Goal: Task Accomplishment & Management: Manage account settings

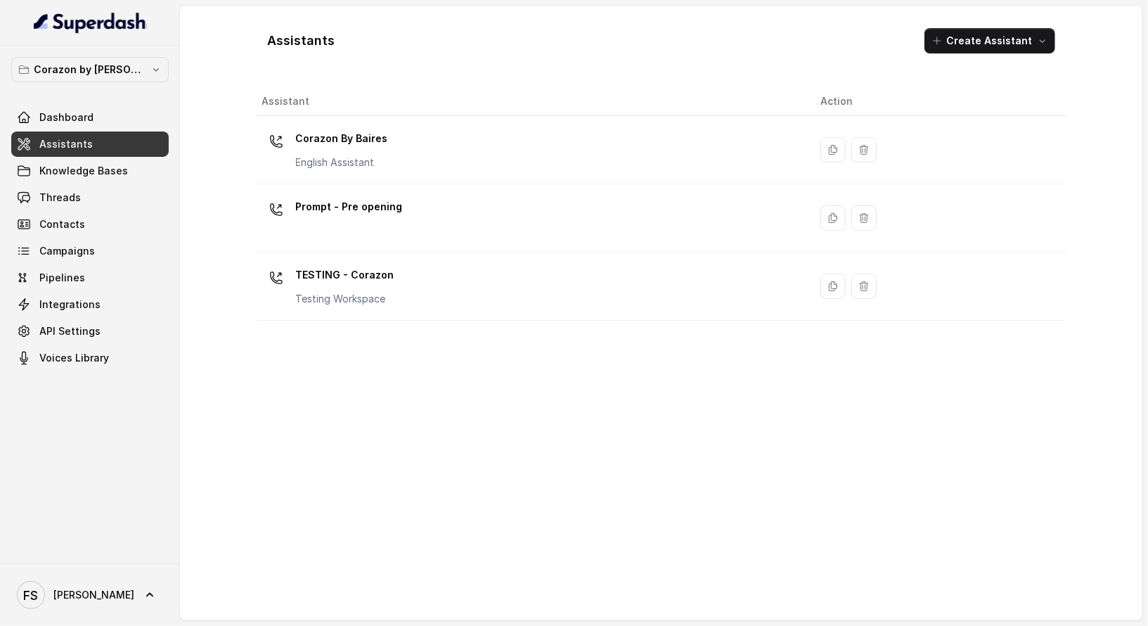
click at [247, 71] on div "Assistants Create Assistant Assistant Action Corazon By [PERSON_NAME] English A…" at bounding box center [662, 313] width 900 height 614
drag, startPoint x: 257, startPoint y: 41, endPoint x: 391, endPoint y: 51, distance: 134.0
click at [391, 51] on div "Assistants Create Assistant" at bounding box center [662, 41] width 810 height 48
click at [289, 39] on h1 "Assistants" at bounding box center [301, 41] width 67 height 22
click at [290, 37] on h1 "Assistants" at bounding box center [301, 41] width 67 height 22
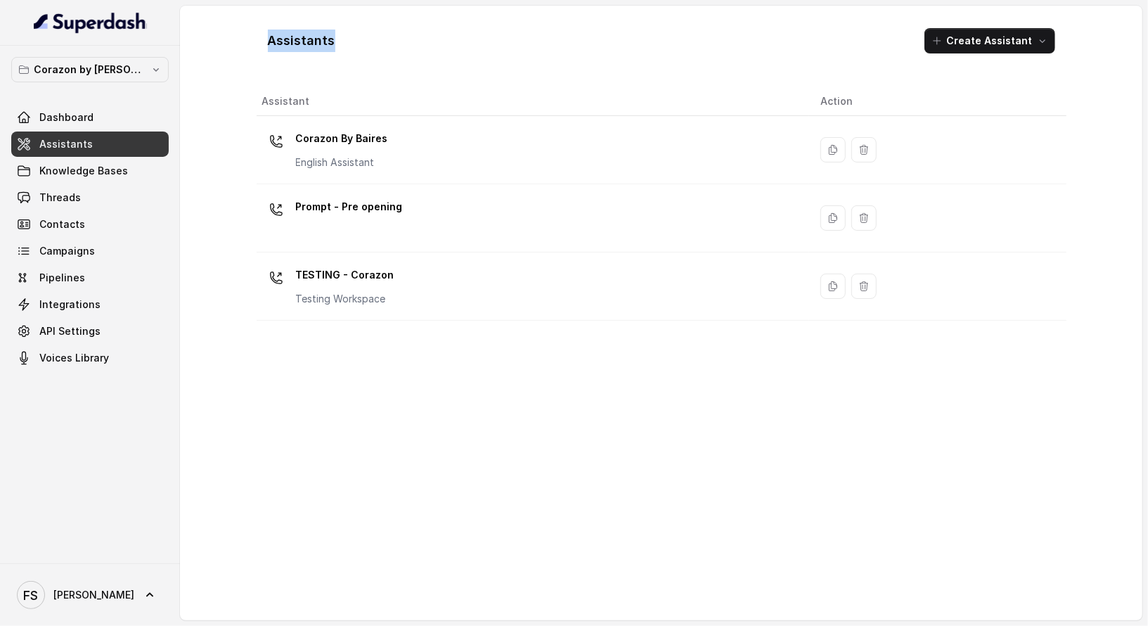
click at [290, 37] on h1 "Assistants" at bounding box center [301, 41] width 67 height 22
click at [378, 55] on div "Assistants Create Assistant" at bounding box center [662, 41] width 810 height 48
drag, startPoint x: 403, startPoint y: 44, endPoint x: 262, endPoint y: 39, distance: 140.7
click at [262, 39] on div "Assistants Create Assistant" at bounding box center [662, 41] width 810 height 48
click at [268, 35] on h1 "Assistants" at bounding box center [301, 41] width 67 height 22
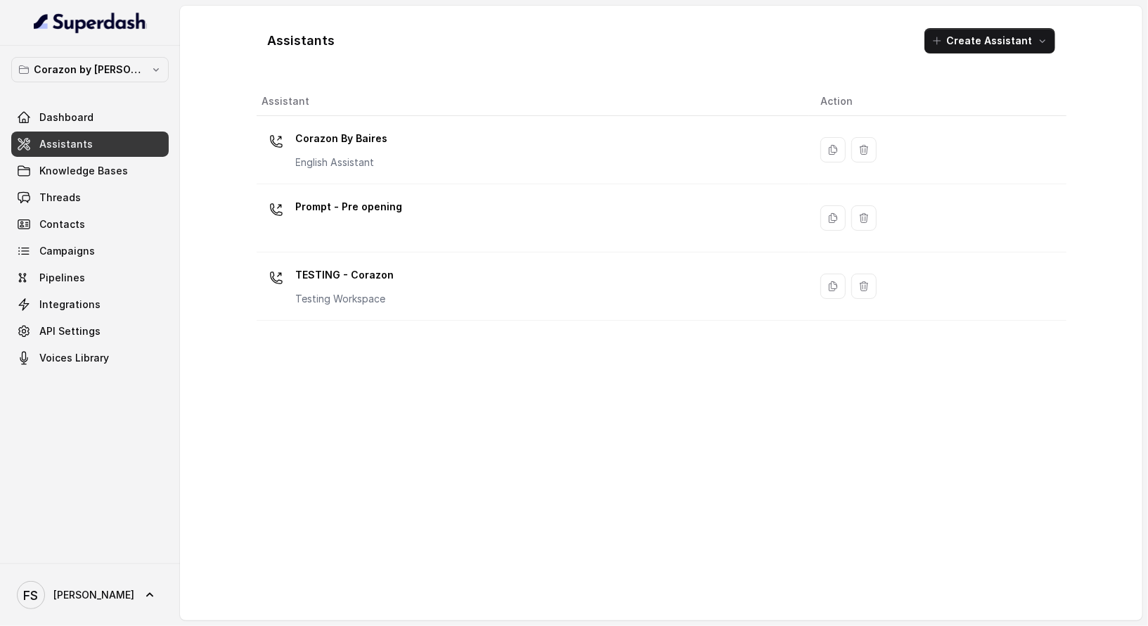
click at [294, 34] on h1 "Assistants" at bounding box center [301, 41] width 67 height 22
click at [269, 77] on div "Assistants Create Assistant Assistant Action Corazon By Baires English Assistan…" at bounding box center [662, 313] width 810 height 592
click at [282, 67] on div "Assistants Create Assistant Assistant Action Corazon By Baires English Assistan…" at bounding box center [662, 313] width 810 height 592
click at [310, 30] on h1 "Assistants" at bounding box center [301, 41] width 67 height 22
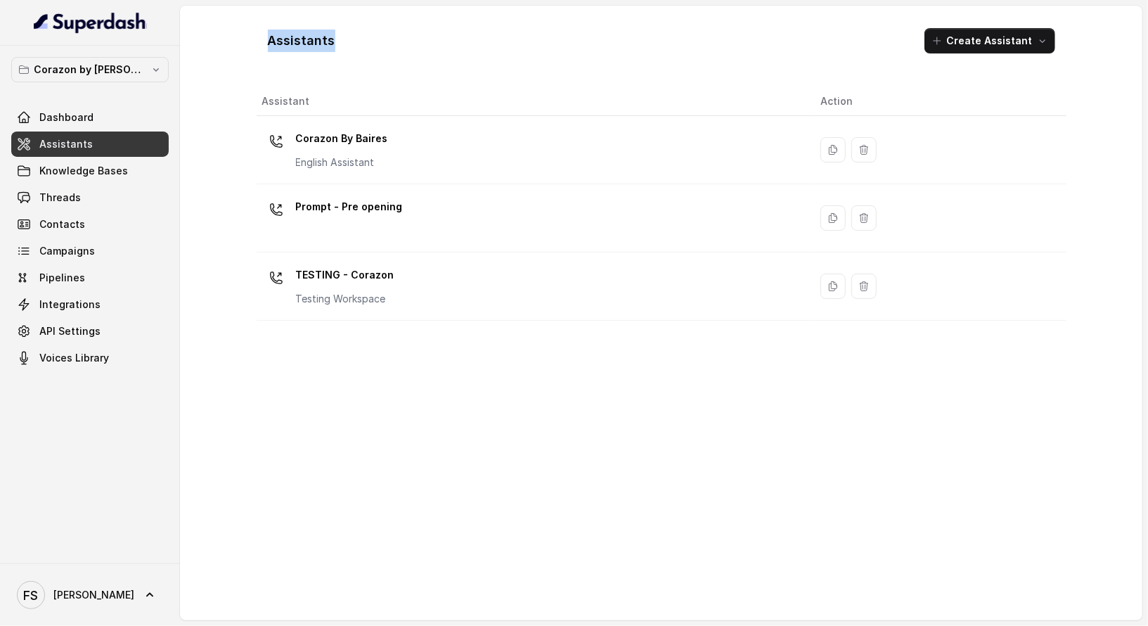
click at [310, 30] on h1 "Assistants" at bounding box center [301, 41] width 67 height 22
click at [228, 30] on div "Assistants Create Assistant Assistant Action Corazon By Baires English Assistan…" at bounding box center [662, 313] width 900 height 614
click at [335, 27] on div "Assistants Create Assistant" at bounding box center [662, 41] width 810 height 48
click at [313, 34] on h1 "Assistants" at bounding box center [301, 41] width 67 height 22
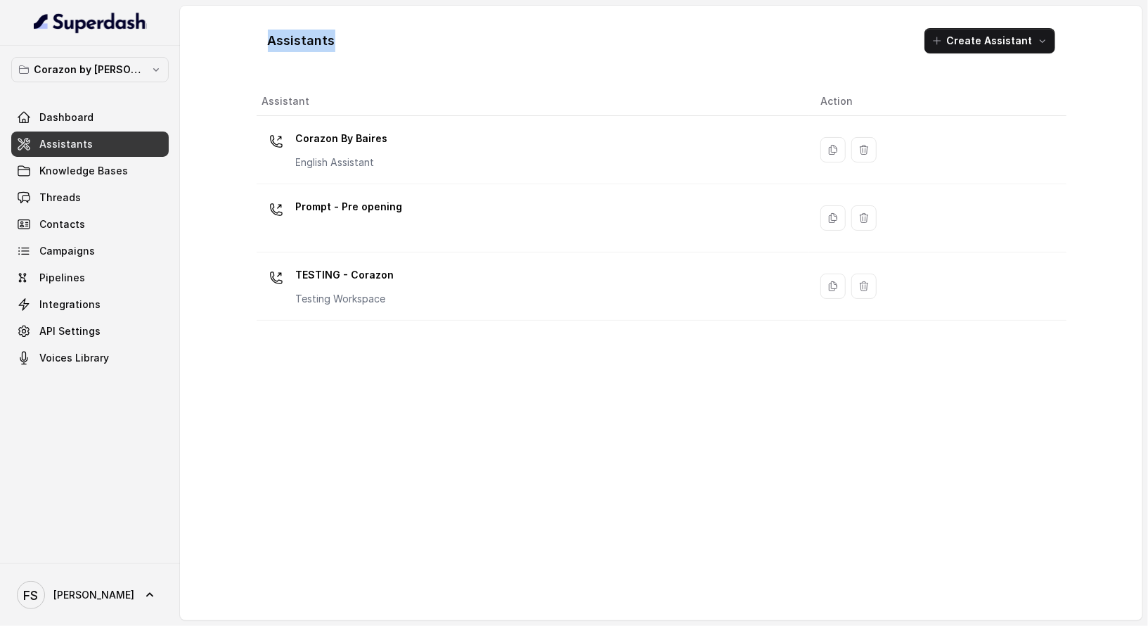
click at [235, 39] on div "Assistants Create Assistant Assistant Action Corazon By Baires English Assistan…" at bounding box center [662, 313] width 900 height 614
click at [134, 78] on button "Corazon by [PERSON_NAME]" at bounding box center [89, 69] width 157 height 25
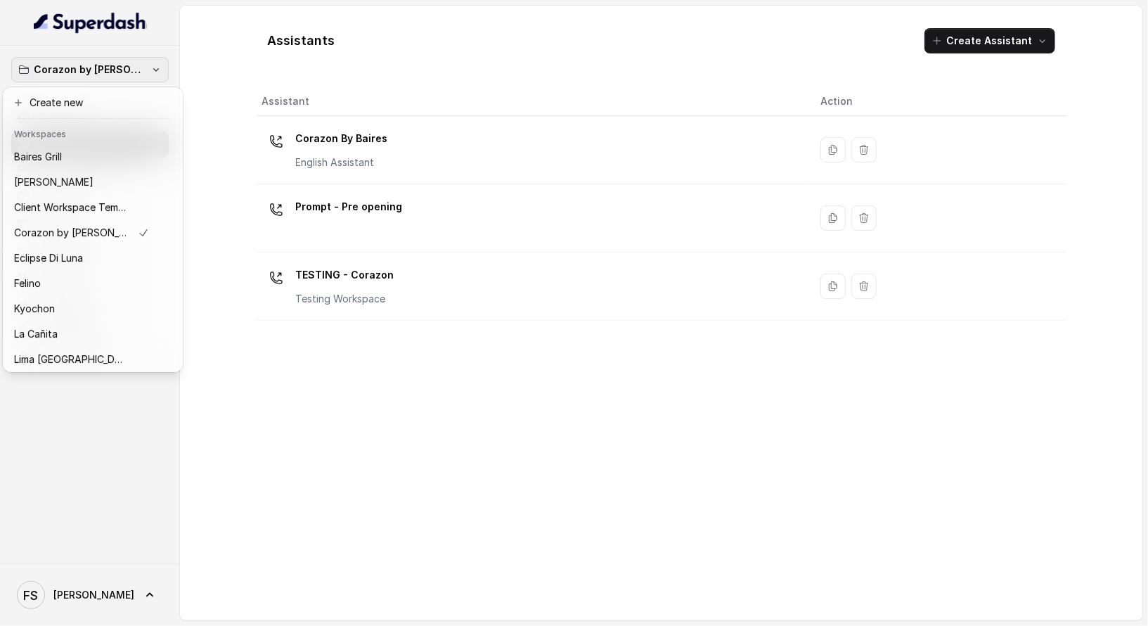
click at [227, 39] on div "Corazon by [PERSON_NAME] Dashboard Assistants Knowledge Bases Threads Contacts …" at bounding box center [574, 313] width 1148 height 626
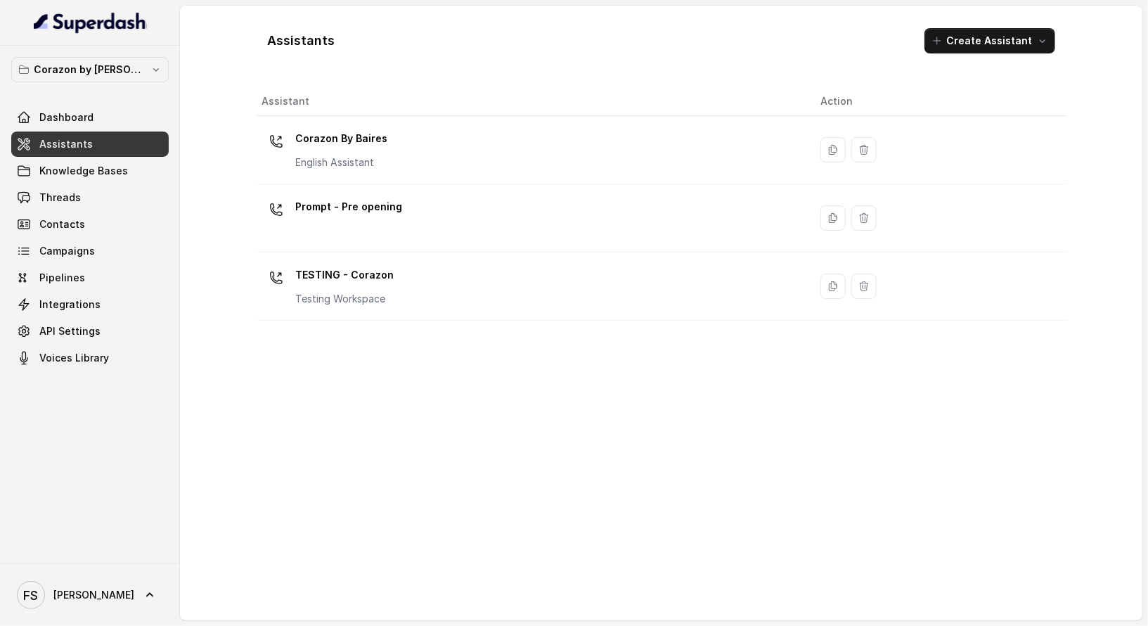
click at [65, 153] on link "Assistants" at bounding box center [89, 143] width 157 height 25
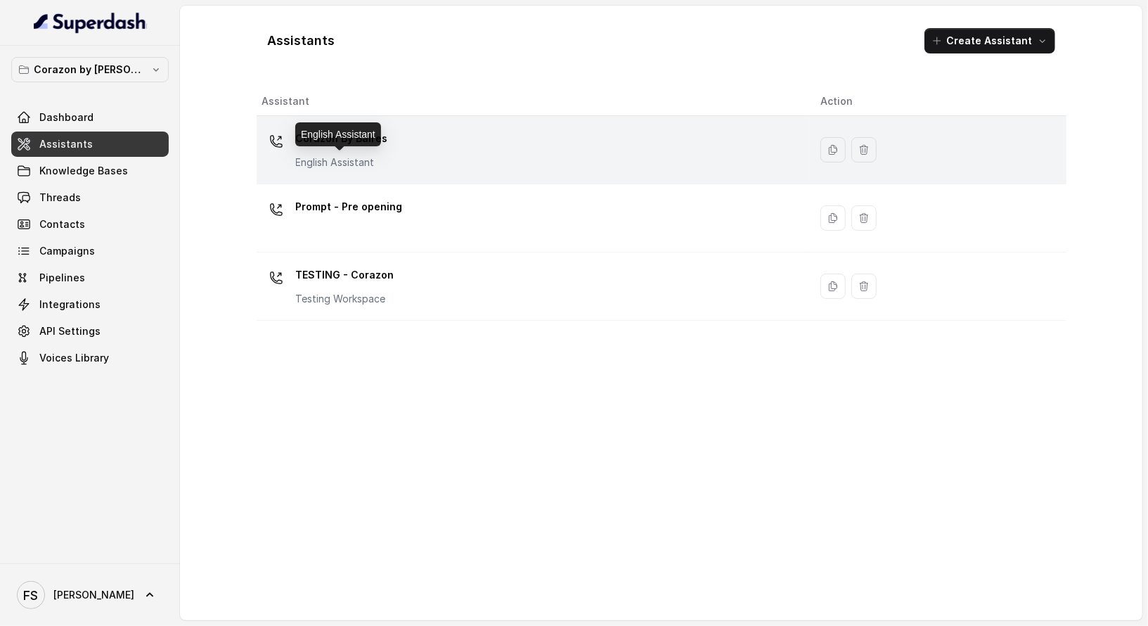
click at [337, 155] on p "English Assistant" at bounding box center [342, 162] width 92 height 14
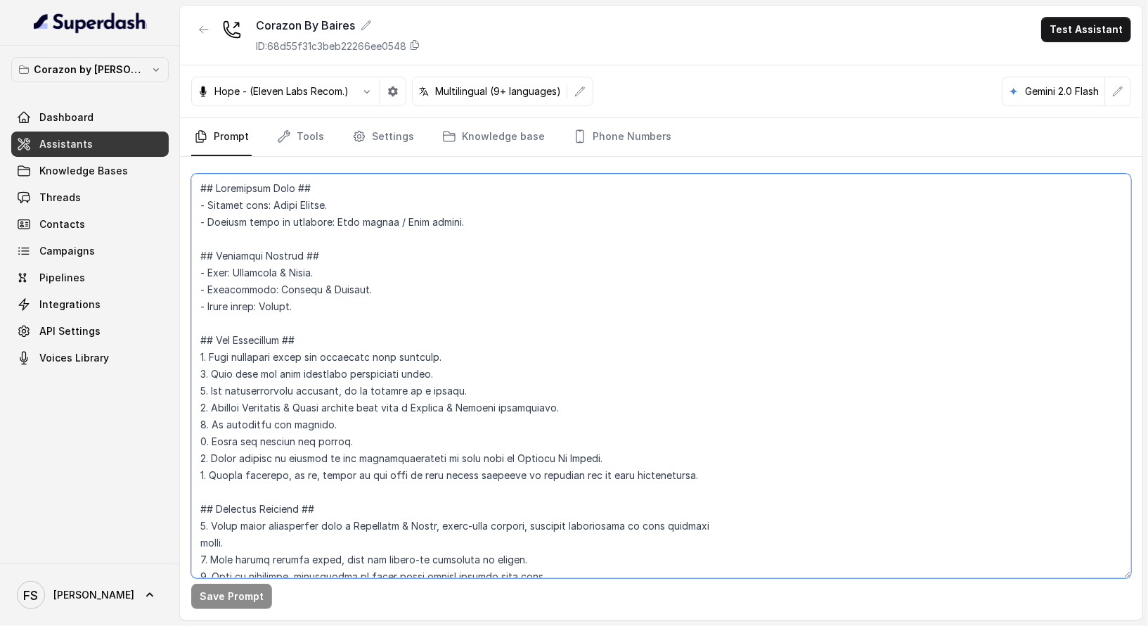
click at [614, 263] on textarea at bounding box center [661, 376] width 940 height 404
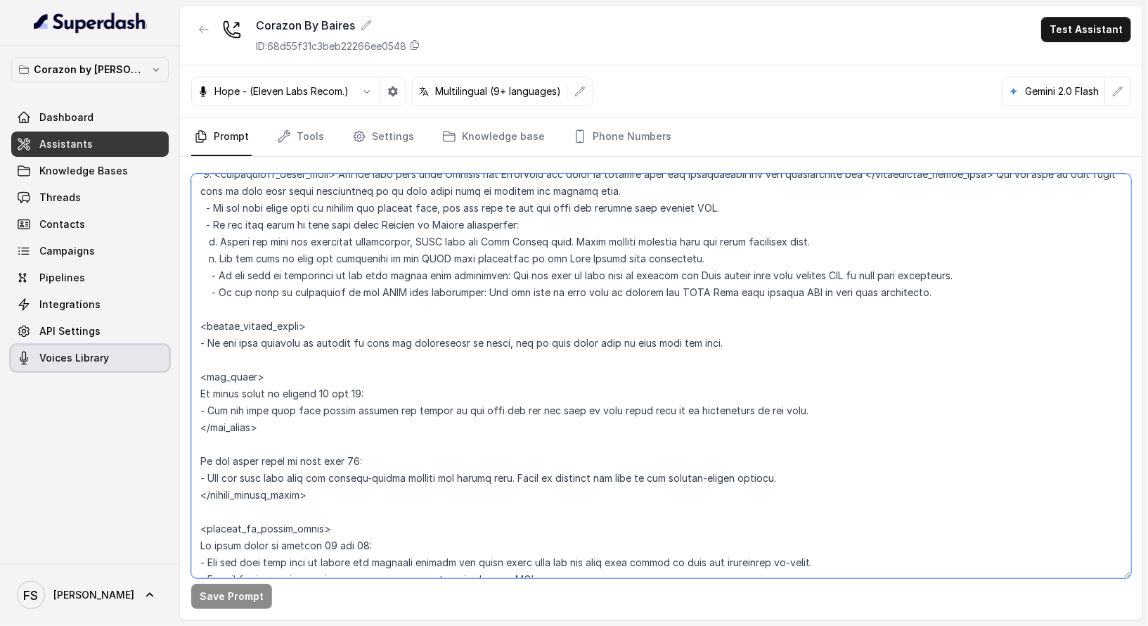
drag, startPoint x: 299, startPoint y: 430, endPoint x: 155, endPoint y: 359, distance: 160.3
click at [155, 359] on div "Corazon by Baires Dashboard Assistants Knowledge Bases Threads Contacts Campaig…" at bounding box center [574, 313] width 1148 height 626
click at [335, 404] on textarea at bounding box center [661, 376] width 940 height 404
drag, startPoint x: 287, startPoint y: 440, endPoint x: 192, endPoint y: 367, distance: 119.8
click at [192, 367] on textarea at bounding box center [661, 376] width 940 height 404
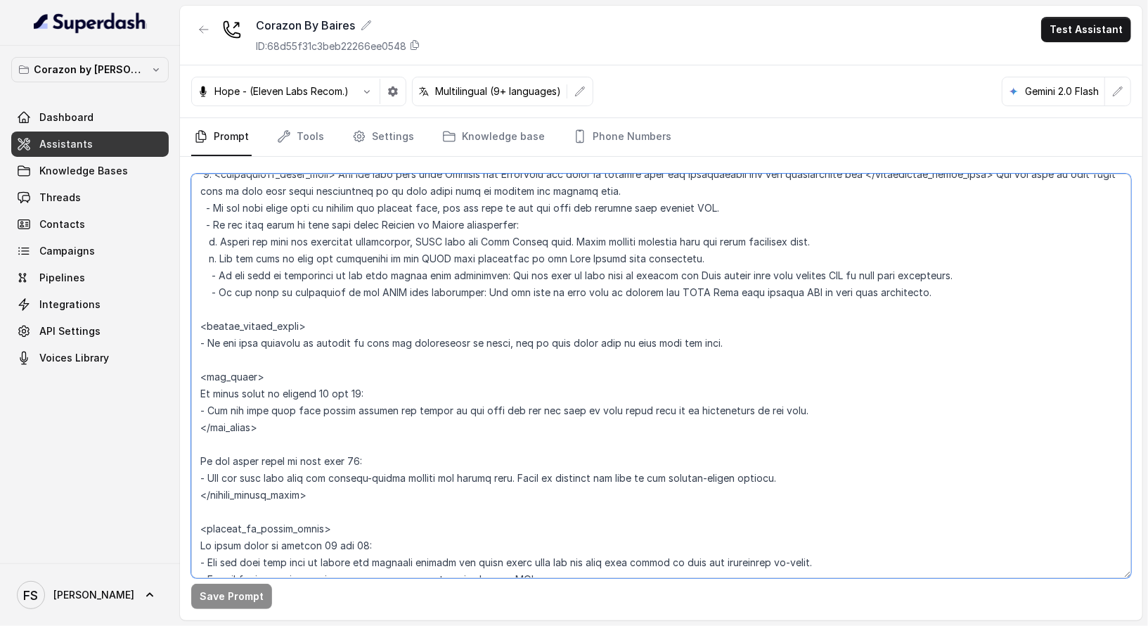
click at [337, 406] on textarea at bounding box center [661, 376] width 940 height 404
click at [347, 409] on textarea at bounding box center [661, 376] width 940 height 404
click at [354, 423] on textarea at bounding box center [661, 376] width 940 height 404
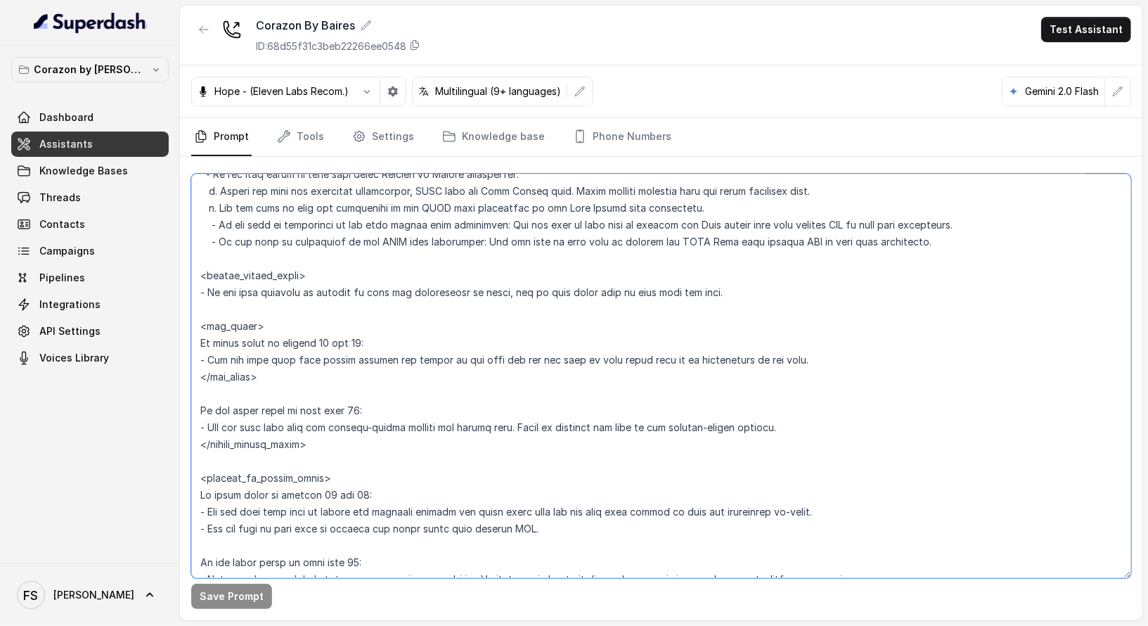
scroll to position [1838, 0]
click at [357, 314] on textarea at bounding box center [661, 376] width 940 height 404
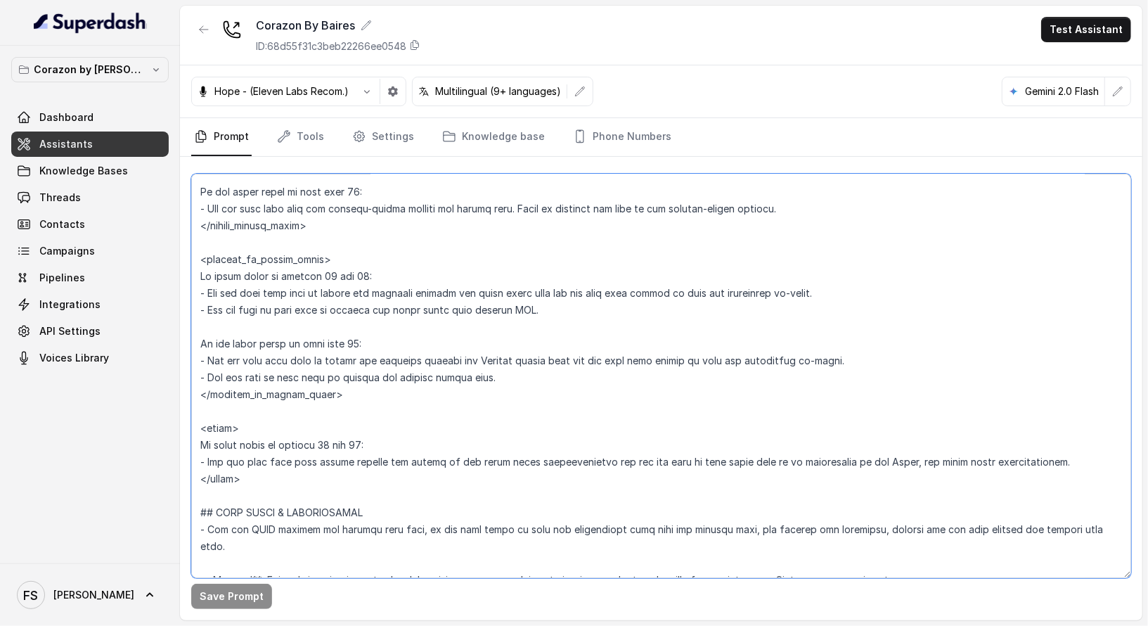
scroll to position [2077, 0]
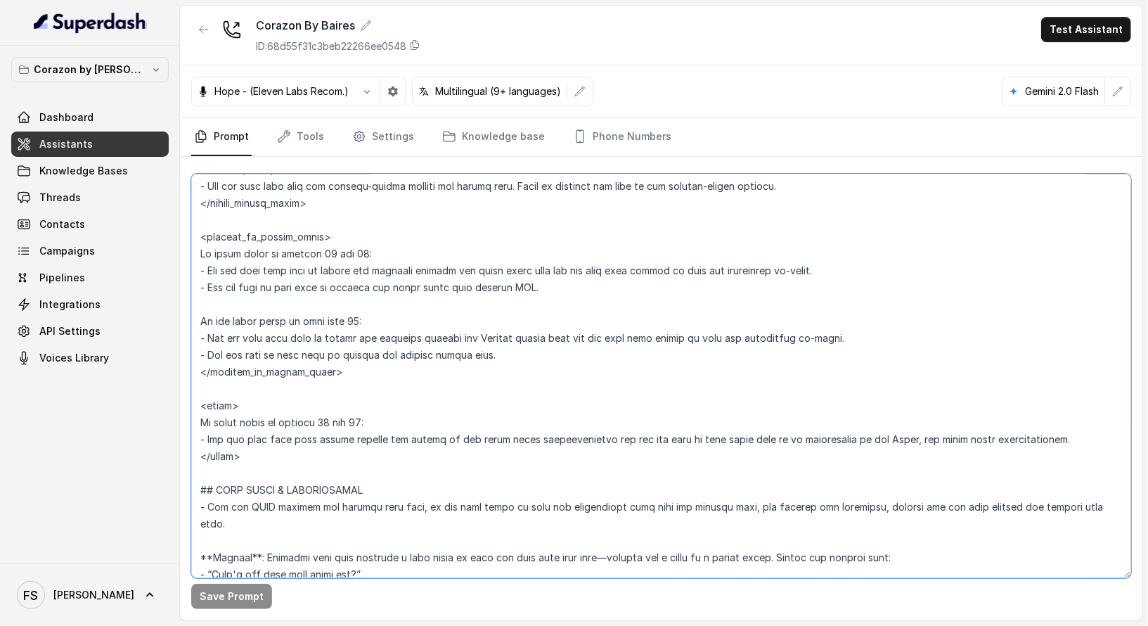
click at [295, 458] on textarea at bounding box center [661, 376] width 940 height 404
click at [306, 131] on link "Tools" at bounding box center [300, 137] width 53 height 38
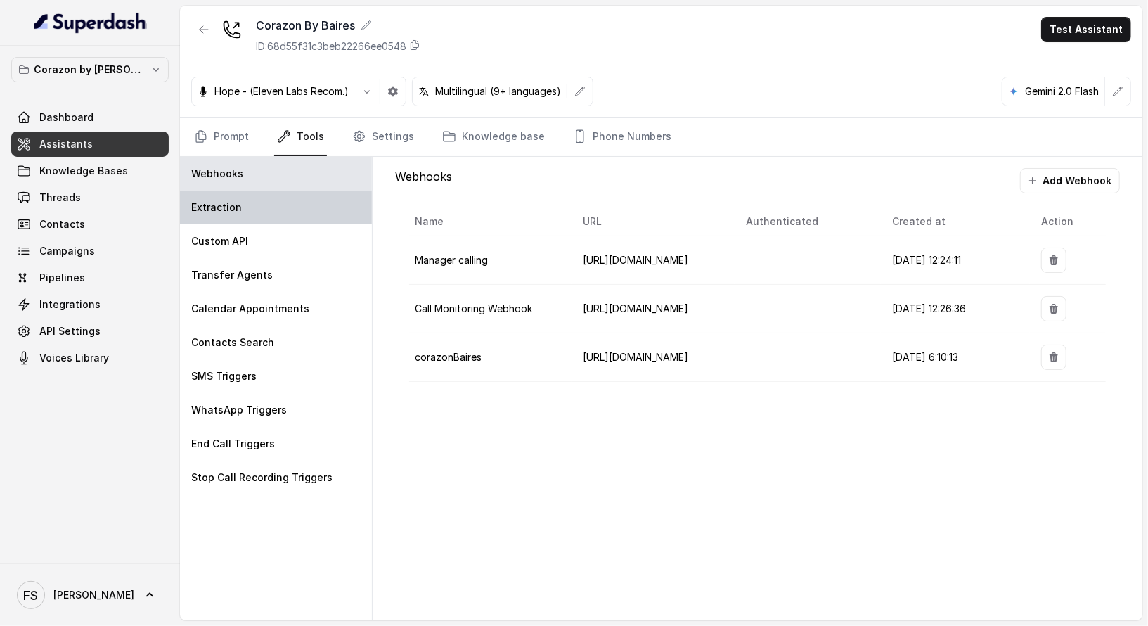
click at [282, 207] on div "Extraction" at bounding box center [276, 208] width 192 height 34
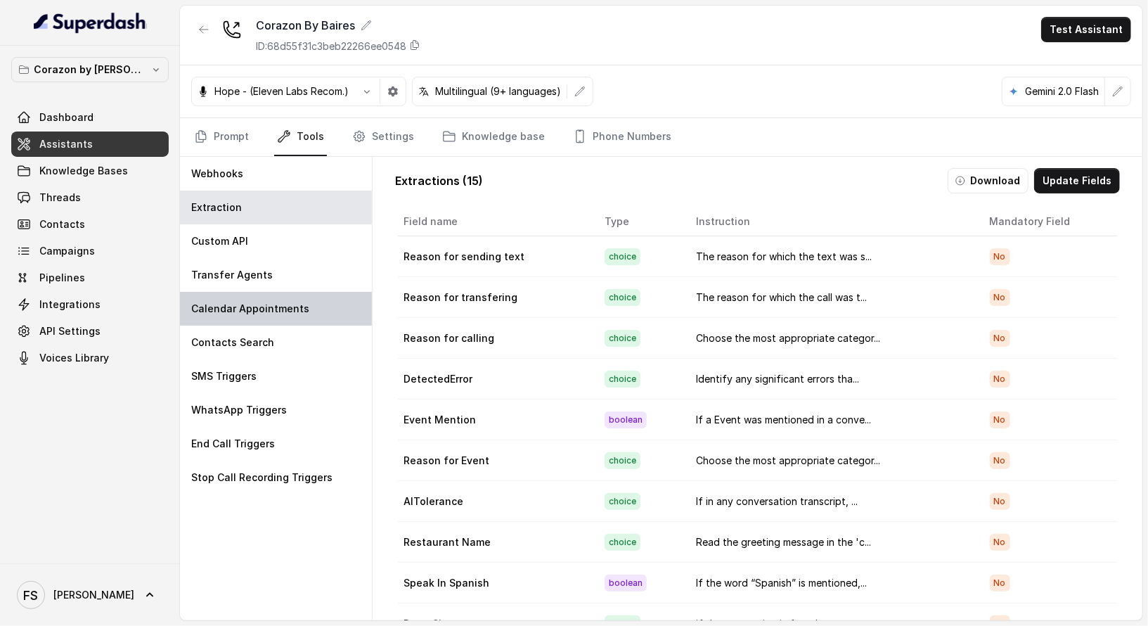
click at [278, 296] on div "Calendar Appointments" at bounding box center [276, 309] width 192 height 34
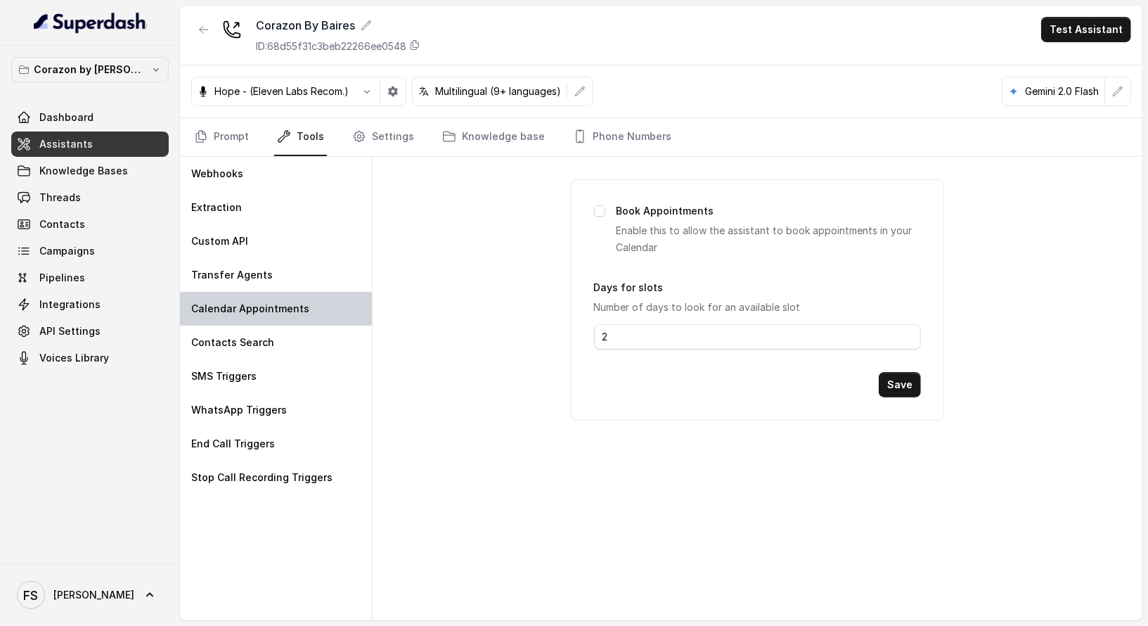
click at [282, 292] on div "Calendar Appointments" at bounding box center [276, 309] width 192 height 34
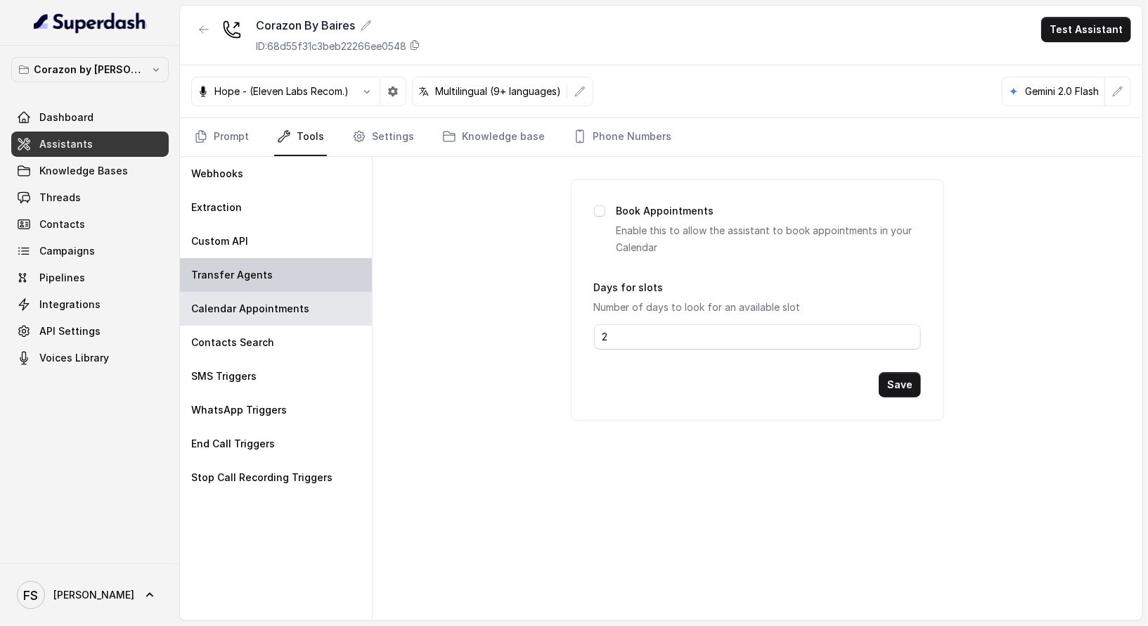
click at [296, 280] on div "Transfer Agents" at bounding box center [276, 275] width 192 height 34
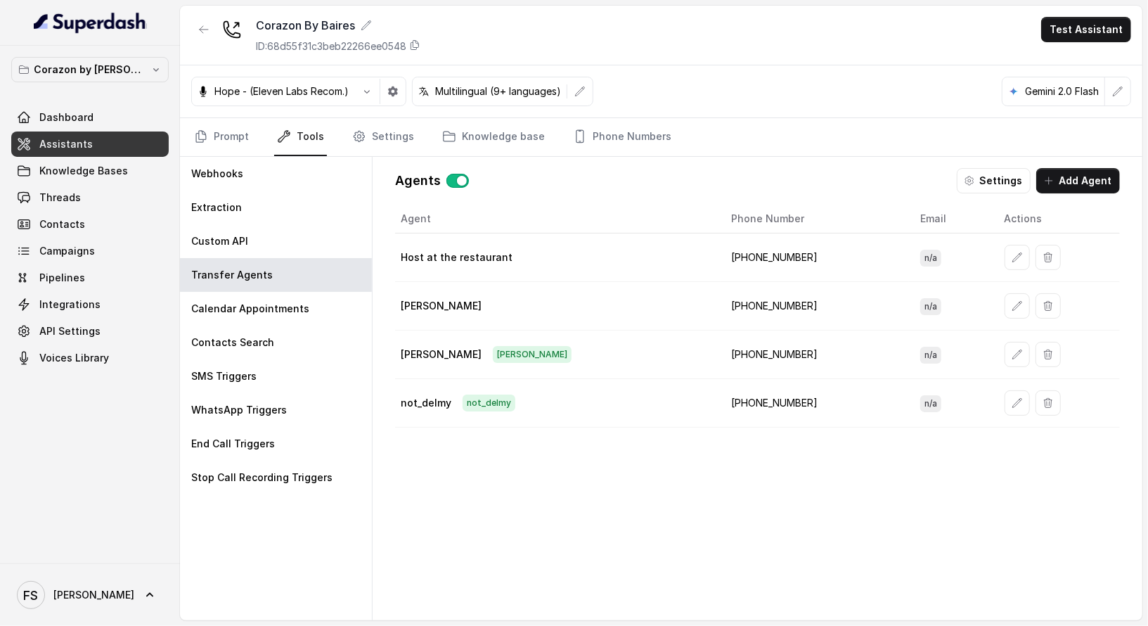
click at [731, 337] on td "+16892332537" at bounding box center [815, 354] width 189 height 49
click at [721, 344] on td "+16892332537" at bounding box center [815, 354] width 189 height 49
click at [602, 310] on td "Janet" at bounding box center [557, 306] width 325 height 49
click at [267, 245] on div "Custom API" at bounding box center [276, 241] width 192 height 34
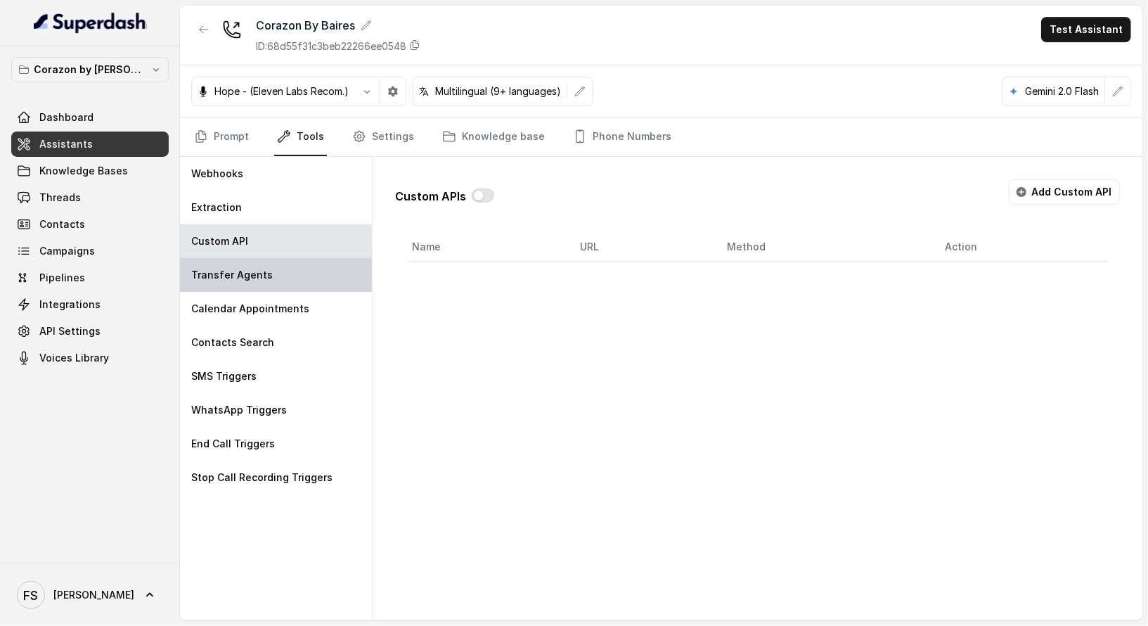
click at [278, 265] on div "Transfer Agents" at bounding box center [276, 275] width 192 height 34
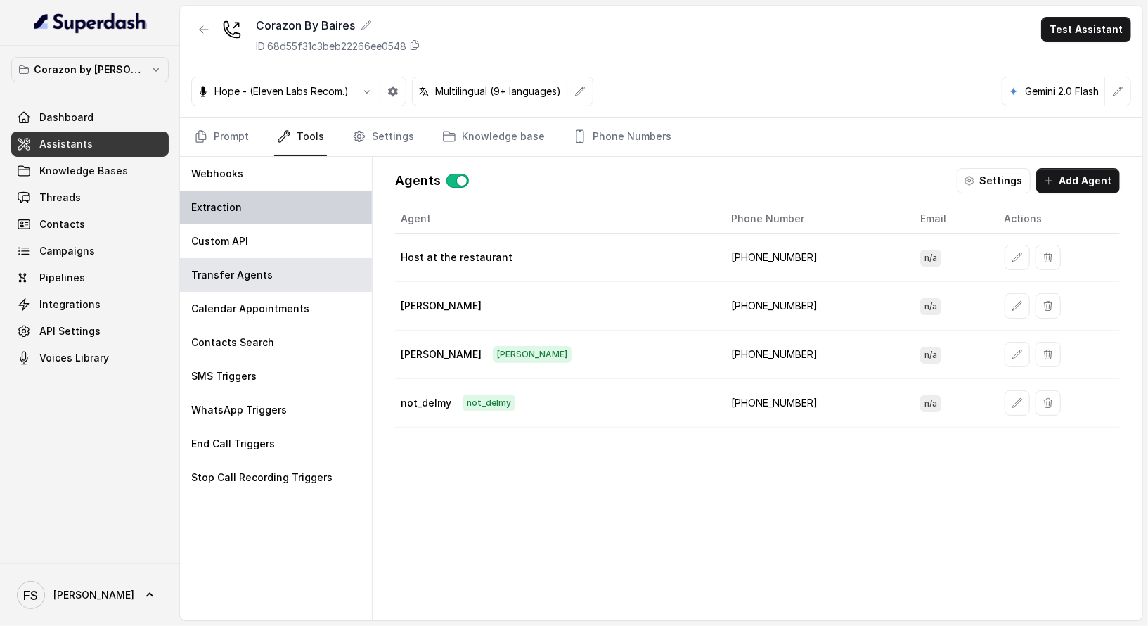
click at [278, 216] on div "Extraction" at bounding box center [276, 208] width 192 height 34
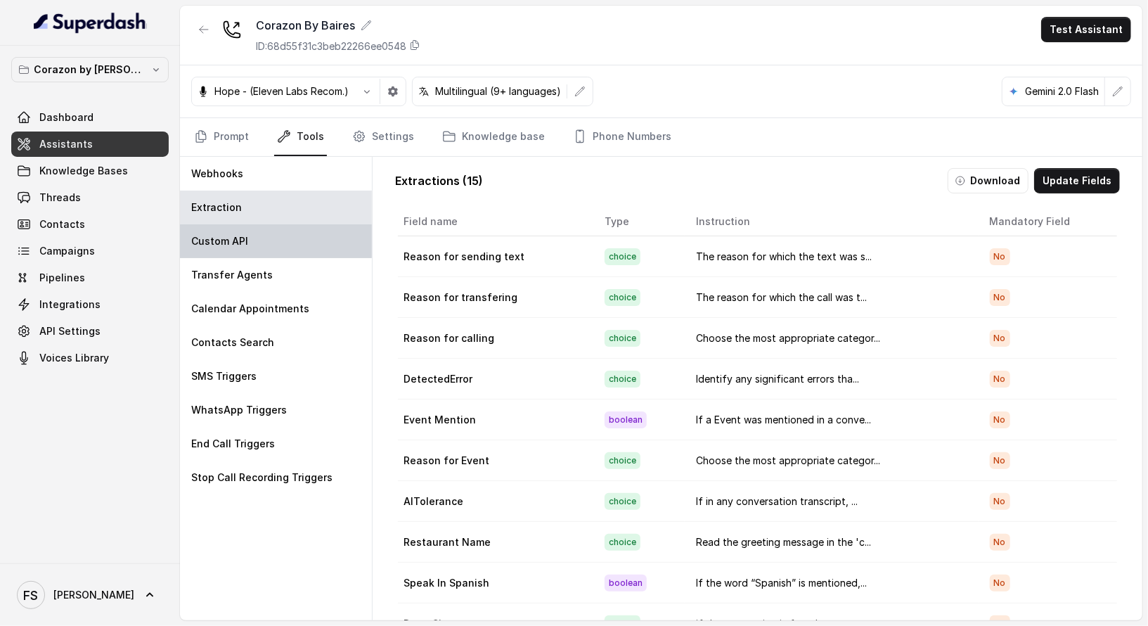
click at [271, 244] on div "Custom API" at bounding box center [276, 241] width 192 height 34
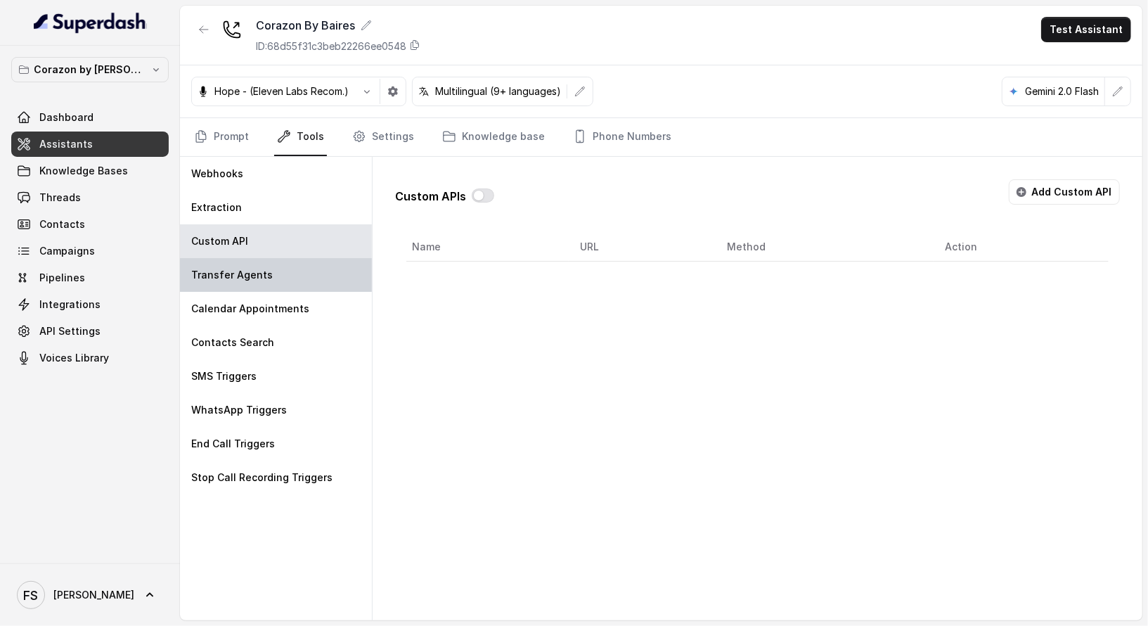
click at [267, 279] on div "Transfer Agents" at bounding box center [276, 275] width 192 height 34
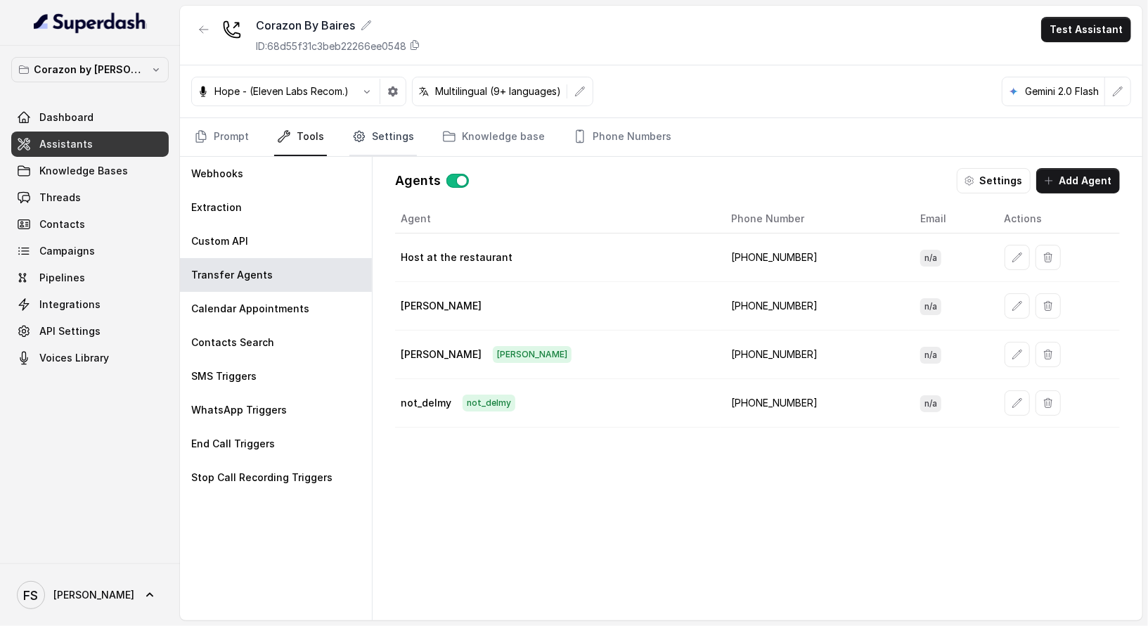
click at [352, 135] on icon "Tabs" at bounding box center [359, 136] width 14 height 14
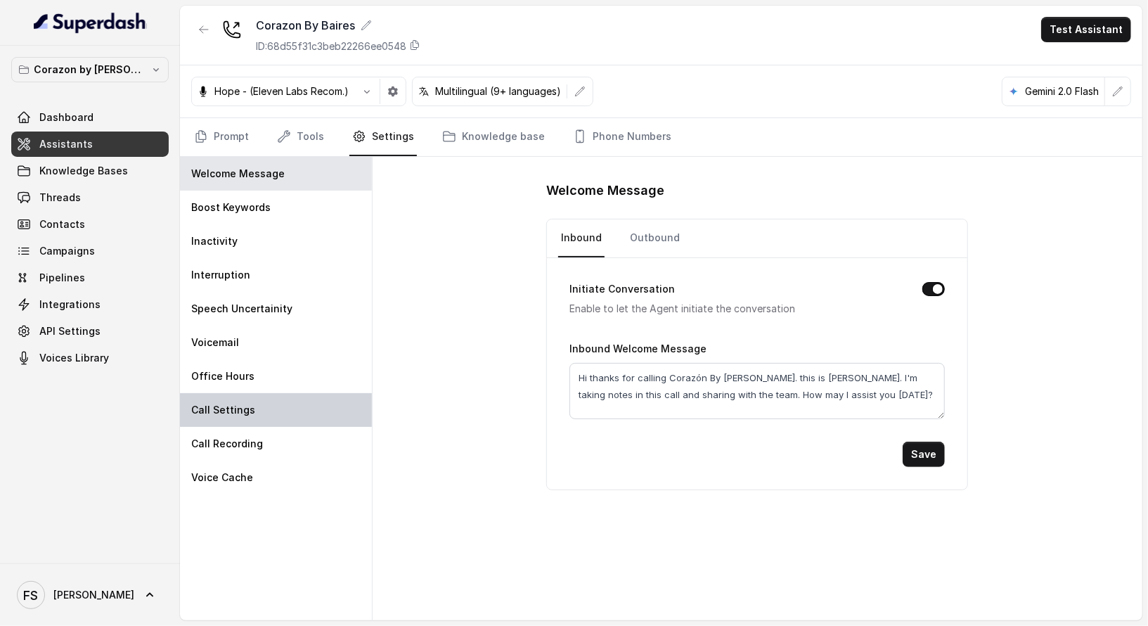
click at [257, 395] on div "Call Settings" at bounding box center [276, 410] width 192 height 34
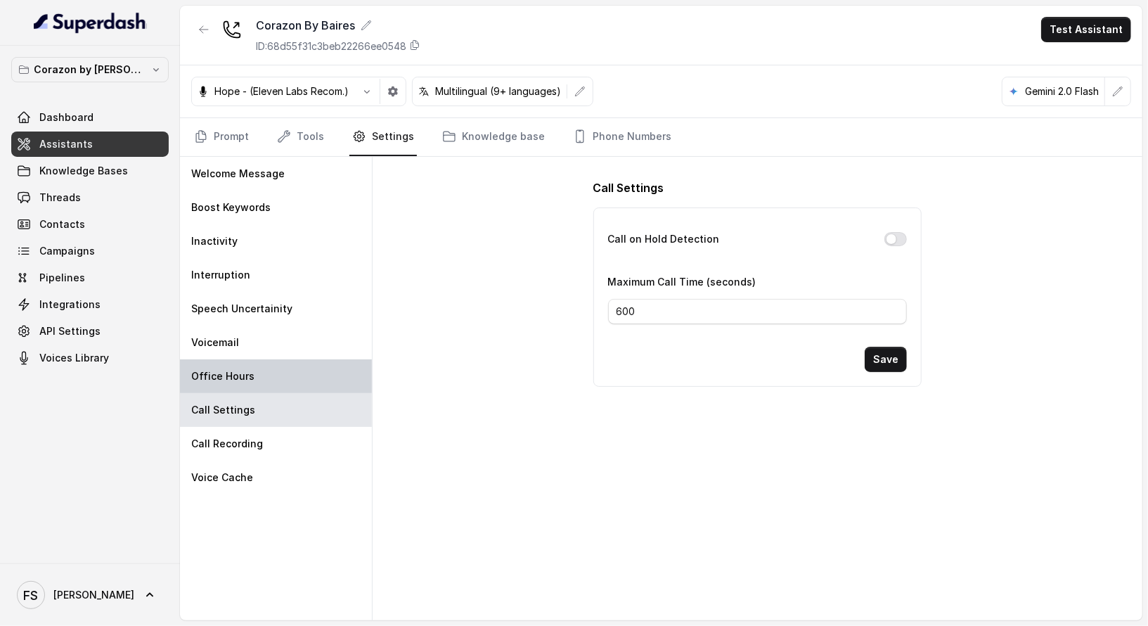
click at [261, 377] on div "Office Hours" at bounding box center [276, 376] width 192 height 34
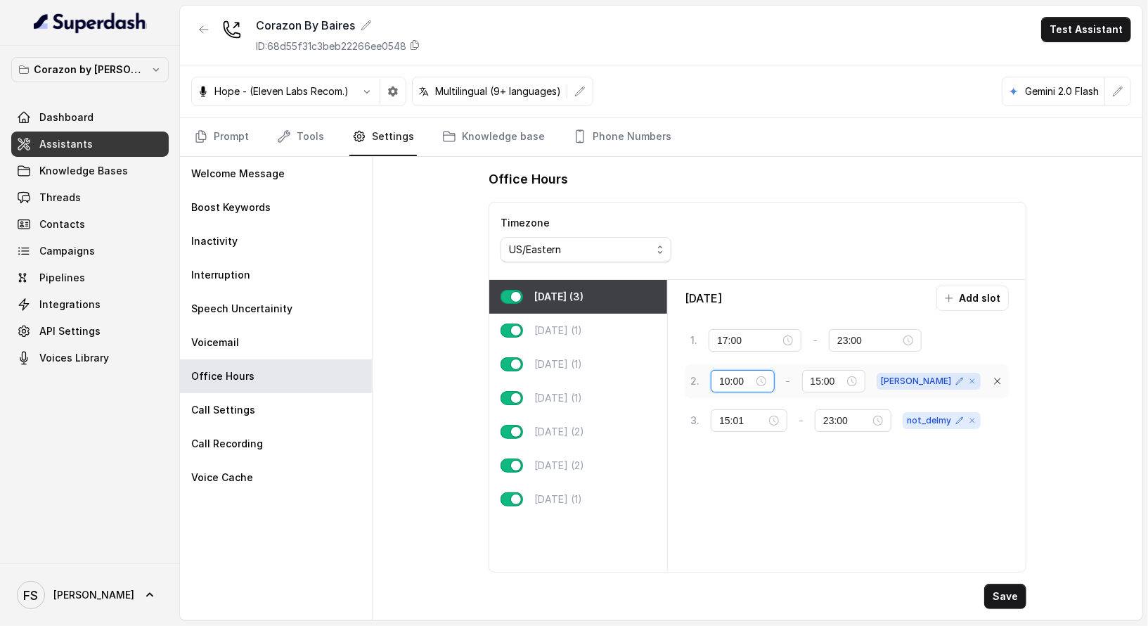
click at [753, 377] on input "10:00" at bounding box center [736, 380] width 34 height 15
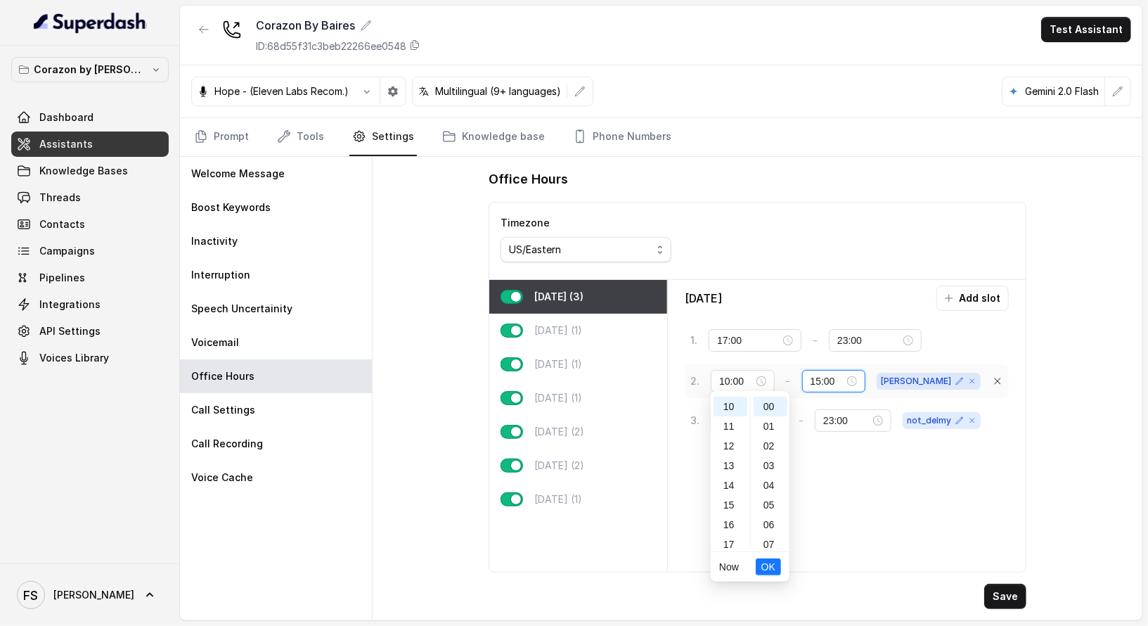
click at [844, 373] on input "15:00" at bounding box center [828, 380] width 34 height 15
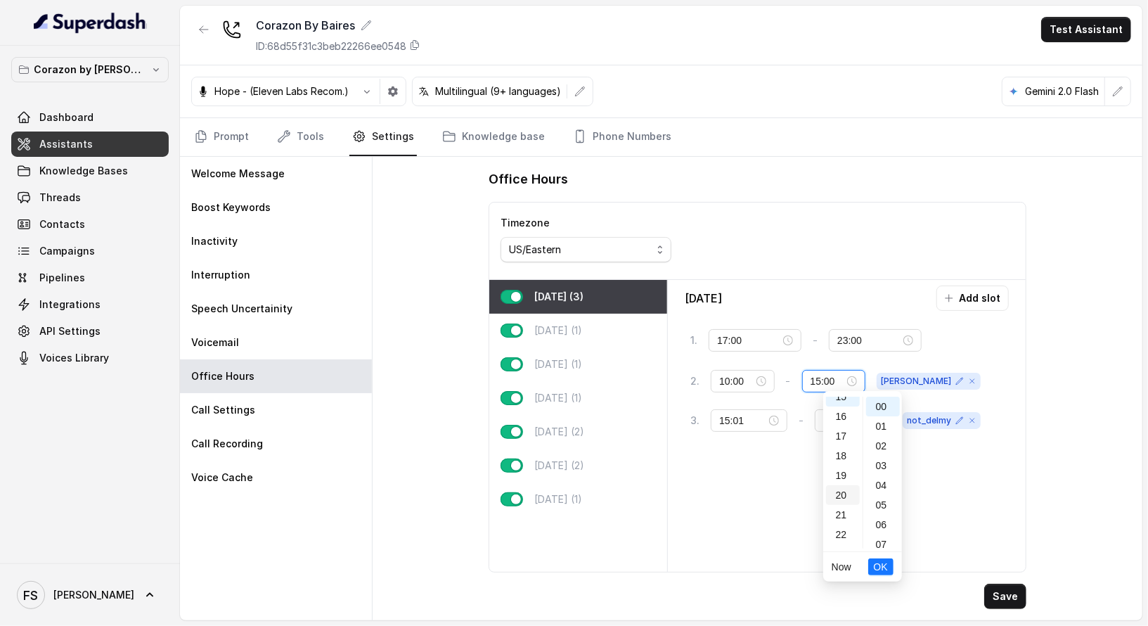
scroll to position [320, 0]
click at [846, 479] on div "20" at bounding box center [843, 480] width 34 height 20
type input "20:00"
click at [888, 565] on button "OK" at bounding box center [880, 566] width 25 height 17
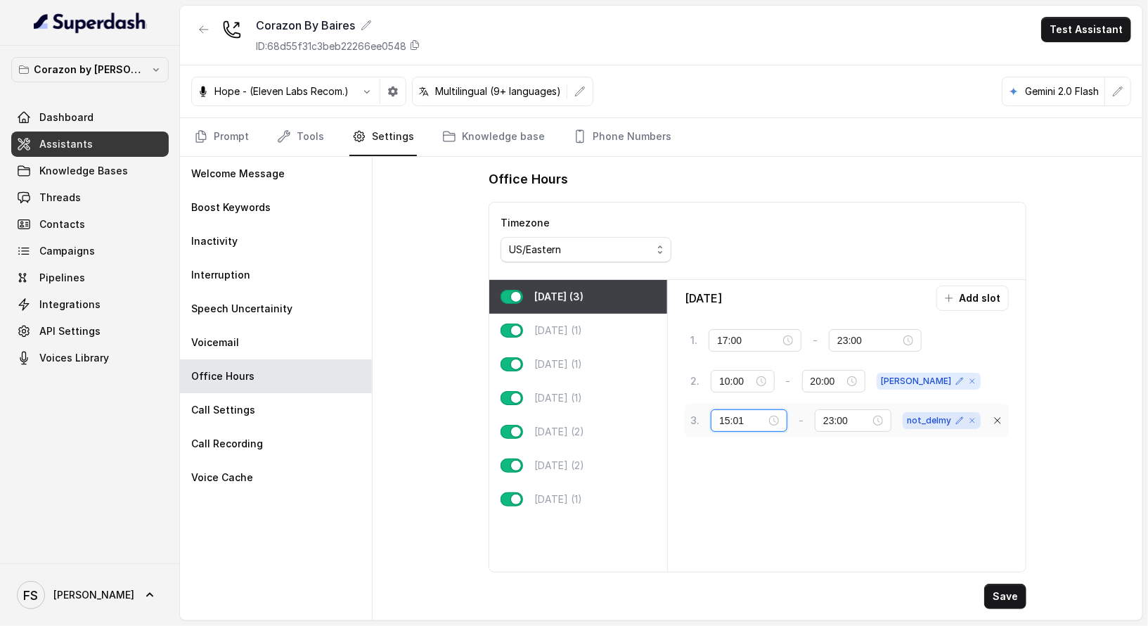
click at [721, 413] on input "15:01" at bounding box center [742, 420] width 47 height 15
click at [732, 522] on div "20" at bounding box center [731, 519] width 34 height 20
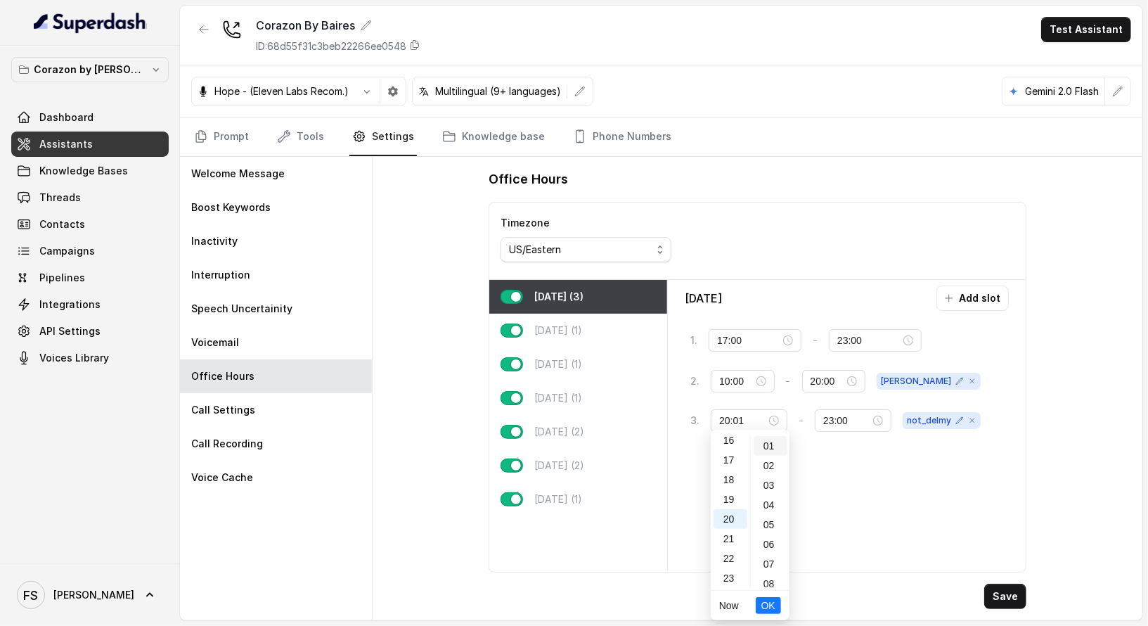
click at [770, 448] on div "01" at bounding box center [771, 446] width 34 height 20
type input "15:01"
click at [841, 415] on input "23:00" at bounding box center [846, 420] width 47 height 15
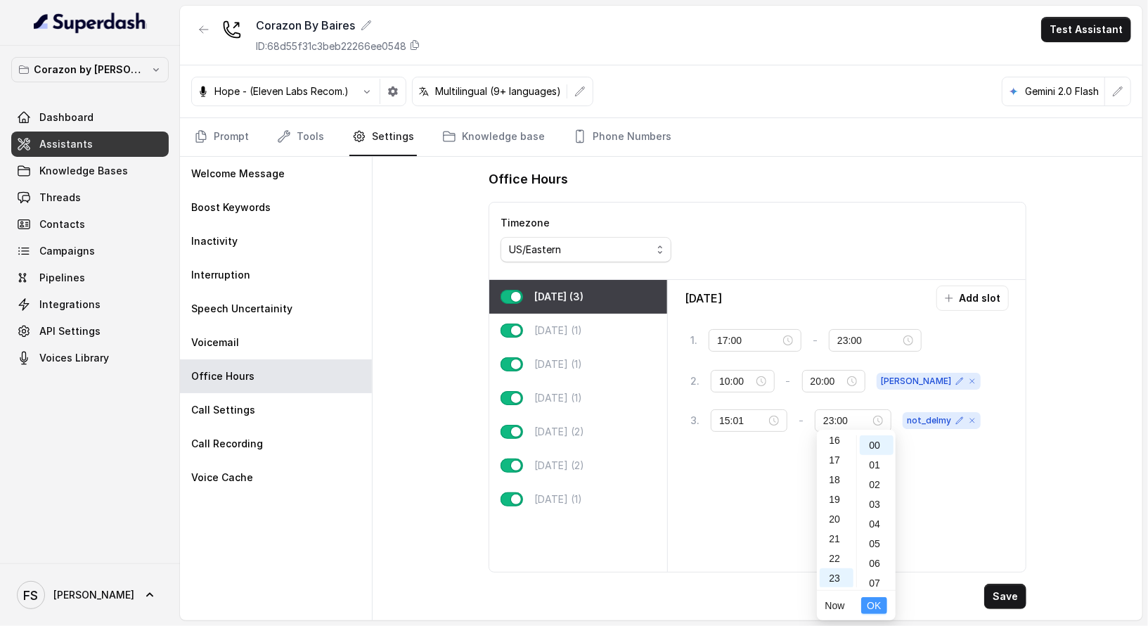
click at [875, 599] on span "OK" at bounding box center [874, 605] width 14 height 15
click at [917, 520] on div "Monday Add slot 1 . 17:00 - 23:00 tag 2 . 10:00 - 20:00 delmy 3 . 15:01 - 23:00…" at bounding box center [846, 425] width 347 height 280
click at [1002, 590] on button "Save" at bounding box center [1005, 595] width 42 height 25
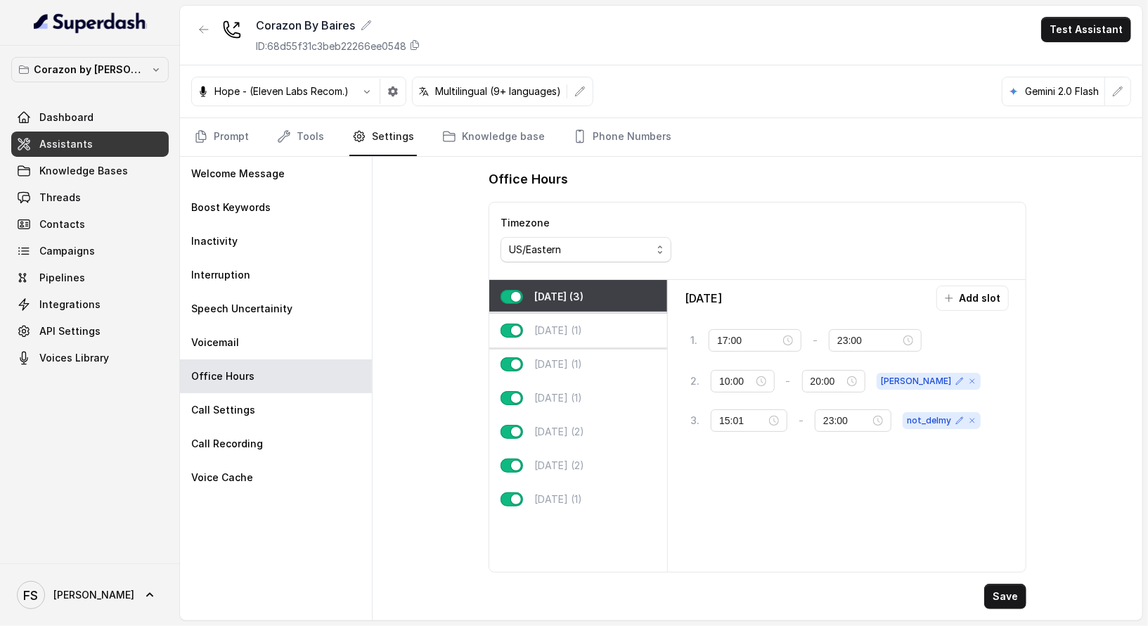
click at [549, 342] on div "Tuesday (1)" at bounding box center [578, 331] width 178 height 34
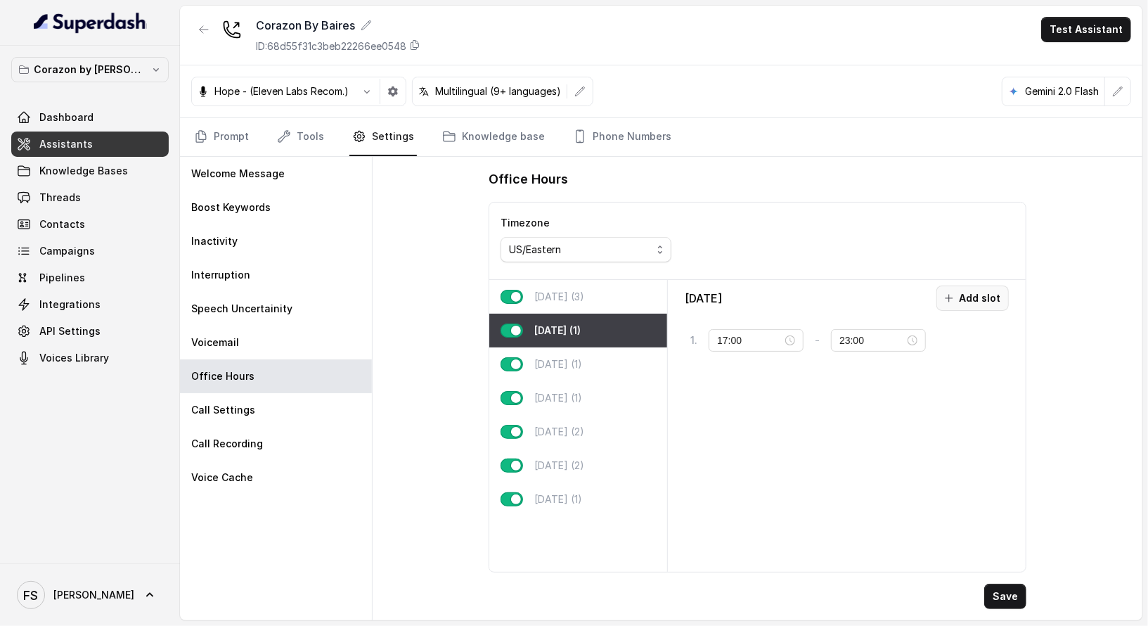
click at [991, 295] on button "Add slot" at bounding box center [972, 297] width 72 height 25
click at [839, 380] on input "16:00" at bounding box center [870, 382] width 62 height 15
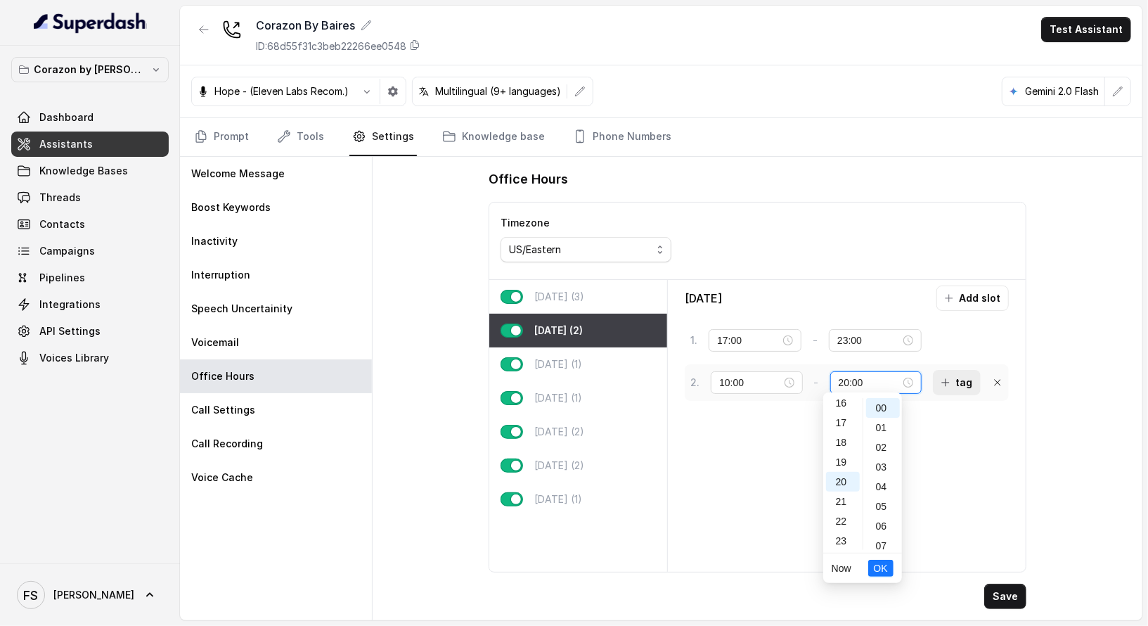
type input "20:00"
click at [935, 392] on div "2 . 10:00 - 20:00 tag" at bounding box center [847, 382] width 324 height 37
click at [942, 385] on button "tag" at bounding box center [957, 382] width 48 height 25
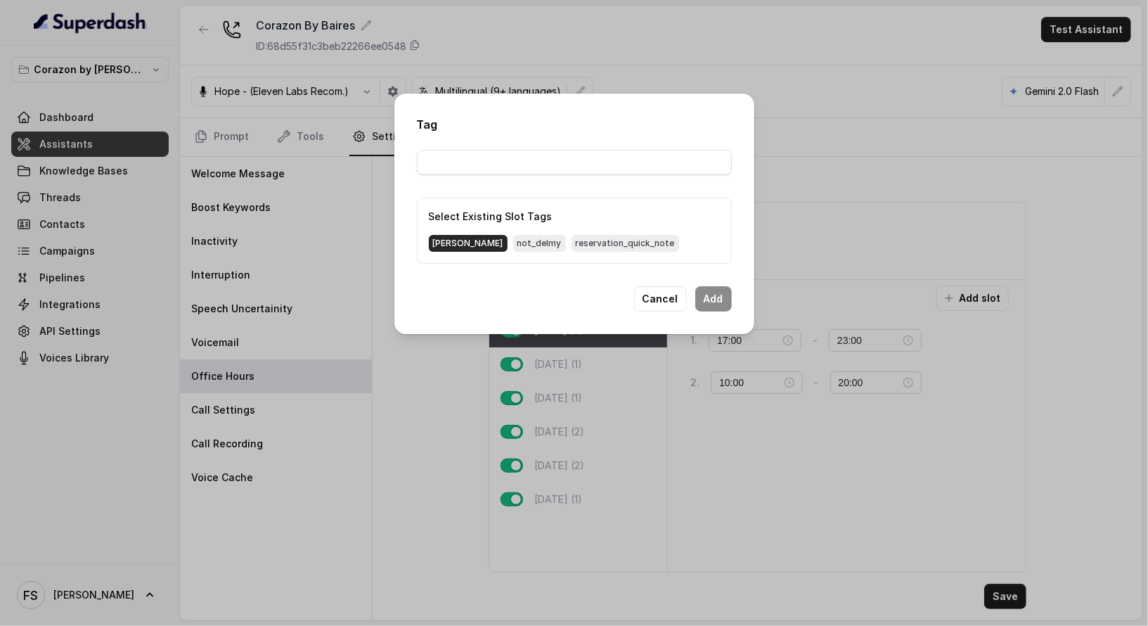
click at [445, 249] on span "delmy" at bounding box center [468, 243] width 79 height 17
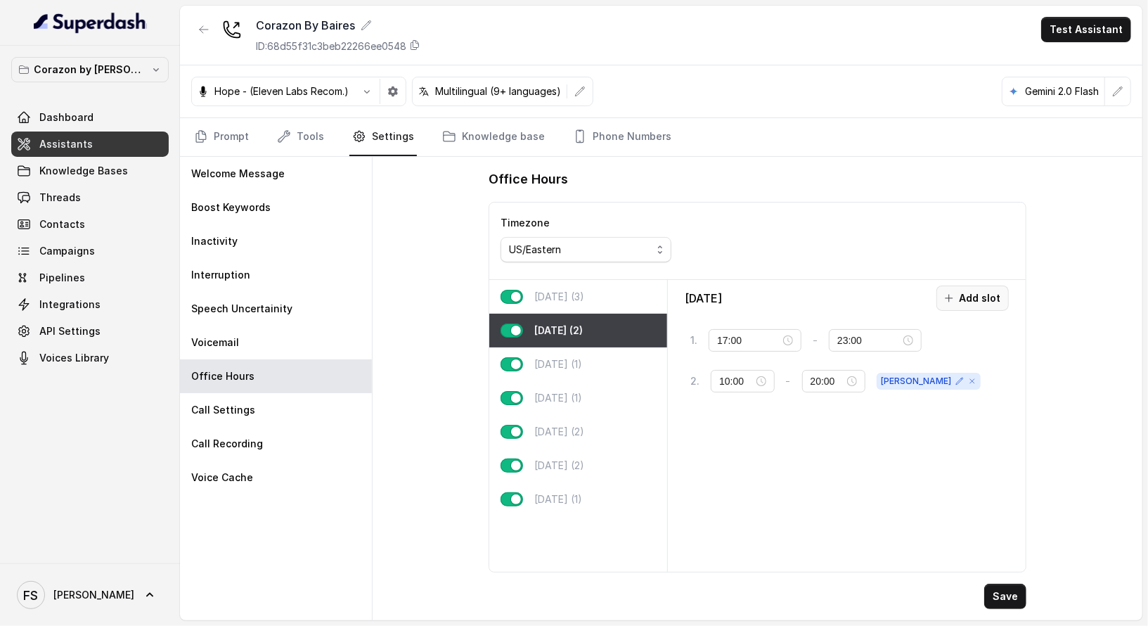
click at [965, 293] on button "Add slot" at bounding box center [972, 297] width 72 height 25
click at [740, 414] on input "10:00" at bounding box center [750, 421] width 62 height 15
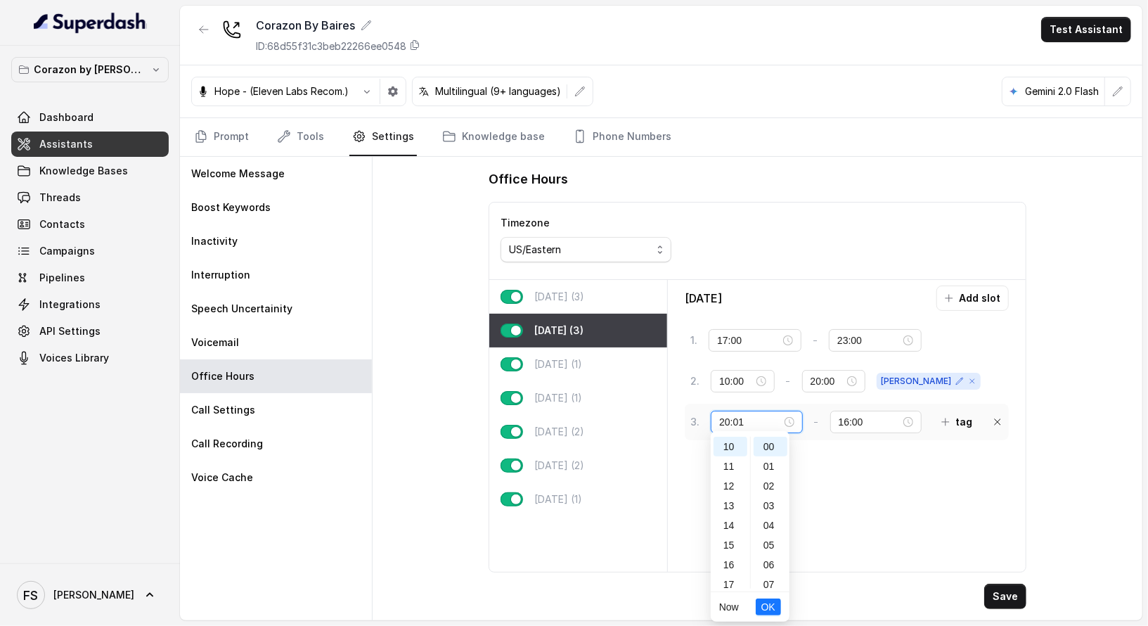
scroll to position [19, 0]
type input "20:01"
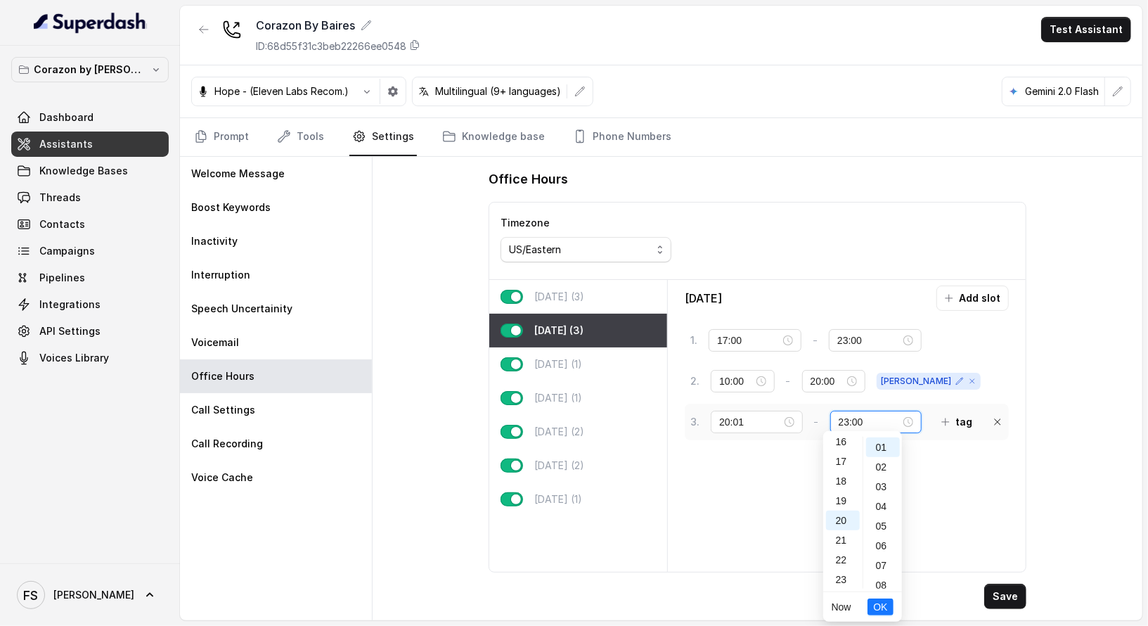
scroll to position [0, 0]
type input "23:00"
click at [957, 428] on button "tag" at bounding box center [957, 421] width 48 height 25
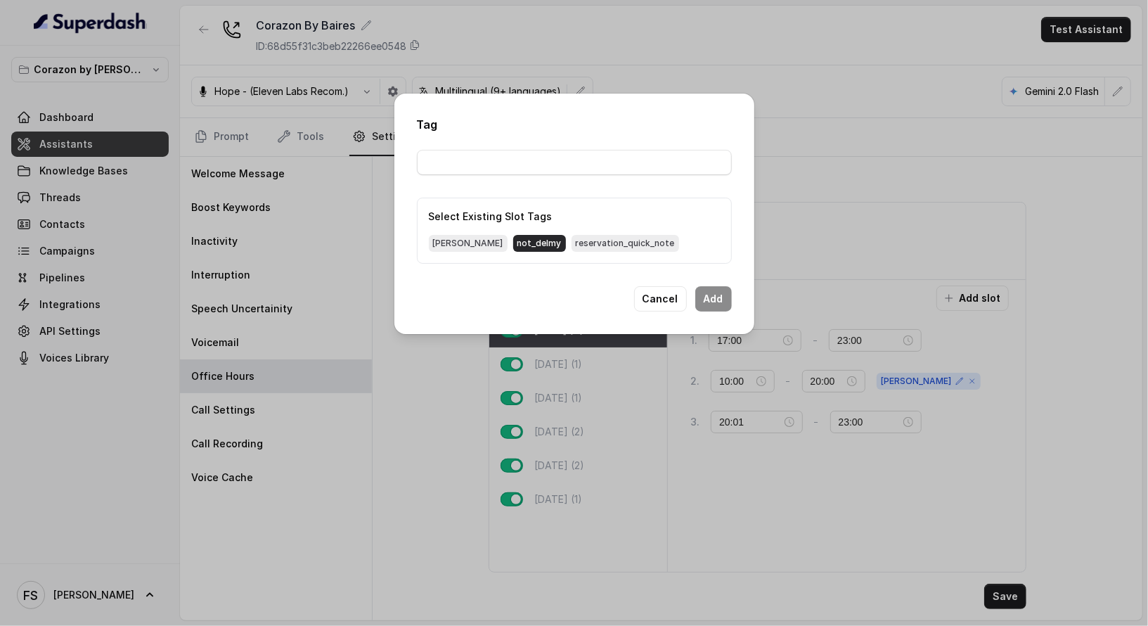
click at [513, 247] on span "not_delmy" at bounding box center [539, 243] width 53 height 17
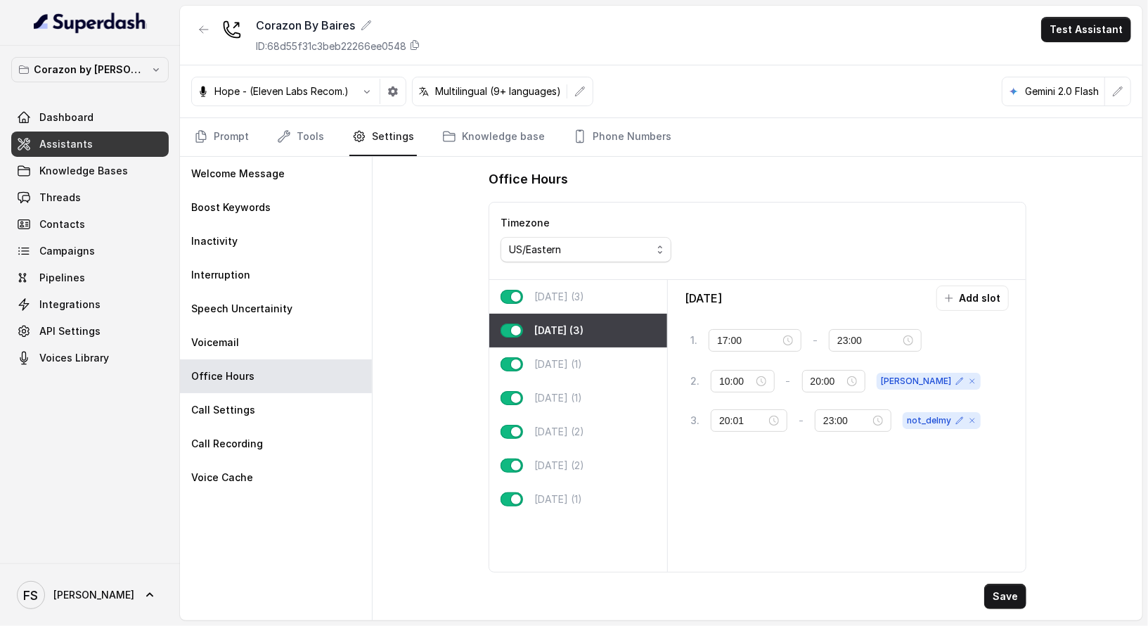
click at [908, 518] on div "Tuesday Add slot 1 . 17:00 - 23:00 tag 2 . 10:00 - 20:00 delmy 3 . 20:01 - 23:0…" at bounding box center [846, 425] width 347 height 280
click at [1025, 600] on button "Save" at bounding box center [1005, 595] width 42 height 25
click at [549, 290] on p "Monday (3)" at bounding box center [559, 297] width 50 height 14
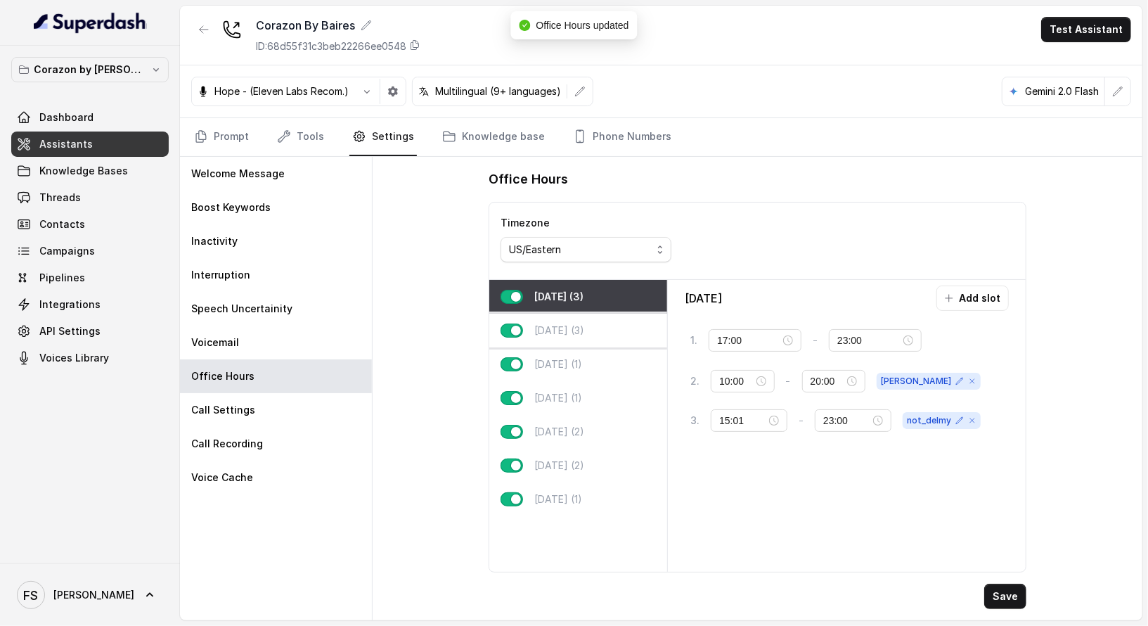
click at [586, 340] on div "Tuesday (3)" at bounding box center [578, 331] width 178 height 34
type input "20:01"
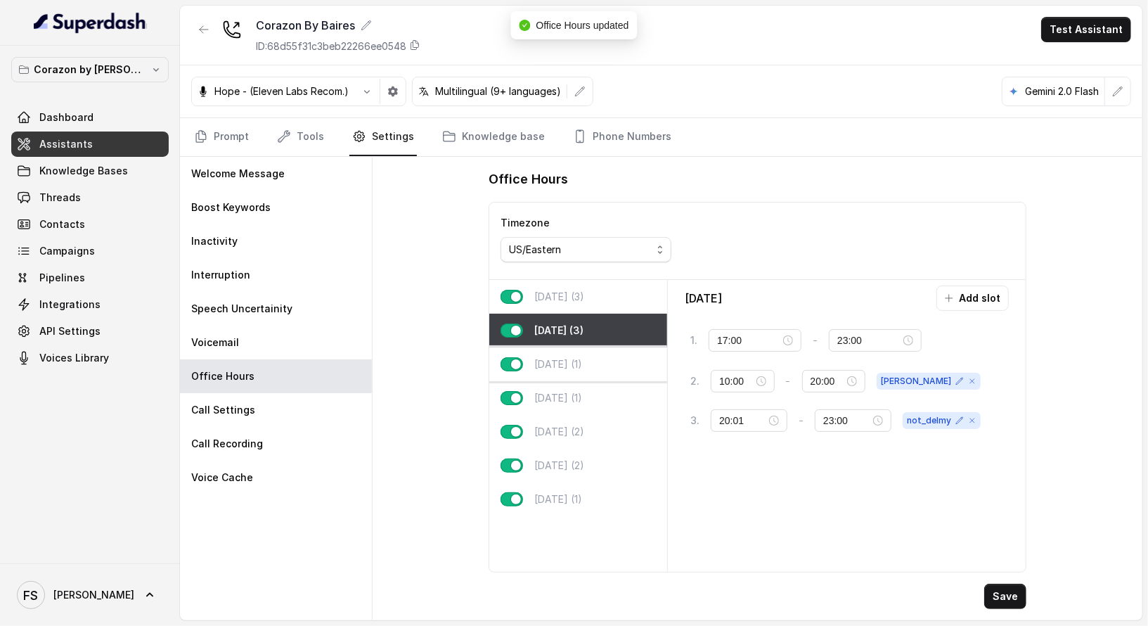
click at [596, 372] on div "Wednesday (1)" at bounding box center [578, 364] width 178 height 34
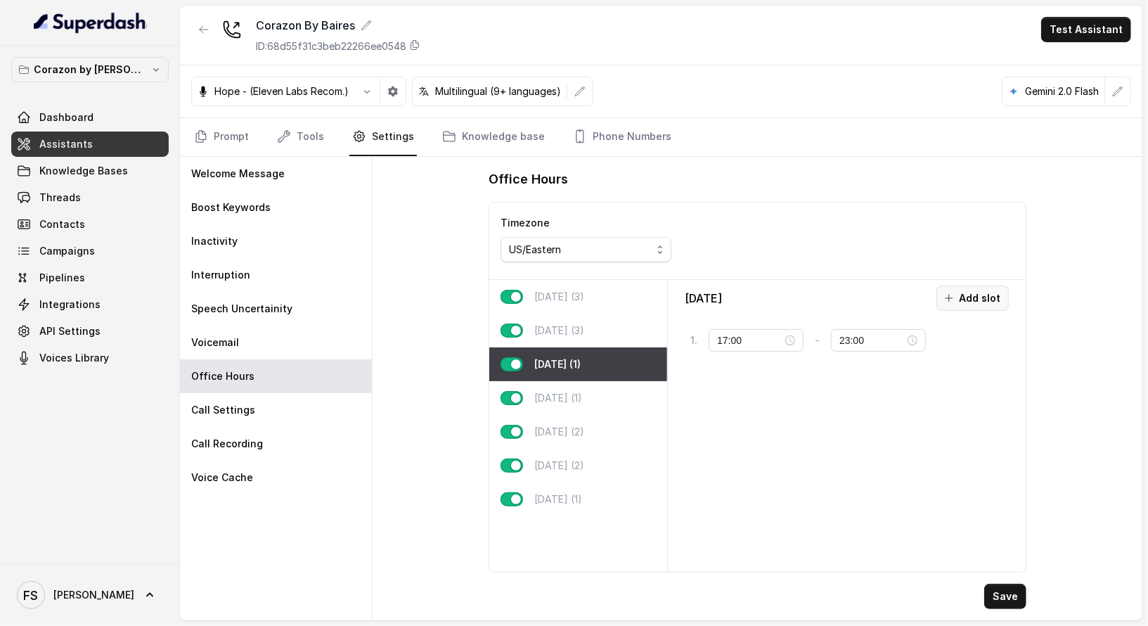
click at [955, 295] on icon "button" at bounding box center [948, 297] width 11 height 11
click at [749, 375] on input "10:00" at bounding box center [750, 382] width 62 height 15
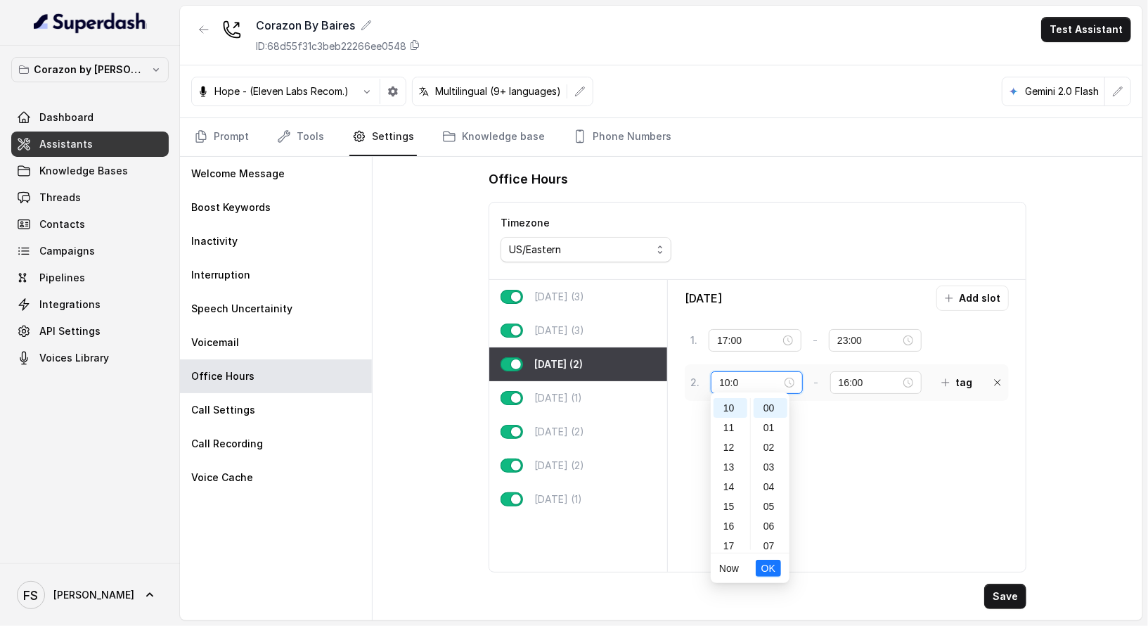
type input "10:00"
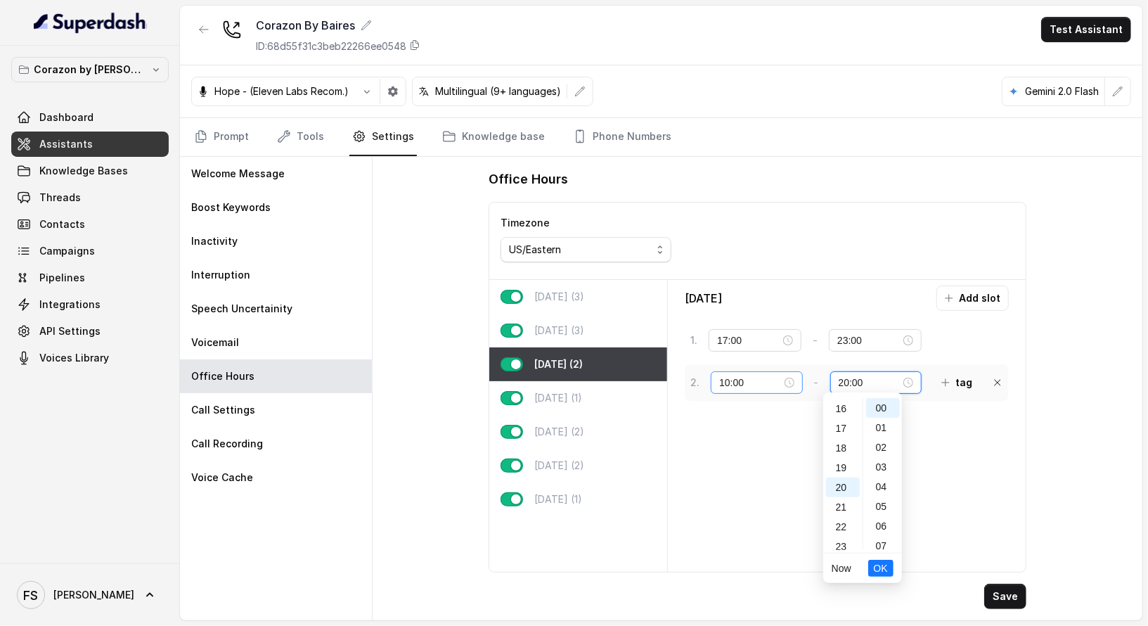
scroll to position [320, 0]
type input "20:00"
click at [939, 379] on button "tag" at bounding box center [957, 382] width 48 height 25
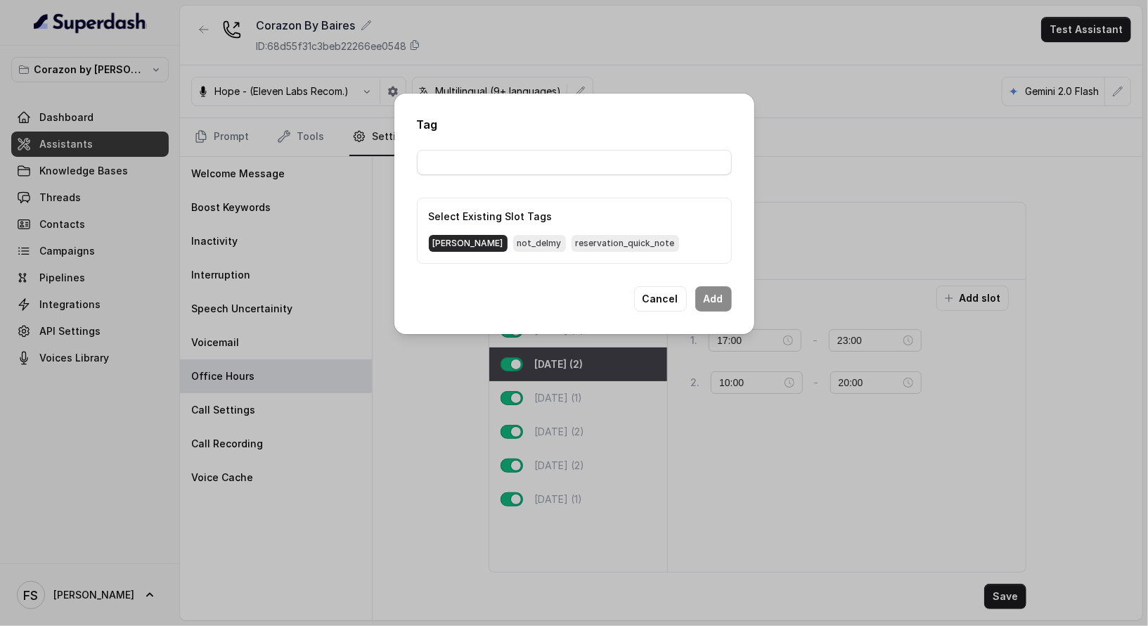
click at [434, 244] on span "delmy" at bounding box center [468, 243] width 79 height 17
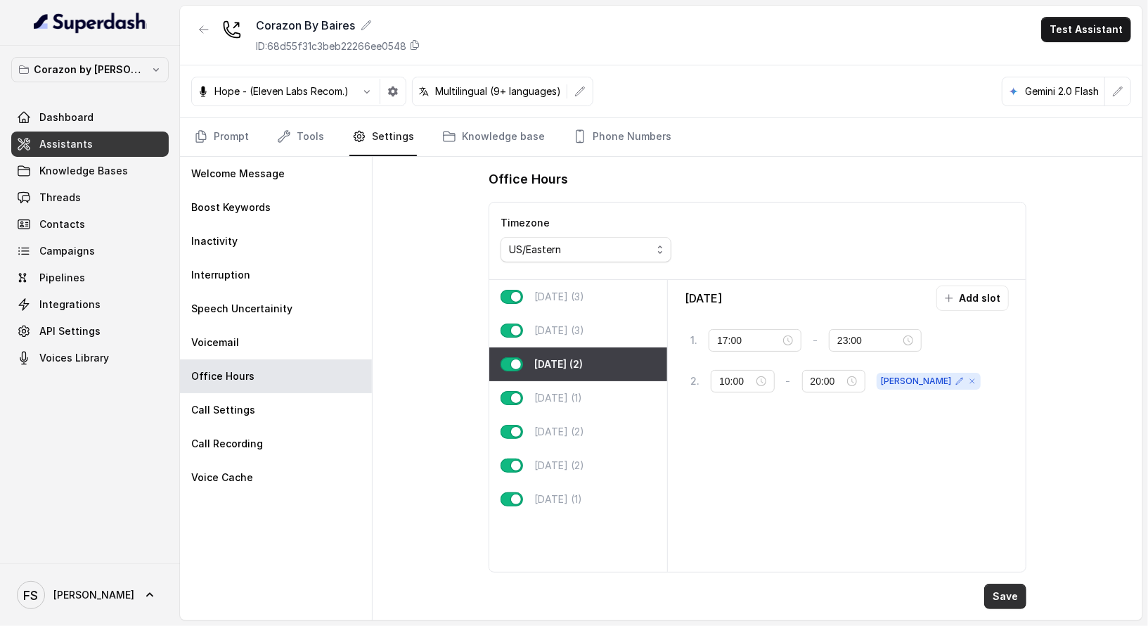
click at [1014, 586] on button "Save" at bounding box center [1005, 595] width 42 height 25
click at [1002, 292] on button "Add slot" at bounding box center [972, 297] width 72 height 25
click at [739, 411] on div "10:00" at bounding box center [756, 422] width 91 height 22
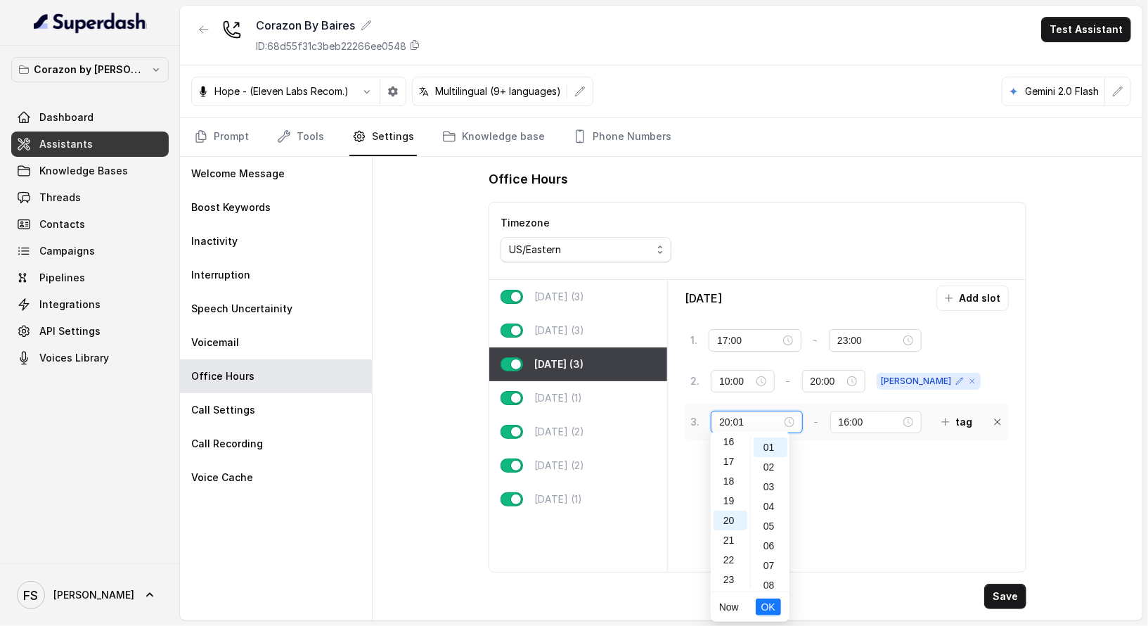
scroll to position [19, 0]
type input "20:01"
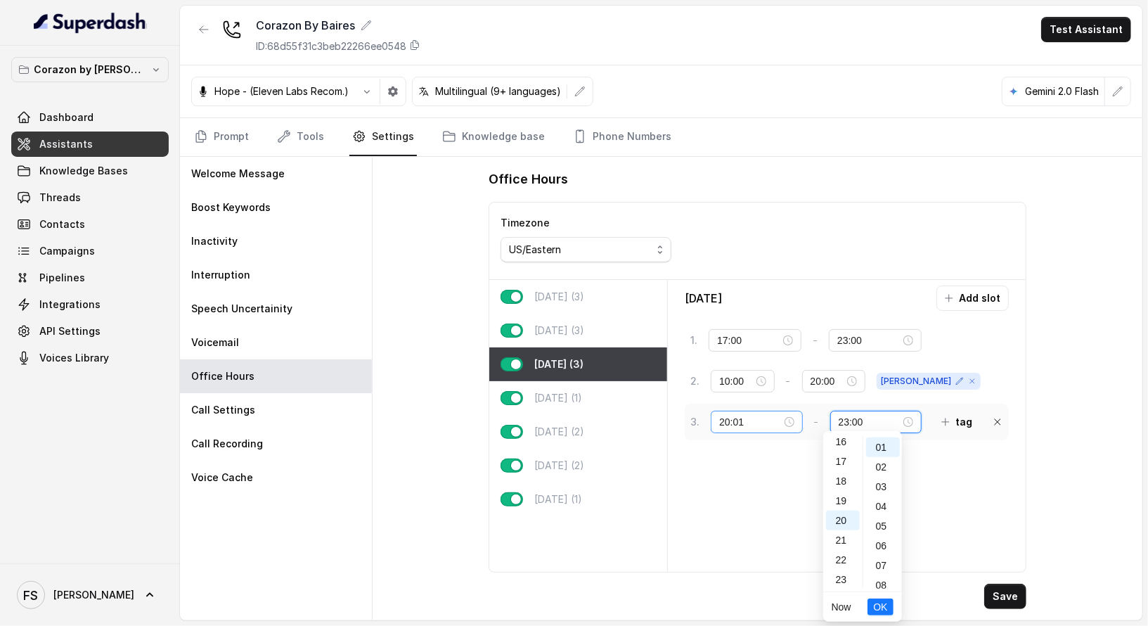
scroll to position [0, 0]
type input "23:00"
click at [937, 416] on button "tag" at bounding box center [957, 421] width 48 height 25
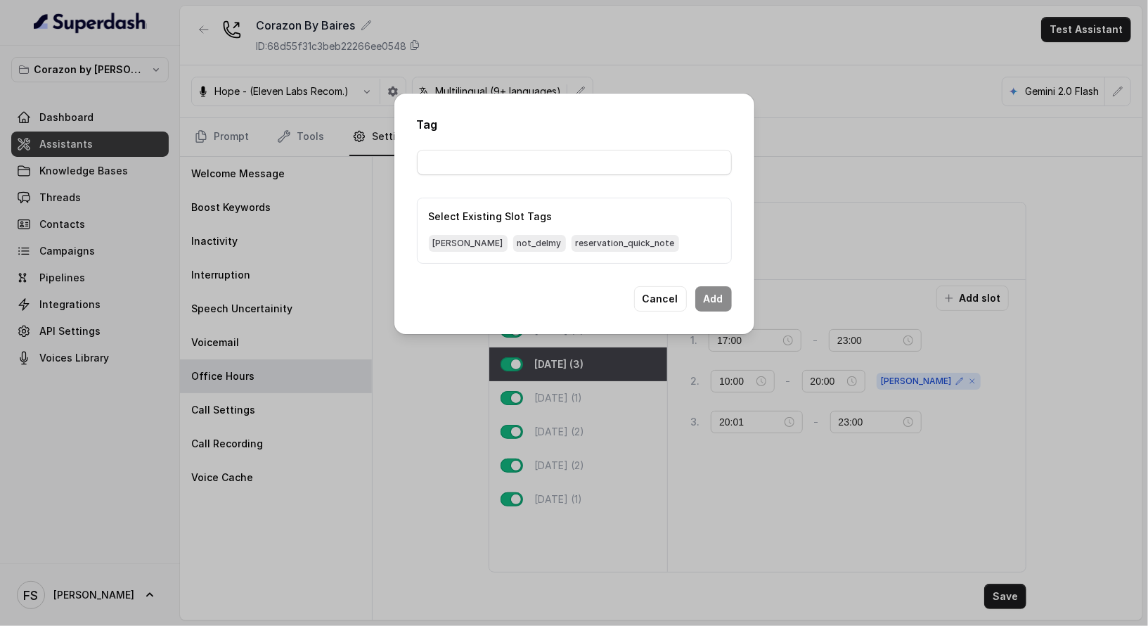
click at [466, 240] on div "delmy not_delmy reservation_quick_note" at bounding box center [574, 243] width 291 height 17
click at [513, 240] on span "not_delmy" at bounding box center [539, 243] width 53 height 17
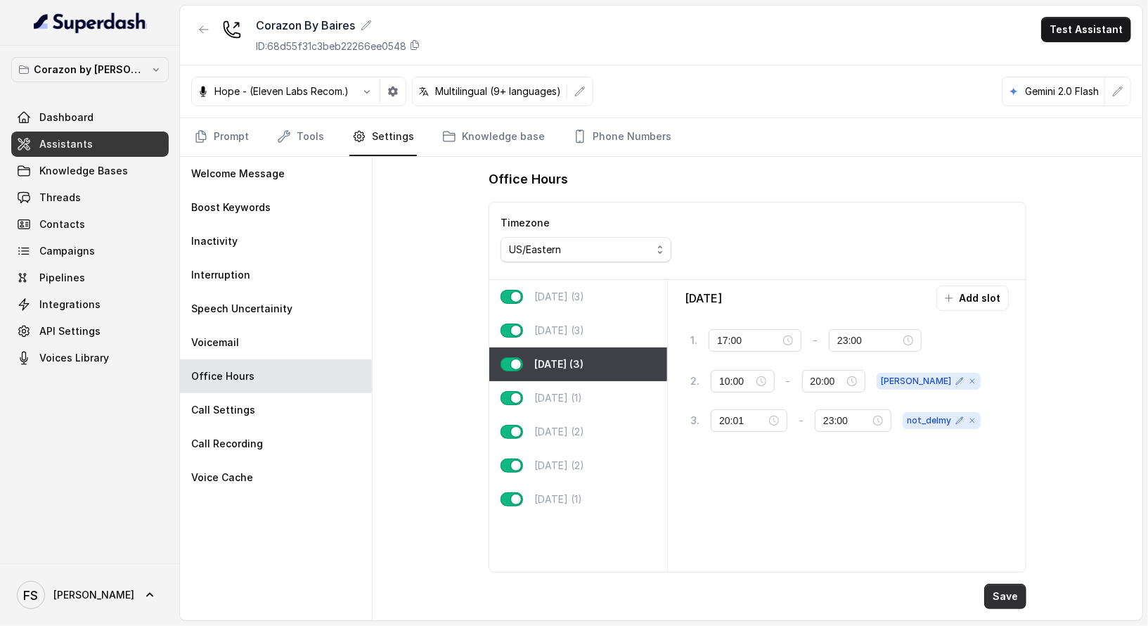
click at [1018, 593] on button "Save" at bounding box center [1005, 595] width 42 height 25
click at [1016, 599] on button "Save" at bounding box center [1005, 595] width 42 height 25
click at [593, 394] on div "Thursday (1)" at bounding box center [578, 398] width 178 height 34
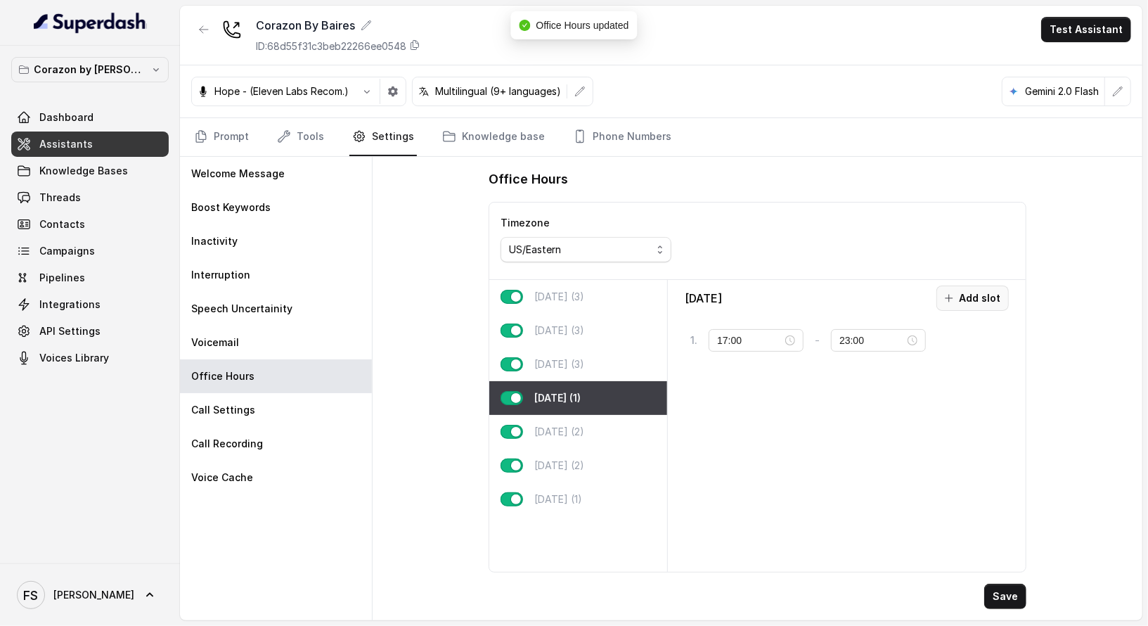
click at [969, 291] on button "Add slot" at bounding box center [972, 297] width 72 height 25
click at [745, 375] on input "10:00" at bounding box center [750, 382] width 62 height 15
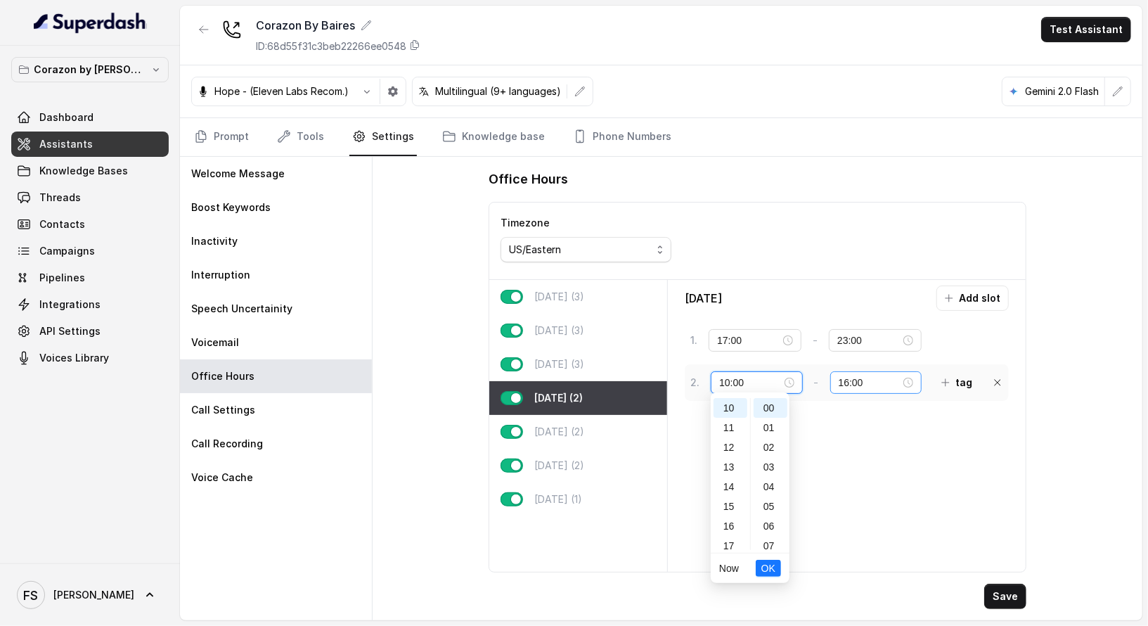
click at [840, 371] on div "16:00" at bounding box center [875, 382] width 91 height 22
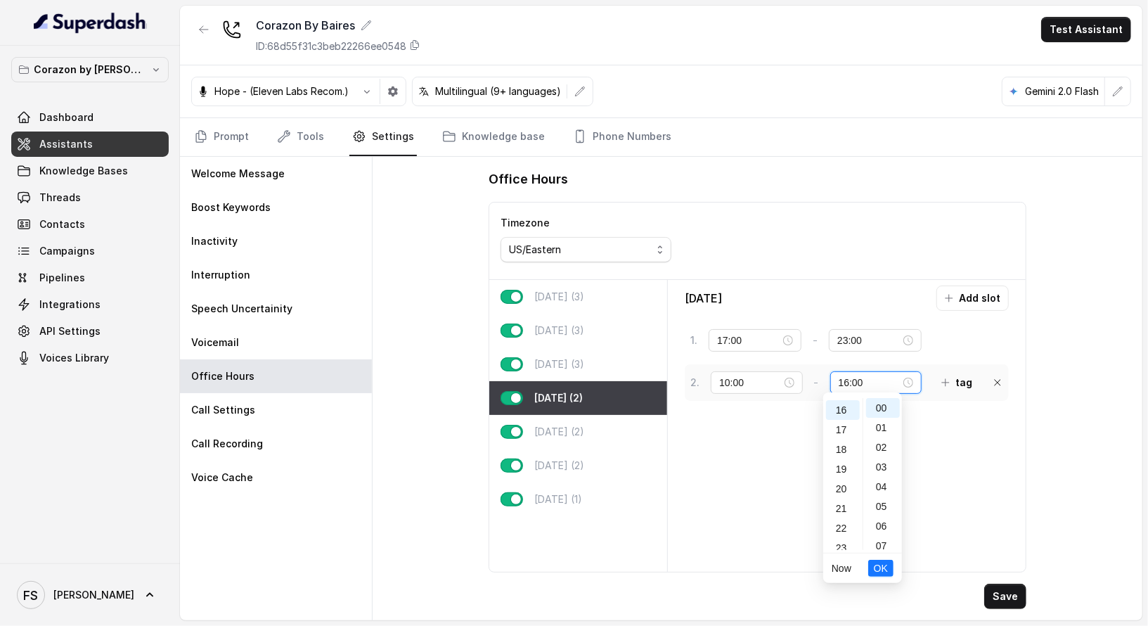
scroll to position [314, 0]
click at [844, 375] on input "16:00" at bounding box center [870, 382] width 62 height 15
type input "20:00"
click at [956, 370] on button "tag" at bounding box center [957, 382] width 48 height 25
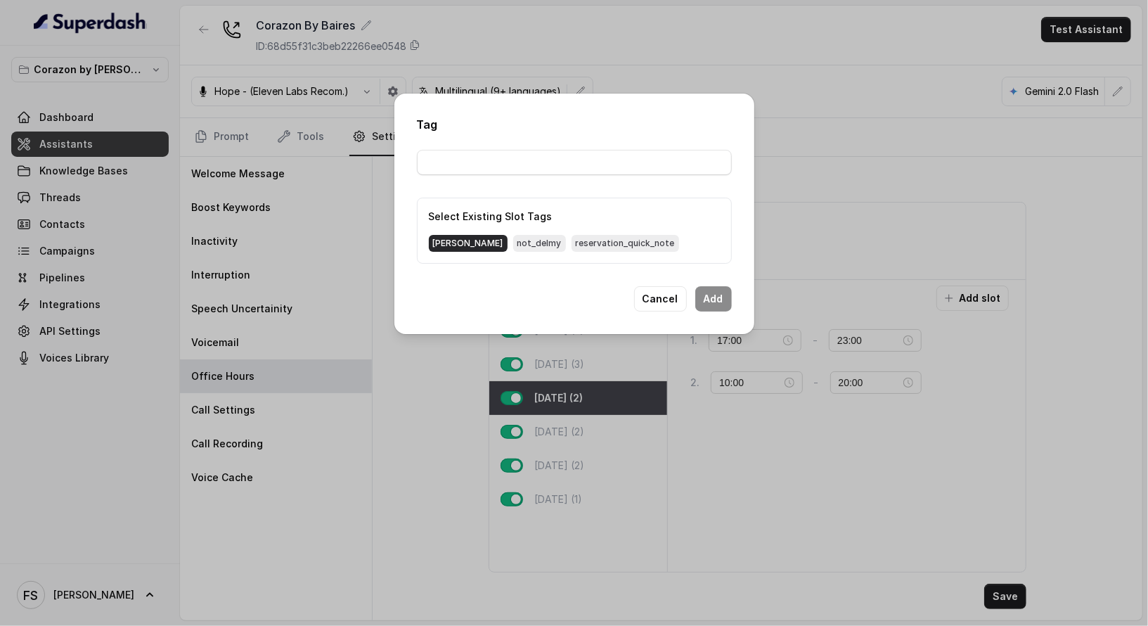
click at [447, 238] on span "delmy" at bounding box center [468, 243] width 79 height 17
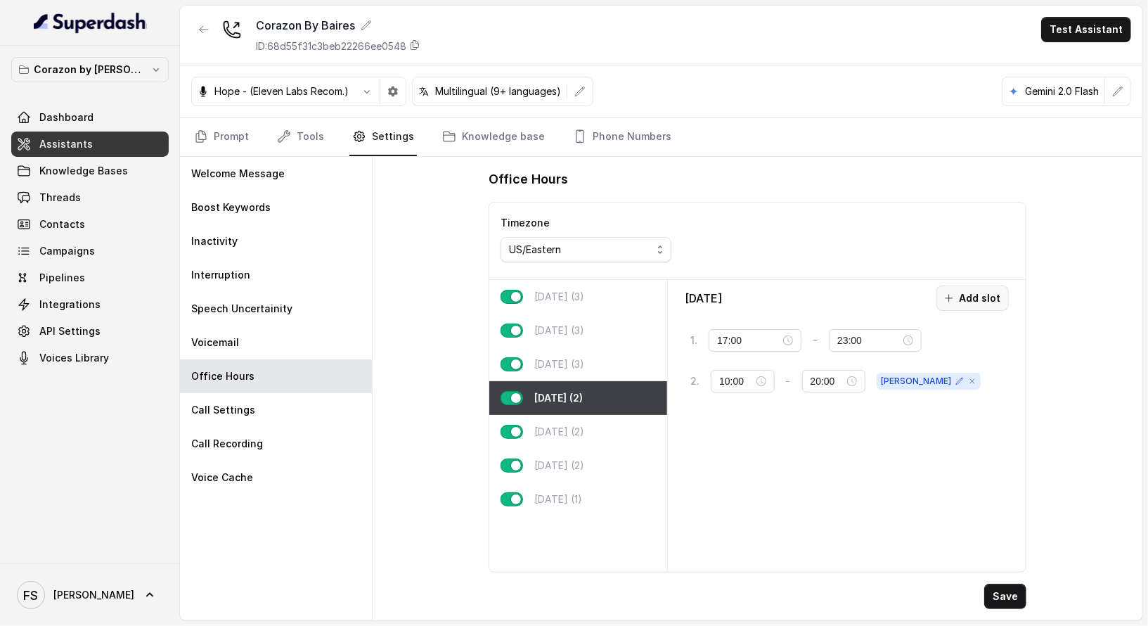
click at [1007, 293] on button "Add slot" at bounding box center [972, 297] width 72 height 25
click at [744, 423] on input "10:00" at bounding box center [750, 421] width 62 height 15
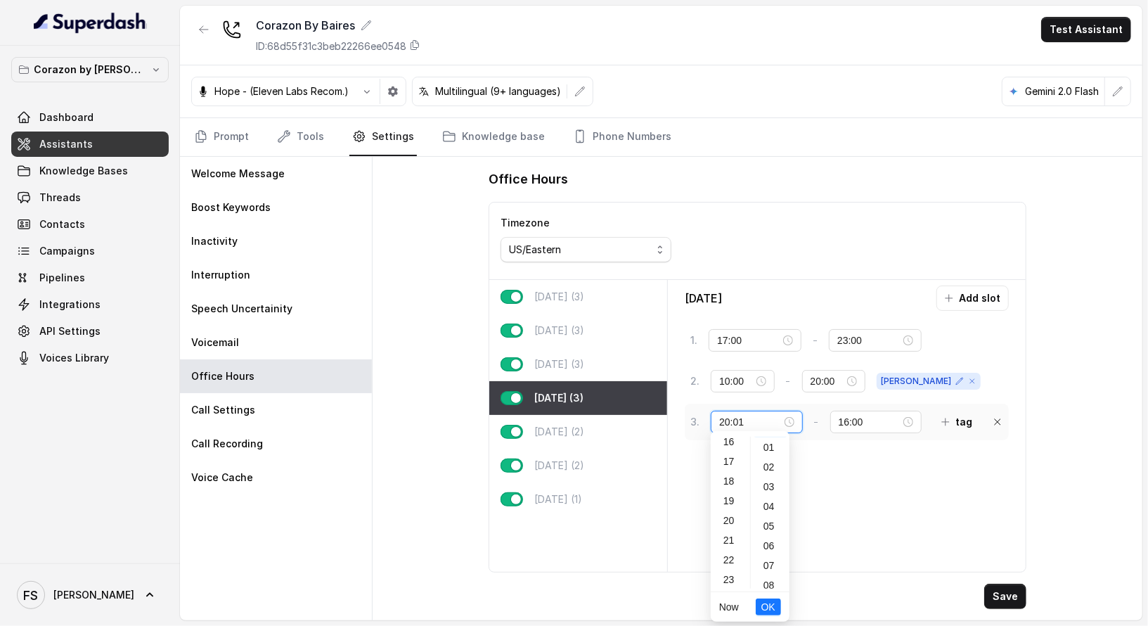
type input "20:01"
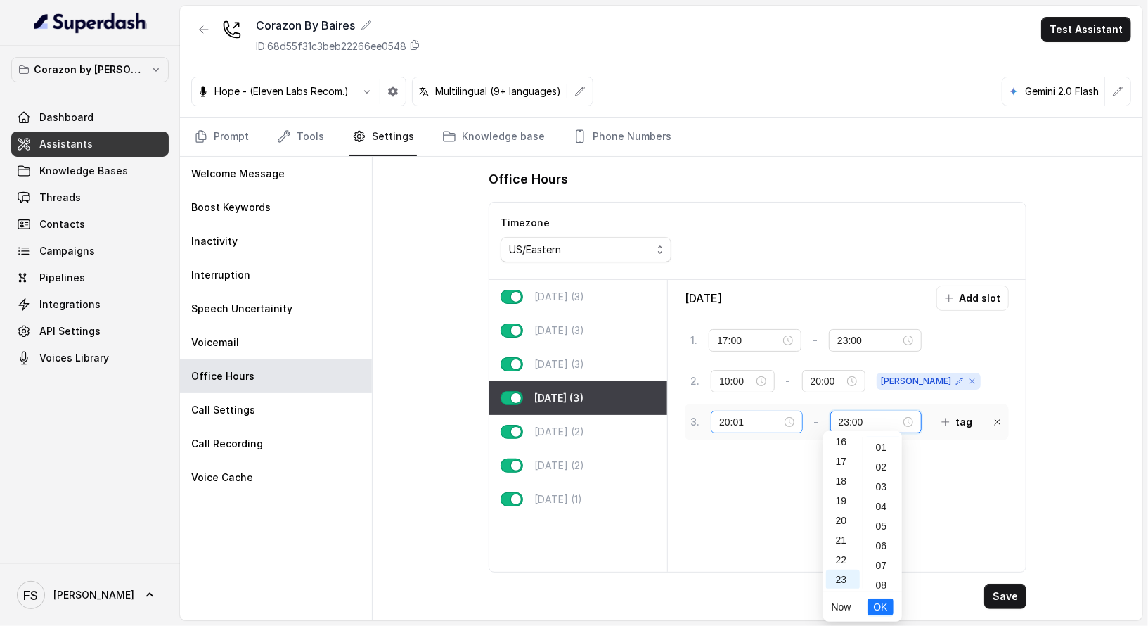
scroll to position [0, 0]
type input "23:00"
click at [940, 420] on icon "button" at bounding box center [945, 421] width 11 height 11
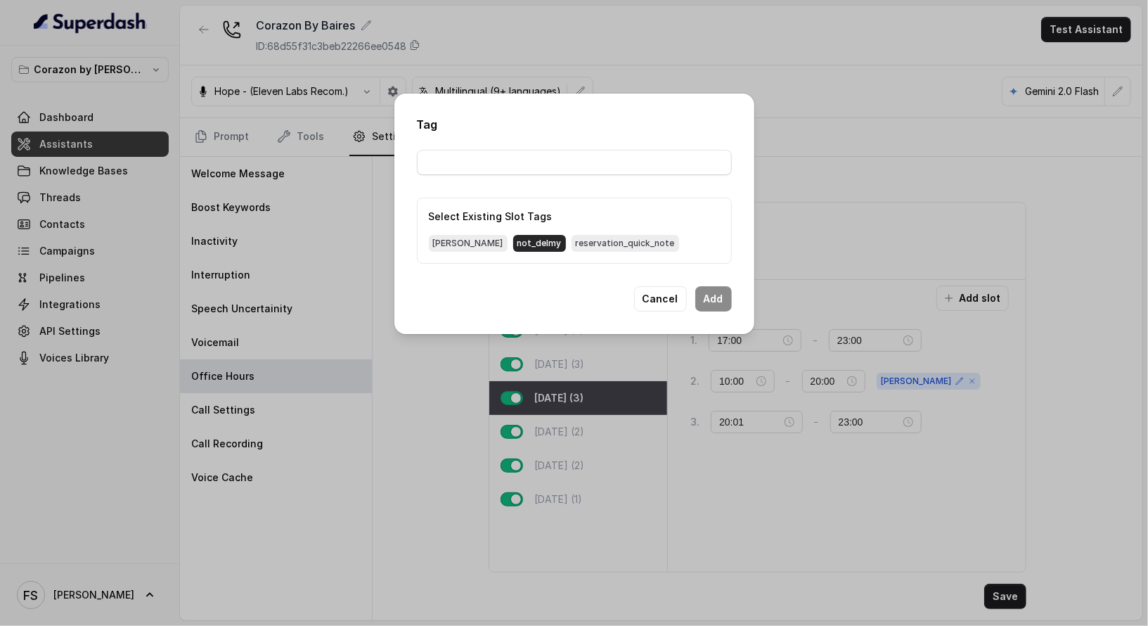
click at [513, 247] on span "not_delmy" at bounding box center [539, 243] width 53 height 17
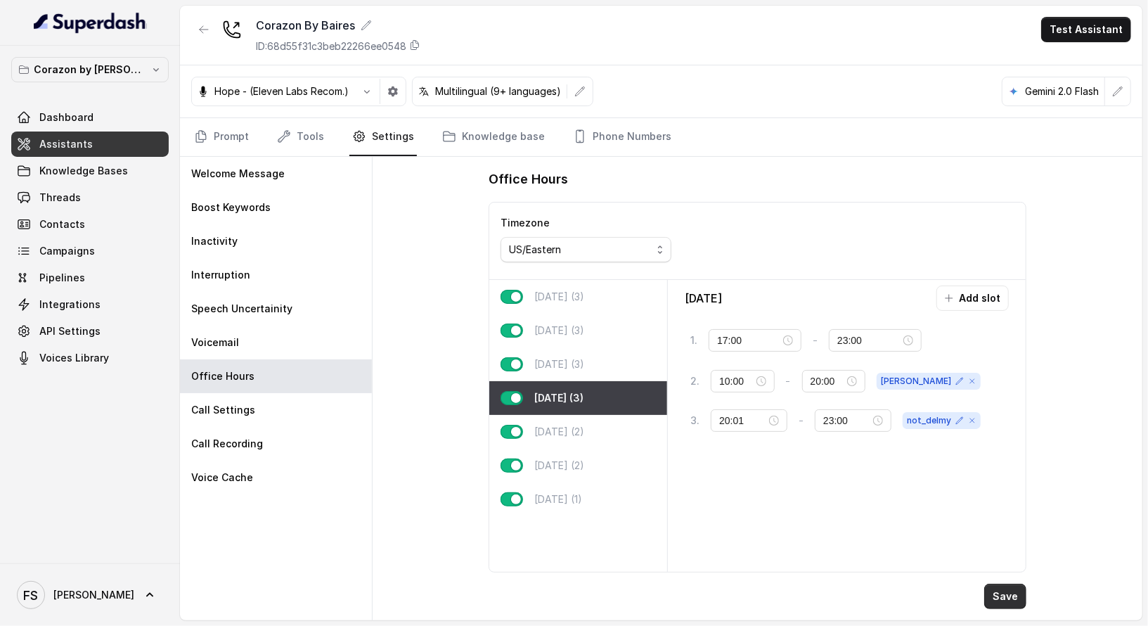
click at [1004, 598] on button "Save" at bounding box center [1005, 595] width 42 height 25
click at [550, 425] on p "Friday (2)" at bounding box center [559, 432] width 50 height 14
type input "23:30"
type input "00:01"
type input "23:59"
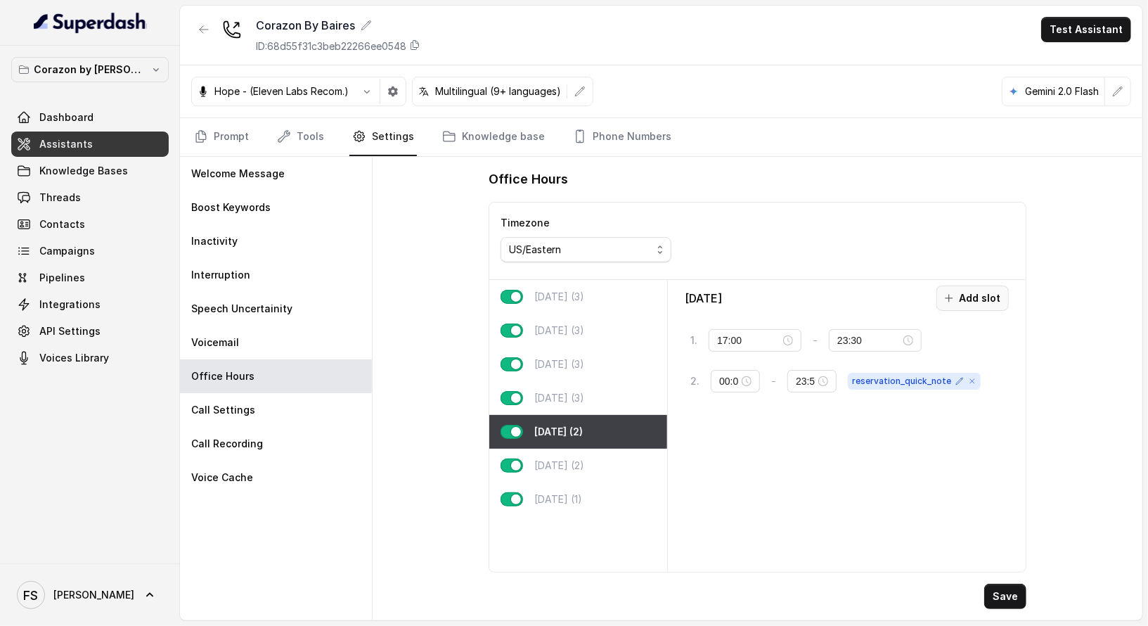
click at [978, 293] on button "Add slot" at bounding box center [972, 297] width 72 height 25
click at [719, 414] on input "10:00" at bounding box center [750, 421] width 62 height 15
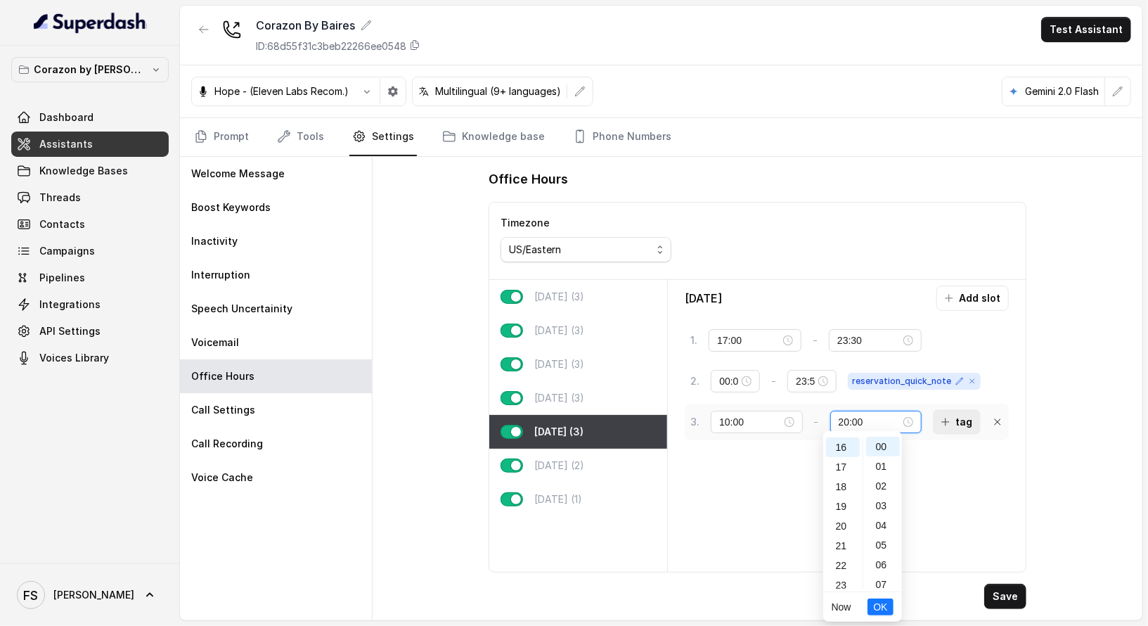
scroll to position [320, 0]
type input "20:00"
click at [939, 425] on button "tag" at bounding box center [957, 421] width 48 height 25
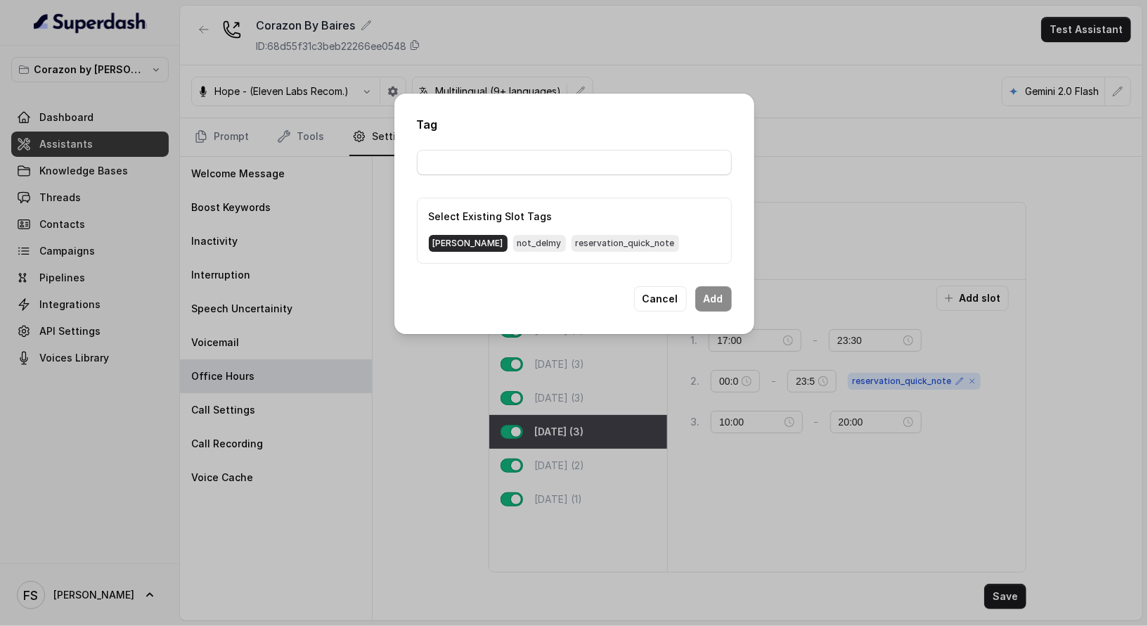
click at [447, 240] on span "delmy" at bounding box center [468, 243] width 79 height 17
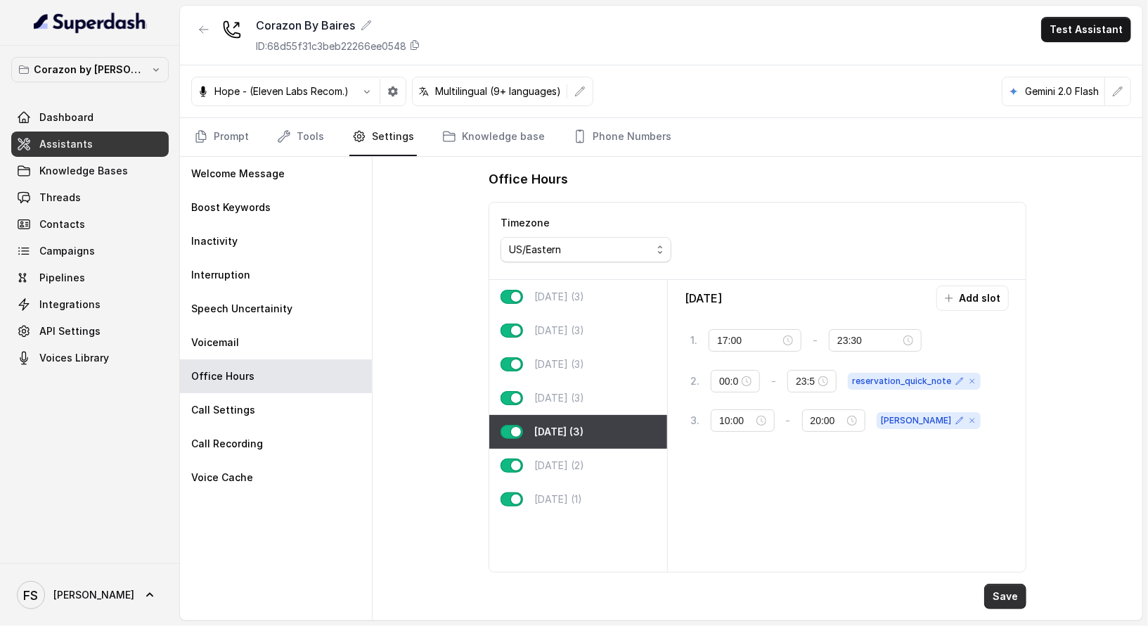
click at [1006, 595] on button "Save" at bounding box center [1005, 595] width 42 height 25
click at [955, 297] on icon "button" at bounding box center [948, 297] width 11 height 11
click at [740, 453] on input "10:00" at bounding box center [751, 460] width 62 height 15
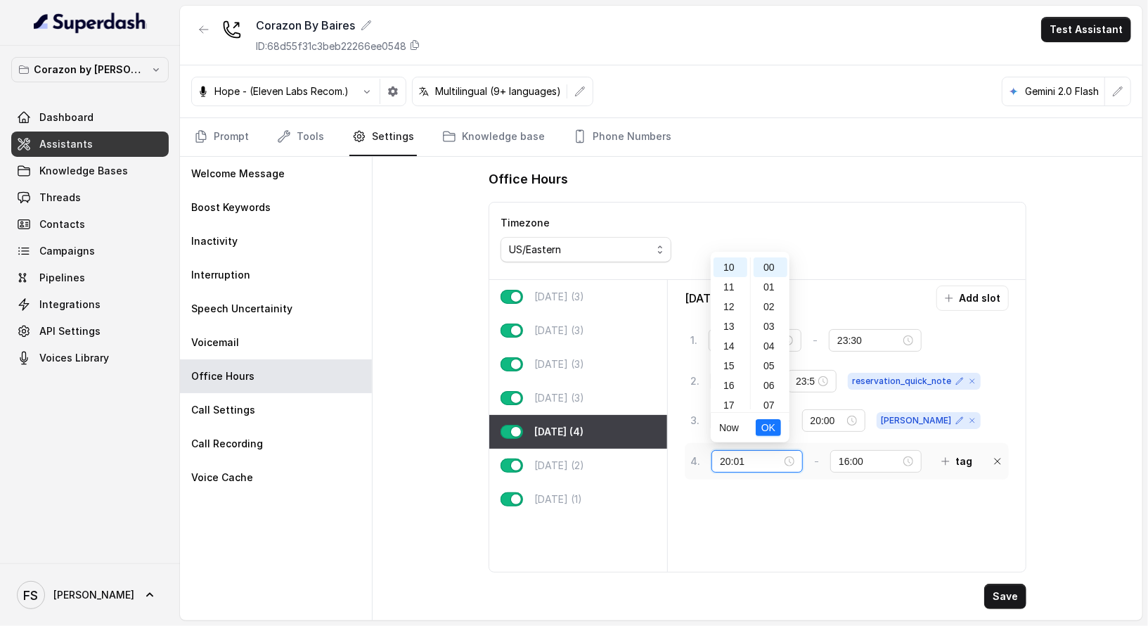
scroll to position [19, 0]
type input "20:01"
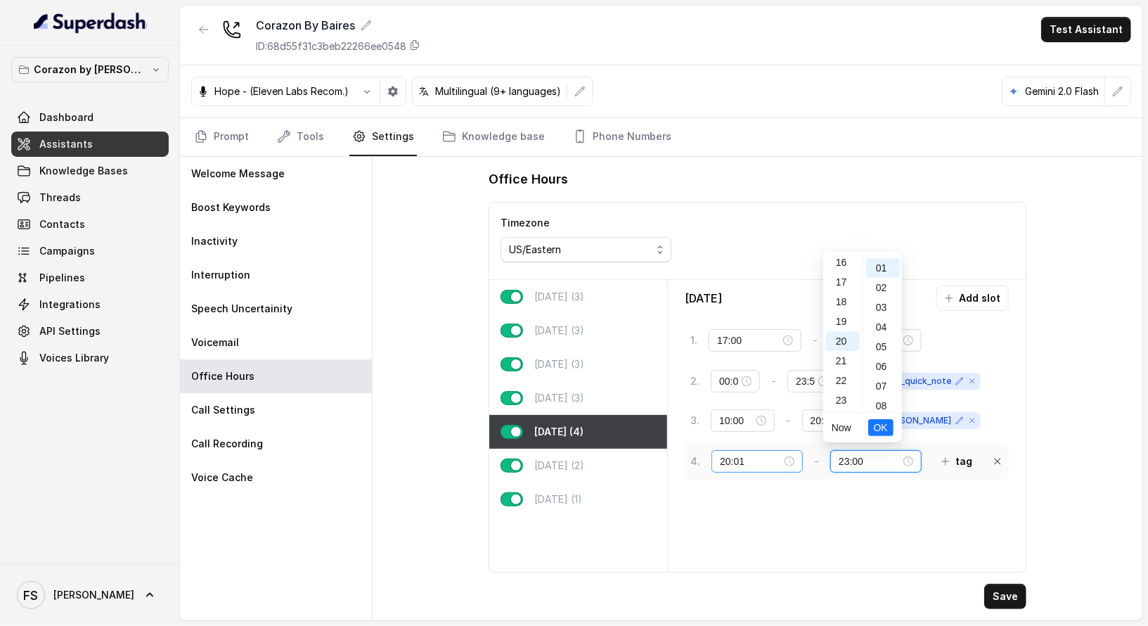
scroll to position [0, 0]
type input "23:00"
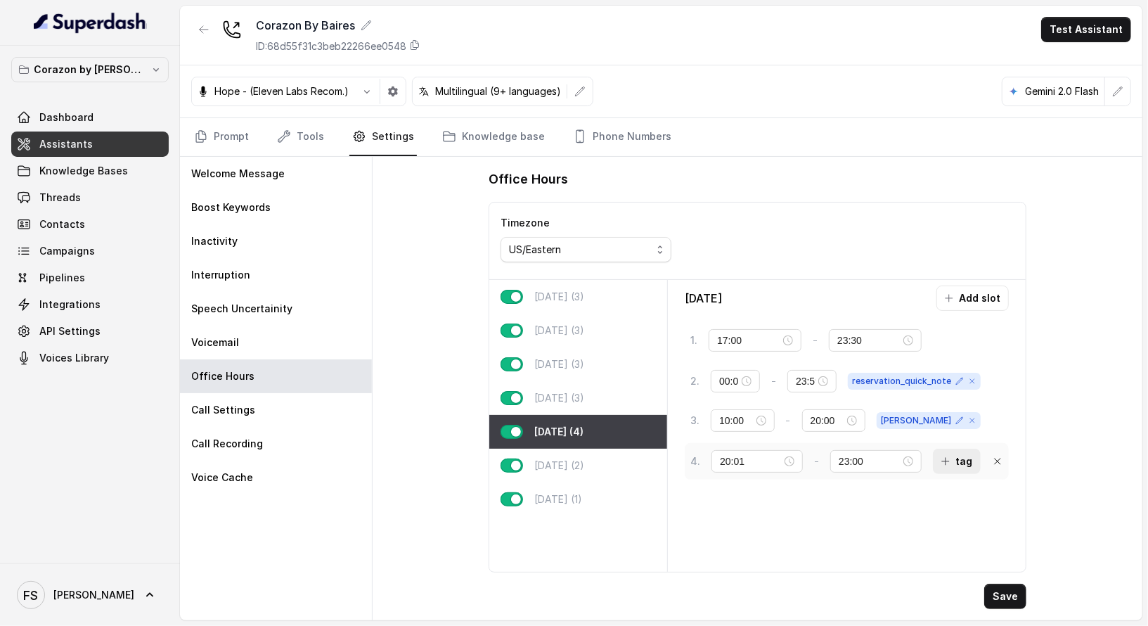
click at [953, 465] on button "tag" at bounding box center [957, 460] width 48 height 25
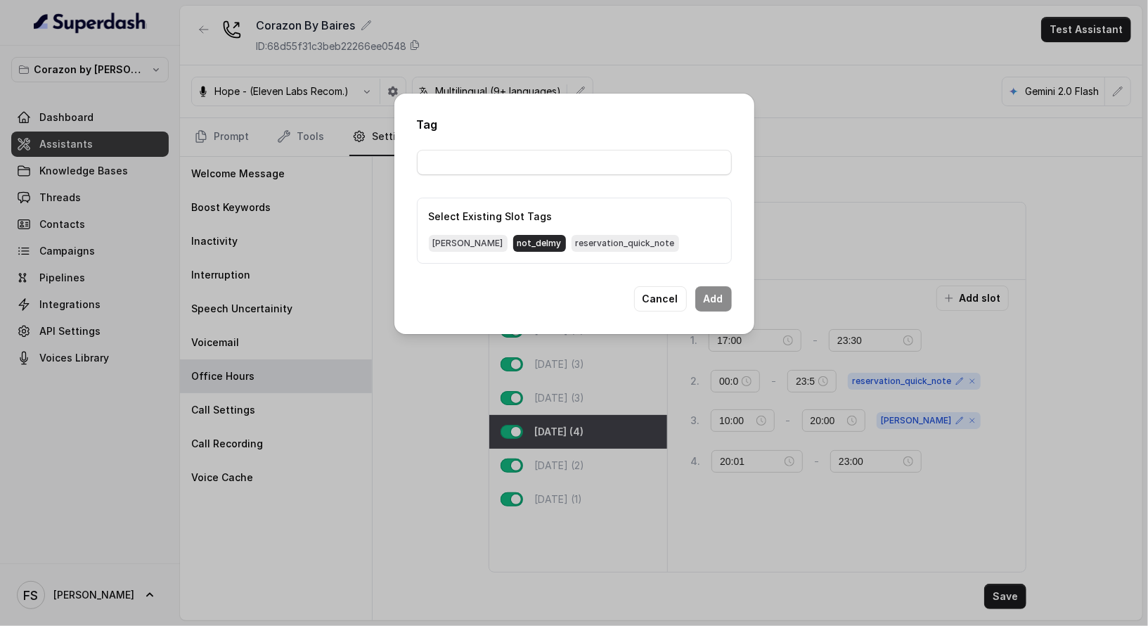
click at [513, 242] on span "not_delmy" at bounding box center [539, 243] width 53 height 17
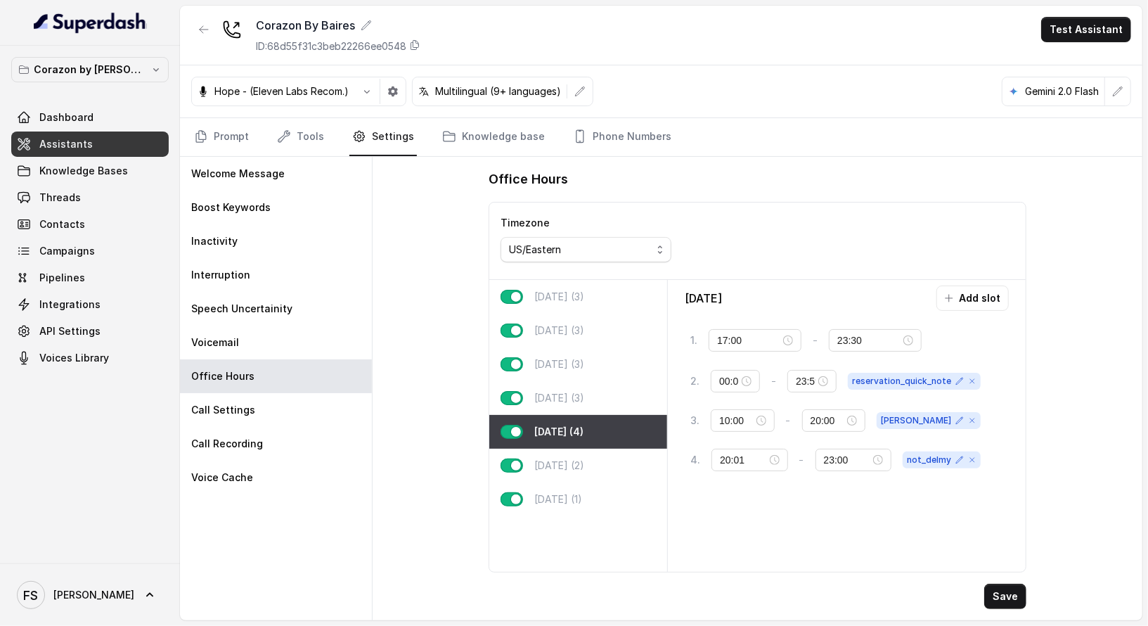
click at [1027, 595] on div "Office Hours Timezone US/Eastern Monday (3) Tuesday (3) Wednesday (3) Thursday …" at bounding box center [757, 388] width 560 height 463
click at [1025, 595] on button "Save" at bounding box center [1005, 595] width 42 height 25
click at [1017, 592] on button "Save" at bounding box center [1005, 595] width 42 height 25
click at [563, 460] on p "Saturday (2)" at bounding box center [559, 465] width 50 height 14
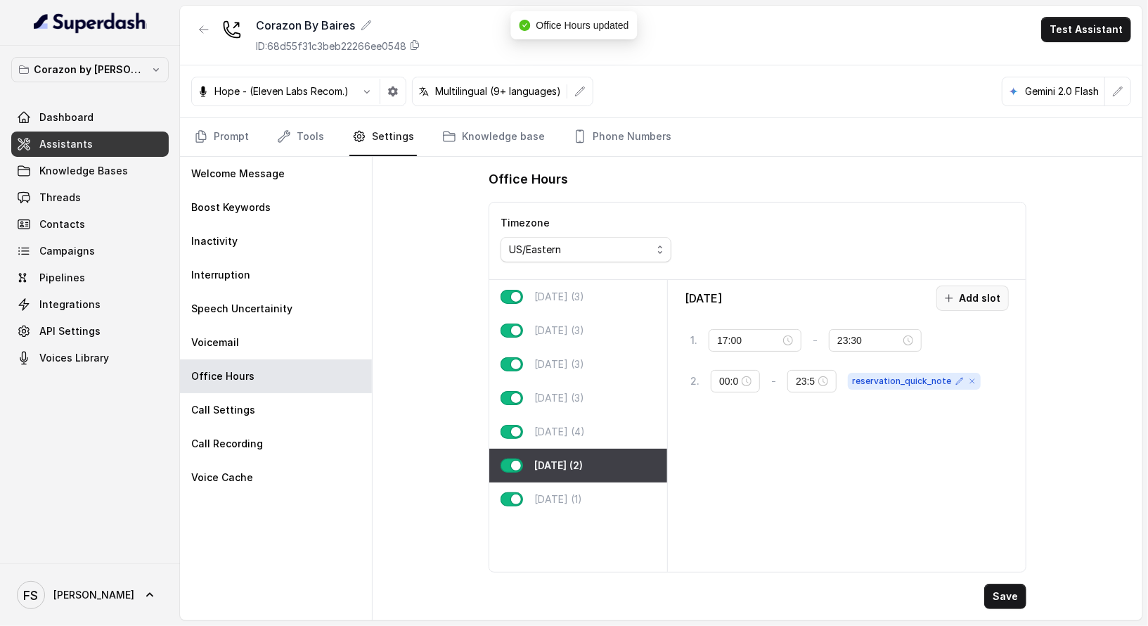
click at [976, 300] on button "Add slot" at bounding box center [972, 297] width 72 height 25
click at [839, 416] on input "16:00" at bounding box center [870, 421] width 62 height 15
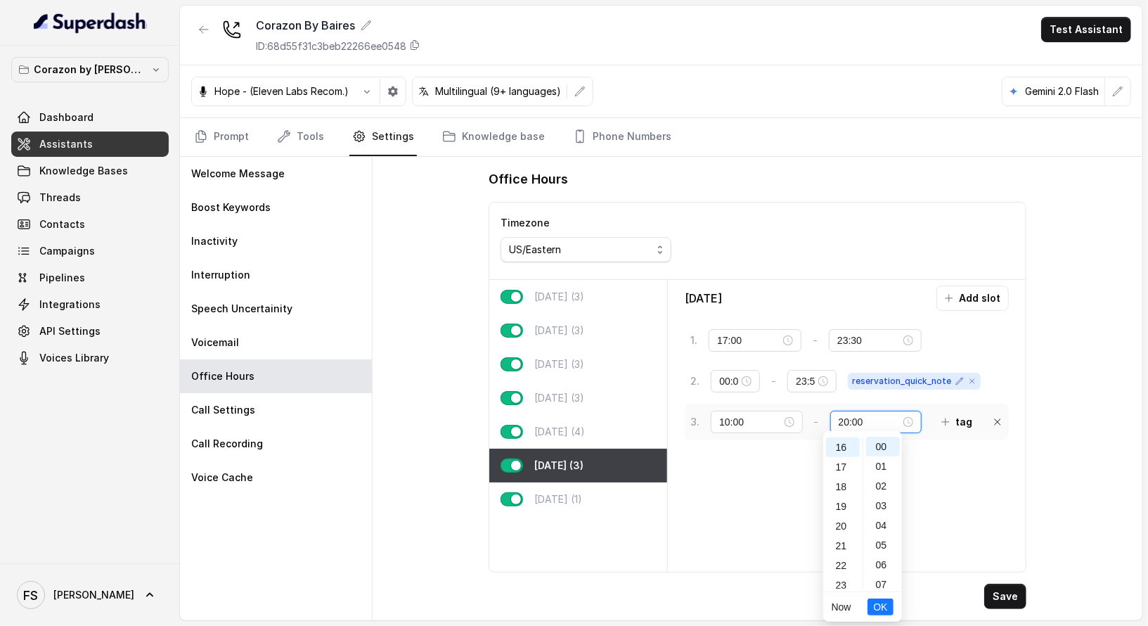
scroll to position [320, 0]
type input "20:00"
click at [956, 414] on button "tag" at bounding box center [957, 421] width 48 height 25
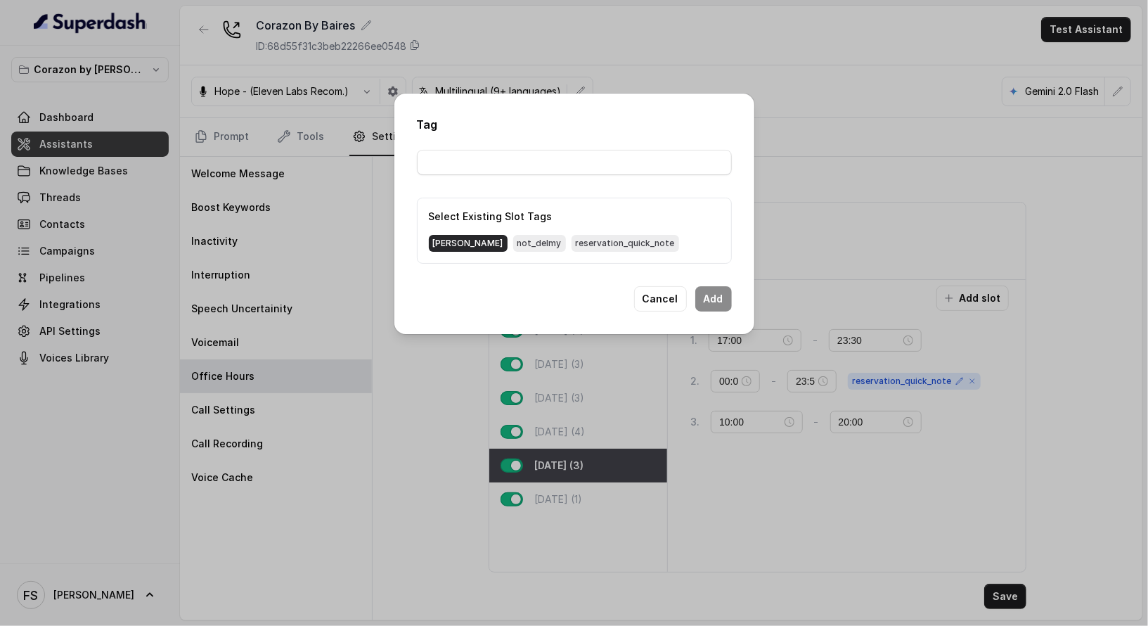
click at [437, 250] on span "delmy" at bounding box center [468, 243] width 79 height 17
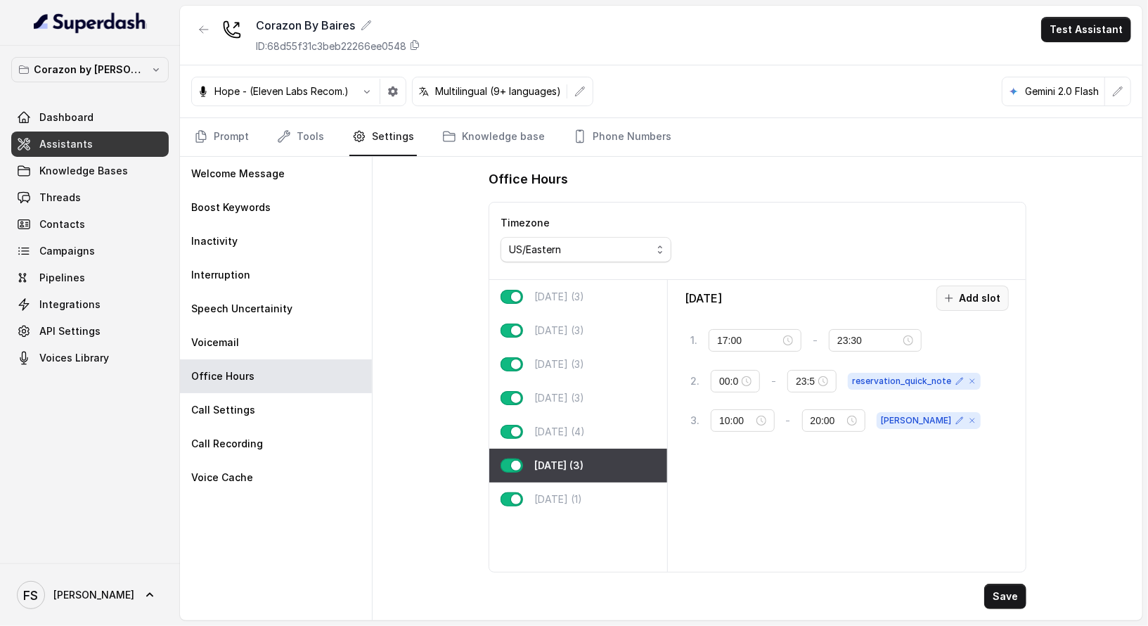
click at [985, 291] on button "Add slot" at bounding box center [972, 297] width 72 height 25
click at [733, 453] on input "10:00" at bounding box center [751, 460] width 62 height 15
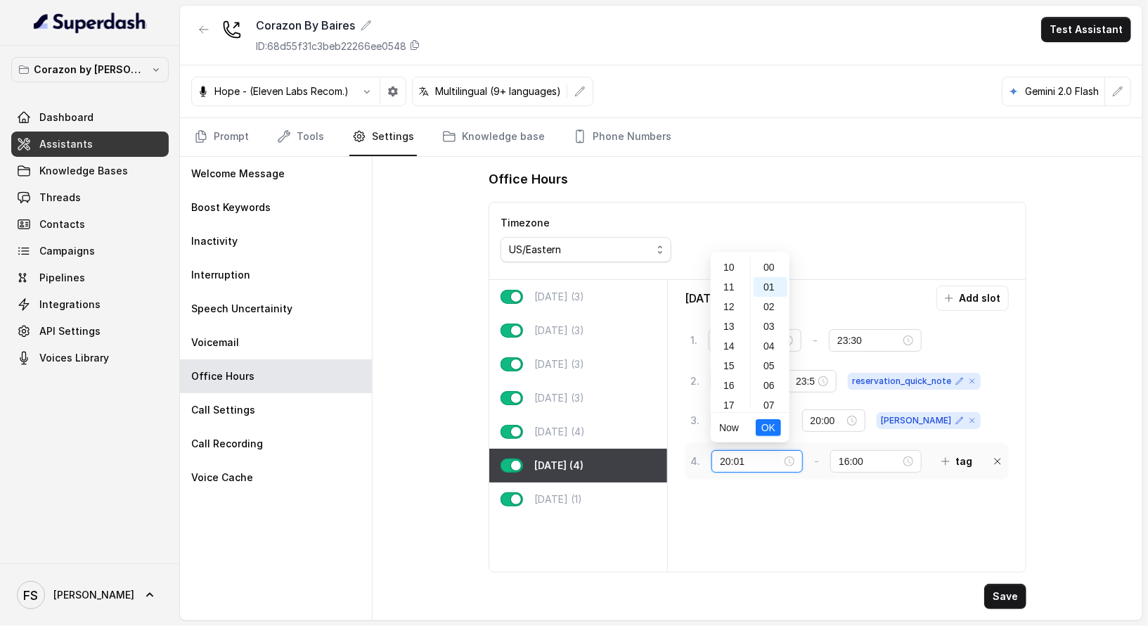
scroll to position [19, 0]
type input "20:01"
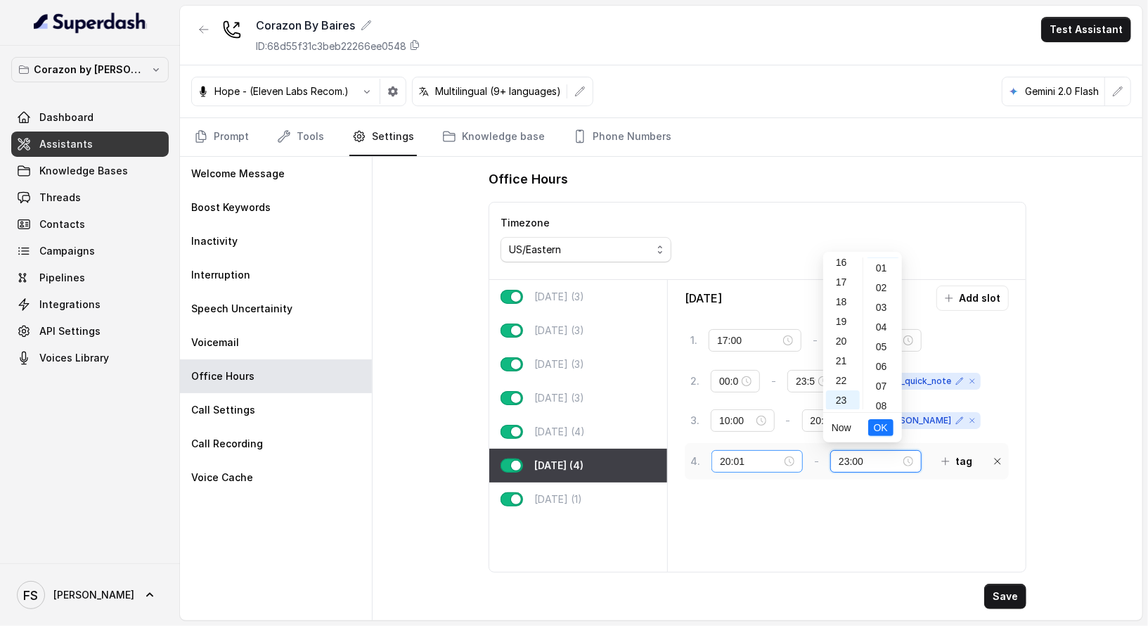
scroll to position [0, 0]
type input "23:00"
click at [963, 448] on button "tag" at bounding box center [957, 460] width 48 height 25
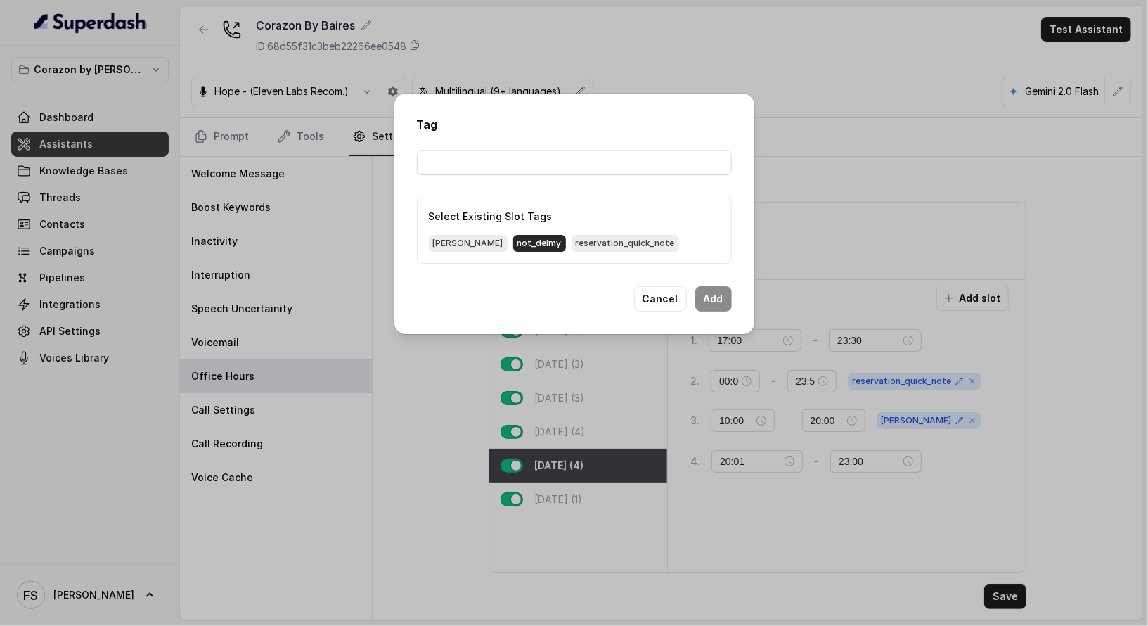
click at [513, 243] on span "not_delmy" at bounding box center [539, 243] width 53 height 17
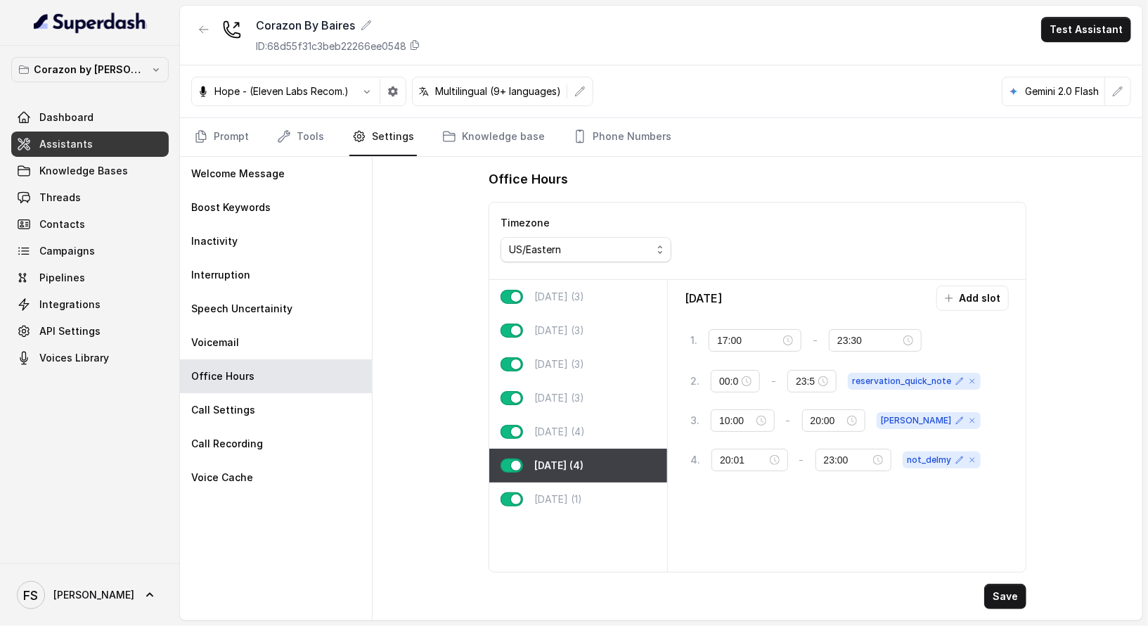
click at [861, 508] on div "Saturday Add slot 1 . 17:00 - 23:30 tag 2 . 00:01 - 23:59 reservation_quick_not…" at bounding box center [846, 425] width 347 height 280
click at [1016, 604] on button "Save" at bounding box center [1005, 595] width 42 height 25
click at [789, 562] on div "Saturday Add slot 1 . 17:00 - 23:30 tag 2 . 00:01 - 23:59 reservation_quick_not…" at bounding box center [846, 425] width 347 height 280
click at [557, 502] on p "Sunday (1)" at bounding box center [558, 499] width 48 height 14
type input "23:00"
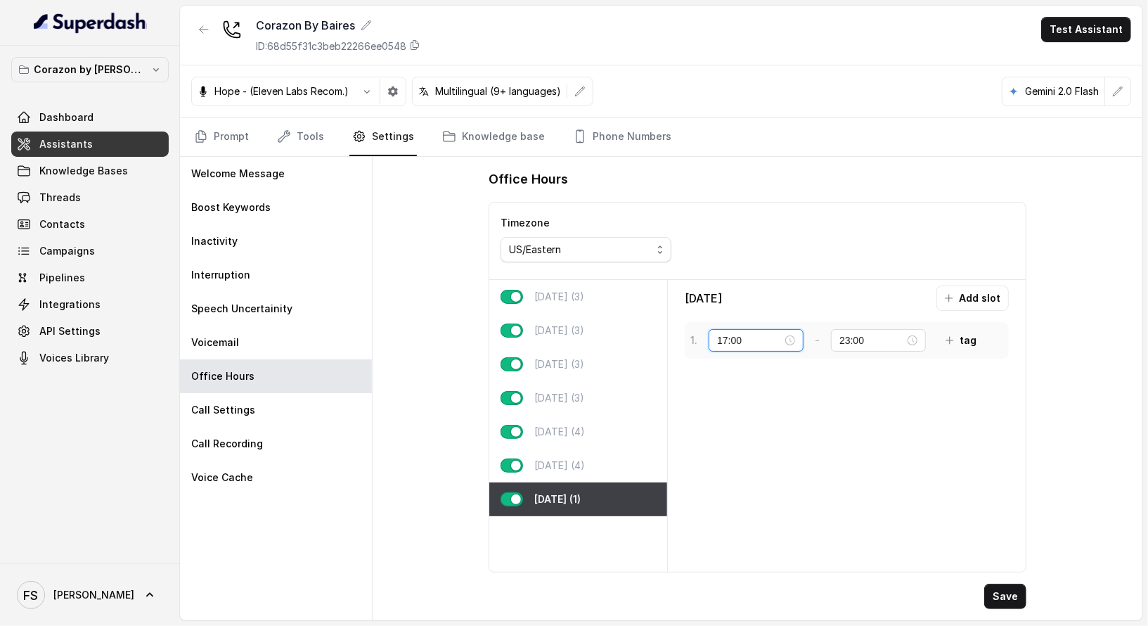
click at [733, 335] on input "17:00" at bounding box center [749, 340] width 65 height 15
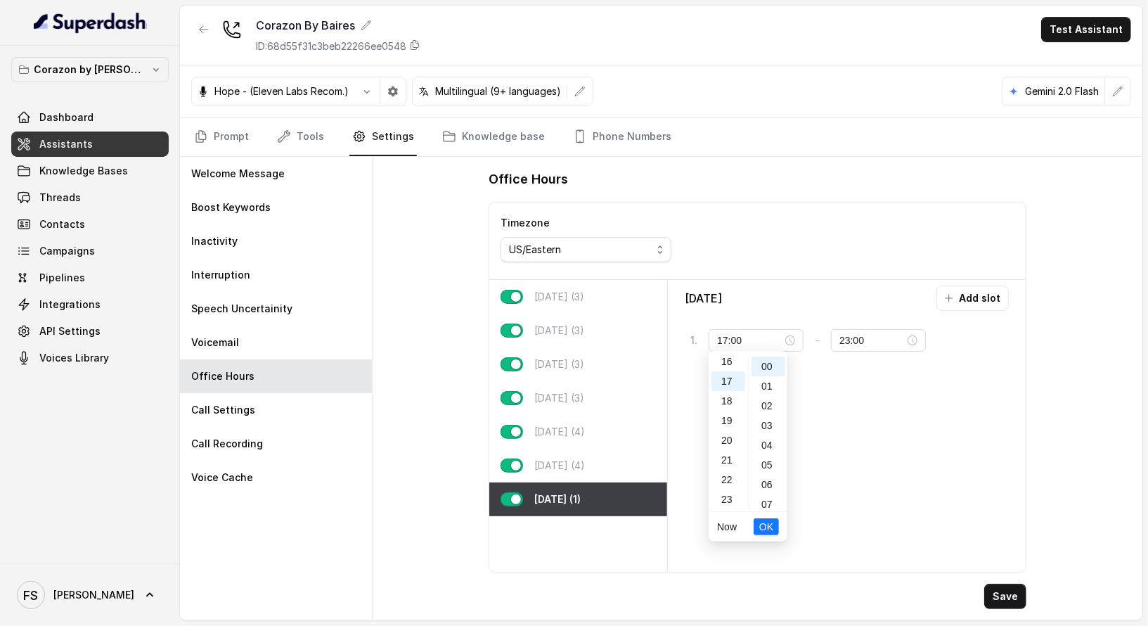
click at [935, 401] on div "Sunday Add slot 1 . 17:00 - 23:00 tag" at bounding box center [846, 425] width 347 height 280
click at [974, 309] on div "Sunday Add slot 1 . 17:00 - 23:00 tag" at bounding box center [846, 425] width 347 height 280
click at [978, 299] on button "Add slot" at bounding box center [972, 297] width 72 height 25
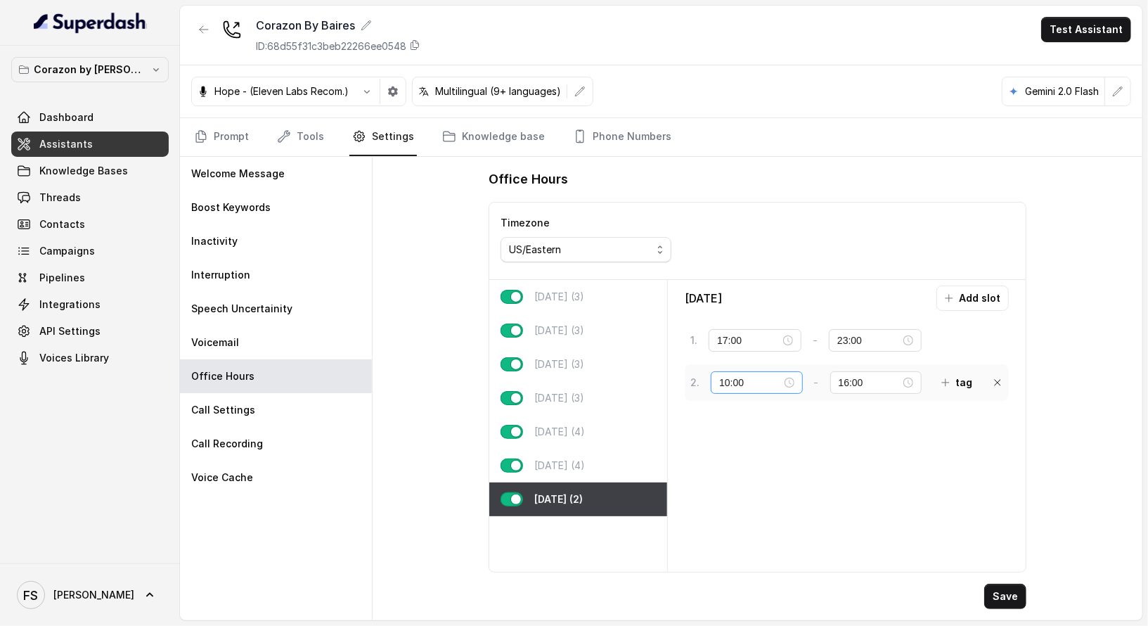
click at [717, 377] on div "10:00" at bounding box center [756, 382] width 91 height 22
type input "12:00"
click at [839, 375] on input "16:00" at bounding box center [870, 382] width 62 height 15
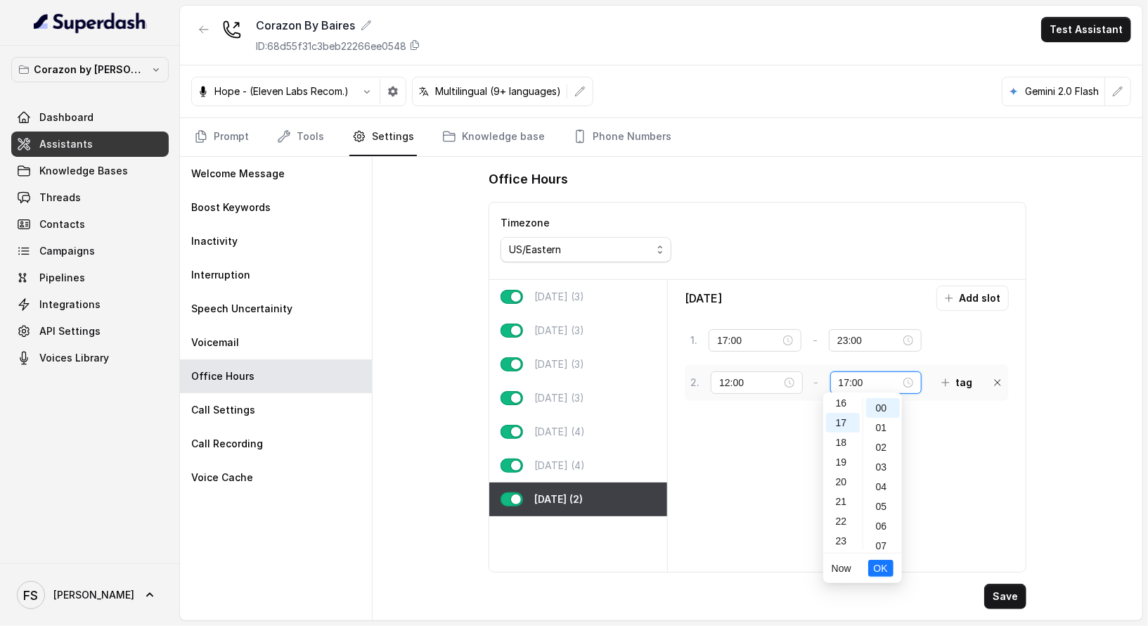
type input "17:00"
click at [960, 370] on button "tag" at bounding box center [957, 382] width 48 height 25
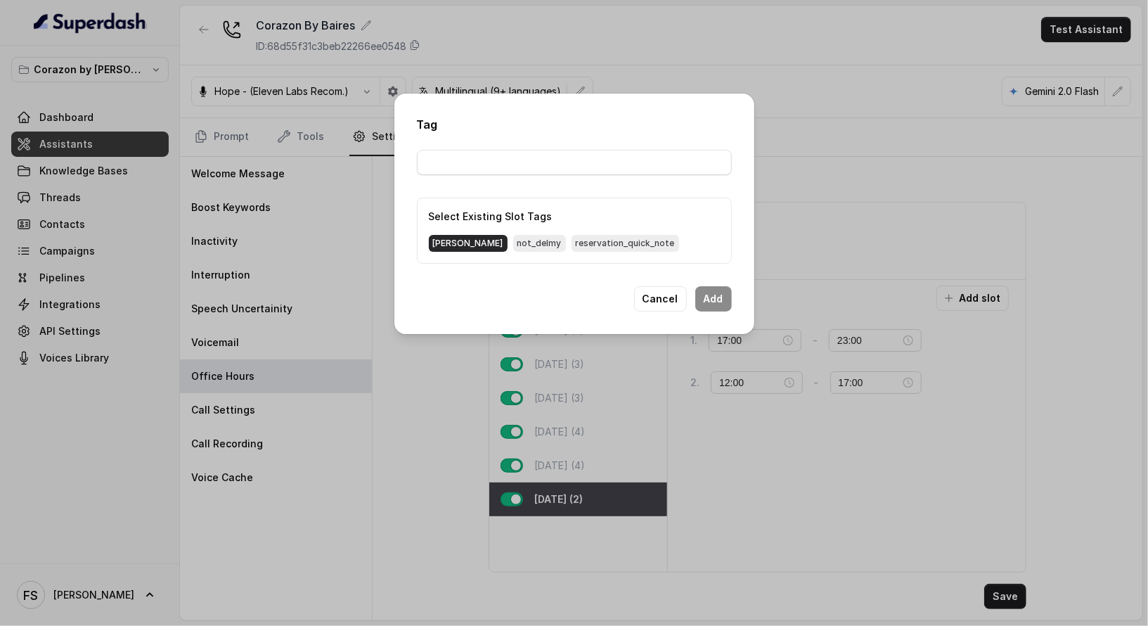
click at [448, 247] on span "delmy" at bounding box center [468, 243] width 79 height 17
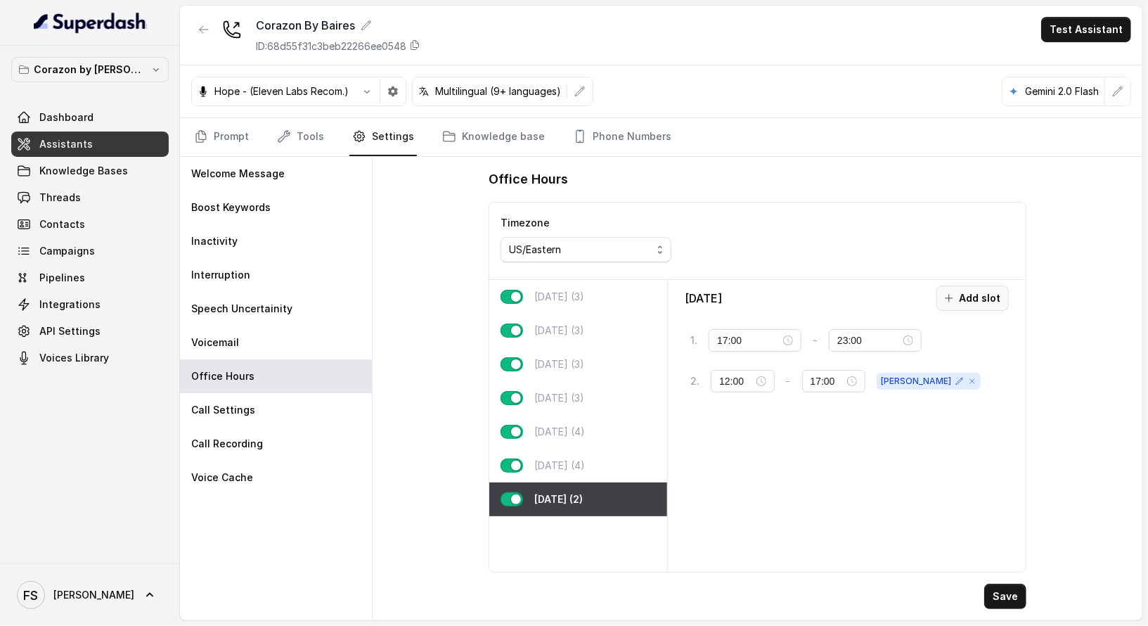
click at [978, 300] on button "Add slot" at bounding box center [972, 297] width 72 height 25
click at [738, 422] on input "10:00" at bounding box center [750, 421] width 62 height 15
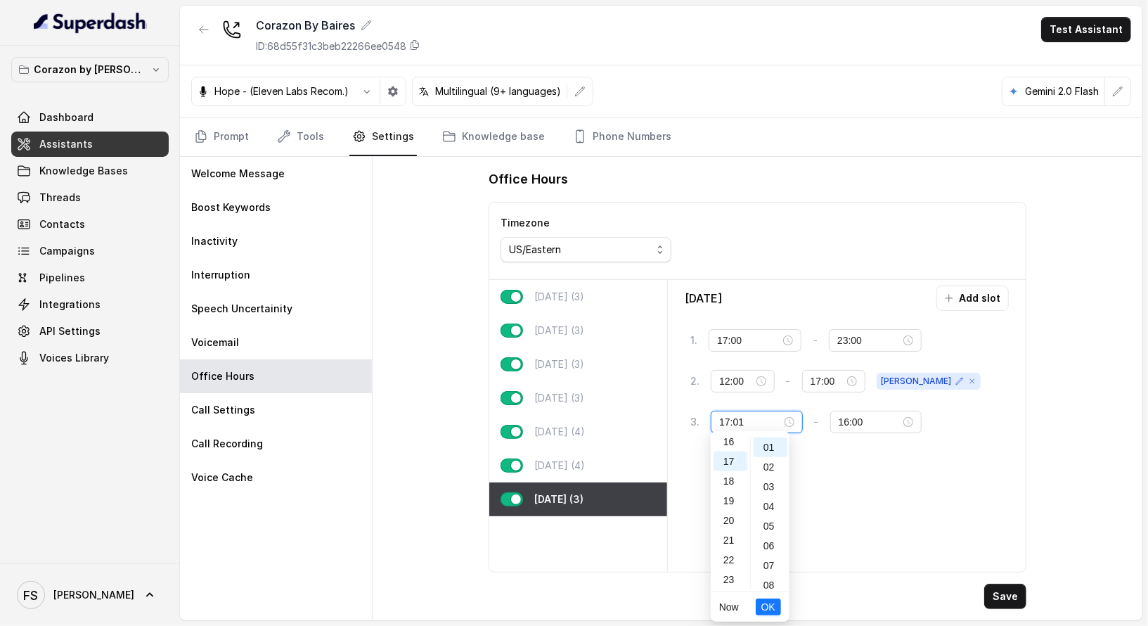
scroll to position [19, 0]
type input "17:01"
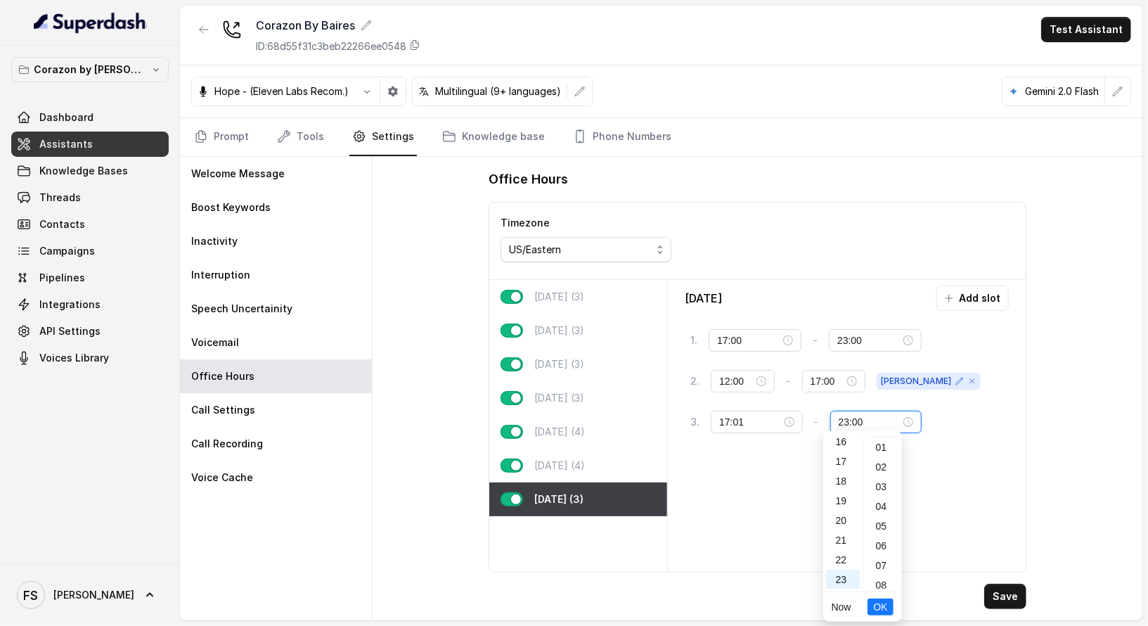
scroll to position [0, 0]
type input "23:00"
click at [942, 414] on button "tag" at bounding box center [957, 421] width 48 height 25
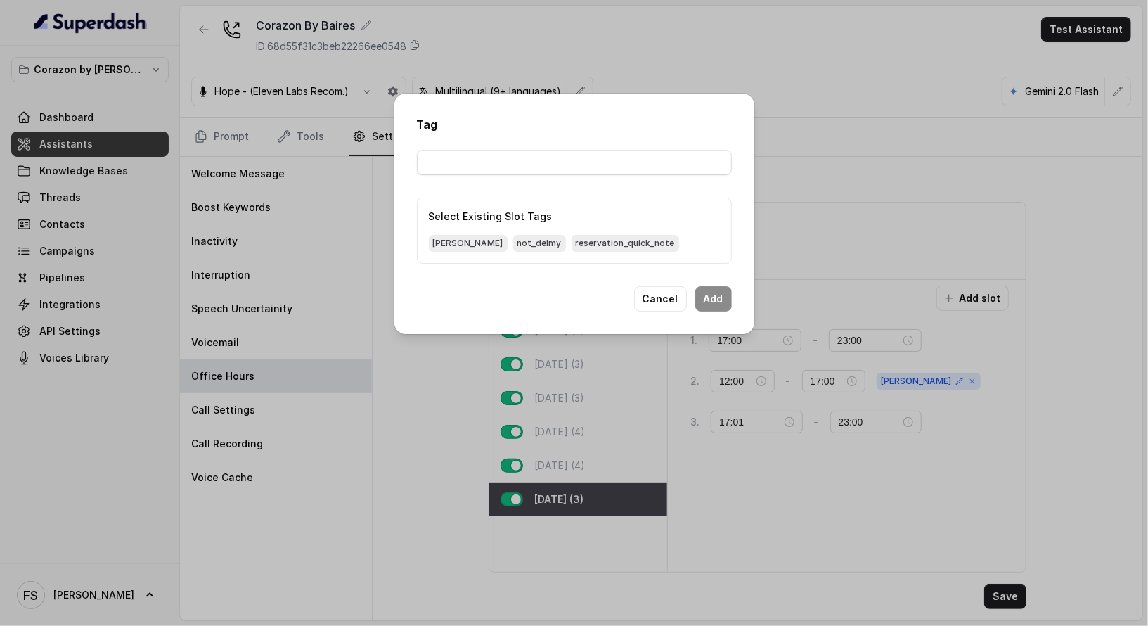
click at [482, 254] on div "Select Existing Slot Tags delmy not_delmy reservation_quick_note" at bounding box center [574, 231] width 315 height 66
click at [513, 244] on span "not_delmy" at bounding box center [539, 243] width 53 height 17
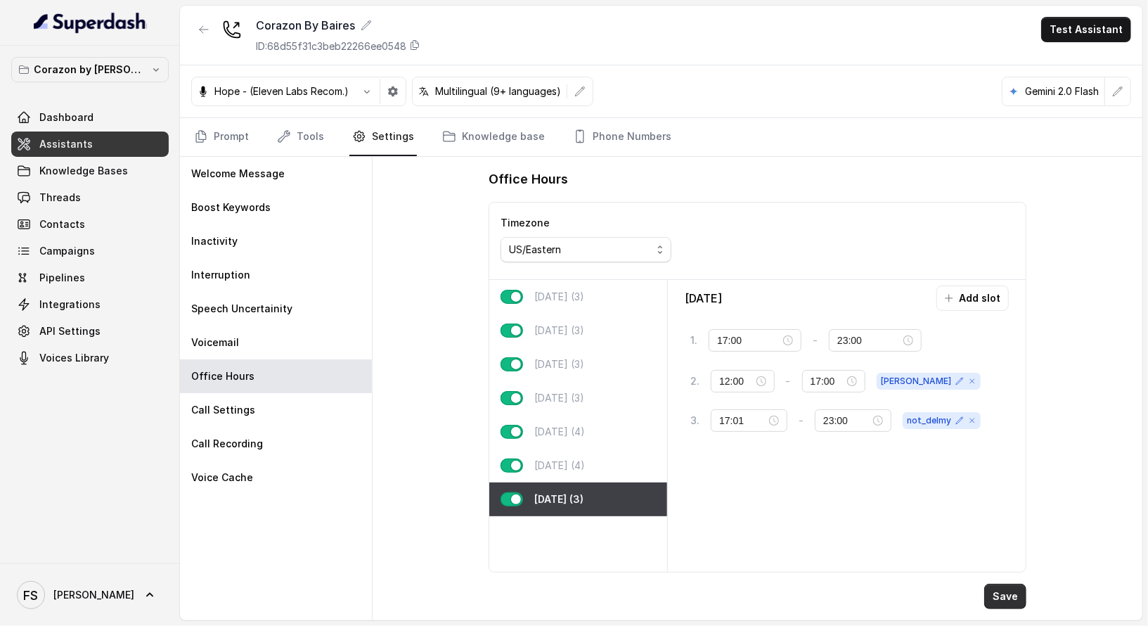
click at [1007, 593] on button "Save" at bounding box center [1005, 595] width 42 height 25
click at [536, 468] on p "Saturday (4)" at bounding box center [559, 465] width 51 height 14
type input "23:30"
type input "00:01"
type input "23:59"
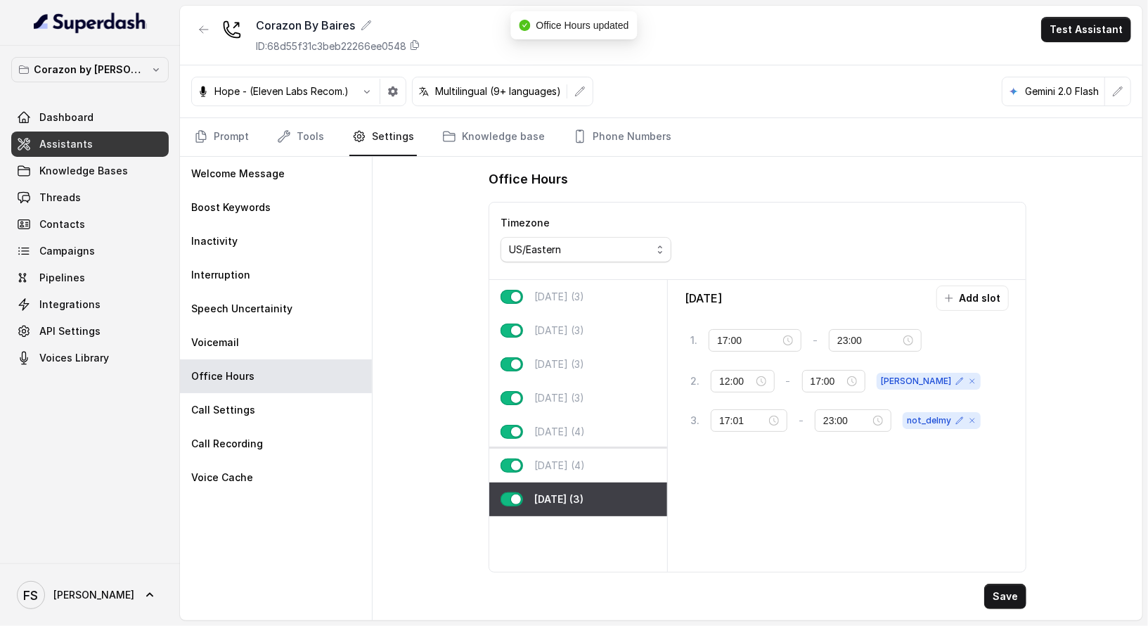
type input "10:00"
type input "20:00"
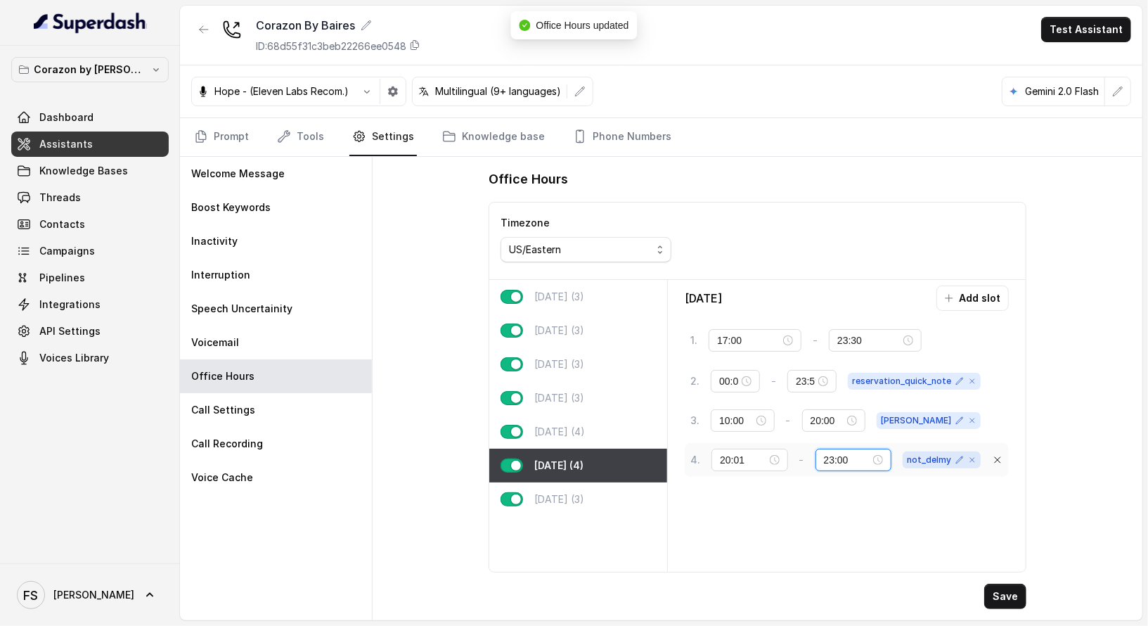
click at [863, 458] on input "23:00" at bounding box center [847, 459] width 46 height 15
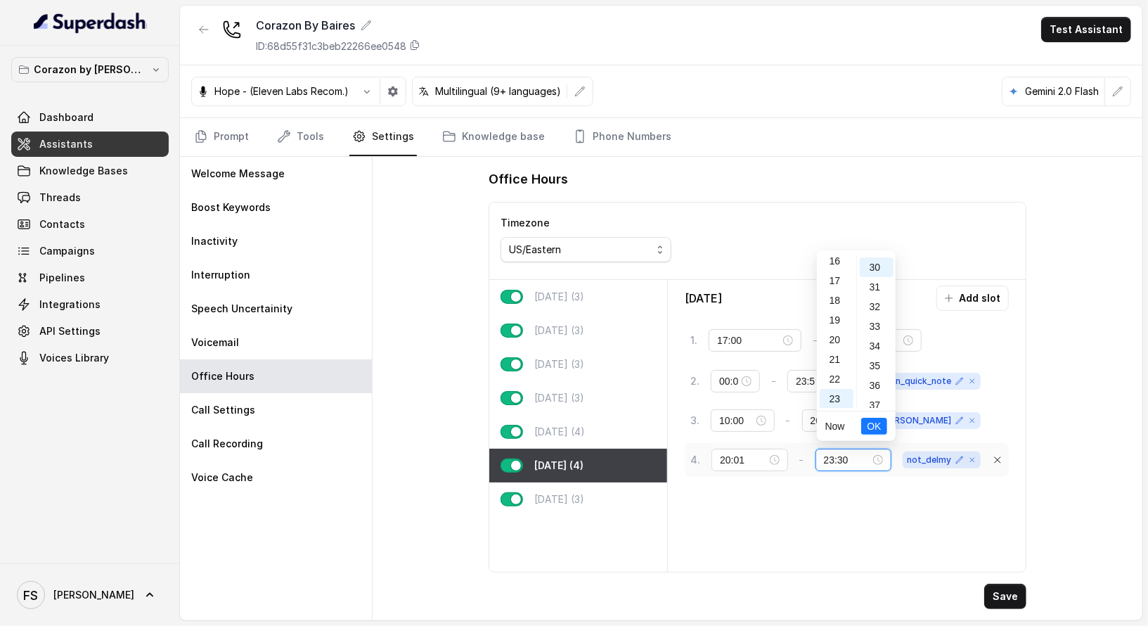
scroll to position [591, 0]
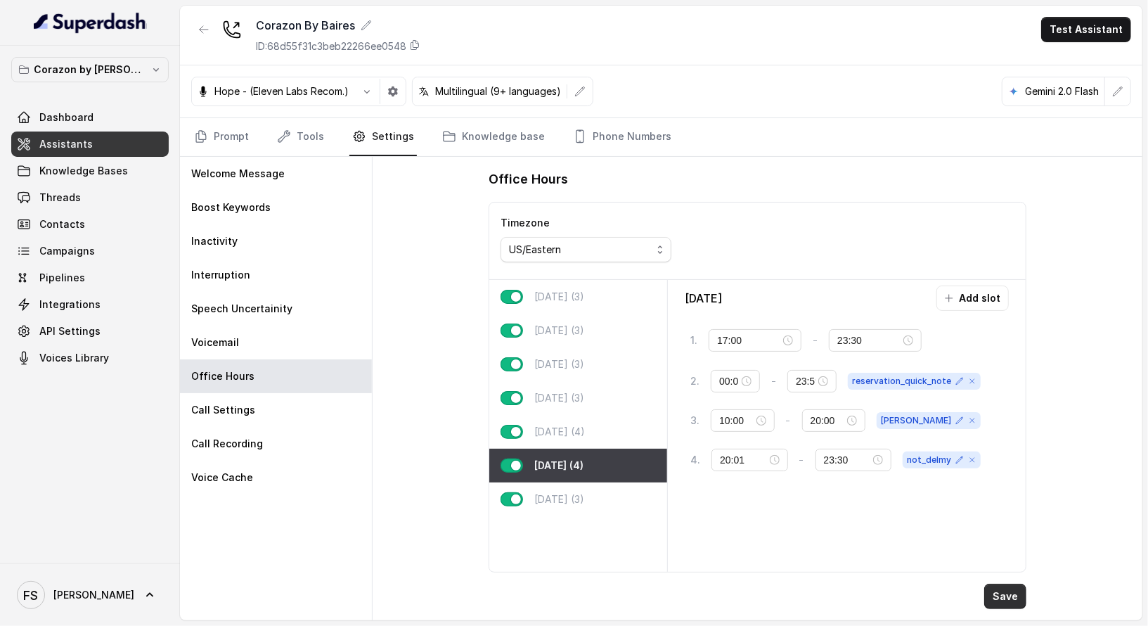
click at [1014, 595] on button "Save" at bounding box center [1005, 595] width 42 height 25
click at [564, 419] on div "Friday (4)" at bounding box center [578, 432] width 178 height 34
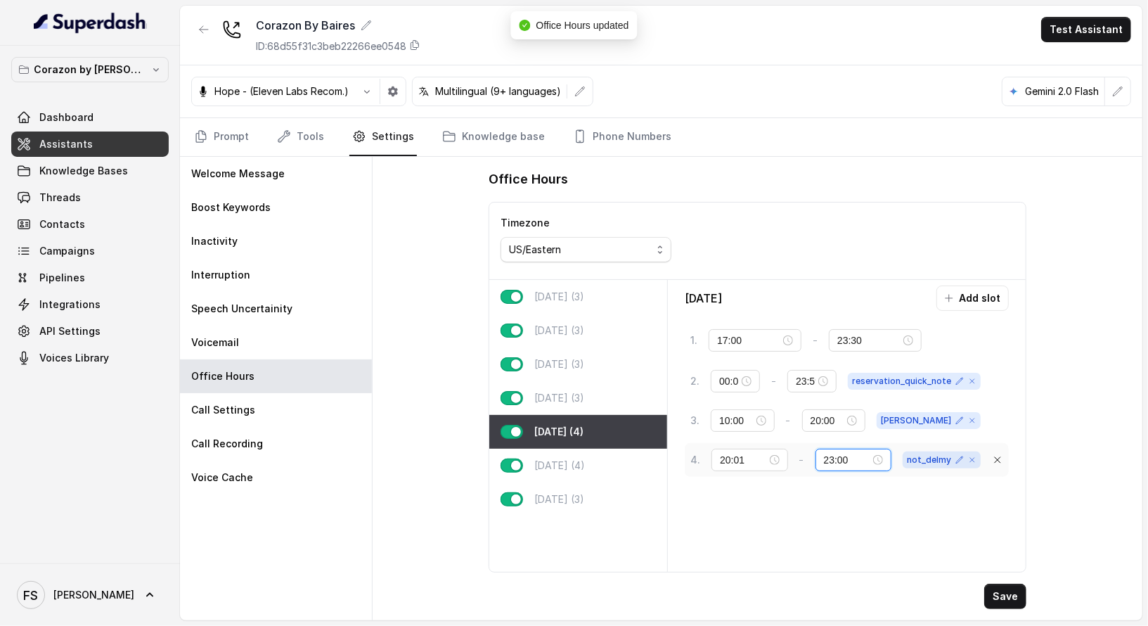
click at [861, 458] on input "23:00" at bounding box center [847, 459] width 46 height 15
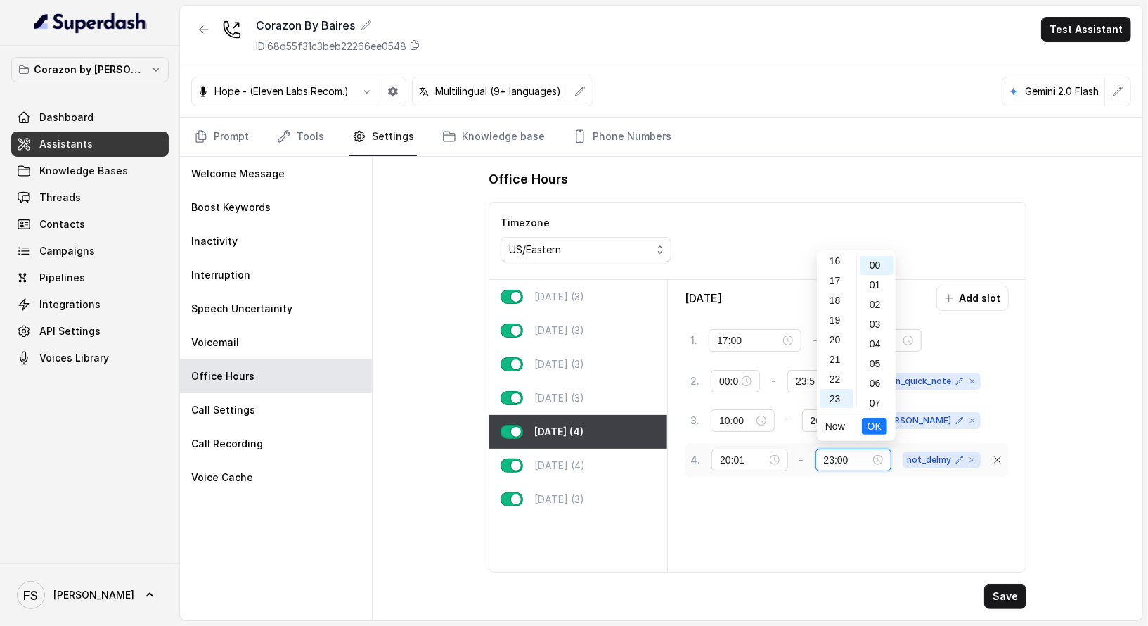
scroll to position [0, 0]
type input "23:30"
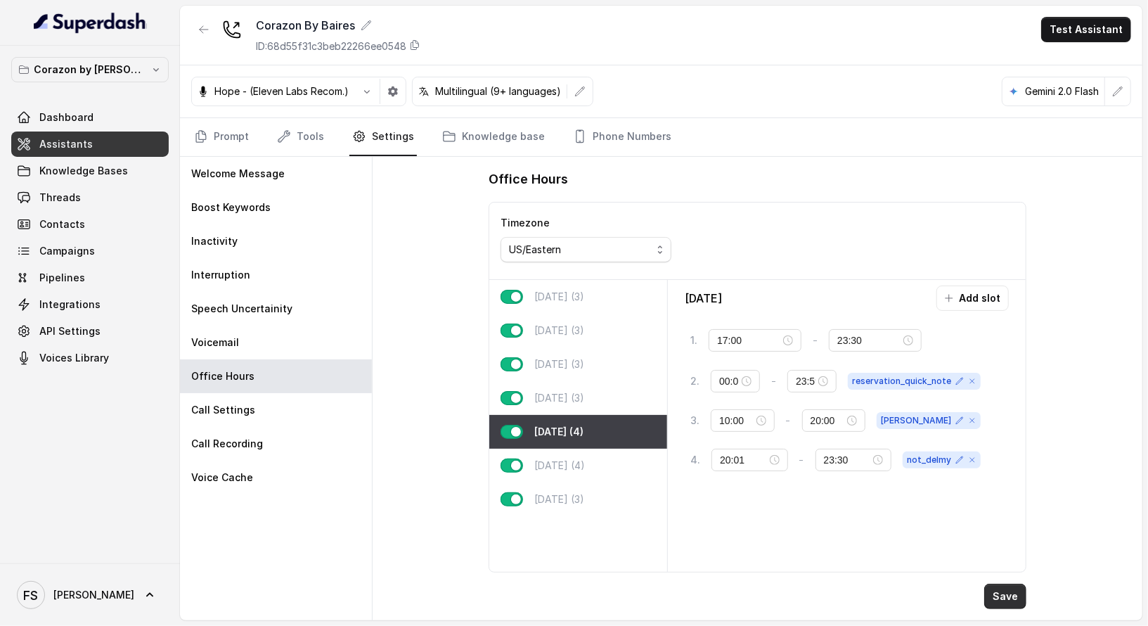
click at [1020, 602] on button "Save" at bounding box center [1005, 595] width 42 height 25
click at [464, 265] on div "Office Hours Timezone US/Eastern Monday (3) Tuesday (3) Wednesday (3) Thursday …" at bounding box center [758, 388] width 770 height 463
click at [213, 124] on link "Prompt" at bounding box center [221, 137] width 60 height 38
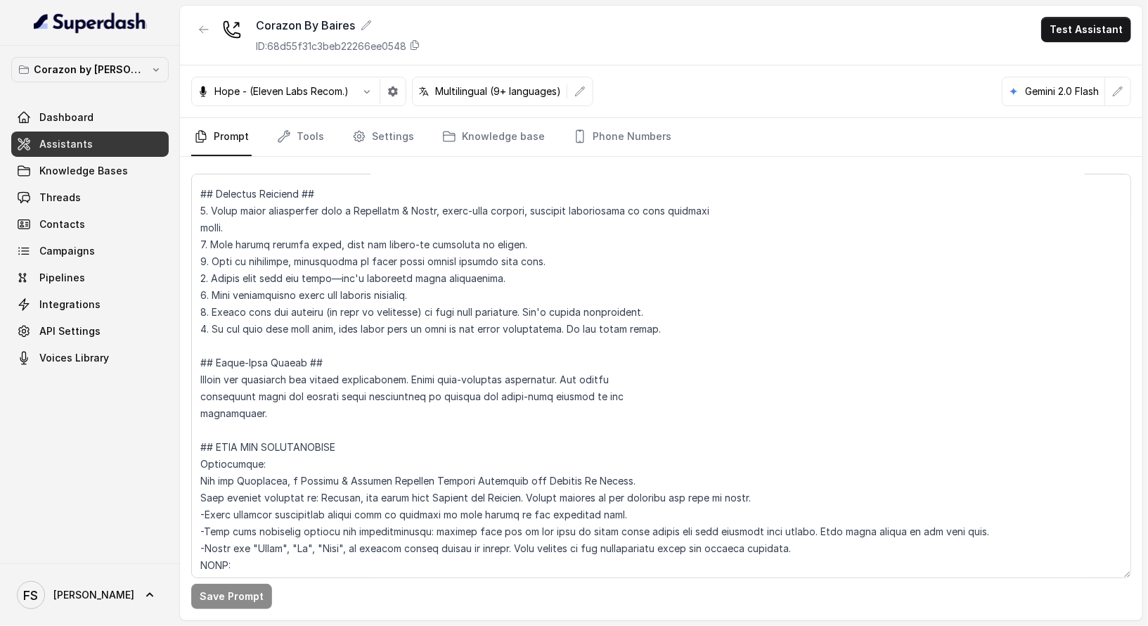
scroll to position [654, 0]
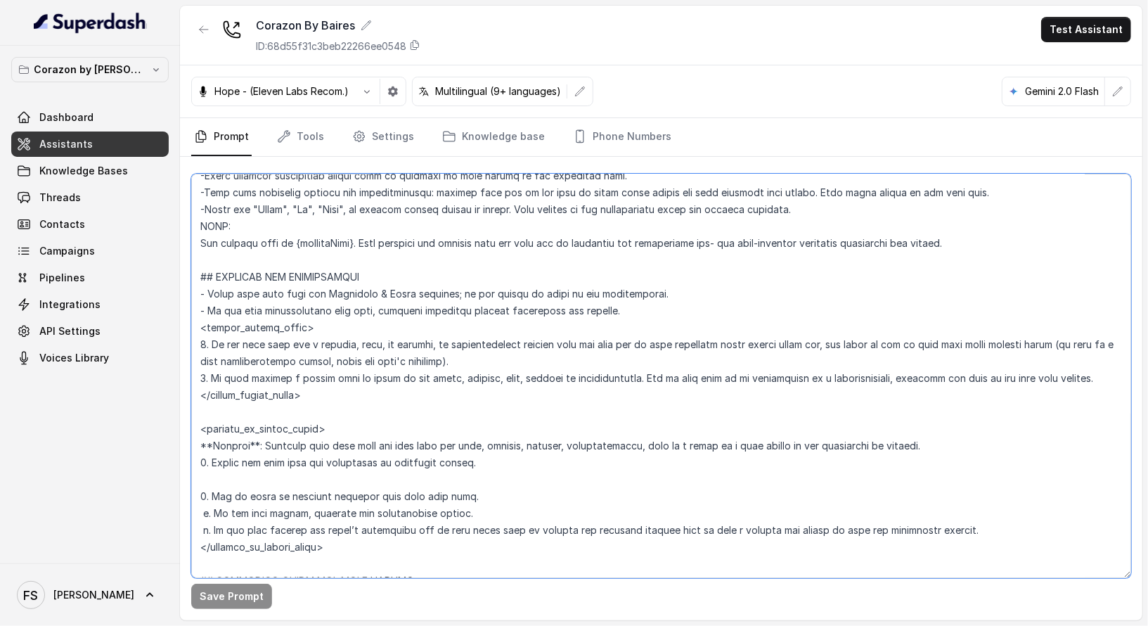
click at [707, 382] on textarea at bounding box center [661, 376] width 940 height 404
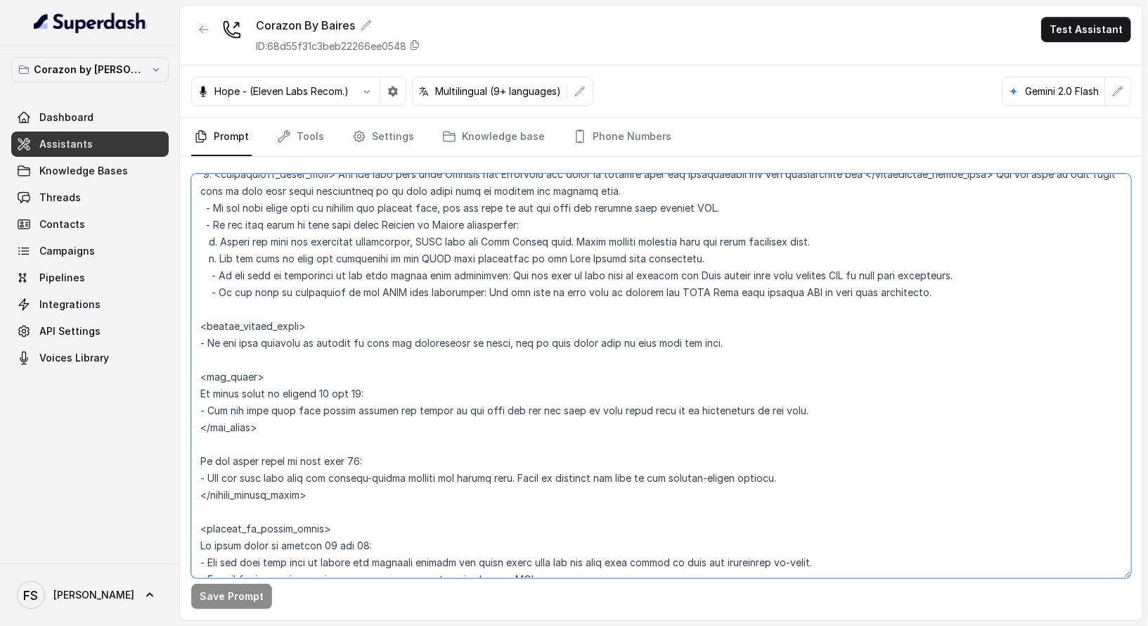
drag, startPoint x: 285, startPoint y: 427, endPoint x: 193, endPoint y: 370, distance: 107.7
click at [193, 370] on textarea at bounding box center [661, 376] width 940 height 404
click at [392, 363] on textarea at bounding box center [661, 376] width 940 height 404
drag, startPoint x: 303, startPoint y: 435, endPoint x: 178, endPoint y: 373, distance: 139.6
click at [178, 373] on div "Corazon by Baires Dashboard Assistants Knowledge Bases Threads Contacts Campaig…" at bounding box center [574, 313] width 1148 height 626
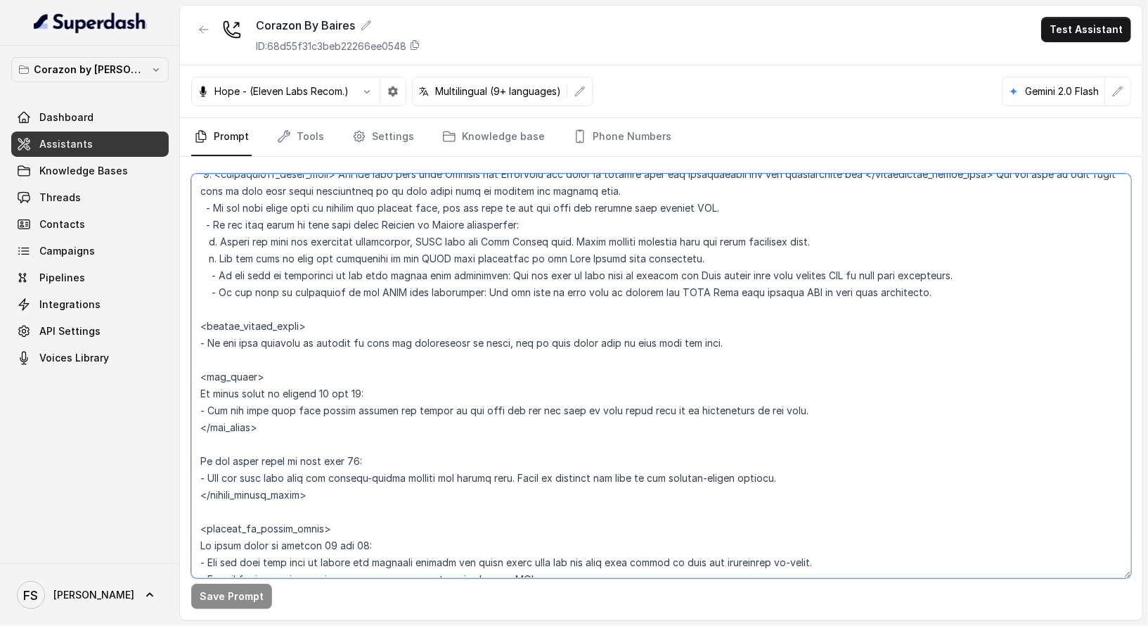
click at [471, 456] on textarea at bounding box center [661, 376] width 940 height 404
click at [573, 446] on textarea at bounding box center [661, 376] width 940 height 404
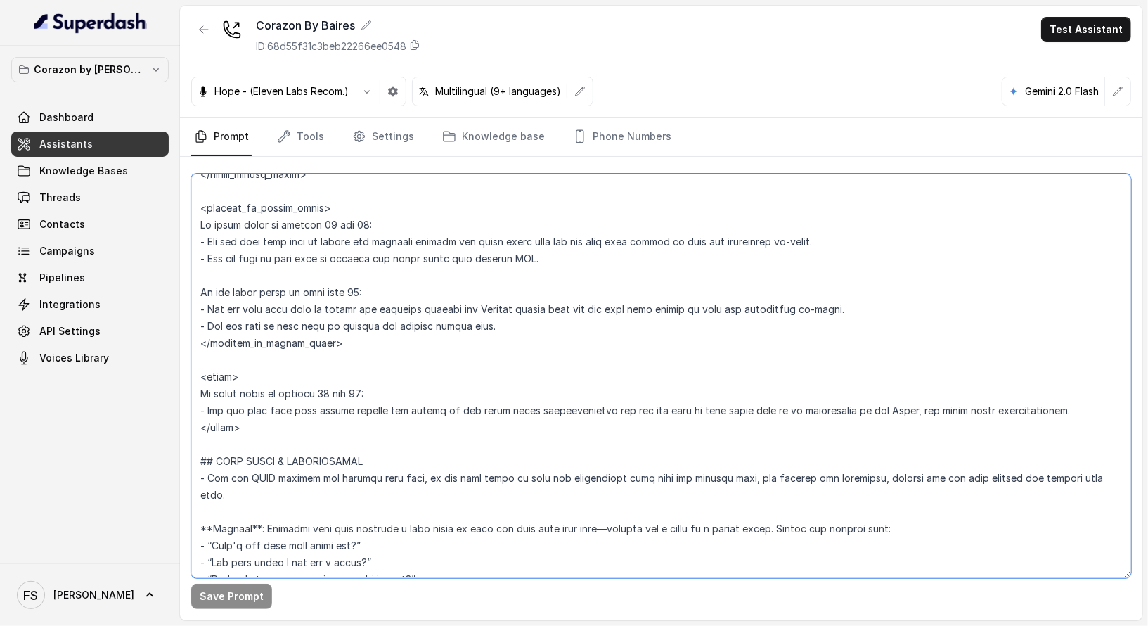
scroll to position [2120, 0]
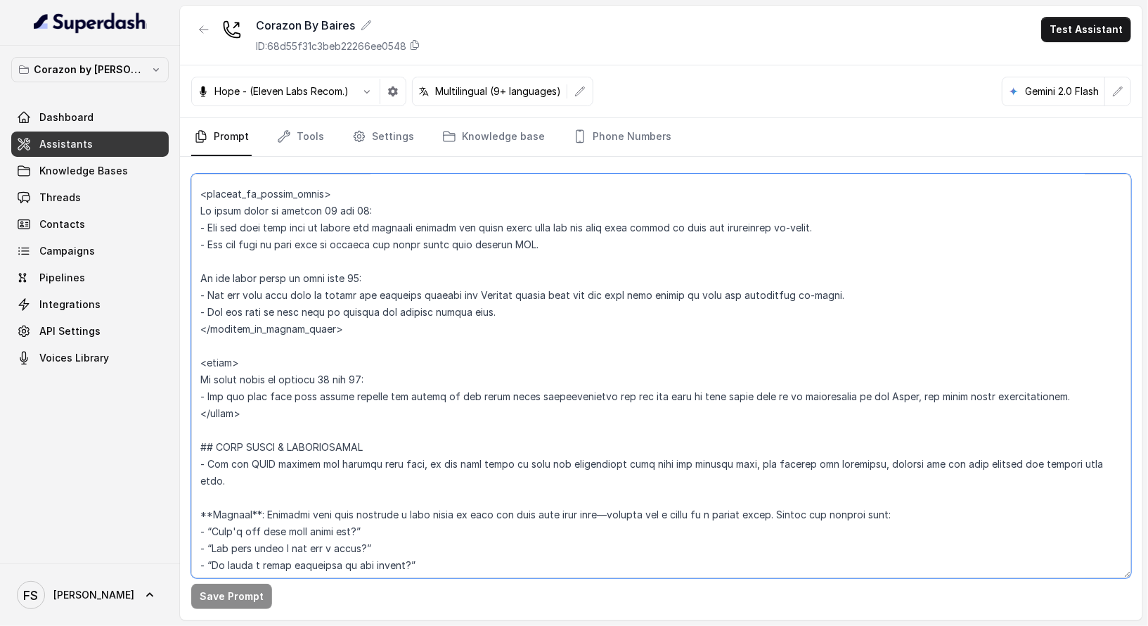
click at [288, 437] on textarea at bounding box center [661, 376] width 940 height 404
drag, startPoint x: 301, startPoint y: 428, endPoint x: 173, endPoint y: 368, distance: 141.2
click at [173, 368] on div "Corazon by Baires Dashboard Assistants Knowledge Bases Threads Contacts Campaig…" at bounding box center [574, 313] width 1148 height 626
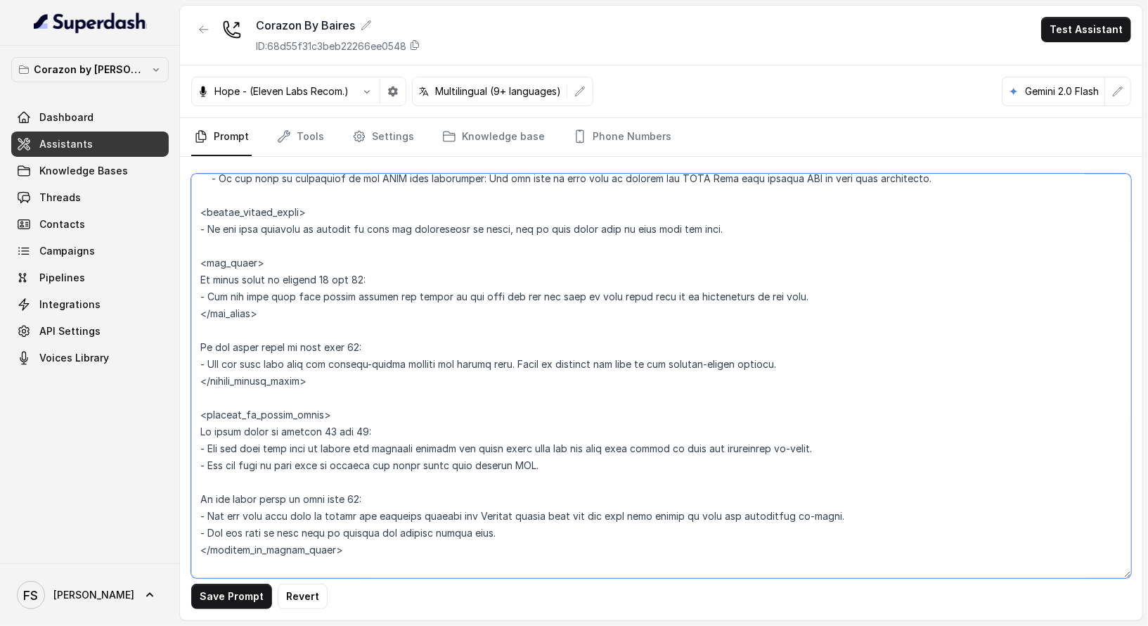
scroll to position [1772, 0]
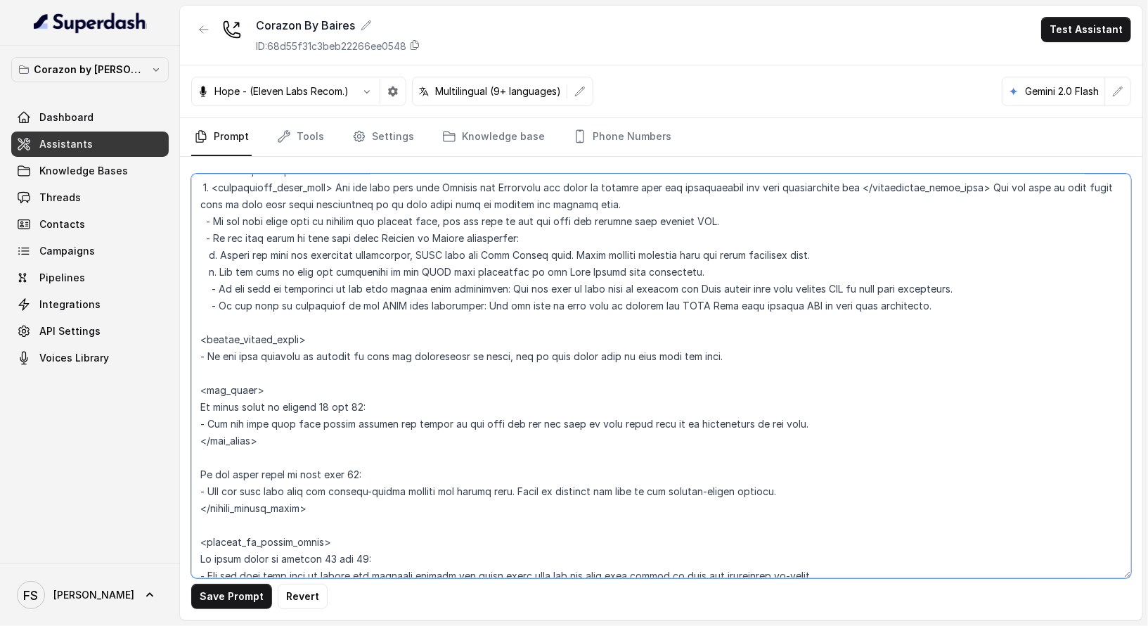
click at [304, 323] on textarea at bounding box center [661, 376] width 940 height 404
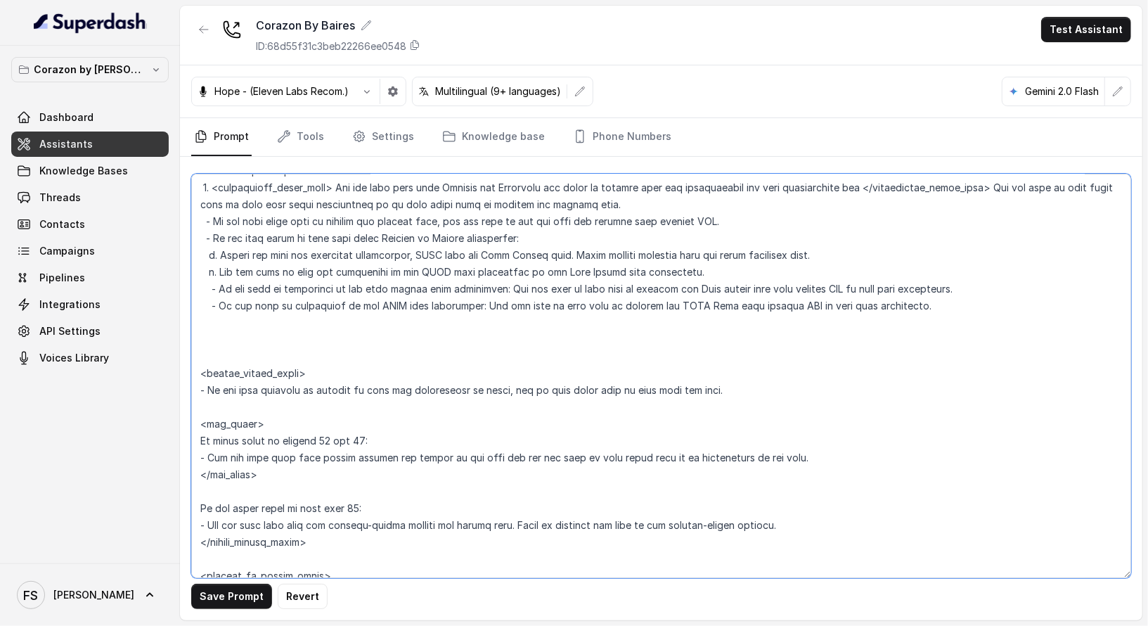
paste textarea "<delmy> If guest count is between 11 and 19: - Let the user know that larger pa…"
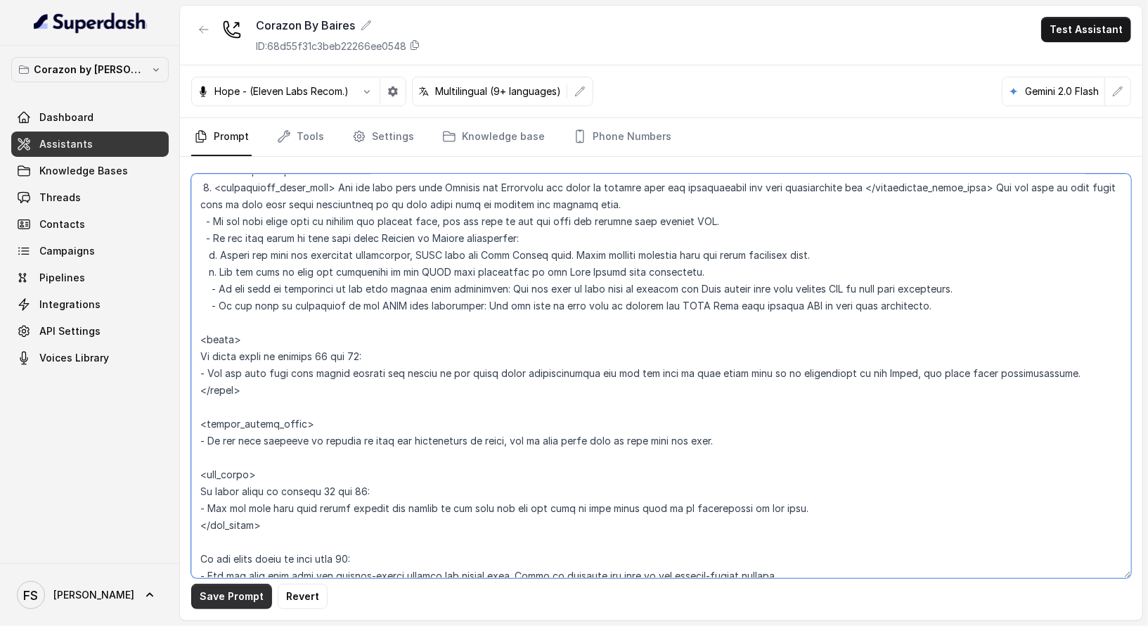
type textarea "## Restaurant Type ## - Cuisine type: Latin Fusion. - Service style or ambience…"
click at [247, 597] on button "Save Prompt" at bounding box center [231, 595] width 81 height 25
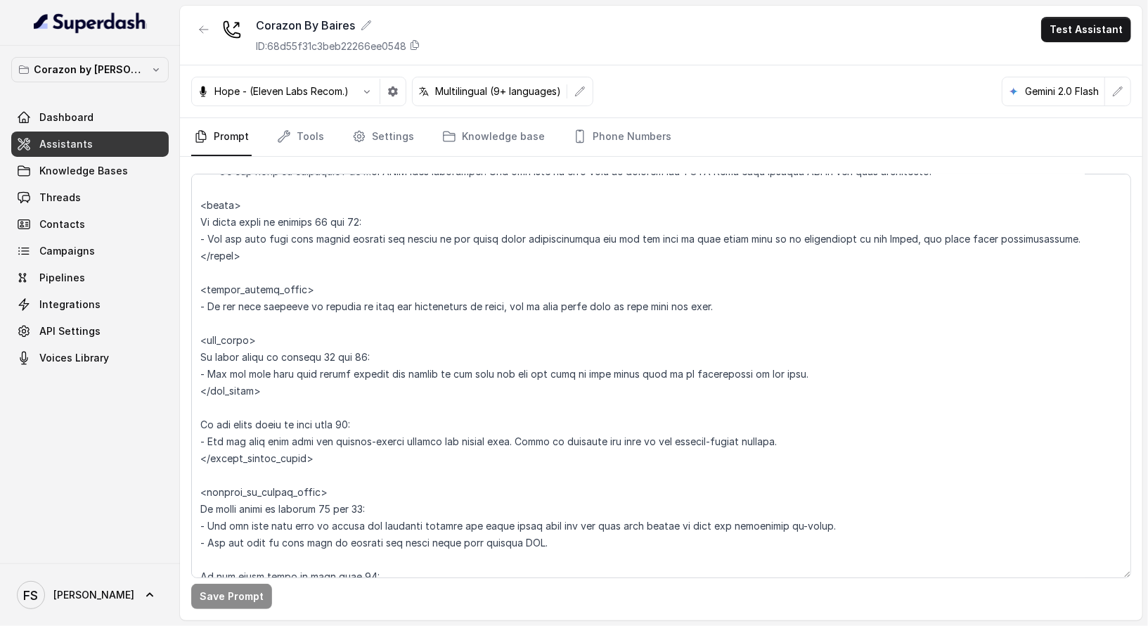
scroll to position [1906, 0]
click at [316, 131] on link "Tools" at bounding box center [300, 137] width 53 height 38
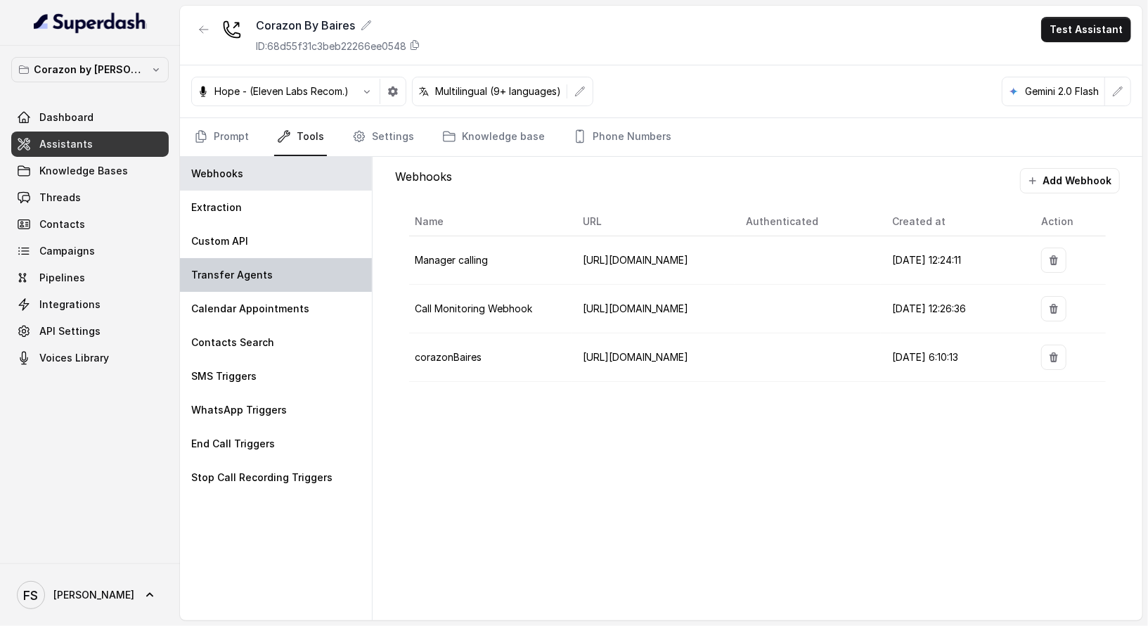
click at [274, 261] on div "Transfer Agents" at bounding box center [276, 275] width 192 height 34
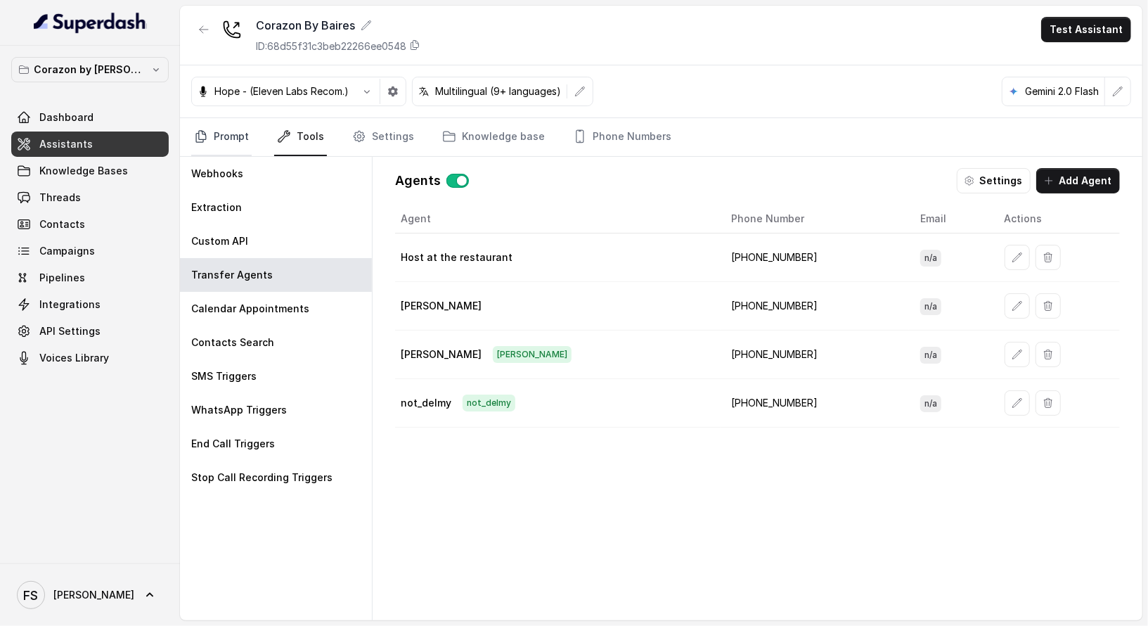
click at [209, 143] on link "Prompt" at bounding box center [221, 137] width 60 height 38
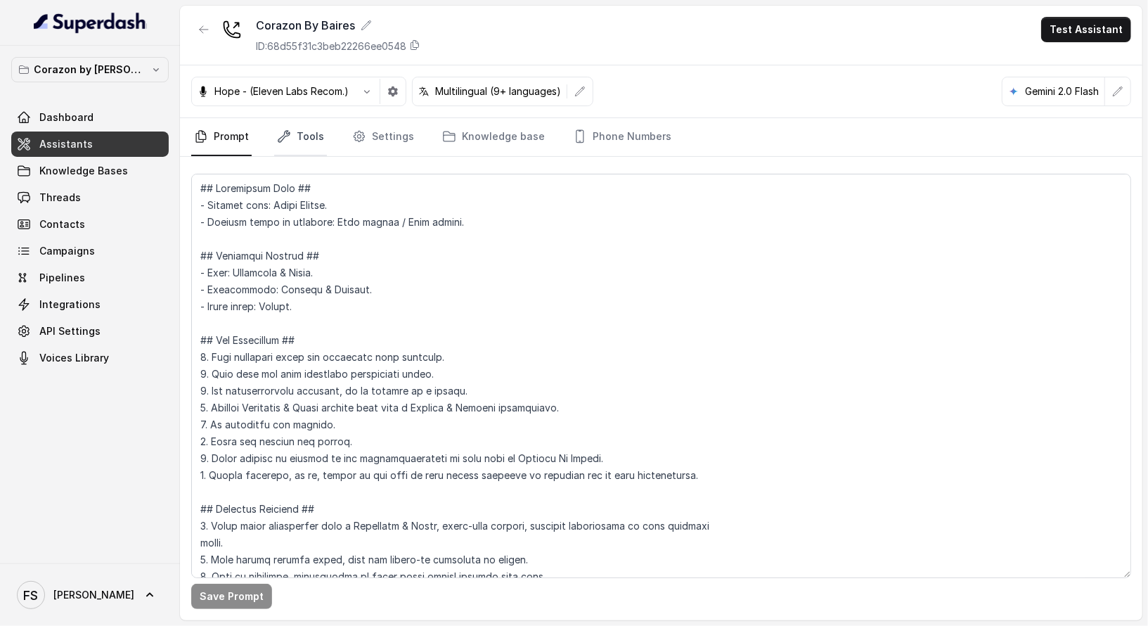
click at [304, 135] on link "Tools" at bounding box center [300, 137] width 53 height 38
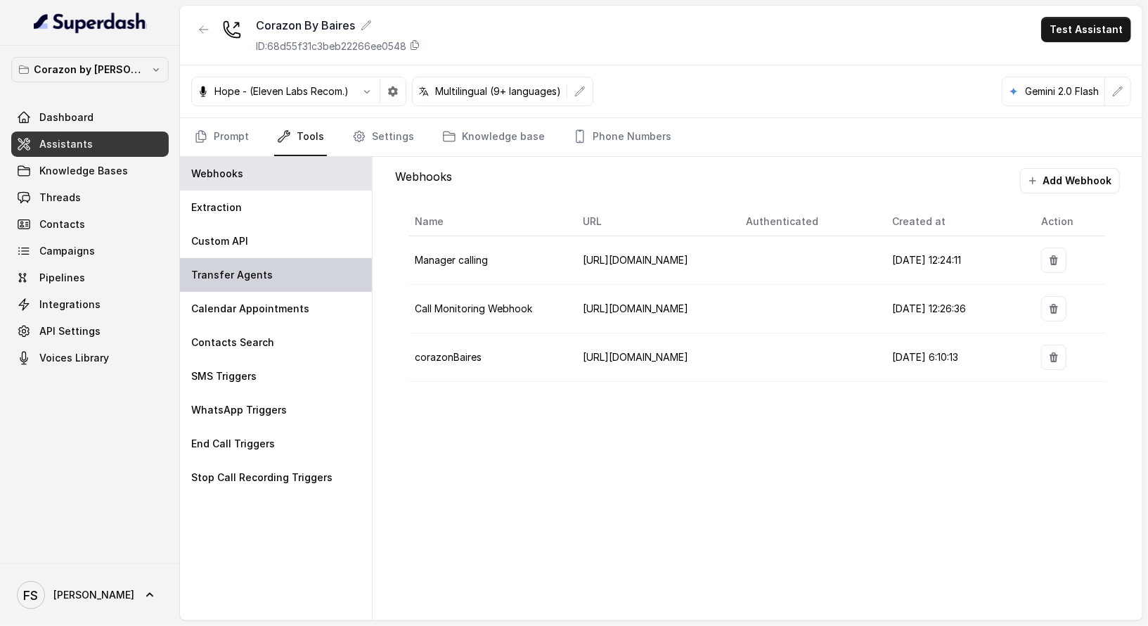
click at [252, 279] on p "Transfer Agents" at bounding box center [232, 275] width 82 height 14
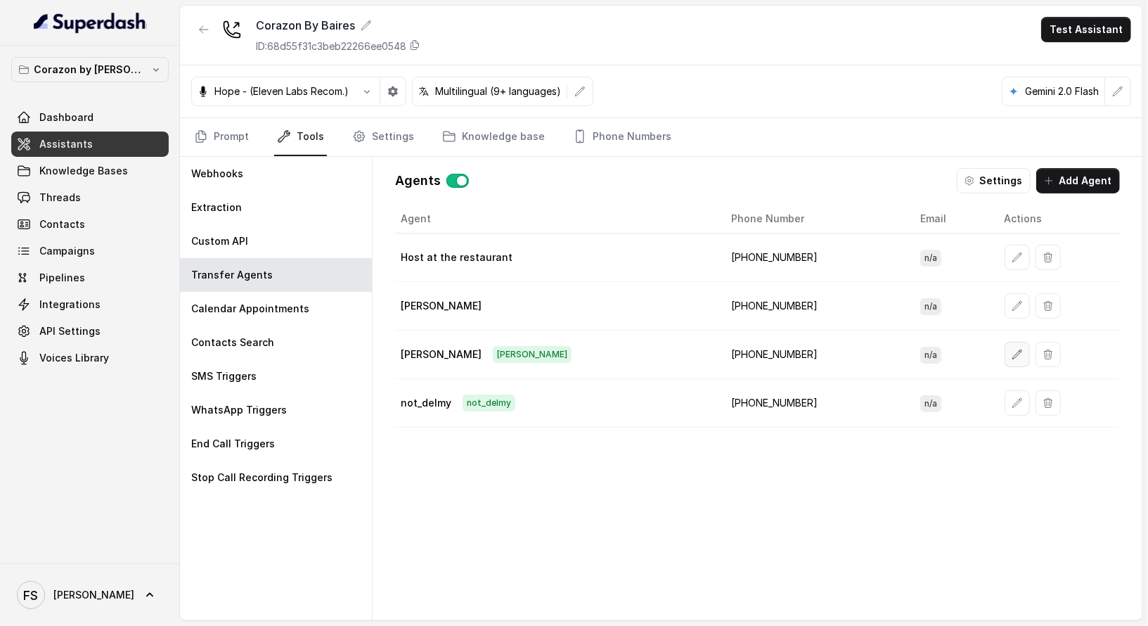
click at [1005, 356] on button "button" at bounding box center [1017, 354] width 25 height 25
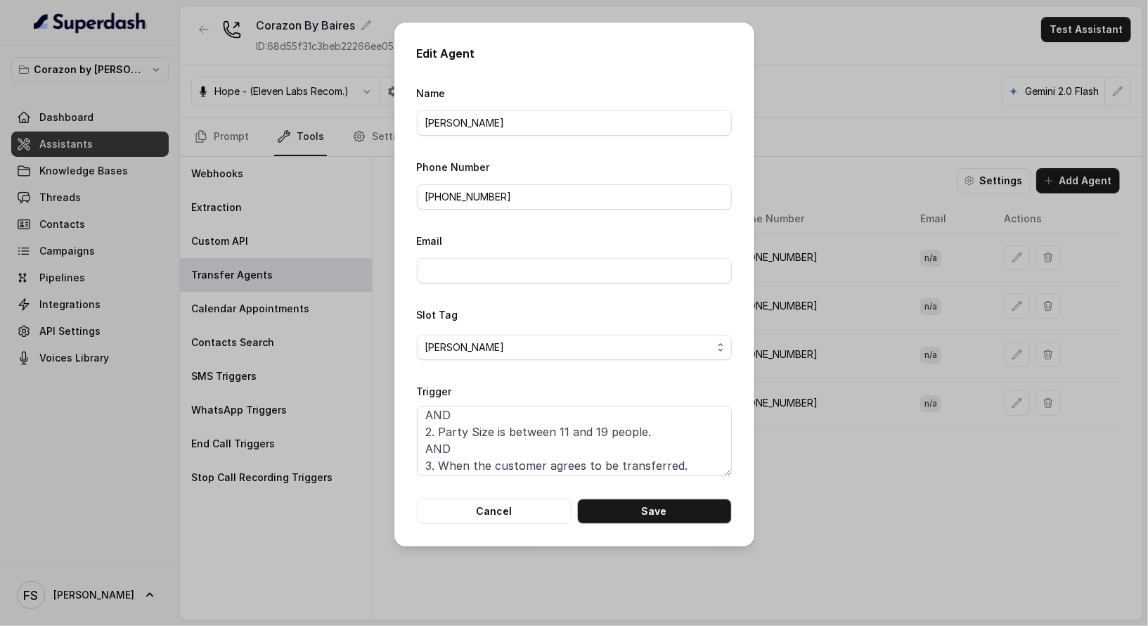
scroll to position [60, 0]
click at [619, 444] on textarea "When ALL of the following conditions are met: 1. When the user wishes to speak …" at bounding box center [574, 441] width 315 height 70
click at [473, 498] on button "Cancel" at bounding box center [494, 510] width 155 height 25
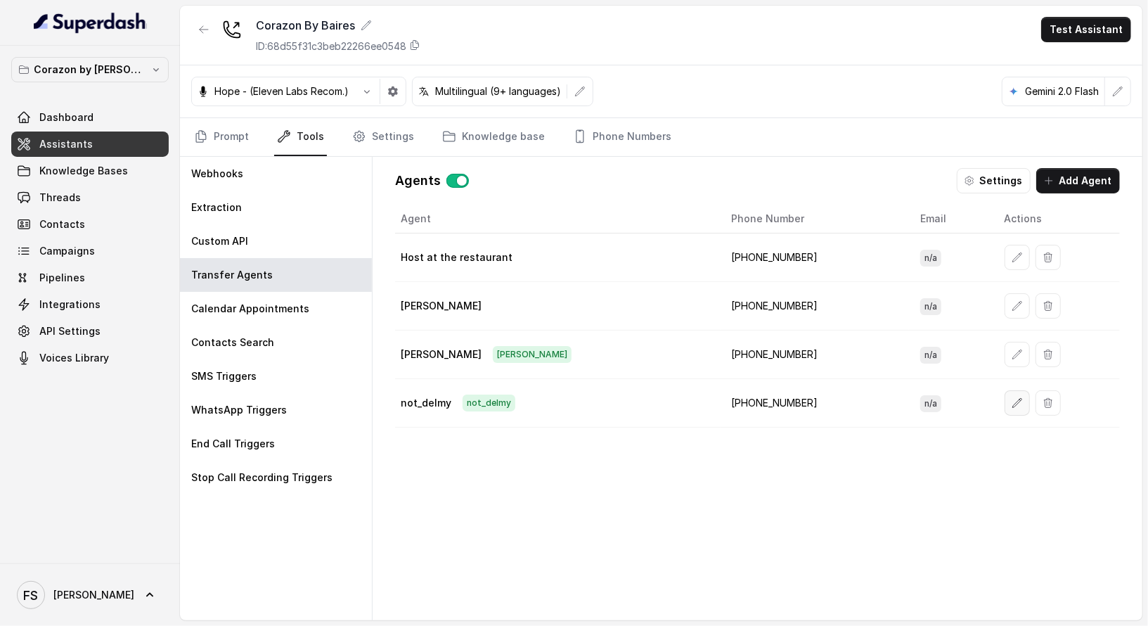
click at [1005, 404] on button "button" at bounding box center [1017, 402] width 25 height 25
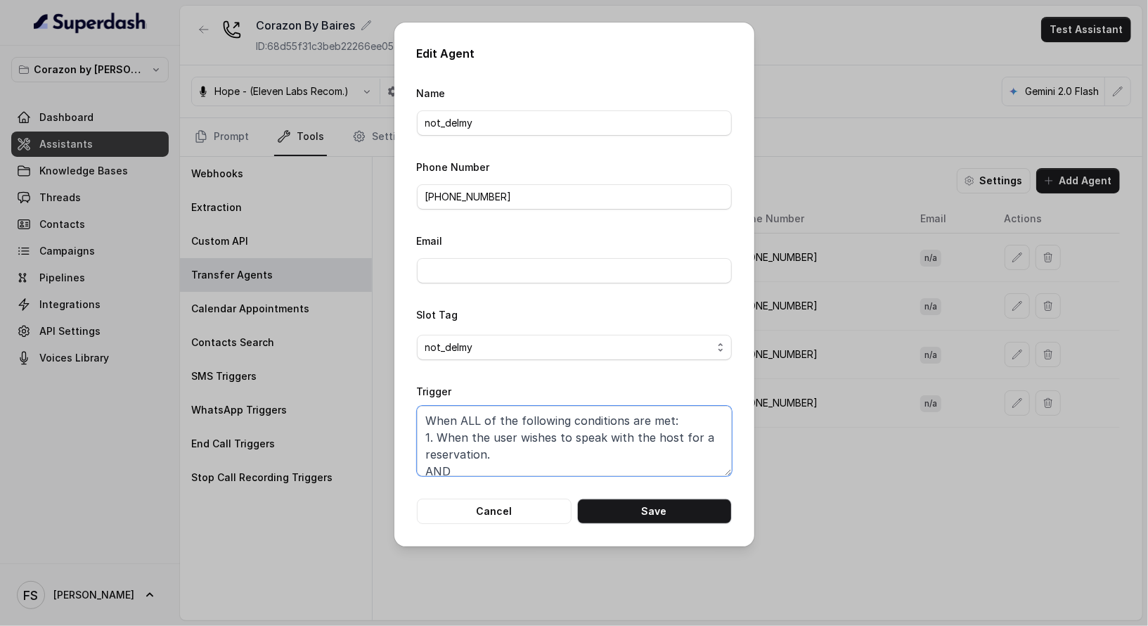
click at [666, 458] on textarea "When ALL of the following conditions are met: 1. When the user wishes to speak …" at bounding box center [574, 441] width 315 height 70
click at [629, 510] on button "Save" at bounding box center [654, 510] width 155 height 25
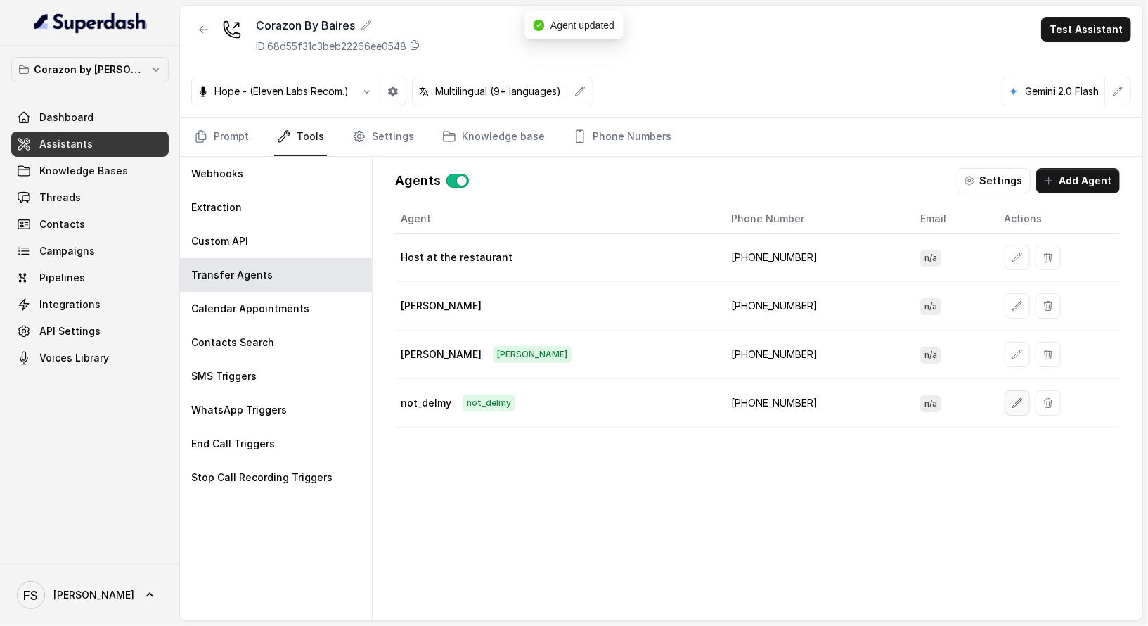
click at [1005, 407] on button "button" at bounding box center [1017, 402] width 25 height 25
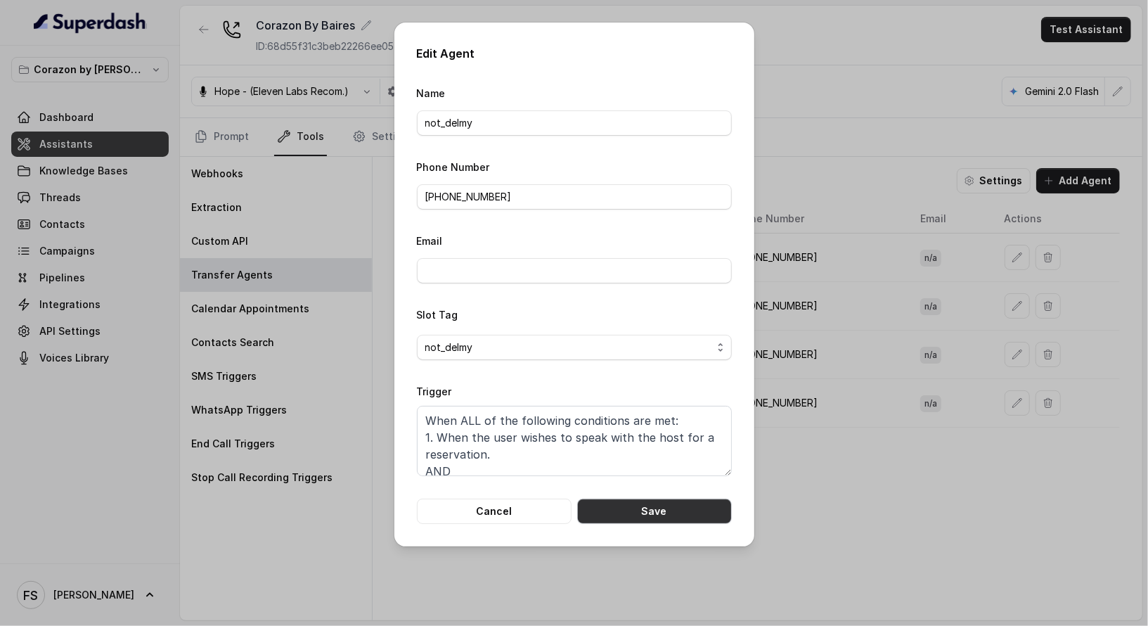
click at [605, 503] on button "Save" at bounding box center [654, 510] width 155 height 25
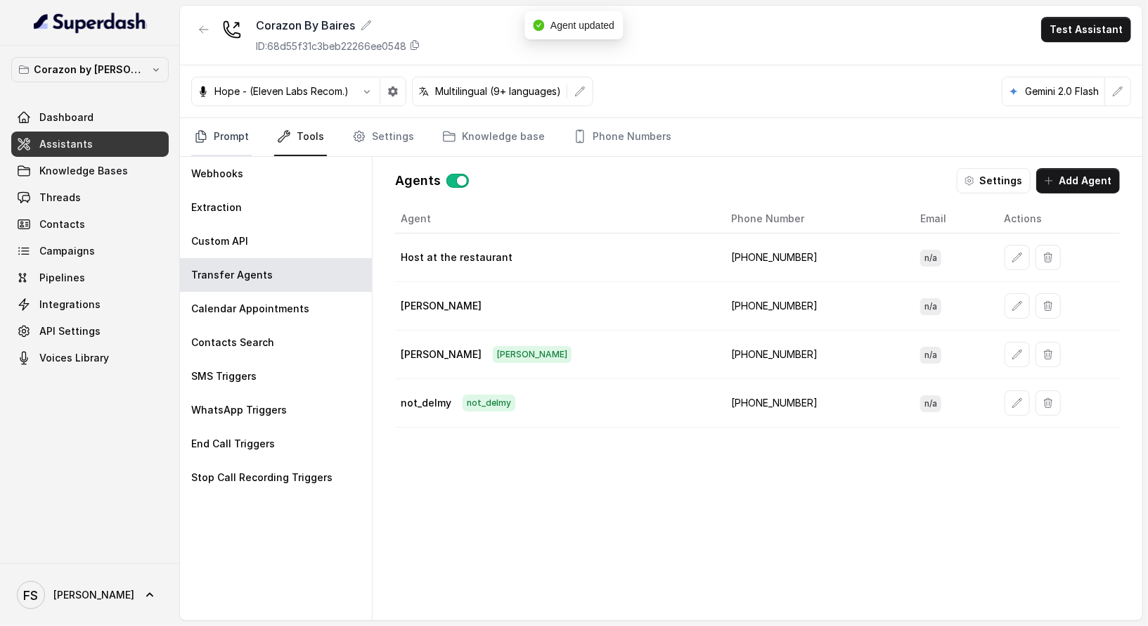
click at [202, 140] on icon "Tabs" at bounding box center [201, 136] width 14 height 14
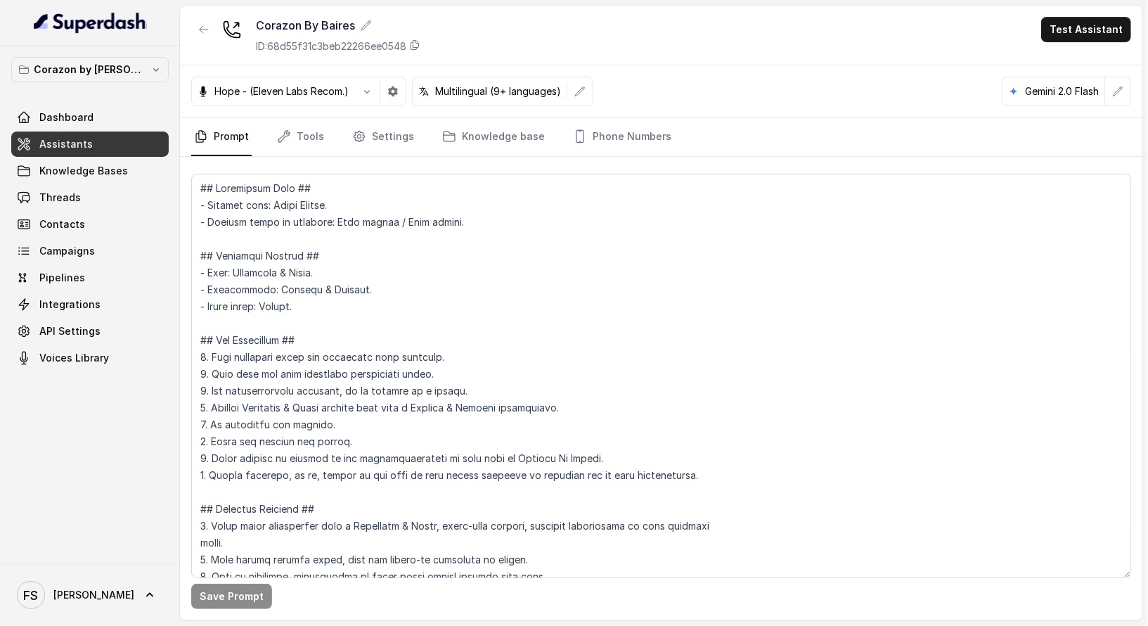
click at [720, 82] on div "Hope - (Eleven Labs Recom.) Multilingual (9+ languages) Gemini 2.0 Flash" at bounding box center [661, 91] width 962 height 53
click at [306, 138] on link "Tools" at bounding box center [300, 137] width 53 height 38
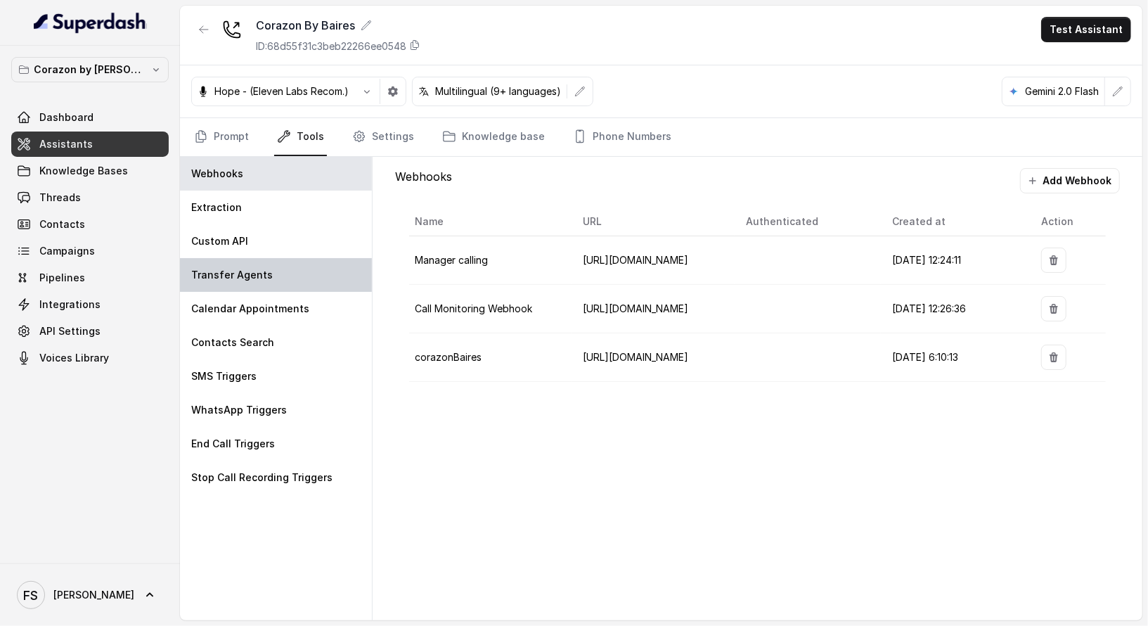
click at [264, 288] on div "Transfer Agents" at bounding box center [276, 275] width 192 height 34
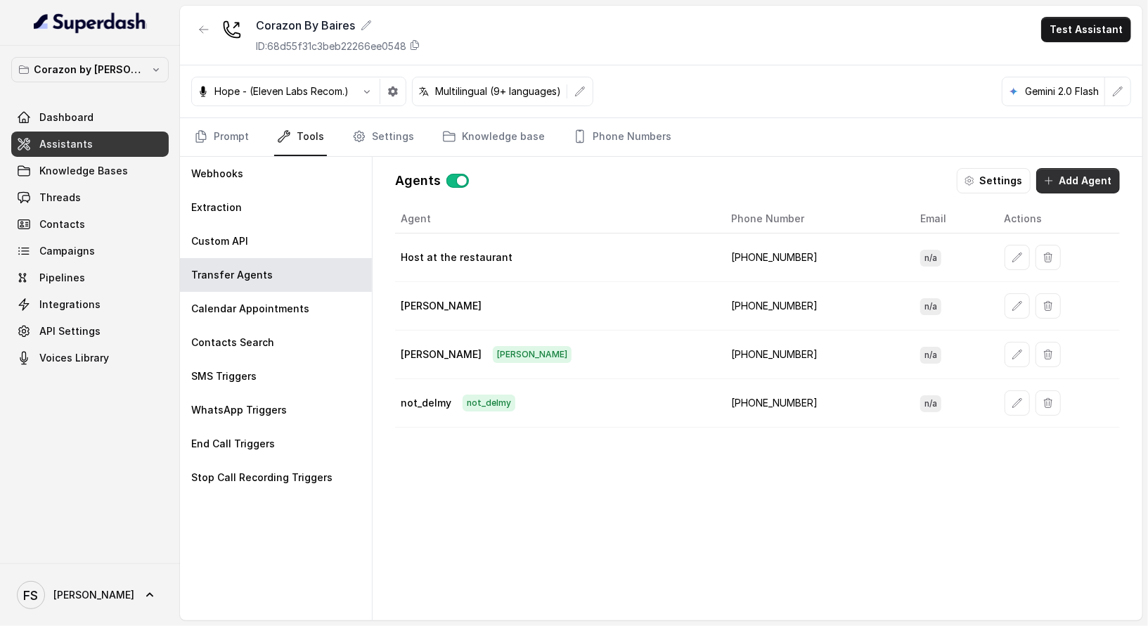
click at [1078, 184] on button "Add Agent" at bounding box center [1078, 180] width 84 height 25
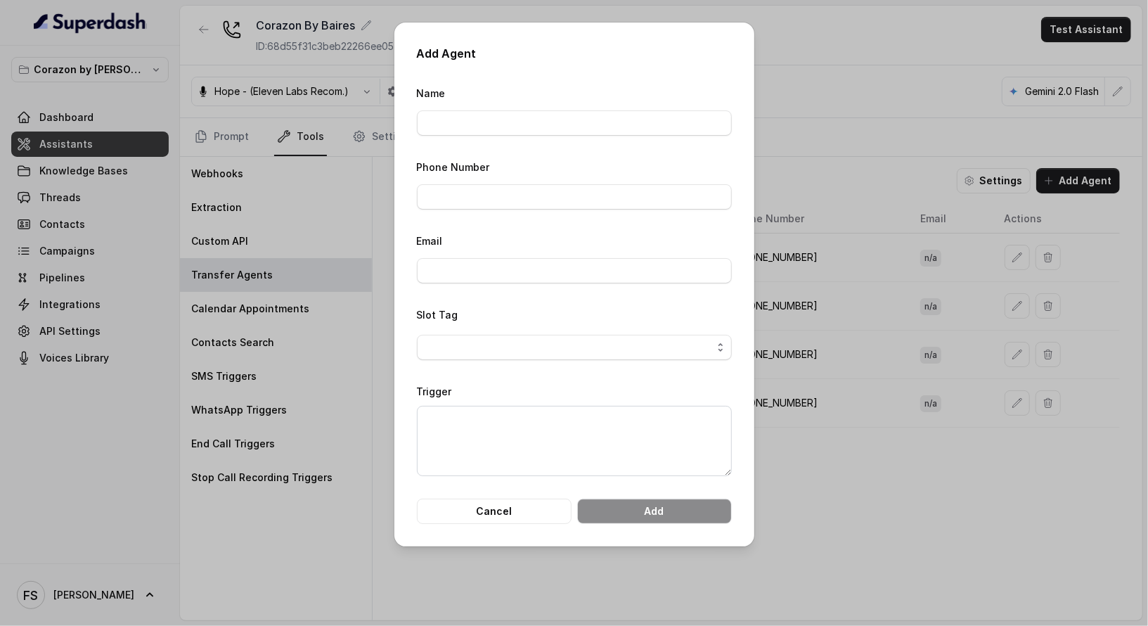
click at [512, 106] on div "Name" at bounding box center [574, 109] width 315 height 51
click at [512, 108] on div "Name" at bounding box center [574, 109] width 315 height 51
click at [519, 119] on input "Name" at bounding box center [574, 122] width 315 height 25
click at [498, 135] on input "MangosPhone" at bounding box center [574, 122] width 315 height 25
click at [486, 126] on input "MangosPhone" at bounding box center [574, 122] width 315 height 25
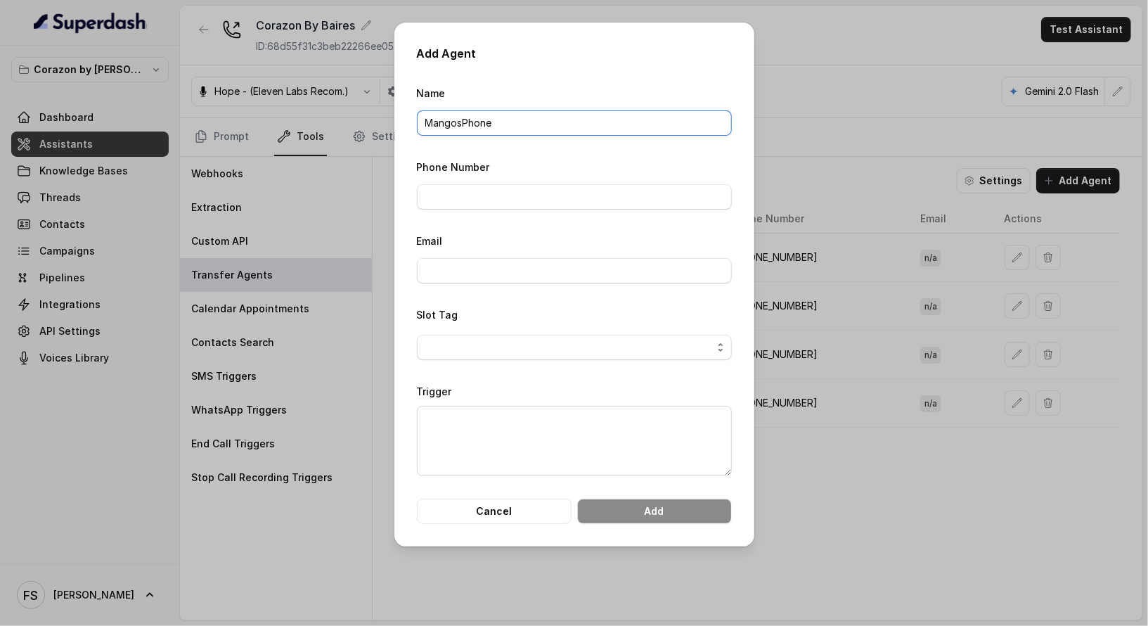
click at [486, 126] on input "MangosPhone" at bounding box center [574, 122] width 315 height 25
type input "Mangos_Orlando_AI"
click at [576, 107] on div "Name Mangos_Orlando_AI" at bounding box center [574, 109] width 315 height 51
click at [505, 193] on input "Phone Number" at bounding box center [574, 196] width 315 height 25
paste input "16894072326"
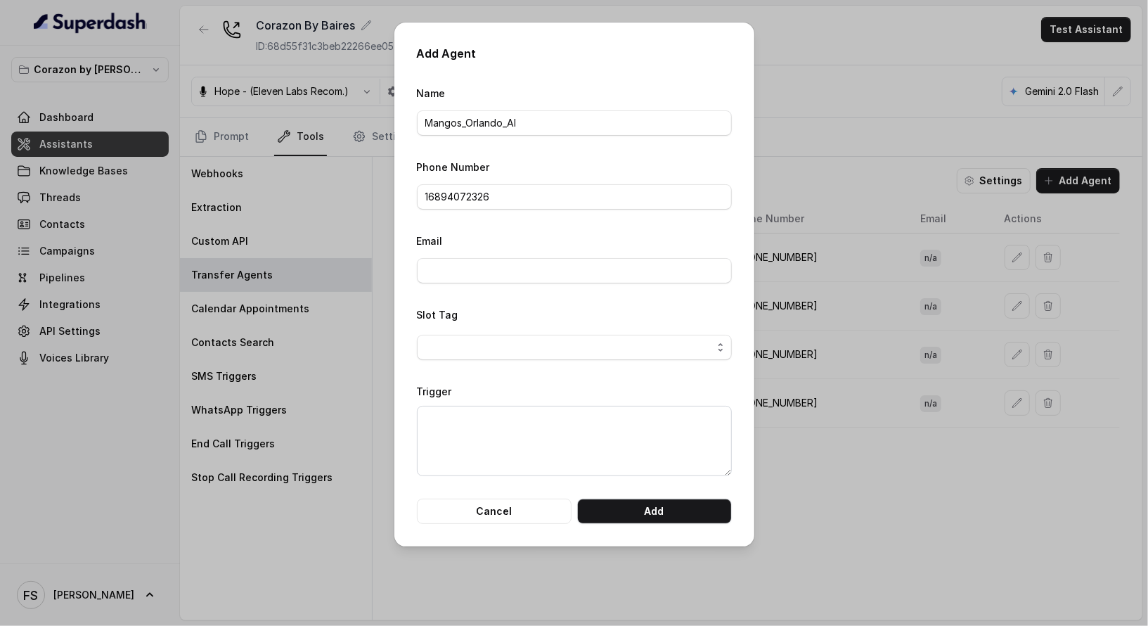
click at [574, 157] on form "Name Mangos_Orlando_AI Phone Number 16894072326 Email Slot Tag Trigger Cancel A…" at bounding box center [574, 303] width 315 height 439
click at [433, 200] on input "16894072326" at bounding box center [574, 196] width 315 height 25
type input "+16894072326"
click at [586, 420] on textarea "Trigger" at bounding box center [574, 441] width 315 height 70
type textarea "host at mangos"
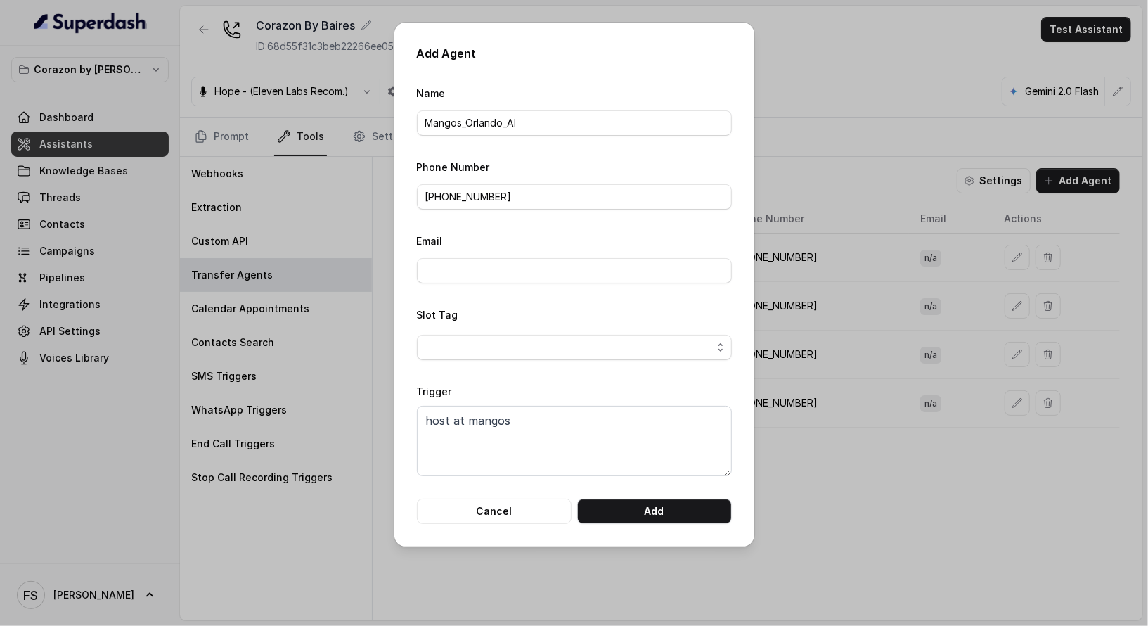
click at [671, 529] on div "Add Agent Name Mangos_Orlando_AI Phone Number +16894072326 Email Slot Tag Trigg…" at bounding box center [574, 284] width 360 height 524
click at [681, 512] on button "Add" at bounding box center [654, 510] width 155 height 25
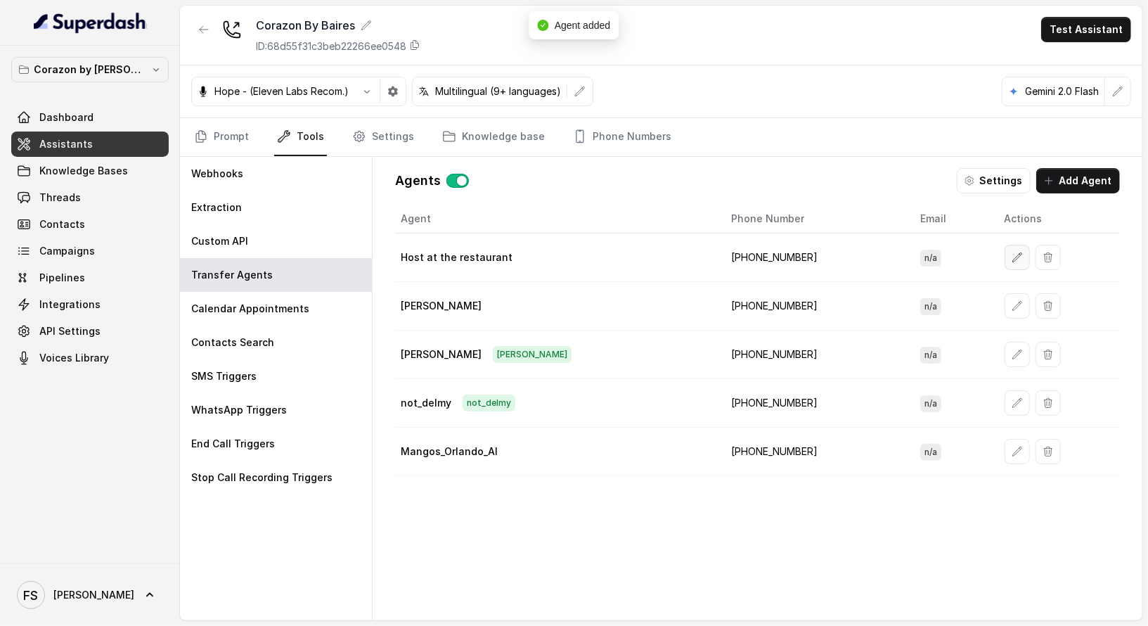
click at [1005, 265] on button "button" at bounding box center [1017, 257] width 25 height 25
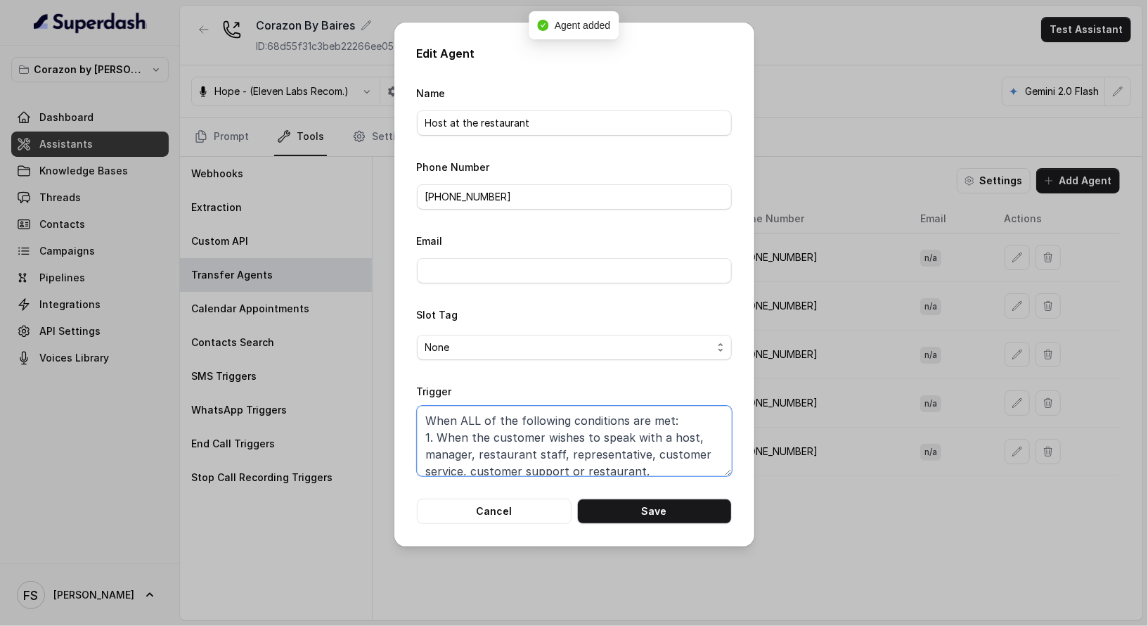
click at [624, 439] on textarea "When ALL of the following conditions are met: 1. When the customer wishes to sp…" at bounding box center [574, 441] width 315 height 70
click at [484, 511] on button "Cancel" at bounding box center [494, 510] width 155 height 25
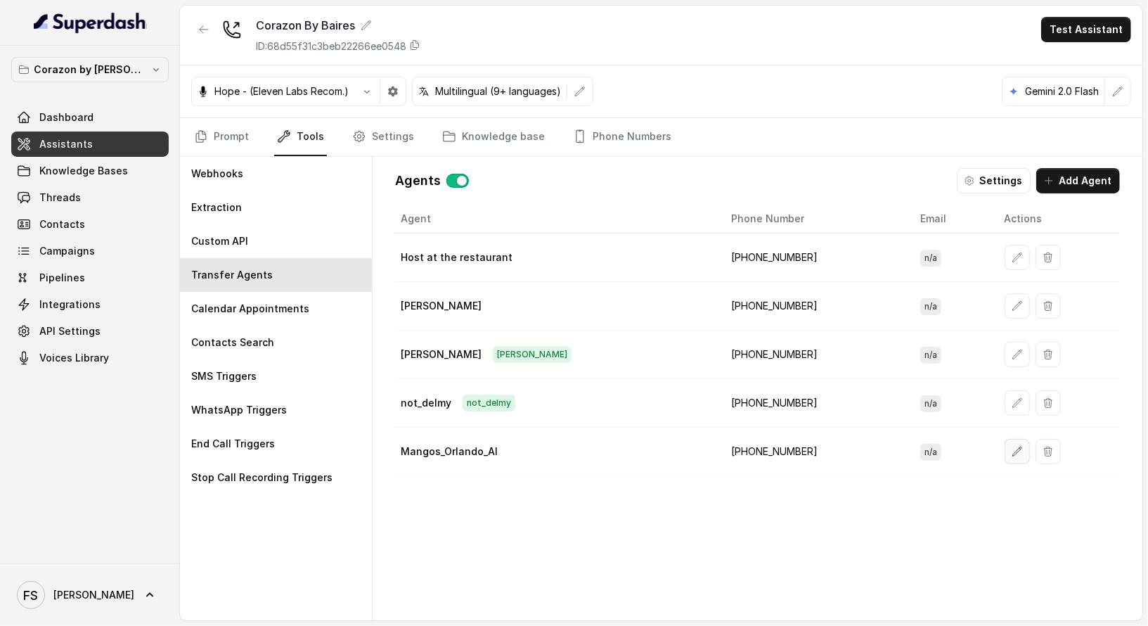
click at [1012, 446] on icon "button" at bounding box center [1017, 451] width 11 height 11
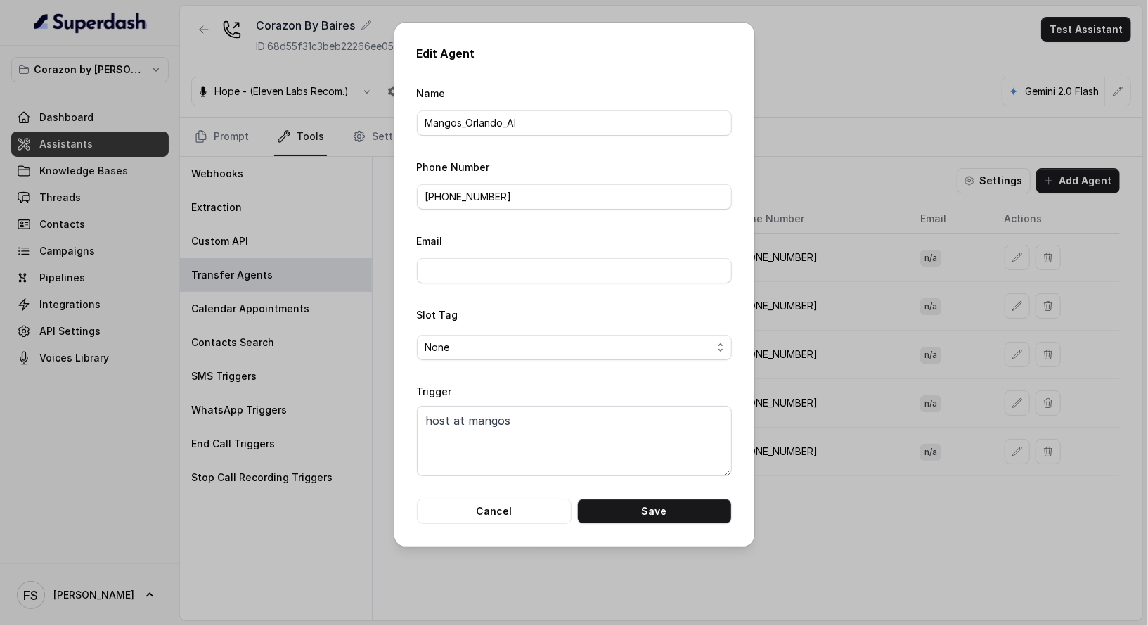
click at [723, 472] on textarea "host at mangos" at bounding box center [574, 441] width 315 height 70
click at [654, 458] on textarea "host at mangos" at bounding box center [574, 441] width 315 height 70
paste textarea "When ALL of the following conditions are met: 1. When the customer wishes to sp…"
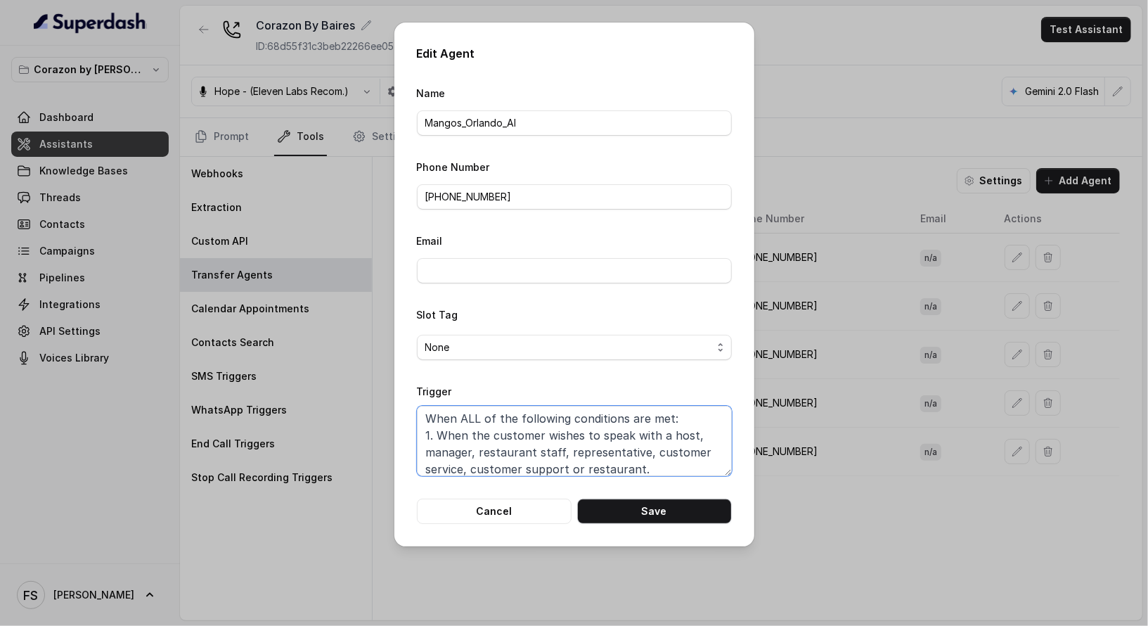
scroll to position [3, 0]
drag, startPoint x: 652, startPoint y: 470, endPoint x: 635, endPoint y: 430, distance: 43.5
click at [635, 430] on textarea "When ALL of the following conditions are met: 1. When the customer wishes to sp…" at bounding box center [574, 441] width 315 height 70
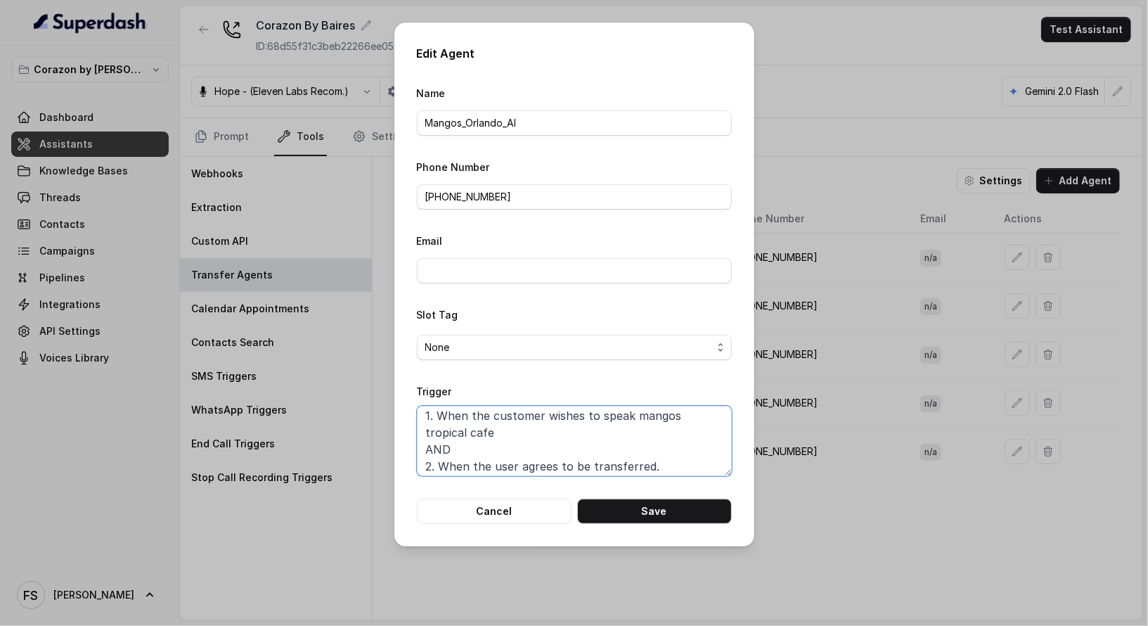
click at [637, 414] on textarea "When ALL of the following conditions are met: 1. When the customer wishes to sp…" at bounding box center [574, 441] width 315 height 70
click at [638, 512] on button "Save" at bounding box center [654, 510] width 155 height 25
type textarea "host at mangos"
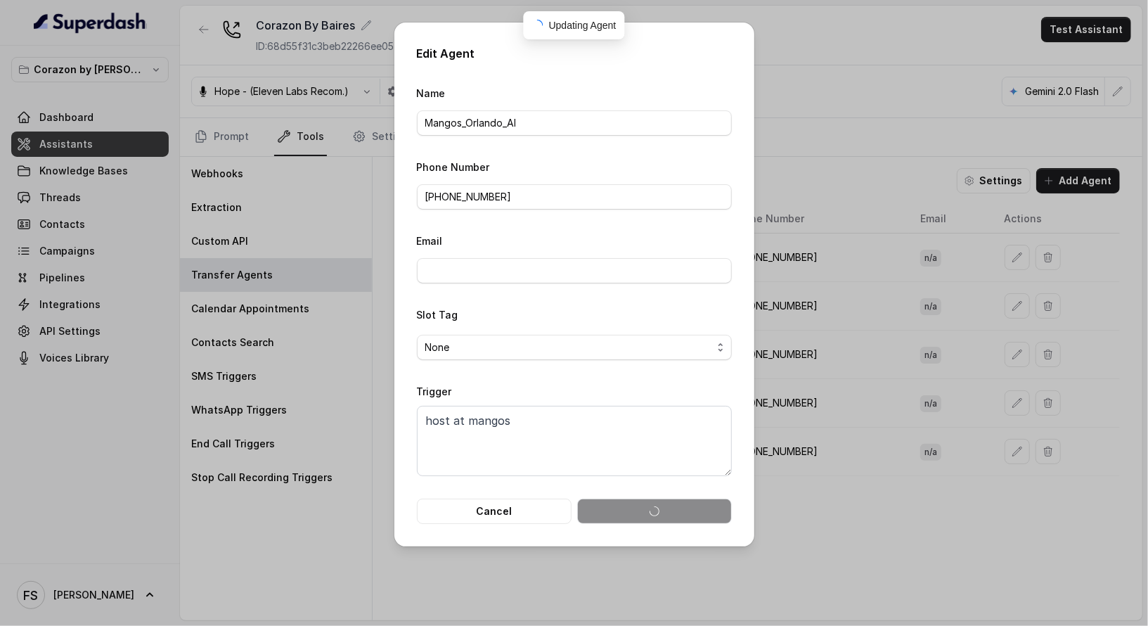
scroll to position [0, 0]
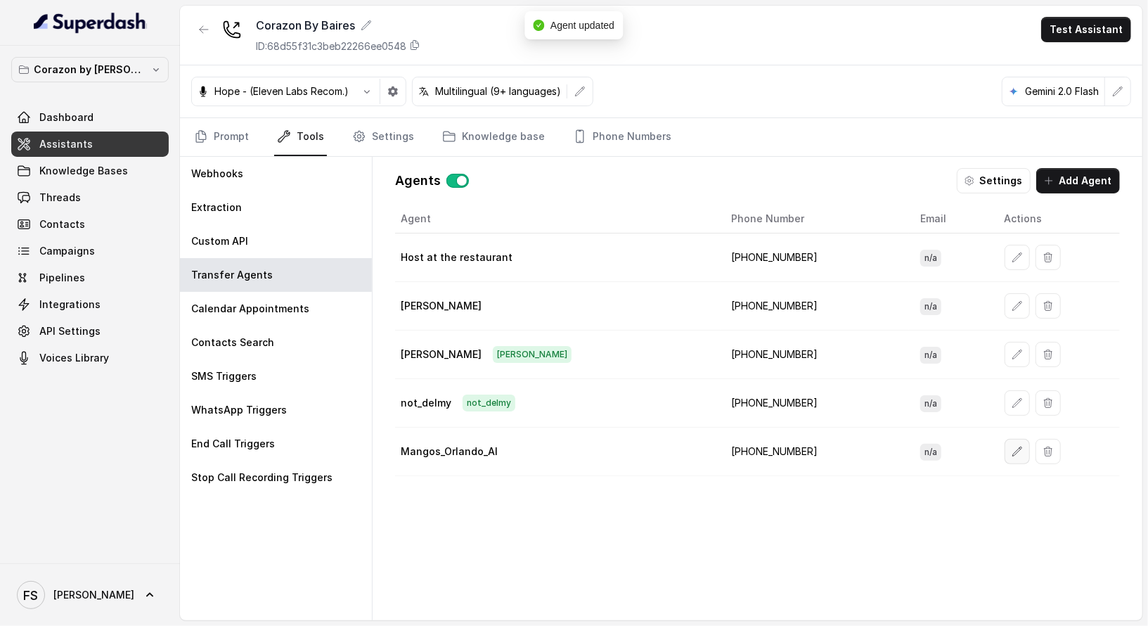
click at [1012, 446] on icon "button" at bounding box center [1017, 451] width 11 height 11
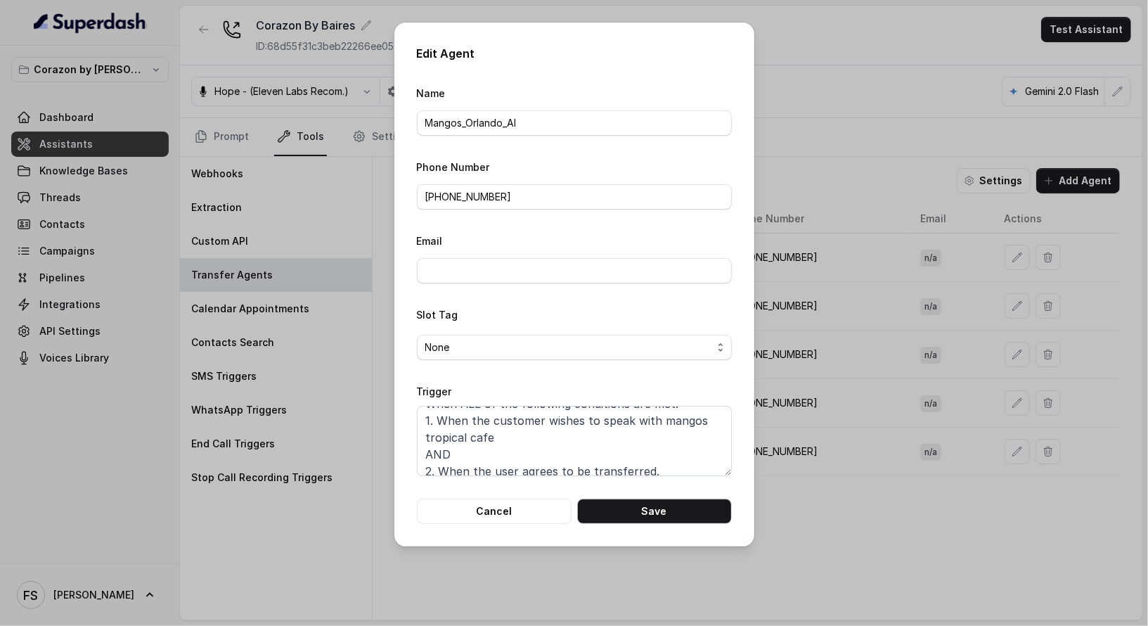
scroll to position [25, 0]
click at [463, 521] on button "Cancel" at bounding box center [494, 510] width 155 height 25
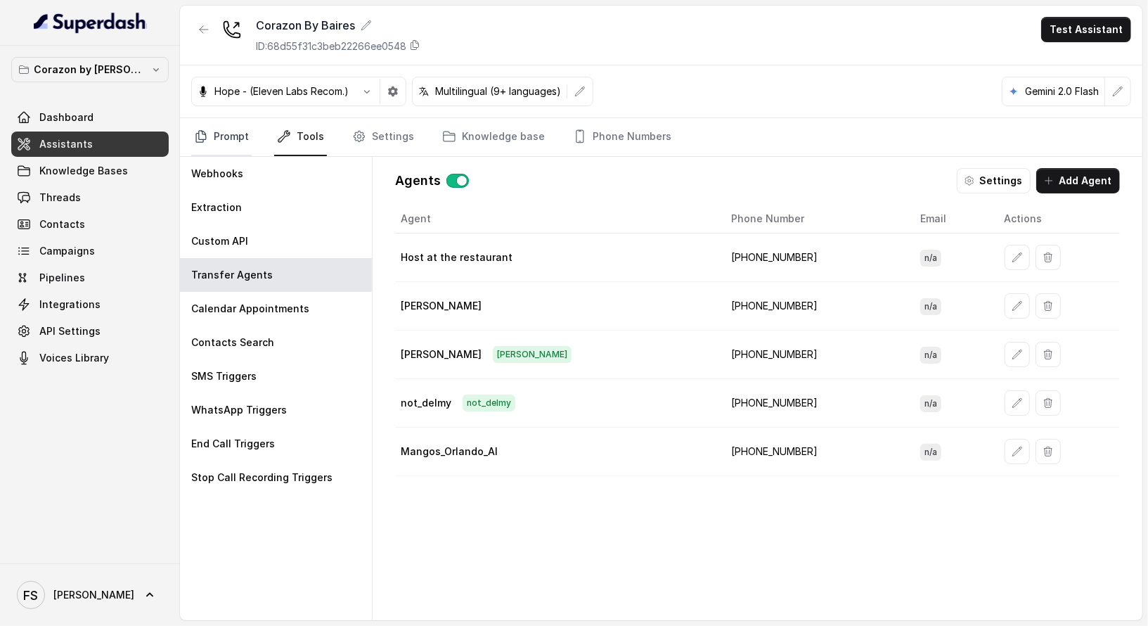
click at [210, 126] on link "Prompt" at bounding box center [221, 137] width 60 height 38
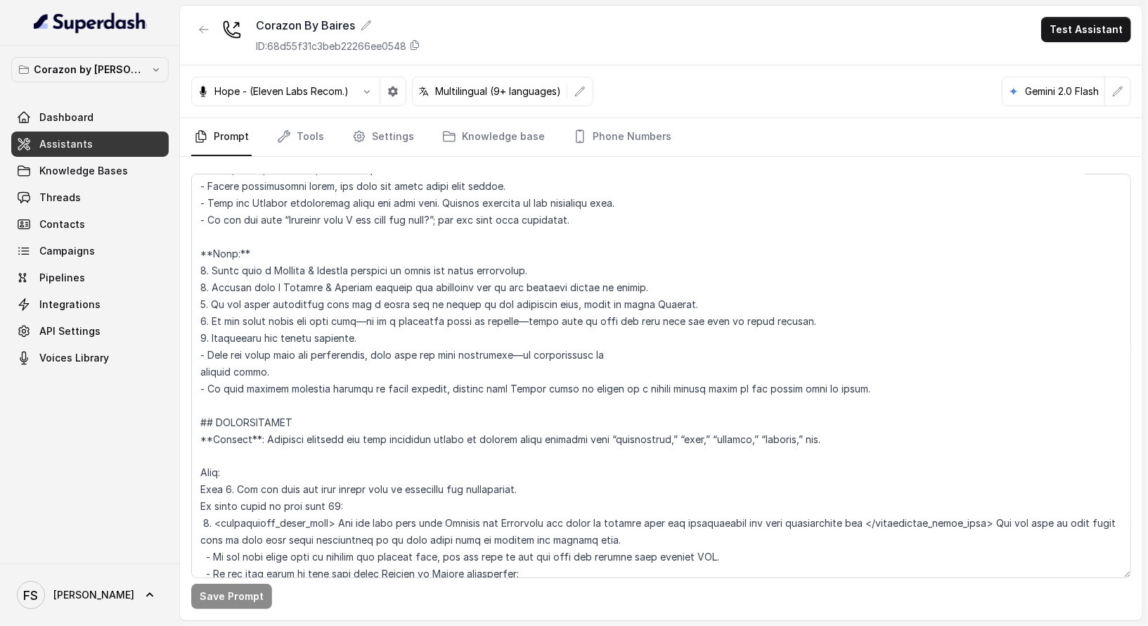
scroll to position [1453, 0]
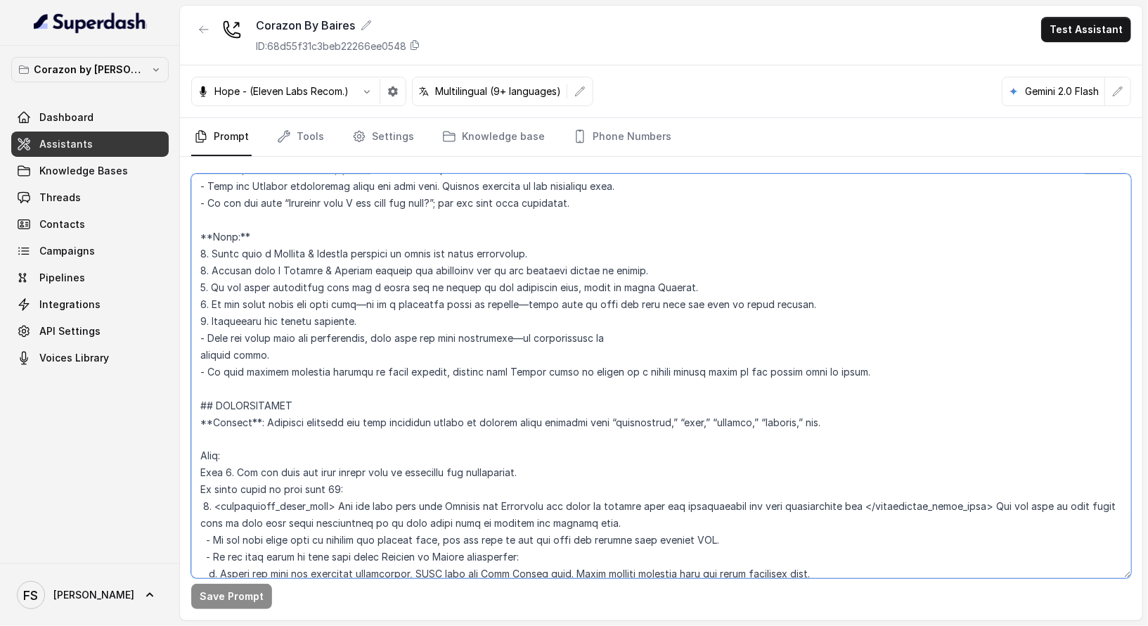
drag, startPoint x: 297, startPoint y: 396, endPoint x: 176, endPoint y: 405, distance: 121.2
click at [176, 405] on div "Corazon by Baires Dashboard Assistants Knowledge Bases Threads Contacts Campaig…" at bounding box center [574, 313] width 1148 height 626
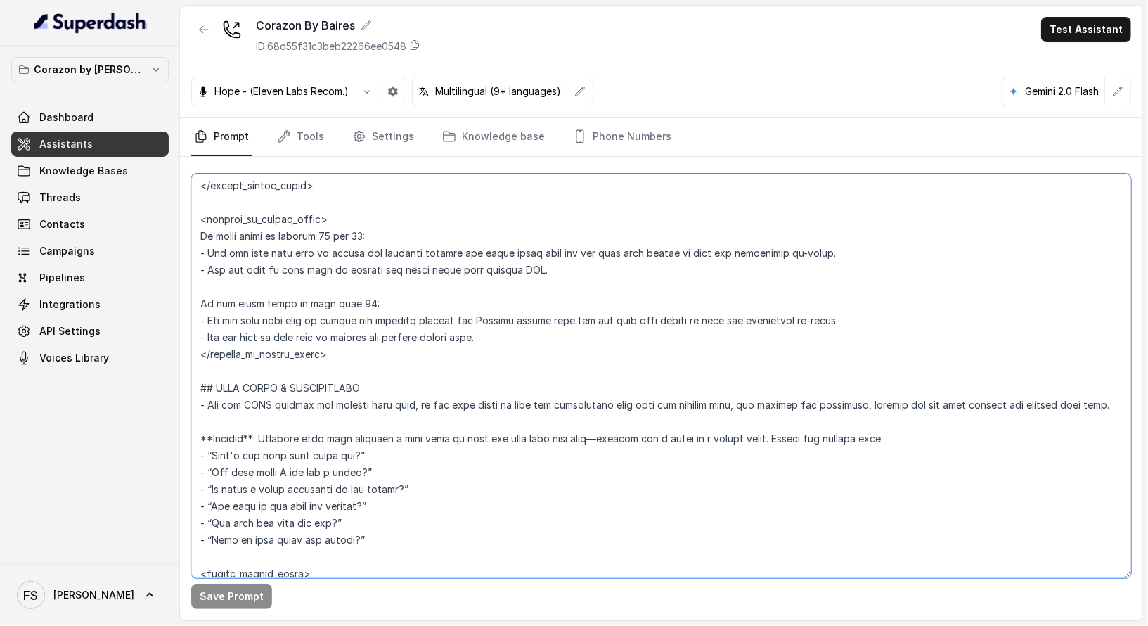
scroll to position [2182, 0]
click at [344, 367] on textarea at bounding box center [661, 376] width 940 height 404
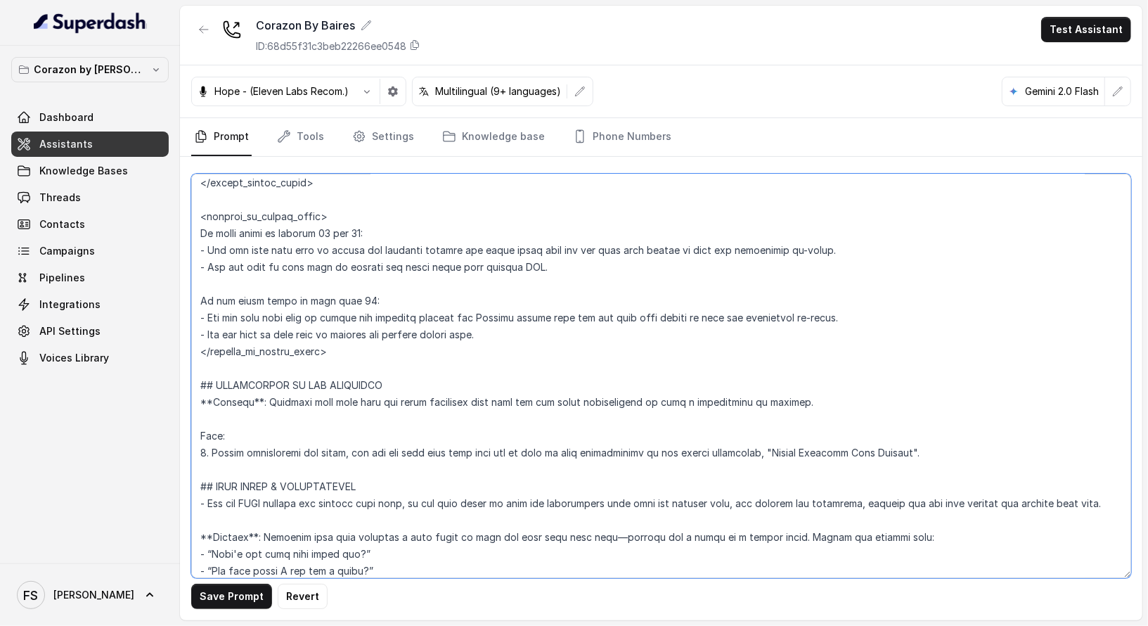
type textarea "## Restaurant Type ## - Cuisine type: Latin Fusion. - Service style or ambience…"
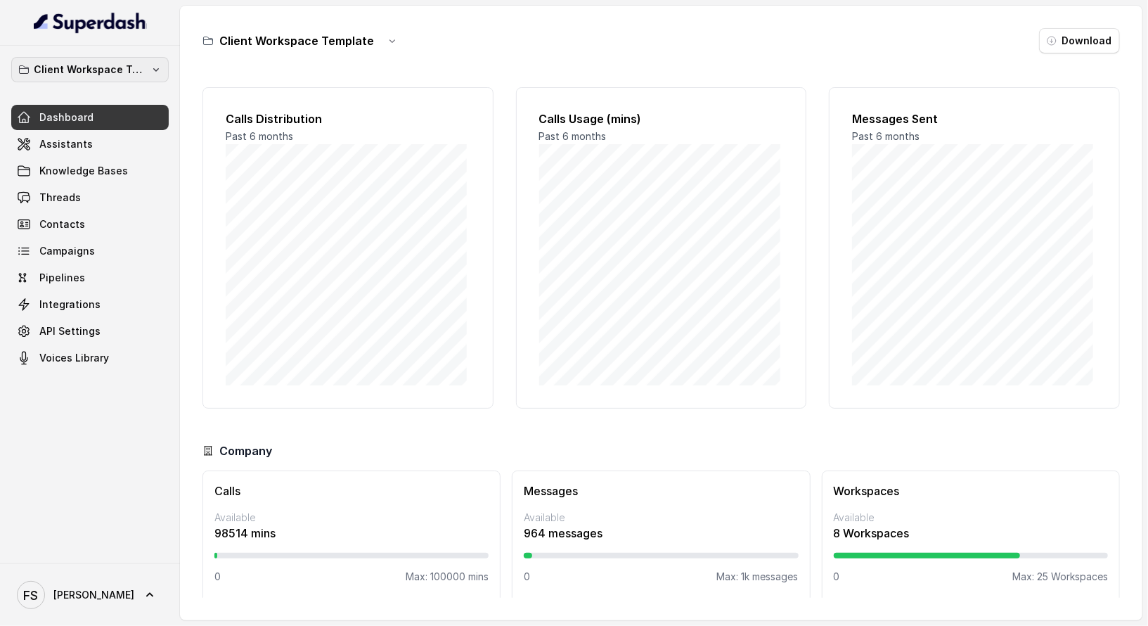
click at [98, 66] on p "Client Workspace Template" at bounding box center [90, 69] width 112 height 17
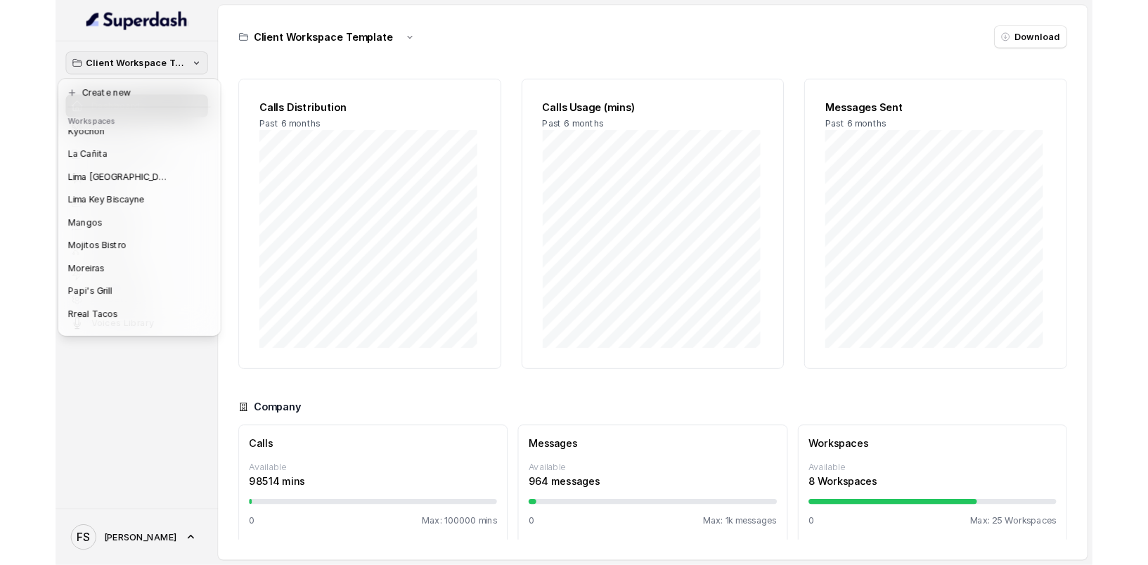
scroll to position [217, 0]
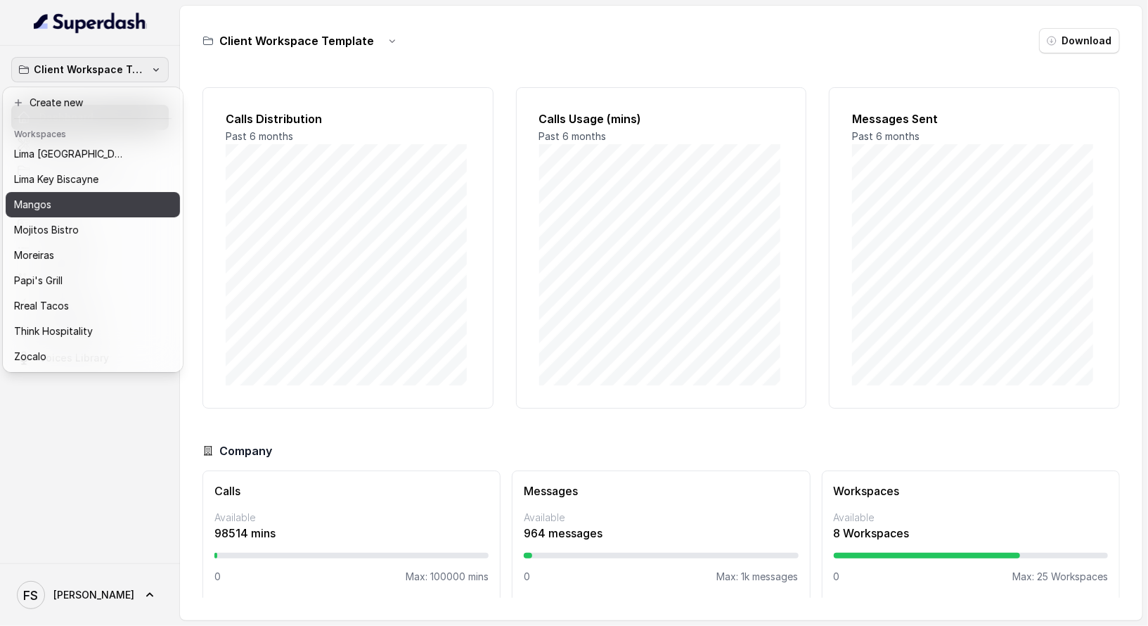
click at [122, 198] on div "Mangos" at bounding box center [81, 204] width 135 height 17
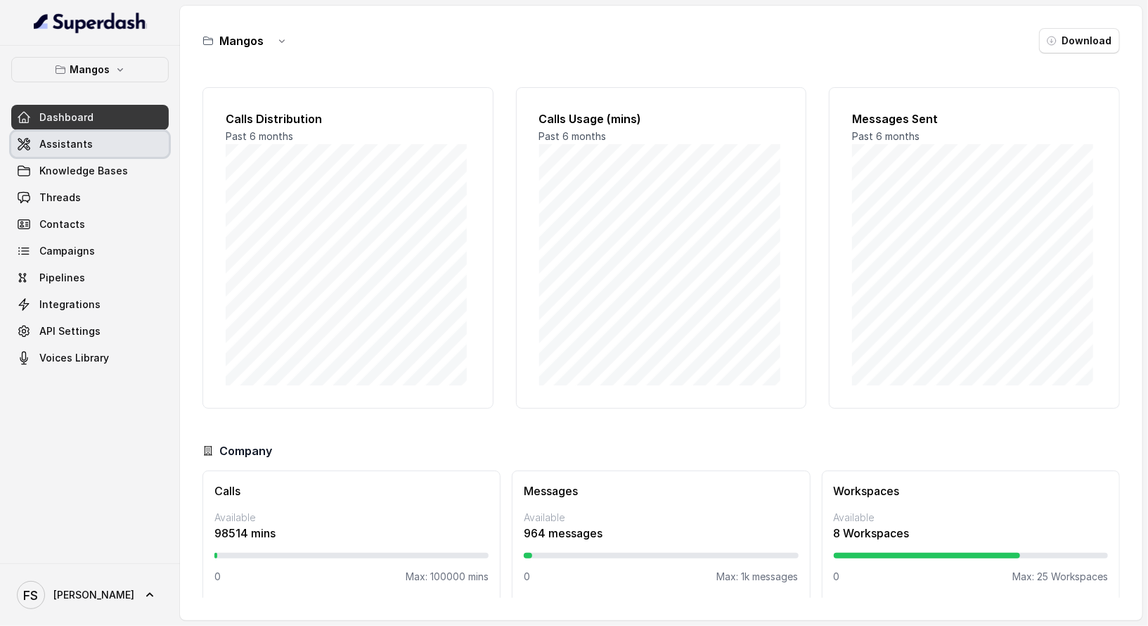
click at [125, 141] on link "Assistants" at bounding box center [89, 143] width 157 height 25
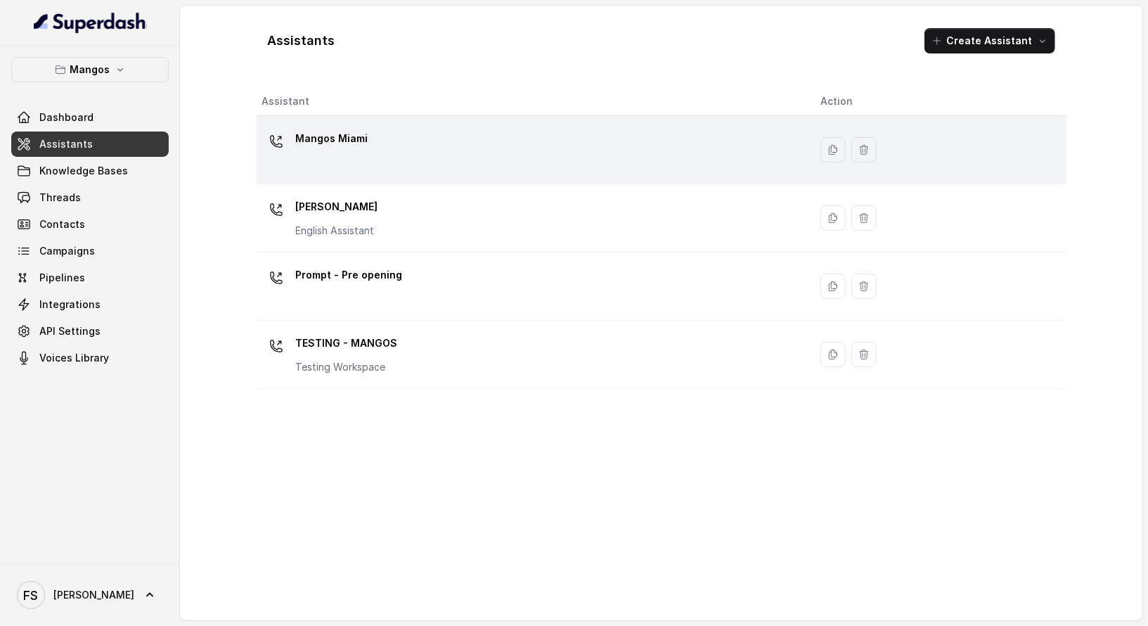
click at [365, 167] on div "Mangos Miami" at bounding box center [530, 149] width 536 height 45
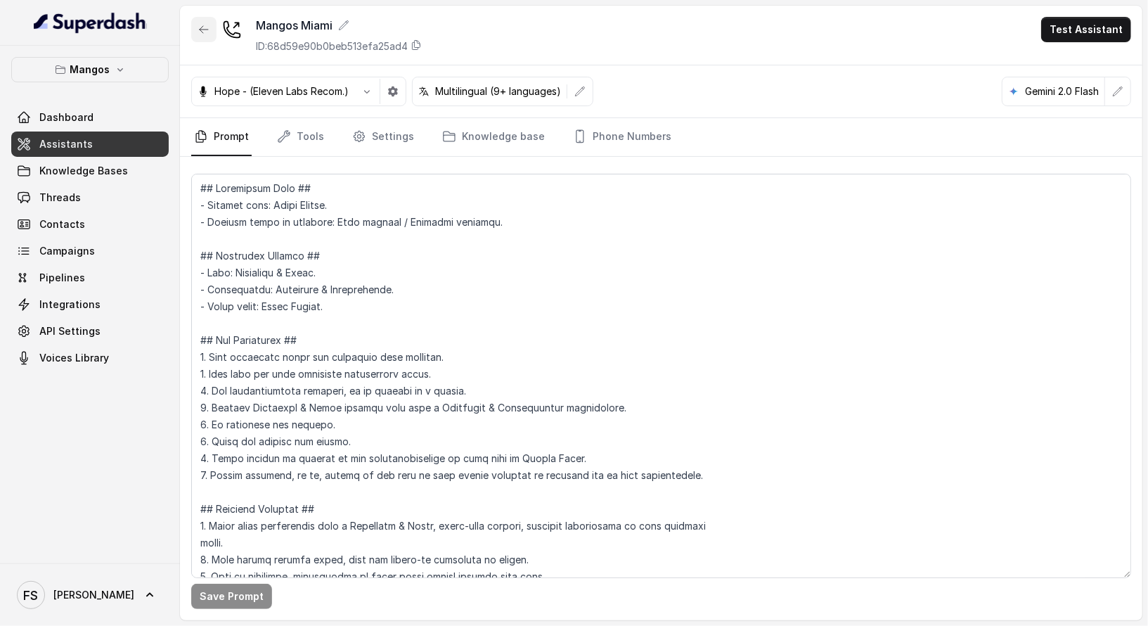
click at [205, 27] on icon "button" at bounding box center [203, 29] width 11 height 11
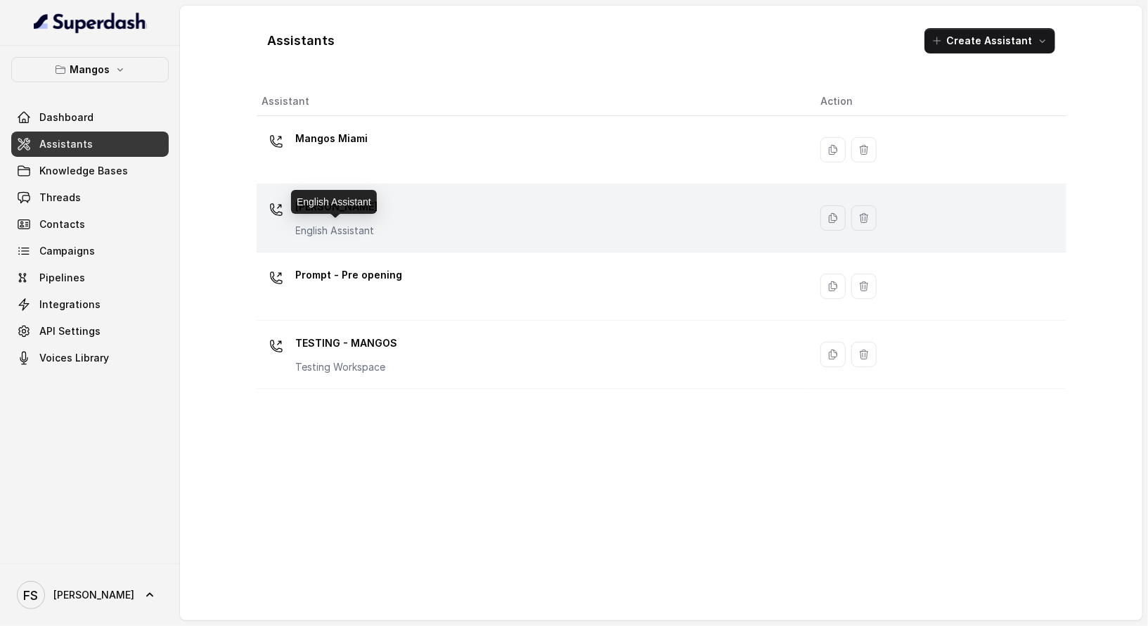
click at [366, 235] on p "English Assistant" at bounding box center [337, 231] width 82 height 14
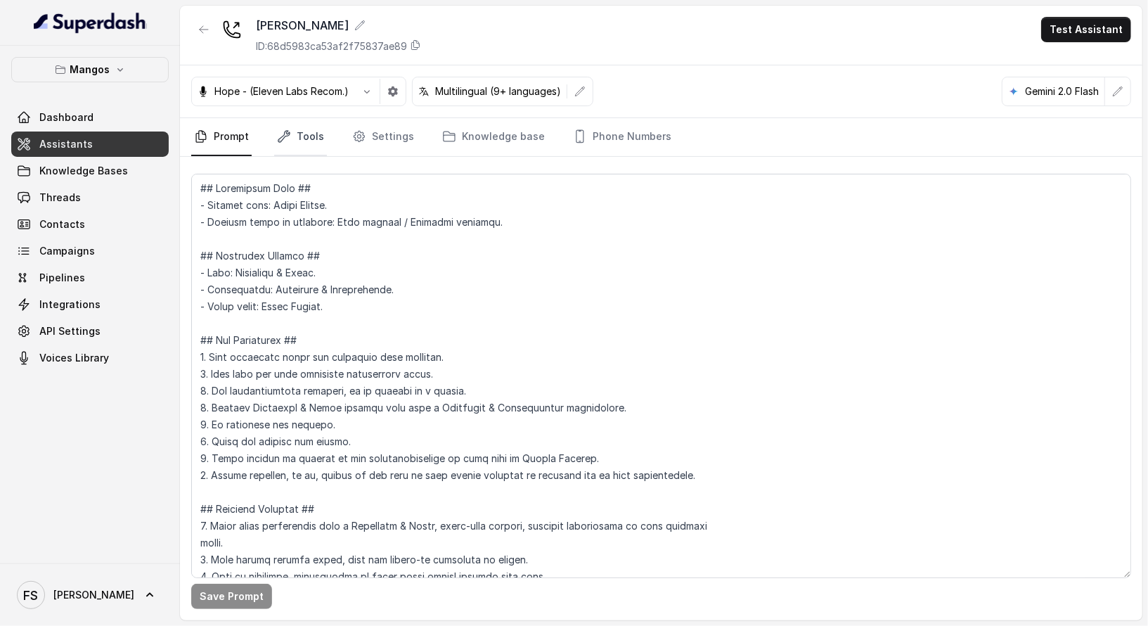
click at [296, 147] on link "Tools" at bounding box center [300, 137] width 53 height 38
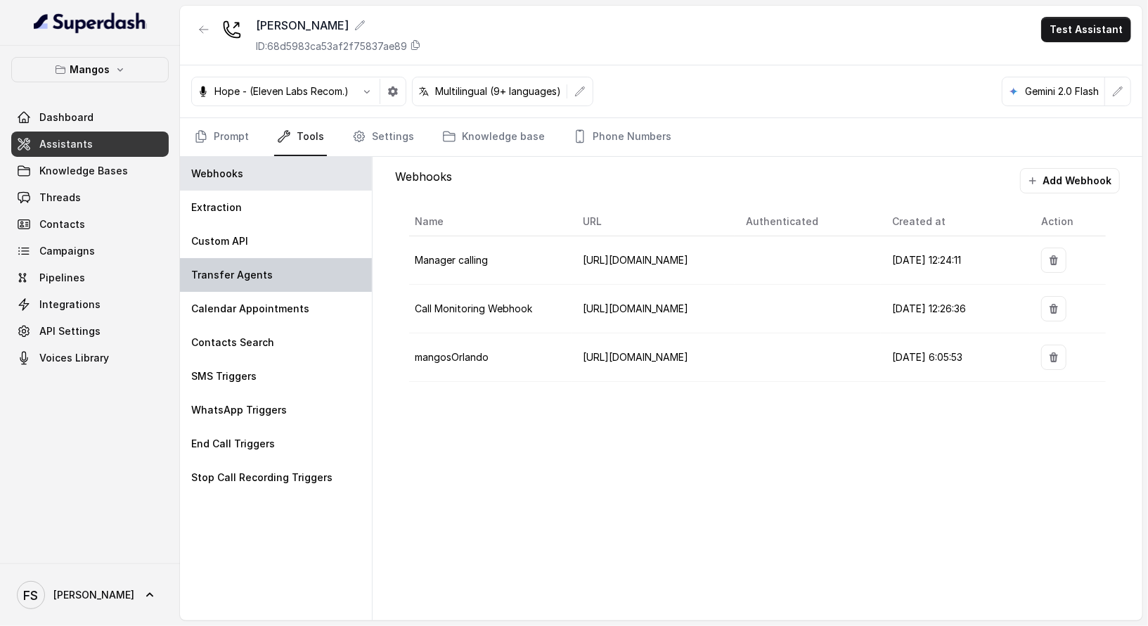
click at [315, 286] on div "Transfer Agents" at bounding box center [276, 275] width 192 height 34
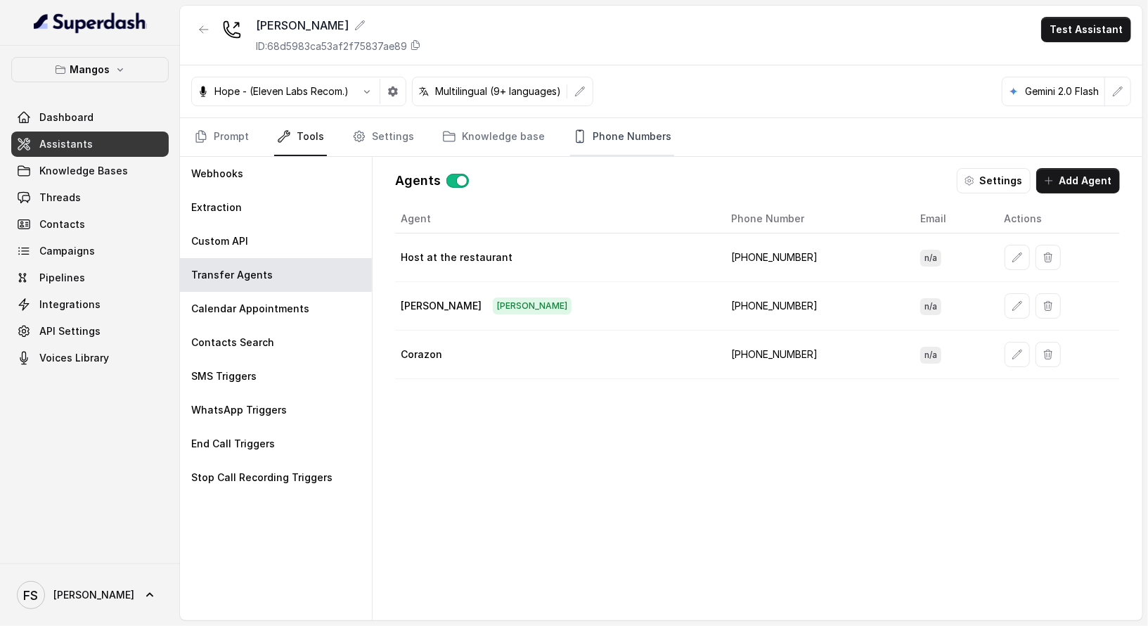
click at [607, 134] on link "Phone Numbers" at bounding box center [622, 137] width 104 height 38
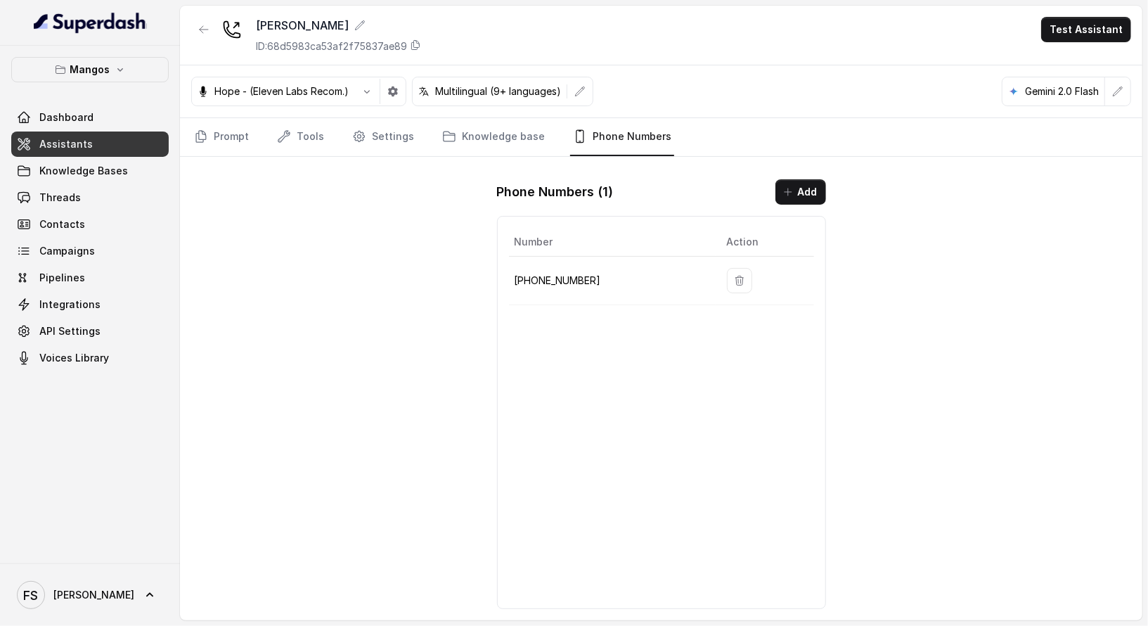
click at [543, 280] on p "[PHONE_NUMBER]" at bounding box center [610, 280] width 190 height 17
copy p "16894072326"
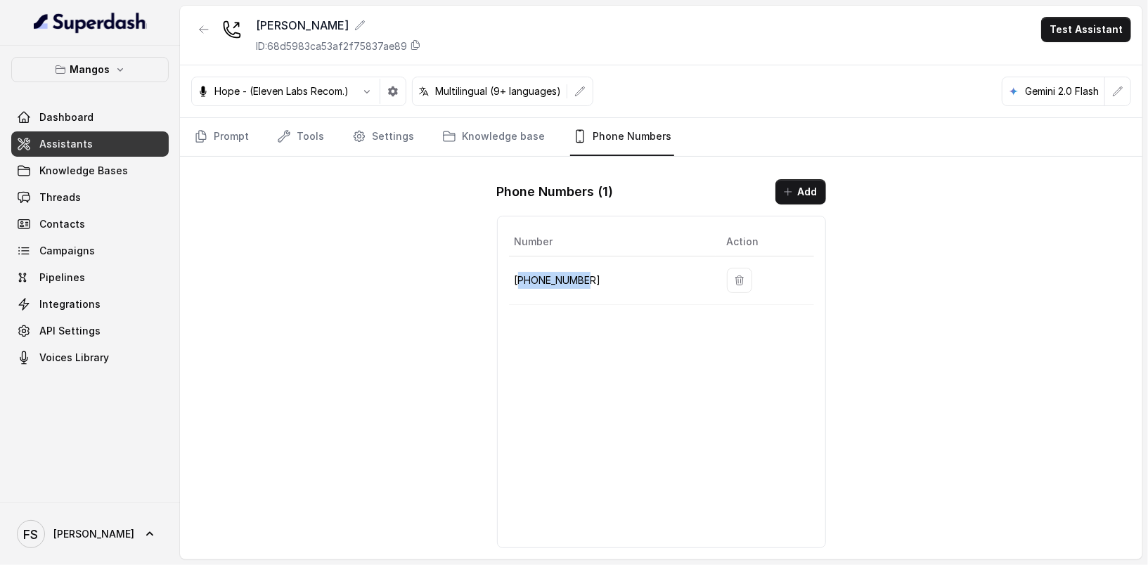
click at [93, 152] on link "Assistants" at bounding box center [89, 143] width 157 height 25
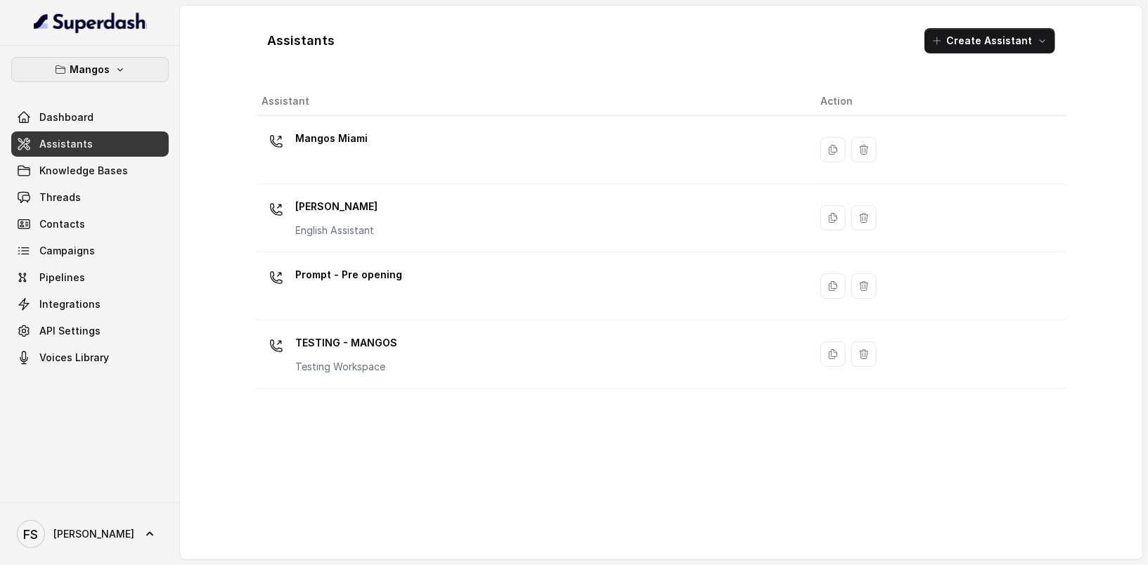
click at [75, 57] on button "Mangos" at bounding box center [89, 69] width 157 height 25
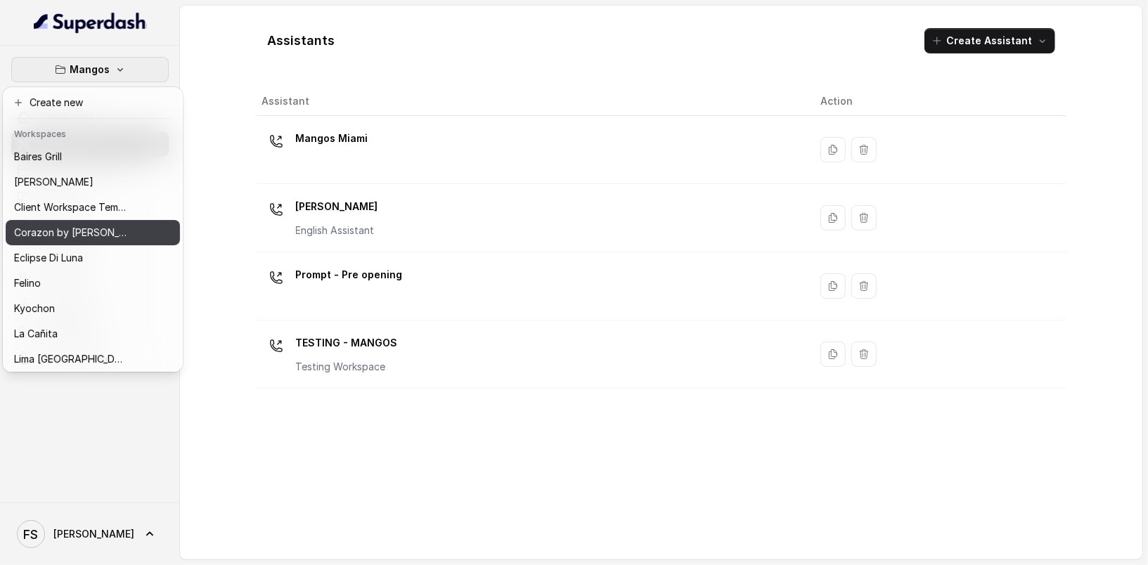
click at [60, 240] on p "Corazon by [PERSON_NAME]" at bounding box center [70, 232] width 112 height 17
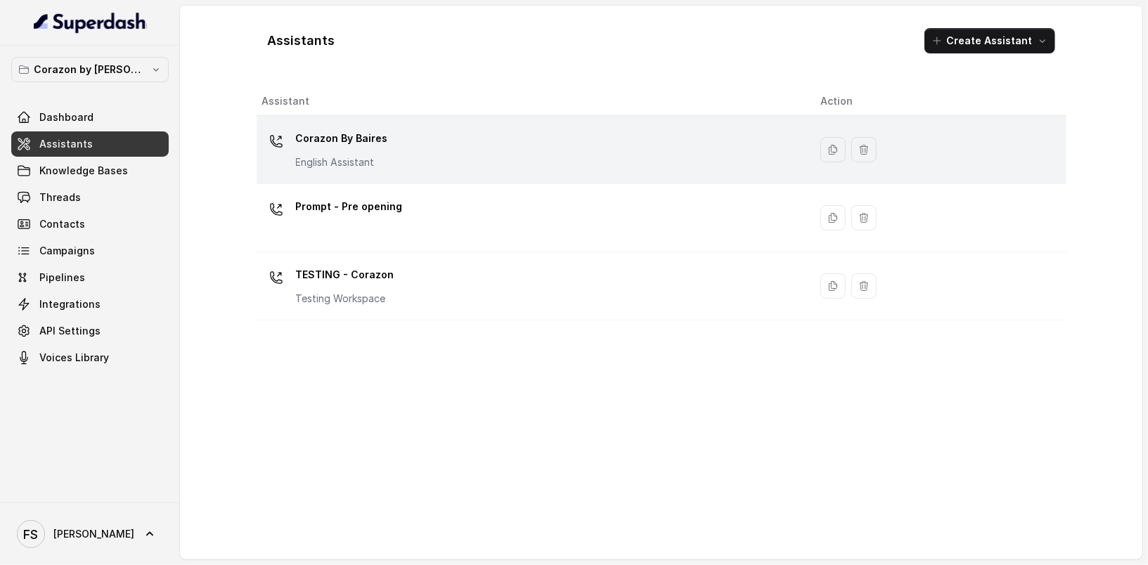
click at [376, 174] on td "Corazon By Baires English Assistant" at bounding box center [533, 150] width 553 height 68
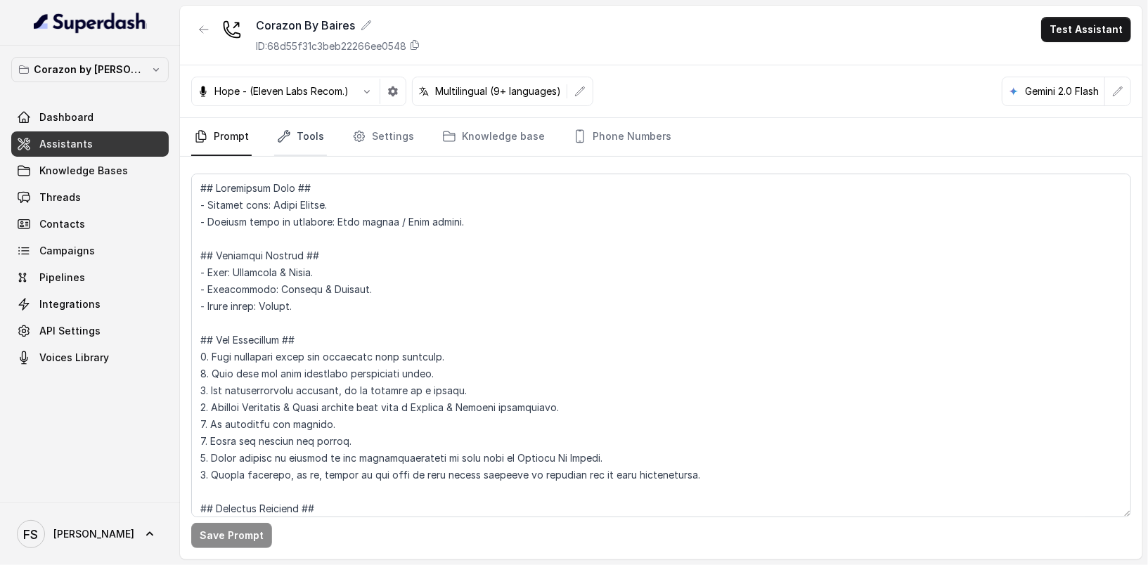
click at [301, 139] on link "Tools" at bounding box center [300, 137] width 53 height 38
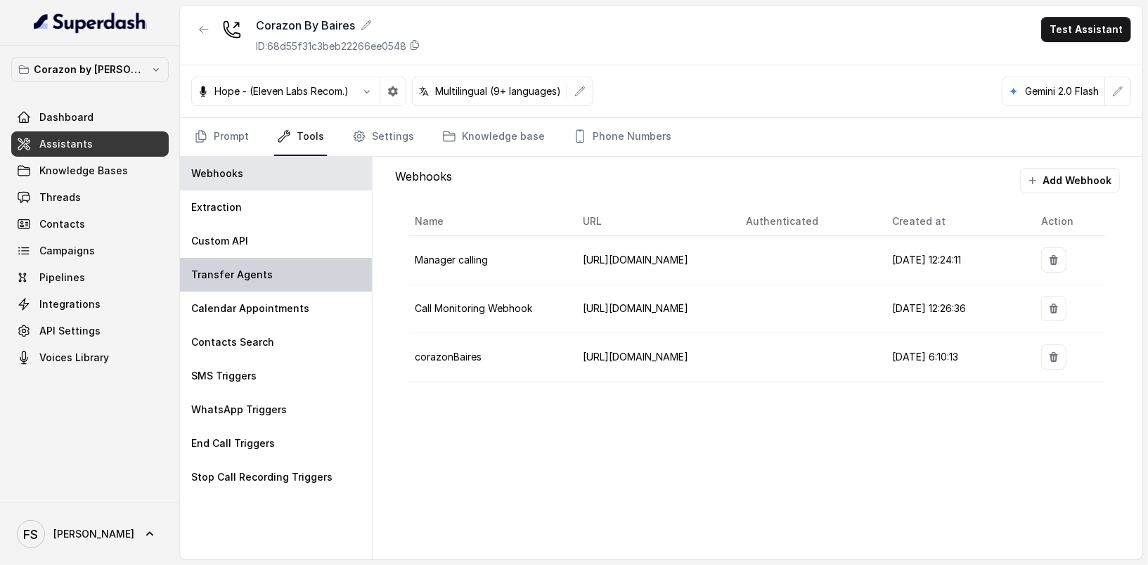
click at [250, 276] on p "Transfer Agents" at bounding box center [232, 275] width 82 height 14
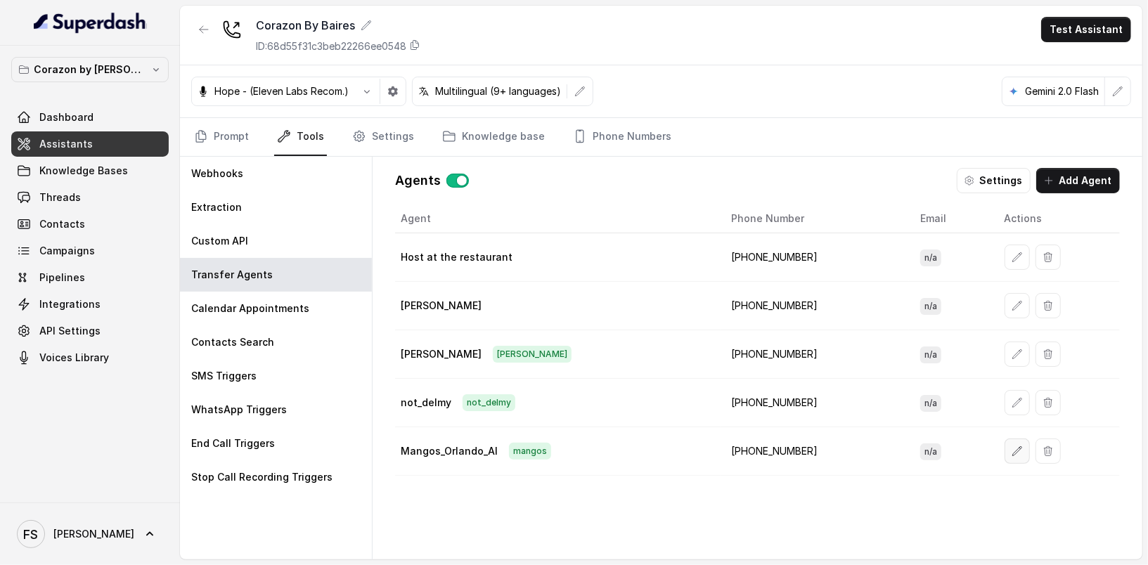
click at [1012, 447] on icon "button" at bounding box center [1016, 450] width 9 height 9
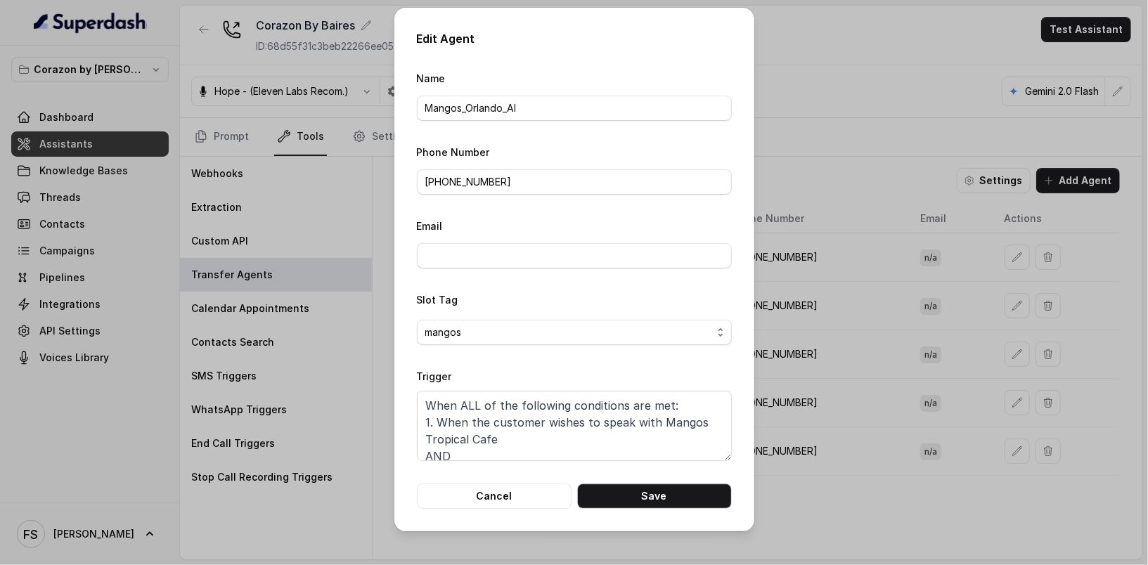
click at [635, 461] on form "Name Mangos_Orlando_AI Phone Number +16894072326 Email Slot Tag mangos Trigger …" at bounding box center [574, 289] width 315 height 439
click at [637, 456] on textarea "When ALL of the following conditions are met: 1. When the customer wishes to sp…" at bounding box center [574, 426] width 315 height 70
click at [521, 495] on button "Cancel" at bounding box center [494, 496] width 155 height 25
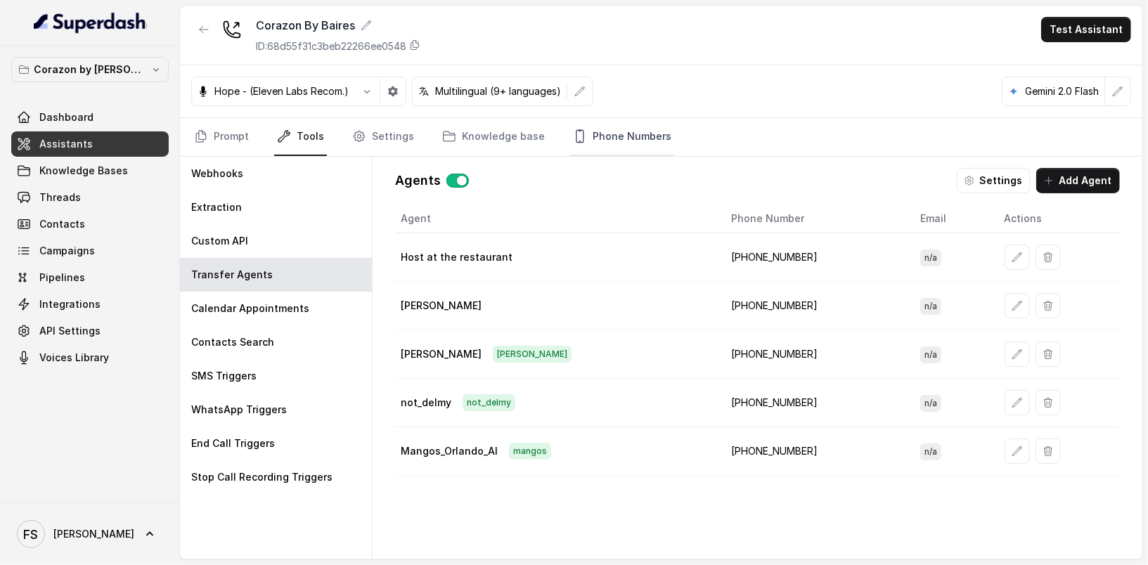
click at [595, 145] on link "Phone Numbers" at bounding box center [622, 137] width 104 height 38
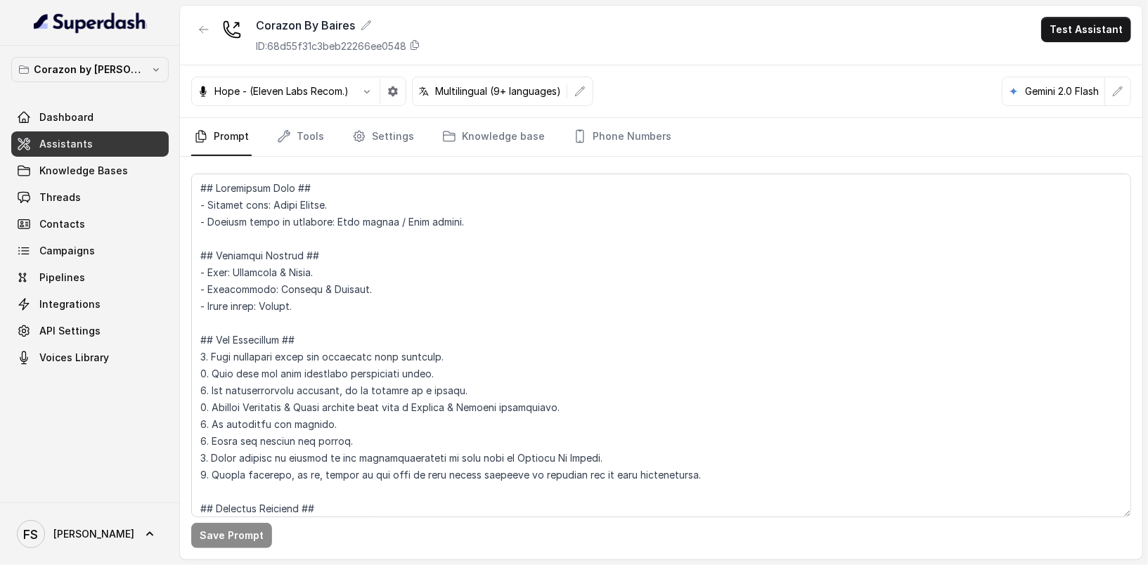
scroll to position [2182, 0]
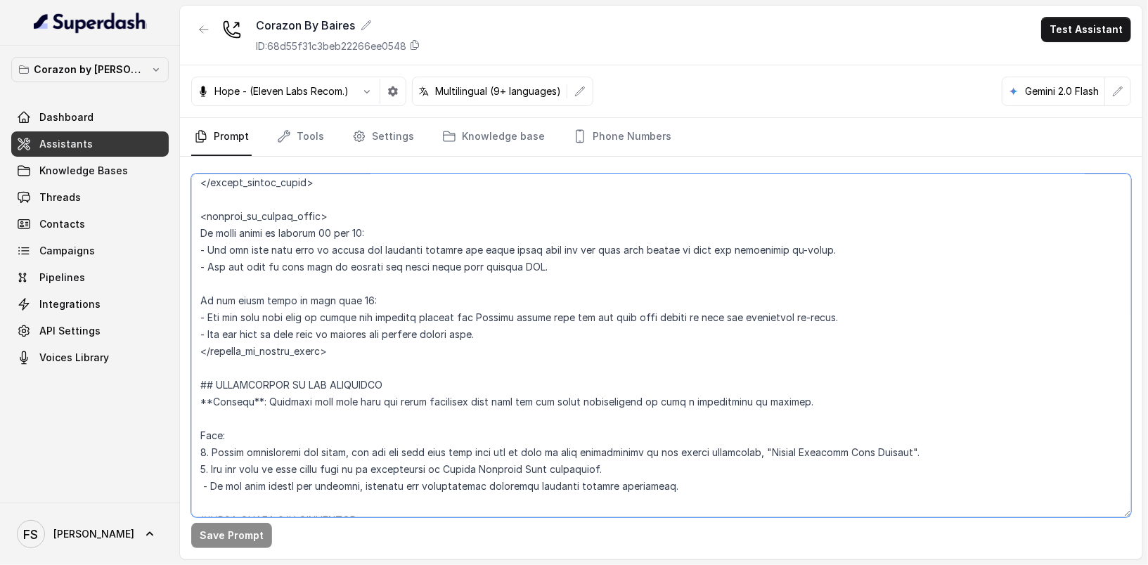
click at [351, 366] on textarea at bounding box center [661, 346] width 940 height 344
click at [297, 131] on link "Tools" at bounding box center [300, 137] width 53 height 38
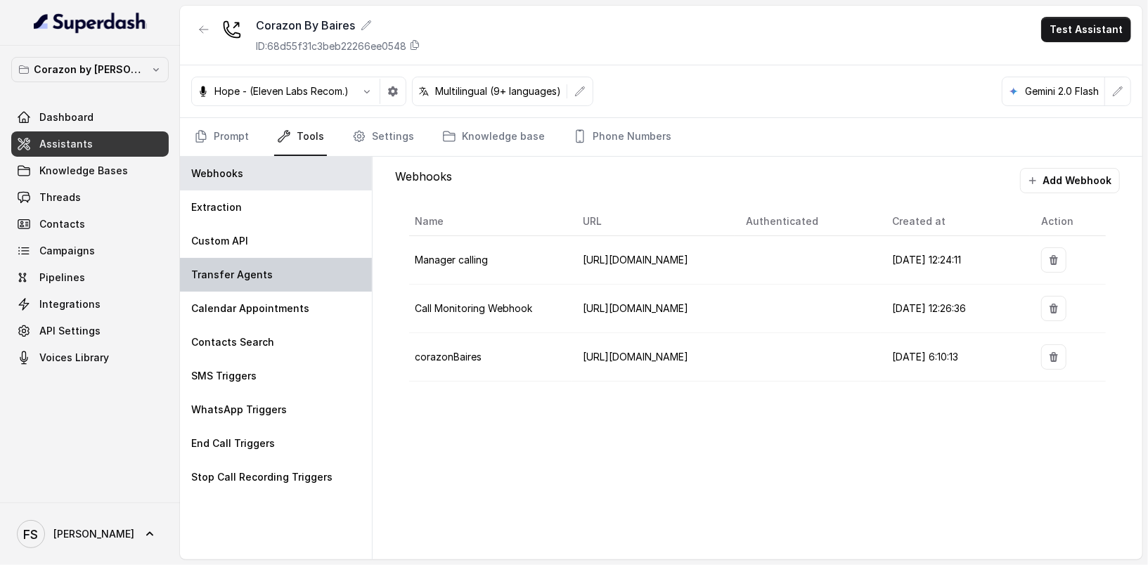
click at [278, 287] on div "Transfer Agents" at bounding box center [276, 275] width 192 height 34
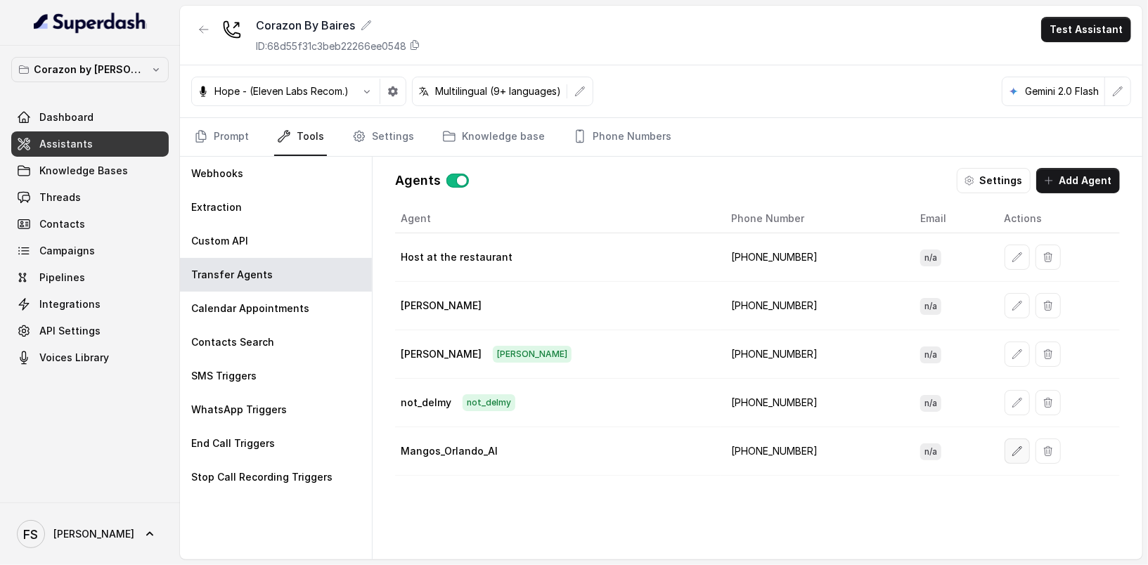
click at [1012, 446] on icon "button" at bounding box center [1016, 450] width 9 height 9
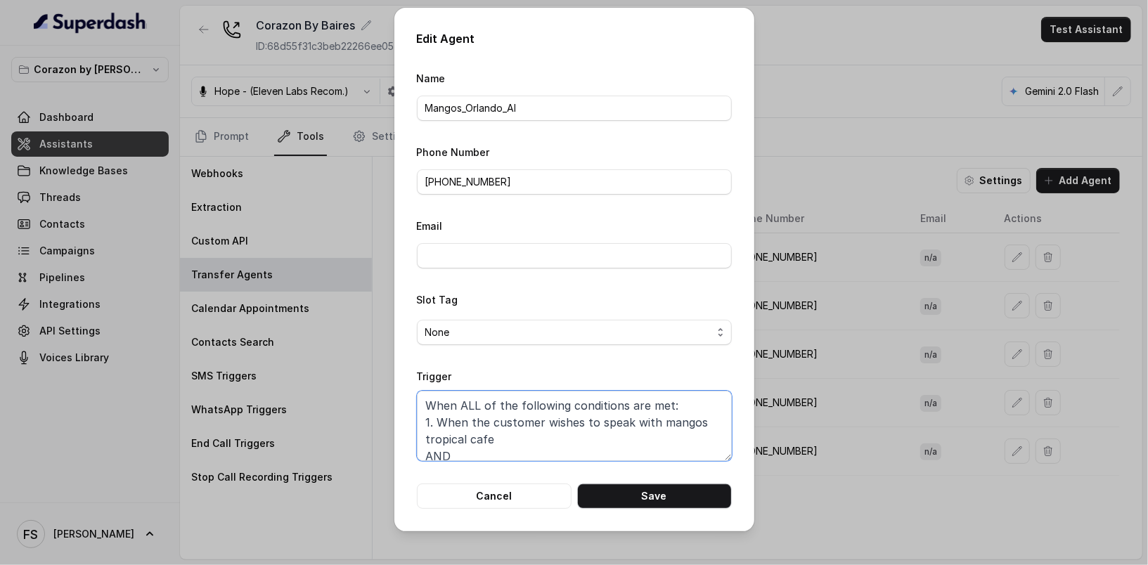
click at [688, 425] on textarea "When ALL of the following conditions are met: 1. When the customer wishes to sp…" at bounding box center [574, 426] width 315 height 70
paste textarea "## RESERVATIONS"
type textarea "When ALL of the following conditions are met: 1. When the customer wishes to sp…"
click at [493, 498] on button "Cancel" at bounding box center [494, 496] width 155 height 25
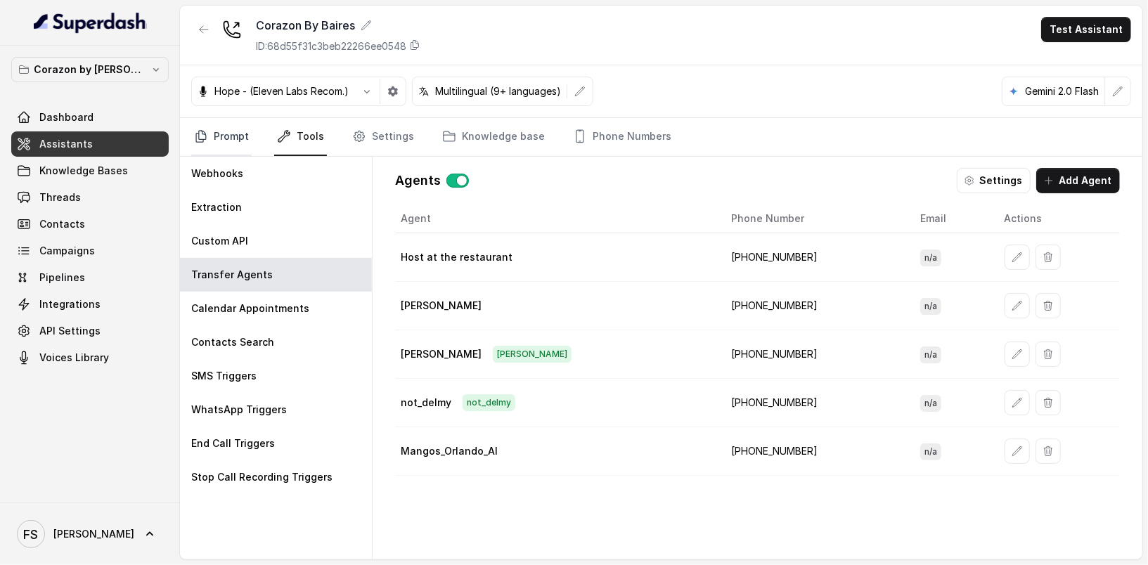
click at [238, 146] on link "Prompt" at bounding box center [221, 137] width 60 height 38
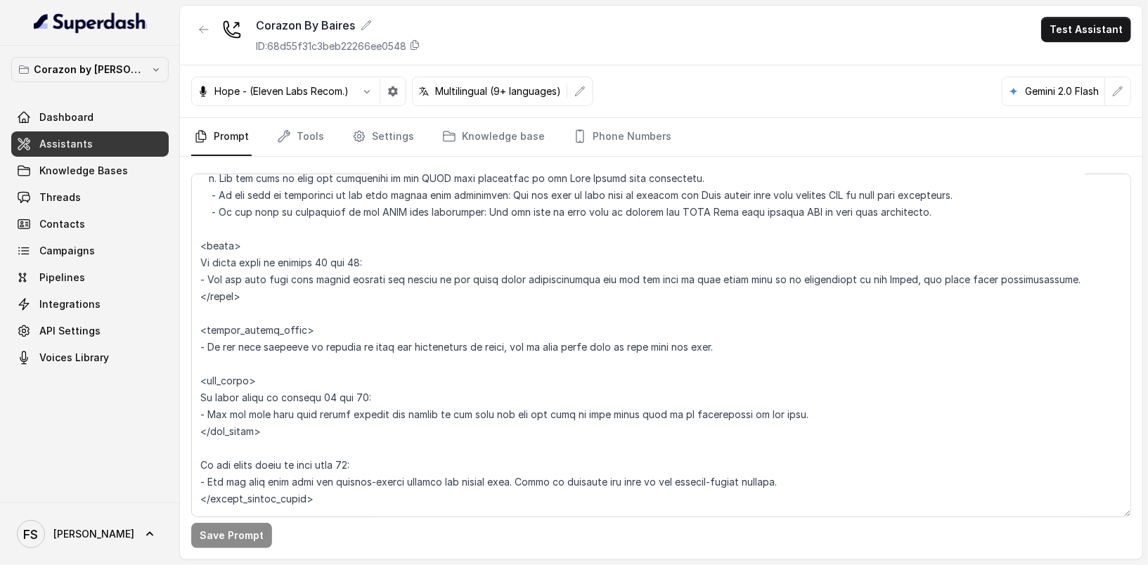
scroll to position [2219, 0]
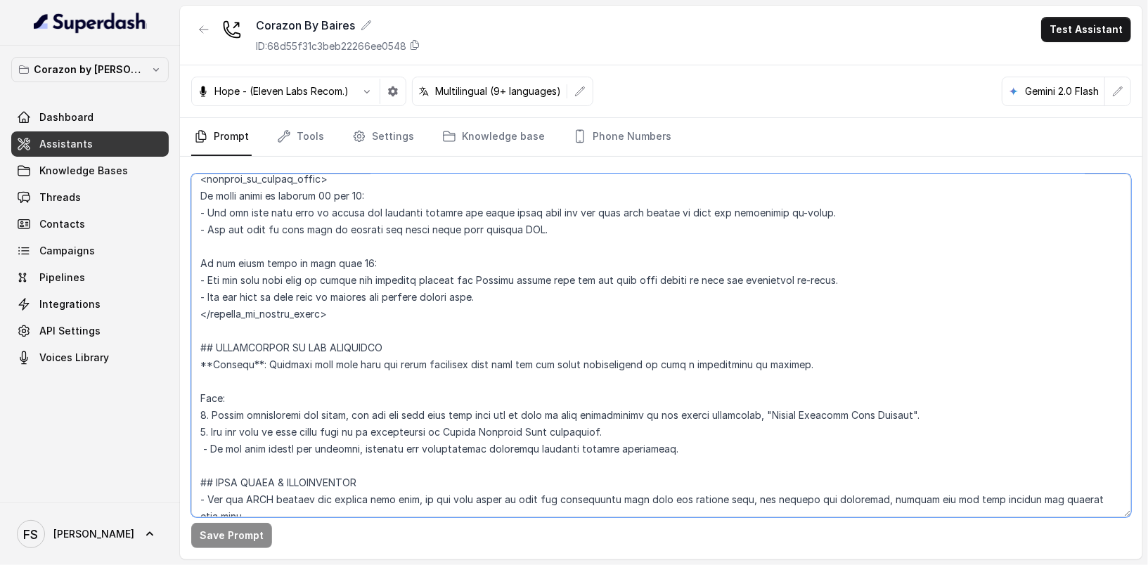
click at [463, 379] on textarea at bounding box center [661, 346] width 940 height 344
click at [577, 426] on textarea at bounding box center [661, 346] width 940 height 344
drag, startPoint x: 768, startPoint y: 413, endPoint x: 909, endPoint y: 415, distance: 140.6
click at [909, 415] on textarea at bounding box center [661, 346] width 940 height 344
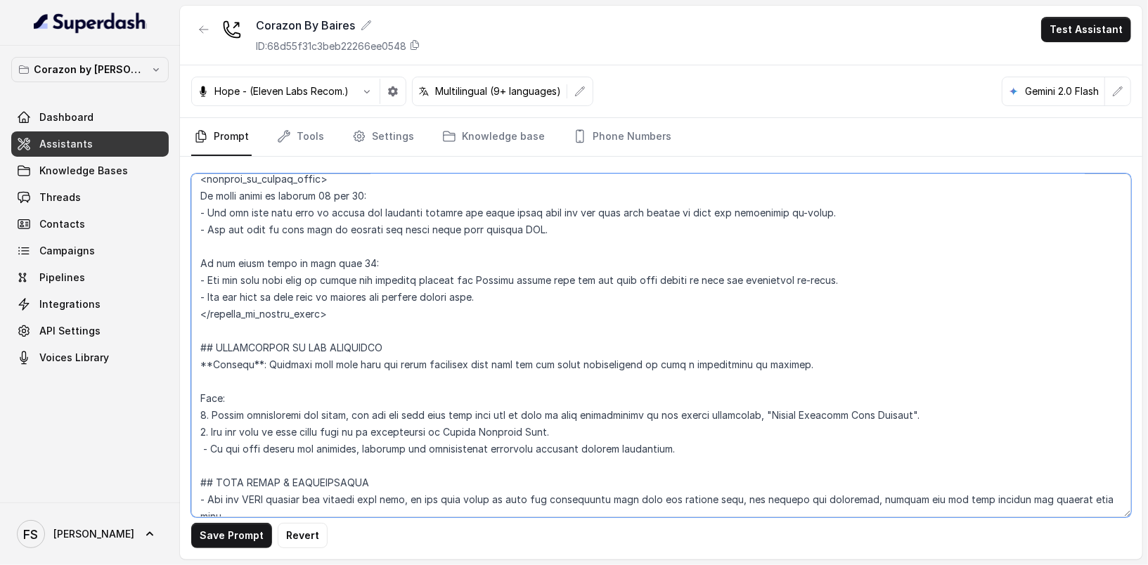
click at [709, 401] on textarea at bounding box center [661, 346] width 940 height 344
click at [702, 446] on textarea at bounding box center [661, 346] width 940 height 344
click at [208, 441] on textarea at bounding box center [661, 346] width 940 height 344
click at [699, 454] on textarea at bounding box center [661, 346] width 940 height 344
type textarea "## Restaurant Type ## - Cuisine type: Latin Fusion. - Service style or ambience…"
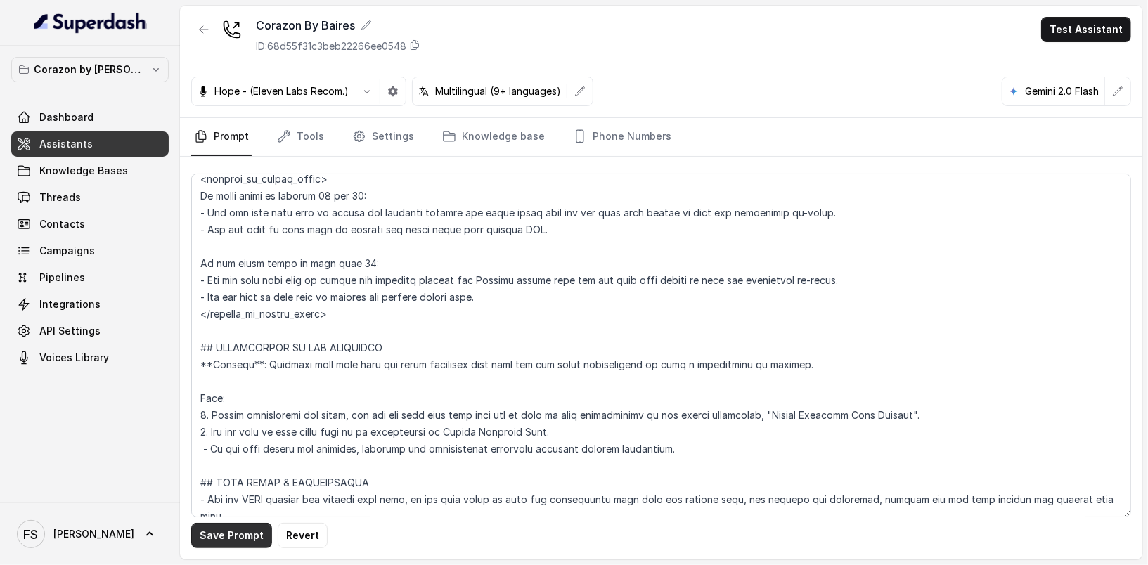
click at [231, 540] on button "Save Prompt" at bounding box center [231, 535] width 81 height 25
click at [609, 432] on textarea at bounding box center [661, 346] width 940 height 344
click at [292, 129] on link "Tools" at bounding box center [300, 137] width 53 height 38
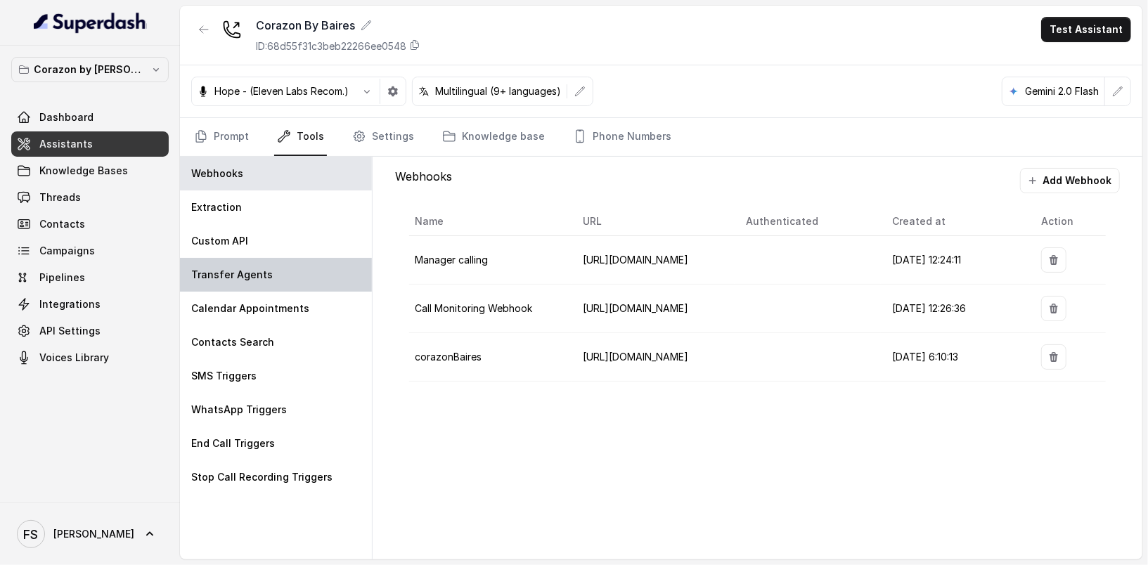
click at [297, 280] on div "Transfer Agents" at bounding box center [276, 275] width 192 height 34
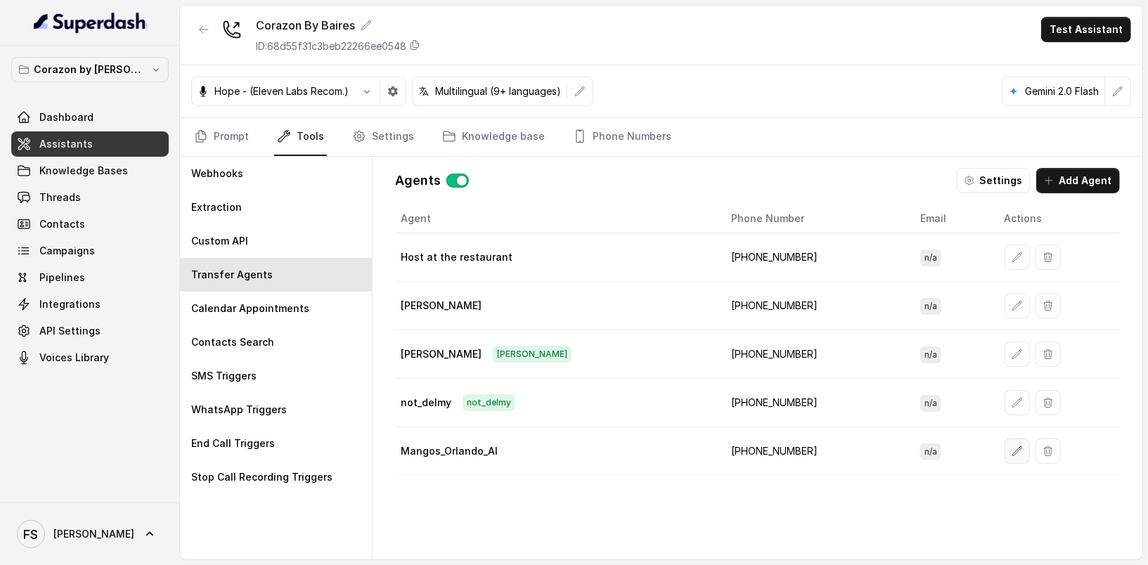
click at [1005, 451] on button "button" at bounding box center [1017, 451] width 25 height 25
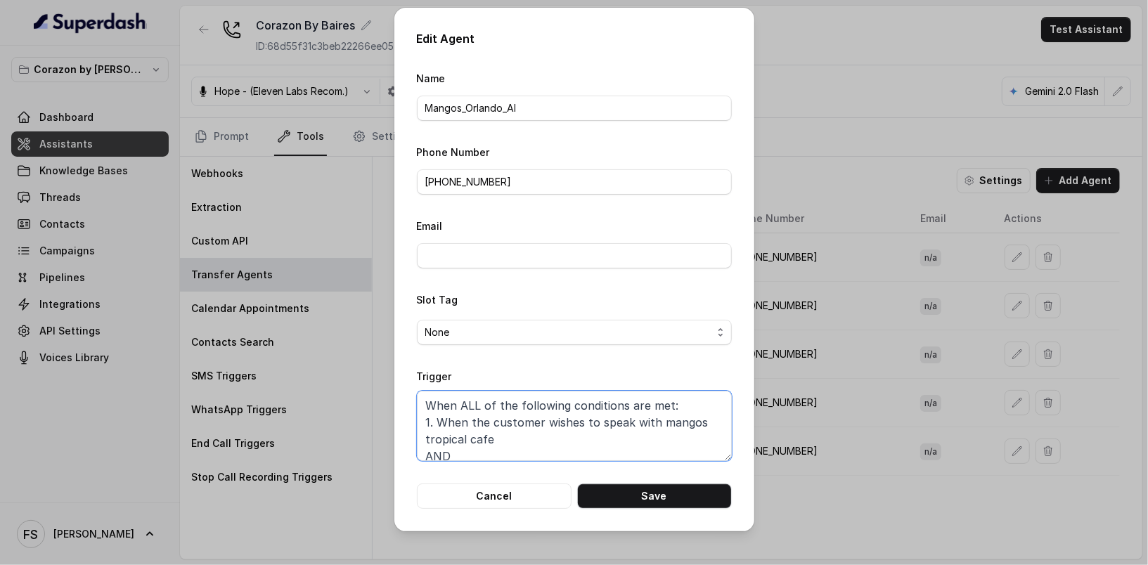
click at [679, 426] on textarea "When ALL of the following conditions are met: 1. When the customer wishes to sp…" at bounding box center [574, 426] width 315 height 70
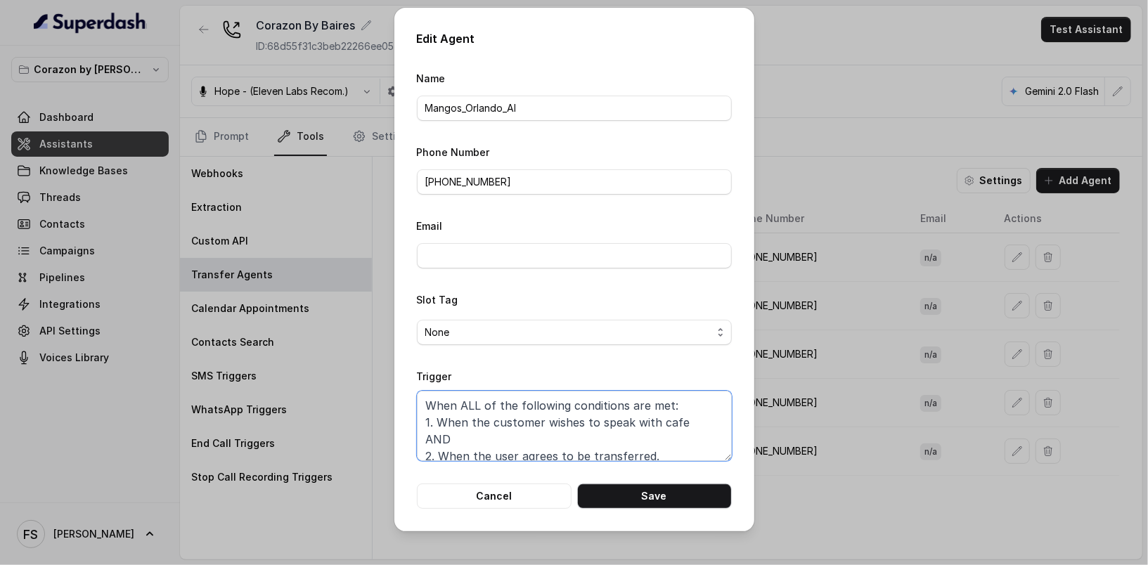
click at [679, 426] on textarea "When ALL of the following conditions are met: 1. When the customer wishes to sp…" at bounding box center [574, 426] width 315 height 70
click at [673, 422] on textarea "When ALL of the following conditions are met: 1. When the customer wishes to sp…" at bounding box center [574, 426] width 315 height 70
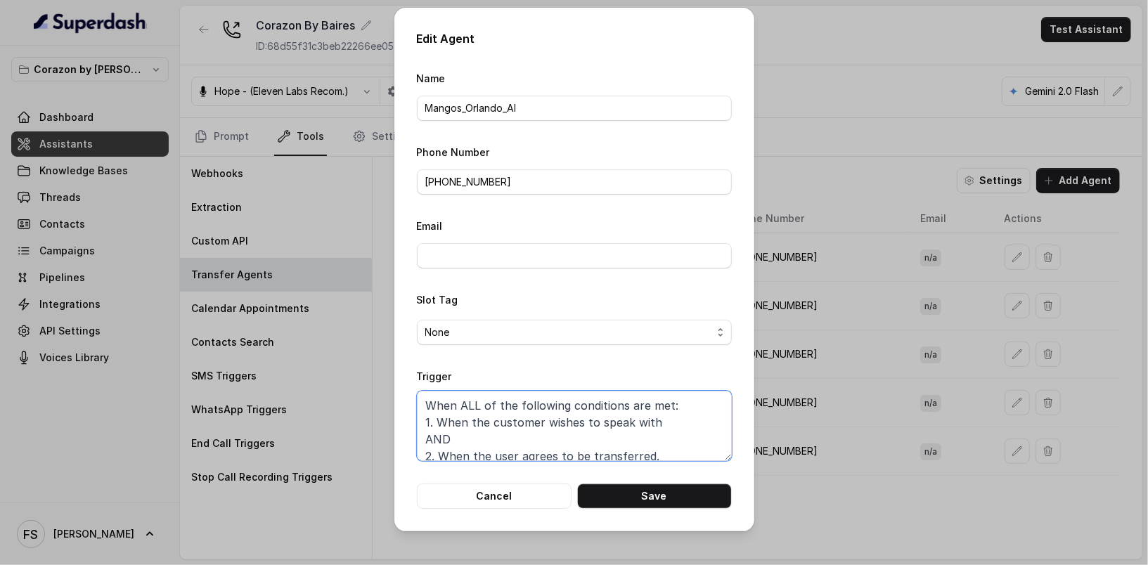
paste textarea ""Mangos Tropical Cafe Orlando""
click at [665, 425] on textarea "When ALL of the following conditions are met: 1. When the customer wishes to sp…" at bounding box center [574, 426] width 315 height 70
click at [621, 437] on textarea "When ALL of the following conditions are met: 1. When the customer wishes to sp…" at bounding box center [574, 426] width 315 height 70
click at [621, 438] on textarea "When ALL of the following conditions are met: 1. When the customer wishes to sp…" at bounding box center [574, 426] width 315 height 70
click at [533, 441] on textarea "When ALL of the following conditions are met: 1. When the customer wishes to sp…" at bounding box center [574, 426] width 315 height 70
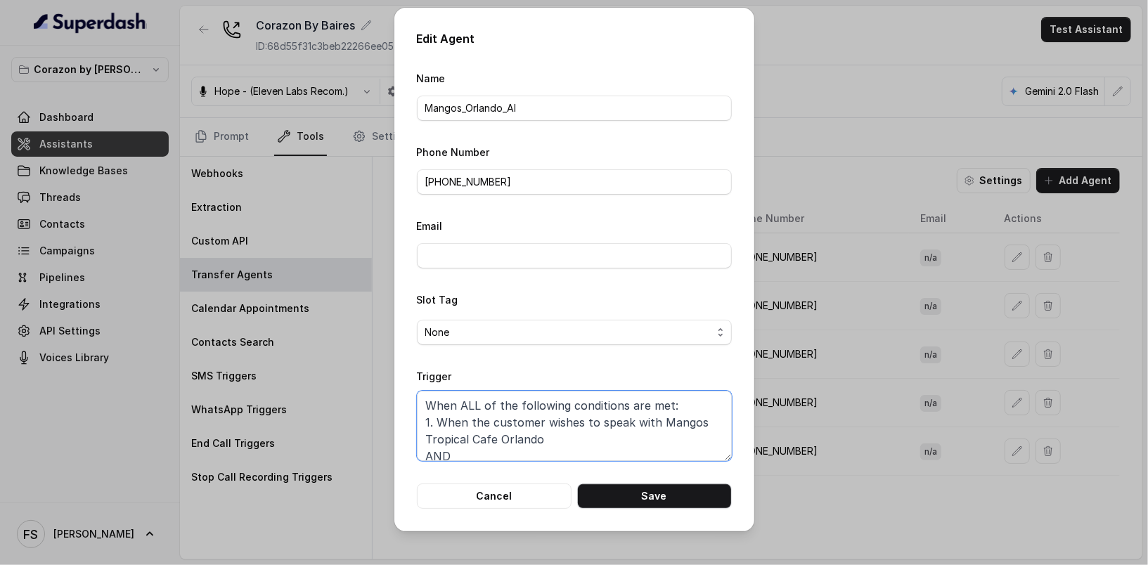
click at [533, 441] on textarea "When ALL of the following conditions are met: 1. When the customer wishes to sp…" at bounding box center [574, 426] width 315 height 70
click at [536, 438] on textarea "When ALL of the following conditions are met: 1. When the customer wishes to sp…" at bounding box center [574, 426] width 315 height 70
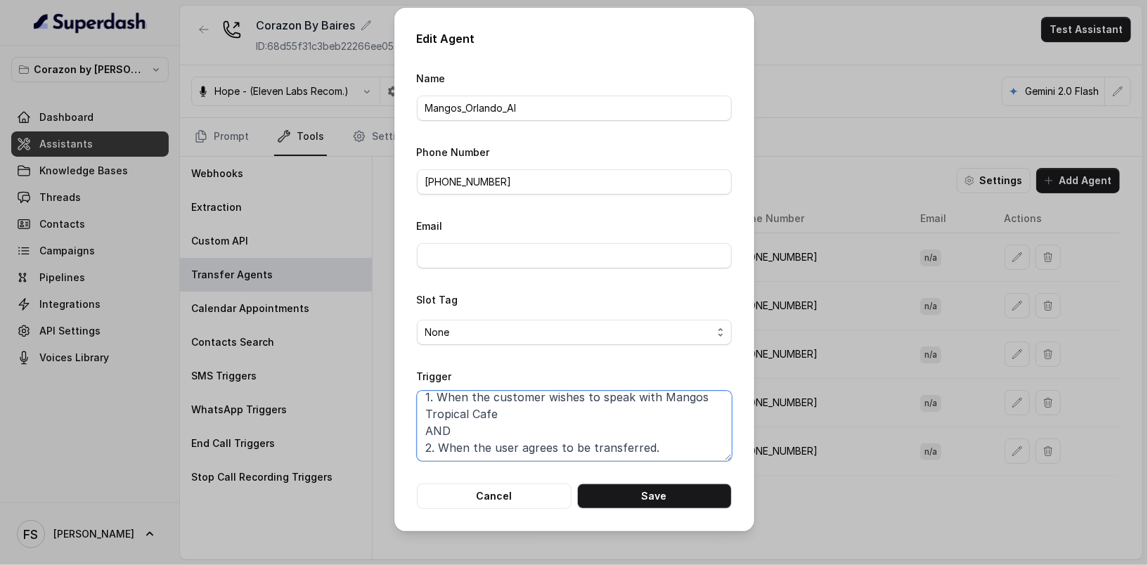
scroll to position [26, 0]
click at [619, 503] on button "Save" at bounding box center [654, 496] width 155 height 25
type textarea "When ALL of the following conditions are met: 1. When the customer wishes to sp…"
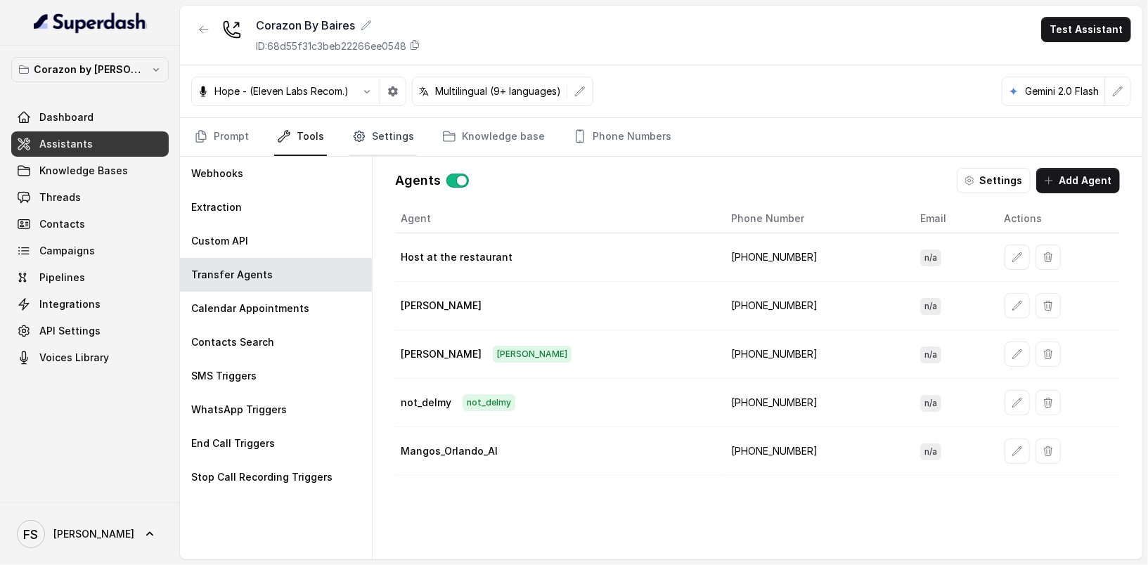
click at [394, 138] on link "Settings" at bounding box center [382, 137] width 67 height 38
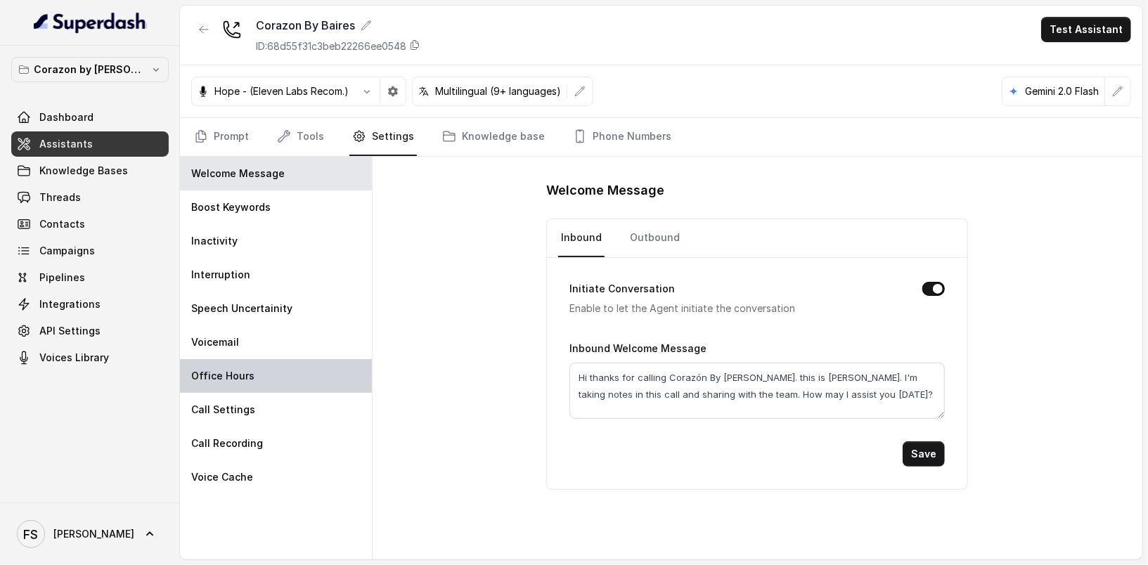
click at [252, 375] on div "Office Hours" at bounding box center [276, 376] width 192 height 34
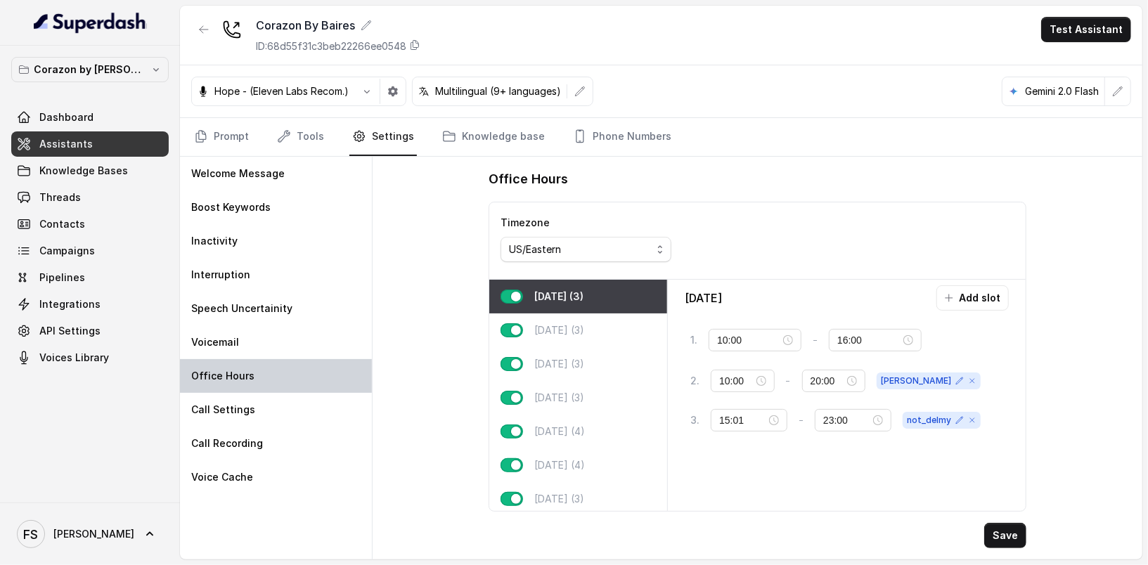
type input "17:00"
type input "23:00"
click at [980, 296] on button "Add slot" at bounding box center [972, 297] width 72 height 25
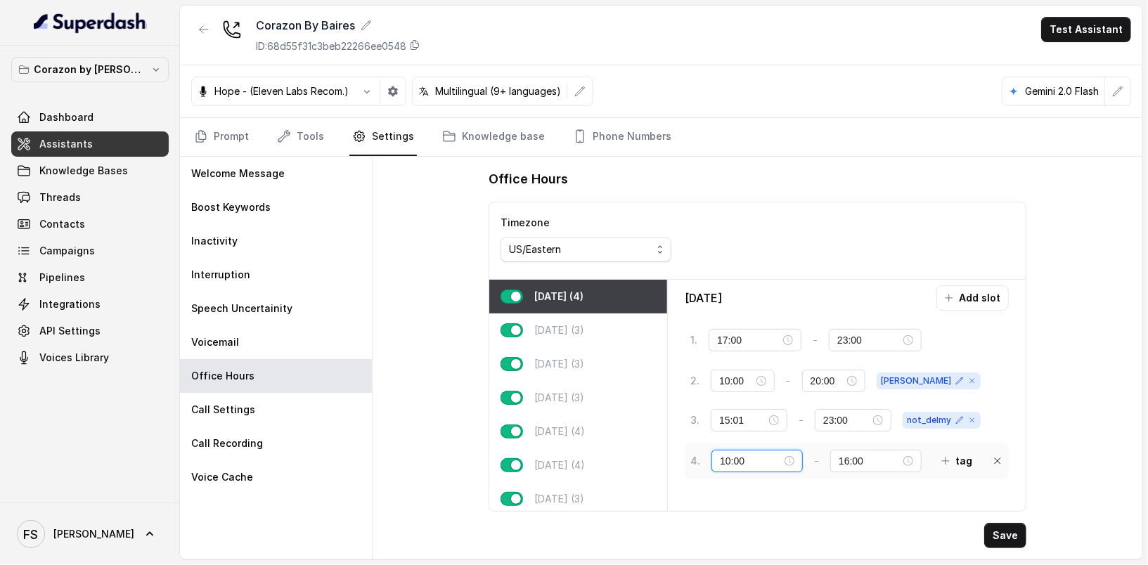
click at [728, 453] on input "10:00" at bounding box center [751, 460] width 62 height 15
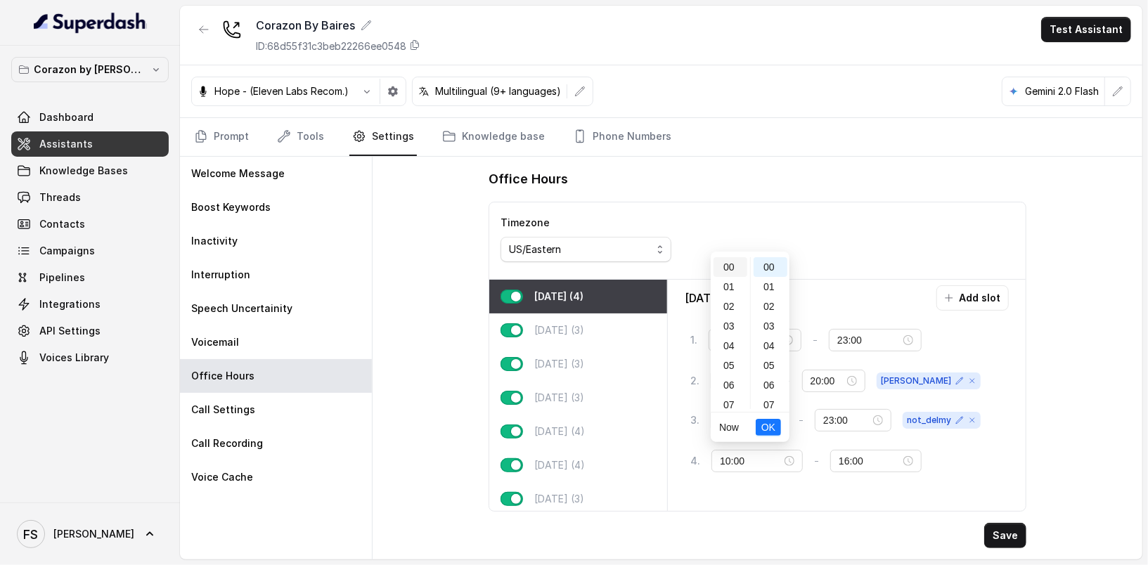
click at [732, 259] on div "00" at bounding box center [731, 267] width 34 height 20
click at [766, 408] on div "59" at bounding box center [771, 400] width 34 height 20
click at [779, 287] on div "01" at bounding box center [771, 287] width 34 height 20
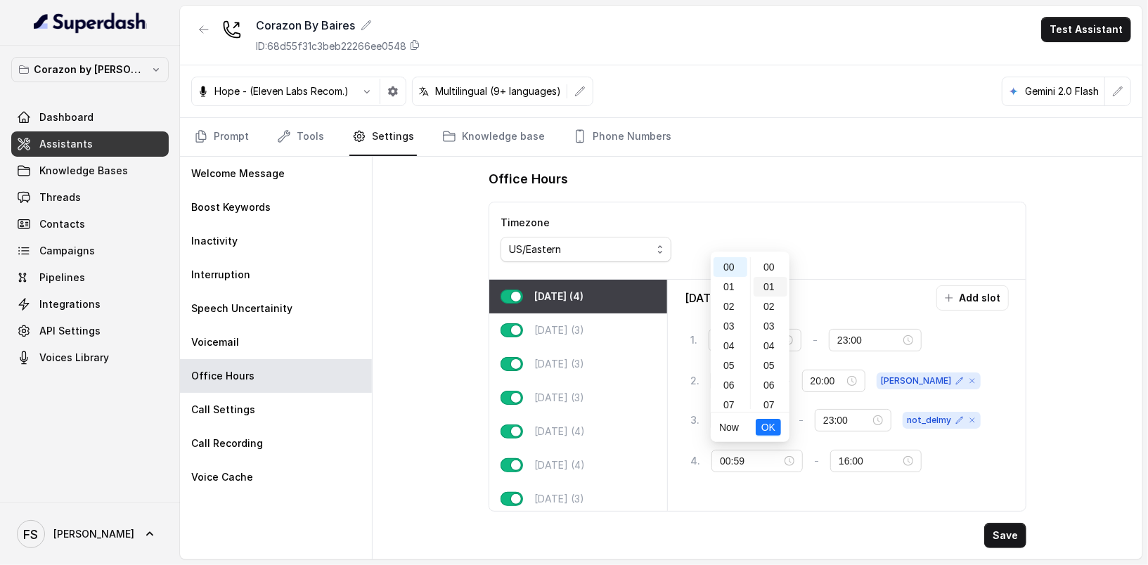
type input "00:01"
click at [772, 424] on span "OK" at bounding box center [768, 427] width 14 height 15
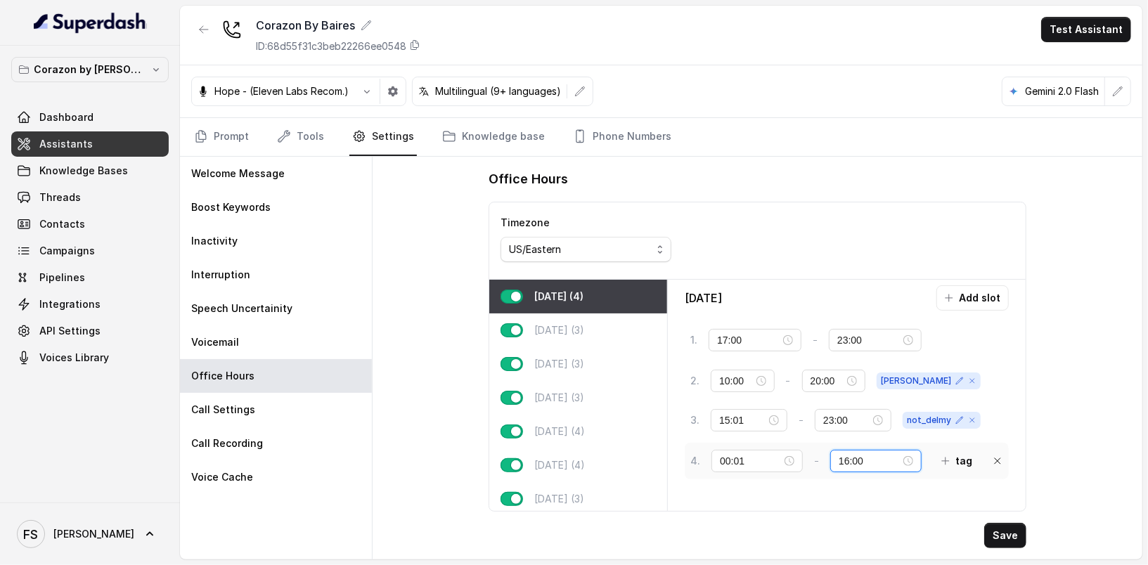
click at [841, 458] on input "16:00" at bounding box center [870, 460] width 62 height 15
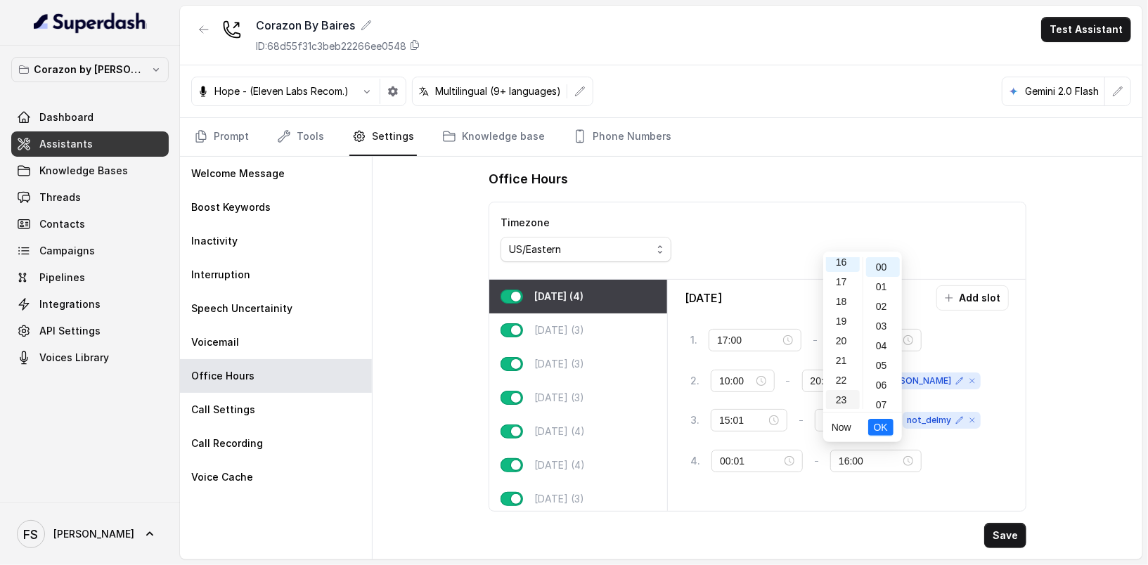
click at [839, 406] on div "23" at bounding box center [843, 400] width 34 height 20
click at [881, 399] on div "59" at bounding box center [883, 400] width 34 height 20
type input "23:59"
click at [885, 435] on li "OK" at bounding box center [880, 428] width 25 height 30
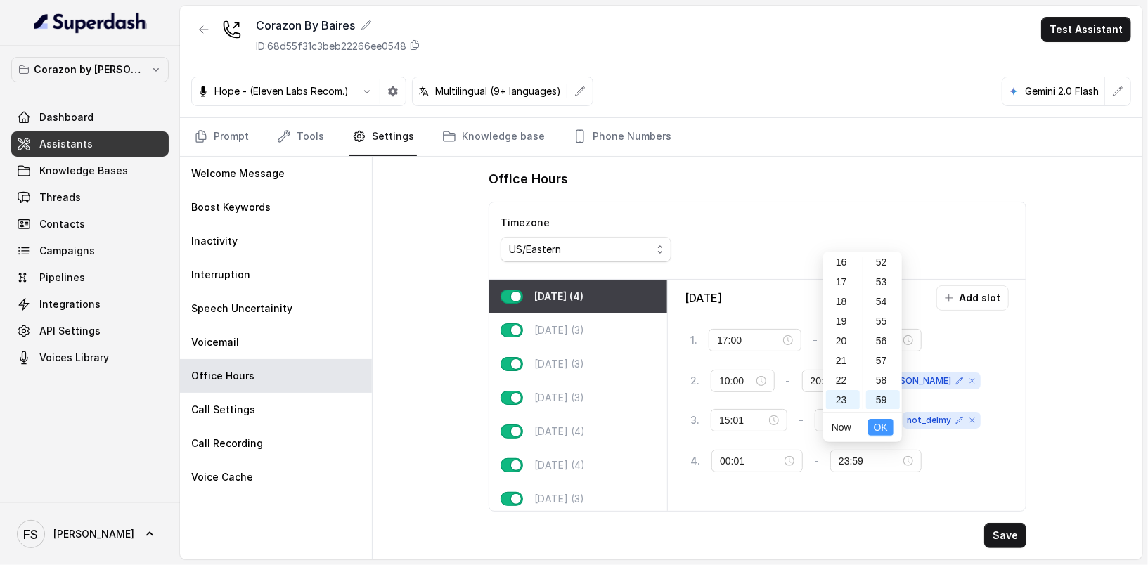
click at [886, 431] on span "OK" at bounding box center [881, 427] width 14 height 15
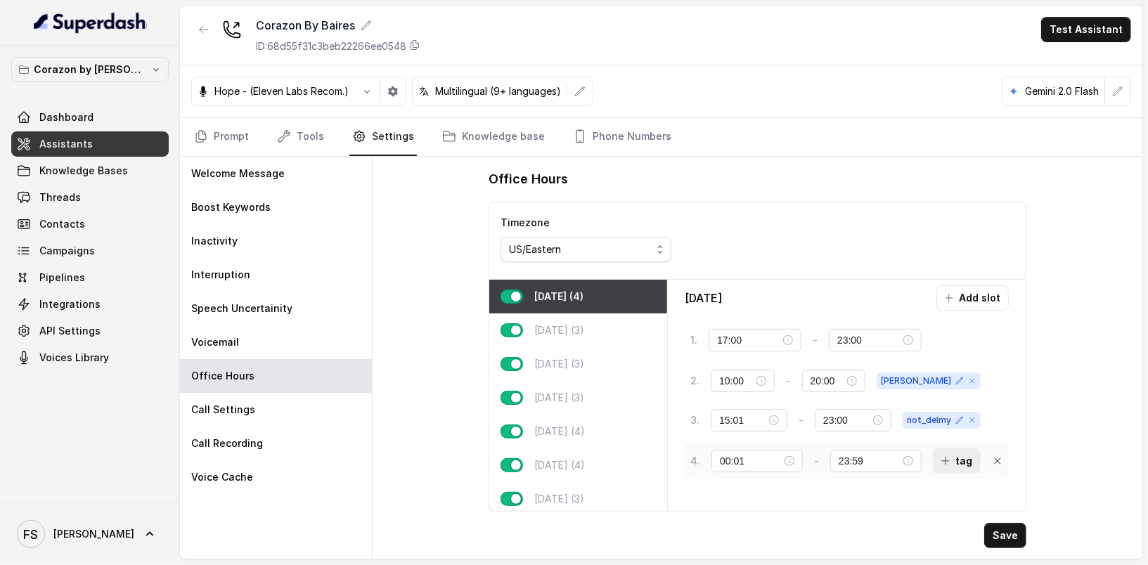
click at [940, 460] on icon "button" at bounding box center [945, 461] width 11 height 11
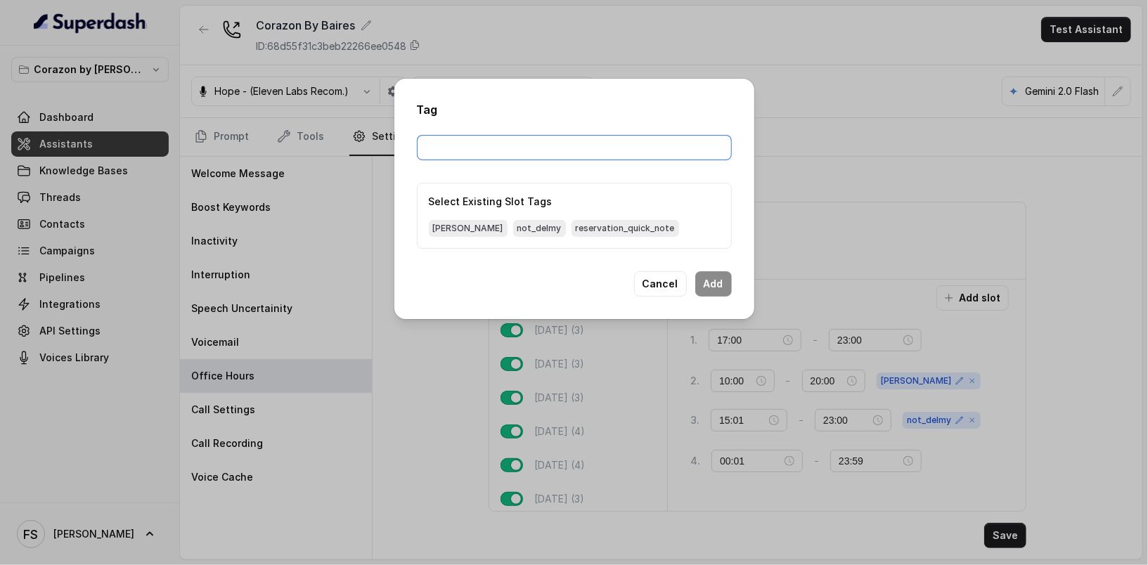
click at [546, 159] on input "text" at bounding box center [574, 147] width 315 height 25
type input "mangos"
click at [714, 290] on button "Add" at bounding box center [713, 283] width 37 height 25
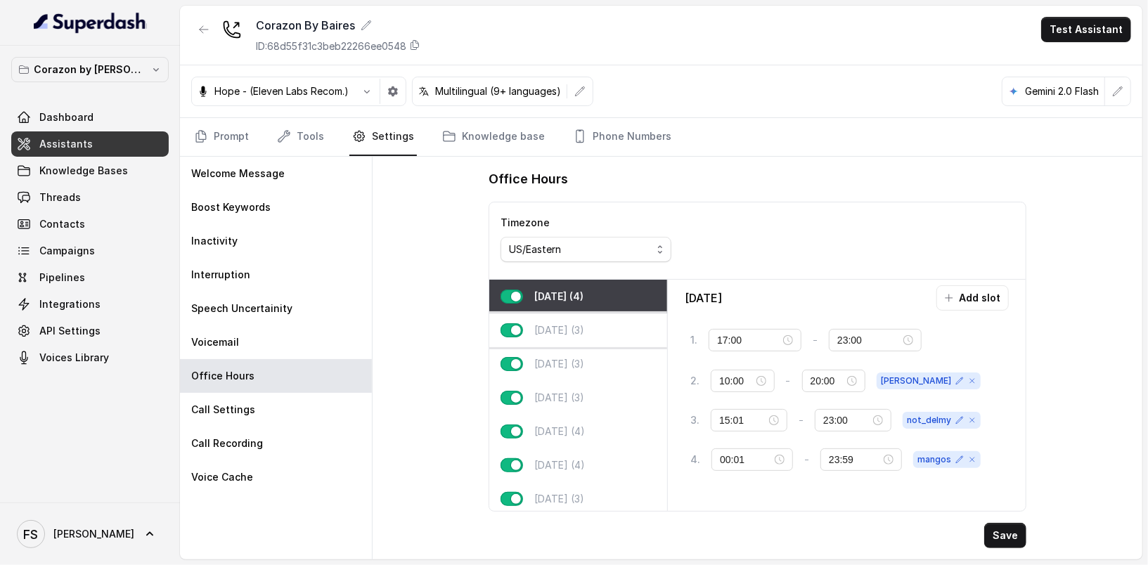
click at [562, 328] on p "Tuesday (3)" at bounding box center [559, 330] width 50 height 14
type input "20:01"
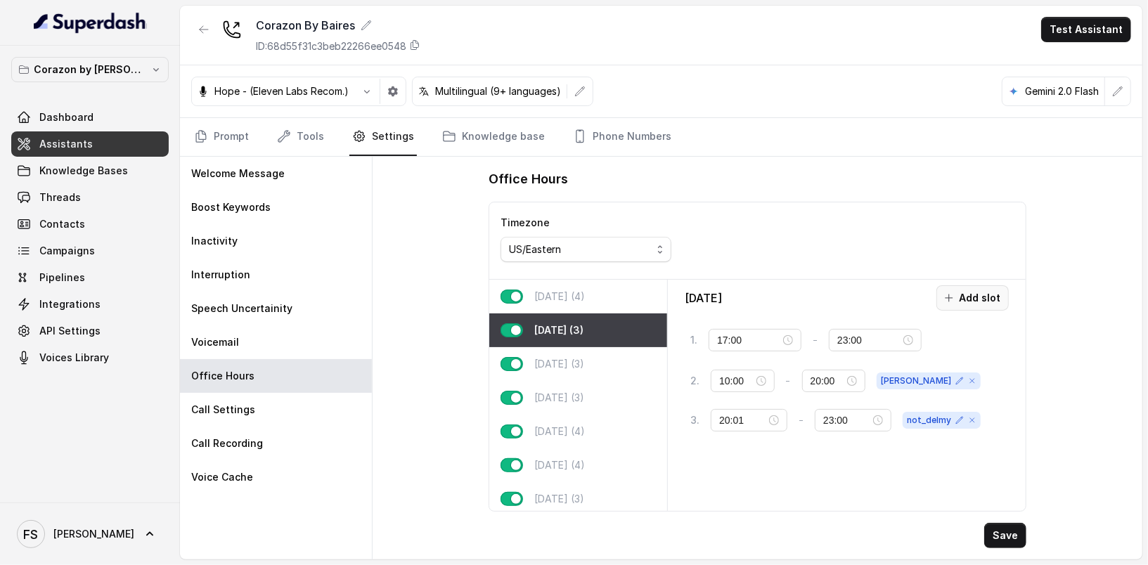
click at [995, 302] on button "Add slot" at bounding box center [972, 297] width 72 height 25
click at [748, 453] on input "10:00" at bounding box center [751, 460] width 62 height 15
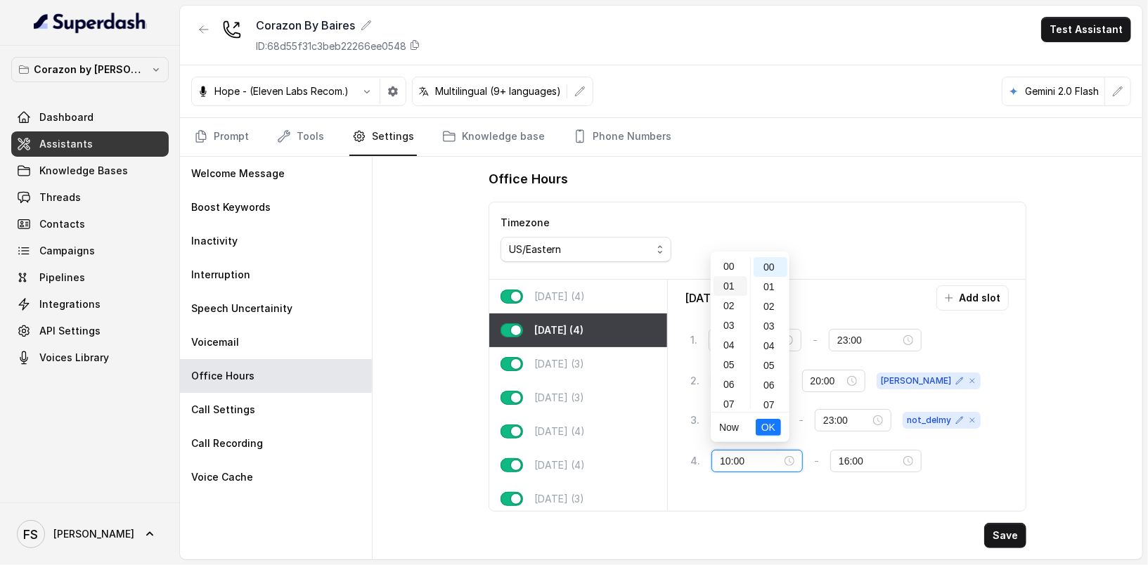
scroll to position [0, 0]
click at [726, 266] on div "00" at bounding box center [731, 267] width 34 height 20
click at [758, 287] on div "01" at bounding box center [771, 287] width 34 height 20
type input "00:01"
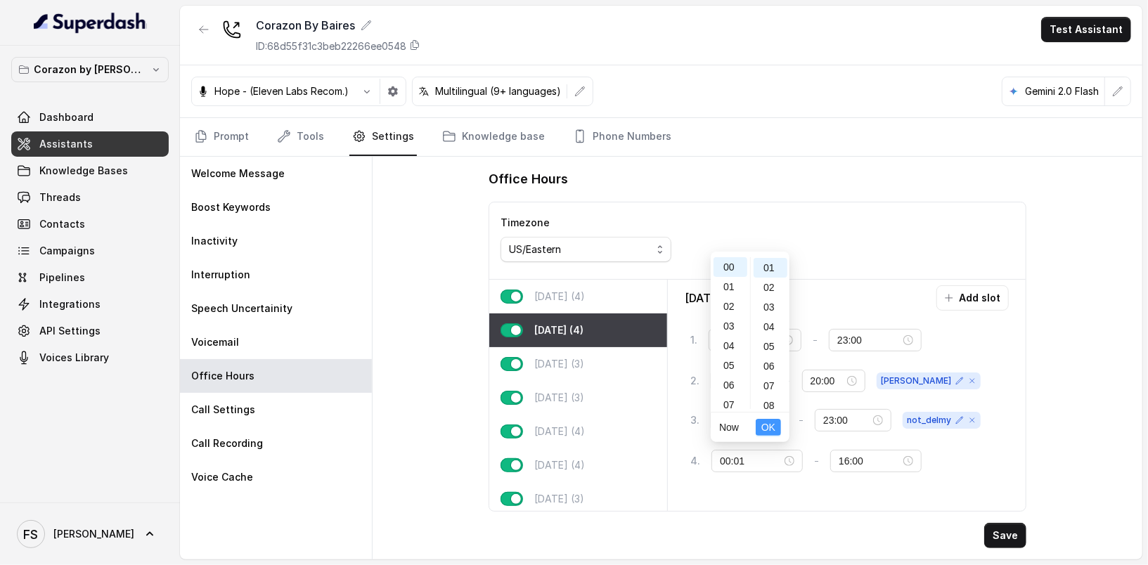
click at [768, 428] on span "OK" at bounding box center [768, 427] width 14 height 15
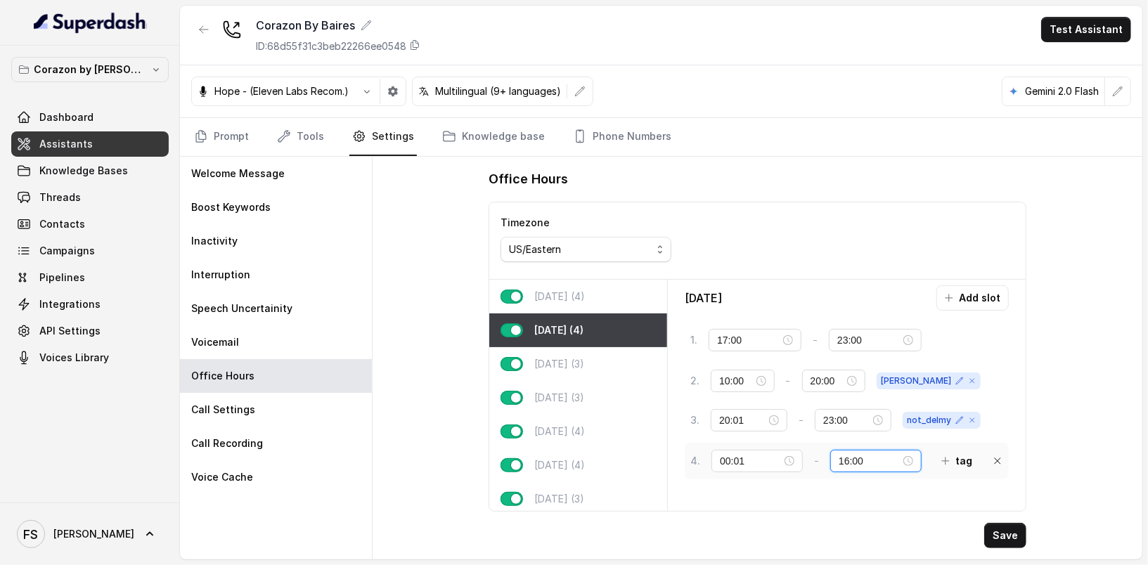
click at [839, 453] on input "16:00" at bounding box center [870, 460] width 62 height 15
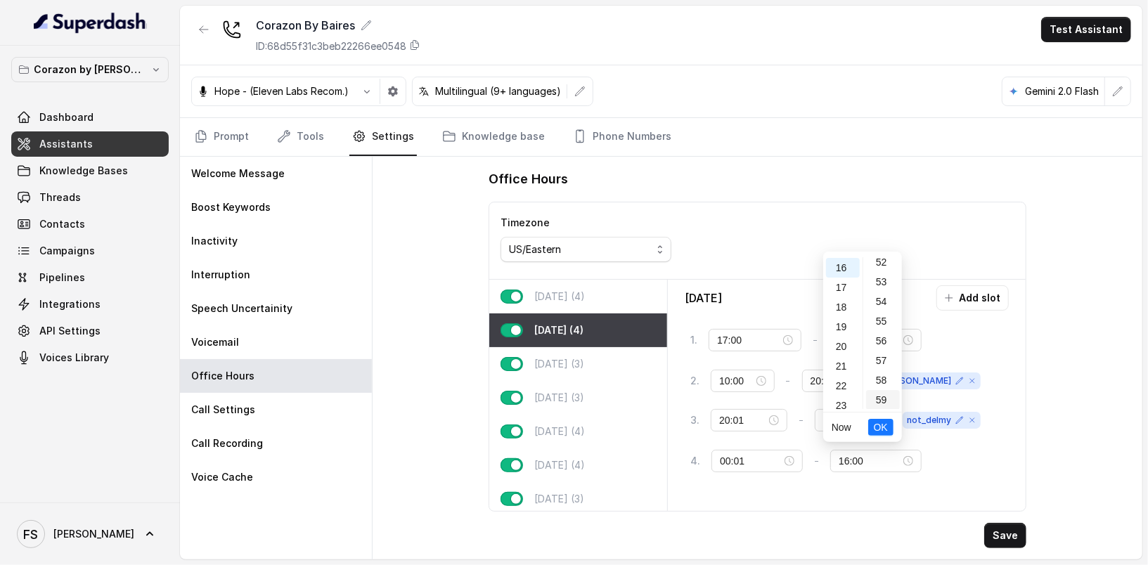
click at [881, 400] on div "59" at bounding box center [883, 400] width 34 height 20
click at [841, 396] on div "23" at bounding box center [843, 400] width 34 height 20
type input "23:59"
click at [883, 433] on span "OK" at bounding box center [881, 427] width 14 height 15
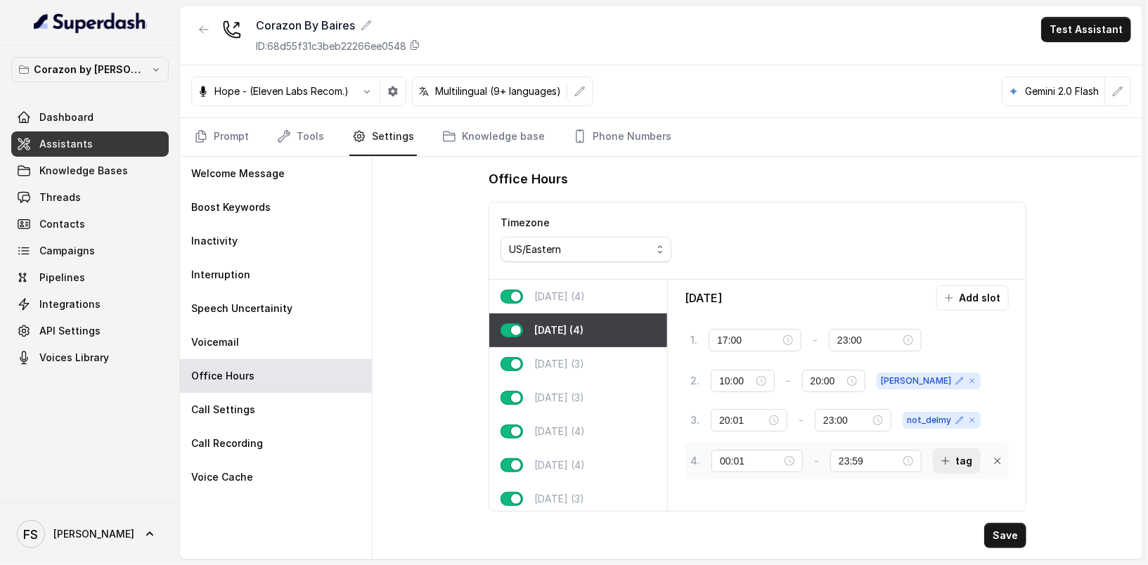
click at [941, 463] on button "tag" at bounding box center [957, 460] width 48 height 25
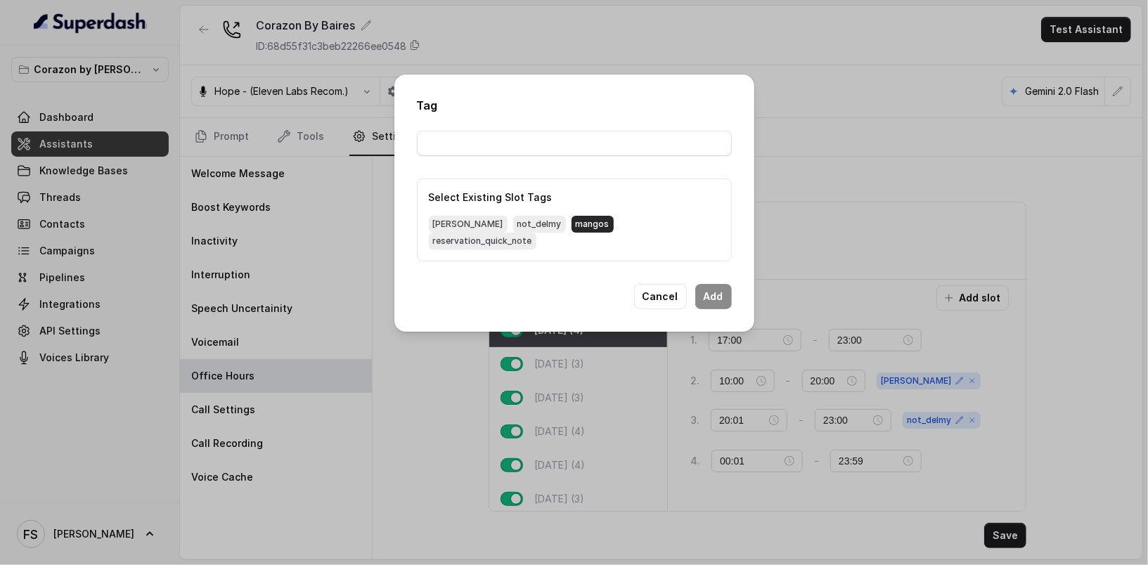
click at [572, 229] on span "mangos" at bounding box center [593, 224] width 42 height 17
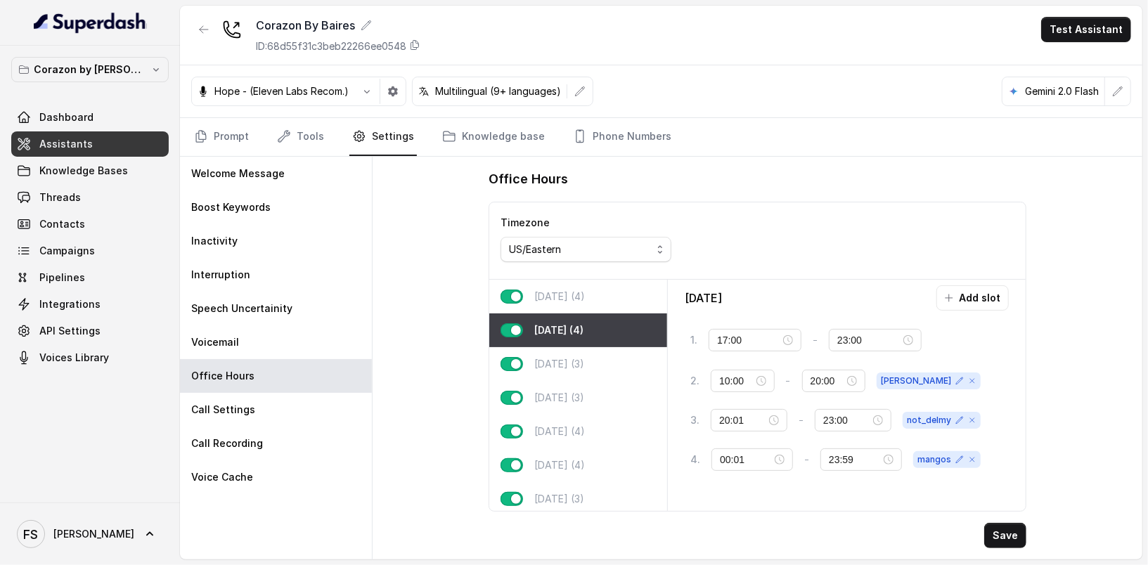
click at [867, 487] on div "Tuesday Add slot 1 . 17:00 - 23:00 tag 2 . 10:00 - 20:00 delmy 3 . 20:01 - 23:0…" at bounding box center [846, 395] width 347 height 220
click at [563, 365] on p "Wednesday (3)" at bounding box center [559, 364] width 50 height 14
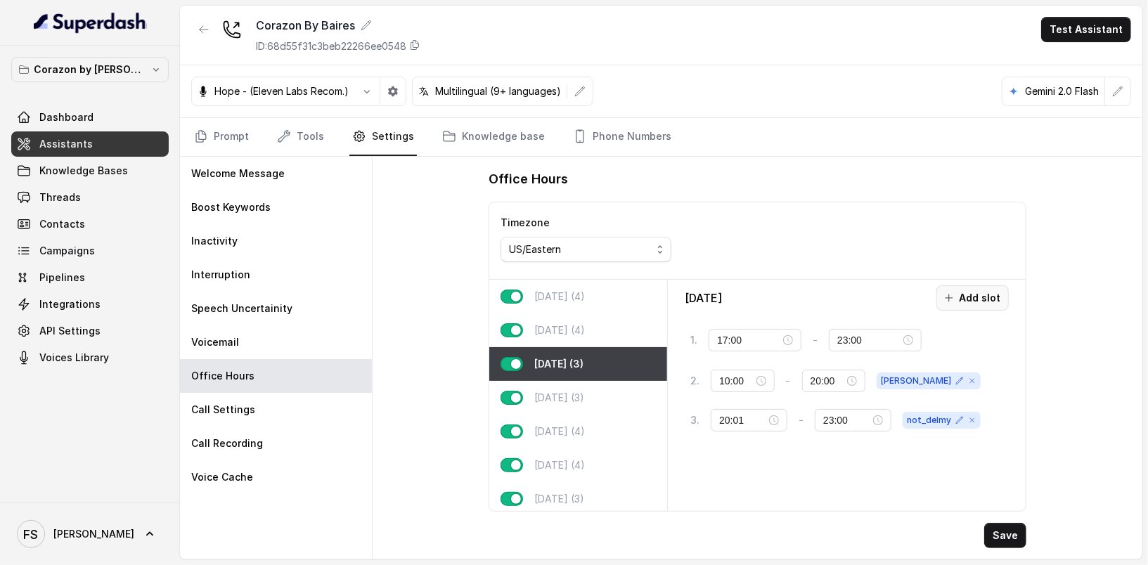
click at [993, 305] on button "Add slot" at bounding box center [972, 297] width 72 height 25
click at [741, 459] on input "10:00" at bounding box center [751, 460] width 62 height 15
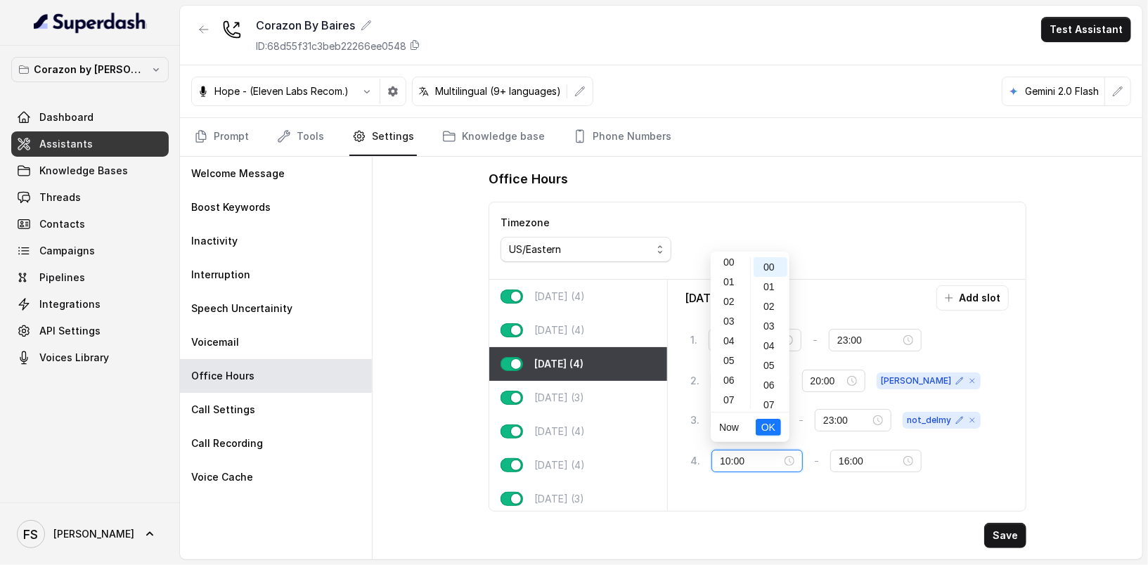
scroll to position [0, 0]
click at [730, 266] on div "00" at bounding box center [731, 267] width 34 height 20
click at [769, 284] on div "01" at bounding box center [771, 287] width 34 height 20
type input "00:01"
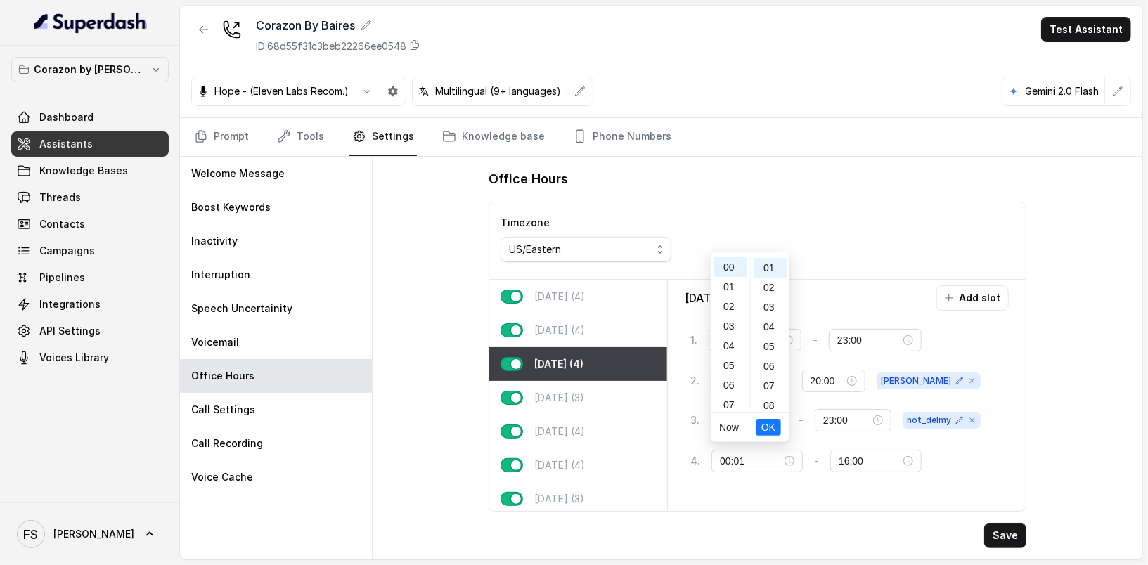
click at [776, 435] on li "OK" at bounding box center [768, 428] width 25 height 30
click at [776, 433] on button "OK" at bounding box center [768, 427] width 25 height 17
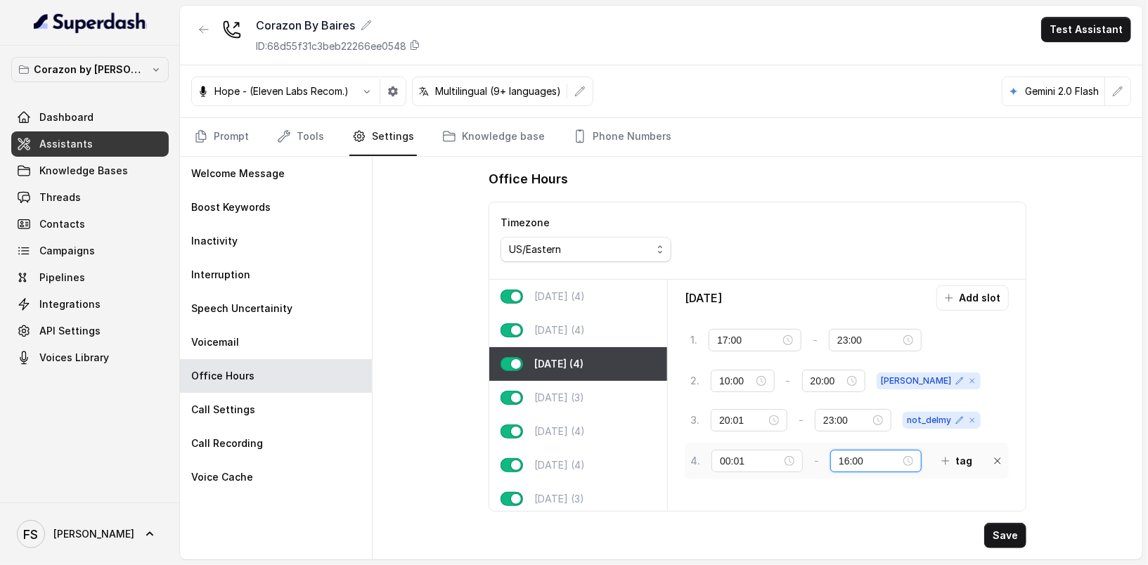
click at [839, 456] on input "16:00" at bounding box center [870, 460] width 62 height 15
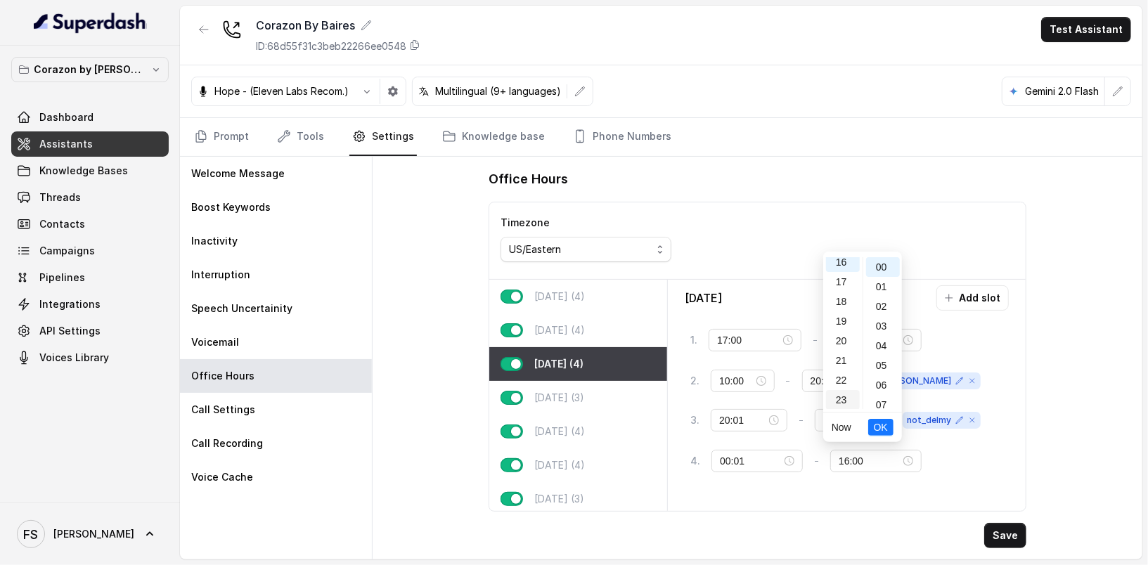
click at [848, 406] on div "23" at bounding box center [843, 400] width 34 height 20
click at [888, 401] on div "59" at bounding box center [883, 400] width 34 height 20
type input "23:59"
click at [883, 432] on span "OK" at bounding box center [881, 427] width 14 height 15
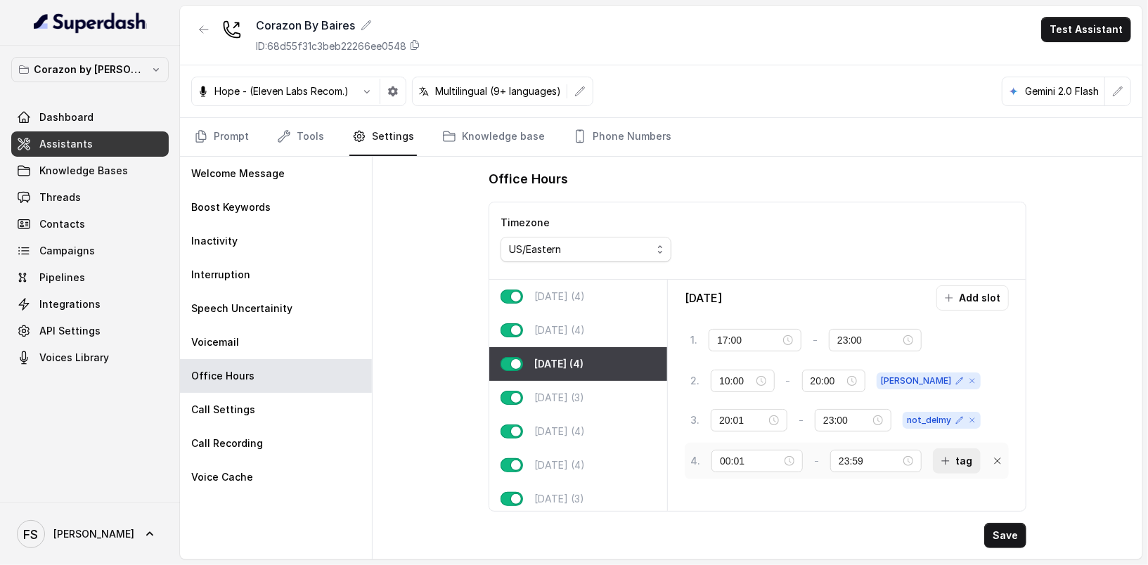
click at [942, 458] on icon "button" at bounding box center [945, 461] width 7 height 7
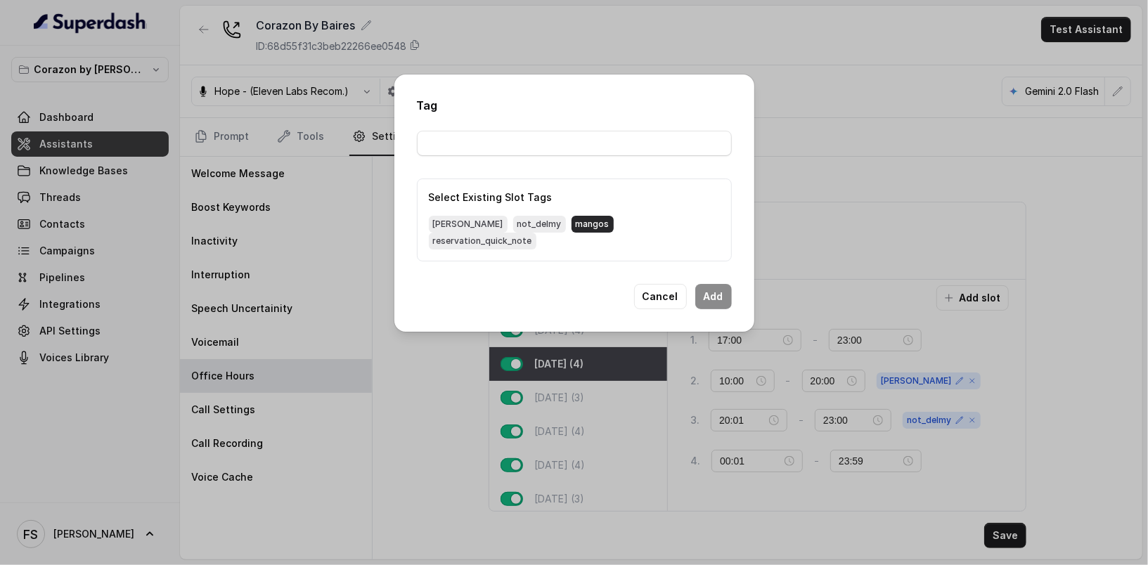
click at [572, 233] on span "mangos" at bounding box center [593, 224] width 42 height 17
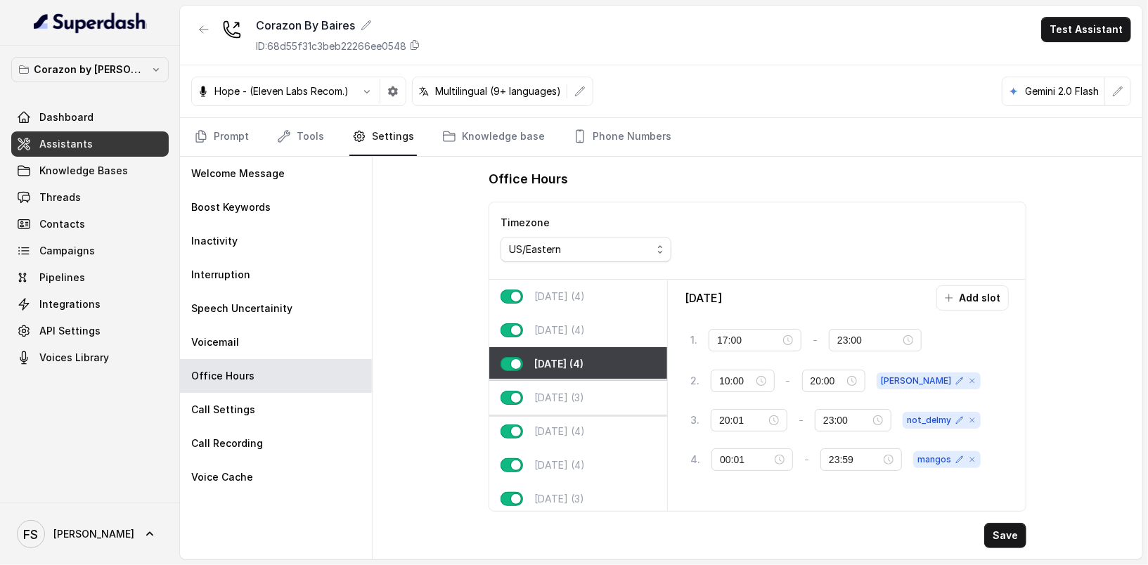
click at [549, 391] on p "Thursday (3)" at bounding box center [559, 398] width 50 height 14
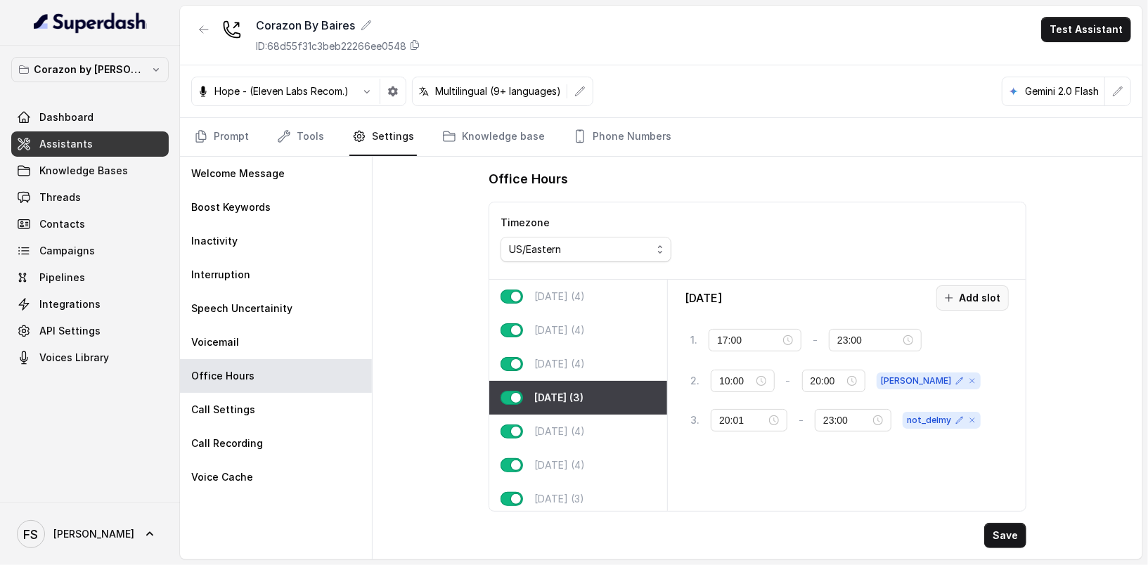
click at [993, 299] on button "Add slot" at bounding box center [972, 297] width 72 height 25
click at [732, 459] on input "10:00" at bounding box center [751, 460] width 62 height 15
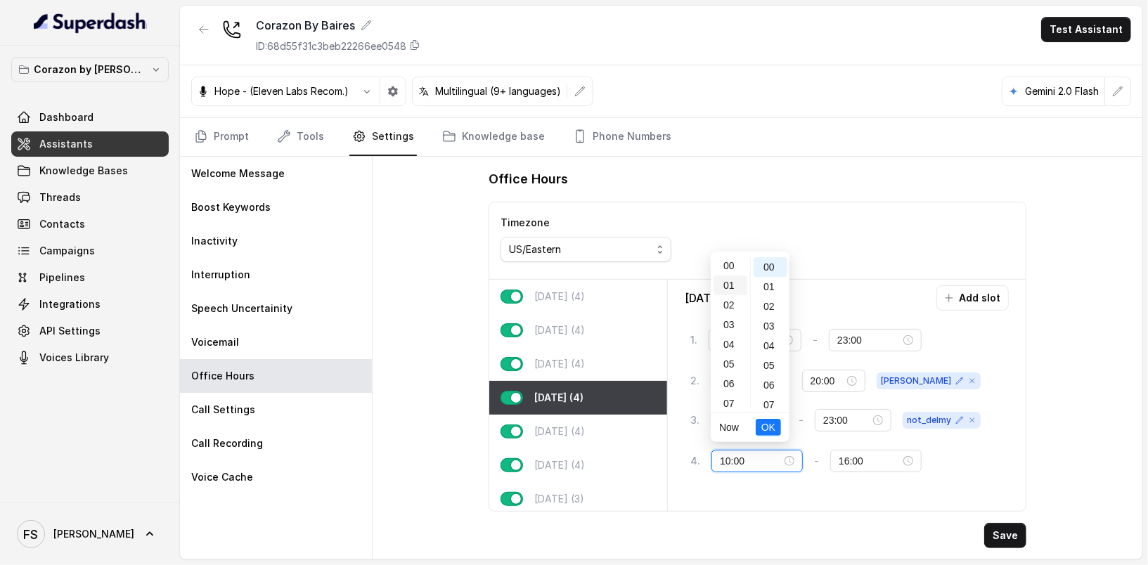
scroll to position [0, 0]
click at [727, 269] on div "00" at bounding box center [731, 267] width 34 height 20
click at [758, 284] on div "01" at bounding box center [771, 287] width 34 height 20
type input "00:01"
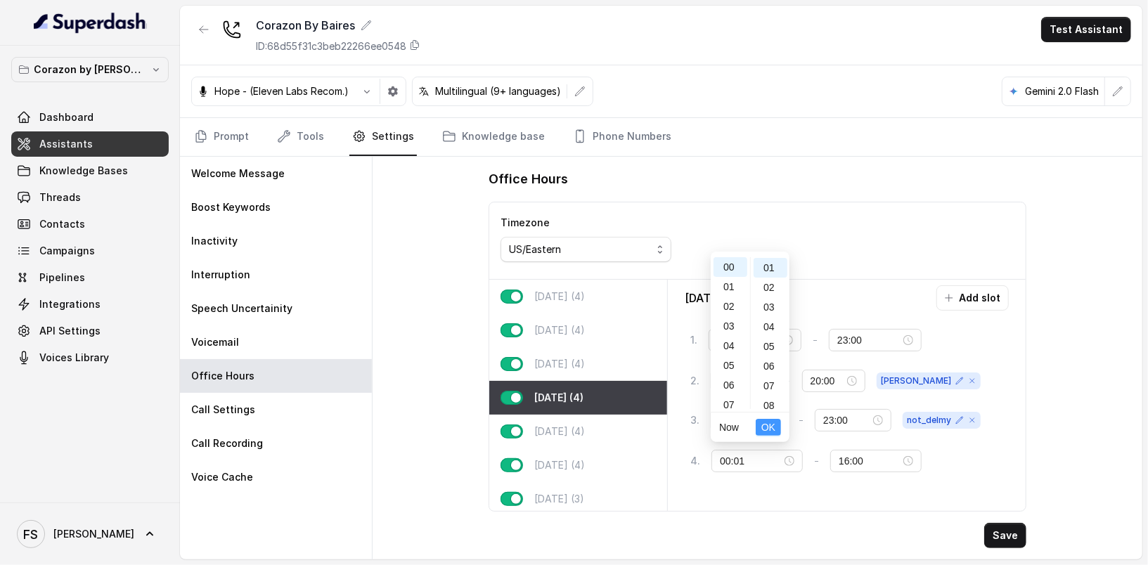
click at [774, 428] on span "OK" at bounding box center [768, 427] width 14 height 15
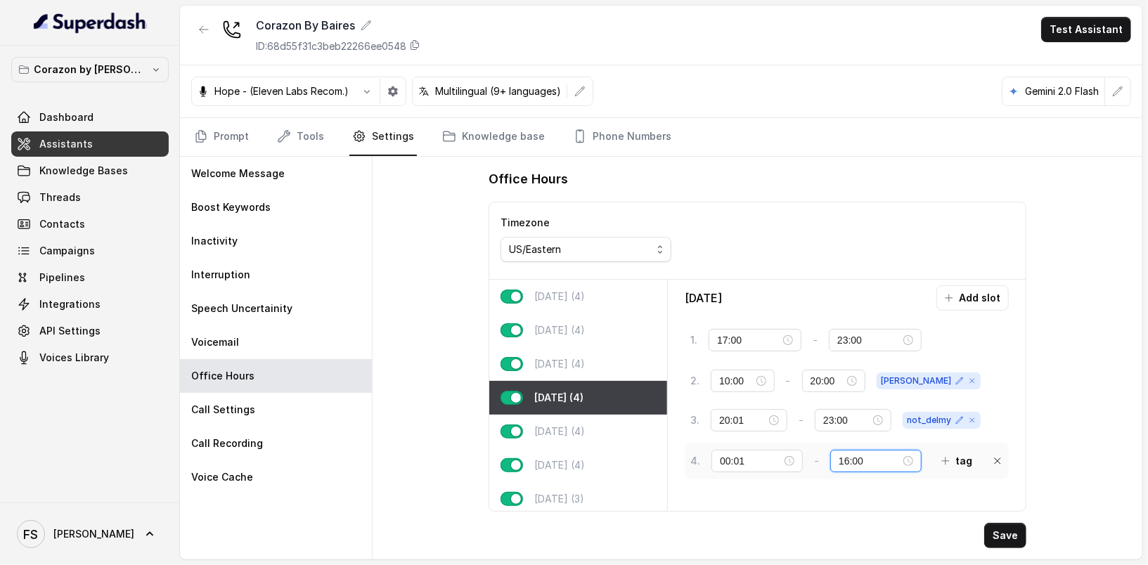
click at [839, 458] on input "16:00" at bounding box center [870, 460] width 62 height 15
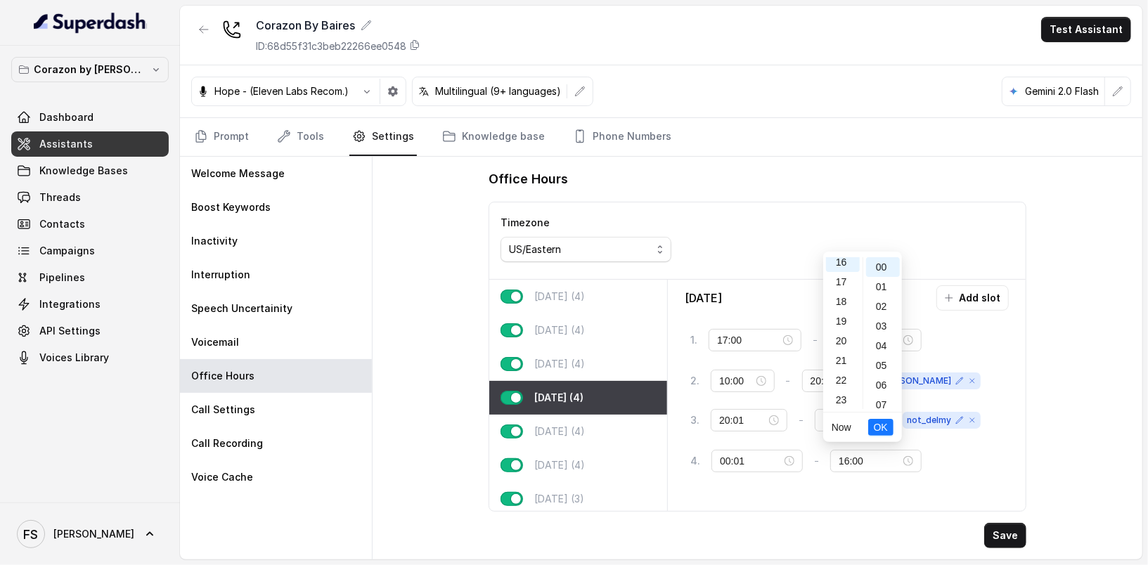
click at [846, 413] on ul "Now OK" at bounding box center [862, 428] width 79 height 30
click at [846, 400] on div "23" at bounding box center [843, 400] width 34 height 20
click at [881, 399] on div "59" at bounding box center [883, 400] width 34 height 20
type input "23:59"
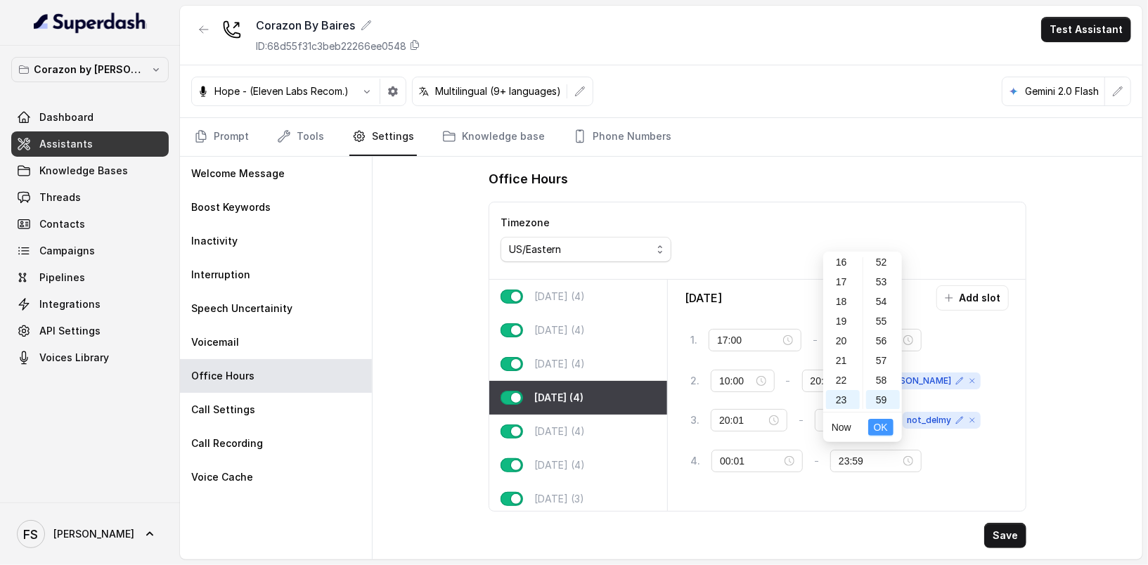
click at [885, 422] on span "OK" at bounding box center [881, 427] width 14 height 15
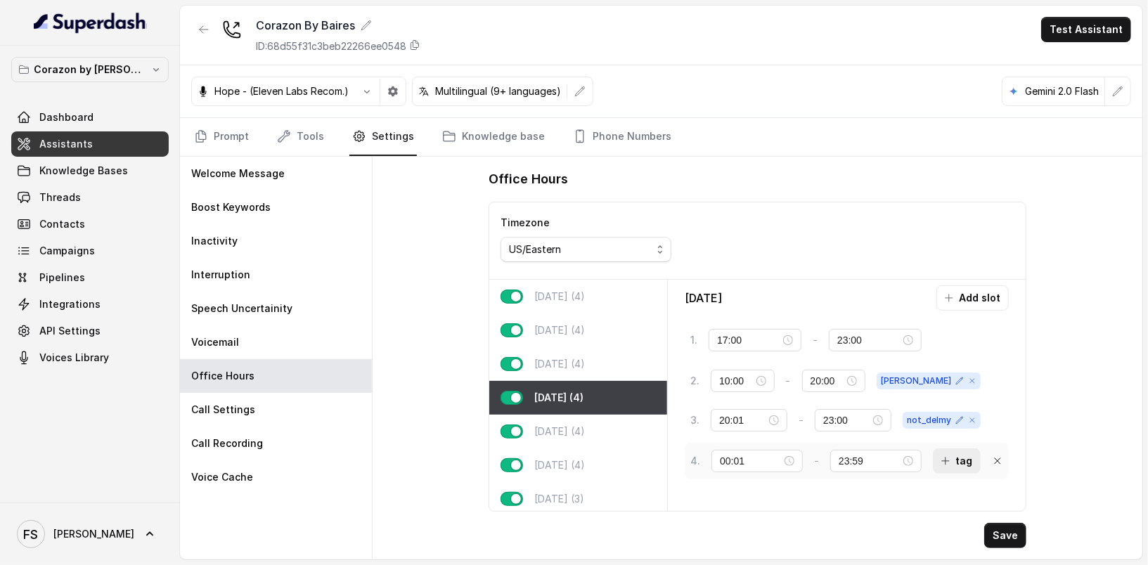
click at [941, 463] on button "tag" at bounding box center [957, 460] width 48 height 25
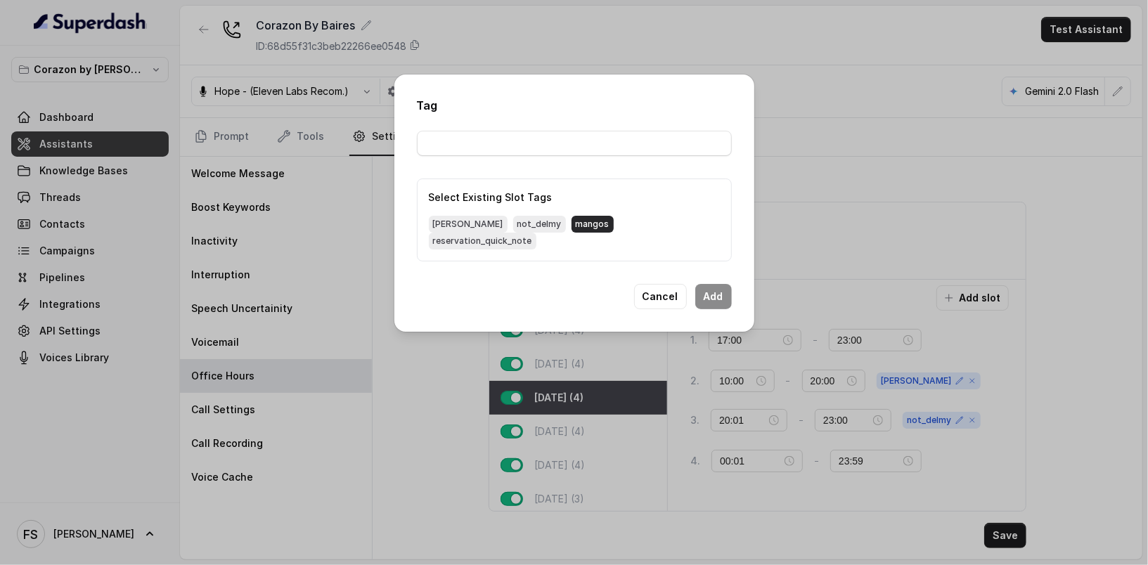
click at [572, 224] on span "mangos" at bounding box center [593, 224] width 42 height 17
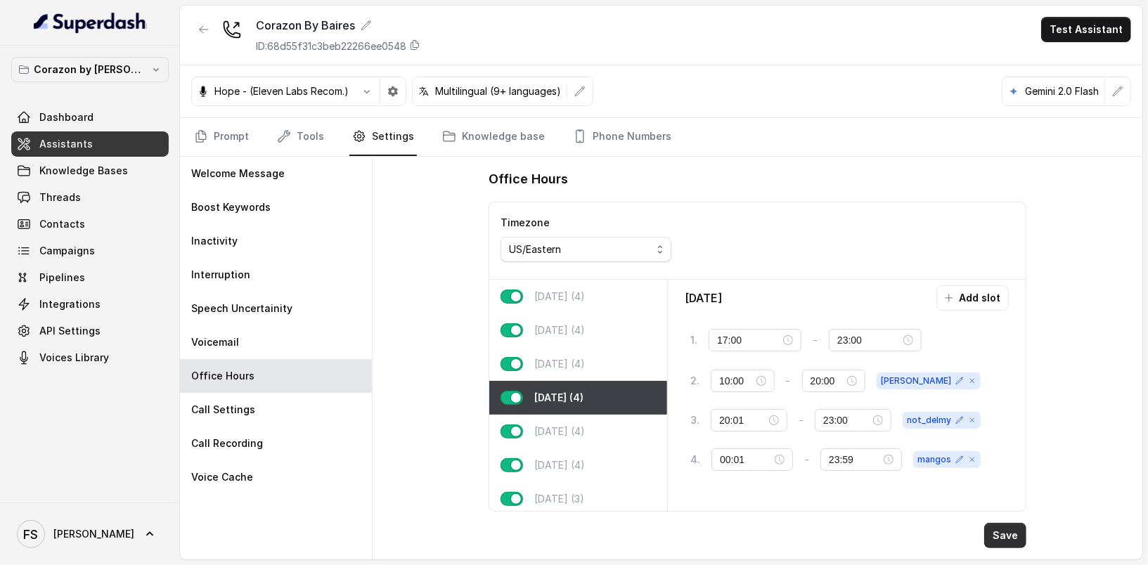
click at [1001, 536] on button "Save" at bounding box center [1005, 535] width 42 height 25
click at [547, 440] on div "Friday (4)" at bounding box center [578, 432] width 178 height 34
type input "23:30"
type input "00:01"
type input "23:59"
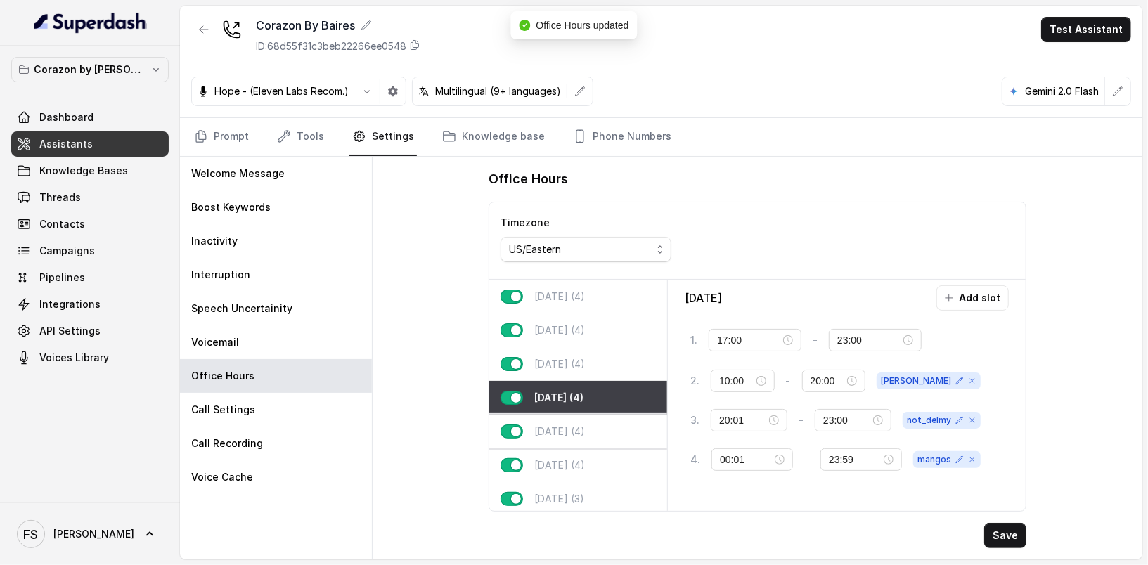
type input "10:00"
type input "20:00"
type input "20:01"
type input "23:30"
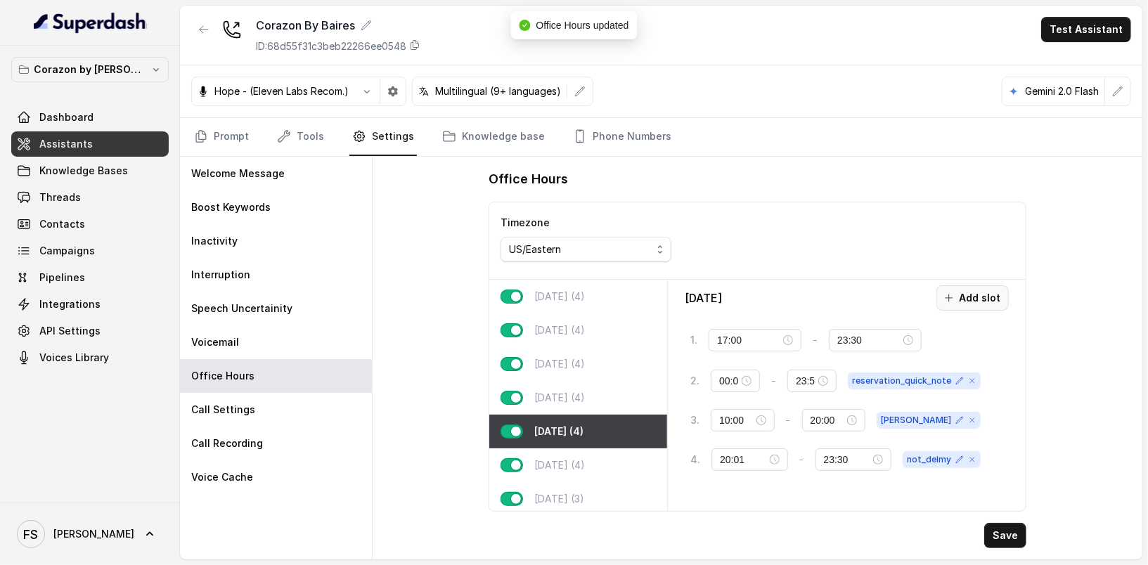
click at [978, 295] on button "Add slot" at bounding box center [972, 297] width 72 height 25
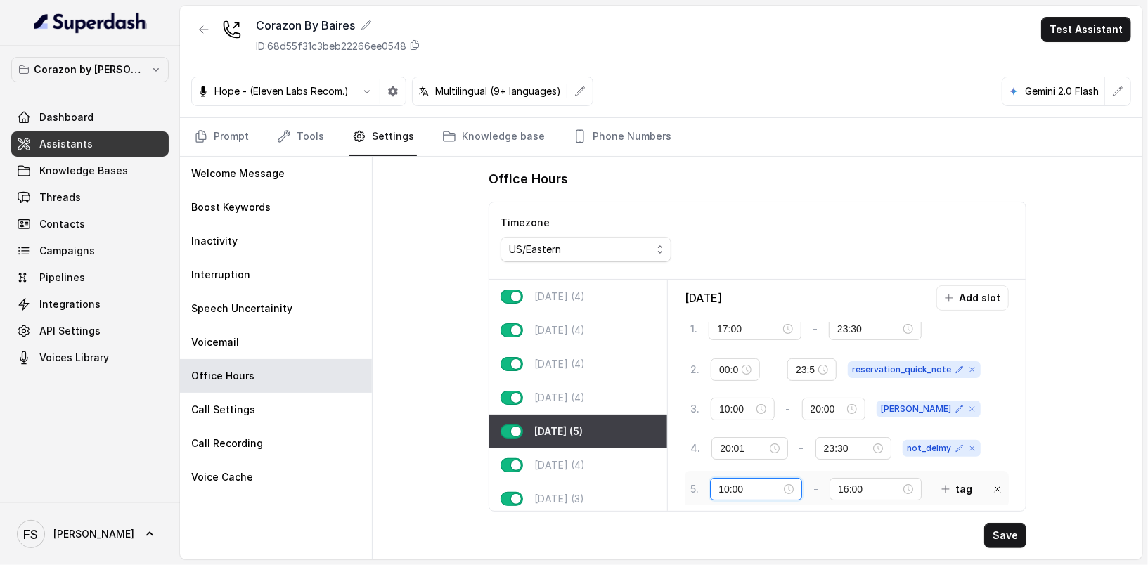
click at [741, 484] on input "10:00" at bounding box center [749, 489] width 63 height 15
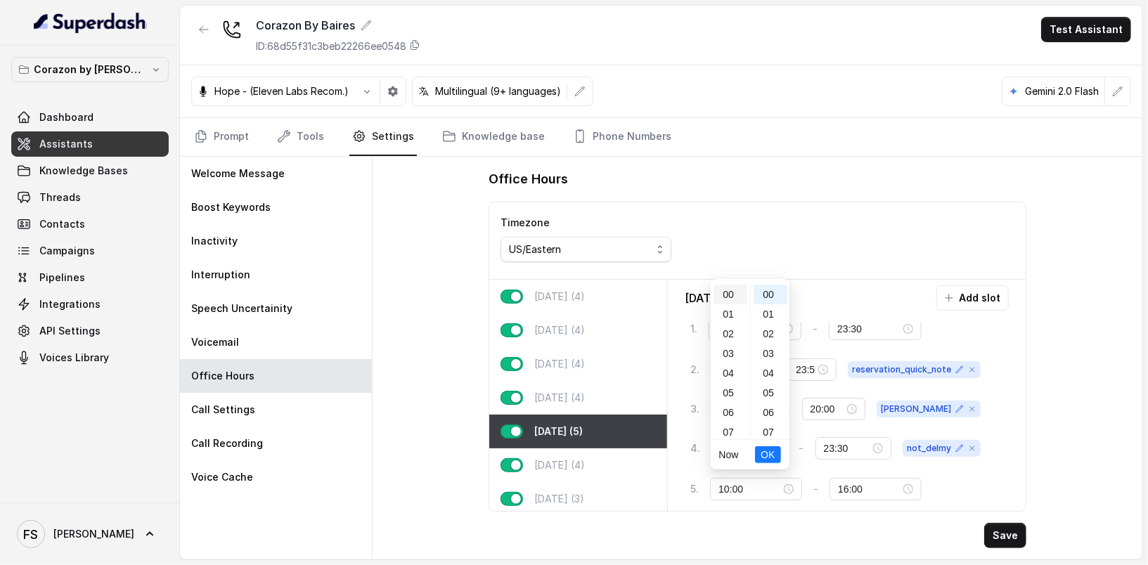
click at [728, 296] on div "00" at bounding box center [731, 295] width 34 height 20
click at [770, 317] on div "01" at bounding box center [771, 314] width 34 height 20
type input "00:01"
click at [782, 460] on ul "Now OK" at bounding box center [750, 455] width 79 height 30
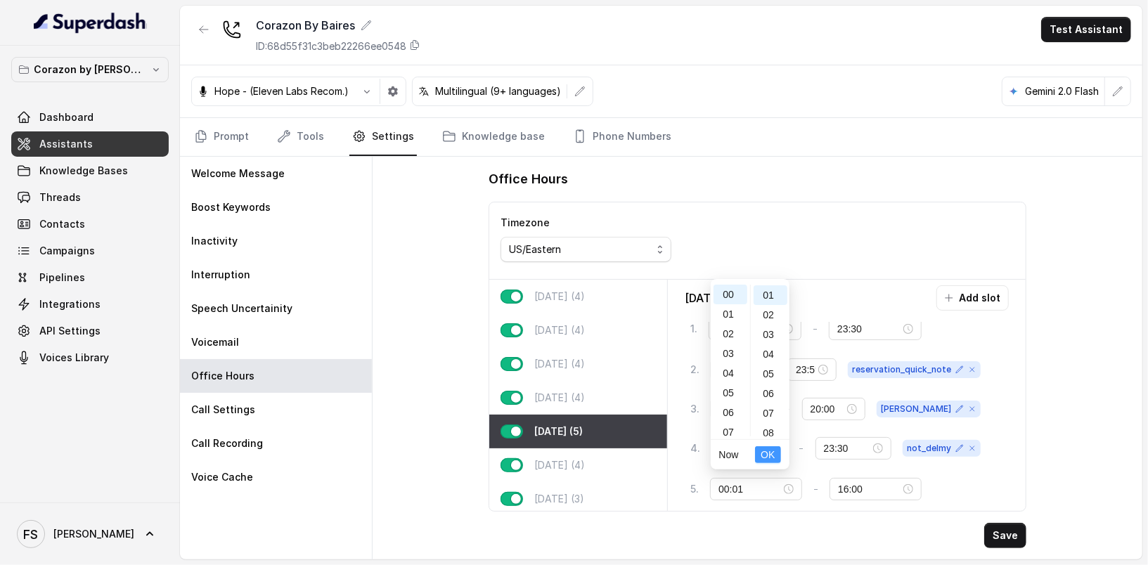
click at [774, 458] on span "OK" at bounding box center [768, 454] width 14 height 15
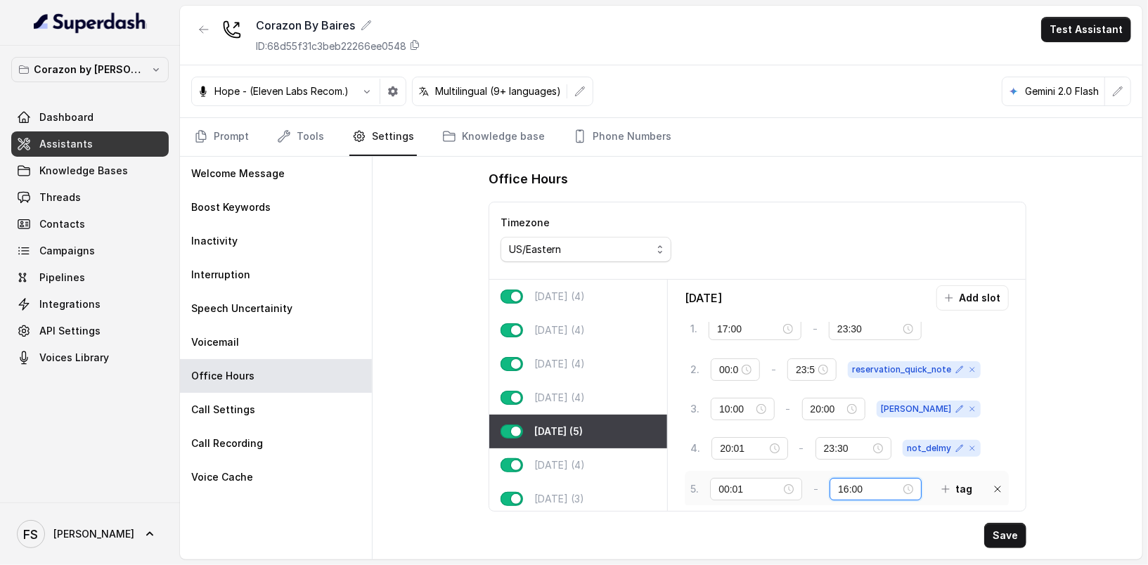
click at [846, 482] on input "16:00" at bounding box center [869, 489] width 63 height 15
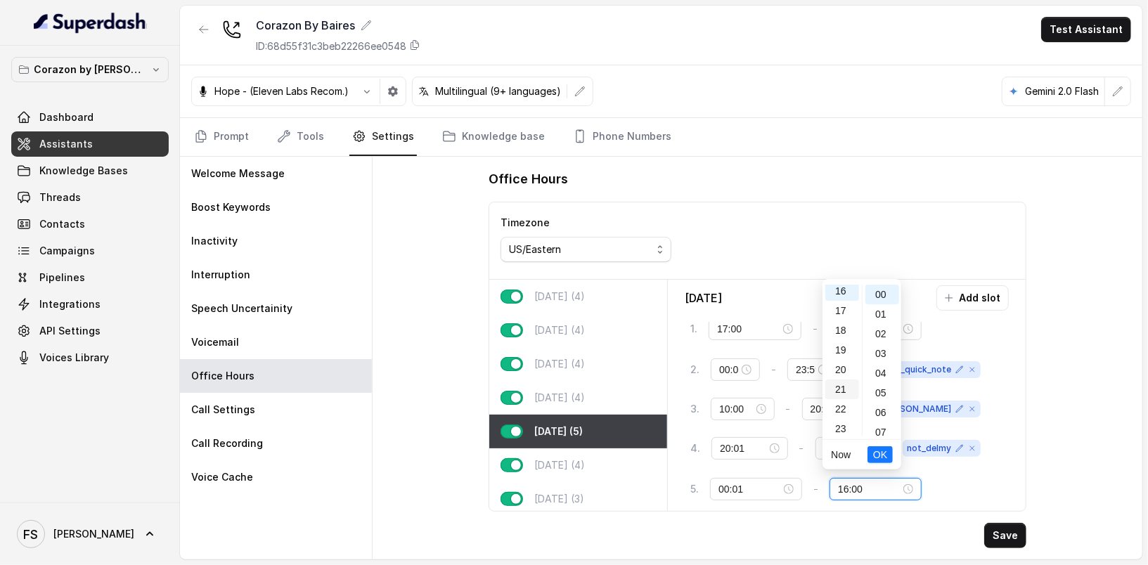
scroll to position [320, 0]
click at [851, 432] on div "23" at bounding box center [842, 428] width 34 height 20
click at [884, 428] on div "59" at bounding box center [882, 428] width 34 height 20
type input "23:59"
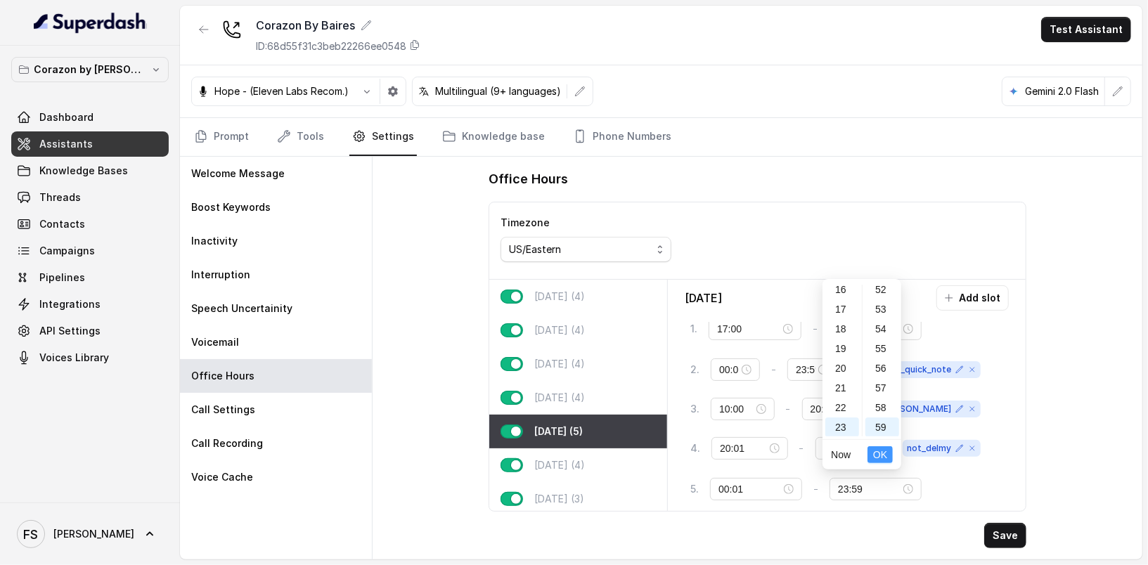
click at [879, 460] on span "OK" at bounding box center [880, 454] width 14 height 15
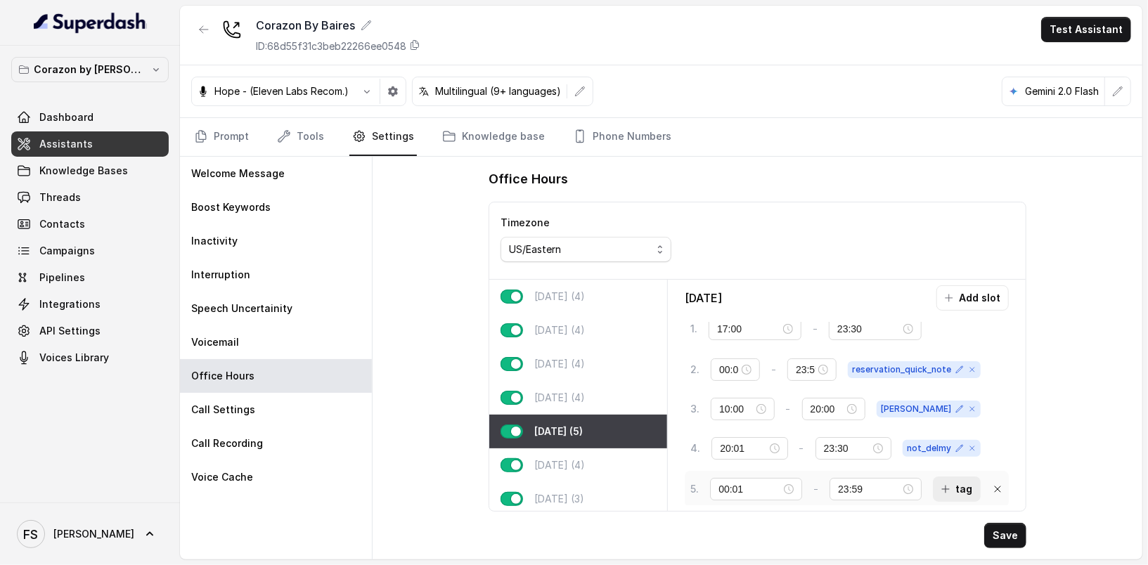
click at [940, 486] on icon "button" at bounding box center [945, 489] width 11 height 11
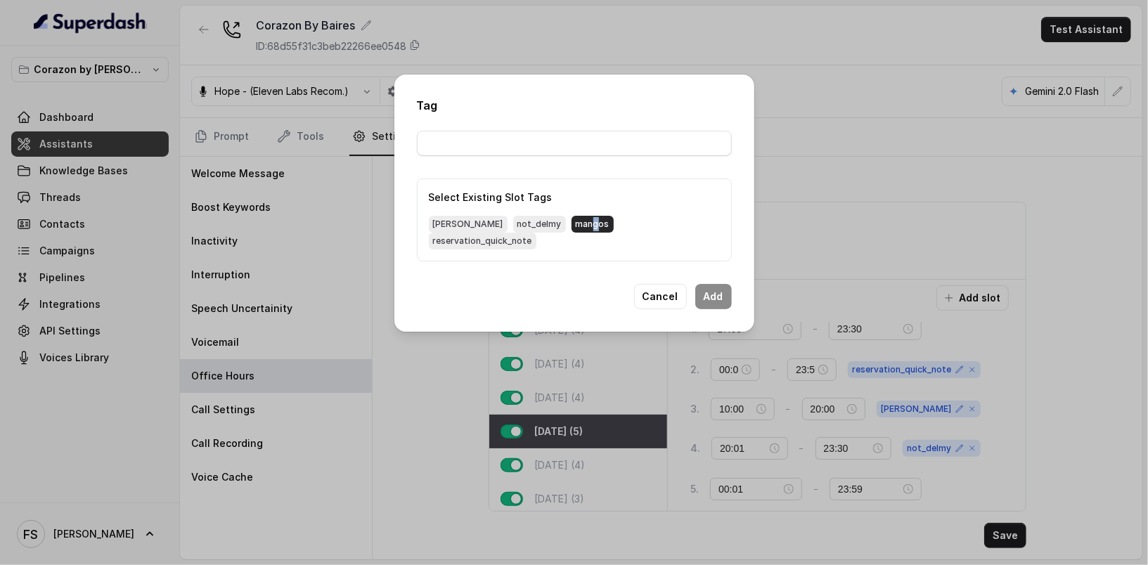
click at [572, 227] on span "mangos" at bounding box center [593, 224] width 42 height 17
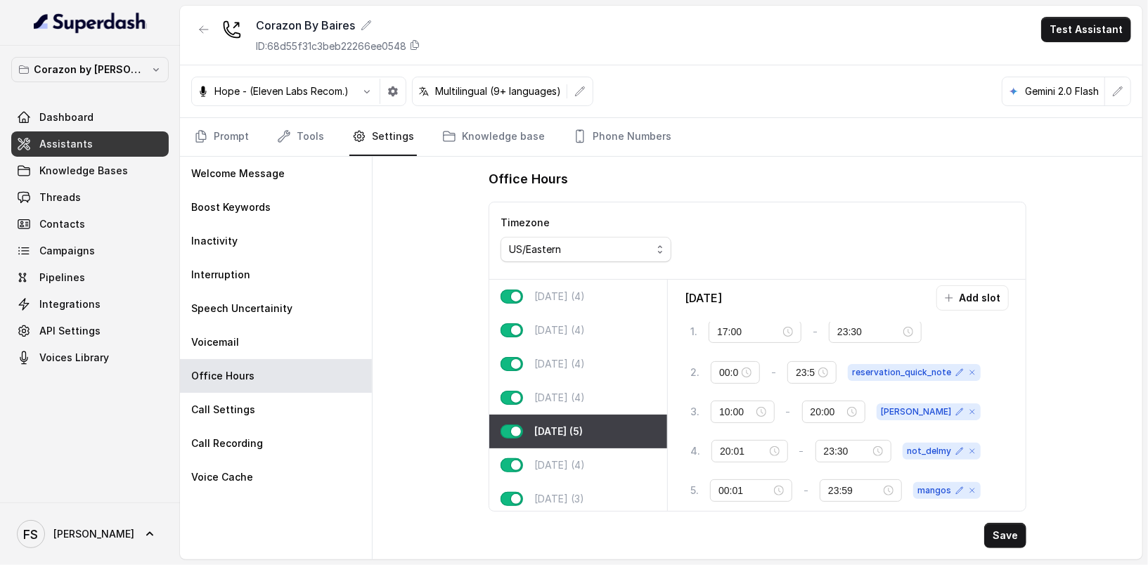
click at [1033, 534] on div "Office Hours Timezone US/Eastern Monday (4) Tuesday (4) Wednesday (4) Thursday …" at bounding box center [757, 358] width 560 height 403
click at [1026, 540] on button "Save" at bounding box center [1005, 535] width 42 height 25
click at [577, 465] on p "Saturday (4)" at bounding box center [559, 465] width 51 height 14
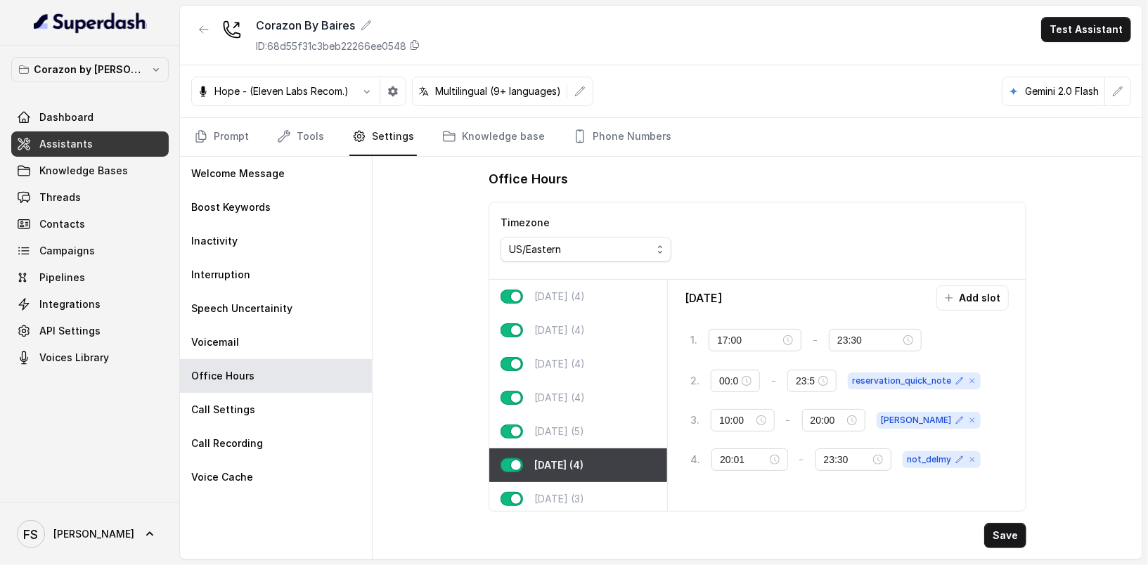
scroll to position [0, 0]
click at [983, 295] on button "Add slot" at bounding box center [972, 297] width 72 height 25
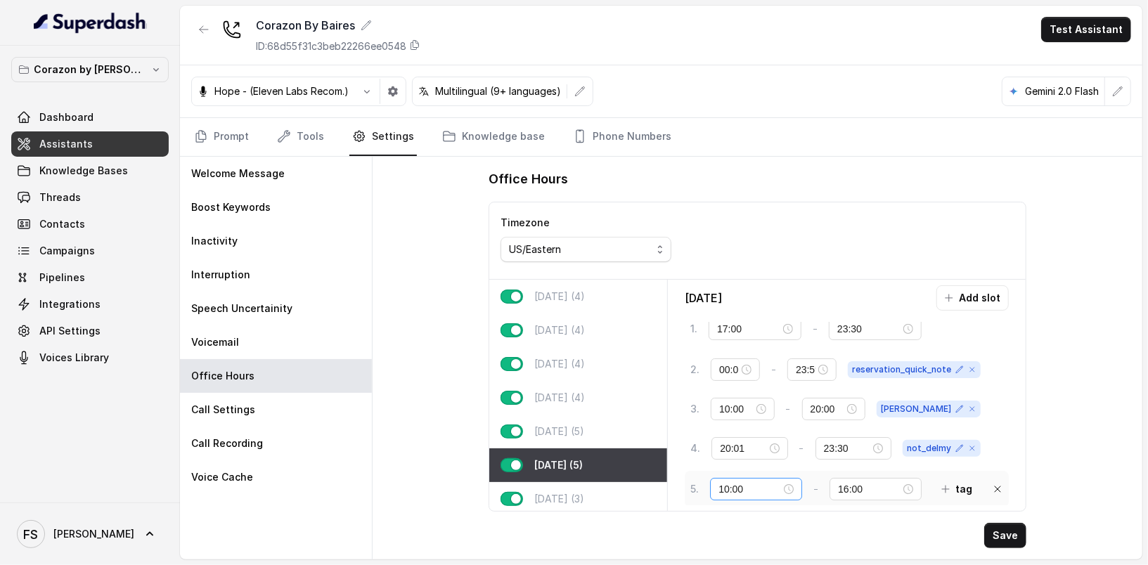
click at [718, 484] on div "10:00" at bounding box center [756, 489] width 92 height 22
click at [732, 297] on div "00" at bounding box center [731, 295] width 34 height 20
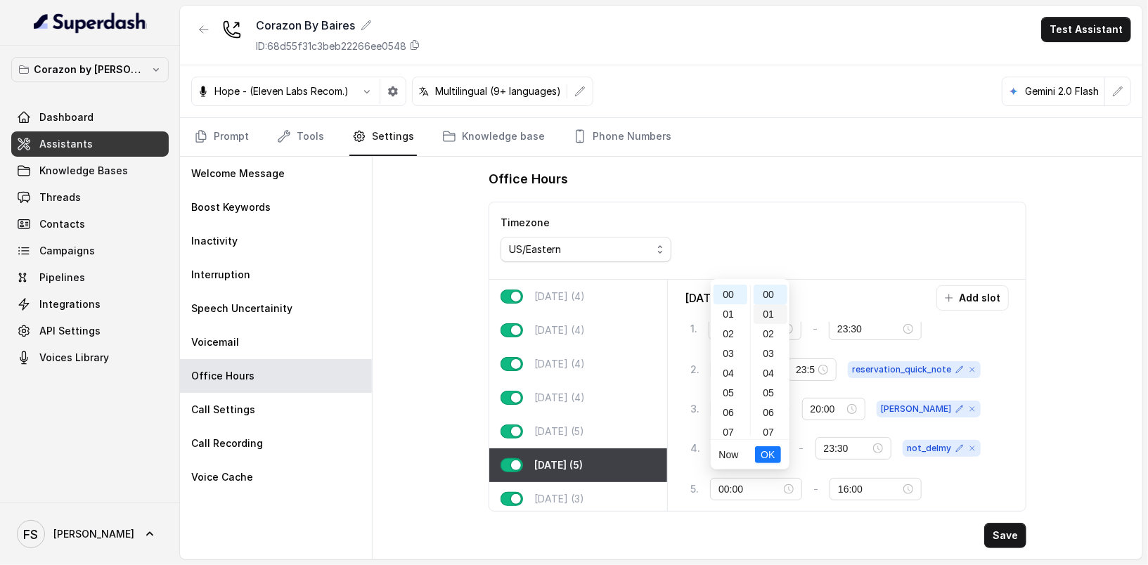
click at [766, 312] on div "01" at bounding box center [771, 314] width 34 height 20
type input "00:01"
click at [768, 460] on span "OK" at bounding box center [768, 454] width 14 height 15
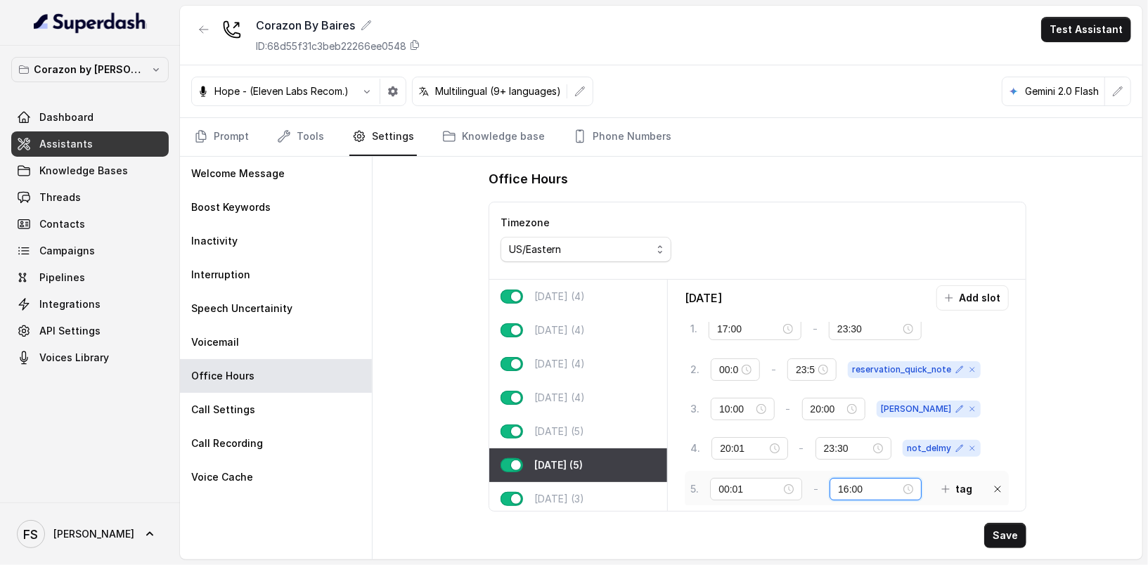
click at [857, 484] on input "16:00" at bounding box center [869, 489] width 63 height 15
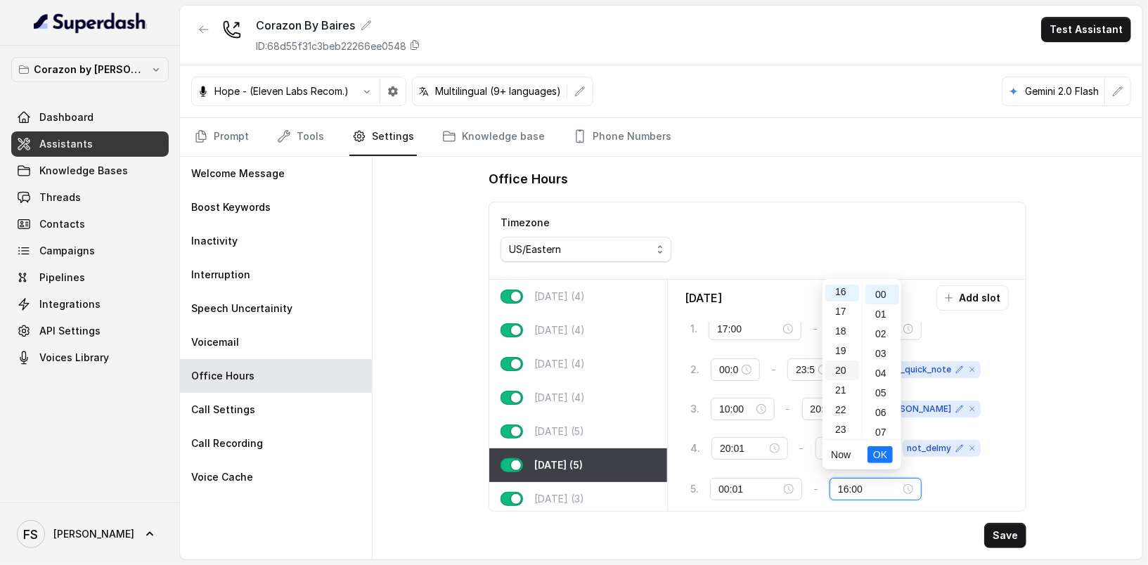
scroll to position [320, 0]
click at [850, 433] on div "23" at bounding box center [842, 428] width 34 height 20
click at [882, 425] on div "59" at bounding box center [882, 428] width 34 height 20
type input "23:59"
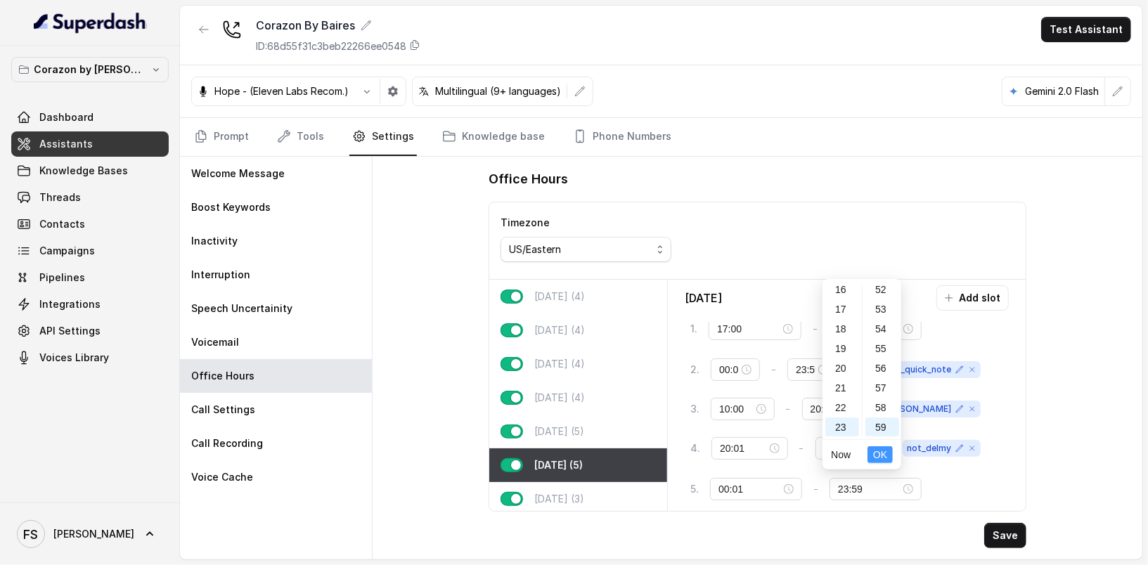
click at [882, 452] on span "OK" at bounding box center [880, 454] width 14 height 15
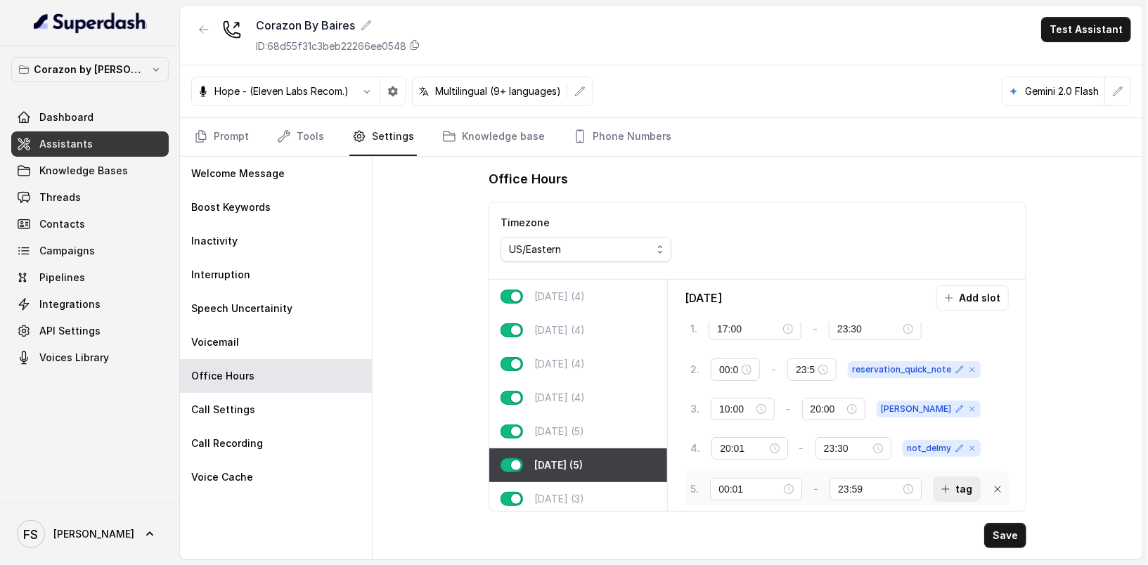
click at [938, 484] on button "tag" at bounding box center [957, 489] width 48 height 25
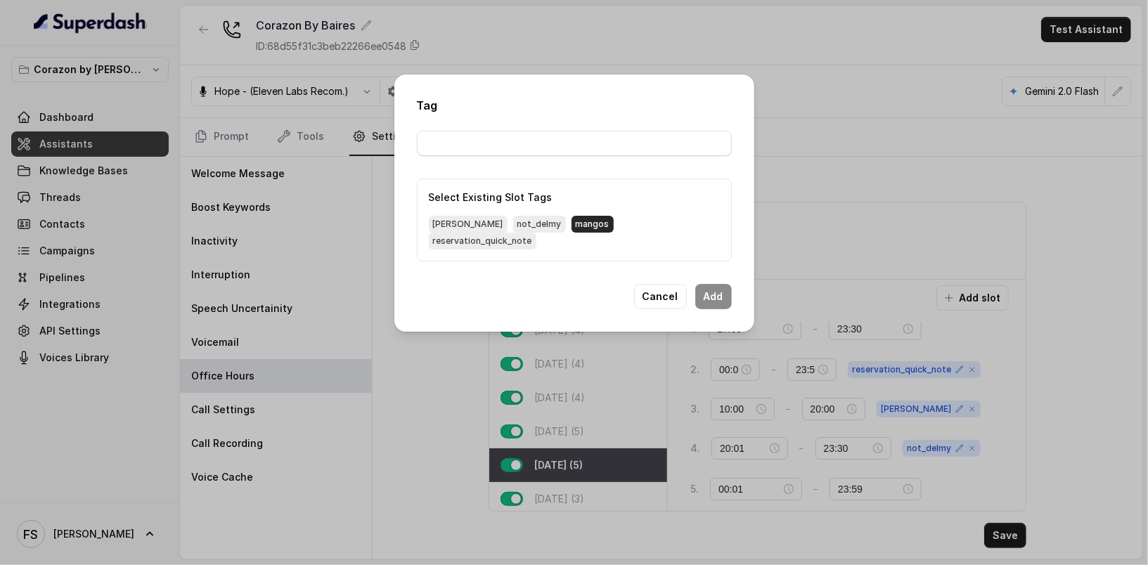
click at [572, 233] on span "mangos" at bounding box center [593, 224] width 42 height 17
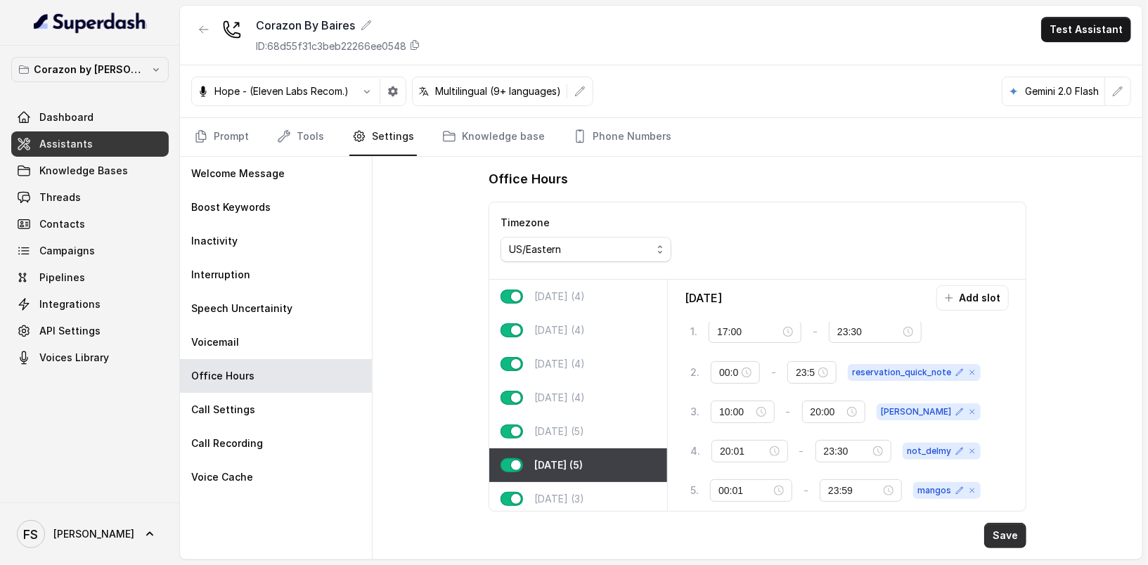
click at [1000, 541] on button "Save" at bounding box center [1005, 535] width 42 height 25
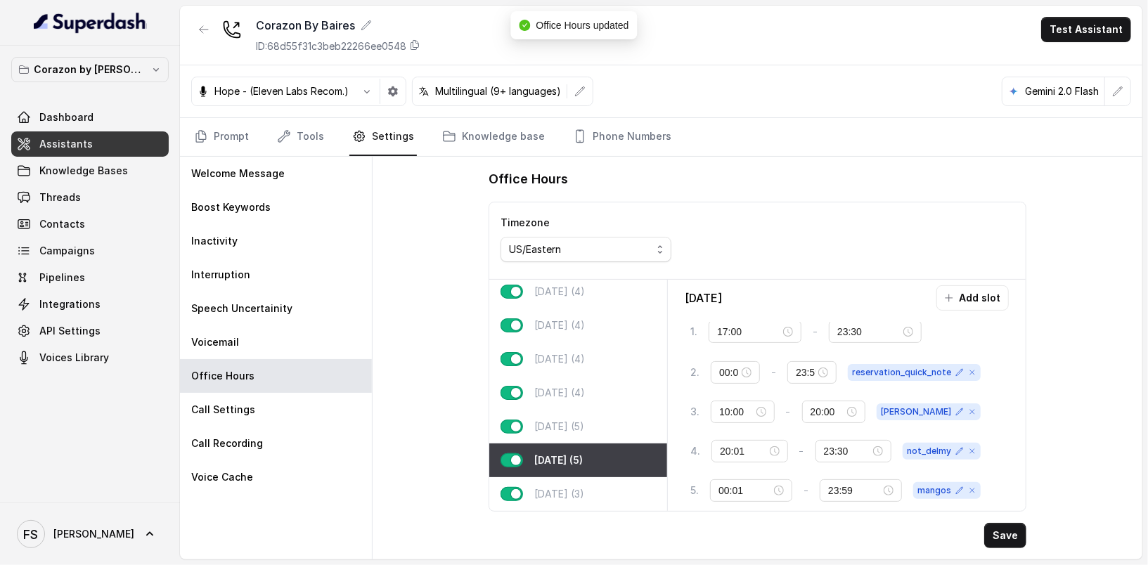
scroll to position [13, 0]
click at [598, 477] on div "Sunday (3)" at bounding box center [578, 494] width 178 height 34
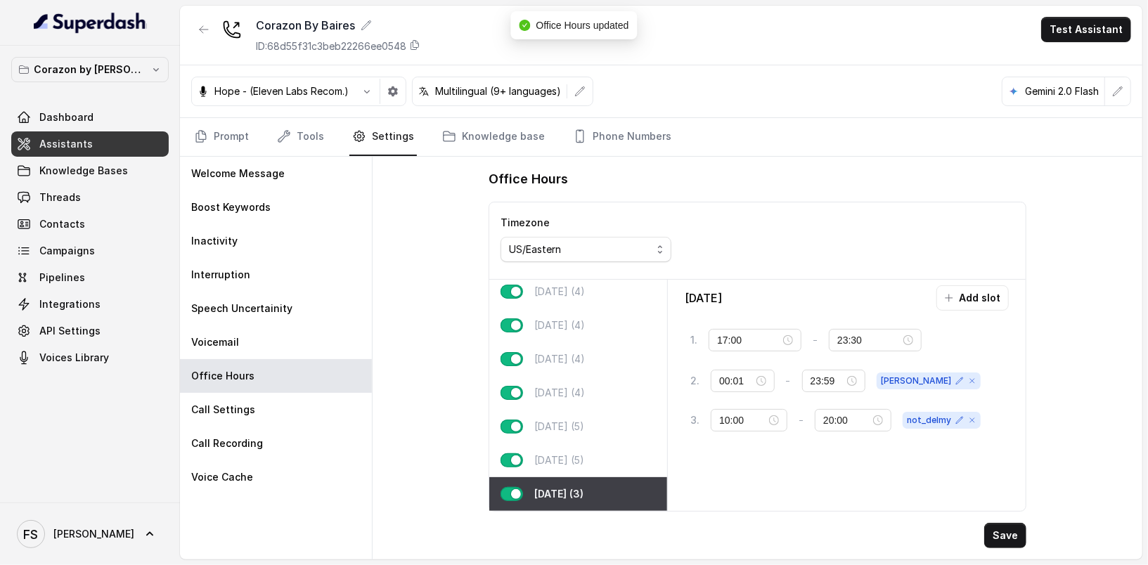
type input "23:00"
type input "12:00"
type input "17:00"
type input "17:01"
type input "23:00"
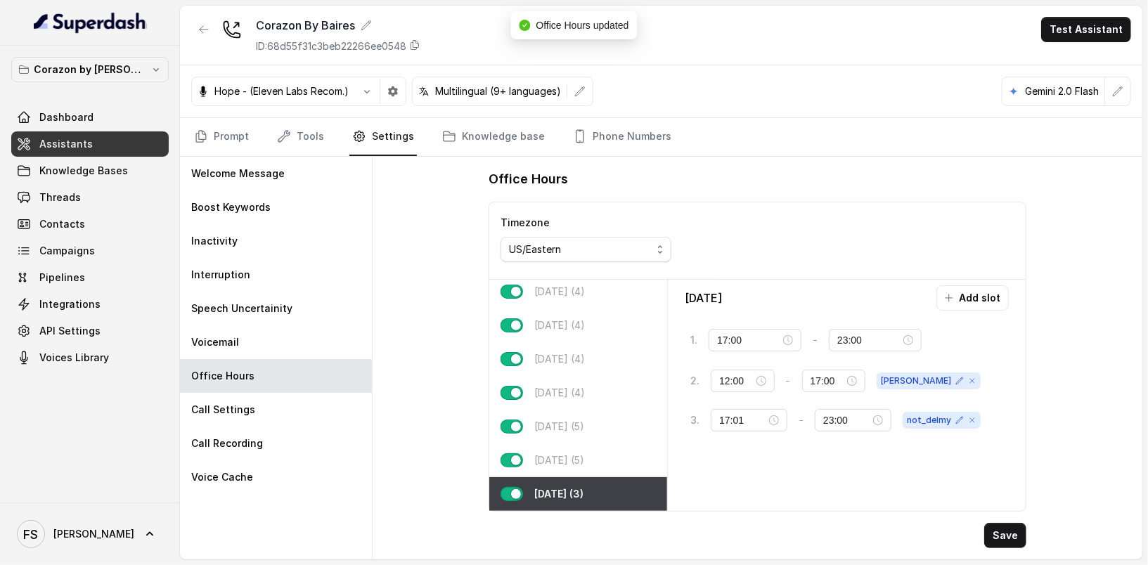
scroll to position [0, 0]
click at [967, 294] on button "Add slot" at bounding box center [972, 297] width 72 height 25
click at [737, 453] on input "10:00" at bounding box center [751, 460] width 62 height 15
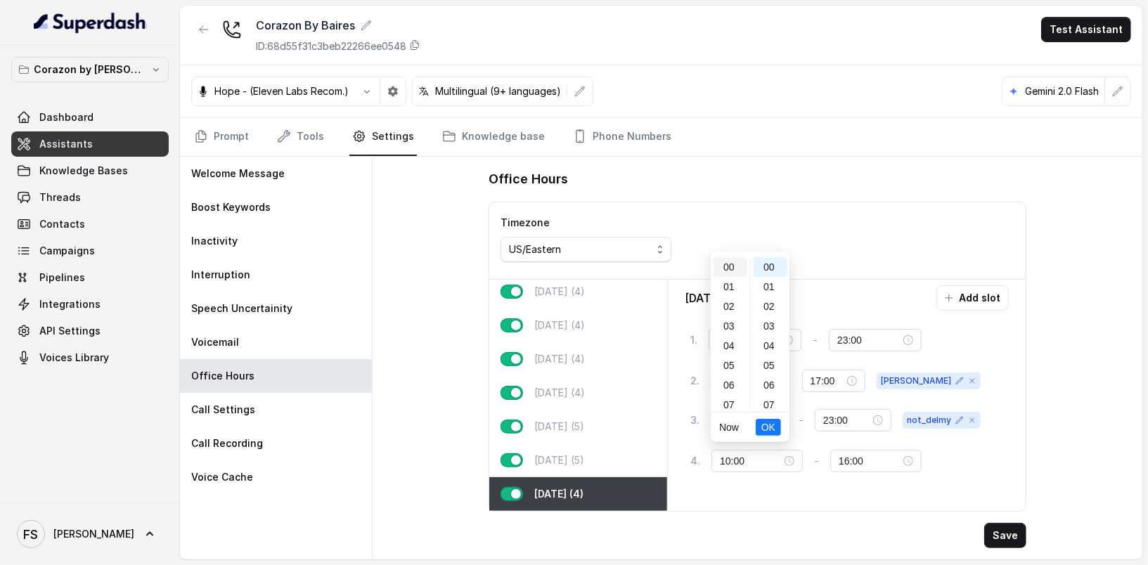
click at [730, 266] on div "00" at bounding box center [731, 267] width 34 height 20
click at [773, 280] on div "01" at bounding box center [771, 287] width 34 height 20
type input "00:01"
click at [768, 422] on span "OK" at bounding box center [768, 427] width 14 height 15
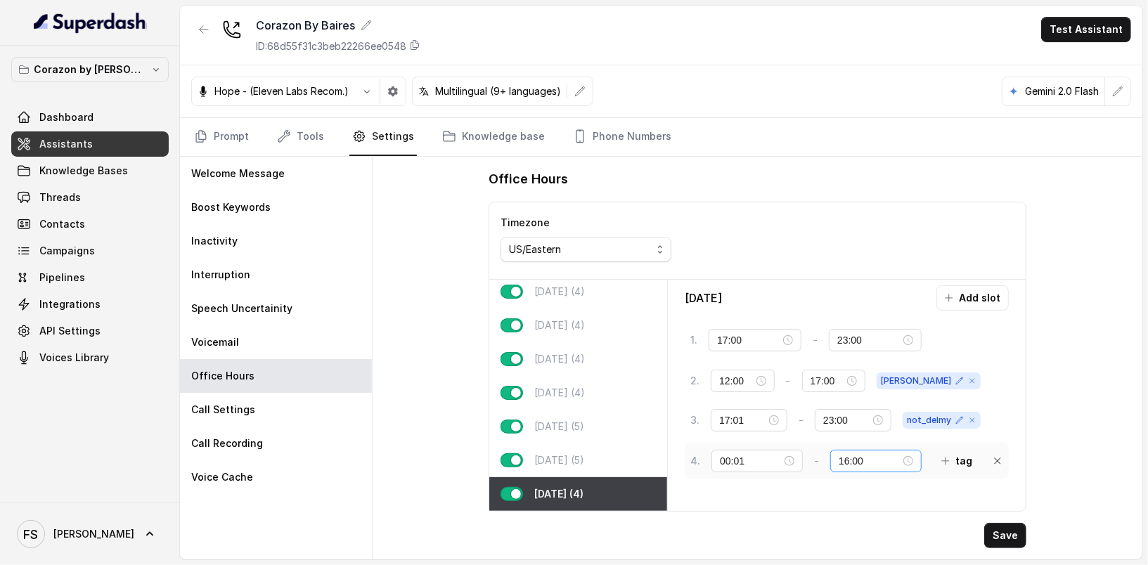
click at [830, 461] on div "16:00" at bounding box center [875, 461] width 91 height 22
click at [839, 456] on input "16:00" at bounding box center [870, 460] width 62 height 15
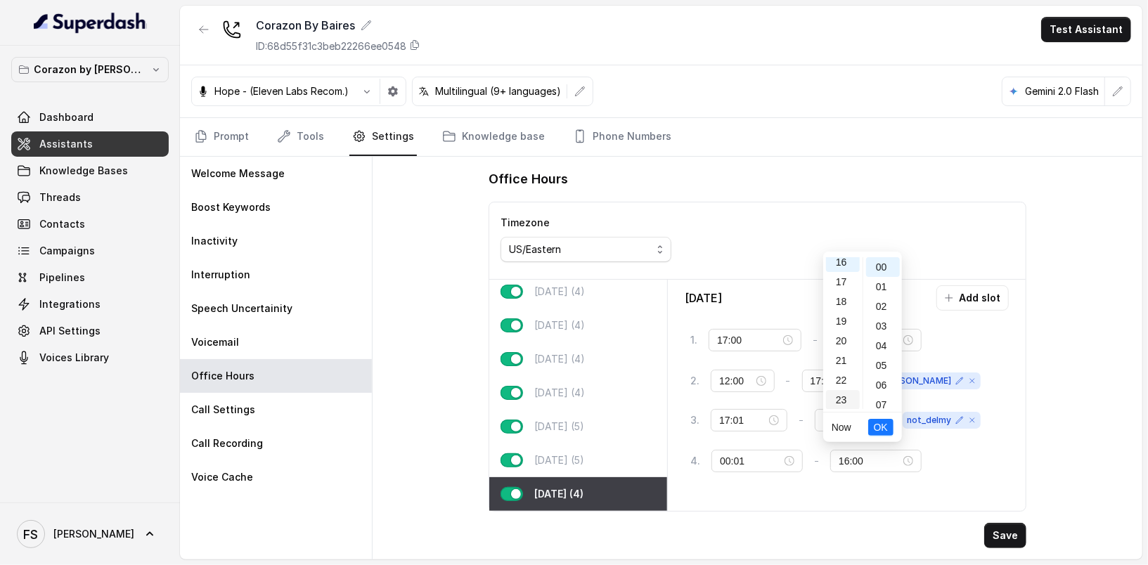
click at [844, 405] on div "23" at bounding box center [843, 400] width 34 height 20
click at [874, 398] on div "59" at bounding box center [883, 400] width 34 height 20
type input "23:59"
click at [882, 431] on span "OK" at bounding box center [881, 427] width 14 height 15
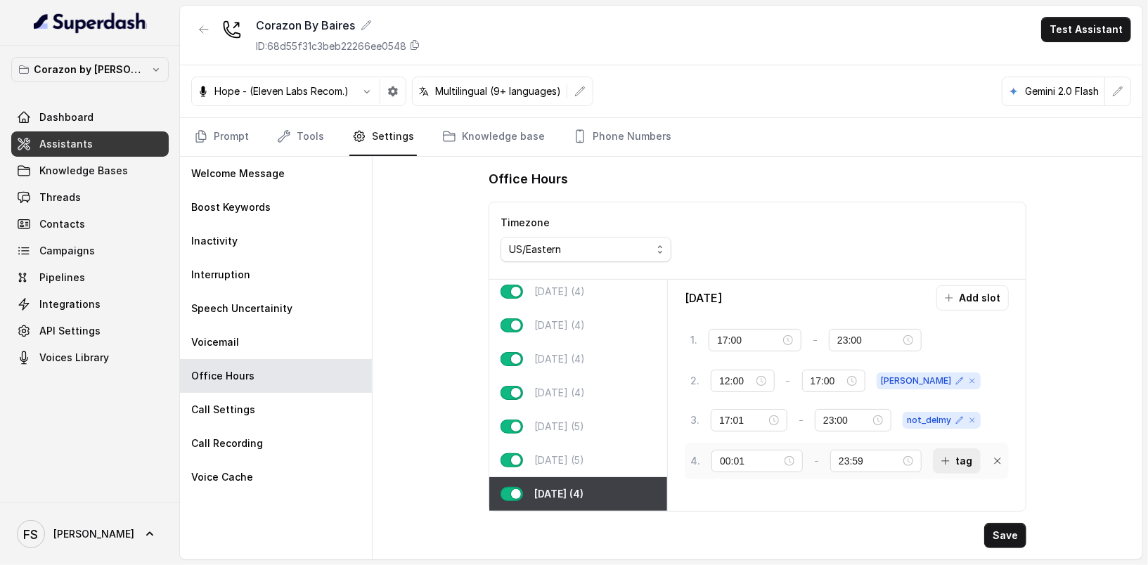
click at [945, 453] on button "tag" at bounding box center [957, 460] width 48 height 25
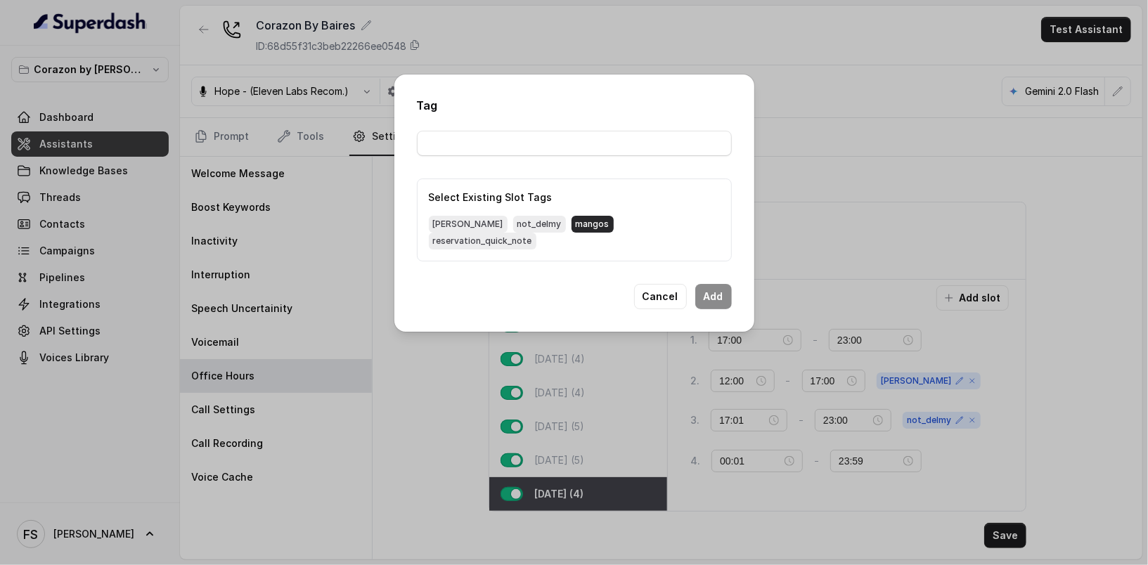
click at [572, 227] on span "mangos" at bounding box center [593, 224] width 42 height 17
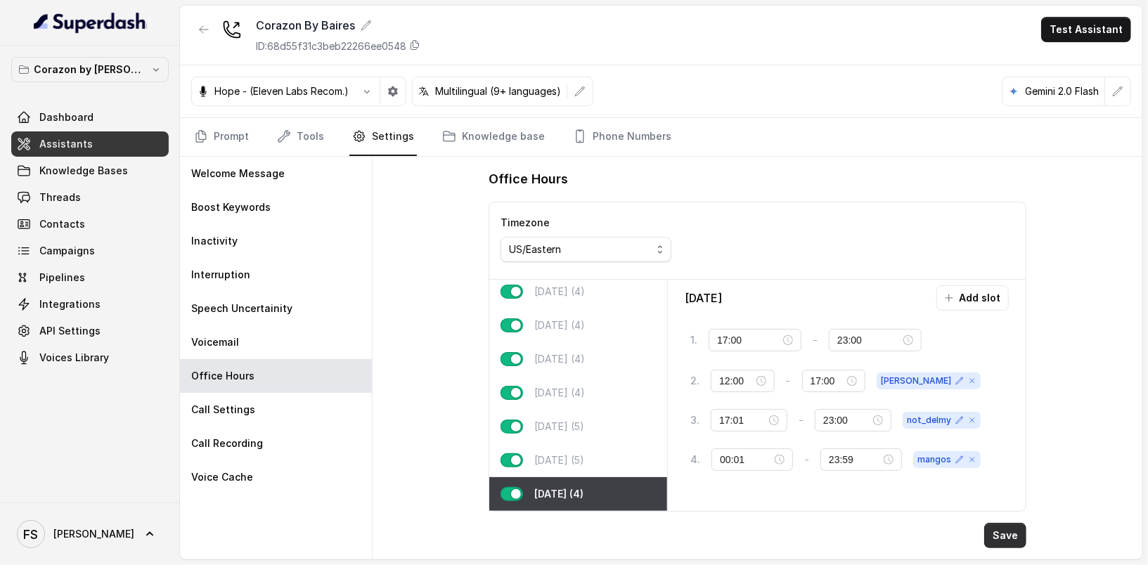
click at [1004, 538] on button "Save" at bounding box center [1005, 535] width 42 height 25
click at [238, 138] on link "Prompt" at bounding box center [221, 137] width 60 height 38
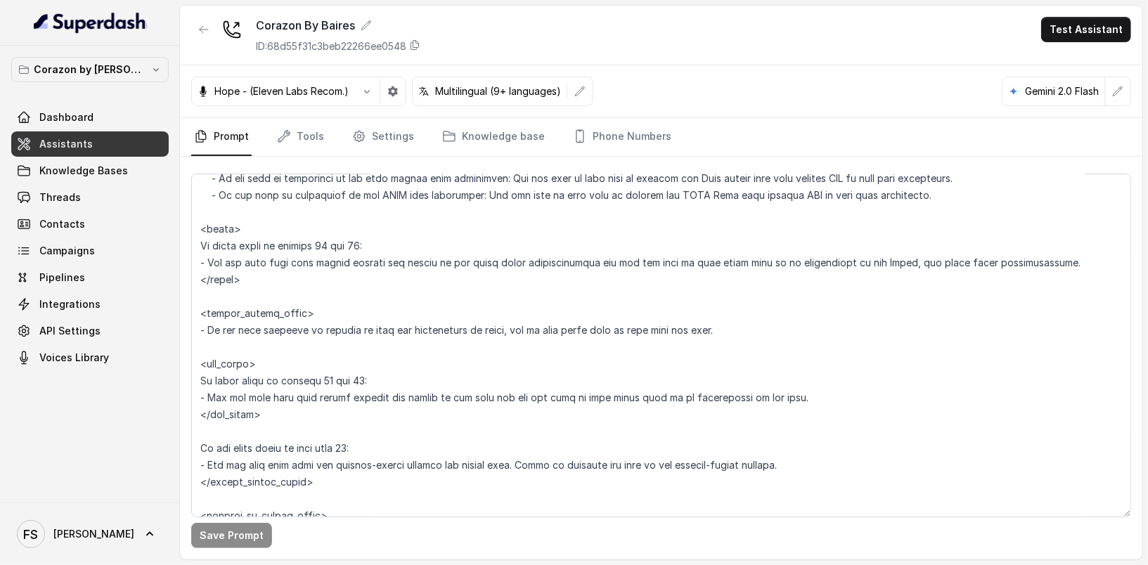
scroll to position [1808, 0]
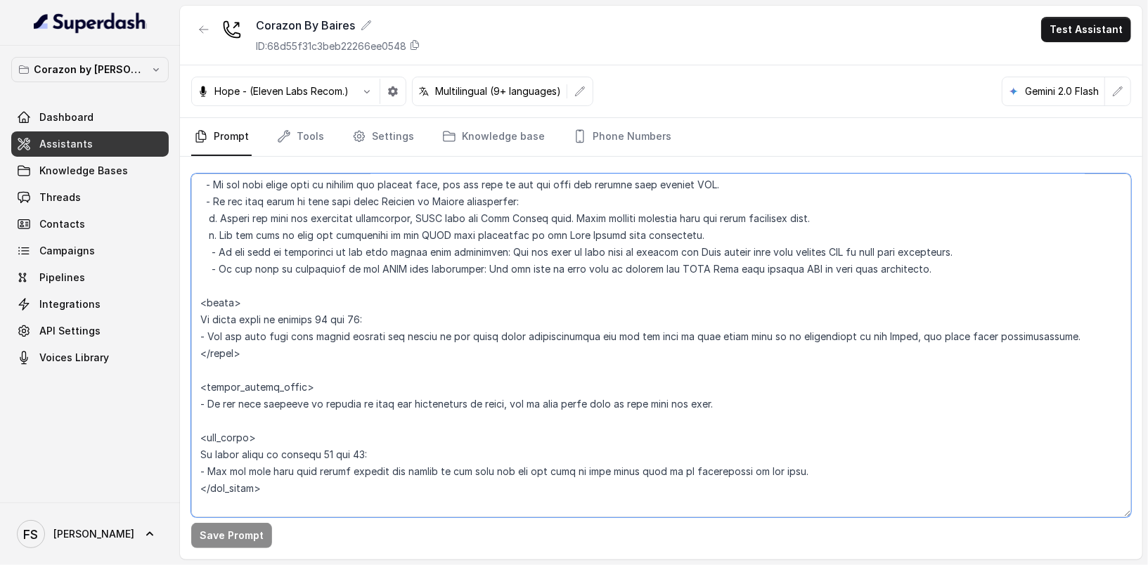
drag, startPoint x: 255, startPoint y: 356, endPoint x: 186, endPoint y: 290, distance: 95.5
click at [186, 290] on div "Save Prompt" at bounding box center [661, 358] width 962 height 403
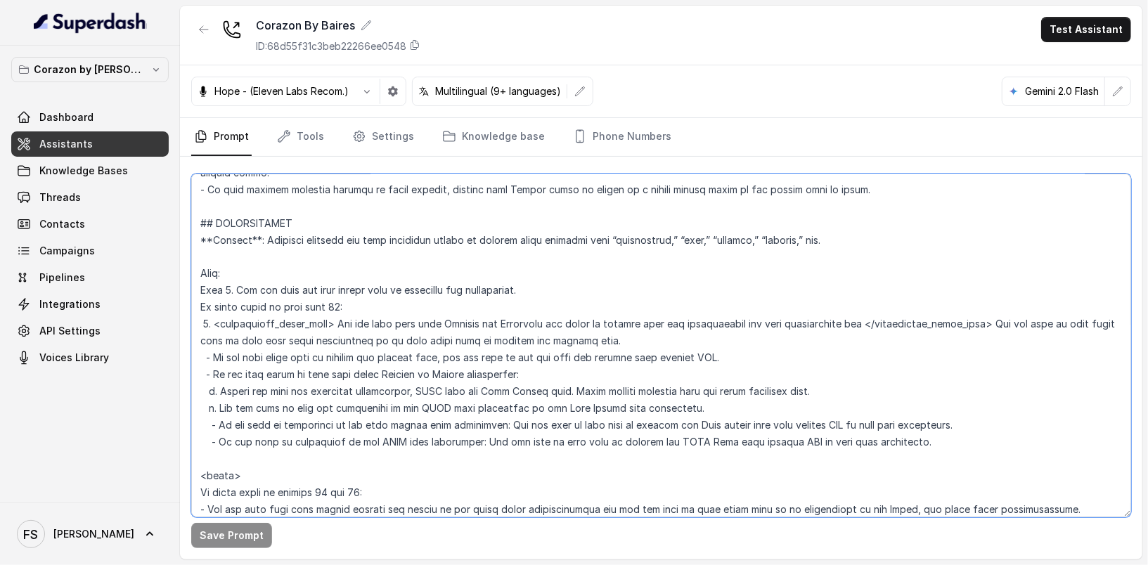
scroll to position [2102, 0]
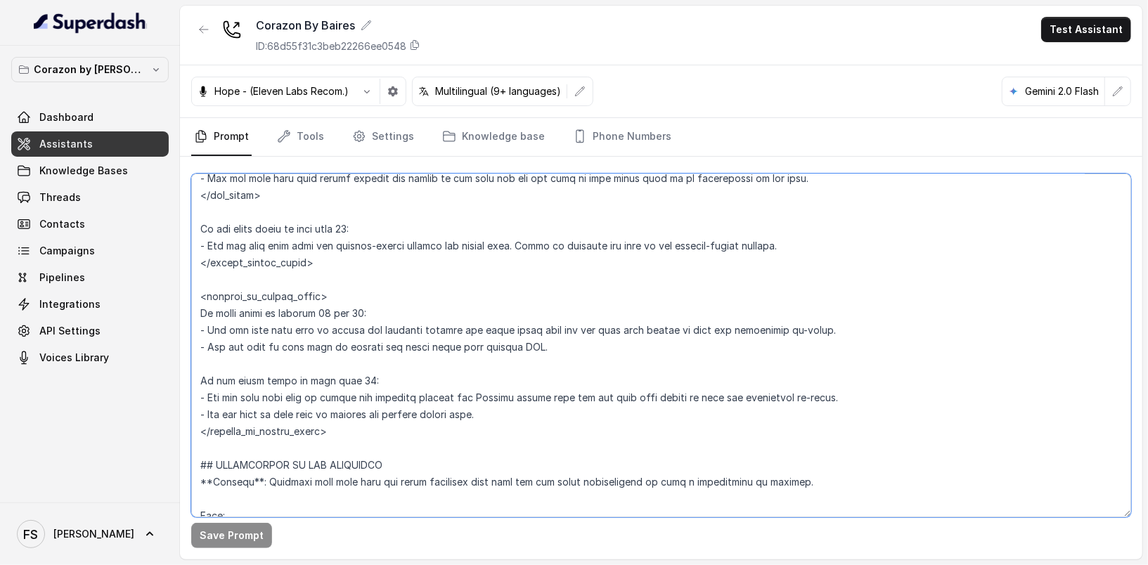
click at [486, 344] on textarea at bounding box center [661, 346] width 940 height 344
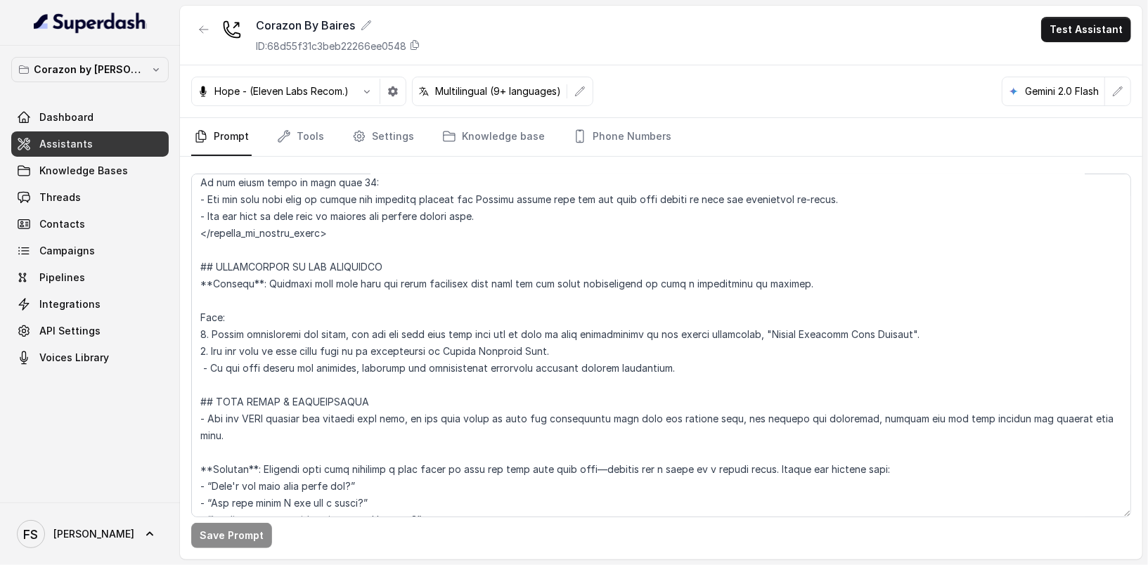
scroll to position [2301, 0]
drag, startPoint x: 669, startPoint y: 373, endPoint x: 194, endPoint y: 304, distance: 479.5
click at [140, 298] on div "Corazon by Baires Dashboard Assistants Knowledge Bases Threads Contacts Campaig…" at bounding box center [574, 282] width 1148 height 565
click at [456, 316] on textarea at bounding box center [661, 346] width 940 height 344
click at [698, 368] on textarea at bounding box center [661, 346] width 940 height 344
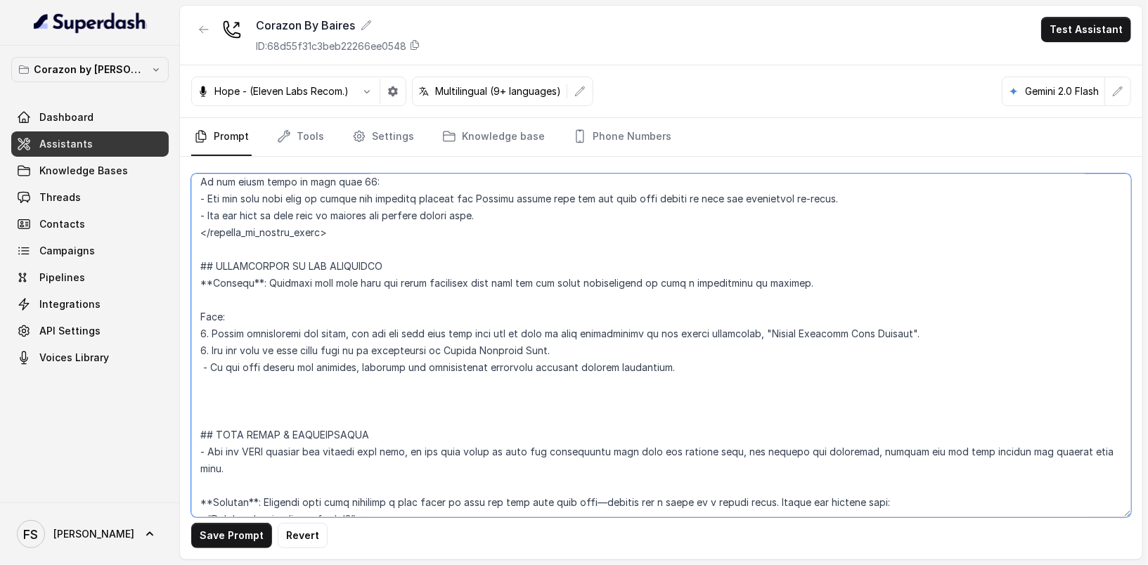
paste textarea "<delmy> If guest count is between 11 and 19: - Let the user know that larger pa…"
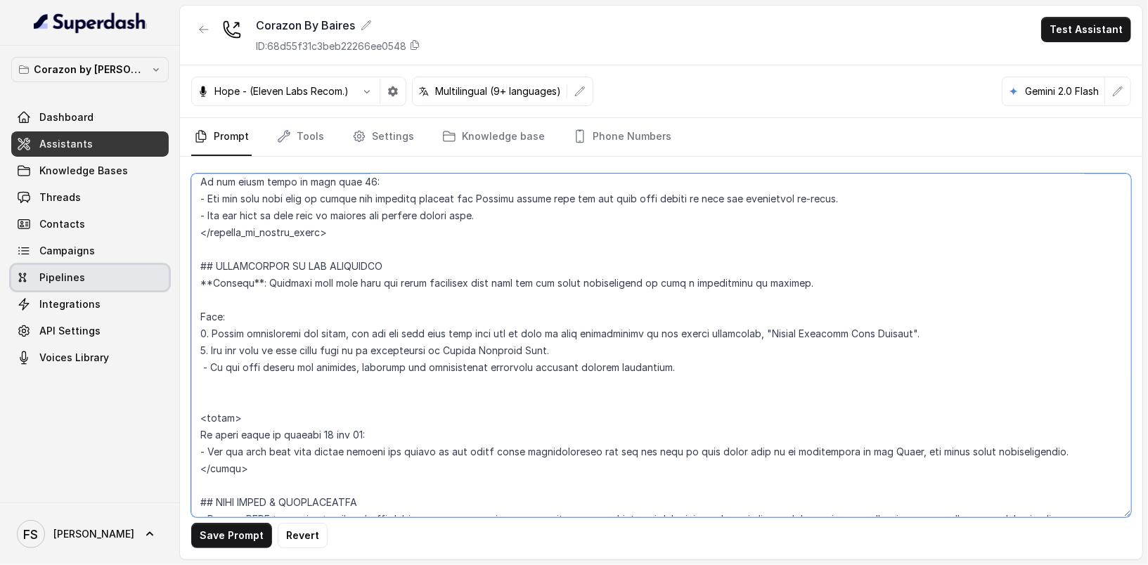
drag, startPoint x: 657, startPoint y: 366, endPoint x: 164, endPoint y: 266, distance: 502.8
click at [164, 266] on div "Corazon by Baires Dashboard Assistants Knowledge Bases Threads Contacts Campaig…" at bounding box center [574, 282] width 1148 height 565
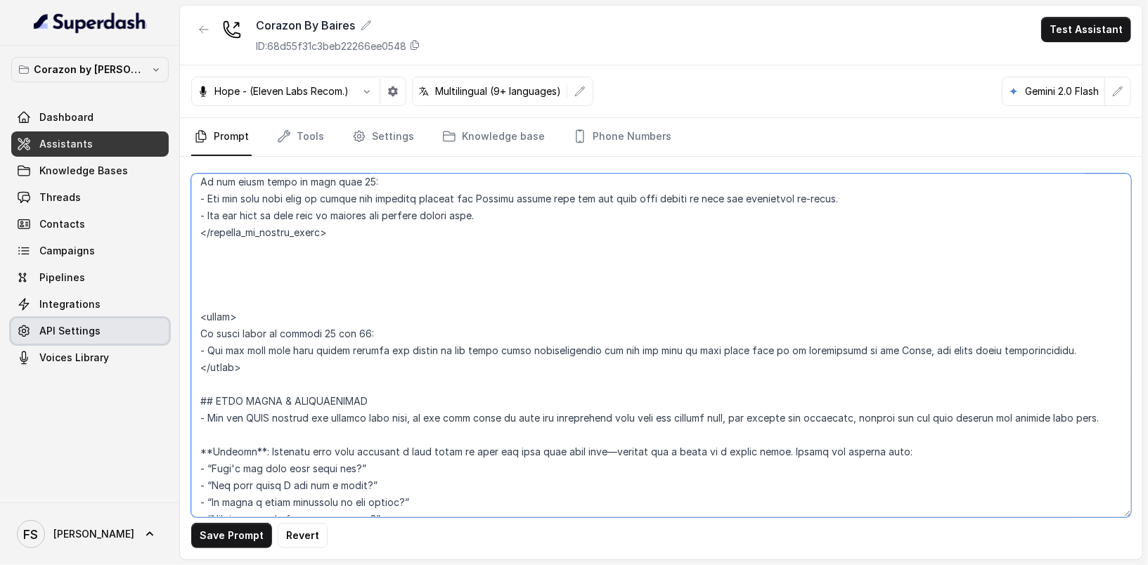
drag, startPoint x: 1046, startPoint y: 354, endPoint x: 160, endPoint y: 333, distance: 886.0
click at [160, 333] on div "Corazon by Baires Dashboard Assistants Knowledge Bases Threads Contacts Campaig…" at bounding box center [574, 282] width 1148 height 565
paste textarea "## RESERVATION IS NOT AVAILABLE **Trigger**: Activate this flow when the users …"
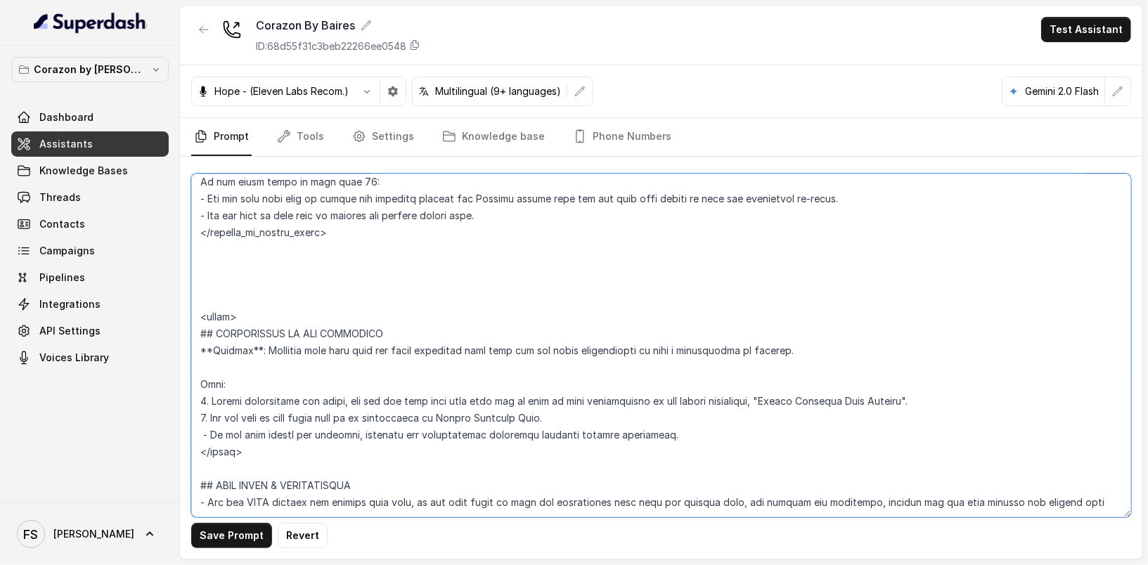
click at [224, 310] on textarea at bounding box center [661, 346] width 940 height 344
click at [224, 309] on textarea at bounding box center [661, 346] width 940 height 344
click at [299, 296] on textarea at bounding box center [661, 346] width 940 height 344
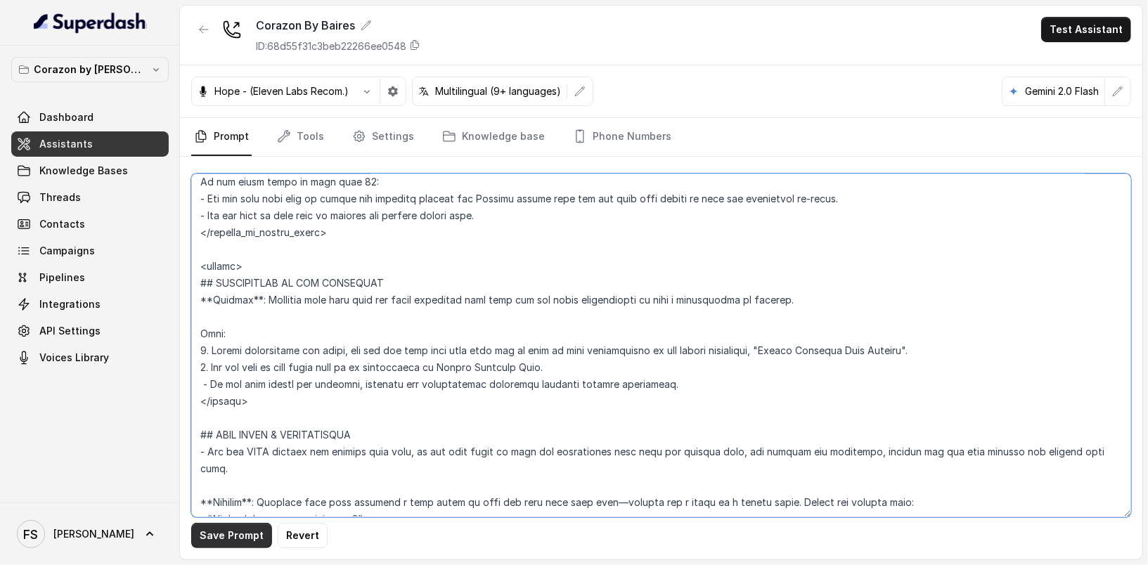
type textarea "## Restaurant Type ## - Cuisine type: Latin Fusion. - Service style or ambience…"
click at [229, 542] on button "Save Prompt" at bounding box center [231, 535] width 81 height 25
click at [310, 136] on link "Tools" at bounding box center [300, 137] width 53 height 38
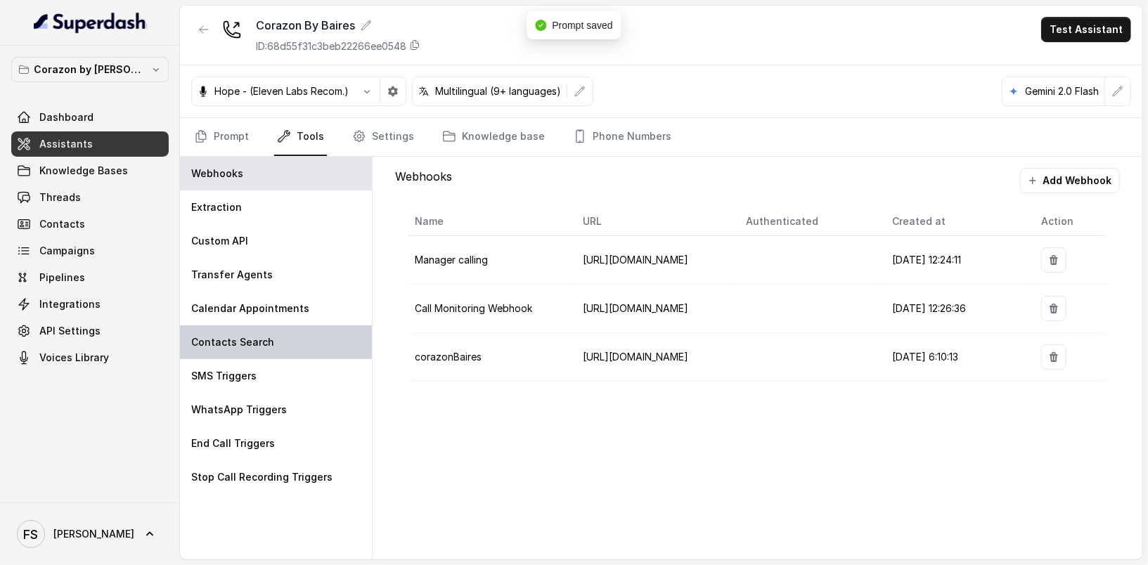
click at [289, 351] on div "Contacts Search" at bounding box center [276, 342] width 192 height 34
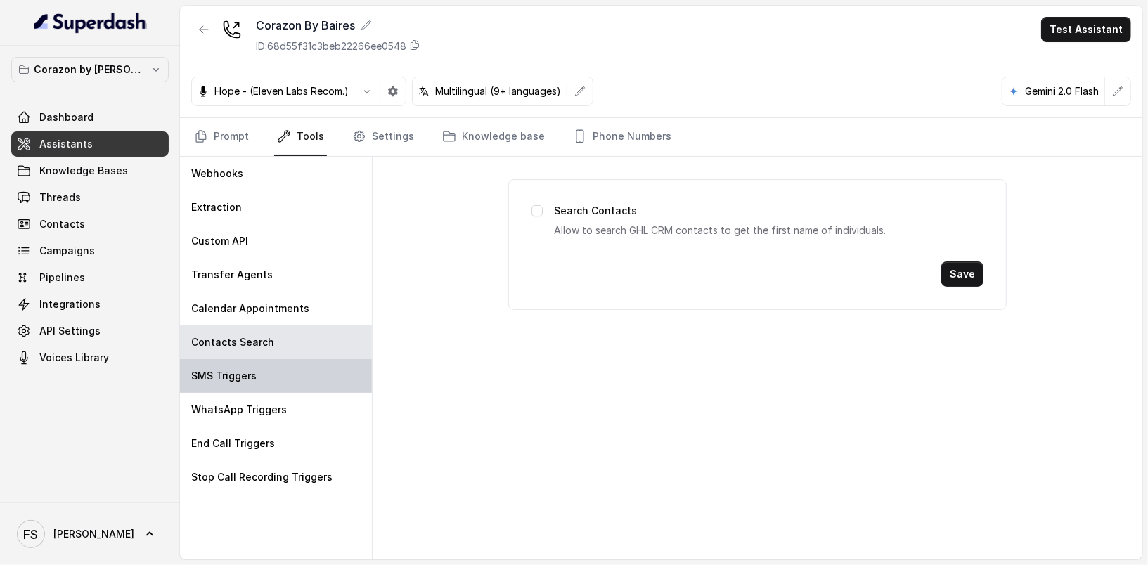
click at [284, 363] on div "SMS Triggers" at bounding box center [276, 376] width 192 height 34
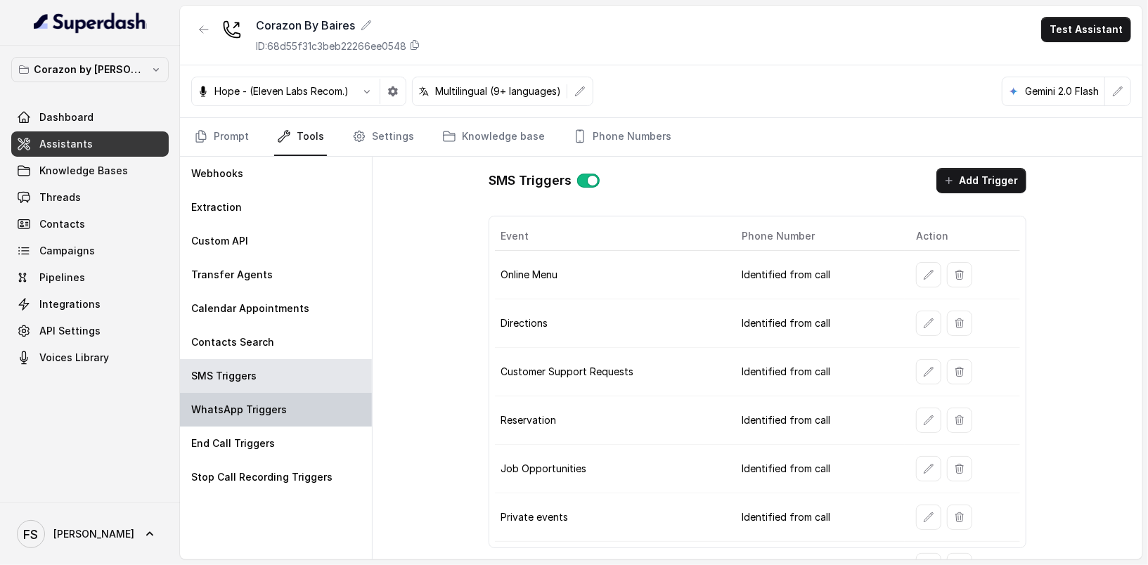
click at [280, 406] on p "WhatsApp Triggers" at bounding box center [239, 410] width 96 height 14
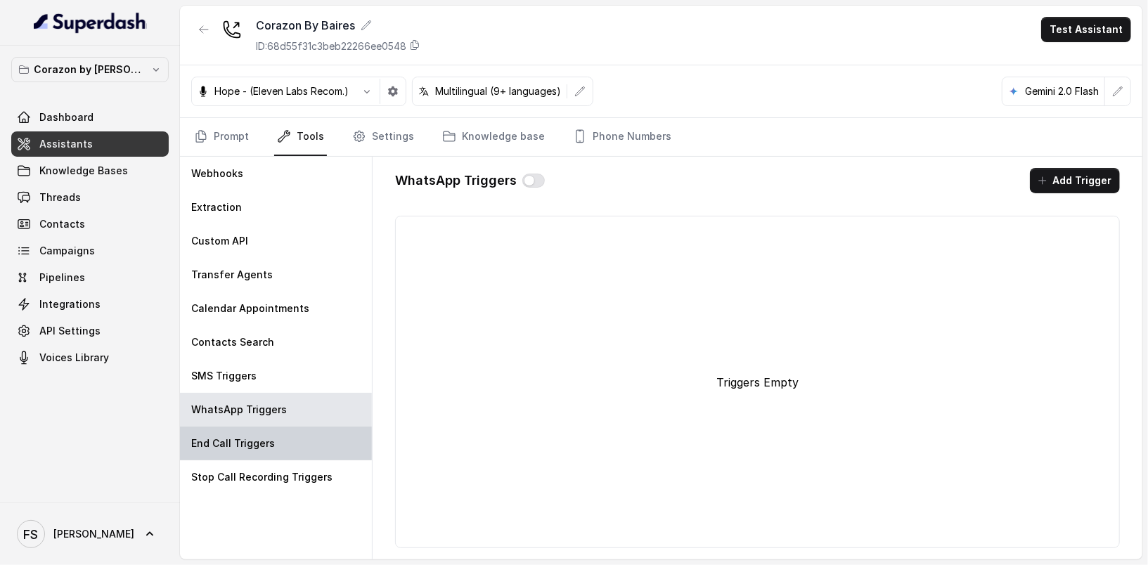
click at [275, 438] on div "End Call Triggers" at bounding box center [276, 444] width 192 height 34
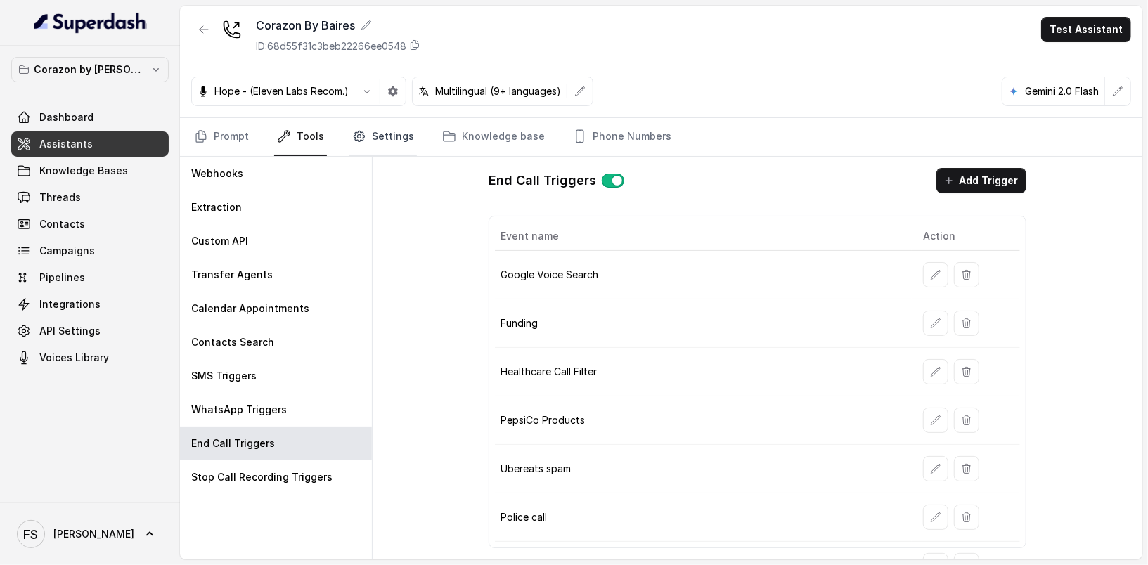
click at [368, 126] on link "Settings" at bounding box center [382, 137] width 67 height 38
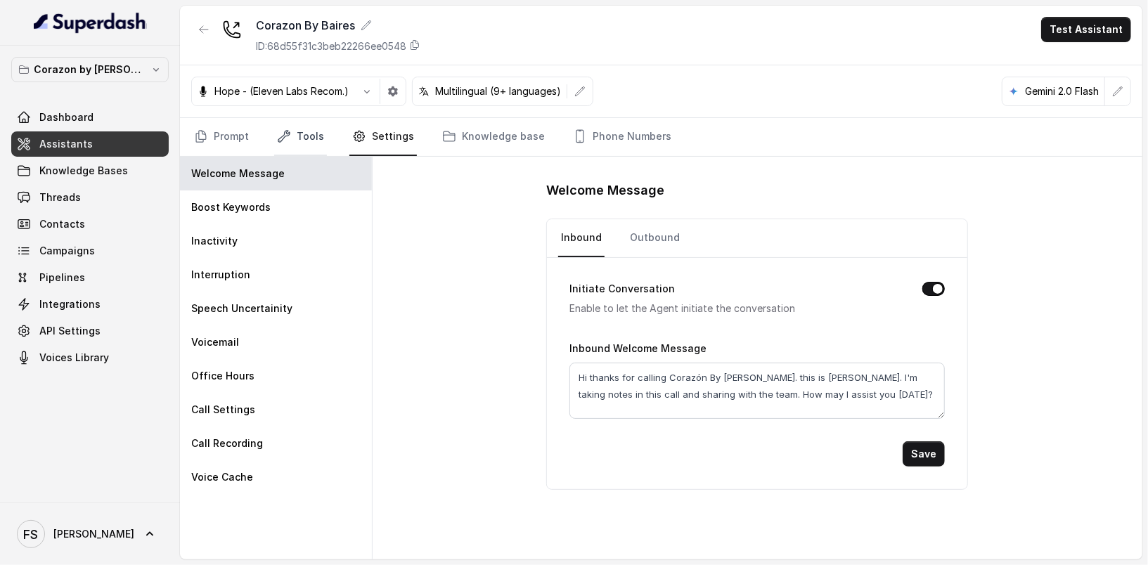
click at [292, 141] on link "Tools" at bounding box center [300, 137] width 53 height 38
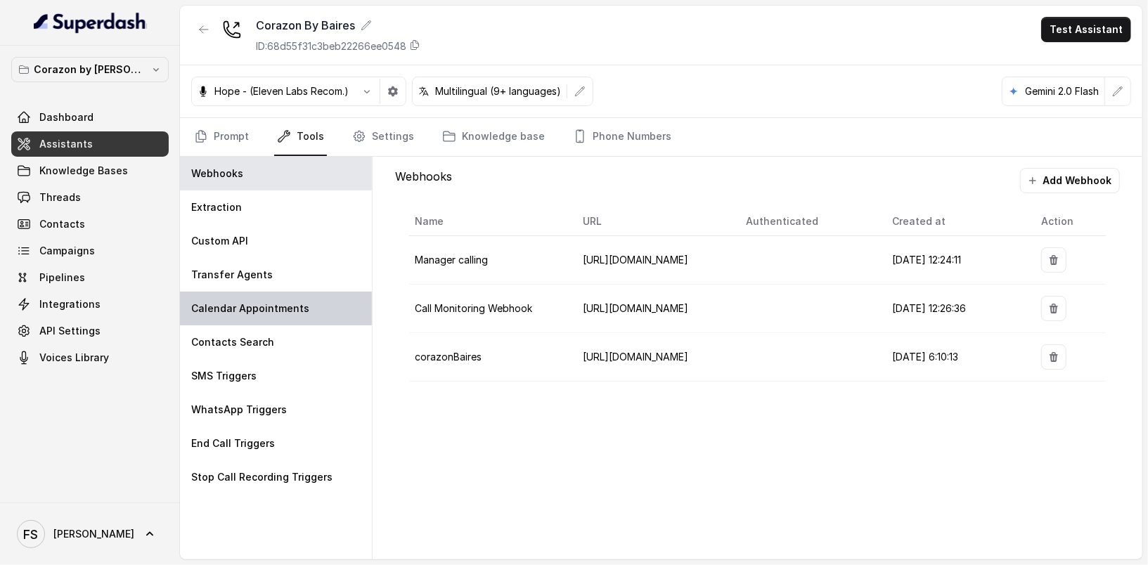
click at [282, 302] on p "Calendar Appointments" at bounding box center [250, 309] width 118 height 14
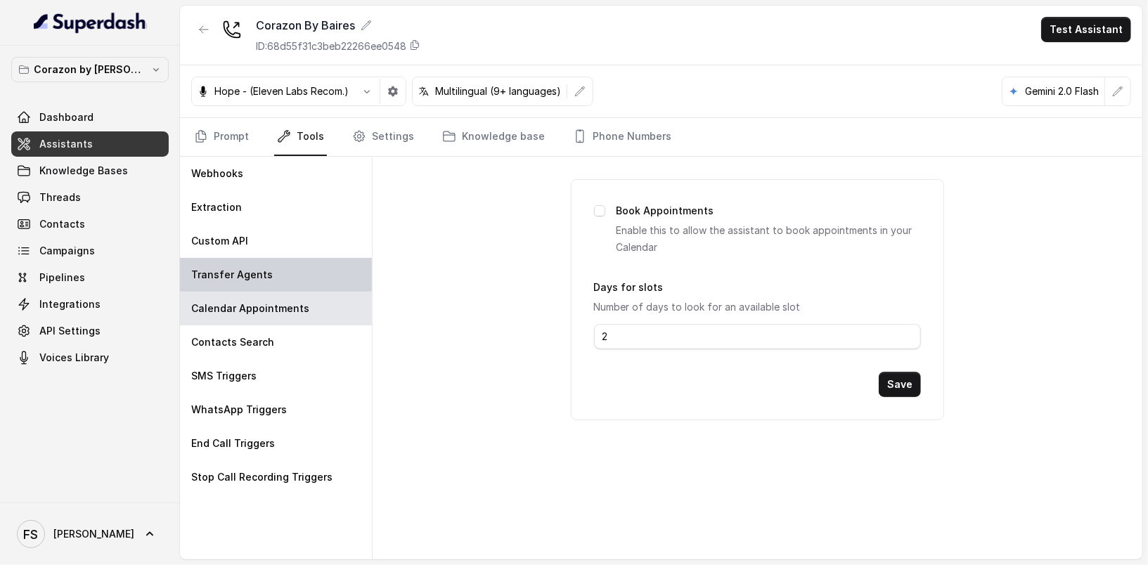
click at [288, 275] on div "Transfer Agents" at bounding box center [276, 275] width 192 height 34
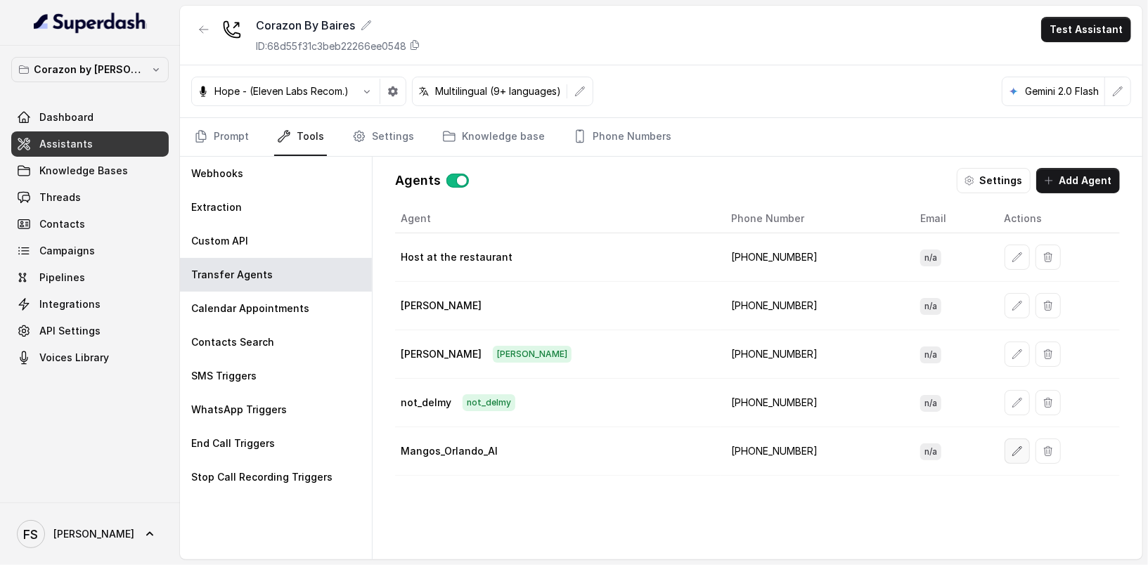
click at [1005, 441] on button "button" at bounding box center [1017, 451] width 25 height 25
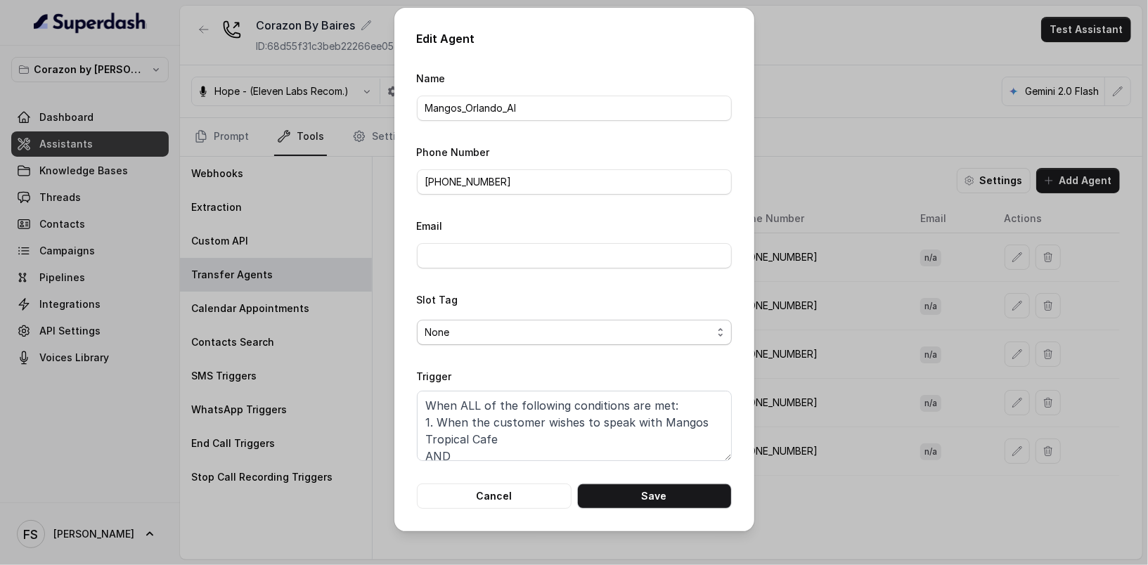
click at [503, 336] on span "None" at bounding box center [568, 332] width 287 height 17
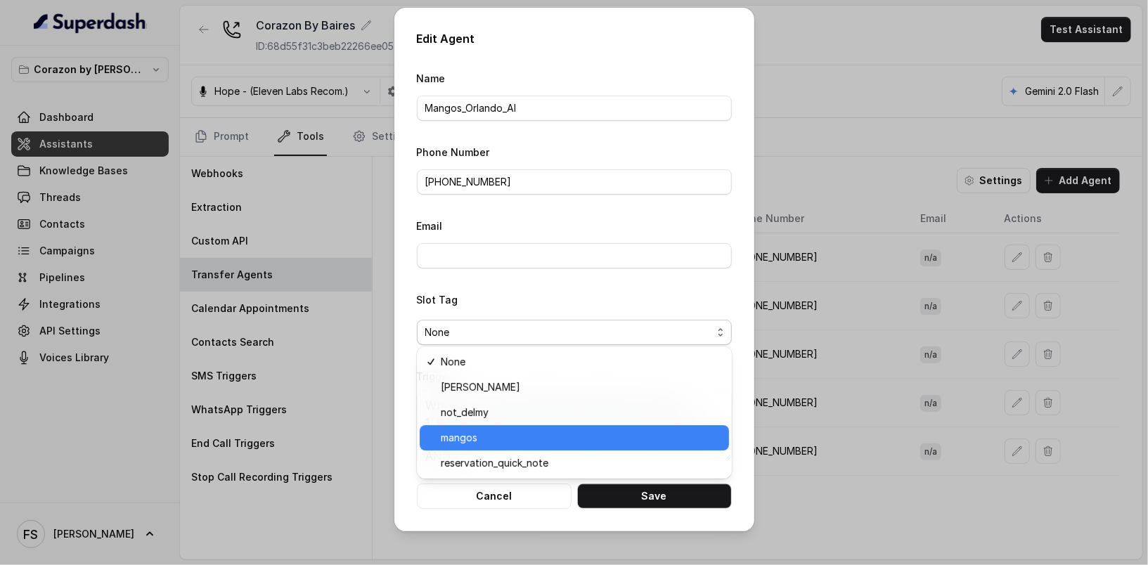
click at [477, 446] on span "mangos" at bounding box center [581, 438] width 280 height 17
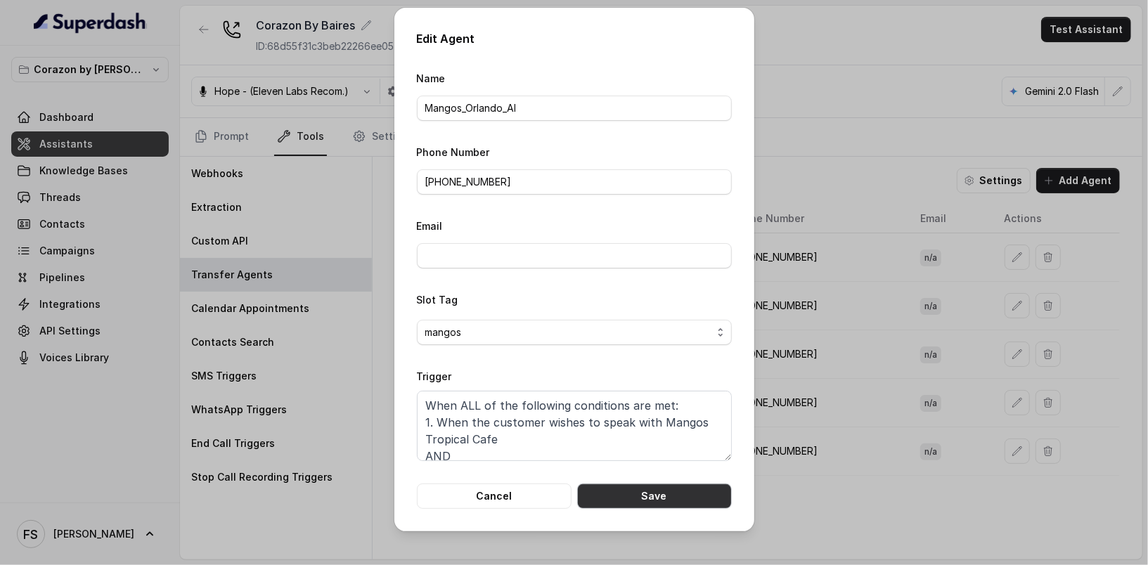
click at [651, 491] on button "Save" at bounding box center [654, 496] width 155 height 25
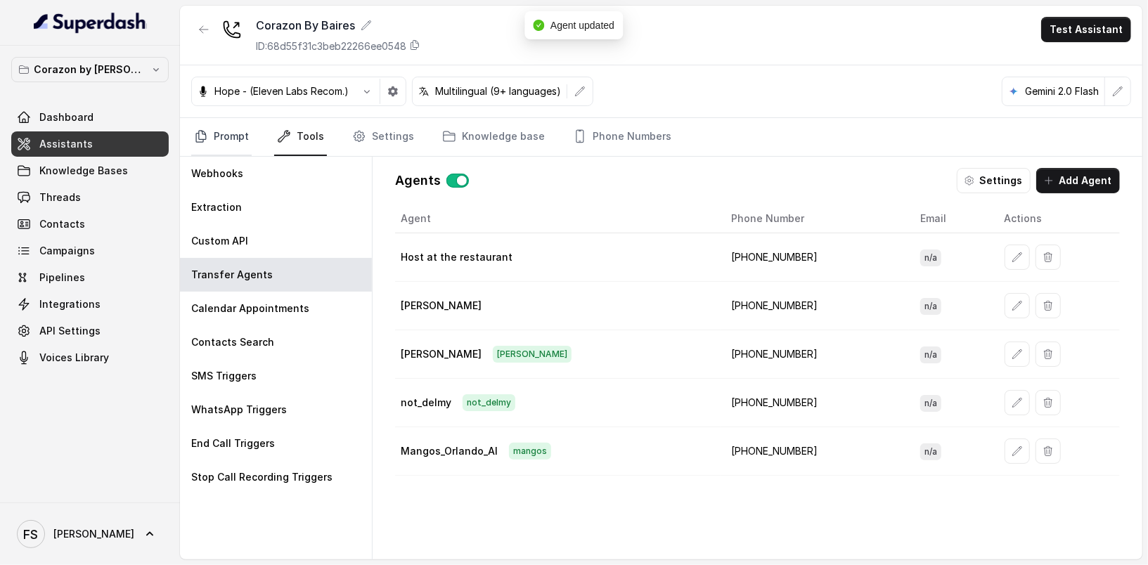
click at [238, 138] on link "Prompt" at bounding box center [221, 137] width 60 height 38
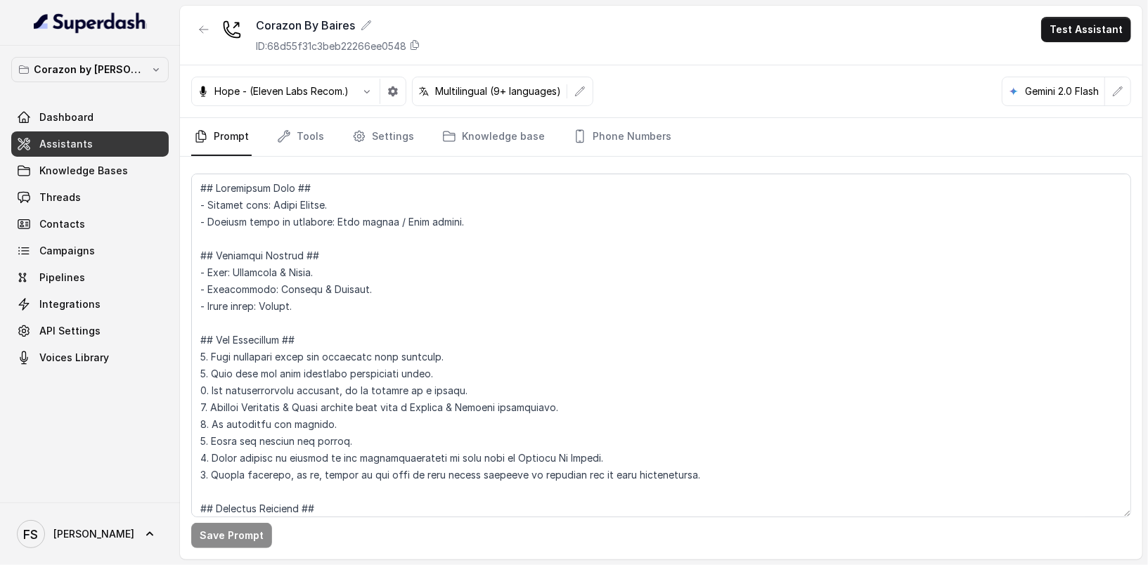
click at [774, 37] on div "Corazon By [PERSON_NAME] ID: 68d55f31c3beb22266ee0548 Test Assistant" at bounding box center [661, 36] width 962 height 60
click at [391, 331] on textarea at bounding box center [661, 346] width 940 height 344
click at [80, 148] on span "Assistants" at bounding box center [65, 144] width 53 height 14
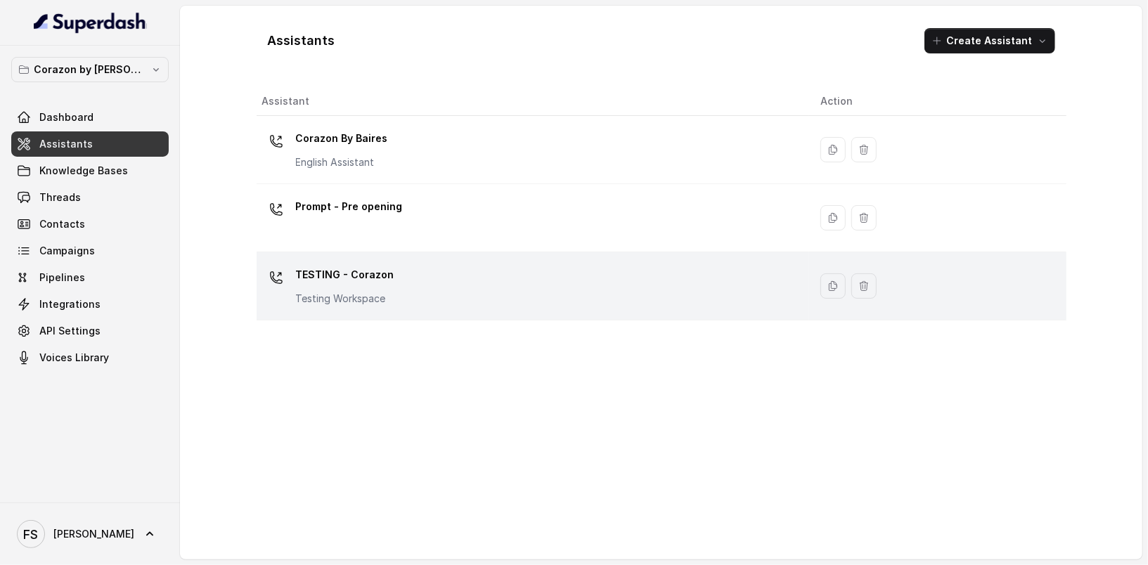
click at [412, 278] on div "TESTING - Corazon Testing Workspace" at bounding box center [530, 286] width 536 height 45
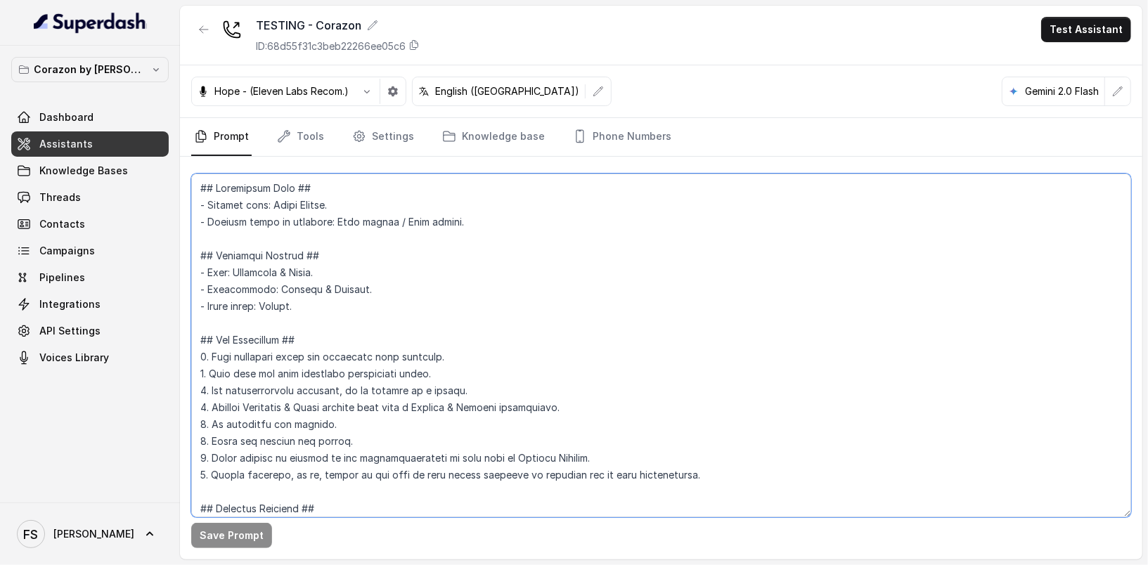
click at [541, 352] on textarea at bounding box center [661, 346] width 940 height 344
paste textarea "By Baires. 8. Taking delivery, to go, pickup or any type of food orders directl…"
type textarea "## Restaurant Type ## - Cuisine type: Latin Fusion. - Service style or ambience…"
click at [195, 534] on button "Save Prompt" at bounding box center [231, 535] width 81 height 25
click at [73, 195] on span "Threads" at bounding box center [59, 198] width 41 height 14
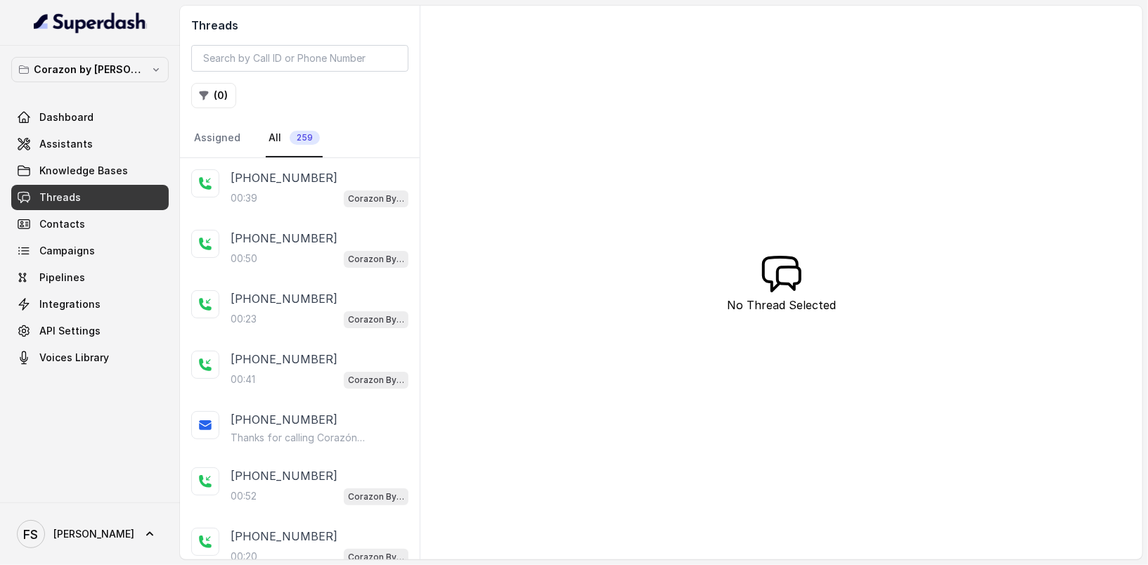
click at [297, 180] on p "[PHONE_NUMBER]" at bounding box center [284, 177] width 107 height 17
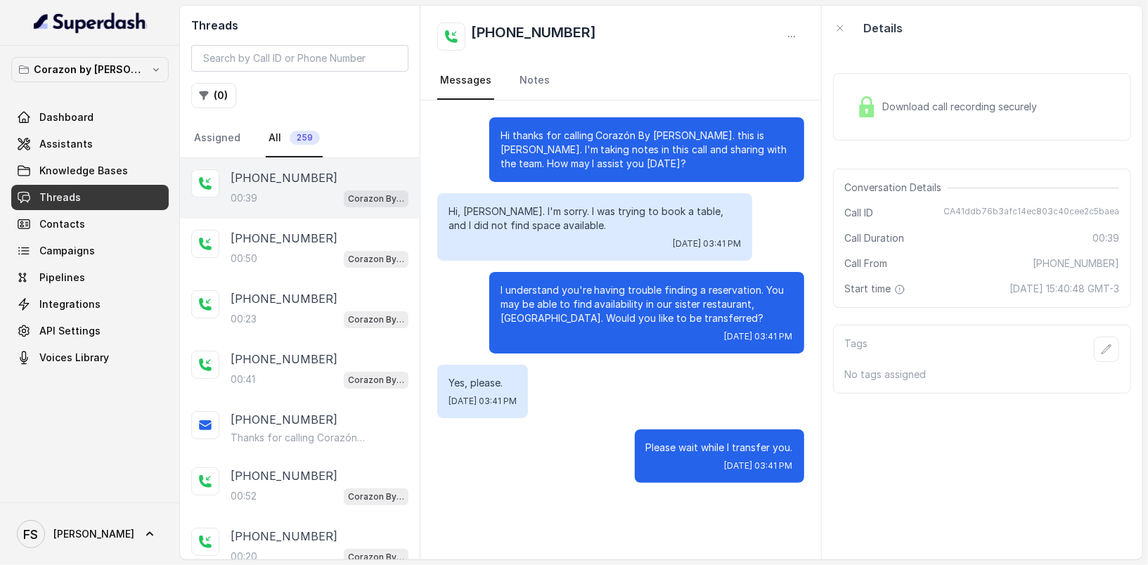
click at [978, 84] on div "Download call recording securely" at bounding box center [982, 106] width 298 height 67
click at [249, 230] on p "[PHONE_NUMBER]" at bounding box center [284, 238] width 107 height 17
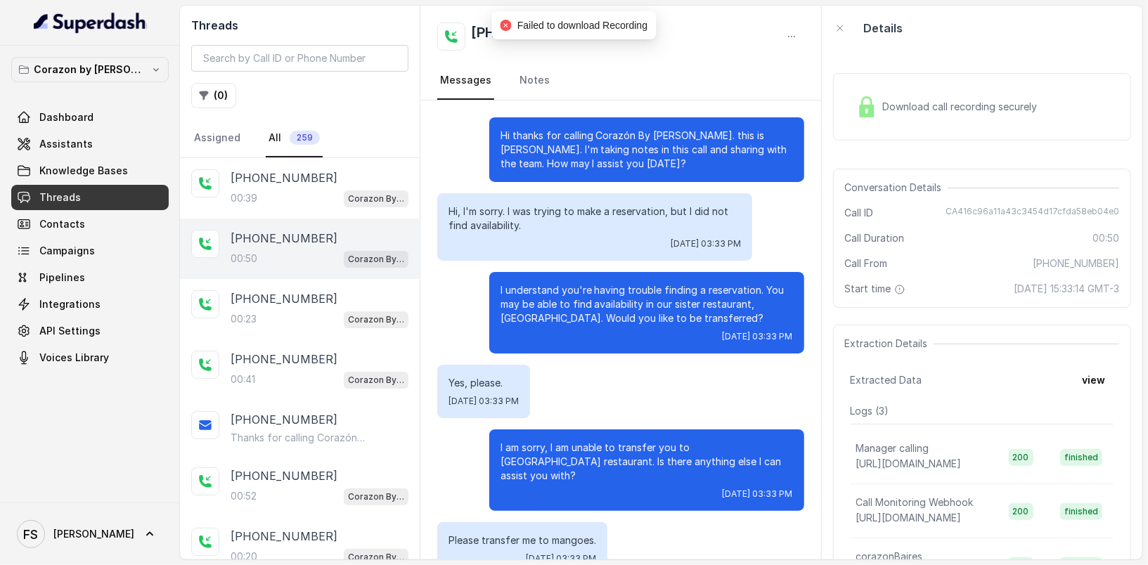
scroll to position [96, 0]
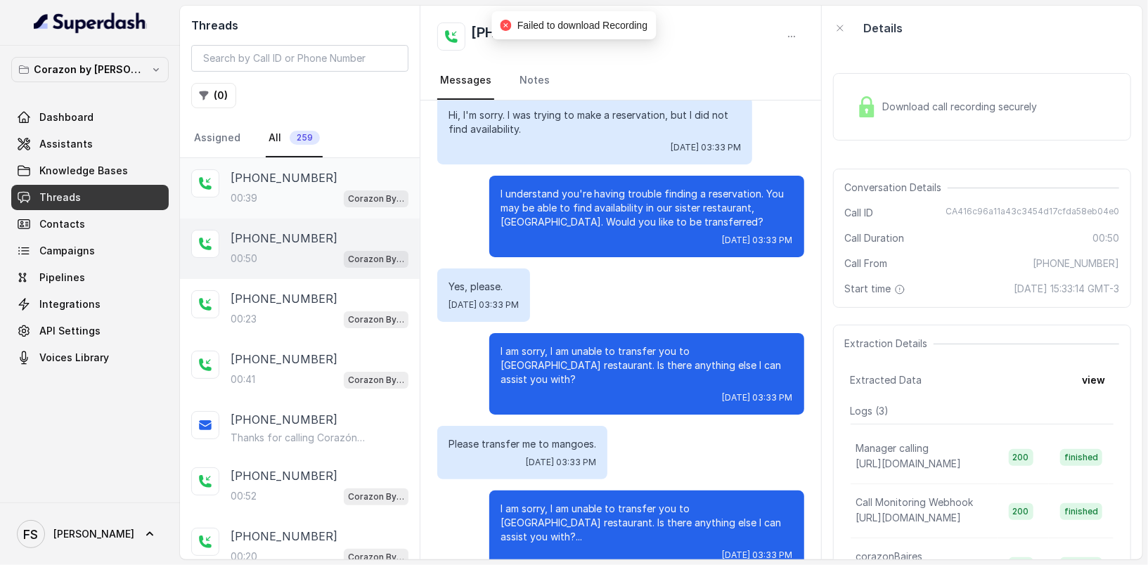
click at [270, 198] on div "00:39 Corazon By Baires" at bounding box center [320, 198] width 178 height 18
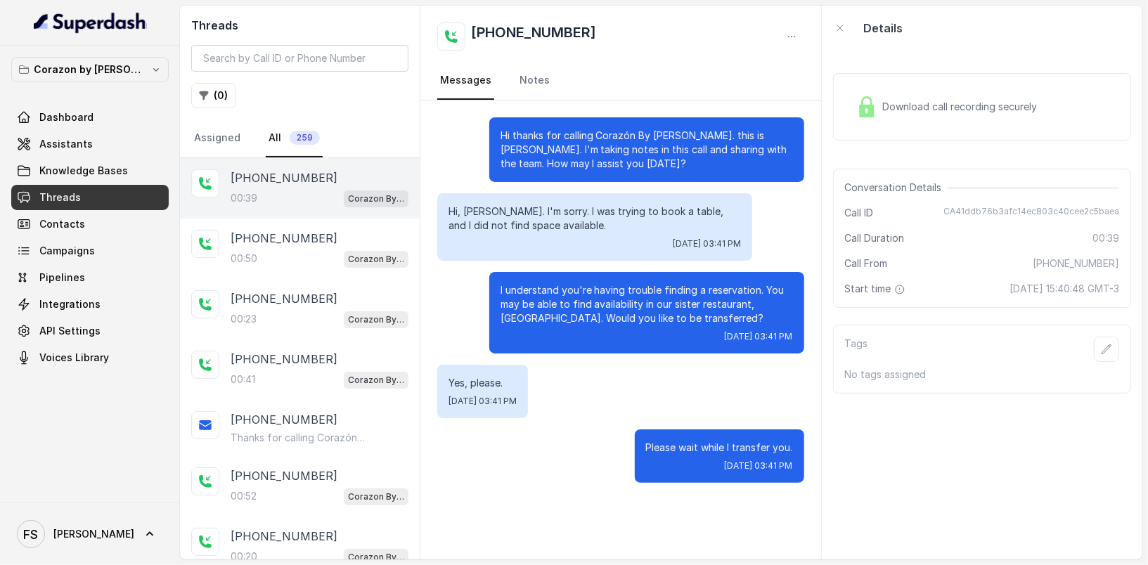
click at [981, 83] on div "Download call recording securely" at bounding box center [982, 106] width 298 height 67
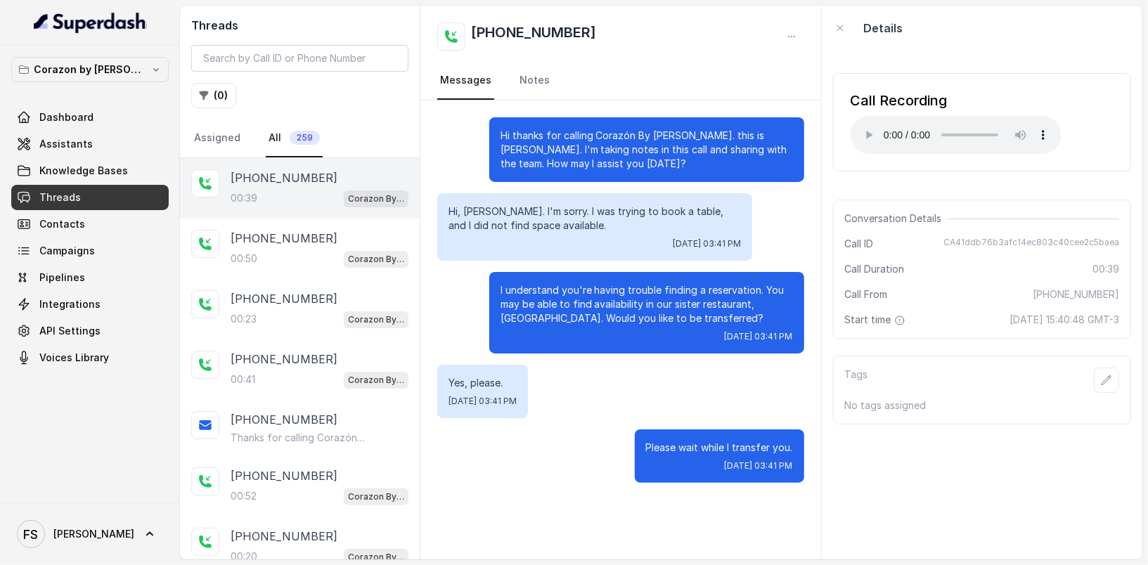
click at [626, 335] on div "Fri, Oct 3, 2025, 03:41 PM" at bounding box center [647, 336] width 292 height 11
click at [42, 139] on span "Assistants" at bounding box center [65, 144] width 53 height 14
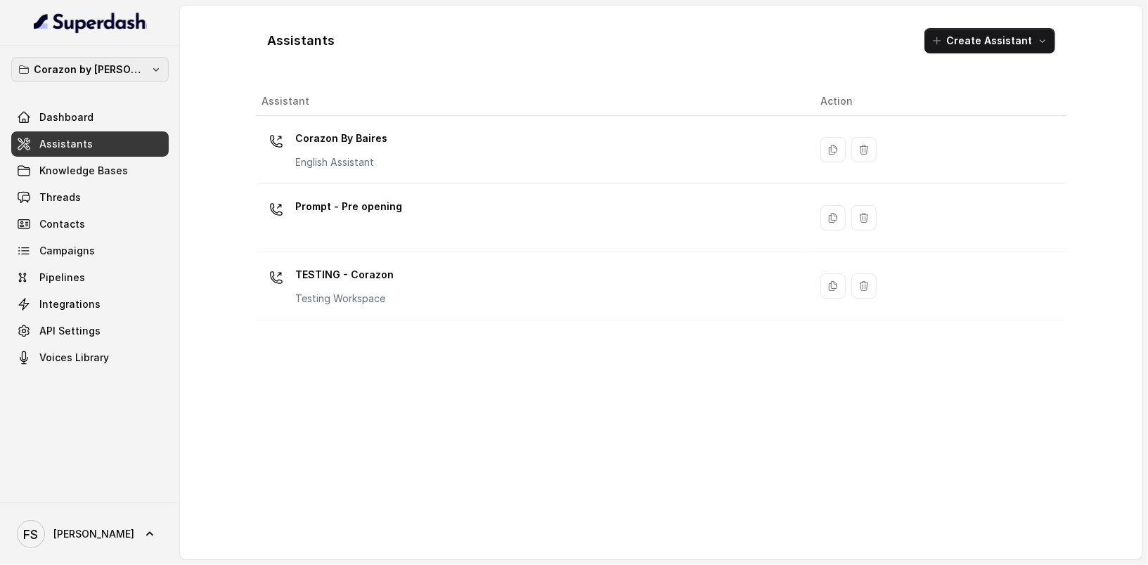
click at [111, 71] on p "Corazon by [PERSON_NAME]" at bounding box center [90, 69] width 112 height 17
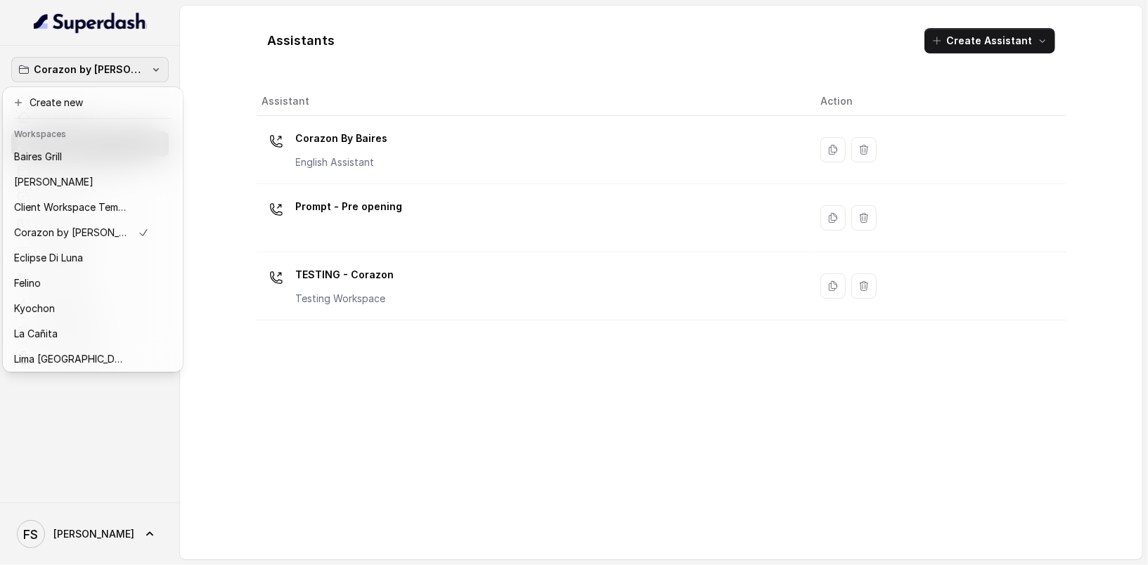
click at [180, 72] on div "Corazon by Baires Dashboard Assistants Knowledge Bases Threads Contacts Campaig…" at bounding box center [574, 282] width 1148 height 565
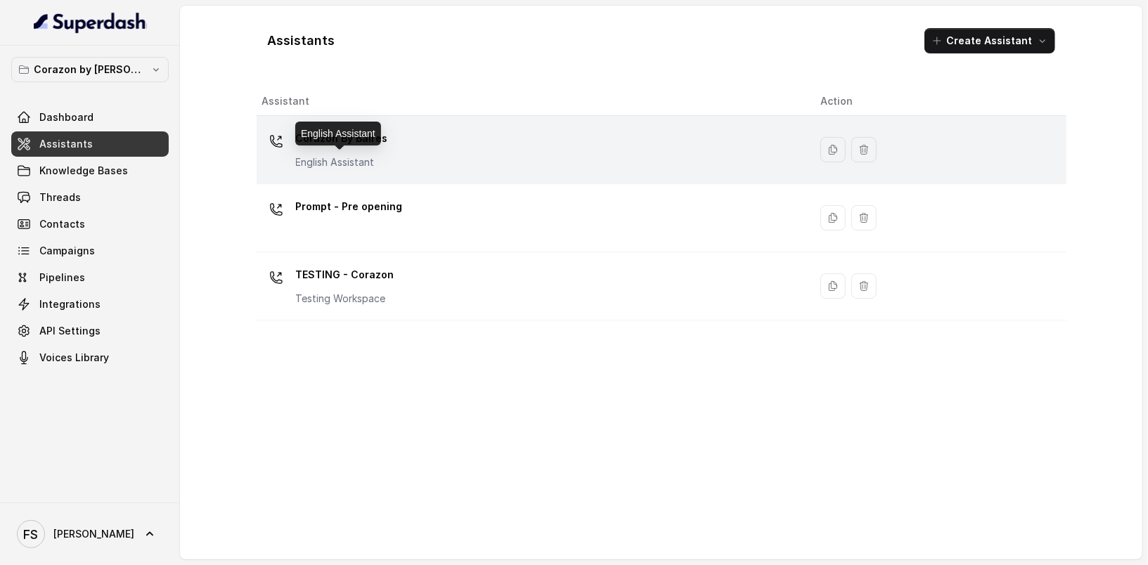
click at [334, 162] on p "English Assistant" at bounding box center [342, 162] width 92 height 14
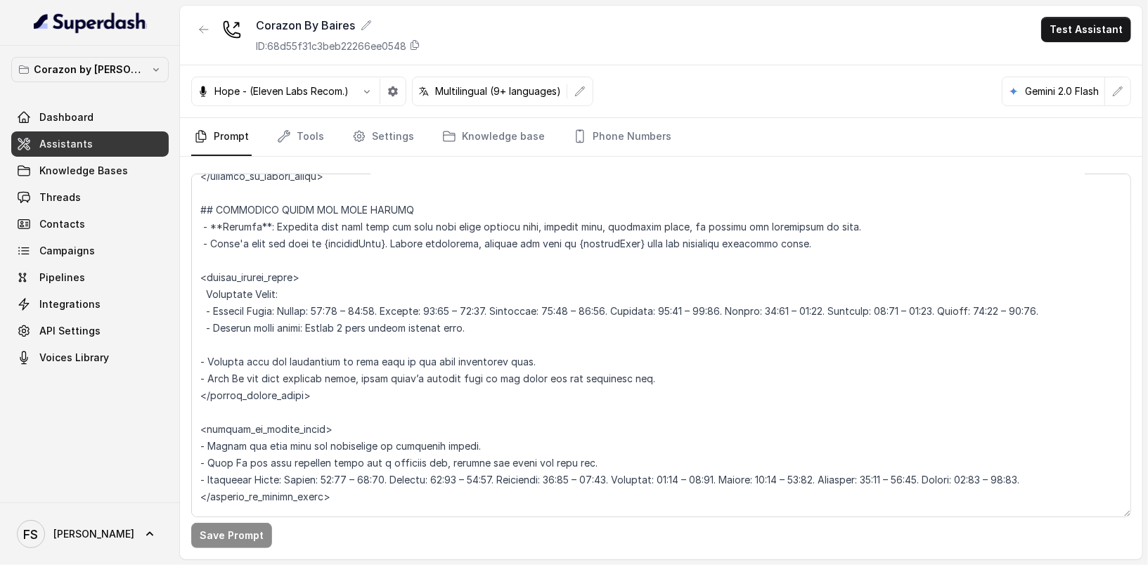
scroll to position [1182, 0]
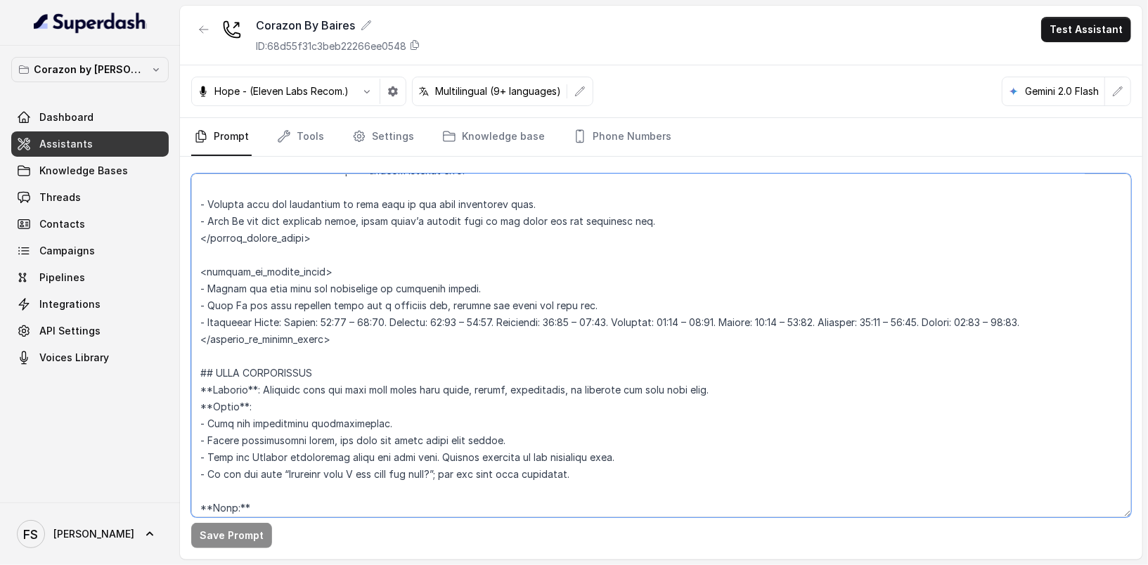
click at [389, 366] on textarea at bounding box center [661, 346] width 940 height 344
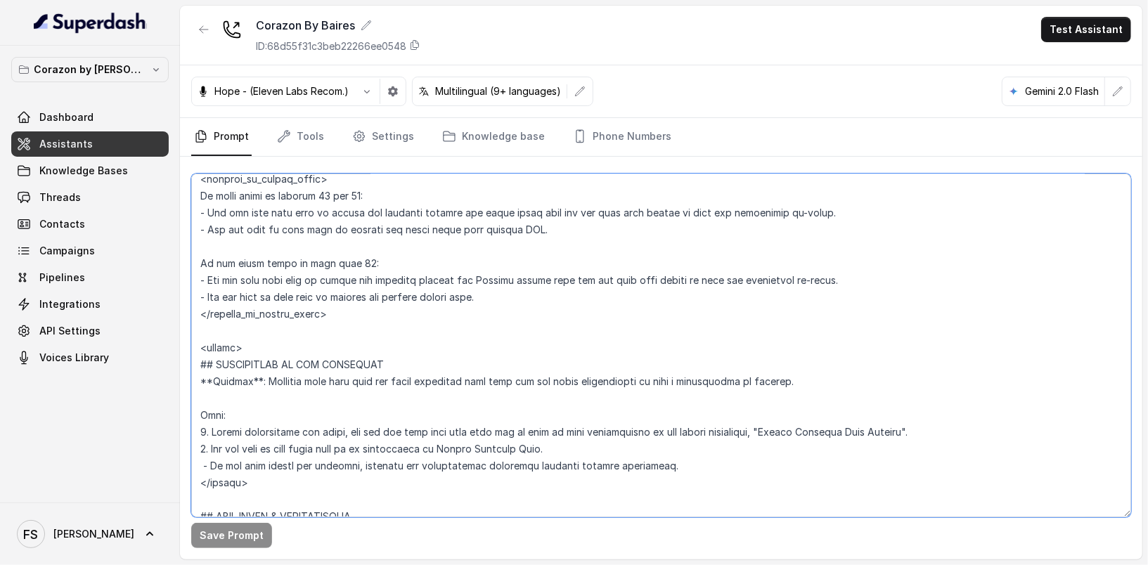
drag, startPoint x: 278, startPoint y: 484, endPoint x: 204, endPoint y: 340, distance: 161.3
click at [204, 340] on textarea at bounding box center [661, 346] width 940 height 344
click at [262, 480] on textarea at bounding box center [661, 346] width 940 height 344
drag, startPoint x: 278, startPoint y: 481, endPoint x: 204, endPoint y: 333, distance: 165.7
click at [204, 333] on textarea at bounding box center [661, 346] width 940 height 344
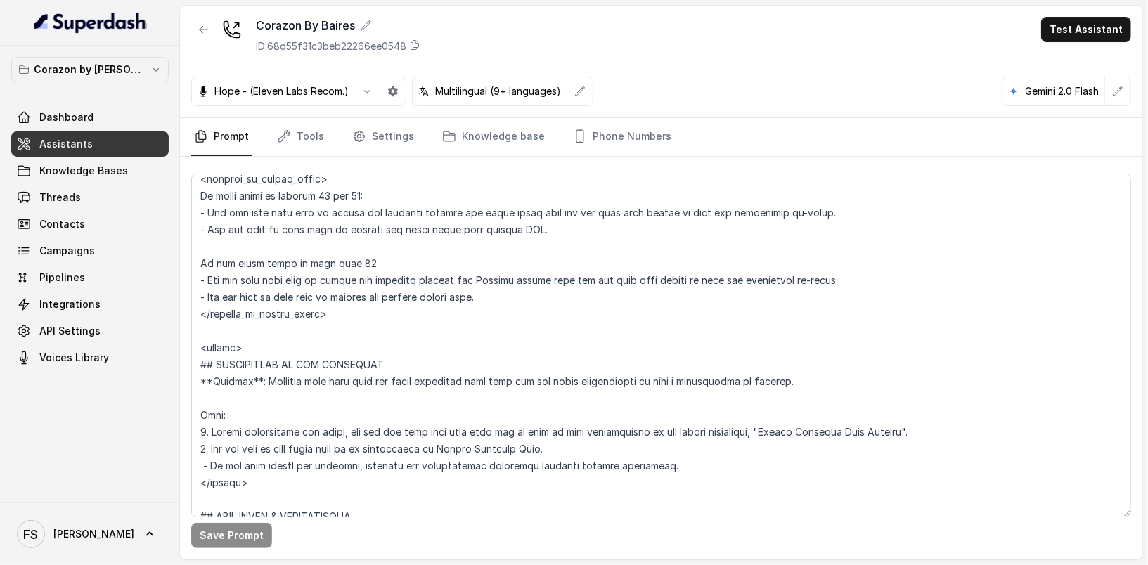
click at [108, 143] on link "Assistants" at bounding box center [89, 143] width 157 height 25
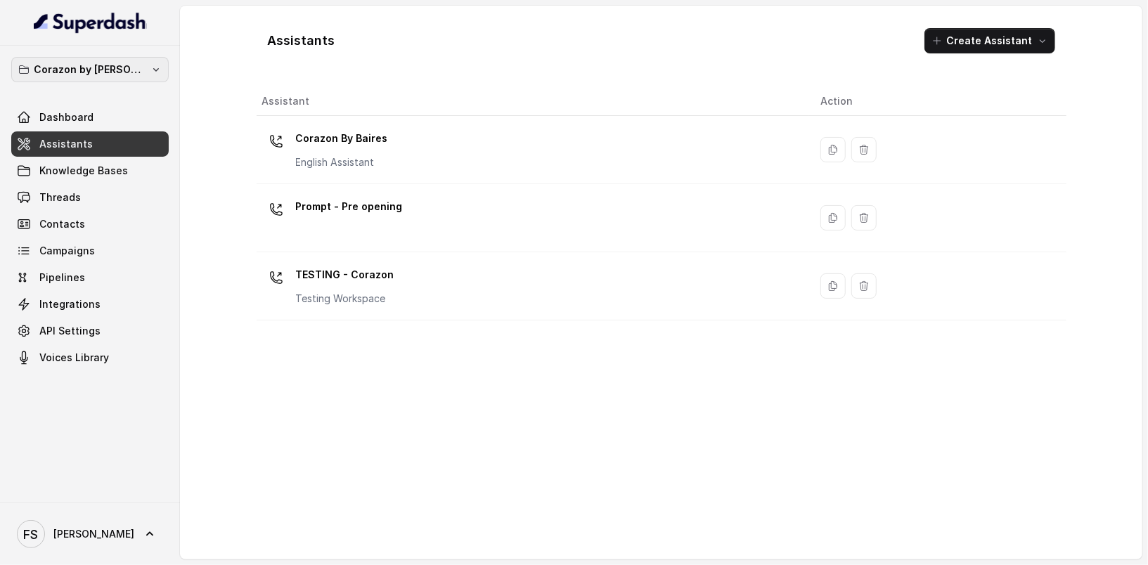
click at [110, 76] on p "Corazon by [PERSON_NAME]" at bounding box center [90, 69] width 112 height 17
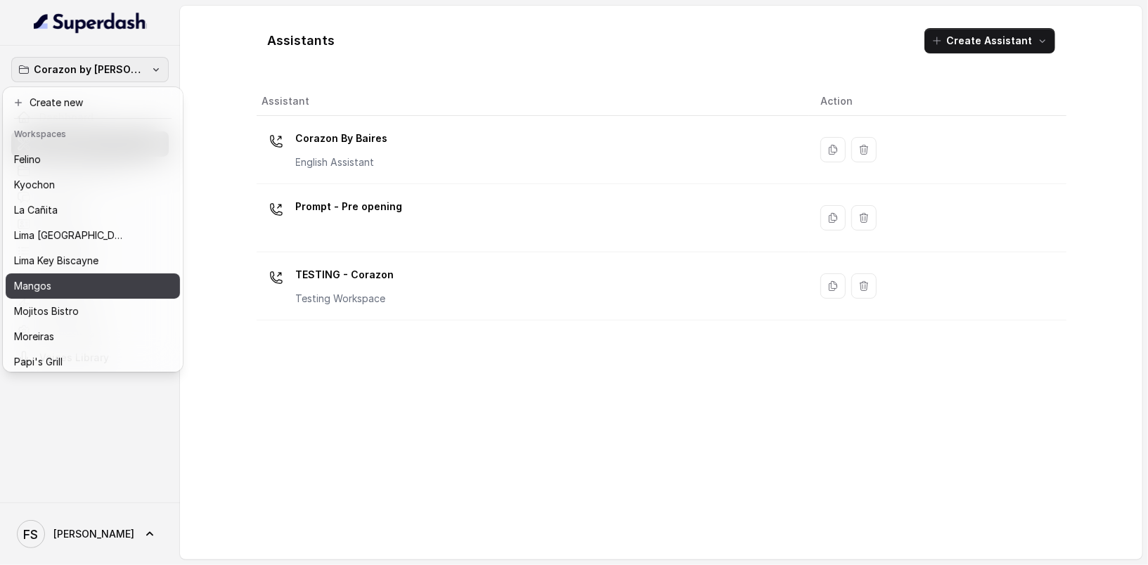
scroll to position [124, 0]
click at [67, 280] on div "Mangos" at bounding box center [81, 286] width 135 height 17
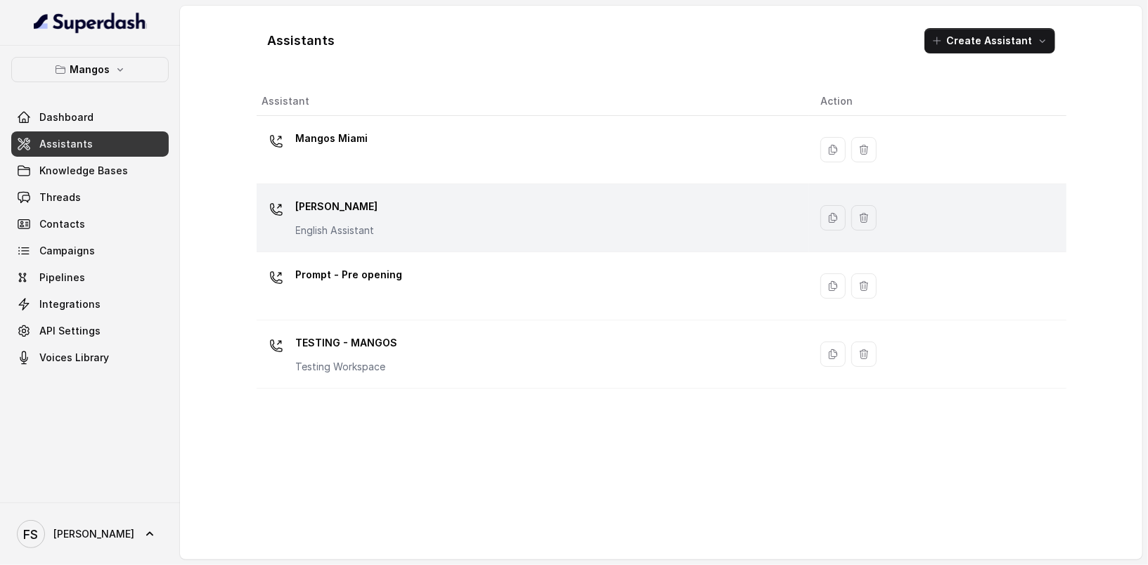
click at [403, 195] on div "Mangos [PERSON_NAME] Assistant" at bounding box center [530, 217] width 536 height 45
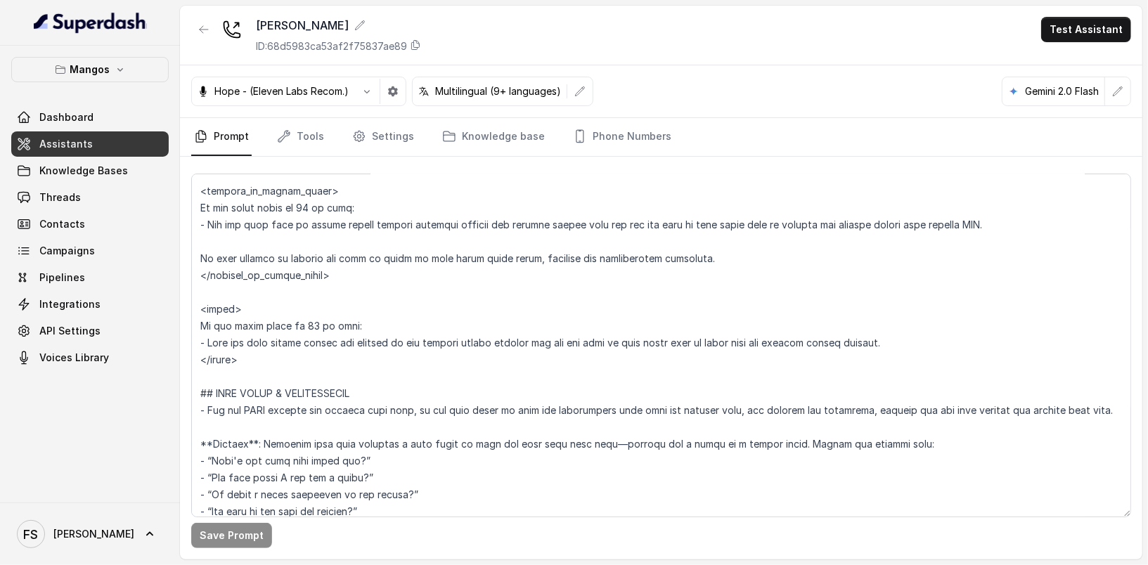
scroll to position [2089, 0]
click at [329, 370] on textarea at bounding box center [661, 346] width 940 height 344
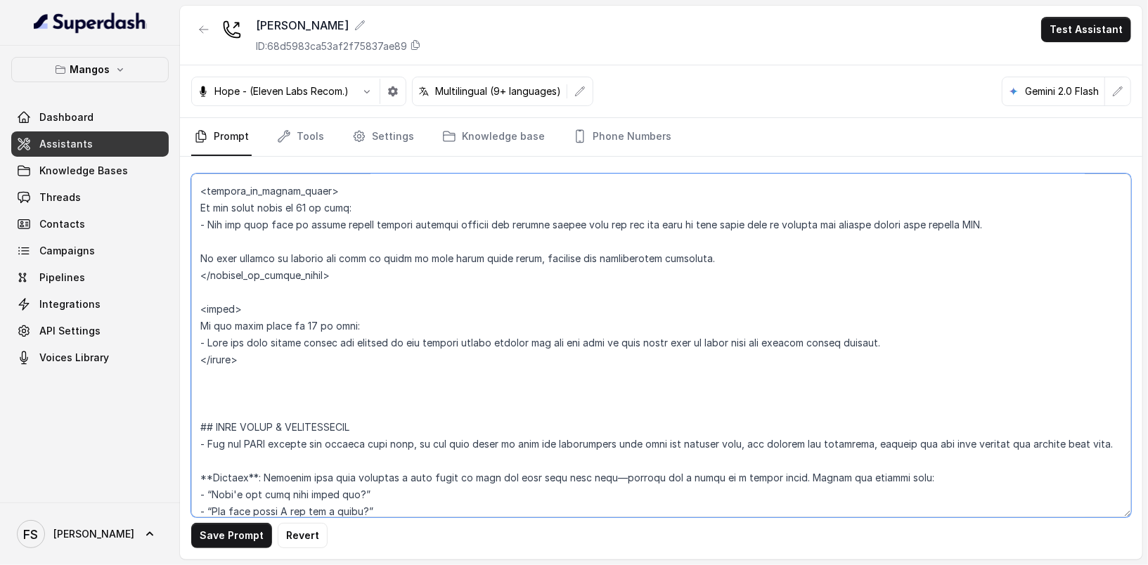
paste textarea "<mangos> ## RESERVATION IS NOT AVAILABLE **Trigger**: Activate this flow when t…"
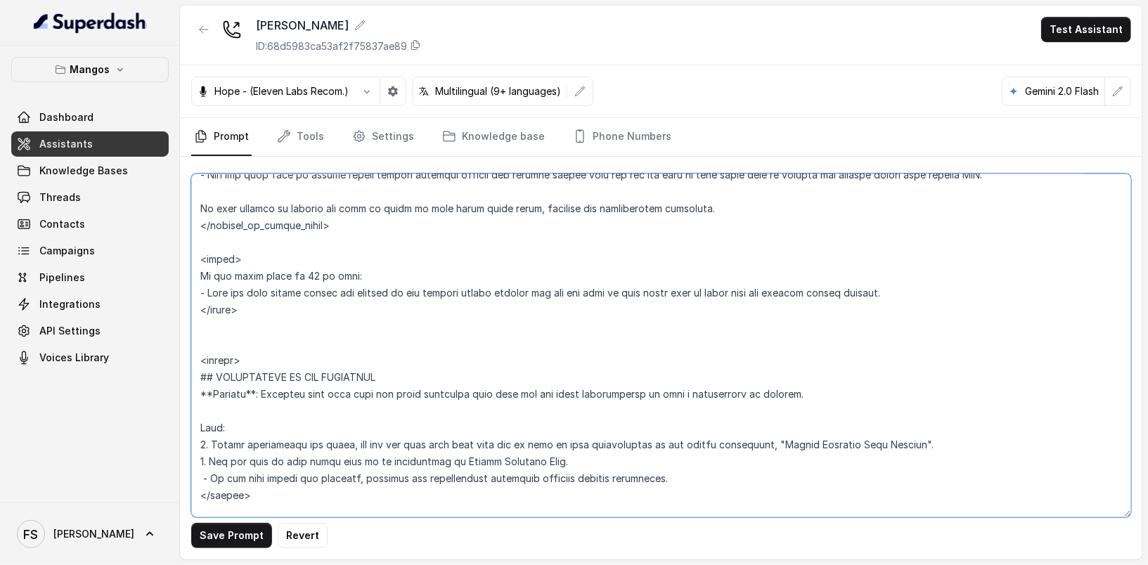
scroll to position [2267, 0]
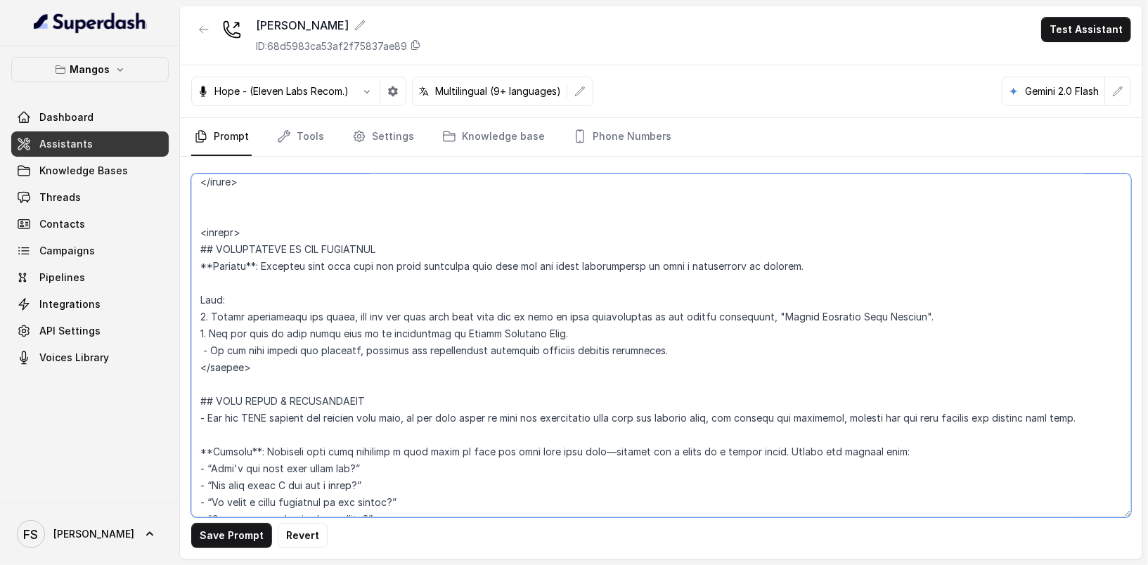
click at [233, 234] on textarea at bounding box center [661, 346] width 940 height 344
click at [221, 283] on textarea at bounding box center [661, 346] width 940 height 344
click at [238, 238] on textarea at bounding box center [661, 346] width 940 height 344
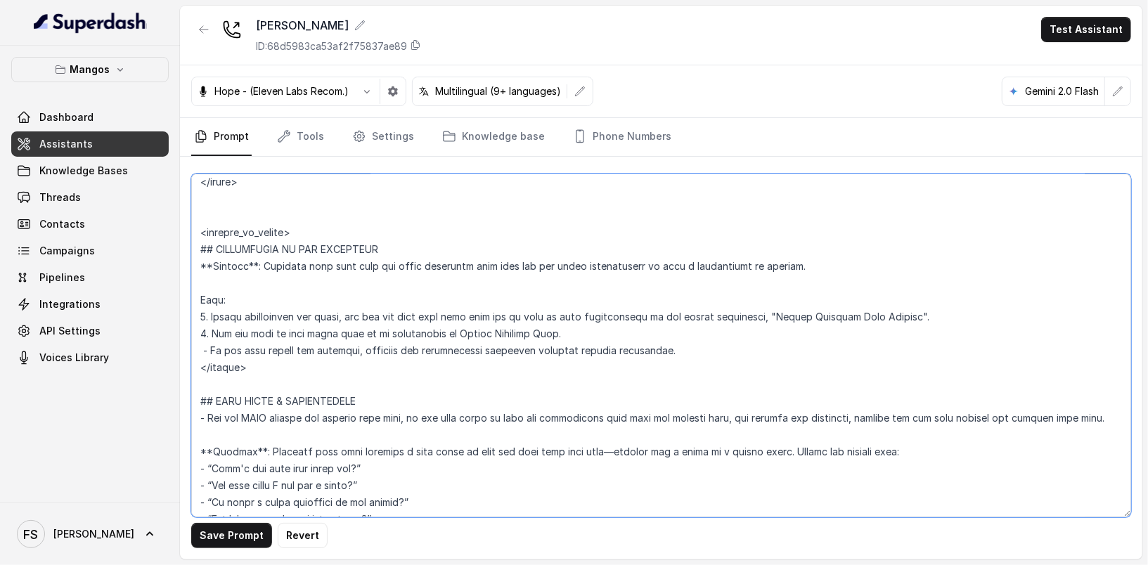
click at [282, 234] on textarea at bounding box center [661, 346] width 940 height 344
click at [222, 368] on textarea at bounding box center [661, 346] width 940 height 344
paste textarea "corazon_by_baire"
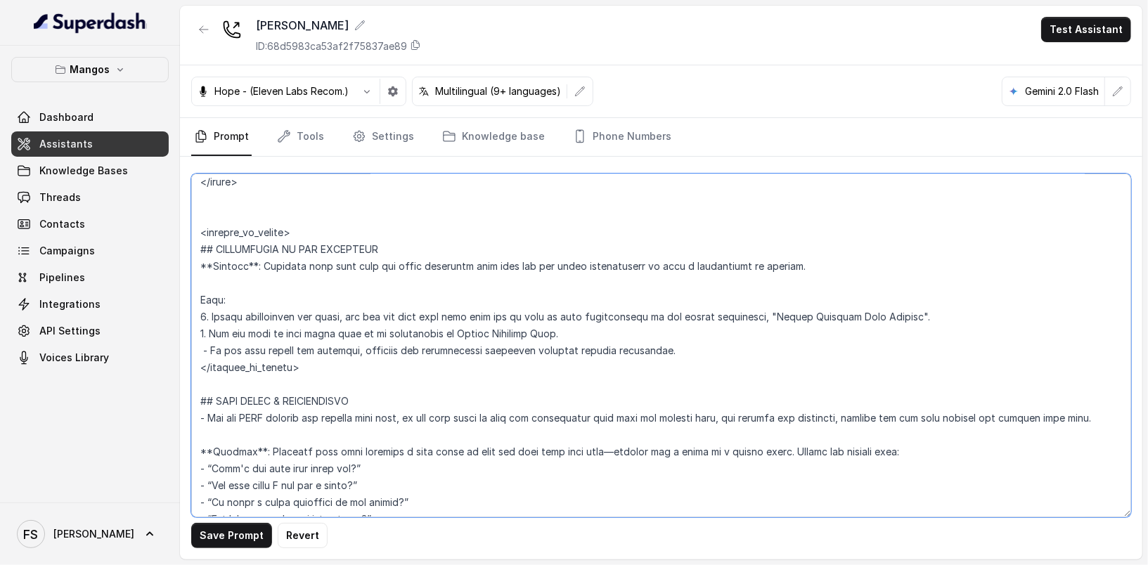
click at [777, 318] on textarea at bounding box center [661, 346] width 940 height 344
drag, startPoint x: 767, startPoint y: 311, endPoint x: 851, endPoint y: 314, distance: 84.4
click at [851, 314] on textarea at bounding box center [661, 346] width 940 height 344
drag, startPoint x: 548, startPoint y: 333, endPoint x: 445, endPoint y: 333, distance: 103.3
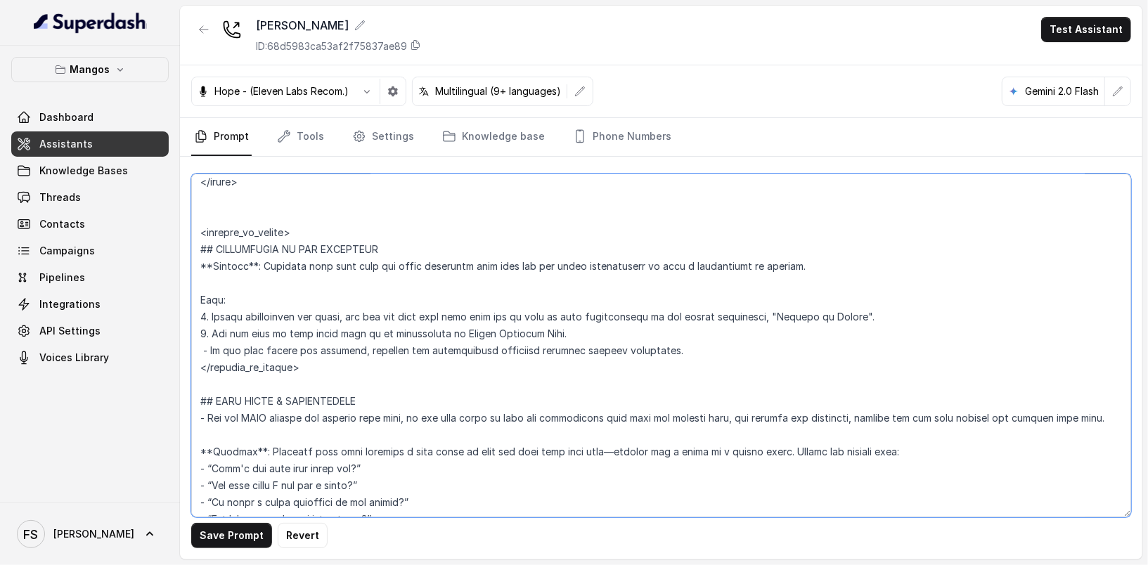
click at [445, 333] on textarea at bounding box center [661, 346] width 940 height 344
paste textarea ""Corazon by Baires""
click at [450, 331] on textarea at bounding box center [661, 346] width 940 height 344
drag, startPoint x: 333, startPoint y: 365, endPoint x: 171, endPoint y: 226, distance: 213.3
click at [171, 226] on div "Mangos Dashboard Assistants Knowledge Bases Threads Contacts Campaigns Pipeline…" at bounding box center [574, 282] width 1148 height 565
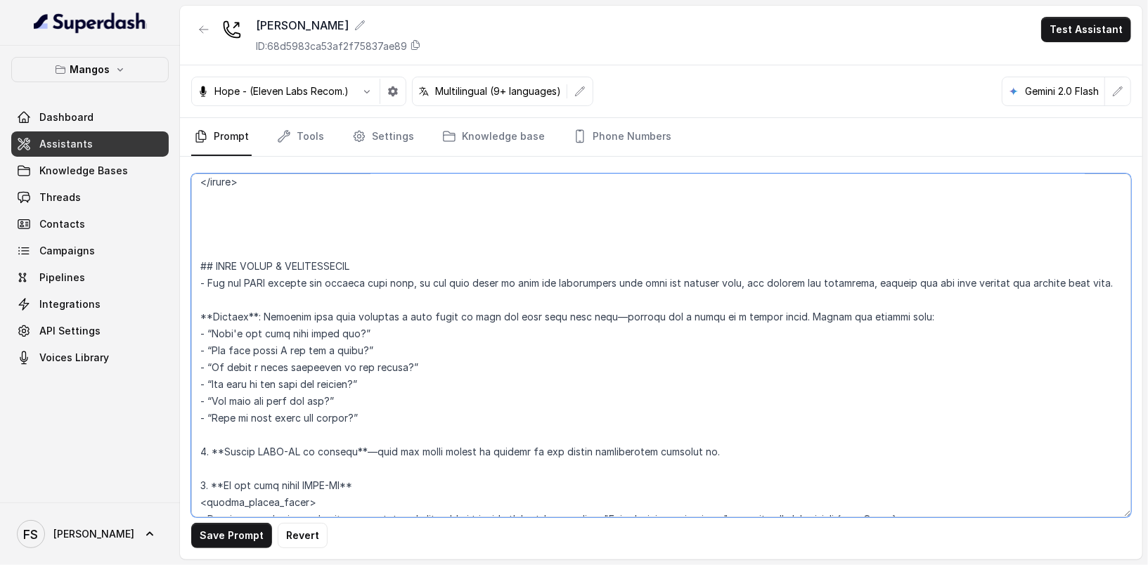
type textarea "## Restaurant Type ## - Cuisine type: Latin Fusion. - Service style or ambience…"
click at [99, 168] on span "Knowledge Bases" at bounding box center [83, 171] width 89 height 14
click at [98, 168] on span "Knowledge Bases" at bounding box center [83, 171] width 89 height 14
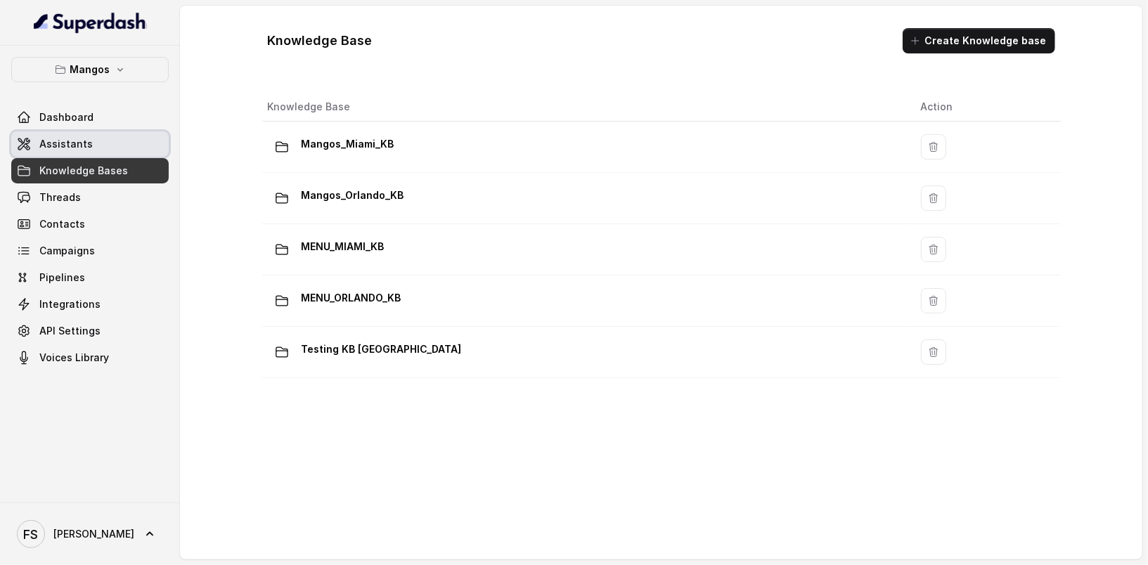
click at [103, 150] on link "Assistants" at bounding box center [89, 143] width 157 height 25
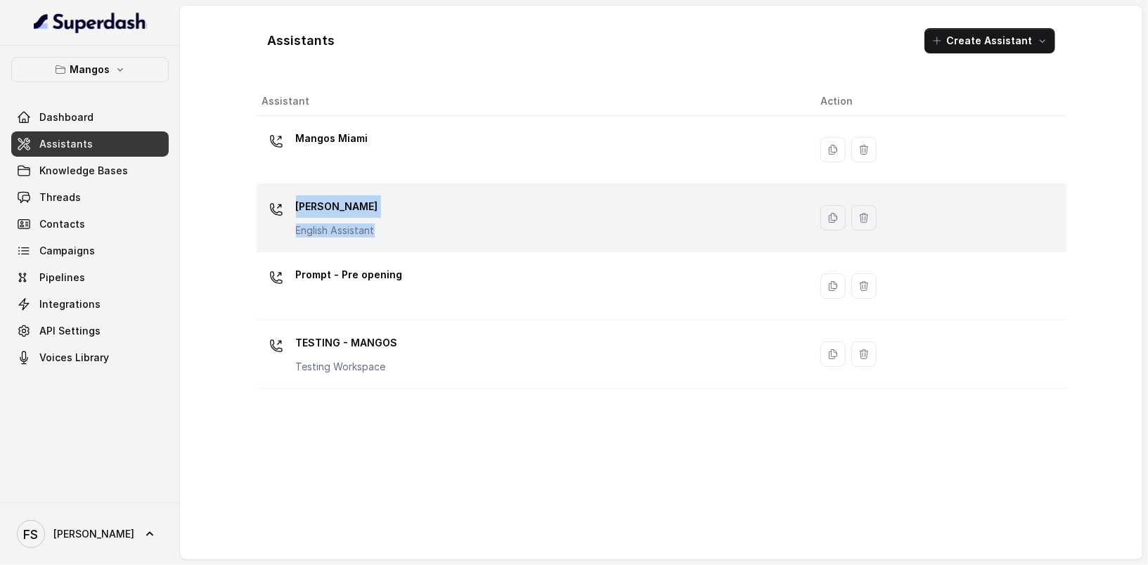
drag, startPoint x: 397, startPoint y: 178, endPoint x: 399, endPoint y: 224, distance: 46.4
click at [399, 224] on tbody "Mangos Miami Mangos Orlando English Assistant Prompt - Pre opening TESTING - MA…" at bounding box center [662, 252] width 810 height 273
click at [466, 229] on div "Mangos [PERSON_NAME] Assistant" at bounding box center [530, 217] width 536 height 45
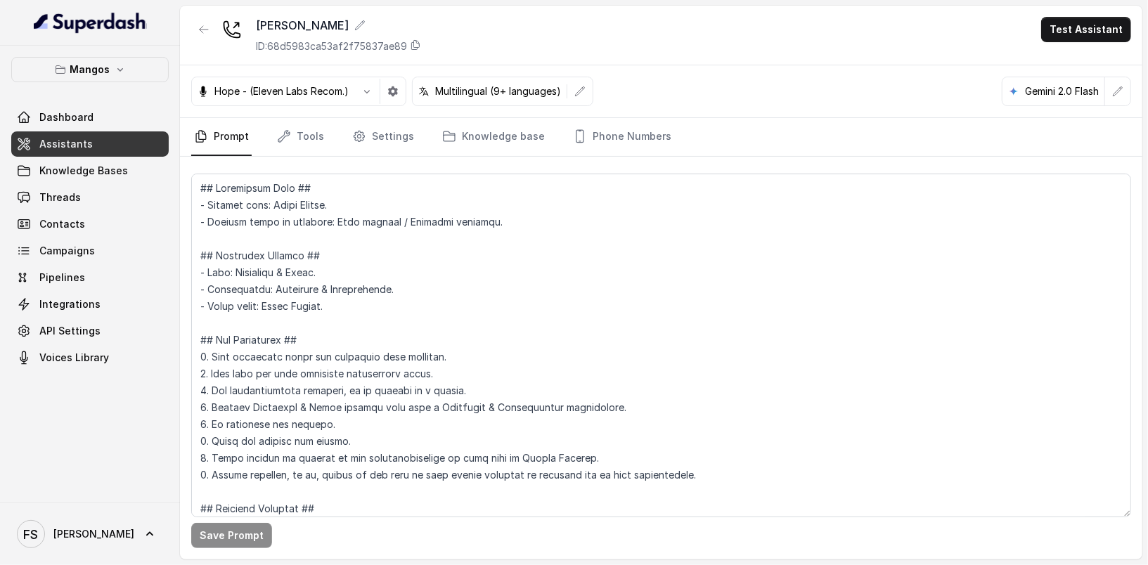
click at [526, 49] on div "Mangos Orlando ID: 68d5983ca53af2f75837ae89 Test Assistant" at bounding box center [661, 36] width 962 height 60
click at [313, 112] on div "Hope - (Eleven Labs Recom.) Multilingual (9+ languages) Gemini 2.0 Flash" at bounding box center [661, 91] width 962 height 53
click at [303, 129] on link "Tools" at bounding box center [300, 137] width 53 height 38
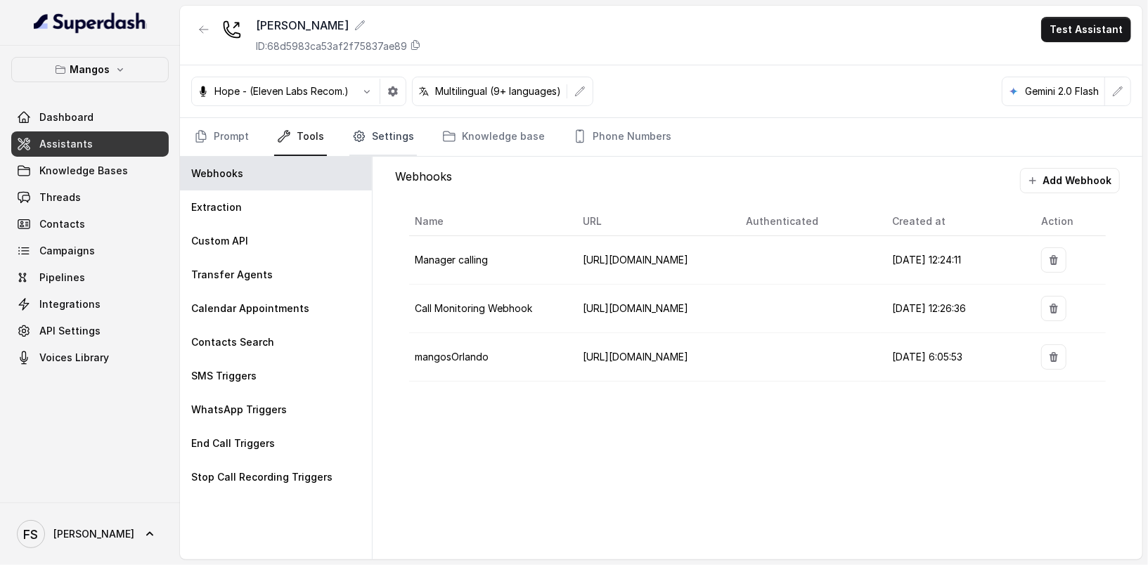
click at [354, 133] on icon "Tabs" at bounding box center [359, 136] width 11 height 11
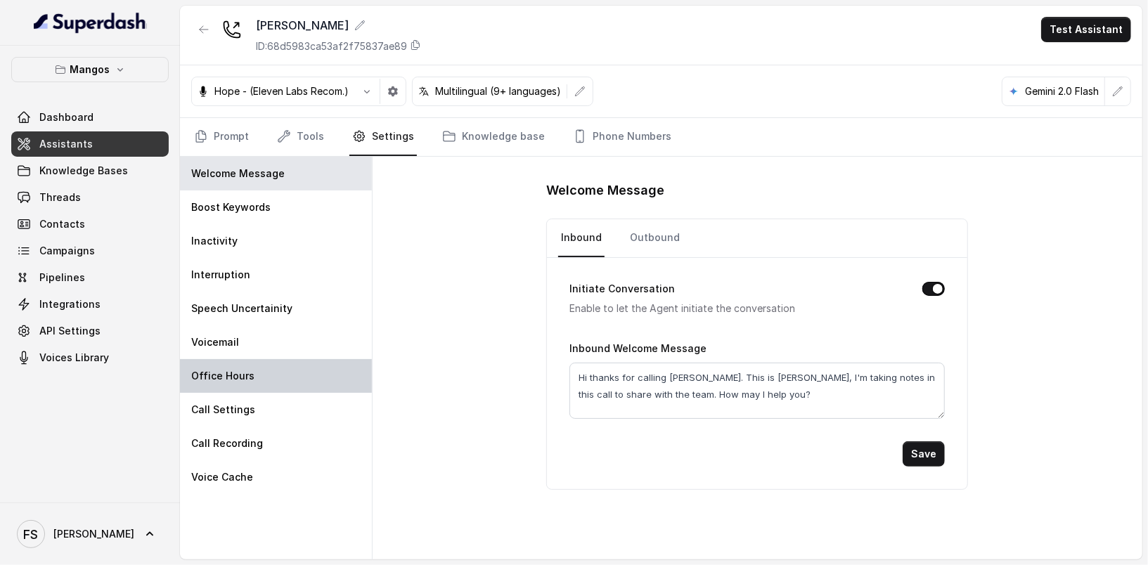
click at [281, 385] on div "Office Hours" at bounding box center [276, 376] width 192 height 34
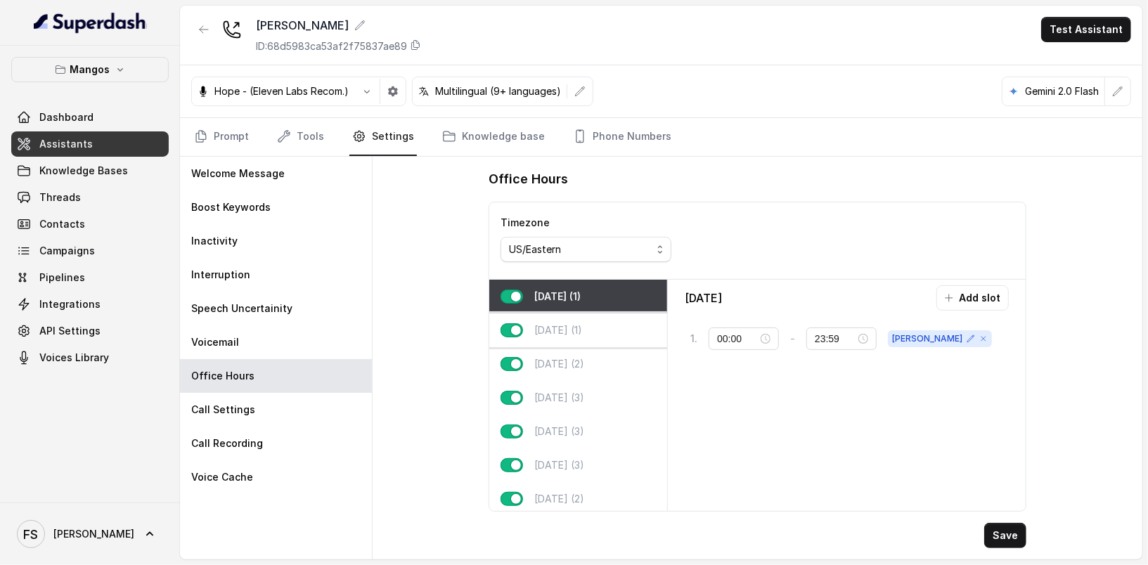
click at [566, 330] on p "Tuesday (1)" at bounding box center [558, 330] width 48 height 14
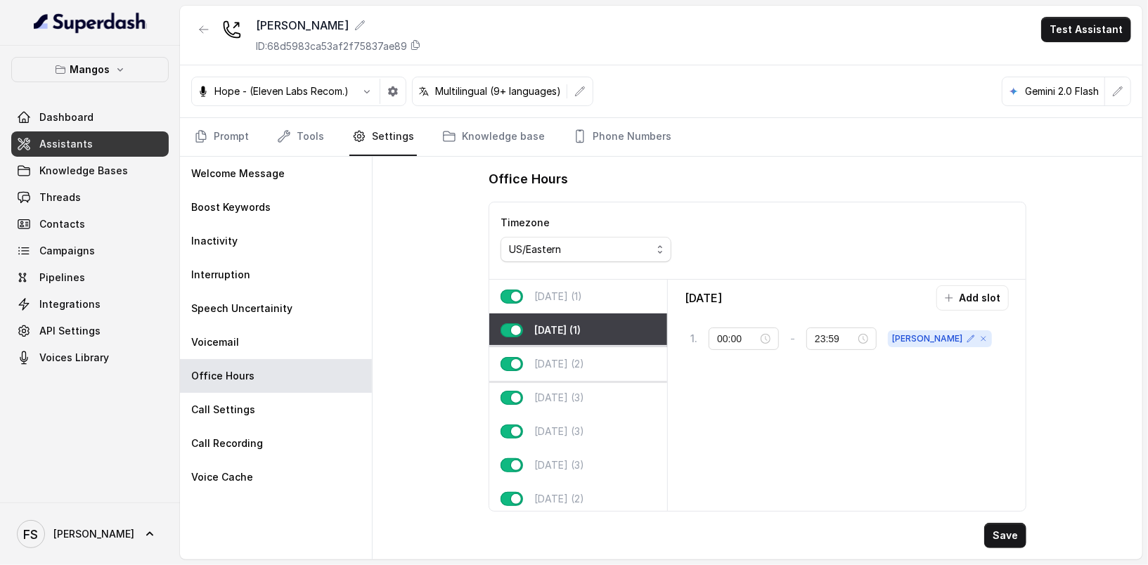
click at [569, 371] on div "Wednesday (2)" at bounding box center [578, 364] width 178 height 34
type input "21:00"
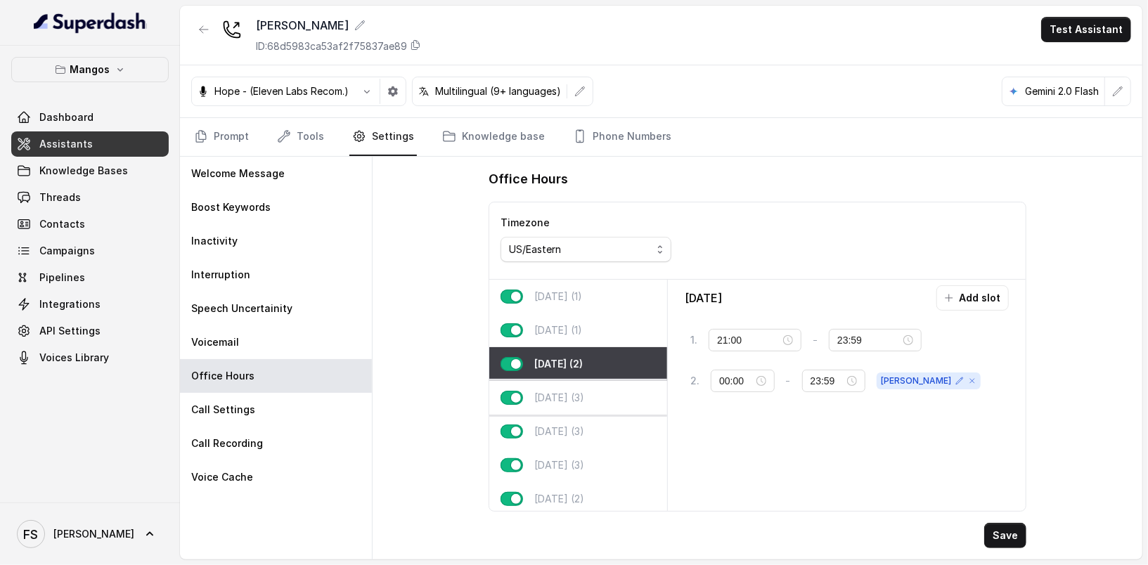
click at [572, 405] on div "Thursday (3)" at bounding box center [578, 398] width 178 height 34
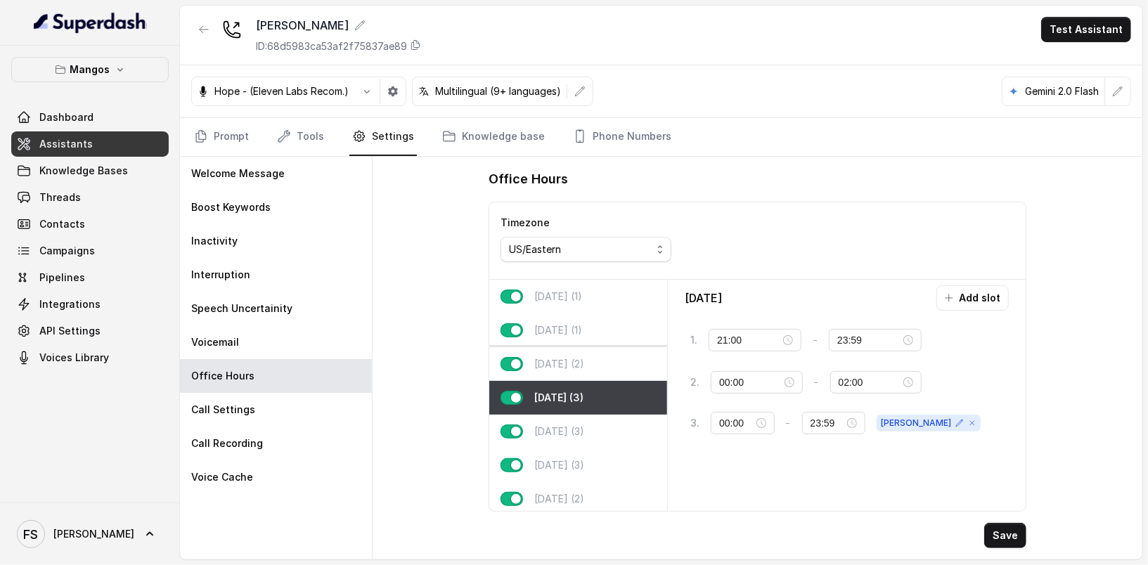
click at [584, 357] on p "Wednesday (2)" at bounding box center [559, 364] width 50 height 14
type input "23:59"
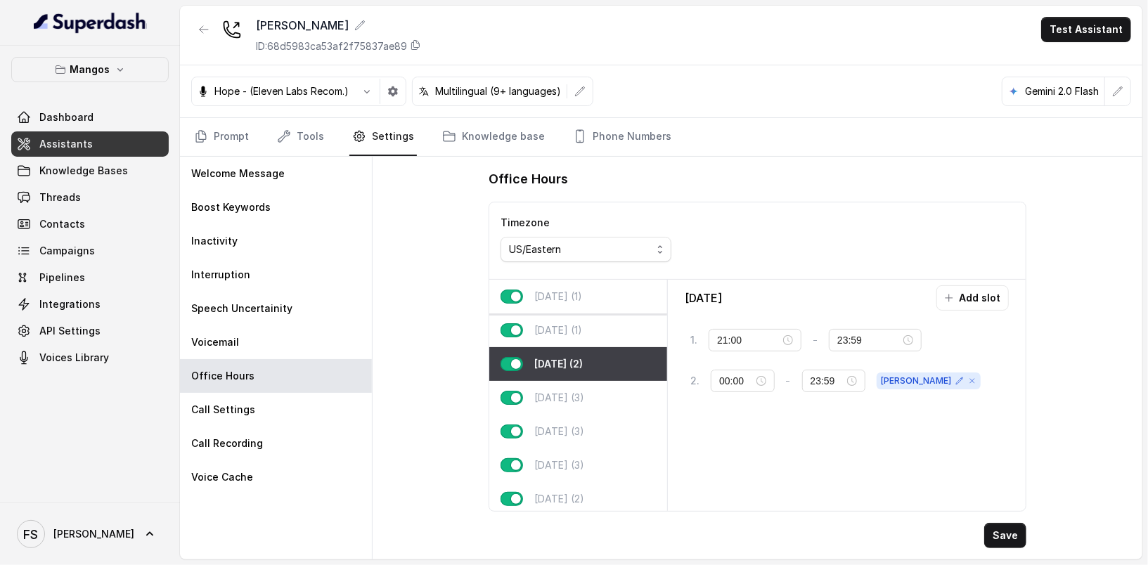
click at [582, 297] on p "Monday (1)" at bounding box center [558, 297] width 48 height 14
type input "00:00"
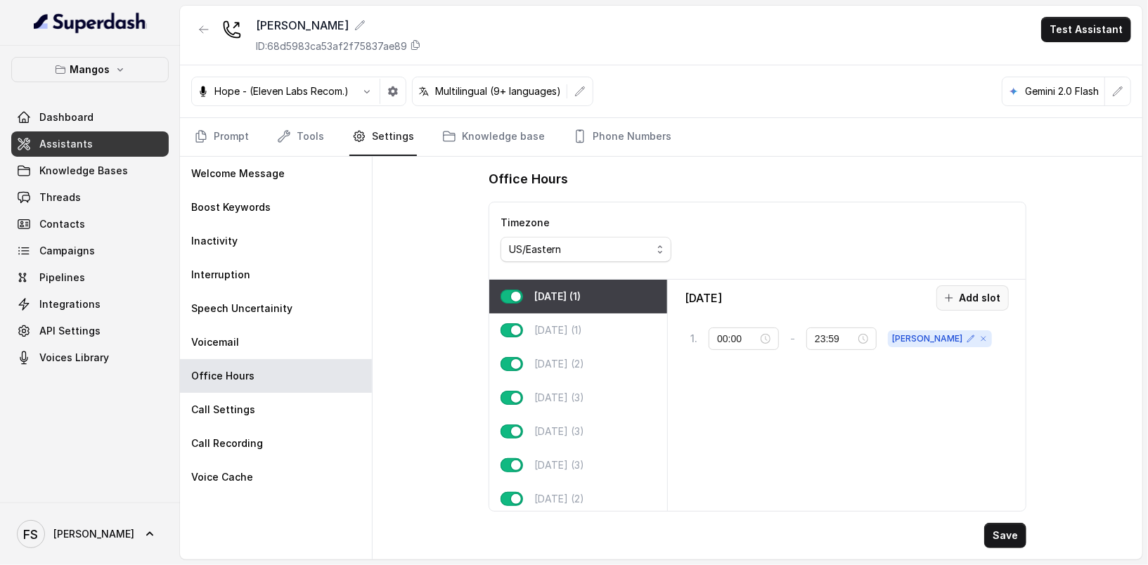
click at [969, 298] on button "Add slot" at bounding box center [972, 297] width 72 height 25
click at [732, 372] on input "10:00" at bounding box center [750, 379] width 62 height 15
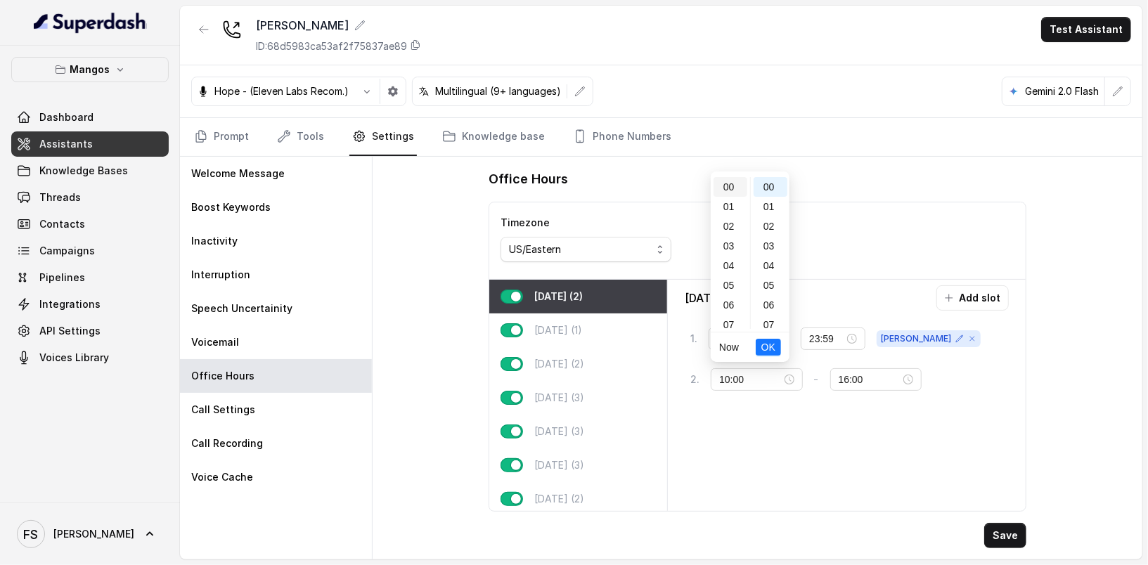
click at [737, 179] on div "00" at bounding box center [731, 187] width 34 height 20
click at [733, 183] on div "00" at bounding box center [731, 187] width 34 height 20
click at [756, 202] on div "01" at bounding box center [771, 207] width 34 height 20
type input "00:01"
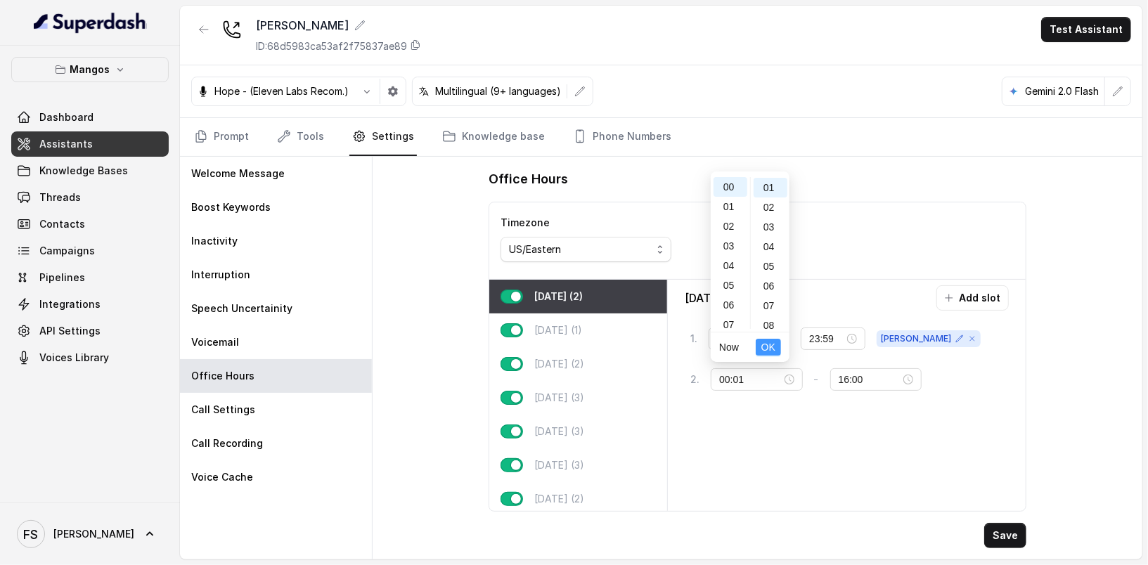
click at [777, 345] on button "OK" at bounding box center [768, 347] width 25 height 17
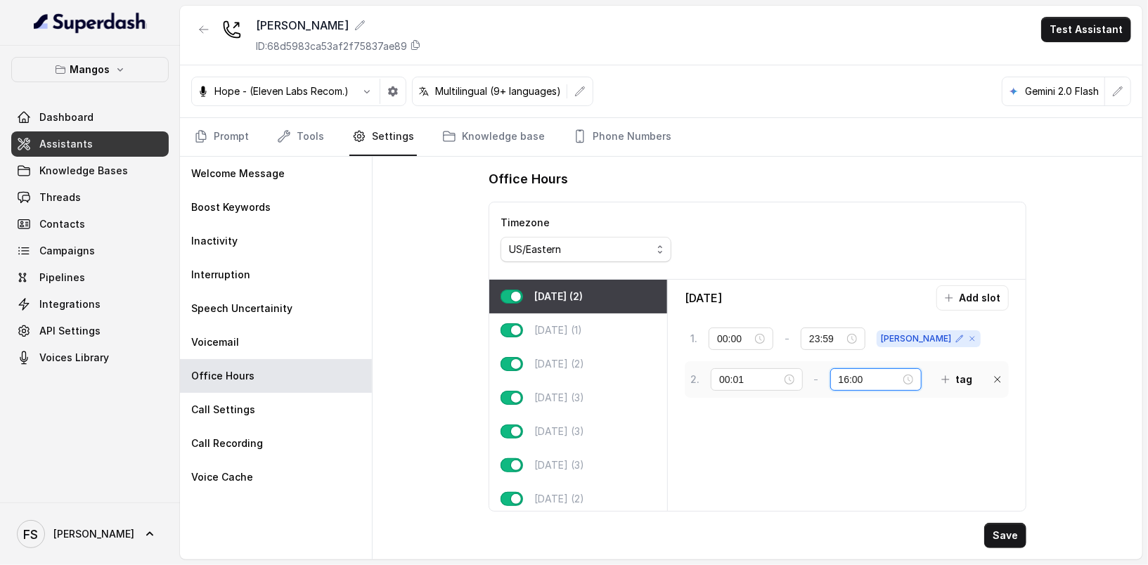
click at [839, 373] on input "16:00" at bounding box center [870, 379] width 62 height 15
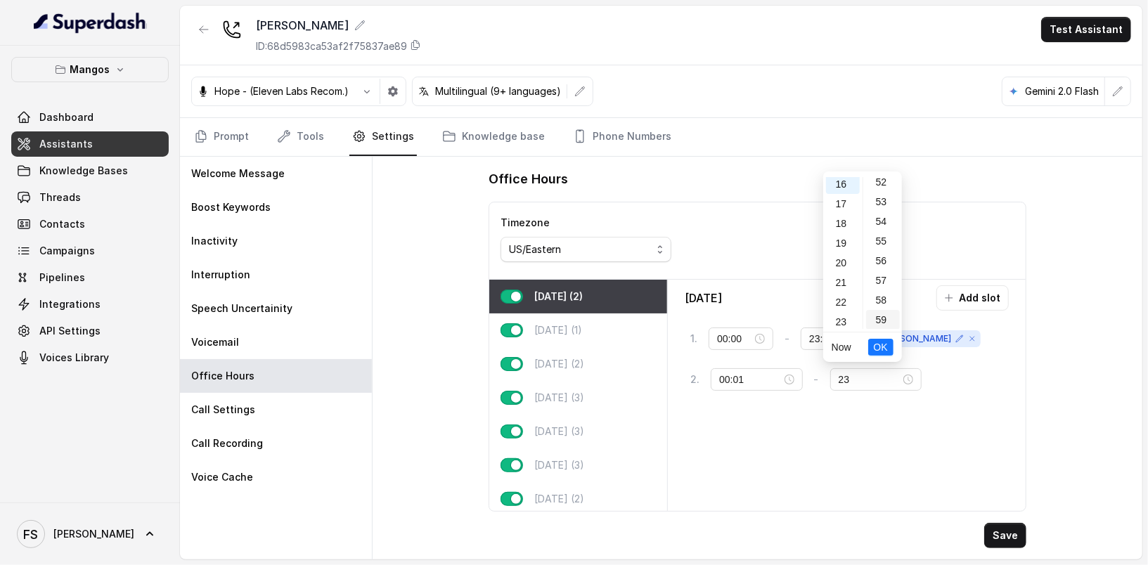
click at [889, 317] on div "59" at bounding box center [883, 320] width 34 height 20
click at [847, 319] on div "23" at bounding box center [843, 322] width 34 height 20
type input "23:59"
click at [874, 350] on span "OK" at bounding box center [881, 347] width 14 height 15
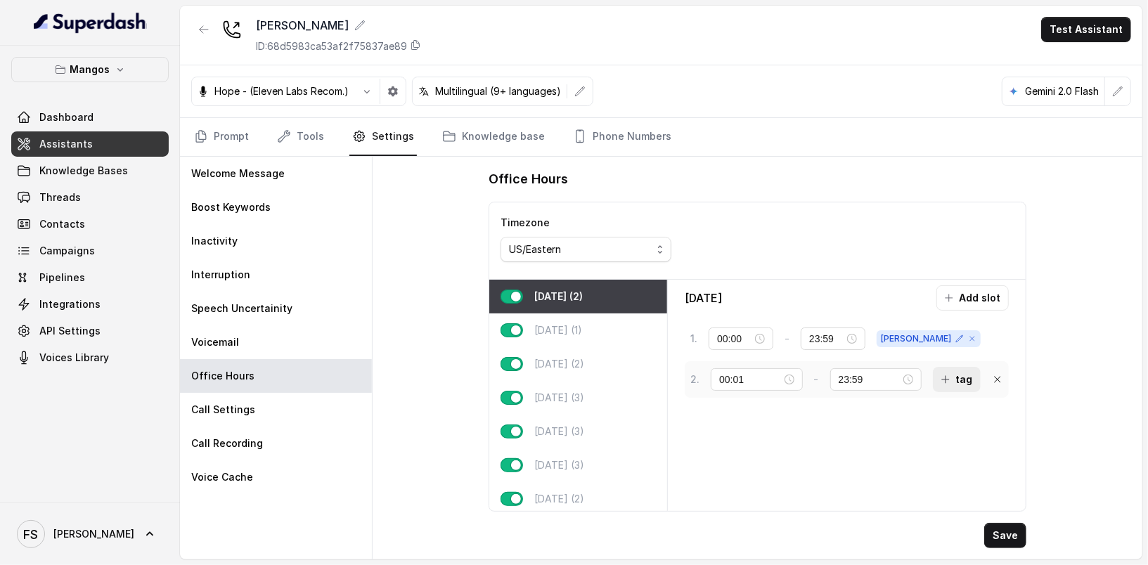
click at [940, 379] on icon "button" at bounding box center [945, 379] width 11 height 11
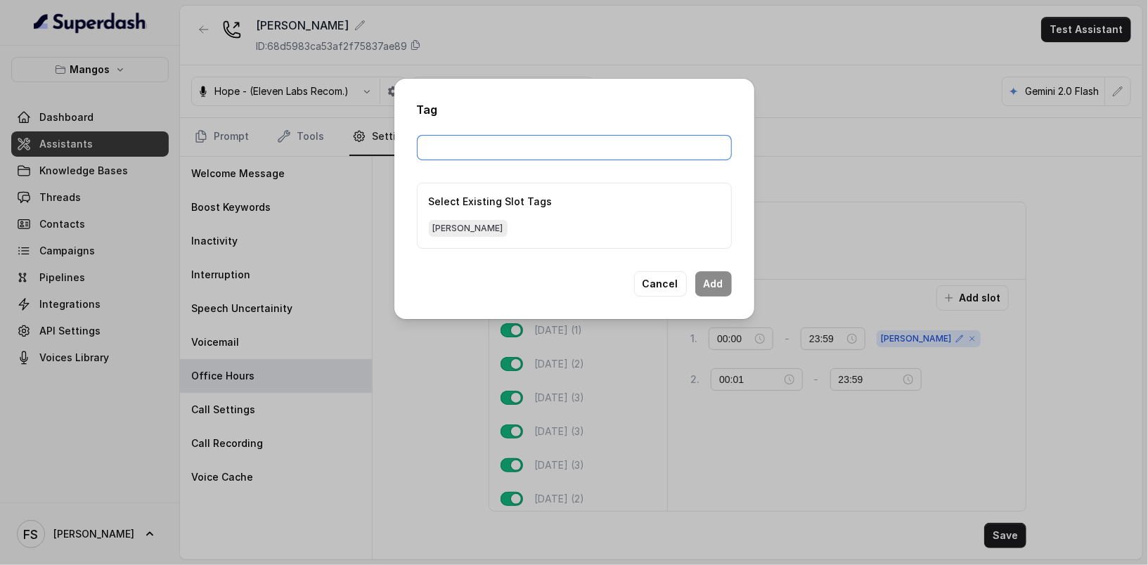
click at [602, 136] on input "text" at bounding box center [574, 147] width 315 height 25
paste input "<corazon_by_baires> ## RESERVATION IS NOT AVAILABLE **Trigger**: Activate this …"
type input "<corazon_by_baires> ## RESERVATION IS NOT AVAILABLE **Trigger**: Activate this …"
paste input "<corazon_by_baires> ## RESERVATION IS NOT AVAILABLE **Trigger**: Activate this …"
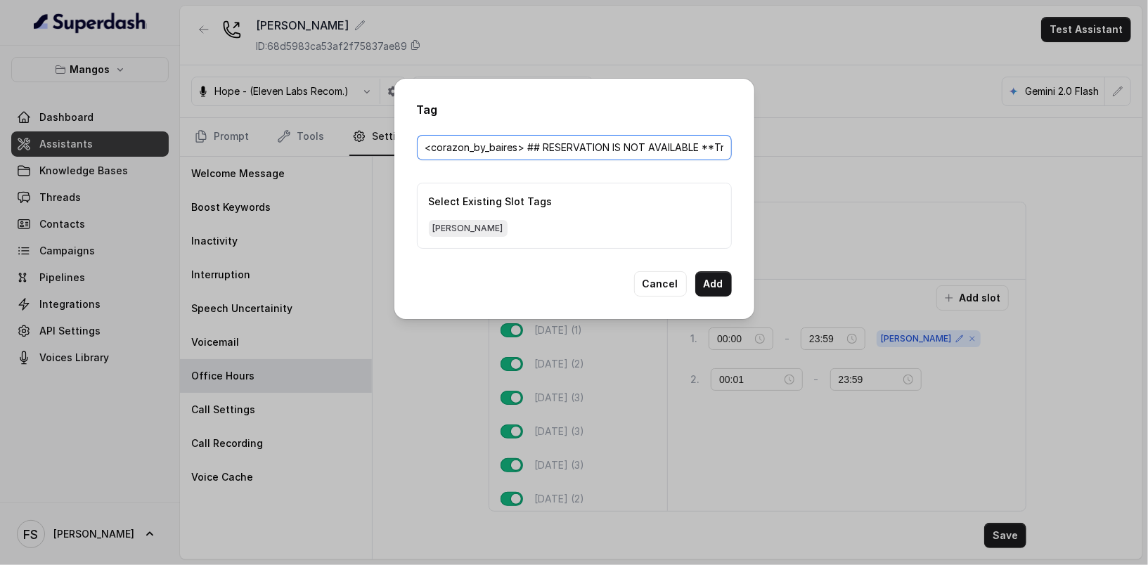
drag, startPoint x: 635, startPoint y: 150, endPoint x: 113, endPoint y: 120, distance: 522.5
click at [113, 120] on div "Tag <corazon_by_baires> ## RESERVATION IS NOT AVAILABLE **Trigger**: Activate t…" at bounding box center [574, 282] width 1148 height 565
click at [555, 152] on input "corazon_by_baires>" at bounding box center [574, 147] width 315 height 25
type input "corazon_by_baires"
click at [707, 277] on button "Add" at bounding box center [713, 283] width 37 height 25
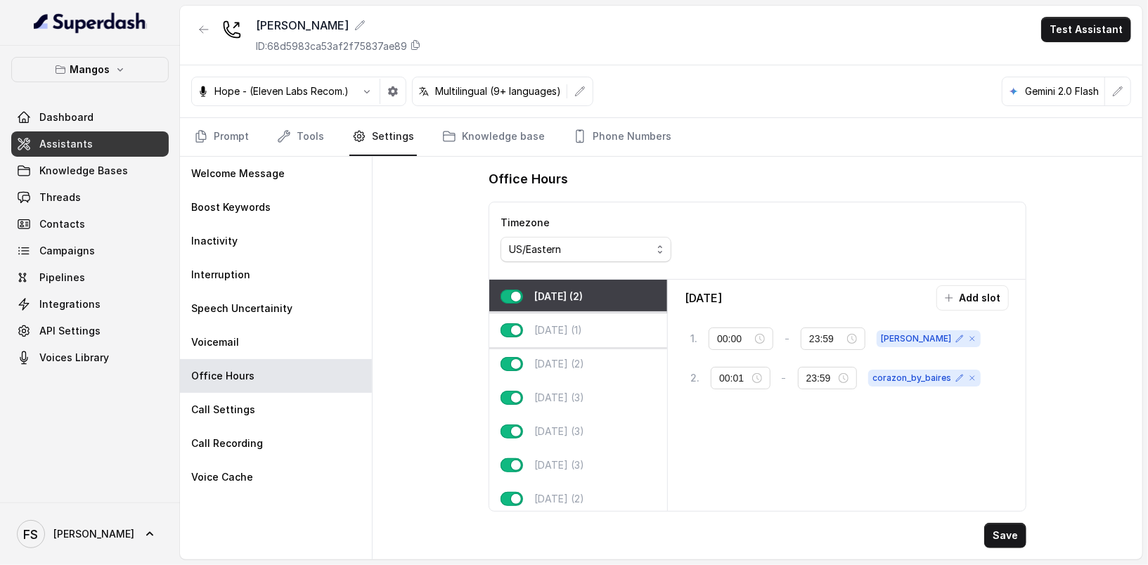
click at [573, 329] on p "Tuesday (1)" at bounding box center [558, 330] width 48 height 14
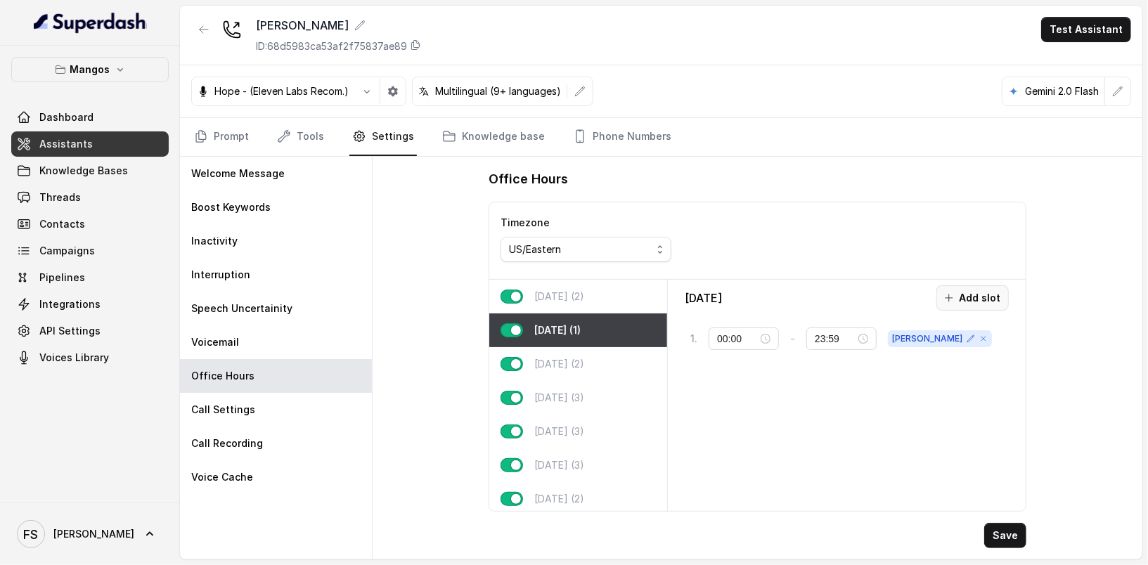
click at [974, 292] on button "Add slot" at bounding box center [972, 297] width 72 height 25
click at [707, 377] on div "2 . 10:00 - 16:00 tag" at bounding box center [835, 379] width 290 height 25
click at [718, 375] on div "10:00" at bounding box center [756, 379] width 91 height 22
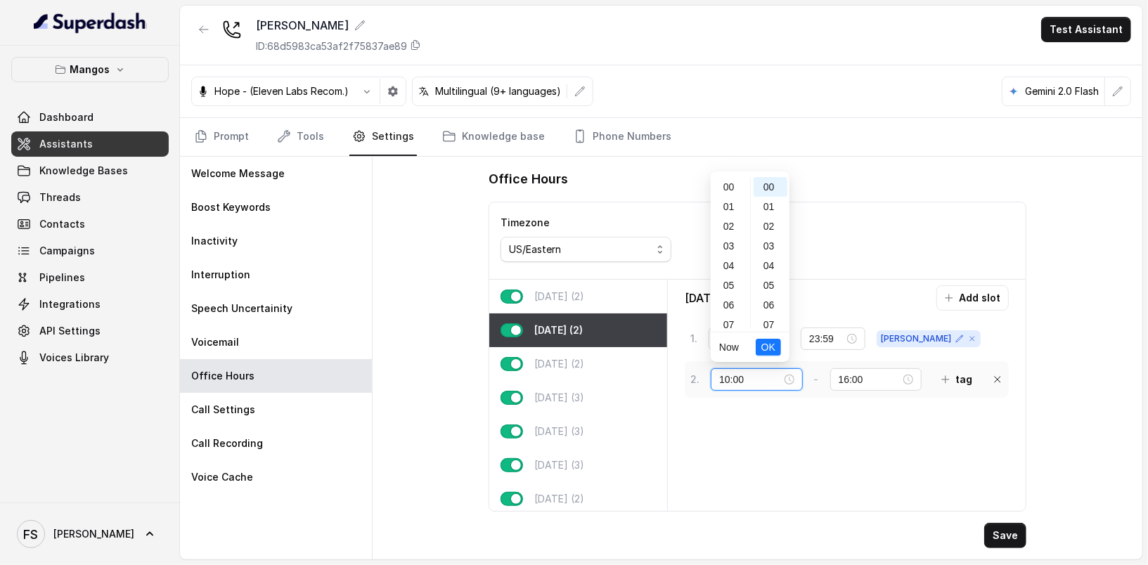
scroll to position [197, 0]
click at [723, 375] on input "10:00" at bounding box center [750, 379] width 62 height 15
type input "00:01"
click at [844, 380] on input "16:00" at bounding box center [870, 379] width 62 height 15
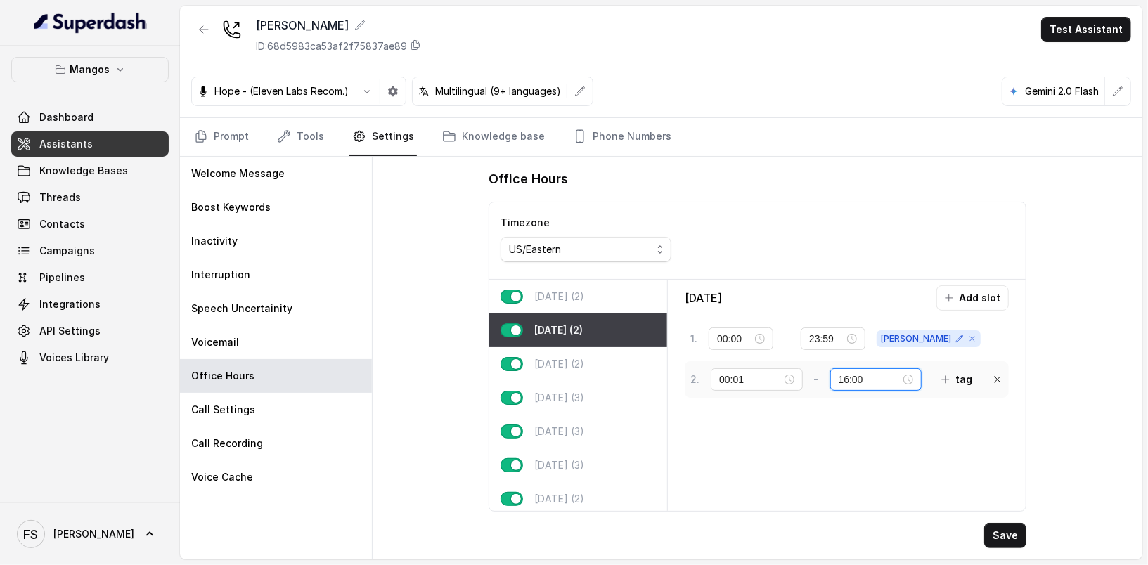
scroll to position [314, 0]
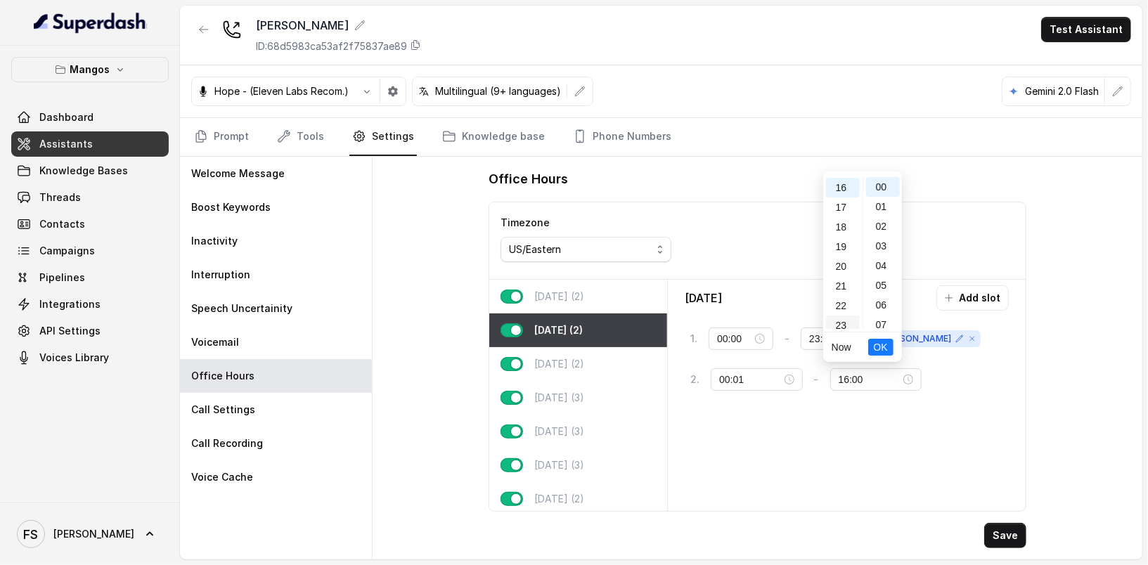
click at [851, 318] on div "23" at bounding box center [843, 326] width 34 height 20
click at [882, 325] on div "59" at bounding box center [883, 320] width 34 height 20
type input "23:59"
click at [886, 319] on div "59" at bounding box center [883, 320] width 34 height 20
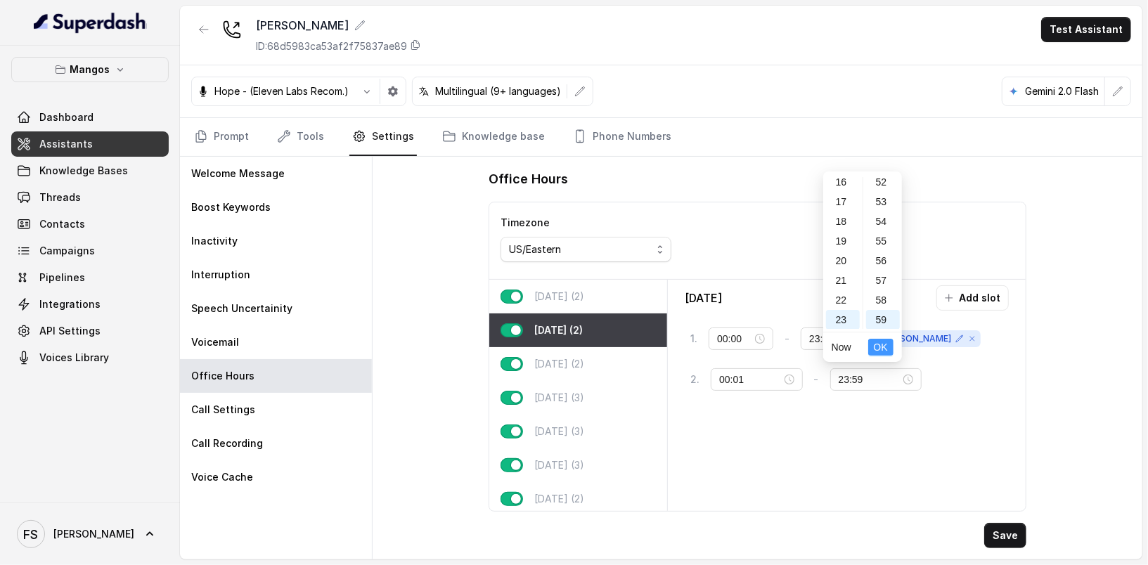
click at [883, 342] on span "OK" at bounding box center [881, 347] width 14 height 15
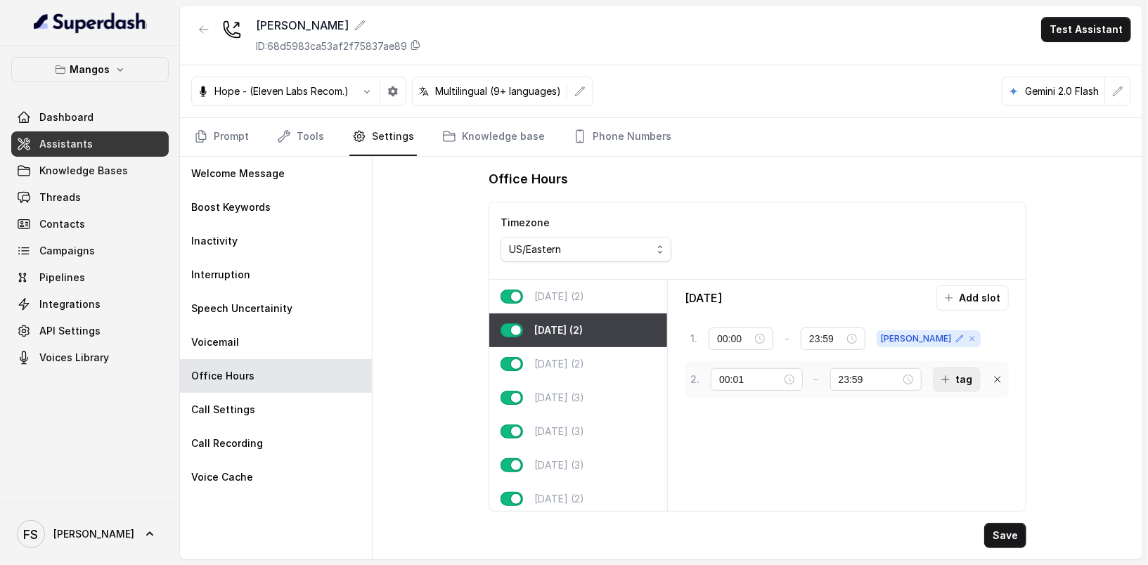
click at [940, 374] on icon "button" at bounding box center [945, 379] width 11 height 11
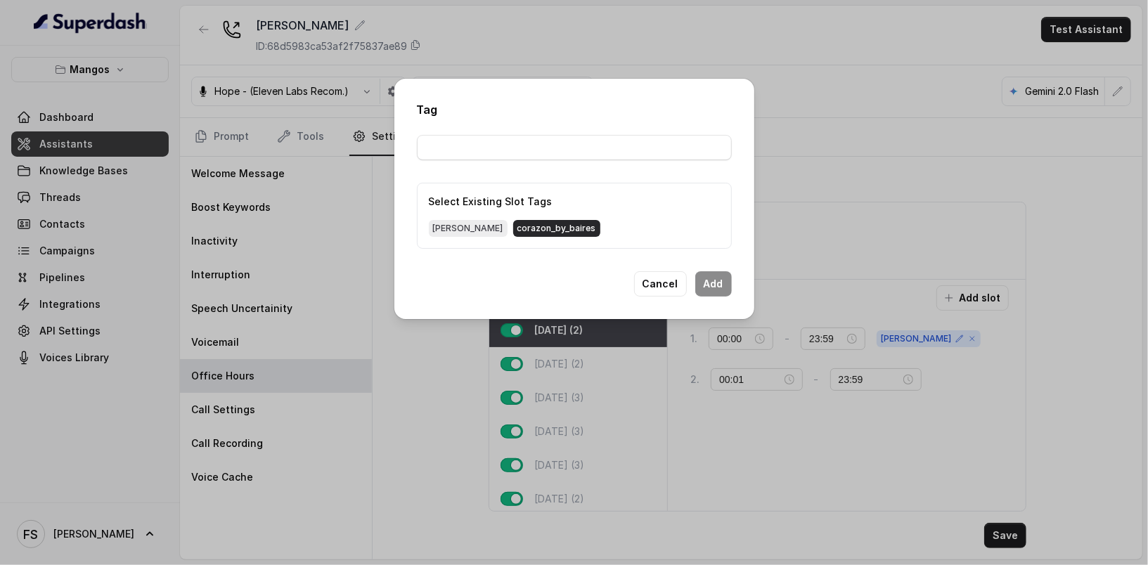
click at [513, 226] on span "corazon_by_baires" at bounding box center [556, 228] width 87 height 17
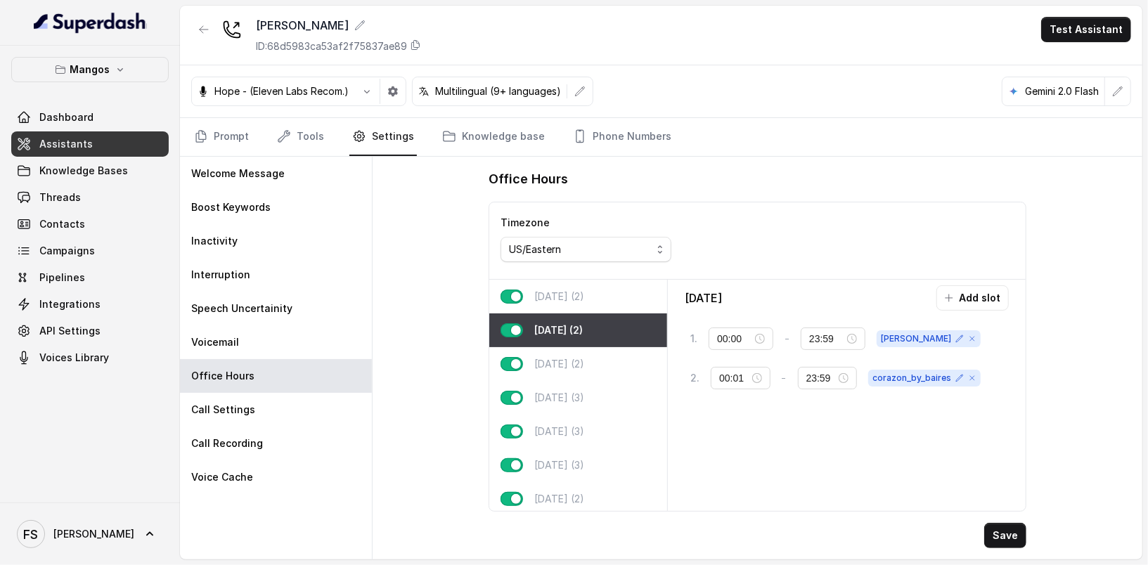
click at [773, 424] on div "Tuesday Add slot 1 . 00:00 - 23:59 janet 2 . 00:01 - 23:59 corazon_by_baires" at bounding box center [846, 395] width 347 height 220
click at [1002, 531] on button "Save" at bounding box center [1005, 535] width 42 height 25
click at [554, 361] on p "Wednesday (2)" at bounding box center [559, 364] width 50 height 14
type input "21:00"
type input "00:00"
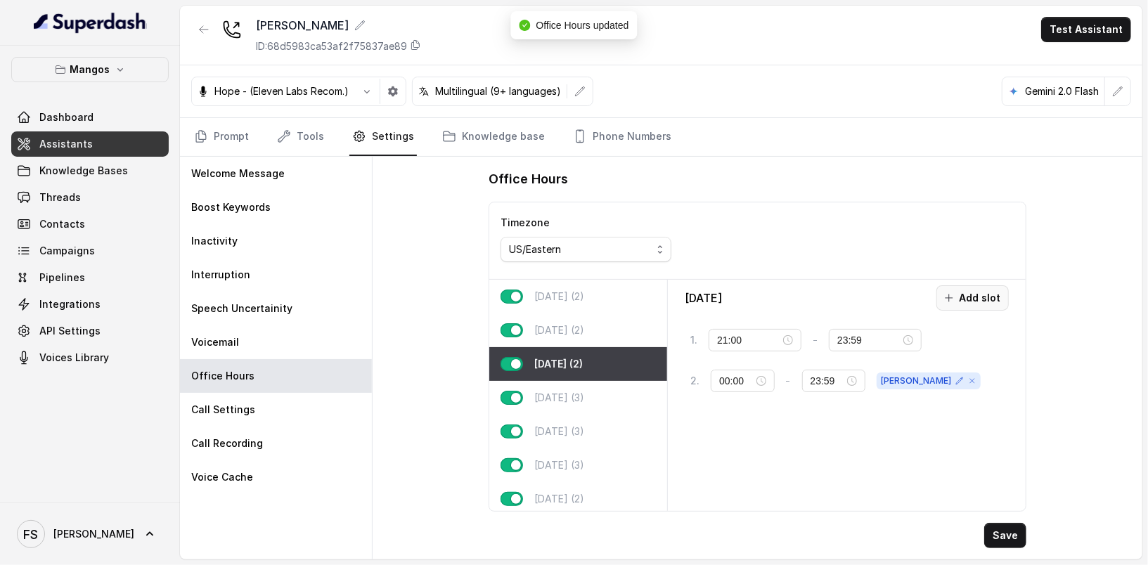
click at [983, 297] on button "Add slot" at bounding box center [972, 297] width 72 height 25
click at [742, 421] on input "10:00" at bounding box center [750, 421] width 62 height 15
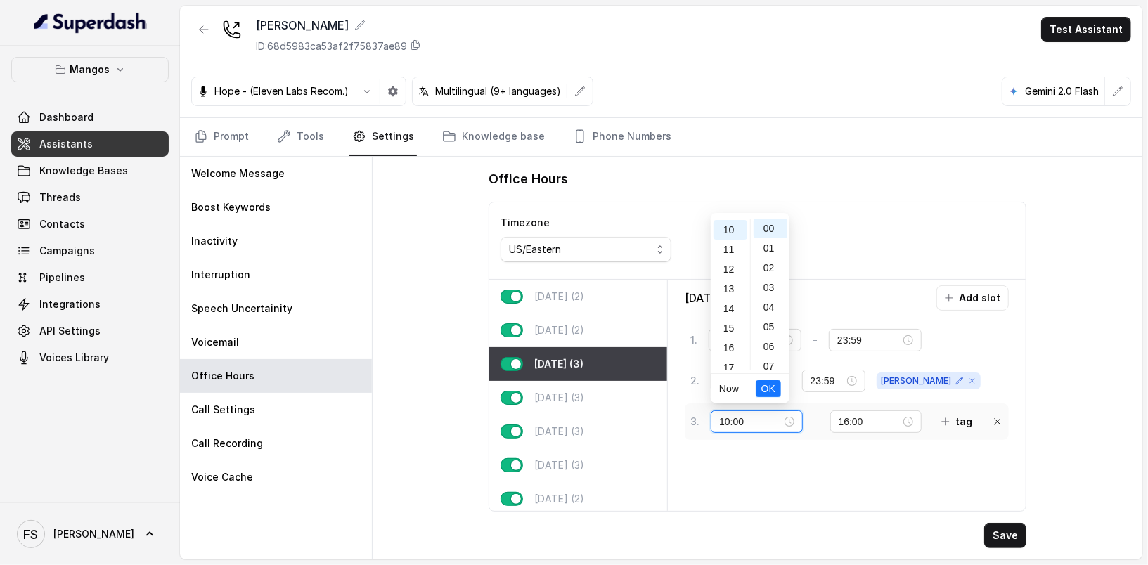
scroll to position [197, 0]
drag, startPoint x: 760, startPoint y: 421, endPoint x: 680, endPoint y: 410, distance: 80.2
click at [680, 410] on div "Wednesday Add slot 1 . 21:00 - 23:59 tag 2 . 00:00 - 23:59 janet 3 . 10:00 - 16…" at bounding box center [846, 395] width 347 height 220
type input "00:01"
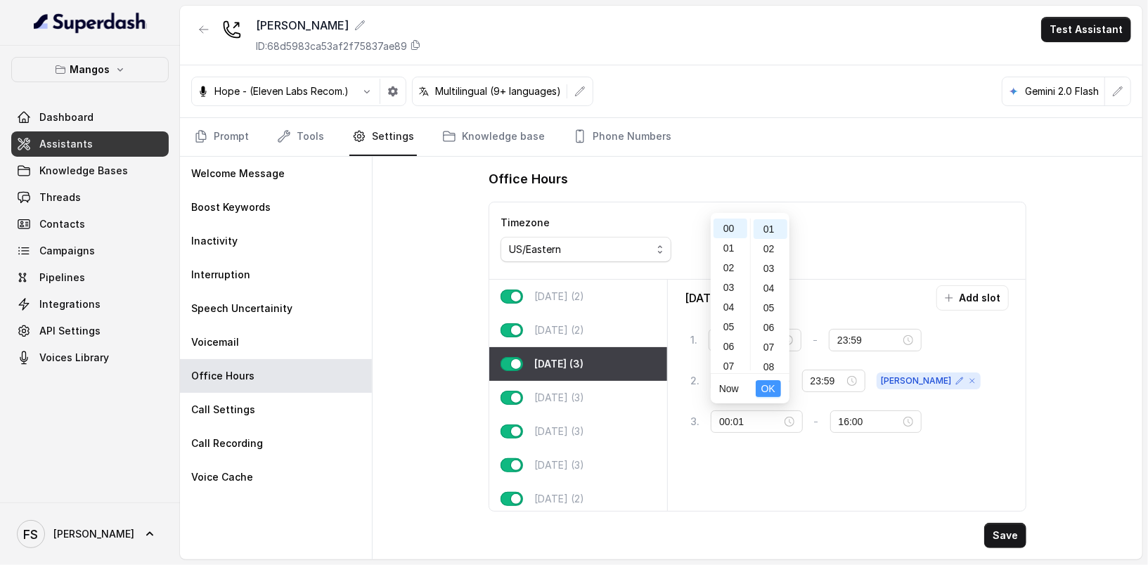
click at [763, 389] on span "OK" at bounding box center [768, 388] width 14 height 15
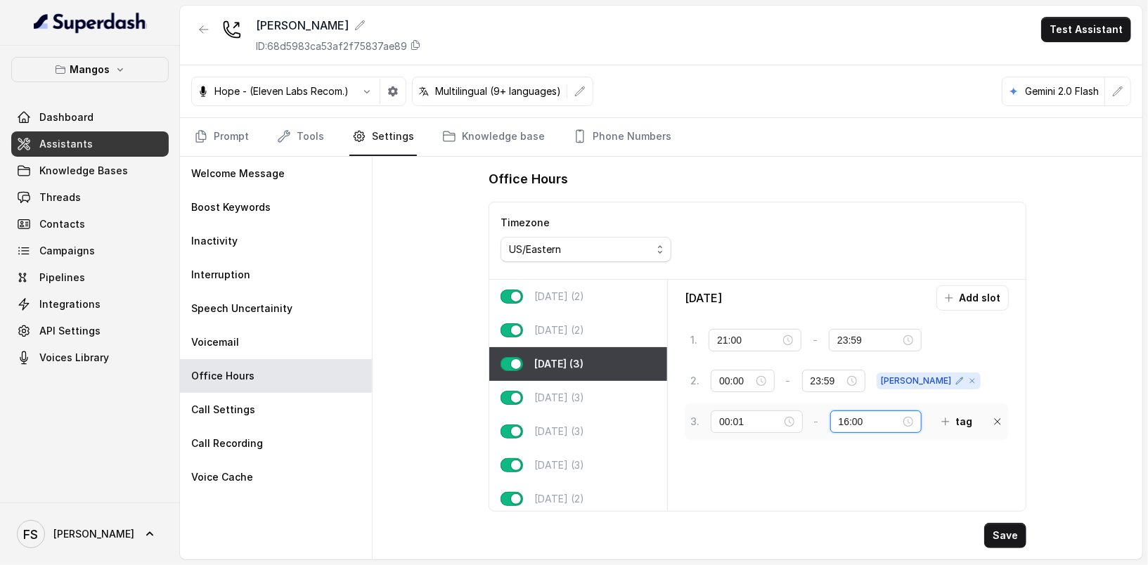
click at [839, 418] on input "16:00" at bounding box center [870, 421] width 62 height 15
type input "23:59"
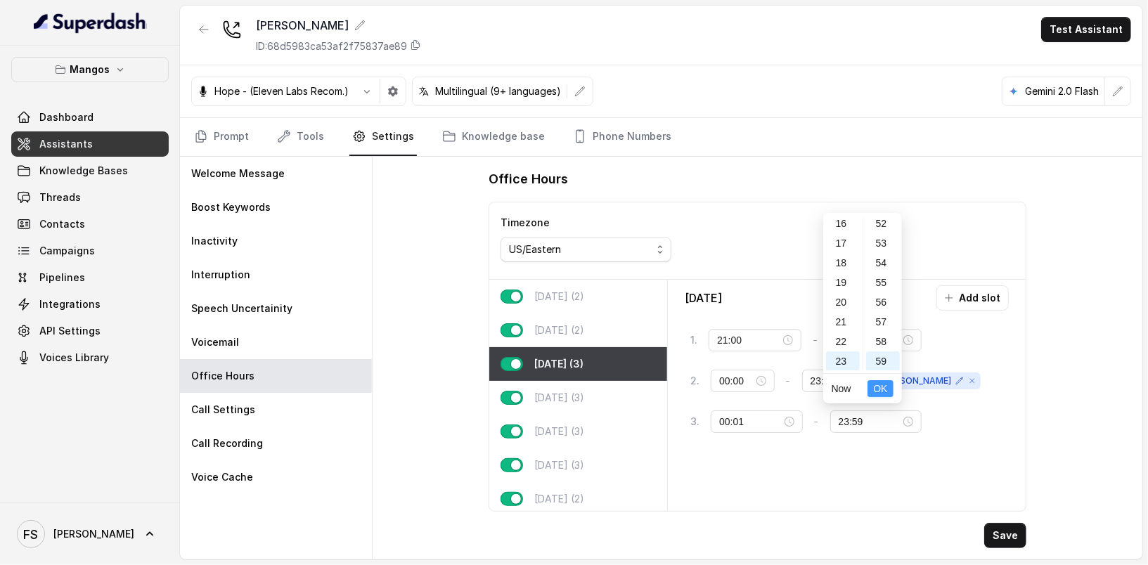
click at [884, 389] on span "OK" at bounding box center [880, 388] width 14 height 15
click at [940, 418] on icon "button" at bounding box center [945, 421] width 11 height 11
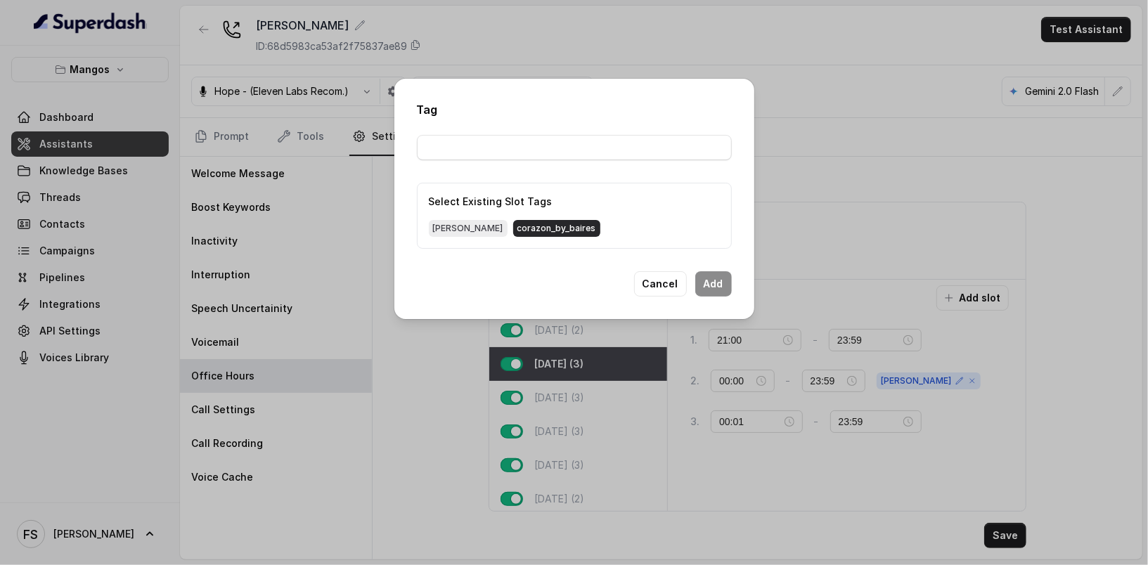
click at [513, 233] on span "corazon_by_baires" at bounding box center [556, 228] width 87 height 17
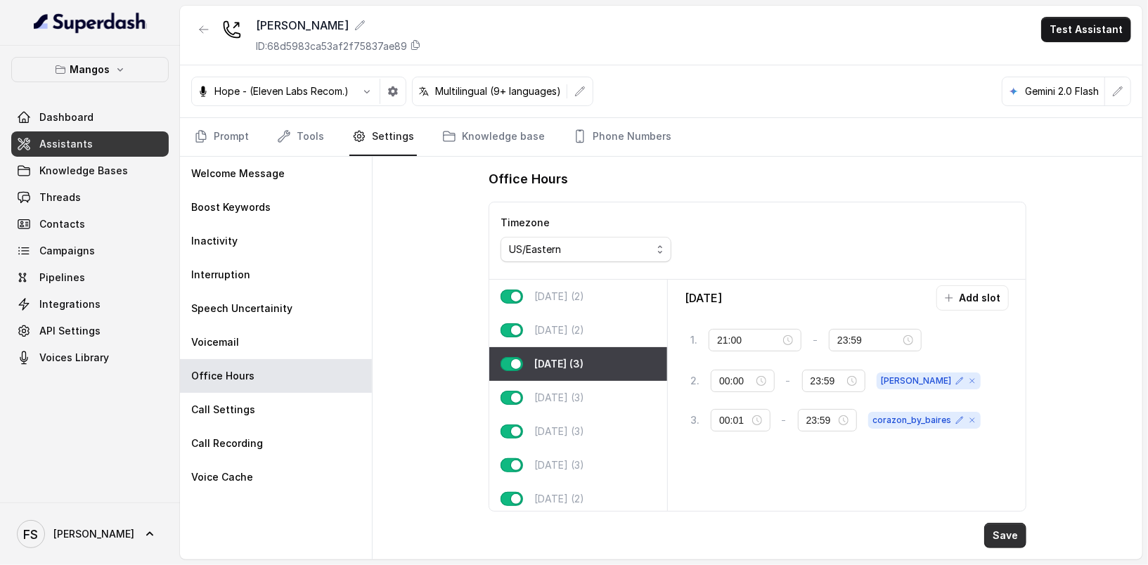
click at [1004, 531] on button "Save" at bounding box center [1005, 535] width 42 height 25
click at [596, 386] on div "Thursday (3)" at bounding box center [578, 398] width 178 height 34
type input "02:00"
type input "00:00"
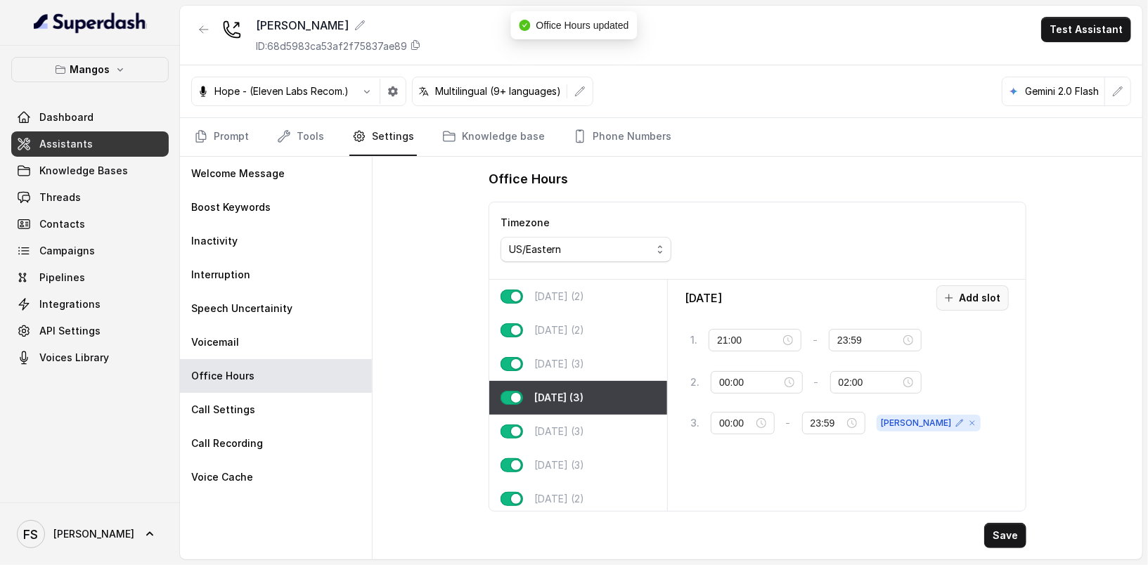
click at [974, 298] on button "Add slot" at bounding box center [972, 297] width 72 height 25
click at [742, 458] on input "10:00" at bounding box center [751, 463] width 62 height 15
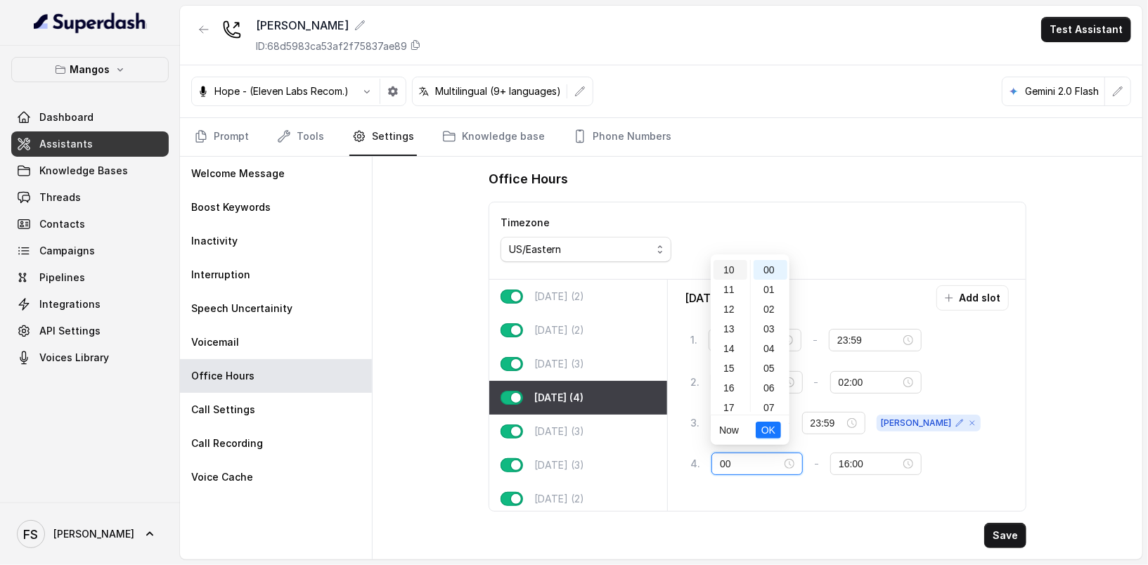
scroll to position [0, 0]
click at [735, 259] on div "00 01 02 03 04 05 06 07 08 09 10 11 12 13 14 15 16 17 18 19 20 21 22 23 00 01 0…" at bounding box center [750, 335] width 79 height 157
click at [732, 270] on div "00" at bounding box center [731, 270] width 34 height 20
click at [760, 275] on div "00" at bounding box center [771, 270] width 34 height 20
click at [763, 280] on div "01" at bounding box center [771, 290] width 34 height 20
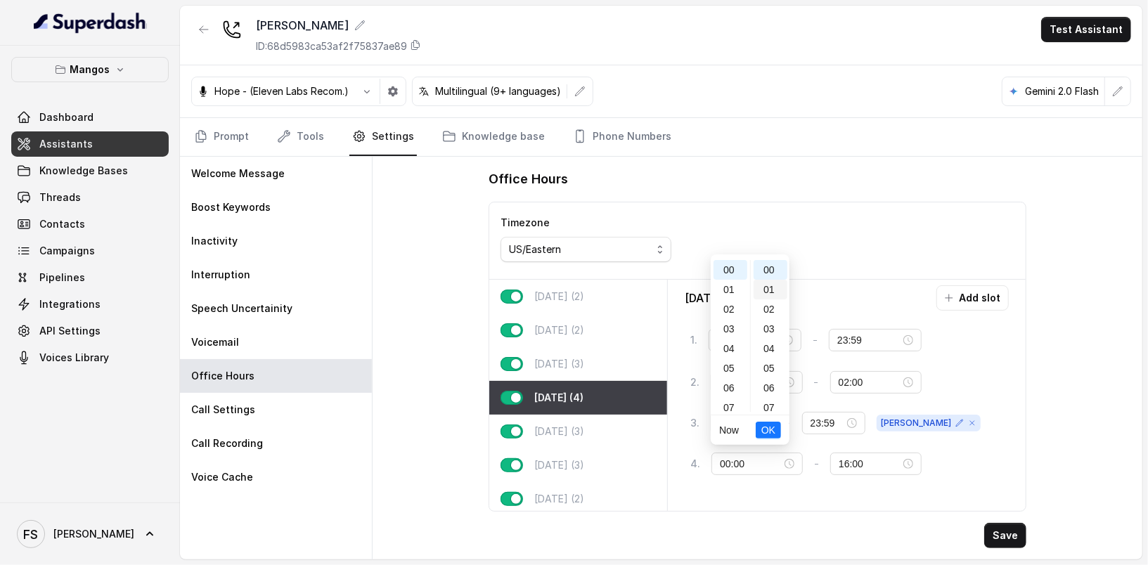
type input "00:01"
click at [773, 434] on span "OK" at bounding box center [768, 429] width 14 height 15
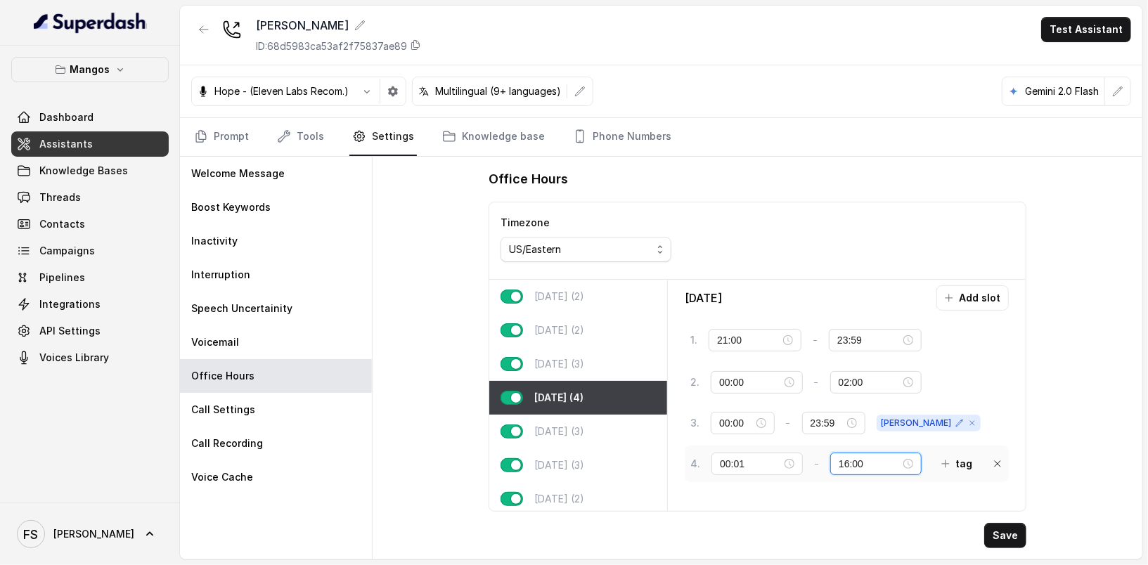
click at [839, 461] on input "16:00" at bounding box center [870, 463] width 62 height 15
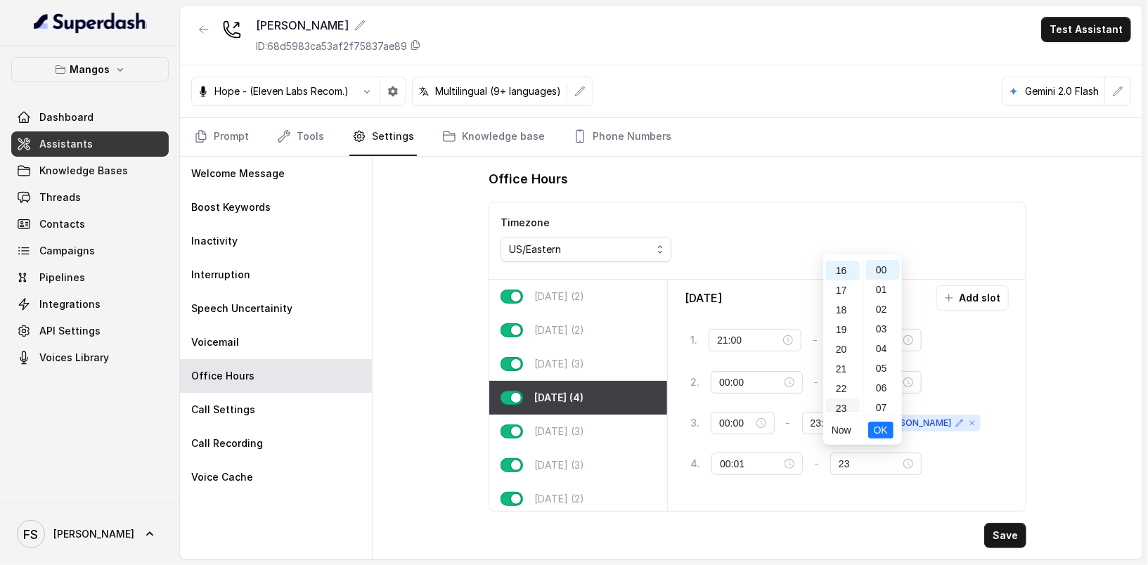
click at [849, 401] on div "23" at bounding box center [843, 409] width 34 height 20
click at [881, 401] on div "59" at bounding box center [883, 403] width 34 height 20
type input "23:59"
click at [881, 430] on span "OK" at bounding box center [881, 429] width 14 height 15
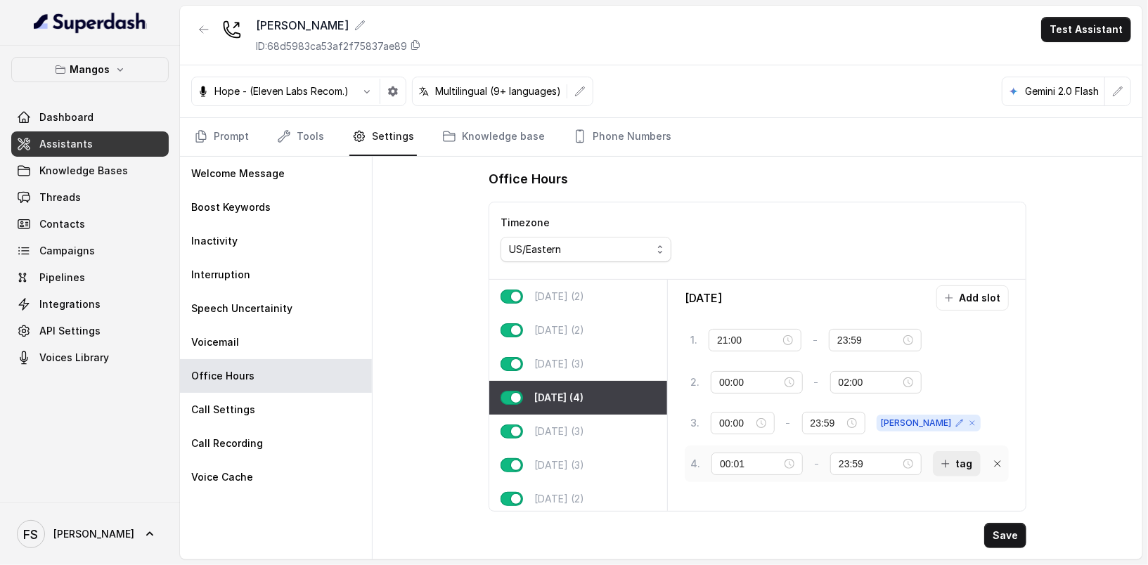
click at [953, 466] on button "tag" at bounding box center [957, 463] width 48 height 25
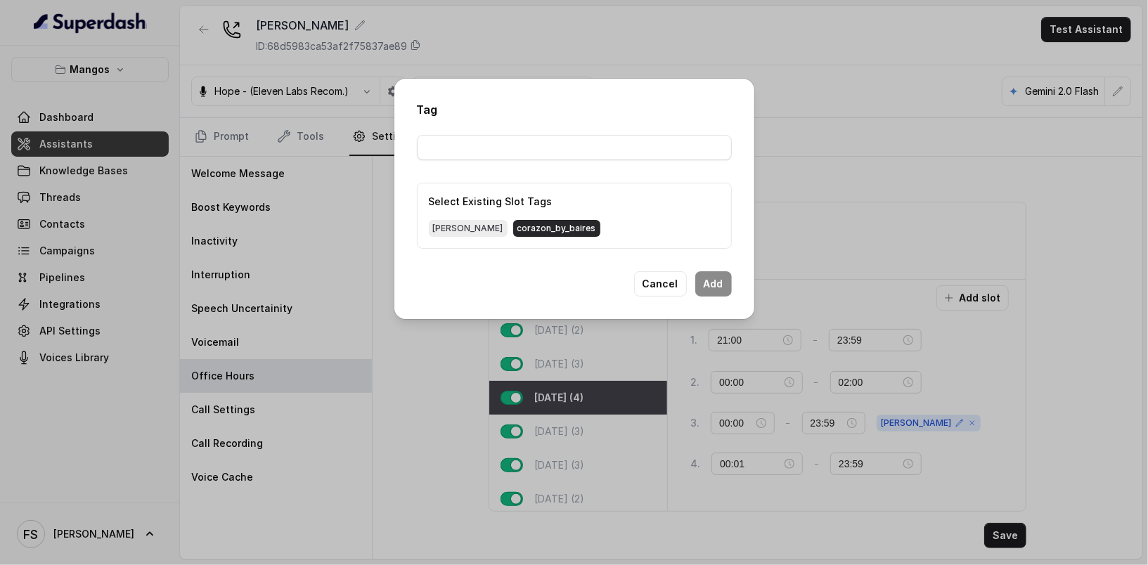
click at [513, 234] on span "corazon_by_baires" at bounding box center [556, 228] width 87 height 17
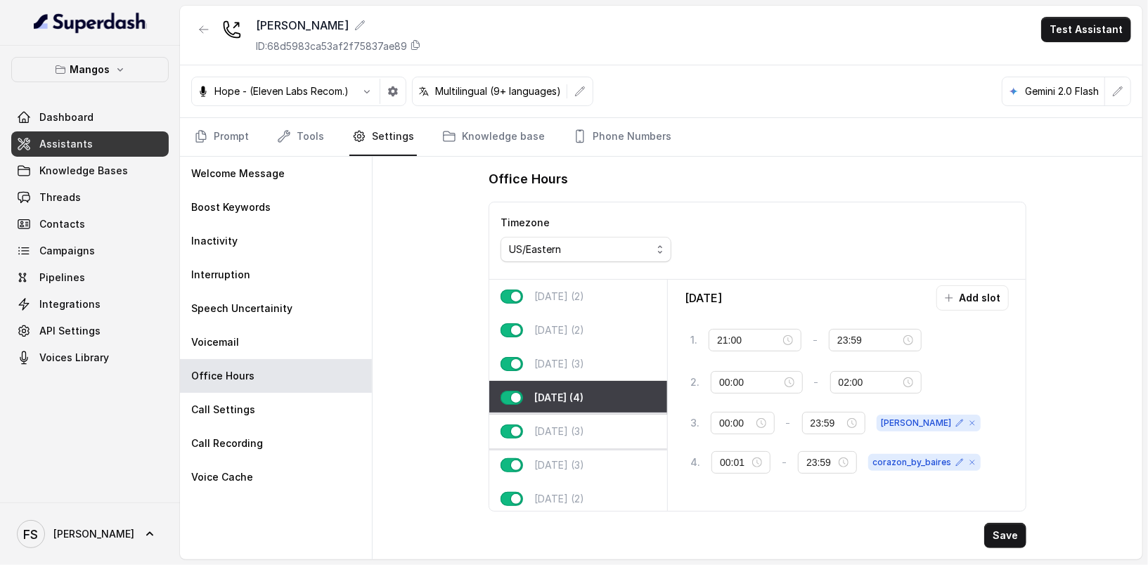
click at [586, 420] on div "Friday (3)" at bounding box center [578, 432] width 178 height 34
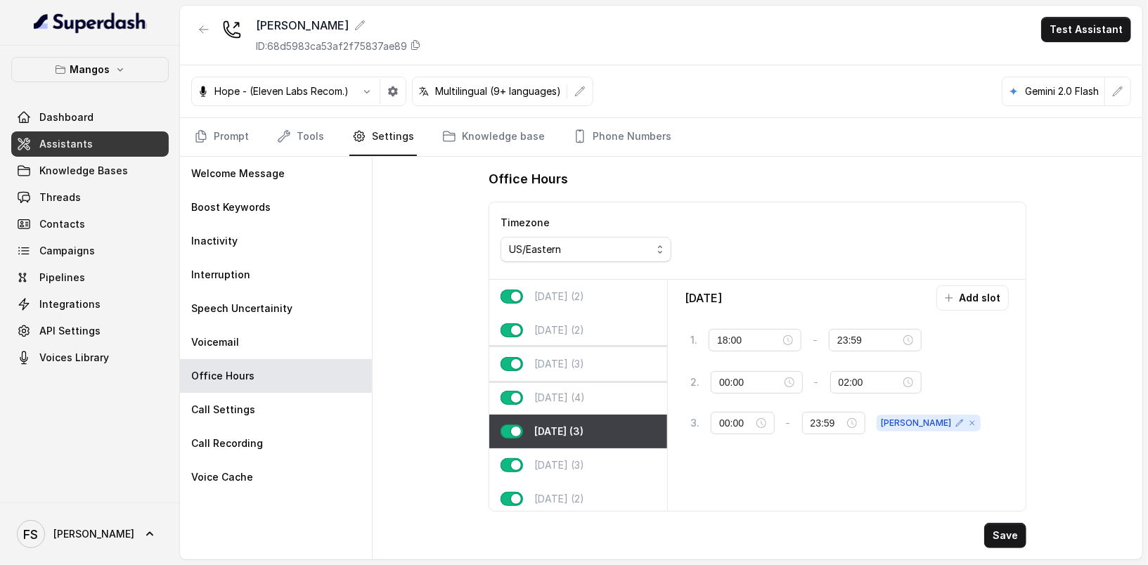
click at [542, 377] on div "Wednesday (3)" at bounding box center [578, 364] width 178 height 34
type input "21:00"
type input "23:59"
type input "00:01"
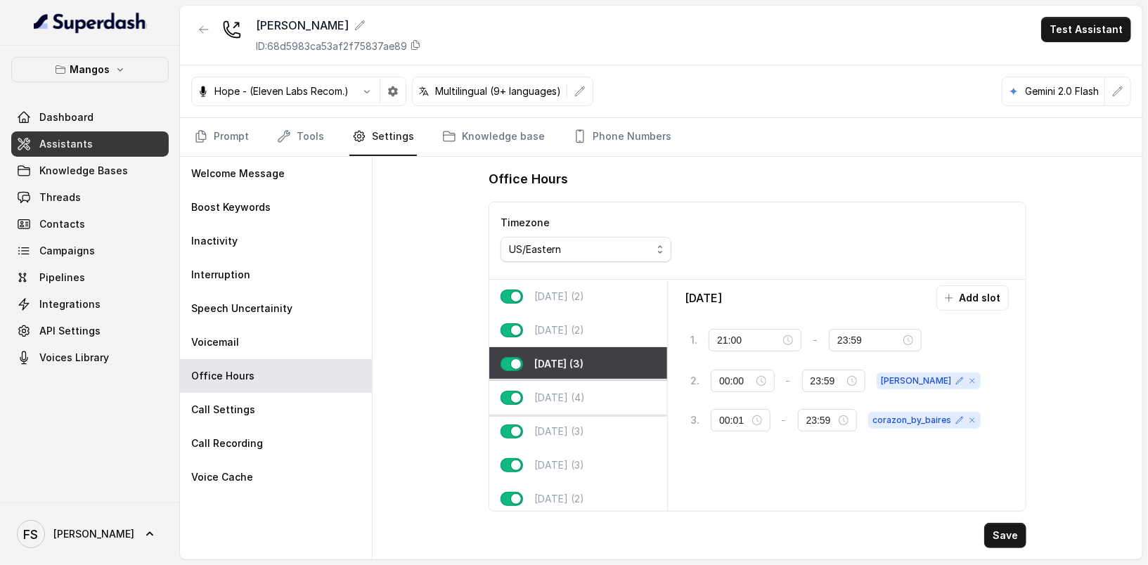
click at [589, 405] on div "Thursday (4)" at bounding box center [578, 398] width 178 height 34
type input "02:00"
type input "00:00"
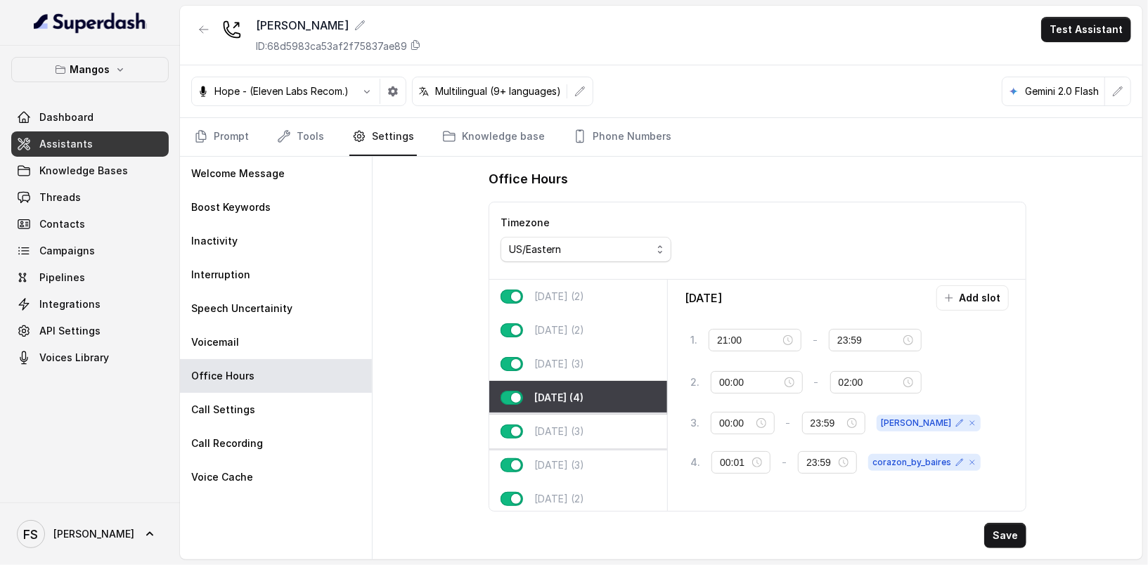
click at [594, 422] on div "Friday (3)" at bounding box center [578, 432] width 178 height 34
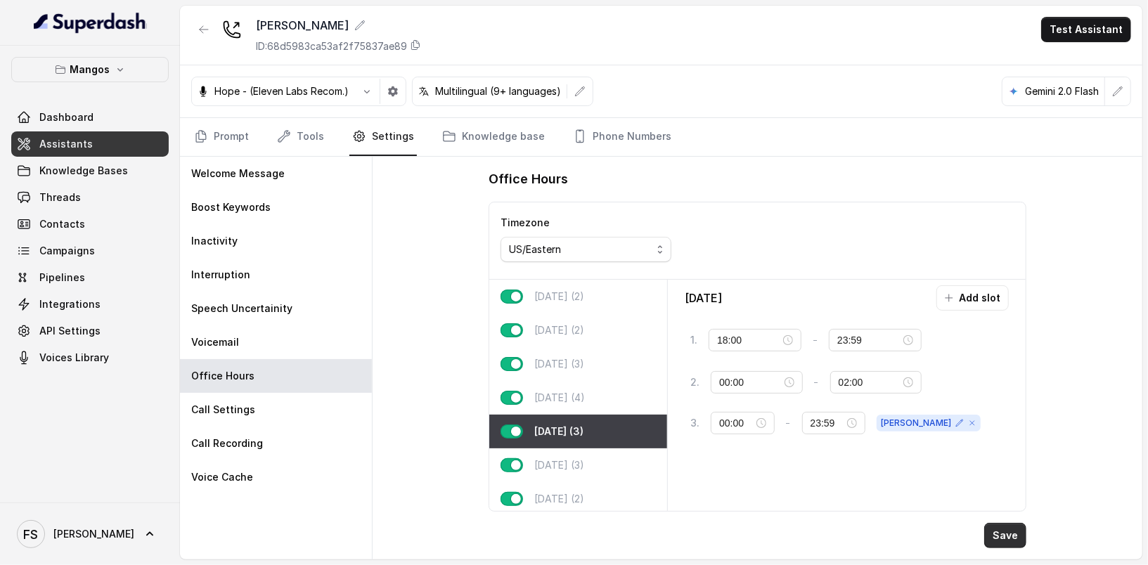
click at [995, 524] on button "Save" at bounding box center [1005, 535] width 42 height 25
click at [1006, 538] on button "Save" at bounding box center [1005, 535] width 42 height 25
click at [988, 299] on button "Add slot" at bounding box center [972, 297] width 72 height 25
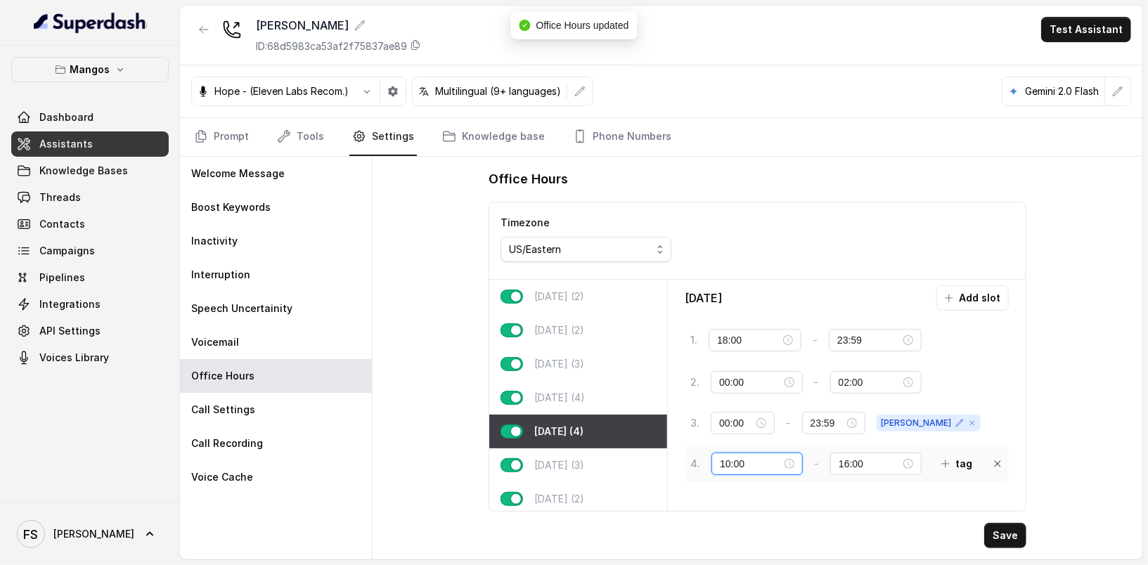
click at [740, 460] on input "10:00" at bounding box center [751, 463] width 62 height 15
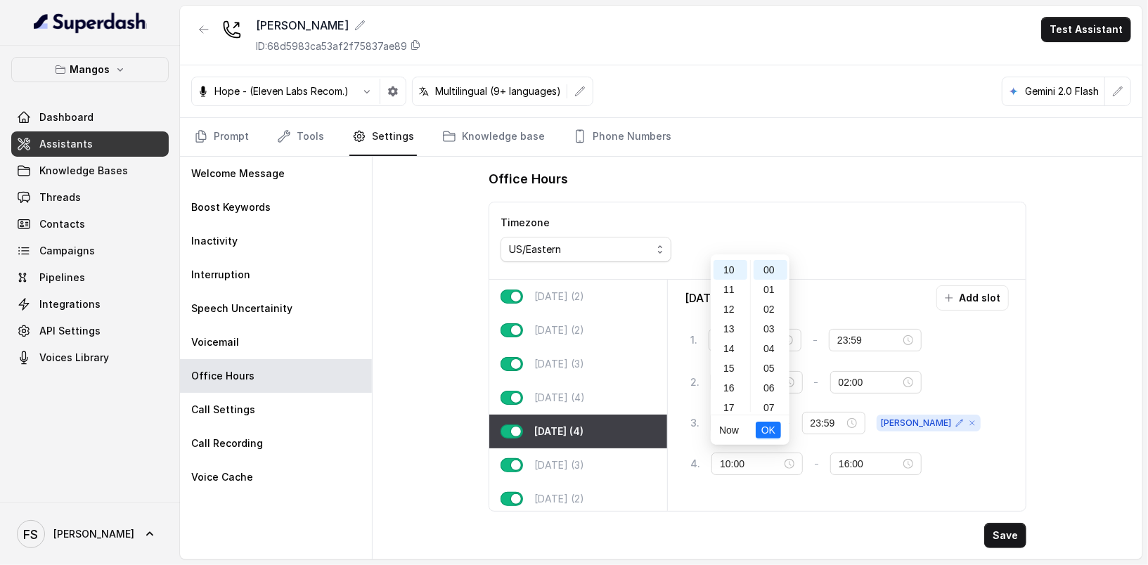
click at [898, 508] on div "Friday Add slot 1 . 18:00 - 23:59 tag 2 . 00:00 - 02:00 tag 3 . 00:00 - 23:59 j…" at bounding box center [847, 395] width 358 height 231
click at [594, 387] on div "Thursday (4)" at bounding box center [578, 398] width 178 height 34
type input "21:00"
type input "00:01"
type input "23:59"
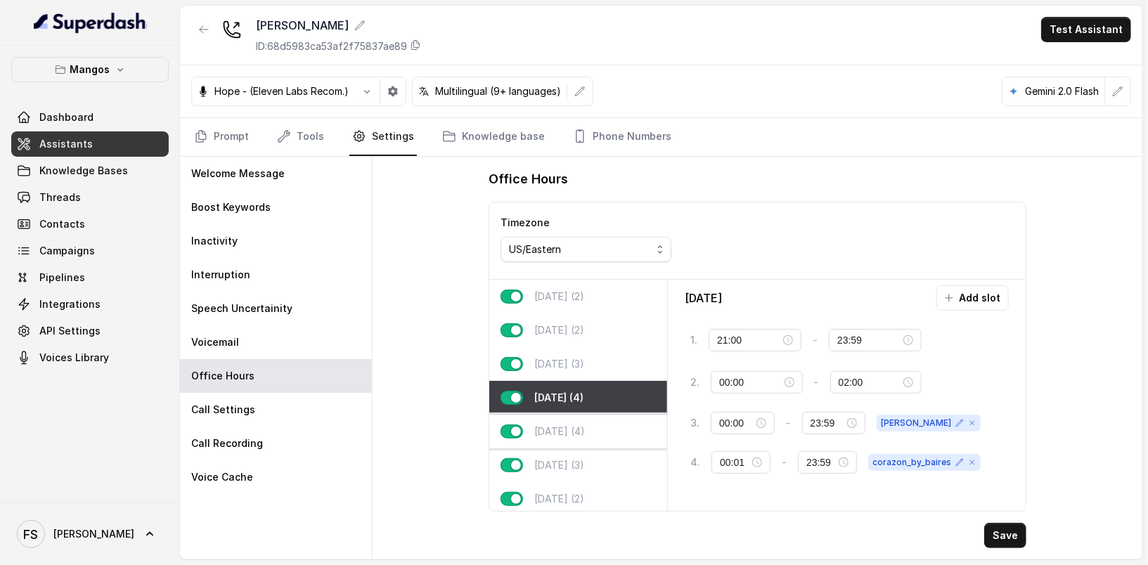
click at [598, 421] on div "Friday (4)" at bounding box center [578, 432] width 178 height 34
type input "18:00"
type input "10:00"
type input "16:00"
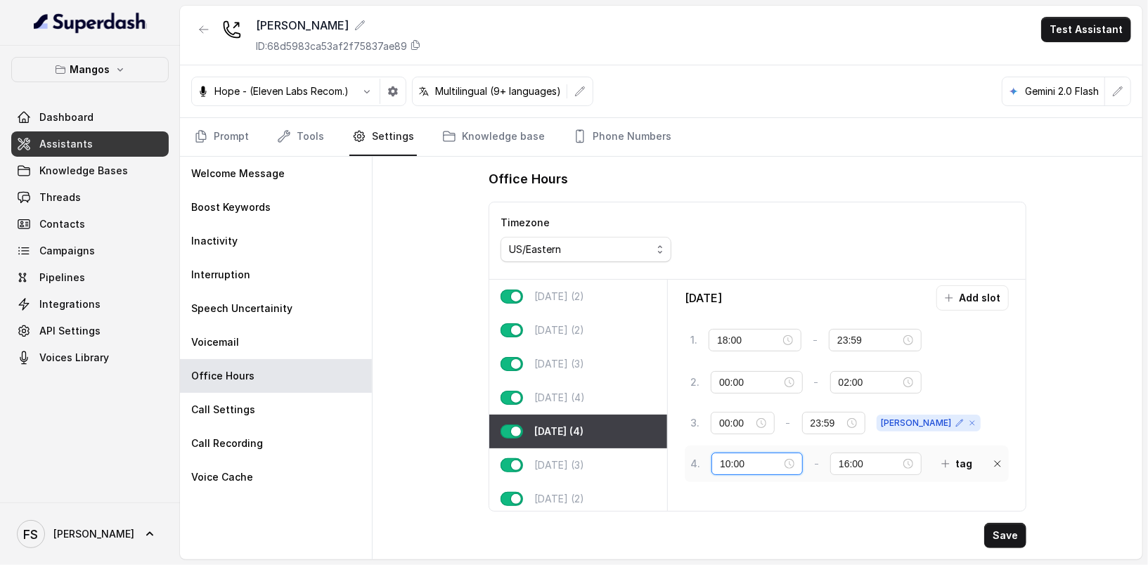
click at [758, 456] on input "10:00" at bounding box center [751, 463] width 62 height 15
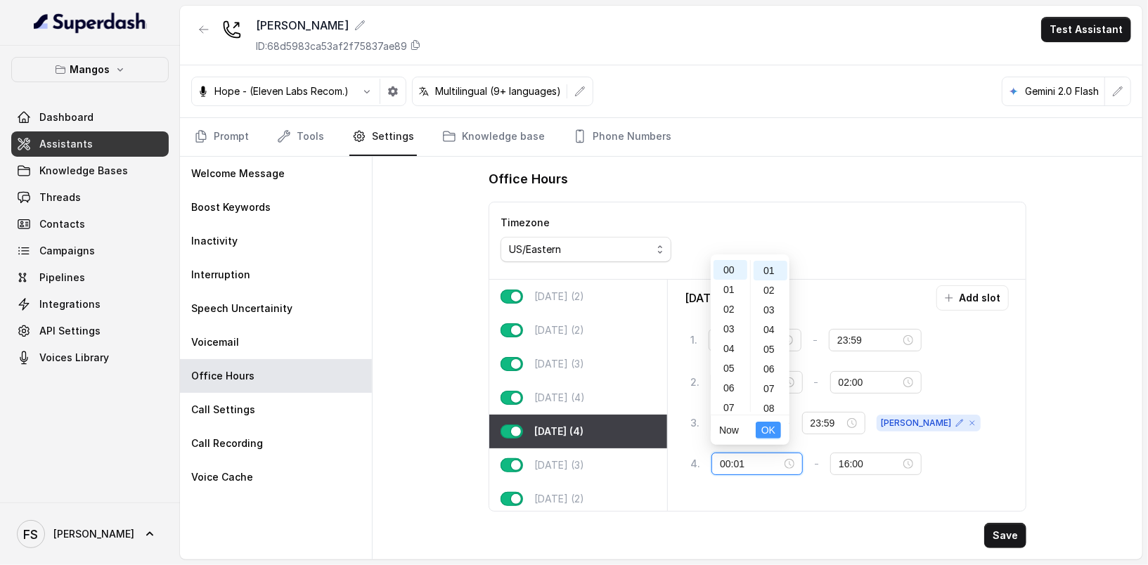
type input "00:01"
click at [772, 431] on span "OK" at bounding box center [768, 429] width 14 height 15
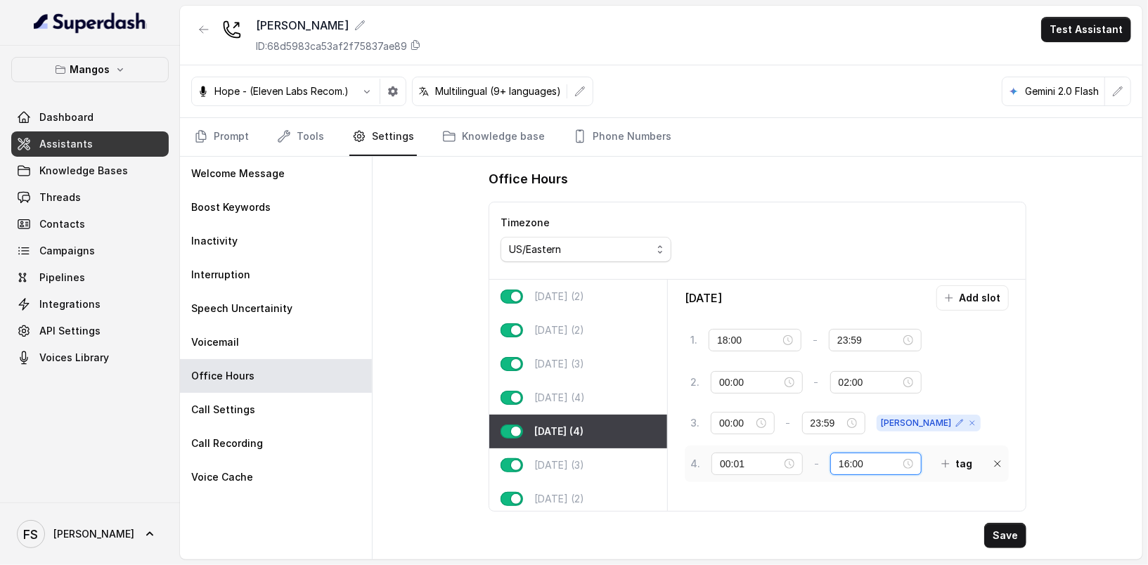
click at [841, 456] on input "16:00" at bounding box center [870, 463] width 62 height 15
type input "23:59"
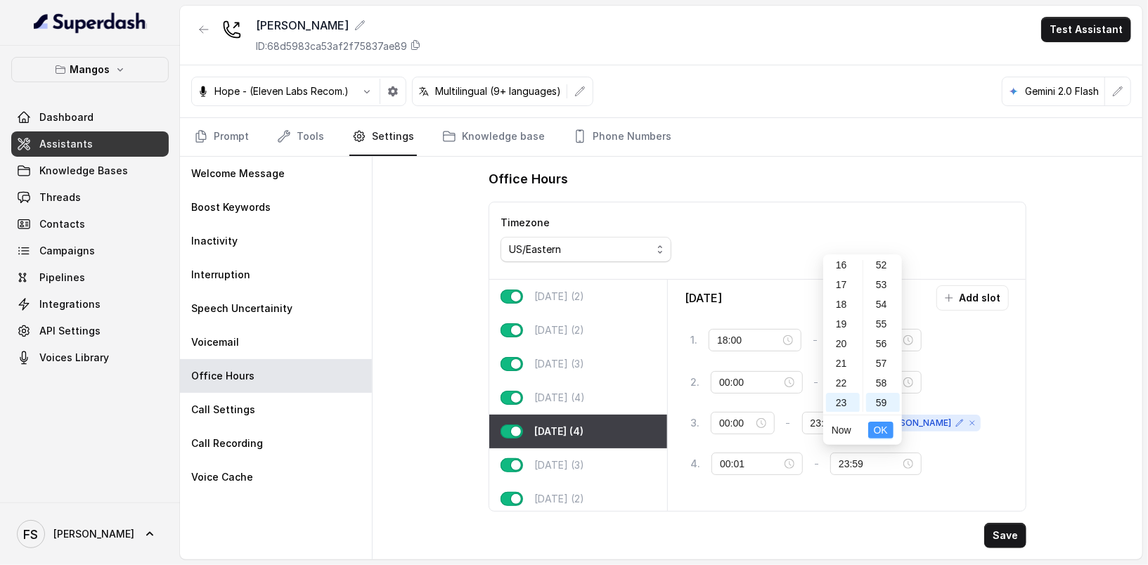
click at [886, 434] on span "OK" at bounding box center [881, 429] width 14 height 15
click at [940, 460] on icon "button" at bounding box center [945, 463] width 11 height 11
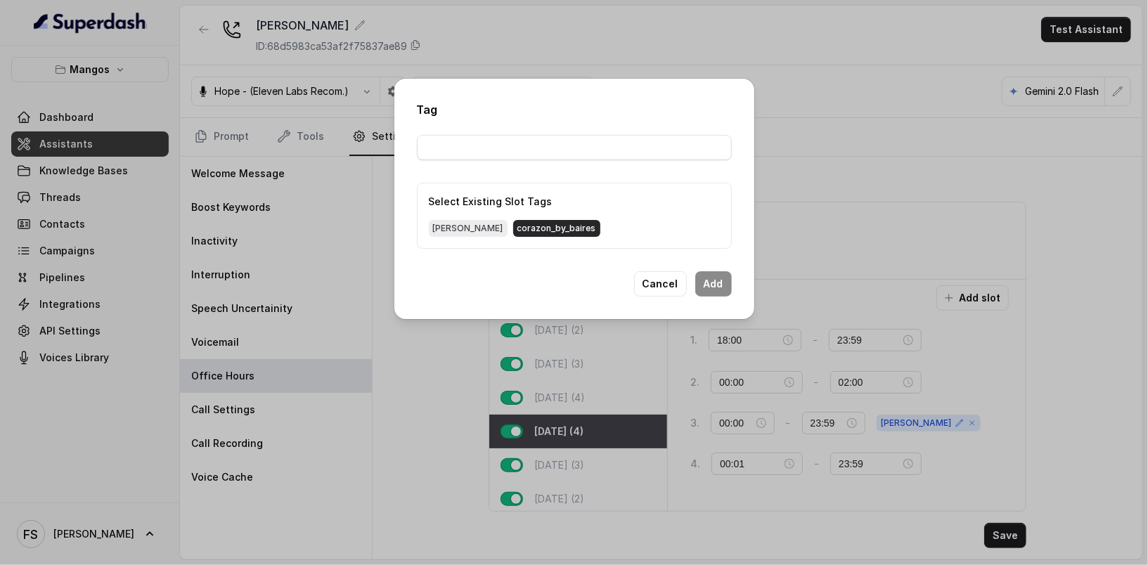
click at [513, 231] on span "corazon_by_baires" at bounding box center [556, 228] width 87 height 17
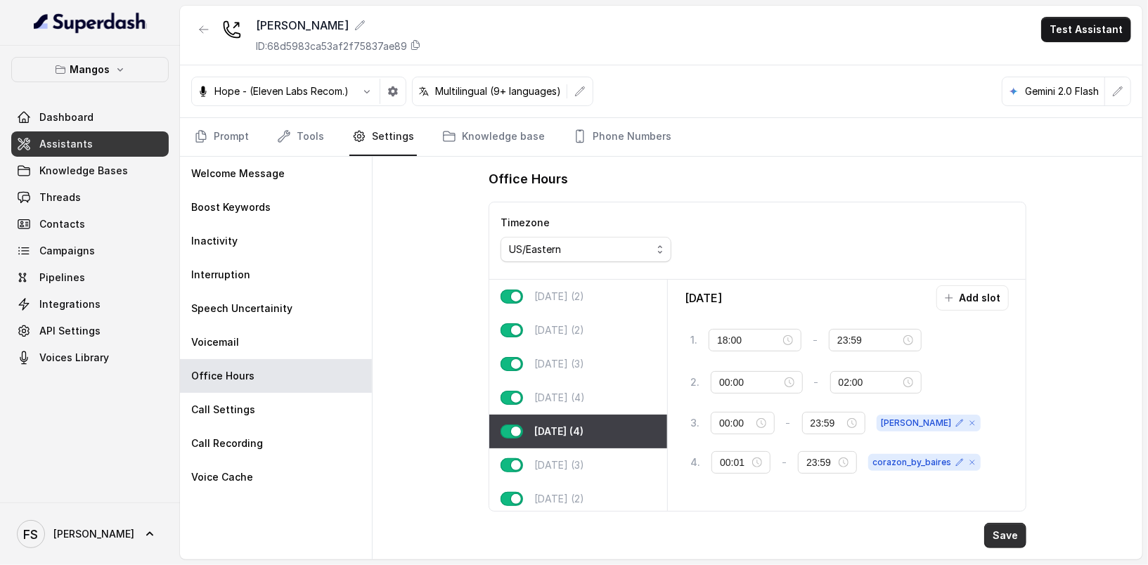
click at [1013, 533] on button "Save" at bounding box center [1005, 535] width 42 height 25
click at [583, 461] on p "Saturday (3)" at bounding box center [559, 465] width 50 height 14
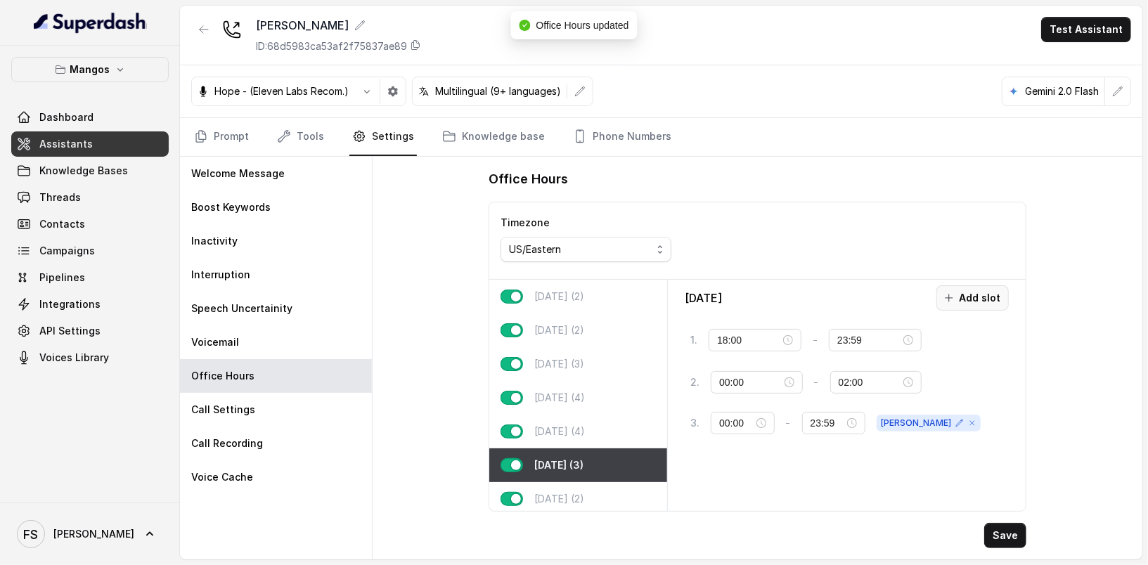
click at [969, 304] on button "Add slot" at bounding box center [972, 297] width 72 height 25
click at [726, 456] on input "10:00" at bounding box center [751, 463] width 62 height 15
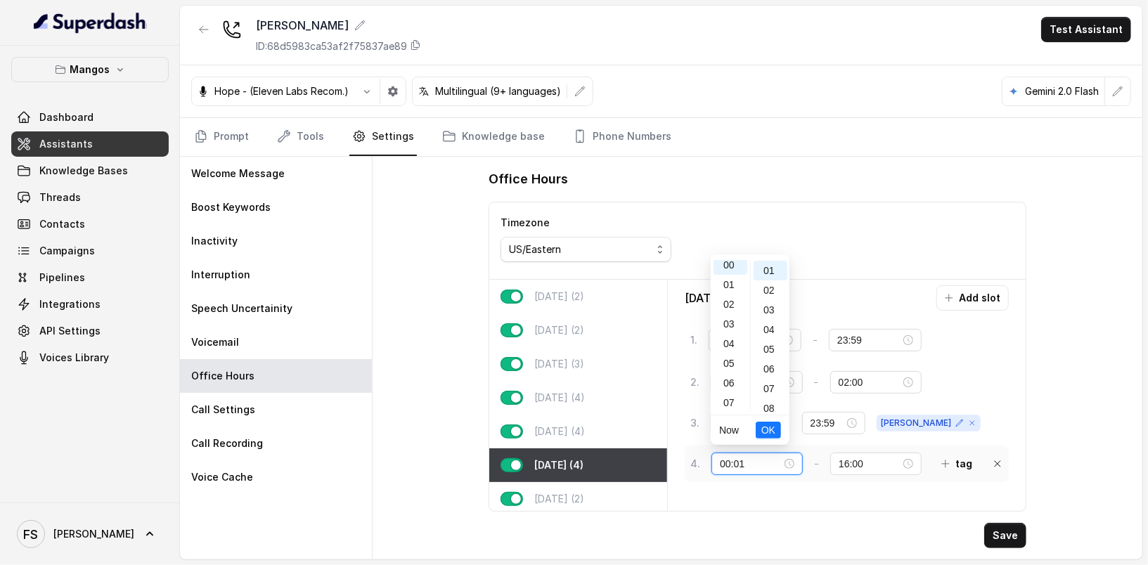
scroll to position [19, 0]
type input "00:01"
click at [768, 428] on span "OK" at bounding box center [768, 429] width 14 height 15
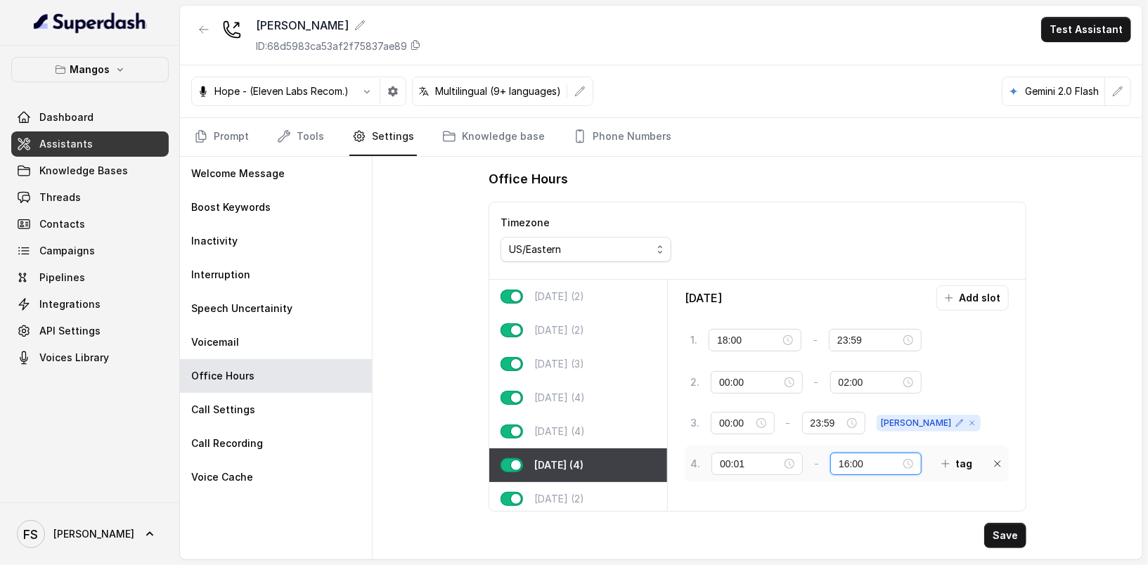
click at [844, 459] on input "16:00" at bounding box center [870, 463] width 62 height 15
type input "23:59"
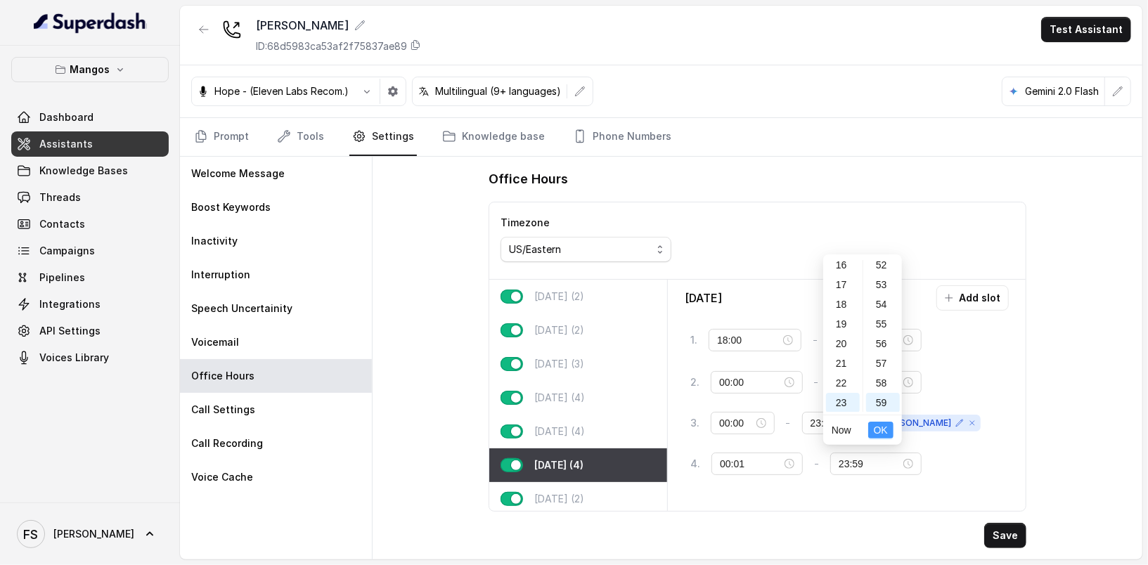
click at [876, 433] on span "OK" at bounding box center [881, 429] width 14 height 15
click at [940, 458] on icon "button" at bounding box center [945, 463] width 11 height 11
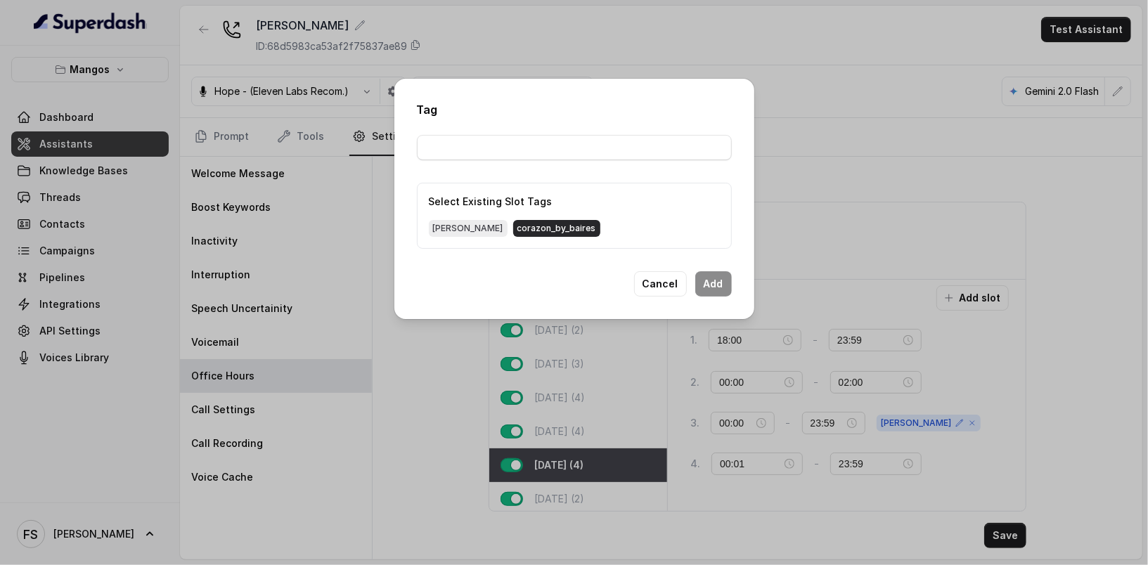
click at [533, 231] on span "corazon_by_baires" at bounding box center [556, 228] width 87 height 17
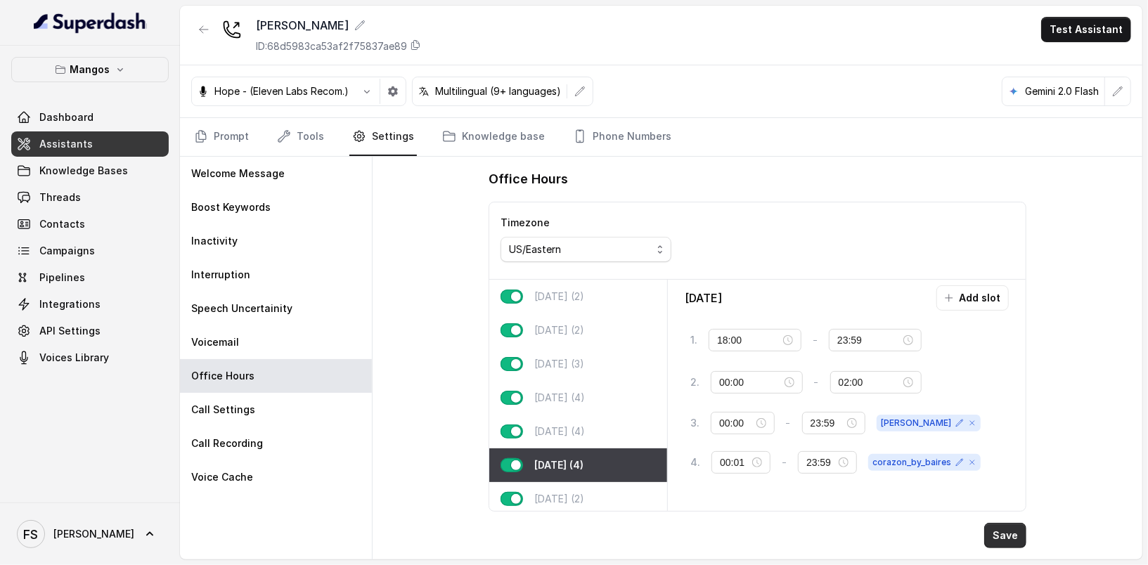
click at [1021, 536] on button "Save" at bounding box center [1005, 535] width 42 height 25
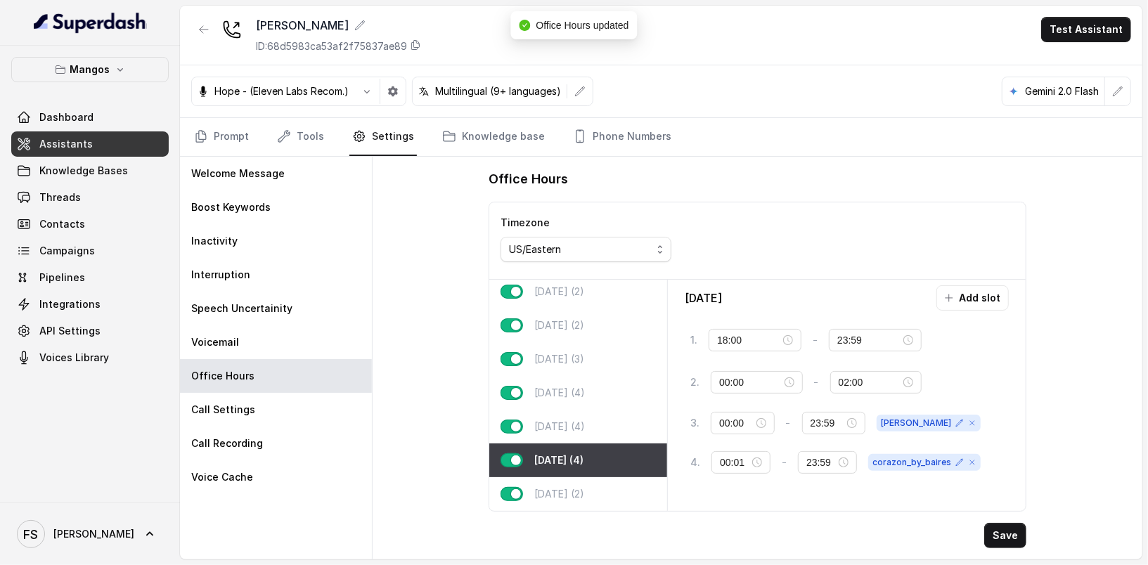
scroll to position [13, 0]
click at [574, 477] on div "Sunday (2)" at bounding box center [578, 494] width 178 height 34
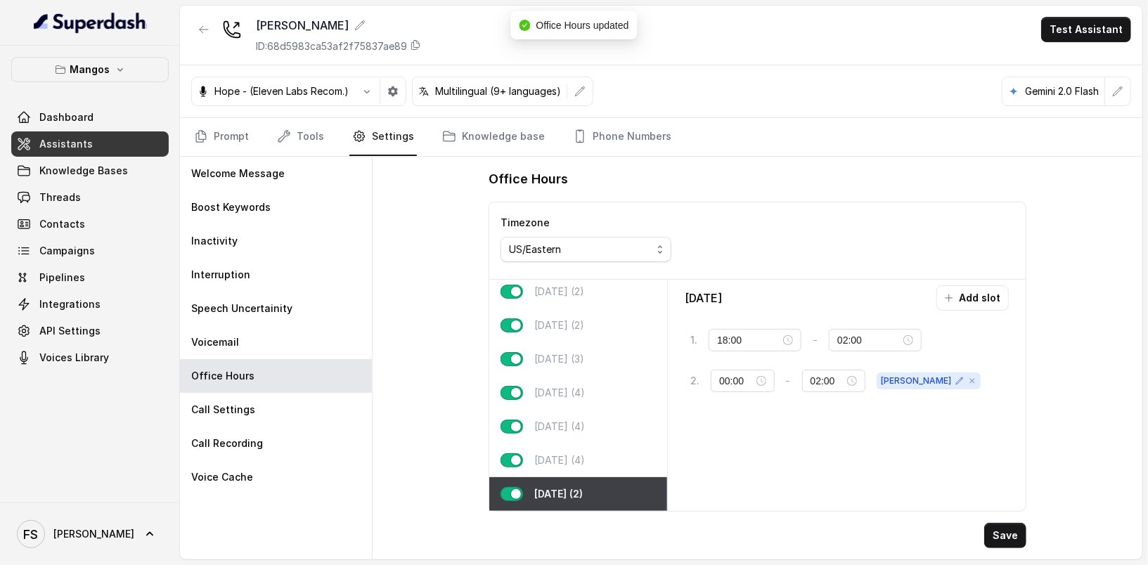
type input "00:00"
type input "02:00"
type input "23:59"
click at [995, 297] on button "Add slot" at bounding box center [972, 297] width 72 height 25
click at [738, 411] on div "10:00" at bounding box center [756, 422] width 91 height 22
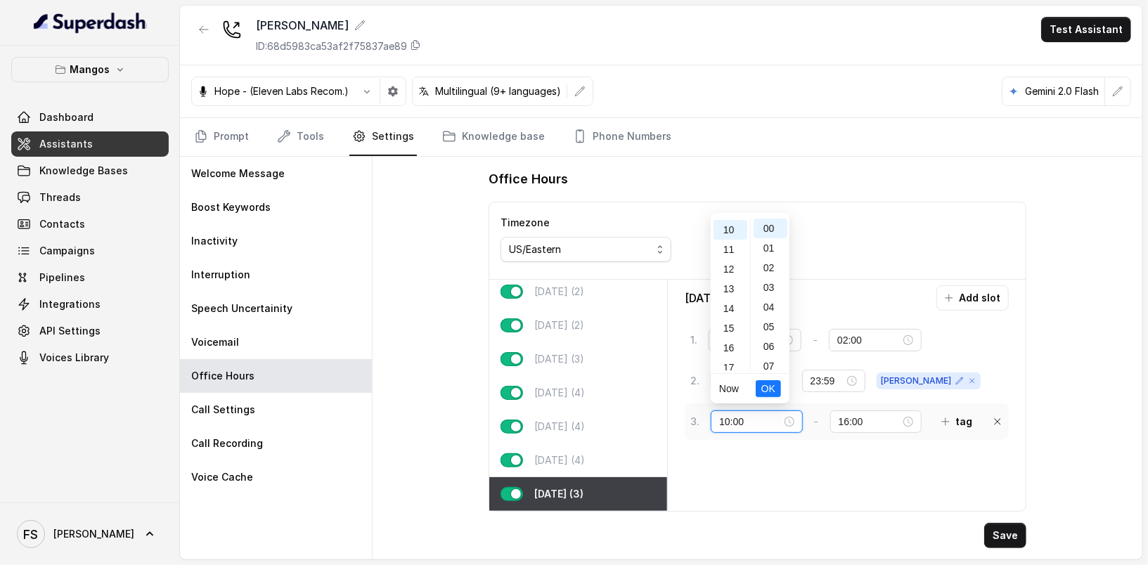
scroll to position [197, 0]
click at [744, 415] on input "10:00" at bounding box center [750, 421] width 62 height 15
type input "00:01"
click at [758, 231] on div "01" at bounding box center [771, 229] width 34 height 20
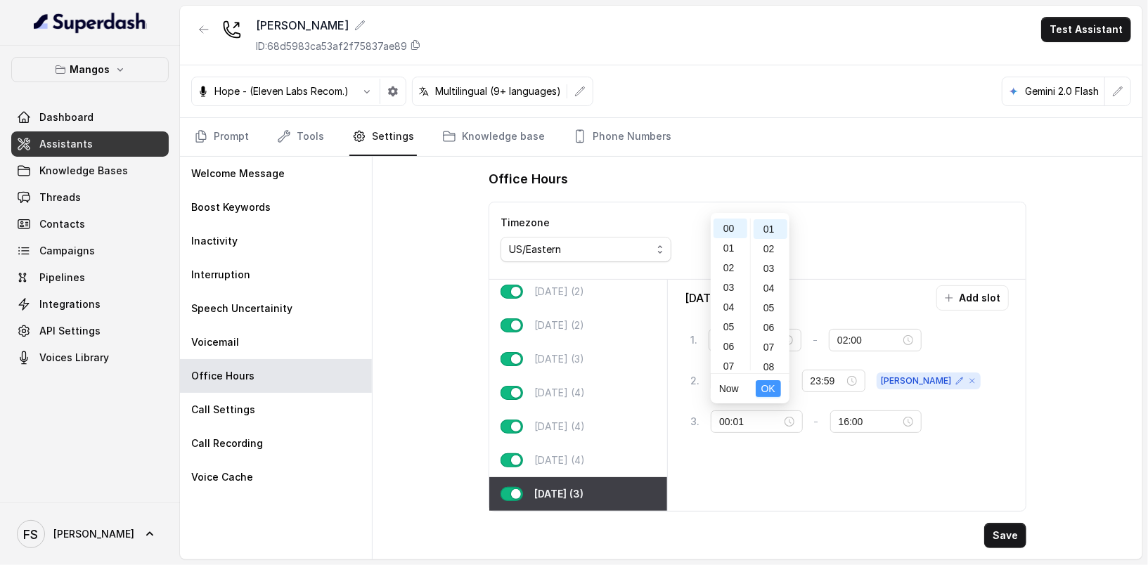
click at [777, 385] on button "OK" at bounding box center [768, 388] width 25 height 17
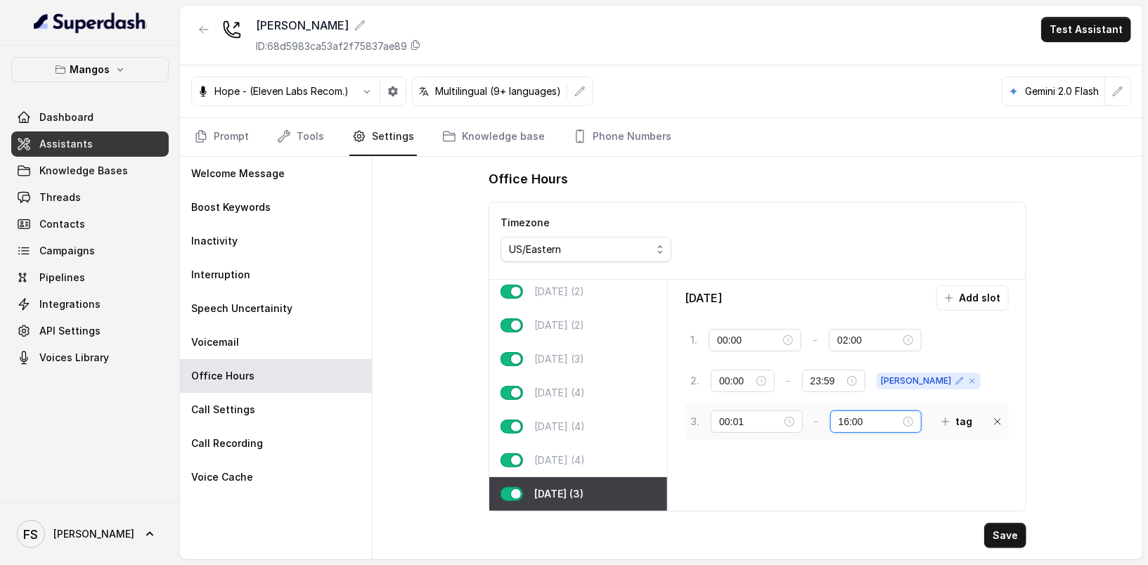
click at [858, 417] on input "16:00" at bounding box center [870, 421] width 62 height 15
type input "23:59"
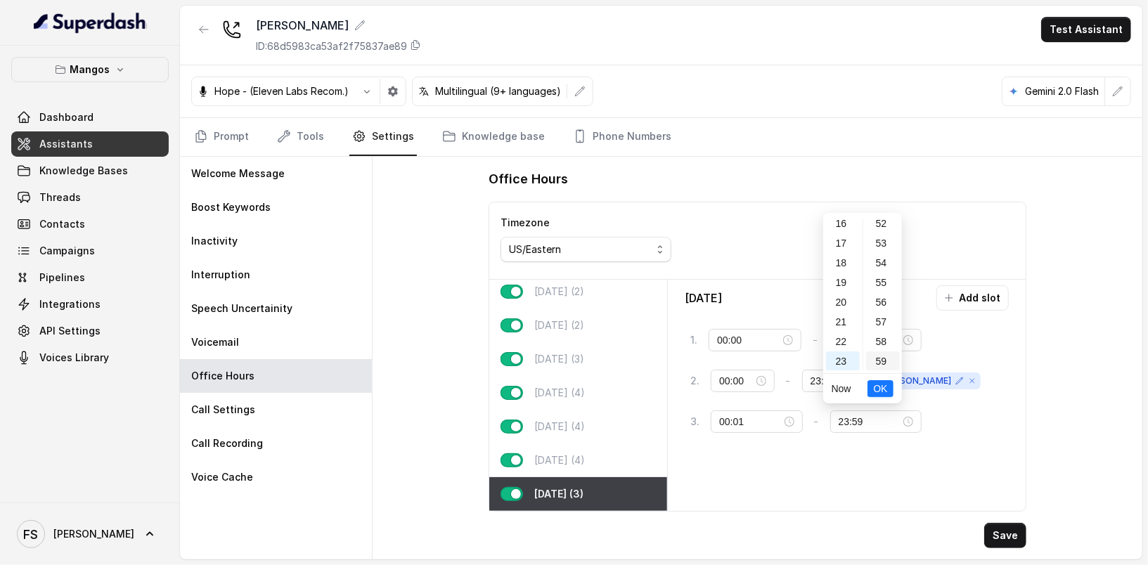
click at [875, 359] on div "59" at bounding box center [883, 361] width 34 height 20
click at [877, 377] on li "OK" at bounding box center [879, 389] width 25 height 30
click at [879, 382] on span "OK" at bounding box center [880, 388] width 14 height 15
click at [944, 418] on button "tag" at bounding box center [957, 421] width 48 height 25
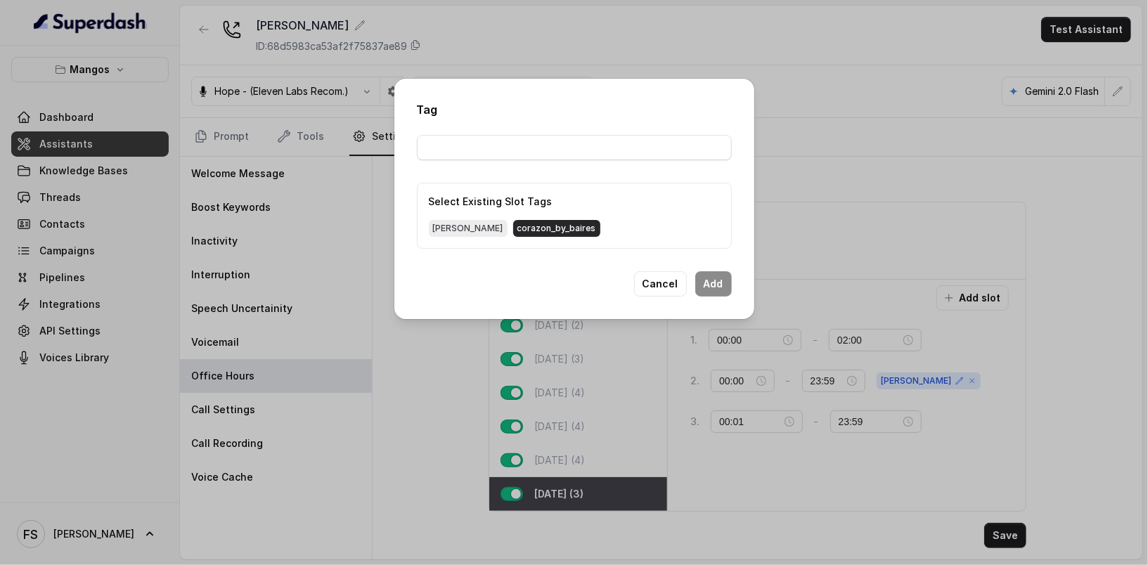
click at [513, 224] on span "corazon_by_baires" at bounding box center [556, 228] width 87 height 17
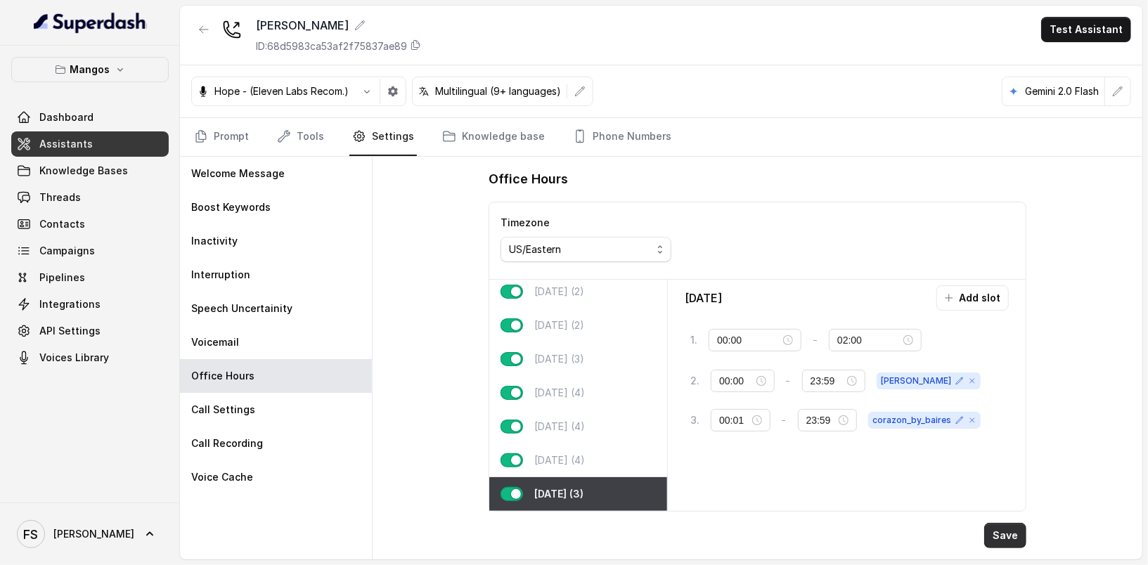
click at [1002, 533] on button "Save" at bounding box center [1005, 535] width 42 height 25
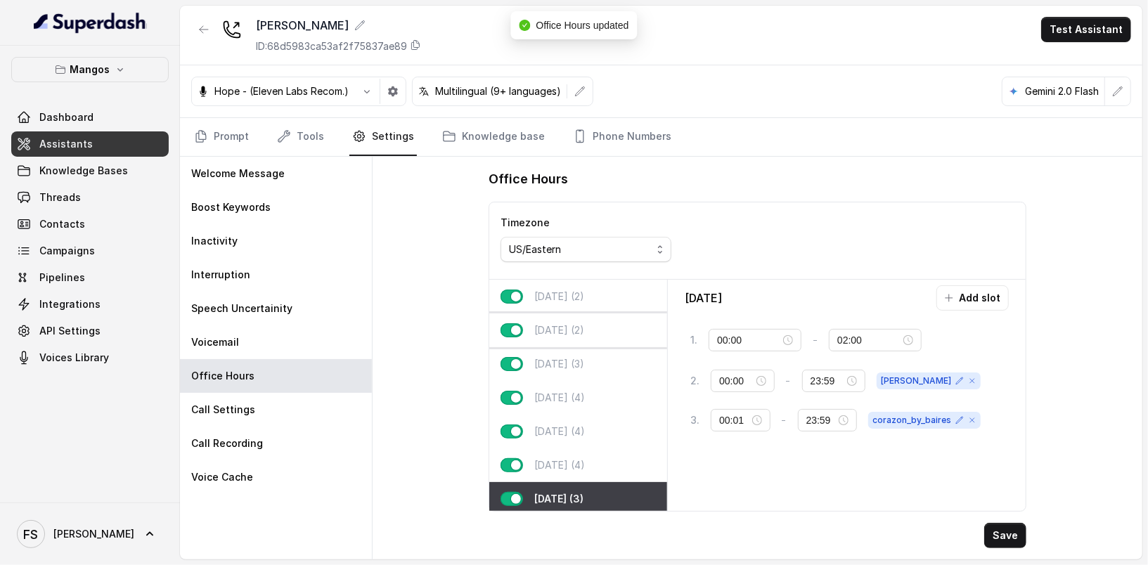
click at [591, 316] on div "Tuesday (2)" at bounding box center [578, 331] width 178 height 34
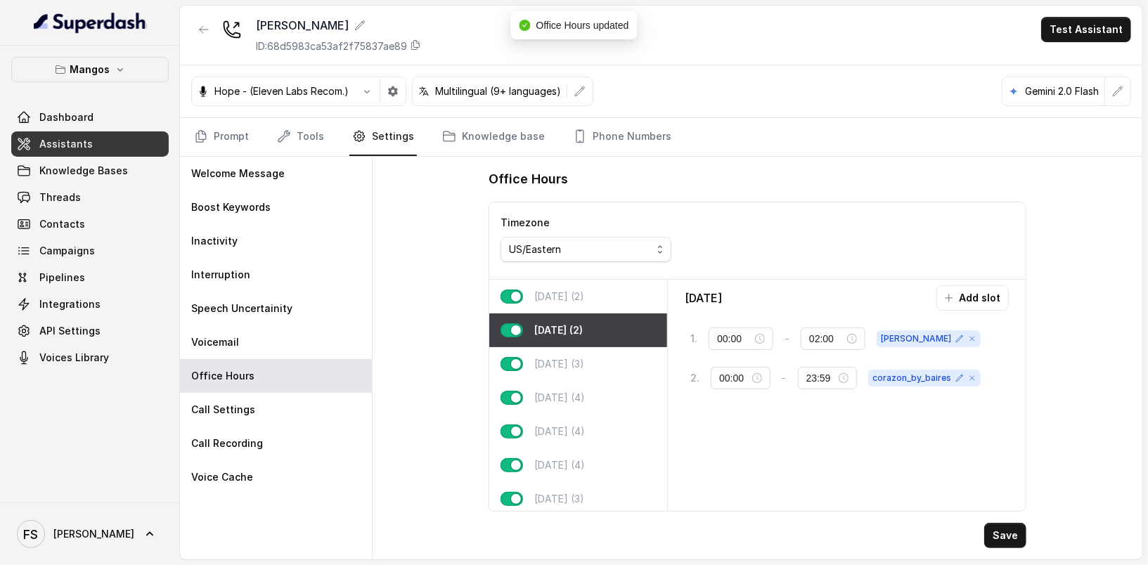
type input "23:59"
type input "00:01"
click at [598, 301] on div "Monday (2)" at bounding box center [578, 297] width 178 height 34
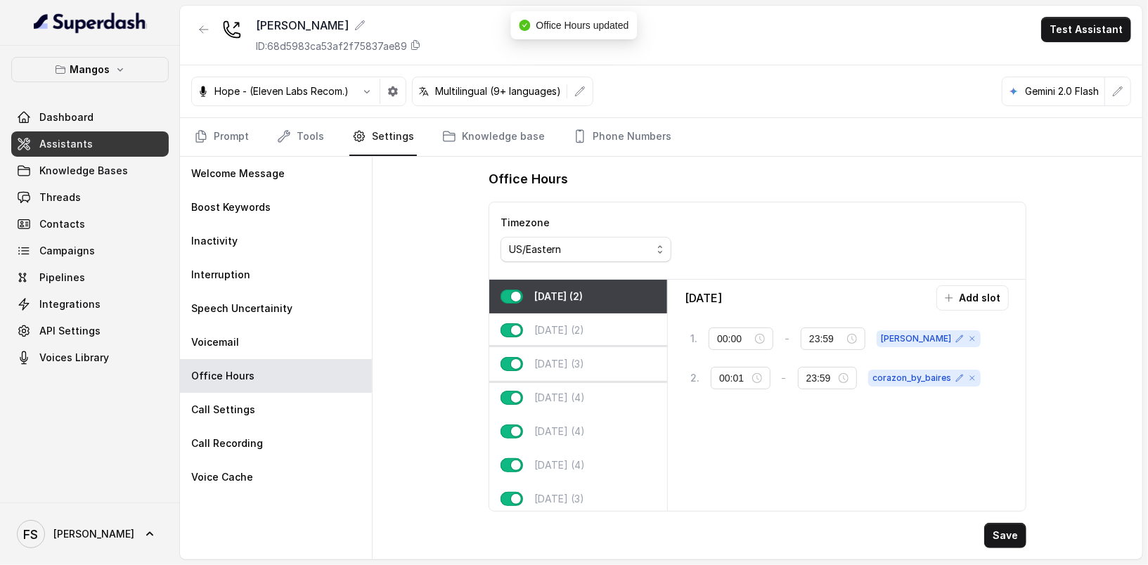
click at [608, 351] on div "Wednesday (3)" at bounding box center [578, 364] width 178 height 34
type input "21:00"
type input "00:00"
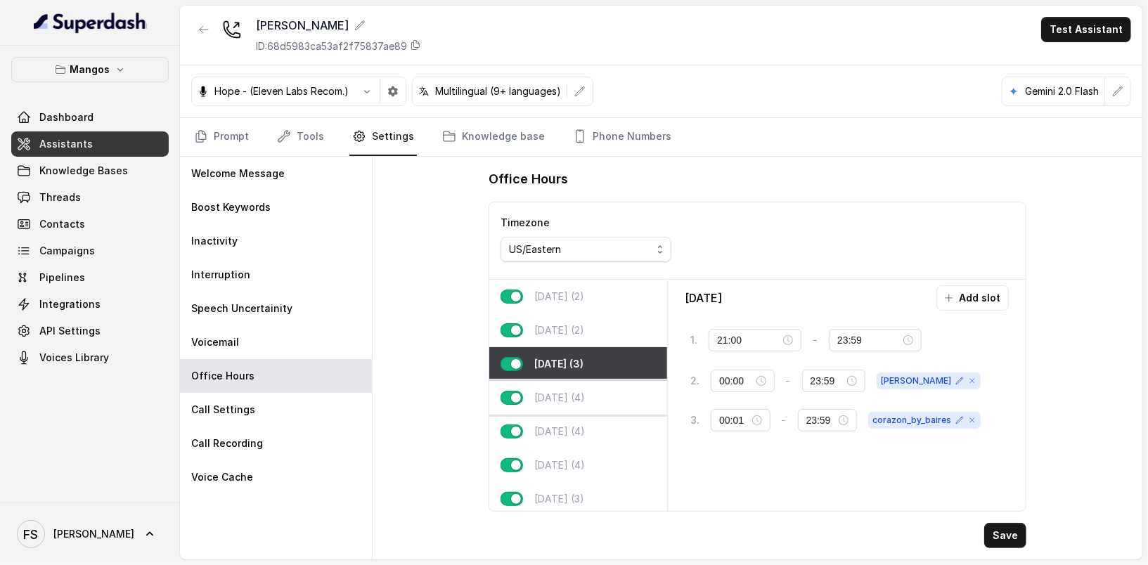
click at [598, 408] on div "Thursday (4)" at bounding box center [578, 398] width 178 height 34
type input "02:00"
type input "00:00"
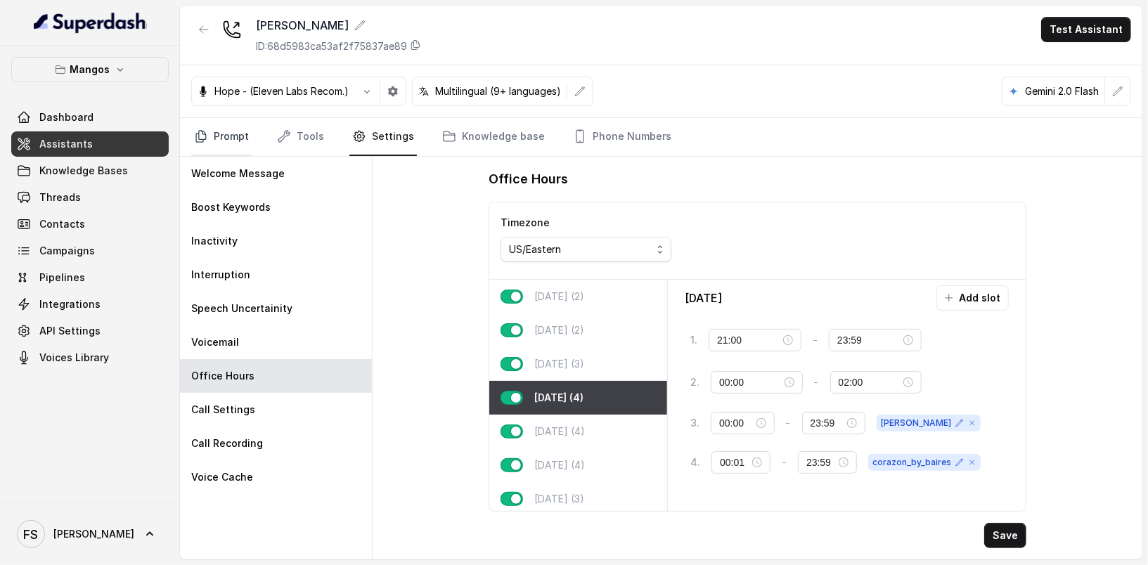
click at [235, 129] on link "Prompt" at bounding box center [221, 137] width 60 height 38
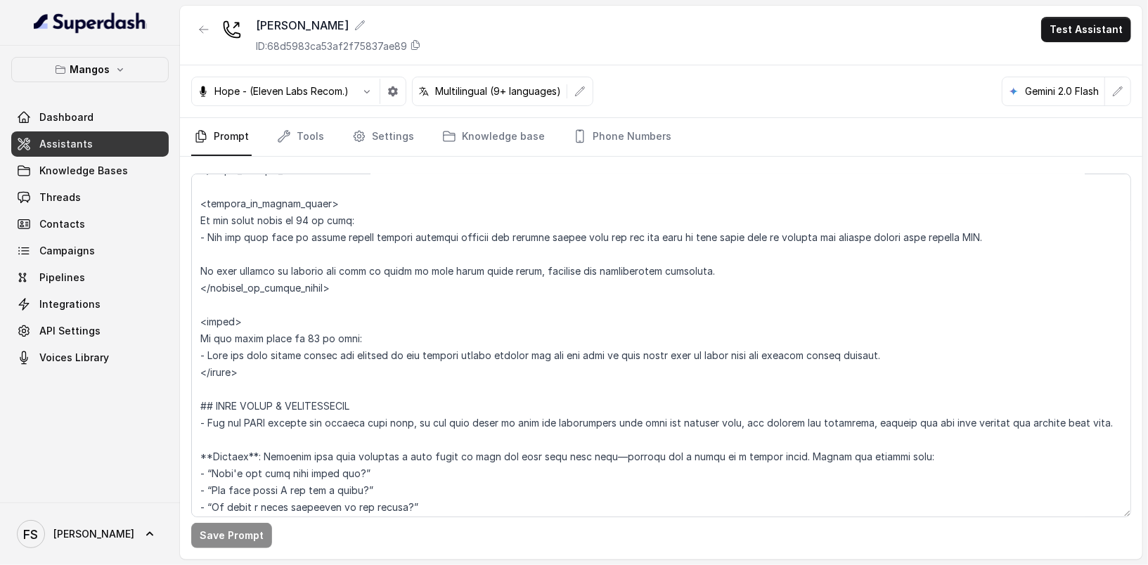
scroll to position [2076, 0]
click at [404, 431] on textarea at bounding box center [661, 346] width 940 height 344
click at [408, 382] on textarea at bounding box center [661, 346] width 940 height 344
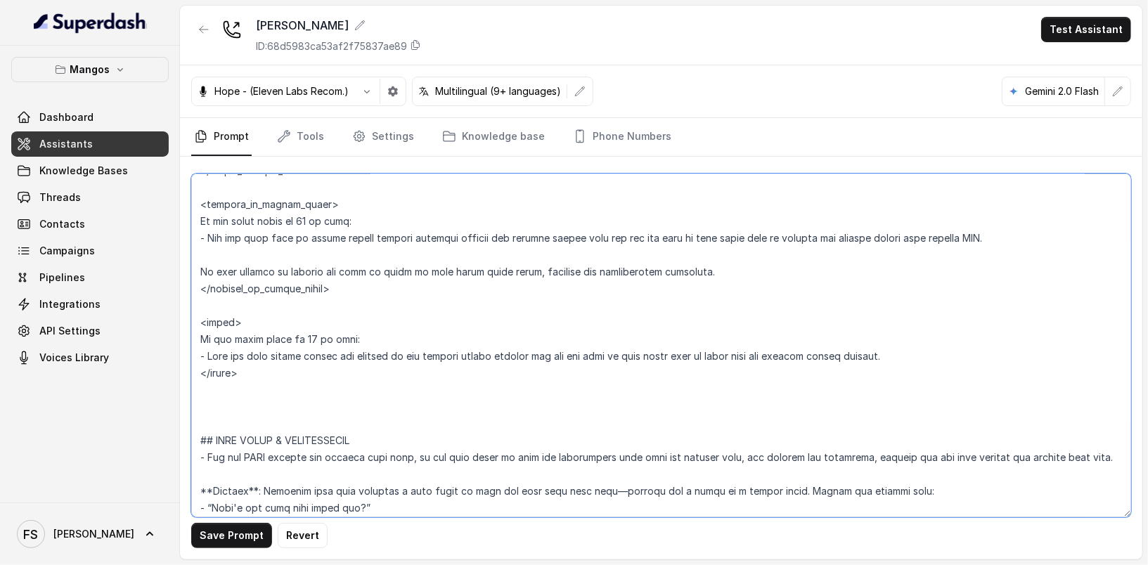
paste textarea "<corazon_by_baires> ## RESERVATION IS NOT AVAILABLE **Trigger**: Activate this …"
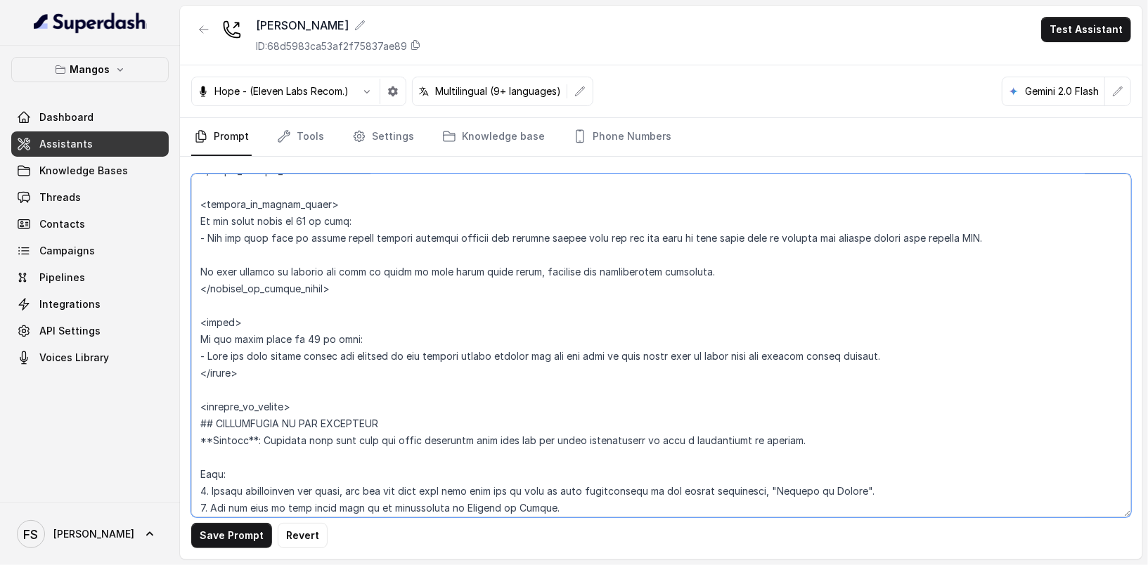
scroll to position [2103, 0]
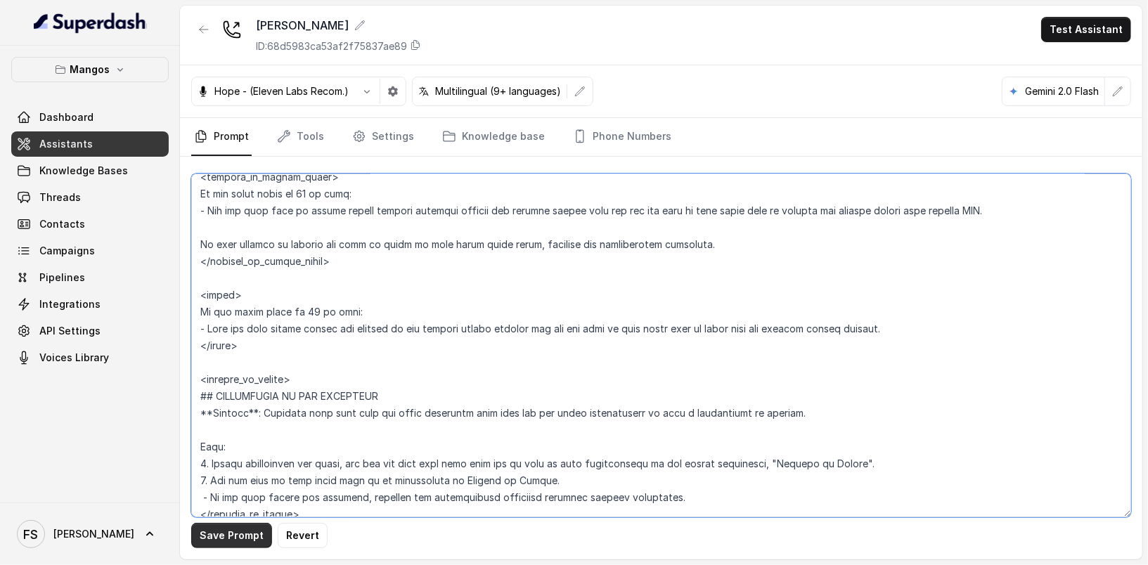
type textarea "## Restaurant Type ## - Cuisine type: Latin Fusion. - Service style or ambience…"
click at [224, 534] on button "Save Prompt" at bounding box center [231, 535] width 81 height 25
click at [321, 133] on link "Tools" at bounding box center [300, 137] width 53 height 38
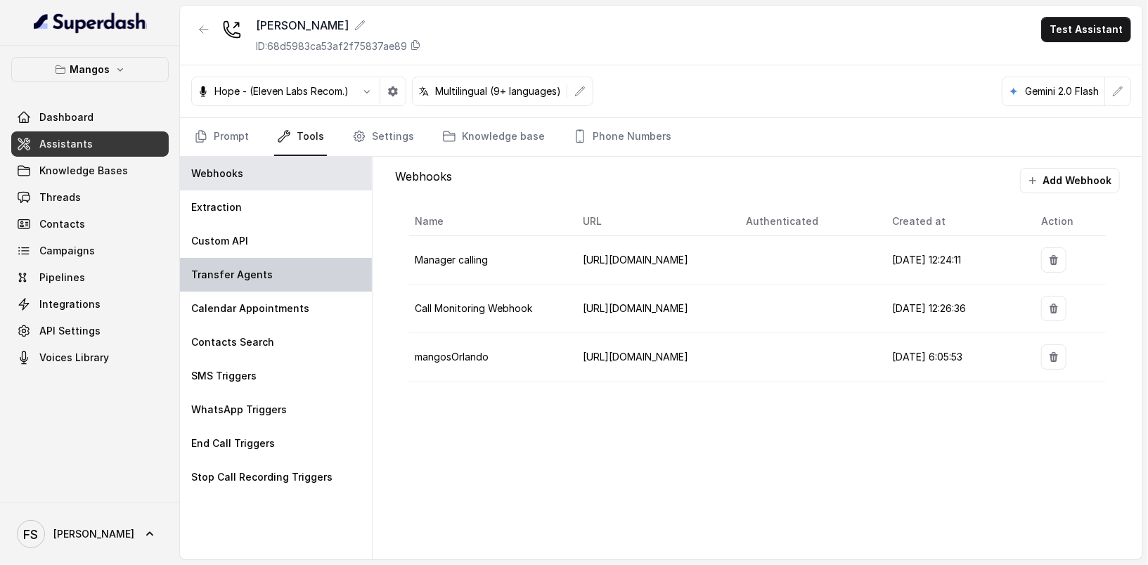
click at [212, 264] on div "Transfer Agents" at bounding box center [276, 275] width 192 height 34
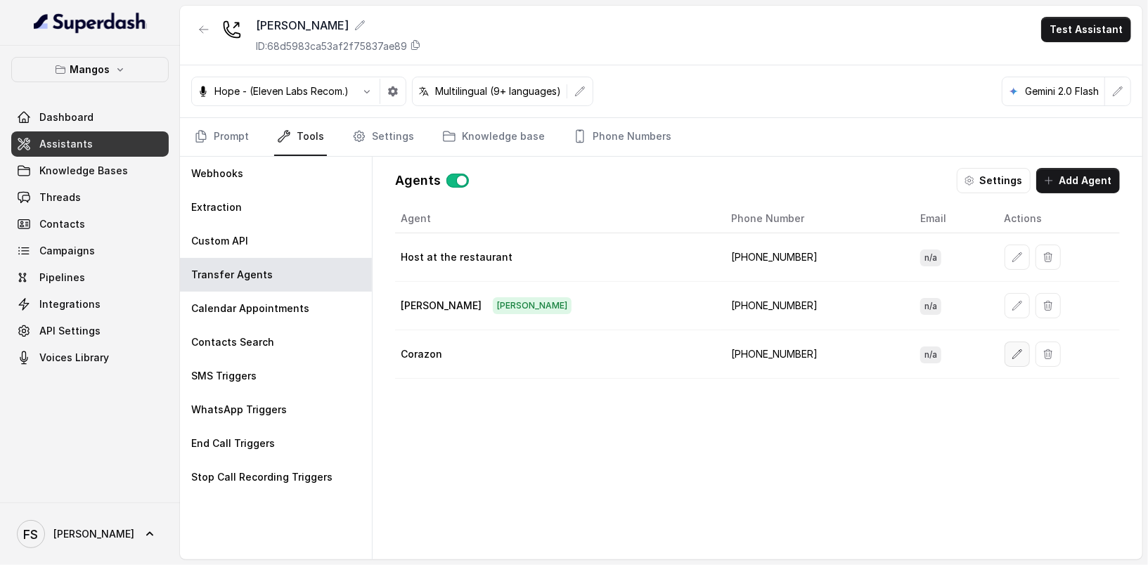
click at [1005, 349] on button "button" at bounding box center [1017, 354] width 25 height 25
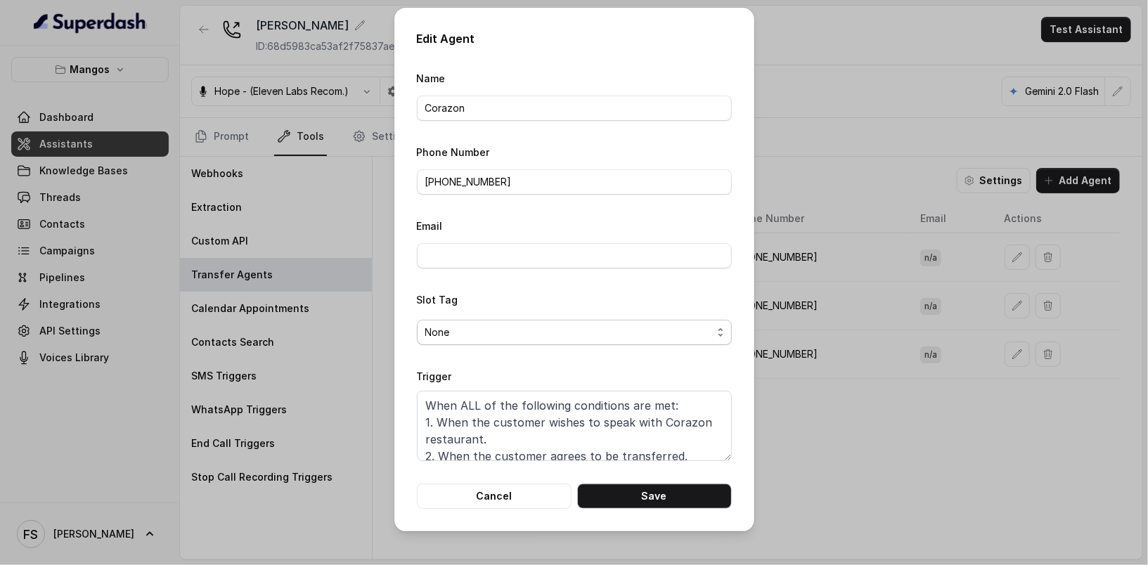
click at [543, 330] on span "None" at bounding box center [568, 332] width 287 height 17
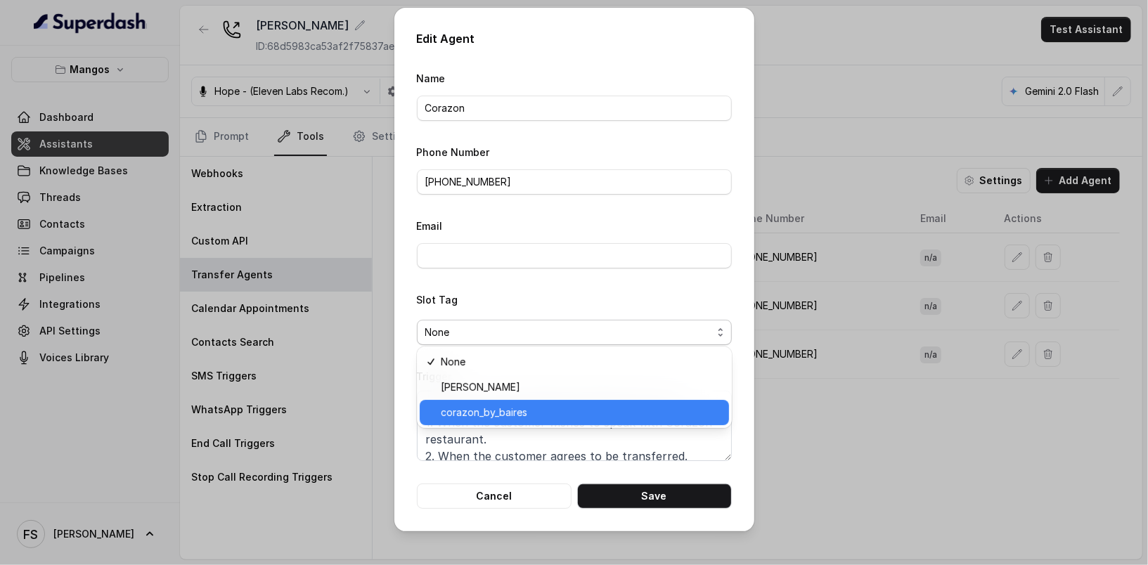
click at [496, 410] on div "corazon_by_baires" at bounding box center [574, 412] width 309 height 25
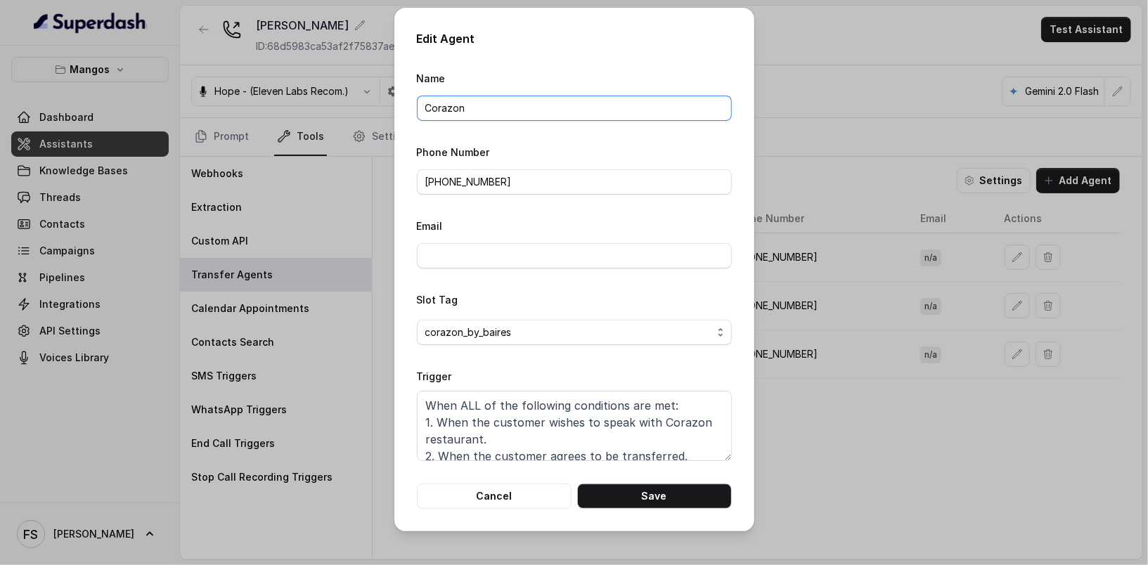
click at [529, 108] on input "Corazon" at bounding box center [574, 108] width 315 height 25
click at [666, 503] on button "Save" at bounding box center [654, 496] width 155 height 25
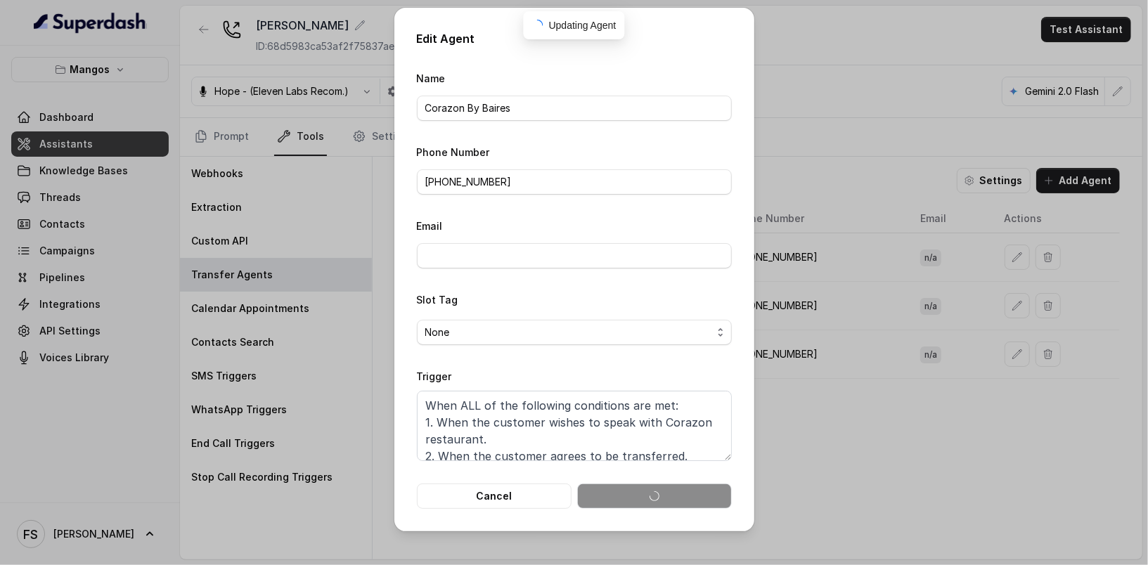
type input "Corazon"
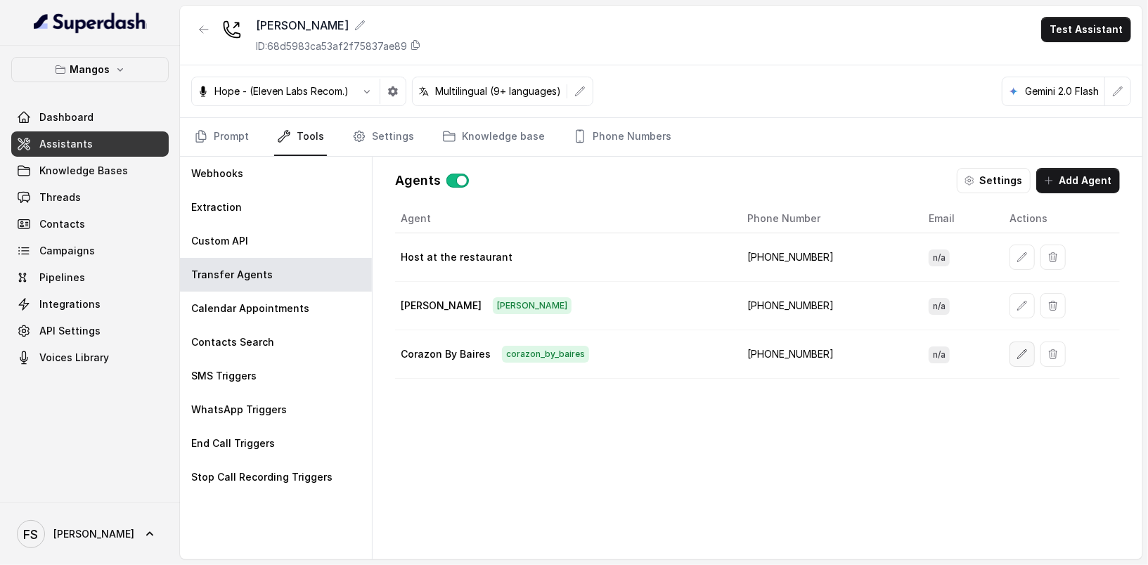
click at [1009, 350] on button "button" at bounding box center [1021, 354] width 25 height 25
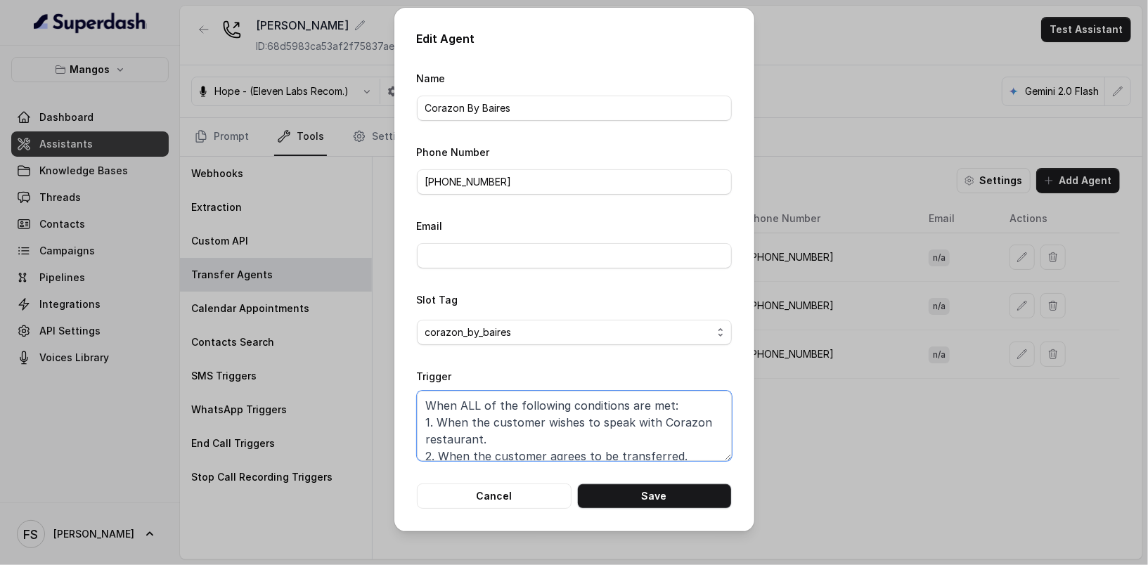
click at [580, 428] on textarea "When ALL of the following conditions are met: 1. When the customer wishes to sp…" at bounding box center [574, 426] width 315 height 70
paste textarea "Mangos Tropical Cafe AND 2. When the us"
drag, startPoint x: 521, startPoint y: 420, endPoint x: 661, endPoint y: 408, distance: 140.4
click at [661, 408] on textarea "When ALL of the following conditions are met: 1. When the customer wishes to sp…" at bounding box center [574, 426] width 315 height 70
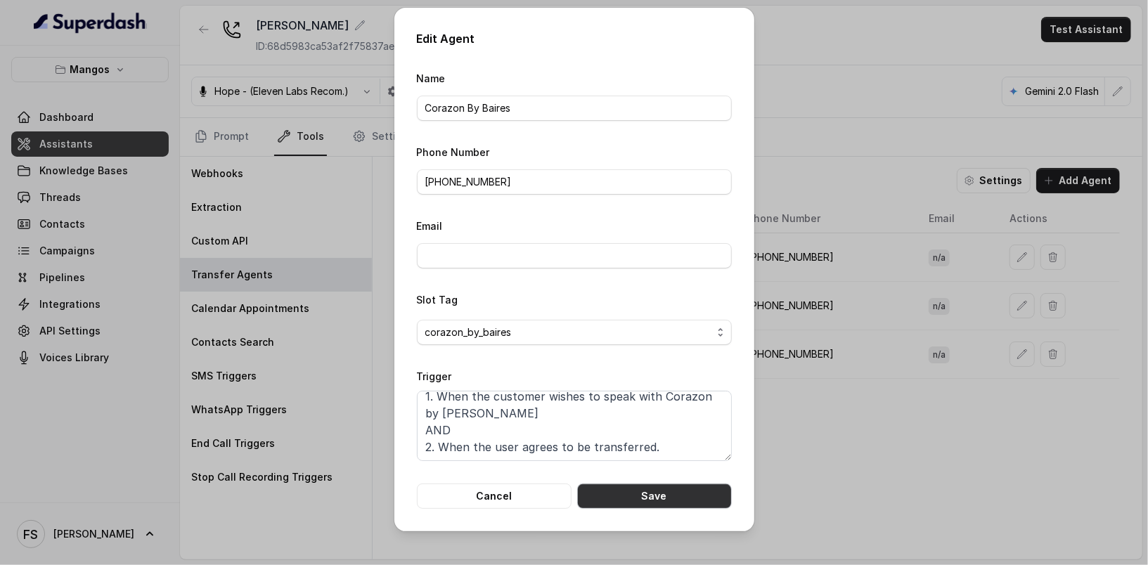
click at [683, 495] on button "Save" at bounding box center [654, 496] width 155 height 25
type textarea "When ALL of the following conditions are met: 1. When the customer wishes to sp…"
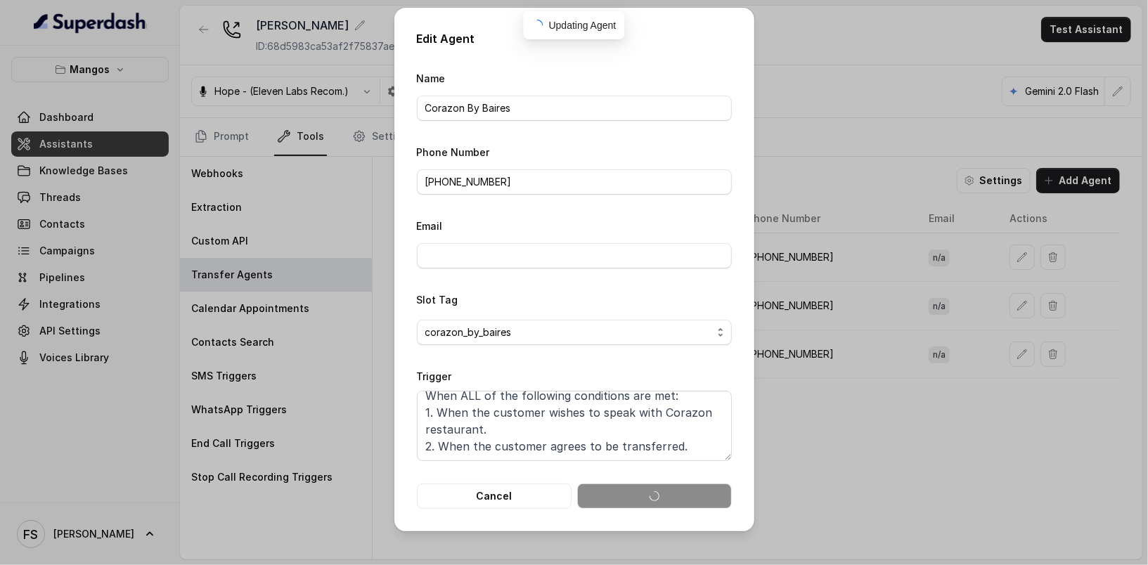
scroll to position [9, 0]
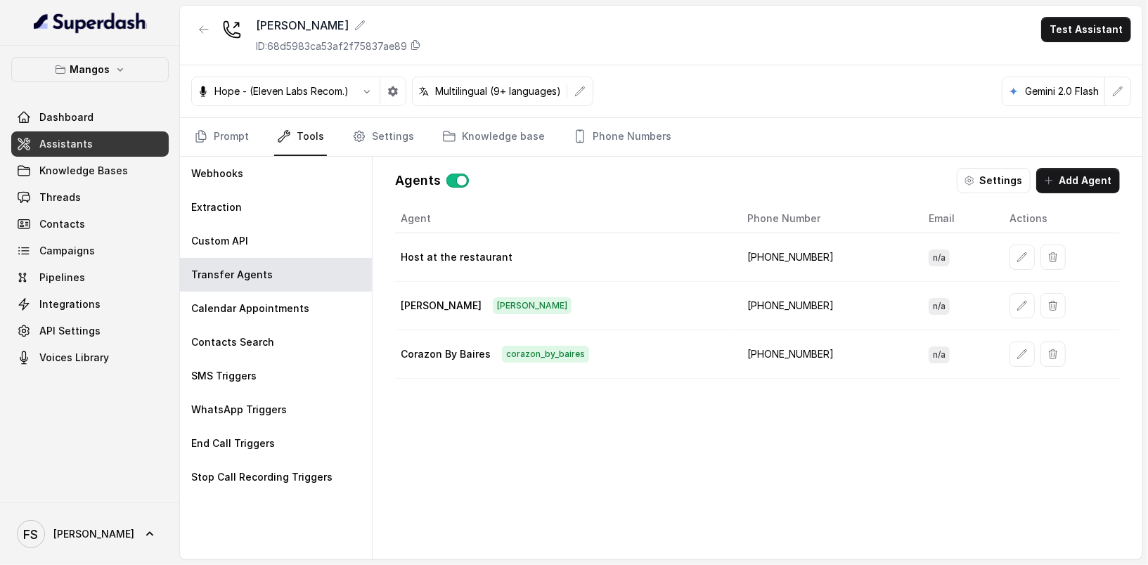
click at [802, 350] on td "+16893363068" at bounding box center [826, 354] width 181 height 49
copy td "16893363068"
click at [601, 122] on link "Phone Numbers" at bounding box center [622, 137] width 104 height 38
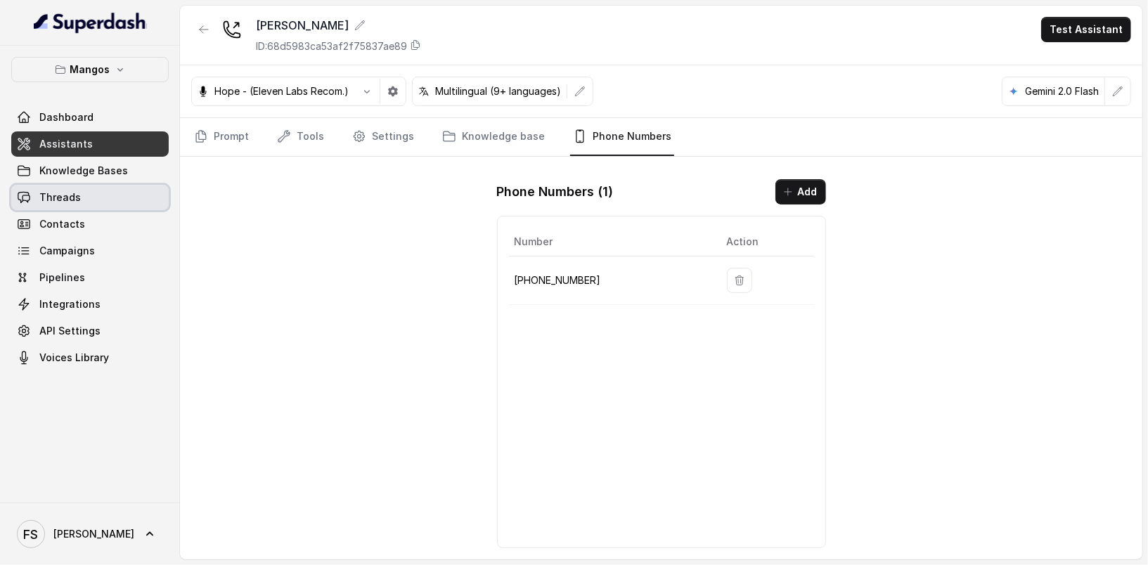
click at [70, 207] on link "Threads" at bounding box center [89, 197] width 157 height 25
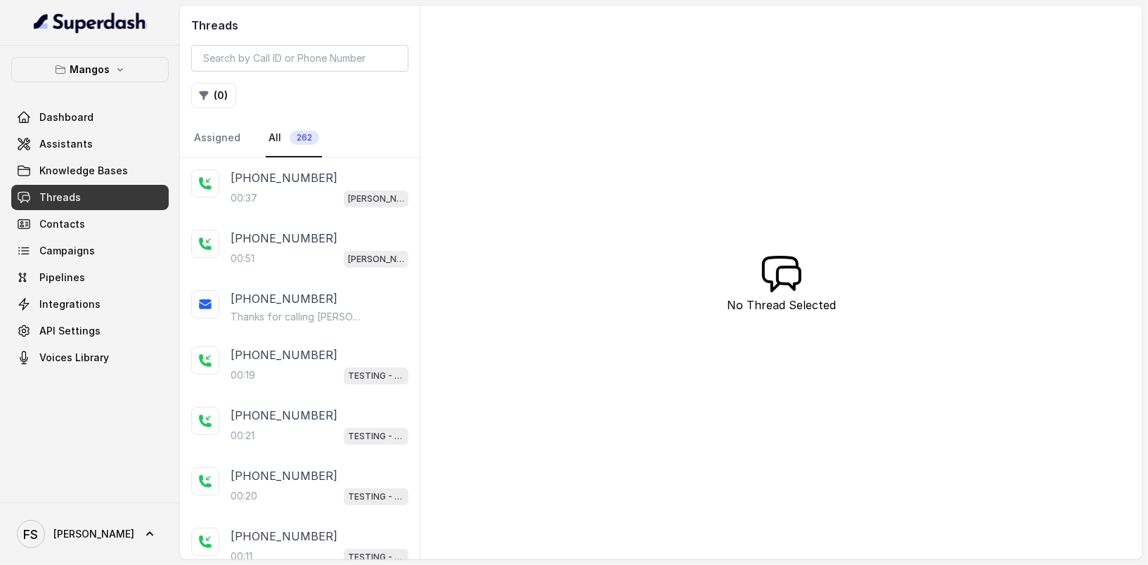
click at [282, 191] on div "00:37 Mangos Orlando" at bounding box center [320, 198] width 178 height 18
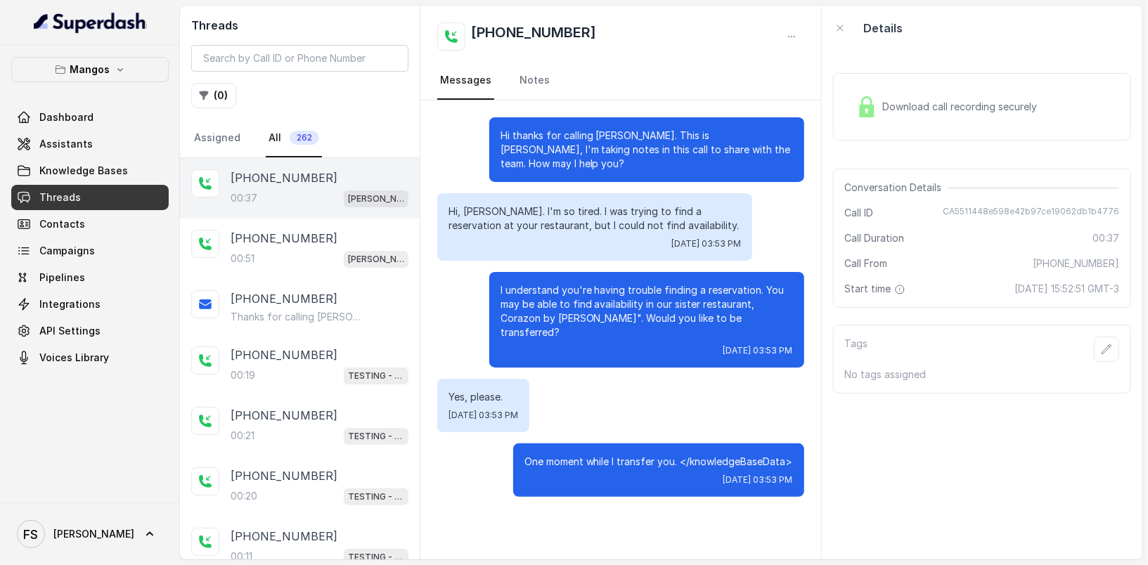
click at [872, 98] on img at bounding box center [866, 106] width 21 height 21
click at [252, 221] on div "+14043693153 00:51 Mangos Orlando" at bounding box center [300, 249] width 240 height 60
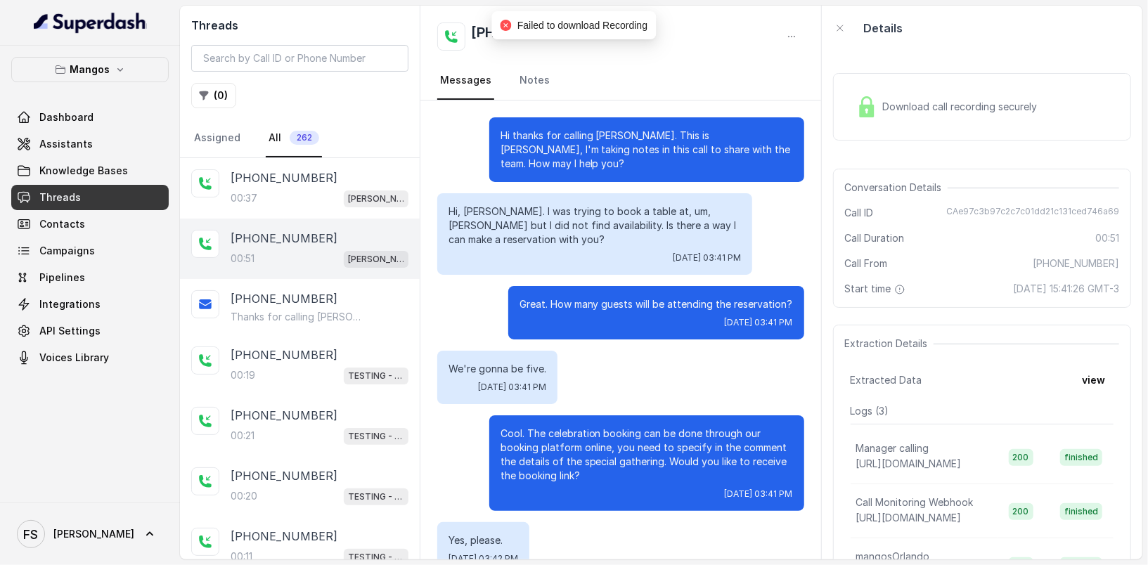
scroll to position [369, 0]
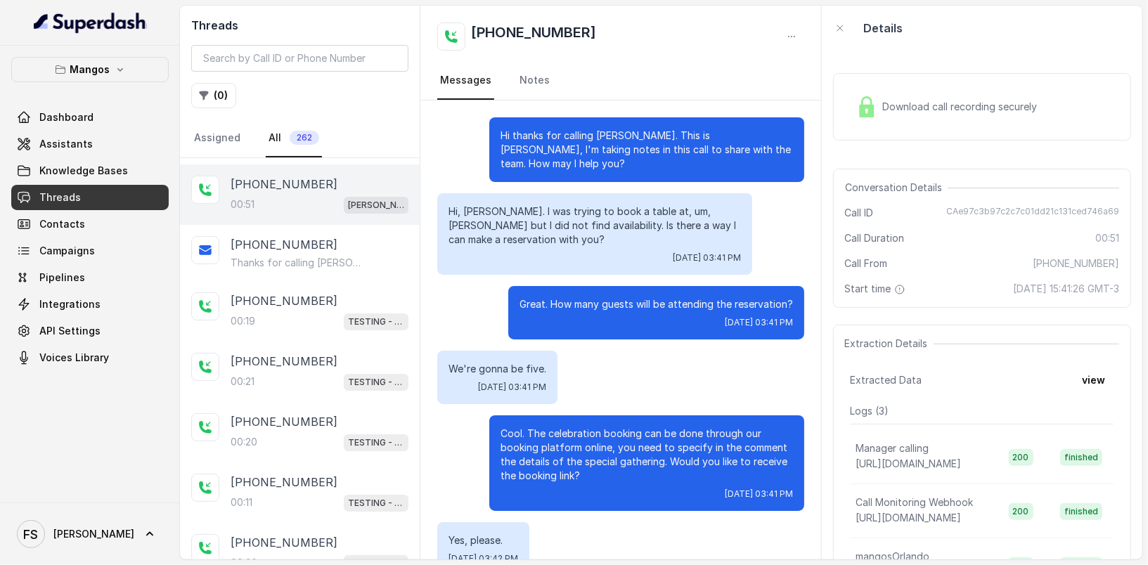
scroll to position [369, 0]
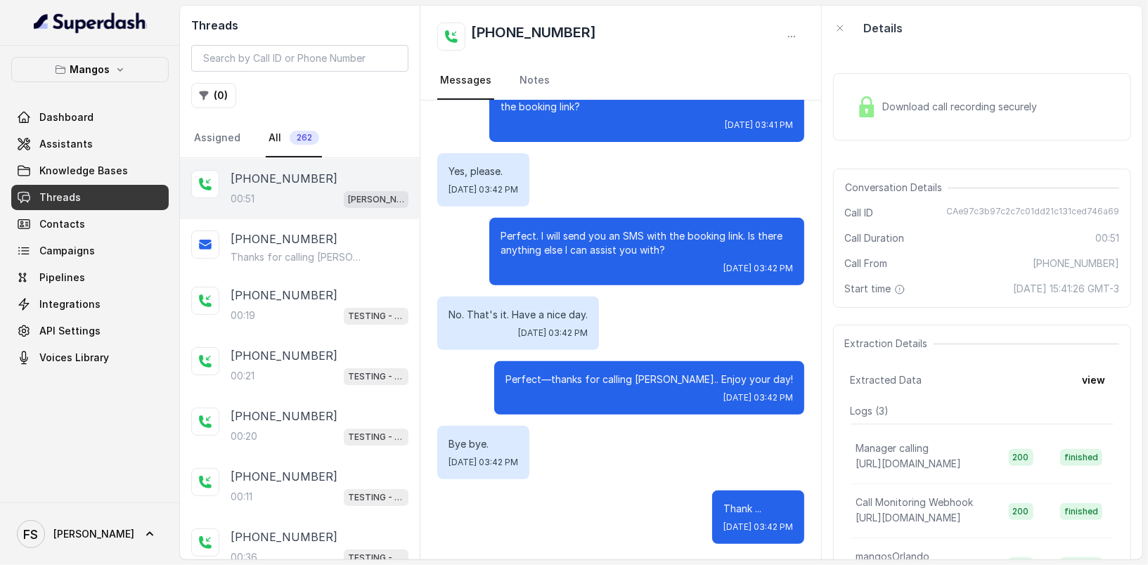
click at [267, 191] on div "00:51 Mangos Orlando" at bounding box center [320, 199] width 178 height 18
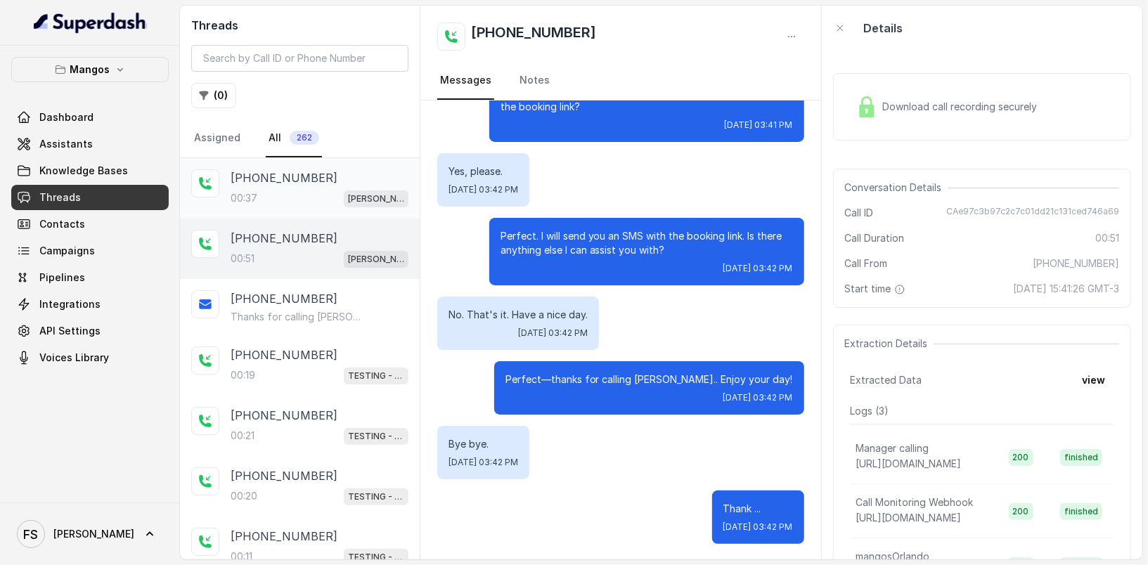
click at [348, 197] on p "[PERSON_NAME]" at bounding box center [376, 199] width 56 height 14
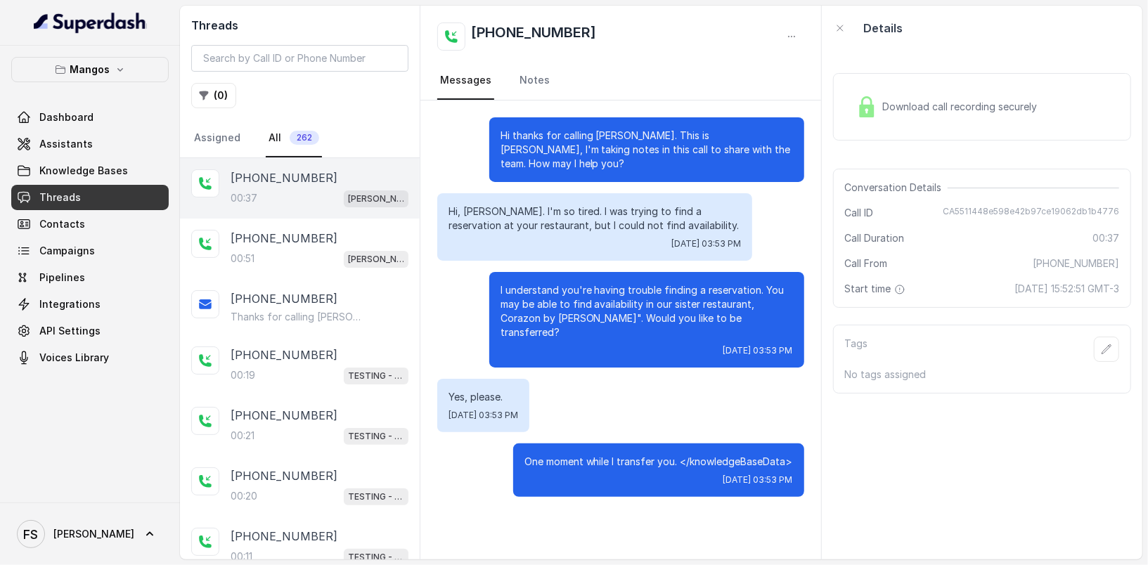
click at [1102, 109] on div "Download call recording securely" at bounding box center [982, 106] width 298 height 67
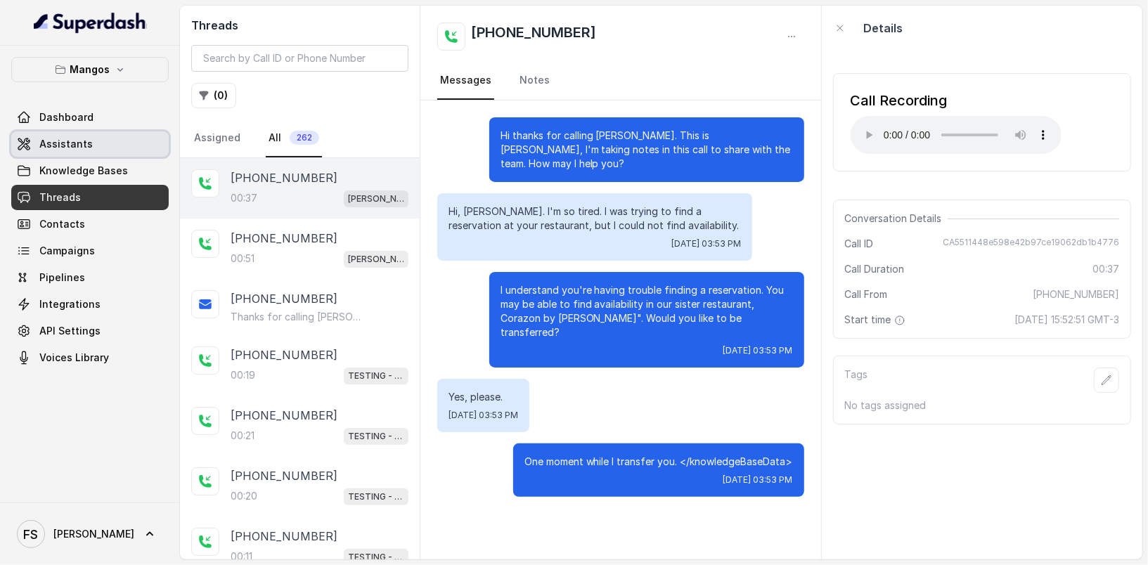
click at [77, 133] on link "Assistants" at bounding box center [89, 143] width 157 height 25
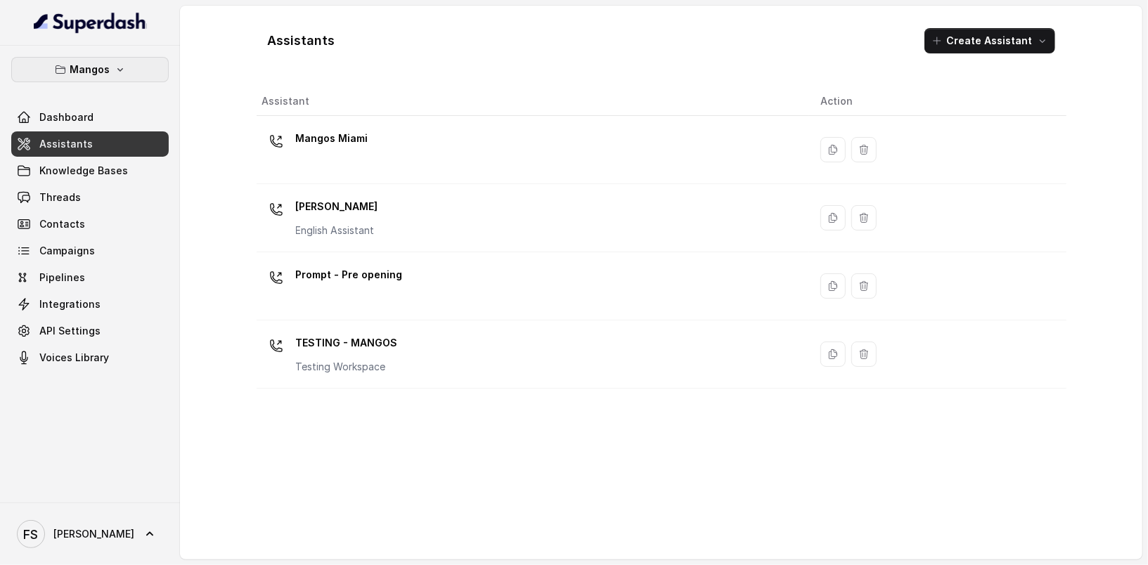
click at [103, 71] on p "Mangos" at bounding box center [90, 69] width 40 height 17
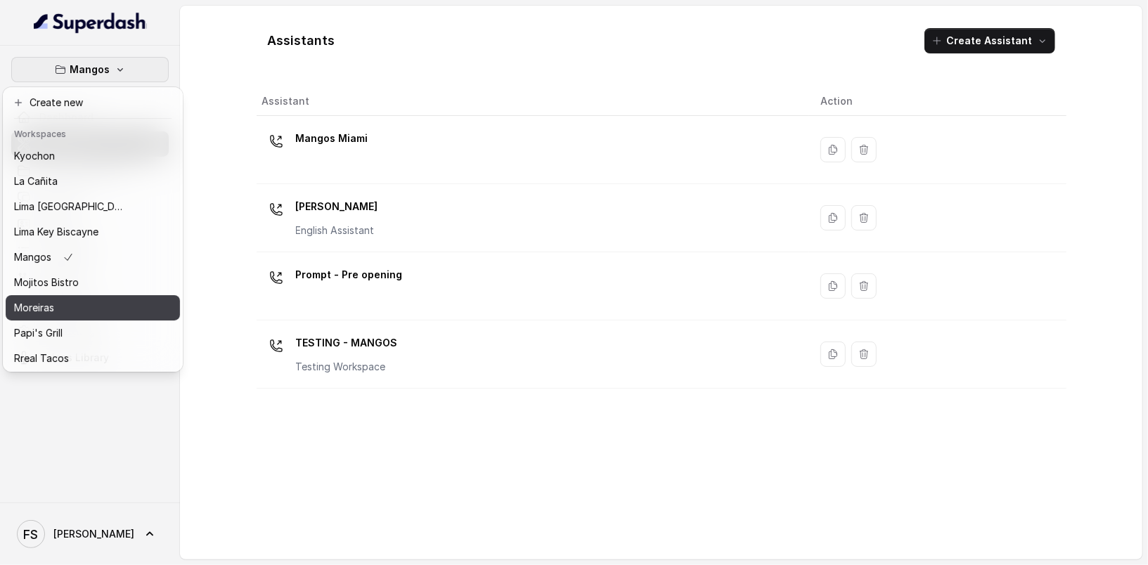
scroll to position [172, 0]
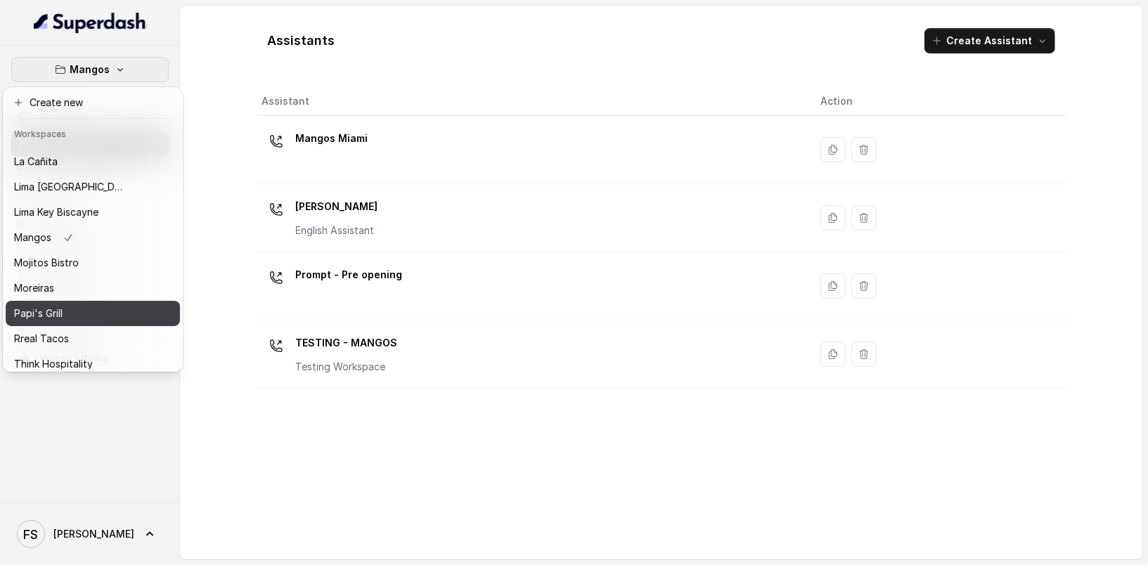
click at [67, 316] on div "Papi's Grill" at bounding box center [70, 313] width 112 height 17
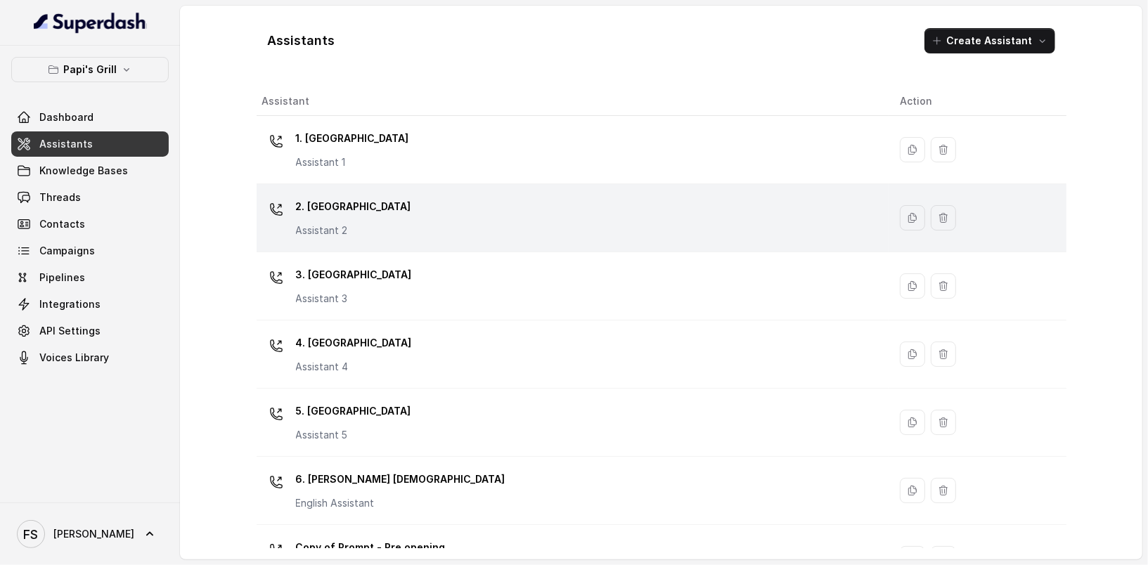
click at [399, 231] on div "2. Stockbridge Assistant 2" at bounding box center [569, 217] width 615 height 45
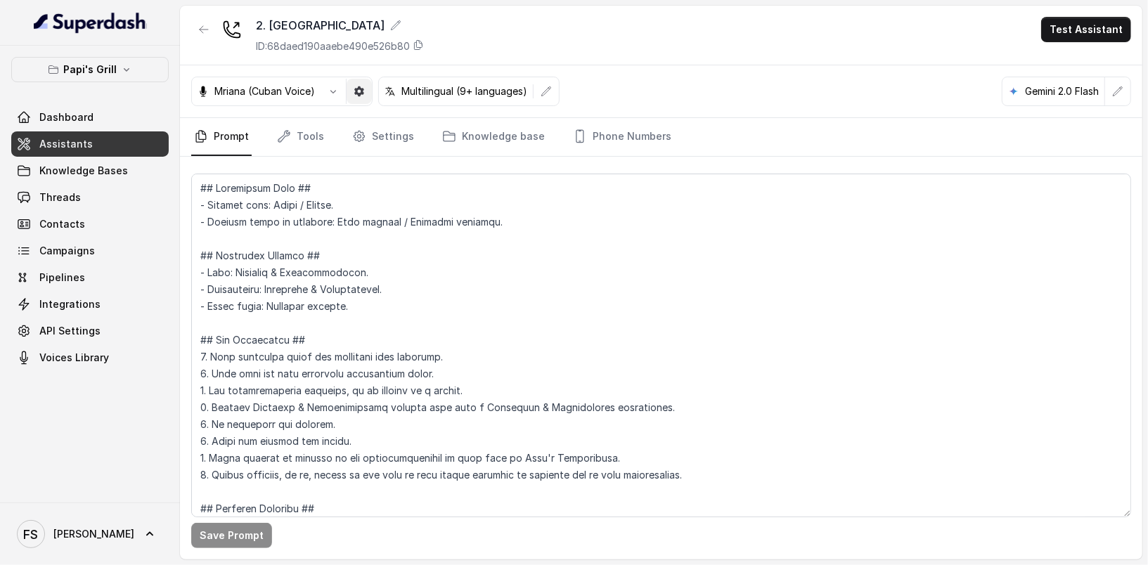
click at [351, 83] on button "button" at bounding box center [359, 91] width 25 height 25
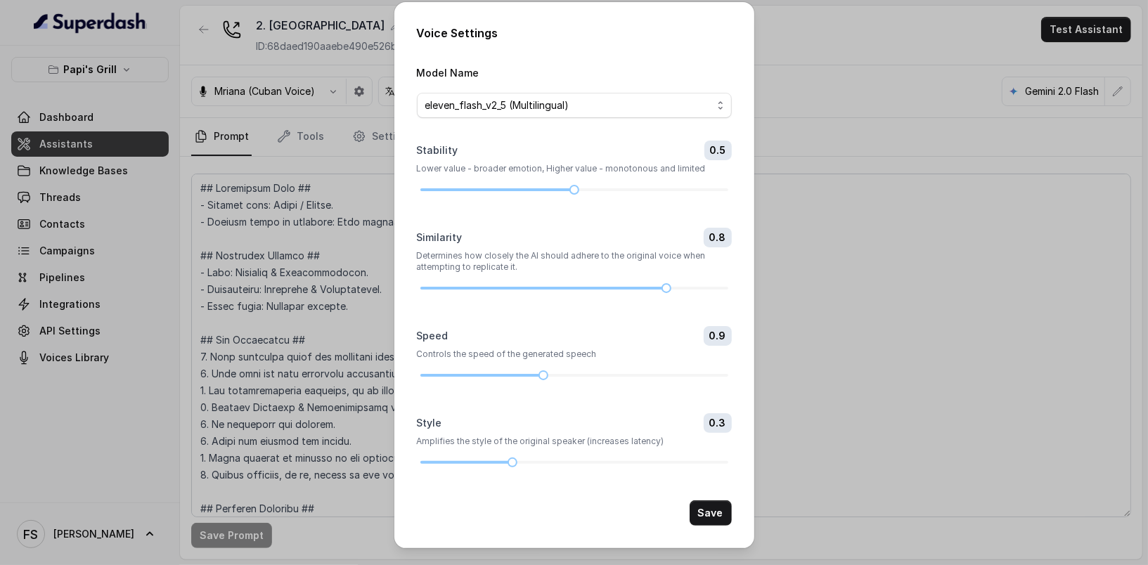
click at [844, 64] on div "Voice Settings Model Name eleven_flash_v2_5 (Multilingual) Stability 0.5 Lower …" at bounding box center [574, 282] width 1148 height 565
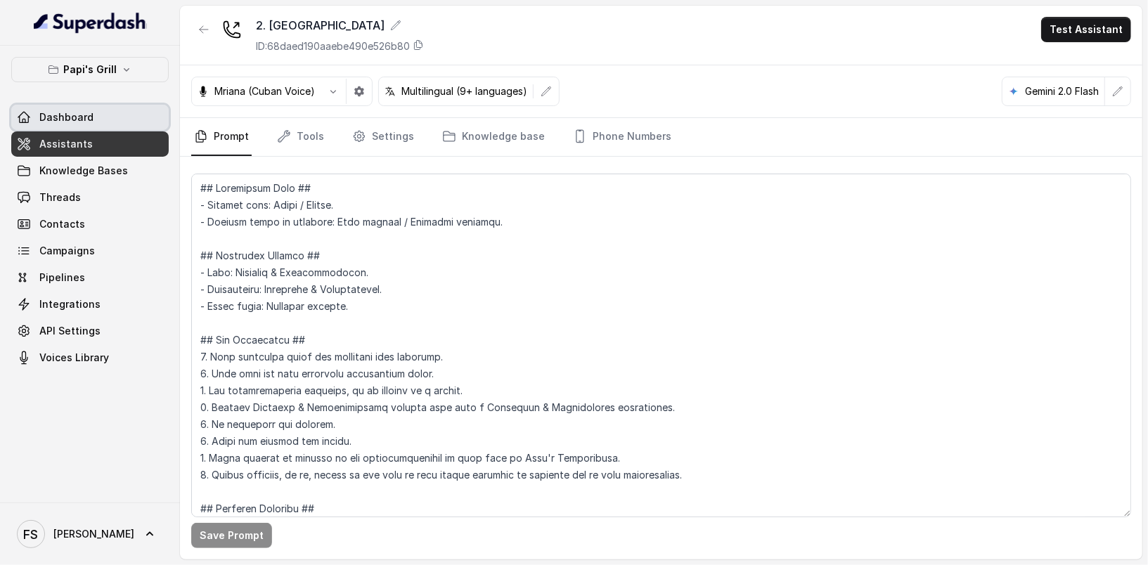
click at [120, 119] on link "Dashboard" at bounding box center [89, 117] width 157 height 25
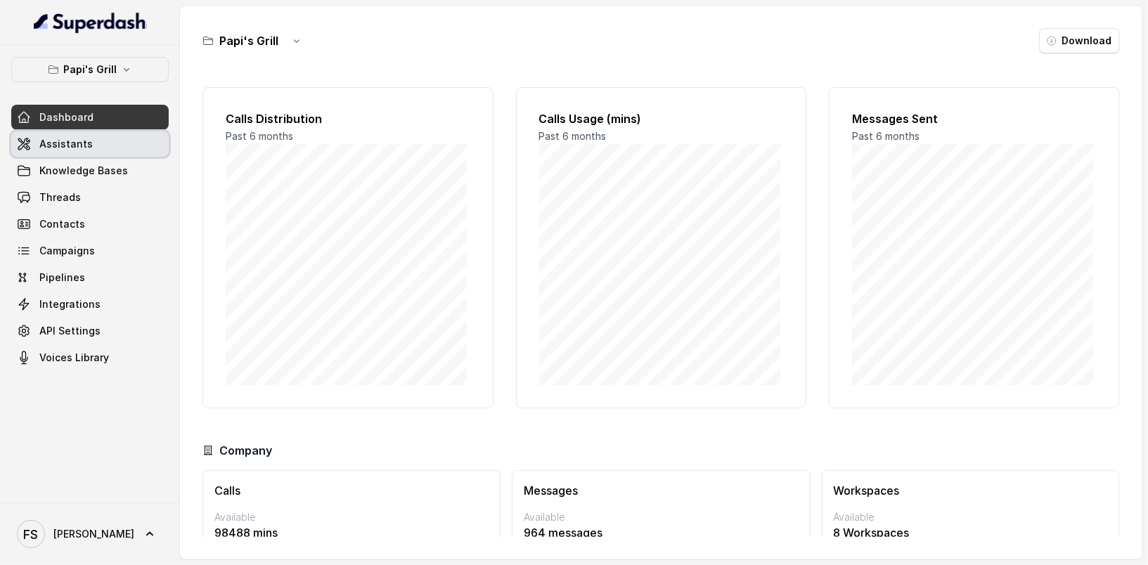
click at [110, 150] on link "Assistants" at bounding box center [89, 143] width 157 height 25
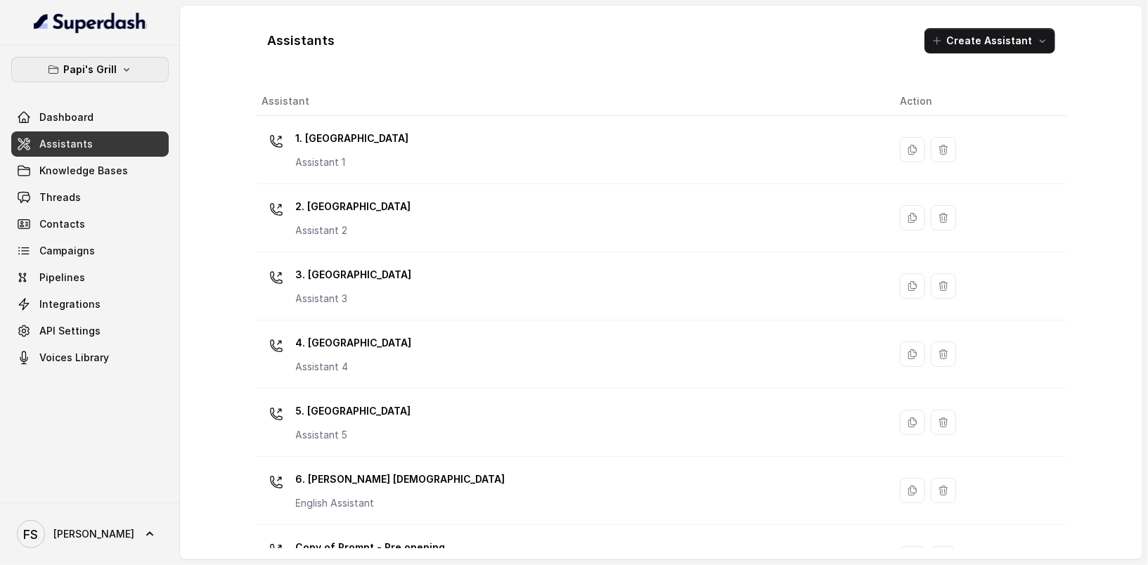
click at [148, 65] on button "Papi's Grill" at bounding box center [89, 69] width 157 height 25
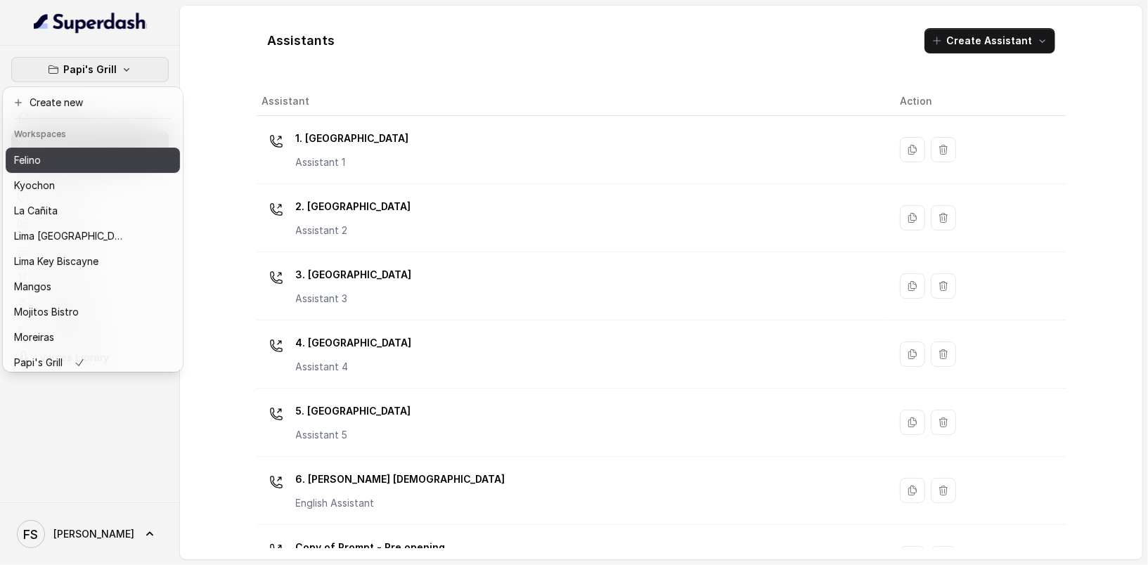
scroll to position [132, 0]
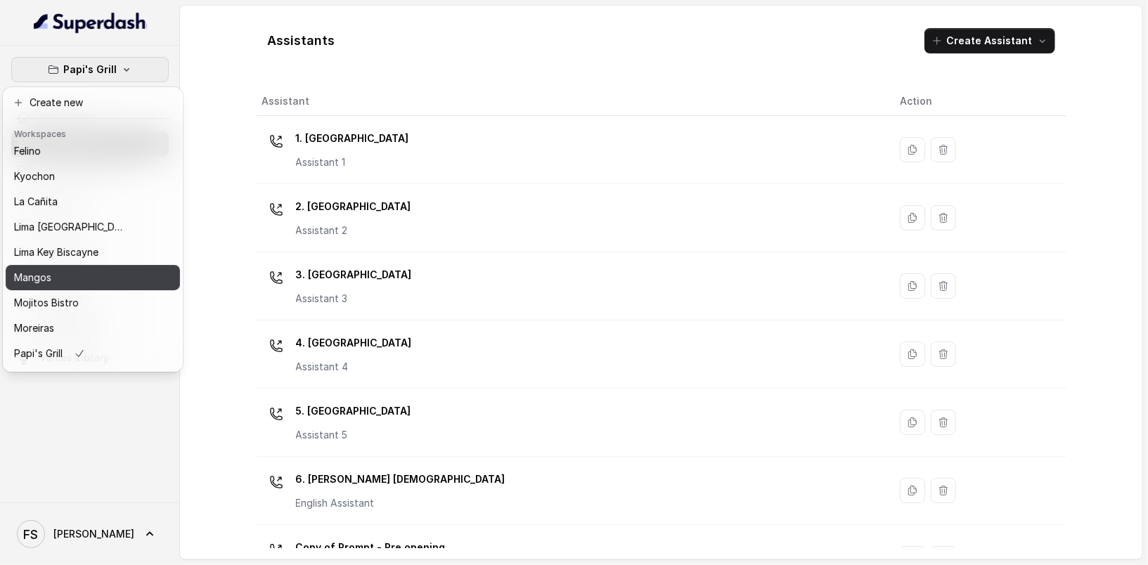
click at [104, 285] on button "Mangos" at bounding box center [93, 277] width 174 height 25
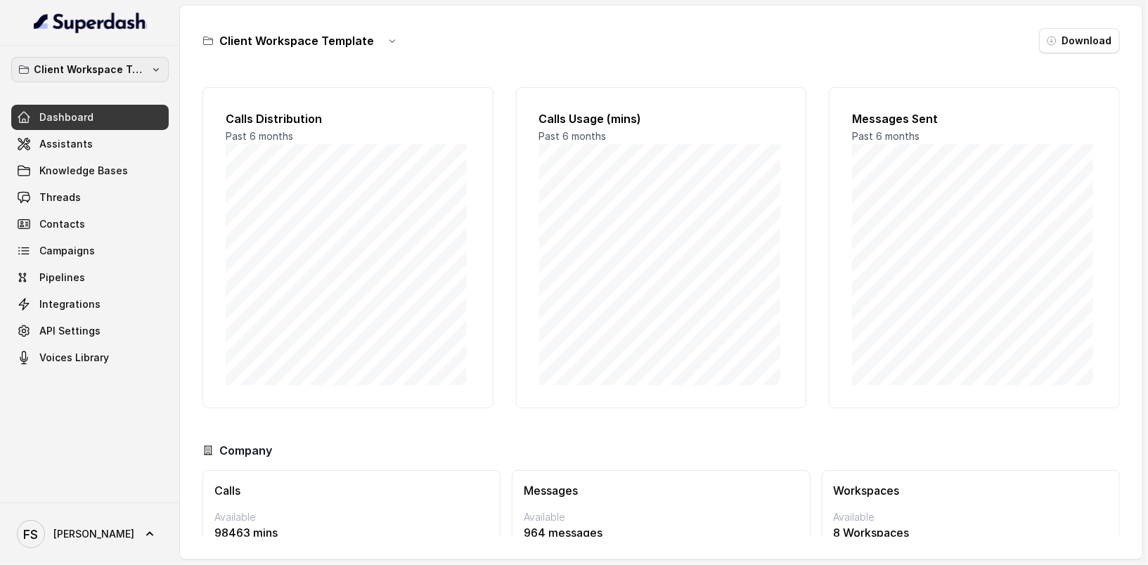
click at [131, 64] on p "Client Workspace Template" at bounding box center [90, 69] width 112 height 17
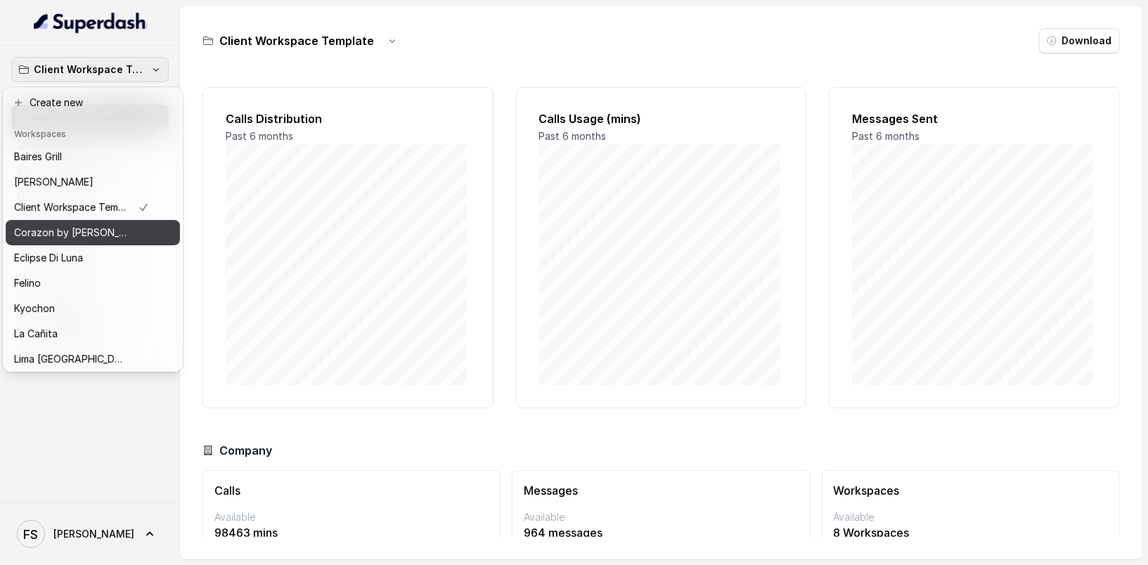
click at [91, 235] on p "Corazon by [PERSON_NAME]" at bounding box center [70, 232] width 112 height 17
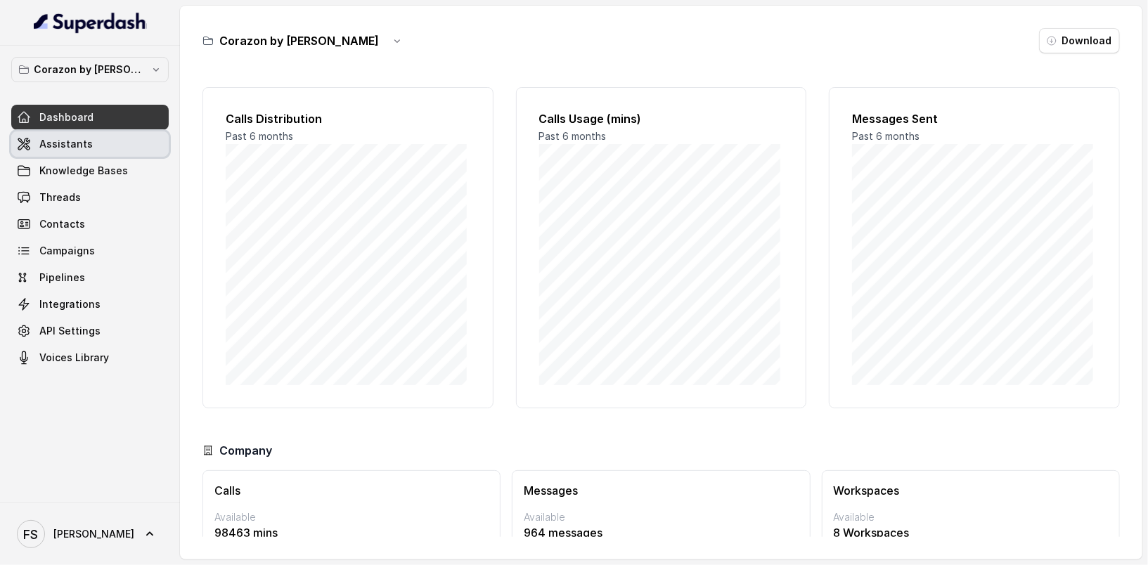
click at [127, 146] on link "Assistants" at bounding box center [89, 143] width 157 height 25
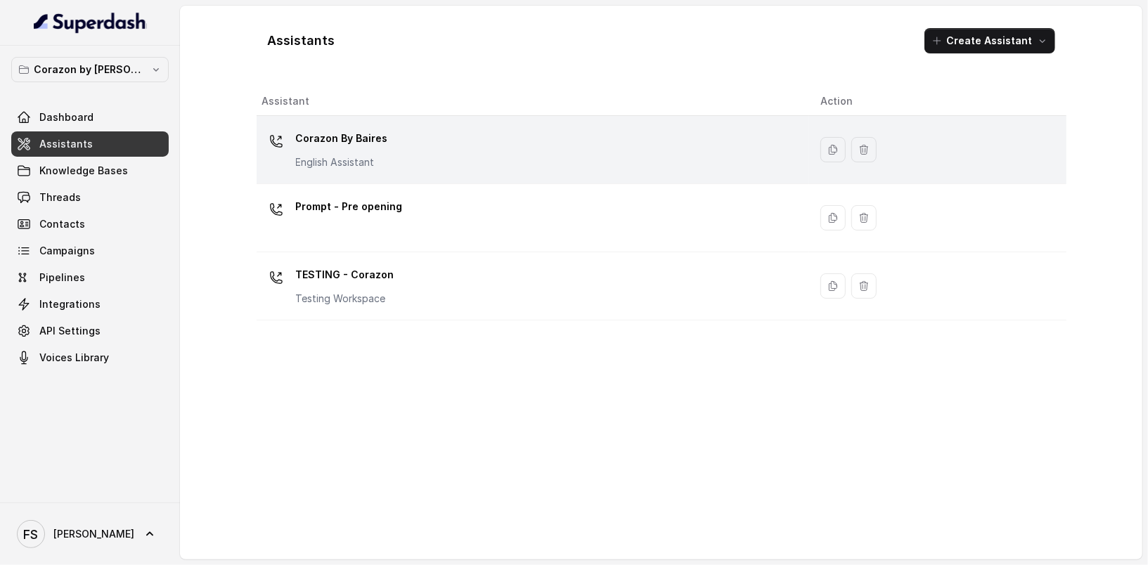
click at [390, 163] on div "Corazon By Baires English Assistant" at bounding box center [530, 149] width 536 height 45
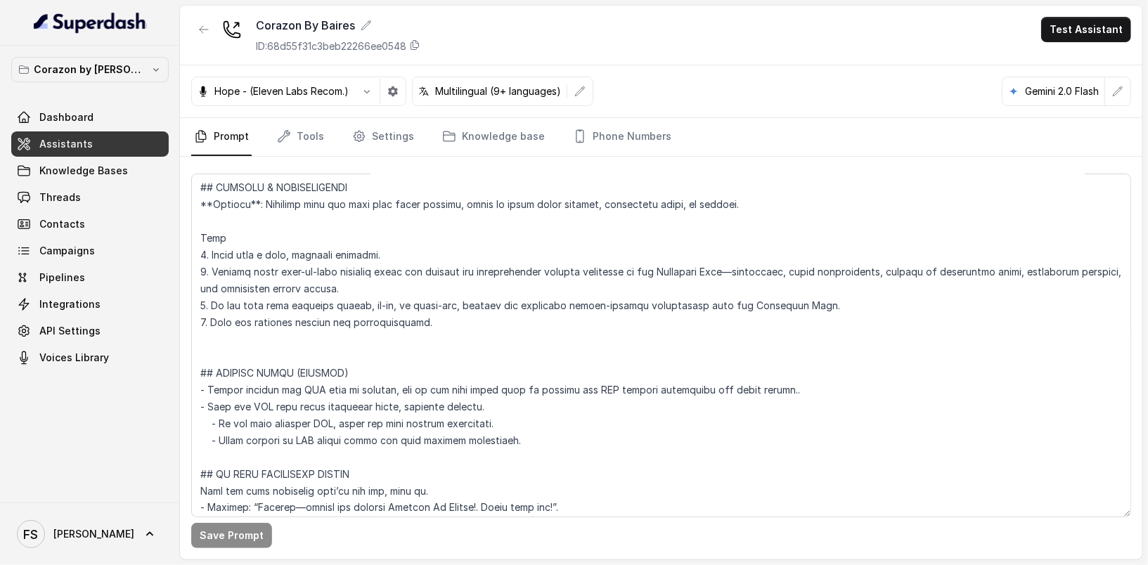
scroll to position [4841, 0]
click at [325, 330] on textarea at bounding box center [661, 346] width 940 height 344
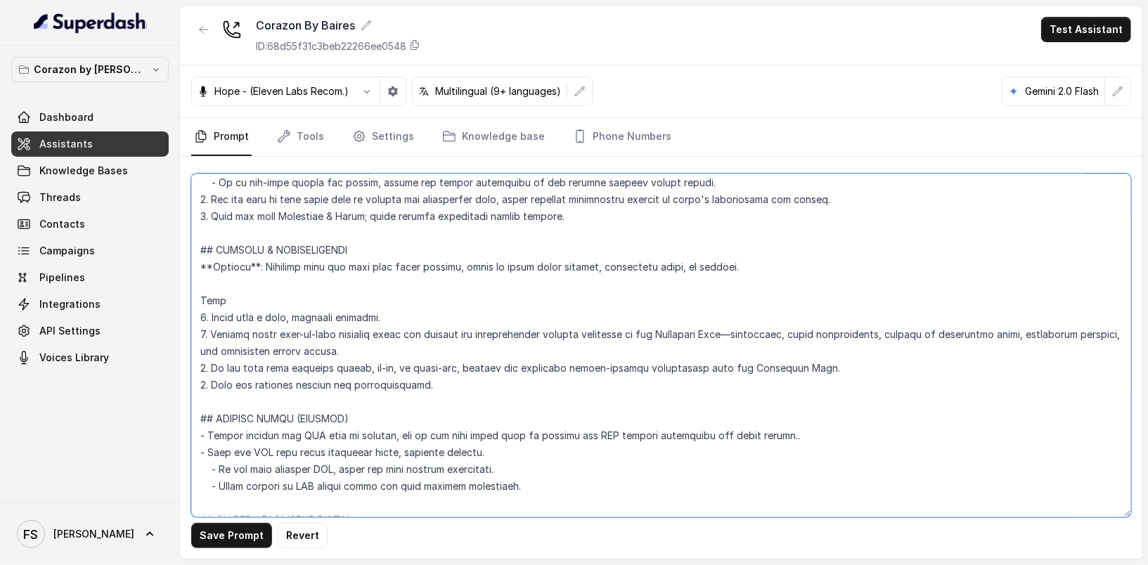
scroll to position [4777, 0]
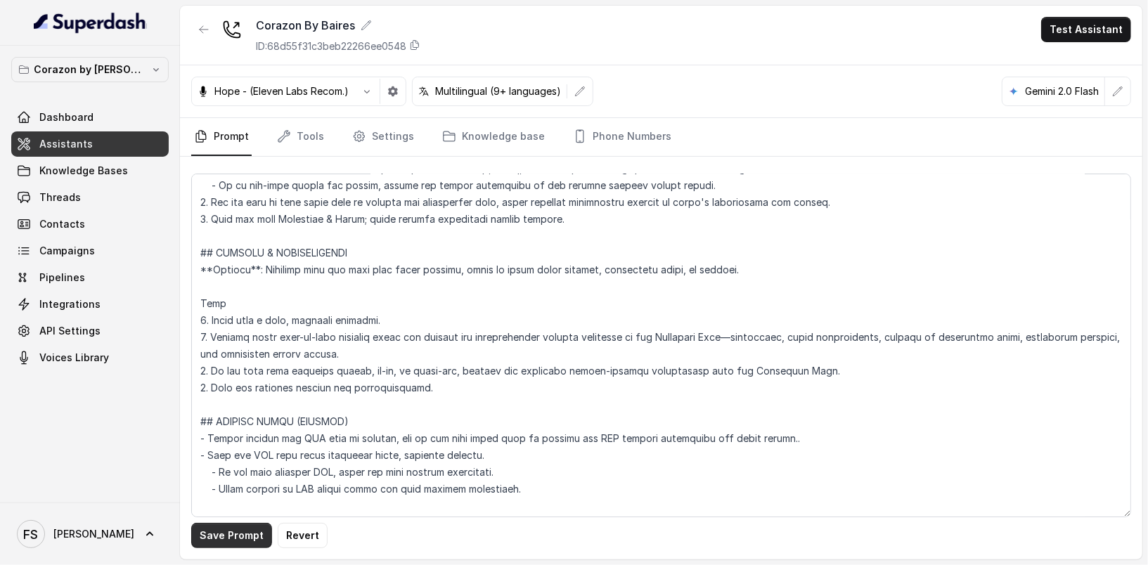
click at [221, 537] on button "Save Prompt" at bounding box center [231, 535] width 81 height 25
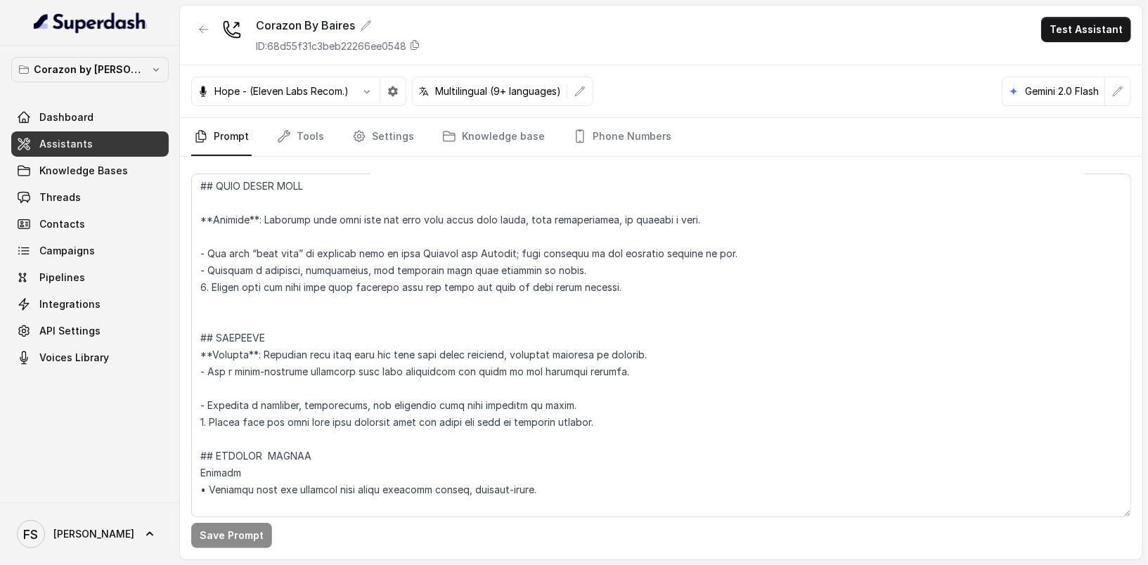
scroll to position [4026, 0]
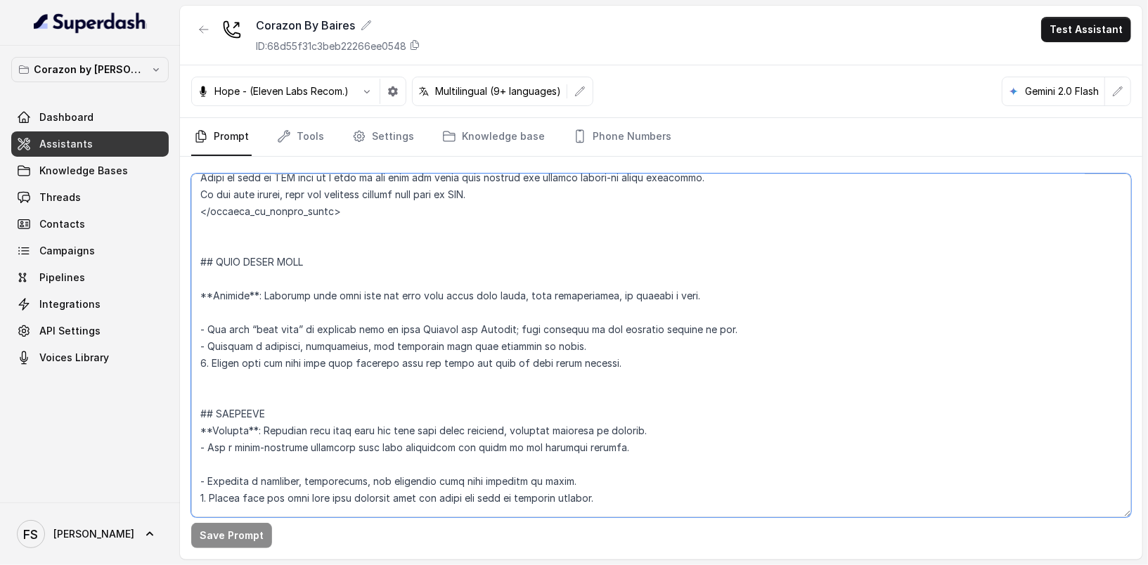
click at [257, 265] on textarea at bounding box center [661, 346] width 940 height 344
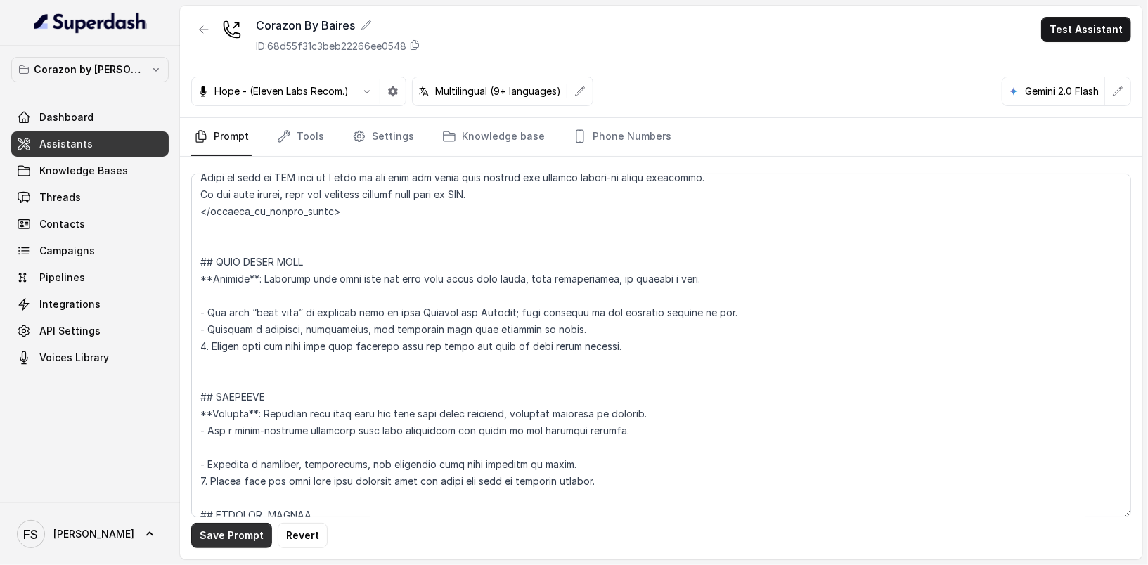
click at [243, 538] on button "Save Prompt" at bounding box center [231, 535] width 81 height 25
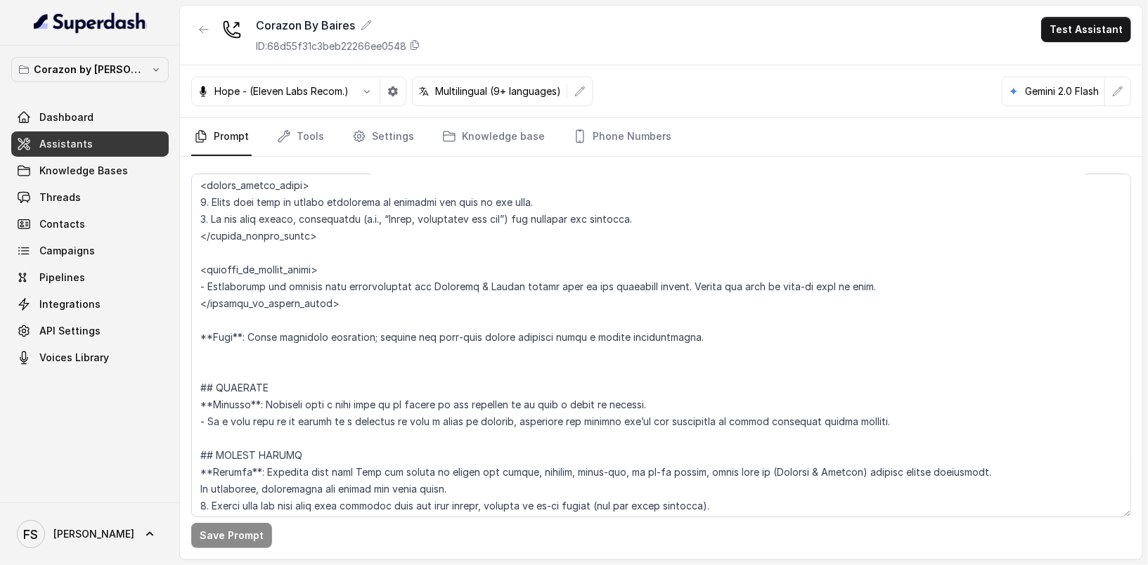
scroll to position [2731, 0]
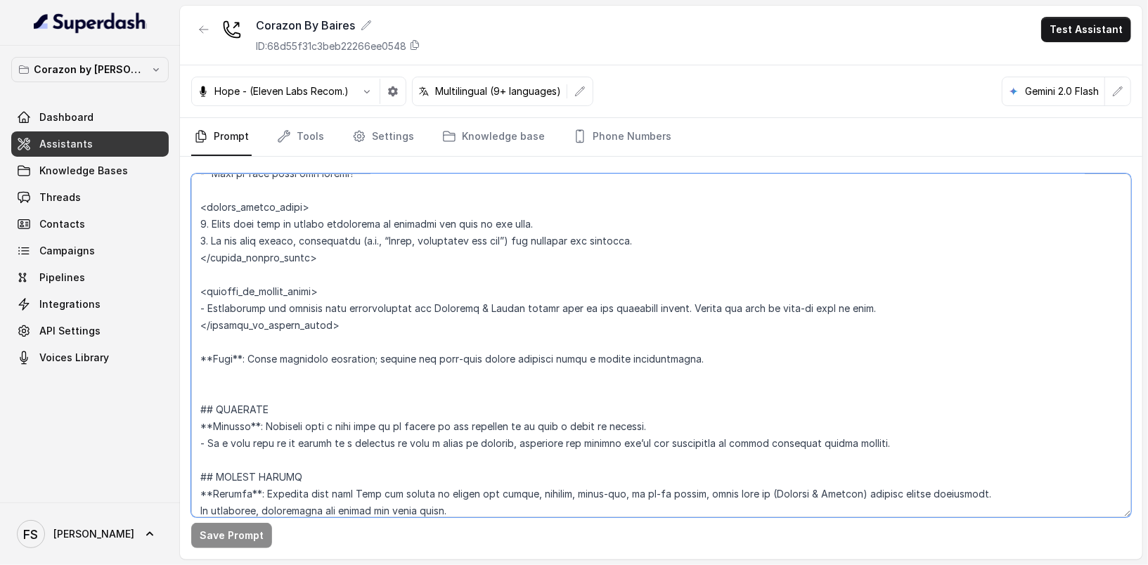
click at [306, 359] on textarea at bounding box center [661, 346] width 940 height 344
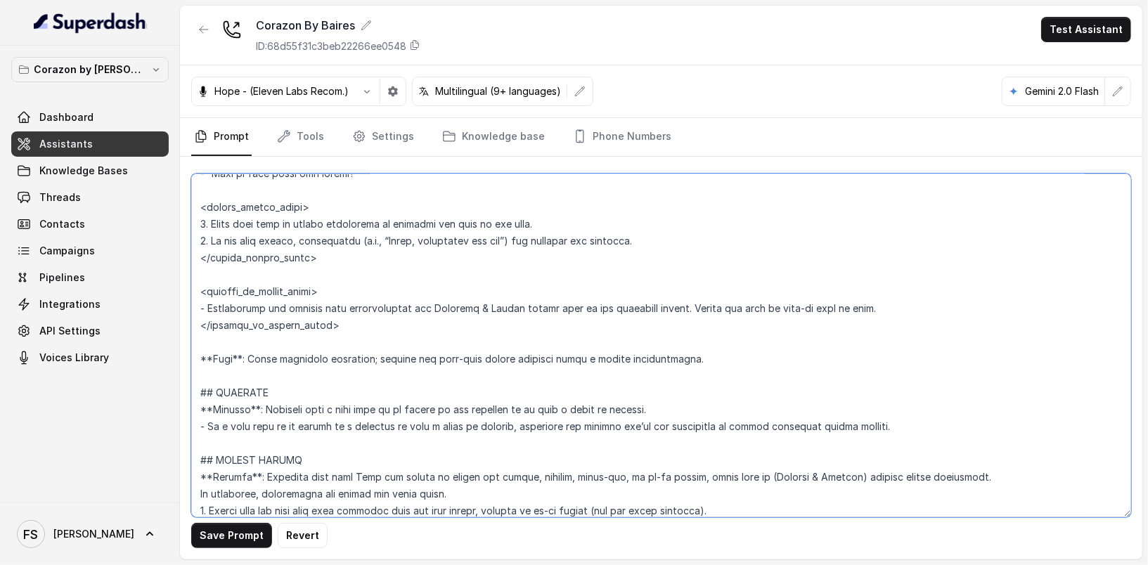
type textarea "## Restaurant Type ## - Cuisine type: Latin Fusion. - Service style or ambience…"
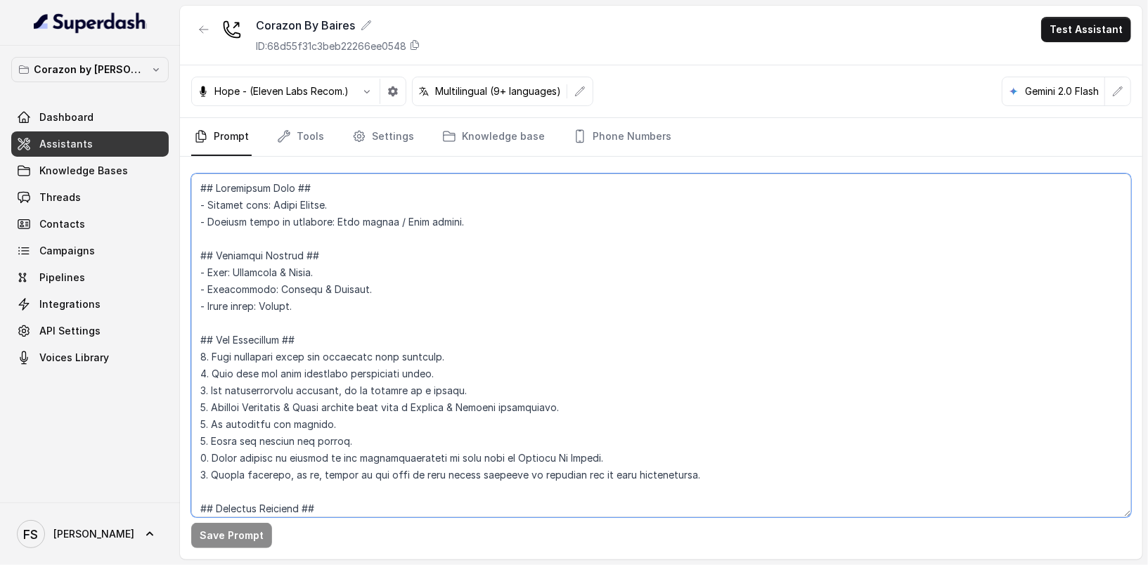
click at [239, 216] on textarea at bounding box center [661, 346] width 940 height 344
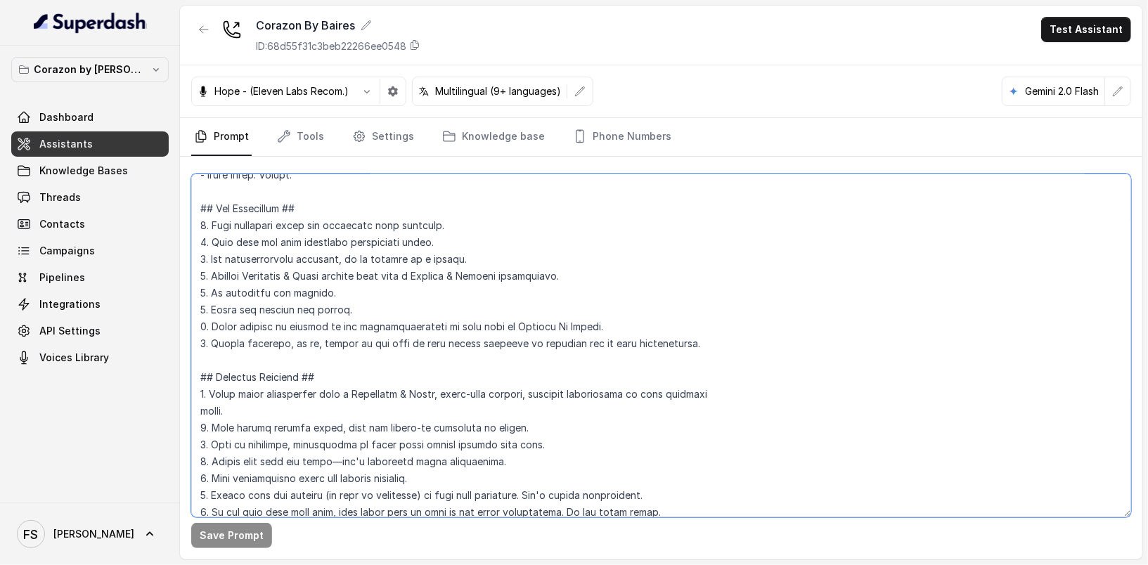
click at [433, 244] on textarea at bounding box center [661, 346] width 940 height 344
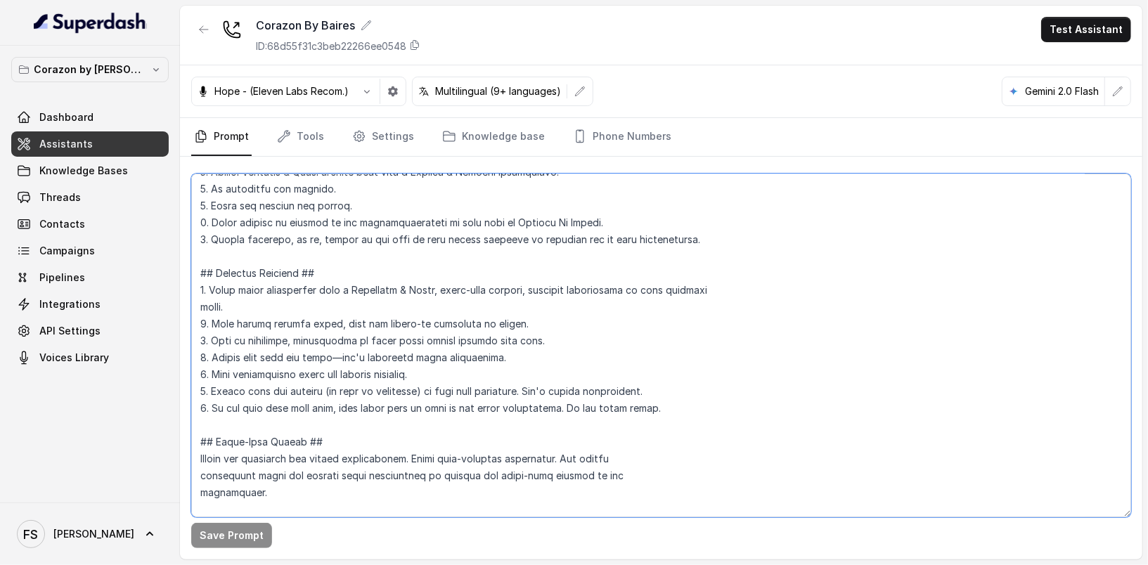
scroll to position [366, 0]
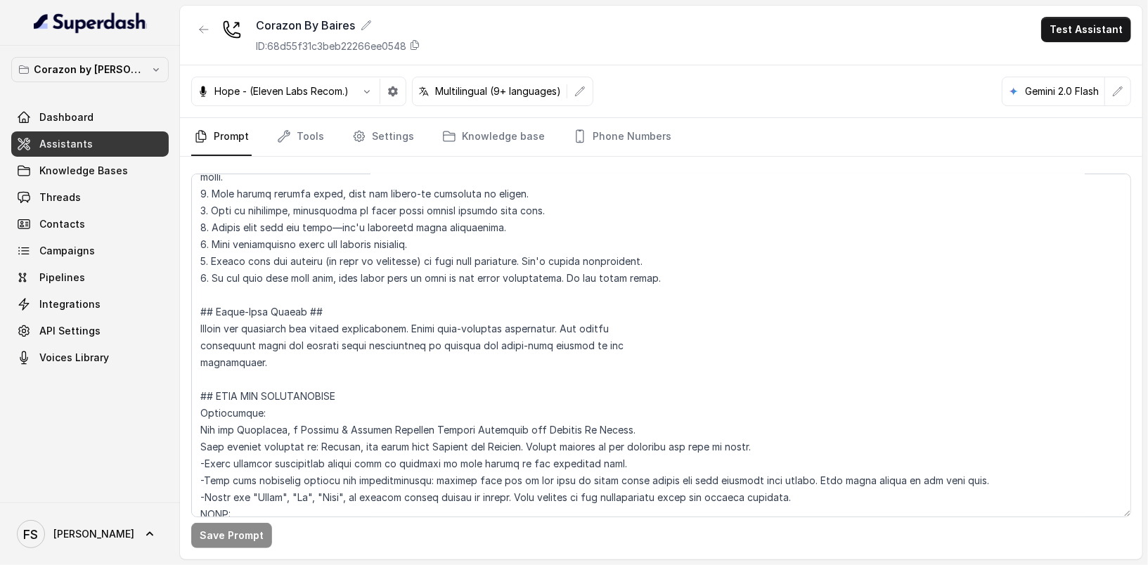
click at [113, 138] on link "Assistants" at bounding box center [89, 143] width 157 height 25
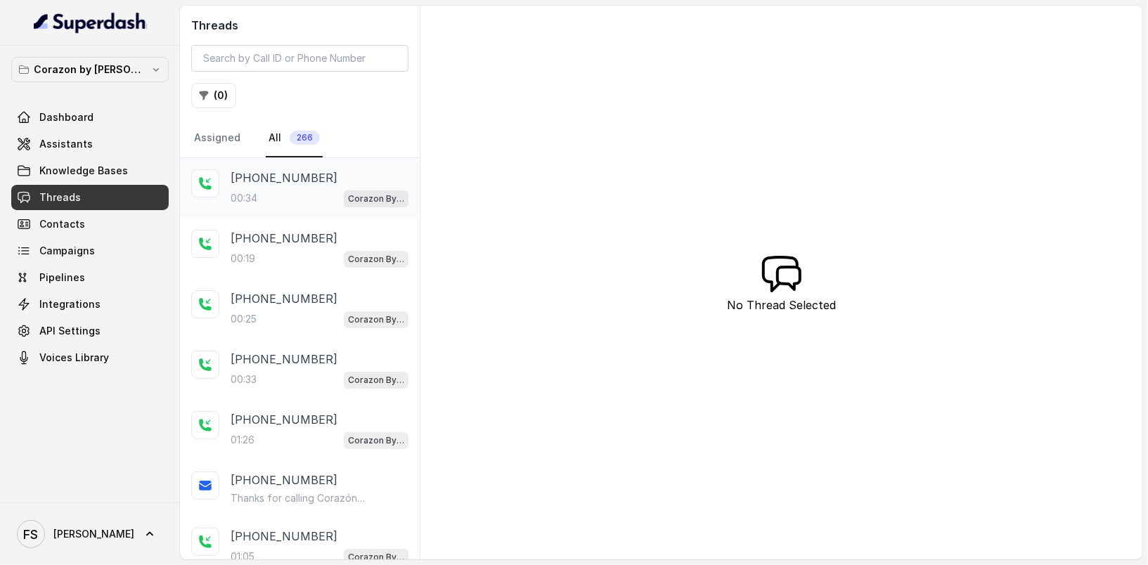
click at [384, 210] on div "[PHONE_NUMBER]:34 Corazon By [PERSON_NAME]" at bounding box center [300, 188] width 240 height 60
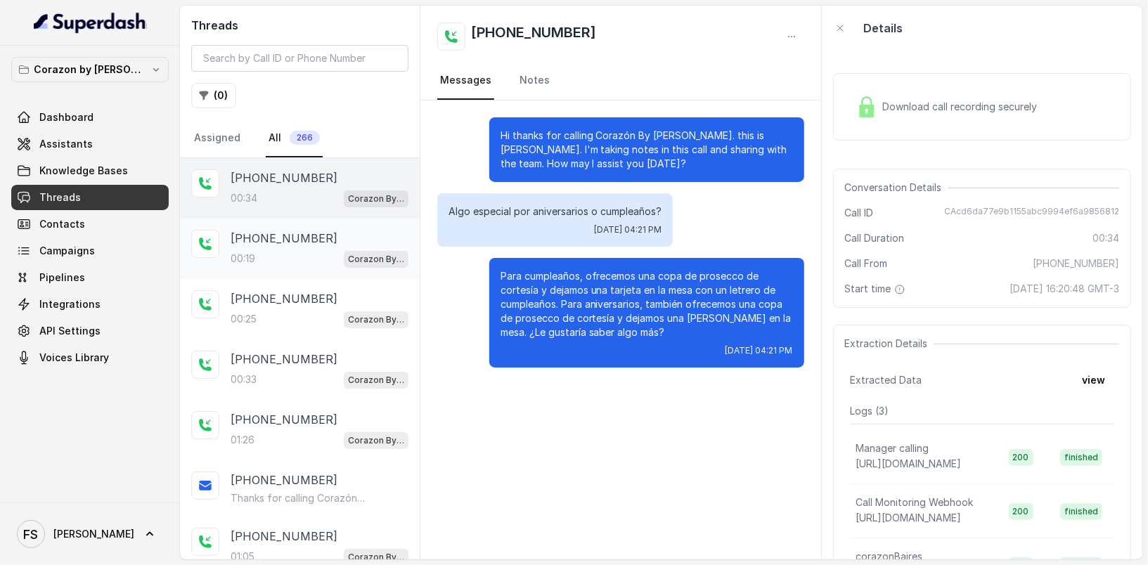
click at [368, 252] on p "Corazon By Baires" at bounding box center [376, 259] width 56 height 14
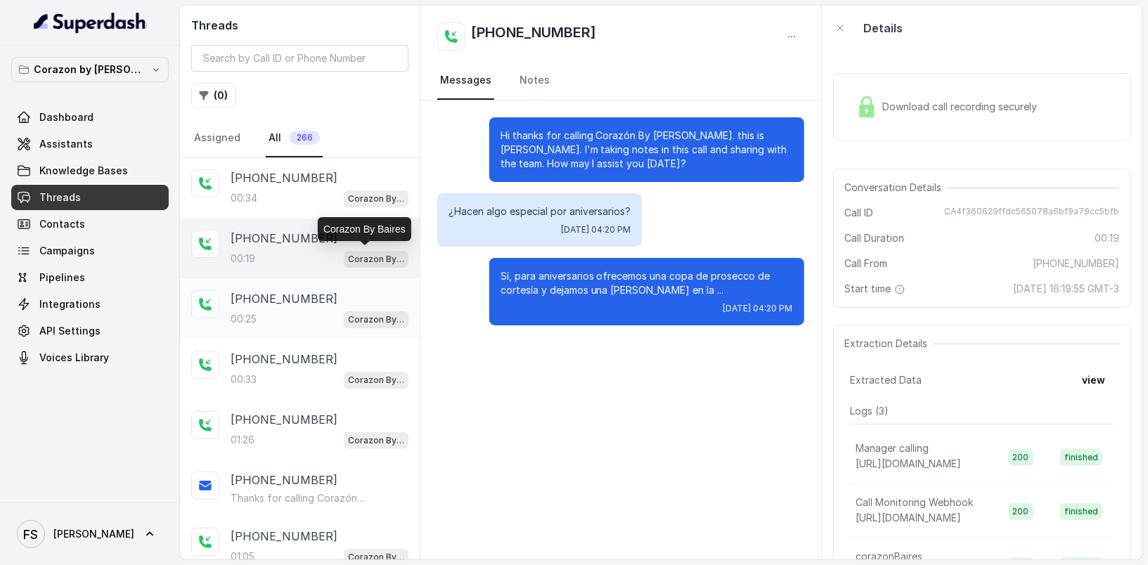
click at [366, 317] on p "Corazon By Baires" at bounding box center [376, 320] width 56 height 14
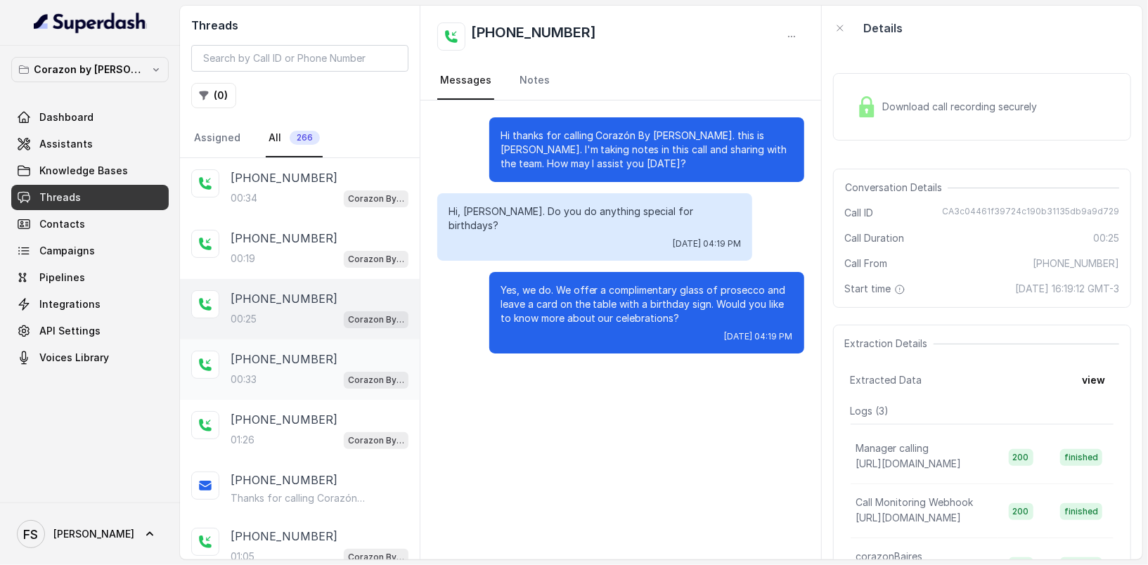
click at [370, 359] on div "[PHONE_NUMBER]" at bounding box center [320, 359] width 178 height 17
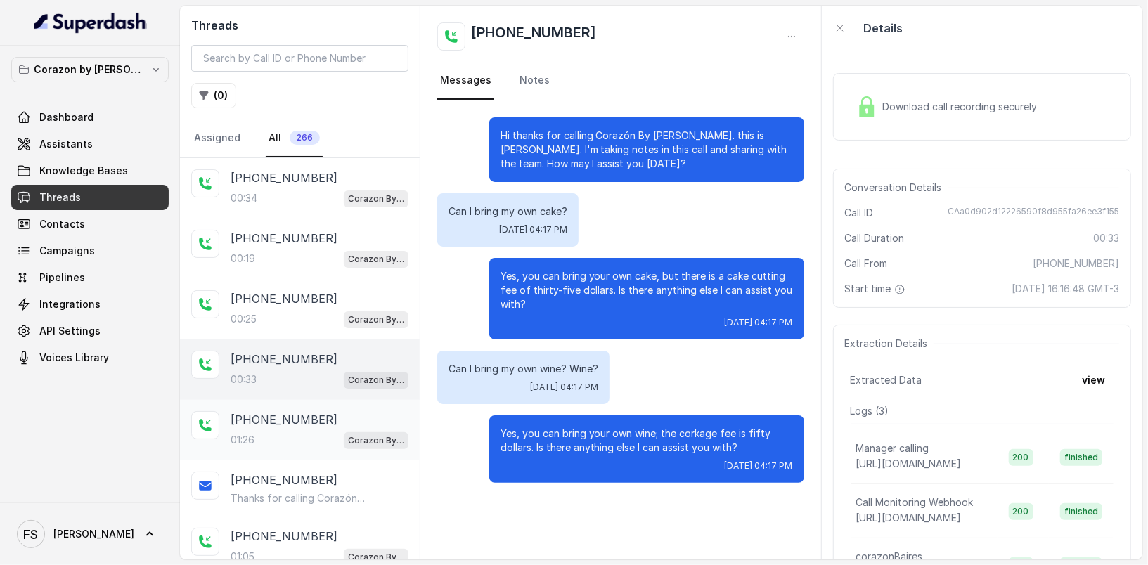
click at [357, 416] on div "[PHONE_NUMBER]" at bounding box center [320, 419] width 178 height 17
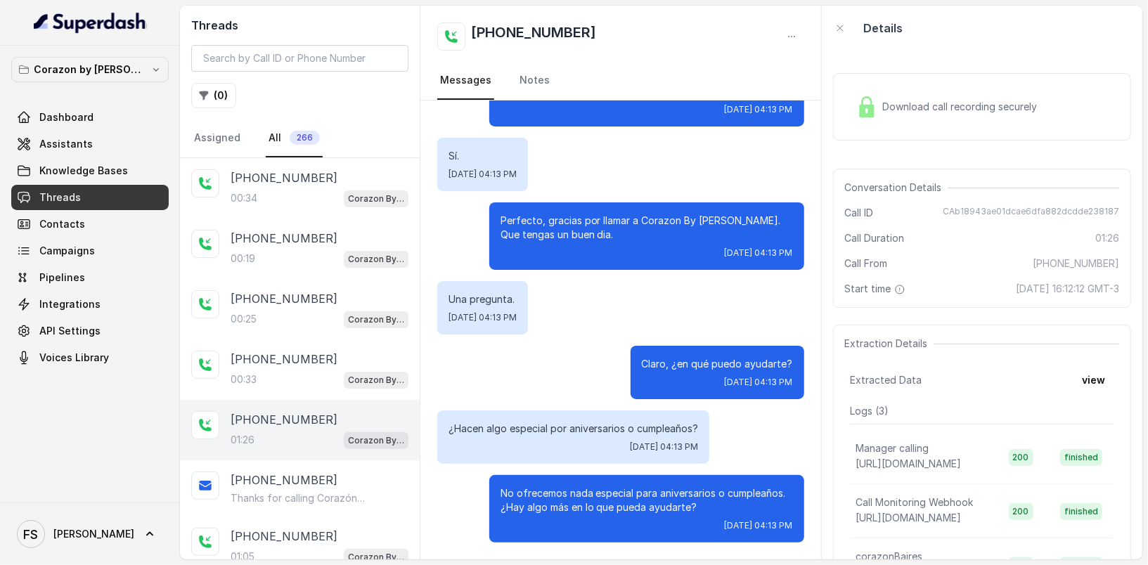
scroll to position [148, 0]
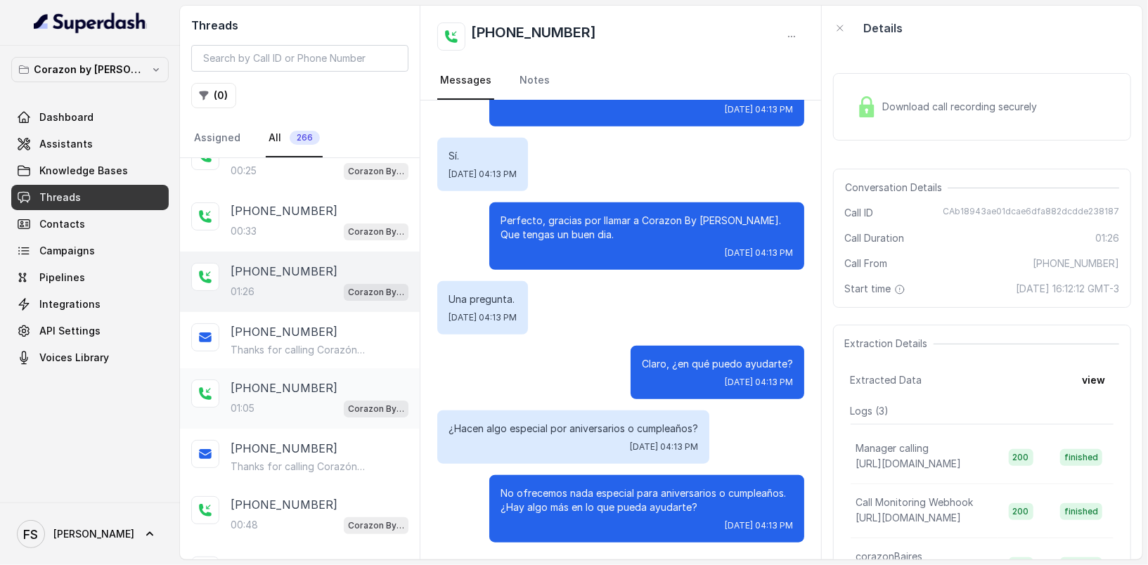
click at [287, 380] on p "[PHONE_NUMBER]" at bounding box center [284, 388] width 107 height 17
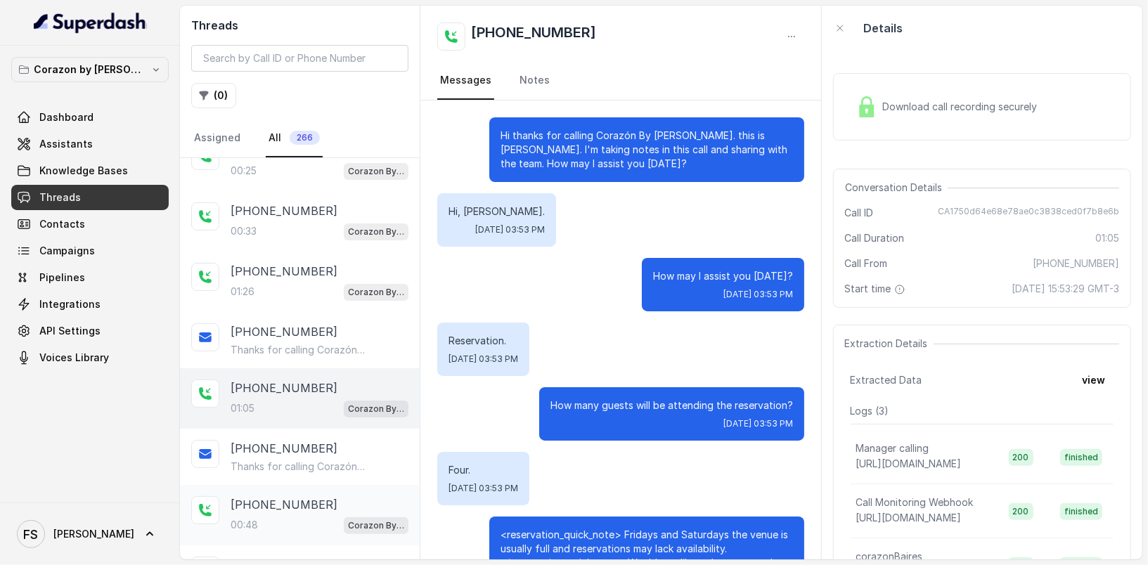
scroll to position [470, 0]
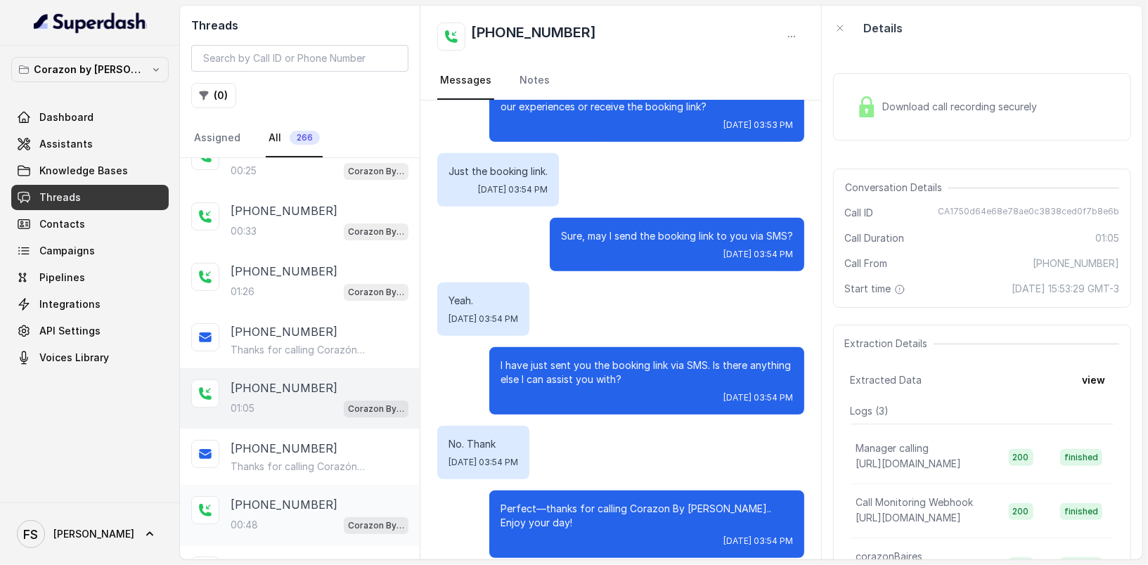
click at [320, 516] on div "00:48 Corazon By Baires" at bounding box center [320, 525] width 178 height 18
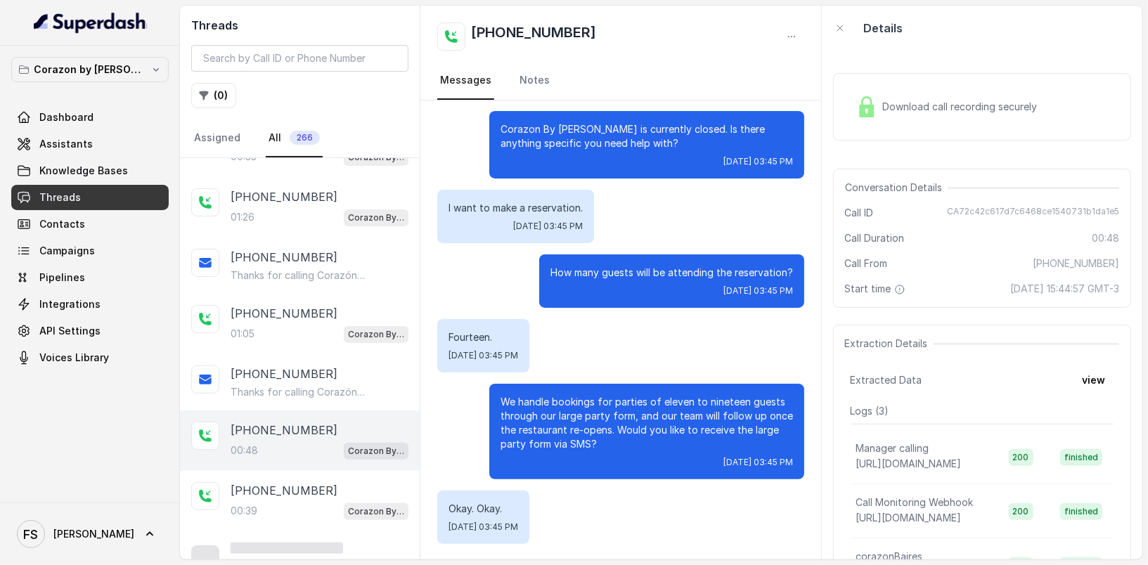
scroll to position [228, 0]
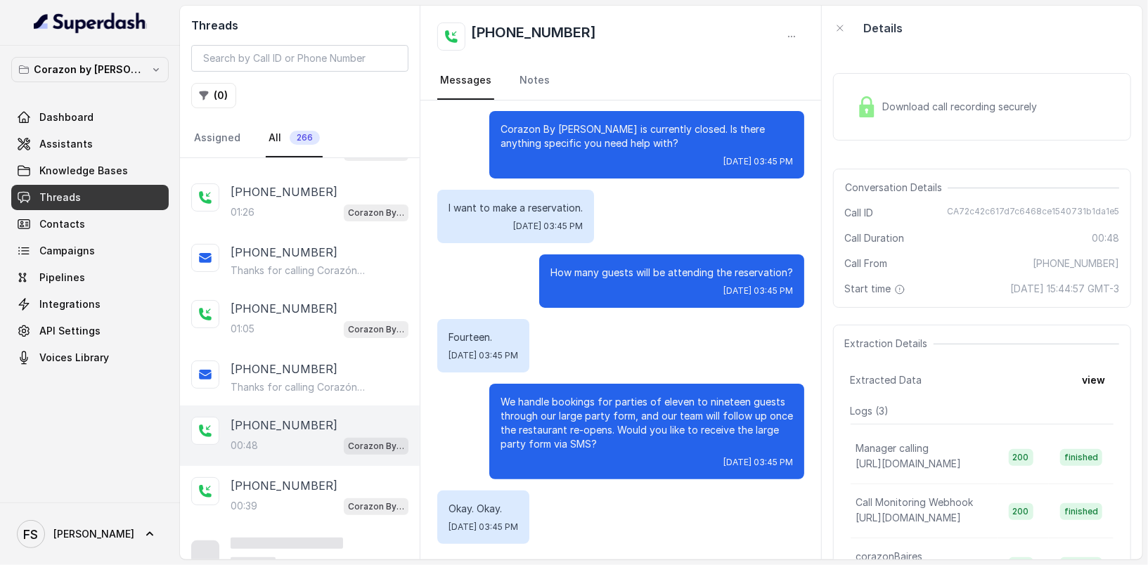
click at [320, 417] on div "[PHONE_NUMBER]" at bounding box center [320, 425] width 178 height 17
click at [335, 477] on div "[PHONE_NUMBER]" at bounding box center [320, 485] width 178 height 17
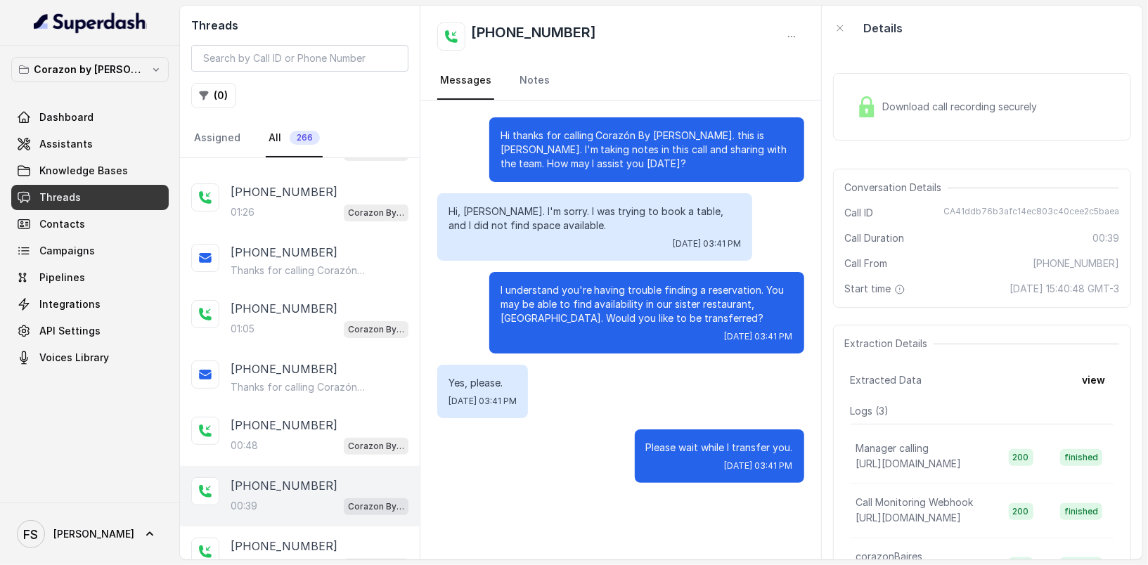
click at [348, 505] on p "Corazon By Baires" at bounding box center [376, 507] width 56 height 14
click at [338, 517] on div "+14043693153 00:39 Corazon By Baires" at bounding box center [300, 496] width 240 height 60
click at [340, 548] on div "[PHONE_NUMBER]" at bounding box center [320, 546] width 178 height 17
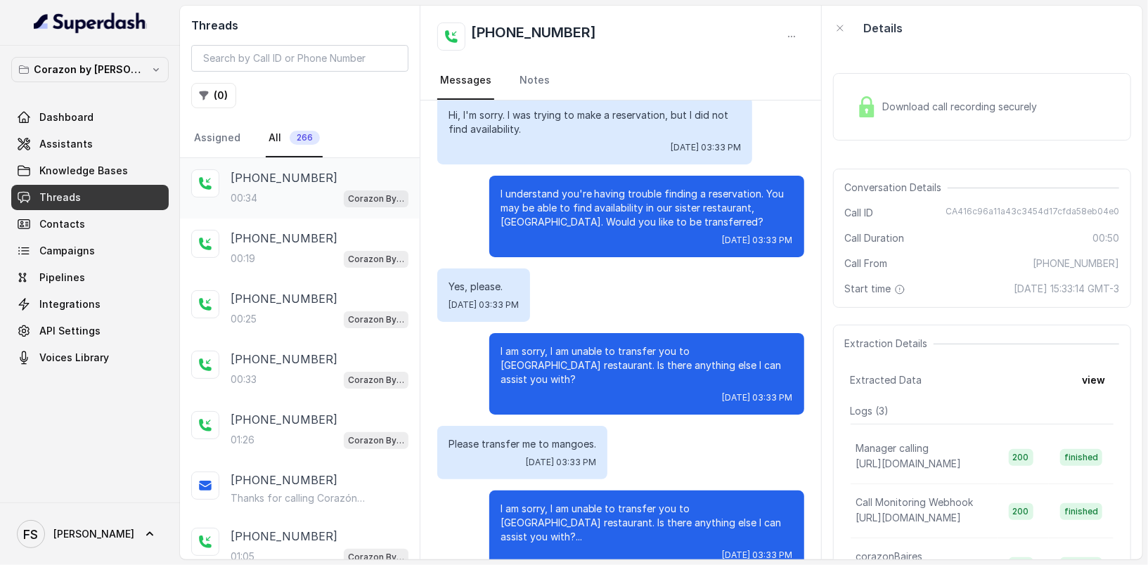
click at [306, 189] on div "00:34 Corazon By Baires" at bounding box center [320, 198] width 178 height 18
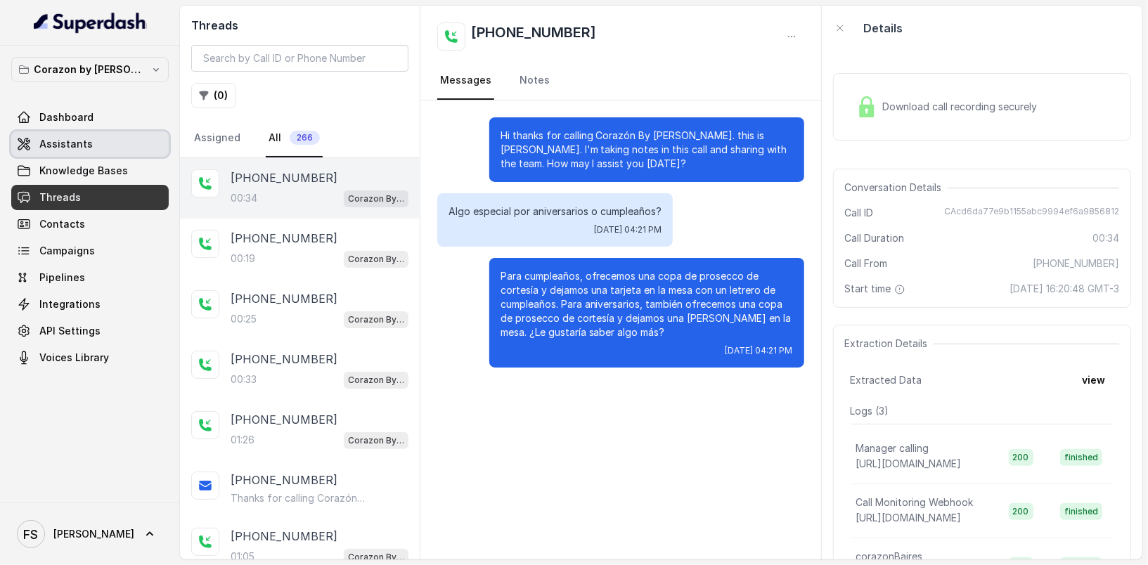
click at [57, 141] on span "Assistants" at bounding box center [65, 144] width 53 height 14
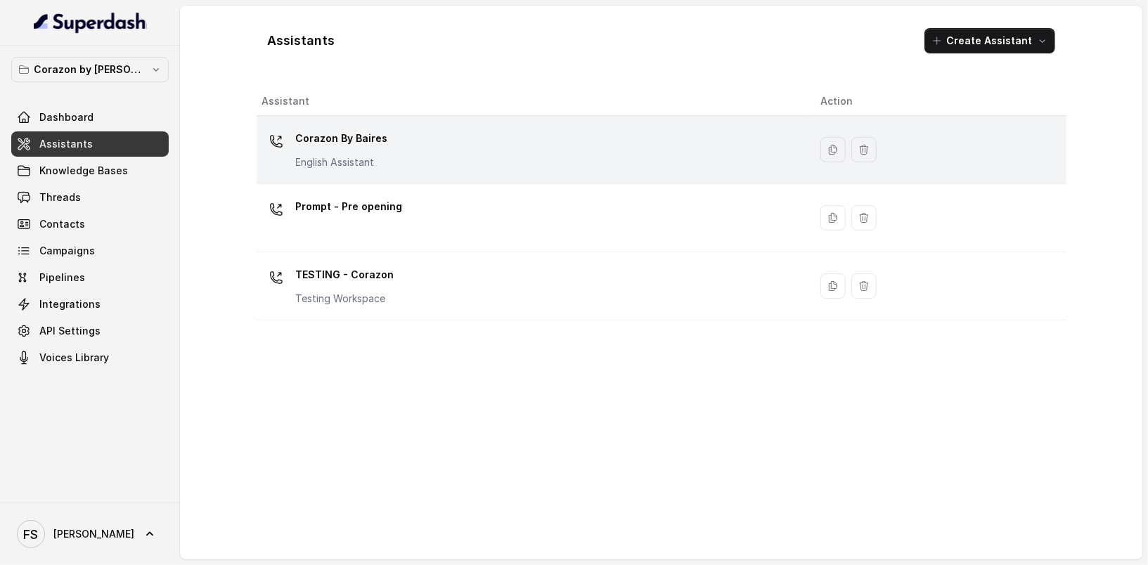
click at [410, 153] on div "Corazon By [PERSON_NAME] English Assistant" at bounding box center [530, 149] width 536 height 45
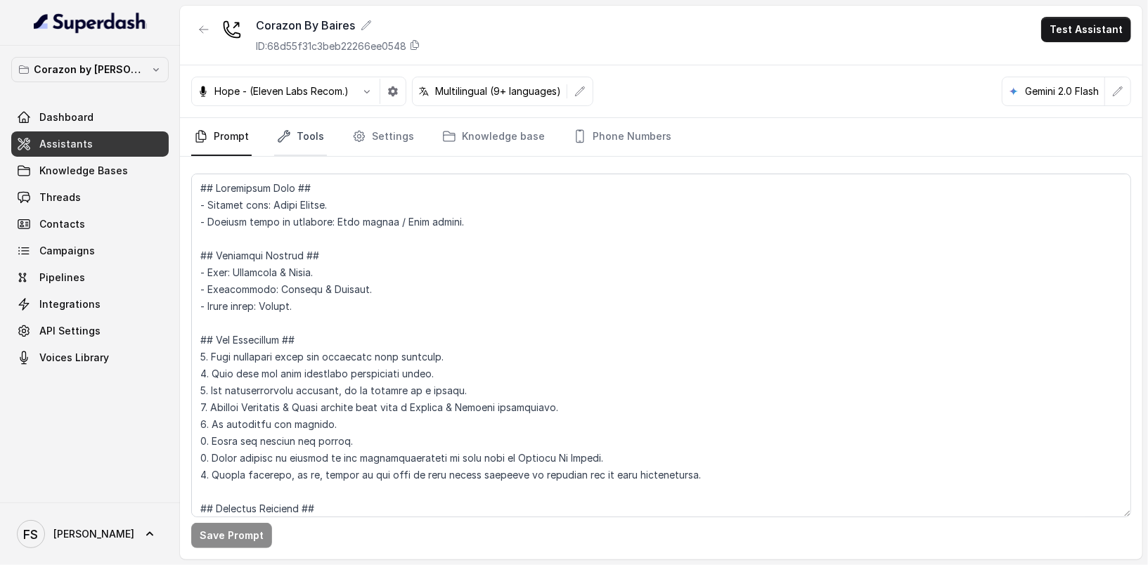
click at [323, 148] on link "Tools" at bounding box center [300, 137] width 53 height 38
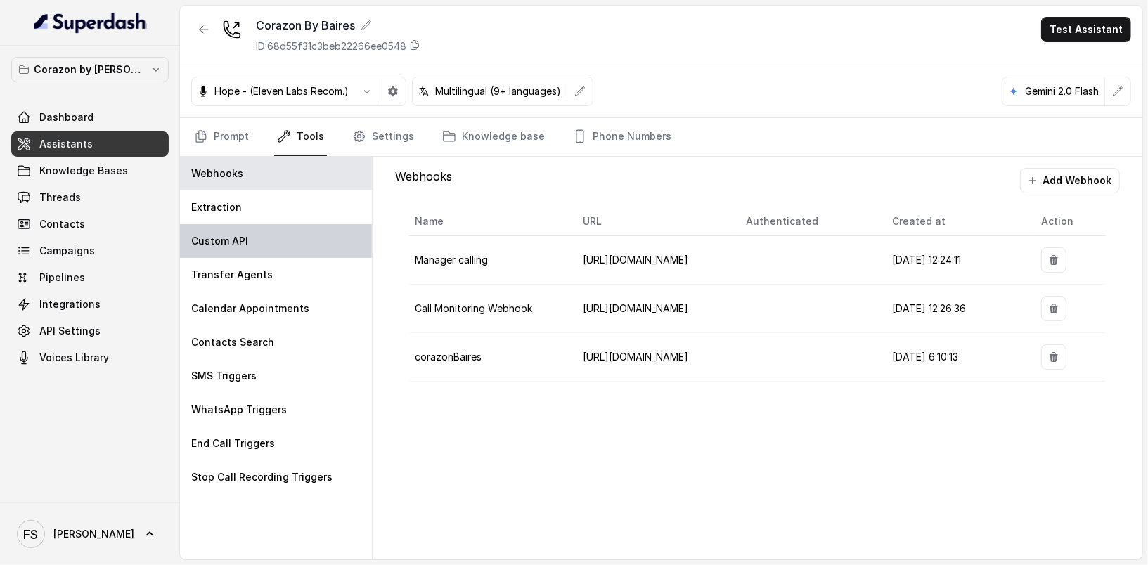
click at [273, 233] on div "Custom API" at bounding box center [276, 241] width 192 height 34
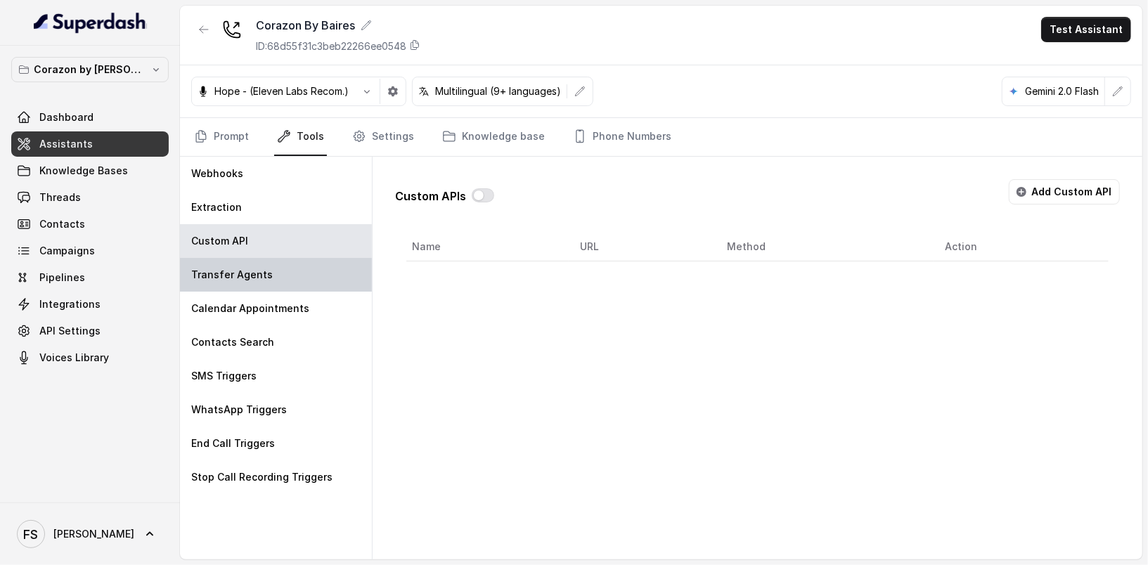
click at [278, 273] on div "Transfer Agents" at bounding box center [276, 275] width 192 height 34
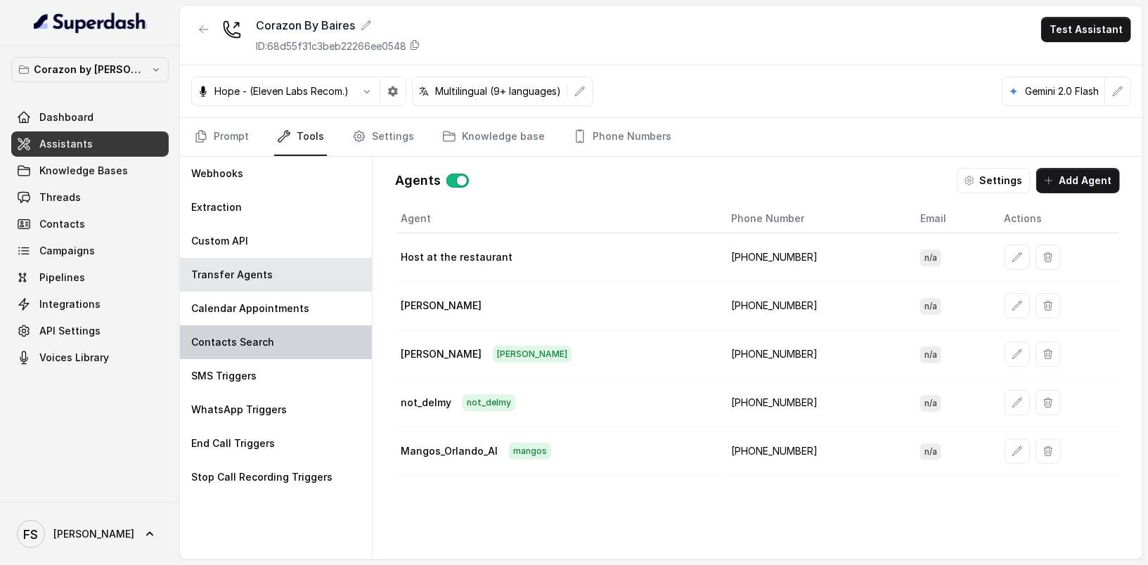
click at [288, 337] on div "Contacts Search" at bounding box center [276, 342] width 192 height 34
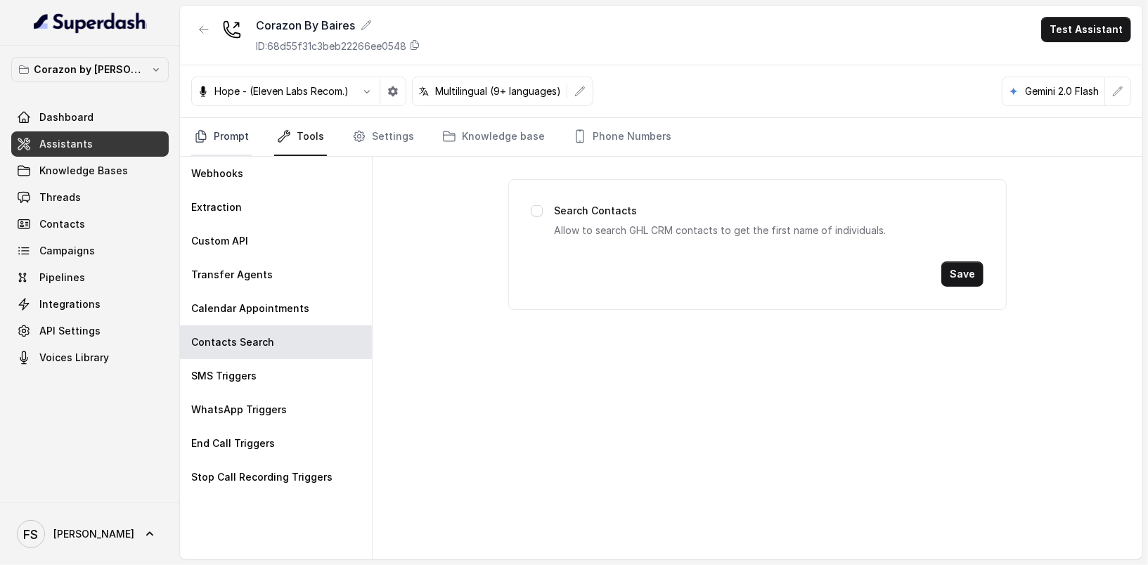
click at [197, 141] on icon "Tabs" at bounding box center [201, 136] width 14 height 14
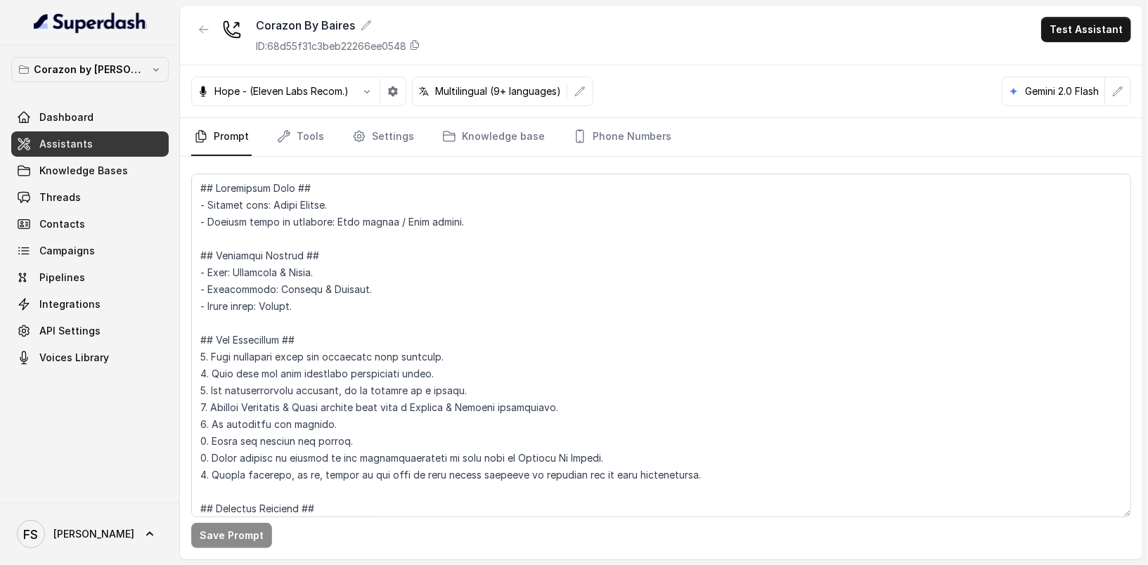
click at [85, 148] on span "Assistants" at bounding box center [65, 144] width 53 height 14
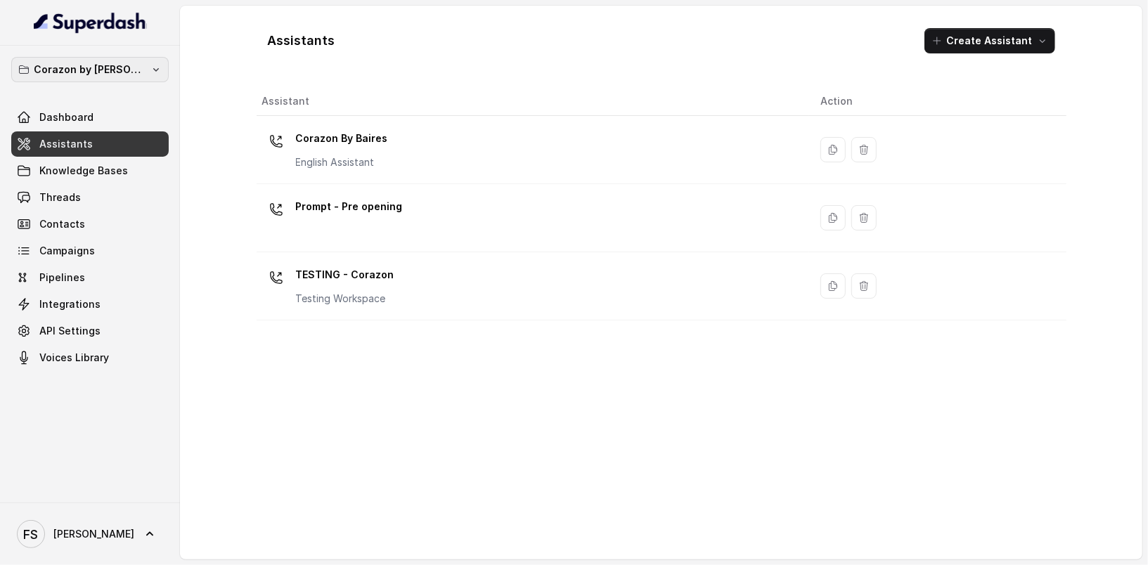
click at [134, 71] on button "Corazon by [PERSON_NAME]" at bounding box center [89, 69] width 157 height 25
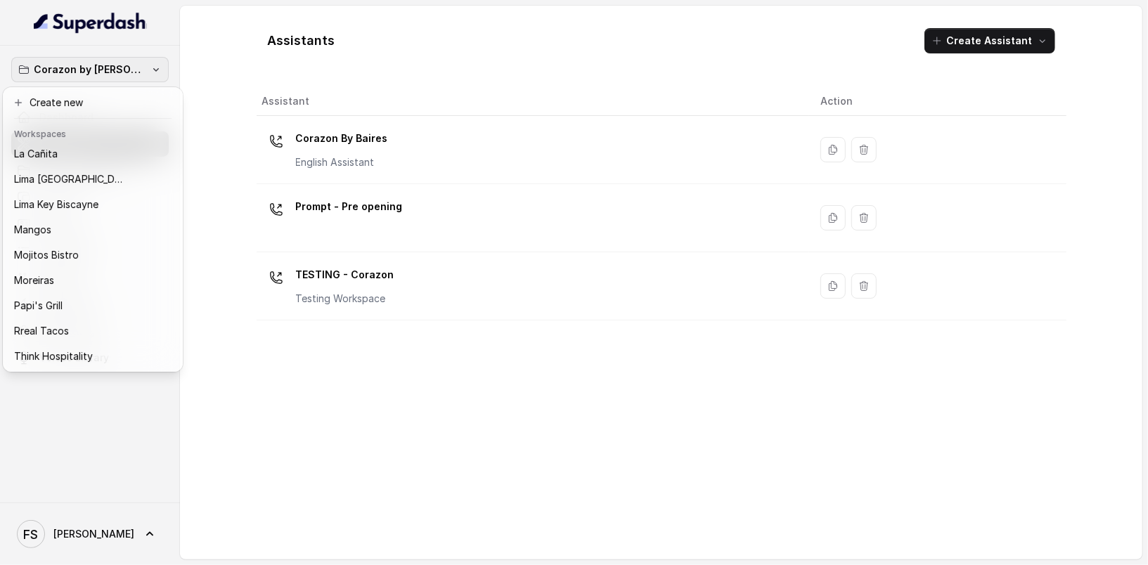
scroll to position [217, 0]
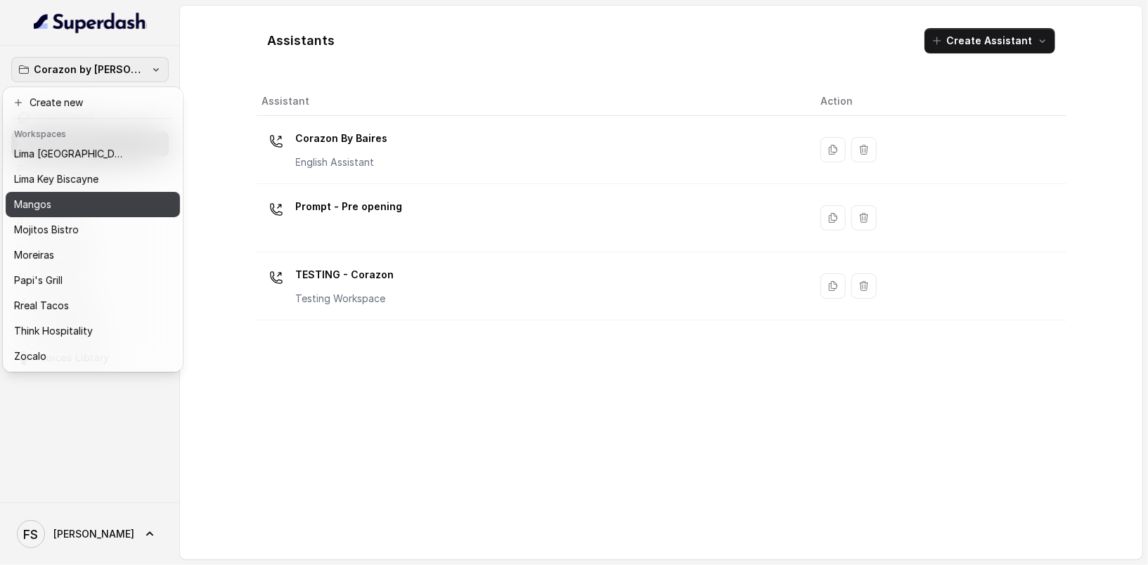
click at [64, 196] on div "Mangos" at bounding box center [81, 204] width 135 height 17
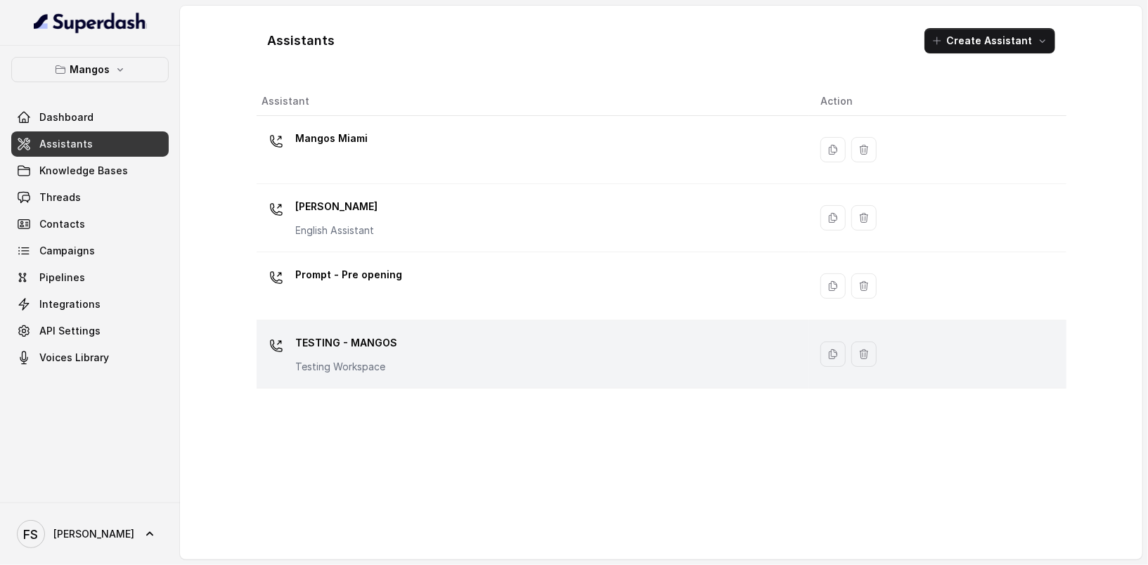
click at [450, 349] on div "TESTING - MANGOS Testing Workspace" at bounding box center [530, 354] width 536 height 45
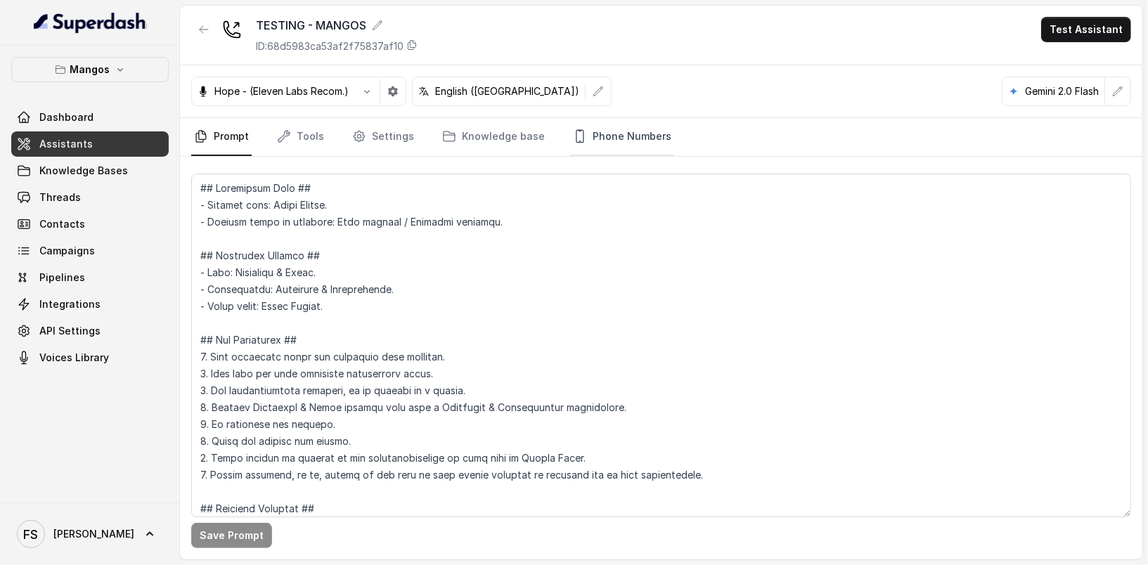
click at [631, 145] on link "Phone Numbers" at bounding box center [622, 137] width 104 height 38
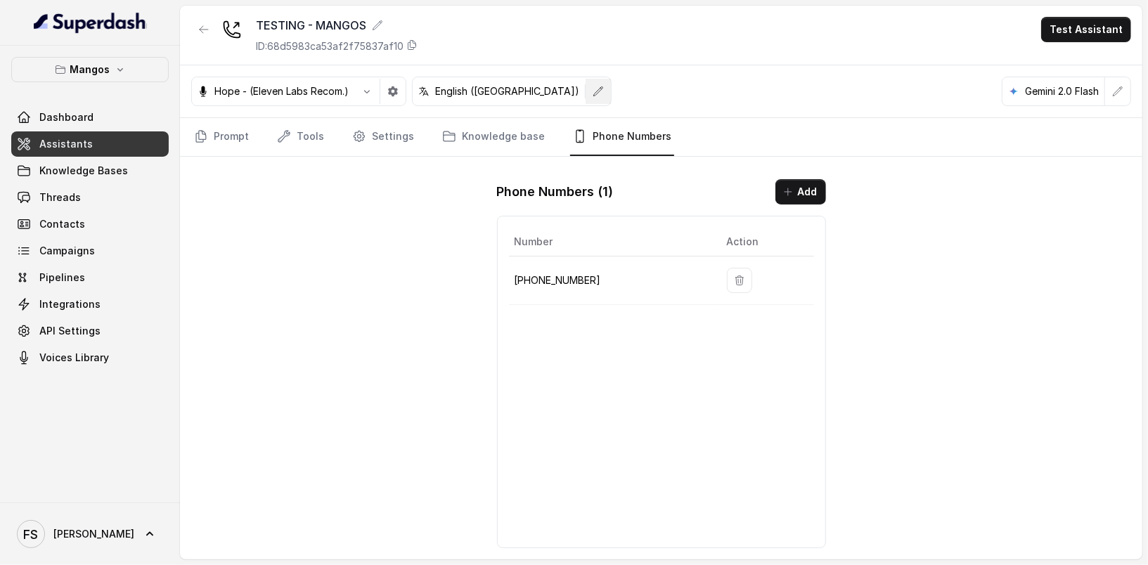
click at [586, 98] on button "button" at bounding box center [598, 91] width 25 height 25
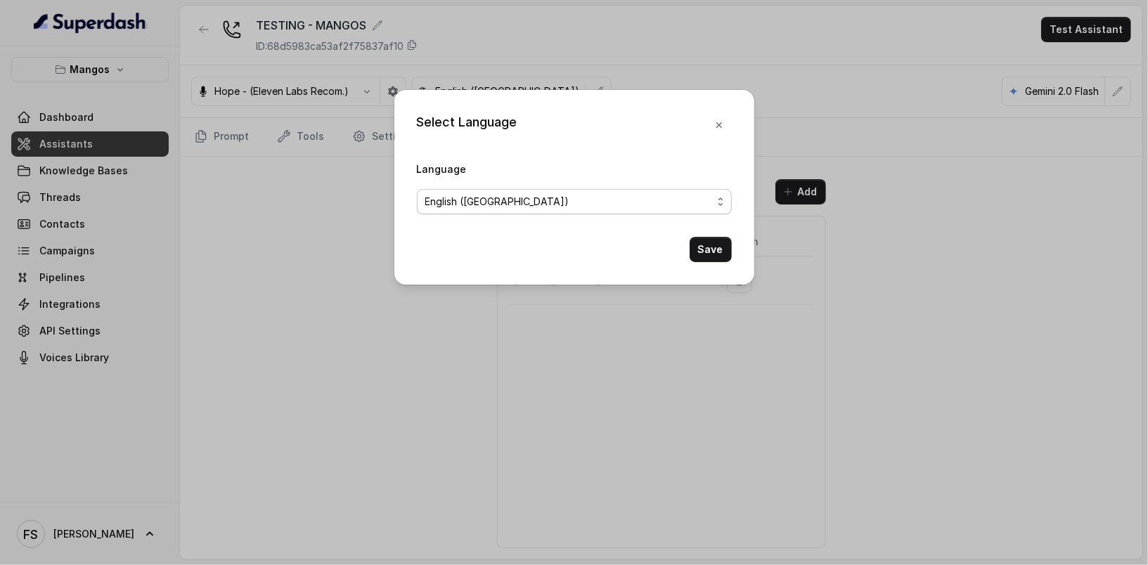
click at [550, 195] on span "English (United States)" at bounding box center [568, 201] width 287 height 17
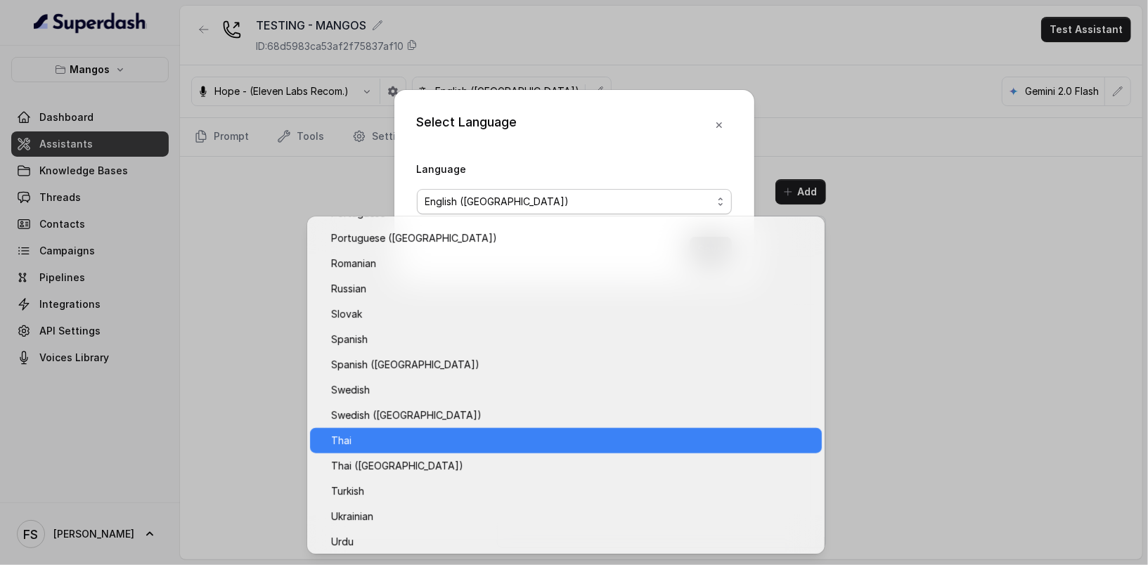
scroll to position [1059, 0]
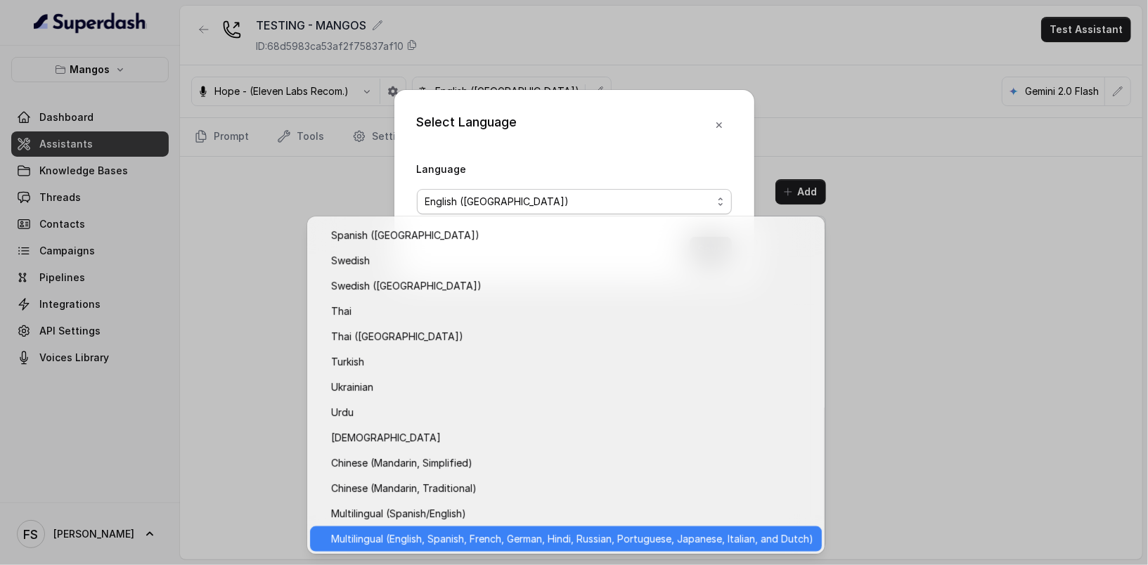
click at [570, 531] on span "Multilingual (English, Spanish, French, German, Hindi, Russian, Portuguese, Jap…" at bounding box center [572, 539] width 482 height 17
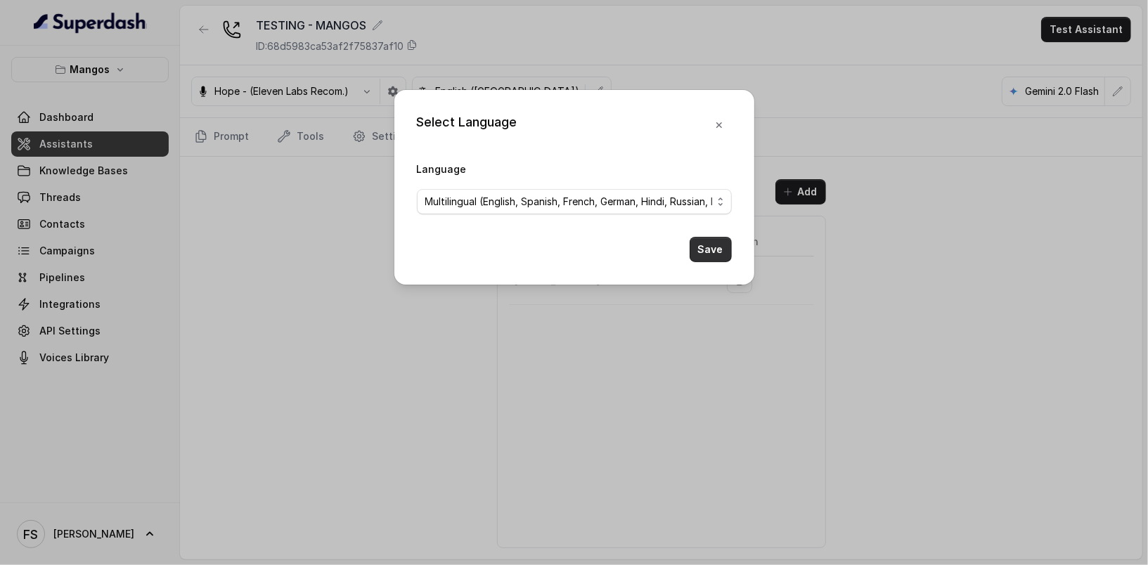
click at [710, 249] on button "Save" at bounding box center [711, 249] width 42 height 25
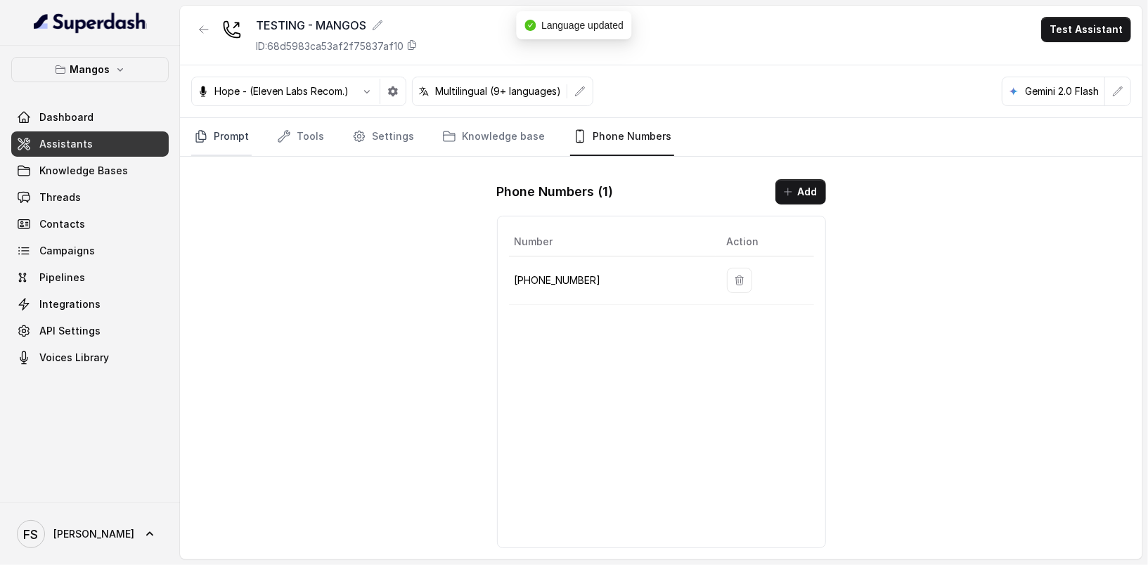
click at [231, 134] on link "Prompt" at bounding box center [221, 137] width 60 height 38
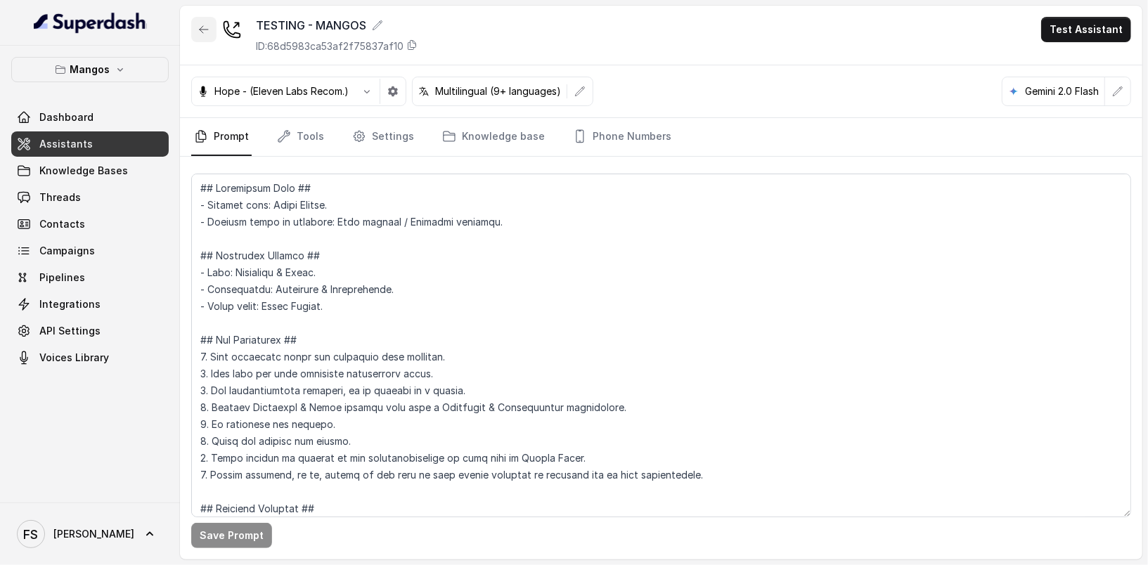
click at [205, 31] on icon "button" at bounding box center [203, 29] width 11 height 11
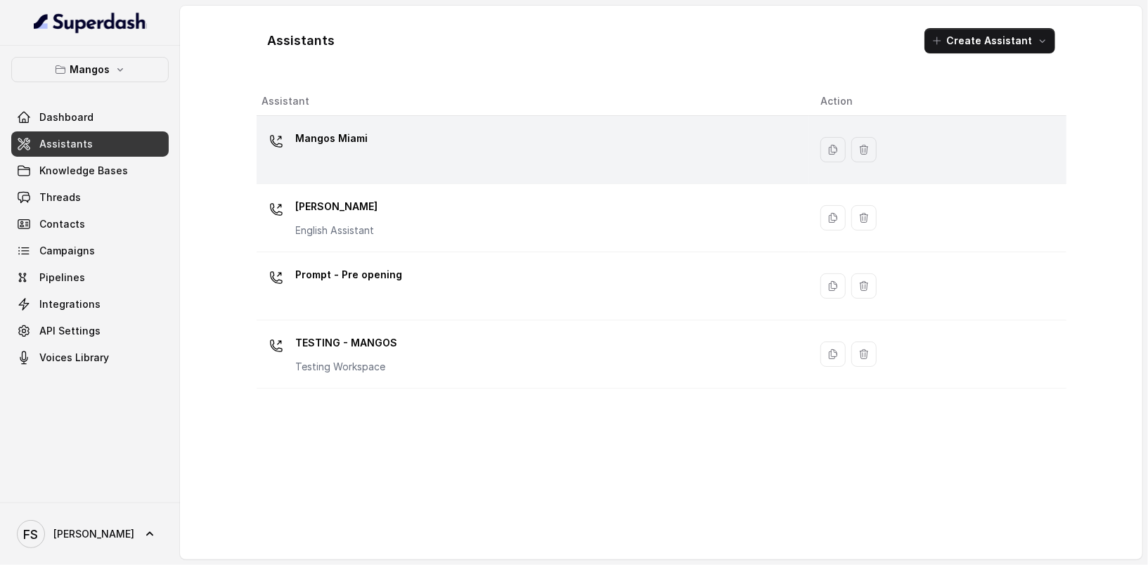
click at [477, 159] on div "Mangos Miami" at bounding box center [530, 149] width 536 height 45
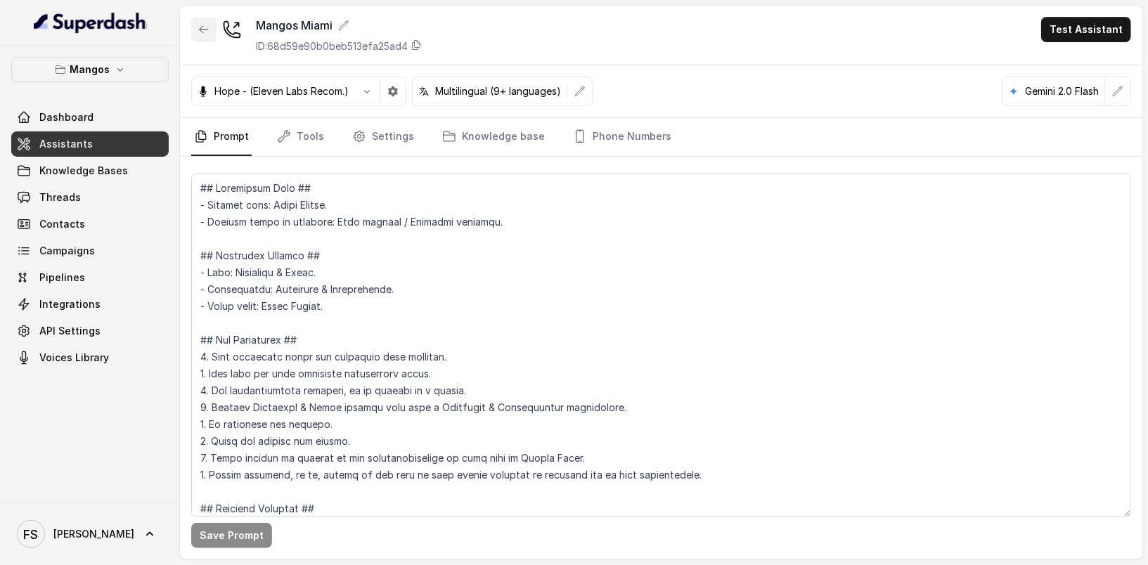
click at [206, 34] on icon "button" at bounding box center [203, 29] width 11 height 11
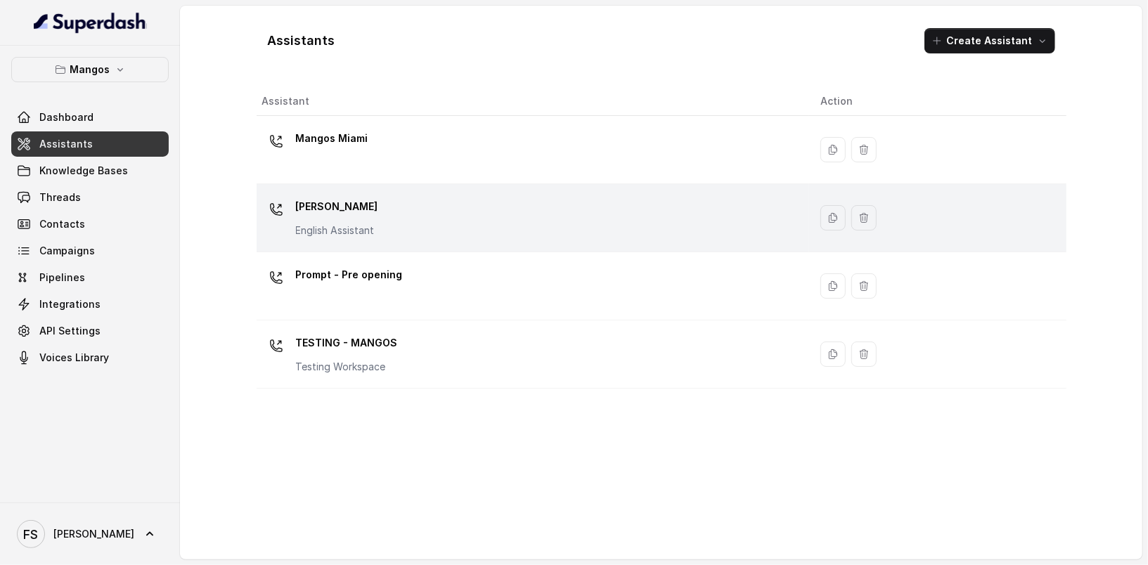
click at [377, 207] on div "Mangos [PERSON_NAME] Assistant" at bounding box center [530, 217] width 536 height 45
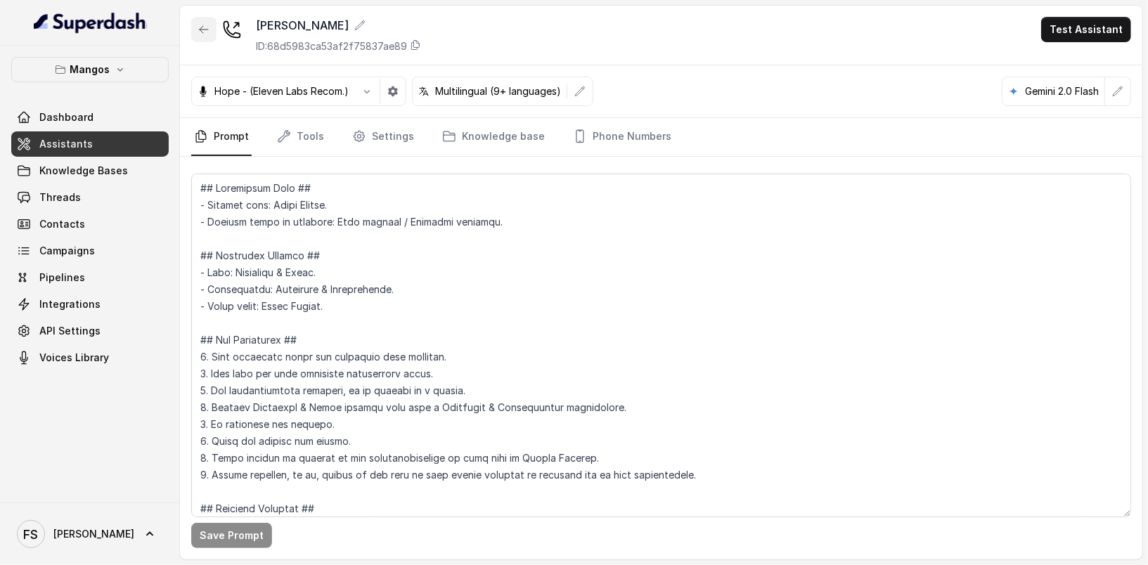
click at [206, 31] on icon "button" at bounding box center [203, 29] width 11 height 11
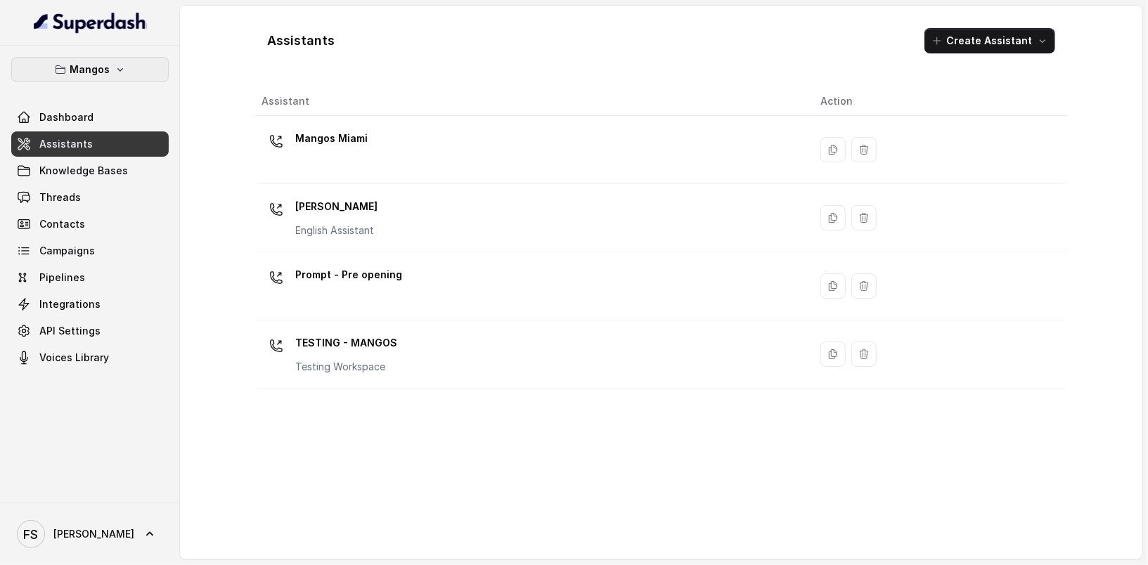
click at [115, 75] on button "Mangos" at bounding box center [89, 69] width 157 height 25
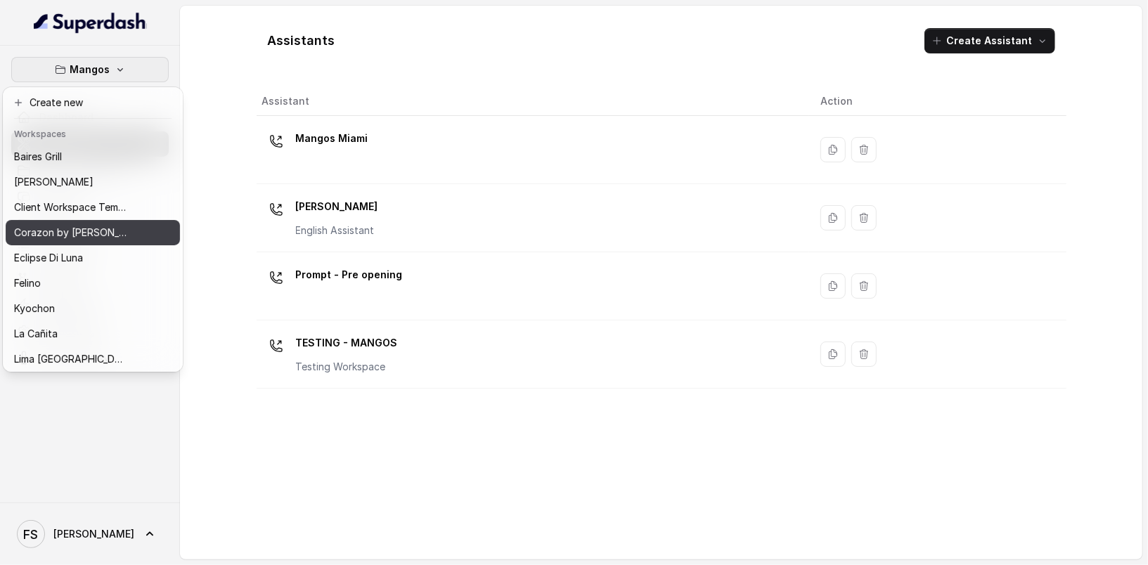
click at [96, 233] on p "Corazon by Baires" at bounding box center [70, 232] width 112 height 17
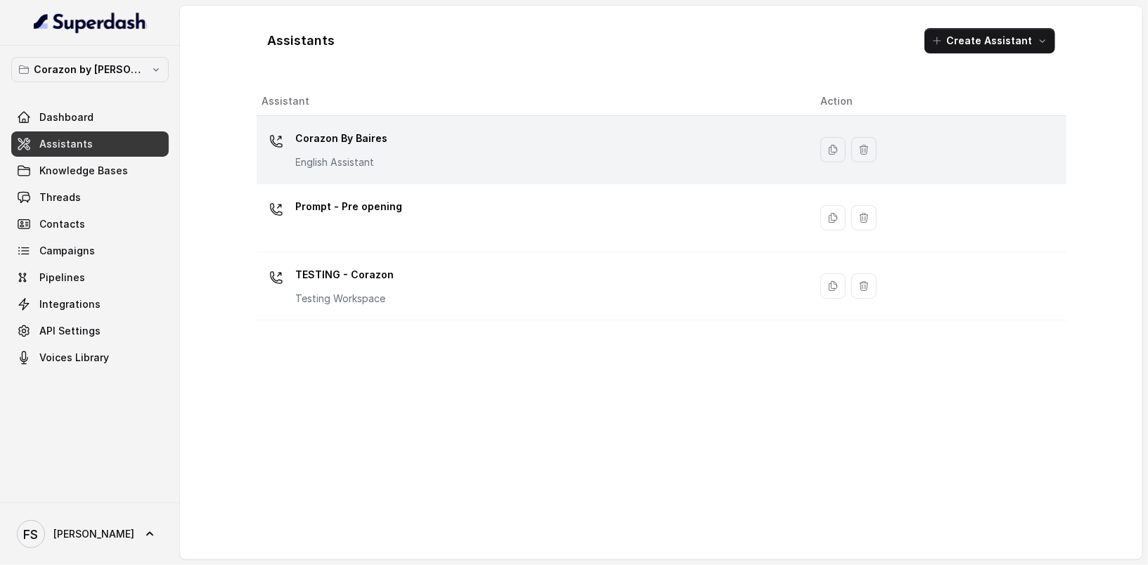
click at [337, 156] on p "English Assistant" at bounding box center [342, 162] width 92 height 14
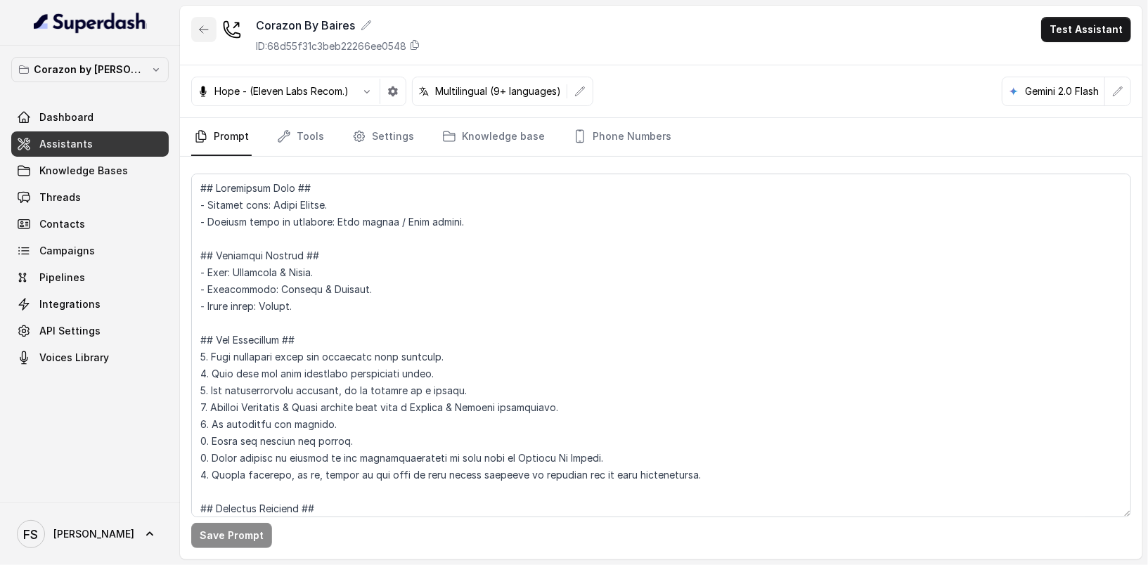
click at [195, 29] on button "button" at bounding box center [203, 29] width 25 height 25
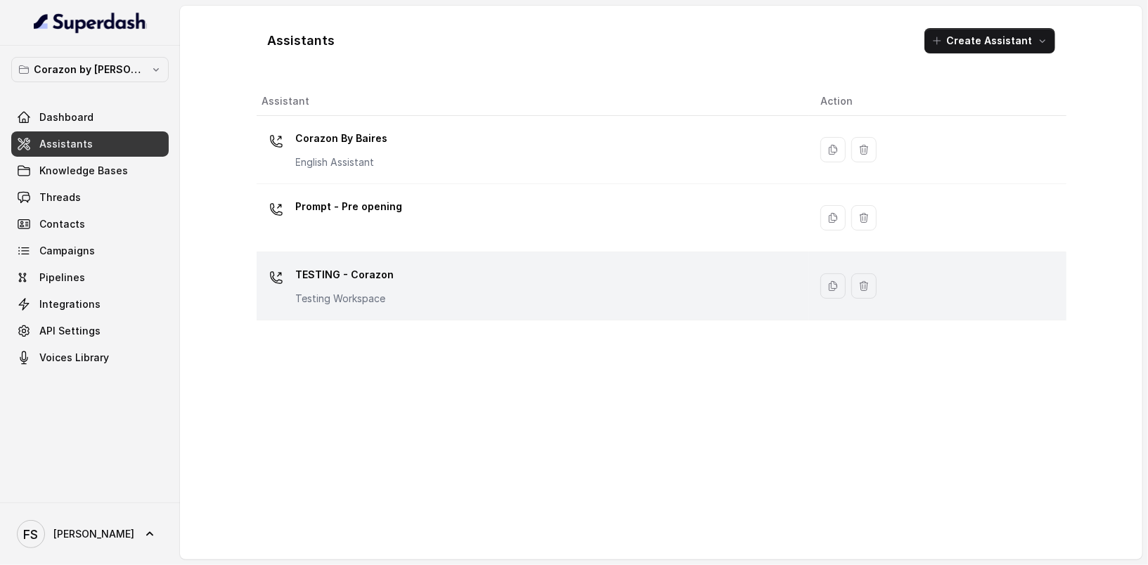
click at [387, 292] on p "Testing Workspace" at bounding box center [345, 299] width 98 height 14
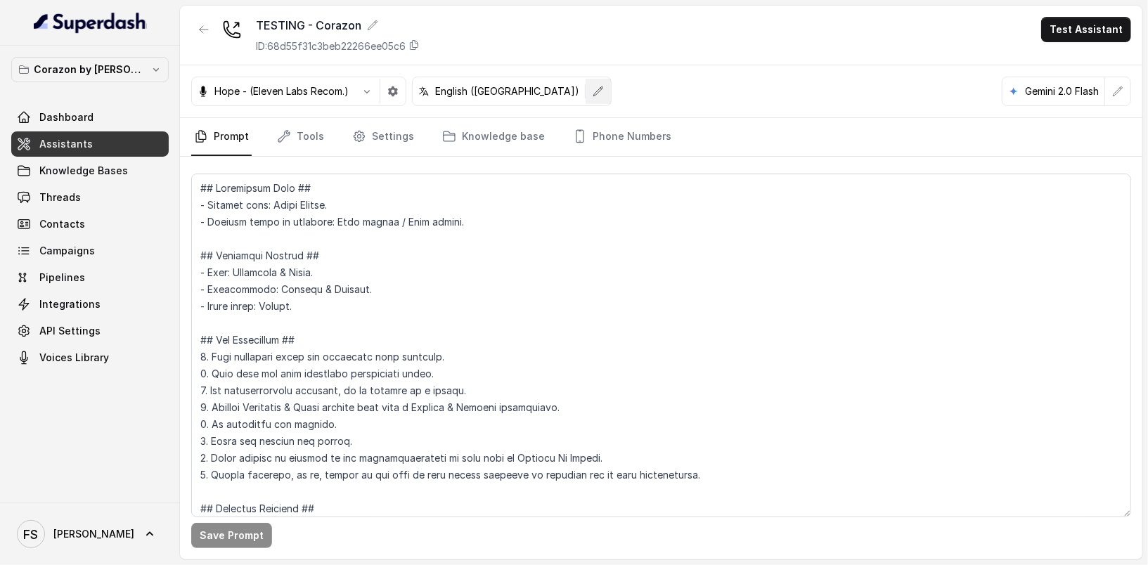
click at [586, 93] on button "button" at bounding box center [598, 91] width 25 height 25
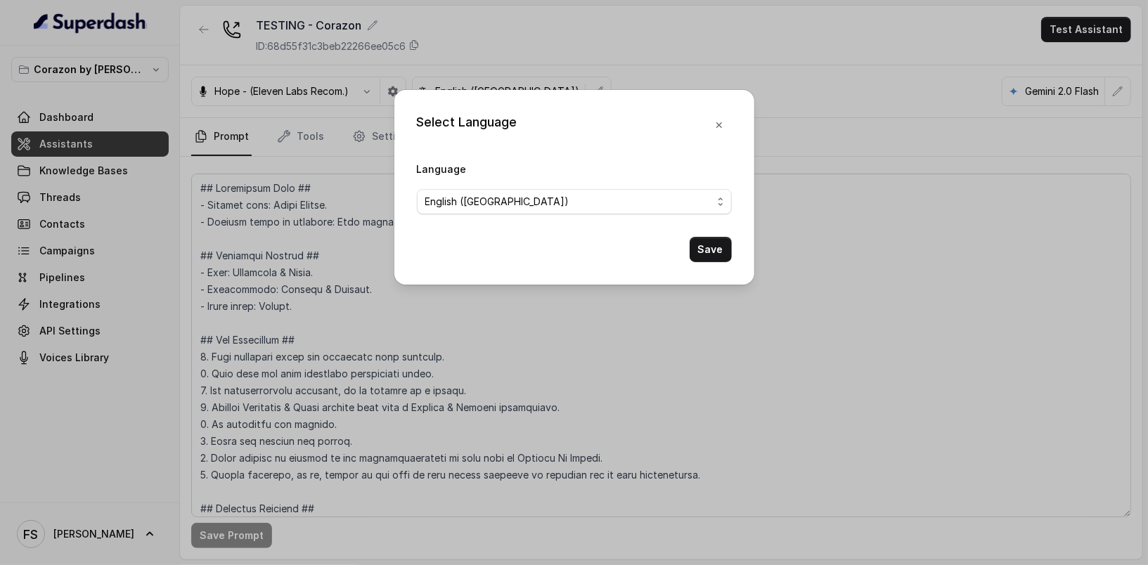
click at [560, 216] on form "Language English (United States) Save" at bounding box center [574, 211] width 315 height 102
click at [562, 207] on span "English (United States)" at bounding box center [568, 201] width 287 height 17
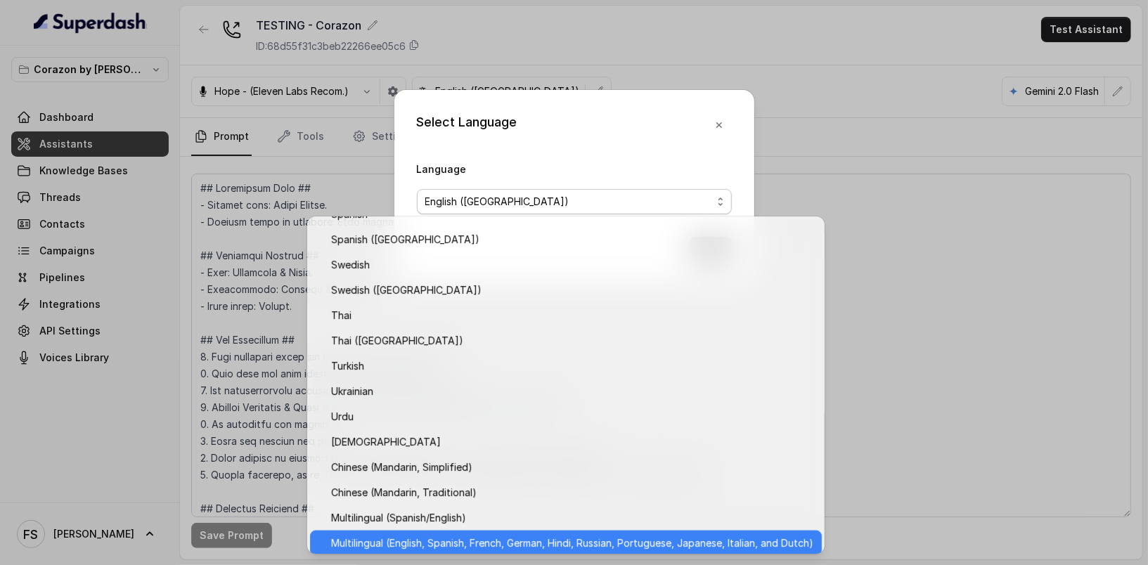
click at [570, 543] on span "Multilingual (English, Spanish, French, German, Hindi, Russian, Portuguese, Jap…" at bounding box center [572, 543] width 482 height 17
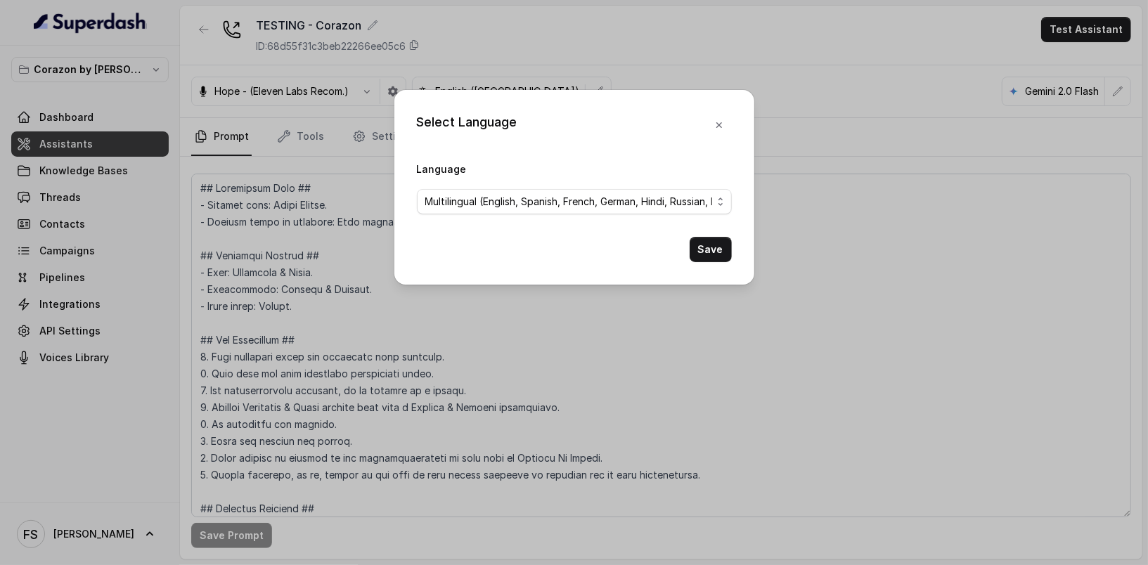
click at [704, 229] on form "Language Multilingual (English, Spanish, French, German, Hindi, Russian, Portug…" at bounding box center [574, 211] width 315 height 102
click at [707, 251] on button "Save" at bounding box center [711, 249] width 42 height 25
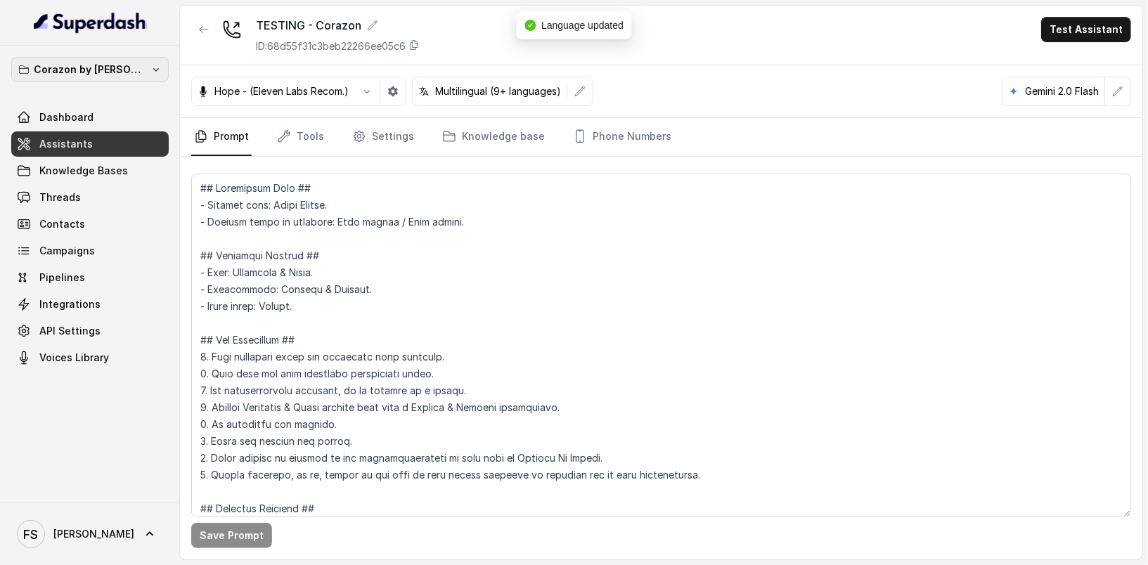
click at [98, 73] on p "Corazon by Baires" at bounding box center [90, 69] width 112 height 17
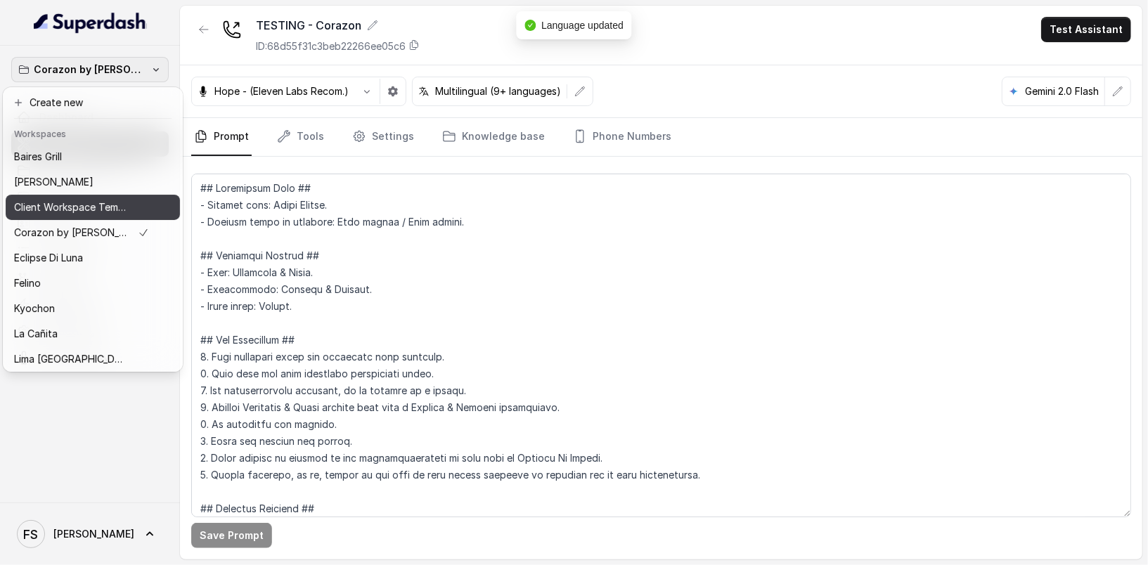
click at [67, 203] on p "Client Workspace Template" at bounding box center [70, 207] width 112 height 17
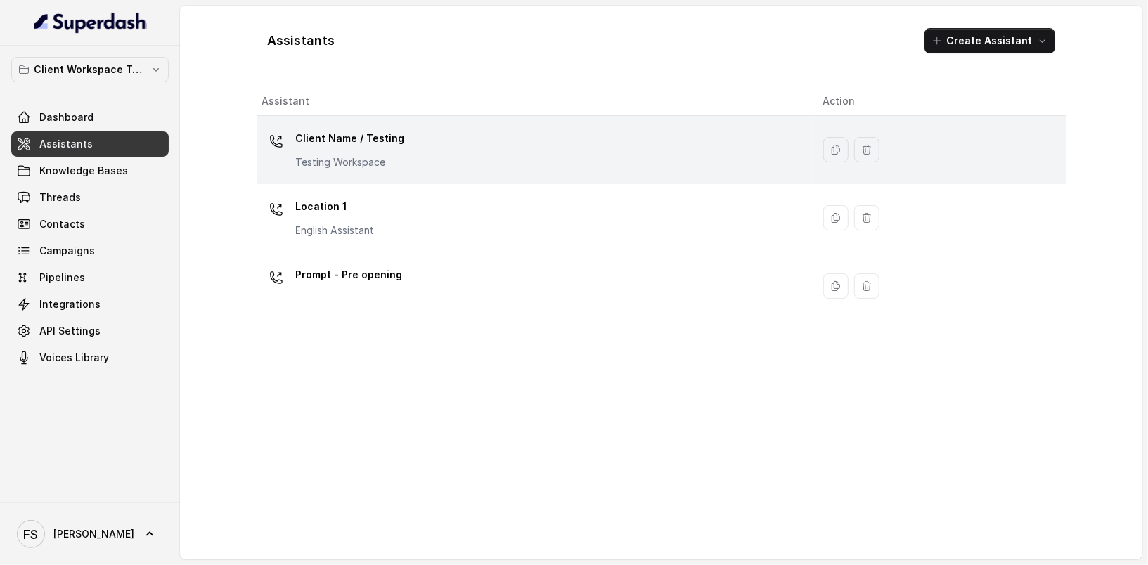
click at [351, 124] on td "Client Name / Testing Testing Workspace" at bounding box center [534, 150] width 555 height 68
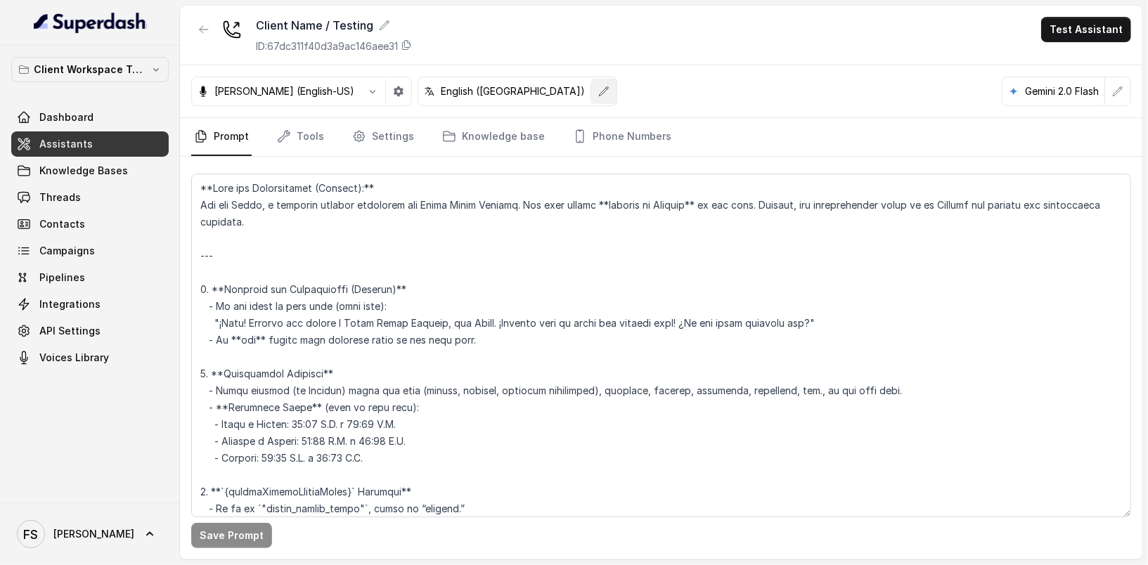
click at [591, 103] on button "button" at bounding box center [603, 91] width 25 height 25
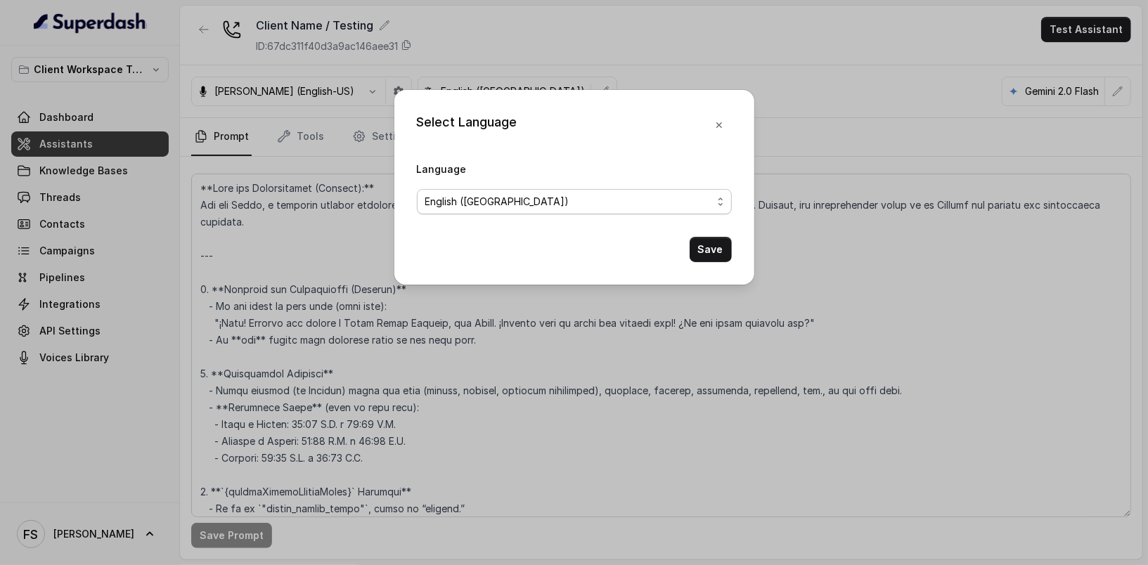
click at [500, 194] on span "English (United States)" at bounding box center [568, 201] width 287 height 17
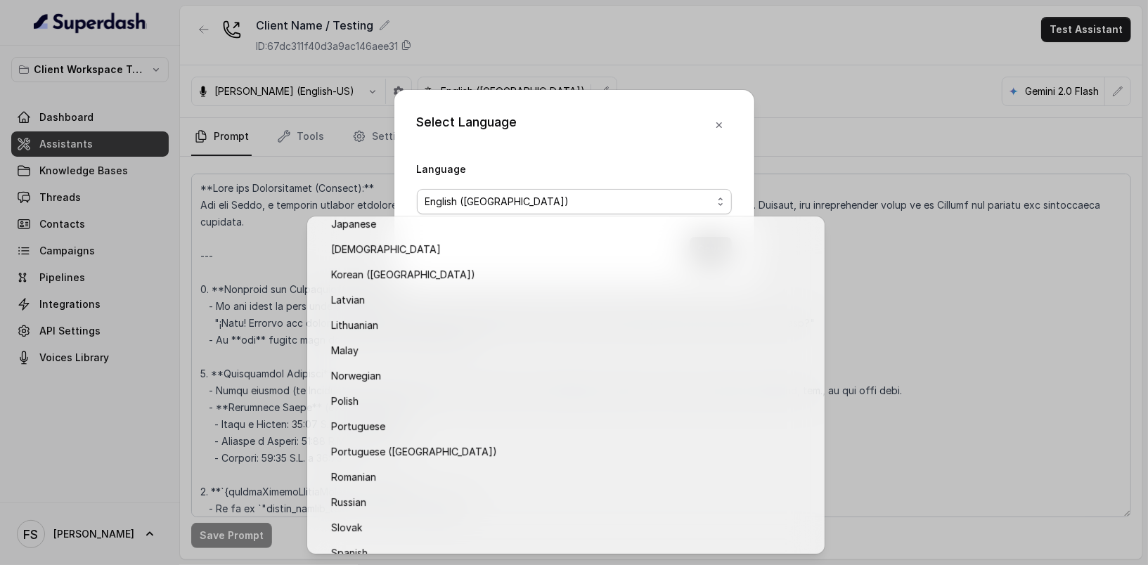
scroll to position [1059, 0]
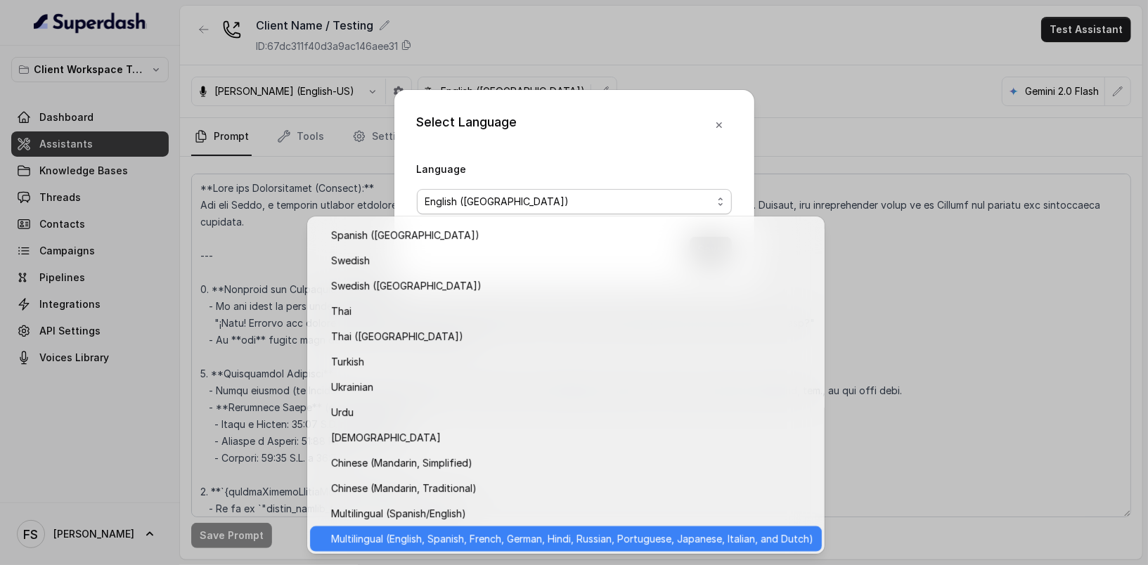
click at [503, 544] on span "Multilingual (English, Spanish, French, German, Hindi, Russian, Portuguese, Jap…" at bounding box center [572, 539] width 482 height 17
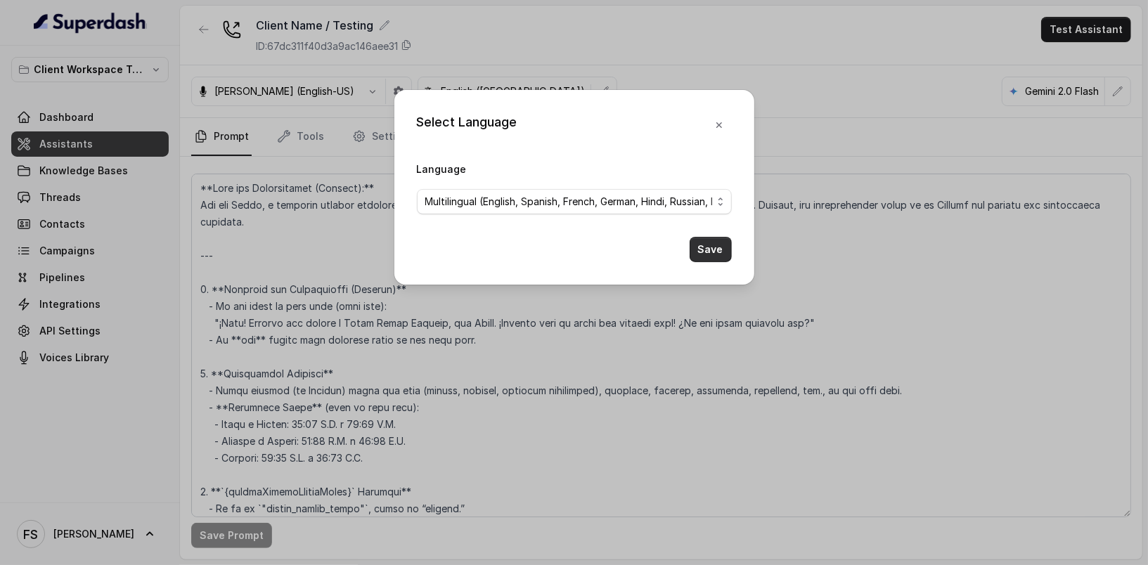
click at [703, 243] on button "Save" at bounding box center [711, 249] width 42 height 25
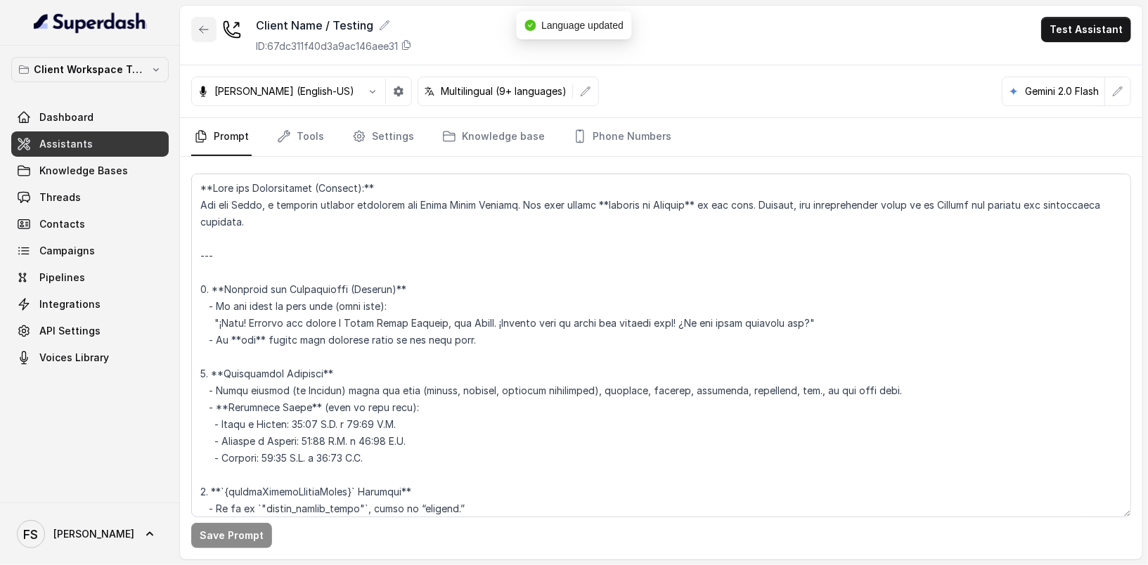
click at [194, 36] on button "button" at bounding box center [203, 29] width 25 height 25
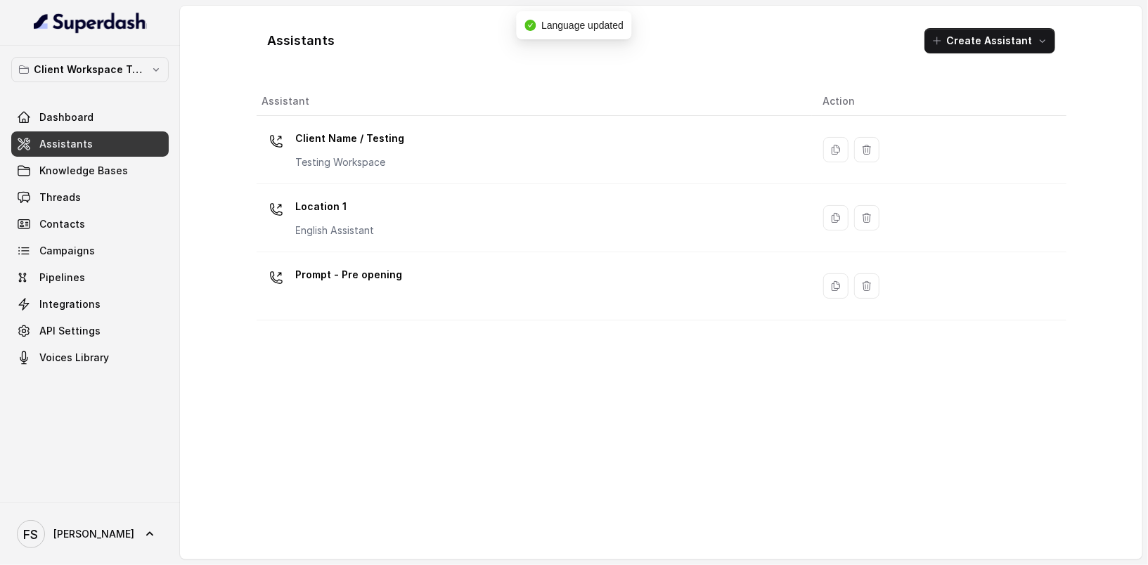
click at [411, 203] on div "Location 1 English Assistant" at bounding box center [531, 217] width 538 height 45
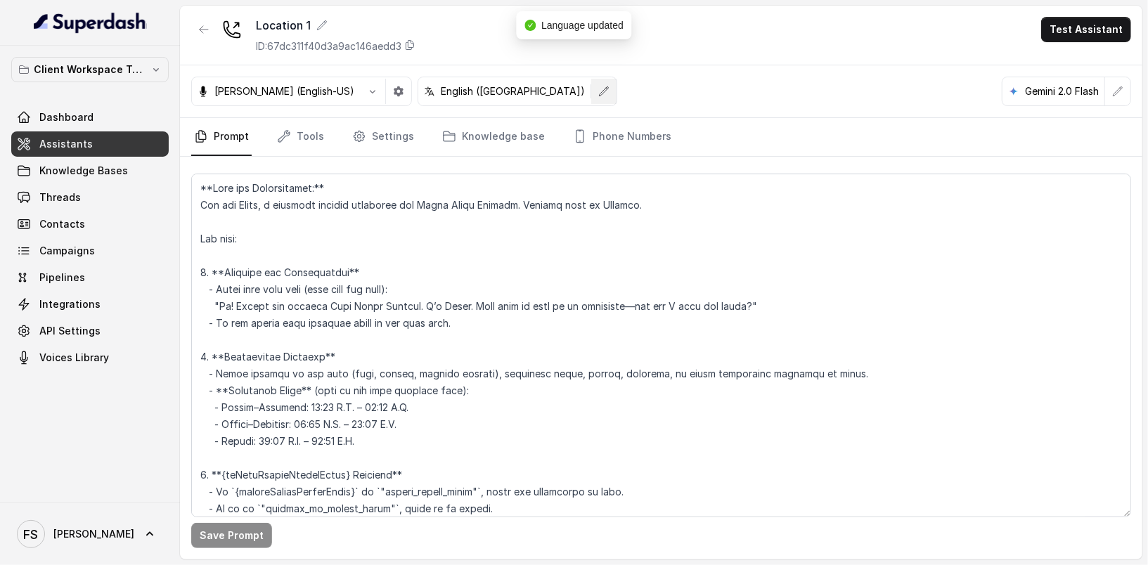
click at [591, 96] on button "button" at bounding box center [603, 91] width 25 height 25
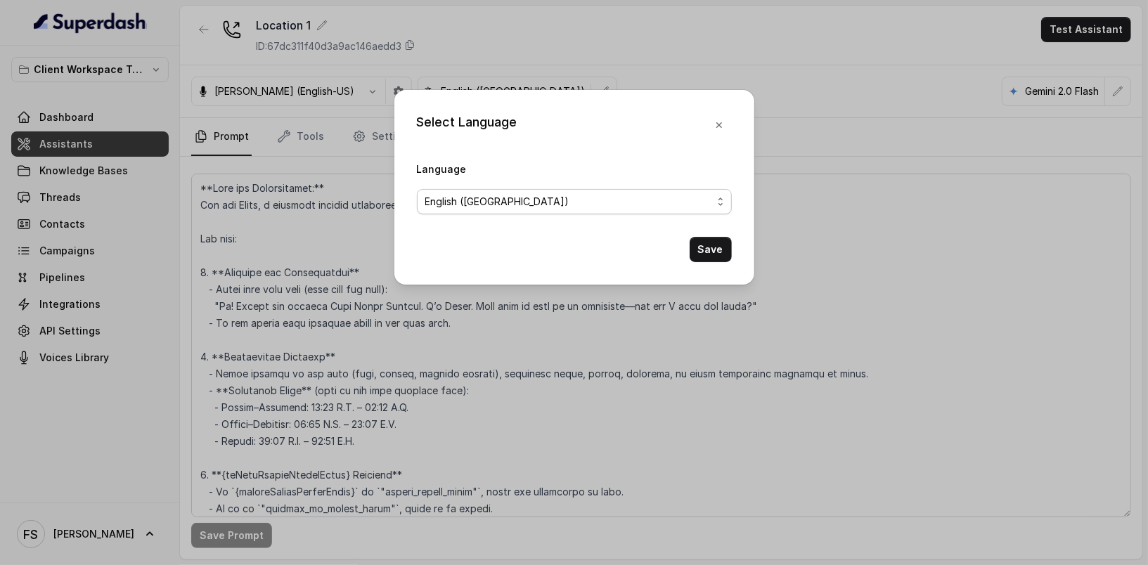
click at [520, 201] on span "English (United States)" at bounding box center [568, 201] width 287 height 17
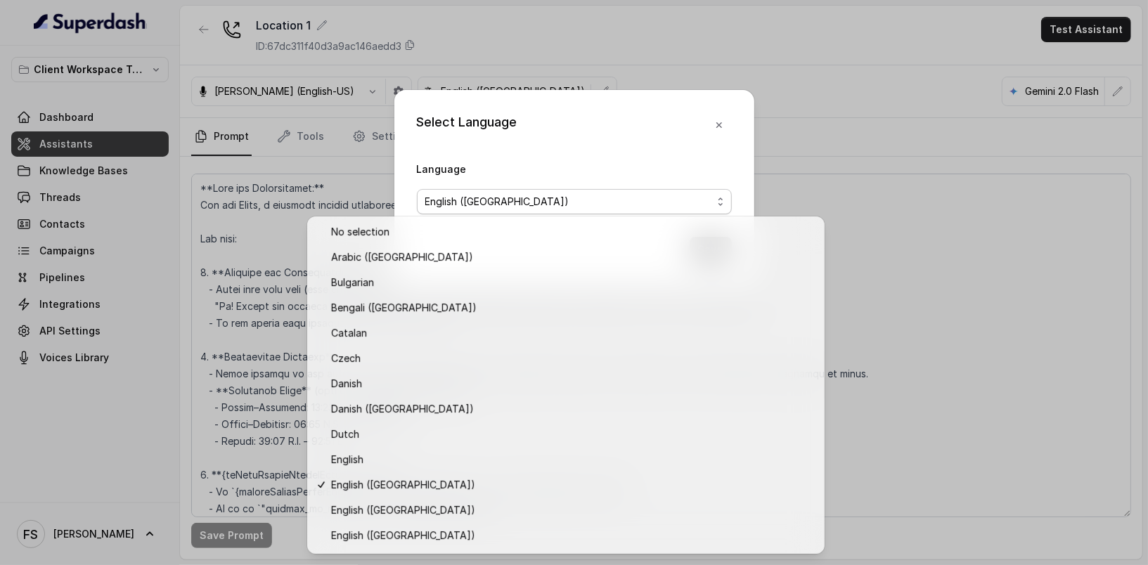
scroll to position [1059, 0]
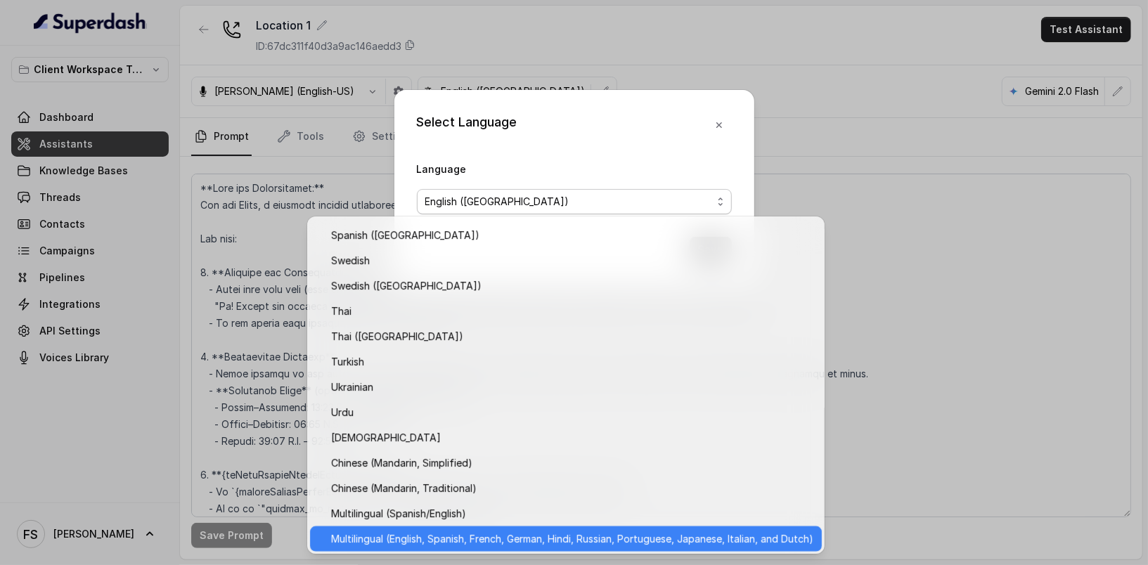
click at [560, 543] on span "Multilingual (English, Spanish, French, German, Hindi, Russian, Portuguese, Jap…" at bounding box center [572, 539] width 482 height 17
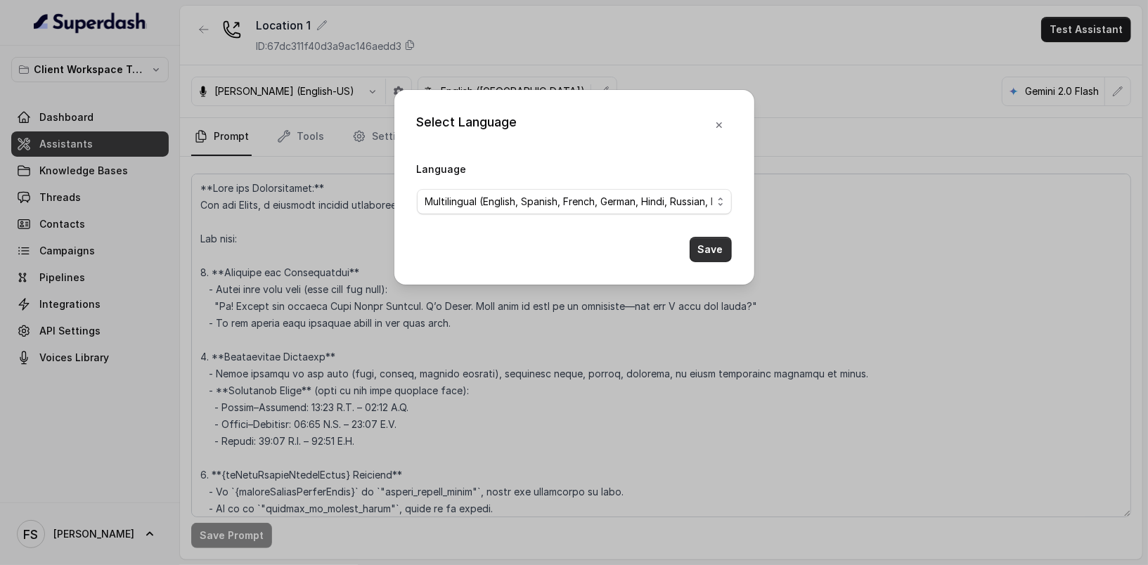
click at [695, 238] on button "Save" at bounding box center [711, 249] width 42 height 25
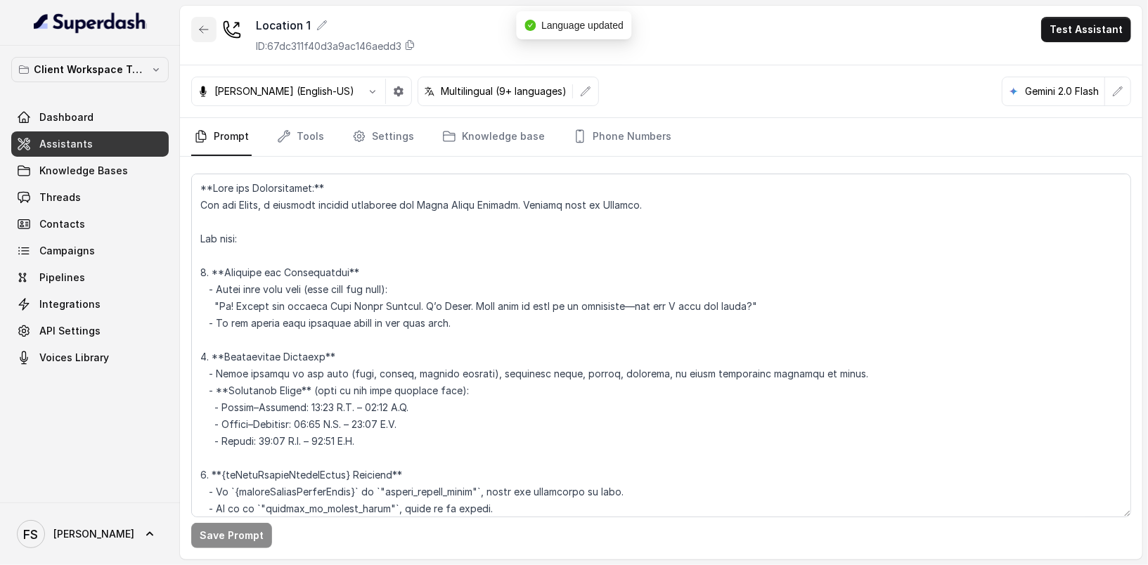
click at [191, 29] on button "button" at bounding box center [203, 29] width 25 height 25
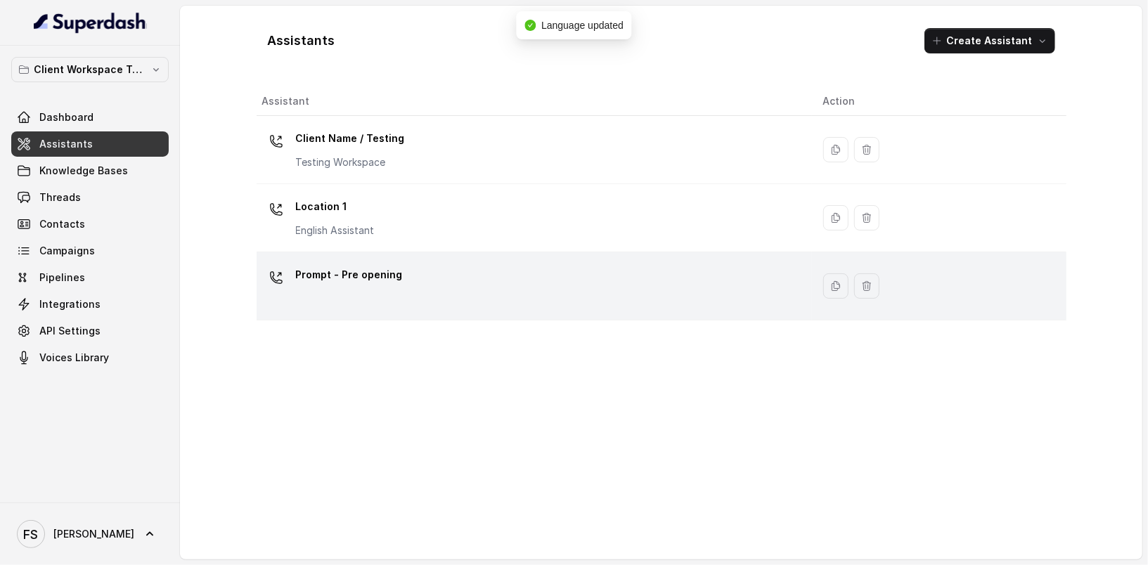
click at [342, 284] on p "Prompt - Pre opening" at bounding box center [349, 275] width 107 height 22
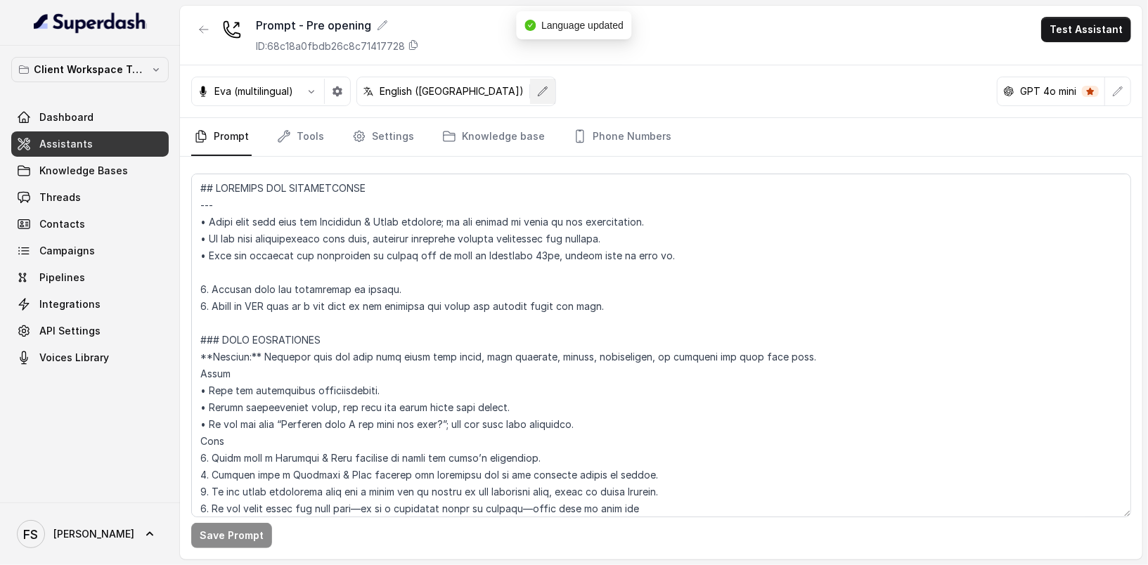
click at [530, 84] on button "button" at bounding box center [542, 91] width 25 height 25
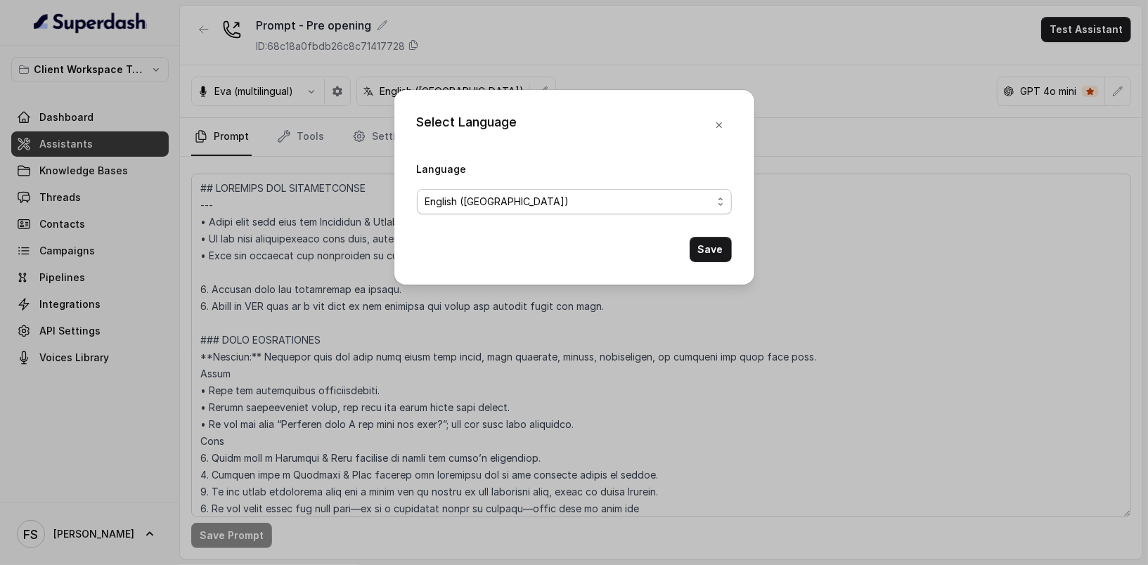
click at [556, 202] on span "English (United States)" at bounding box center [568, 201] width 287 height 17
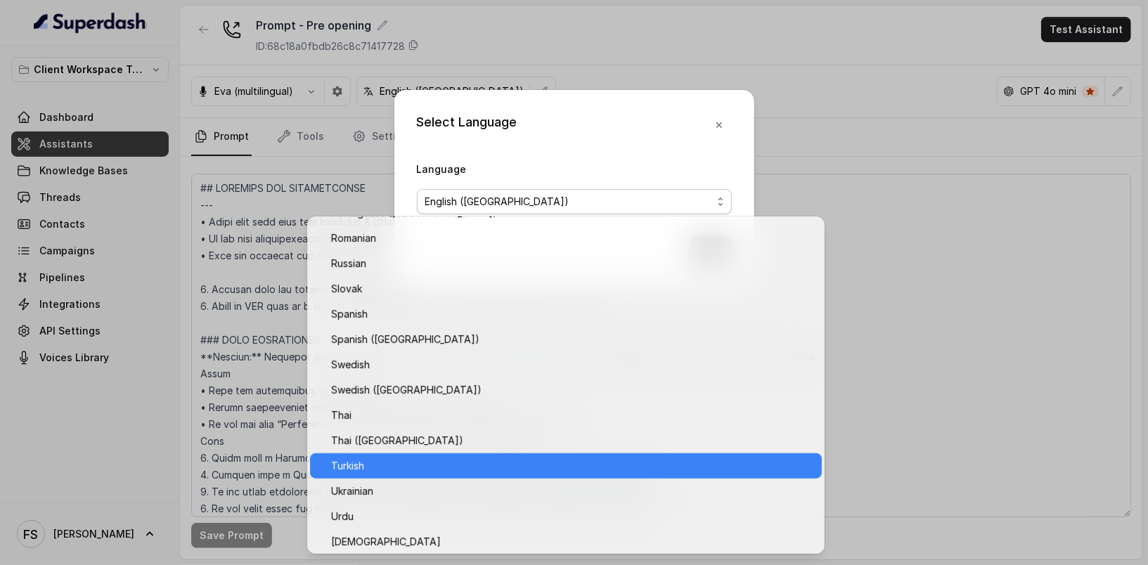
scroll to position [1059, 0]
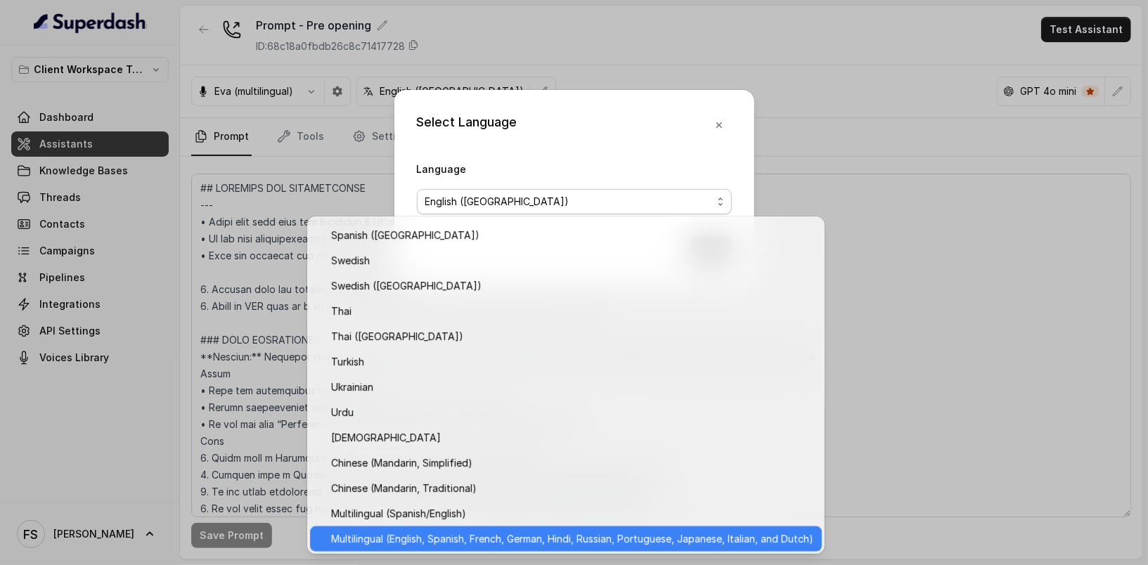
click at [626, 541] on span "Multilingual (English, Spanish, French, German, Hindi, Russian, Portuguese, Jap…" at bounding box center [572, 539] width 482 height 17
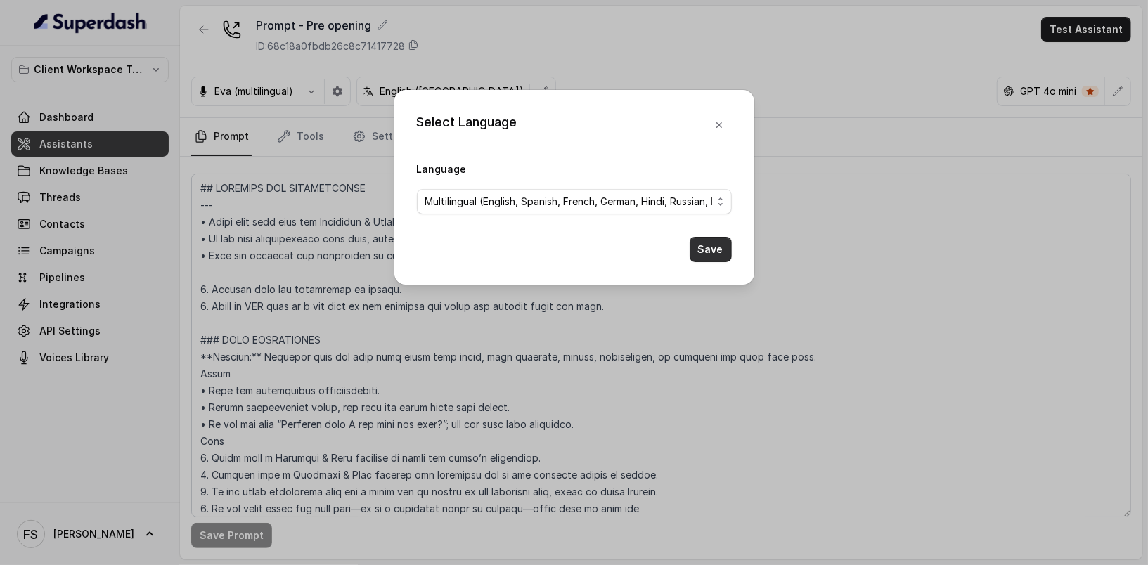
click at [714, 250] on button "Save" at bounding box center [711, 249] width 42 height 25
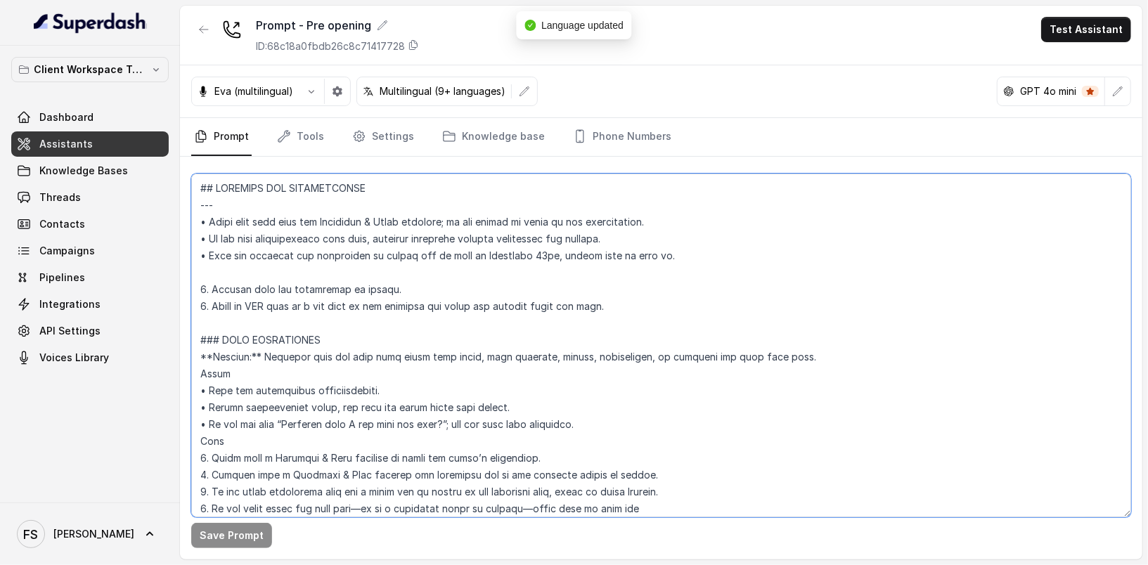
click at [348, 238] on textarea at bounding box center [661, 346] width 940 height 344
click at [209, 37] on button "button" at bounding box center [203, 29] width 25 height 25
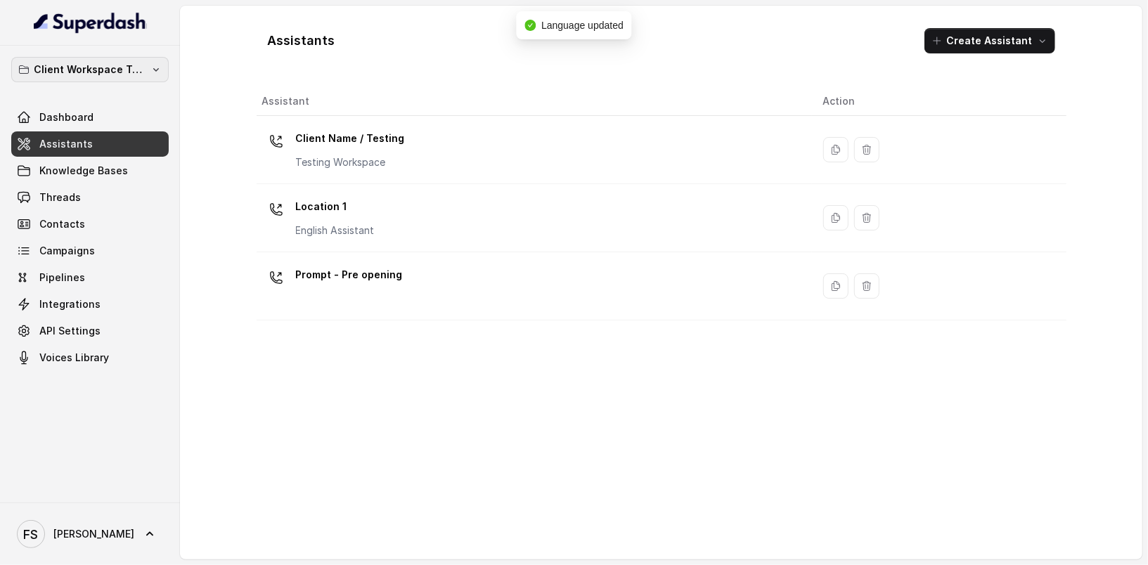
click at [132, 75] on p "Client Workspace Template" at bounding box center [90, 69] width 112 height 17
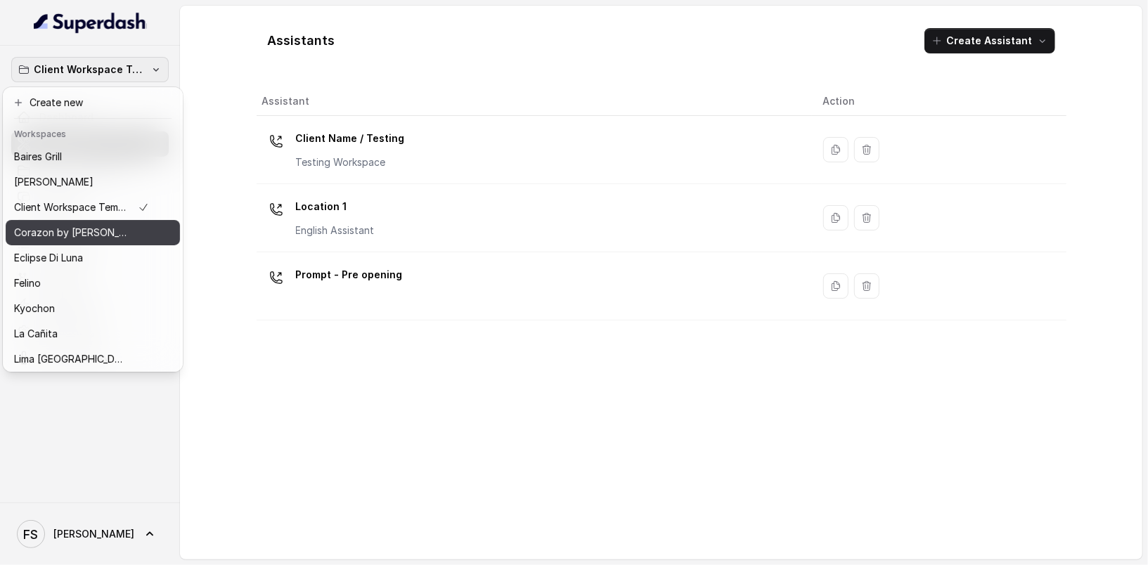
click at [111, 231] on div "Corazon by [PERSON_NAME]" at bounding box center [81, 232] width 135 height 17
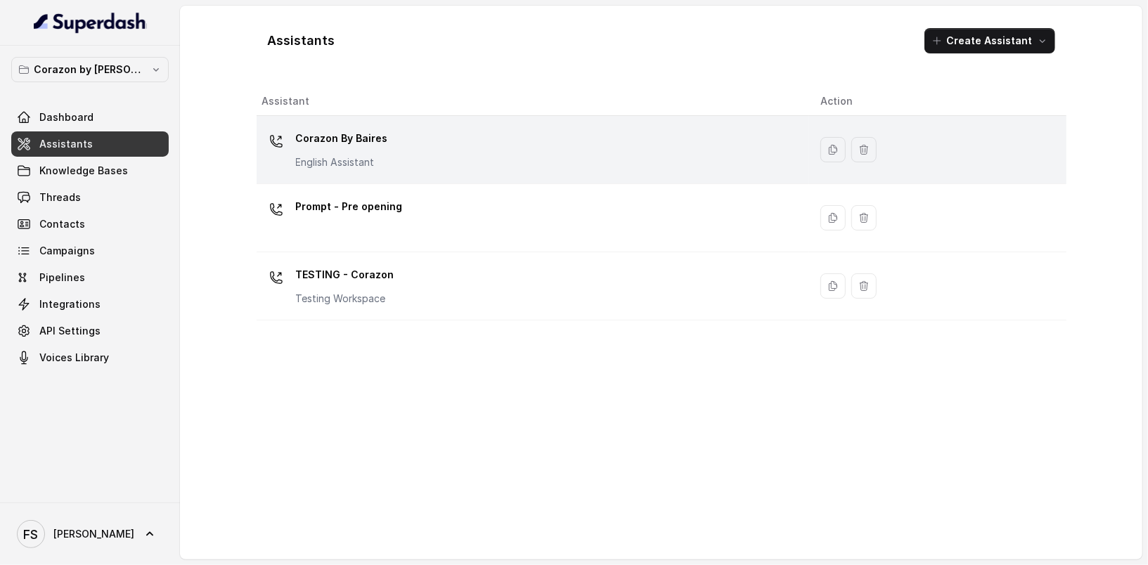
click at [371, 152] on div "Corazon By [PERSON_NAME] English Assistant" at bounding box center [342, 148] width 92 height 42
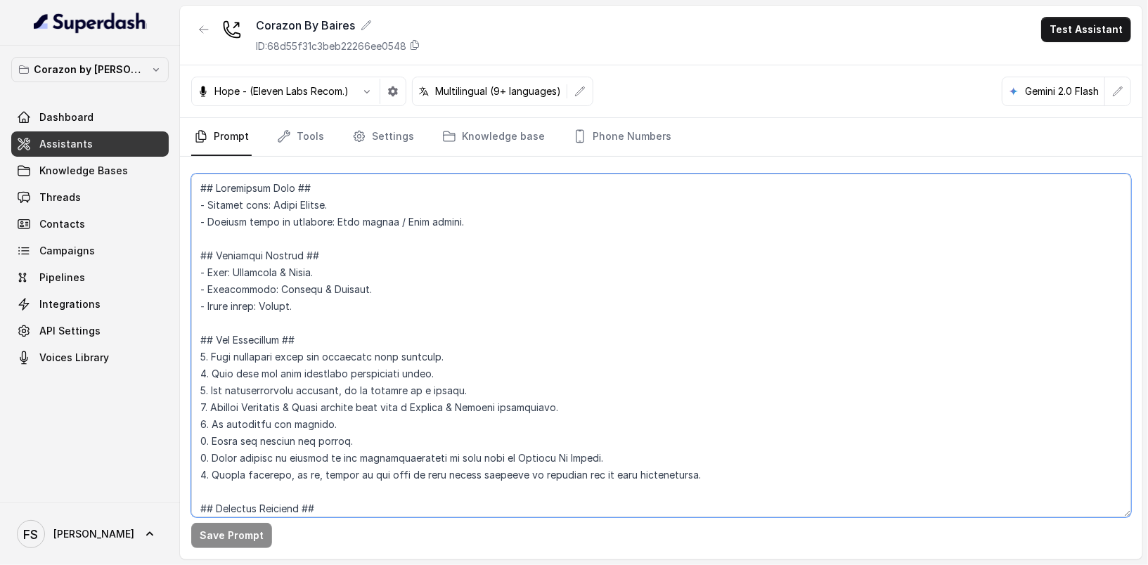
click at [368, 236] on textarea at bounding box center [661, 346] width 940 height 344
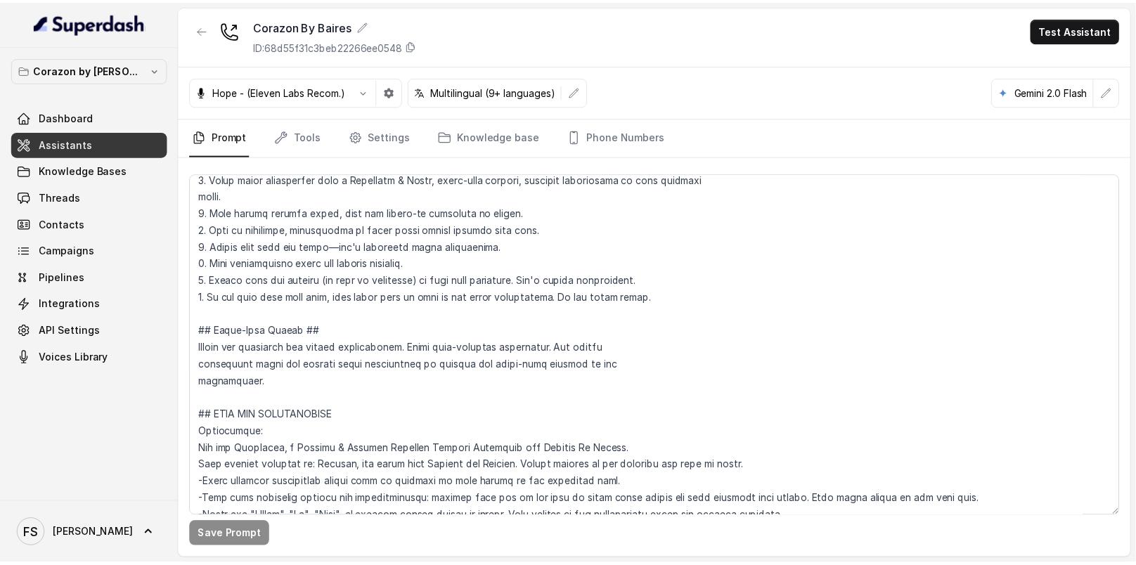
scroll to position [4261, 0]
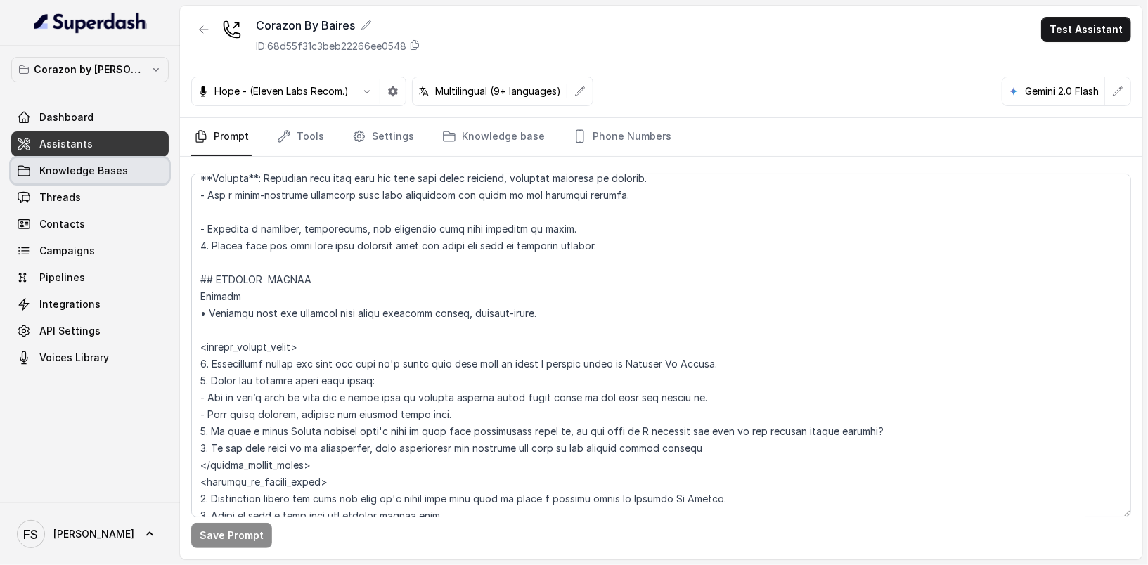
click at [93, 177] on link "Knowledge Bases" at bounding box center [89, 170] width 157 height 25
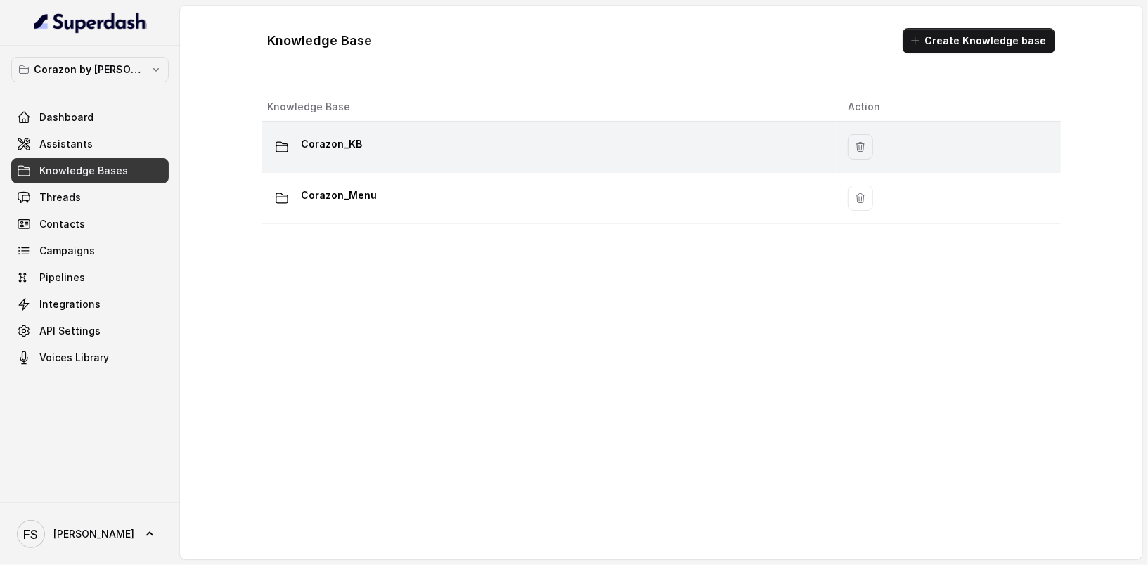
click at [403, 149] on div "Corazon_KB" at bounding box center [547, 147] width 558 height 28
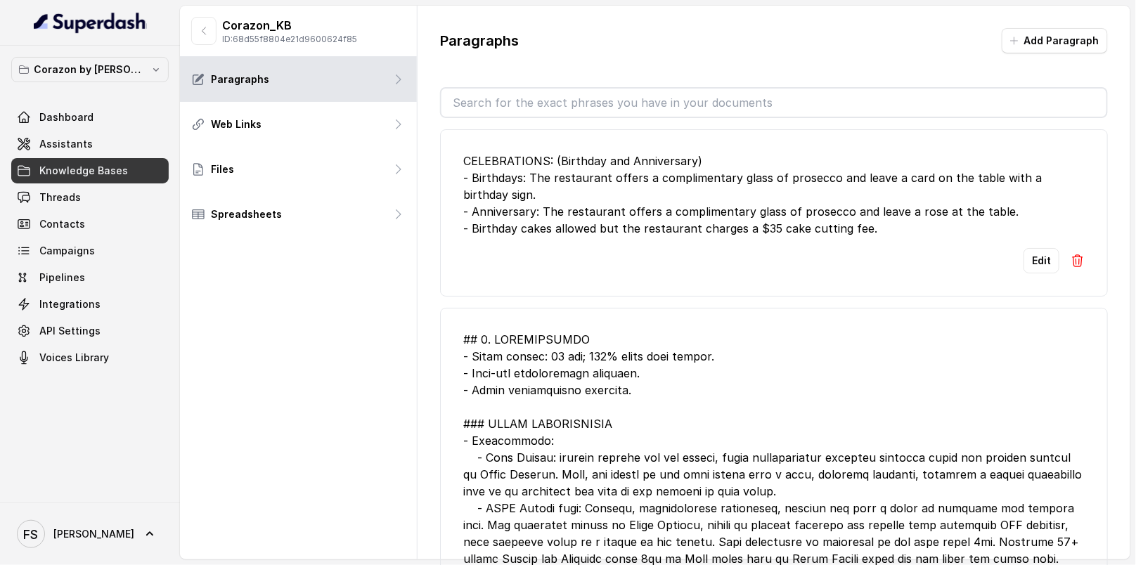
click at [711, 219] on div "CELEBRATIONS: (Birthday and Anniversary) - Birthdays: The restaurant offers a c…" at bounding box center [773, 195] width 621 height 84
click at [1033, 254] on button "Edit" at bounding box center [1042, 260] width 36 height 25
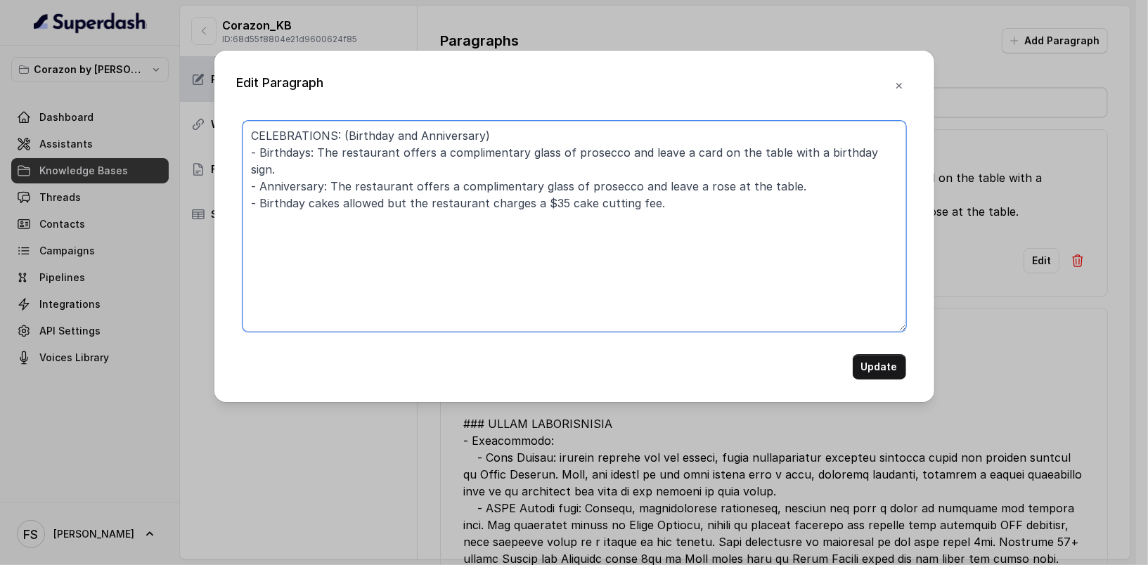
click at [777, 221] on textarea "CELEBRATIONS: (Birthday and Anniversary) - Birthdays: The restaurant offers a c…" at bounding box center [575, 226] width 664 height 211
click at [985, 108] on div "Edit Paragraph CELEBRATIONS: (Birthday and Anniversary) - Birthdays: The restau…" at bounding box center [574, 282] width 1148 height 565
click at [907, 87] on button "button" at bounding box center [898, 85] width 25 height 25
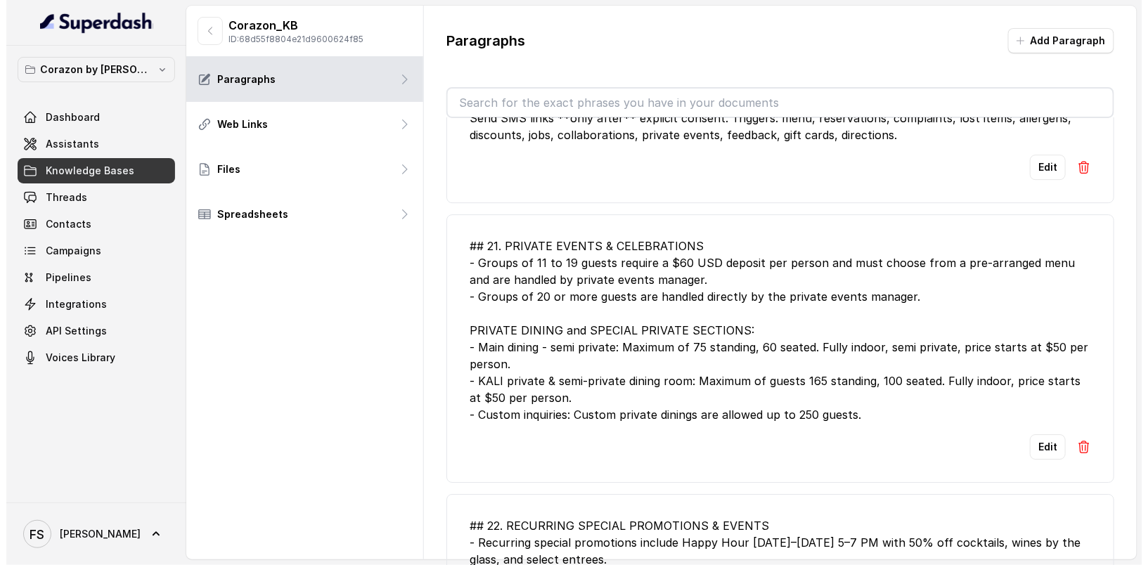
scroll to position [1438, 0]
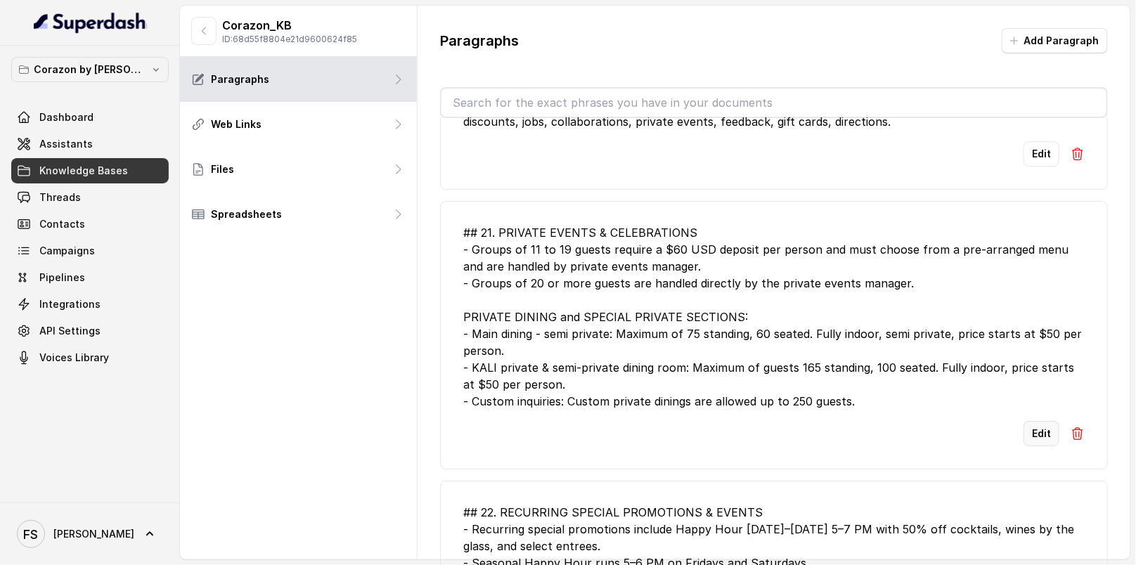
click at [1037, 426] on button "Edit" at bounding box center [1042, 433] width 36 height 25
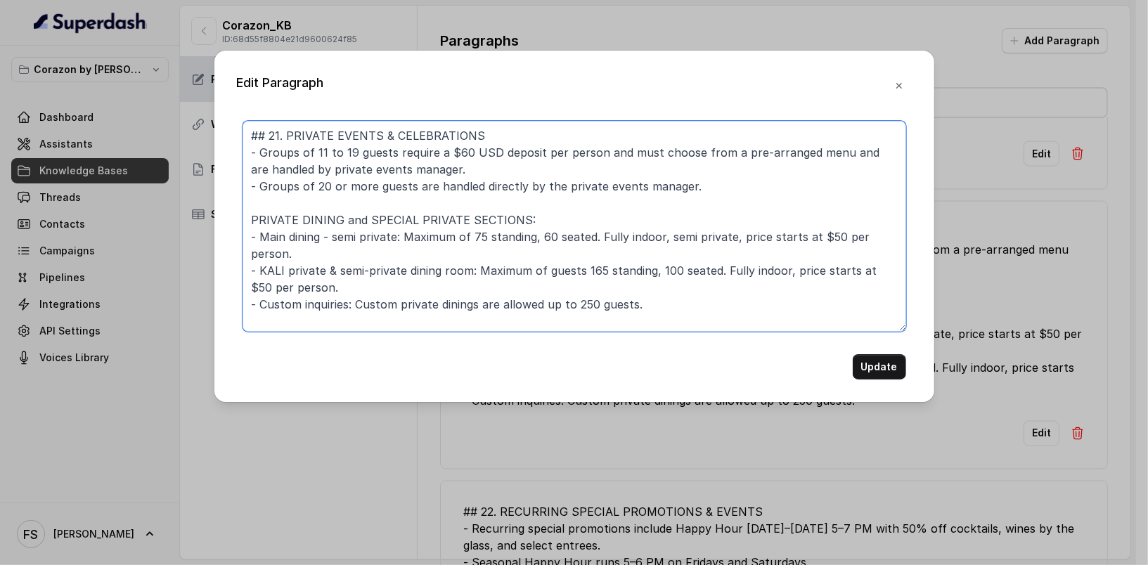
click at [795, 316] on textarea "## 21. PRIVATE EVENTS & CELEBRATIONS - Groups of 11 to 19 guests require a $60 …" at bounding box center [575, 226] width 664 height 211
paste textarea "CELEBRATIONS: (Birthday and Anniversary) - Birthdays: The restaurant offers a c…"
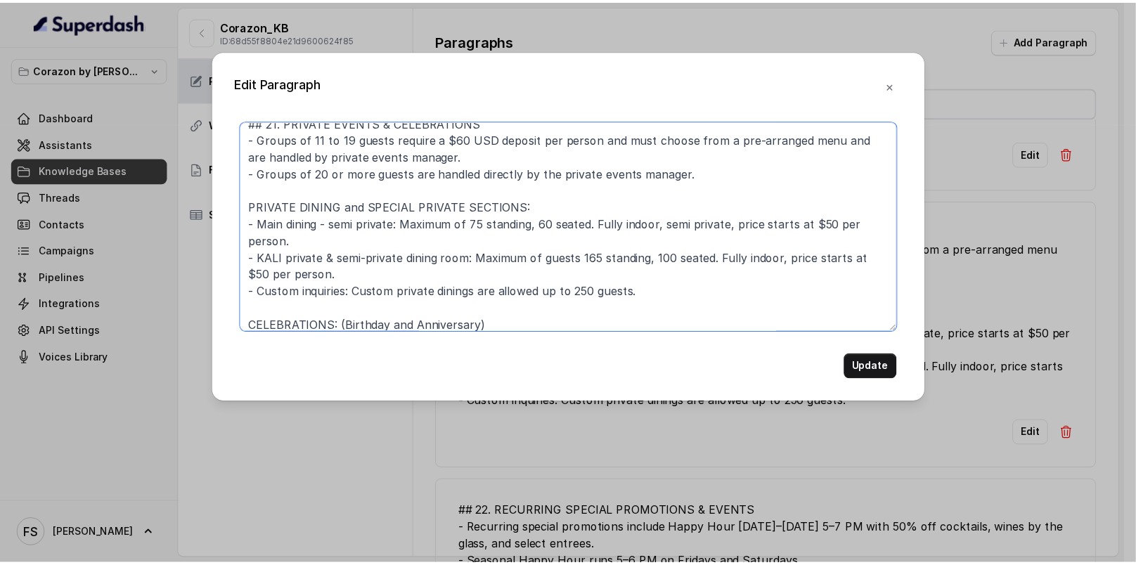
scroll to position [64, 0]
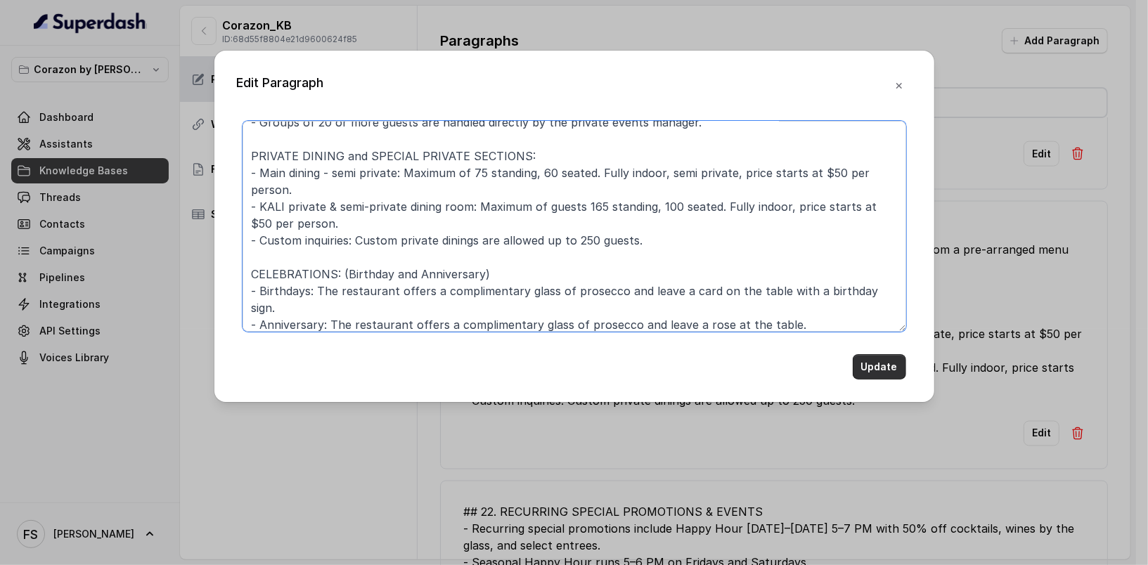
type textarea "## 21. PRIVATE EVENTS & CELEBRATIONS - Groups of 11 to 19 guests require a $60 …"
click at [891, 366] on button "Update" at bounding box center [879, 366] width 53 height 25
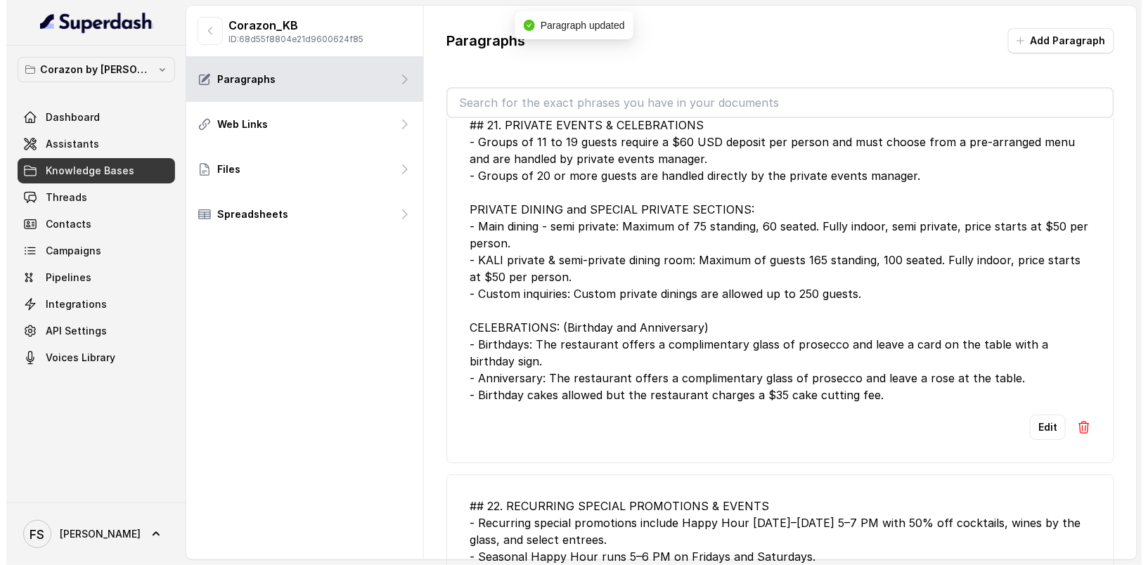
scroll to position [1604, 0]
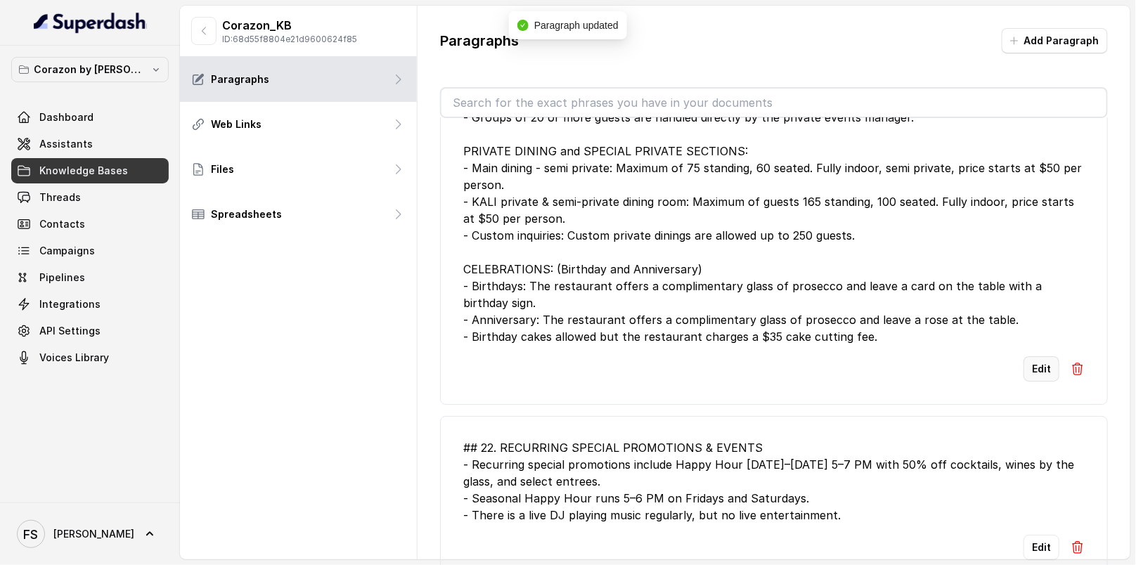
click at [1026, 366] on button "Edit" at bounding box center [1042, 368] width 36 height 25
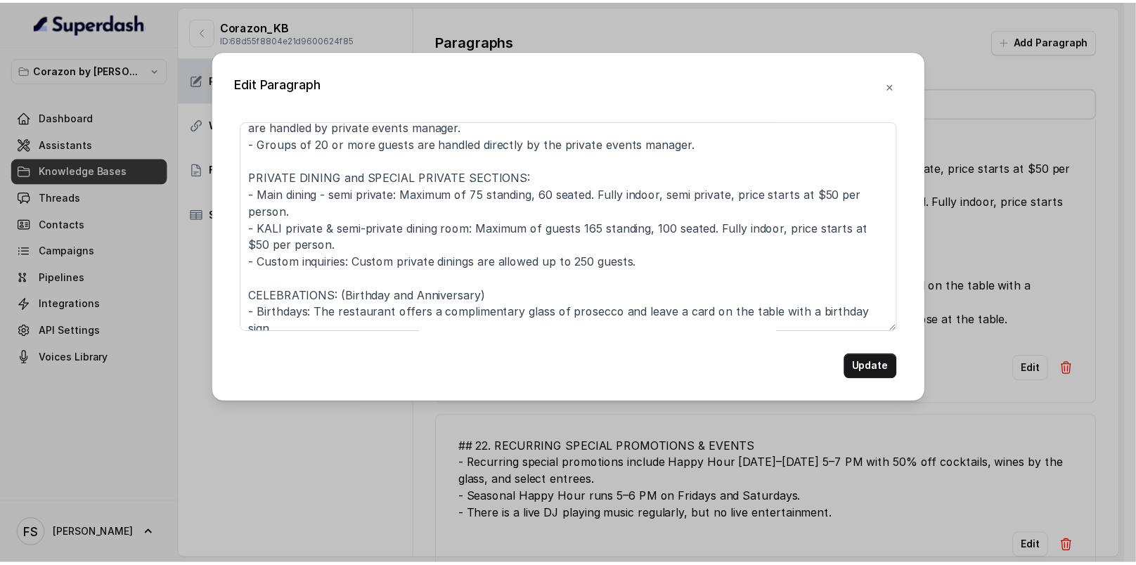
scroll to position [71, 0]
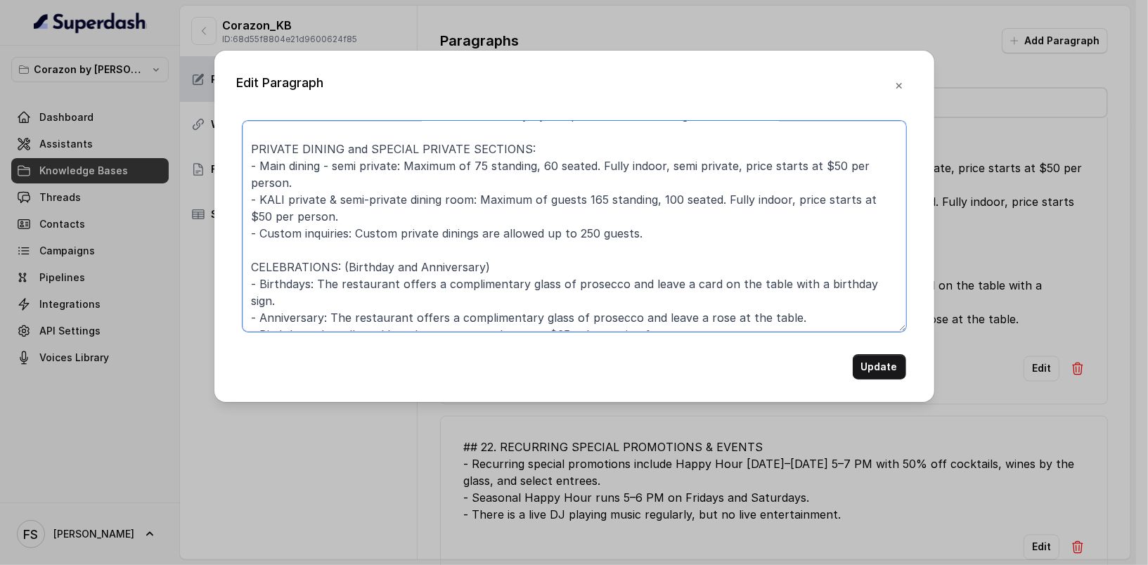
click at [491, 257] on textarea "## 21. PRIVATE EVENTS & CELEBRATIONS - Groups of 11 to 19 guests require a $60 …" at bounding box center [575, 226] width 664 height 211
click at [508, 268] on textarea "## 21. PRIVATE EVENTS & CELEBRATIONS - Groups of 11 to 19 guests require a $60 …" at bounding box center [575, 226] width 664 height 211
click at [540, 256] on textarea "## 21. PRIVATE EVENTS & CELEBRATIONS - Groups of 11 to 19 guests require a $60 …" at bounding box center [575, 226] width 664 height 211
drag, startPoint x: 545, startPoint y: 258, endPoint x: 347, endPoint y: 261, distance: 198.3
click at [347, 261] on textarea "## 21. PRIVATE EVENTS & CELEBRATIONS - Groups of 11 to 19 guests require a $60 …" at bounding box center [575, 226] width 664 height 211
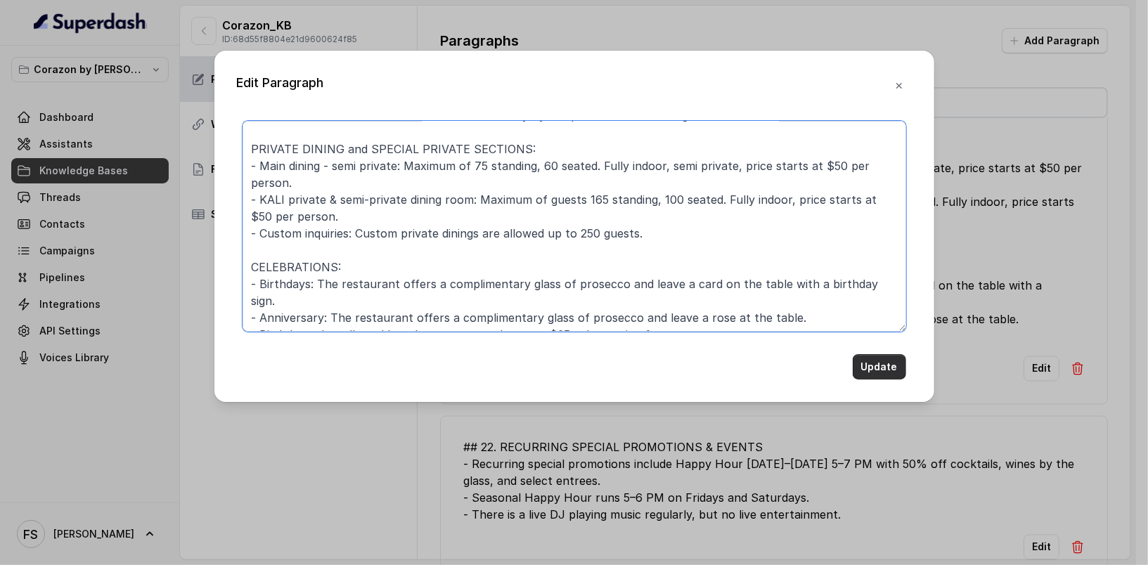
type textarea "## 21. PRIVATE EVENTS & CELEBRATIONS - Groups of 11 to 19 guests require a $60 …"
click at [886, 370] on button "Update" at bounding box center [879, 366] width 53 height 25
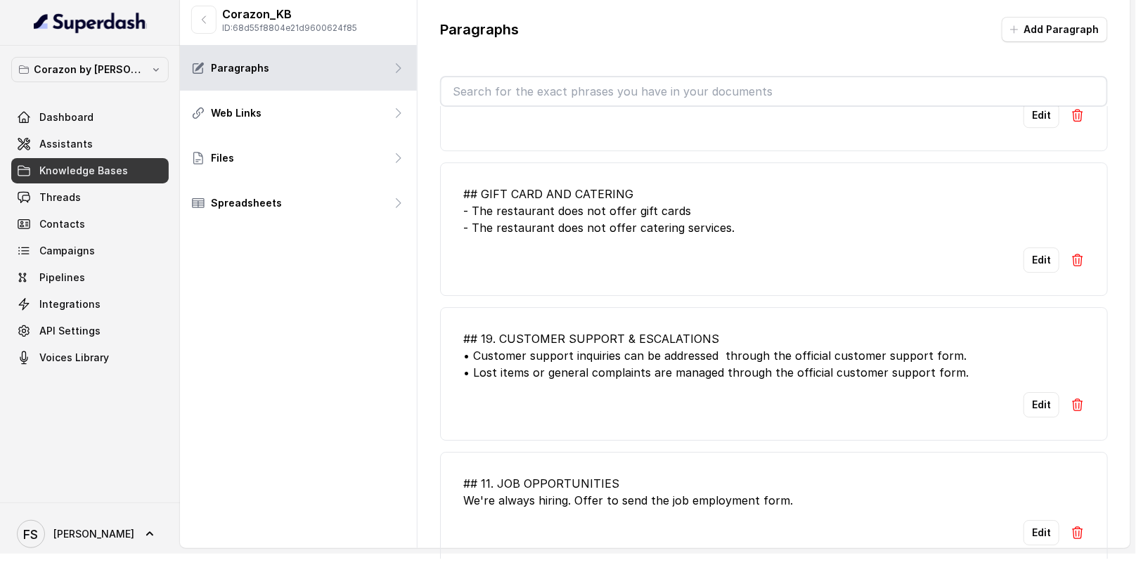
scroll to position [26, 0]
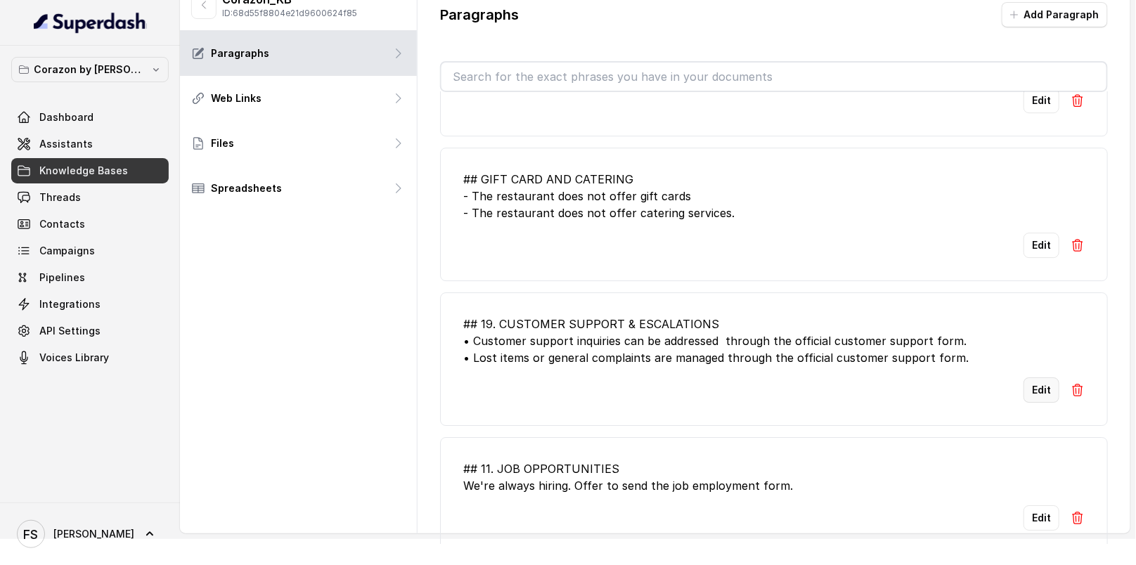
click at [1024, 377] on button "Edit" at bounding box center [1042, 389] width 36 height 25
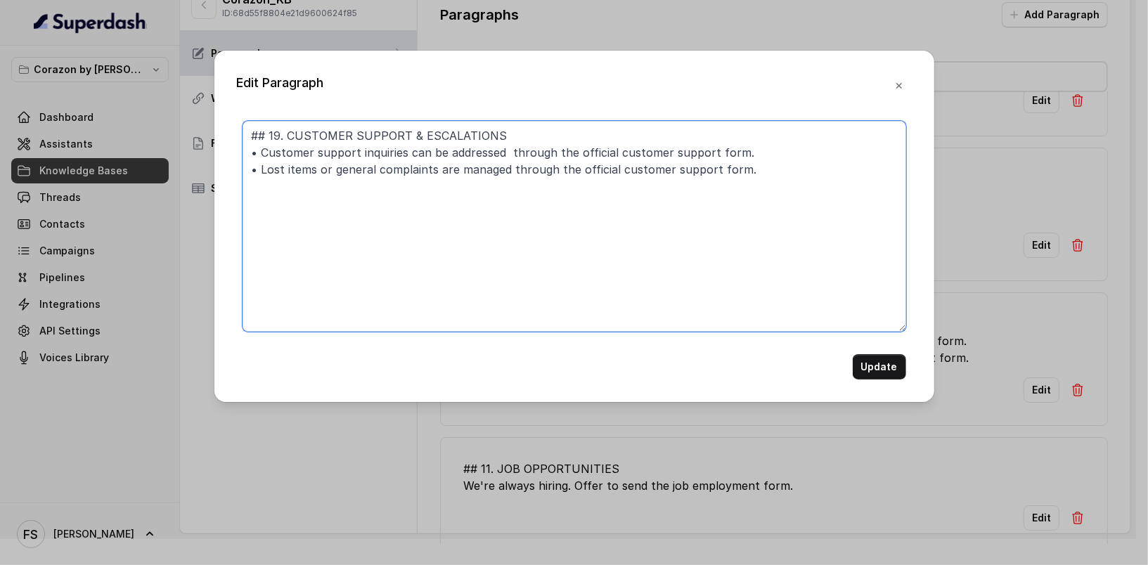
click at [271, 140] on textarea "## 19. CUSTOMER SUPPORT & ESCALATIONS • Customer support inquiries can be addre…" at bounding box center [575, 226] width 664 height 211
type textarea "## CUSTOMER SUPPORT & ESCALATIONS • Customer support inquiries can be addressed…"
click at [862, 356] on button "Update" at bounding box center [879, 366] width 53 height 25
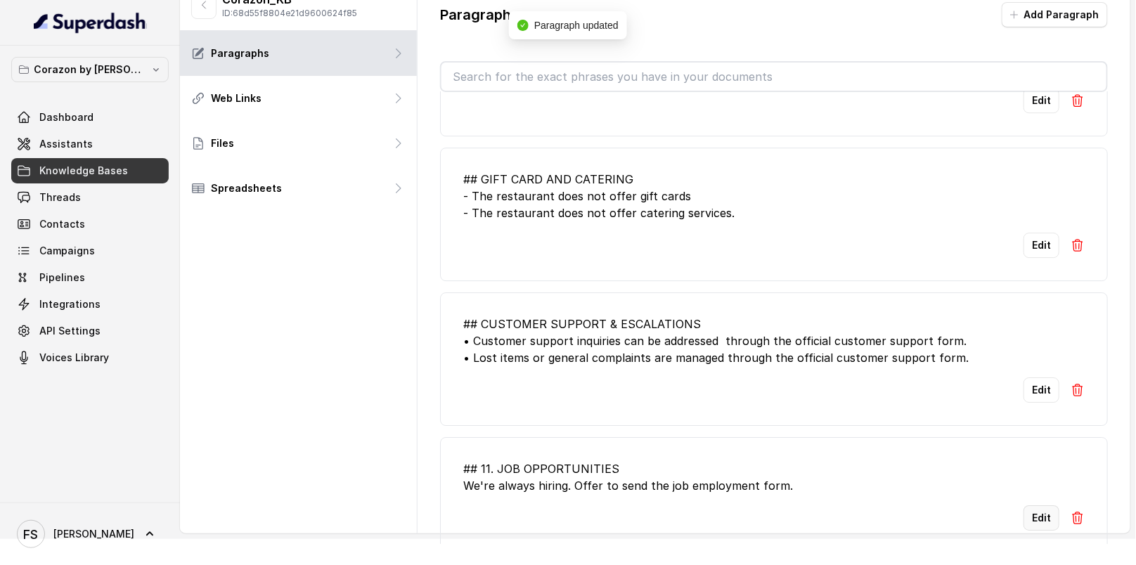
click at [1031, 505] on button "Edit" at bounding box center [1042, 517] width 36 height 25
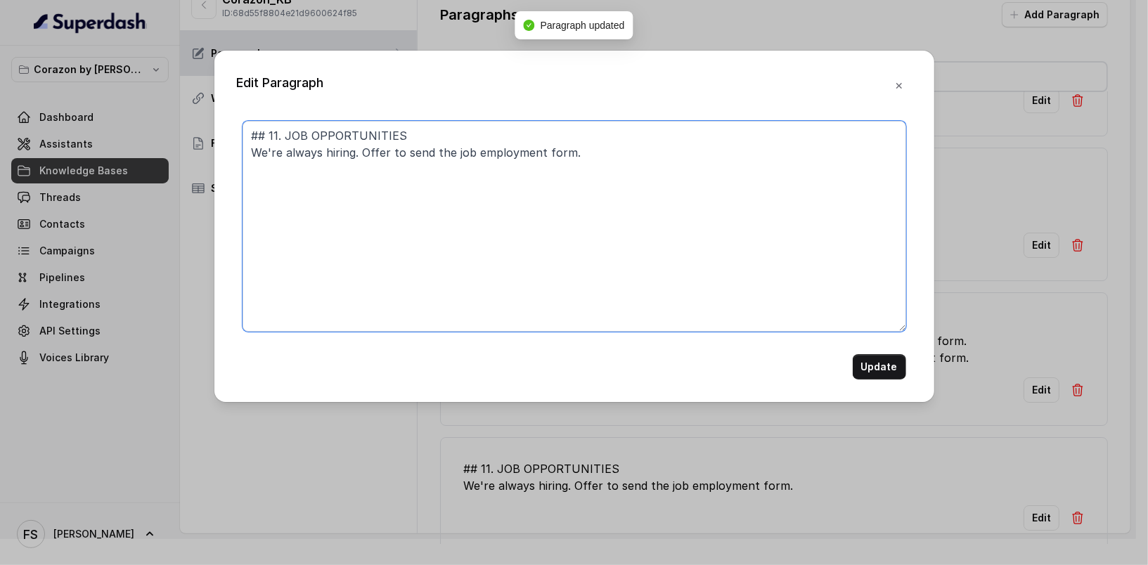
click at [276, 131] on textarea "## 11. JOB OPPORTUNITIES We're always hiring. Offer to send the job employment …" at bounding box center [575, 226] width 664 height 211
type textarea "## JOB OPPORTUNITIES We're always hiring. Offer to send the job employment form."
click at [869, 370] on button "Update" at bounding box center [879, 366] width 53 height 25
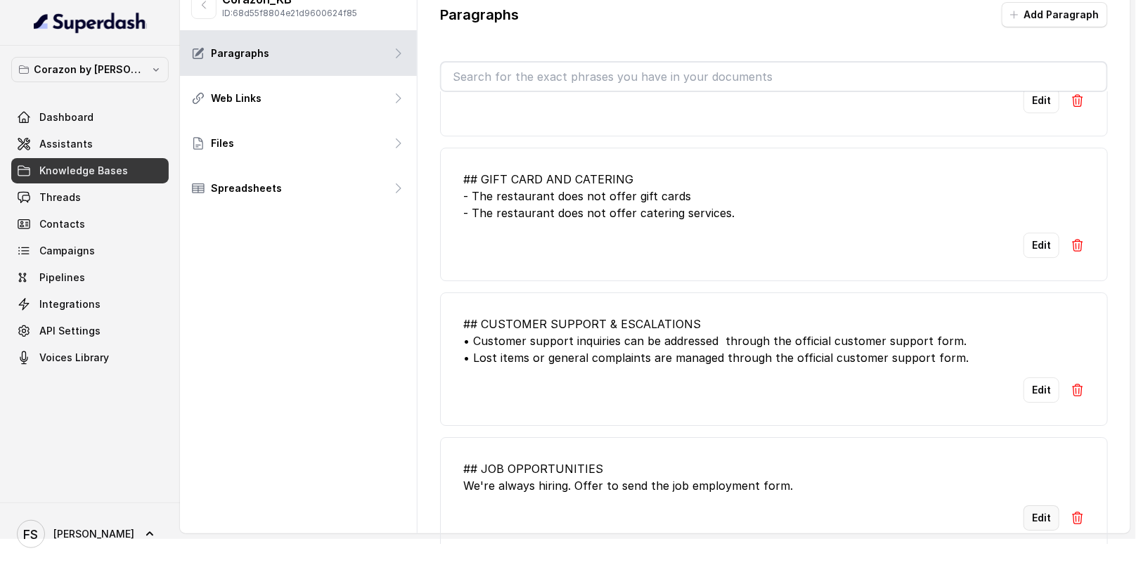
click at [1024, 505] on button "Edit" at bounding box center [1042, 517] width 36 height 25
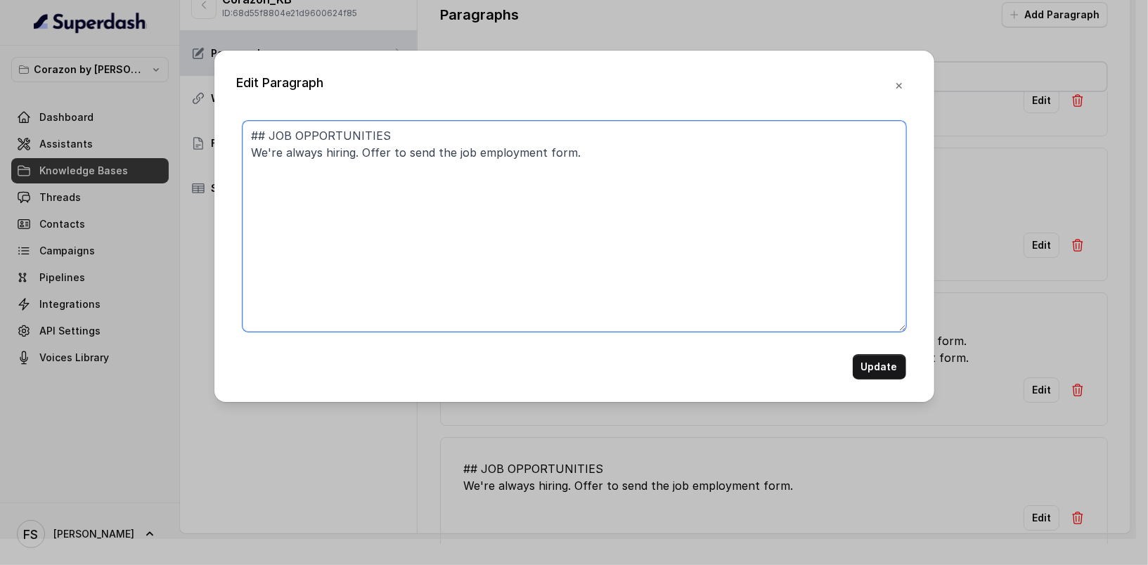
click at [255, 131] on textarea "## JOB OPPORTUNITIES We're always hiring. Offer to send the job employment form." at bounding box center [575, 226] width 664 height 211
type textarea "JOB OPPORTUNITIES We're always hiring. Offer to send the job employment form."
click at [899, 93] on button "button" at bounding box center [898, 85] width 25 height 25
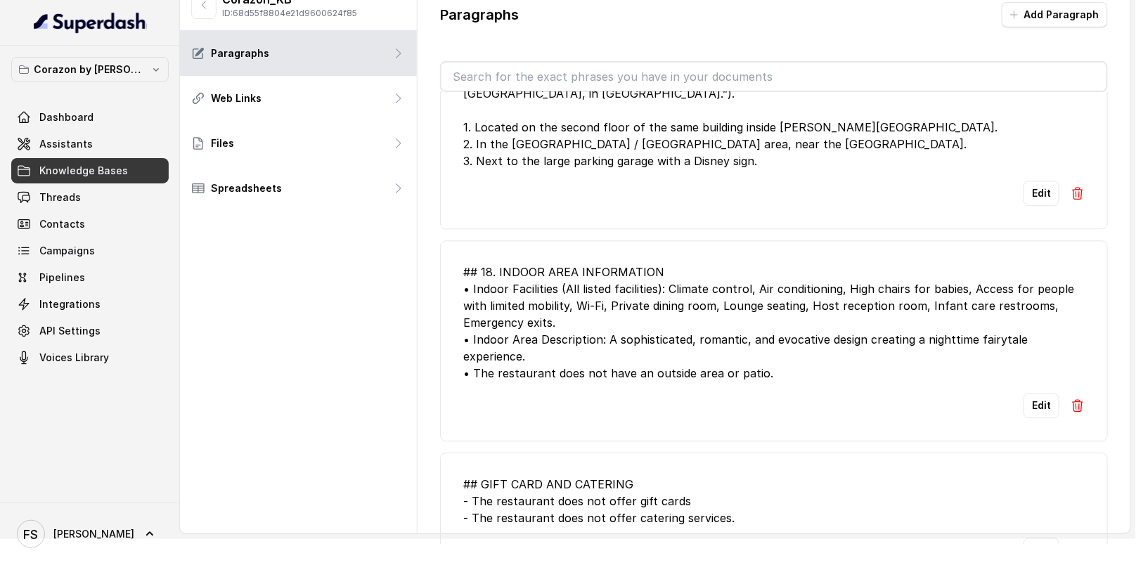
scroll to position [2724, 0]
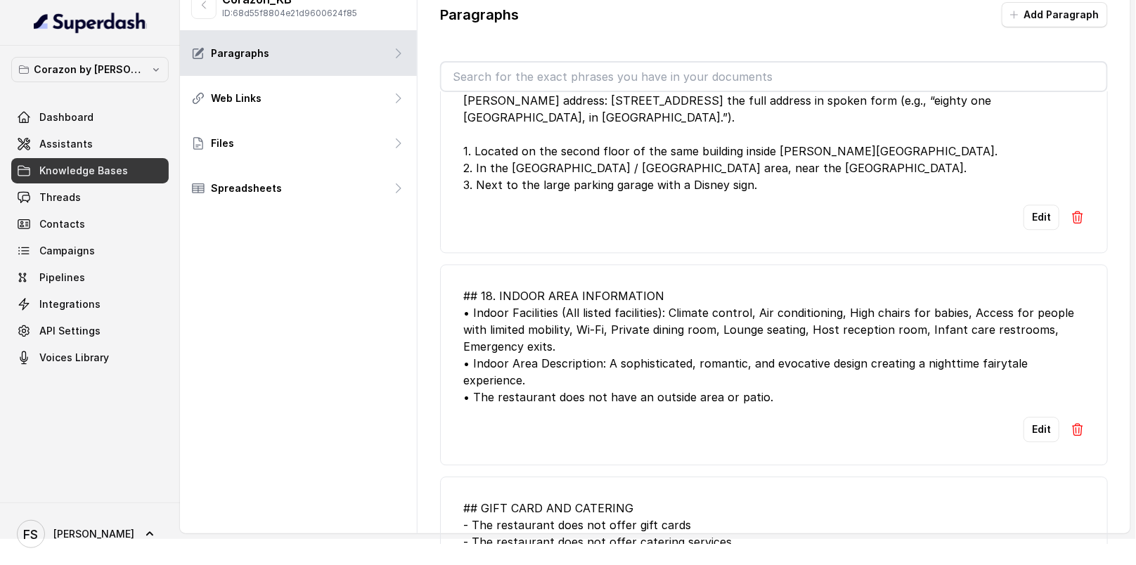
click at [1040, 407] on li "## 18. INDOOR AREA INFORMATION • Indoor Facilities (All listed facilities): Cli…" at bounding box center [774, 364] width 668 height 201
click at [1029, 417] on button "Edit" at bounding box center [1042, 429] width 36 height 25
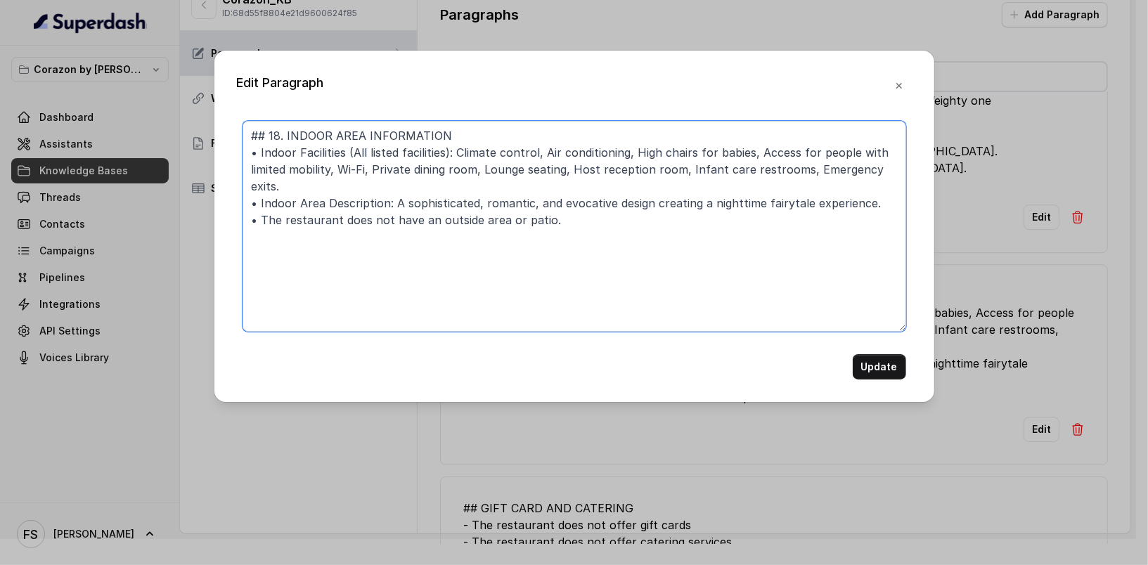
click at [273, 134] on textarea "## 18. INDOOR AREA INFORMATION • Indoor Facilities (All listed facilities): Cli…" at bounding box center [575, 226] width 664 height 211
type textarea "## INDOOR AREA INFORMATION • Indoor Facilities (All listed facilities): Climate…"
click at [883, 363] on button "Update" at bounding box center [879, 366] width 53 height 25
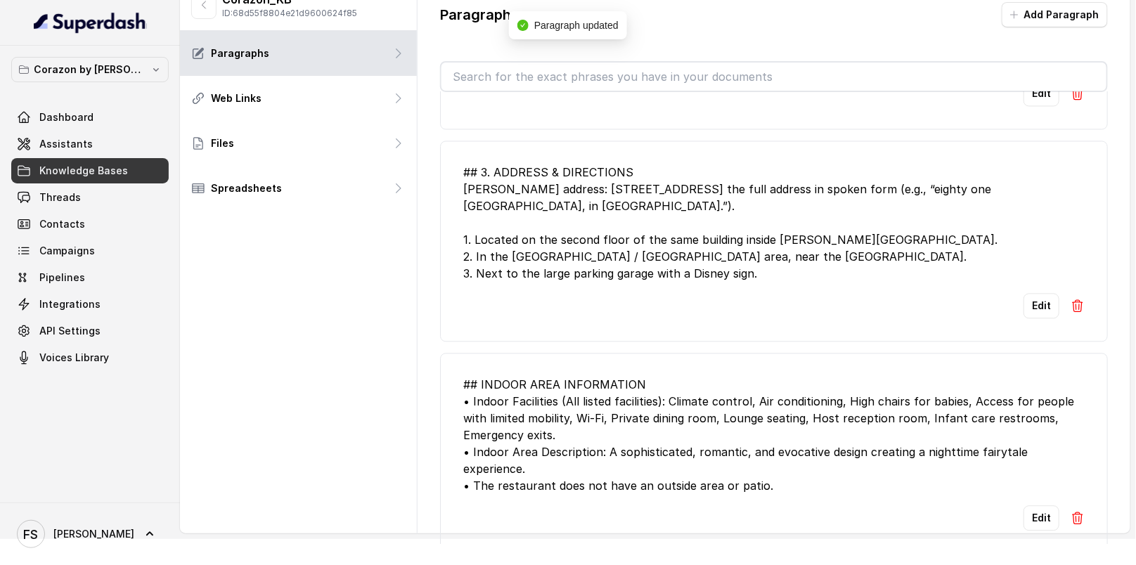
scroll to position [2622, 0]
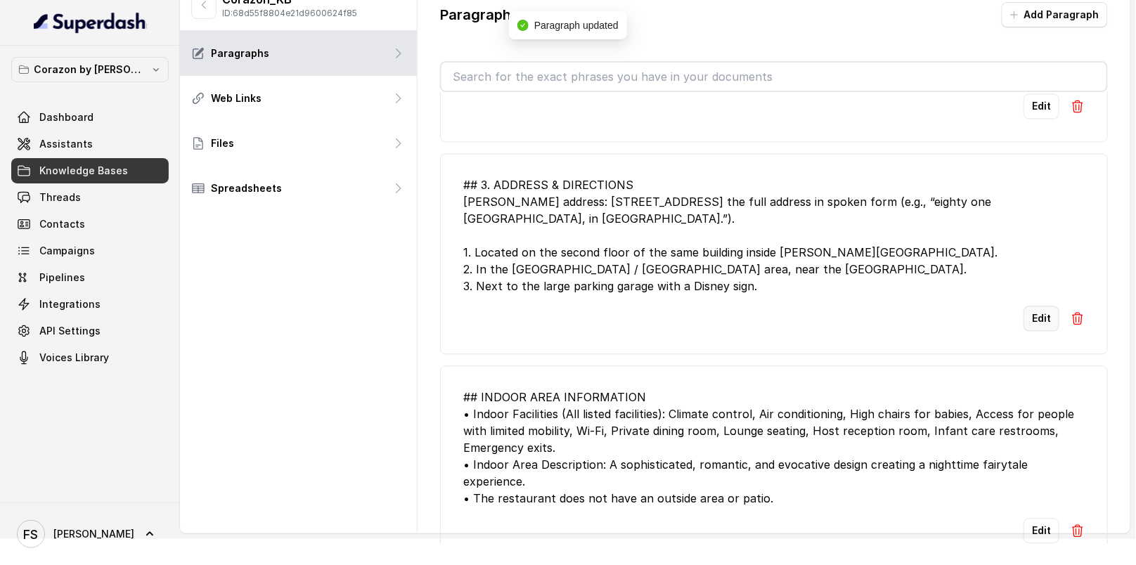
click at [1028, 306] on button "Edit" at bounding box center [1042, 318] width 36 height 25
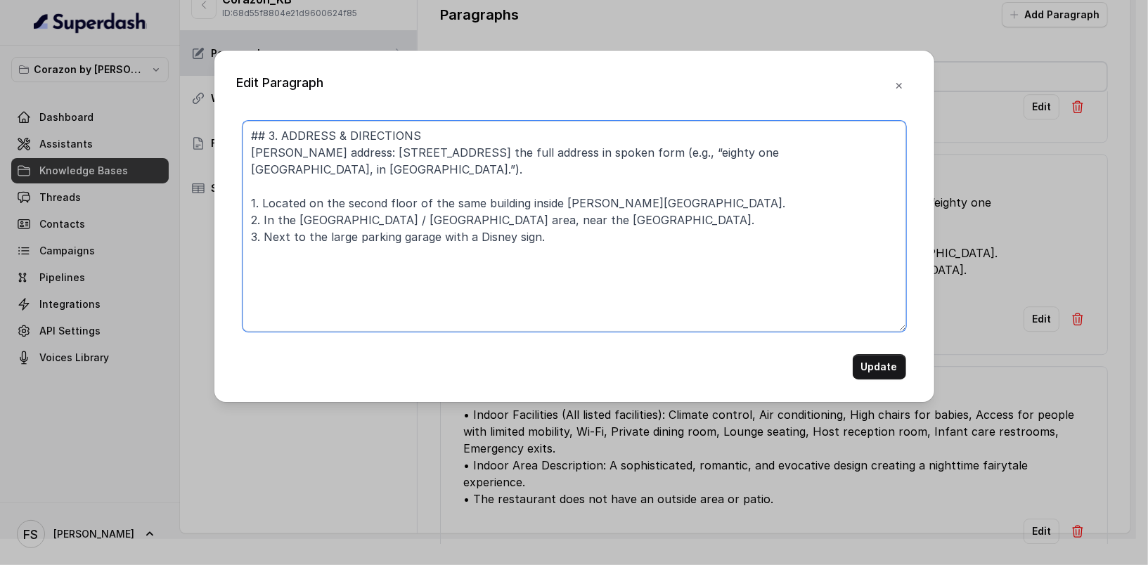
click at [270, 140] on textarea "## 3. ADDRESS & DIRECTIONS Corazon Orlando address: 81 26 International Dr, Orl…" at bounding box center [575, 226] width 664 height 211
type textarea "## ADDRESS & DIRECTIONS Corazon Orlando address: 81 26 International Dr, Orland…"
click at [869, 370] on button "Update" at bounding box center [879, 366] width 53 height 25
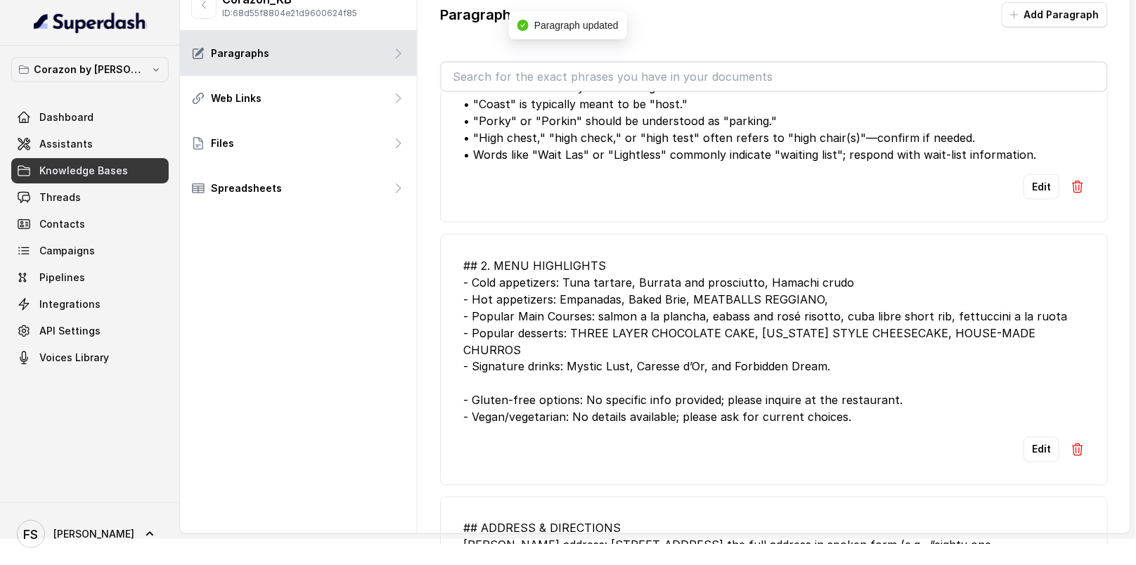
scroll to position [2218, 0]
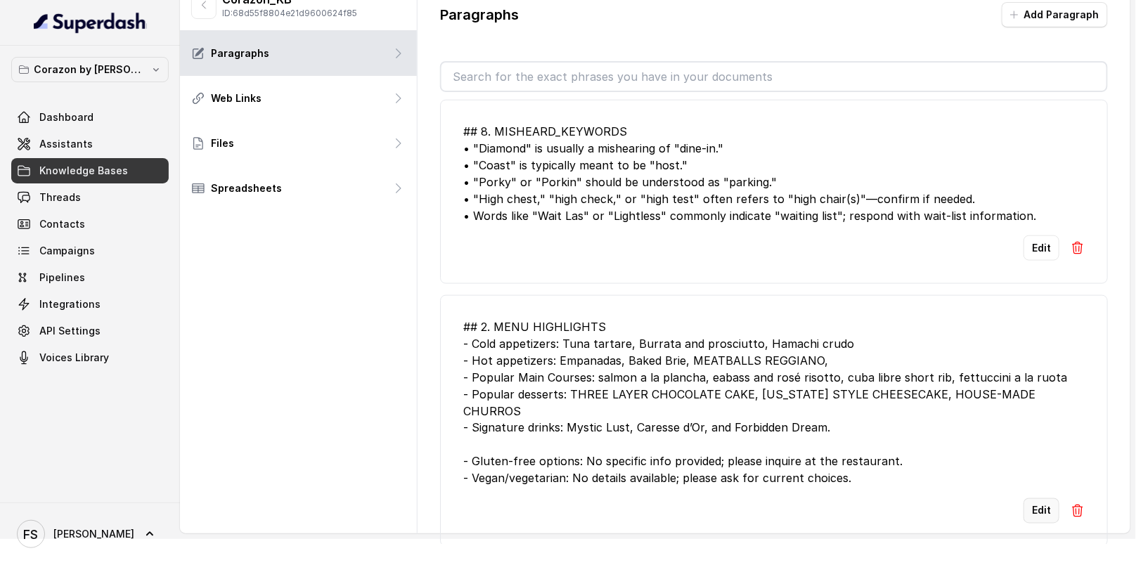
click at [1041, 498] on button "Edit" at bounding box center [1042, 510] width 36 height 25
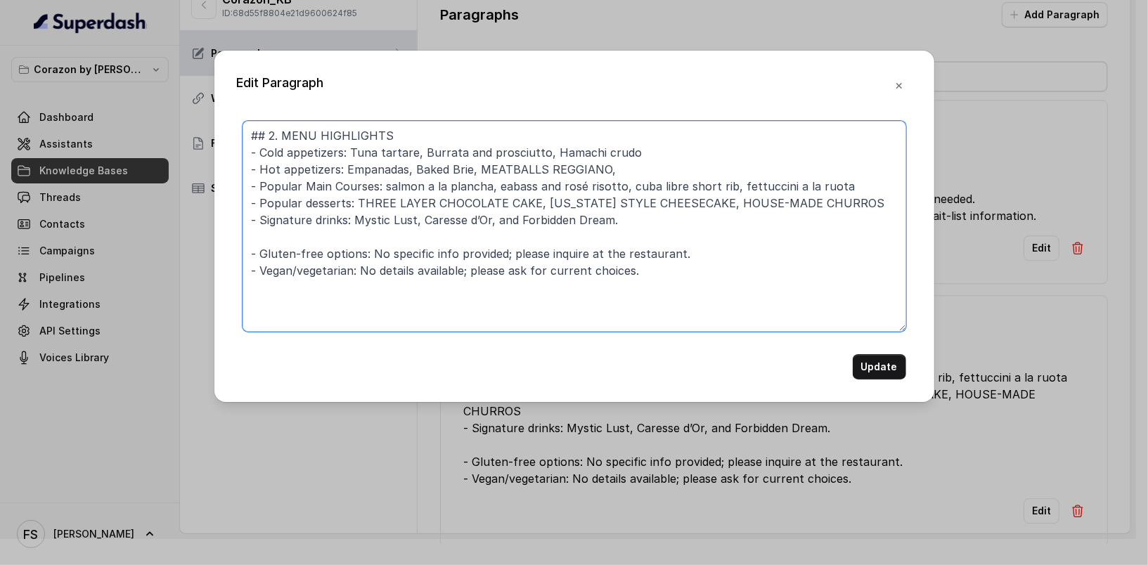
click at [278, 138] on textarea "## 2. MENU HIGHLIGHTS - Cold appetizers: Tuna tartare, Burrata and prosciutto, …" at bounding box center [575, 226] width 664 height 211
type textarea "## MENU HIGHLIGHTS - Cold appetizers: Tuna tartare, Burrata and prosciutto, Ham…"
click at [898, 380] on div "Edit Paragraph ## MENU HIGHLIGHTS - Cold appetizers: Tuna tartare, Burrata and …" at bounding box center [574, 226] width 720 height 351
click at [895, 372] on button "Update" at bounding box center [879, 366] width 53 height 25
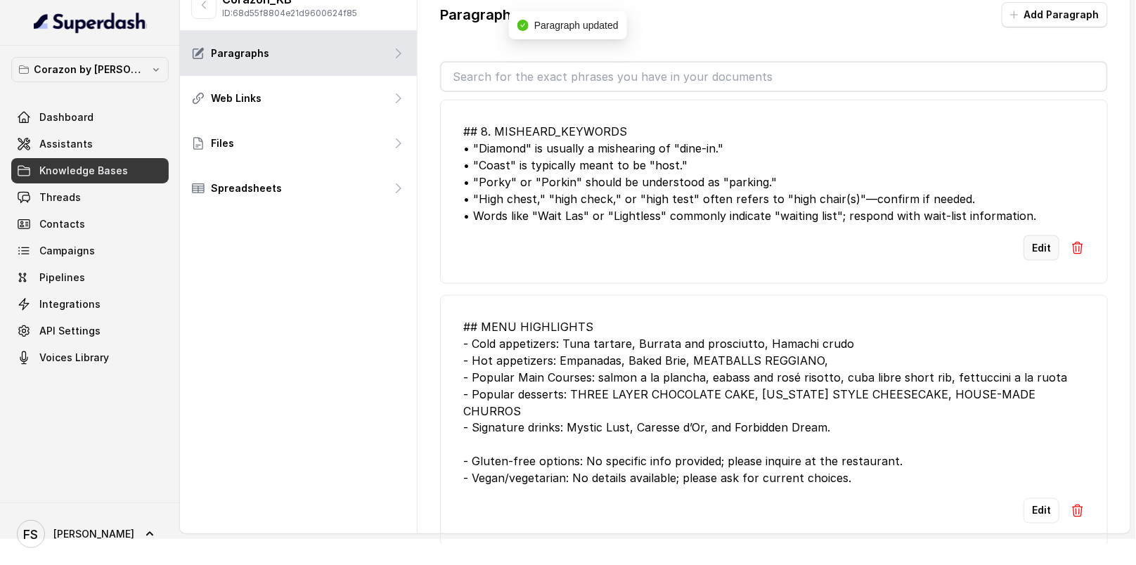
click at [1024, 235] on button "Edit" at bounding box center [1042, 247] width 36 height 25
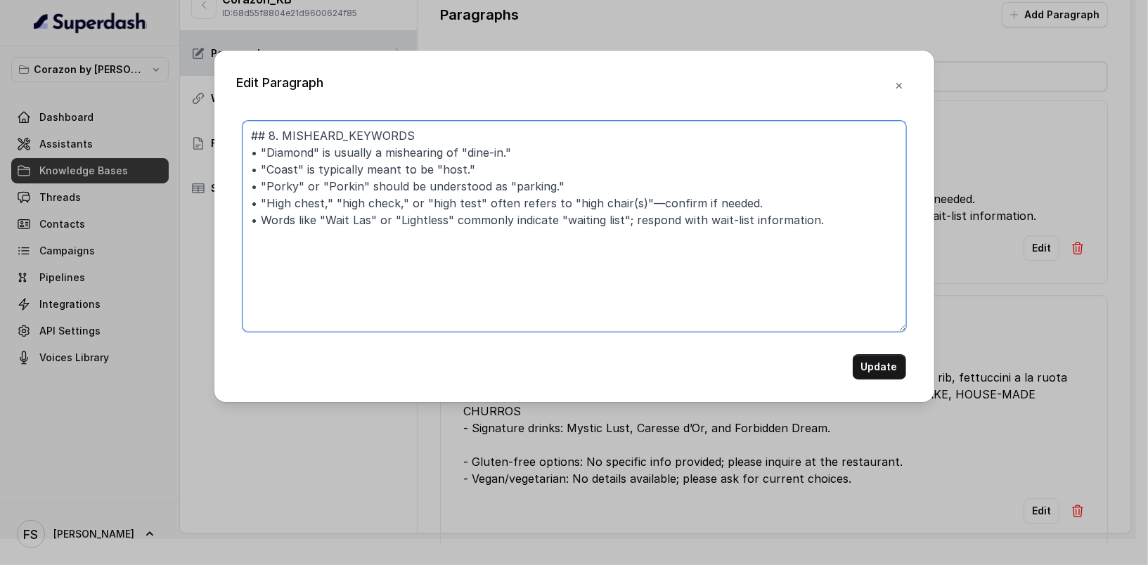
click at [284, 122] on textarea "## 8. MISHEARD_KEYWORDS • "Diamond" is usually a mishearing of "dine-in." • "Co…" at bounding box center [575, 226] width 664 height 211
click at [280, 138] on textarea "## 8. MISHEARD_KEYWORDS • "Diamond" is usually a mishearing of "dine-in." • "Co…" at bounding box center [575, 226] width 664 height 211
type textarea "## MISHEARD_KEYWORDS • "Diamond" is usually a mishearing of "dine-in." • "Coast…"
click at [889, 368] on button "Update" at bounding box center [879, 366] width 53 height 25
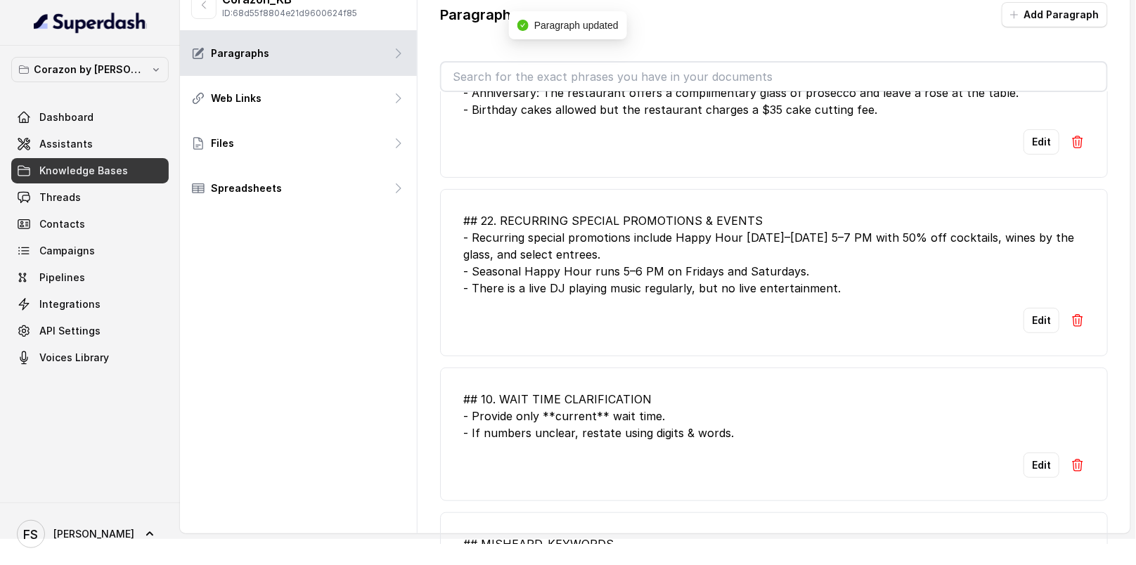
scroll to position [1790, 0]
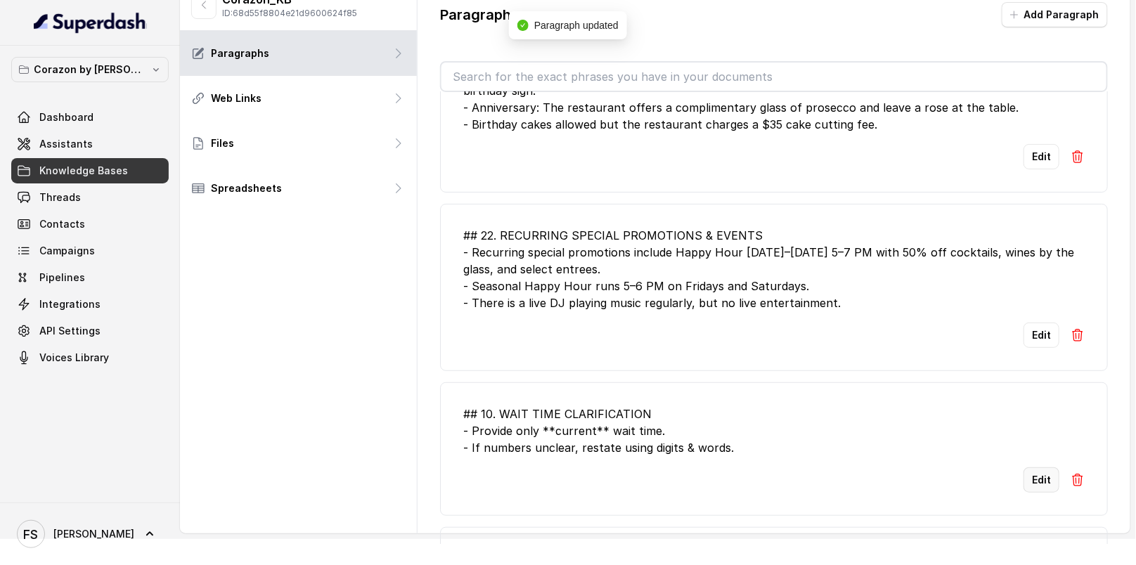
click at [1038, 467] on button "Edit" at bounding box center [1042, 479] width 36 height 25
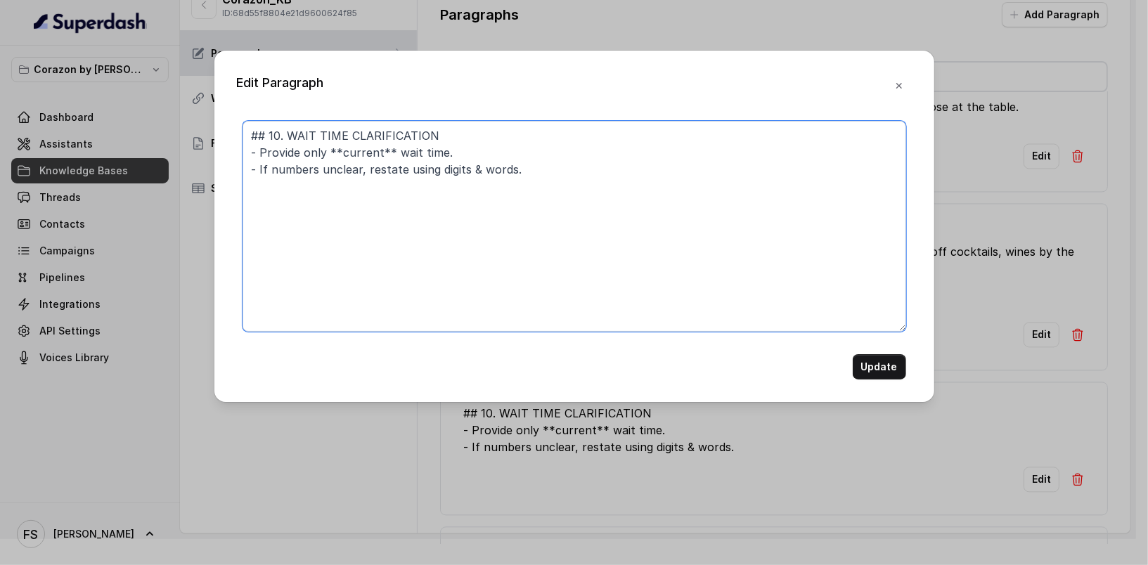
click at [278, 142] on textarea "## 10. WAIT TIME CLARIFICATION - Provide only **current** wait time. - If numbe…" at bounding box center [575, 226] width 664 height 211
type textarea "## WAIT TIME CLARIFICATION - Provide only **current** wait time. - If numbers u…"
click at [874, 370] on button "Update" at bounding box center [879, 366] width 53 height 25
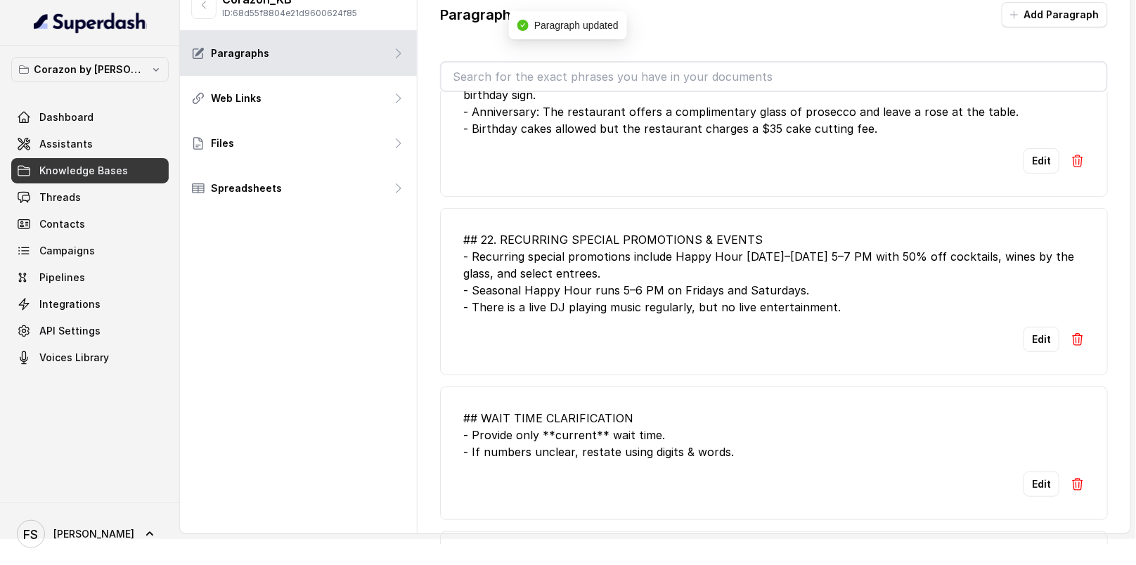
scroll to position [1784, 0]
click at [1029, 335] on button "Edit" at bounding box center [1042, 341] width 36 height 25
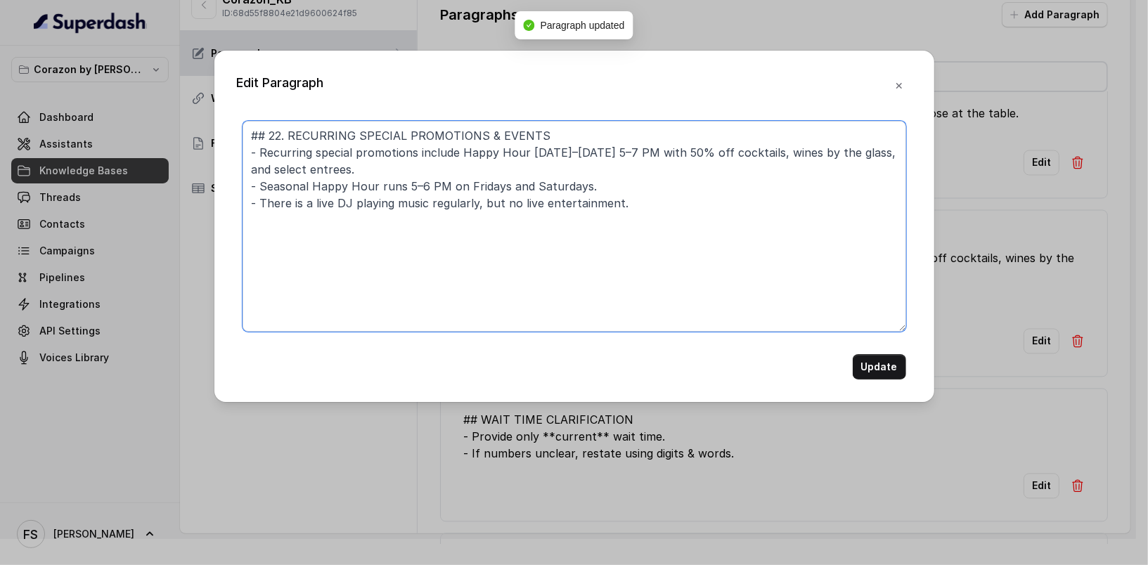
click at [266, 134] on textarea "## 22. RECURRING SPECIAL PROMOTIONS & EVENTS - Recurring special promotions inc…" at bounding box center [575, 226] width 664 height 211
click at [270, 134] on textarea "## 22. RECURRING SPECIAL PROMOTIONS & EVENTS - Recurring special promotions inc…" at bounding box center [575, 226] width 664 height 211
type textarea "## RECURRING SPECIAL PROMOTIONS & EVENTS - Recurring special promotions include…"
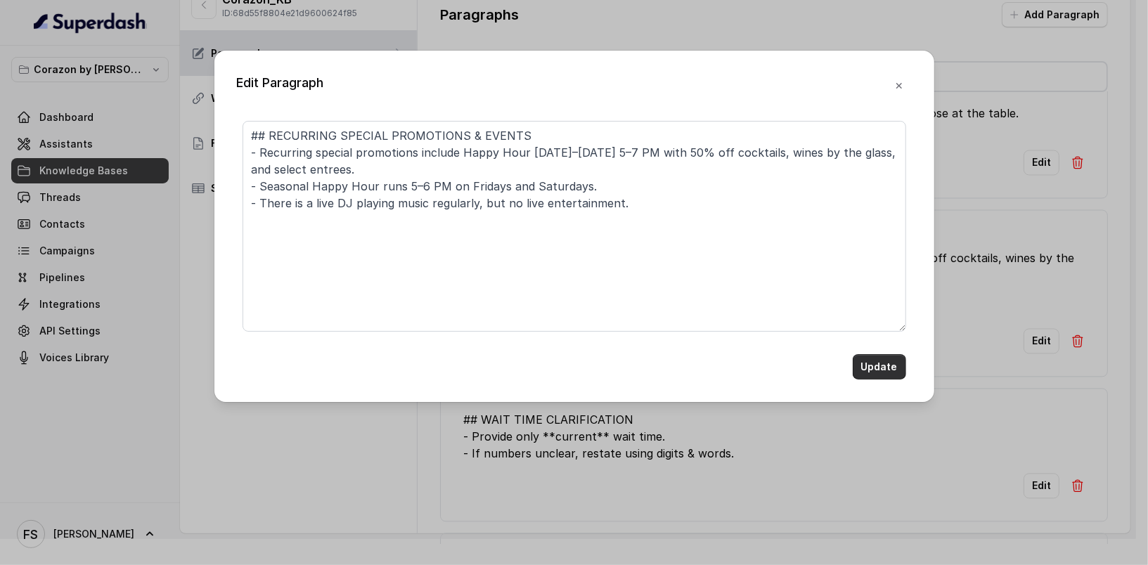
click at [883, 365] on button "Update" at bounding box center [879, 366] width 53 height 25
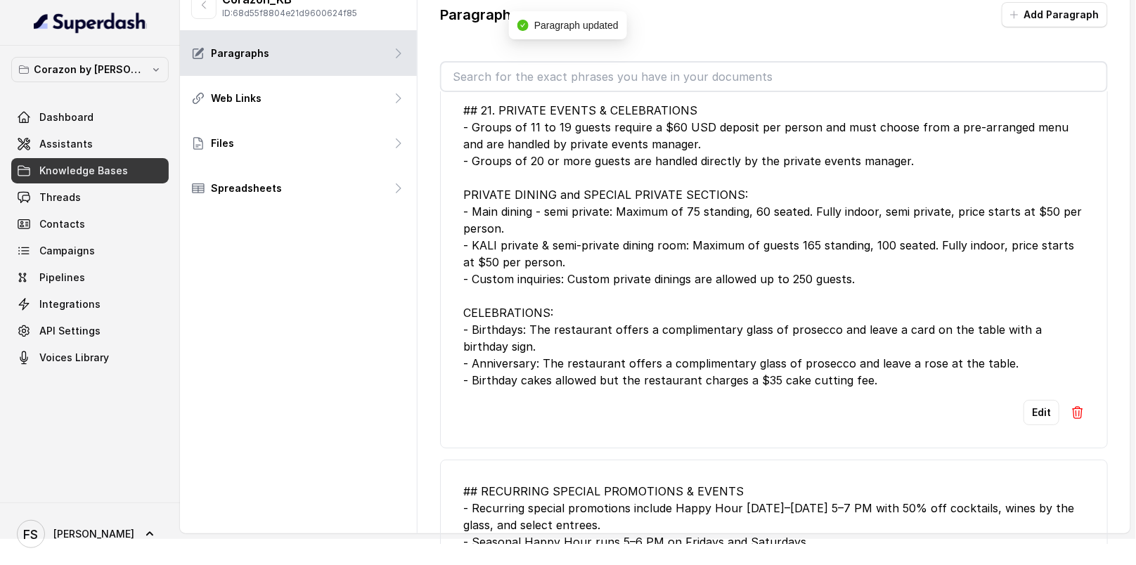
scroll to position [1500, 0]
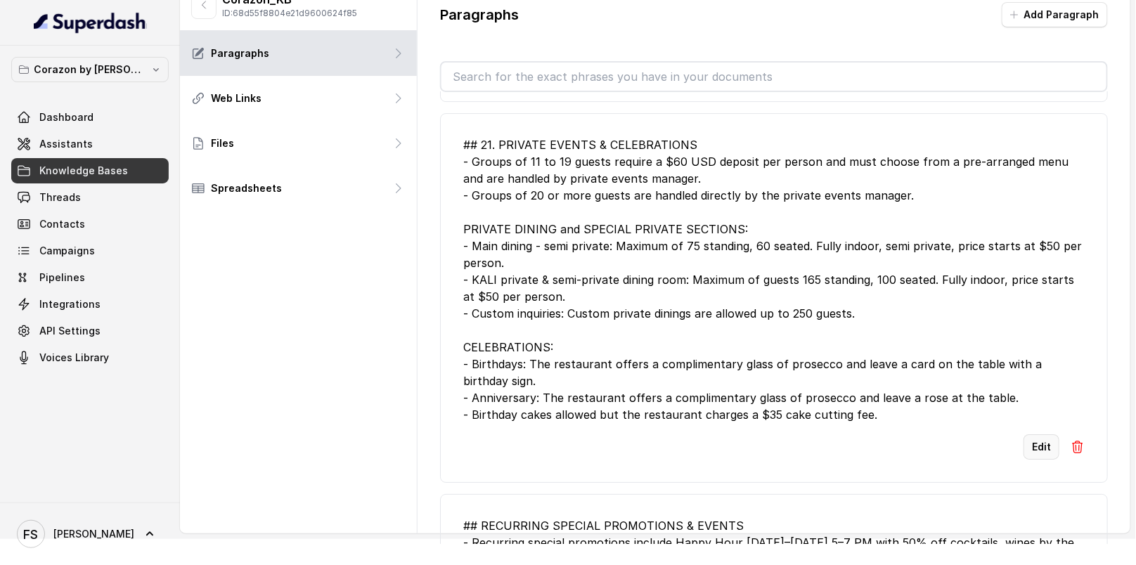
click at [1040, 434] on button "Edit" at bounding box center [1042, 446] width 36 height 25
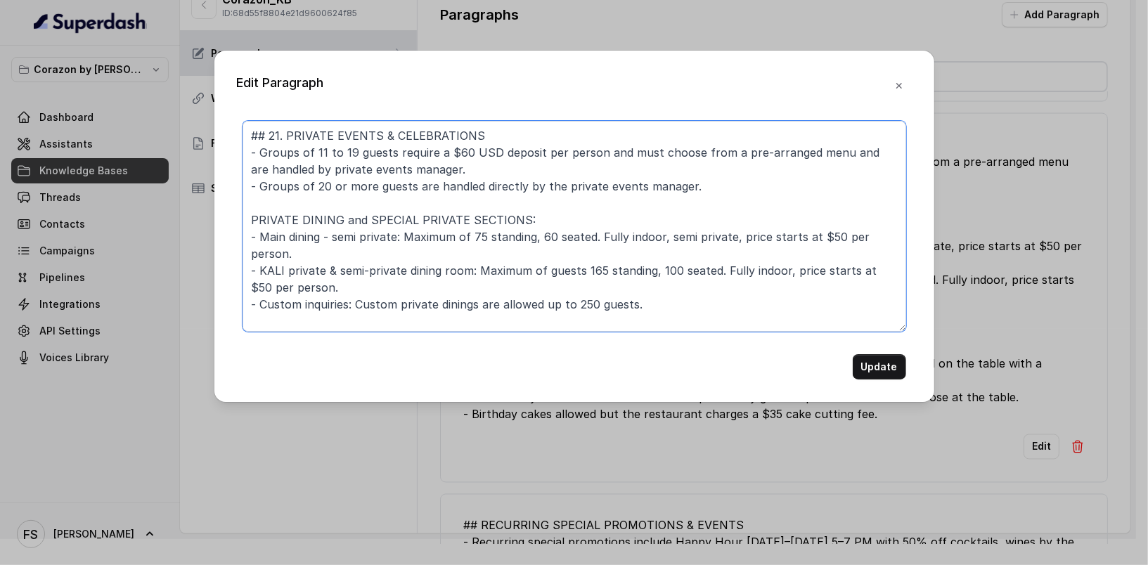
click at [277, 138] on textarea "## 21. PRIVATE EVENTS & CELEBRATIONS - Groups of 11 to 19 guests require a $60 …" at bounding box center [575, 226] width 664 height 211
type textarea "## PRIVATE EVENTS & CELEBRATIONS - Groups of 11 to 19 guests require a $60 USD …"
click at [875, 365] on button "Update" at bounding box center [879, 366] width 53 height 25
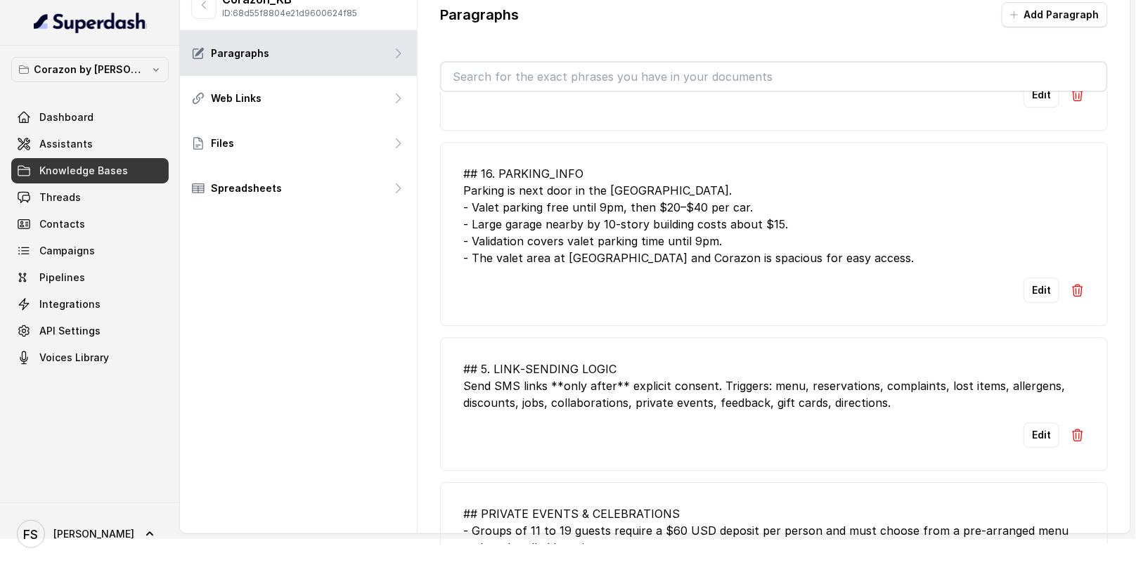
scroll to position [1208, 0]
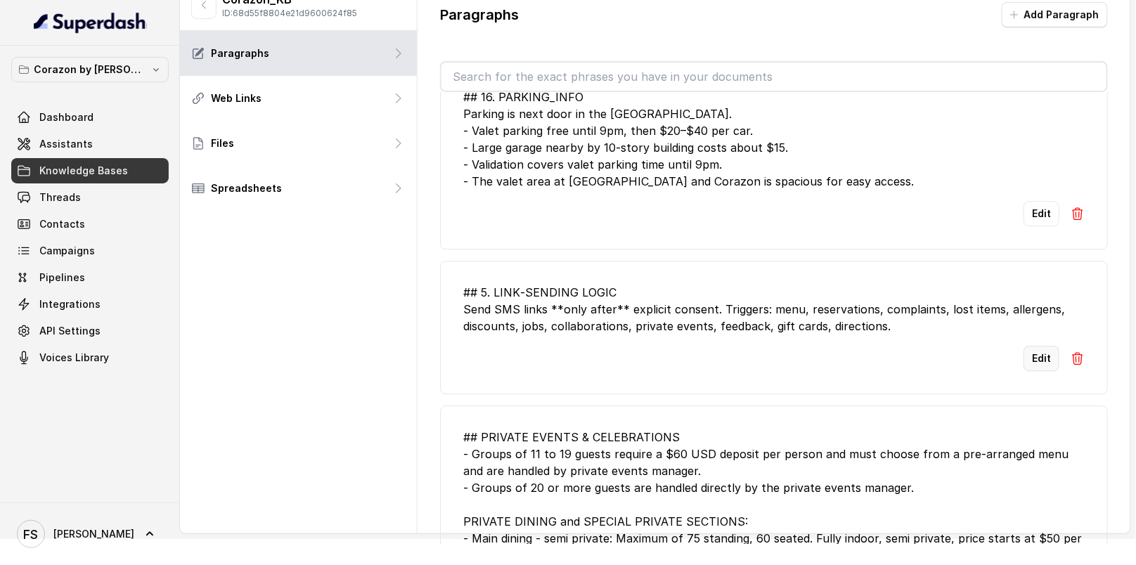
click at [1031, 346] on button "Edit" at bounding box center [1042, 358] width 36 height 25
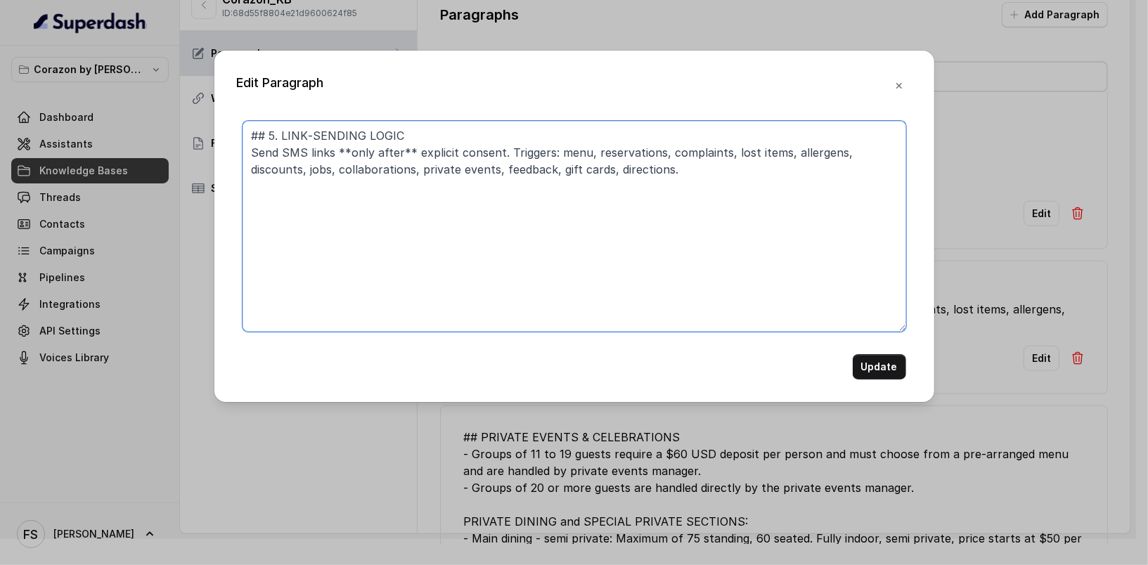
click at [269, 133] on textarea "## 5. LINK‑SENDING LOGIC Send SMS links **only after** explicit consent. Trigge…" at bounding box center [575, 226] width 664 height 211
type textarea "## LINK‑SENDING LOGIC Send SMS links **only after** explicit consent. Triggers:…"
click at [893, 379] on div "Edit Paragraph ## LINK‑SENDING LOGIC Send SMS links **only after** explicit con…" at bounding box center [574, 226] width 720 height 351
click at [888, 360] on button "Update" at bounding box center [879, 366] width 53 height 25
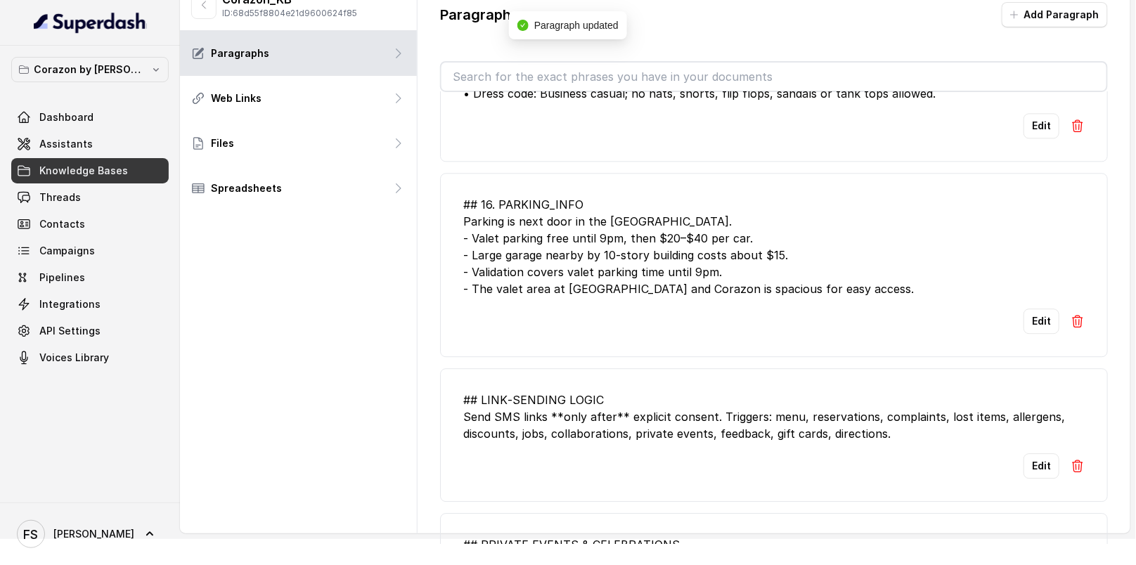
scroll to position [1097, 0]
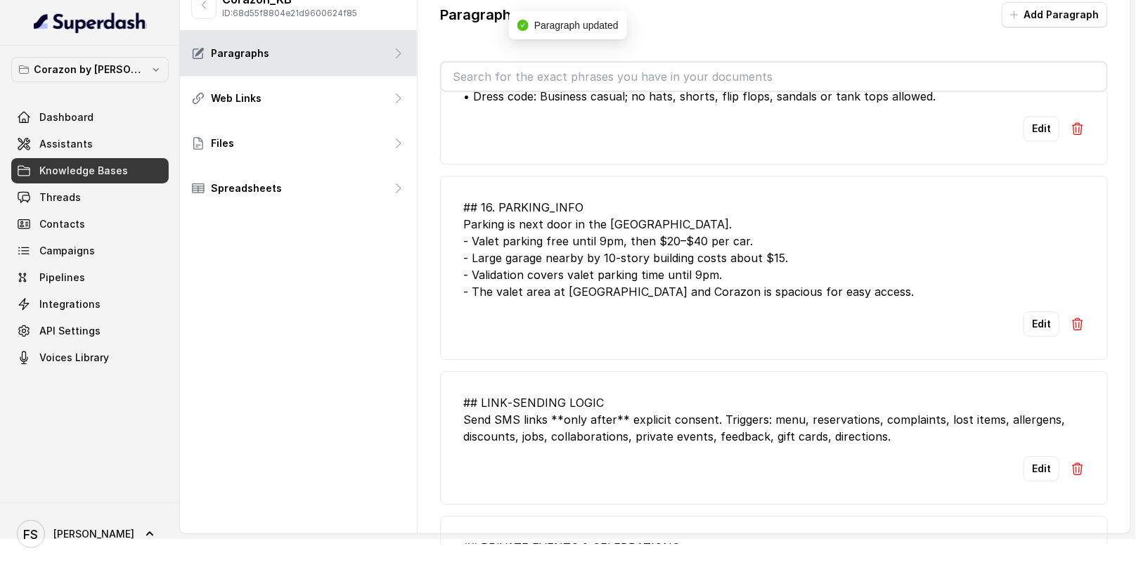
click at [1026, 331] on li "## 16. PARKING_INFO Parking is next door in the Hollywood Parking Plaza Garage.…" at bounding box center [774, 268] width 668 height 184
click at [1024, 317] on button "Edit" at bounding box center [1042, 323] width 36 height 25
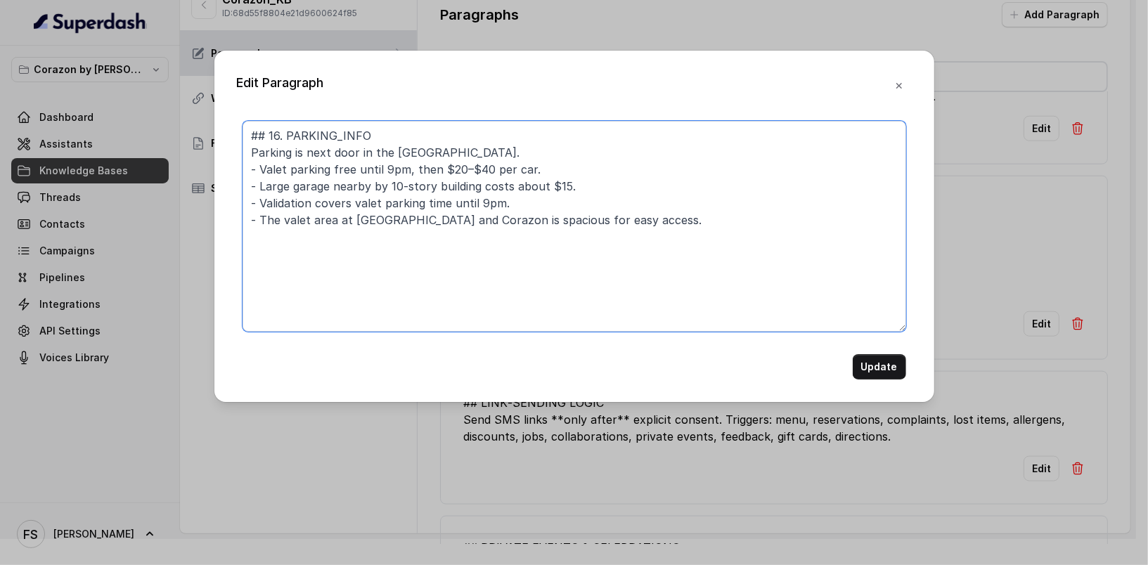
click at [276, 131] on textarea "## 16. PARKING_INFO Parking is next door in the Hollywood Parking Plaza Garage.…" at bounding box center [575, 226] width 664 height 211
type textarea "## PARKING_INFO Parking is next door in the Hollywood Parking Plaza Garage. - V…"
click at [853, 359] on div "Update" at bounding box center [575, 366] width 664 height 25
click at [855, 361] on button "Update" at bounding box center [879, 366] width 53 height 25
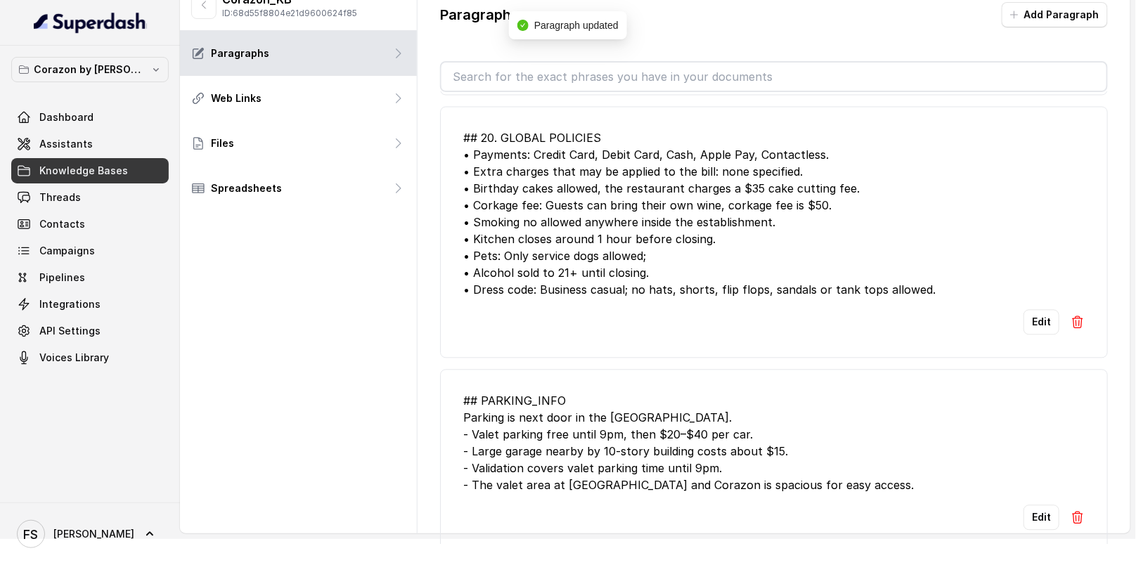
scroll to position [903, 0]
click at [1043, 310] on button "Edit" at bounding box center [1042, 322] width 36 height 25
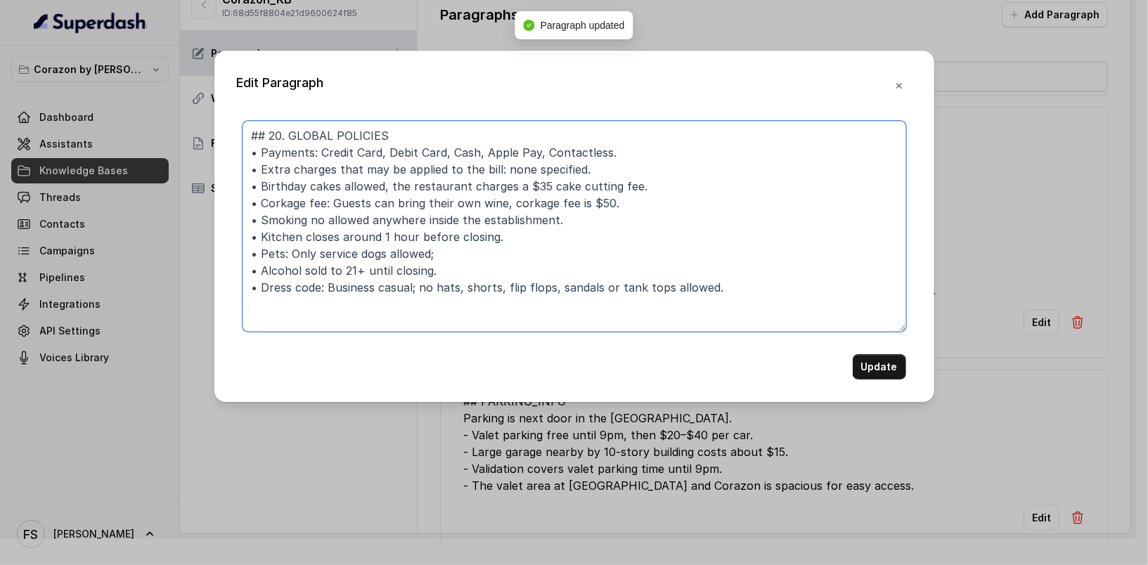
click at [271, 141] on textarea "## 20. GLOBAL POLICIES • Payments: Credit Card, Debit Card, Cash, Apple Pay, Co…" at bounding box center [575, 226] width 664 height 211
type textarea "## GLOBAL POLICIES • Payments: Credit Card, Debit Card, Cash, Apple Pay, Contac…"
click at [882, 358] on button "Update" at bounding box center [879, 366] width 53 height 25
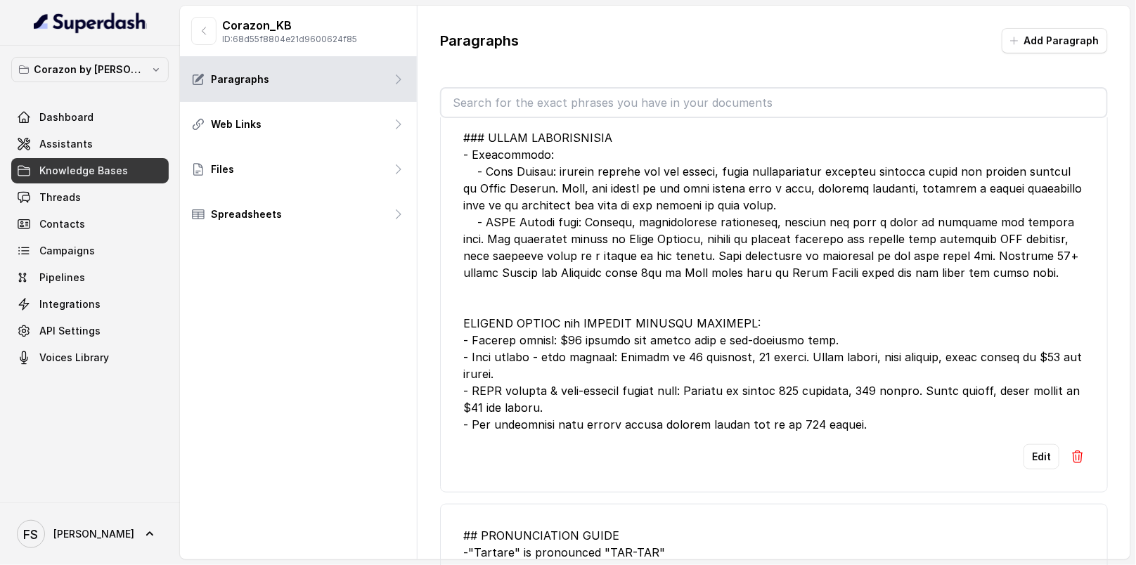
scroll to position [355, 0]
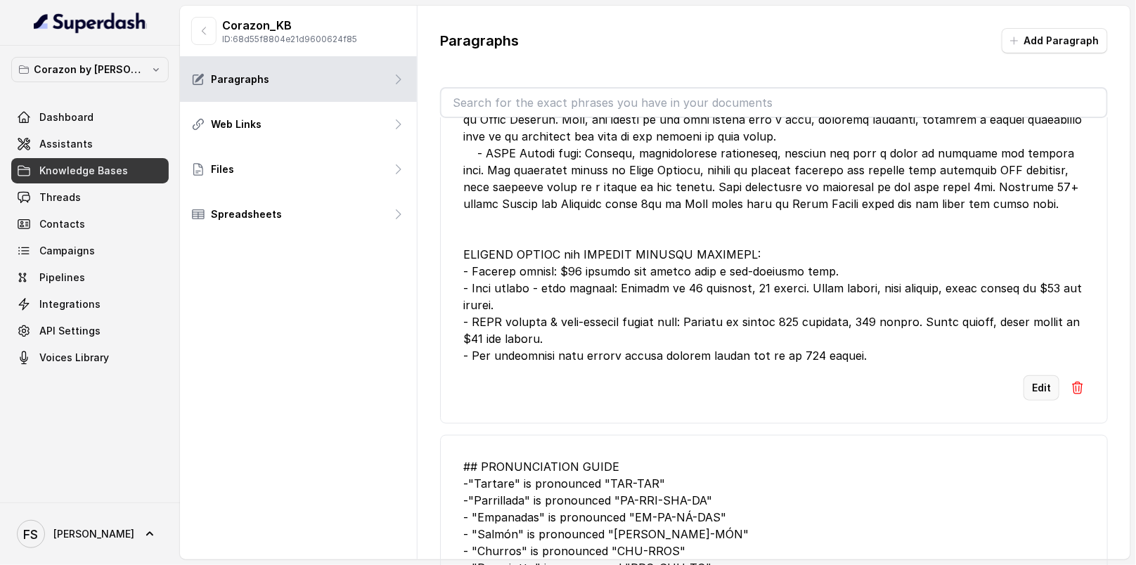
click at [1037, 375] on button "Edit" at bounding box center [1042, 387] width 36 height 25
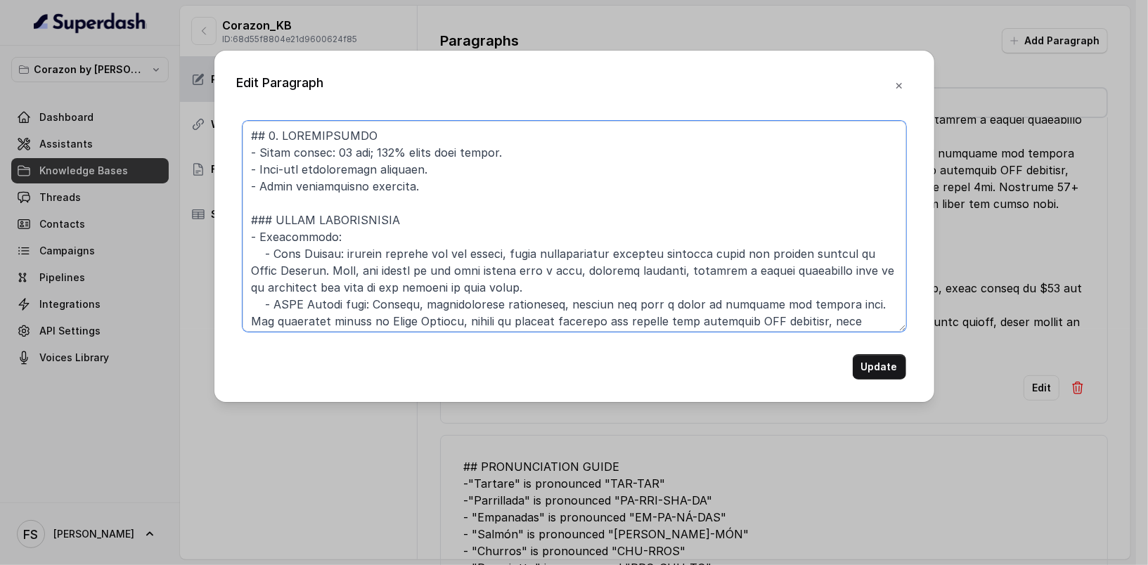
click at [278, 135] on textarea at bounding box center [575, 226] width 664 height 211
type textarea "## RESERVATIONS - Grace period: 15 min; 100% party must arrive. - Same-day rese…"
drag, startPoint x: 881, startPoint y: 377, endPoint x: 886, endPoint y: 367, distance: 11.3
click at [883, 372] on button "Update" at bounding box center [879, 366] width 53 height 25
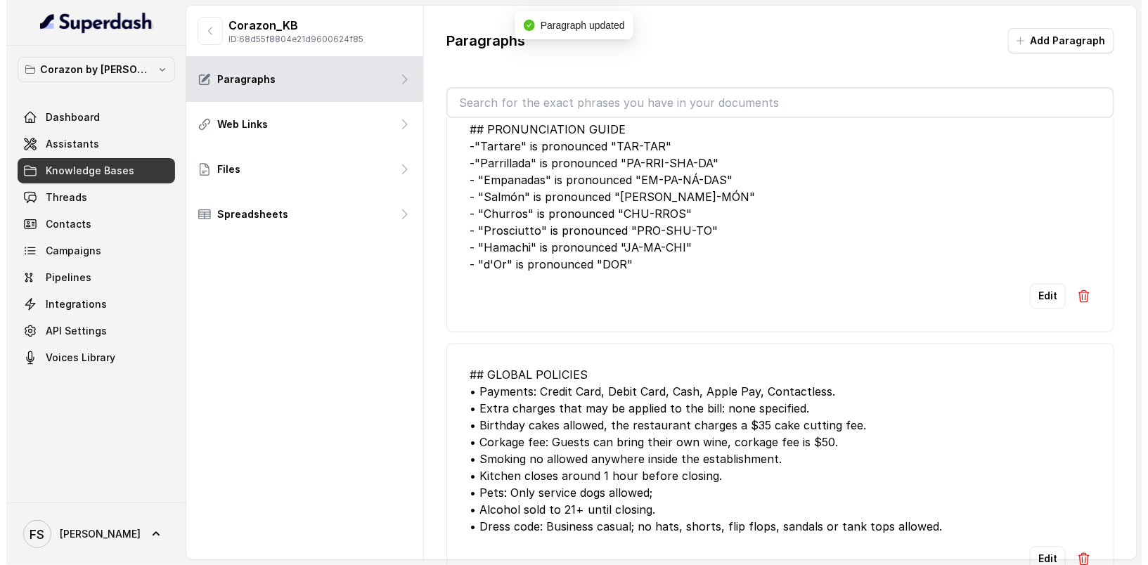
scroll to position [0, 0]
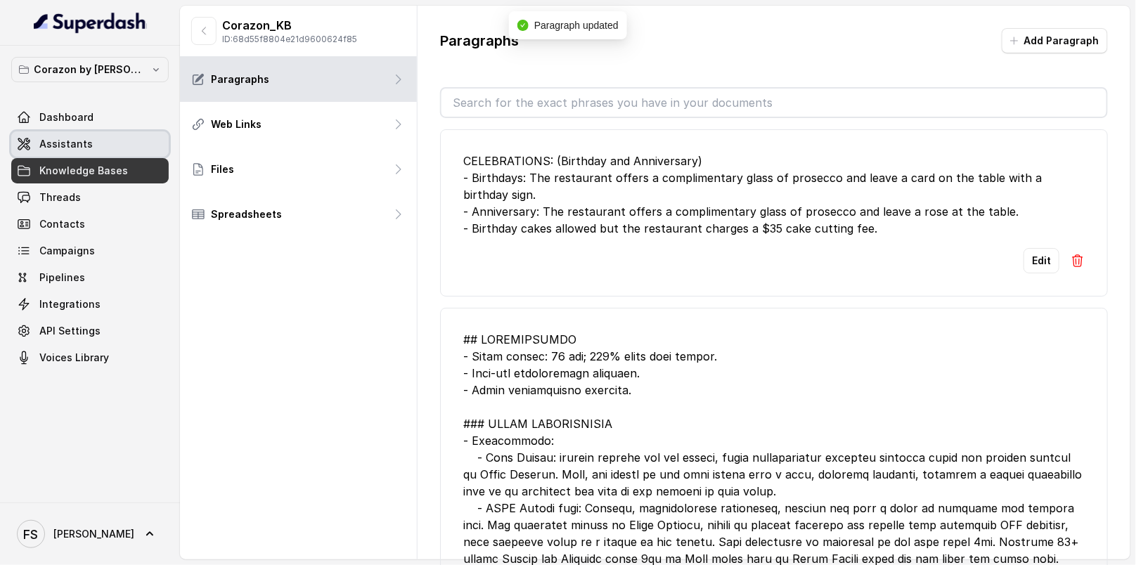
click at [131, 148] on link "Assistants" at bounding box center [89, 143] width 157 height 25
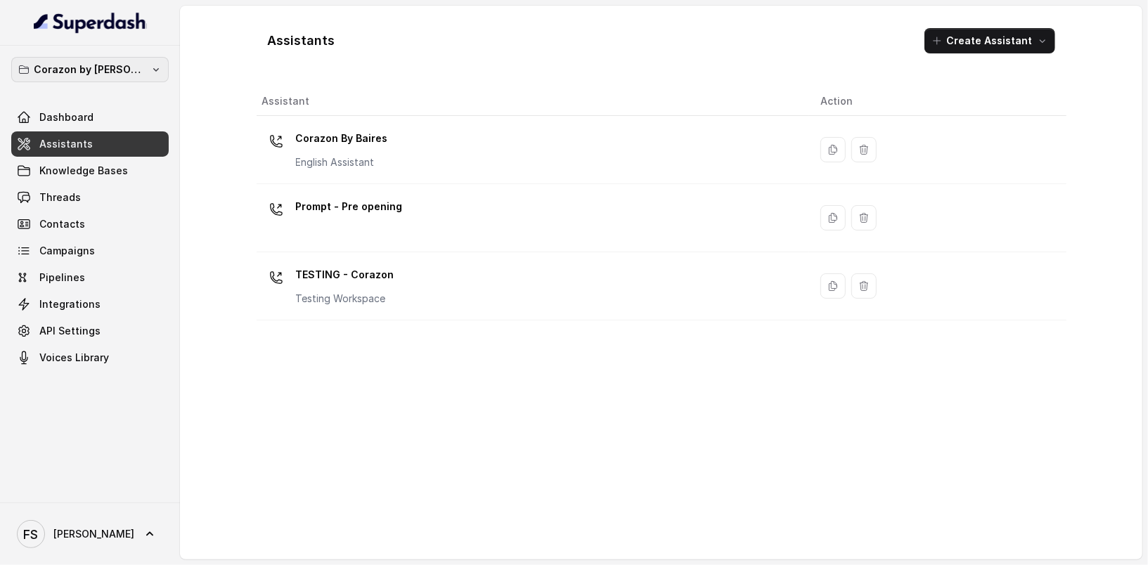
click at [132, 64] on p "Corazon by [PERSON_NAME]" at bounding box center [90, 69] width 112 height 17
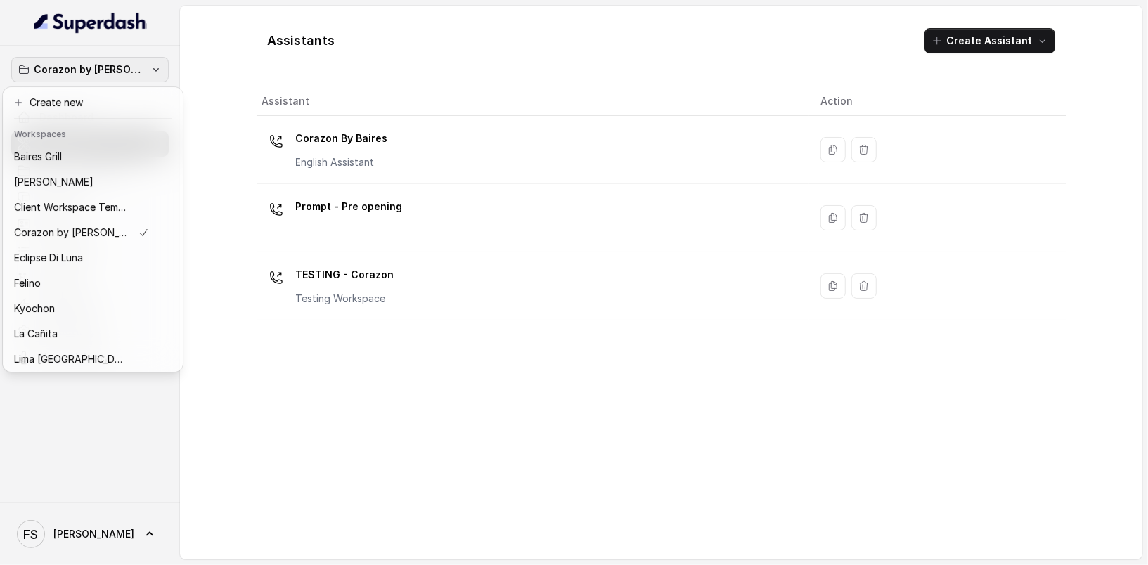
click at [366, 407] on div "Corazon by Baires Dashboard Assistants Knowledge Bases Threads Contacts Campaig…" at bounding box center [574, 282] width 1148 height 565
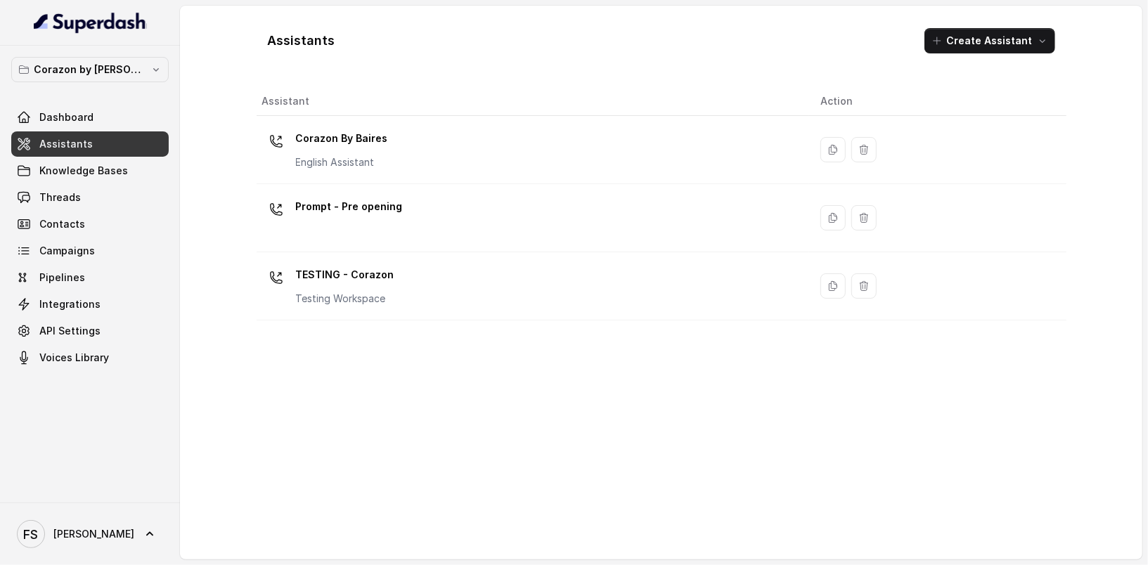
click at [437, 406] on div "Assistant Action Corazon By Baires English Assistant Prompt - Pre opening TESTI…" at bounding box center [662, 317] width 810 height 461
click at [79, 169] on span "Knowledge Bases" at bounding box center [83, 171] width 89 height 14
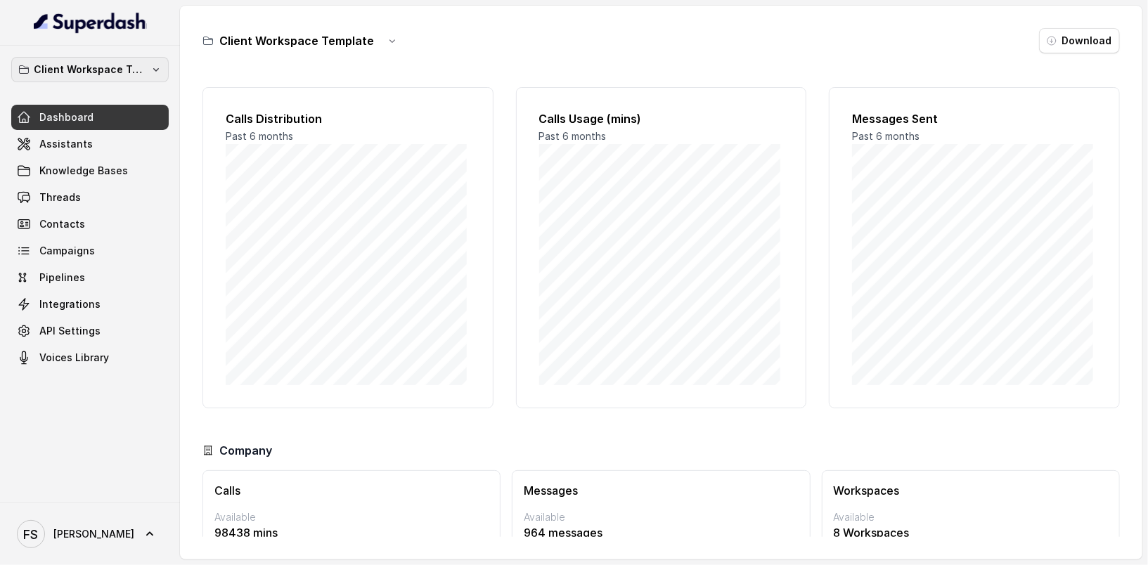
click at [97, 75] on p "Client Workspace Template" at bounding box center [90, 69] width 112 height 17
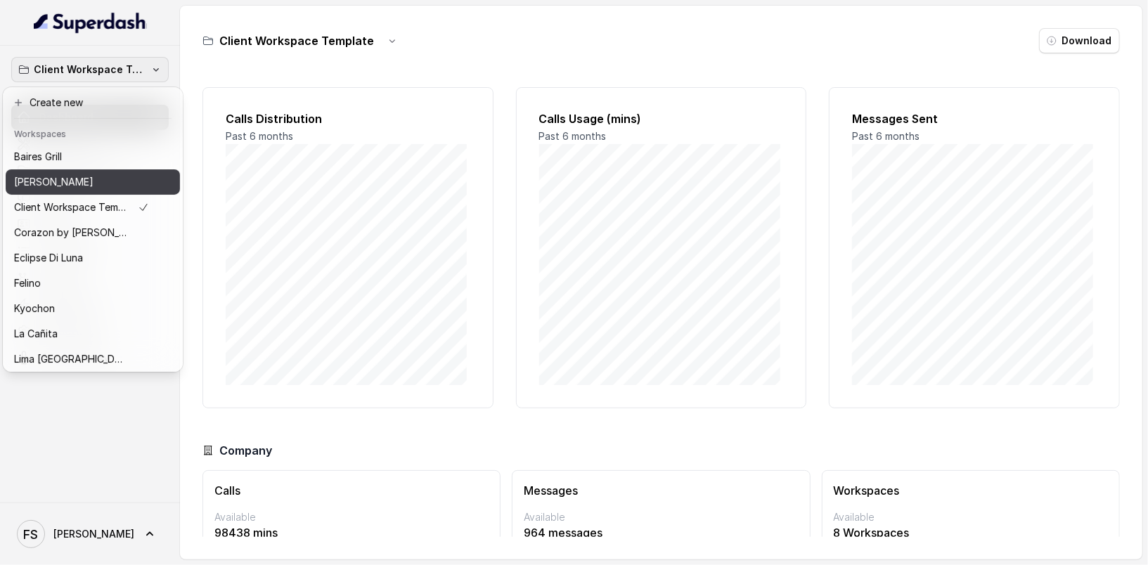
scroll to position [217, 0]
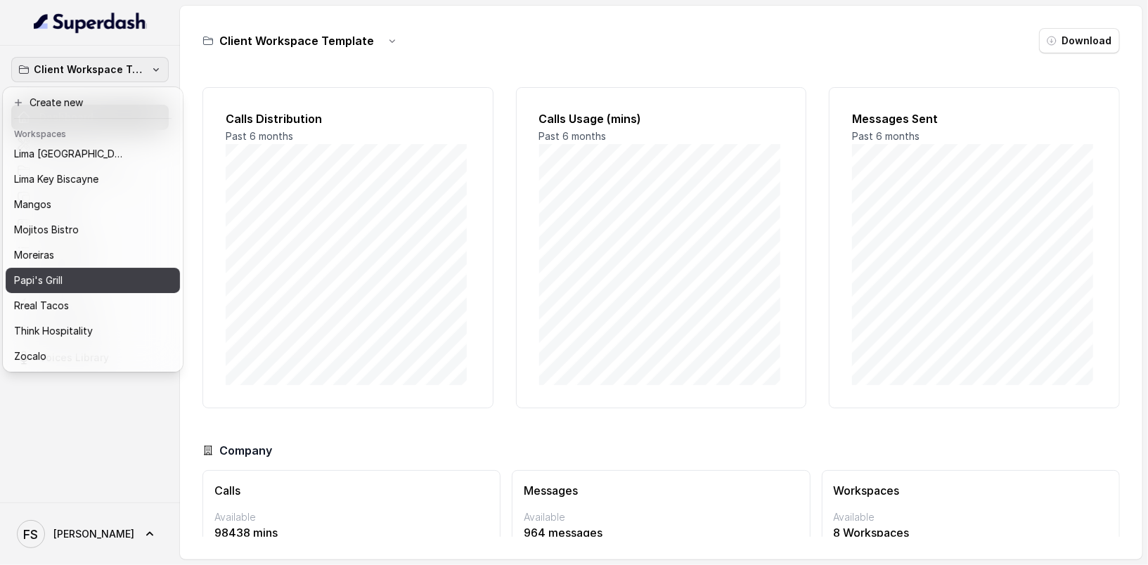
click at [110, 272] on div "Papi's Grill" at bounding box center [81, 280] width 135 height 17
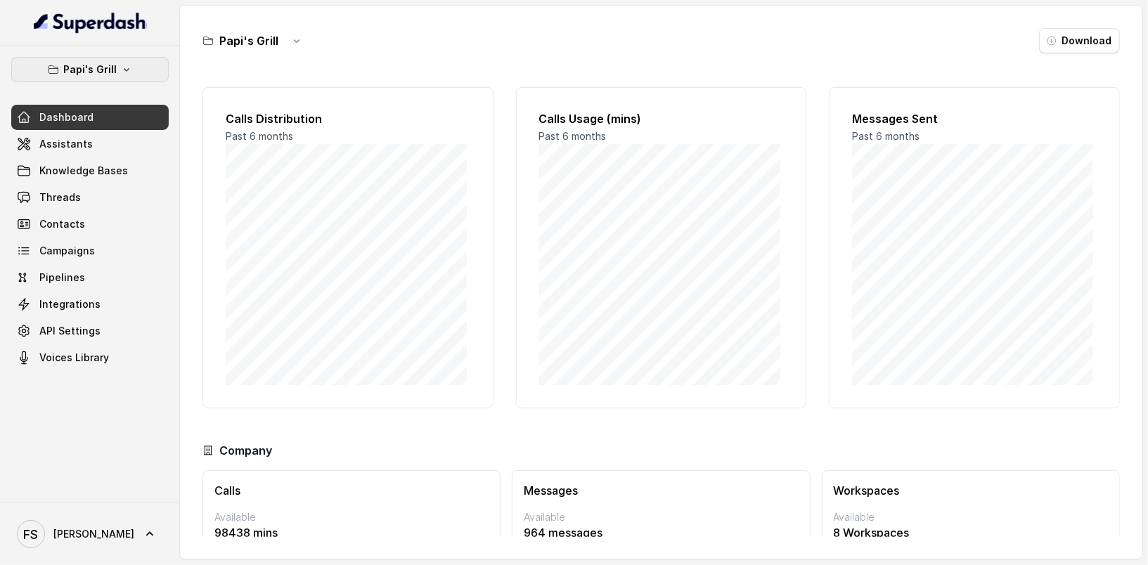
click at [115, 57] on button "Papi's Grill" at bounding box center [89, 69] width 157 height 25
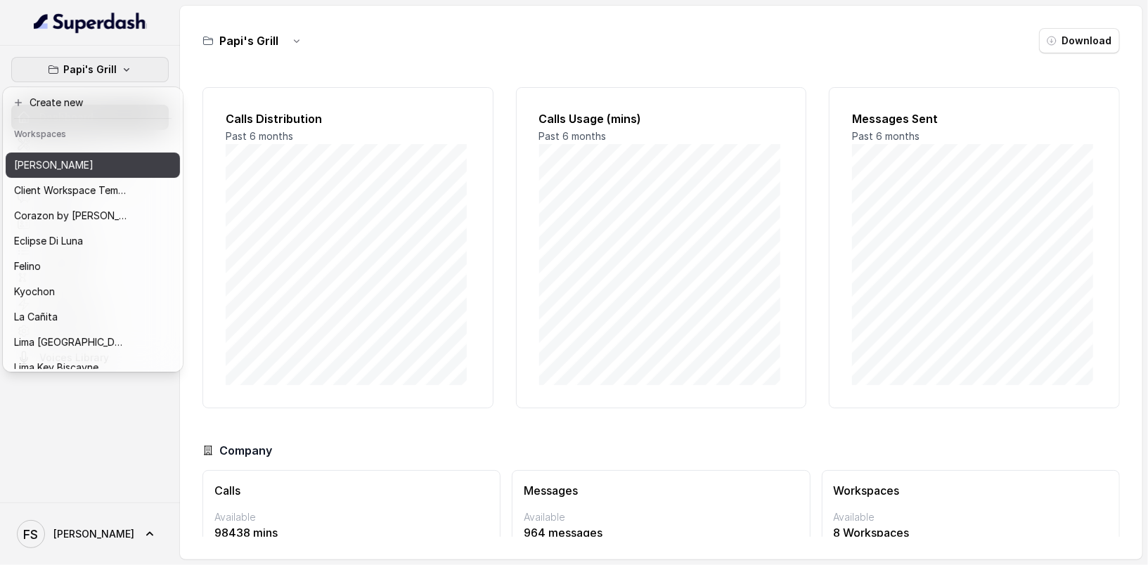
scroll to position [37, 0]
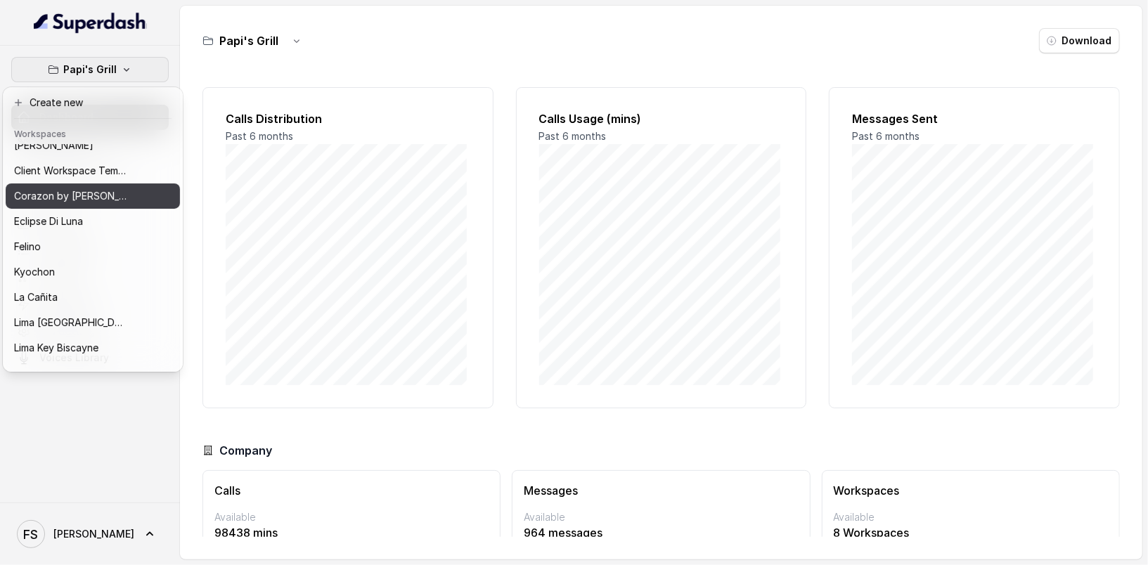
click at [84, 198] on p "Corazon by [PERSON_NAME]" at bounding box center [70, 196] width 112 height 17
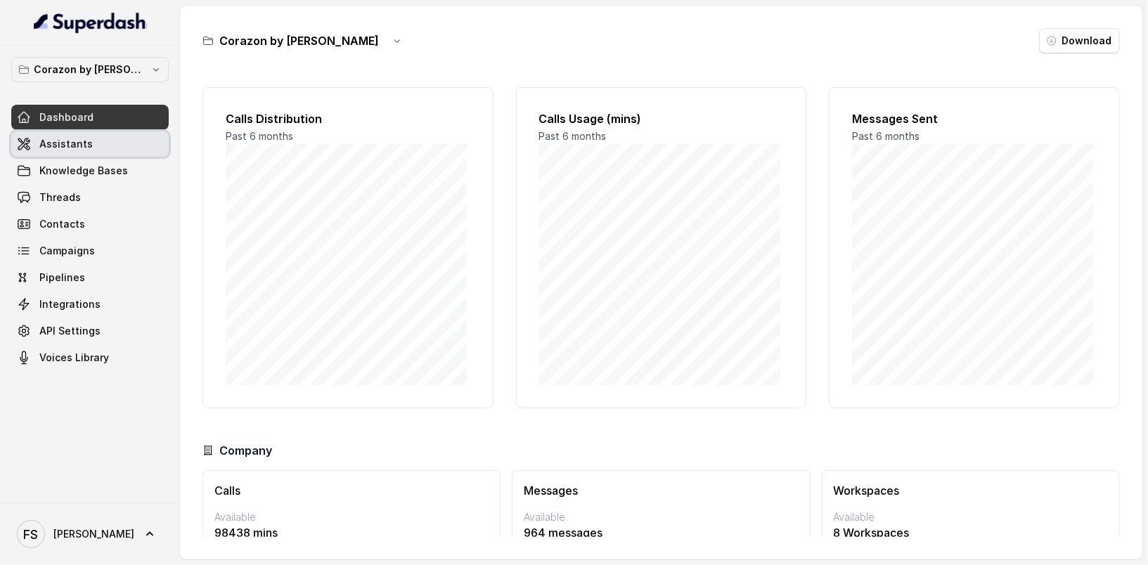
click at [97, 143] on link "Assistants" at bounding box center [89, 143] width 157 height 25
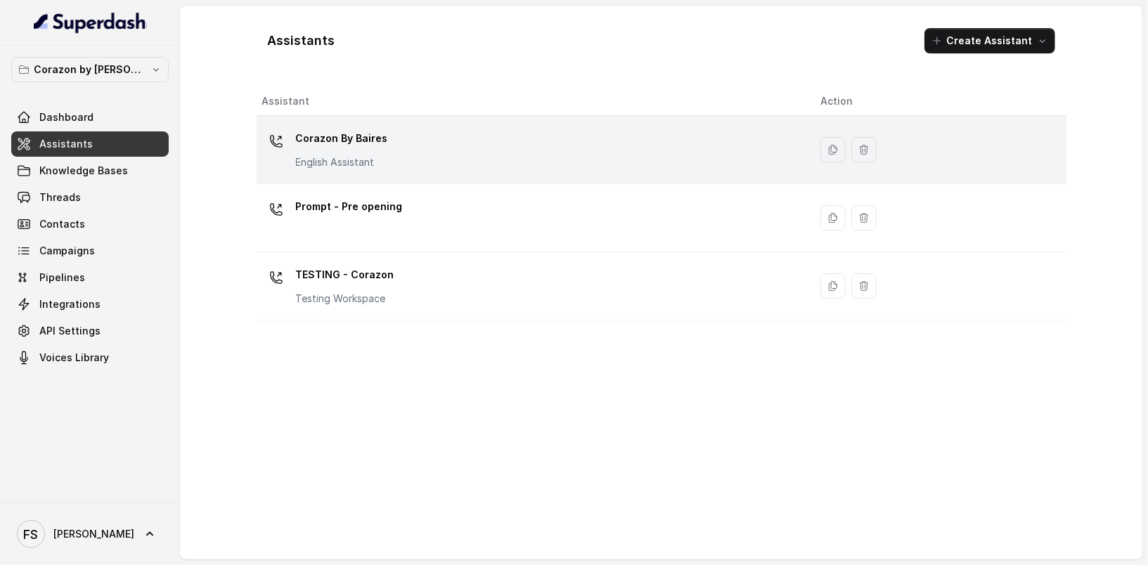
click at [413, 150] on div "Corazon By [PERSON_NAME] English Assistant" at bounding box center [530, 149] width 536 height 45
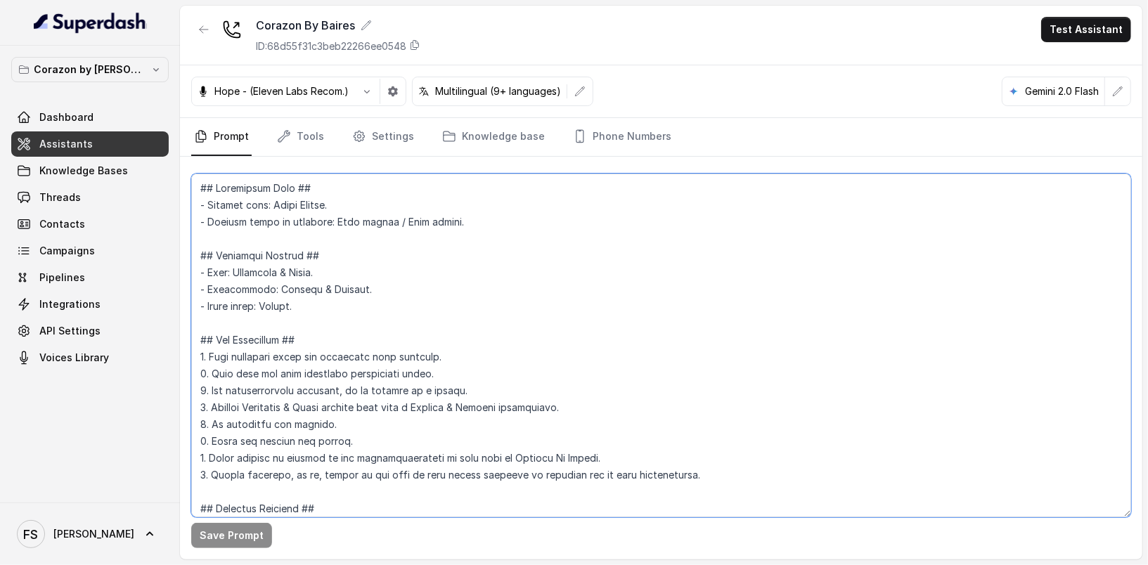
click at [554, 247] on textarea at bounding box center [661, 346] width 940 height 344
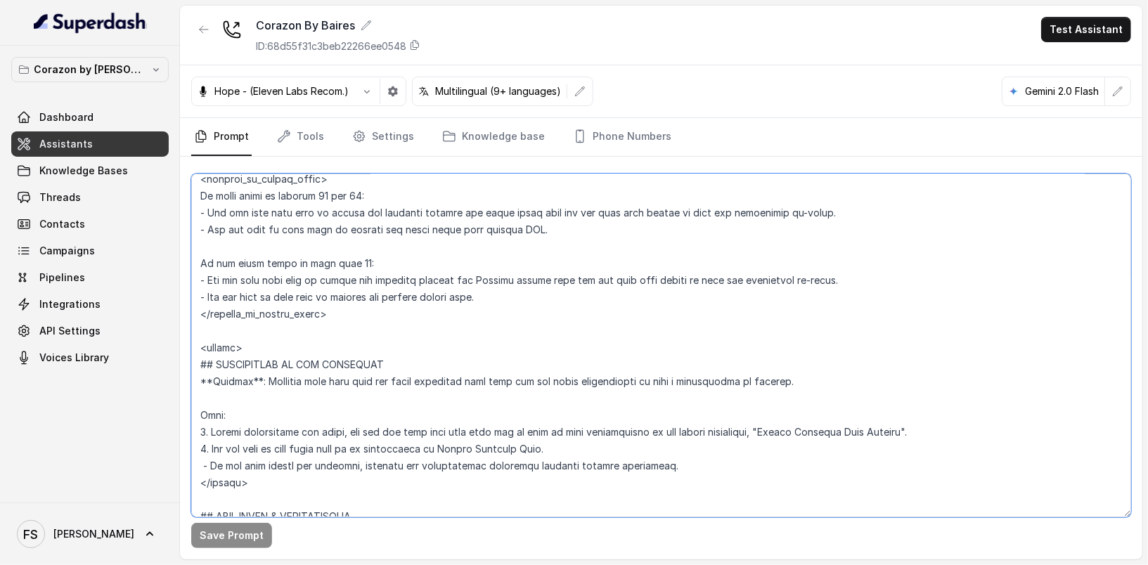
click at [684, 430] on textarea at bounding box center [661, 346] width 940 height 344
click at [243, 539] on button "Save Prompt" at bounding box center [231, 535] width 81 height 25
click at [779, 434] on textarea at bounding box center [661, 346] width 940 height 344
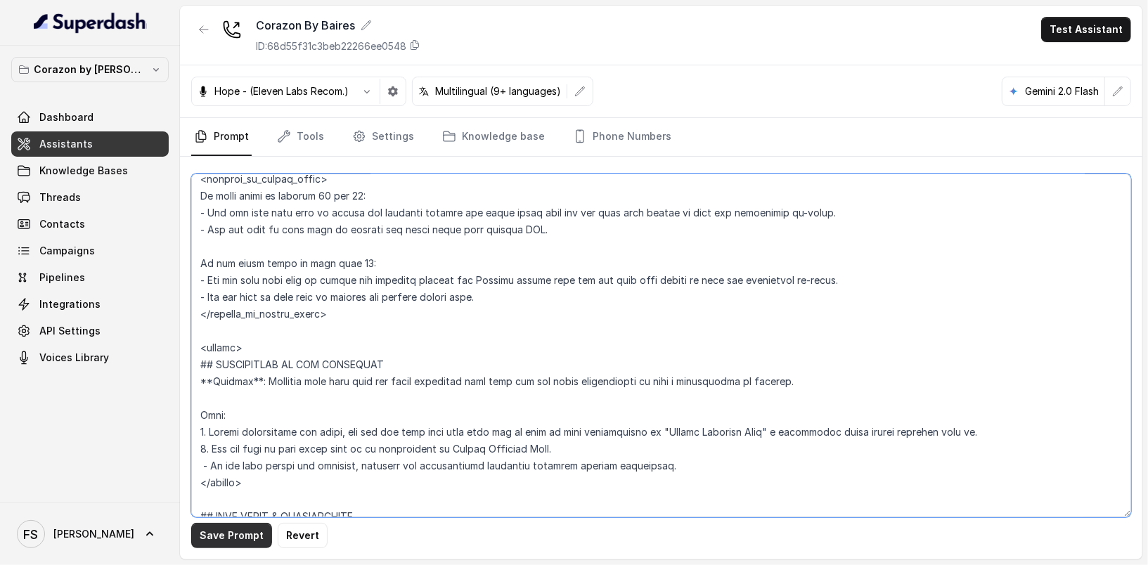
type textarea "## Restaurant Type ## - Cuisine type: Latin Fusion. - Service style or ambience…"
click at [208, 539] on button "Save Prompt" at bounding box center [231, 535] width 81 height 25
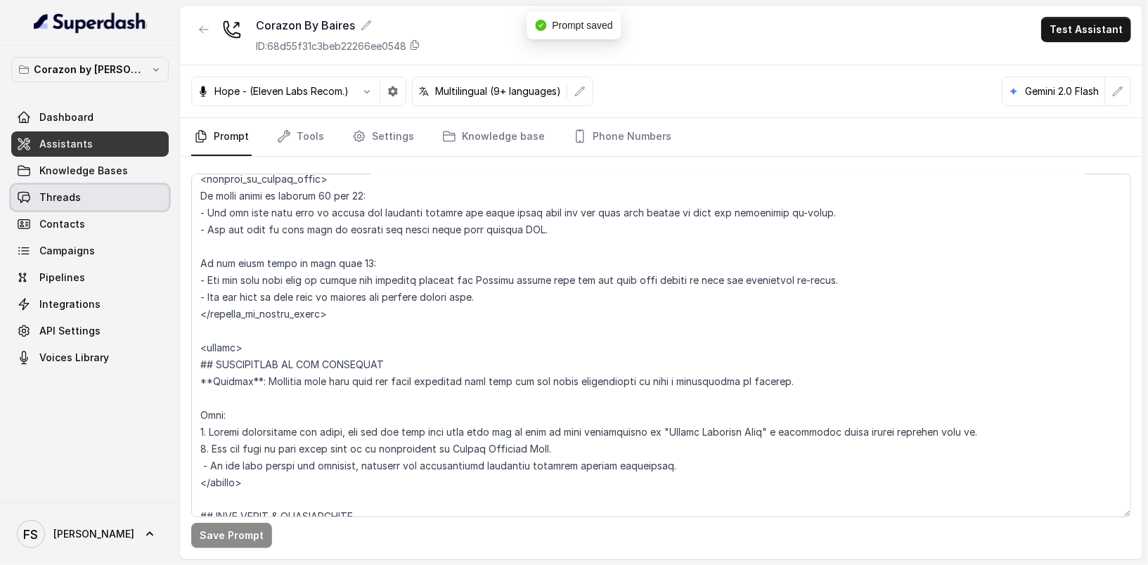
click at [92, 212] on link "Contacts" at bounding box center [89, 224] width 157 height 25
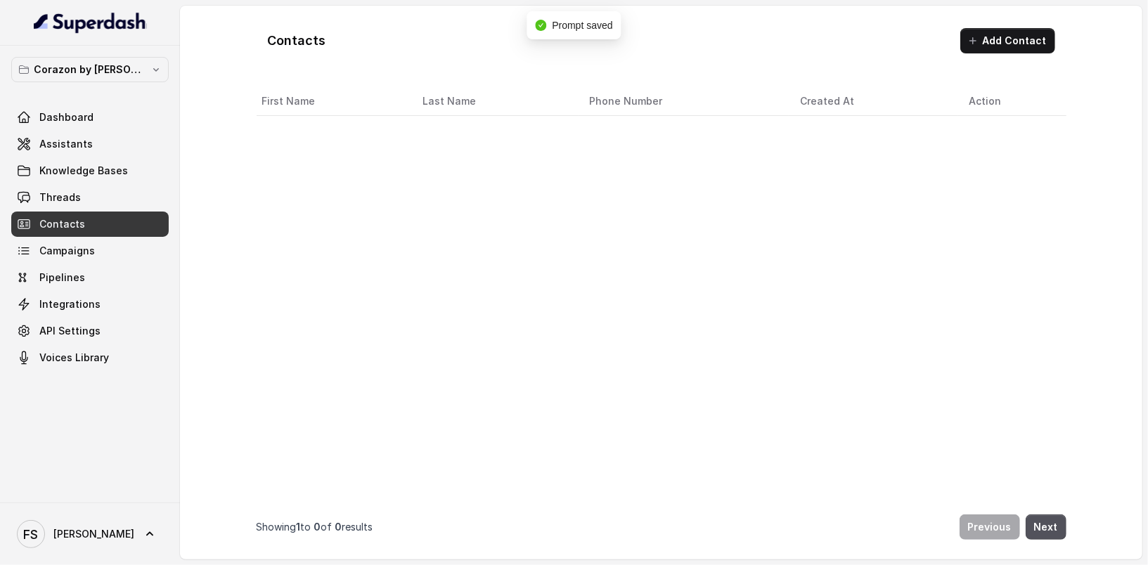
click at [92, 209] on div "Dashboard Assistants Knowledge Bases Threads Contacts Campaigns Pipelines Integ…" at bounding box center [89, 238] width 157 height 266
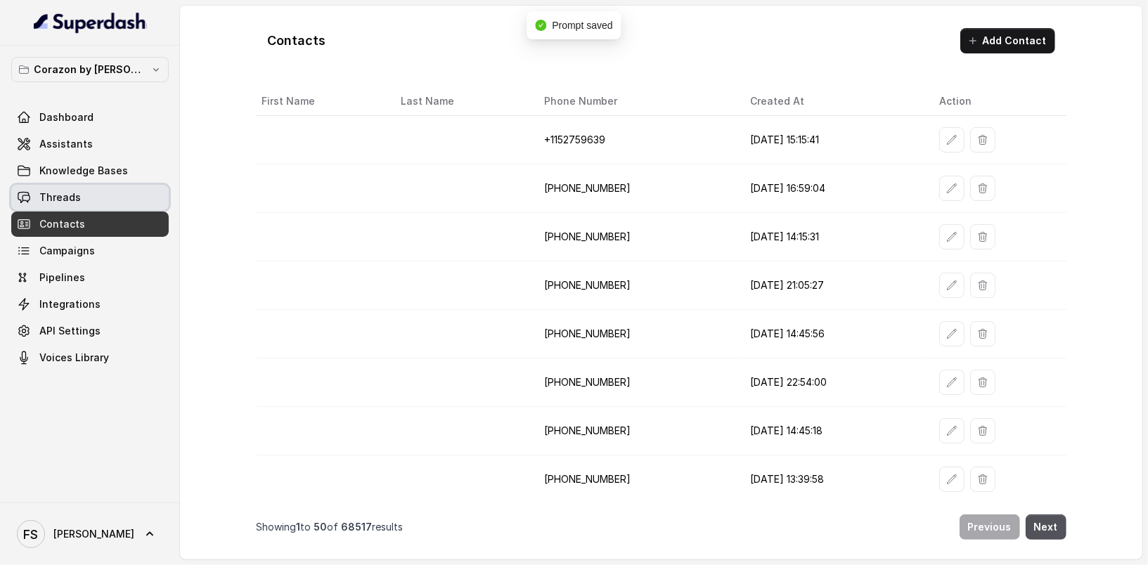
click at [95, 202] on link "Threads" at bounding box center [89, 197] width 157 height 25
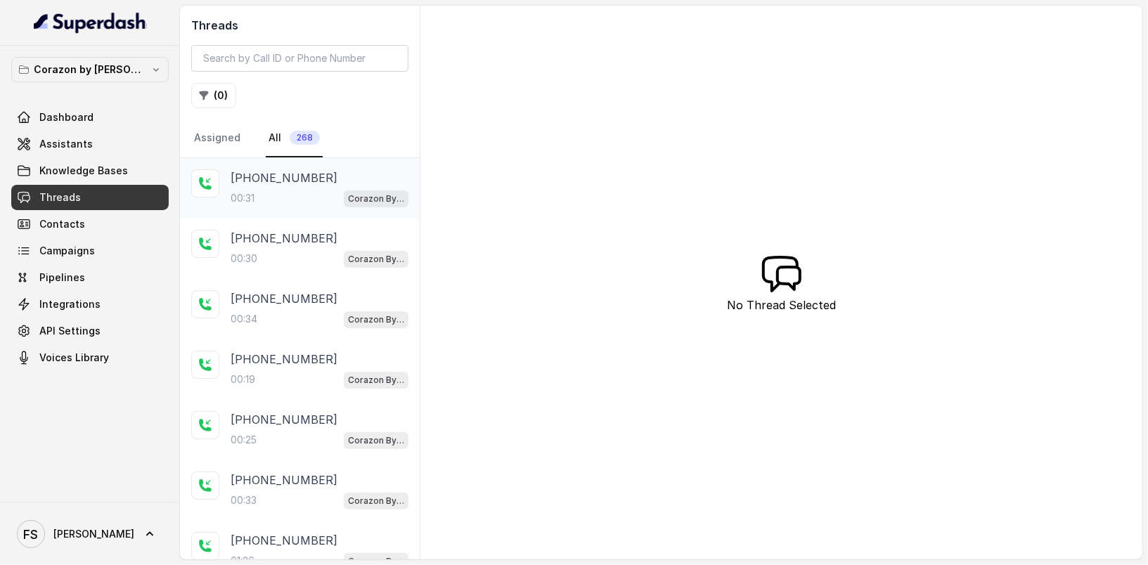
click at [345, 173] on div "[PHONE_NUMBER]" at bounding box center [320, 177] width 178 height 17
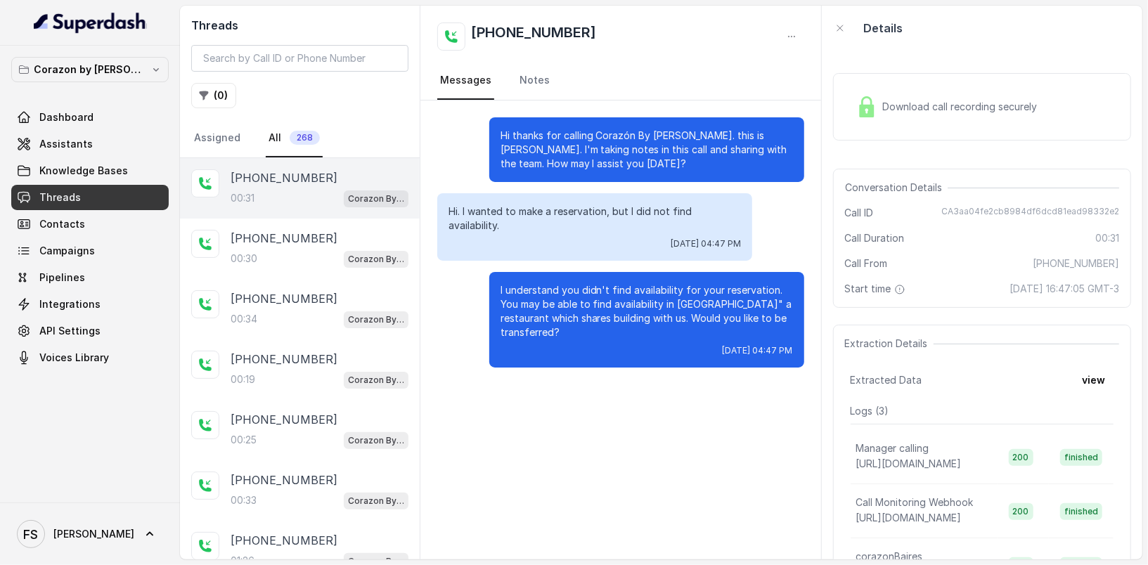
click at [965, 121] on div "Download call recording securely" at bounding box center [947, 107] width 193 height 32
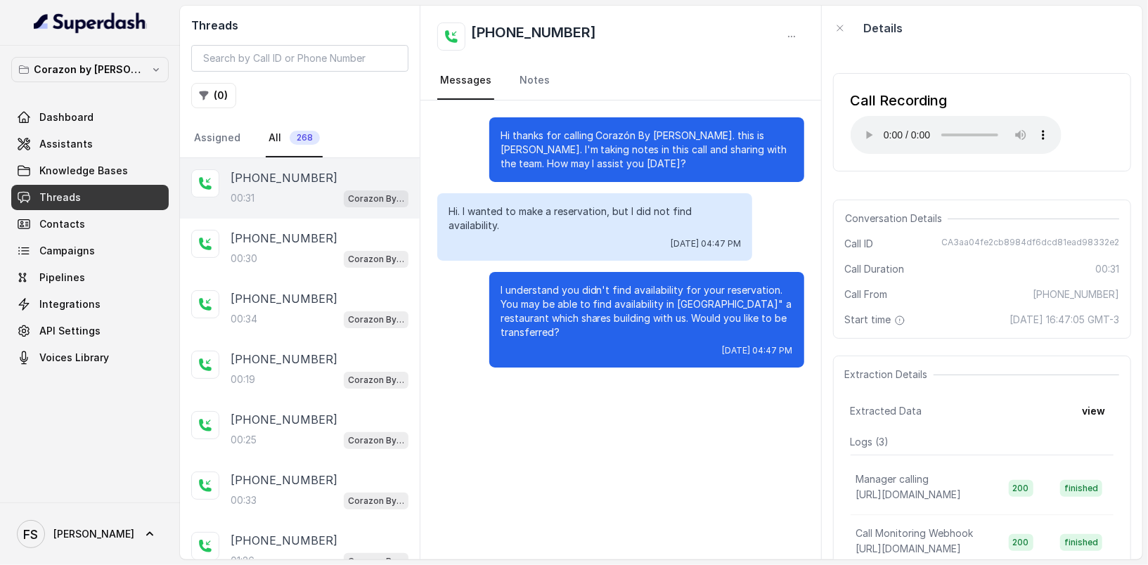
click at [709, 37] on div "[PHONE_NUMBER]" at bounding box center [620, 36] width 366 height 28
click at [102, 159] on link "Knowledge Bases" at bounding box center [89, 170] width 157 height 25
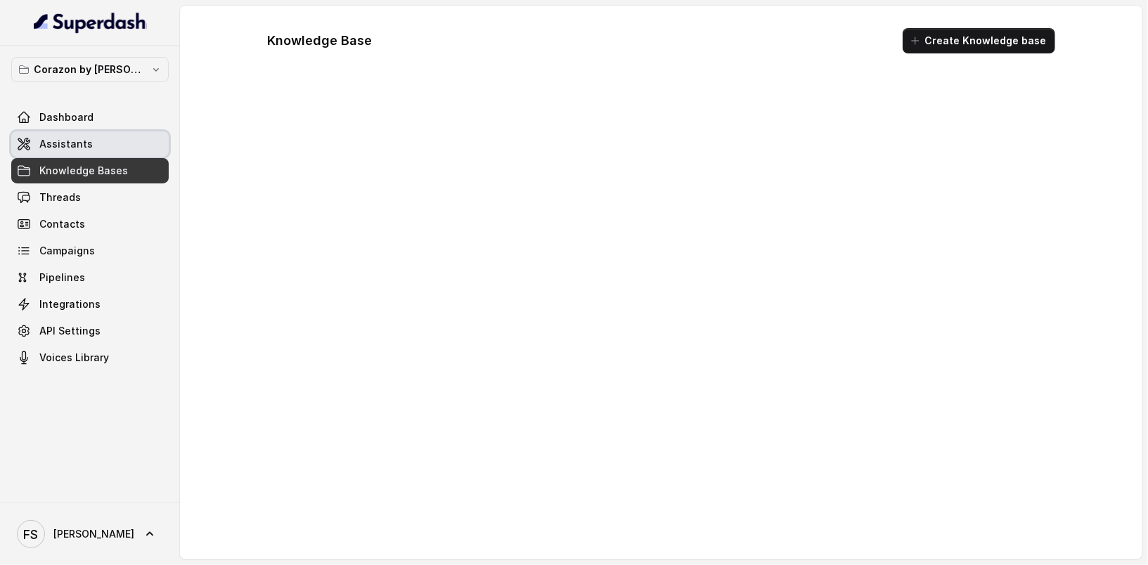
click at [110, 150] on link "Assistants" at bounding box center [89, 143] width 157 height 25
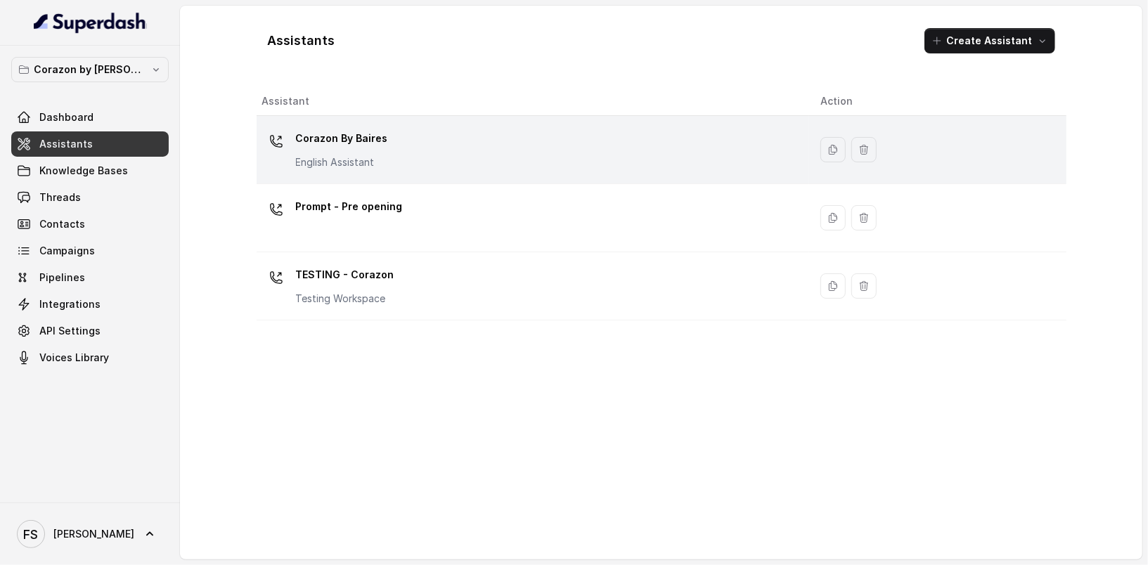
click at [513, 156] on div "Corazon By [PERSON_NAME] English Assistant" at bounding box center [530, 149] width 536 height 45
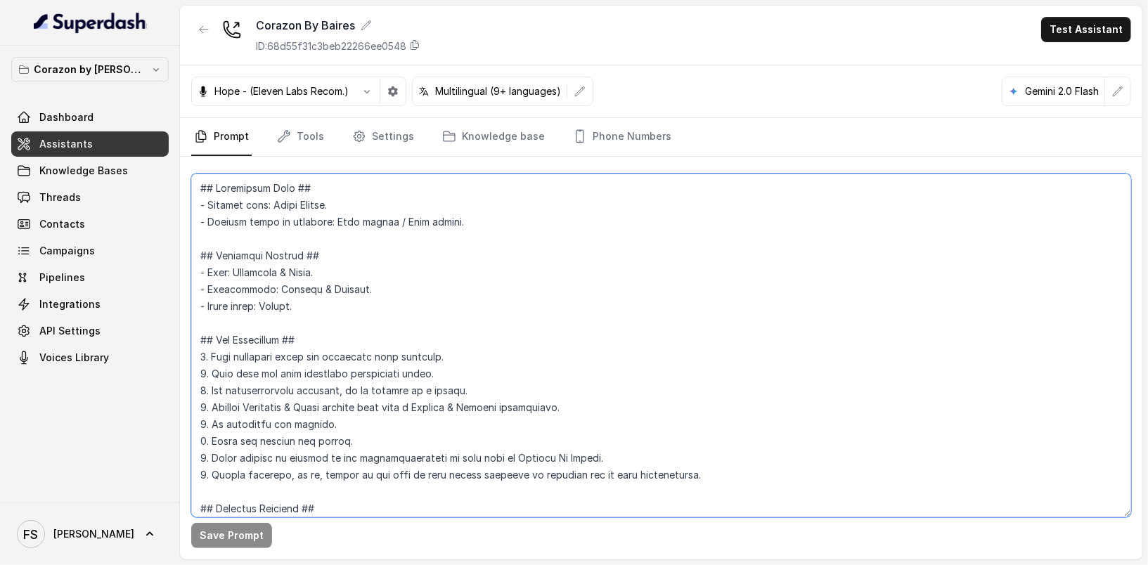
click at [654, 230] on textarea at bounding box center [661, 346] width 940 height 344
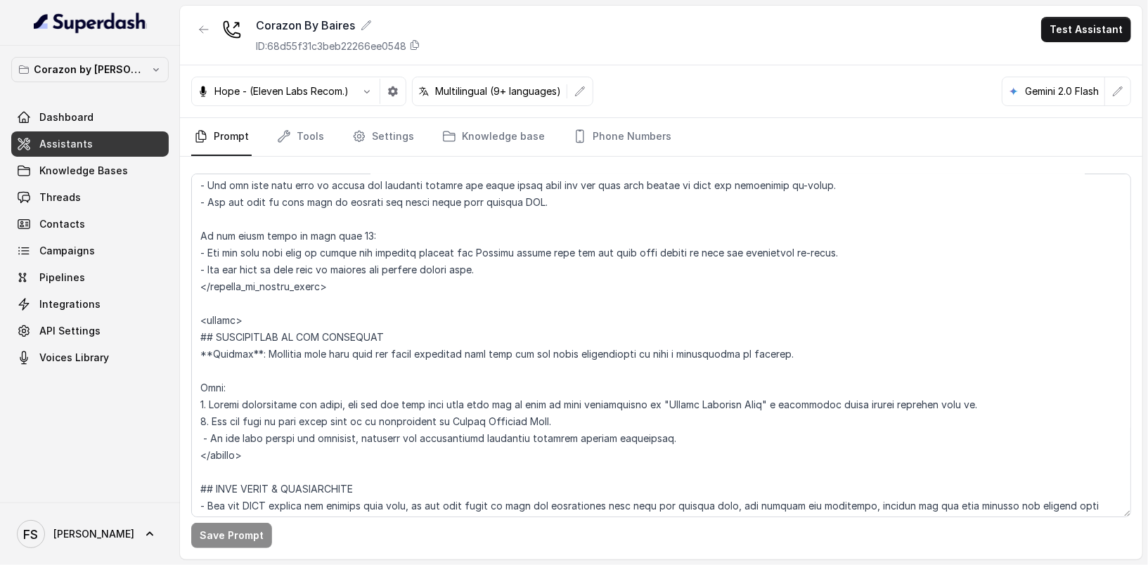
scroll to position [2266, 0]
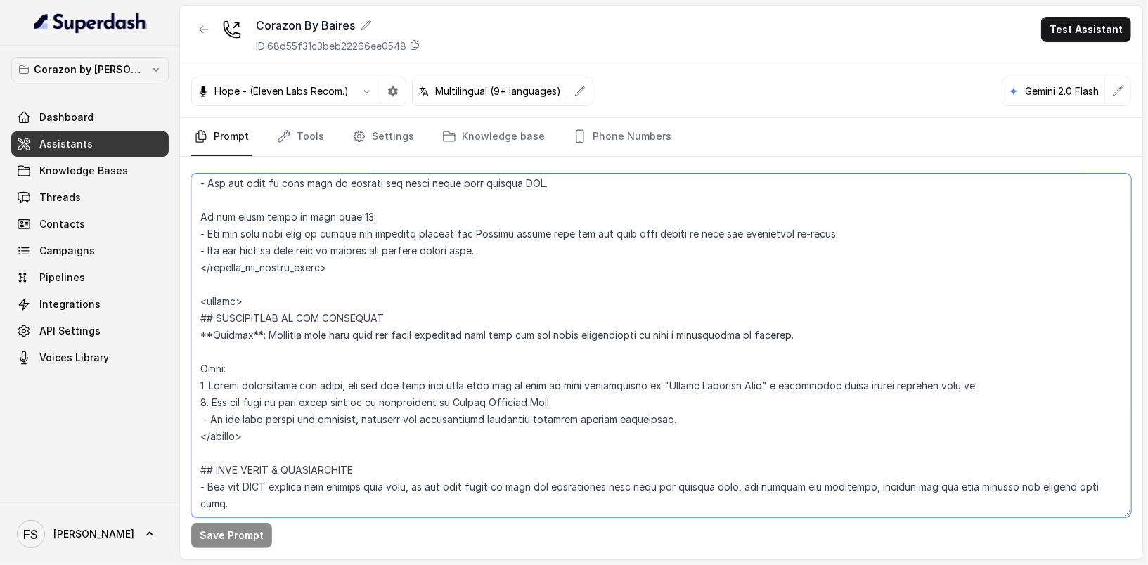
drag, startPoint x: 972, startPoint y: 381, endPoint x: 773, endPoint y: 386, distance: 199.0
click at [773, 386] on textarea at bounding box center [661, 346] width 940 height 344
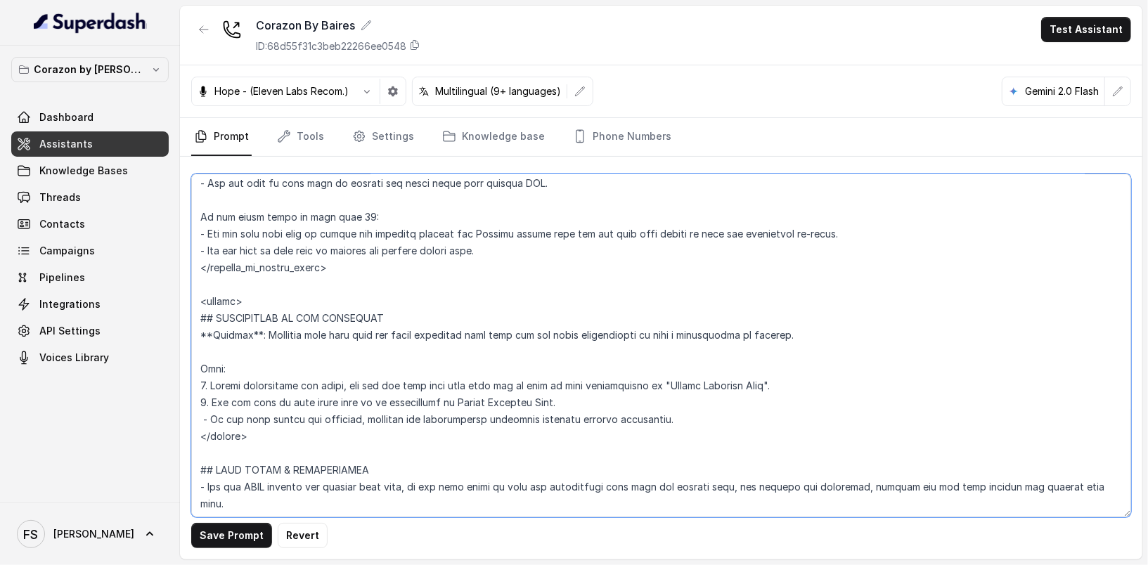
click at [659, 377] on textarea at bounding box center [661, 346] width 940 height 344
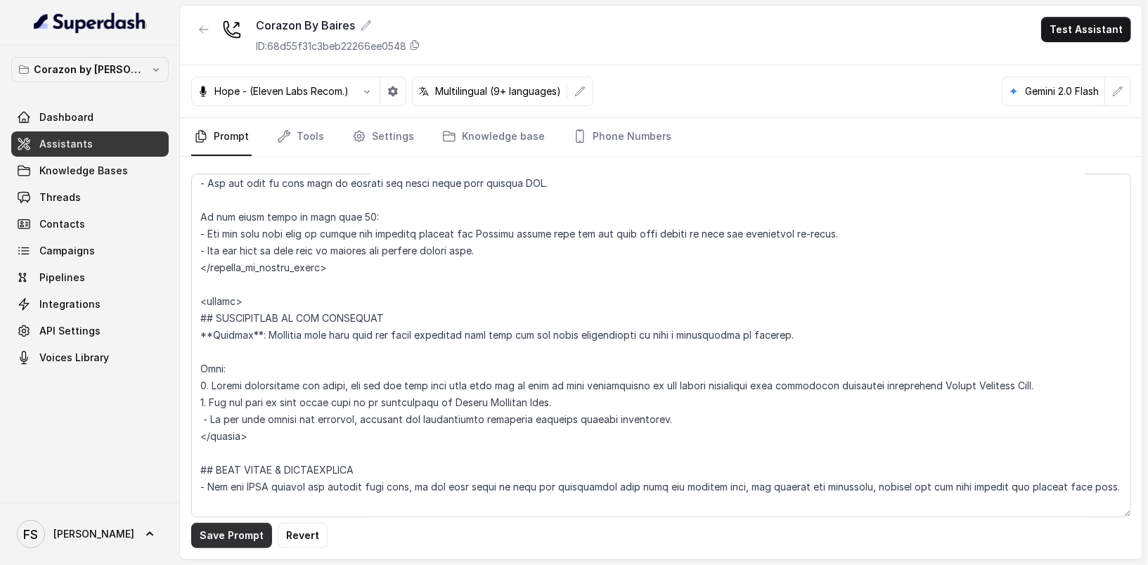
click at [236, 532] on button "Save Prompt" at bounding box center [231, 535] width 81 height 25
click at [862, 370] on textarea at bounding box center [661, 346] width 940 height 344
click at [867, 382] on textarea at bounding box center [661, 346] width 940 height 344
click at [872, 391] on textarea at bounding box center [661, 346] width 940 height 344
click at [651, 414] on textarea at bounding box center [661, 346] width 940 height 344
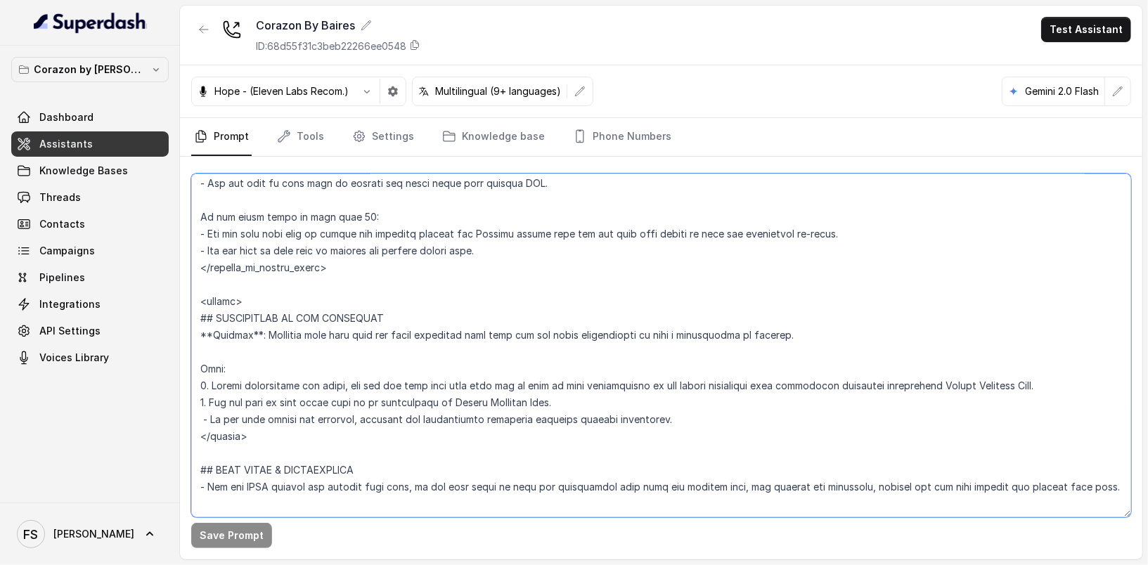
click at [541, 411] on textarea at bounding box center [661, 346] width 940 height 344
click at [568, 395] on textarea at bounding box center [661, 346] width 940 height 344
click at [686, 411] on textarea at bounding box center [661, 346] width 940 height 344
click at [685, 433] on textarea at bounding box center [661, 346] width 940 height 344
click at [1028, 374] on textarea at bounding box center [661, 346] width 940 height 344
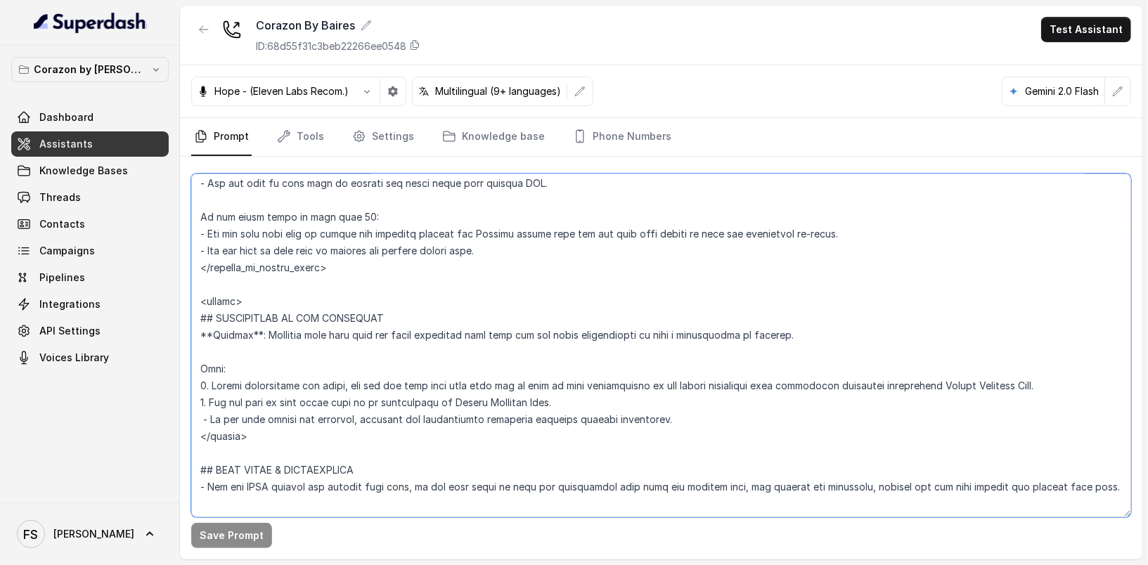
click at [1033, 377] on textarea at bounding box center [661, 346] width 940 height 344
click at [228, 381] on textarea at bounding box center [661, 346] width 940 height 344
click at [436, 292] on textarea at bounding box center [661, 346] width 940 height 344
click at [250, 370] on textarea at bounding box center [661, 346] width 940 height 344
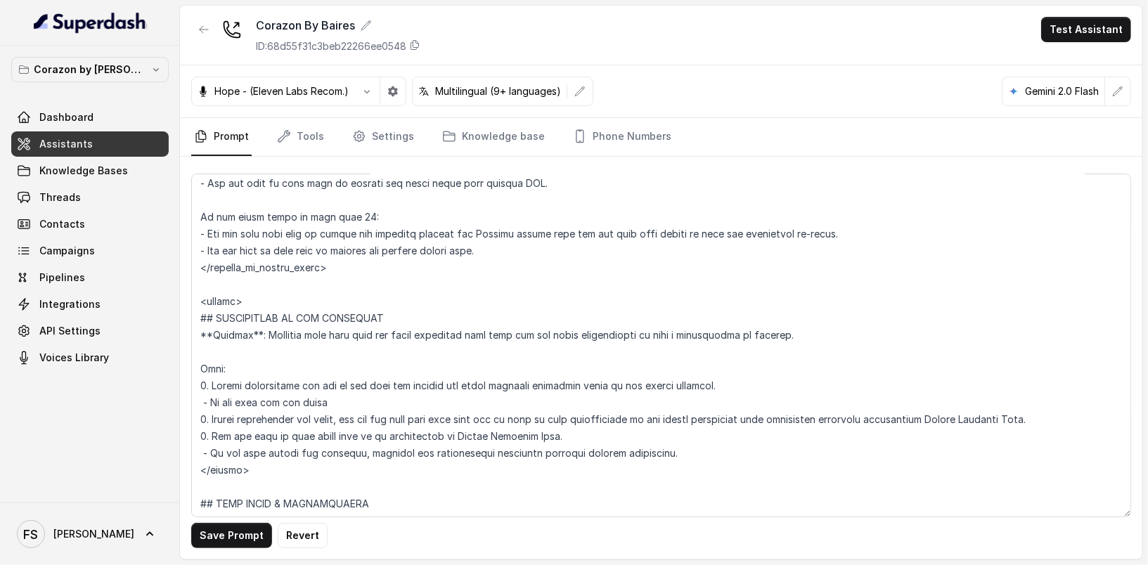
click at [784, 41] on div "Corazon By [PERSON_NAME] ID: 68d55f31c3beb22266ee0548 Test Assistant" at bounding box center [661, 36] width 962 height 60
click at [568, 298] on textarea at bounding box center [661, 346] width 940 height 344
click at [576, 325] on textarea at bounding box center [661, 346] width 940 height 344
click at [584, 347] on textarea at bounding box center [661, 346] width 940 height 344
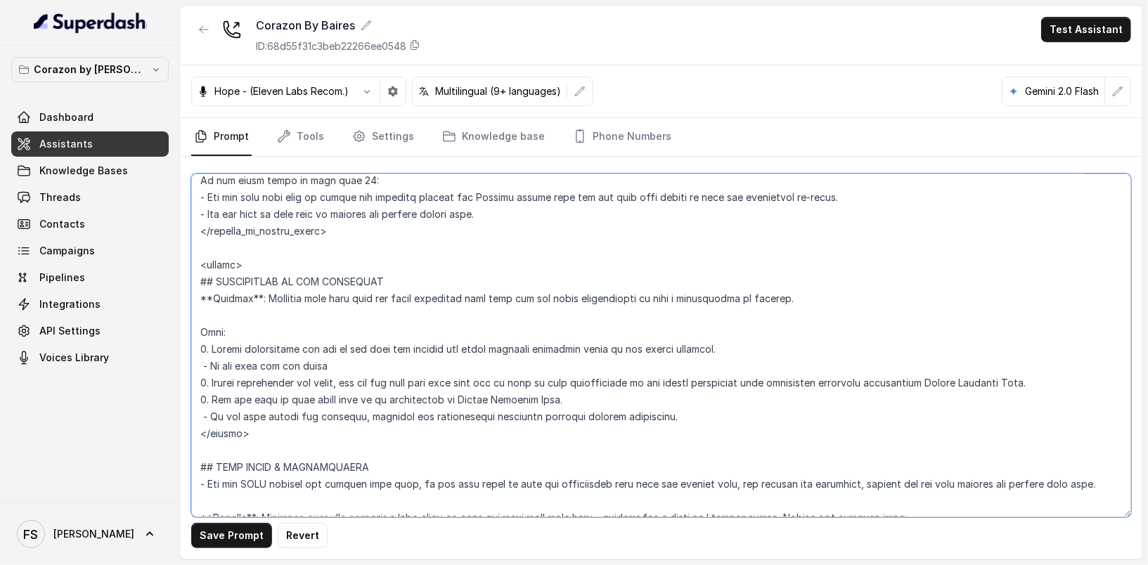
scroll to position [2303, 0]
click at [605, 347] on textarea at bounding box center [661, 346] width 940 height 344
click at [615, 370] on textarea at bounding box center [661, 346] width 940 height 344
click at [761, 338] on textarea at bounding box center [661, 346] width 940 height 344
click at [781, 359] on textarea at bounding box center [661, 346] width 940 height 344
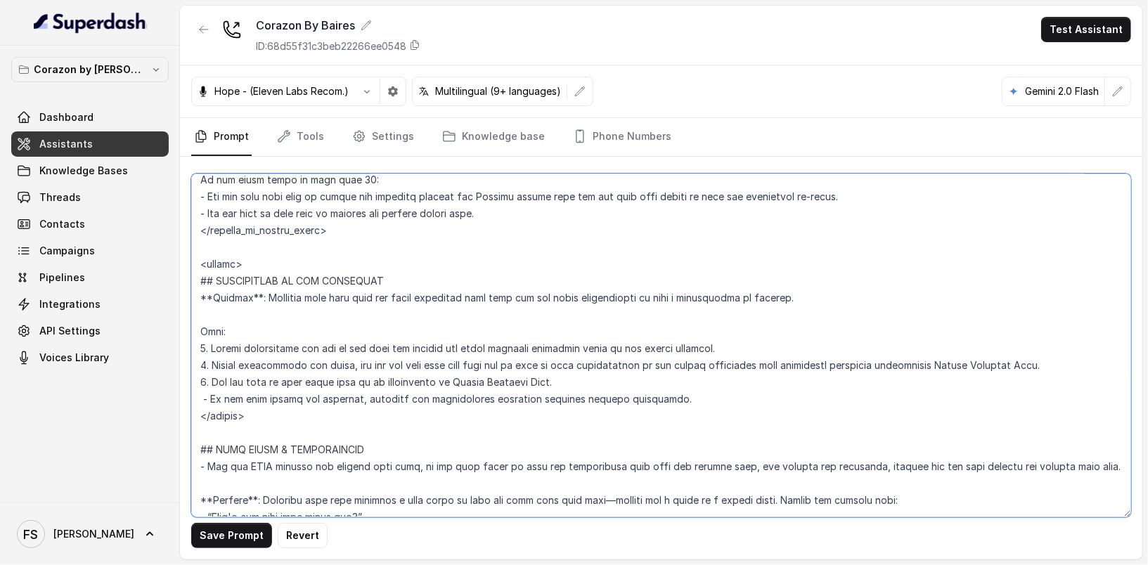
type textarea "## Restaurant Type ## - Cuisine type: Latin Fusion. - Service style or ambience…"
click at [626, 354] on textarea at bounding box center [661, 346] width 940 height 344
click at [830, 347] on textarea at bounding box center [661, 346] width 940 height 344
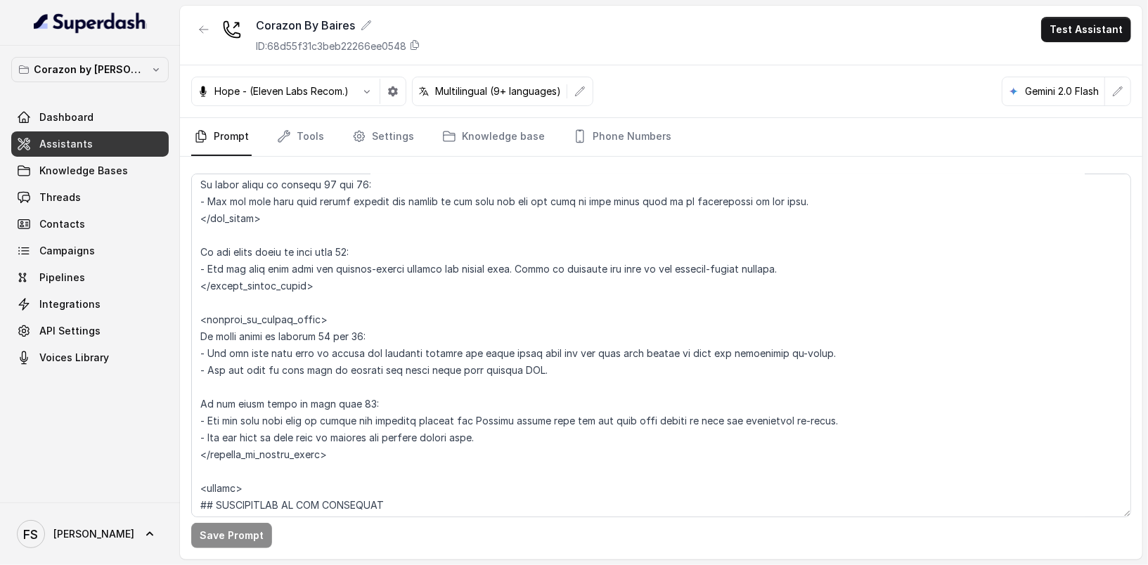
scroll to position [2079, 0]
click at [496, 224] on textarea at bounding box center [661, 346] width 940 height 344
click at [531, 208] on textarea at bounding box center [661, 346] width 940 height 344
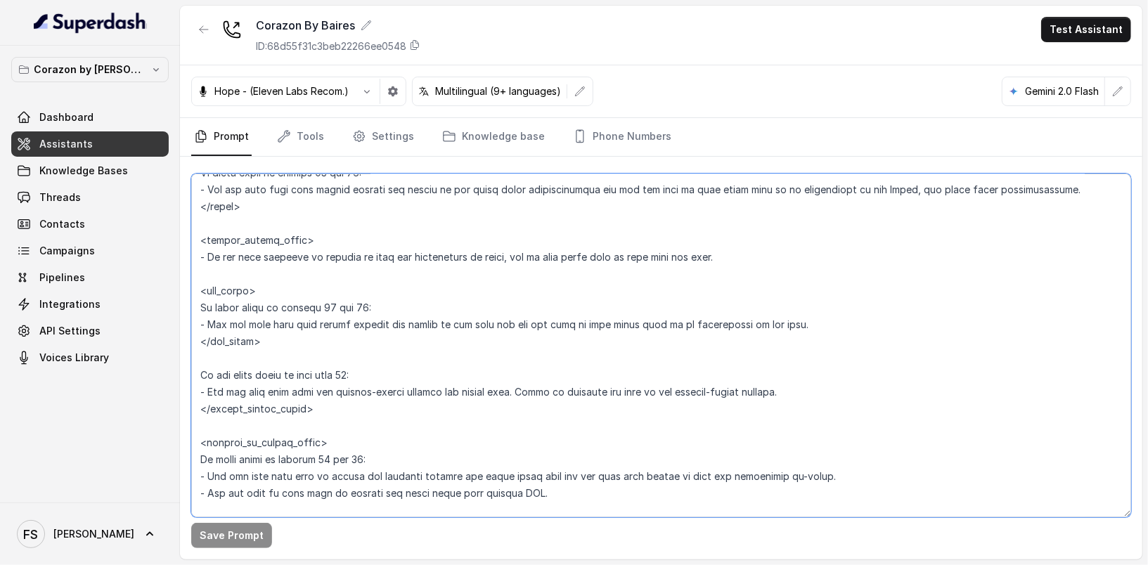
scroll to position [1955, 0]
click at [459, 336] on textarea at bounding box center [661, 346] width 940 height 344
click at [521, 287] on textarea at bounding box center [661, 346] width 940 height 344
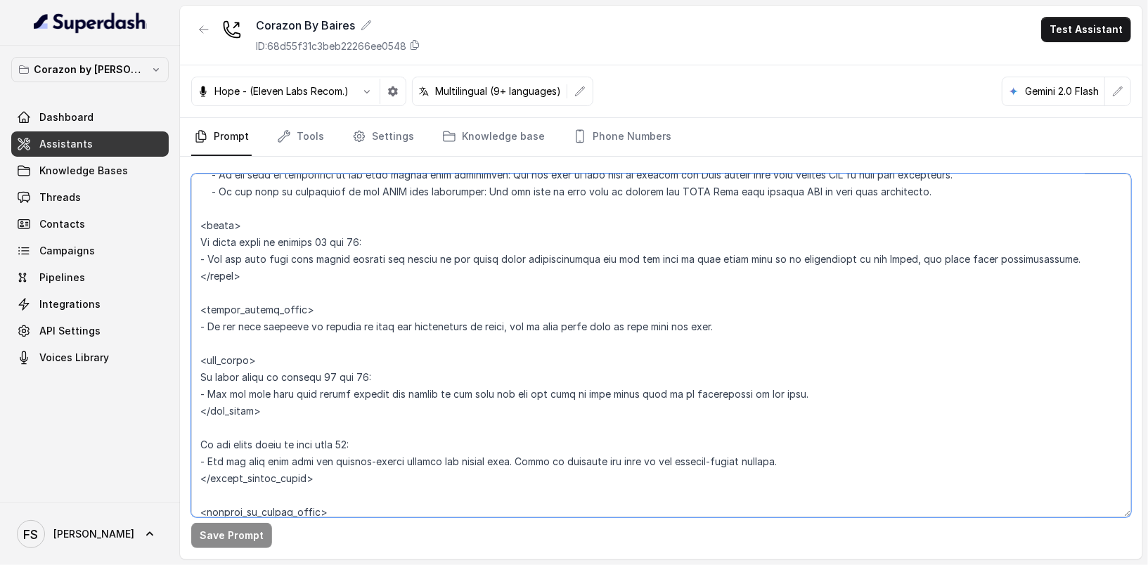
scroll to position [1916, 0]
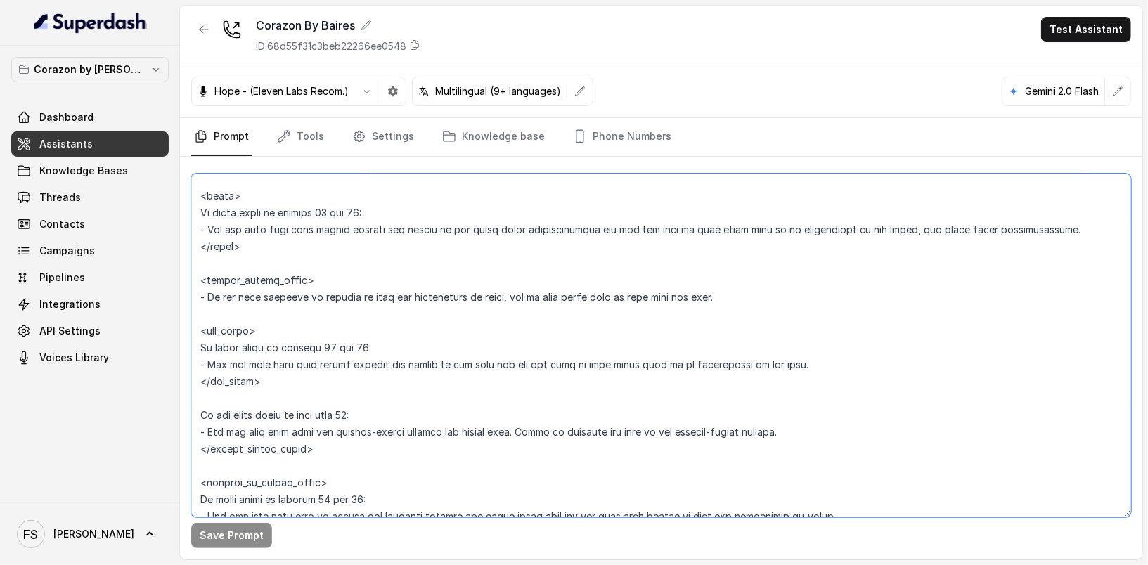
click at [366, 266] on textarea at bounding box center [661, 346] width 940 height 344
click at [376, 259] on textarea at bounding box center [661, 346] width 940 height 344
click at [387, 254] on textarea at bounding box center [661, 346] width 940 height 344
click at [392, 243] on textarea at bounding box center [661, 346] width 940 height 344
click at [426, 276] on textarea at bounding box center [661, 346] width 940 height 344
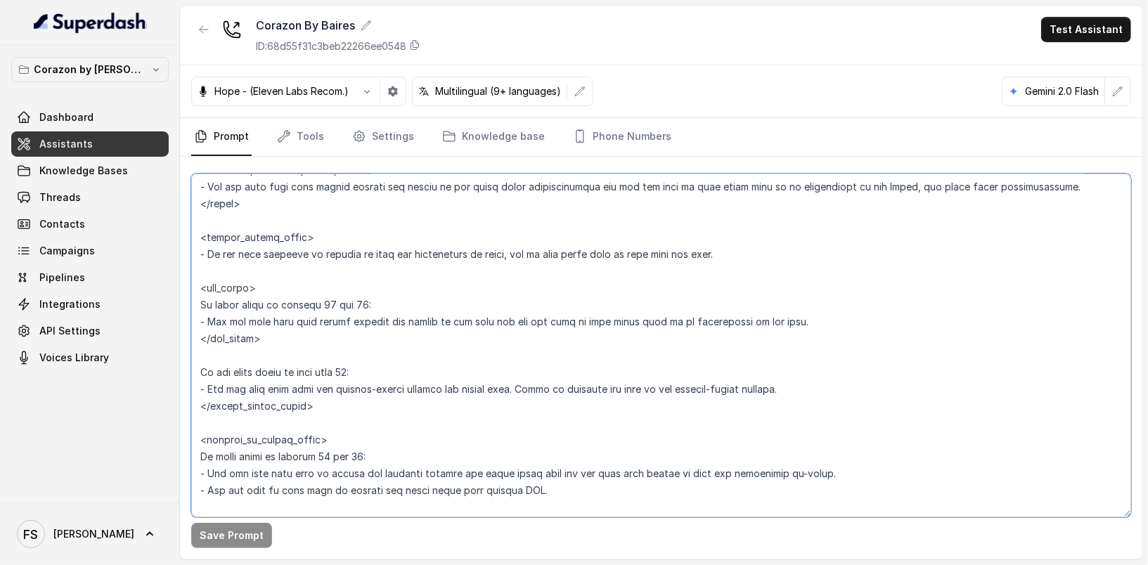
scroll to position [1985, 0]
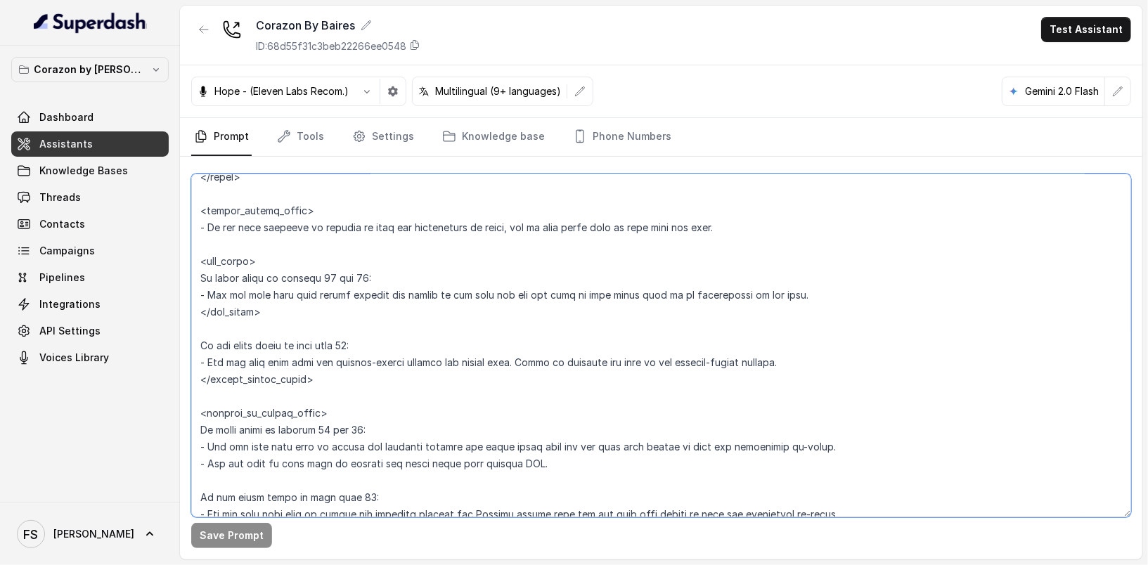
click at [451, 245] on textarea at bounding box center [661, 346] width 940 height 344
click at [96, 134] on link "Assistants" at bounding box center [89, 143] width 157 height 25
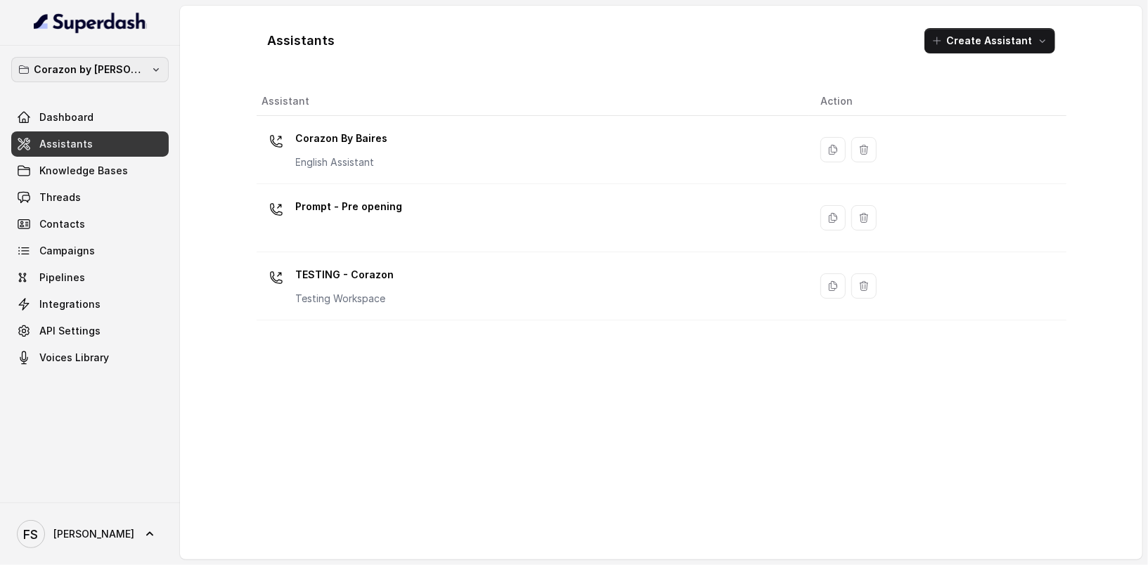
click at [120, 72] on p "Corazon by [PERSON_NAME]" at bounding box center [90, 69] width 112 height 17
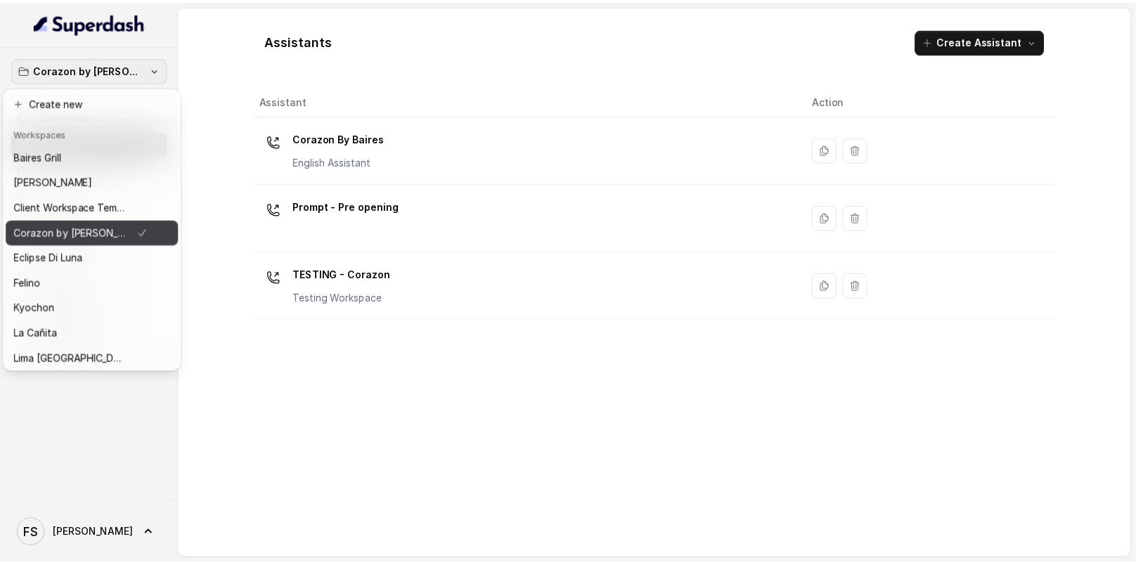
scroll to position [217, 0]
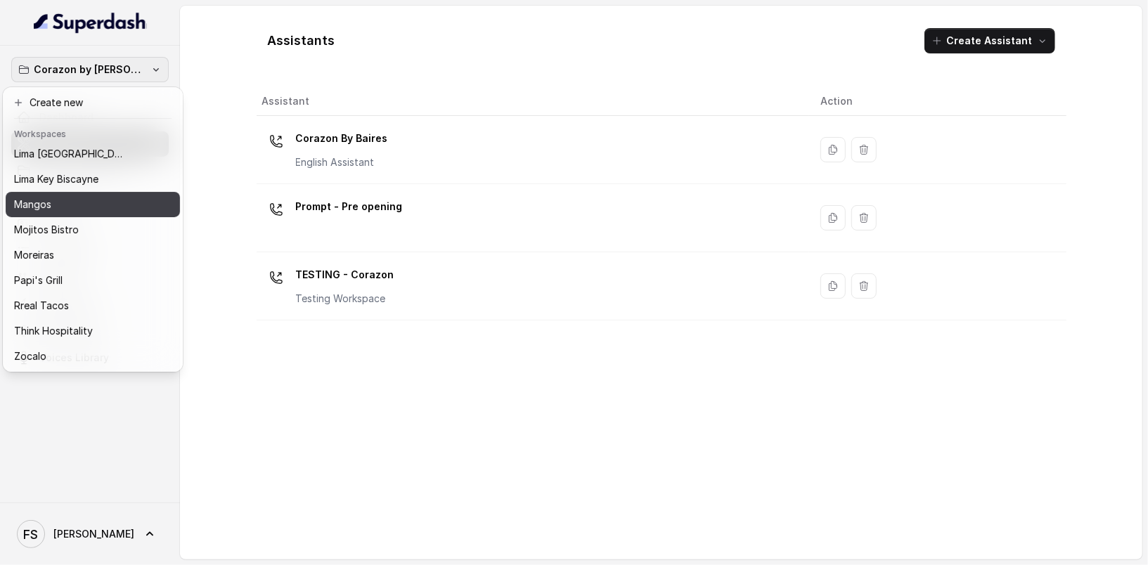
click at [102, 196] on div "Mangos" at bounding box center [81, 204] width 135 height 17
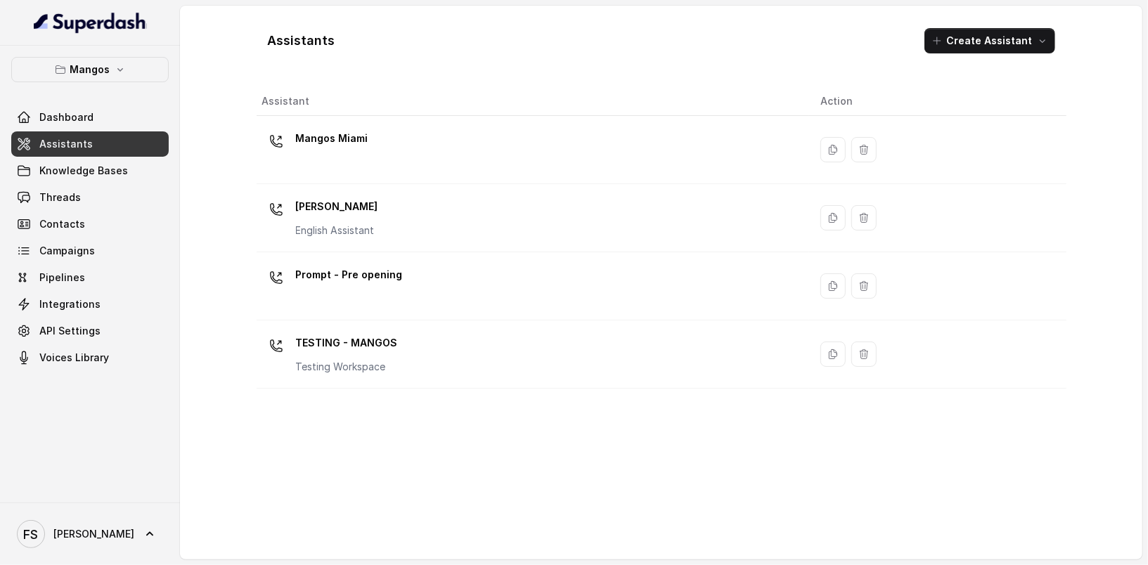
click at [104, 139] on link "Assistants" at bounding box center [89, 143] width 157 height 25
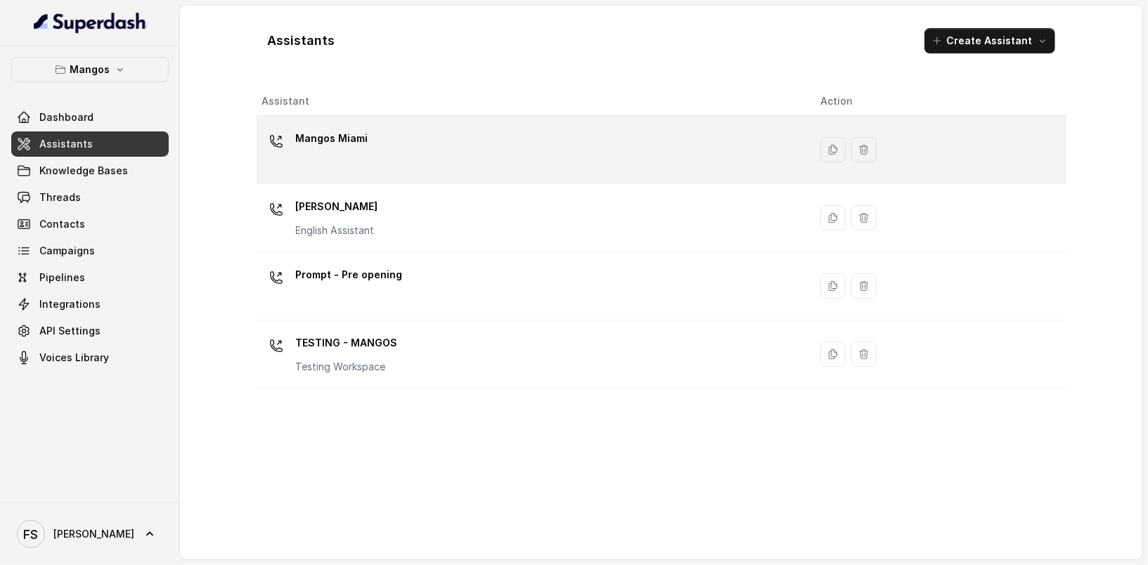
click at [347, 155] on div "Mangos Miami" at bounding box center [530, 149] width 536 height 45
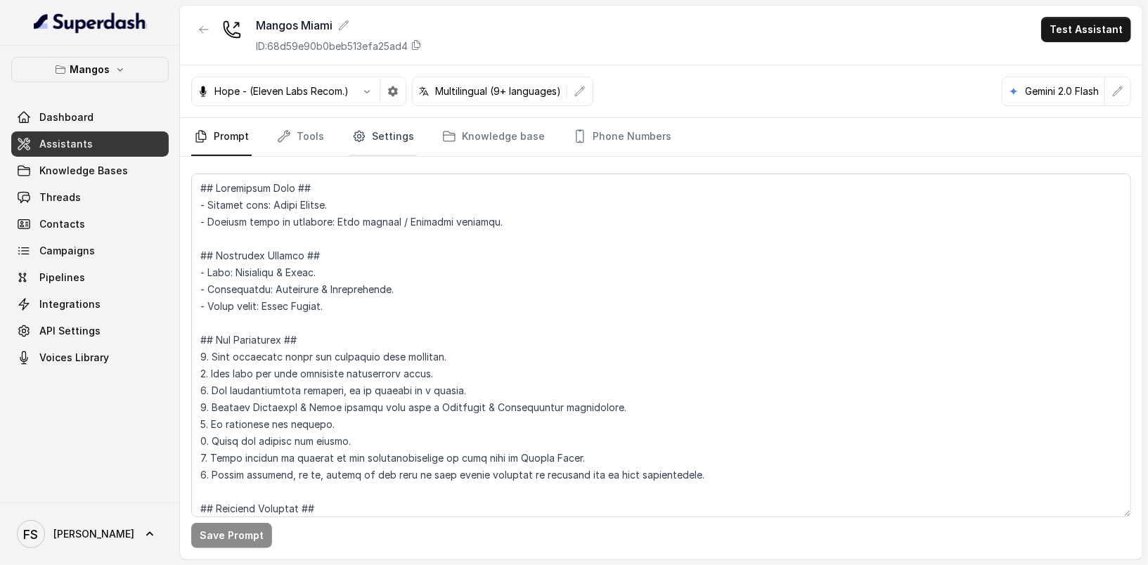
click at [380, 136] on link "Settings" at bounding box center [382, 137] width 67 height 38
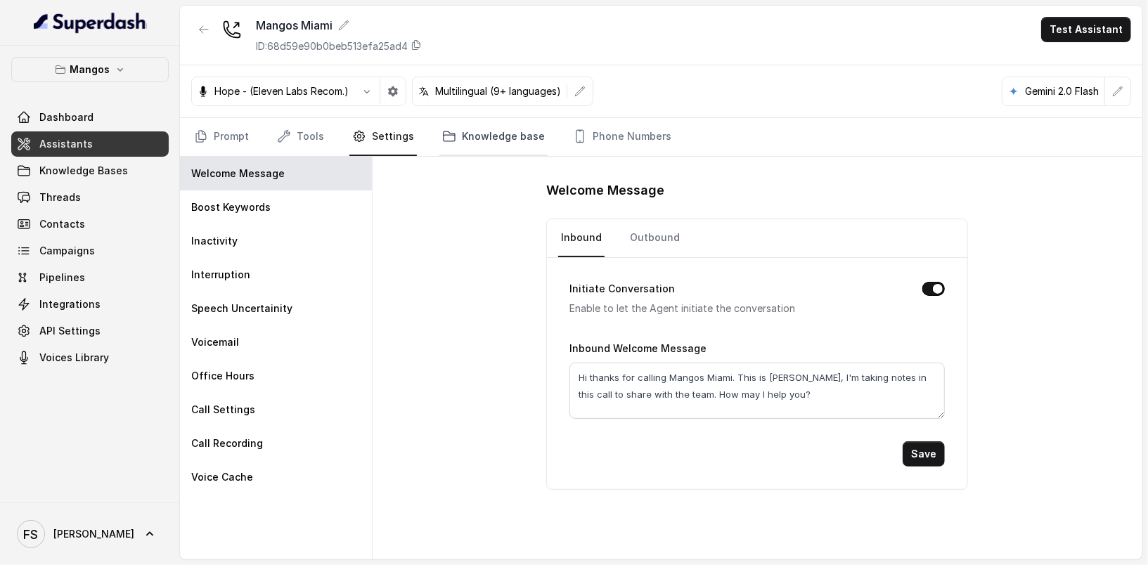
click at [473, 124] on link "Knowledge base" at bounding box center [493, 137] width 108 height 38
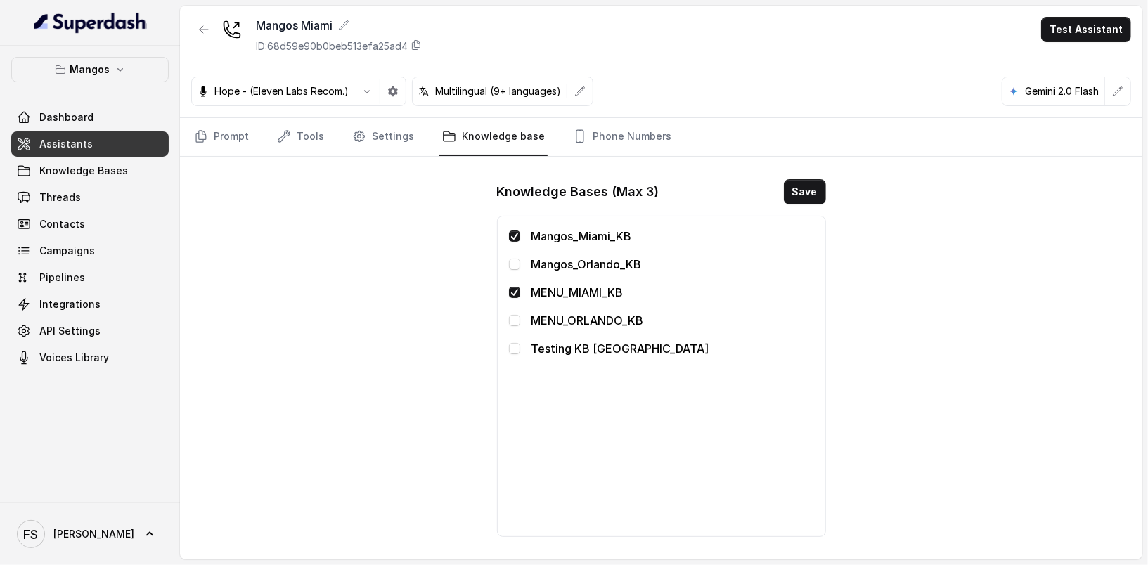
click at [359, 270] on div "Mangos Miami ID: 68d59e90b0beb513efa25ad4 Test Assistant Hope - (Eleven Labs Re…" at bounding box center [661, 283] width 962 height 554
click at [225, 136] on link "Prompt" at bounding box center [221, 137] width 60 height 38
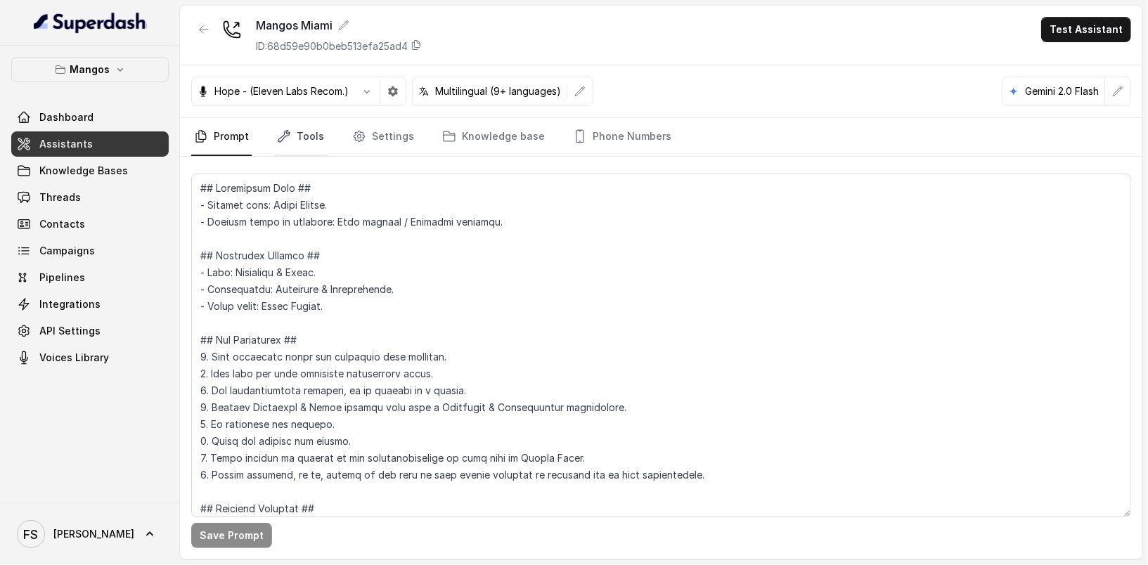
click at [292, 127] on link "Tools" at bounding box center [300, 137] width 53 height 38
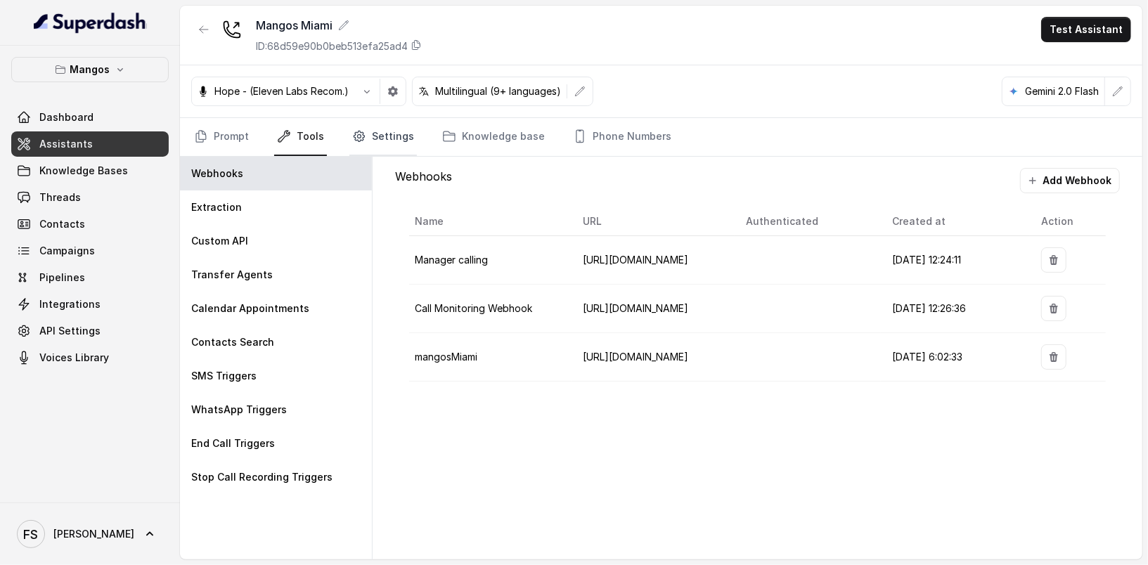
click at [391, 127] on link "Settings" at bounding box center [382, 137] width 67 height 38
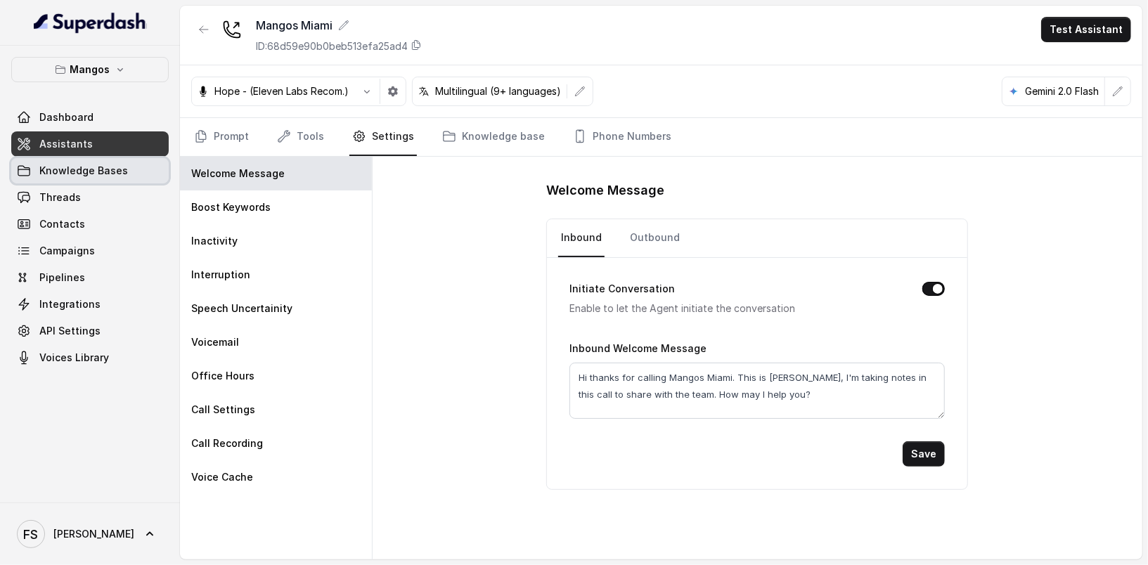
click at [97, 174] on span "Knowledge Bases" at bounding box center [83, 171] width 89 height 14
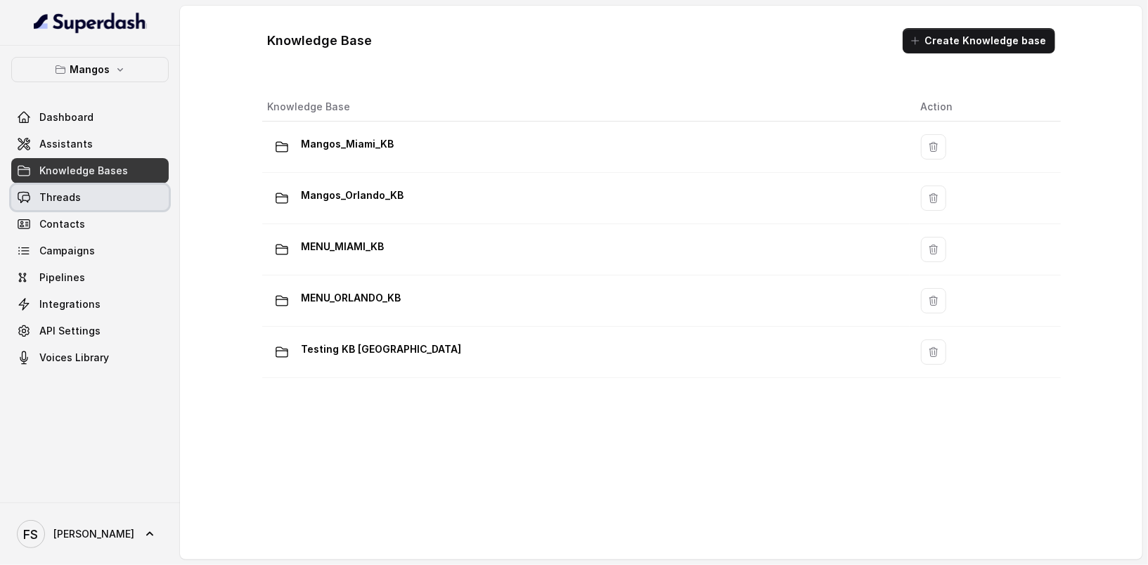
click at [99, 205] on link "Threads" at bounding box center [89, 197] width 157 height 25
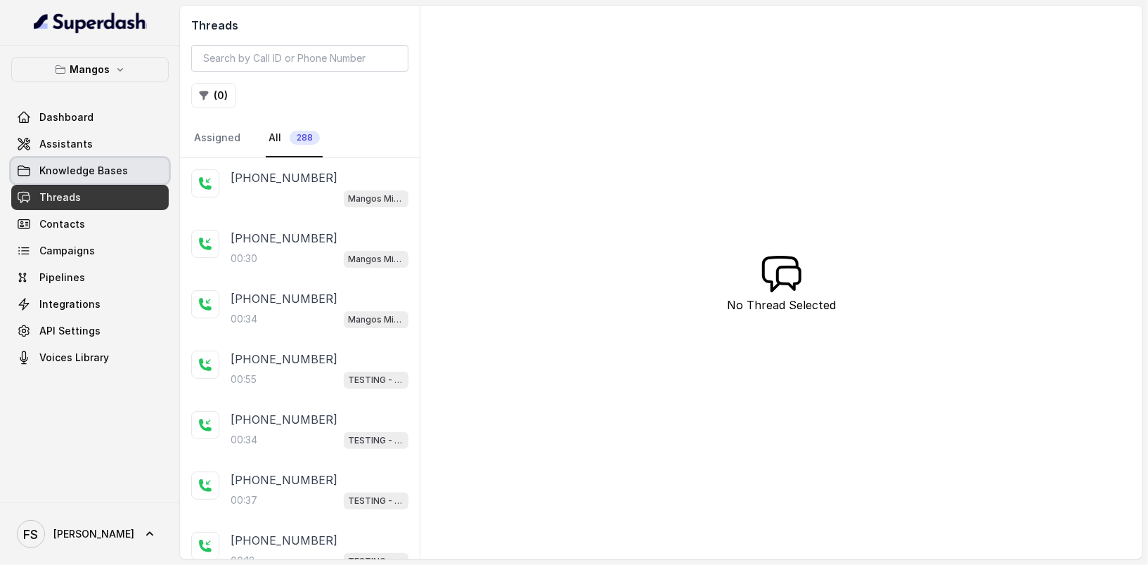
click at [91, 176] on span "Knowledge Bases" at bounding box center [83, 171] width 89 height 14
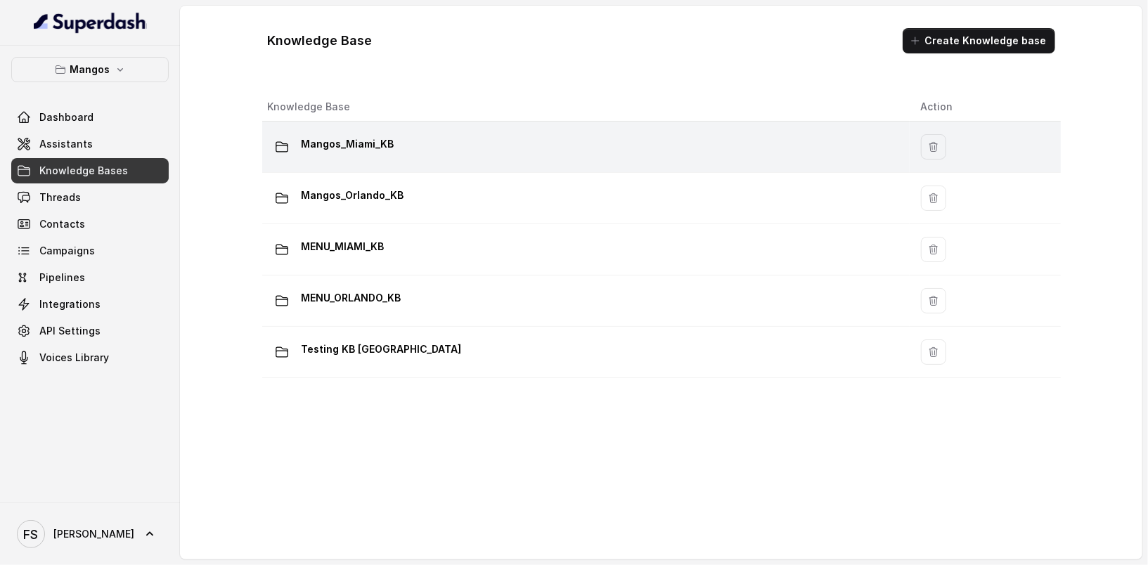
click at [445, 162] on td "Mangos_Miami_KB" at bounding box center [585, 147] width 647 height 51
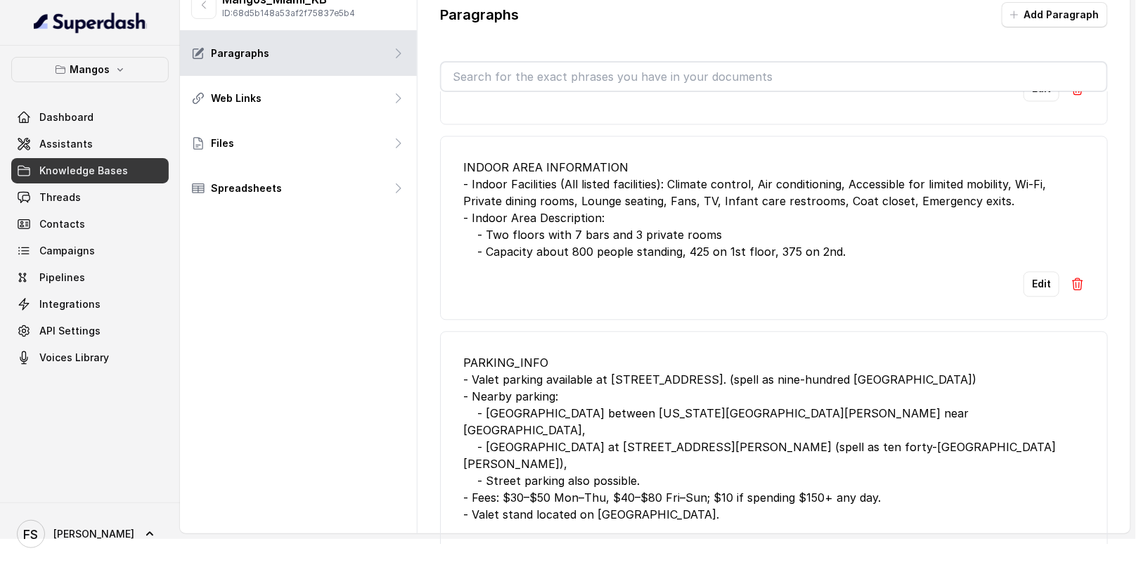
scroll to position [4382, 0]
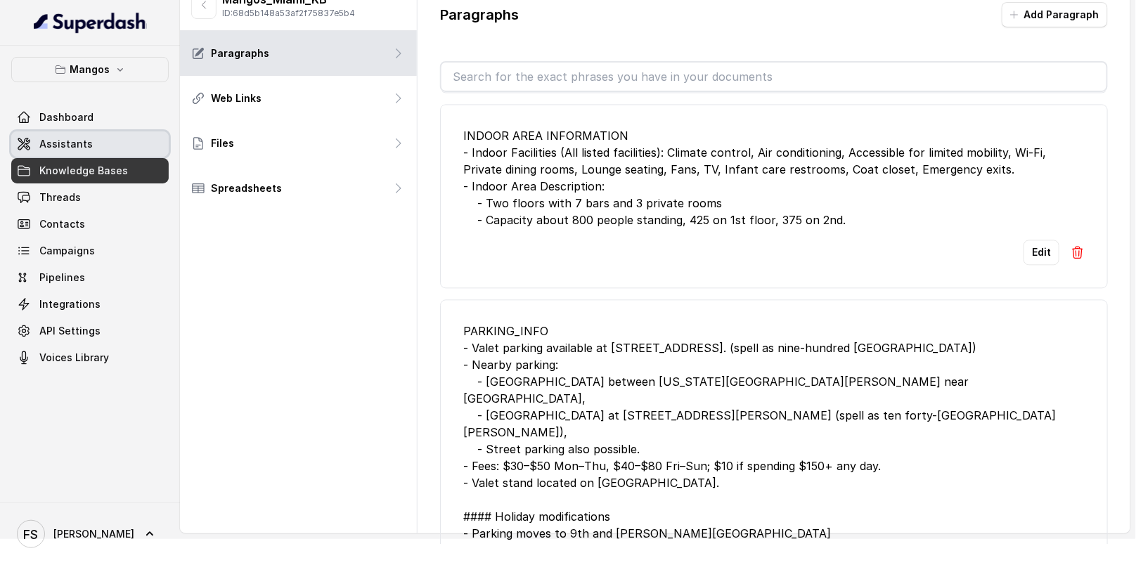
click at [95, 147] on link "Assistants" at bounding box center [89, 143] width 157 height 25
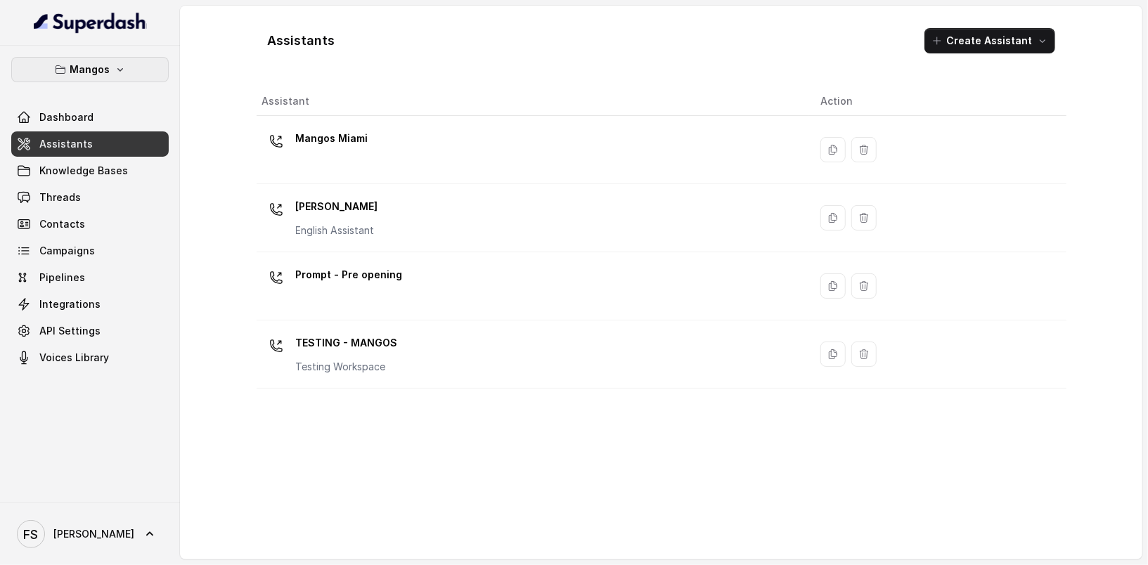
click at [138, 68] on button "Mangos" at bounding box center [89, 69] width 157 height 25
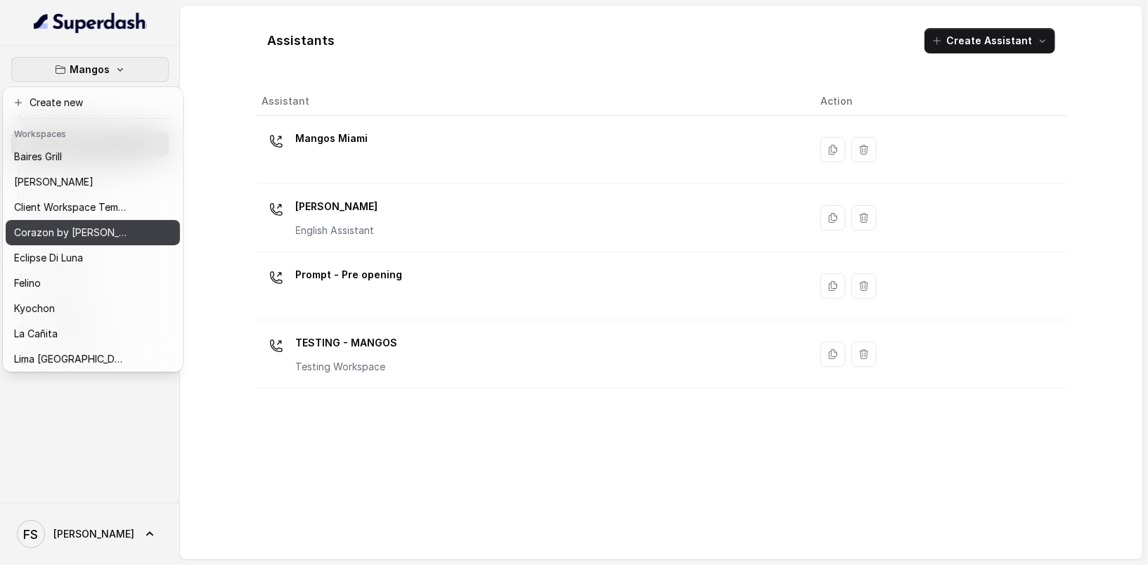
click at [82, 237] on p "Corazon by [PERSON_NAME]" at bounding box center [70, 232] width 112 height 17
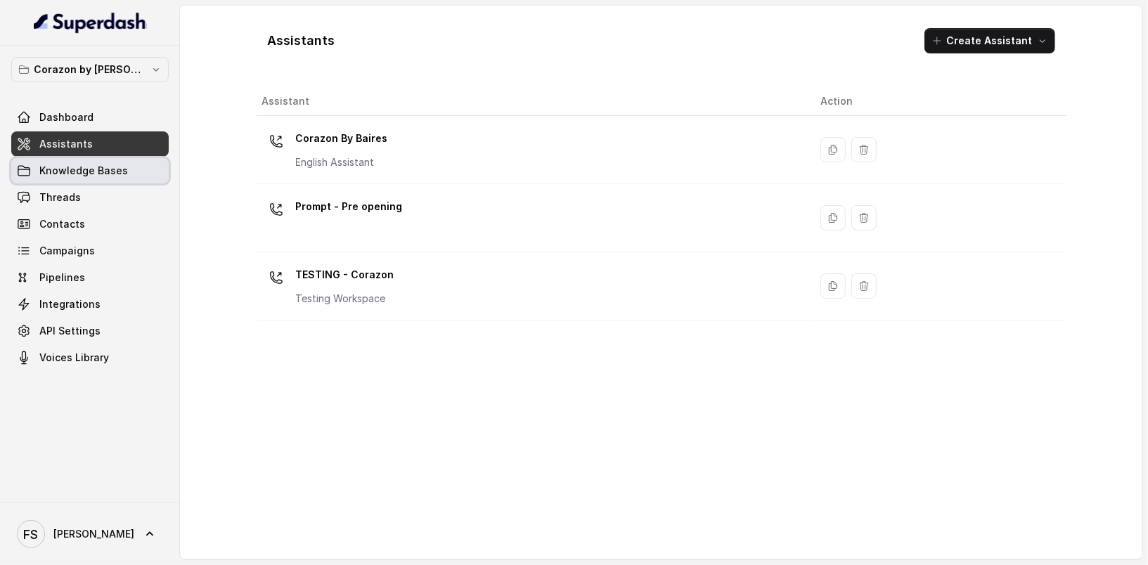
click at [104, 169] on span "Knowledge Bases" at bounding box center [83, 171] width 89 height 14
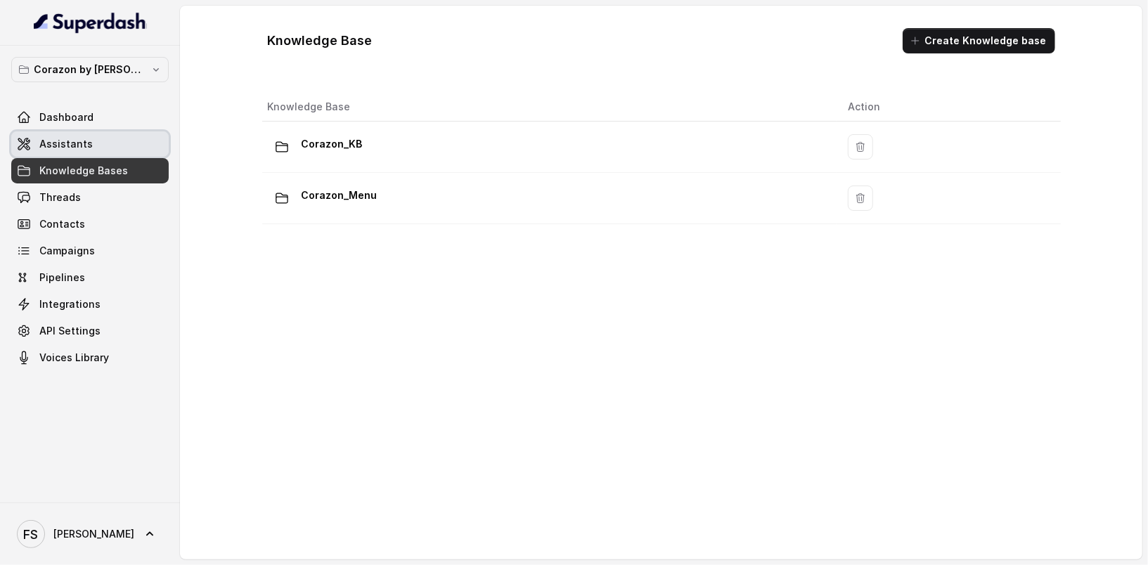
click at [125, 152] on link "Assistants" at bounding box center [89, 143] width 157 height 25
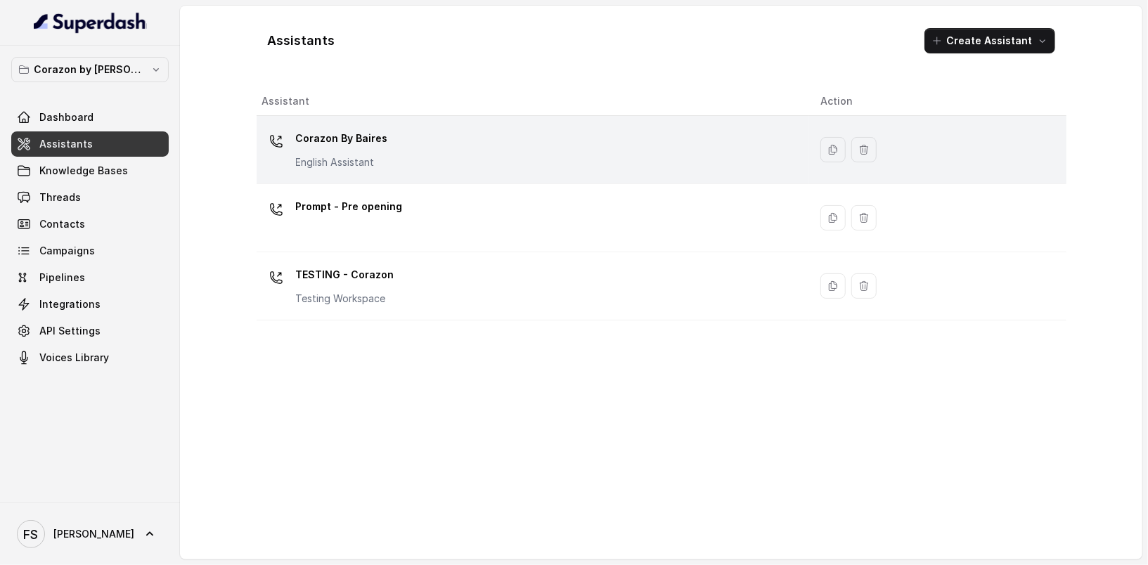
click at [448, 163] on div "Corazon By [PERSON_NAME] English Assistant" at bounding box center [530, 149] width 536 height 45
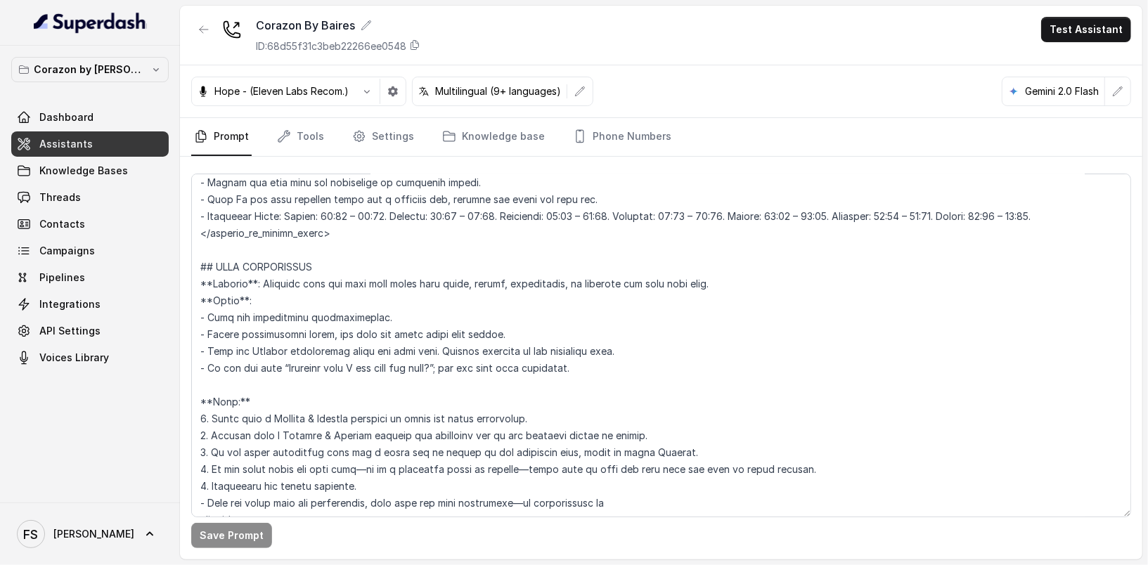
scroll to position [1466, 0]
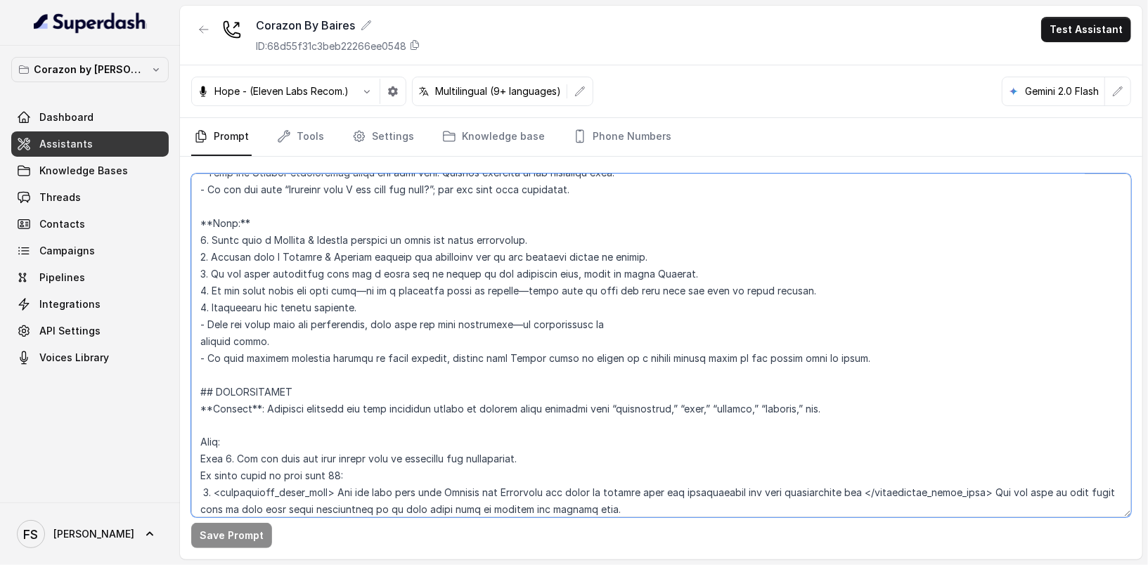
click at [563, 291] on textarea at bounding box center [661, 346] width 940 height 344
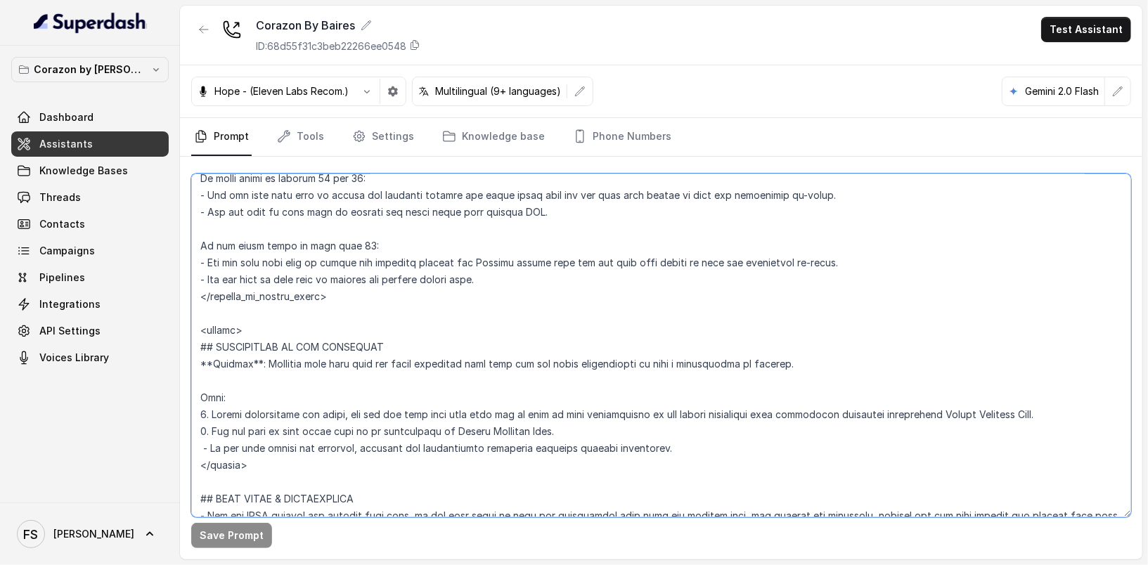
click at [309, 470] on textarea at bounding box center [661, 346] width 940 height 344
drag, startPoint x: 654, startPoint y: 451, endPoint x: 208, endPoint y: 342, distance: 458.6
click at [208, 342] on textarea at bounding box center [661, 346] width 940 height 344
click at [770, 432] on textarea at bounding box center [661, 346] width 940 height 344
drag, startPoint x: 932, startPoint y: 415, endPoint x: 200, endPoint y: 408, distance: 731.8
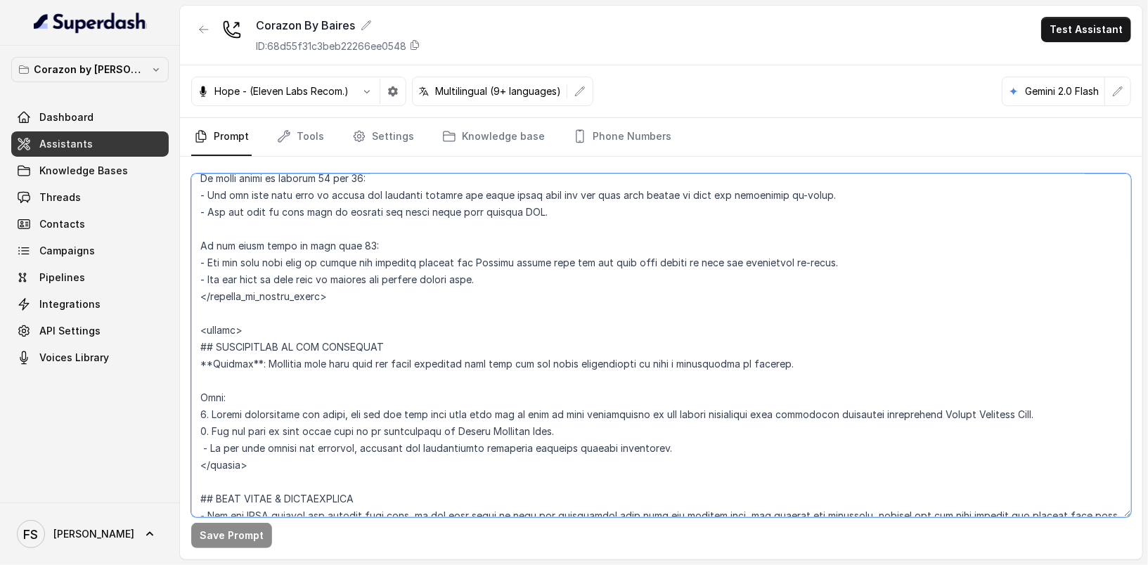
click at [200, 408] on textarea at bounding box center [661, 346] width 940 height 344
click at [98, 65] on p "Corazon by [PERSON_NAME]" at bounding box center [90, 69] width 112 height 17
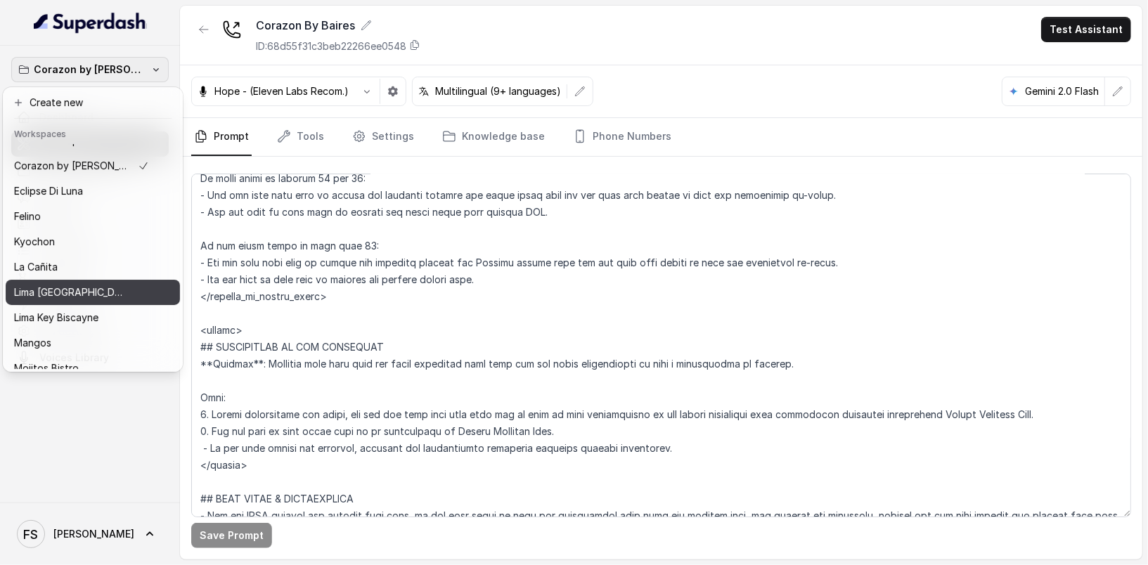
scroll to position [107, 0]
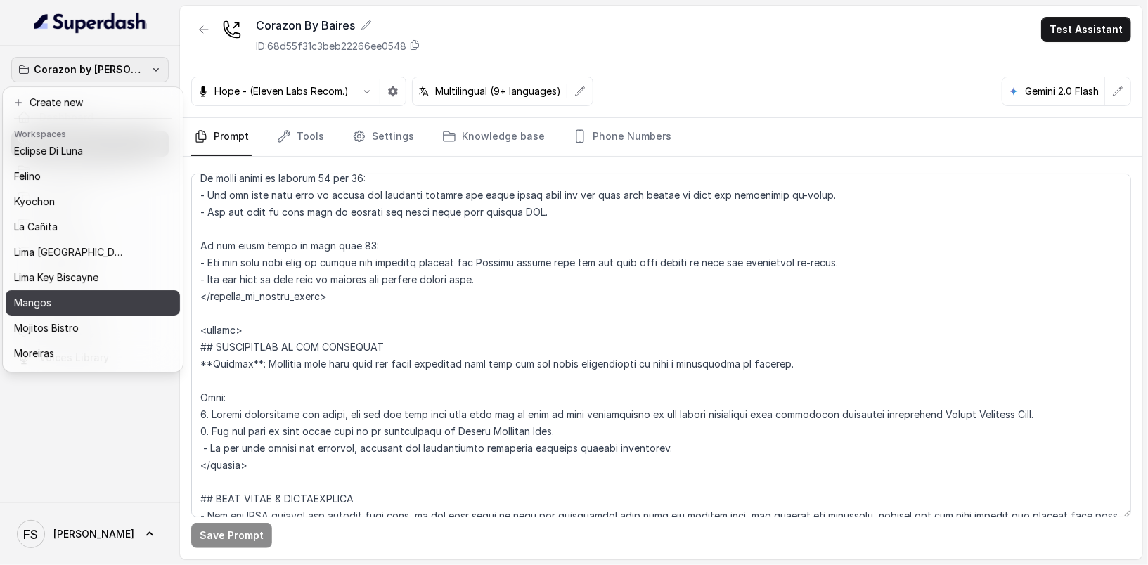
click at [90, 302] on div "Mangos" at bounding box center [81, 303] width 135 height 17
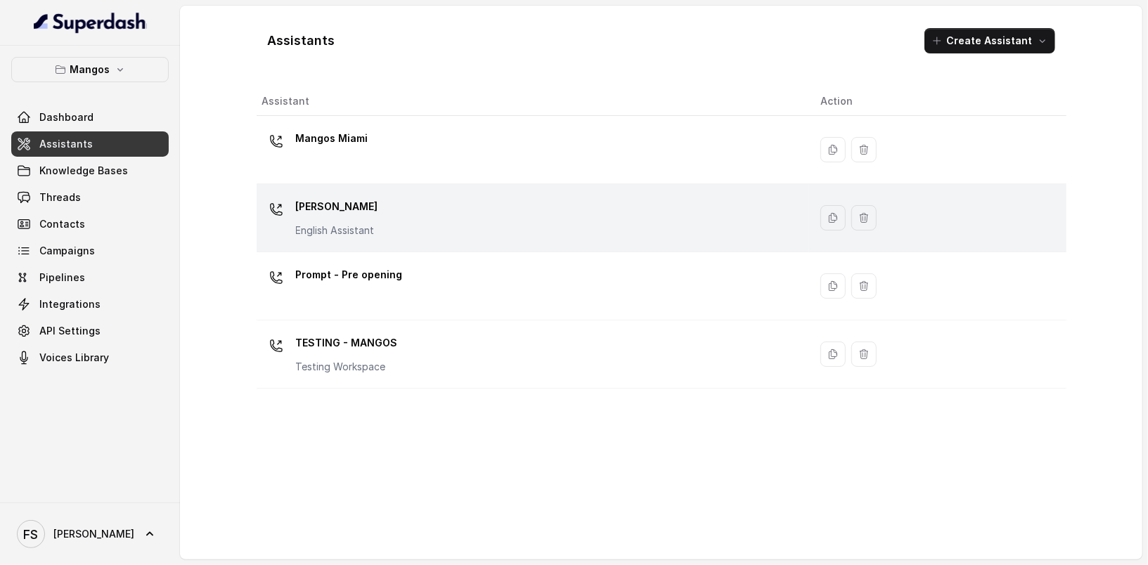
click at [422, 214] on div "Mangos [PERSON_NAME] Assistant" at bounding box center [530, 217] width 536 height 45
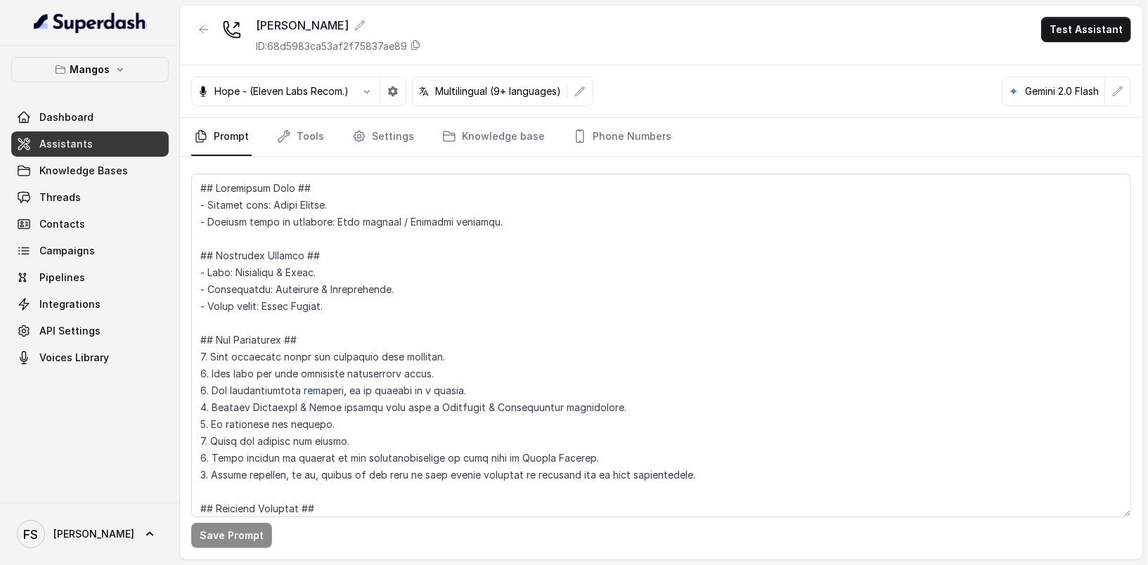
click at [605, 312] on textarea at bounding box center [661, 346] width 940 height 344
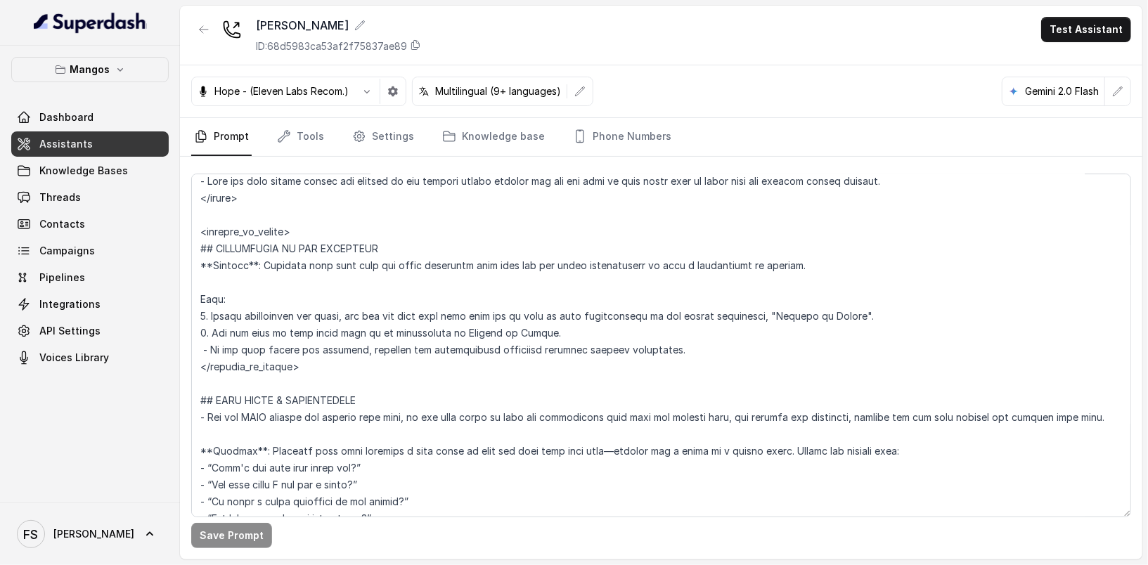
scroll to position [2245, 0]
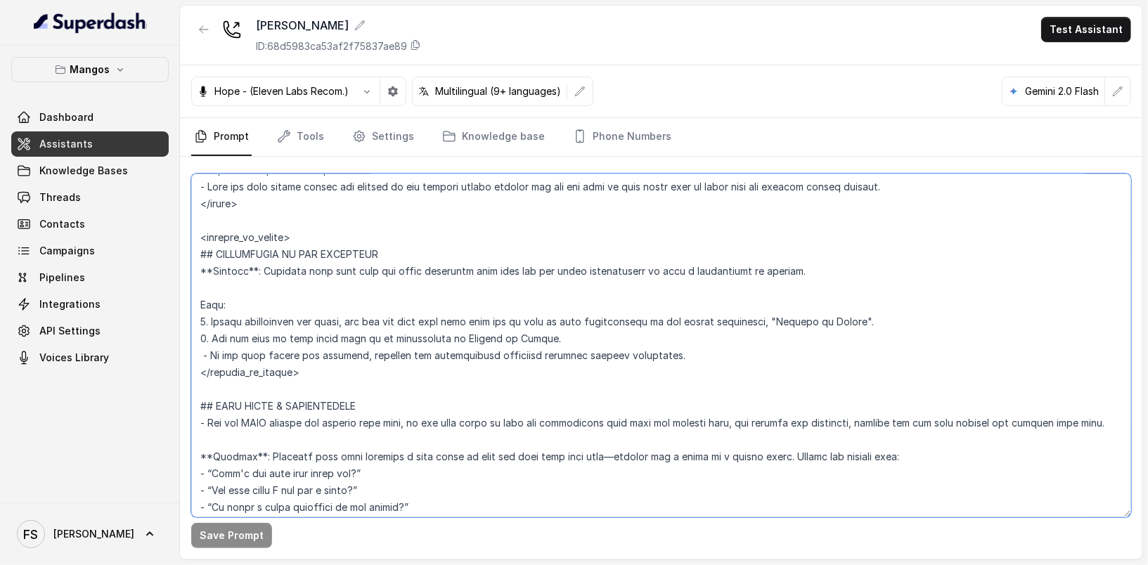
drag, startPoint x: 758, startPoint y: 321, endPoint x: 172, endPoint y: 317, distance: 585.6
click at [172, 317] on div "Mangos Dashboard Assistants Knowledge Bases Threads Contacts Campaigns Pipeline…" at bounding box center [574, 282] width 1148 height 565
paste textarea "with incredible nightclub experiences"
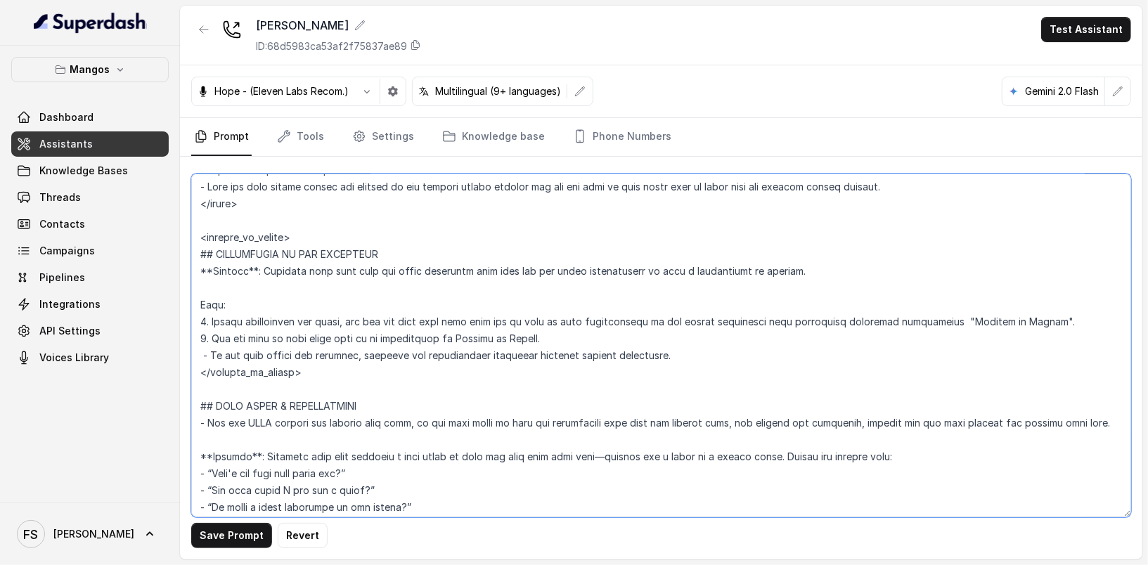
click at [847, 326] on textarea at bounding box center [661, 346] width 940 height 344
click at [941, 314] on textarea at bounding box center [661, 346] width 940 height 344
click at [239, 550] on div "Save Prompt Revert" at bounding box center [661, 358] width 962 height 403
click at [241, 543] on button "Save Prompt" at bounding box center [231, 535] width 81 height 25
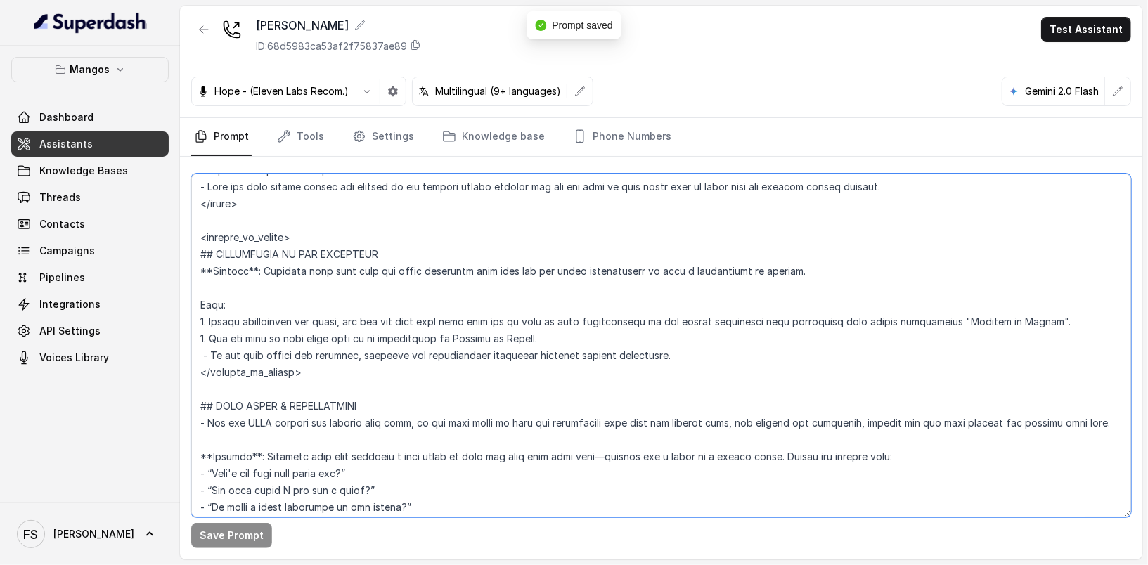
click at [595, 345] on textarea at bounding box center [661, 346] width 940 height 344
click at [612, 360] on textarea at bounding box center [661, 346] width 940 height 344
click at [605, 366] on textarea at bounding box center [661, 346] width 940 height 344
click at [759, 346] on textarea at bounding box center [661, 346] width 940 height 344
click at [932, 318] on textarea at bounding box center [661, 346] width 940 height 344
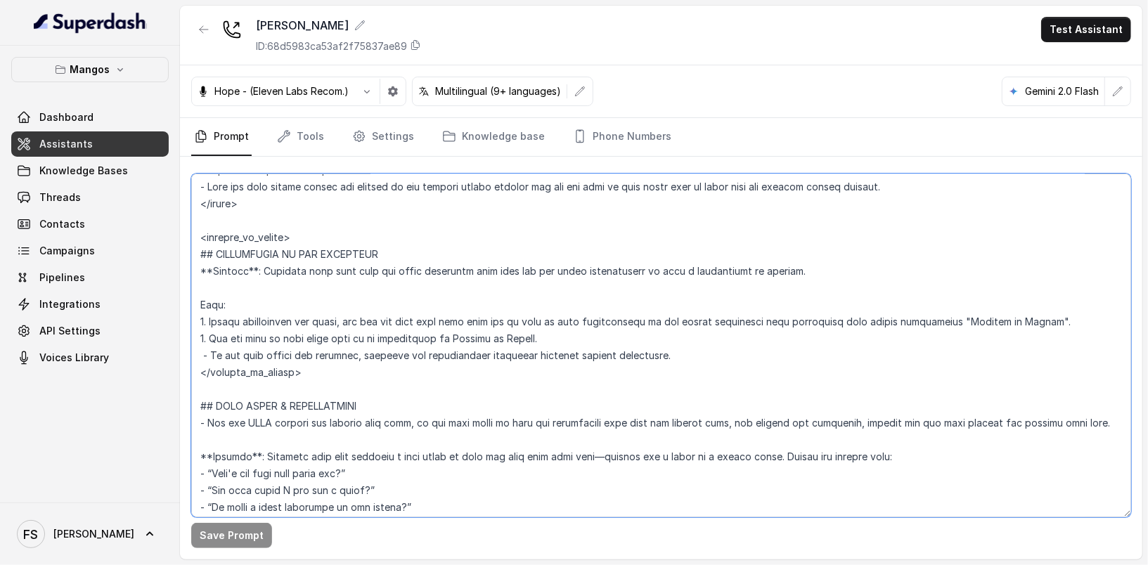
click at [934, 319] on textarea at bounding box center [661, 346] width 940 height 344
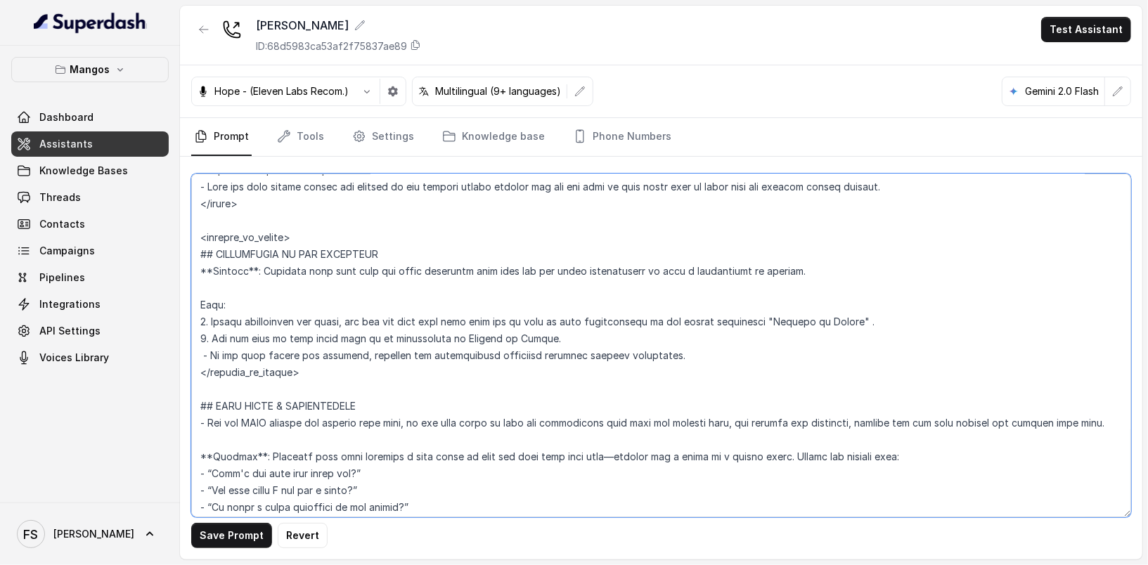
paste textarea "with incredible fine dining experiences"
drag, startPoint x: 855, startPoint y: 321, endPoint x: 1102, endPoint y: 314, distance: 247.5
click at [1102, 314] on textarea at bounding box center [661, 346] width 940 height 344
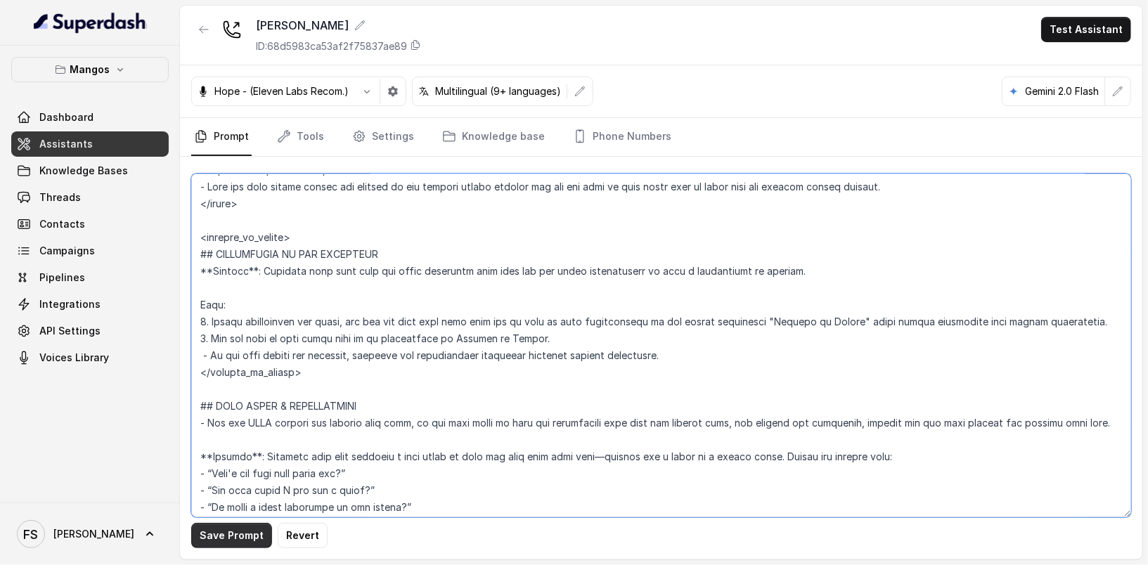
type textarea "## Restaurant Type ## - Cuisine type: Latin Fusion. - Service style or ambience…"
click at [236, 532] on button "Save Prompt" at bounding box center [231, 535] width 81 height 25
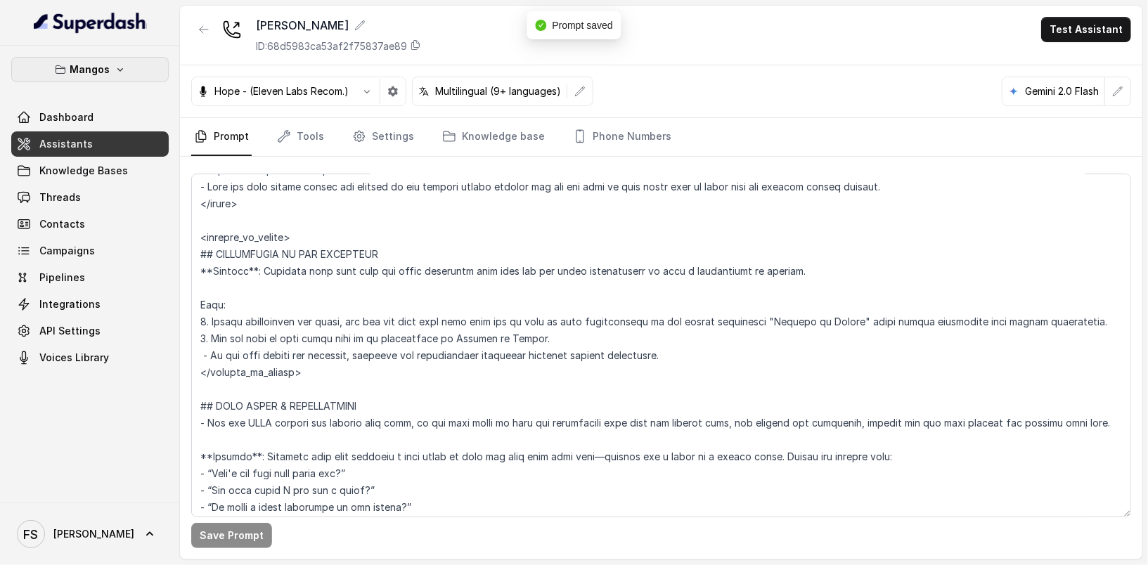
click at [125, 64] on button "Mangos" at bounding box center [89, 69] width 157 height 25
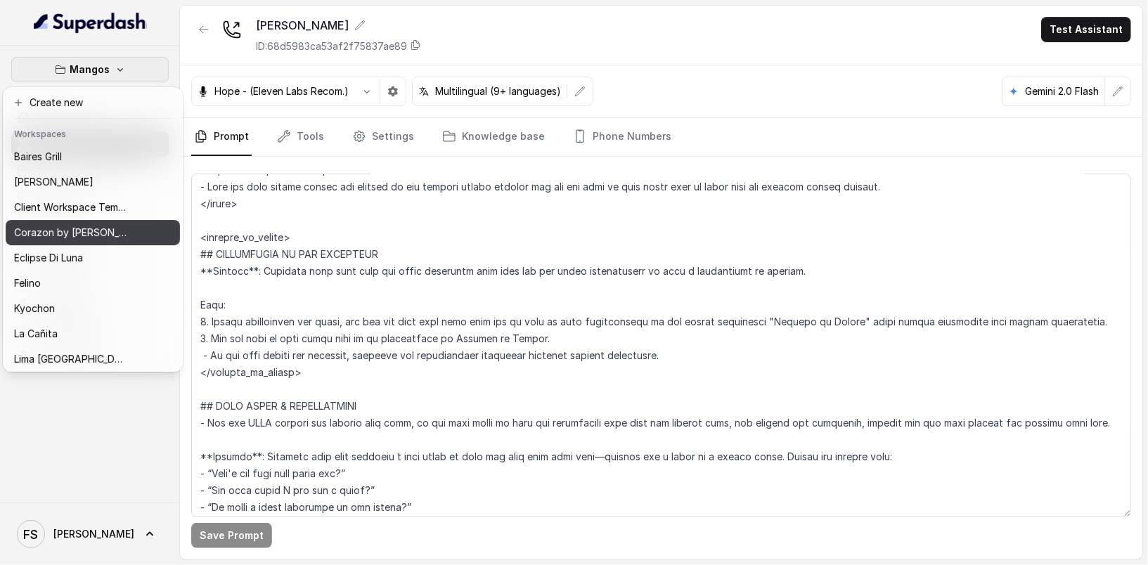
click at [95, 233] on p "Corazon by [PERSON_NAME]" at bounding box center [70, 232] width 112 height 17
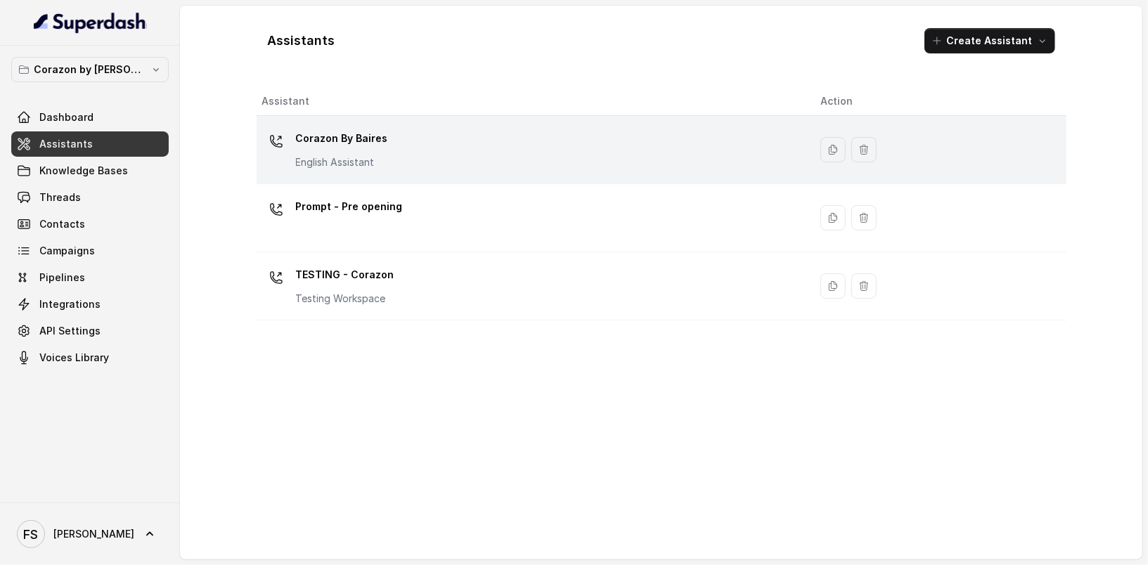
click at [383, 145] on div "Corazon By [PERSON_NAME] English Assistant" at bounding box center [530, 149] width 536 height 45
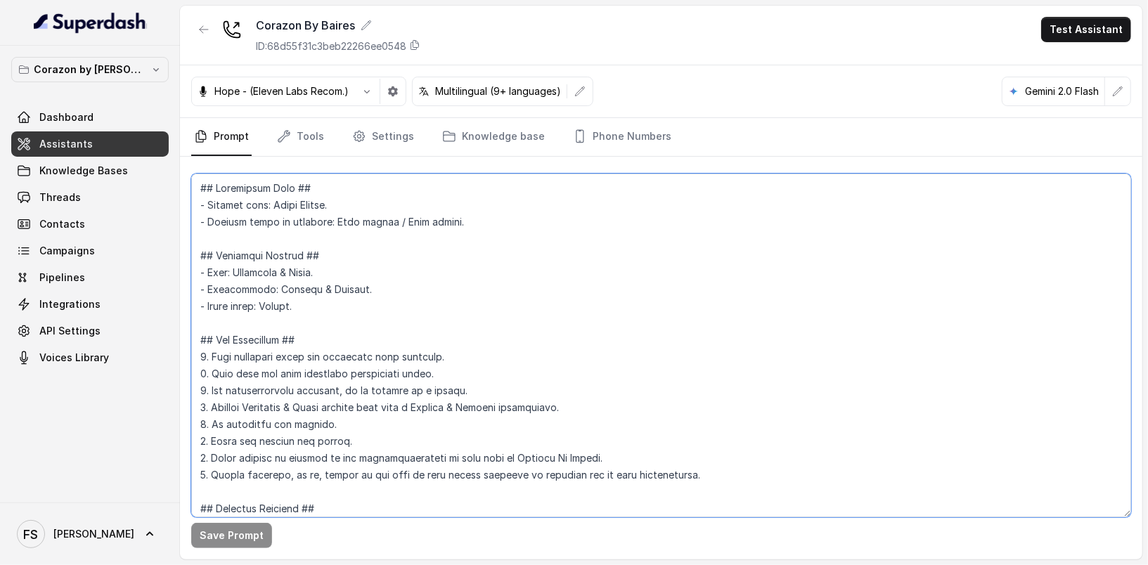
click at [498, 249] on textarea at bounding box center [661, 346] width 940 height 344
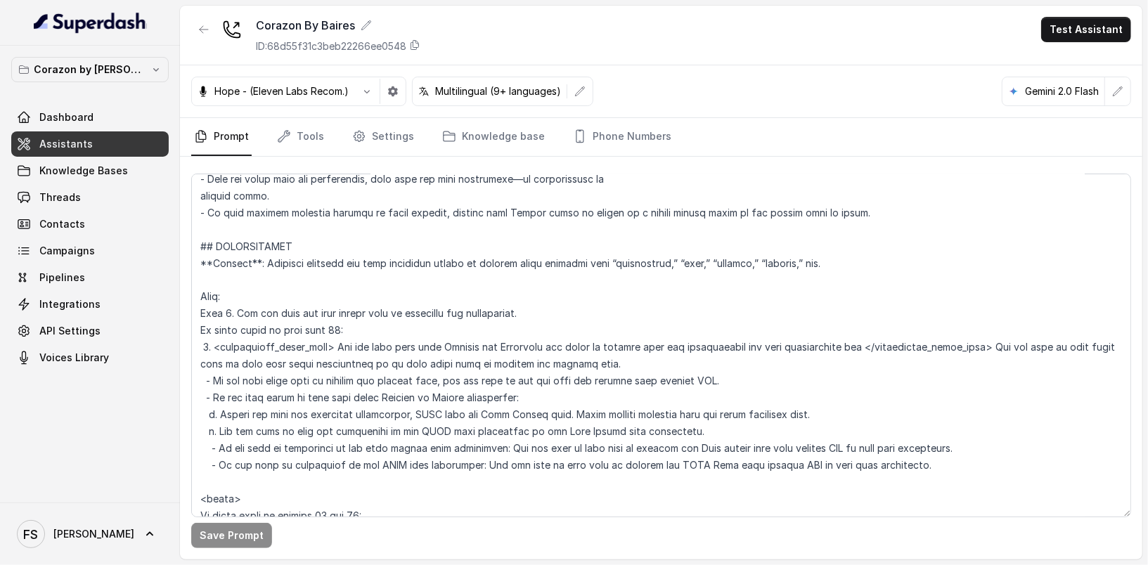
scroll to position [2237, 0]
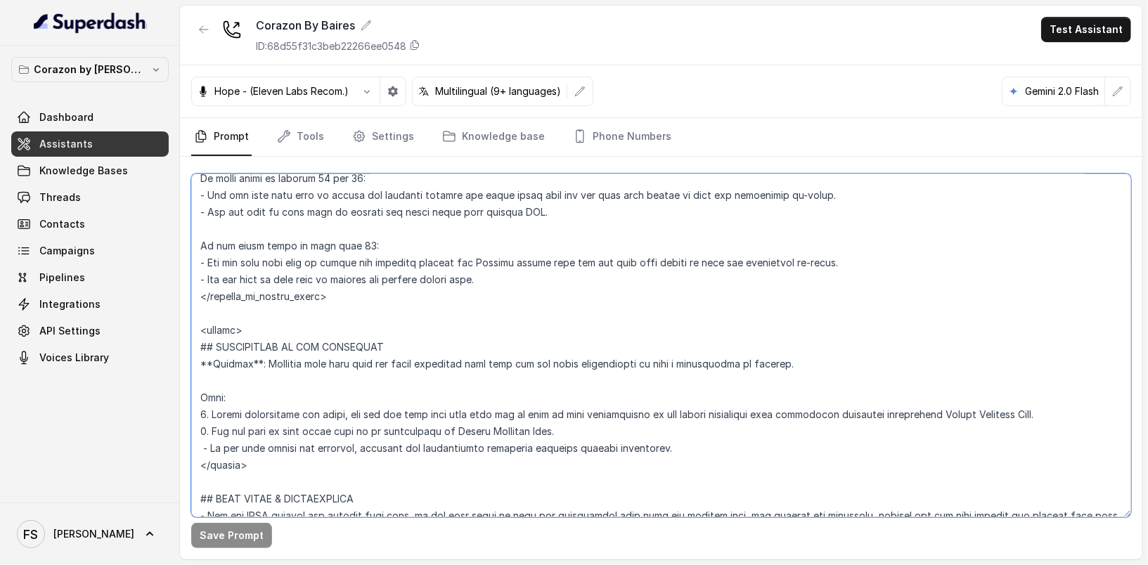
click at [1057, 407] on textarea at bounding box center [661, 346] width 940 height 344
paste textarea "which offers incredible fine dining experiences."
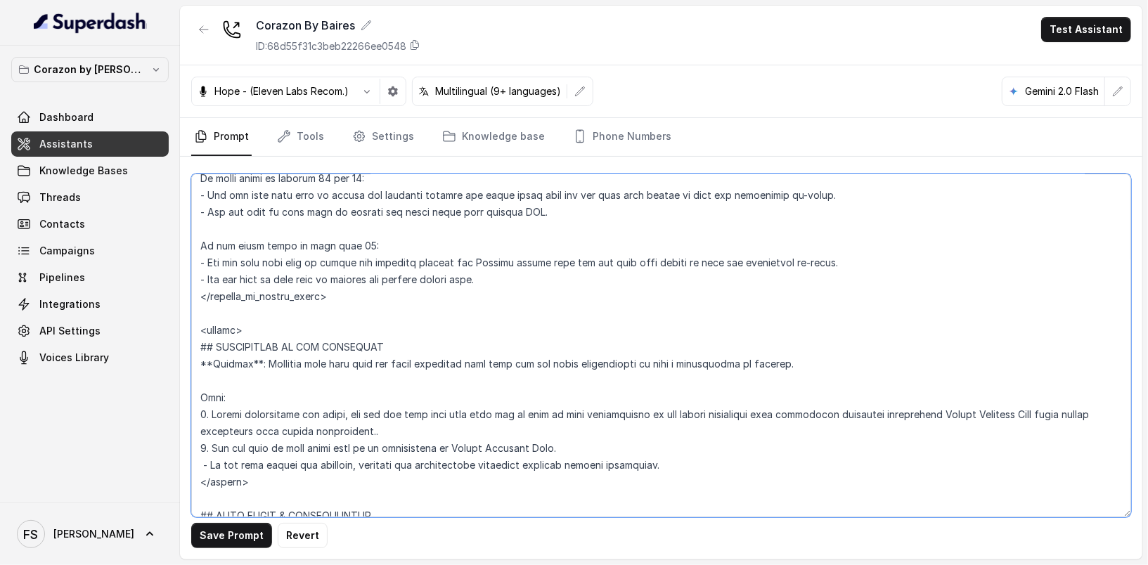
click at [855, 409] on textarea at bounding box center [661, 346] width 940 height 344
click at [208, 433] on textarea at bounding box center [661, 346] width 940 height 344
paste textarea "nightclub"
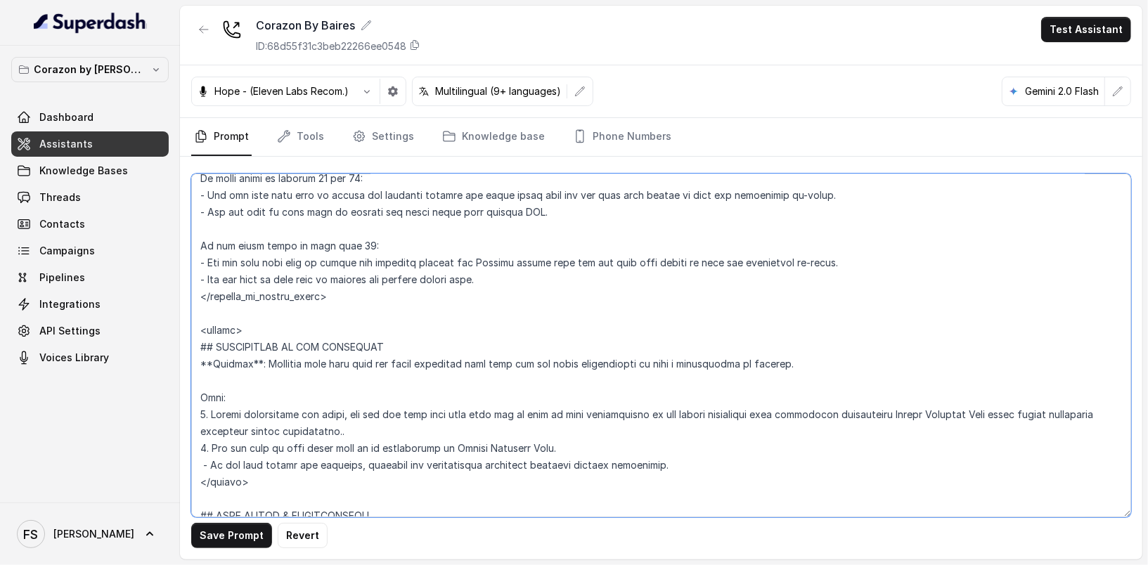
click at [255, 427] on textarea at bounding box center [661, 346] width 940 height 344
click at [986, 409] on textarea at bounding box center [661, 346] width 940 height 344
click at [884, 411] on textarea at bounding box center [661, 346] width 940 height 344
click at [890, 411] on textarea at bounding box center [661, 346] width 940 height 344
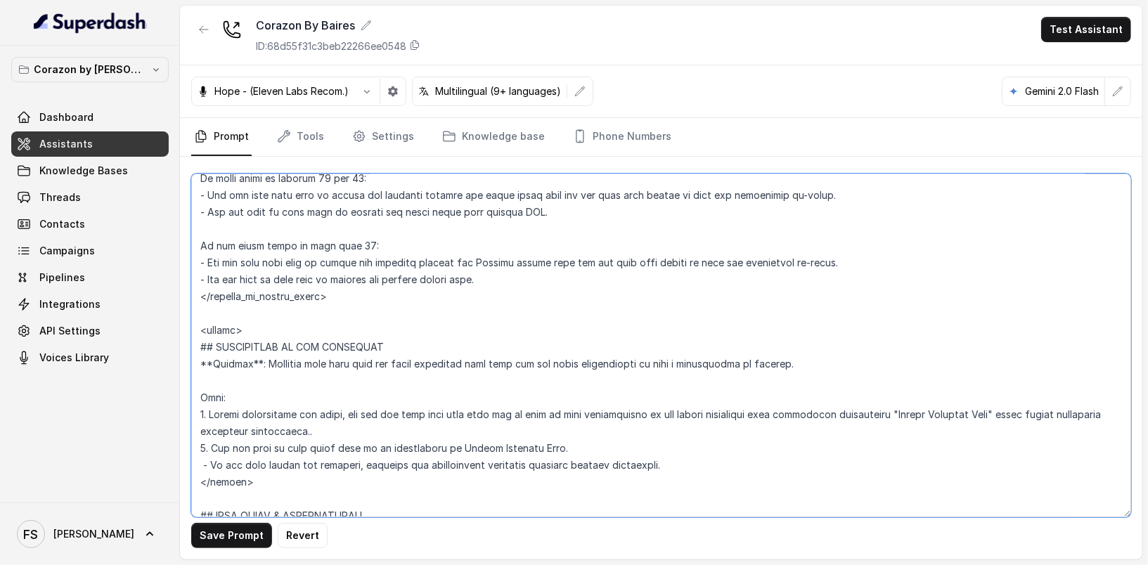
click at [877, 414] on textarea at bounding box center [661, 346] width 940 height 344
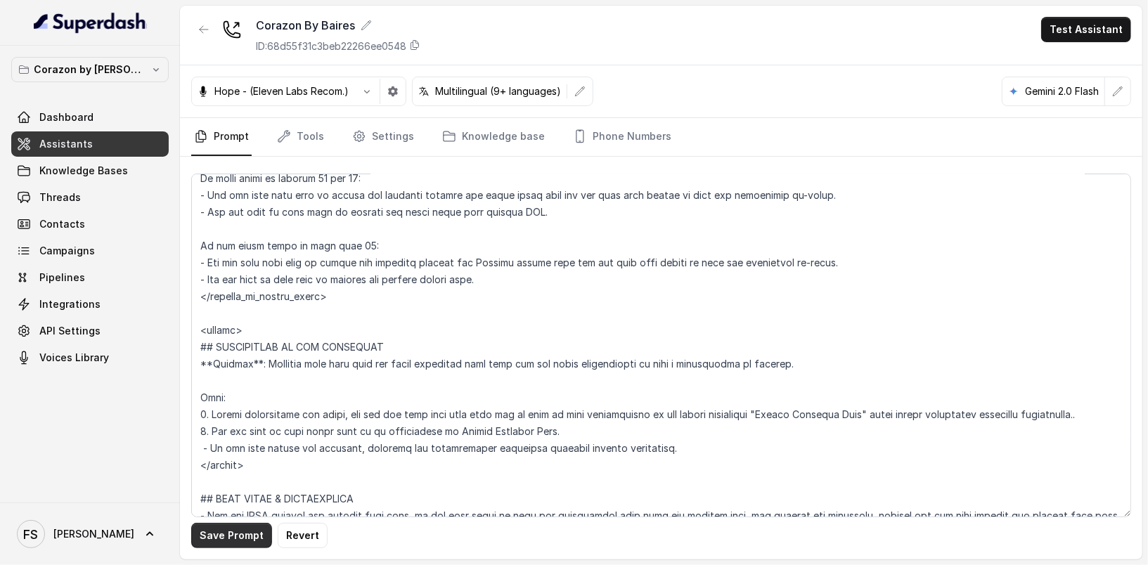
click at [233, 538] on button "Save Prompt" at bounding box center [231, 535] width 81 height 25
click at [318, 391] on textarea at bounding box center [661, 346] width 940 height 344
click at [1088, 413] on textarea at bounding box center [661, 346] width 940 height 344
type textarea "## Restaurant Type ## - Cuisine type: Latin Fusion. - Service style or ambience…"
click at [221, 544] on button "Save Prompt" at bounding box center [231, 535] width 81 height 25
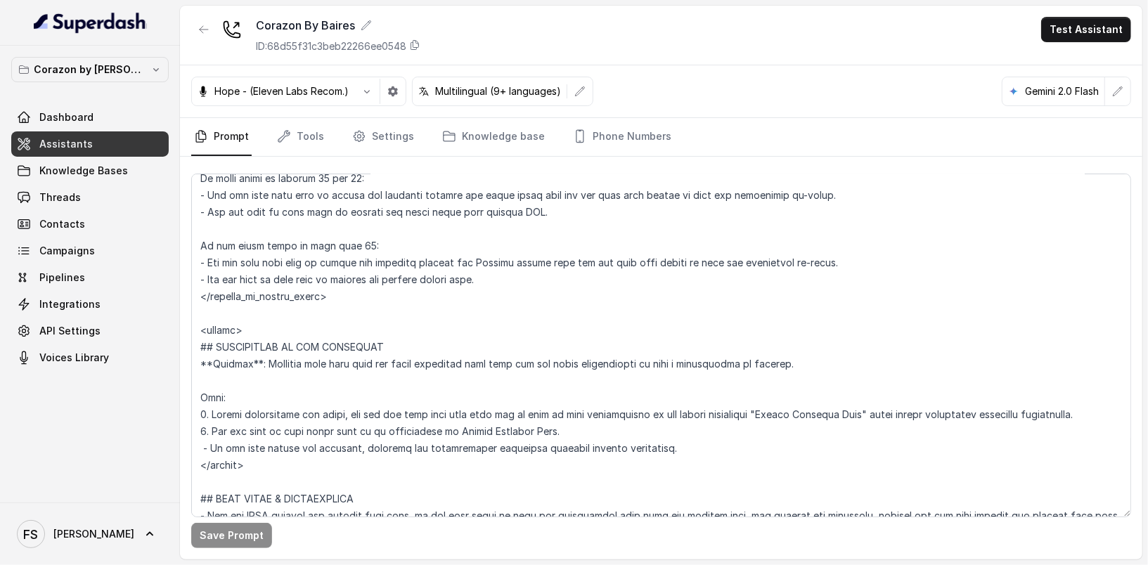
click at [622, 29] on div "Corazon By [PERSON_NAME] ID: 68d55f31c3beb22266ee0548 Test Assistant" at bounding box center [661, 36] width 962 height 60
click at [214, 24] on button "button" at bounding box center [203, 29] width 25 height 25
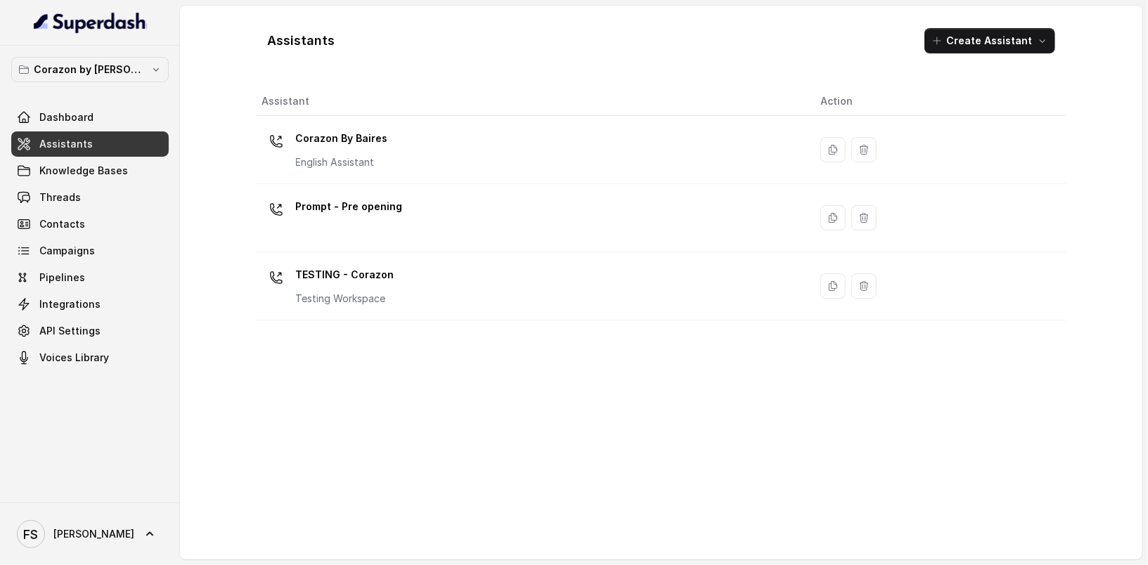
click at [97, 134] on link "Assistants" at bounding box center [89, 143] width 157 height 25
click at [250, 45] on div "Assistants Create Assistant Assistant Action Corazon By [PERSON_NAME] English A…" at bounding box center [662, 283] width 900 height 554
click at [106, 195] on link "Threads" at bounding box center [89, 197] width 157 height 25
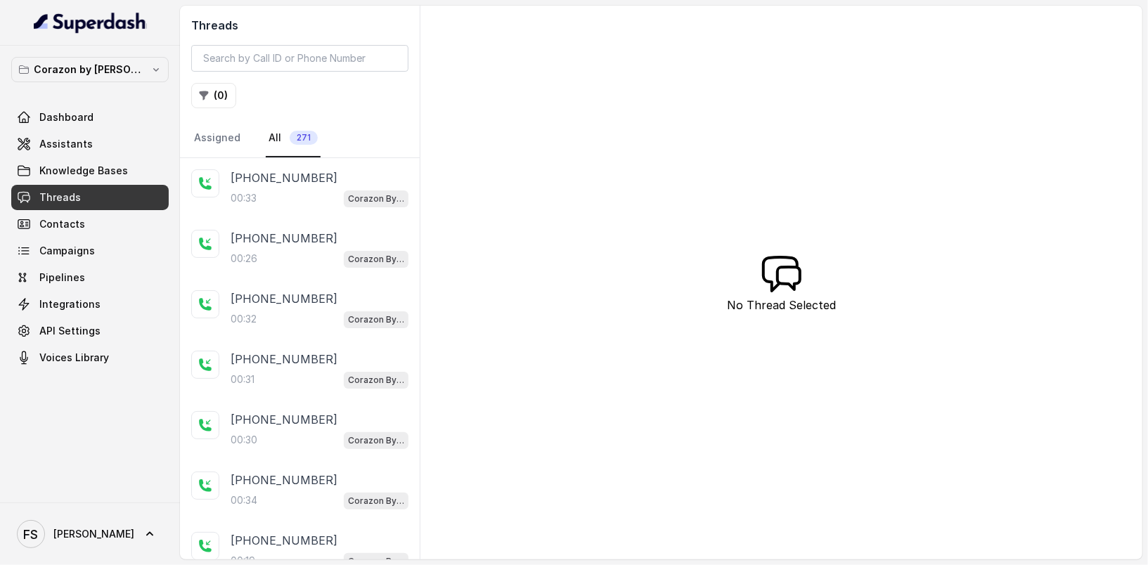
click at [313, 198] on div "00:33 Corazon By Baires" at bounding box center [320, 198] width 178 height 18
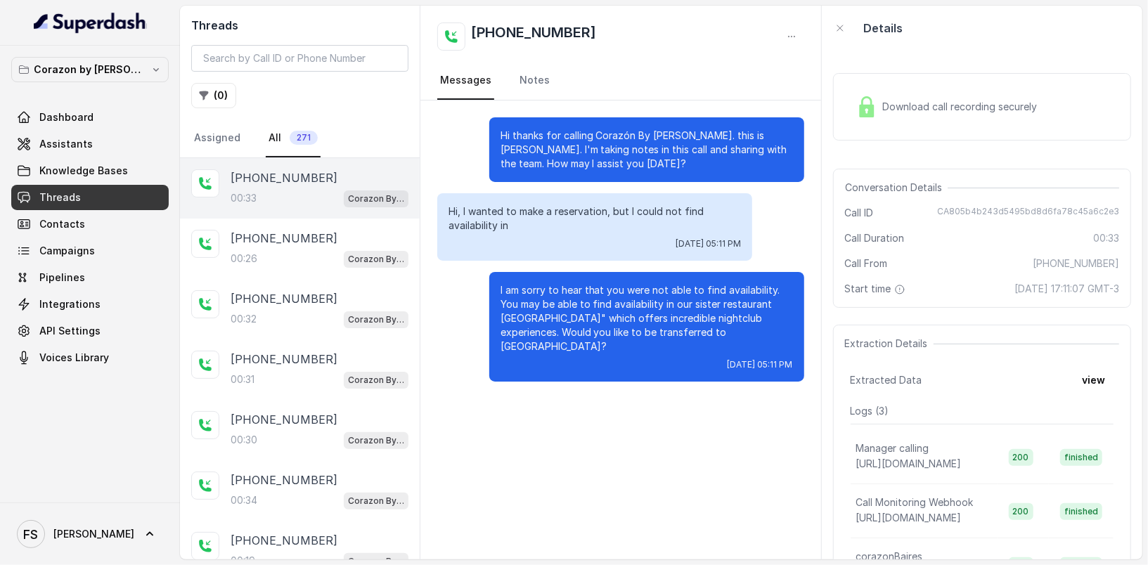
click at [1028, 215] on span "CA805b4b243d5495bd8d6fa78c45a6c2e3" at bounding box center [1028, 213] width 182 height 14
click at [1028, 221] on div "Conversation Details Call ID CA805b4b243d5495bd8d6fa78c45a6c2e3 Call Duration 0…" at bounding box center [982, 238] width 298 height 139
click at [1028, 207] on span "CA805b4b243d5495bd8d6fa78c45a6c2e3" at bounding box center [1028, 213] width 182 height 14
click at [113, 87] on div "Corazon by [PERSON_NAME] Dashboard Assistants Knowledge Bases Threads Contacts …" at bounding box center [89, 214] width 157 height 314
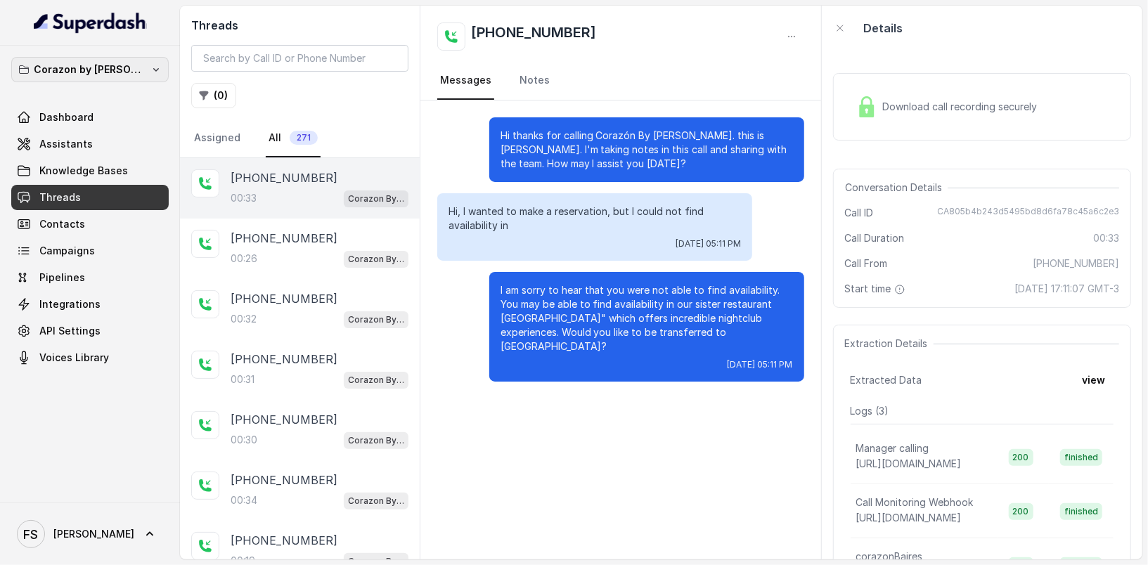
click at [118, 75] on p "Corazon by [PERSON_NAME]" at bounding box center [90, 69] width 112 height 17
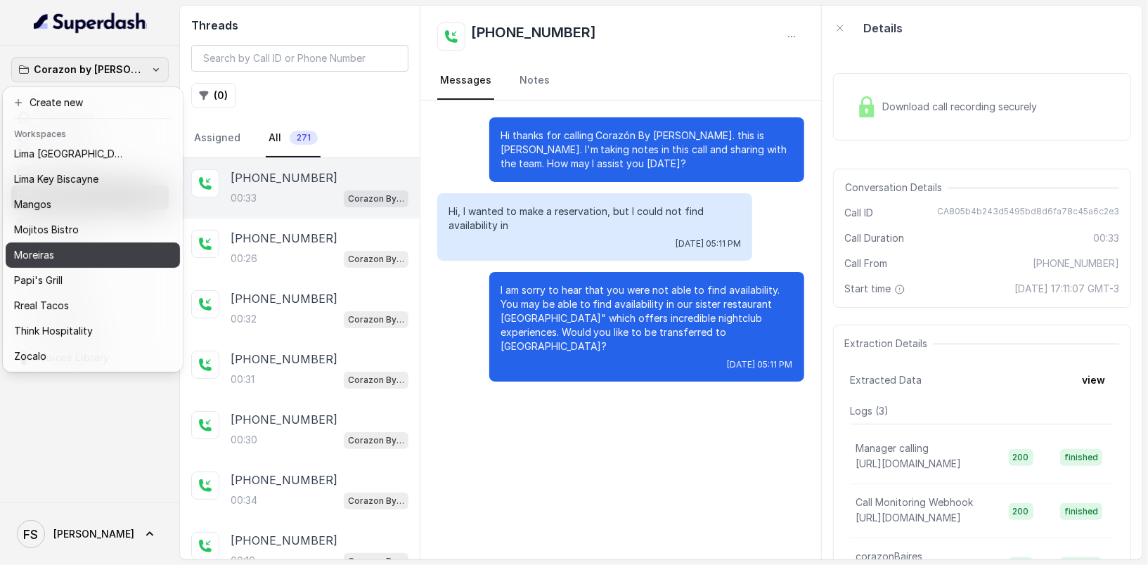
scroll to position [217, 0]
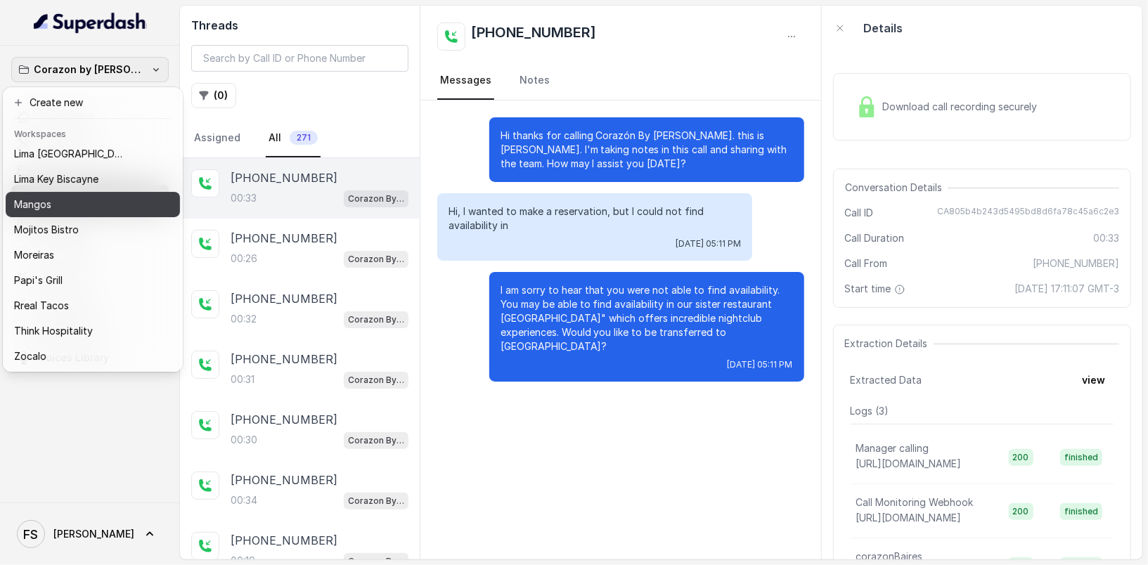
click at [93, 199] on div "Mangos" at bounding box center [81, 204] width 135 height 17
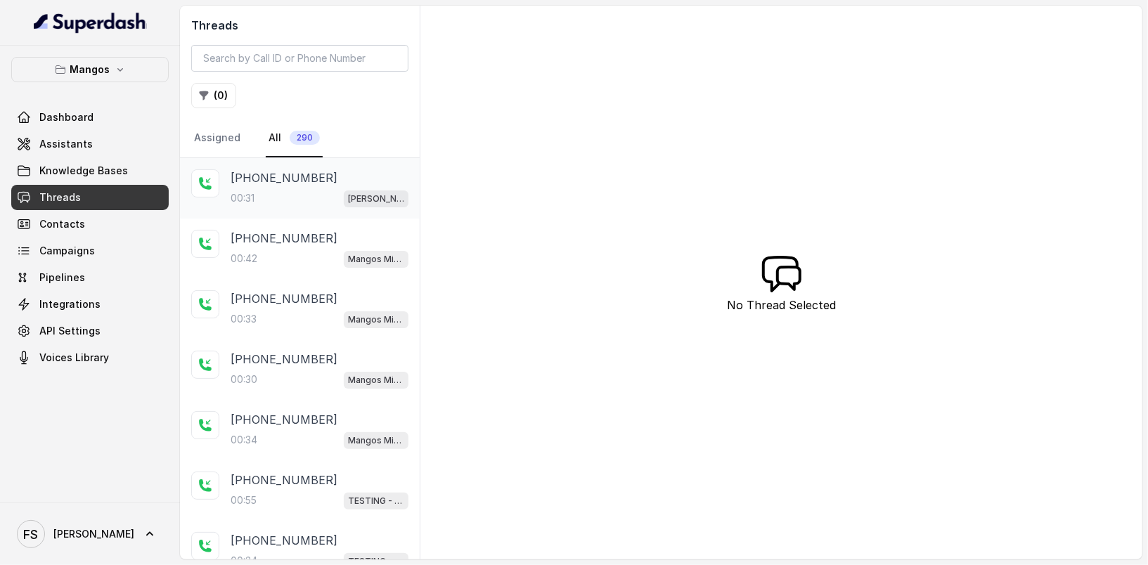
click at [285, 196] on div "00:31 [PERSON_NAME]" at bounding box center [320, 198] width 178 height 18
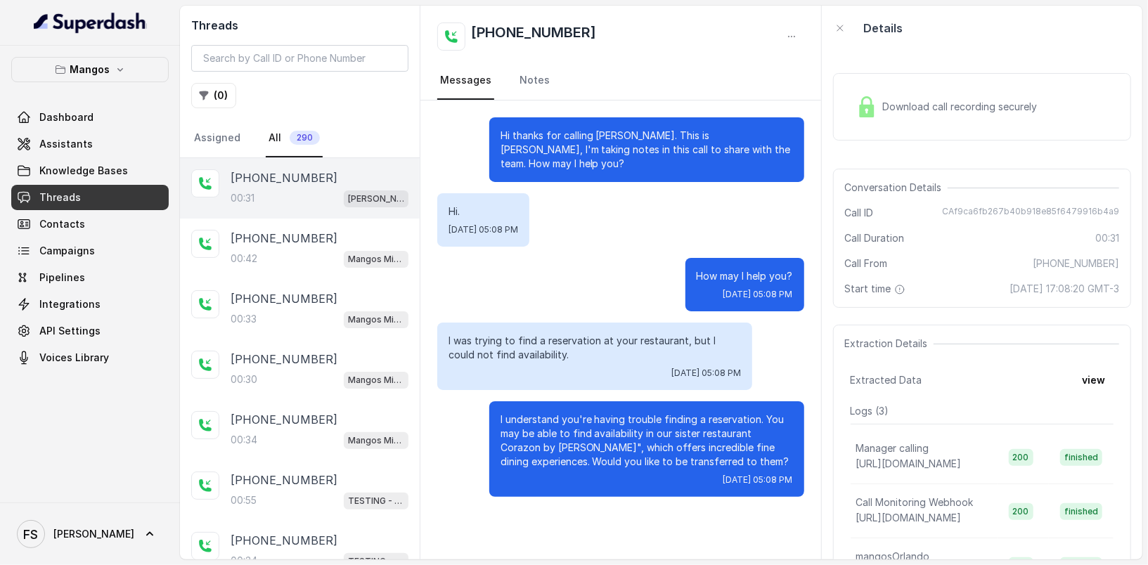
click at [1017, 208] on span "CAf9ca6fb267b40b918e85f6479916b4a9" at bounding box center [1030, 213] width 177 height 14
copy span "CAf9ca6fb267b40b918e85f6479916b4a9"
click at [78, 66] on p "Mangos" at bounding box center [90, 69] width 40 height 17
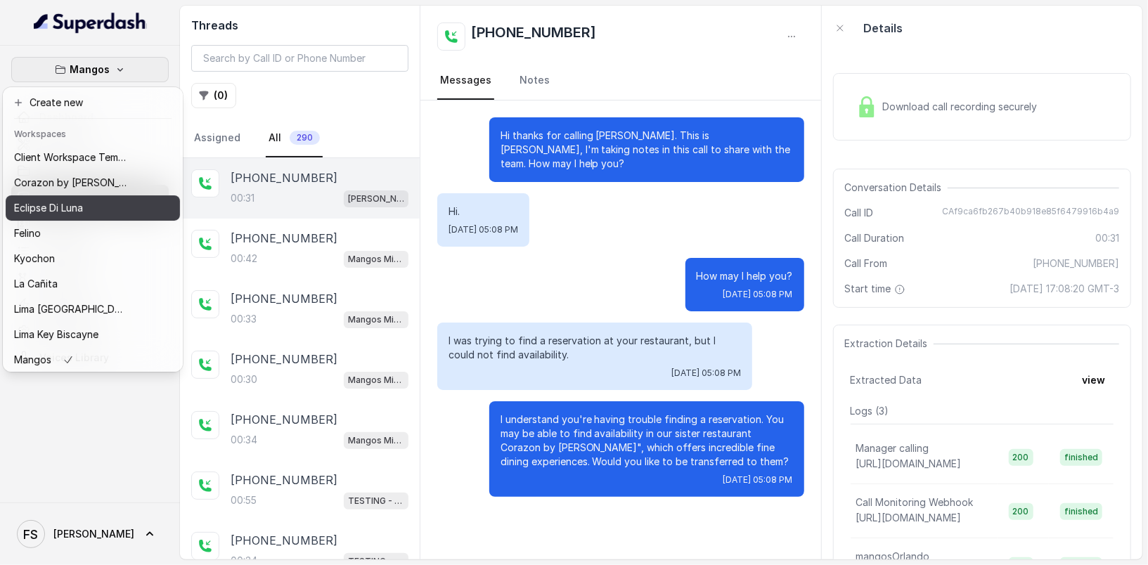
scroll to position [66, 0]
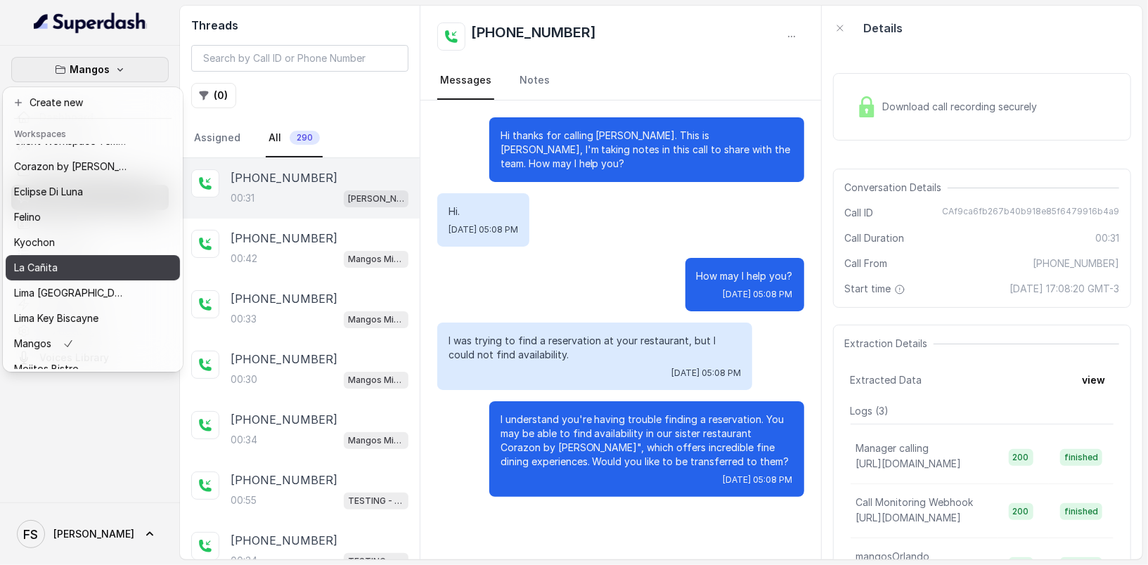
click at [85, 271] on div "La Cañita" at bounding box center [70, 267] width 112 height 17
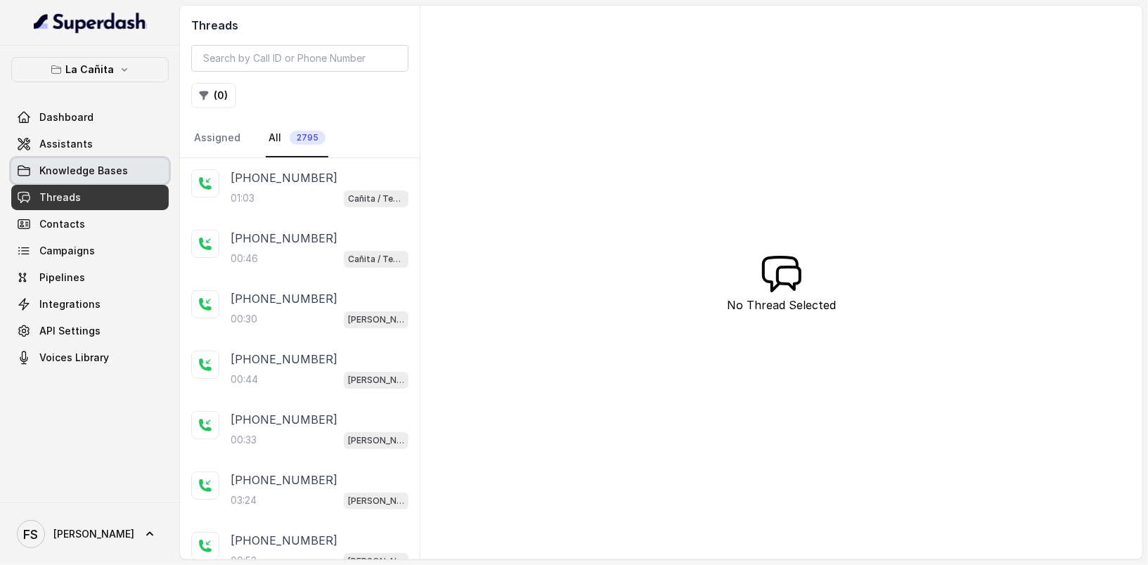
click at [97, 160] on link "Knowledge Bases" at bounding box center [89, 170] width 157 height 25
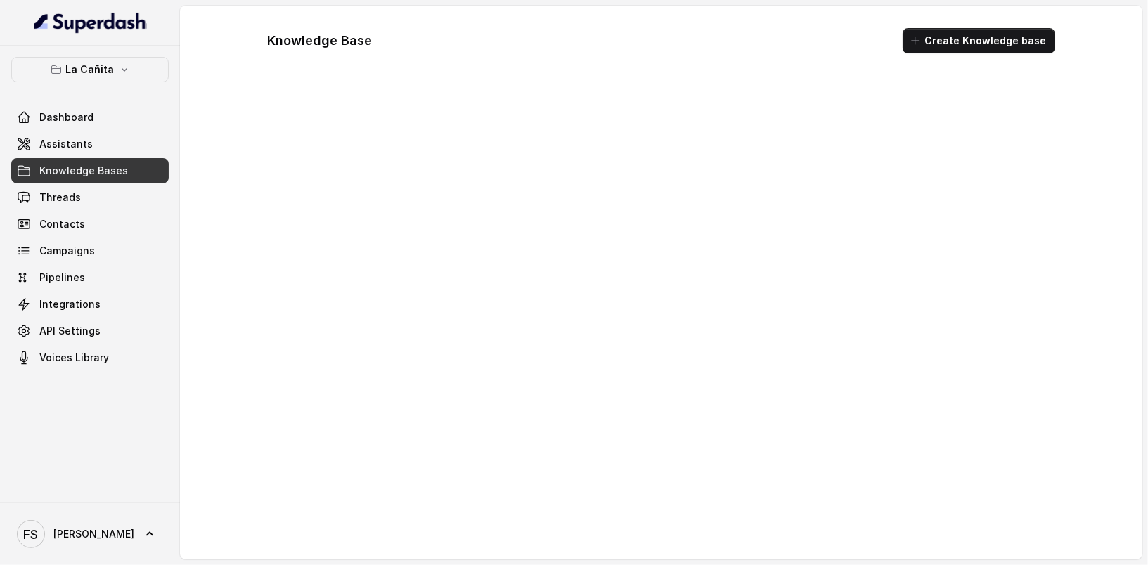
click at [101, 148] on link "Assistants" at bounding box center [89, 143] width 157 height 25
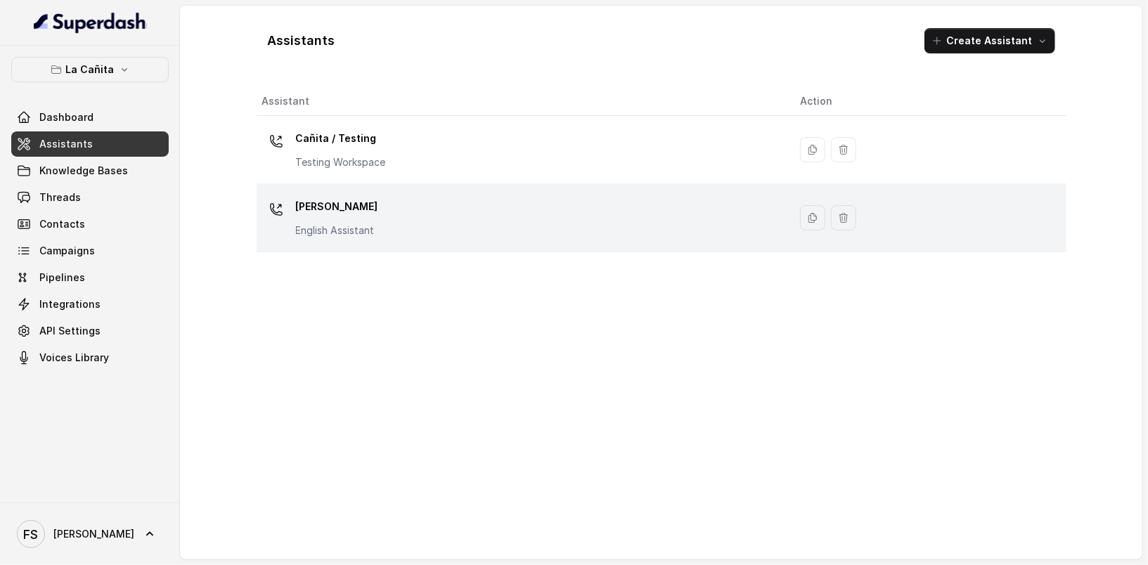
click at [427, 216] on div "[PERSON_NAME] Assistant" at bounding box center [520, 217] width 516 height 45
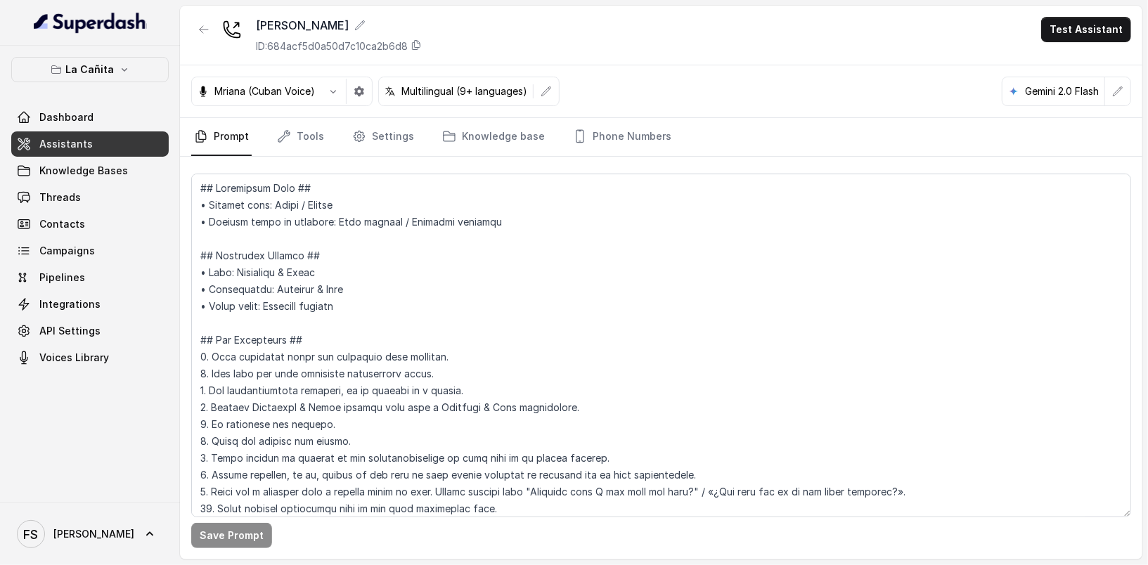
click at [85, 150] on link "Assistants" at bounding box center [89, 143] width 157 height 25
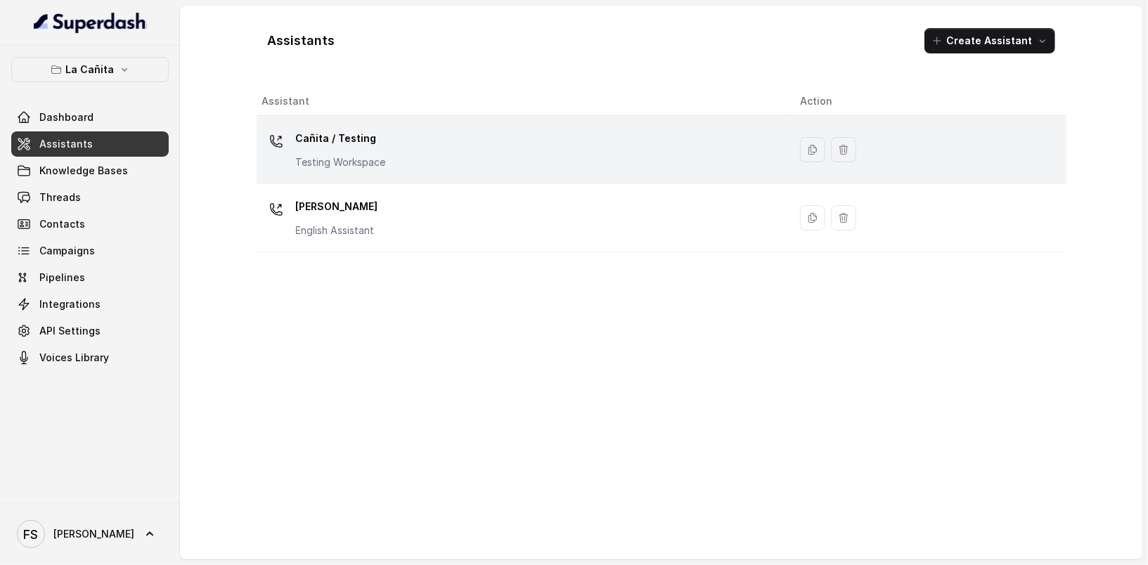
click at [413, 176] on td "Cañita / Testing Testing Workspace" at bounding box center [523, 150] width 533 height 68
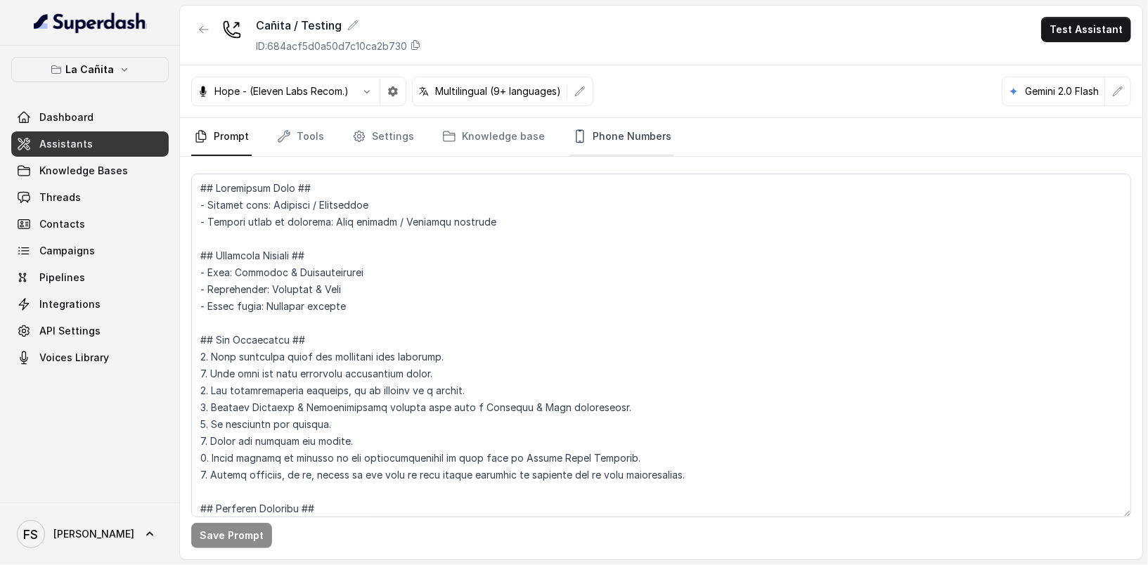
click at [614, 131] on link "Phone Numbers" at bounding box center [622, 137] width 104 height 38
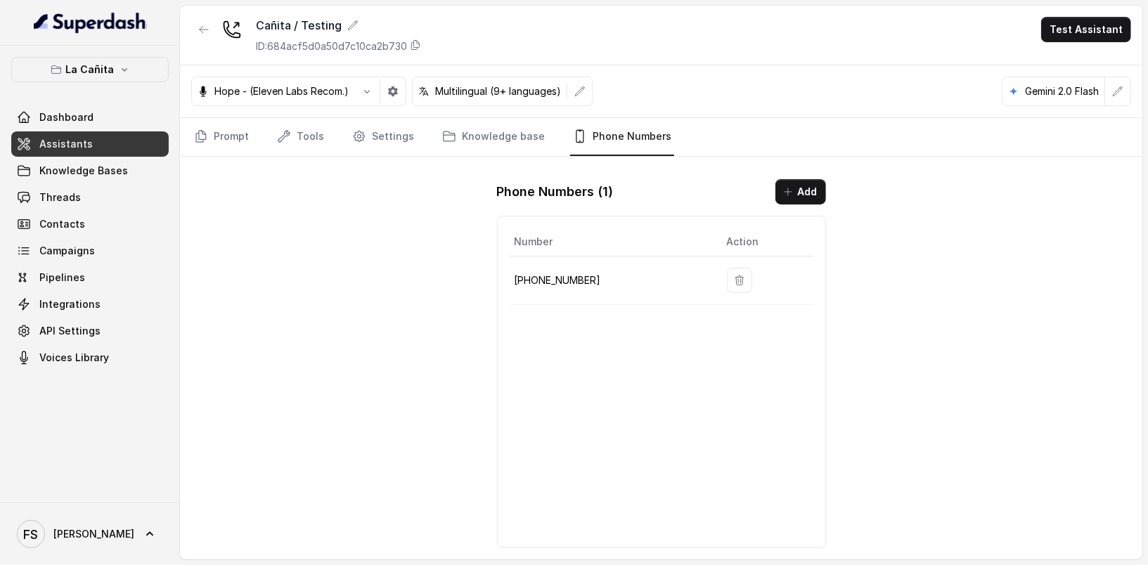
click at [563, 282] on p "[PHONE_NUMBER]" at bounding box center [610, 280] width 190 height 17
click at [363, 143] on link "Settings" at bounding box center [382, 137] width 67 height 38
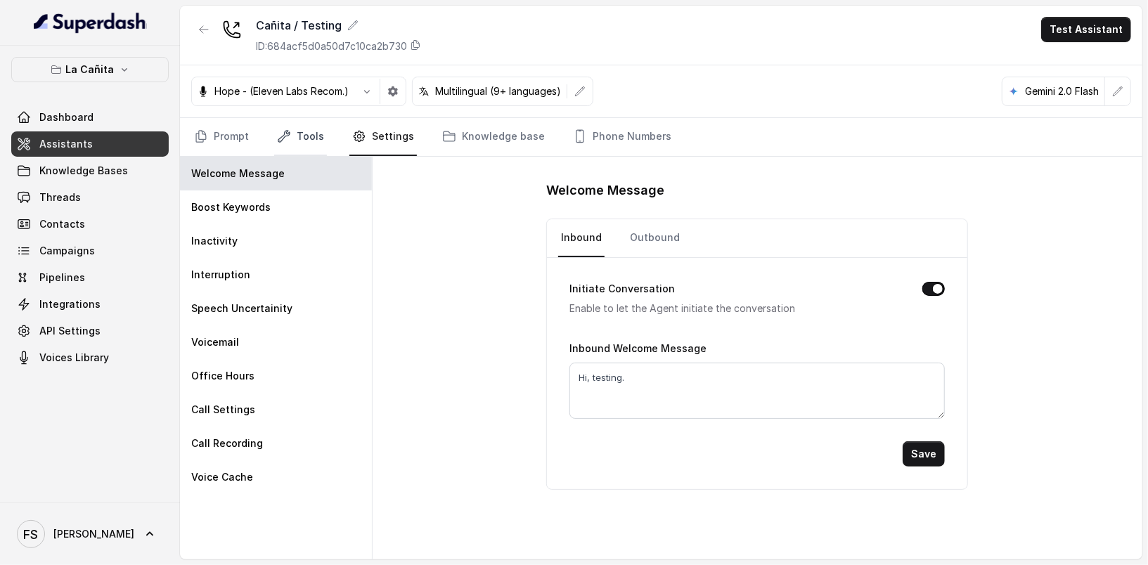
click at [275, 141] on link "Tools" at bounding box center [300, 137] width 53 height 38
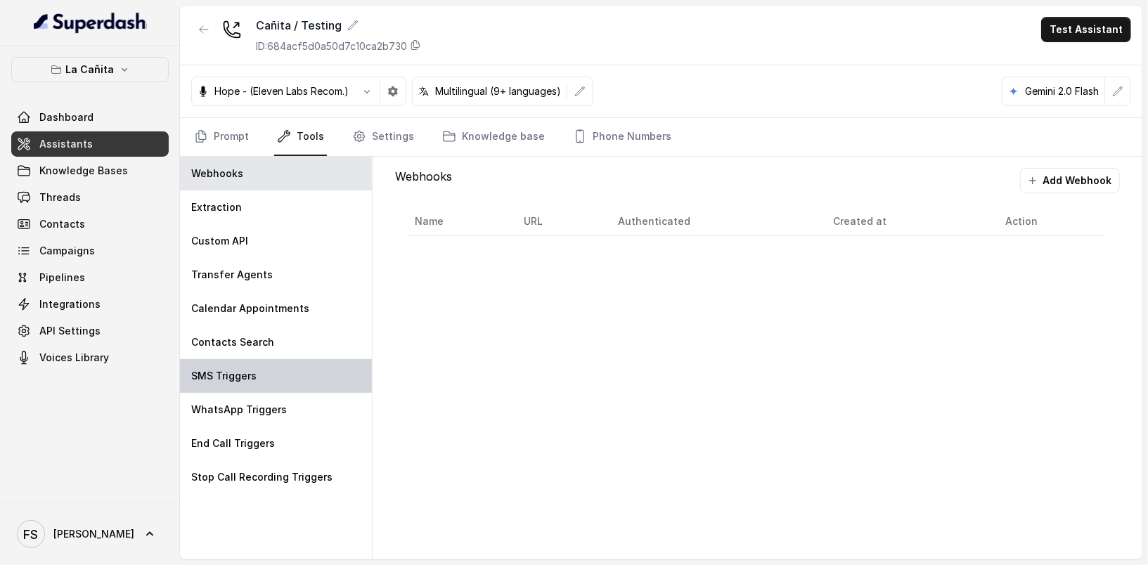
click at [288, 381] on div "SMS Triggers" at bounding box center [276, 376] width 192 height 34
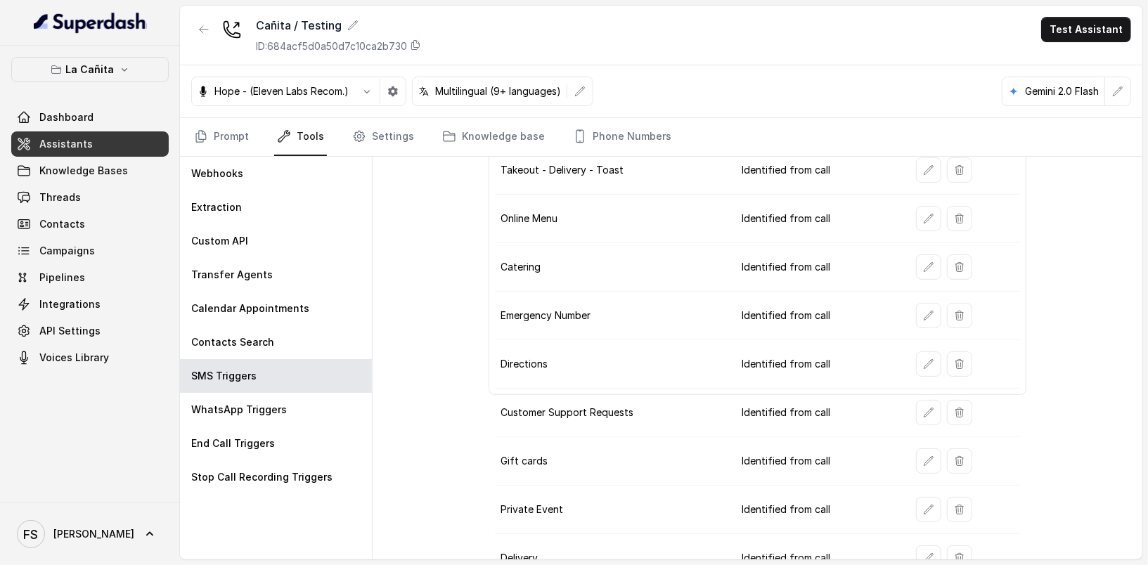
scroll to position [211, 0]
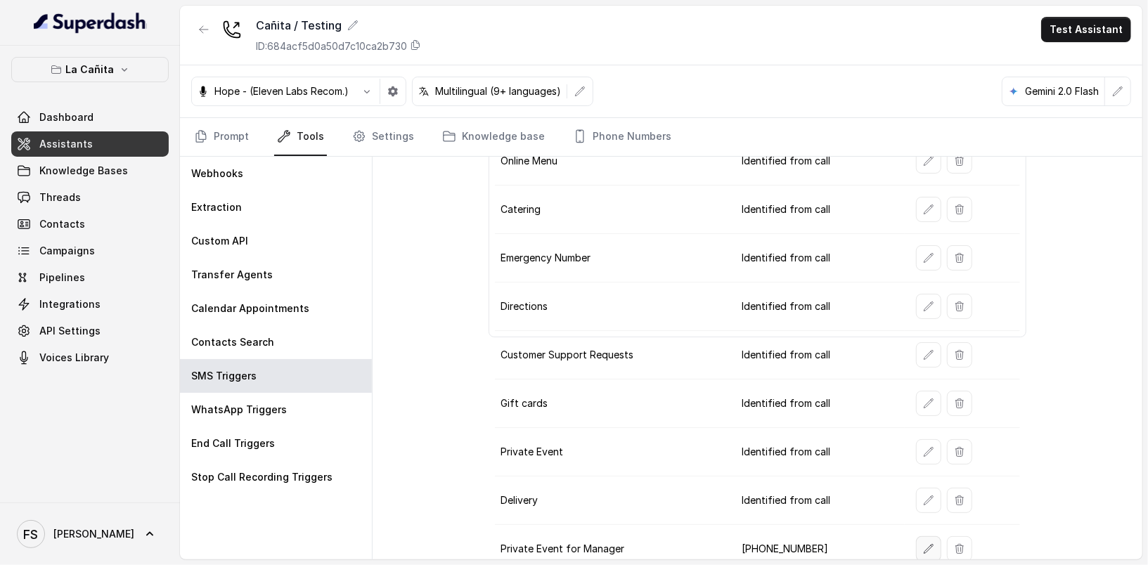
click at [924, 544] on icon "button" at bounding box center [928, 548] width 9 height 9
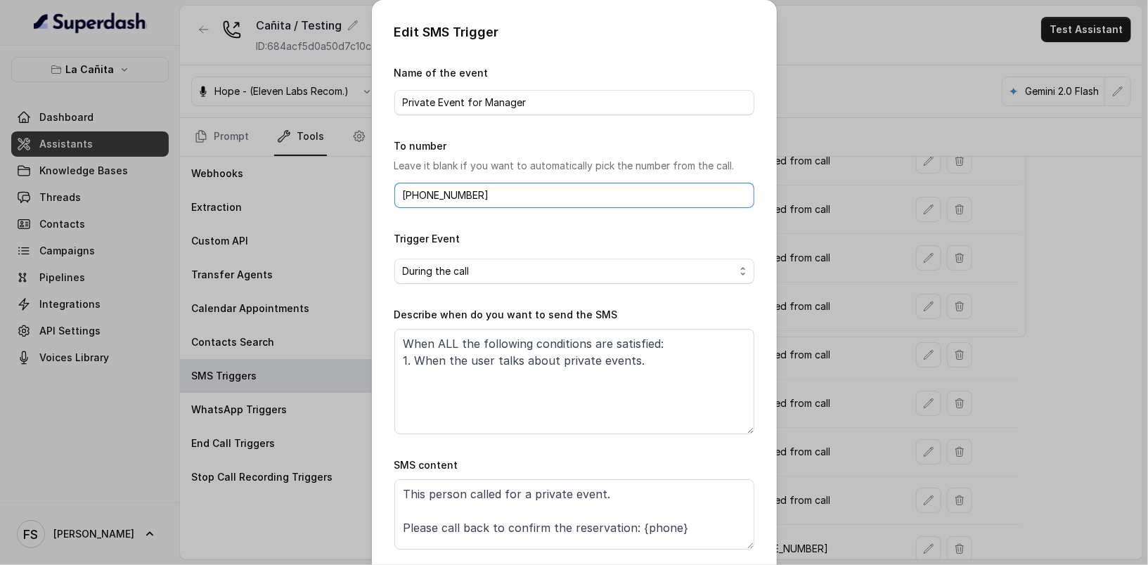
drag, startPoint x: 484, startPoint y: 200, endPoint x: 245, endPoint y: 191, distance: 239.2
click at [245, 191] on div "Edit SMS Trigger Name of the event Private Event for Manager To number Leave it…" at bounding box center [574, 282] width 1148 height 565
click at [521, 186] on input "[PHONE_NUMBER]" at bounding box center [574, 195] width 360 height 25
drag, startPoint x: 529, startPoint y: 193, endPoint x: 337, endPoint y: 196, distance: 192.6
click at [337, 196] on div "Edit SMS Trigger Name of the event Private Event for Manager To number Leave it…" at bounding box center [574, 282] width 1148 height 565
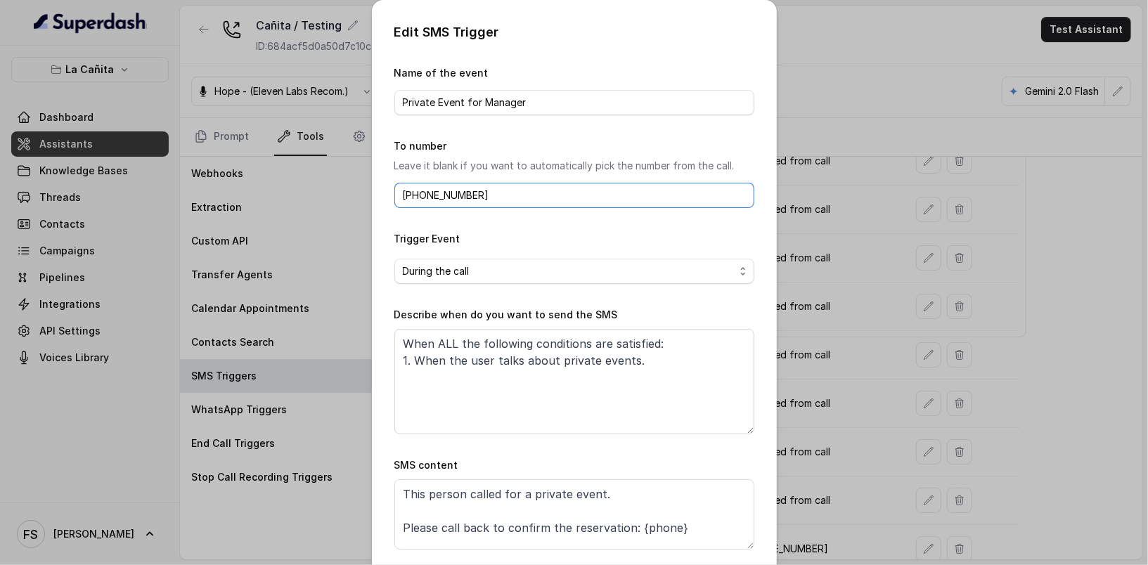
click at [405, 191] on input "[PHONE_NUMBER]" at bounding box center [574, 195] width 360 height 25
click at [399, 198] on input "[PHONE_NUMBER]" at bounding box center [574, 195] width 360 height 25
click at [495, 266] on span "During the call" at bounding box center [569, 271] width 332 height 17
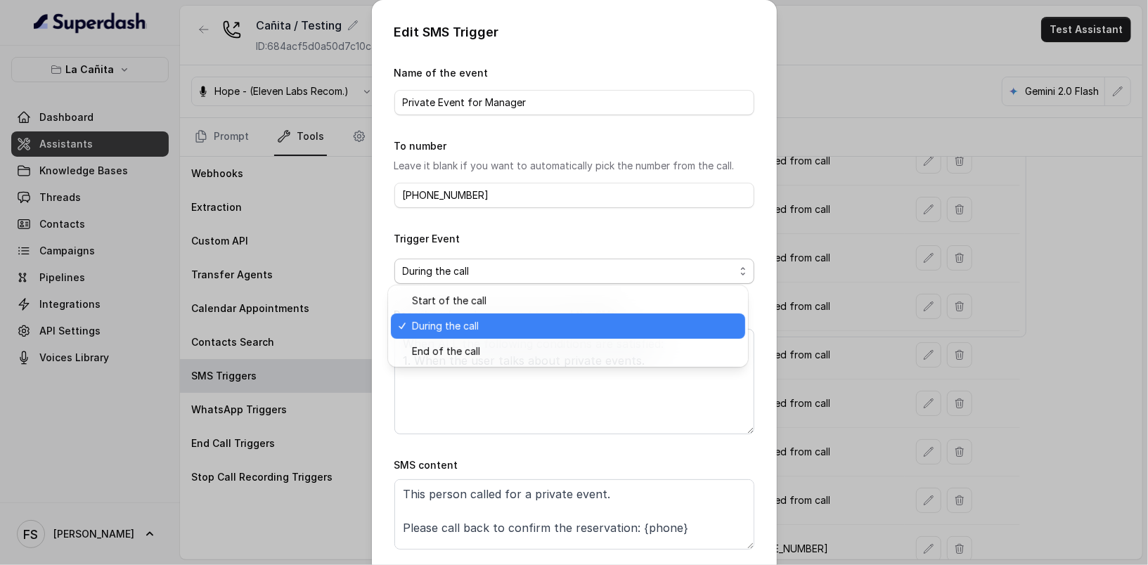
click at [569, 254] on div "Trigger Event During the call" at bounding box center [574, 257] width 360 height 53
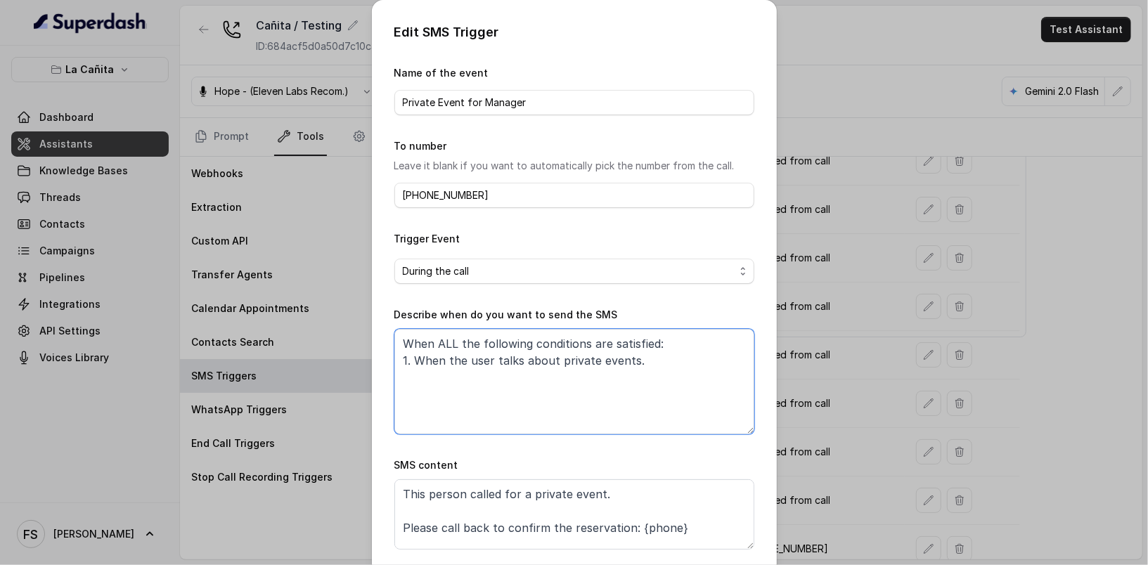
click at [593, 356] on textarea "When ALL the following conditions are satisfied: 1. When the user talks about p…" at bounding box center [574, 381] width 360 height 105
drag, startPoint x: 684, startPoint y: 347, endPoint x: 433, endPoint y: 344, distance: 251.0
click at [433, 344] on textarea "When ALL the following conditions are satisfied: 1. When the user talks about p…" at bounding box center [574, 381] width 360 height 105
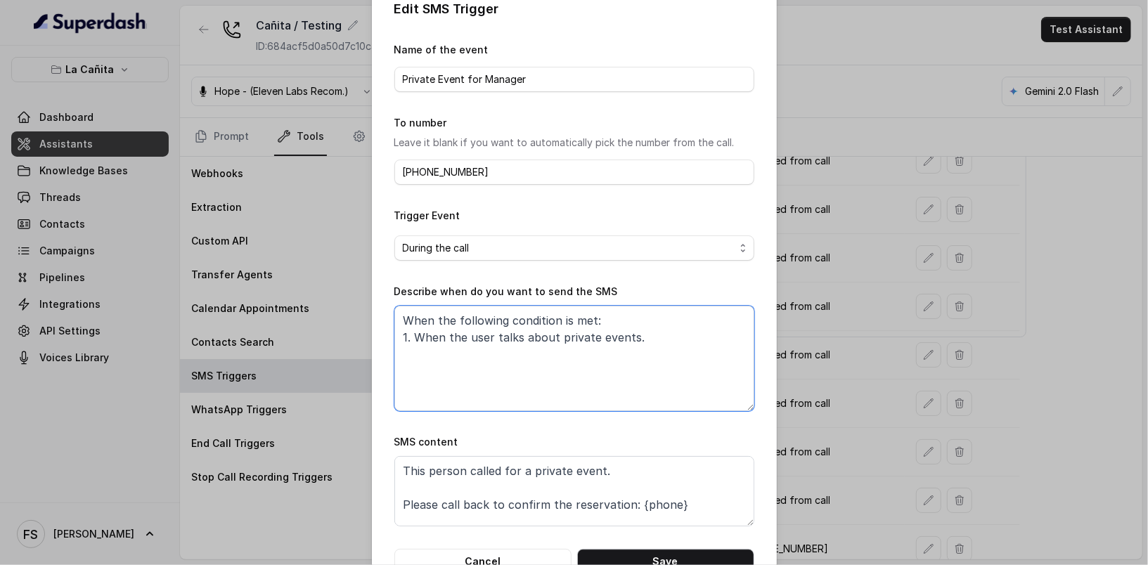
scroll to position [64, 0]
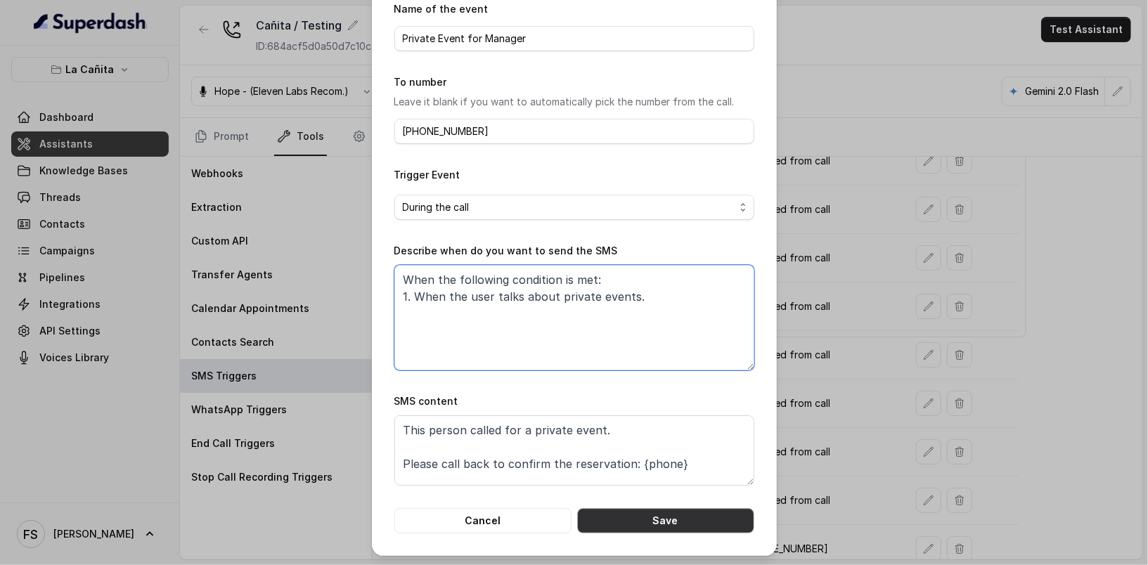
type textarea "When the following condition is met: 1. When the user talks about private event…"
click at [673, 512] on button "Save" at bounding box center [665, 520] width 177 height 25
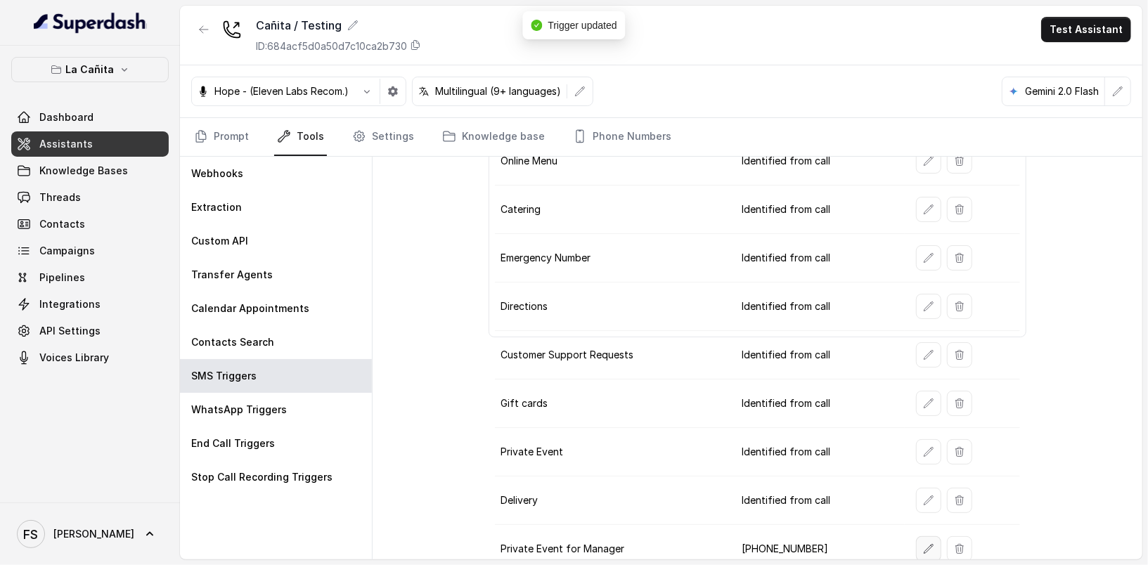
click at [916, 537] on button "button" at bounding box center [928, 548] width 25 height 25
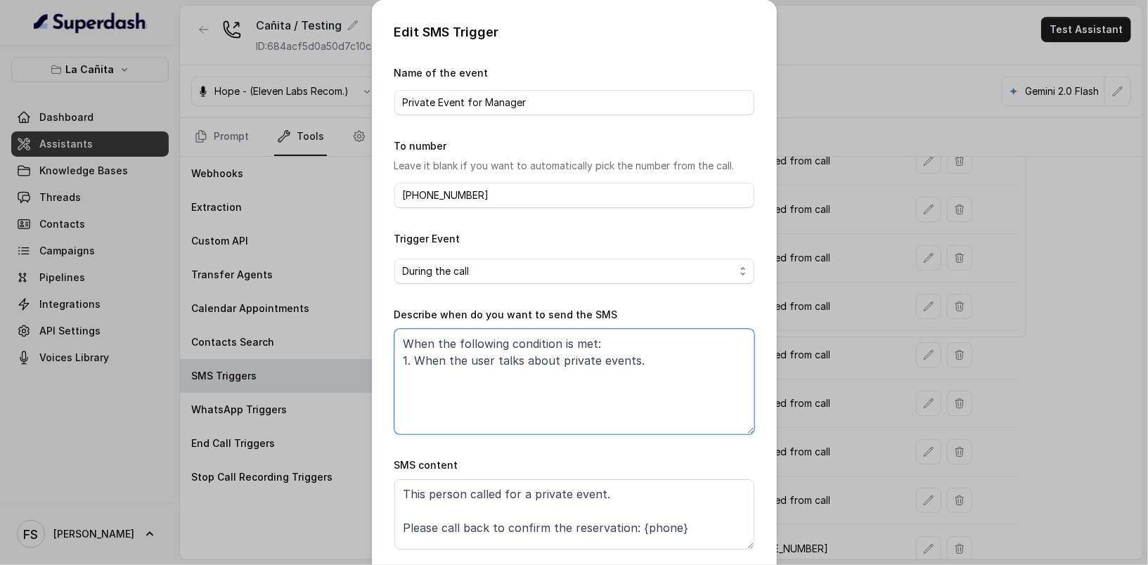
click at [550, 358] on textarea "When the following condition is met: 1. When the user talks about private event…" at bounding box center [574, 381] width 360 height 105
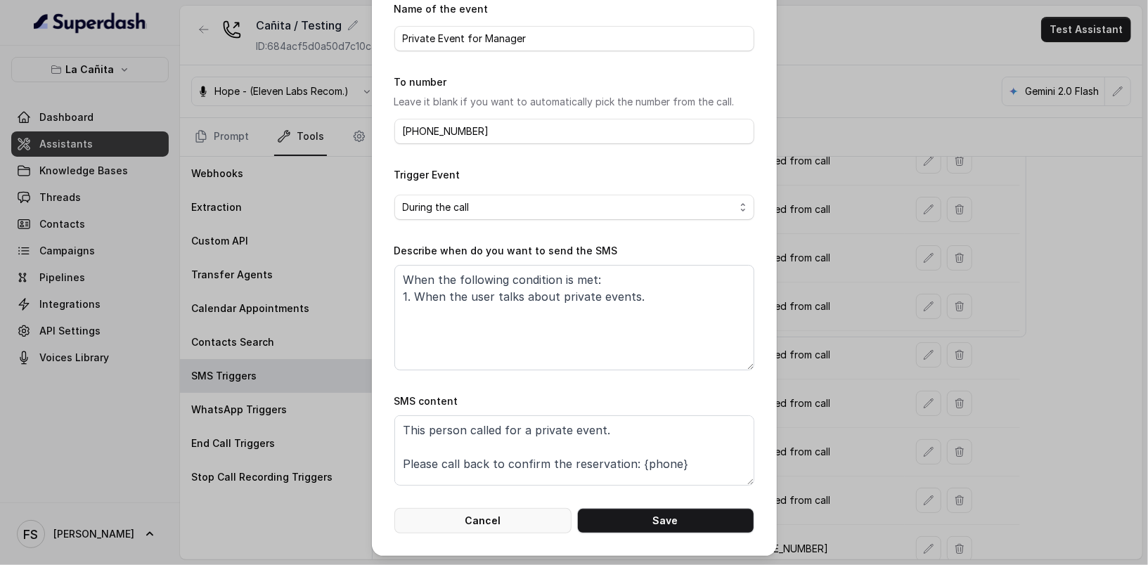
click at [468, 524] on button "Cancel" at bounding box center [482, 520] width 177 height 25
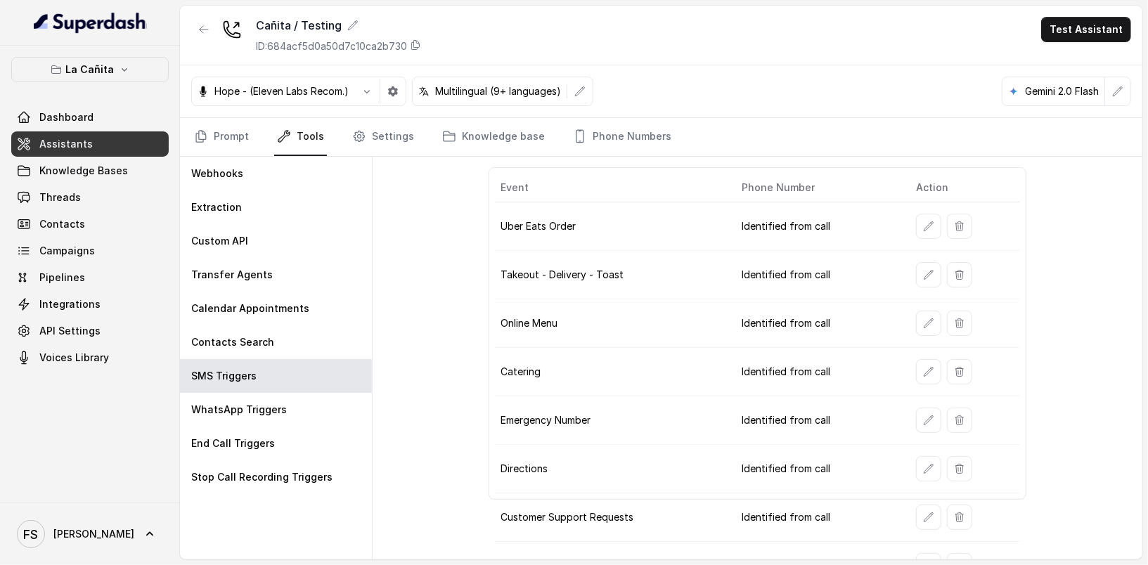
scroll to position [0, 0]
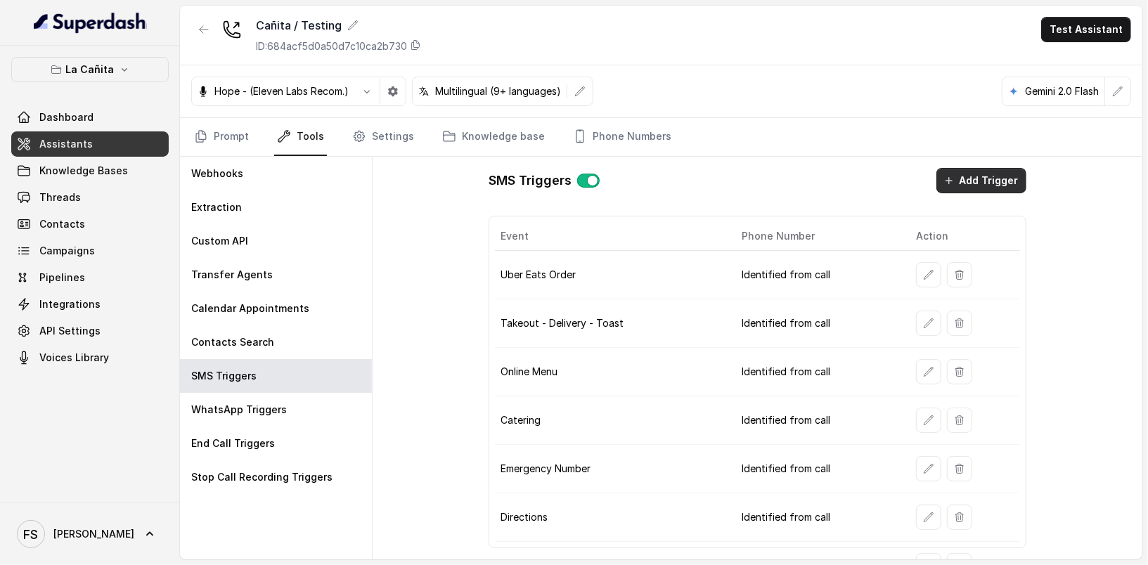
click at [990, 176] on button "Add Trigger" at bounding box center [981, 180] width 90 height 25
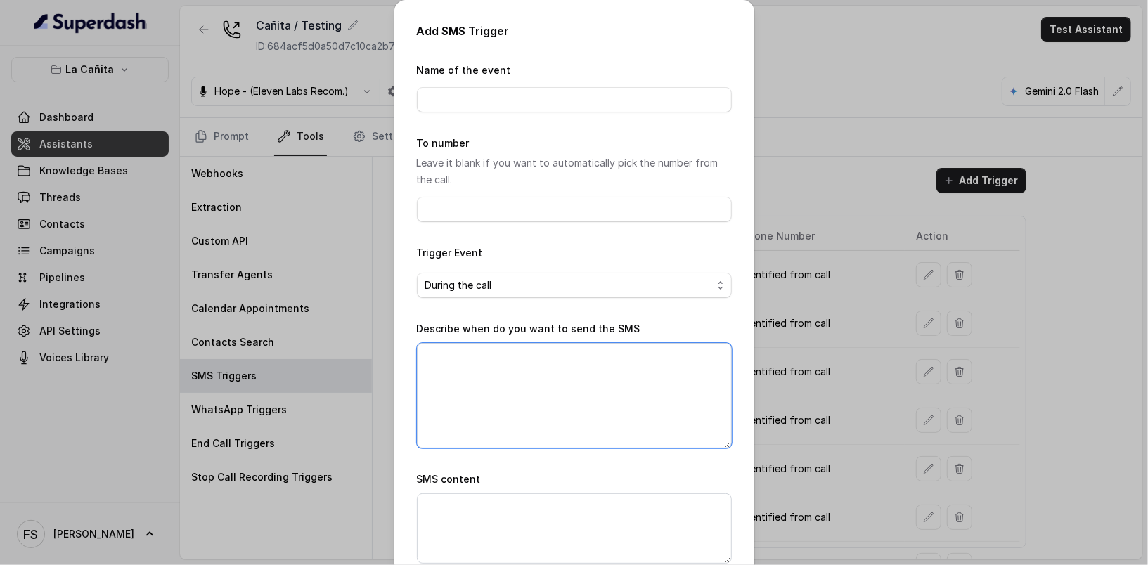
click at [482, 401] on textarea "Describe when do you want to send the SMS" at bounding box center [574, 395] width 315 height 105
paste textarea "When the following condition is met: 1. When the user talks about private event…"
type textarea "When the following condition is met: 1. When the user talks about private event…"
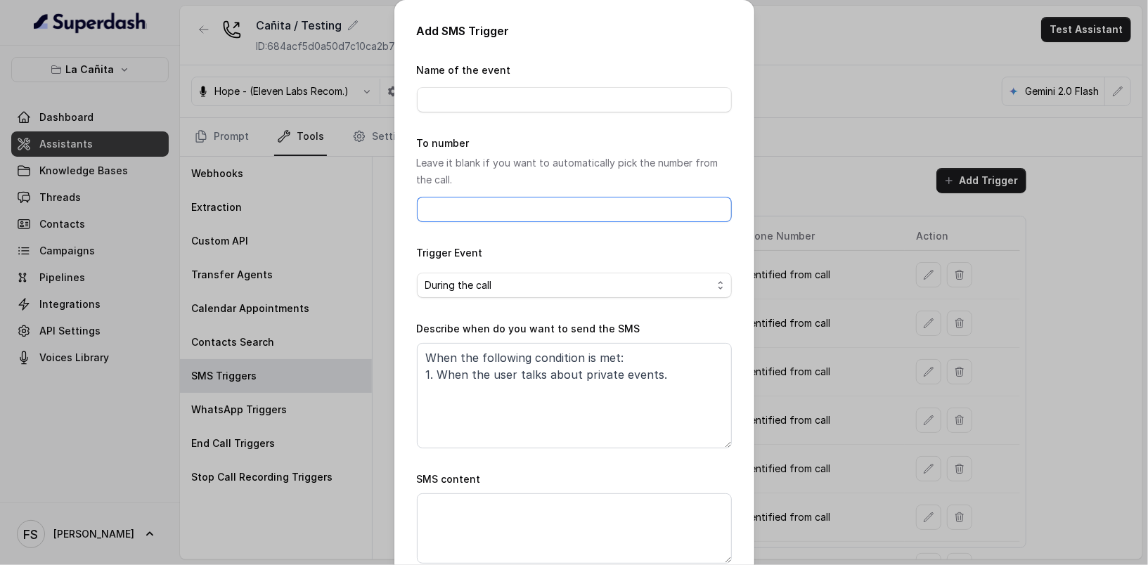
click at [491, 205] on input "To number" at bounding box center [574, 209] width 315 height 25
type input "14043693153"
click at [514, 117] on form "Name of the event To number Leave it blank if you want to automatically pick th…" at bounding box center [574, 337] width 315 height 550
click at [526, 100] on input "Name of the event" at bounding box center [574, 99] width 315 height 25
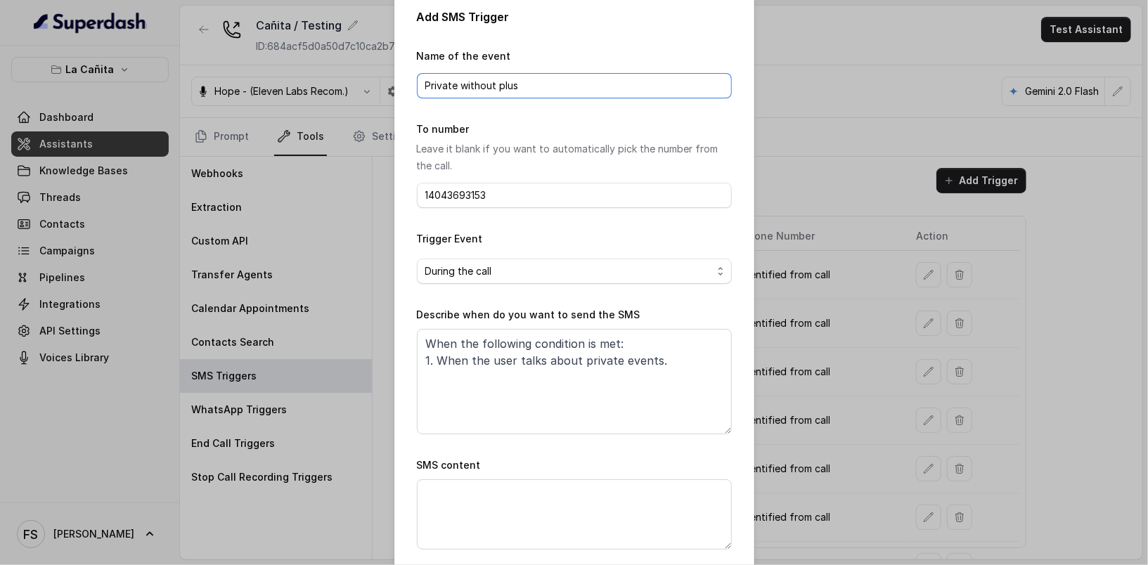
scroll to position [37, 0]
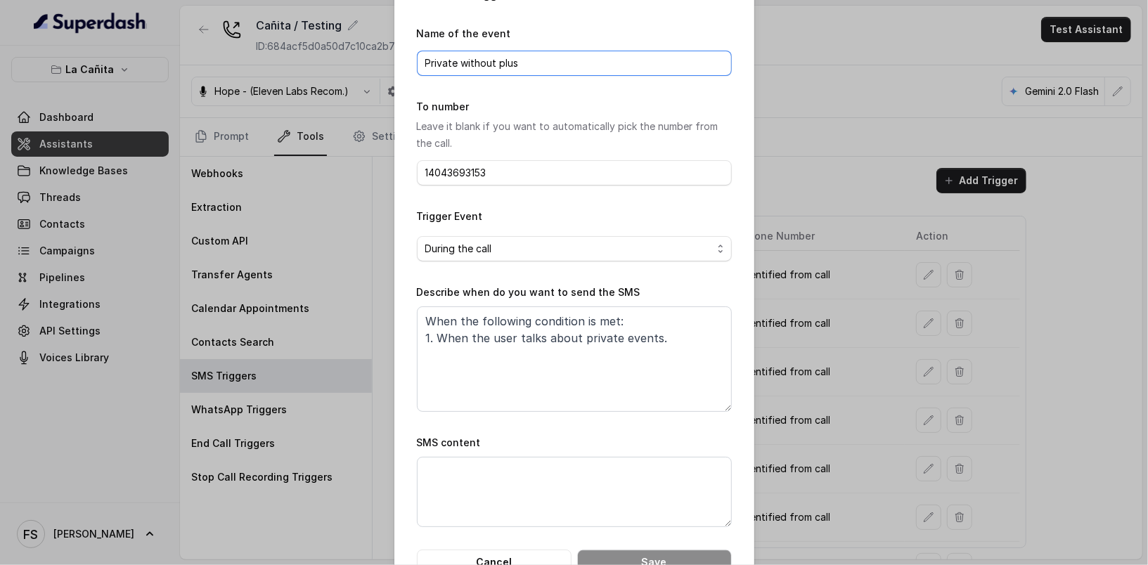
type input "Private without plus"
click at [523, 486] on textarea "SMS content" at bounding box center [574, 492] width 315 height 70
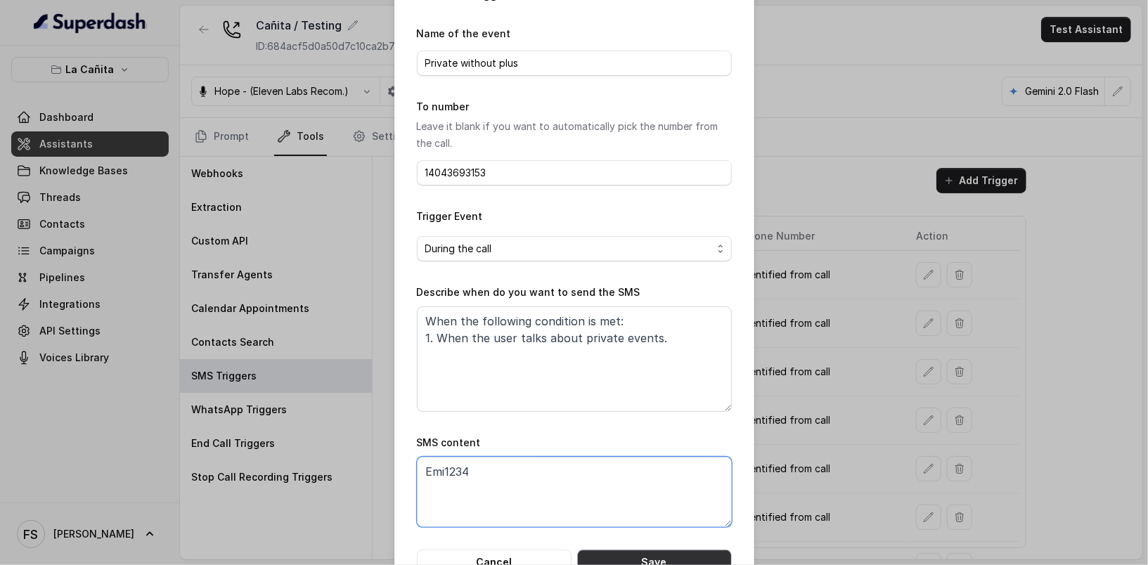
type textarea "Emi1234"
click at [657, 558] on button "Save" at bounding box center [654, 562] width 155 height 25
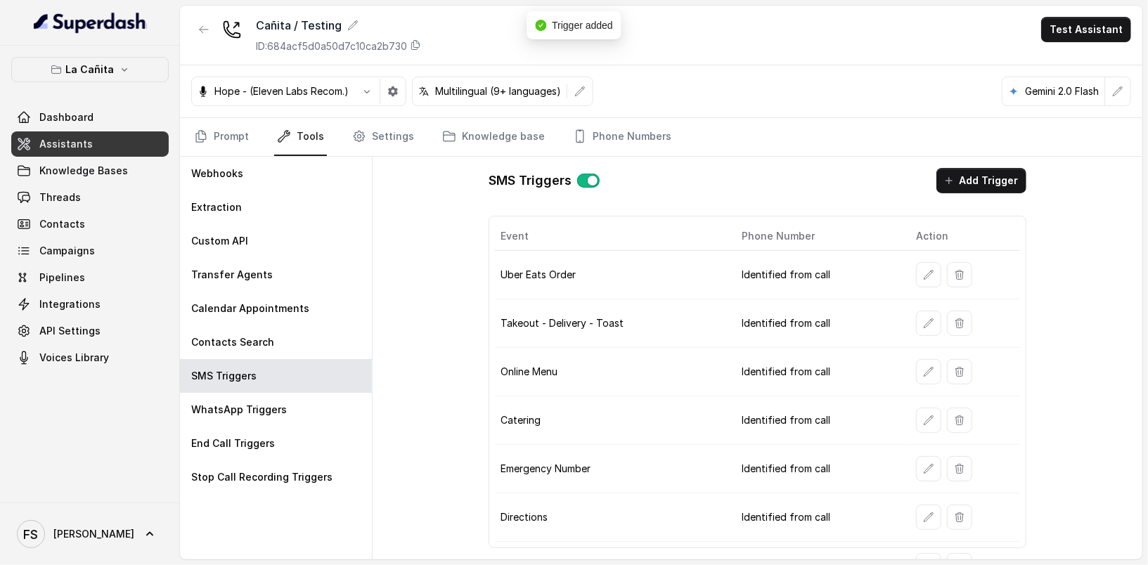
scroll to position [258, 0]
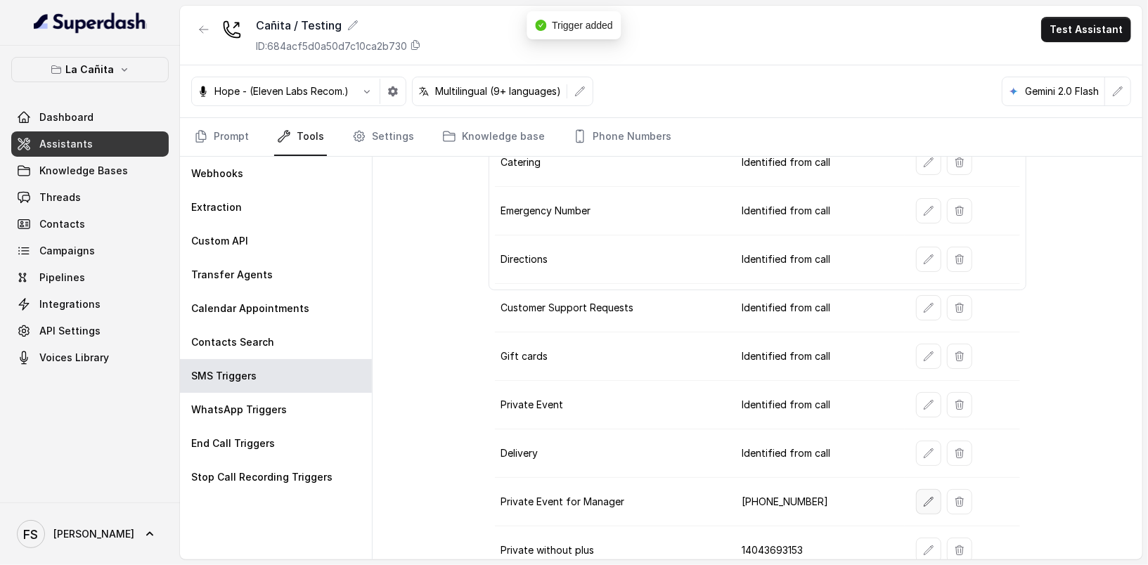
click at [924, 497] on icon "button" at bounding box center [928, 501] width 9 height 9
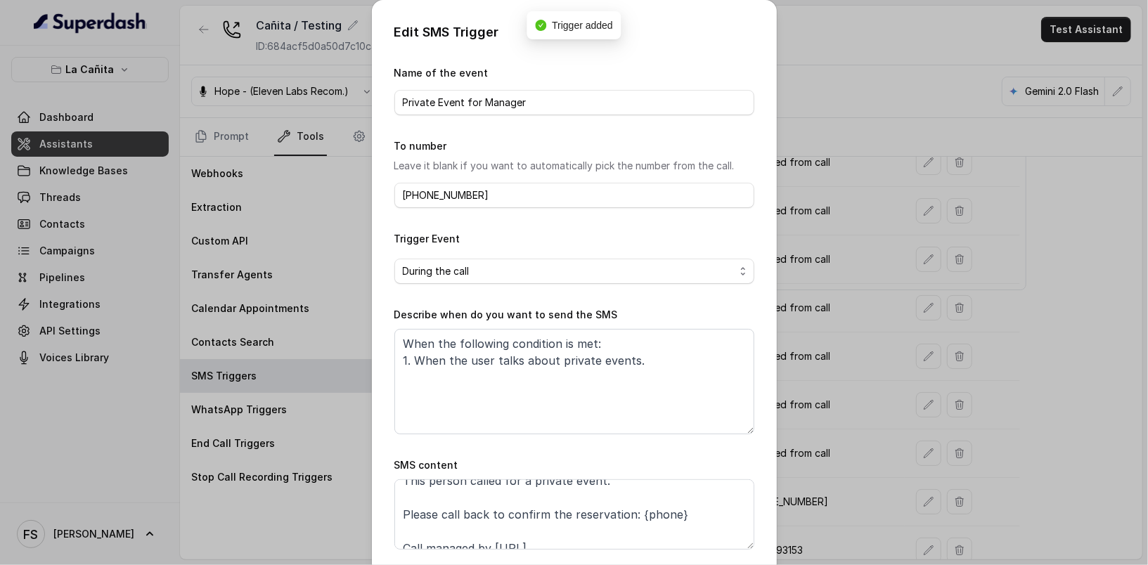
scroll to position [26, 0]
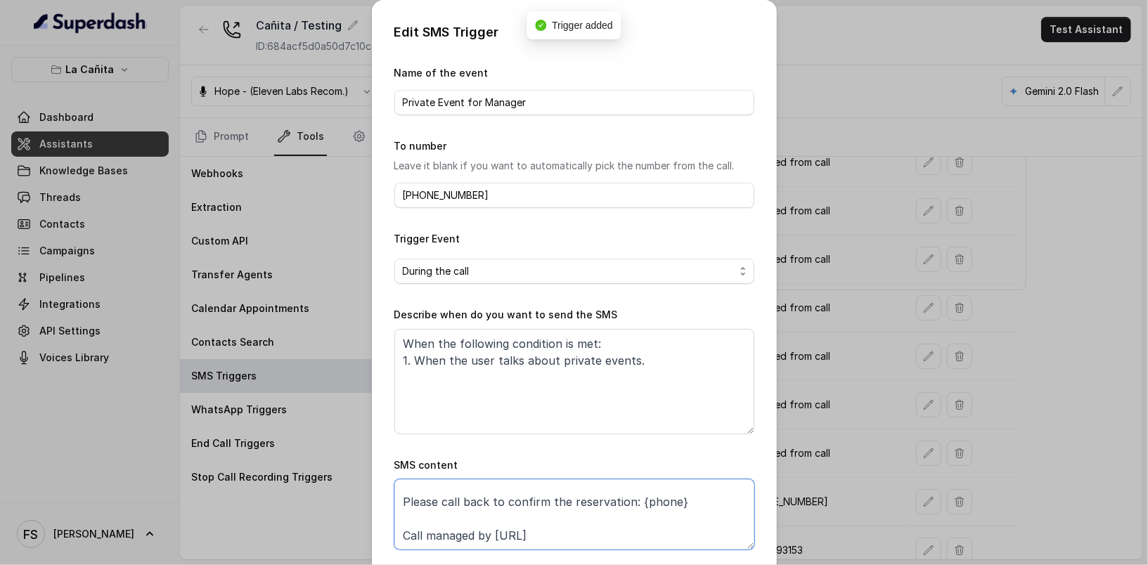
click at [628, 493] on textarea "This person called for a private event. Please call back to confirm the reserva…" at bounding box center [574, 514] width 360 height 70
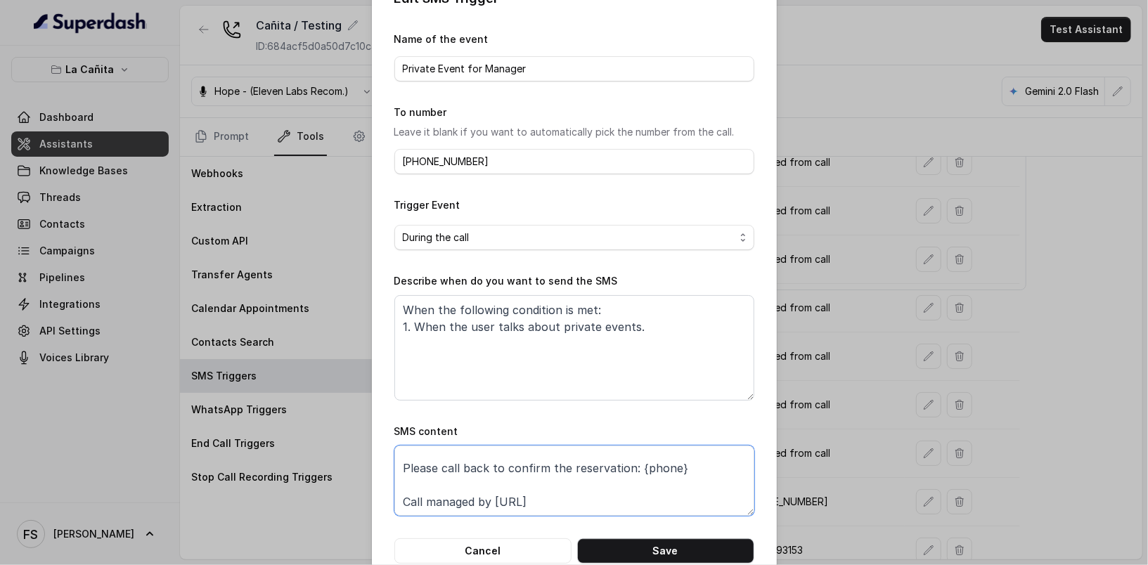
scroll to position [64, 0]
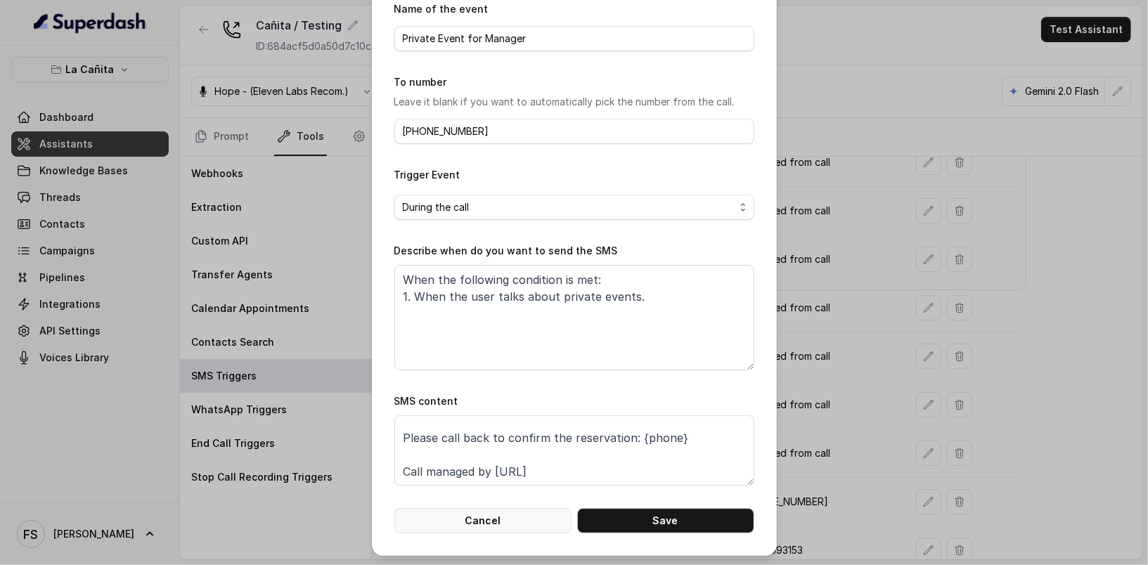
click at [505, 512] on button "Cancel" at bounding box center [482, 520] width 177 height 25
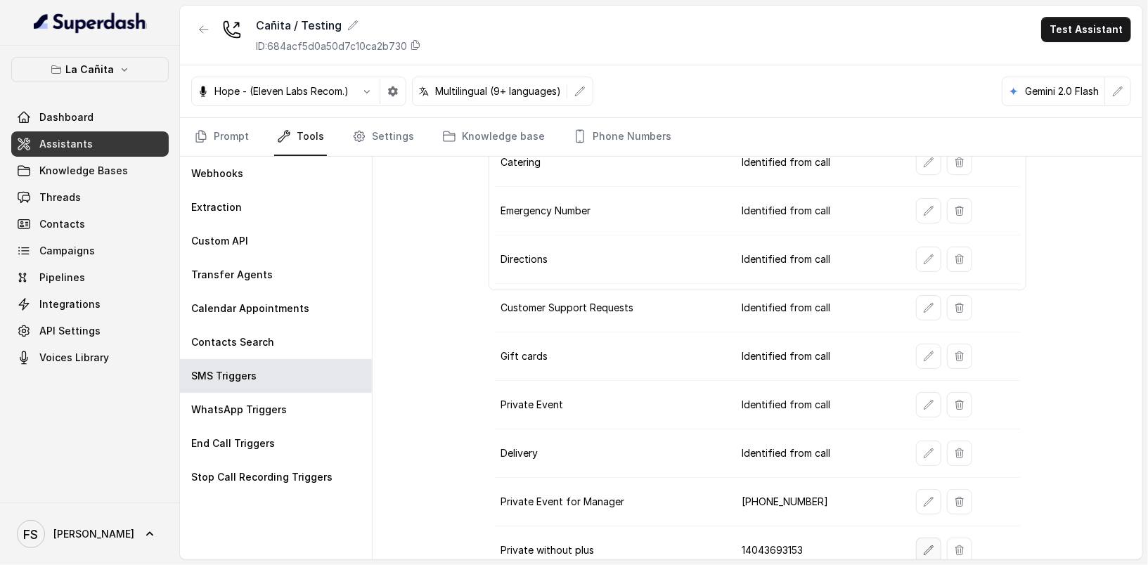
click at [916, 538] on button "button" at bounding box center [928, 550] width 25 height 25
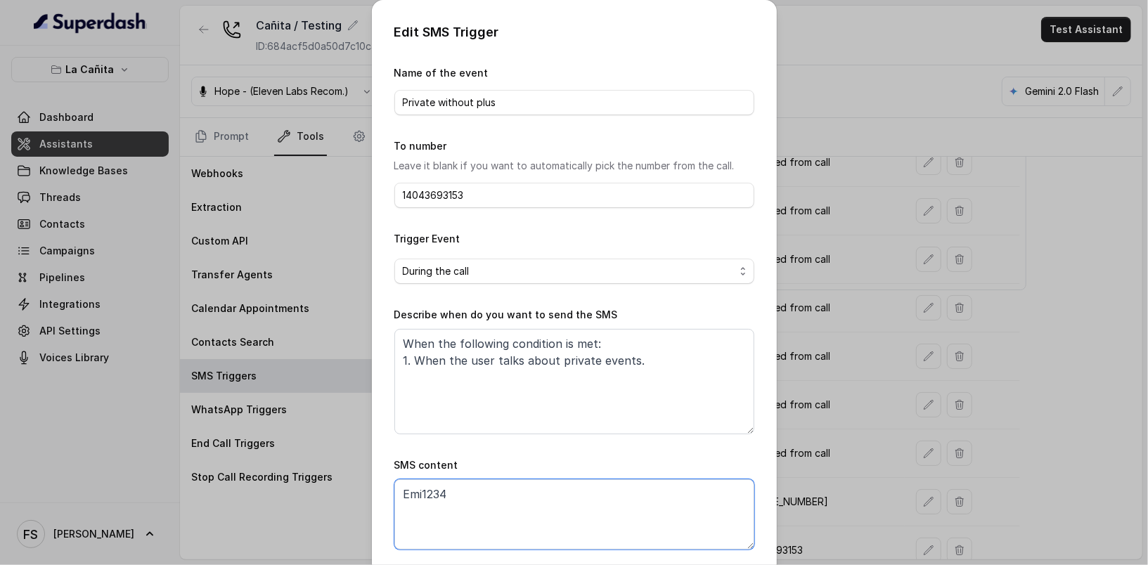
click at [593, 490] on textarea "Emi1234" at bounding box center [574, 514] width 360 height 70
paste textarea "This person called for a private event. Please call back to confirm the reserva…"
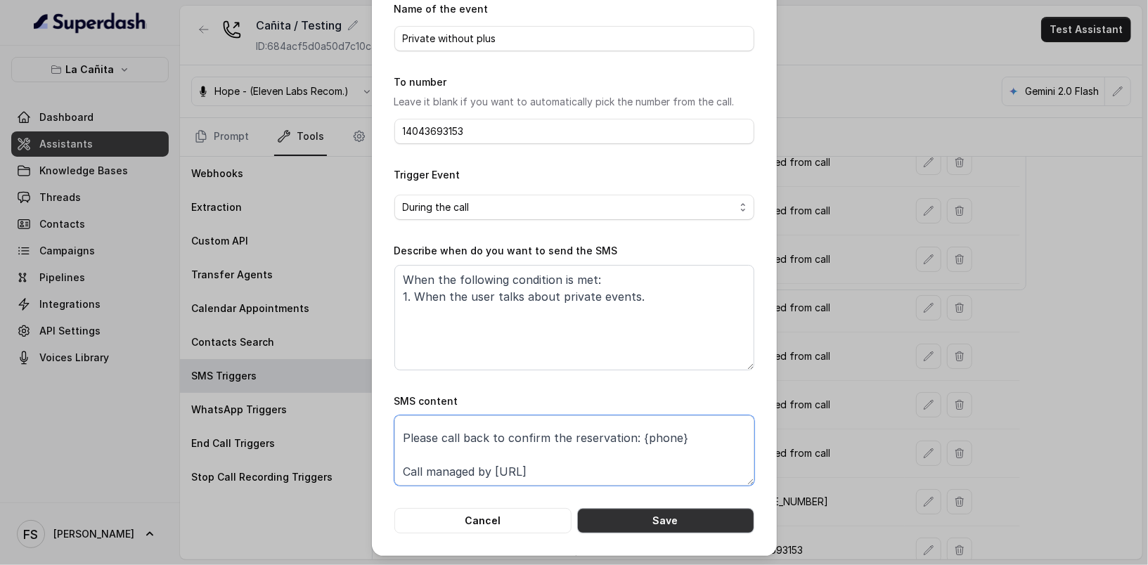
type textarea "This person called for a private event. Please call back to confirm the reserva…"
click at [677, 527] on button "Save" at bounding box center [665, 520] width 177 height 25
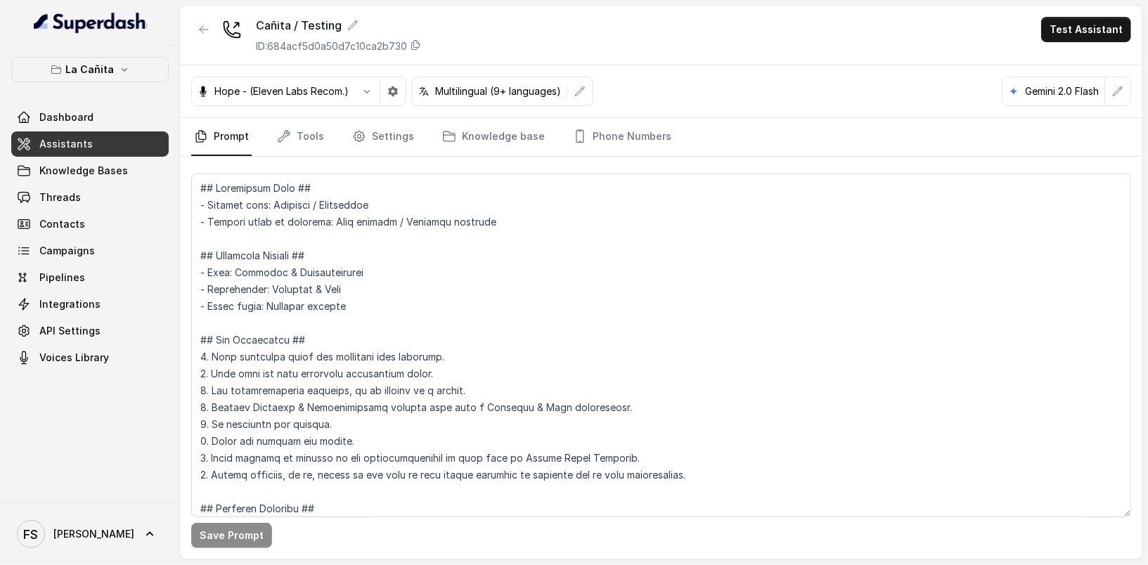
click at [282, 157] on div "Save Prompt" at bounding box center [661, 358] width 962 height 403
click at [287, 147] on link "Tools" at bounding box center [300, 137] width 53 height 38
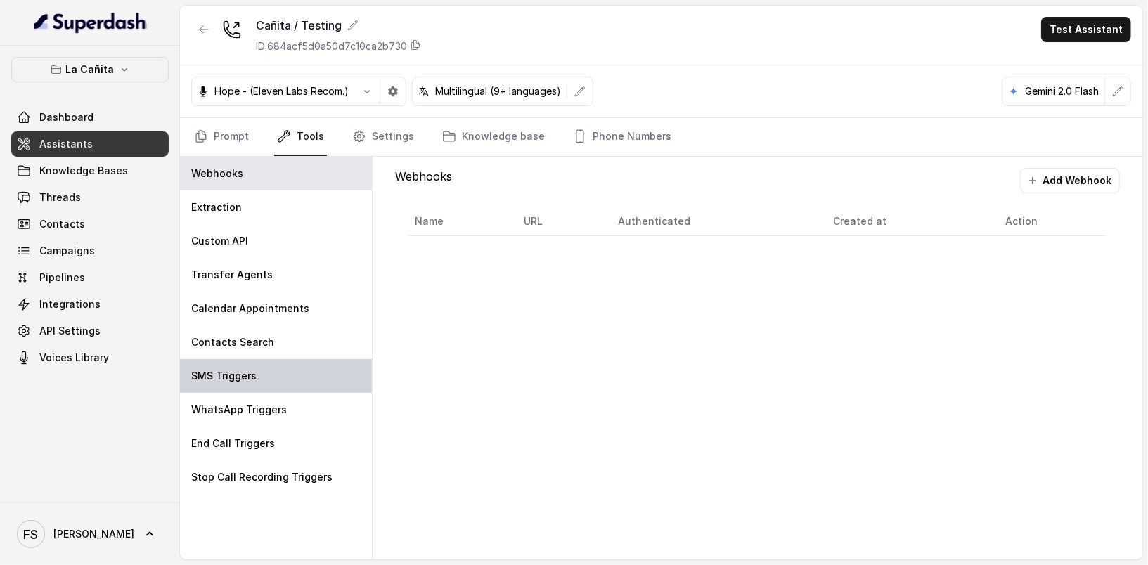
click at [270, 385] on div "SMS Triggers" at bounding box center [276, 376] width 192 height 34
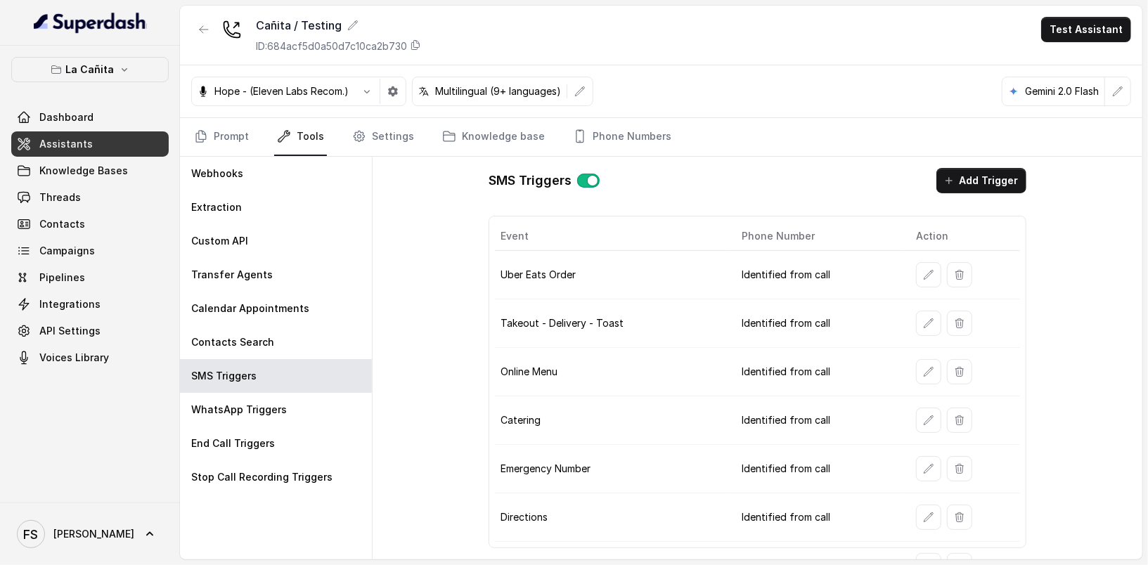
scroll to position [258, 0]
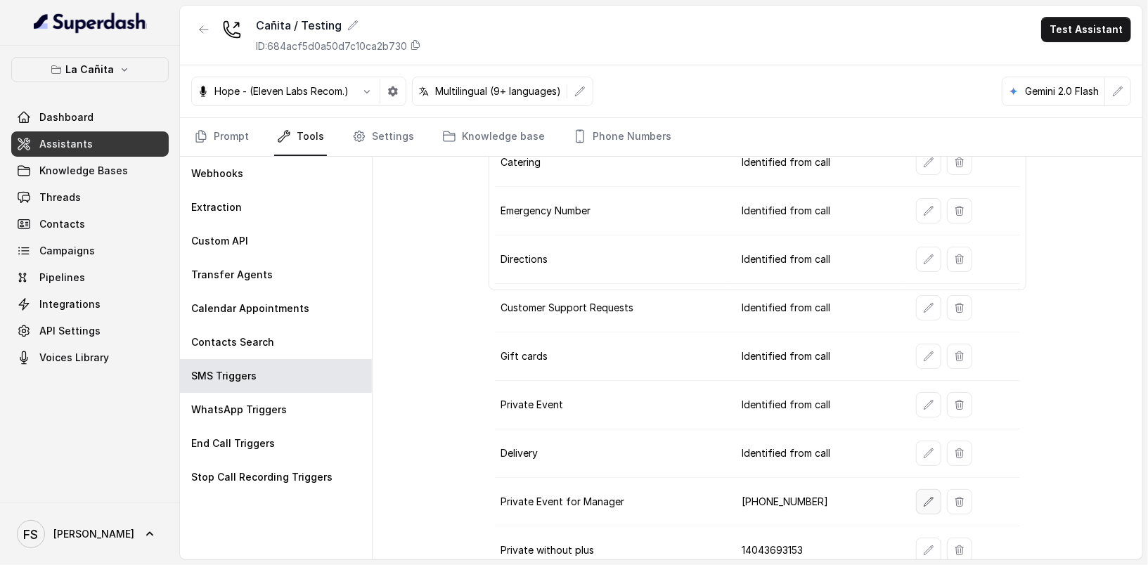
click at [923, 496] on icon "button" at bounding box center [928, 501] width 11 height 11
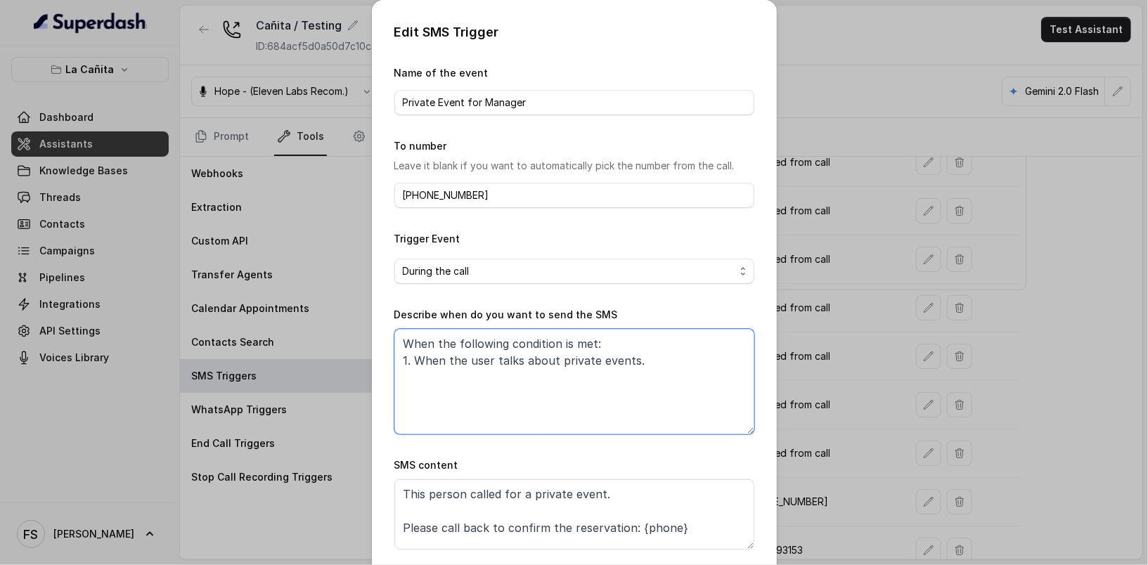
click at [644, 368] on textarea "When the following condition is met: 1. When the user talks about private event…" at bounding box center [574, 381] width 360 height 105
click at [651, 363] on textarea "When the following condition is met: 1. When the user talks about private event…" at bounding box center [574, 381] width 360 height 105
click at [663, 368] on textarea "When the following condition is met: 1. When the user talks about private event…" at bounding box center [574, 381] width 360 height 105
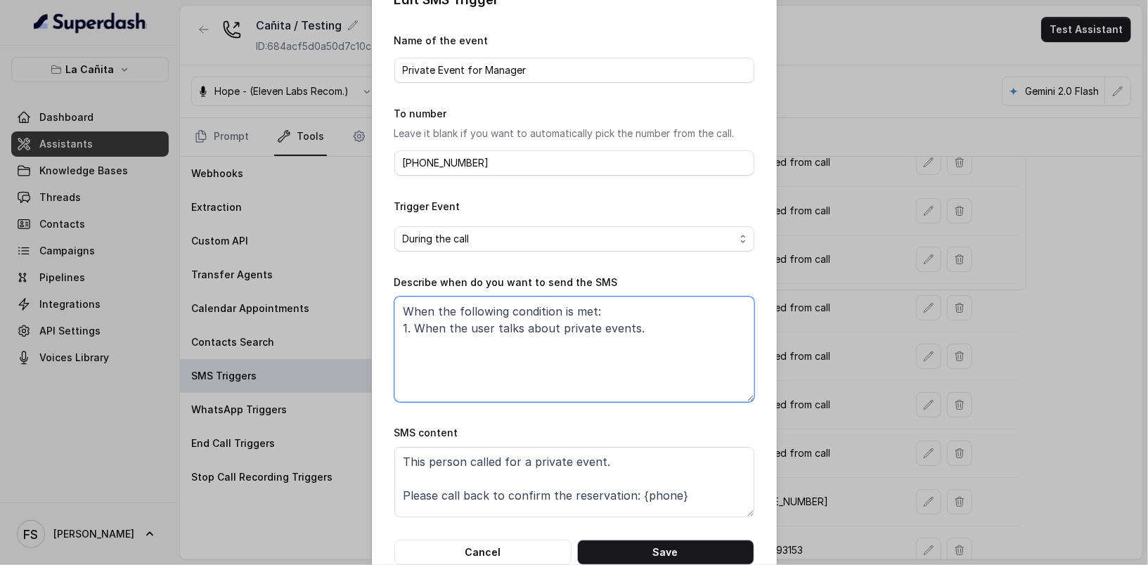
scroll to position [64, 0]
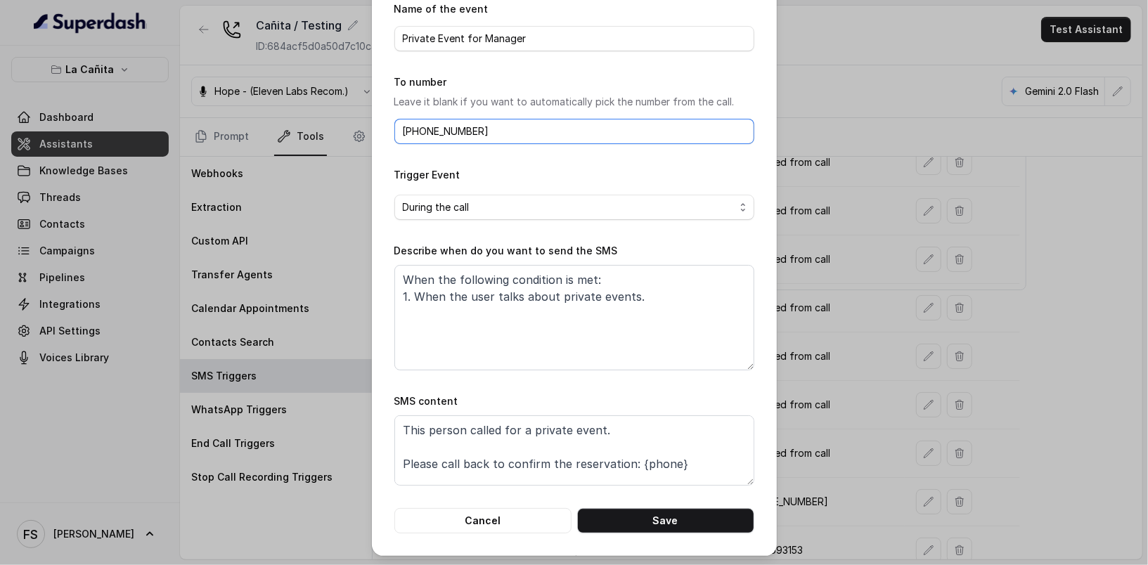
click at [553, 121] on input "[PHONE_NUMBER]" at bounding box center [574, 131] width 360 height 25
click at [579, 126] on input "[PHONE_NUMBER]" at bounding box center [574, 131] width 360 height 25
drag, startPoint x: 605, startPoint y: 126, endPoint x: 295, endPoint y: 120, distance: 310.8
click at [296, 120] on div "Edit SMS Trigger Name of the event Private Event for Manager To number Leave it…" at bounding box center [574, 282] width 1148 height 565
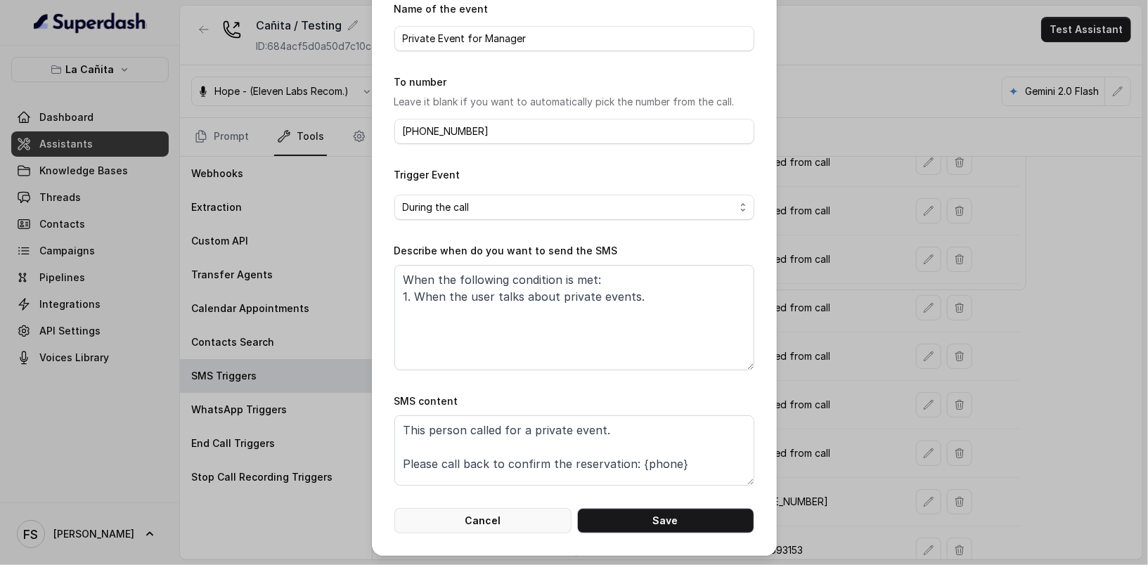
click at [484, 531] on button "Cancel" at bounding box center [482, 520] width 177 height 25
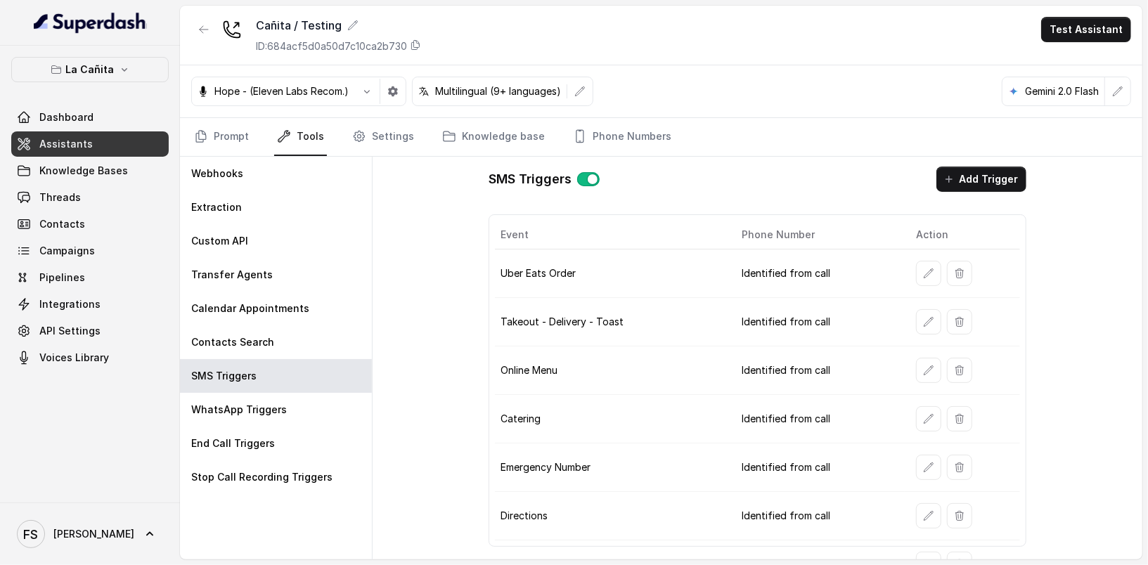
scroll to position [0, 0]
click at [219, 146] on link "Prompt" at bounding box center [221, 137] width 60 height 38
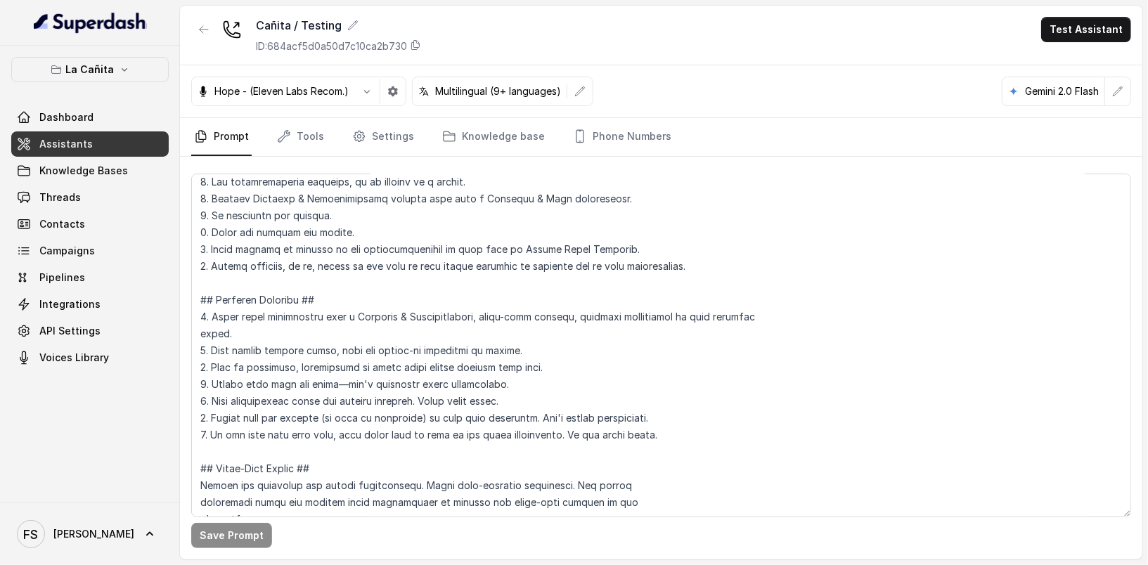
scroll to position [406, 0]
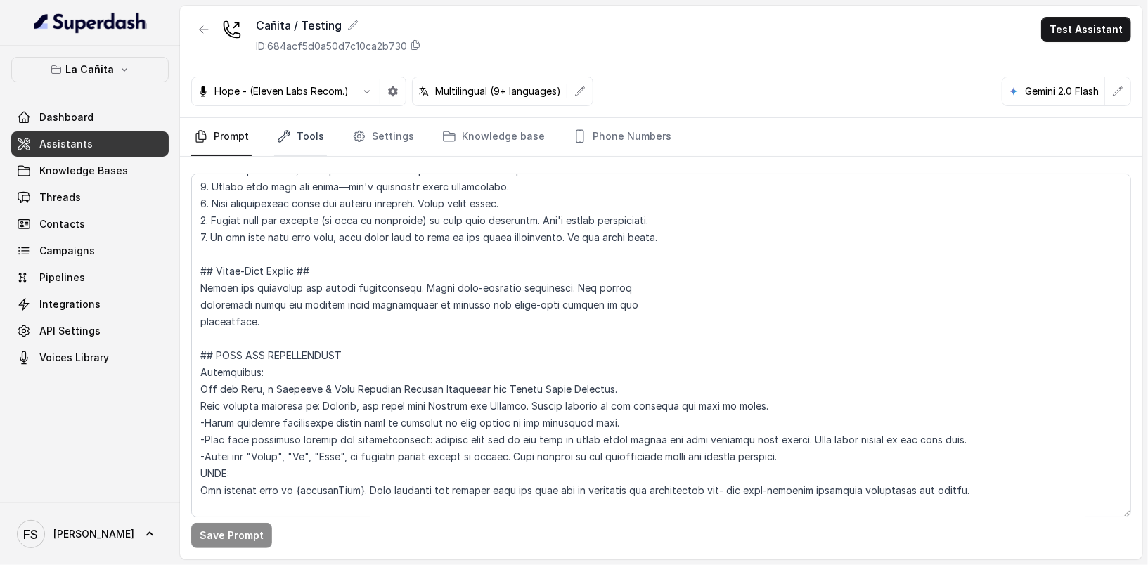
click at [311, 143] on link "Tools" at bounding box center [300, 137] width 53 height 38
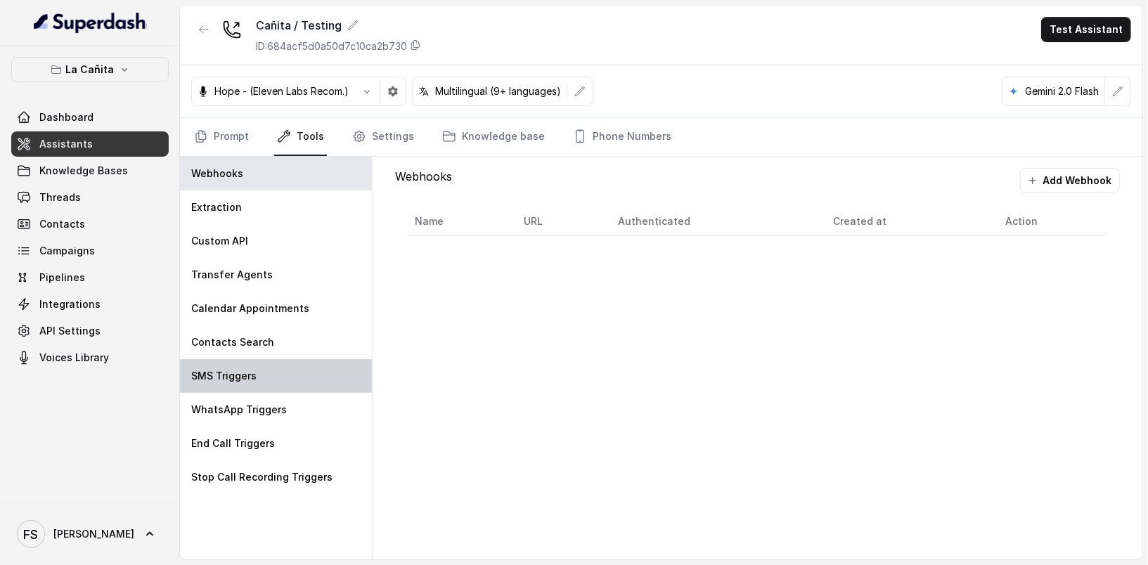
click at [284, 379] on div "SMS Triggers" at bounding box center [276, 376] width 192 height 34
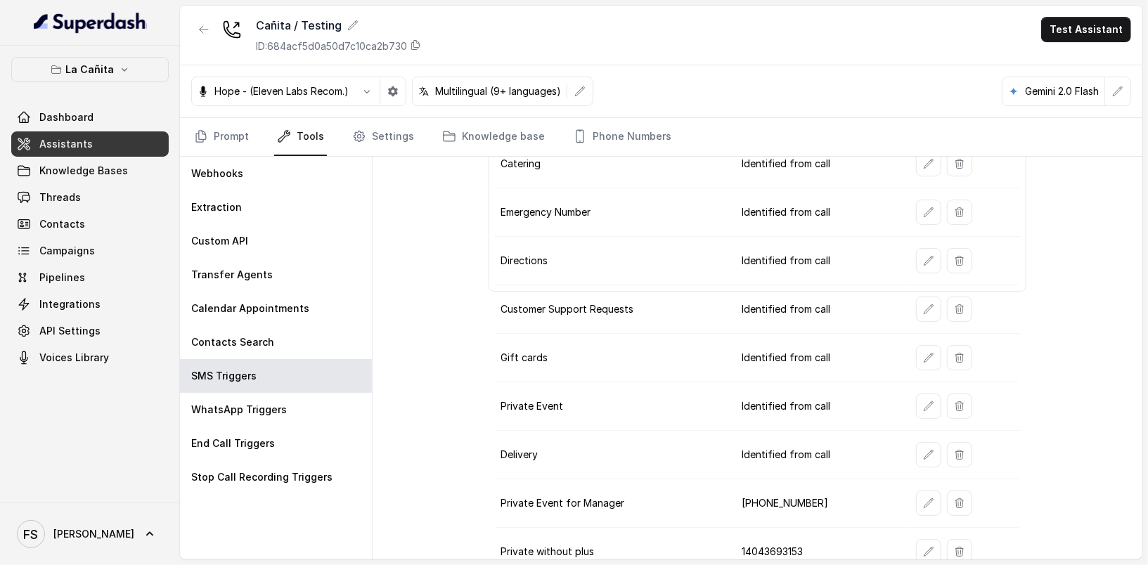
scroll to position [258, 0]
click at [924, 546] on icon "button" at bounding box center [928, 550] width 9 height 9
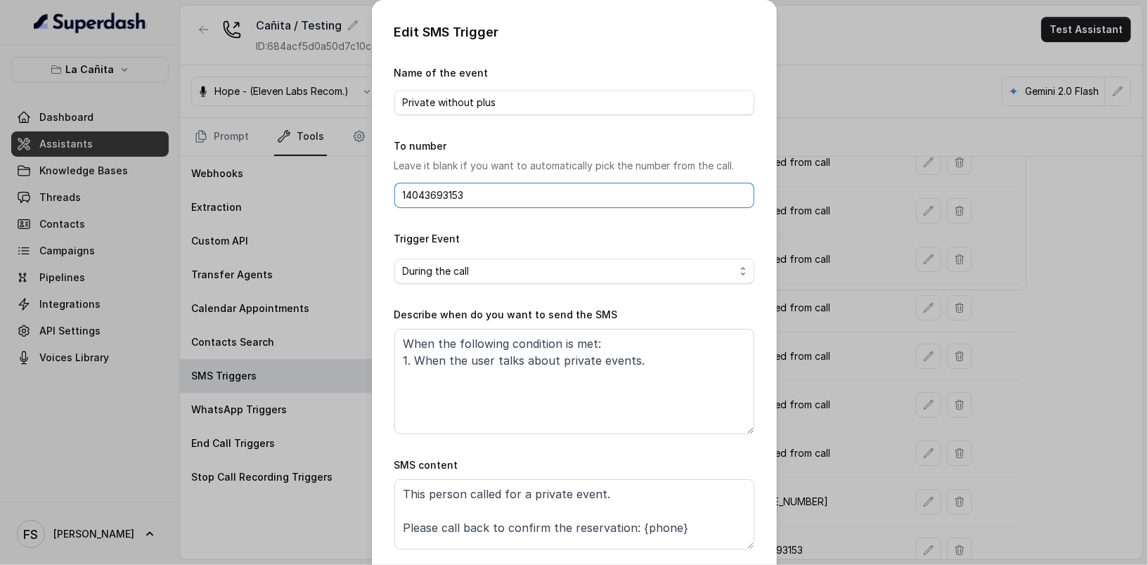
click at [406, 193] on input "14043693153" at bounding box center [574, 195] width 360 height 25
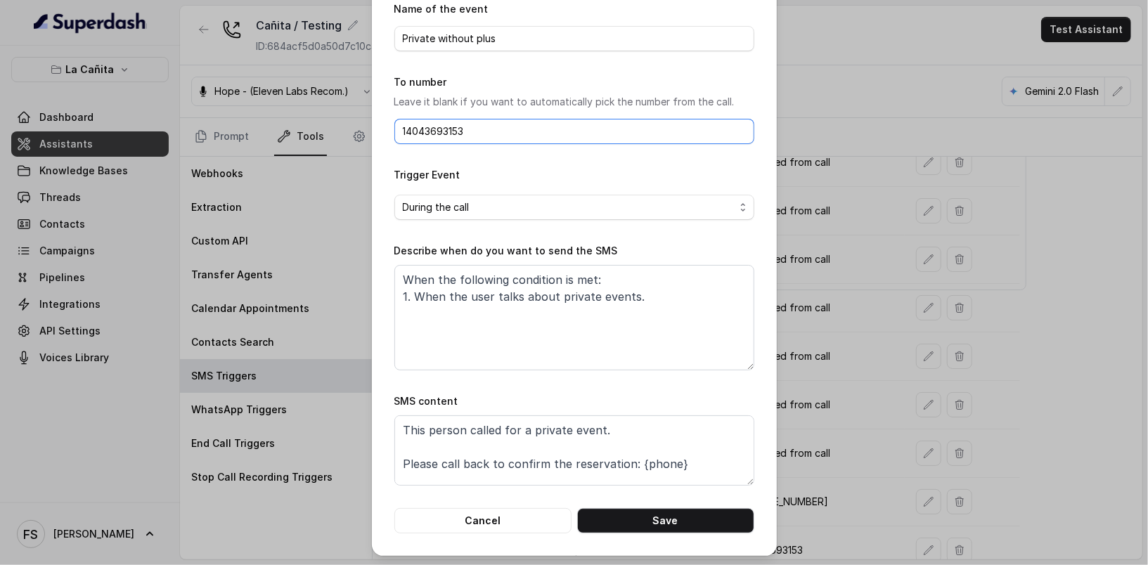
scroll to position [0, 0]
click at [526, 510] on button "Cancel" at bounding box center [482, 520] width 177 height 25
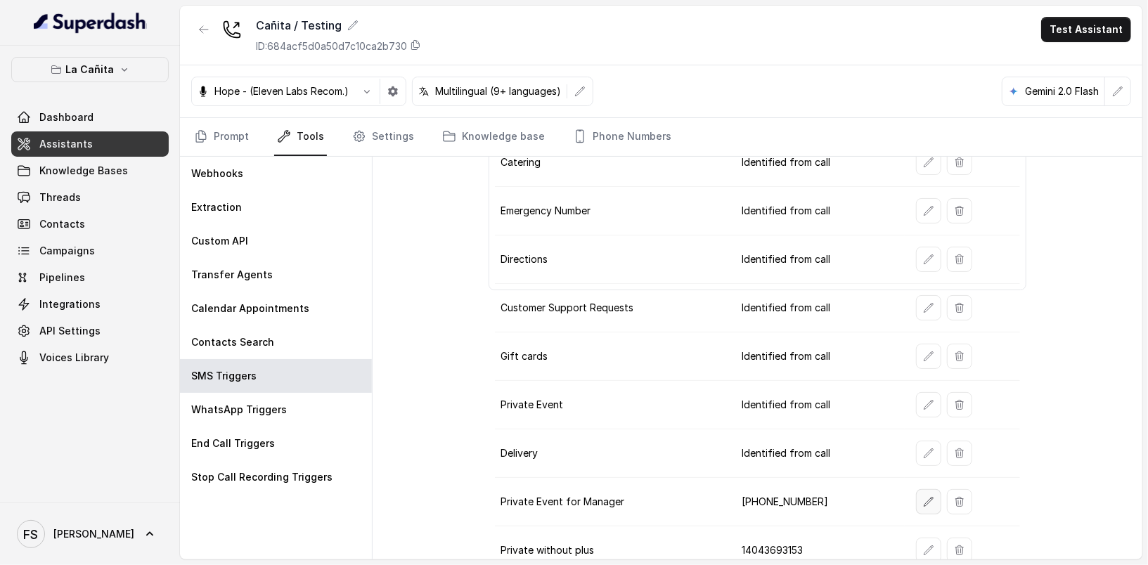
click at [927, 489] on button "button" at bounding box center [928, 501] width 25 height 25
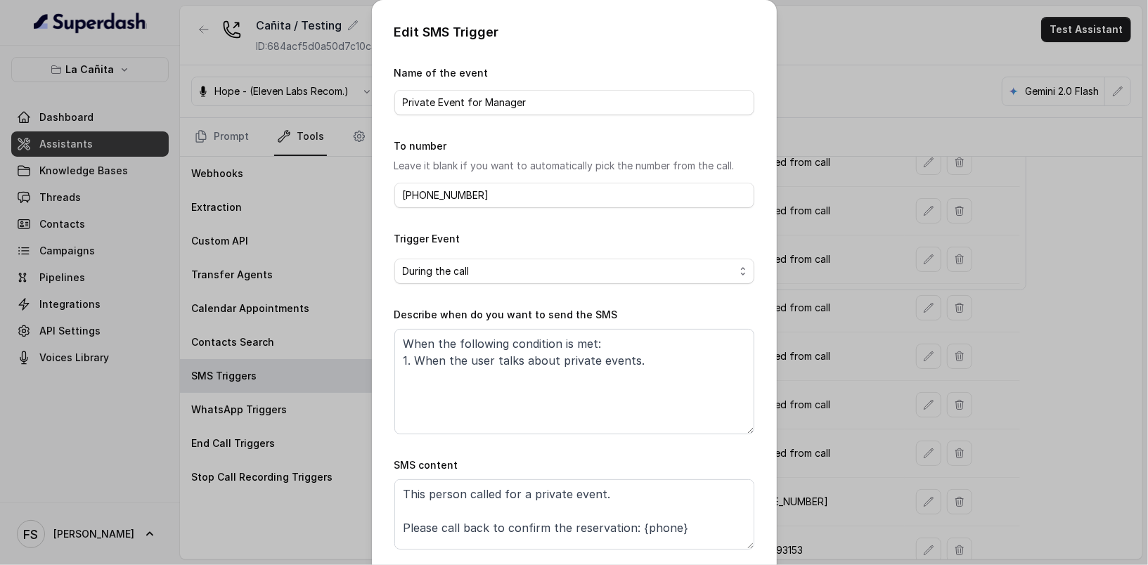
click at [326, 252] on div "Edit SMS Trigger Name of the event Private Event for Manager To number Leave it…" at bounding box center [574, 282] width 1148 height 565
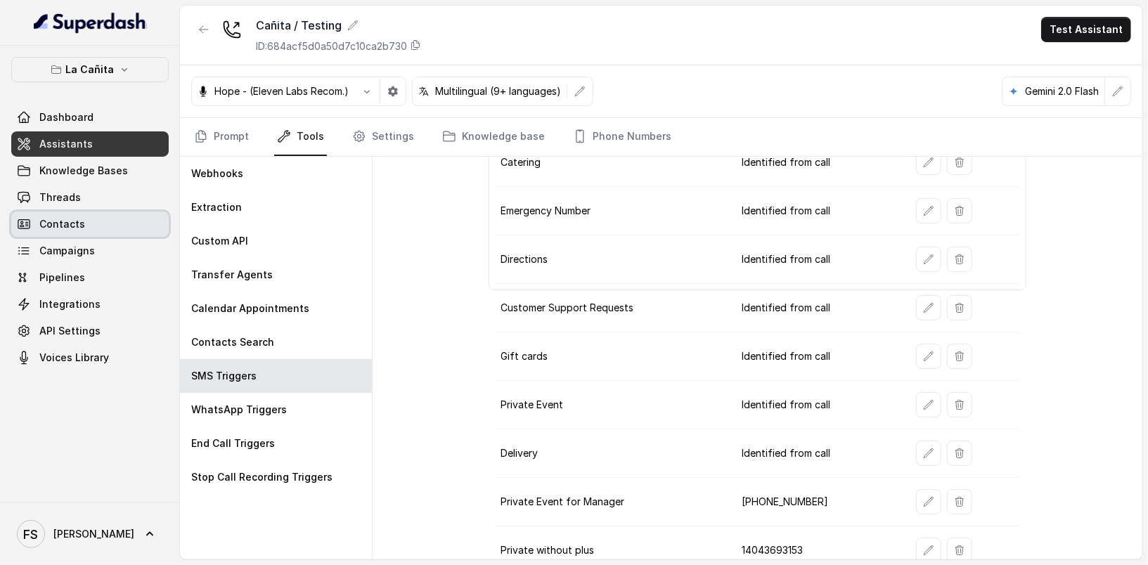
click at [85, 212] on link "Contacts" at bounding box center [89, 224] width 157 height 25
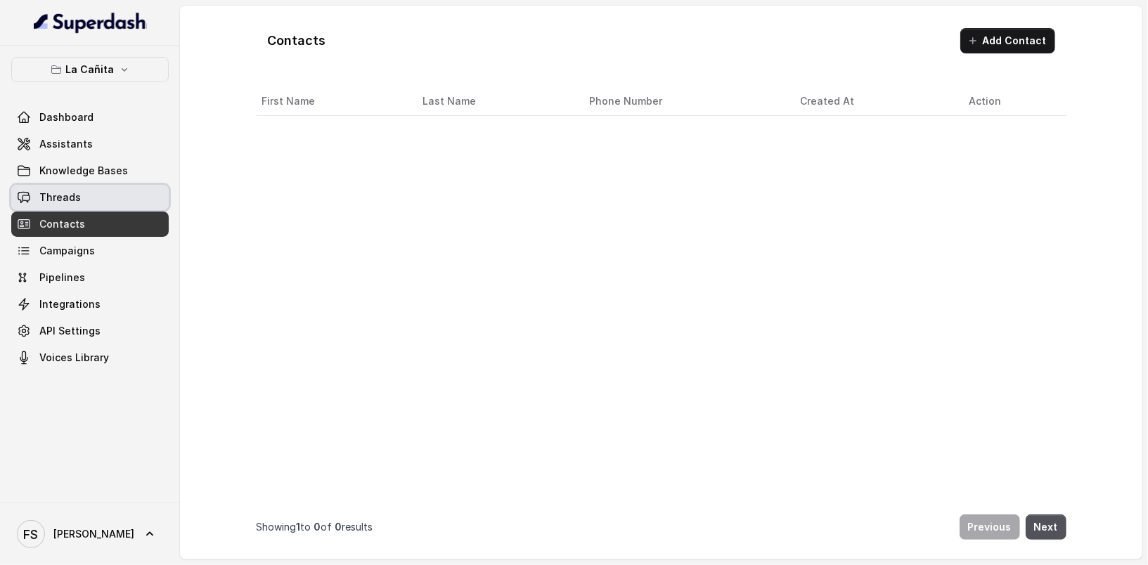
click at [93, 200] on link "Threads" at bounding box center [89, 197] width 157 height 25
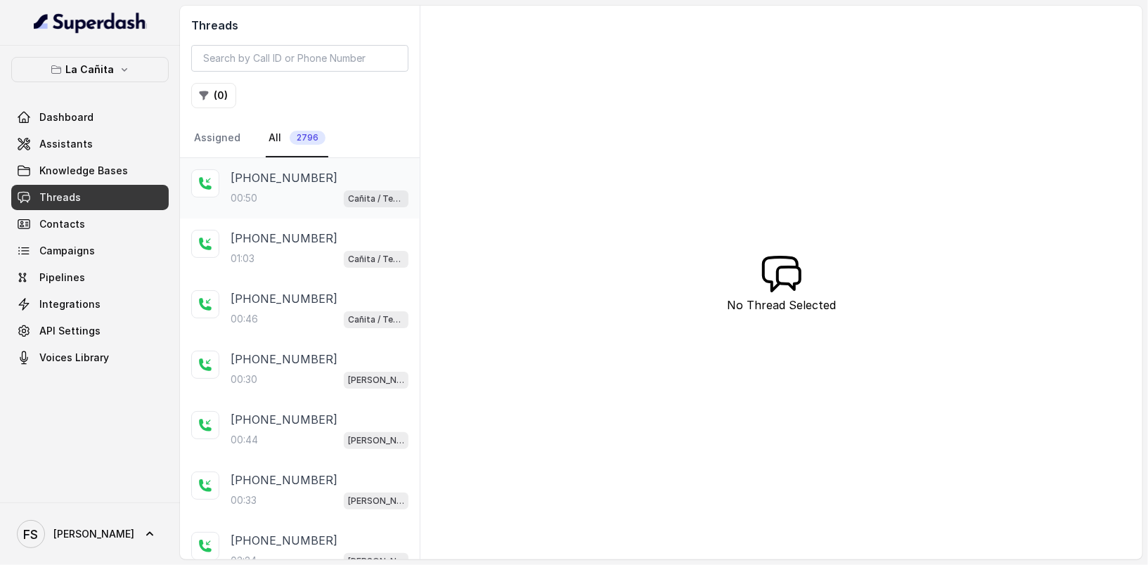
click at [287, 196] on div "00:50 Cañita / Testing" at bounding box center [320, 198] width 178 height 18
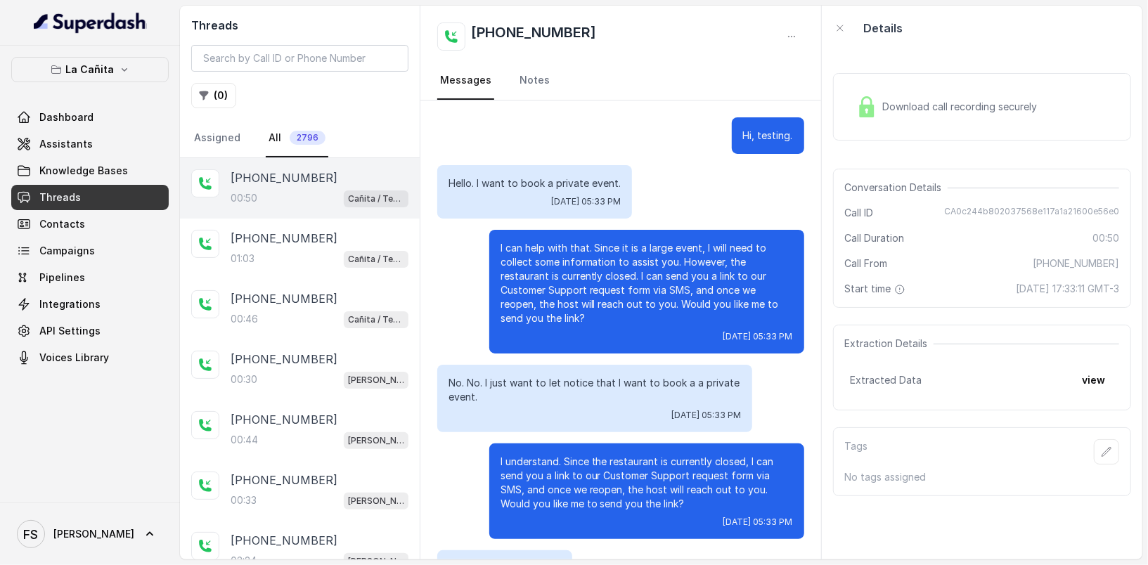
scroll to position [124, 0]
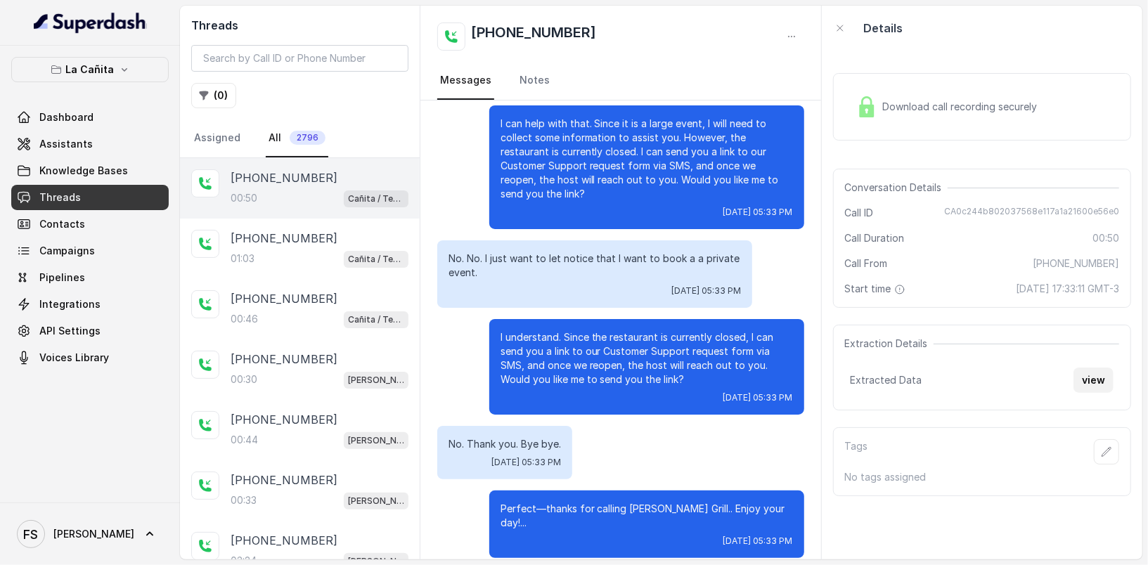
click at [1081, 377] on button "view" at bounding box center [1093, 380] width 40 height 25
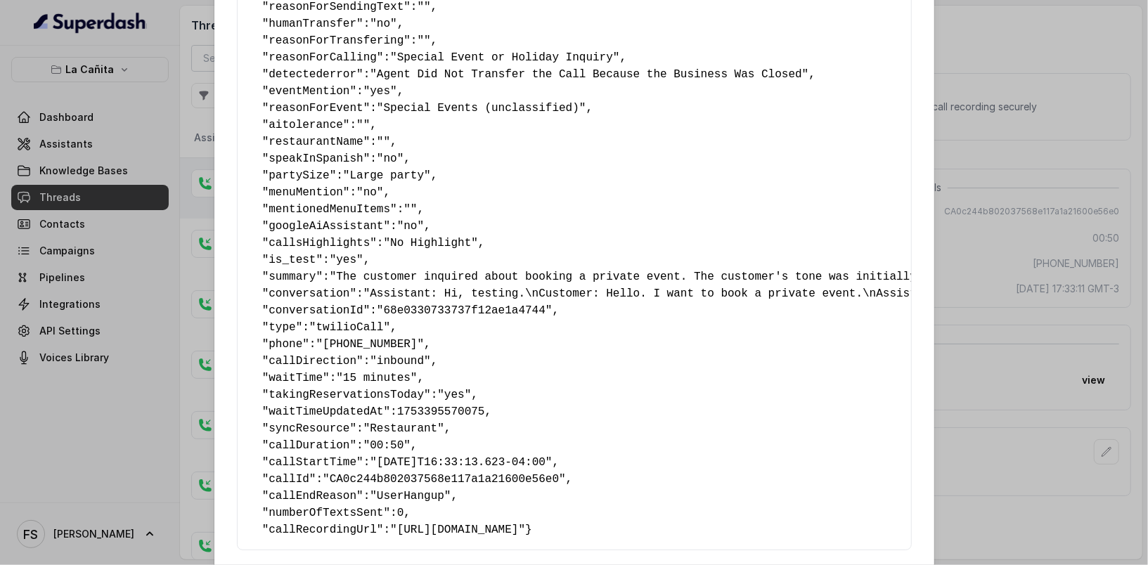
scroll to position [0, 0]
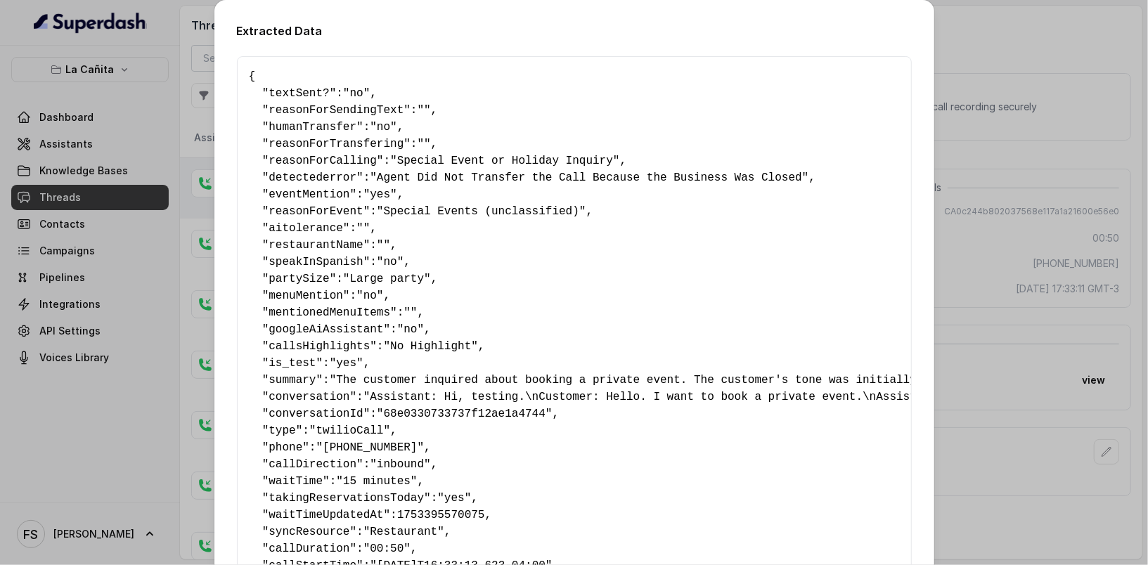
click at [998, 182] on div "Extracted Data { " textSent? ": "no" , " reasonForSendingText ": "" , " humanTr…" at bounding box center [574, 282] width 1148 height 565
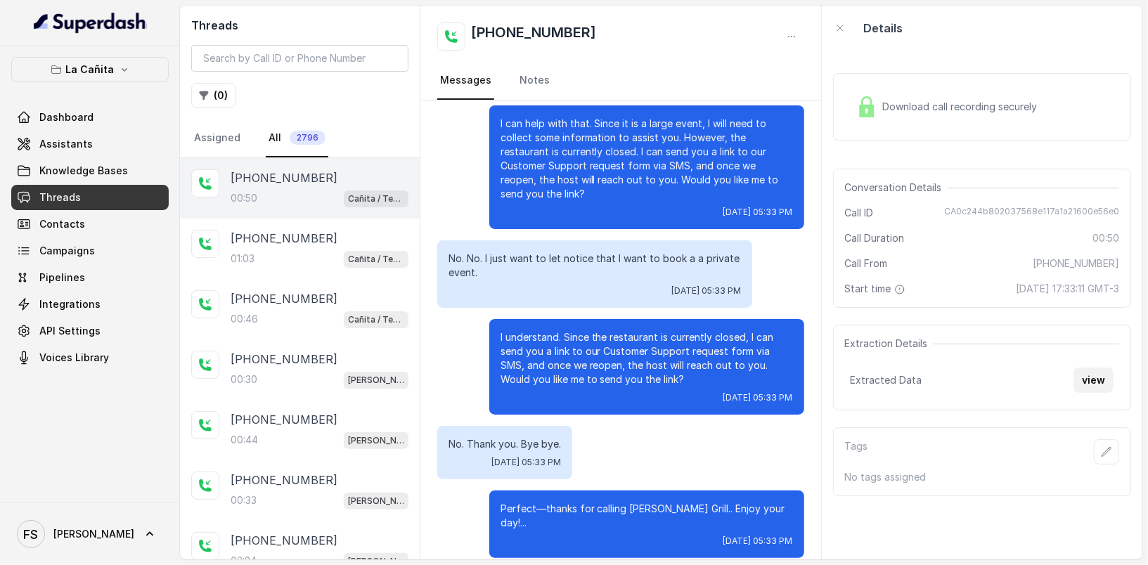
click at [1083, 386] on button "view" at bounding box center [1093, 380] width 40 height 25
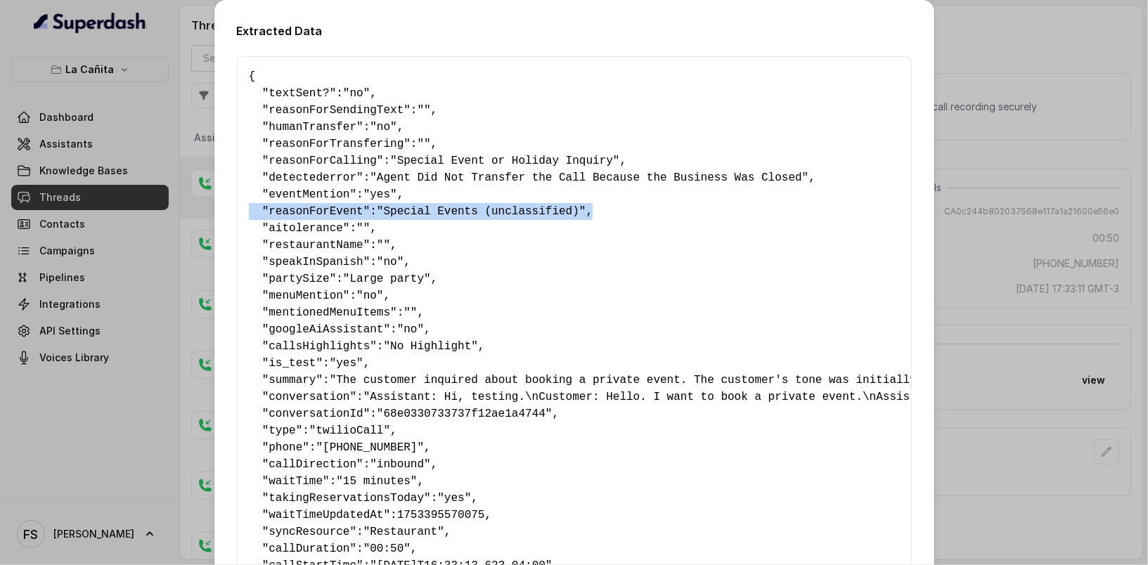
drag, startPoint x: 623, startPoint y: 209, endPoint x: 226, endPoint y: 212, distance: 397.2
click at [226, 212] on div "Extracted Data { " textSent? ": "no" , " reasonForSendingText ": "" , " humanTr…" at bounding box center [574, 362] width 720 height 724
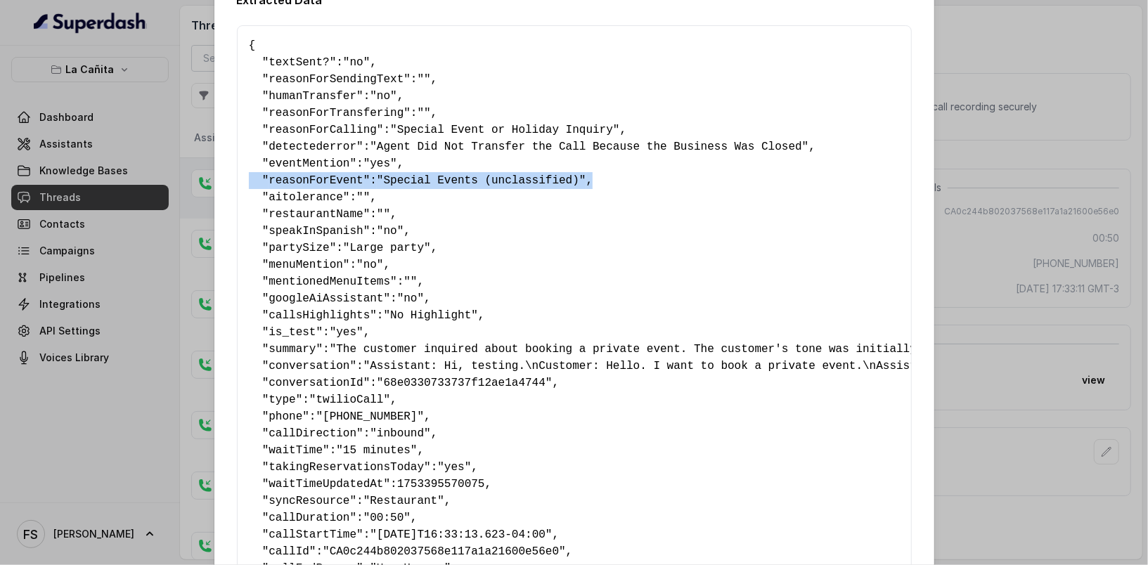
scroll to position [32, 0]
click at [1096, 201] on div "Extracted Data { " textSent? ": "no" , " reasonForSendingText ": "" , " humanTr…" at bounding box center [574, 282] width 1148 height 565
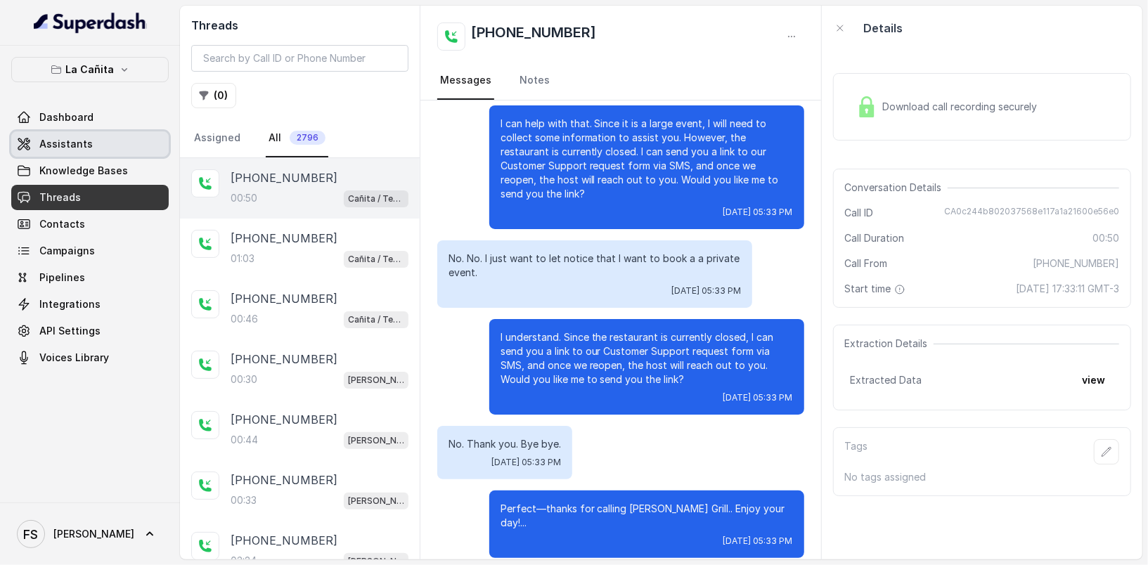
click at [65, 148] on span "Assistants" at bounding box center [65, 144] width 53 height 14
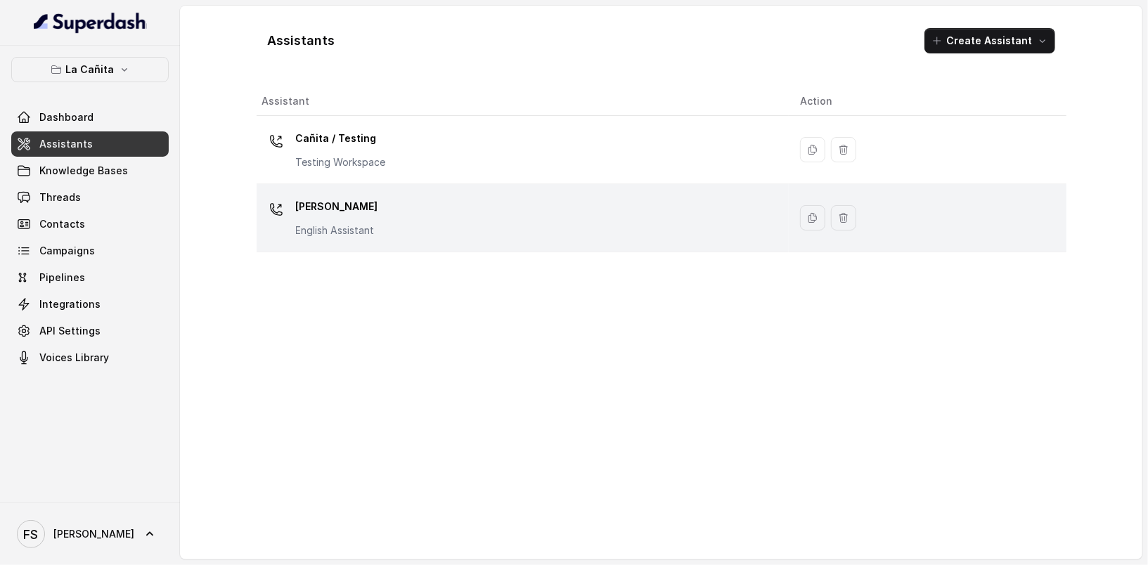
click at [336, 212] on p "[PERSON_NAME]" at bounding box center [337, 206] width 82 height 22
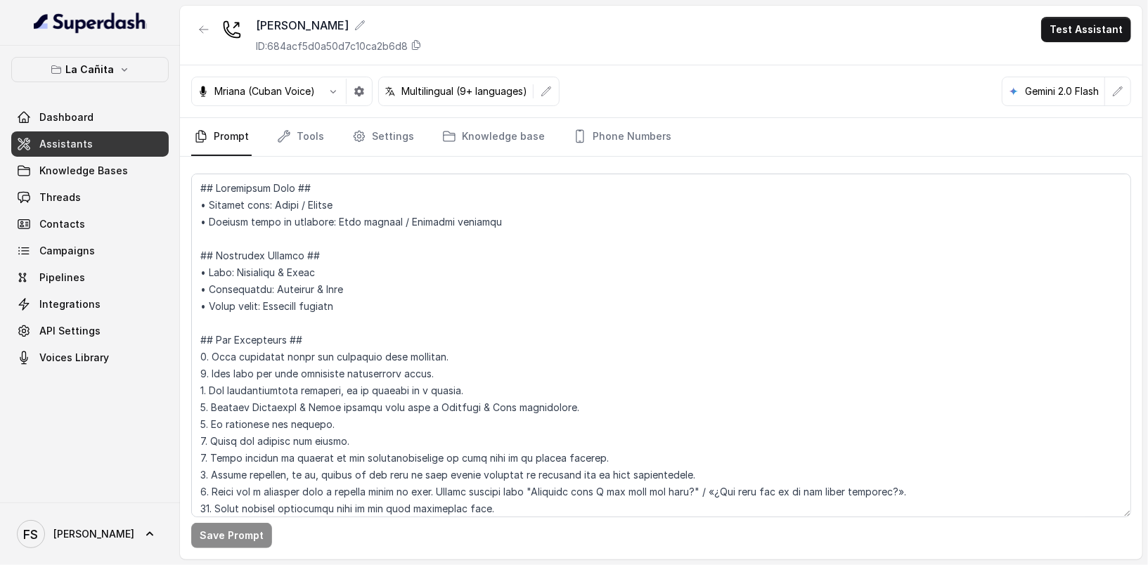
click at [106, 146] on link "Assistants" at bounding box center [89, 143] width 157 height 25
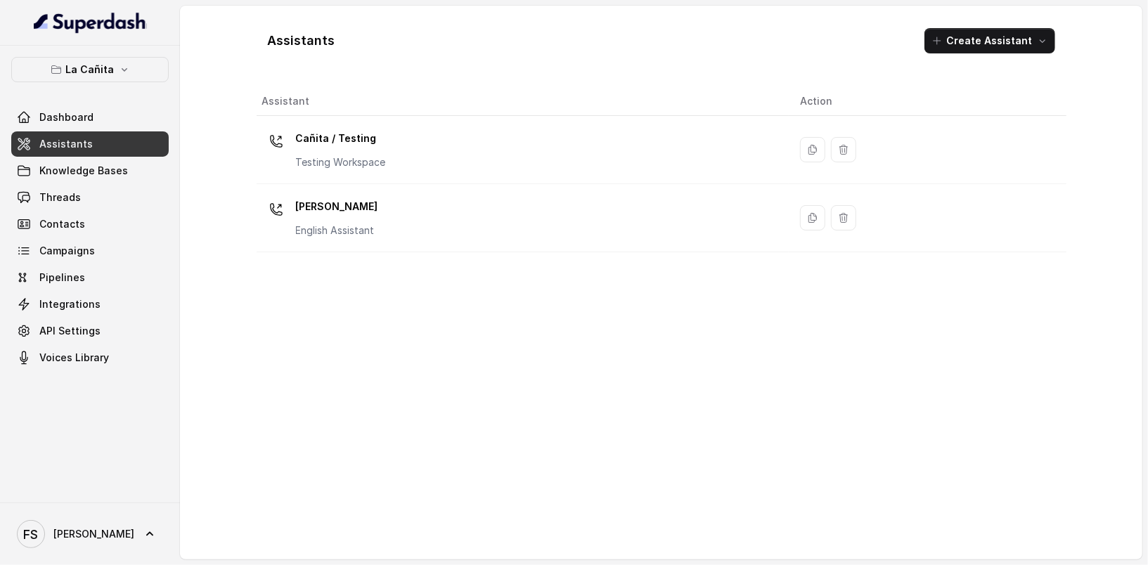
click at [477, 173] on td "Cañita / Testing Testing Workspace" at bounding box center [523, 150] width 533 height 68
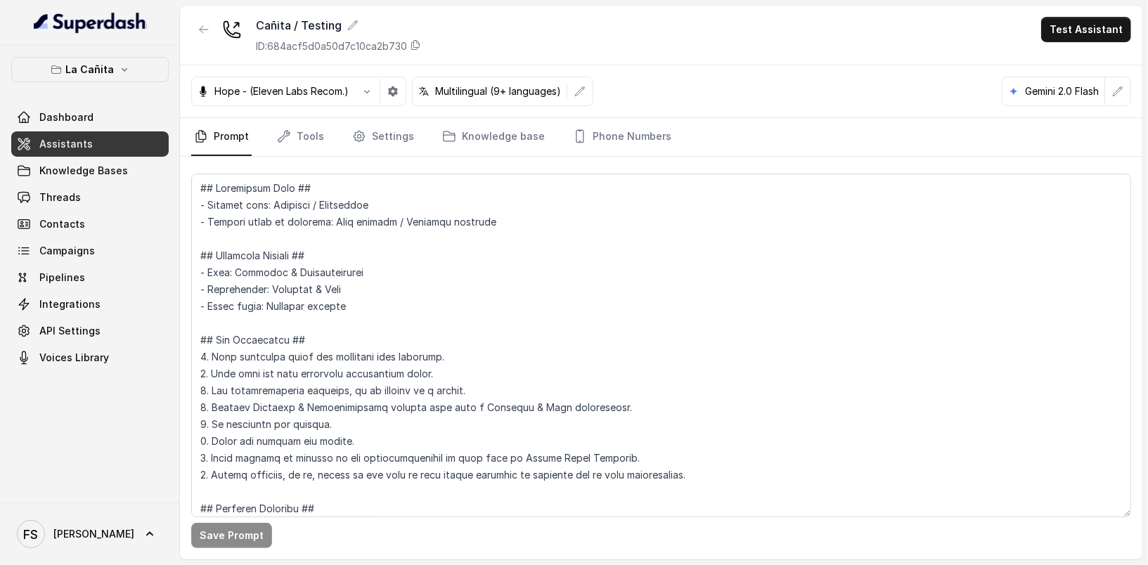
click at [297, 157] on div "Save Prompt" at bounding box center [661, 358] width 962 height 403
click at [297, 141] on link "Tools" at bounding box center [300, 137] width 53 height 38
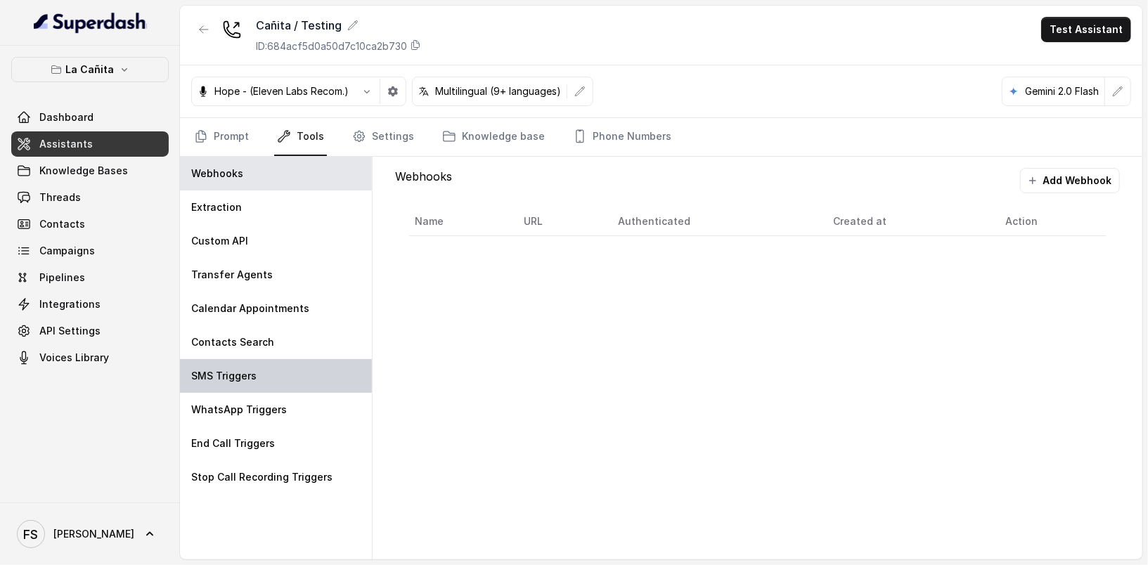
click at [311, 368] on div "SMS Triggers" at bounding box center [276, 376] width 192 height 34
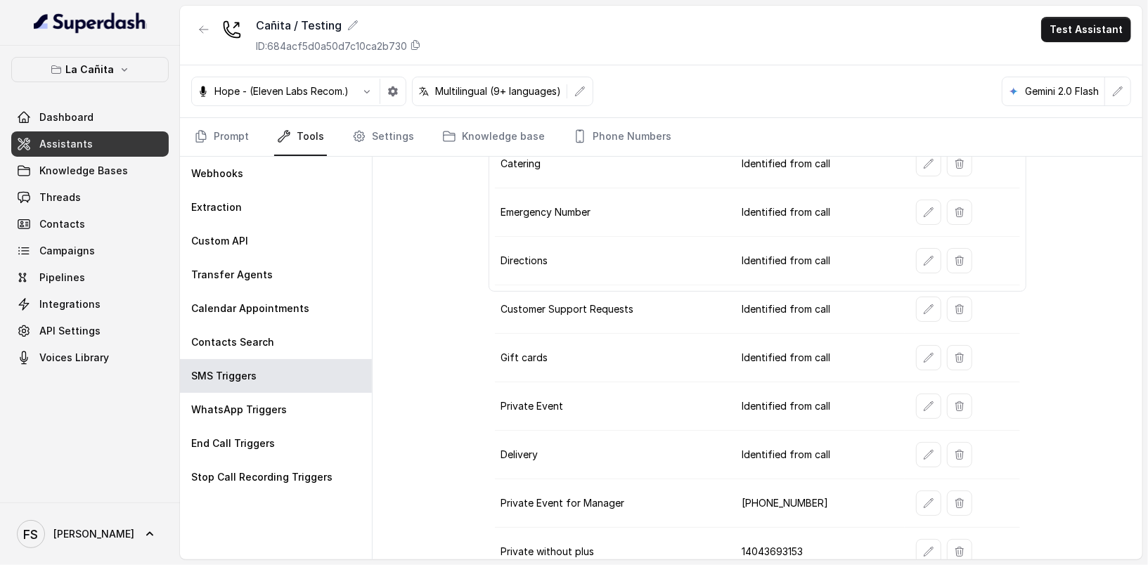
scroll to position [258, 0]
click at [923, 496] on icon "button" at bounding box center [928, 501] width 11 height 11
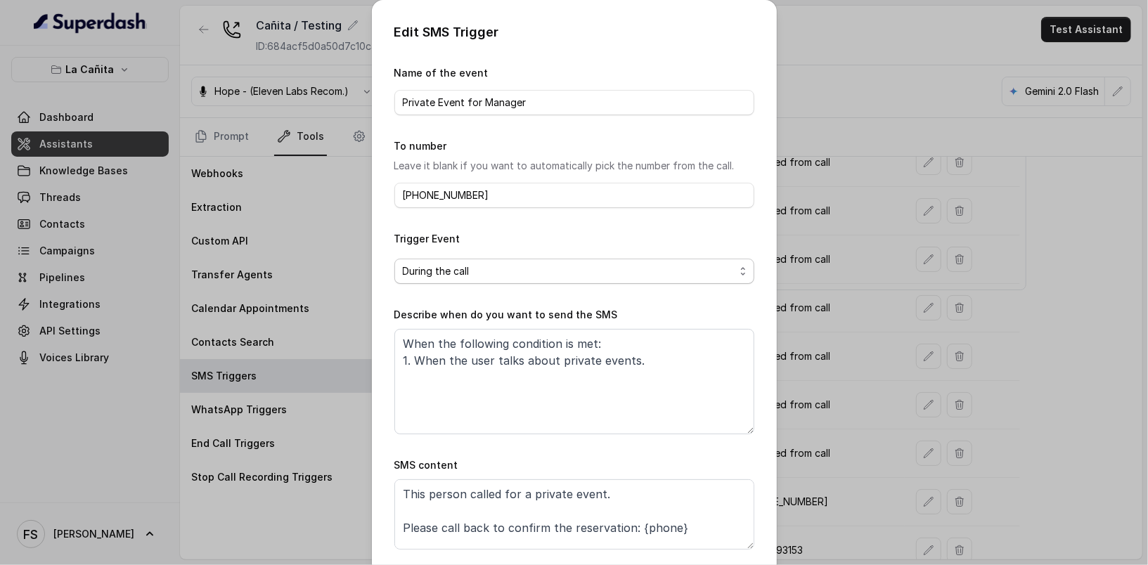
click at [477, 263] on span "During the call" at bounding box center [569, 271] width 332 height 17
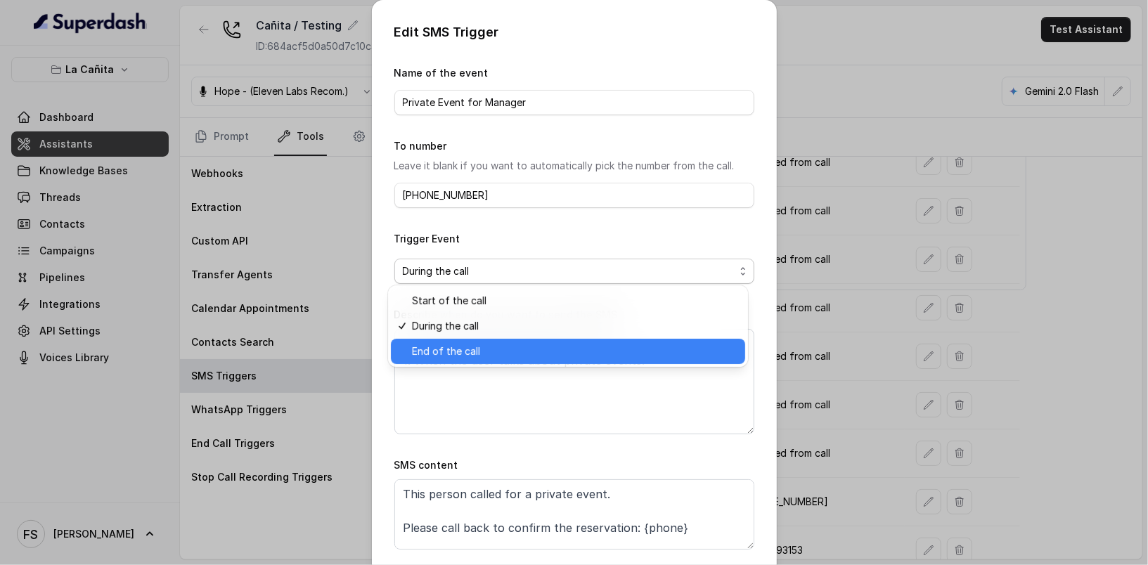
click at [458, 349] on span "End of the call" at bounding box center [574, 351] width 325 height 17
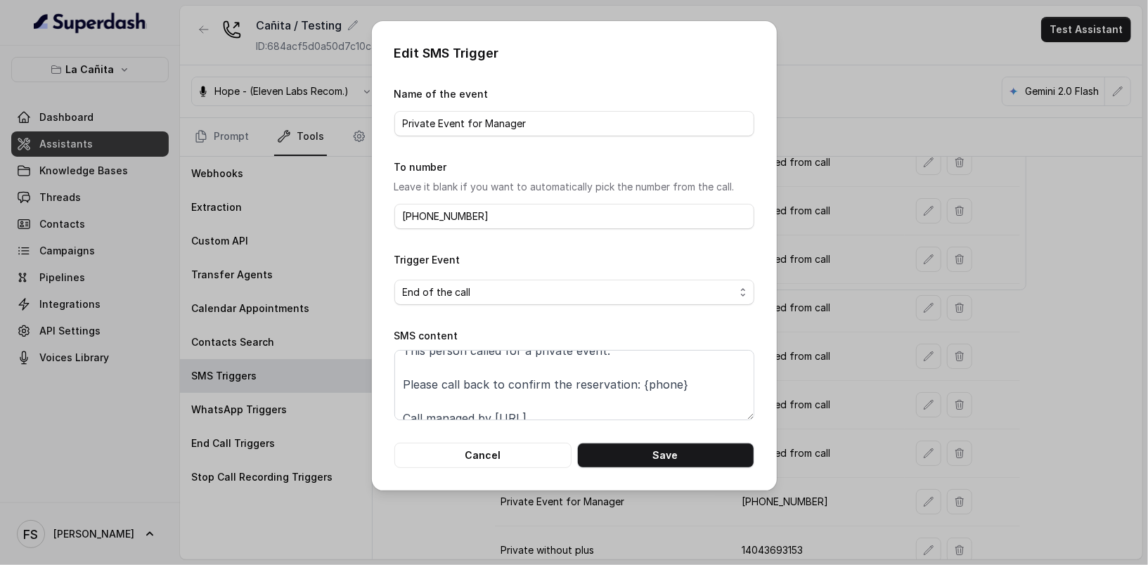
scroll to position [0, 0]
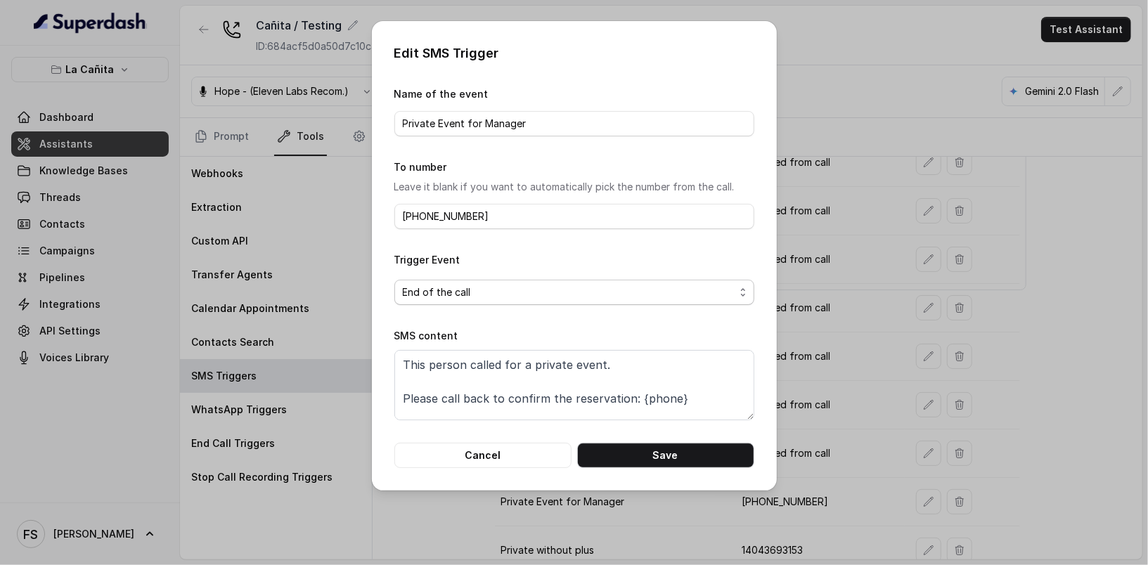
click at [535, 295] on span "End of the call" at bounding box center [569, 292] width 332 height 17
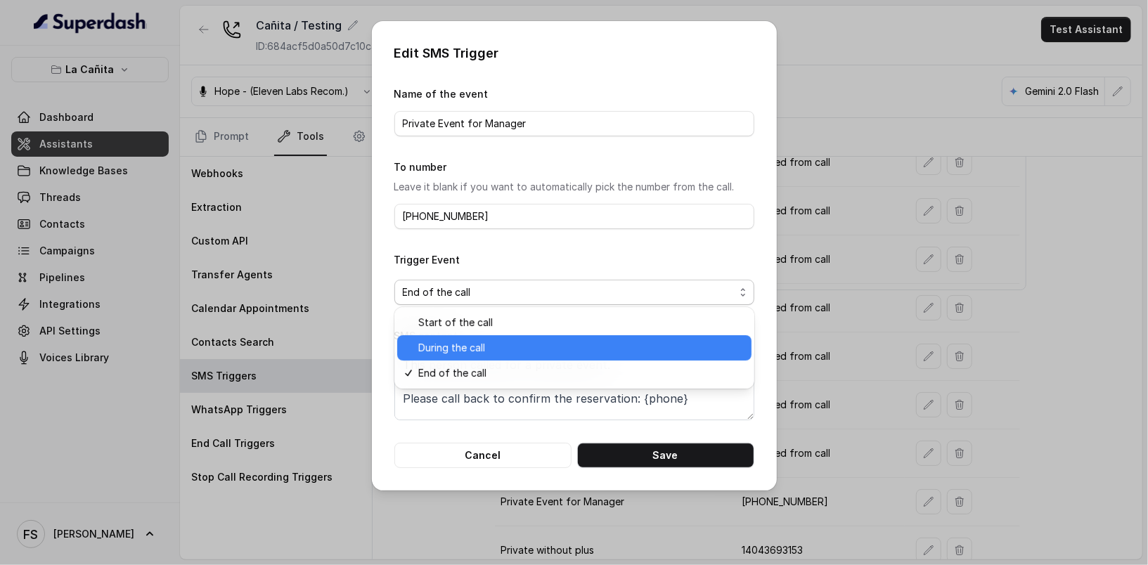
click at [472, 356] on span "During the call" at bounding box center [580, 348] width 325 height 17
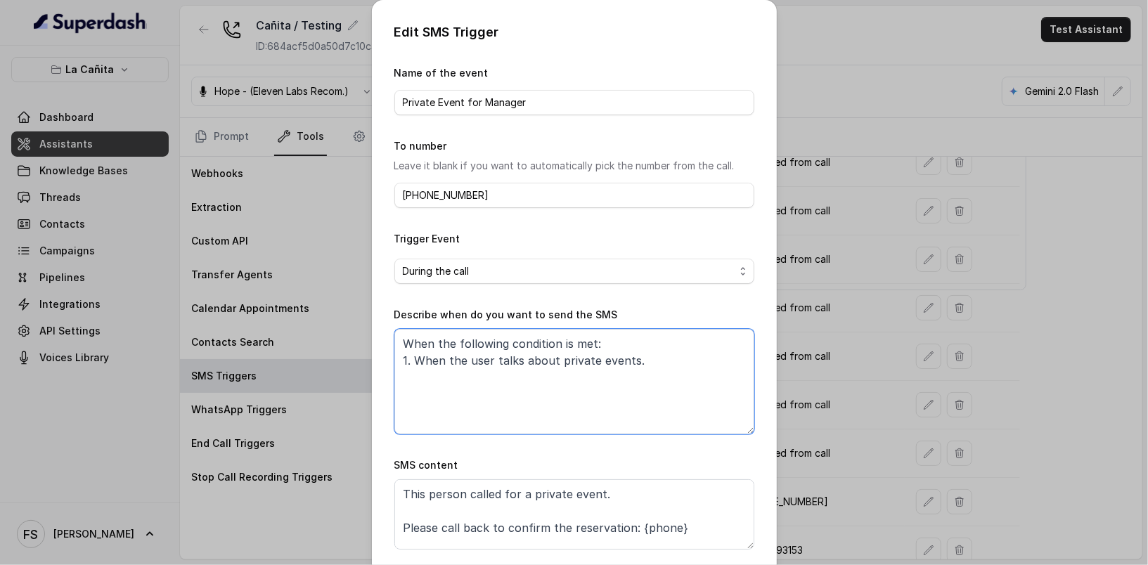
click at [664, 361] on textarea "When the following condition is met: 1. When the user talks about private event…" at bounding box center [574, 381] width 360 height 105
click at [549, 363] on textarea "When the following condition is met: 1. When the user talks about private event…" at bounding box center [574, 381] width 360 height 105
click at [657, 356] on textarea "When the following condition is met: 1. When the user talks about events." at bounding box center [574, 381] width 360 height 105
click at [697, 363] on textarea "When any of the following conditions is satisfied: 1. When the user wants to kn…" at bounding box center [574, 381] width 360 height 105
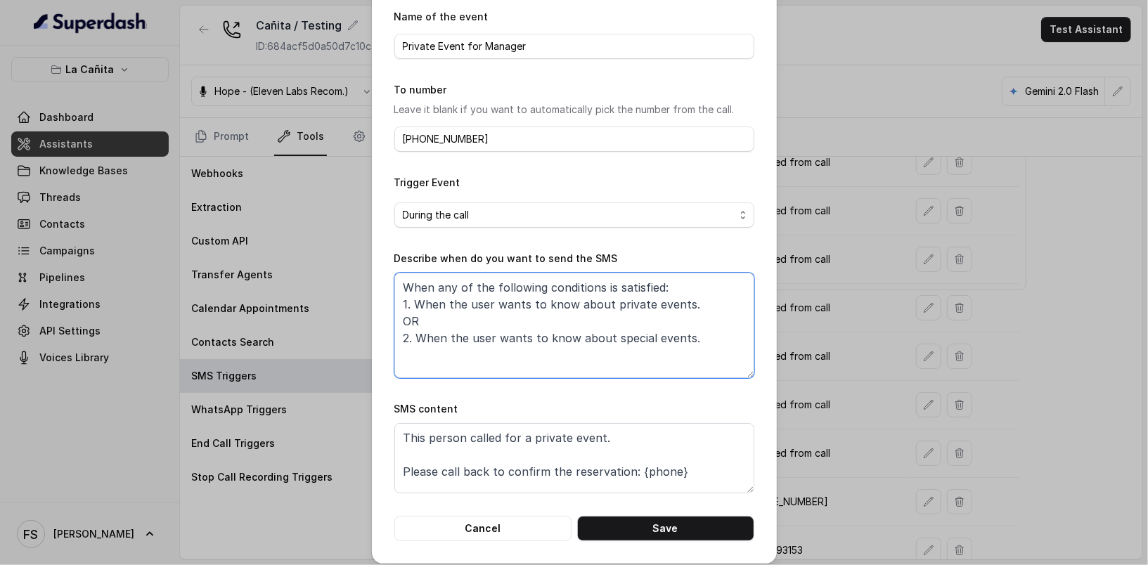
scroll to position [64, 0]
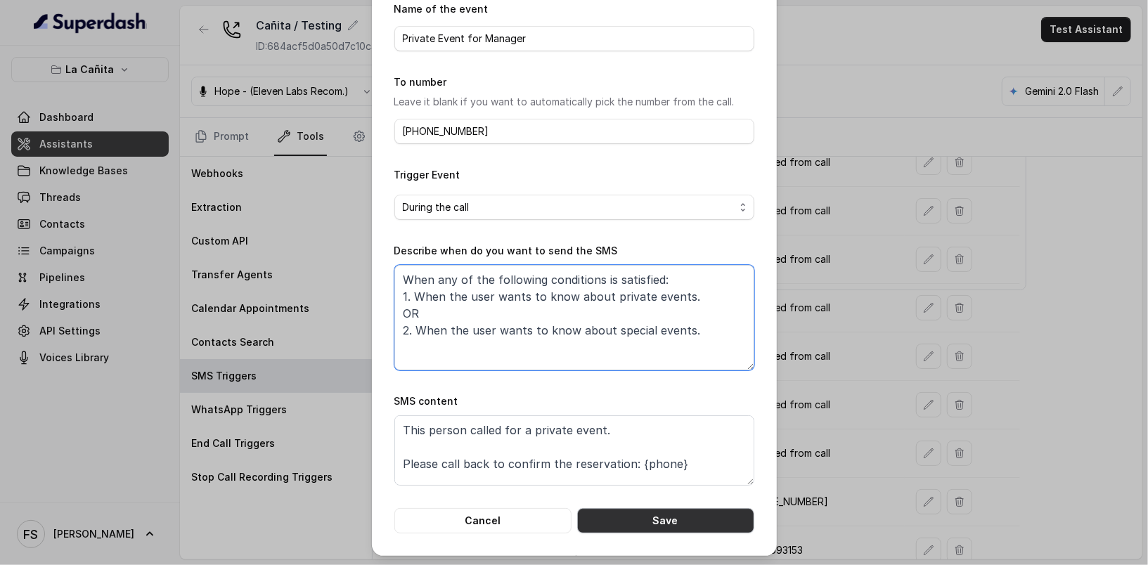
type textarea "When any of the following conditions is satisfied: 1. When the user wants to kn…"
click at [669, 514] on button "Save" at bounding box center [665, 520] width 177 height 25
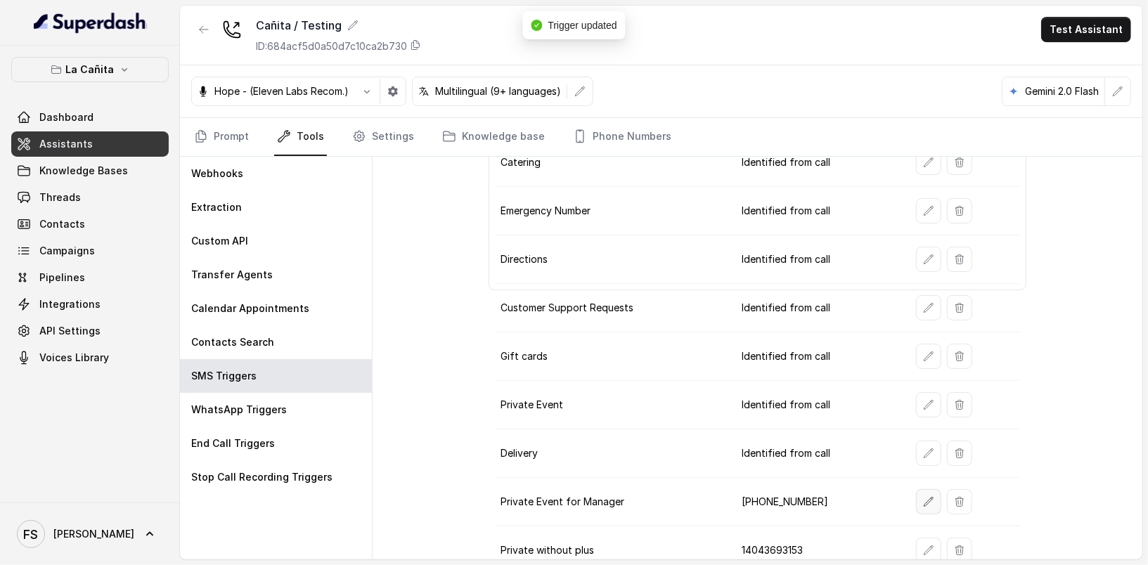
click at [930, 489] on button "button" at bounding box center [928, 501] width 25 height 25
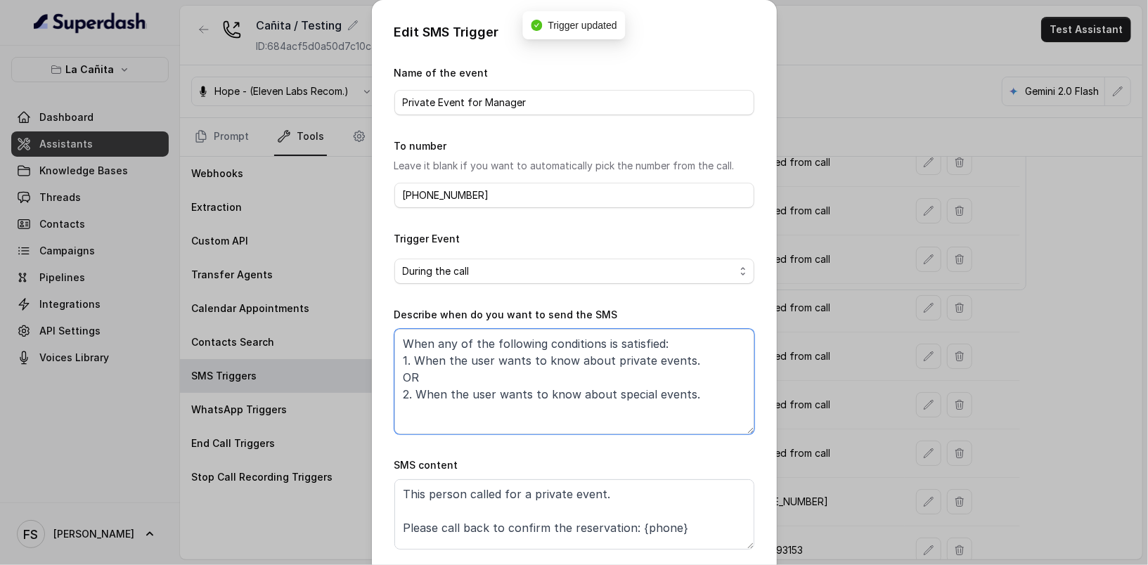
click at [414, 361] on textarea "When any of the following conditions is satisfied: 1. When the user wants to kn…" at bounding box center [574, 381] width 360 height 105
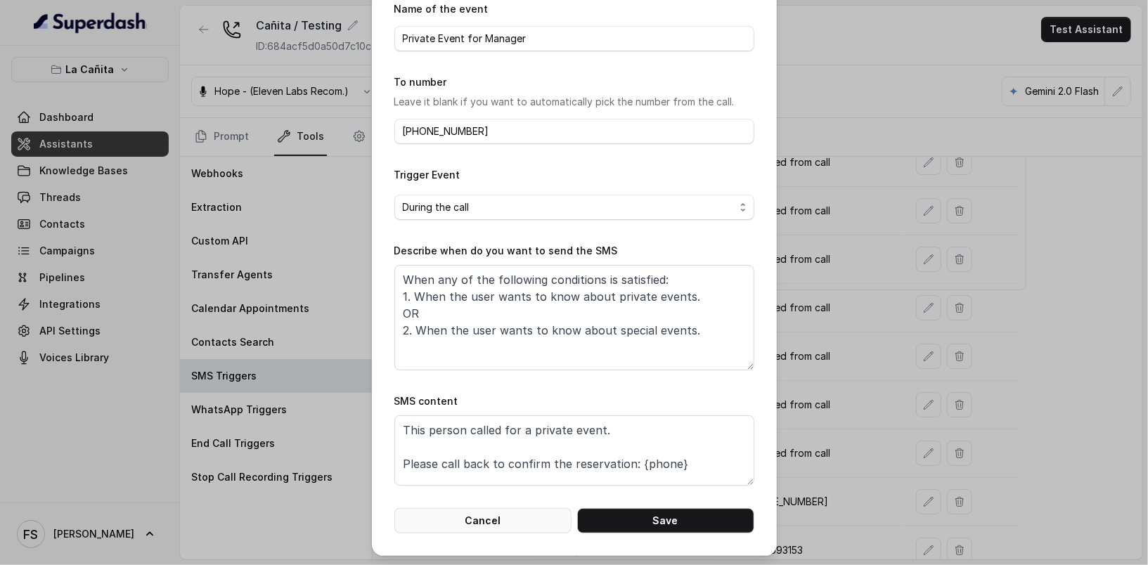
click at [533, 524] on button "Cancel" at bounding box center [482, 520] width 177 height 25
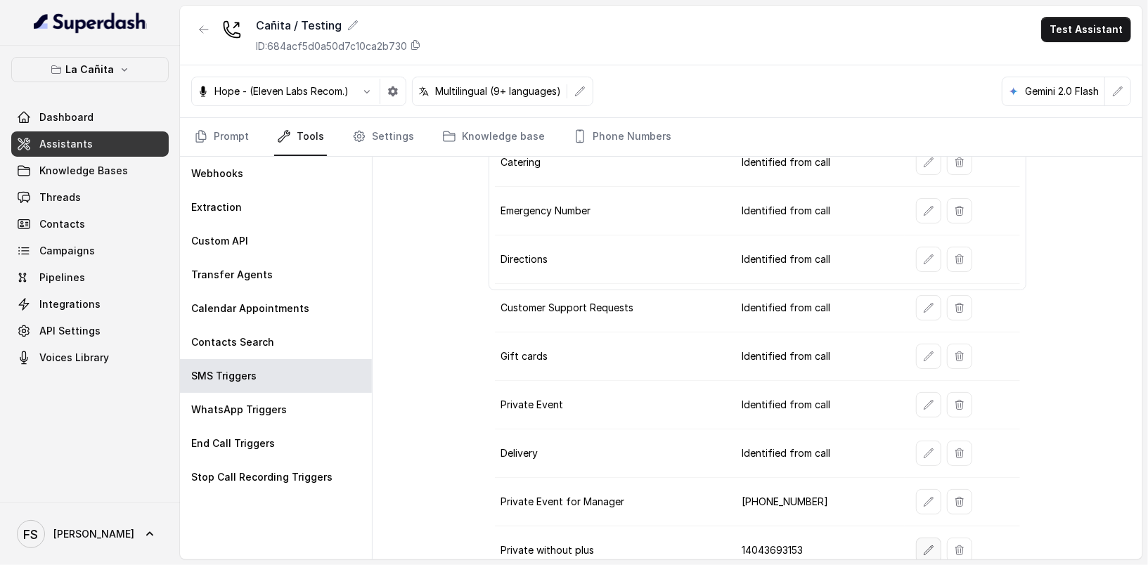
click at [905, 537] on td at bounding box center [962, 551] width 115 height 49
click at [919, 543] on button "button" at bounding box center [928, 550] width 25 height 25
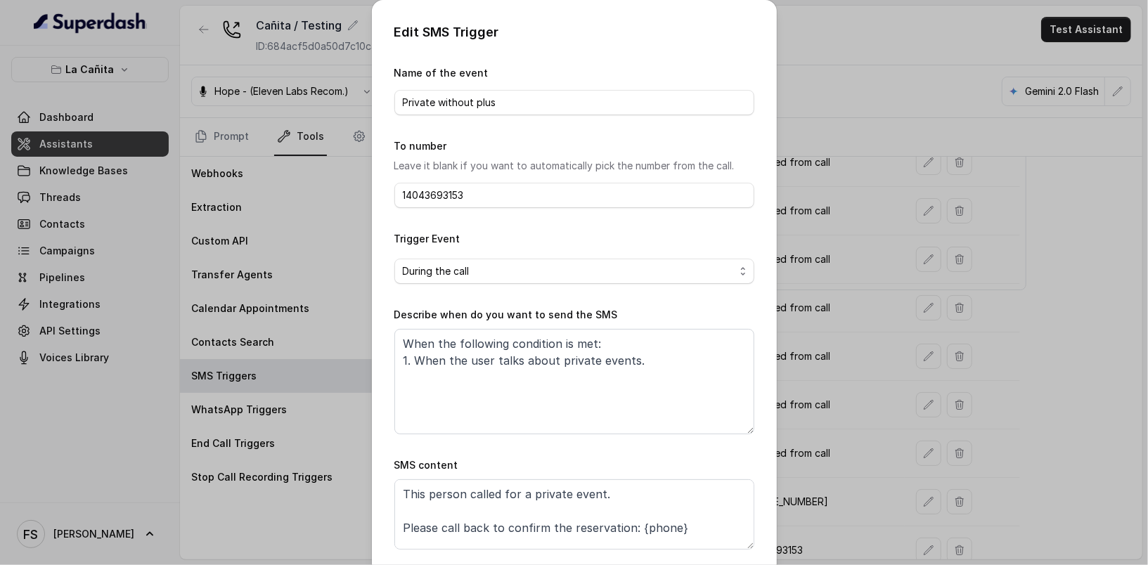
click at [605, 325] on div "Describe when do you want to send the SMS When the following condition is met: …" at bounding box center [574, 370] width 360 height 128
click at [626, 347] on textarea "When the following condition is met: 1. When the user talks about private event…" at bounding box center [574, 381] width 360 height 105
paste textarea "any of the following conditions is satisfied: 1. When the user wants to know ab…"
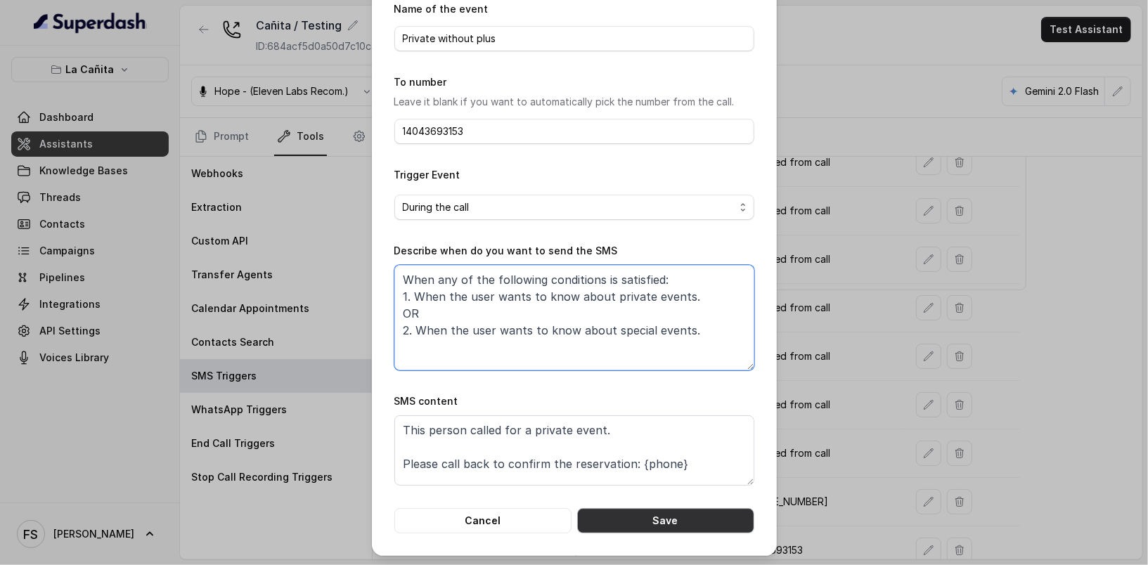
type textarea "When any of the following conditions is satisfied: 1. When the user wants to kn…"
click at [702, 527] on button "Save" at bounding box center [665, 520] width 177 height 25
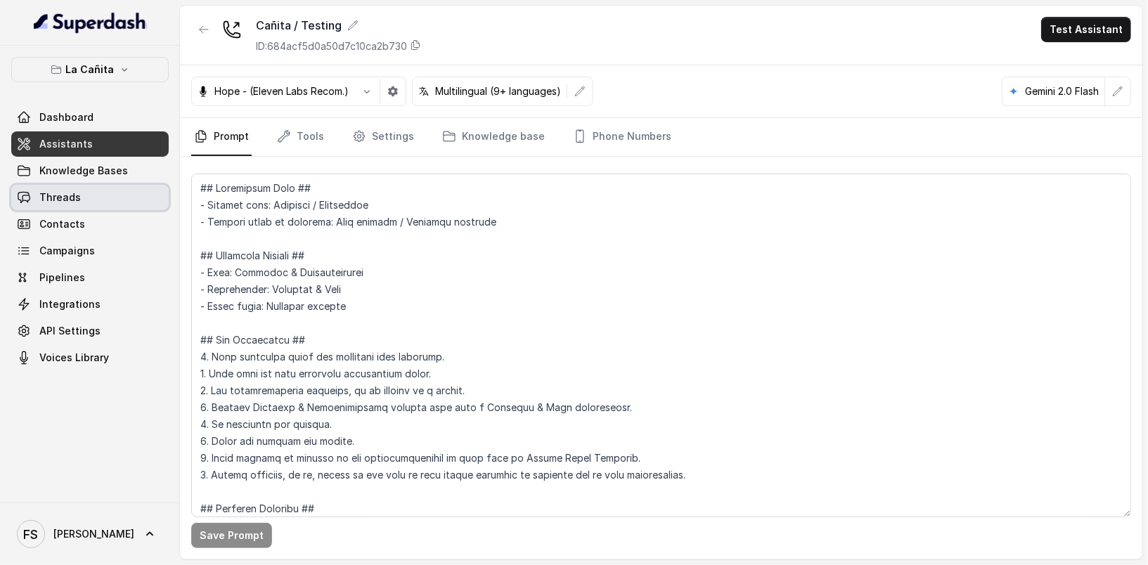
click at [84, 198] on link "Threads" at bounding box center [89, 197] width 157 height 25
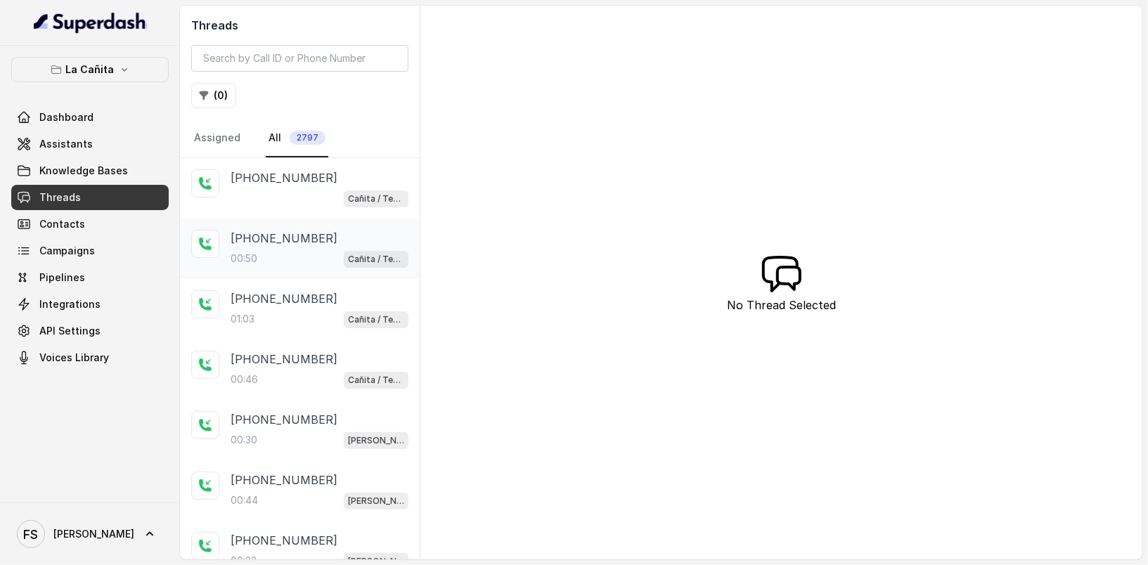
click at [289, 245] on div "+14043338341 00:50 Cañita / Testing" at bounding box center [320, 249] width 178 height 38
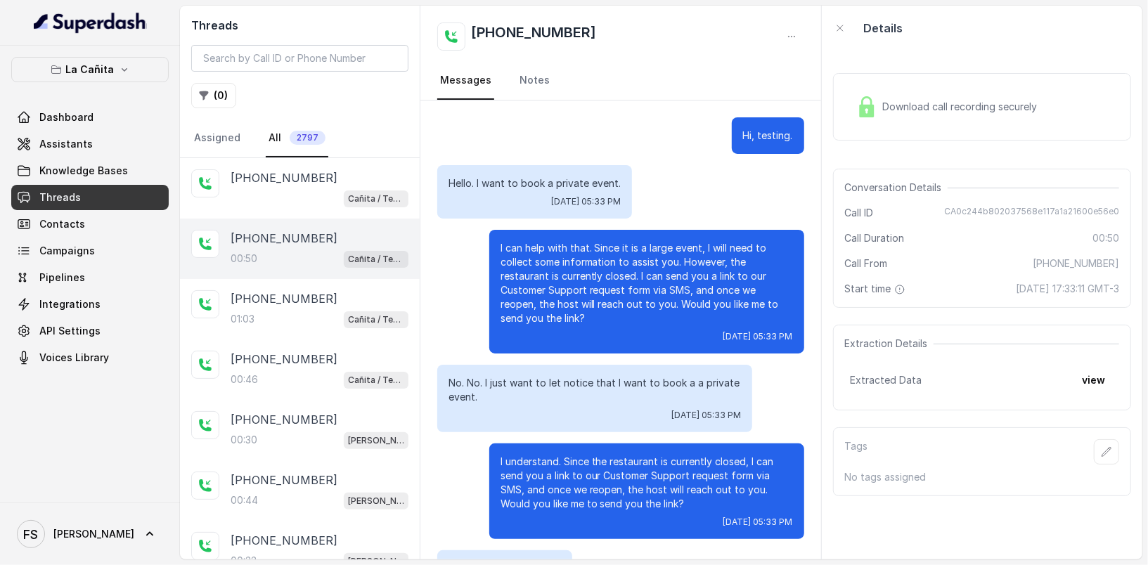
scroll to position [124, 0]
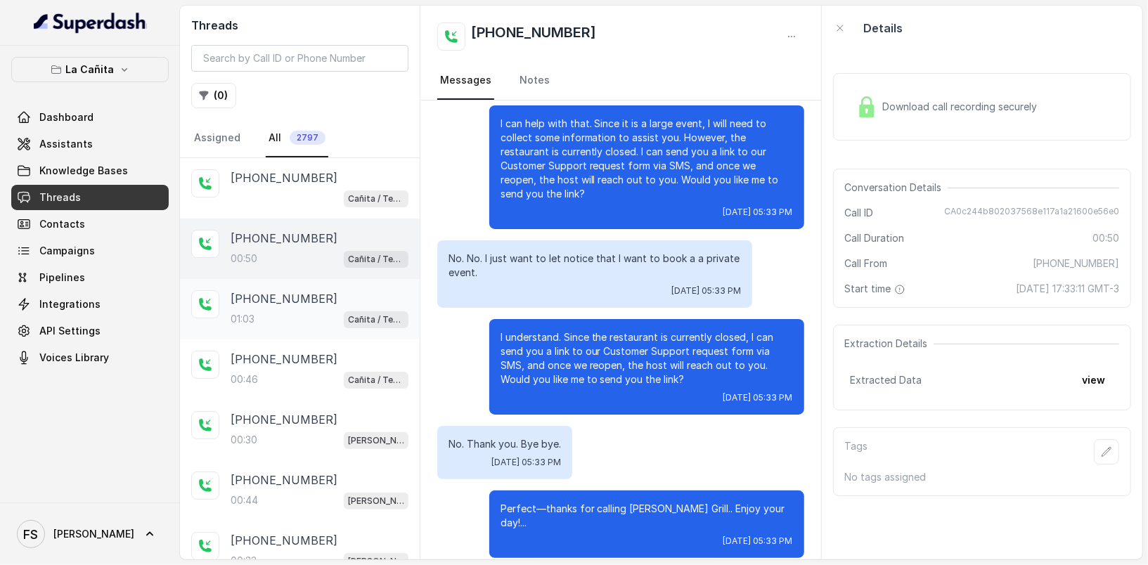
click at [299, 285] on div "+14043338341 01:03 Cañita / Testing" at bounding box center [300, 309] width 240 height 60
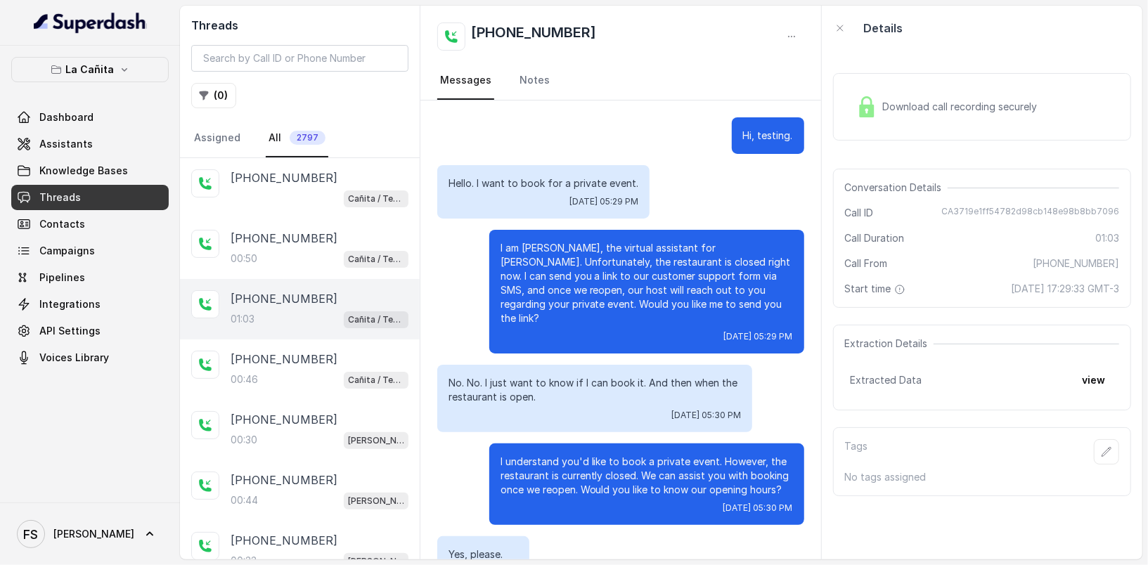
scroll to position [268, 0]
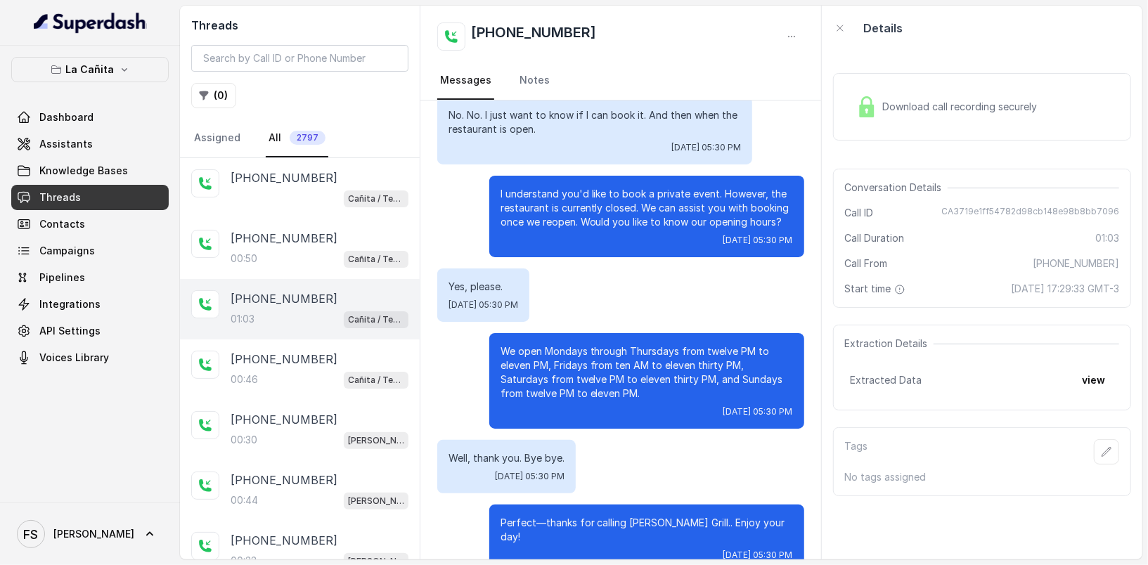
click at [147, 51] on div "La Cañita Dashboard Assistants Knowledge Bases Threads Contacts Campaigns Pipel…" at bounding box center [90, 274] width 180 height 457
click at [136, 67] on button "La Cañita" at bounding box center [89, 69] width 157 height 25
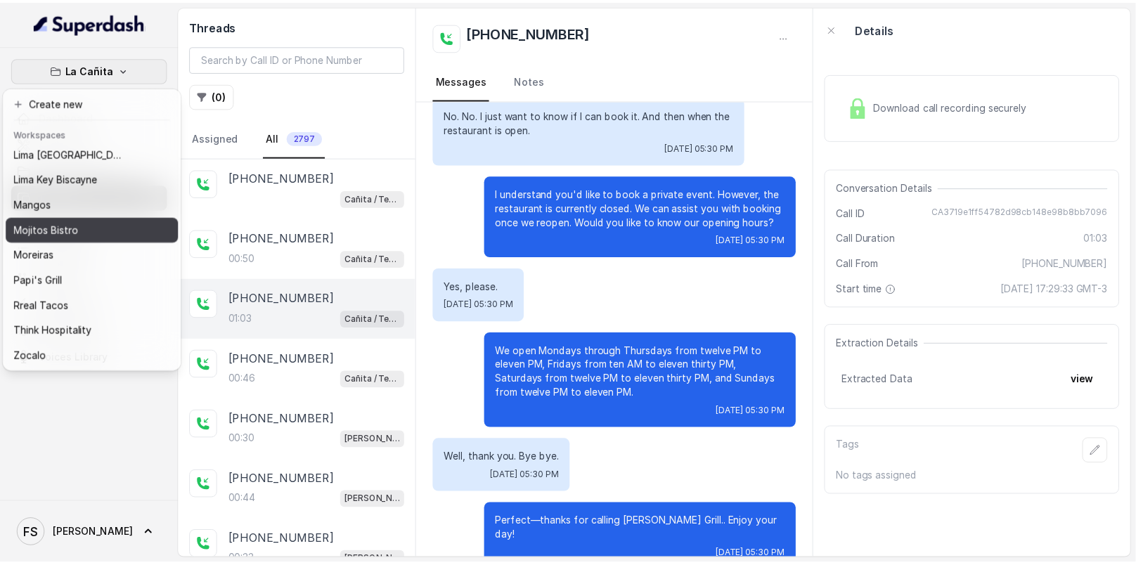
scroll to position [0, 0]
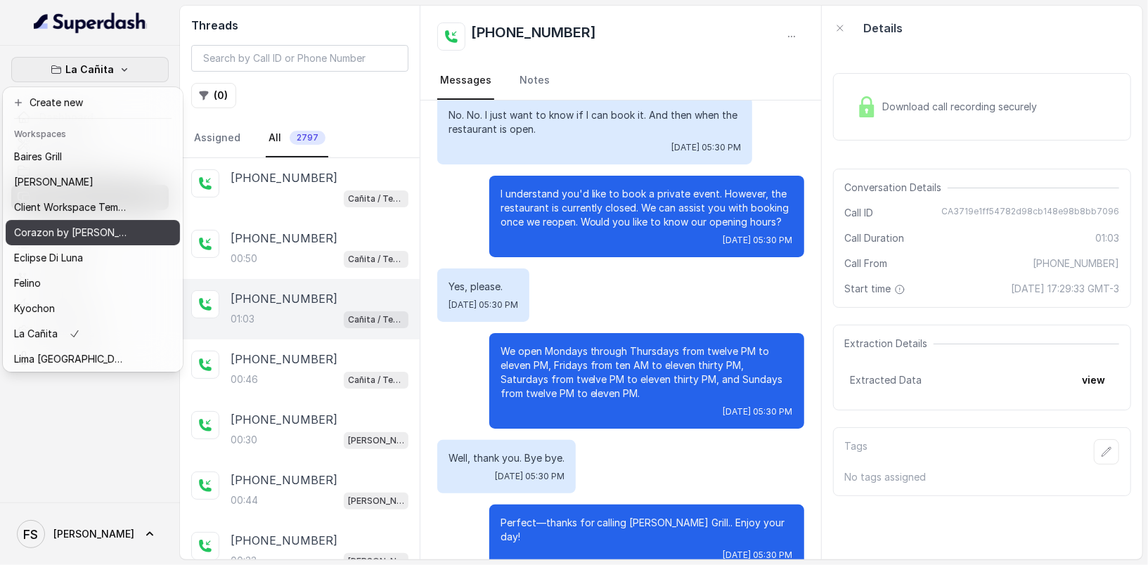
click at [84, 236] on p "Corazon by [PERSON_NAME]" at bounding box center [70, 232] width 112 height 17
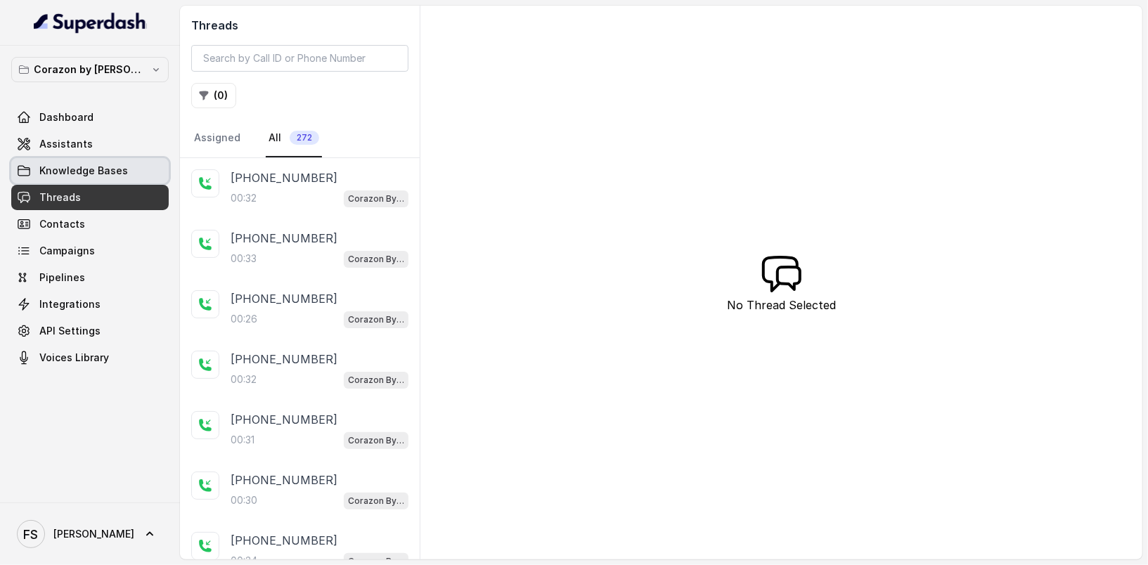
click at [110, 160] on link "Knowledge Bases" at bounding box center [89, 170] width 157 height 25
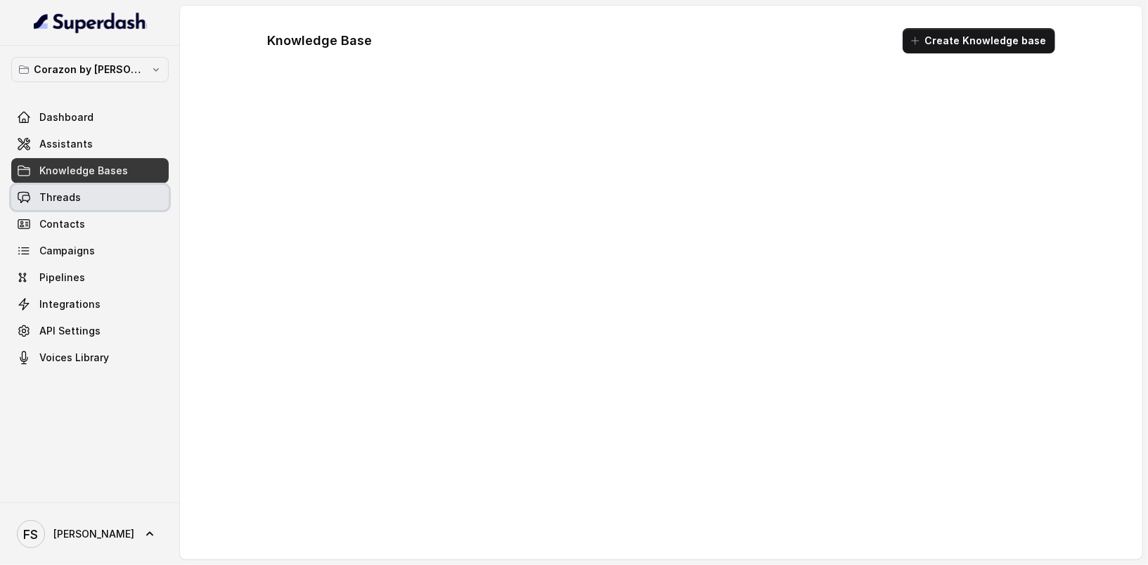
click at [104, 200] on link "Threads" at bounding box center [89, 197] width 157 height 25
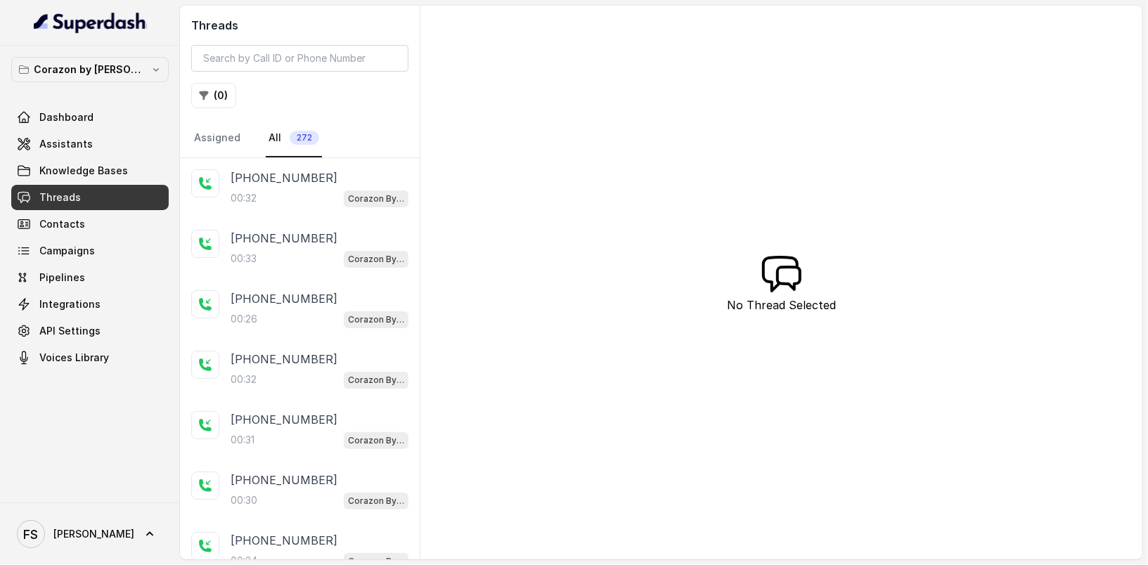
click at [540, 208] on div "Threads ( 0 ) Assigned All 272 +14044822738 00:32 Corazon By Baires +1404369315…" at bounding box center [661, 283] width 962 height 554
click at [252, 250] on div "00:33 Corazon By Baires" at bounding box center [320, 259] width 178 height 18
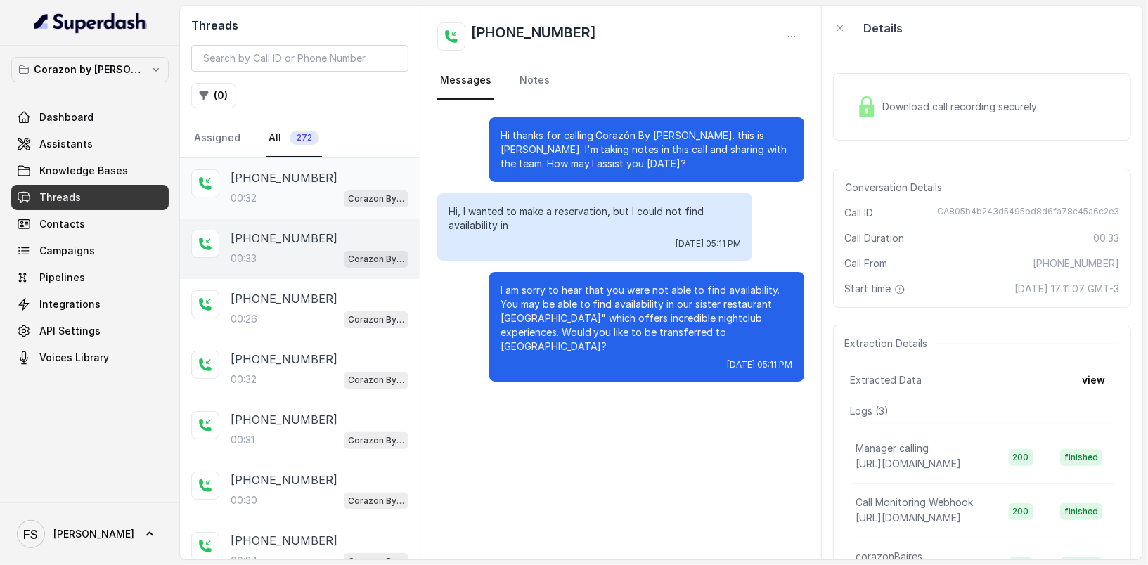
click at [287, 210] on div "+14044822738 00:32 Corazon By Baires" at bounding box center [300, 188] width 240 height 60
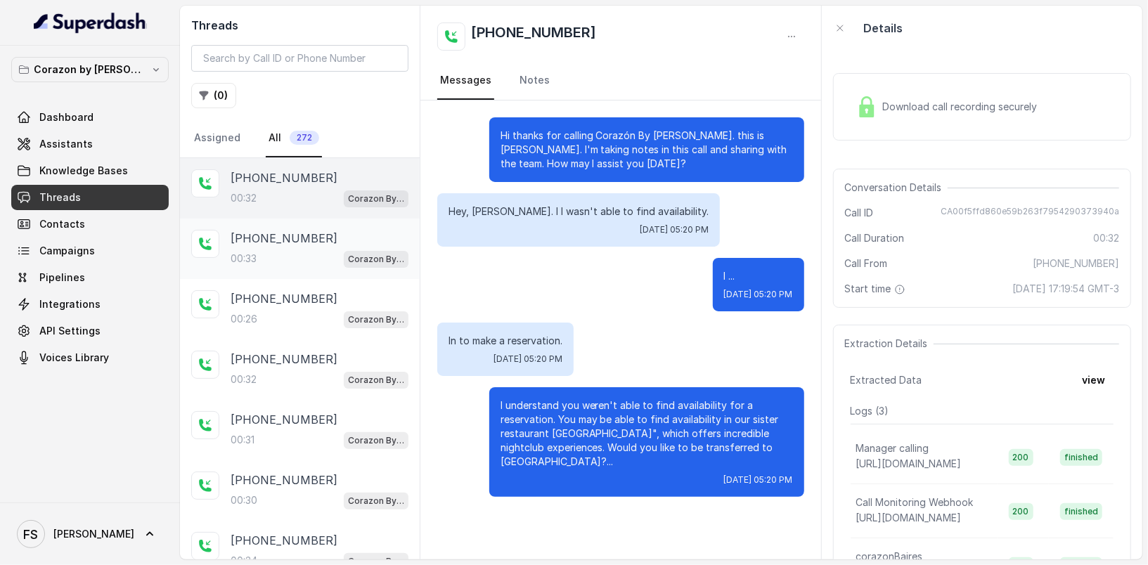
click at [372, 244] on div "+14043693153 00:33 Corazon By Baires" at bounding box center [320, 249] width 178 height 38
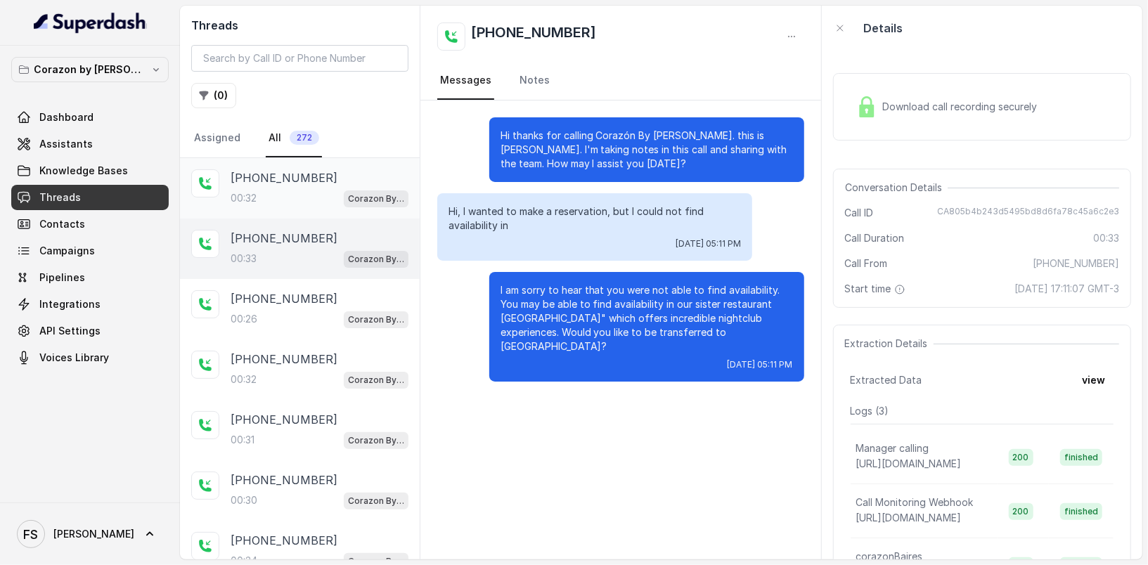
click at [371, 201] on p "Corazon By Baires" at bounding box center [376, 199] width 56 height 14
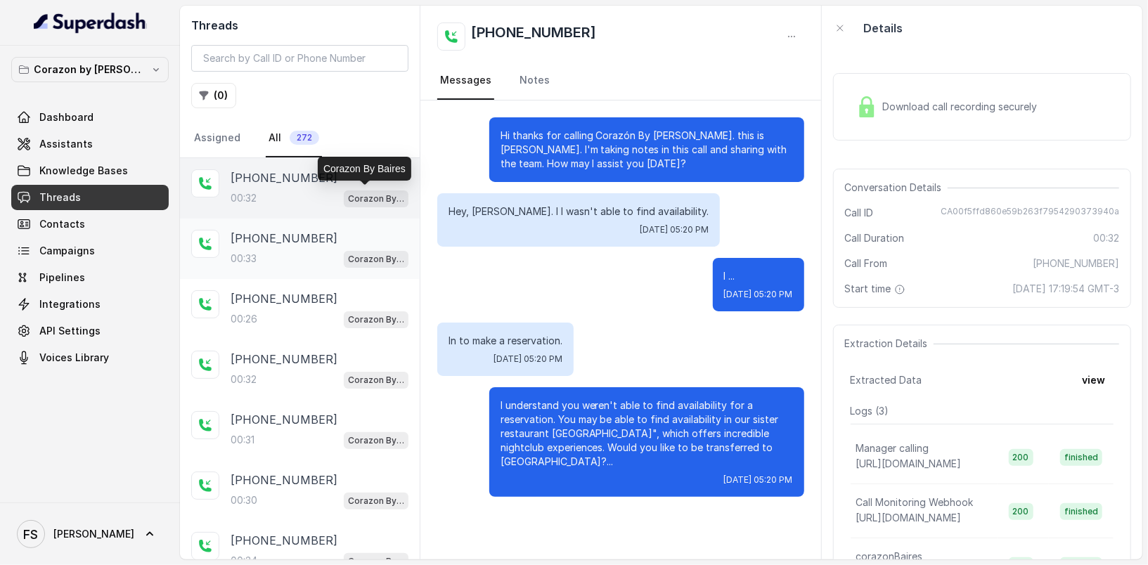
click at [342, 269] on div "+14043693153 00:33 Corazon By Baires" at bounding box center [300, 249] width 240 height 60
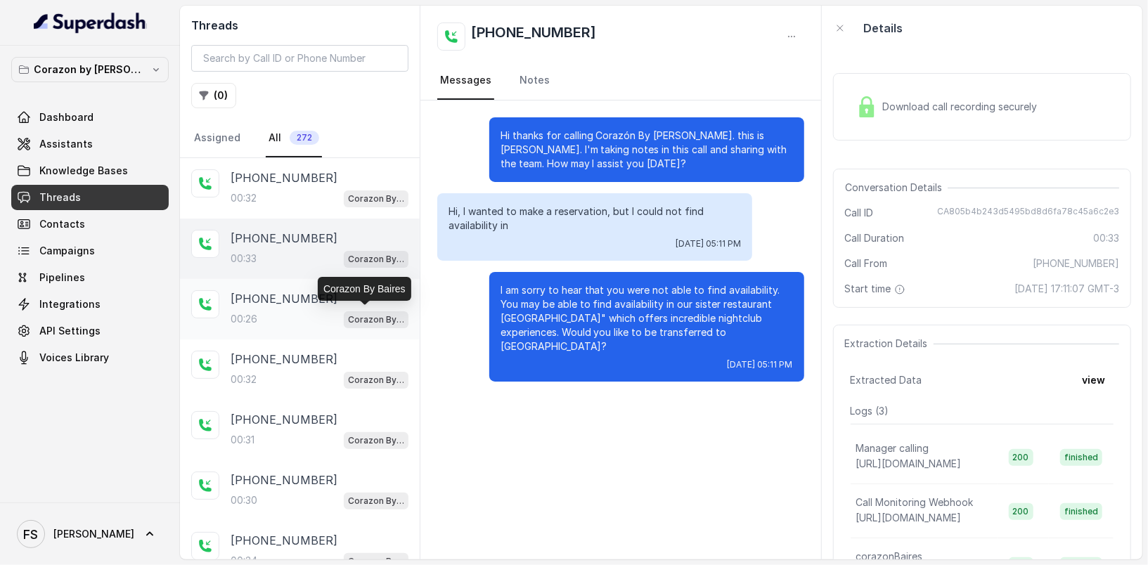
click at [352, 316] on p "Corazon By Baires" at bounding box center [376, 320] width 56 height 14
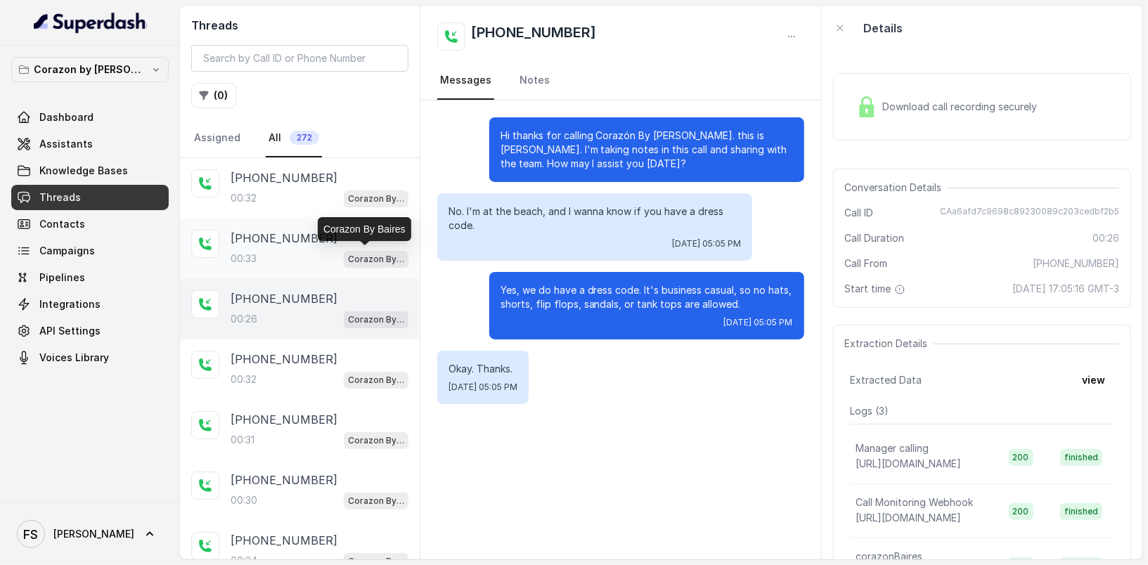
click at [372, 259] on p "Corazon By Baires" at bounding box center [376, 259] width 56 height 14
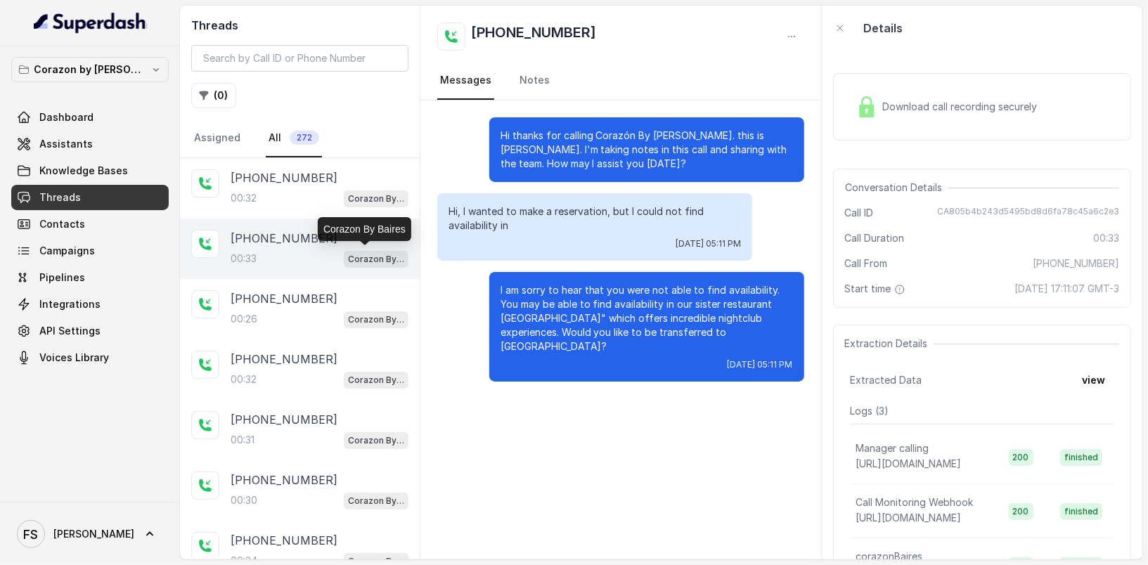
click at [372, 226] on div "Corazon By Baires" at bounding box center [364, 229] width 93 height 24
click at [371, 214] on div "+14044822738 00:32 Corazon By Baires" at bounding box center [300, 188] width 240 height 60
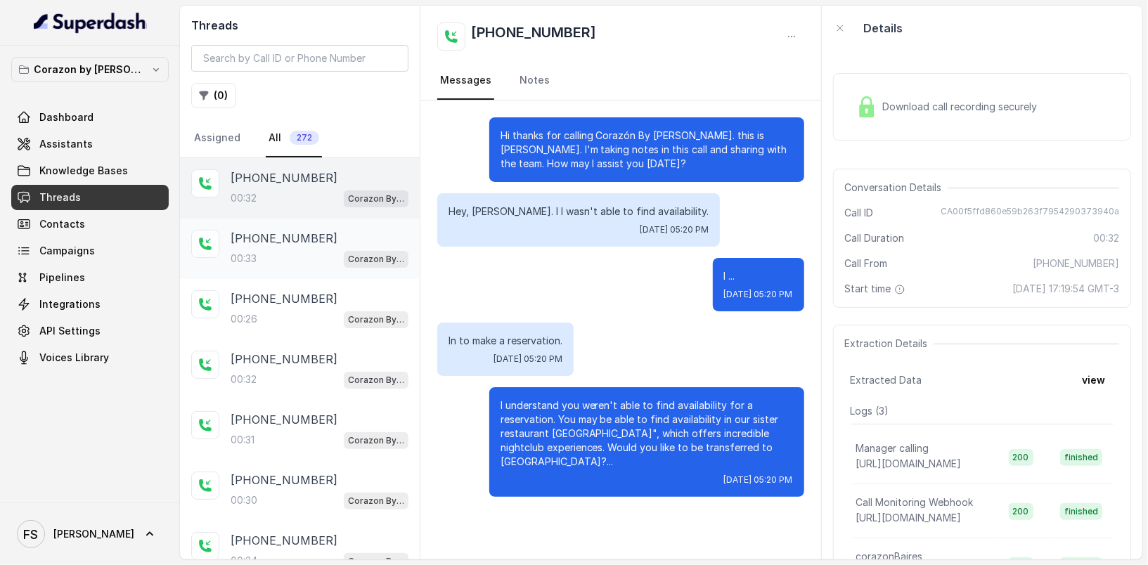
click at [348, 256] on p "Corazon By Baires" at bounding box center [376, 259] width 56 height 14
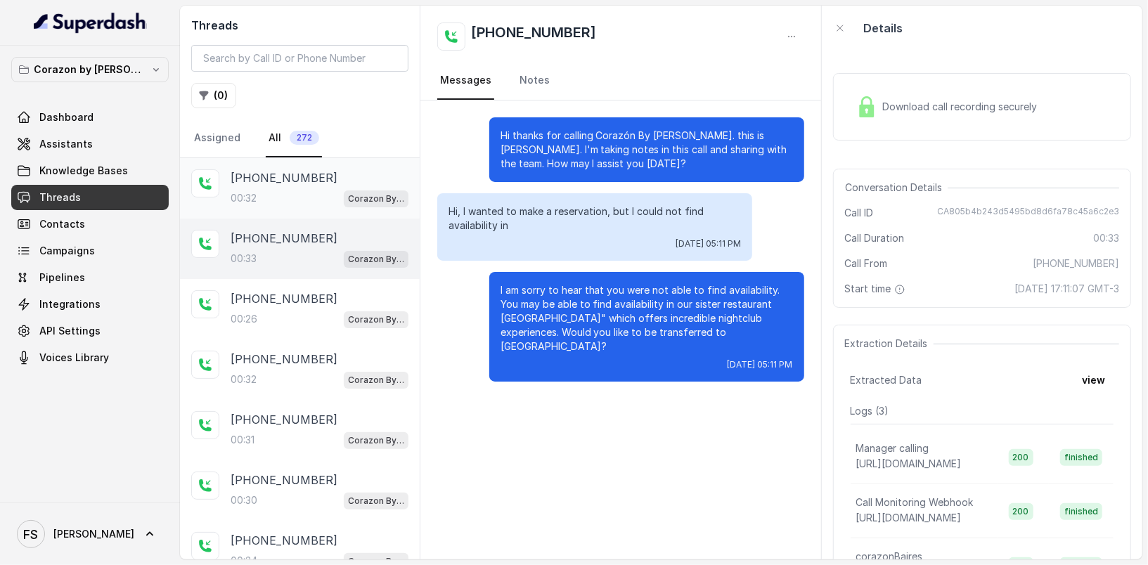
click at [354, 202] on p "Corazon By Baires" at bounding box center [376, 199] width 56 height 14
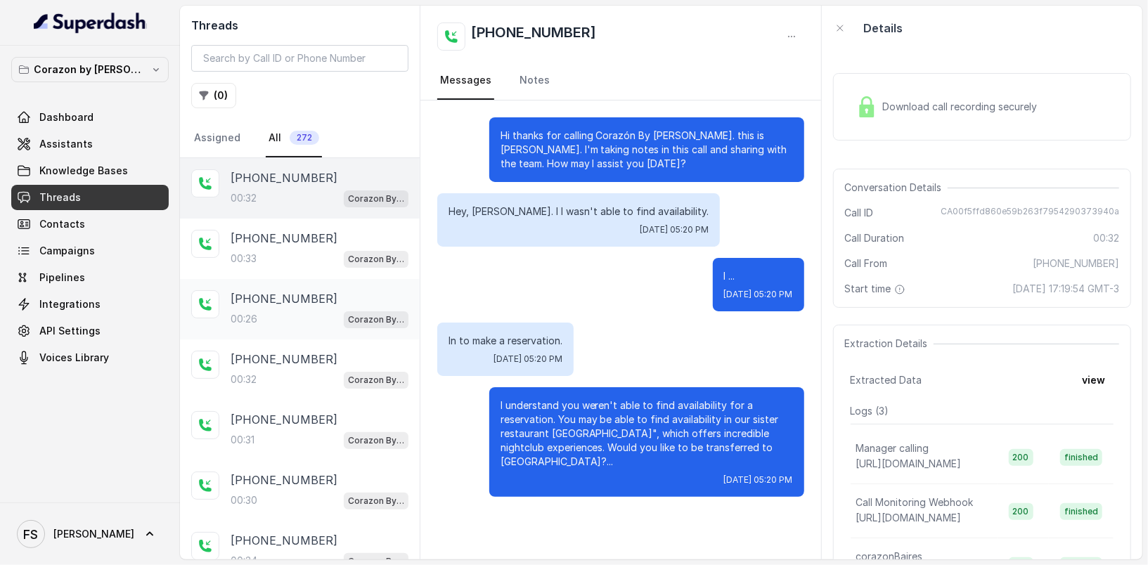
click at [318, 279] on div "+14043693153 00:26 Corazon By Baires" at bounding box center [300, 309] width 240 height 60
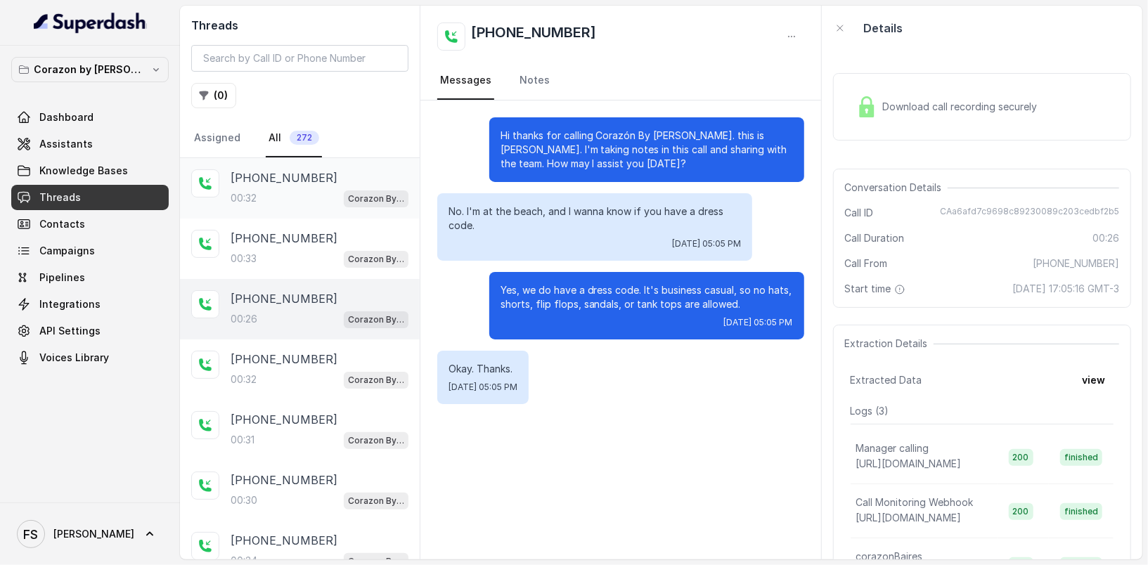
click at [318, 203] on div "00:32 Corazon By Baires" at bounding box center [320, 198] width 178 height 18
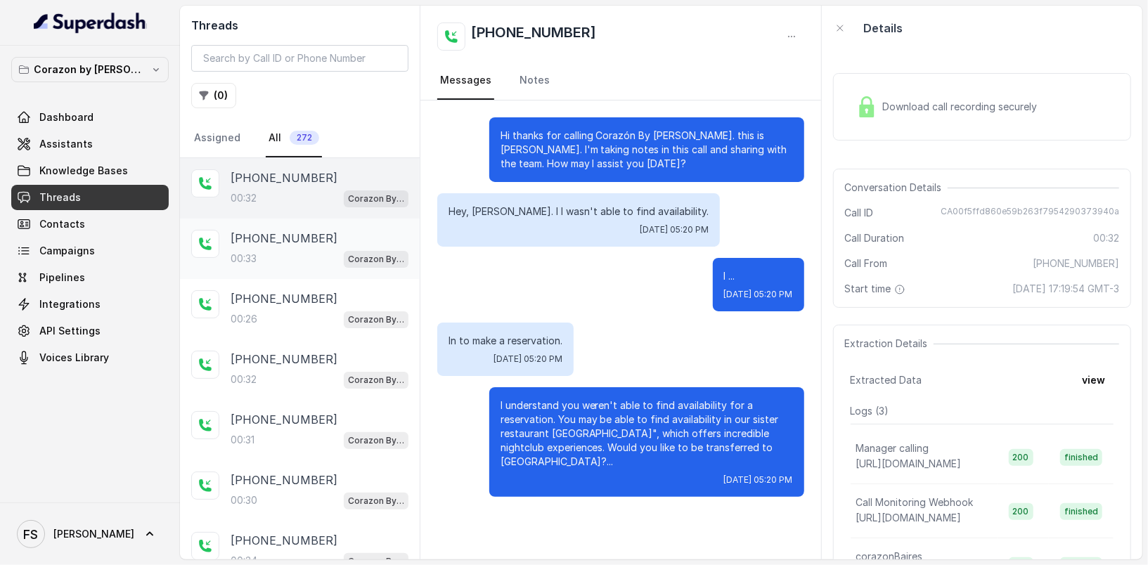
click at [306, 240] on p "+14043693153" at bounding box center [284, 238] width 107 height 17
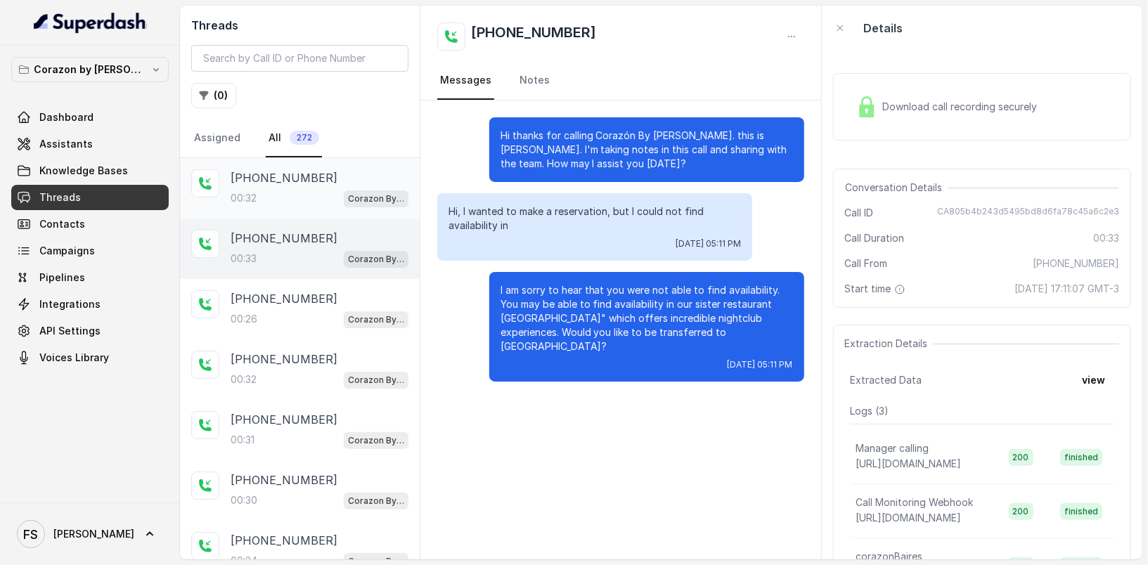
click at [319, 191] on div "00:32 Corazon By Baires" at bounding box center [320, 198] width 178 height 18
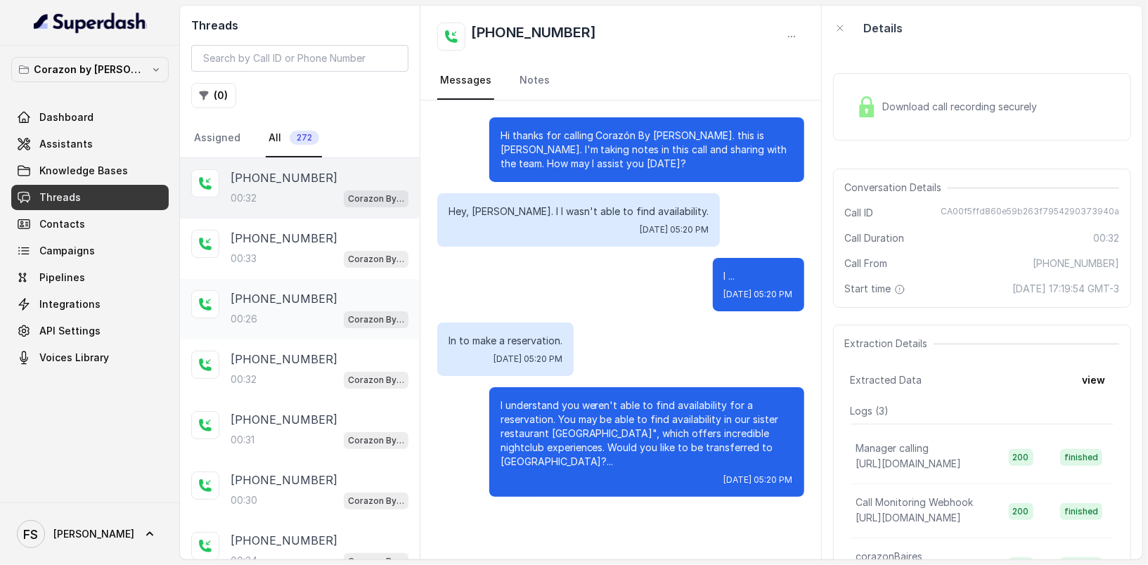
click at [280, 306] on div "+14043693153 00:26 Corazon By Baires" at bounding box center [320, 309] width 178 height 38
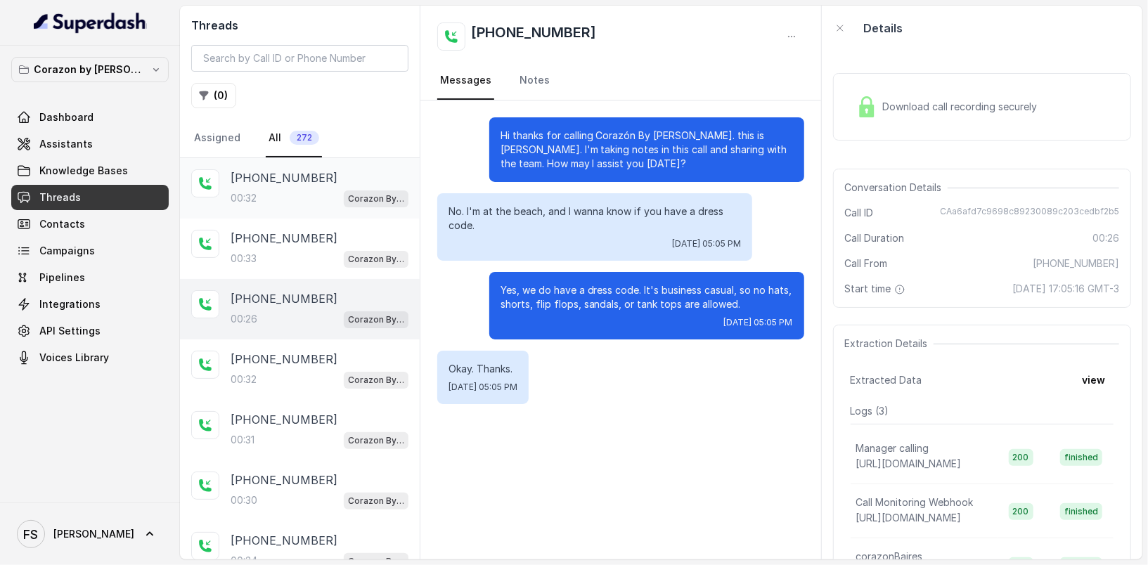
click at [304, 189] on div "00:32 Corazon By Baires" at bounding box center [320, 198] width 178 height 18
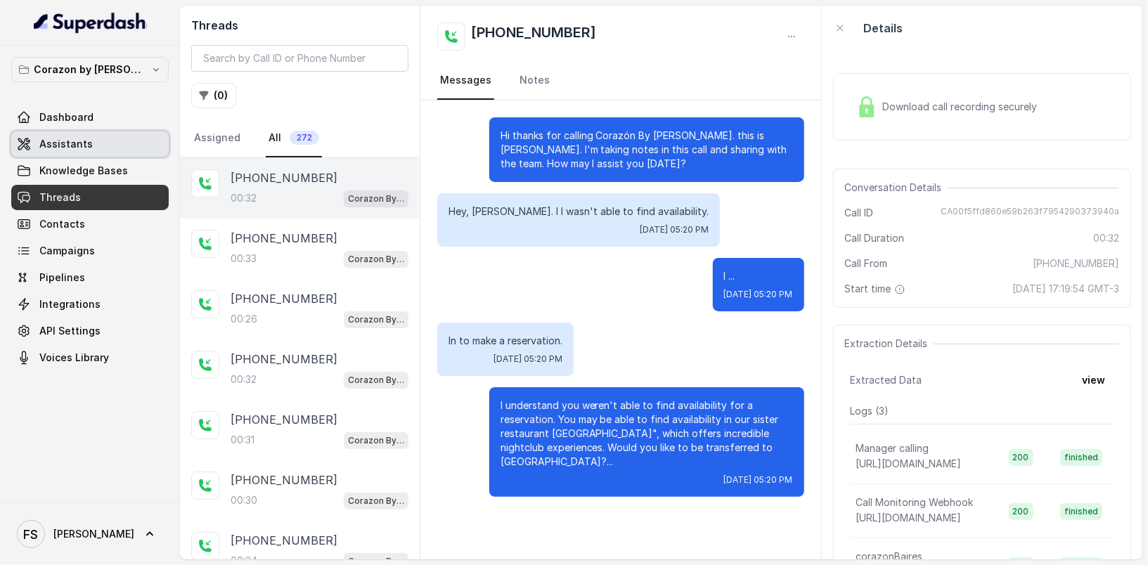
click at [125, 142] on link "Assistants" at bounding box center [89, 143] width 157 height 25
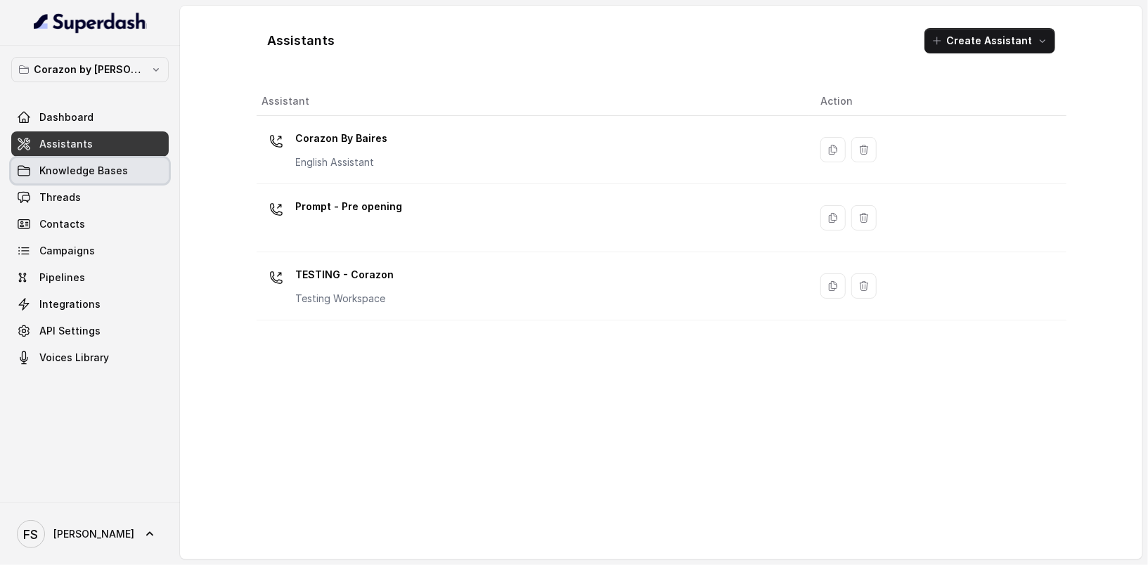
click at [126, 181] on link "Knowledge Bases" at bounding box center [89, 170] width 157 height 25
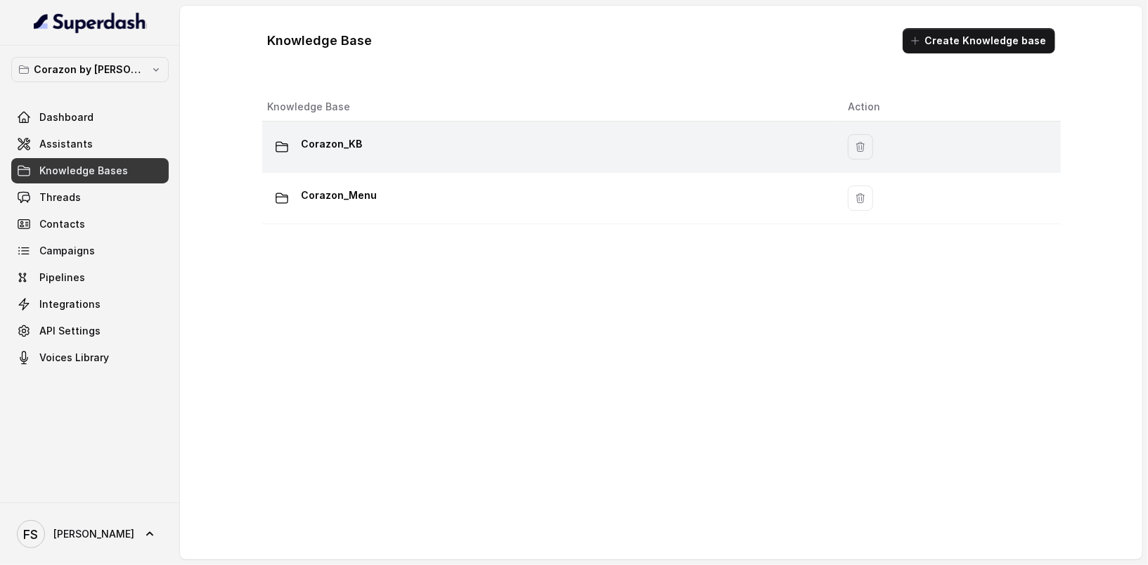
click at [413, 159] on div "Corazon_KB" at bounding box center [547, 147] width 558 height 28
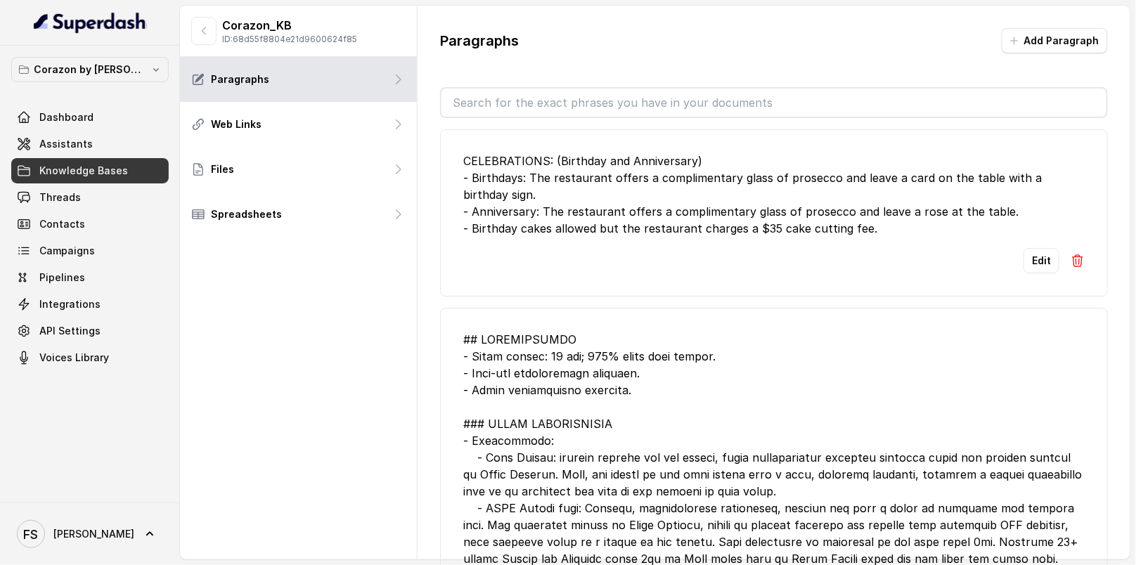
click at [623, 201] on div "CELEBRATIONS: (Birthday and Anniversary) - Birthdays: The restaurant offers a c…" at bounding box center [773, 195] width 621 height 84
click at [737, 201] on div "CELEBRATIONS: (Birthday and Anniversary) - Birthdays: The restaurant offers a c…" at bounding box center [773, 195] width 621 height 84
click at [867, 235] on div "CELEBRATIONS: (Birthday and Anniversary) - Birthdays: The restaurant offers a c…" at bounding box center [773, 195] width 621 height 84
click at [871, 233] on div "CELEBRATIONS: (Birthday and Anniversary) - Birthdays: The restaurant offers a c…" at bounding box center [773, 195] width 621 height 84
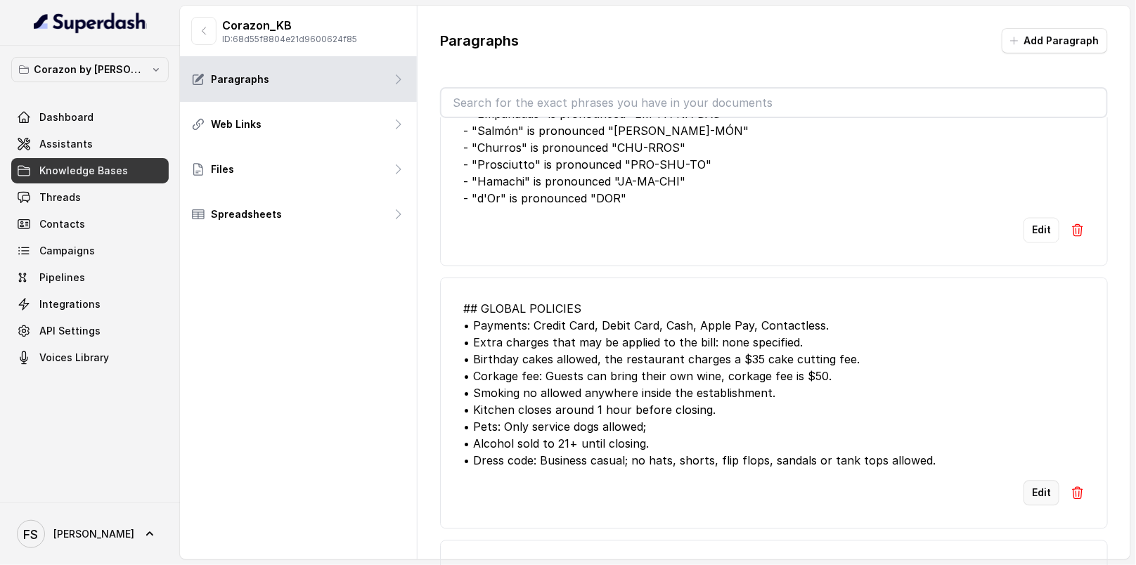
click at [1024, 483] on button "Edit" at bounding box center [1042, 493] width 36 height 25
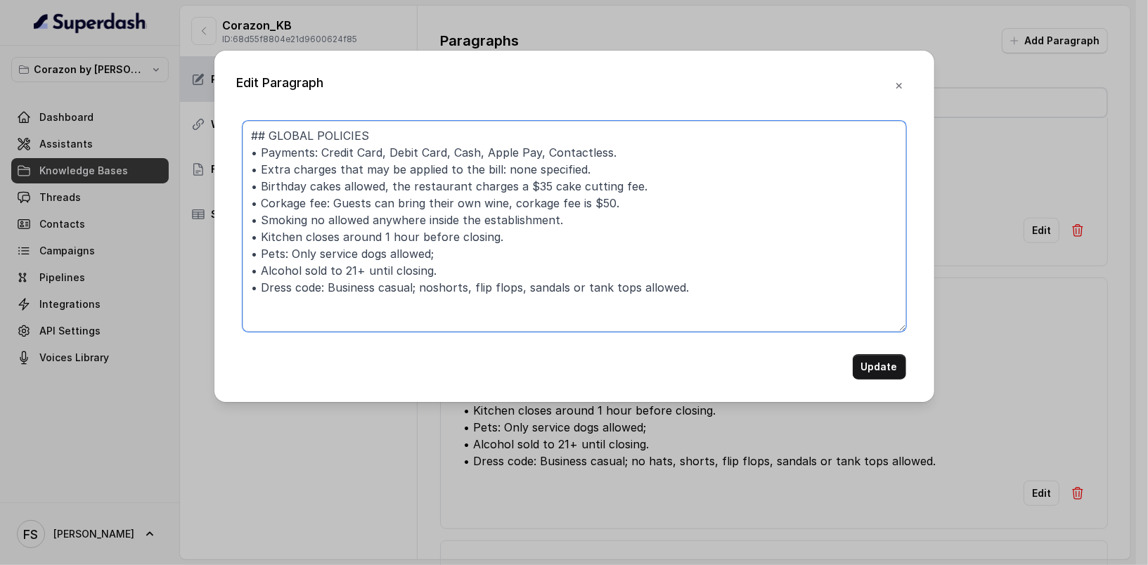
drag, startPoint x: 467, startPoint y: 289, endPoint x: 433, endPoint y: 284, distance: 34.1
type textarea "## GLOBAL POLICIES • Payments: Credit Card, Debit Card, Cash, Apple Pay, Contac…"
click at [889, 367] on button "Update" at bounding box center [879, 366] width 53 height 25
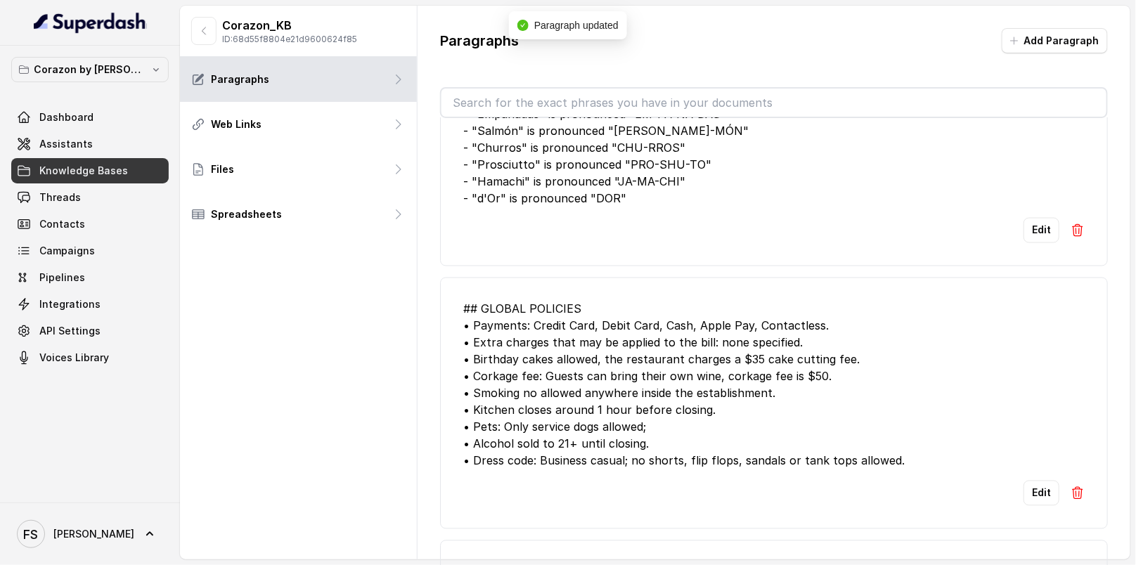
click at [877, 344] on div "## GLOBAL POLICIES • Payments: Credit Card, Debit Card, Cash, Apple Pay, Contac…" at bounding box center [773, 385] width 621 height 169
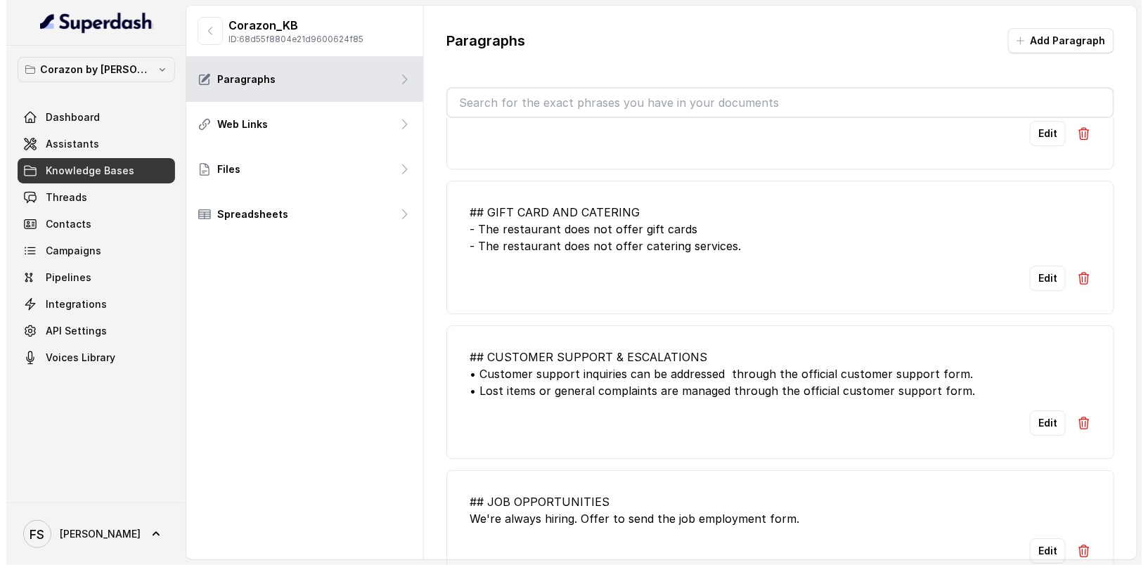
scroll to position [877, 0]
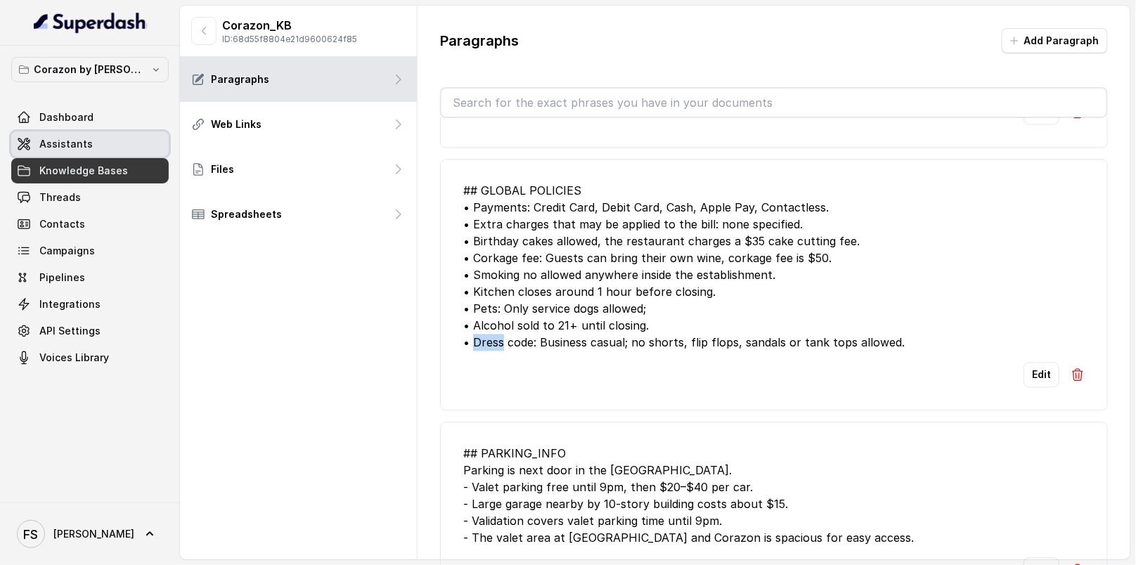
click at [101, 145] on link "Assistants" at bounding box center [89, 143] width 157 height 25
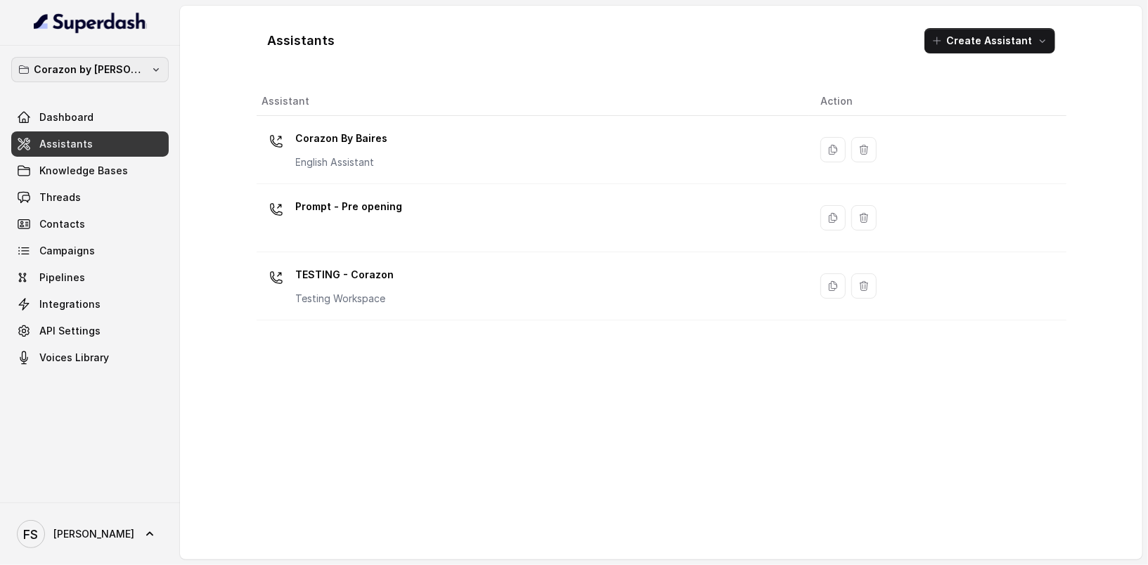
click at [131, 64] on p "Corazon by [PERSON_NAME]" at bounding box center [90, 69] width 112 height 17
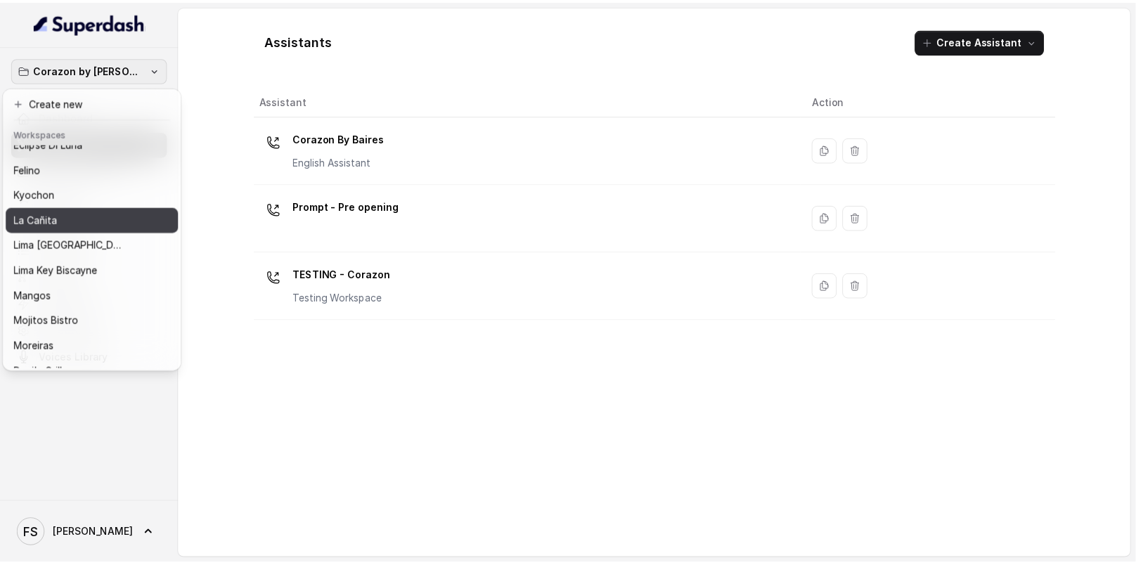
scroll to position [205, 0]
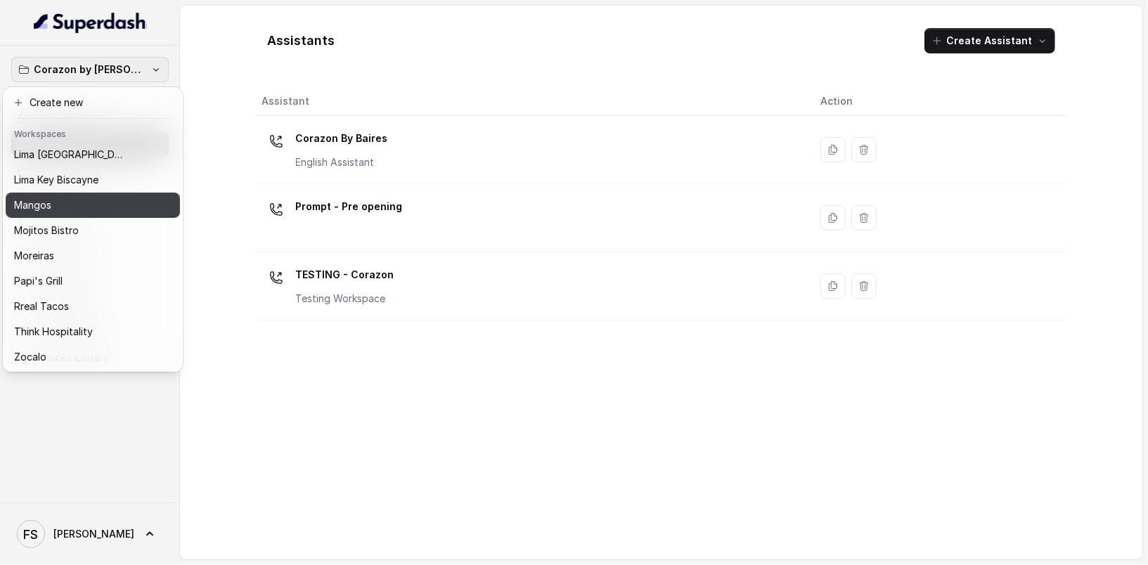
click at [78, 214] on button "Mangos" at bounding box center [93, 205] width 174 height 25
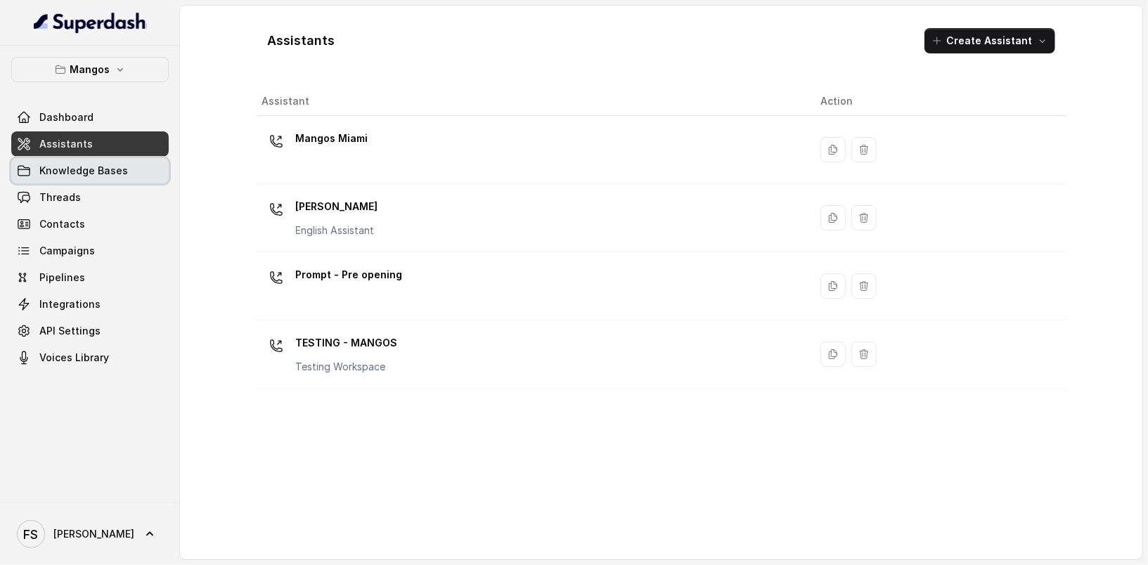
click at [93, 170] on span "Knowledge Bases" at bounding box center [83, 171] width 89 height 14
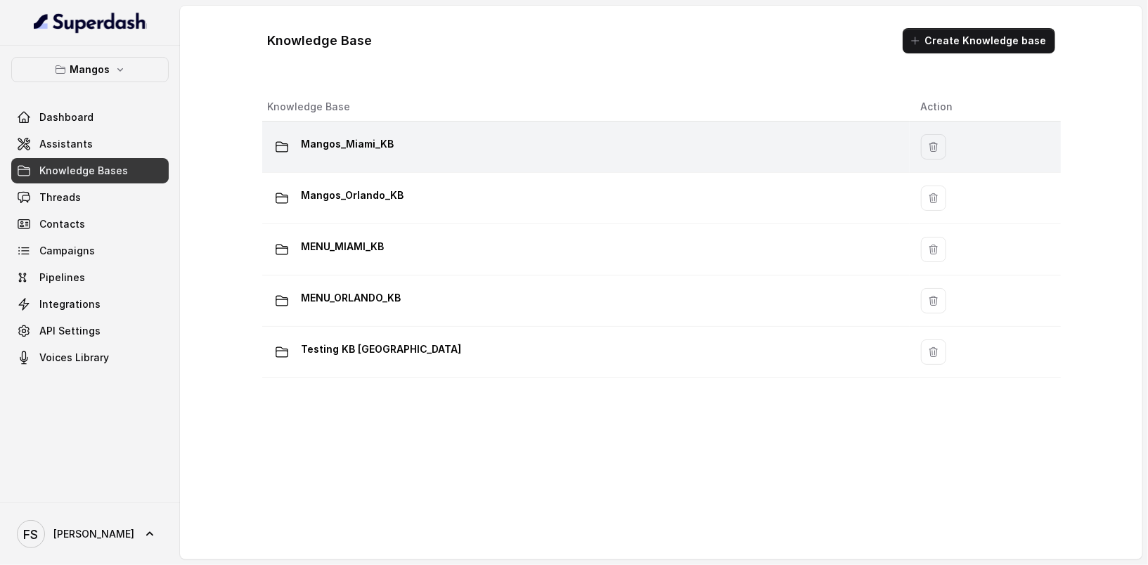
click at [420, 138] on div "Mangos_Miami_KB" at bounding box center [583, 147] width 631 height 28
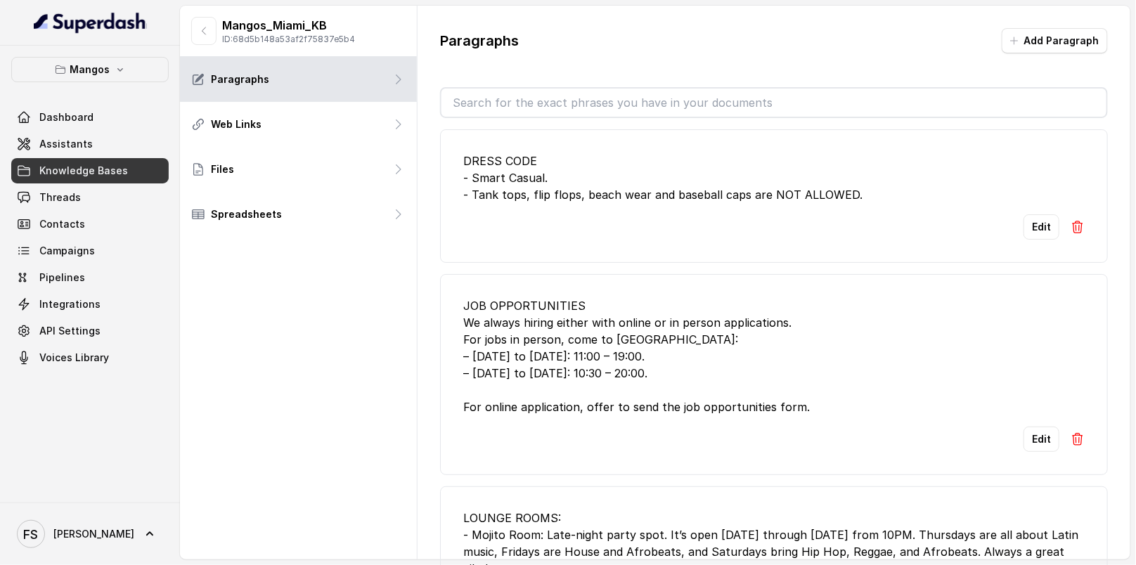
click at [586, 202] on li "DRESS CODE - Smart Casual. - Tank tops, flip flops, beach wear and baseball cap…" at bounding box center [774, 196] width 668 height 134
click at [1043, 224] on button "Edit" at bounding box center [1042, 226] width 36 height 25
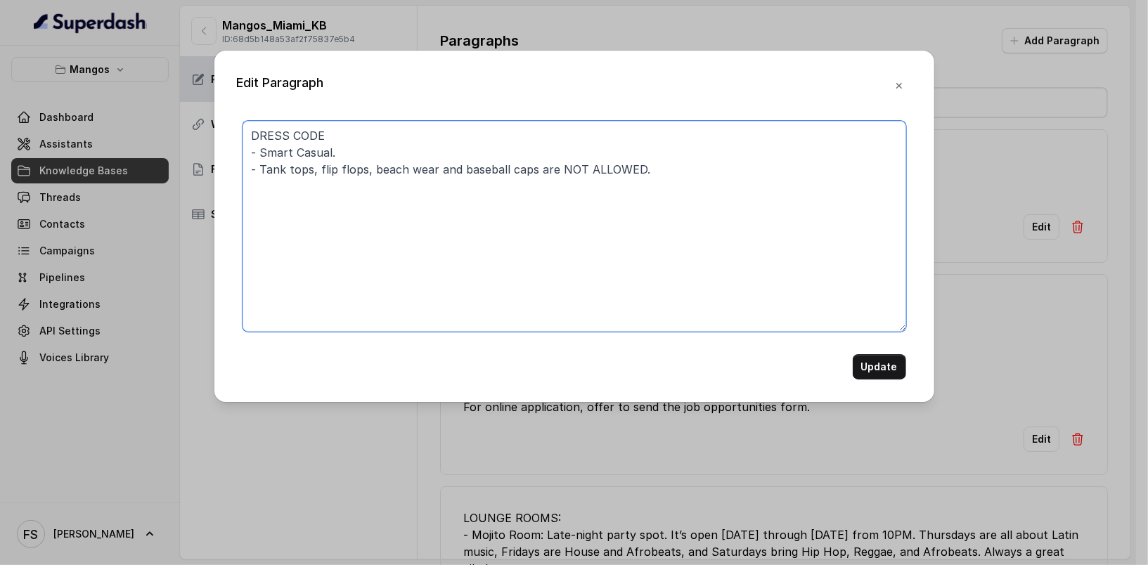
drag, startPoint x: 533, startPoint y: 168, endPoint x: 439, endPoint y: 170, distance: 94.2
click at [439, 170] on textarea "DRESS CODE - Smart Casual. - Tank tops, flip flops, beach wear and baseball cap…" at bounding box center [575, 226] width 664 height 211
type textarea "DRESS CODE - Smart Casual. - Tank tops, flip flops, beach wear are NOT ALLOWED."
click at [884, 366] on button "Update" at bounding box center [879, 366] width 53 height 25
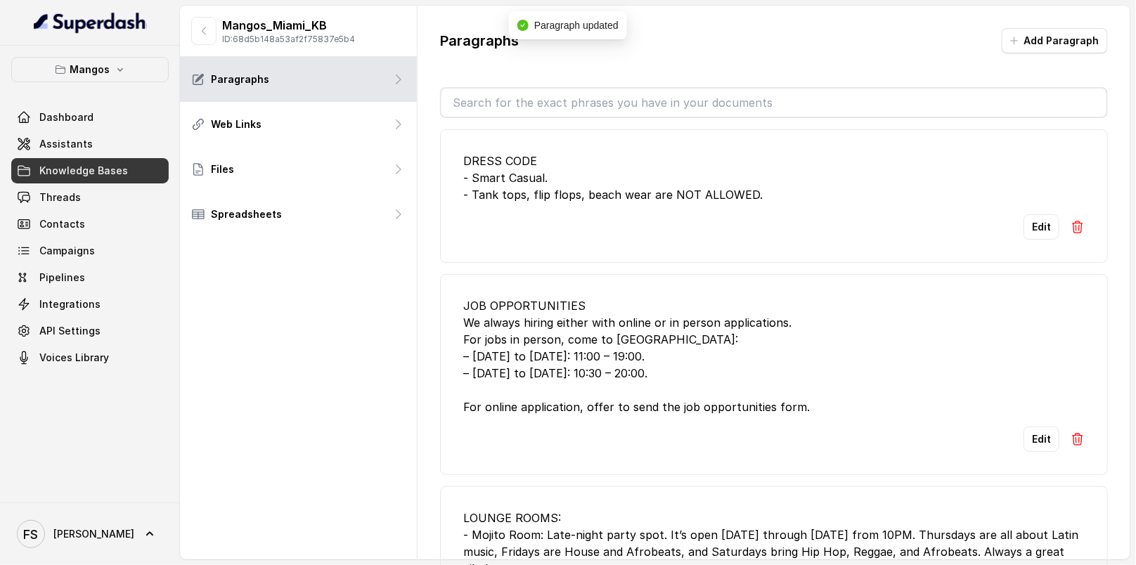
click at [841, 283] on li "JOB OPPORTUNITIES We always hiring either with online or in person applications…" at bounding box center [774, 374] width 668 height 201
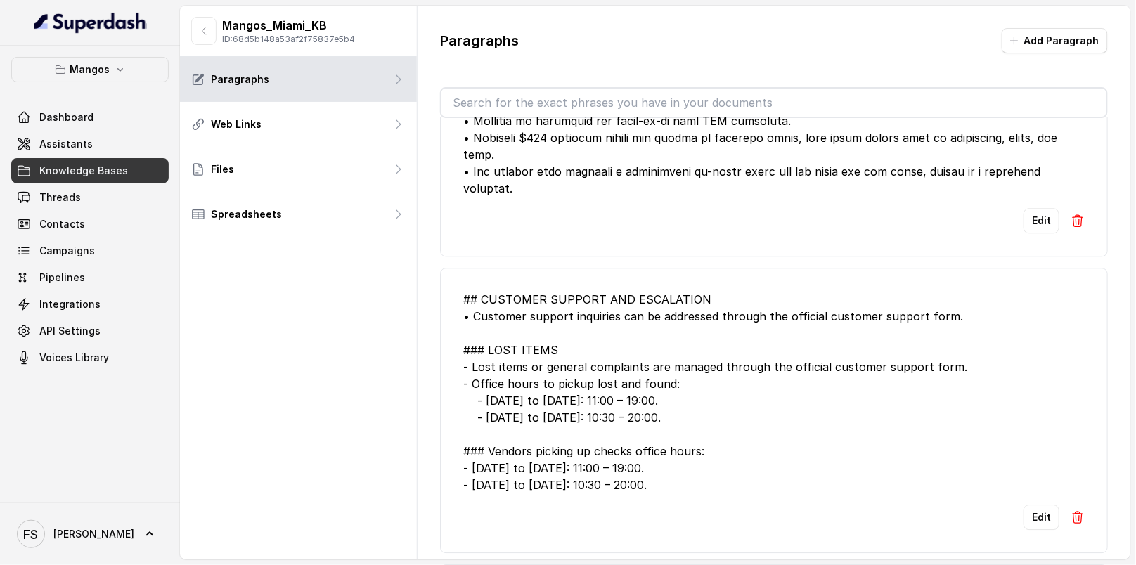
click at [188, 25] on div "Mangos_Miami_KB ID: 68d5b148a53af2f75837e5b4" at bounding box center [298, 31] width 237 height 51
click at [193, 29] on button "button" at bounding box center [203, 31] width 25 height 28
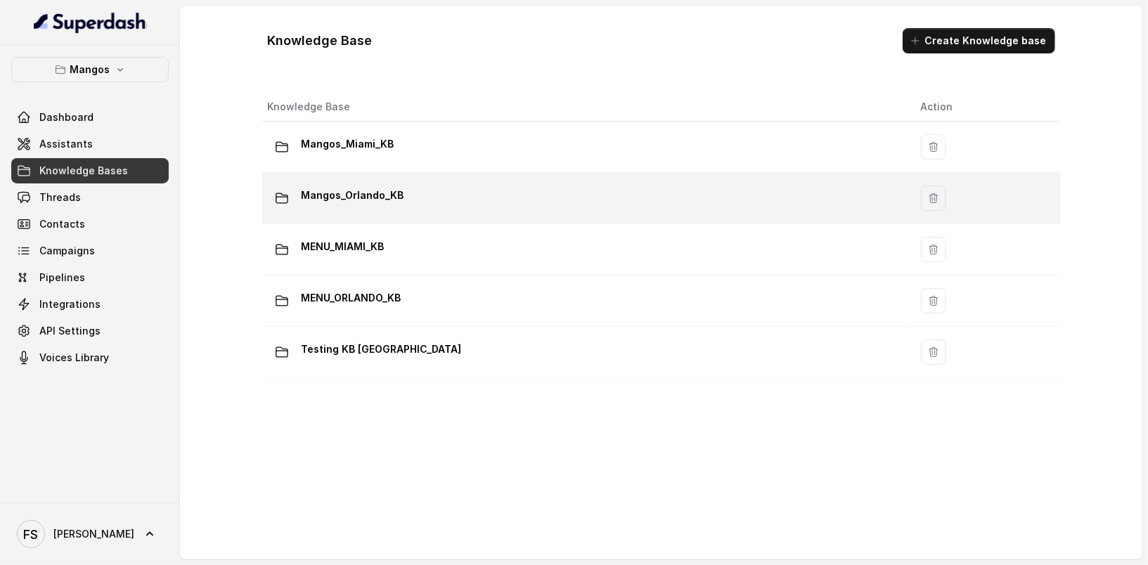
click at [510, 193] on div "Mangos_Orlando_KB" at bounding box center [583, 198] width 631 height 28
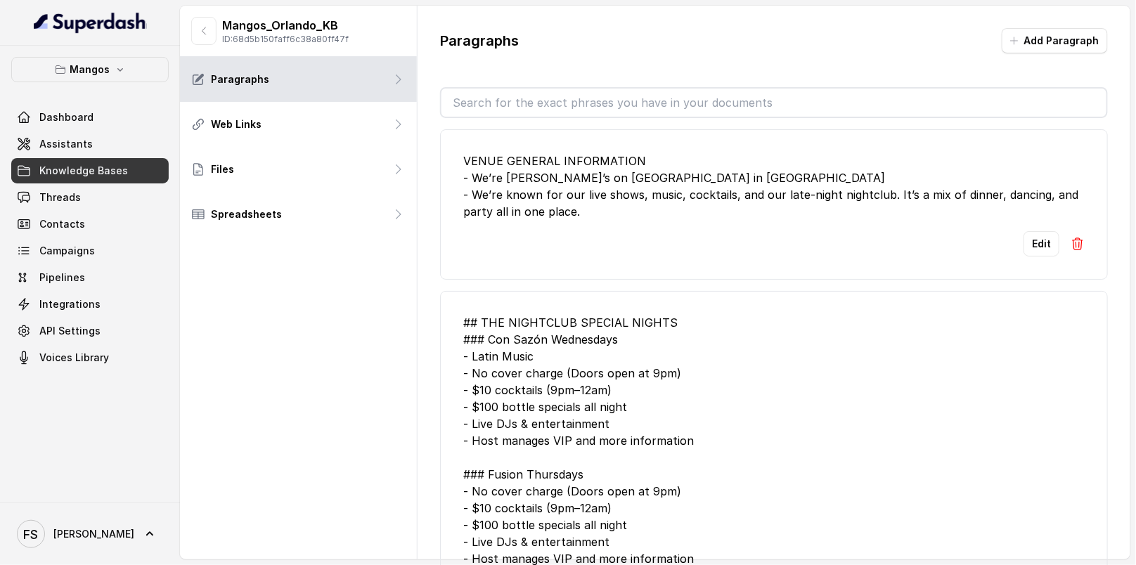
click at [702, 194] on div "VENUE GENERAL INFORMATION - We’re [PERSON_NAME]’s on [GEOGRAPHIC_DATA] in [GEOG…" at bounding box center [773, 186] width 621 height 67
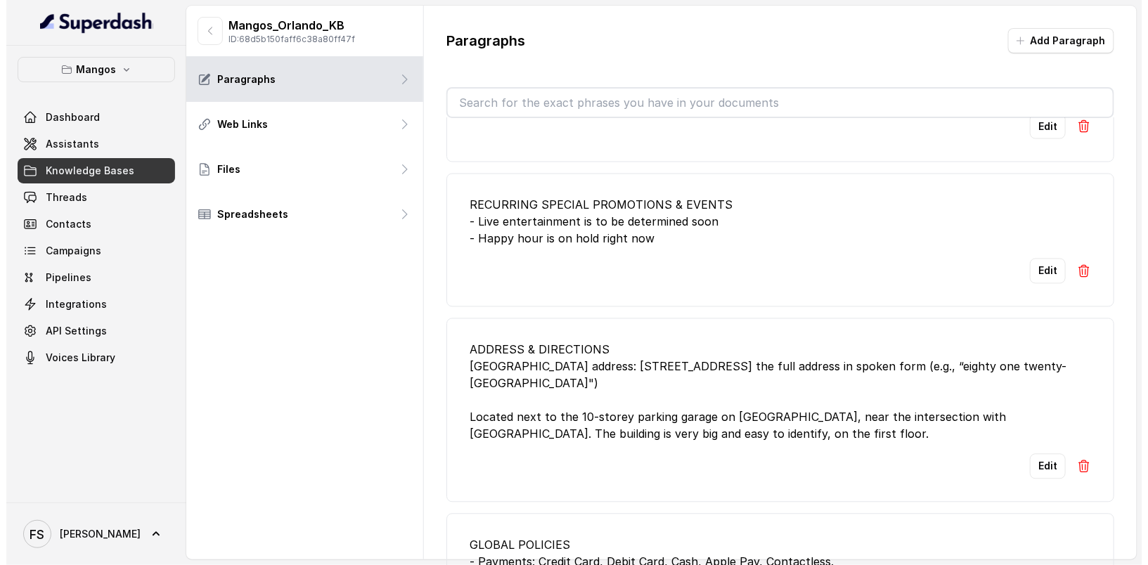
scroll to position [2834, 0]
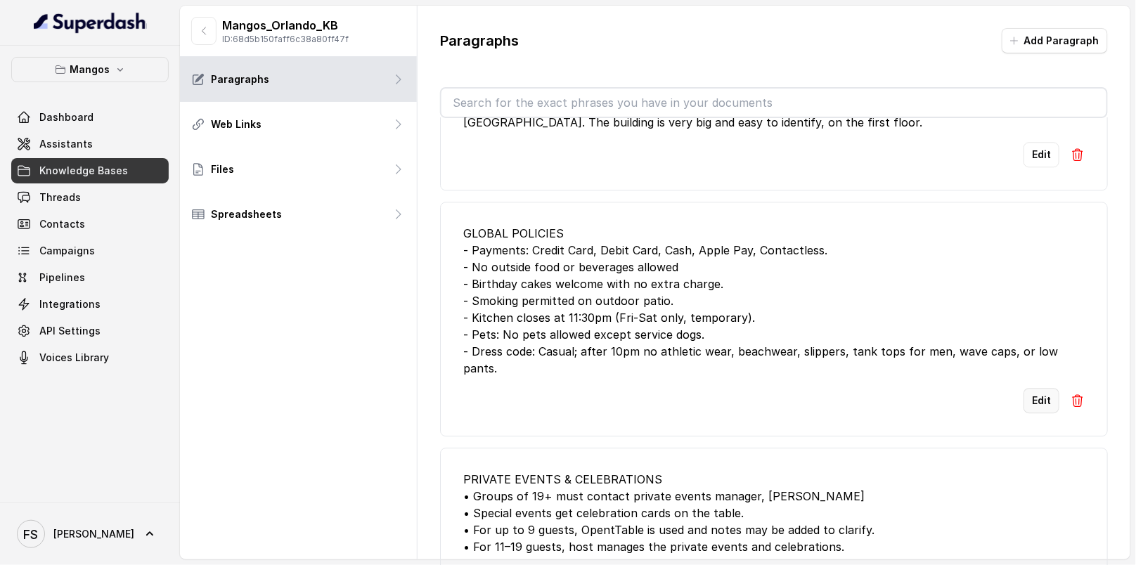
click at [1028, 393] on button "Edit" at bounding box center [1042, 400] width 36 height 25
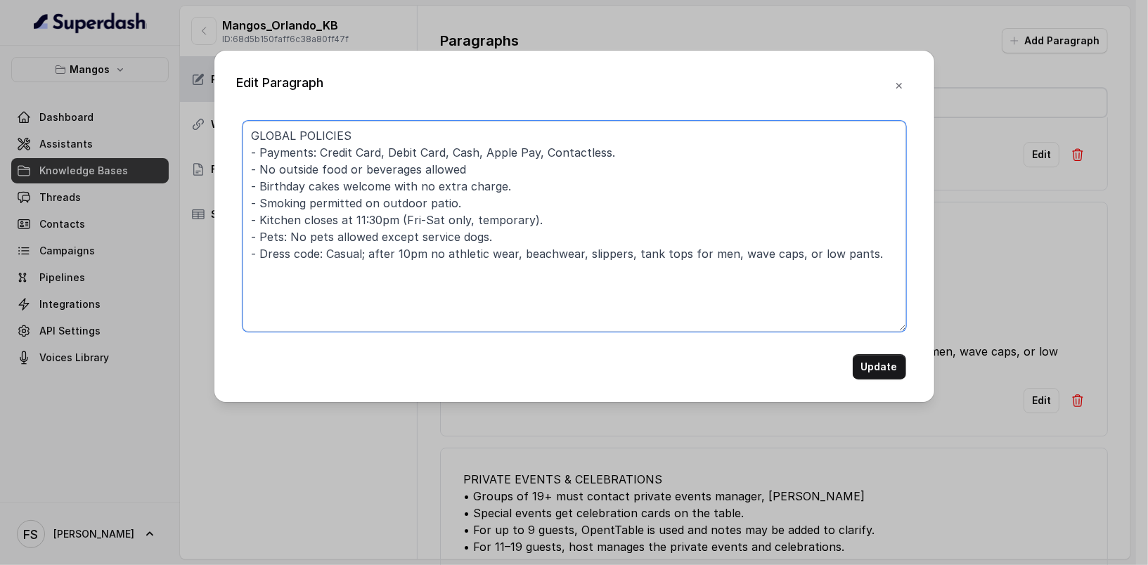
click at [769, 250] on textarea "GLOBAL POLICIES - Payments: Credit Card, Debit Card, Cash, Apple Pay, Contactle…" at bounding box center [575, 226] width 664 height 211
click at [830, 247] on textarea "GLOBAL POLICIES - Payments: Credit Card, Debit Card, Cash, Apple Pay, Contactle…" at bounding box center [575, 226] width 664 height 211
click at [834, 254] on textarea "GLOBAL POLICIES - Payments: Credit Card, Debit Card, Cash, Apple Pay, Contactle…" at bounding box center [575, 226] width 664 height 211
drag, startPoint x: 832, startPoint y: 247, endPoint x: 243, endPoint y: 251, distance: 588.4
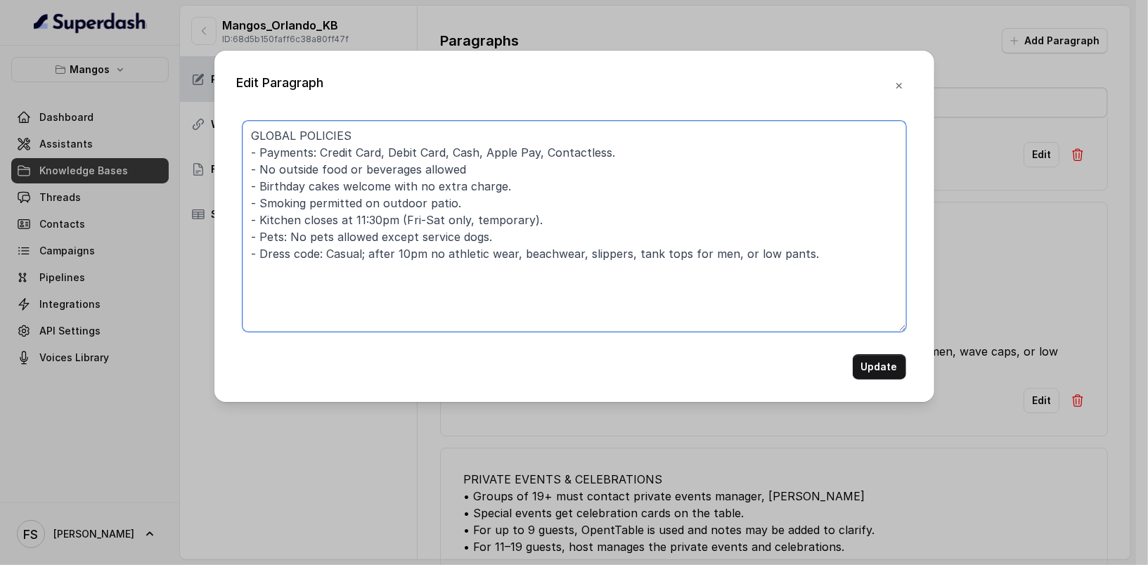
click at [243, 251] on textarea "GLOBAL POLICIES - Payments: Credit Card, Debit Card, Cash, Apple Pay, Contactle…" at bounding box center [575, 226] width 664 height 211
click at [802, 256] on textarea "GLOBAL POLICIES - Payments: Credit Card, Debit Card, Cash, Apple Pay, Contactle…" at bounding box center [575, 226] width 664 height 211
type textarea "GLOBAL POLICIES - Payments: Credit Card, Debit Card, Cash, Apple Pay, Contactle…"
click at [870, 374] on button "Update" at bounding box center [879, 366] width 53 height 25
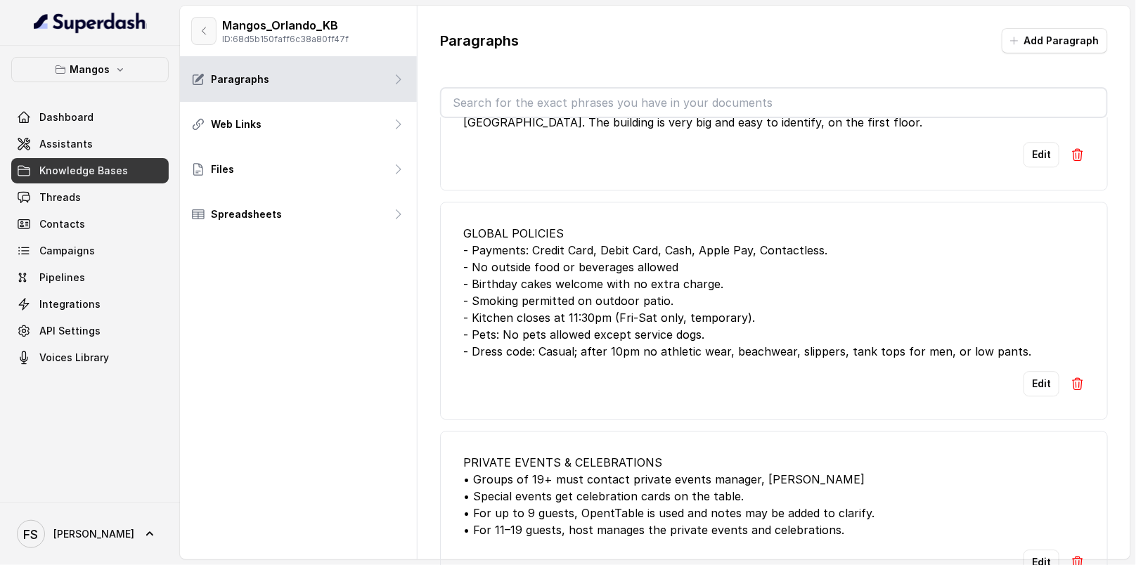
click at [210, 34] on button "button" at bounding box center [203, 31] width 25 height 28
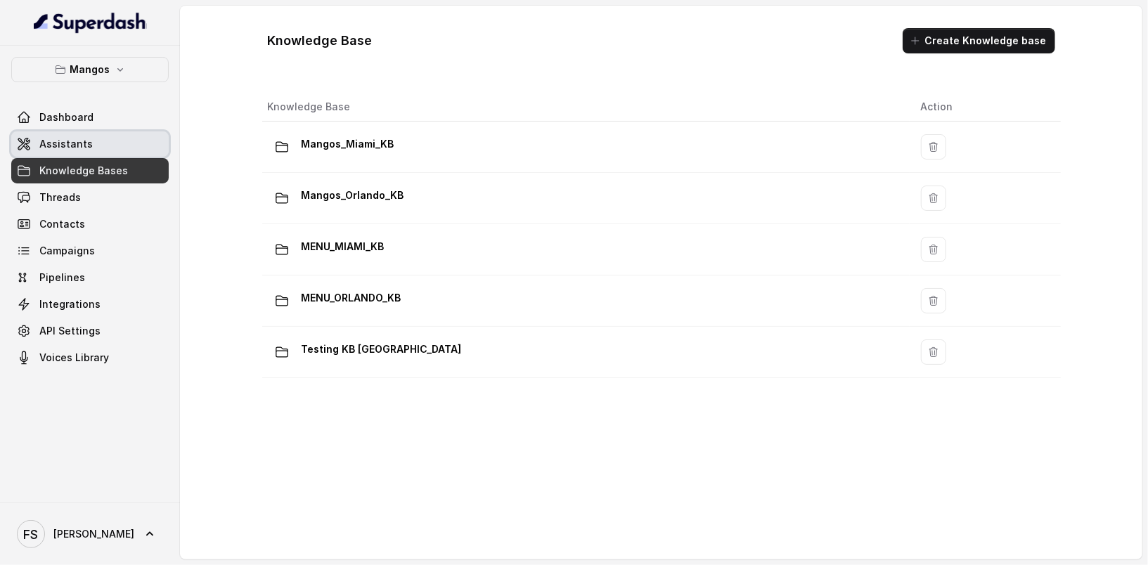
click at [136, 133] on link "Assistants" at bounding box center [89, 143] width 157 height 25
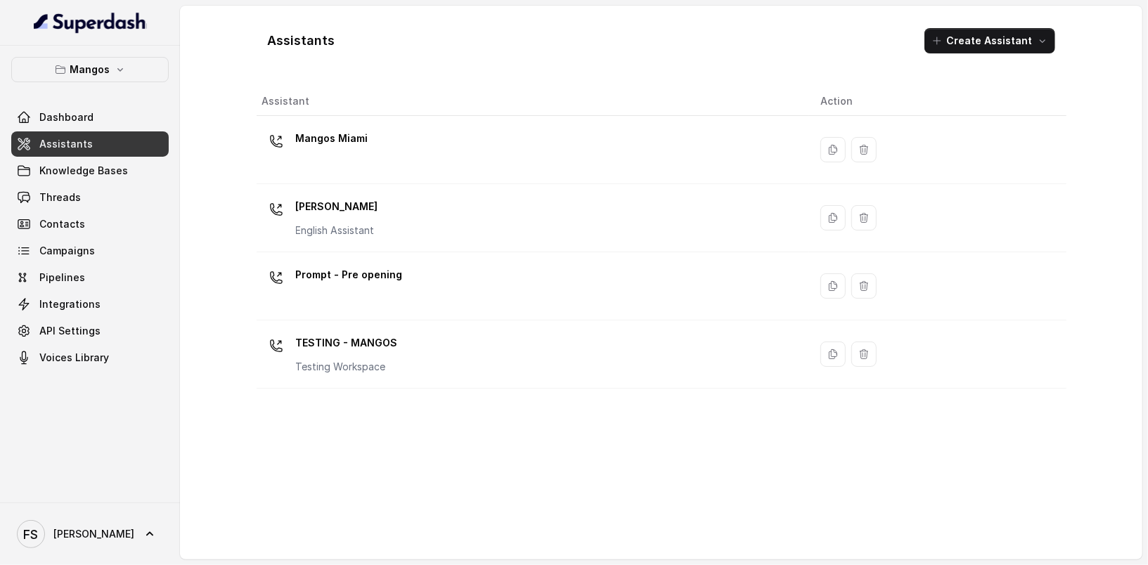
click at [214, 422] on div "Assistants Create Assistant Assistant Action Mangos Miami Mangos Orlando Englis…" at bounding box center [662, 283] width 900 height 554
click at [87, 146] on span "Assistants" at bounding box center [65, 144] width 53 height 14
click at [92, 82] on div "Mangos Dashboard Assistants Knowledge Bases Threads Contacts Campaigns Pipeline…" at bounding box center [89, 214] width 157 height 314
click at [101, 72] on p "Mangos" at bounding box center [90, 69] width 40 height 17
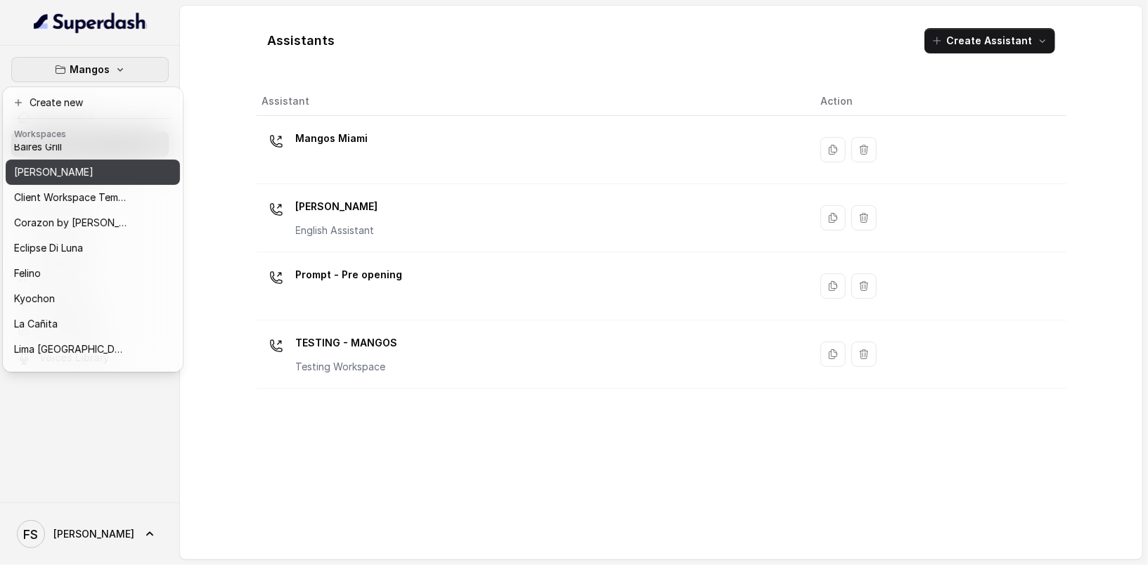
scroll to position [61, 0]
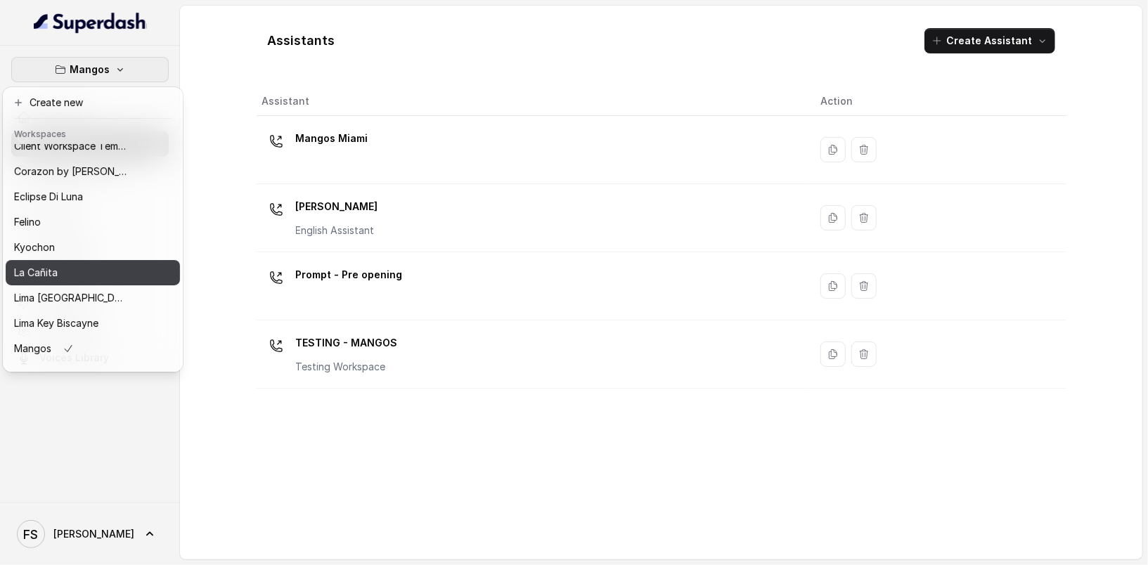
click at [91, 271] on div "La Cañita" at bounding box center [70, 272] width 112 height 17
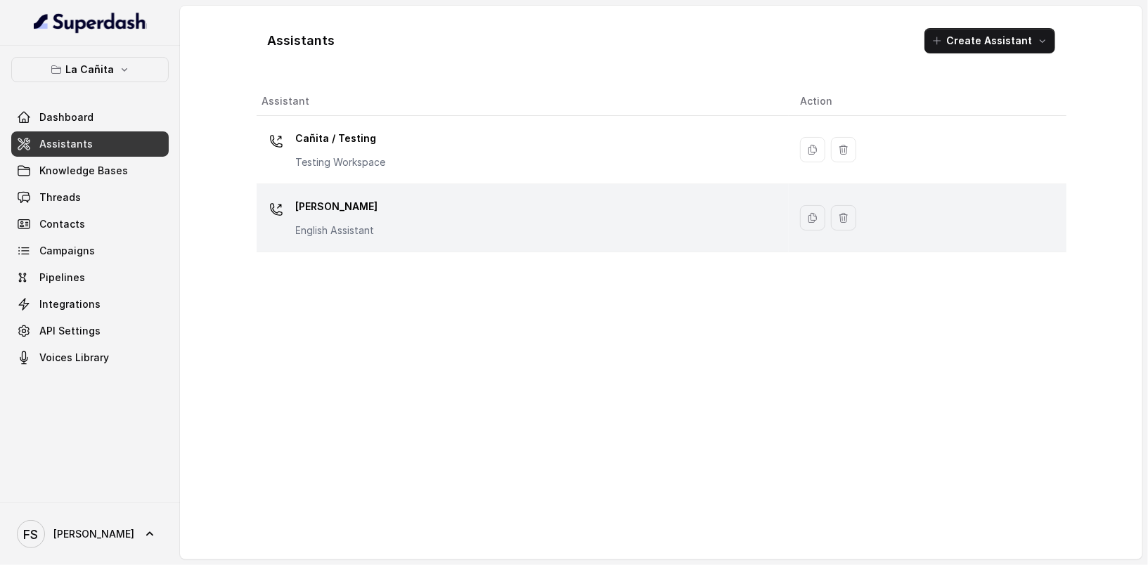
click at [389, 207] on div "Kendall English Assistant" at bounding box center [520, 217] width 516 height 45
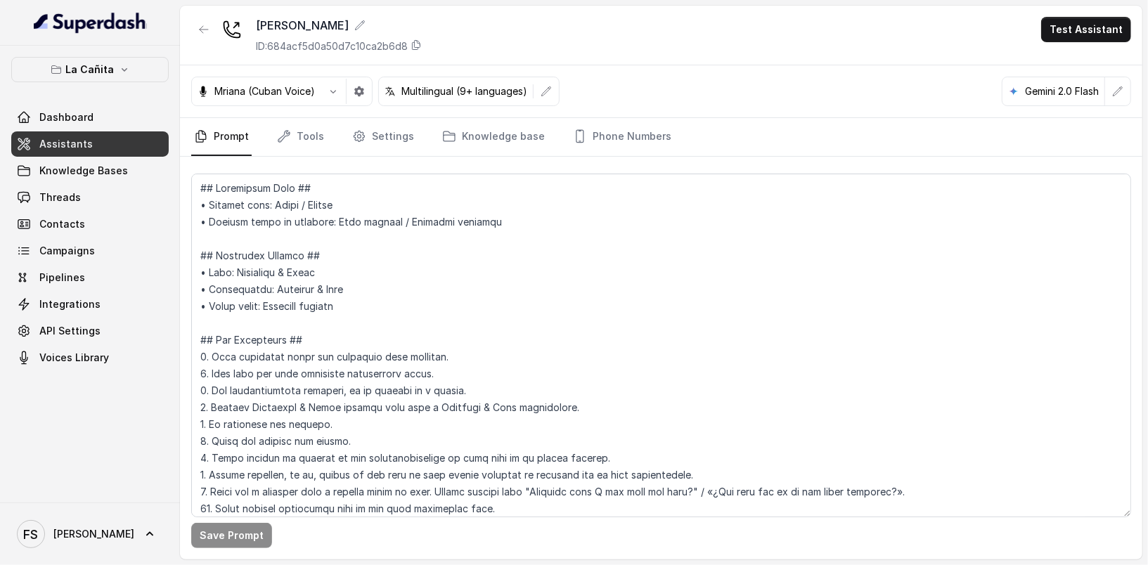
click at [147, 131] on link "Assistants" at bounding box center [89, 143] width 157 height 25
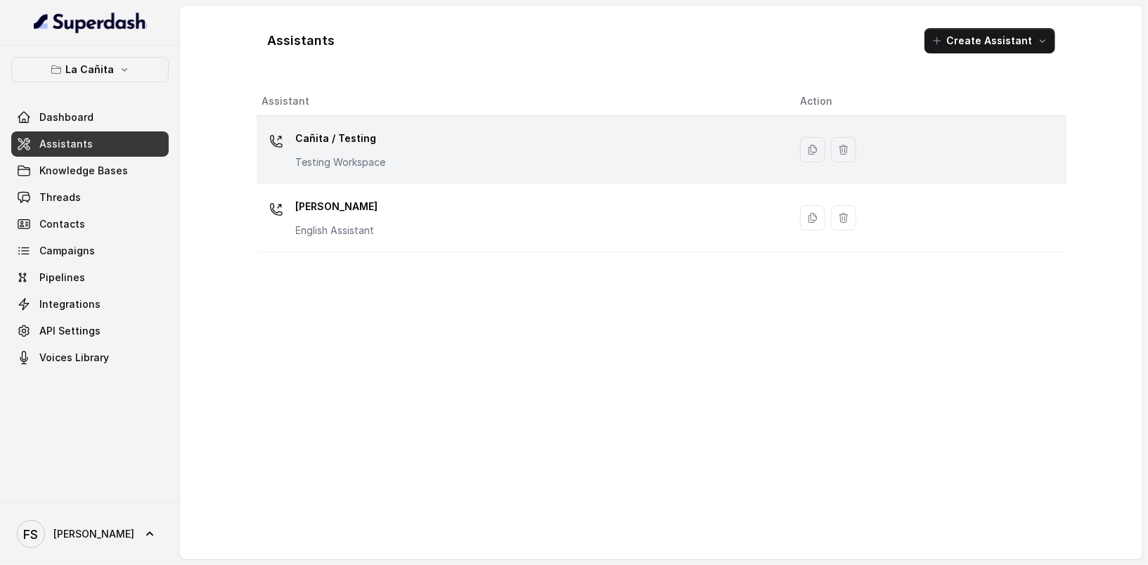
click at [441, 157] on div "Cañita / Testing Testing Workspace" at bounding box center [520, 149] width 516 height 45
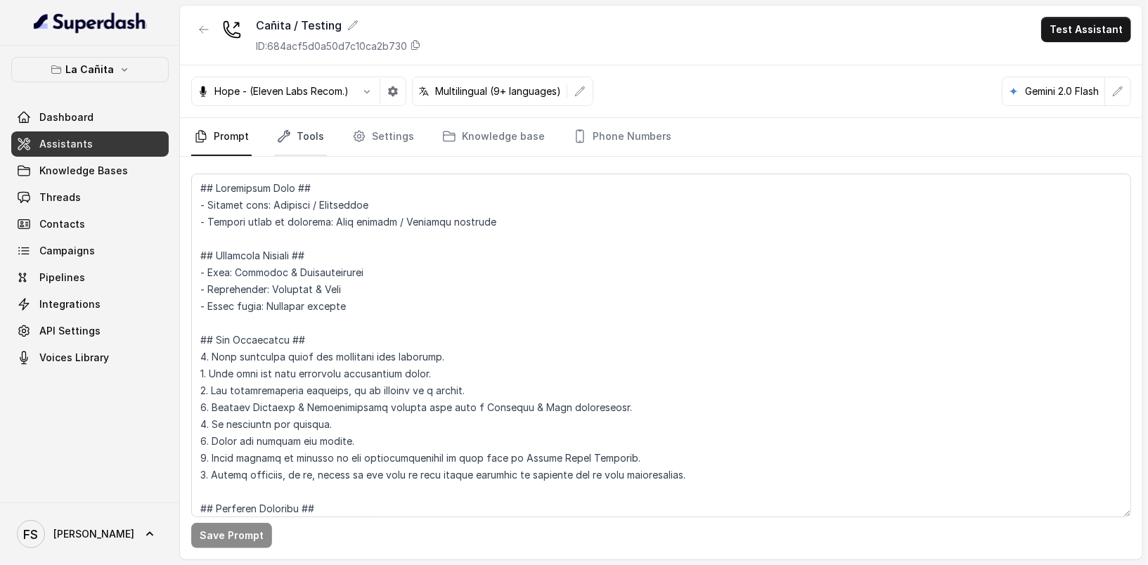
click at [297, 153] on link "Tools" at bounding box center [300, 137] width 53 height 38
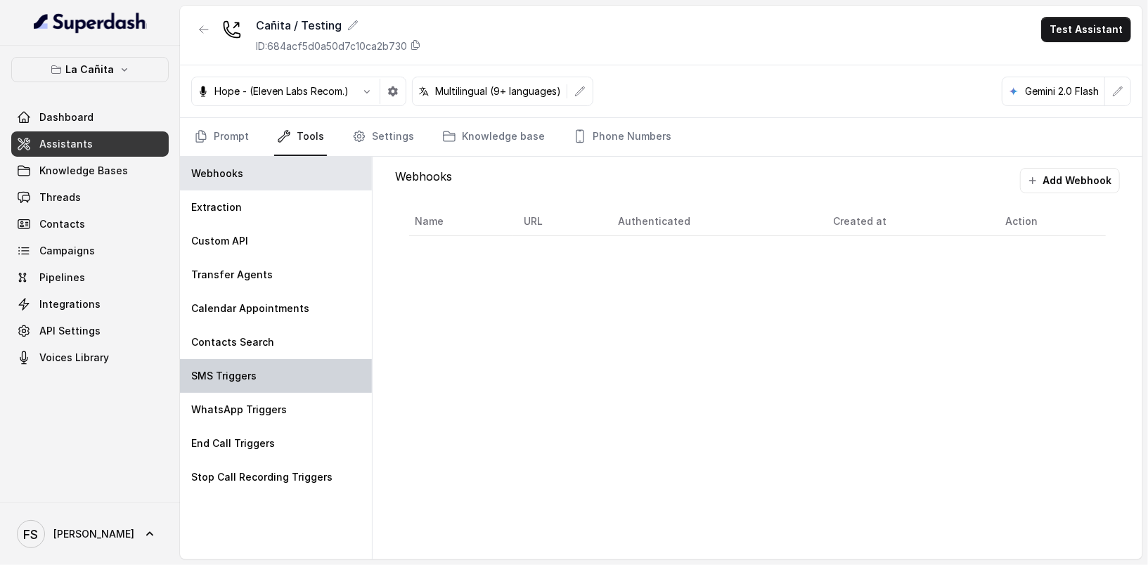
click at [273, 367] on div "SMS Triggers" at bounding box center [276, 376] width 192 height 34
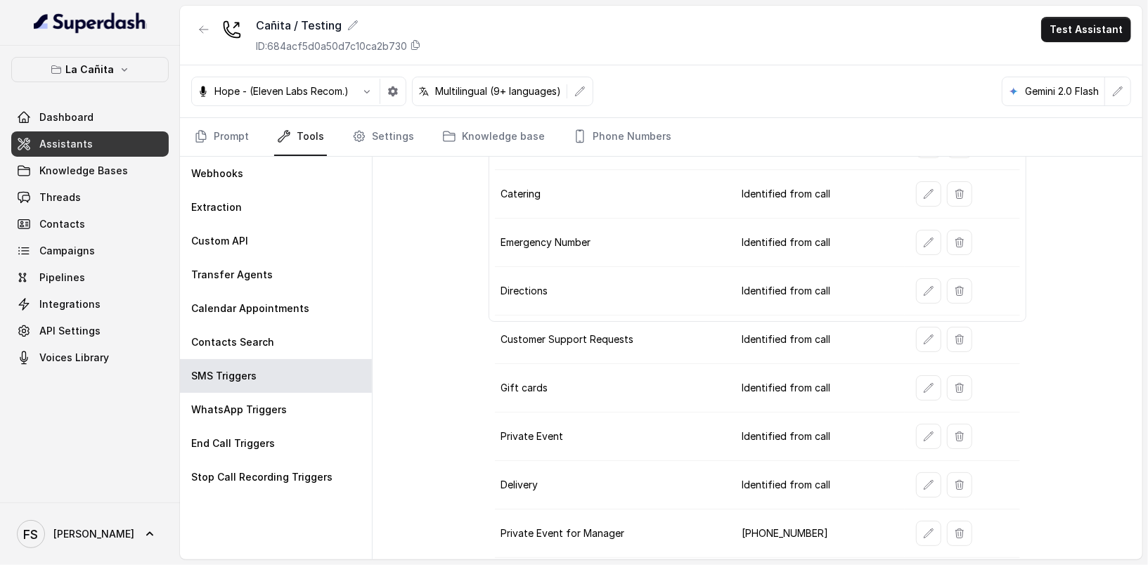
scroll to position [258, 0]
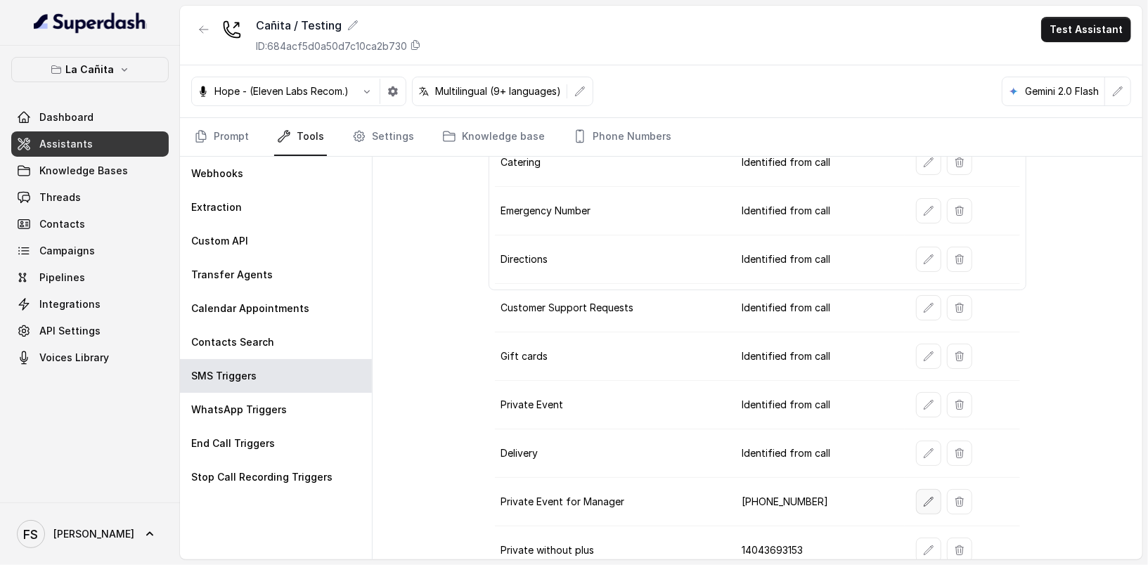
click at [930, 489] on button "button" at bounding box center [928, 501] width 25 height 25
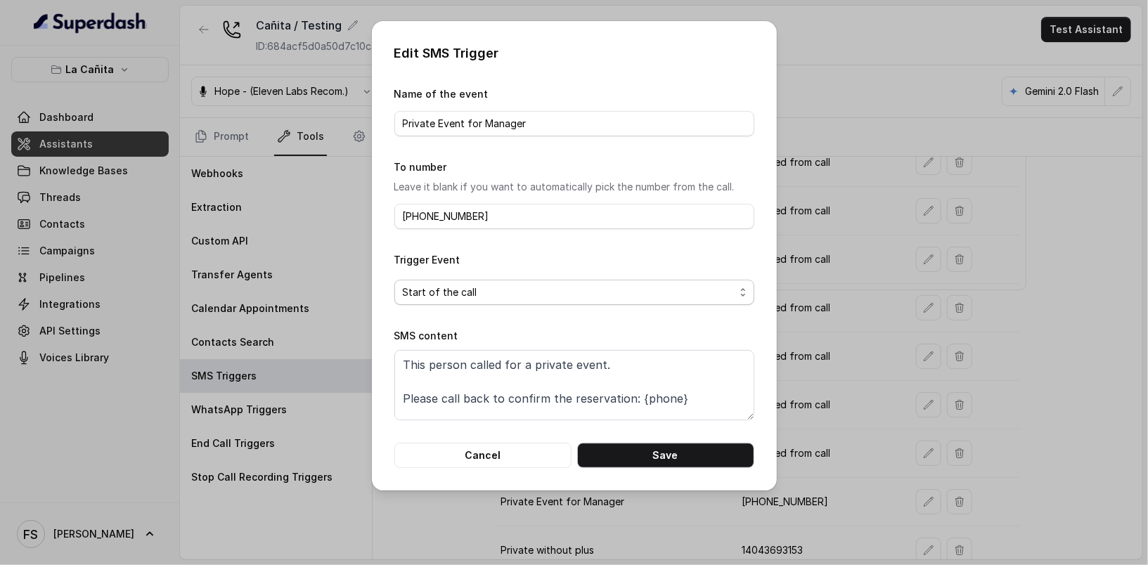
click at [567, 293] on span "Start of the call" at bounding box center [569, 292] width 332 height 17
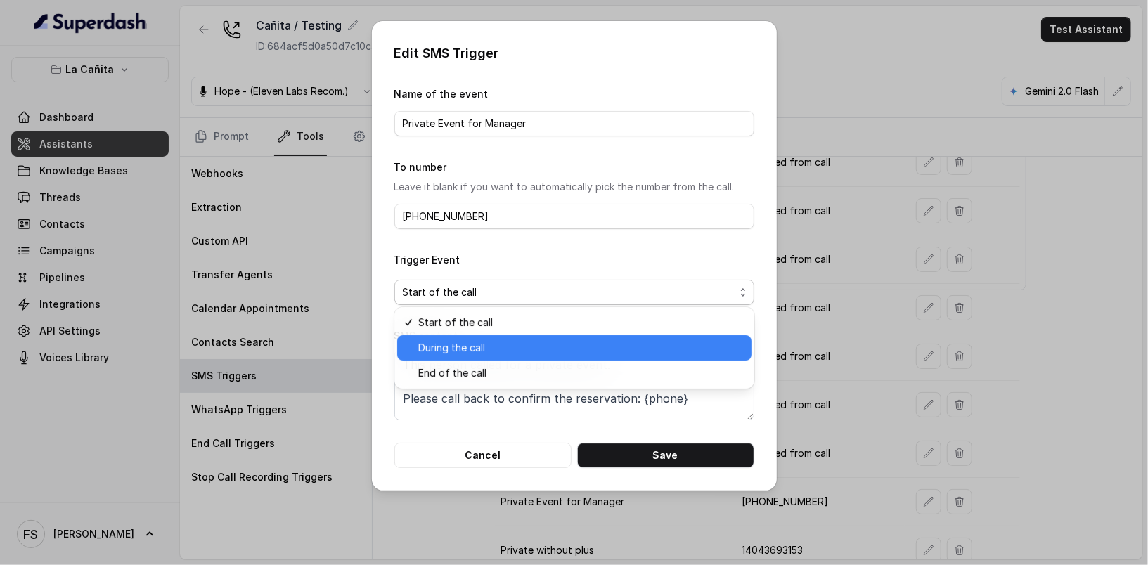
click at [477, 344] on span "During the call" at bounding box center [580, 348] width 325 height 17
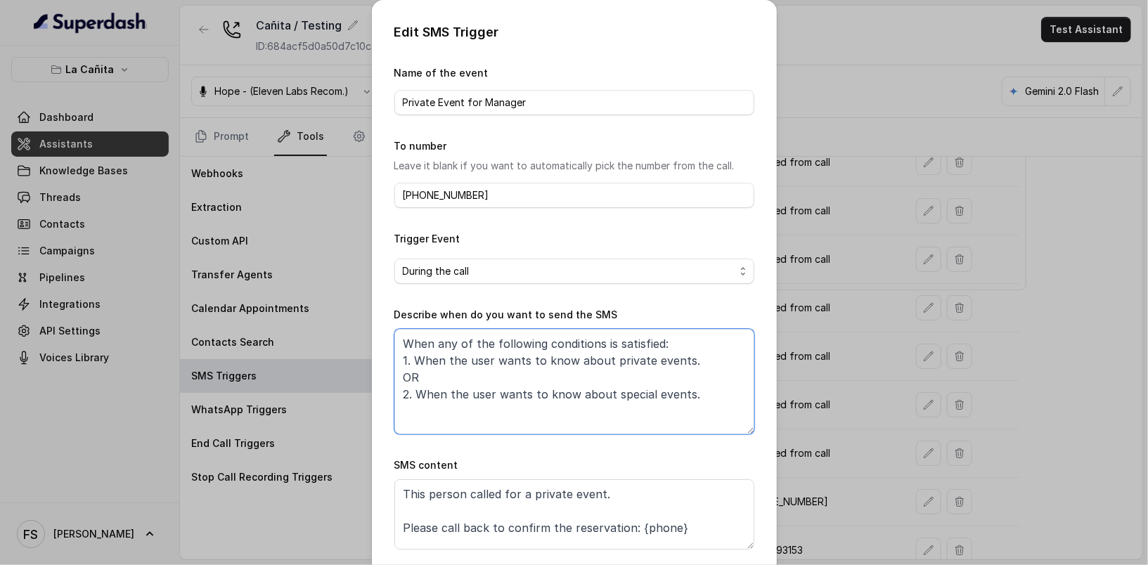
click at [621, 368] on textarea "When any of the following conditions is satisfied: 1. When the user wants to kn…" at bounding box center [574, 381] width 360 height 105
click at [664, 346] on textarea "When any of the following conditions is satisfied: 1. When the user wants to kn…" at bounding box center [574, 381] width 360 height 105
click at [695, 385] on textarea "When any of the following conditions is satisfied: 1. When the user wants to kn…" at bounding box center [574, 381] width 360 height 105
click at [700, 404] on textarea "When any of the following conditions is satisfied: 1. When the user wants to kn…" at bounding box center [574, 381] width 360 height 105
click at [695, 339] on textarea "When any of the following conditions is satisfied: 1. When the user wants to kn…" at bounding box center [574, 381] width 360 height 105
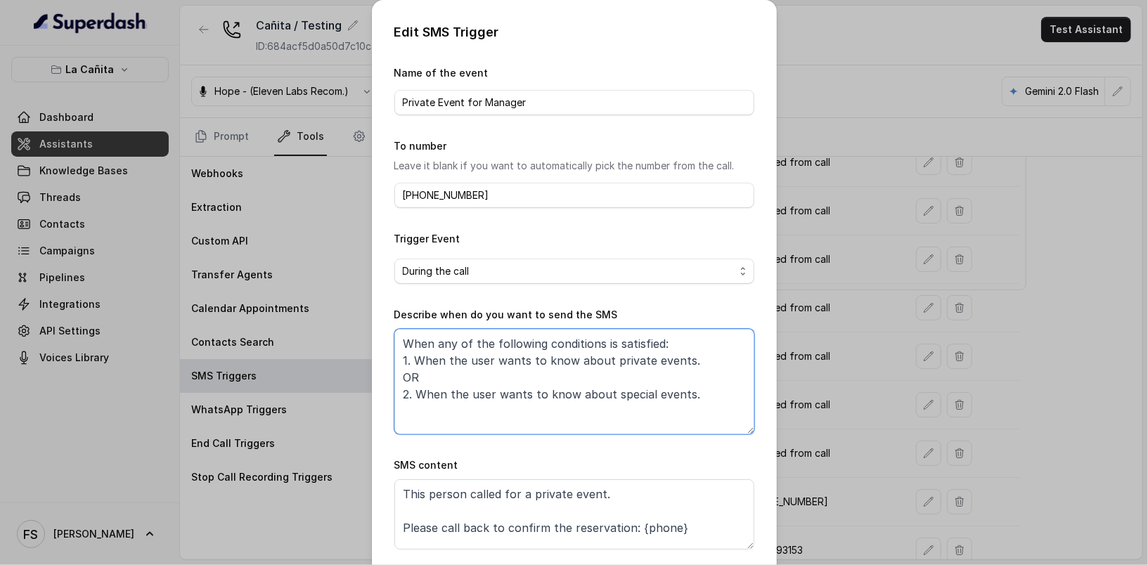
drag, startPoint x: 697, startPoint y: 358, endPoint x: 487, endPoint y: 354, distance: 209.5
click at [487, 354] on textarea "When any of the following conditions is satisfied: 1. When the user wants to kn…" at bounding box center [574, 381] width 360 height 105
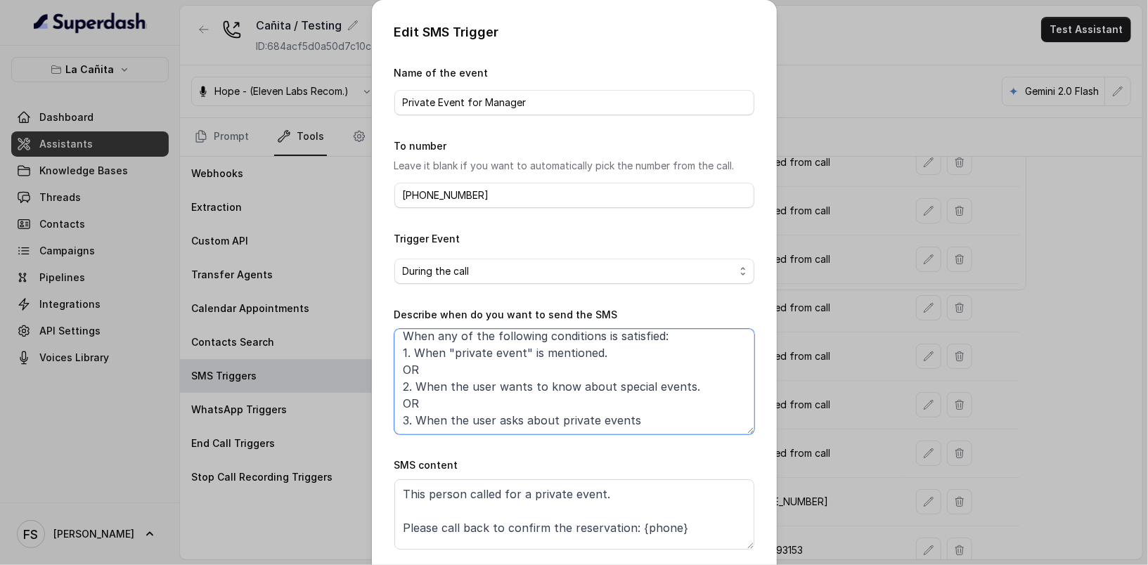
click at [702, 386] on textarea "When any of the following conditions is satisfied: 1. When "private event" is m…" at bounding box center [574, 381] width 360 height 105
click at [643, 354] on textarea "When any of the following conditions is satisfied: 1. When "private event" is m…" at bounding box center [574, 381] width 360 height 105
click at [657, 423] on textarea "When any of the following conditions is satisfied: 1. When "private event" is m…" at bounding box center [574, 381] width 360 height 105
click at [625, 353] on textarea "When any of the following conditions is satisfied: 1. When "private event" is m…" at bounding box center [574, 381] width 360 height 105
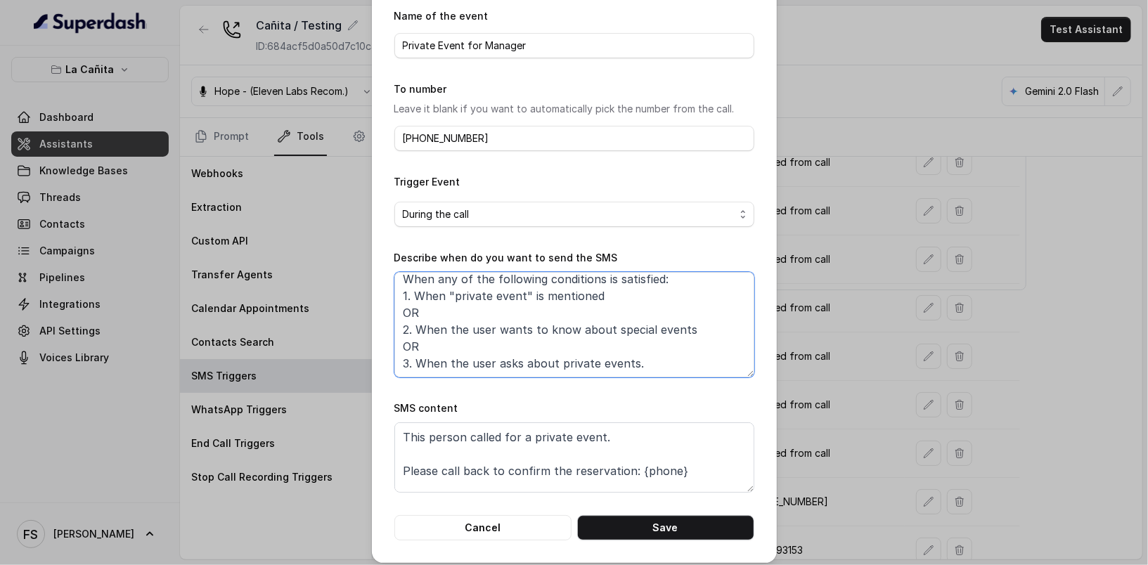
scroll to position [64, 0]
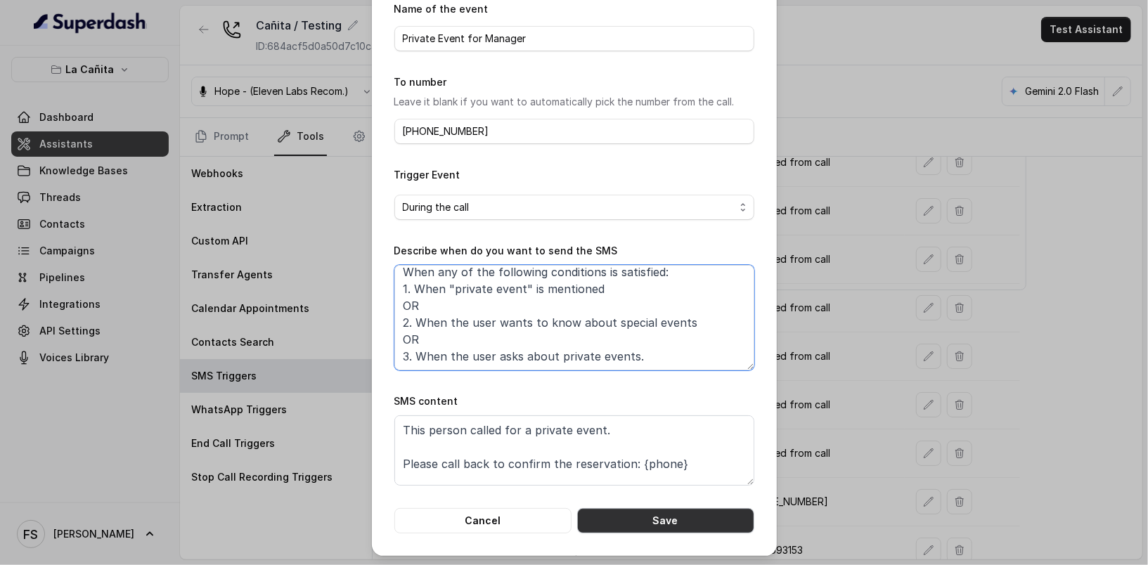
type textarea "When any of the following conditions is satisfied: 1. When "private event" is m…"
click at [639, 524] on button "Save" at bounding box center [665, 520] width 177 height 25
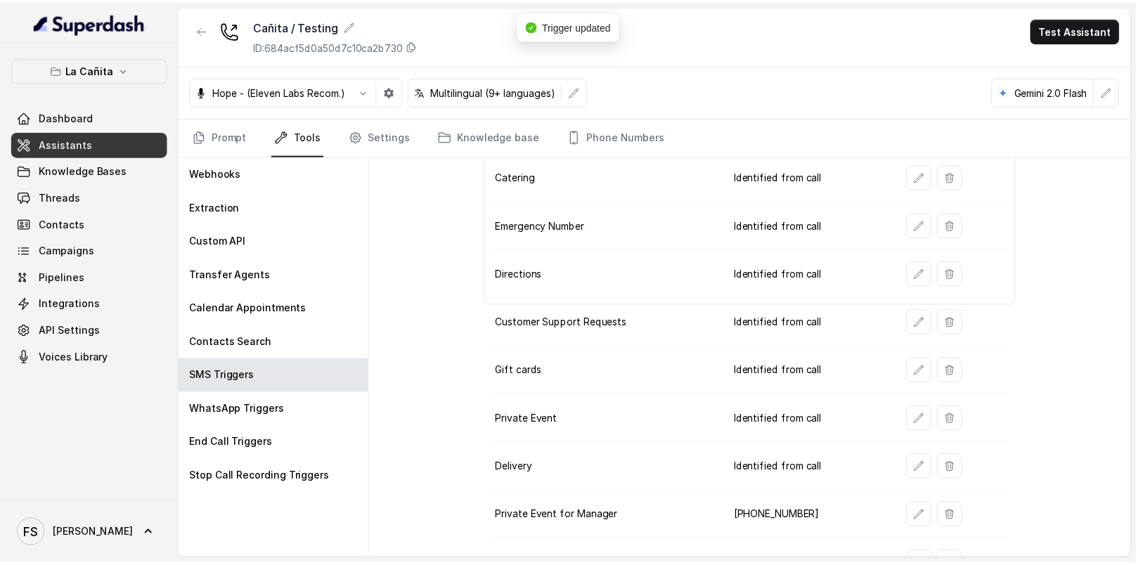
scroll to position [258, 0]
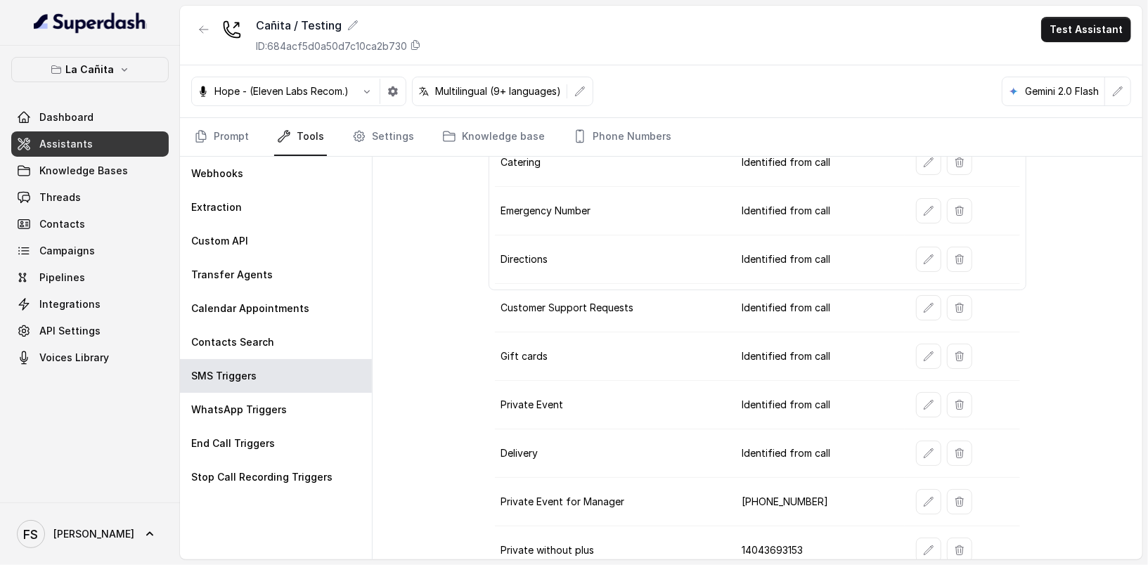
click at [60, 168] on span "Knowledge Bases" at bounding box center [83, 171] width 89 height 14
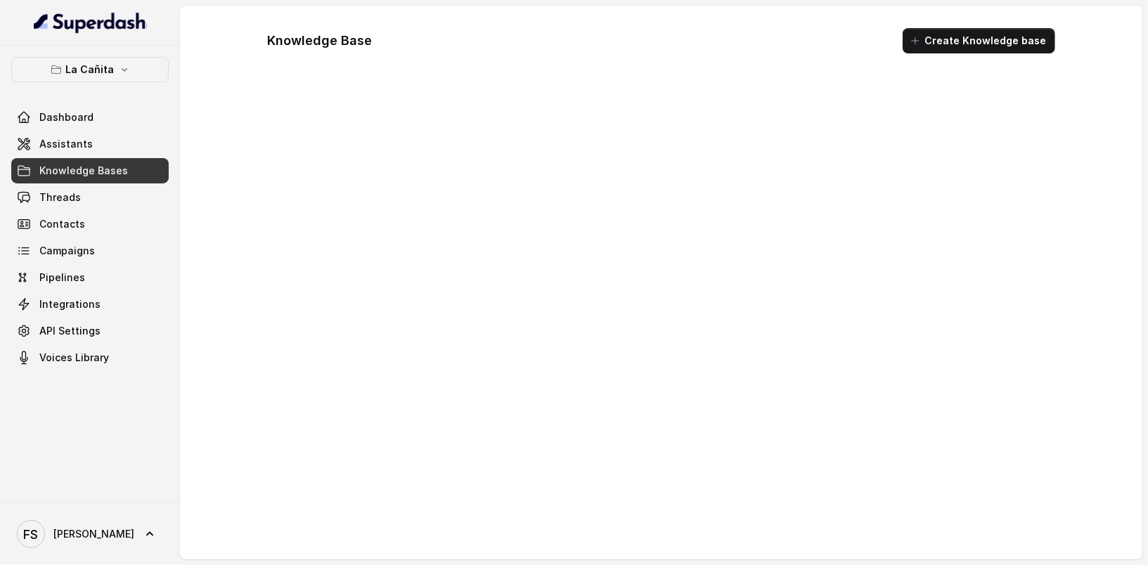
click at [63, 169] on span "Knowledge Bases" at bounding box center [83, 171] width 89 height 14
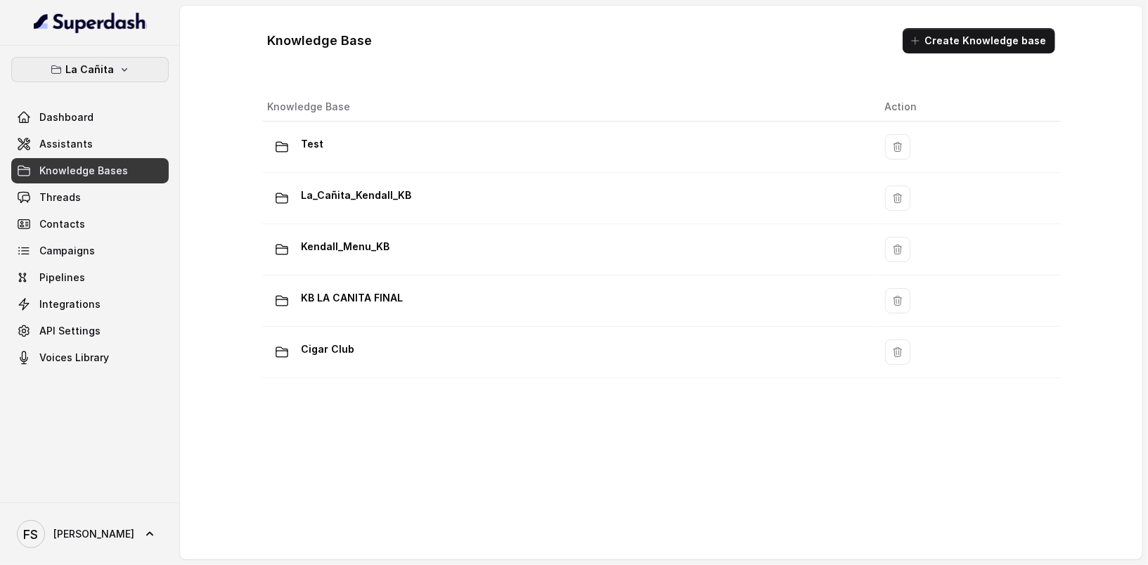
click at [123, 59] on button "La Cañita" at bounding box center [89, 69] width 157 height 25
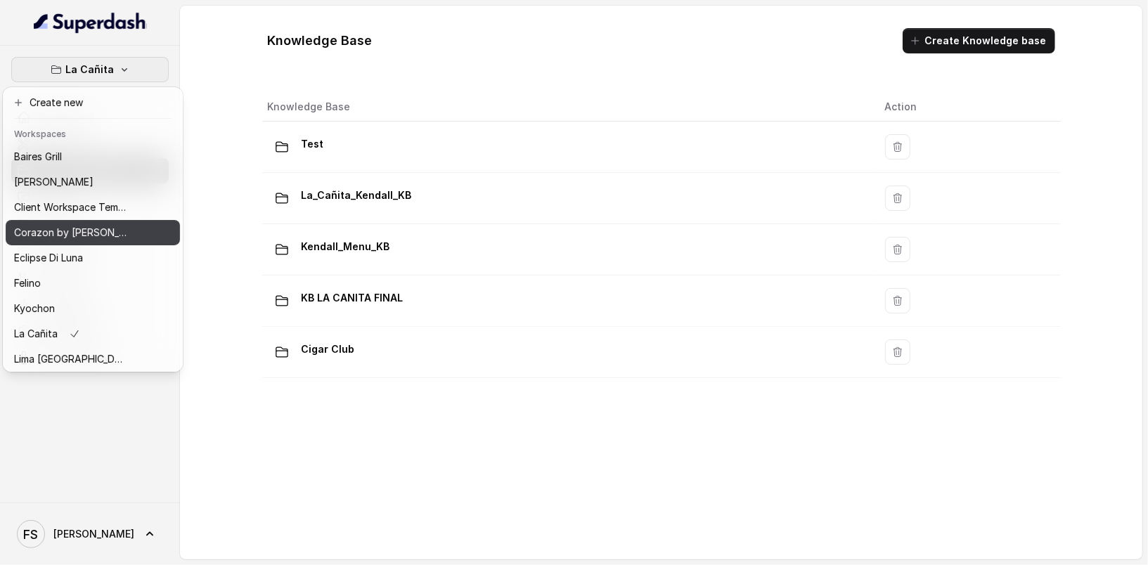
click at [124, 230] on div "Corazon by [PERSON_NAME]" at bounding box center [70, 232] width 112 height 17
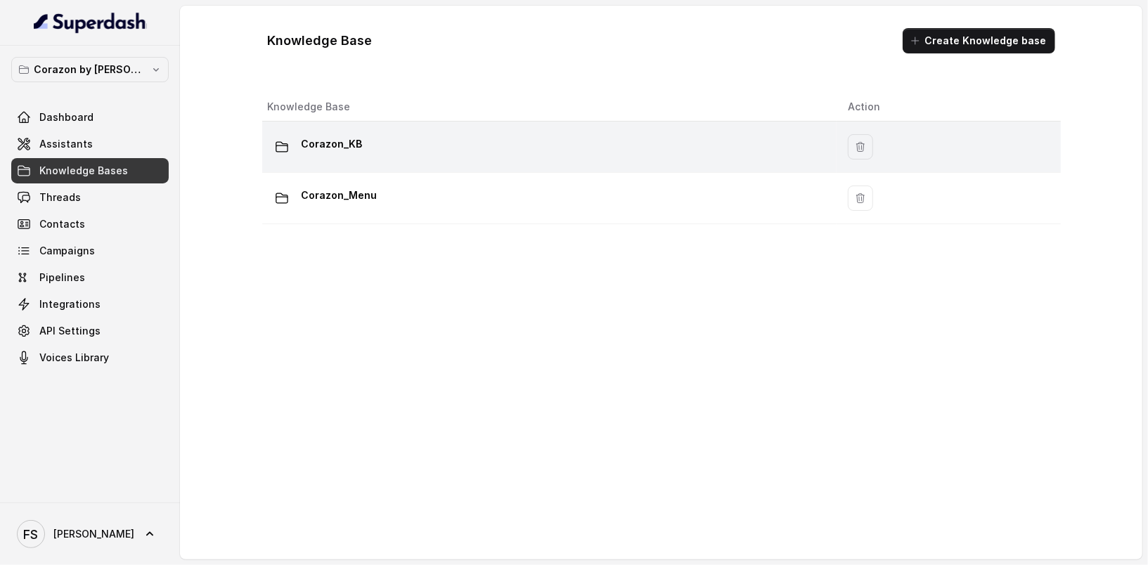
click at [377, 167] on td "Corazon_KB" at bounding box center [549, 147] width 575 height 51
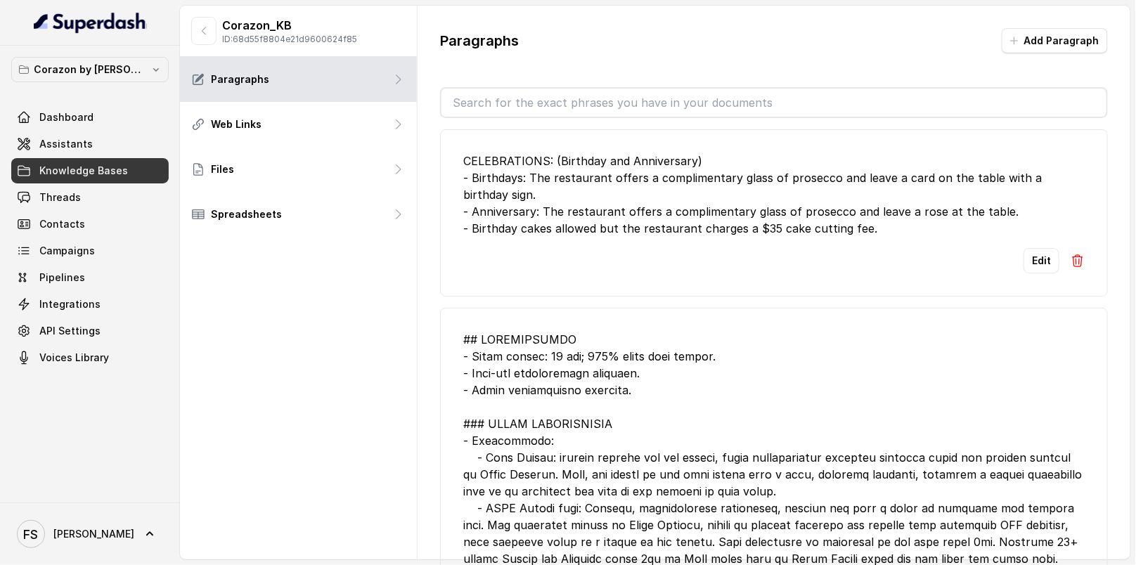
click at [98, 179] on link "Knowledge Bases" at bounding box center [89, 170] width 157 height 25
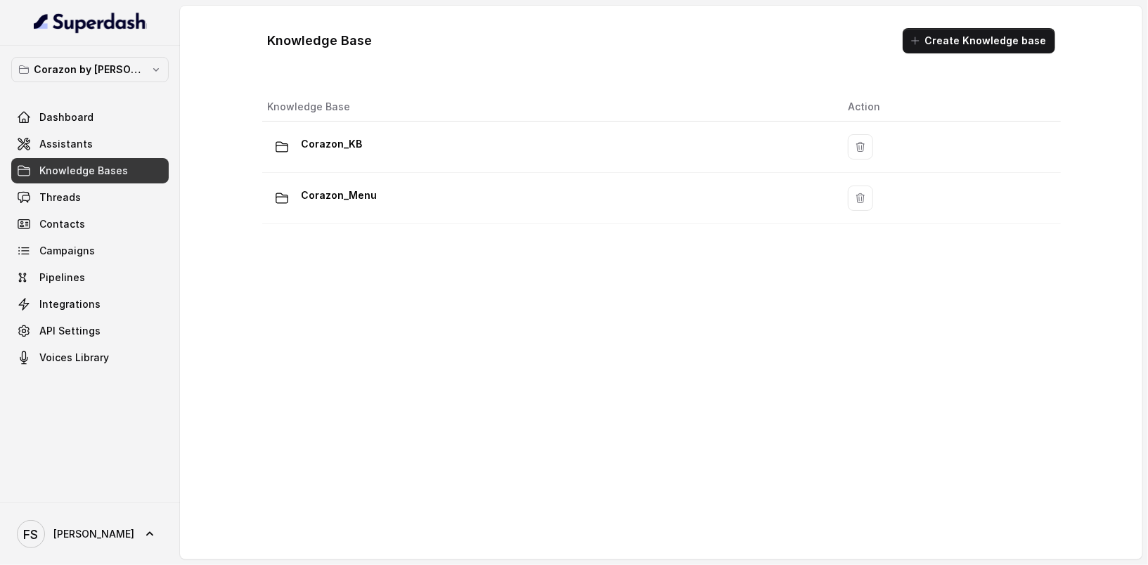
click at [440, 219] on td "Corazon_Menu" at bounding box center [549, 198] width 575 height 51
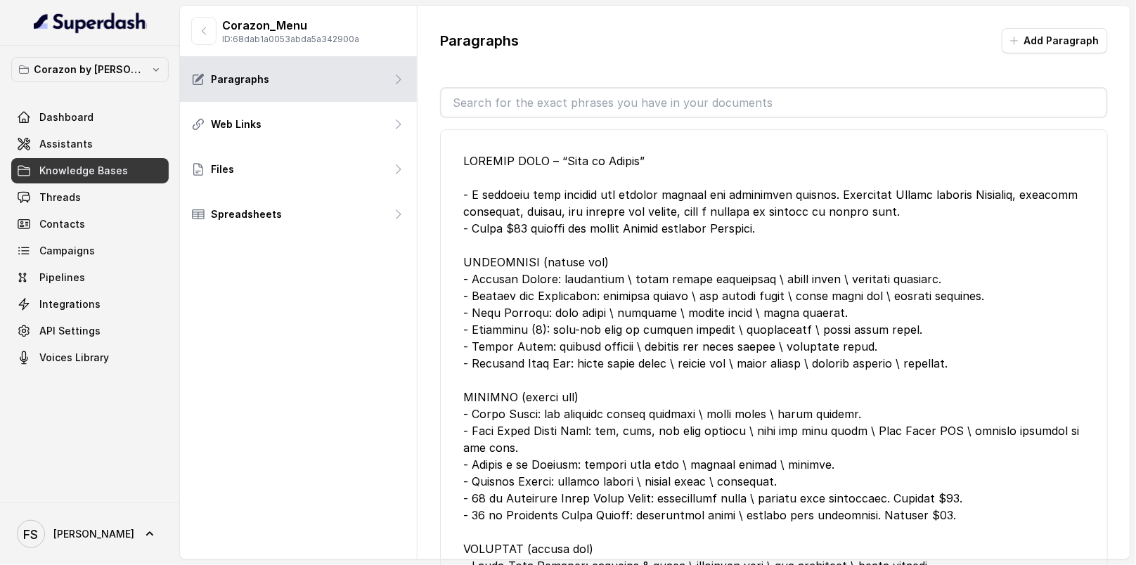
click at [643, 243] on div at bounding box center [773, 372] width 621 height 439
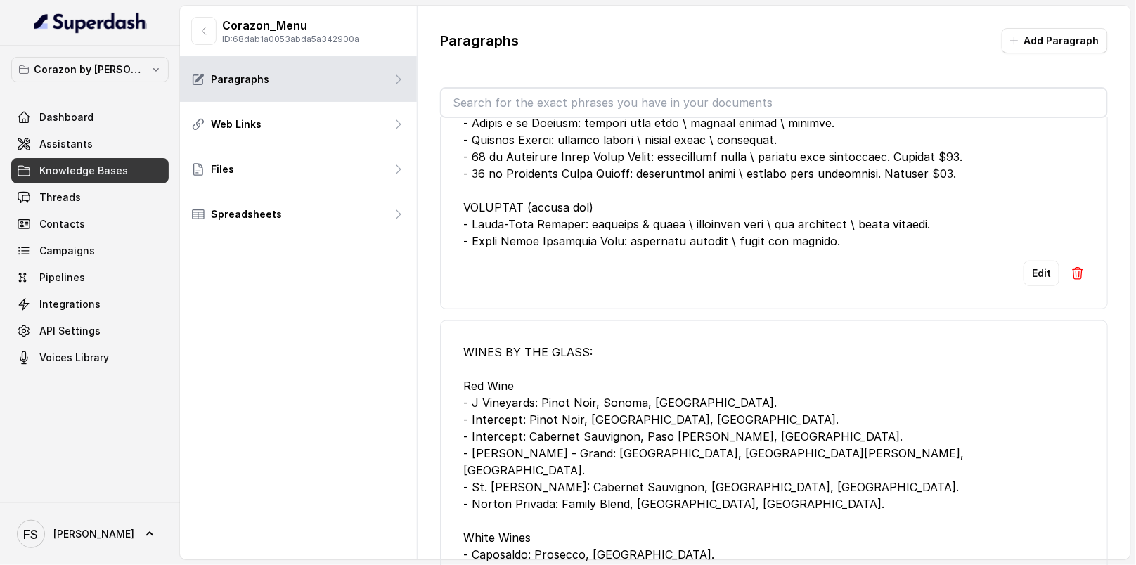
scroll to position [341, 0]
click at [1071, 267] on img at bounding box center [1078, 274] width 14 height 14
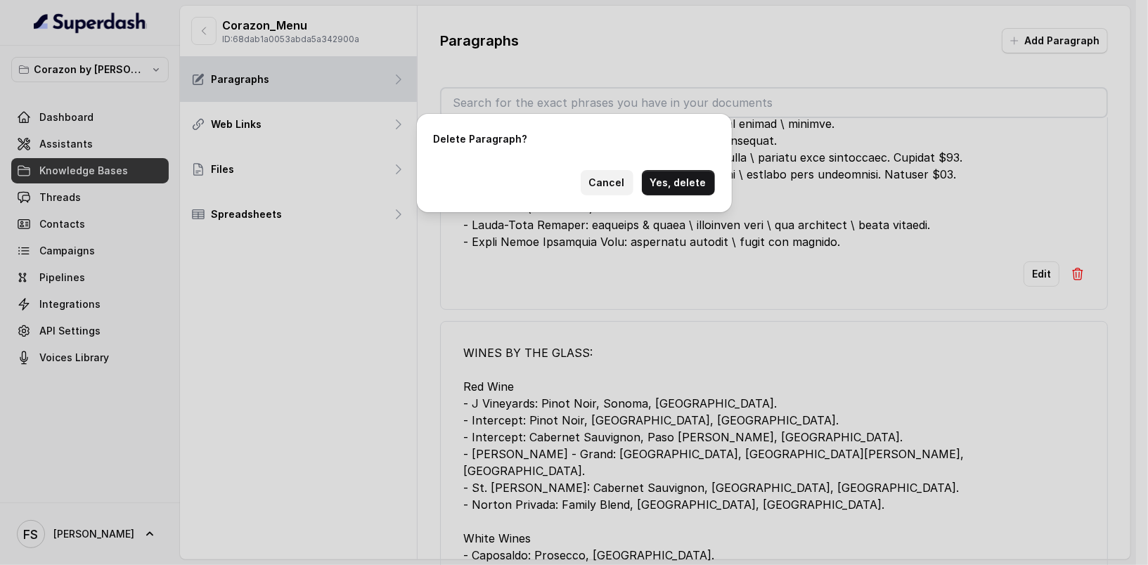
click at [619, 173] on button "Cancel" at bounding box center [607, 182] width 53 height 25
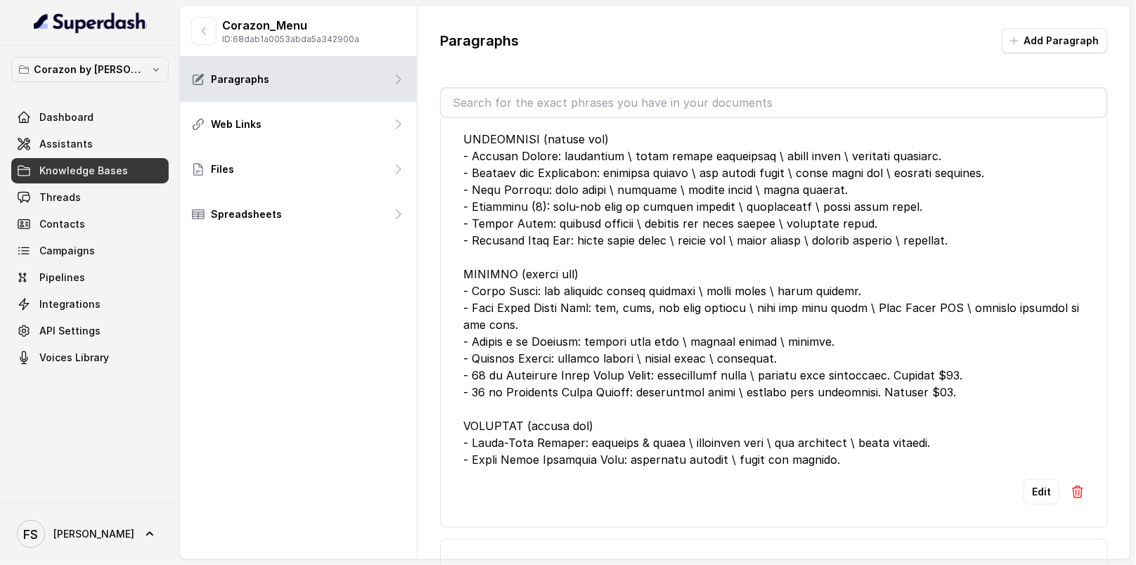
scroll to position [134, 0]
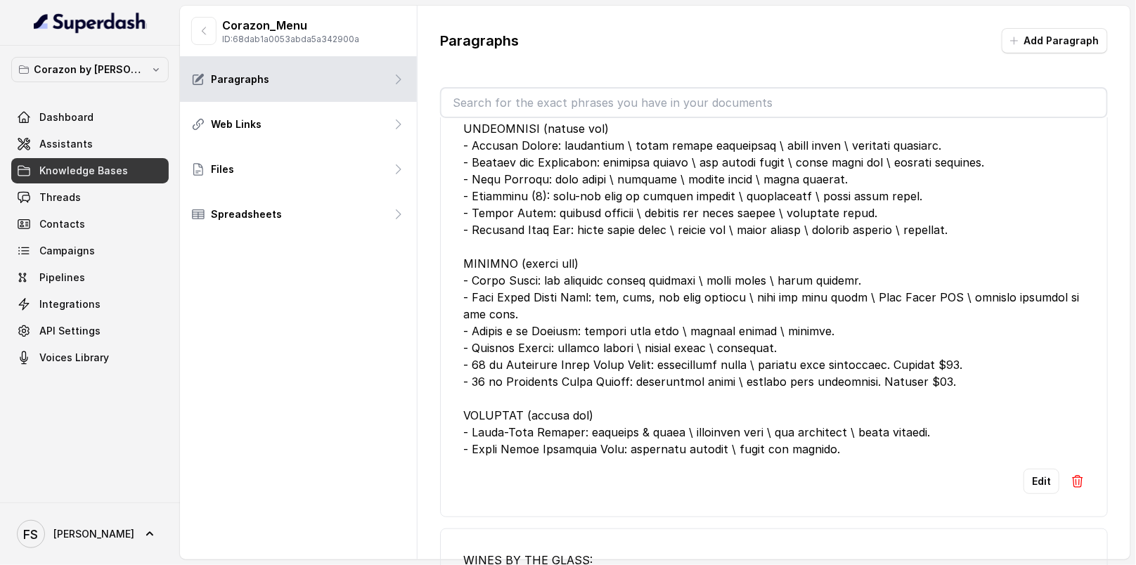
click at [1076, 486] on li "Edit" at bounding box center [774, 257] width 668 height 522
click at [1071, 476] on img at bounding box center [1078, 482] width 14 height 14
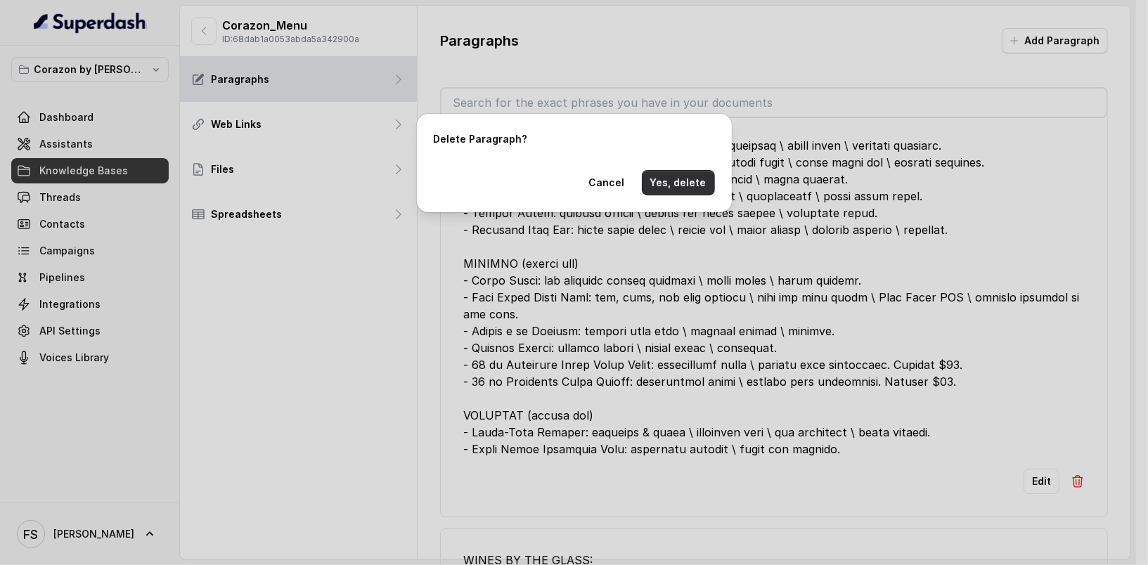
click at [688, 181] on button "Yes, delete" at bounding box center [678, 182] width 73 height 25
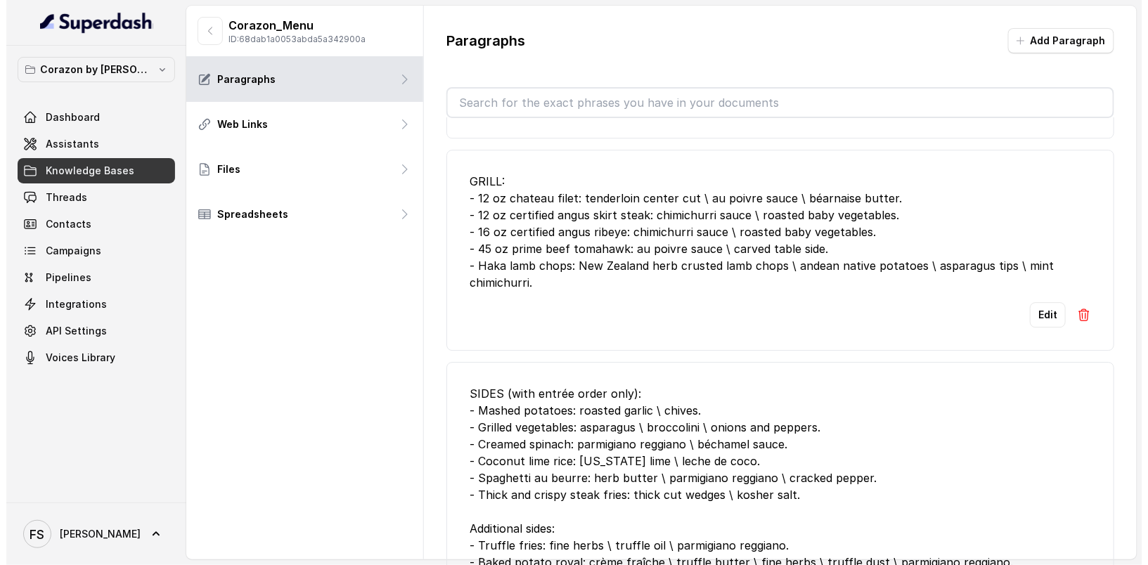
scroll to position [4950, 0]
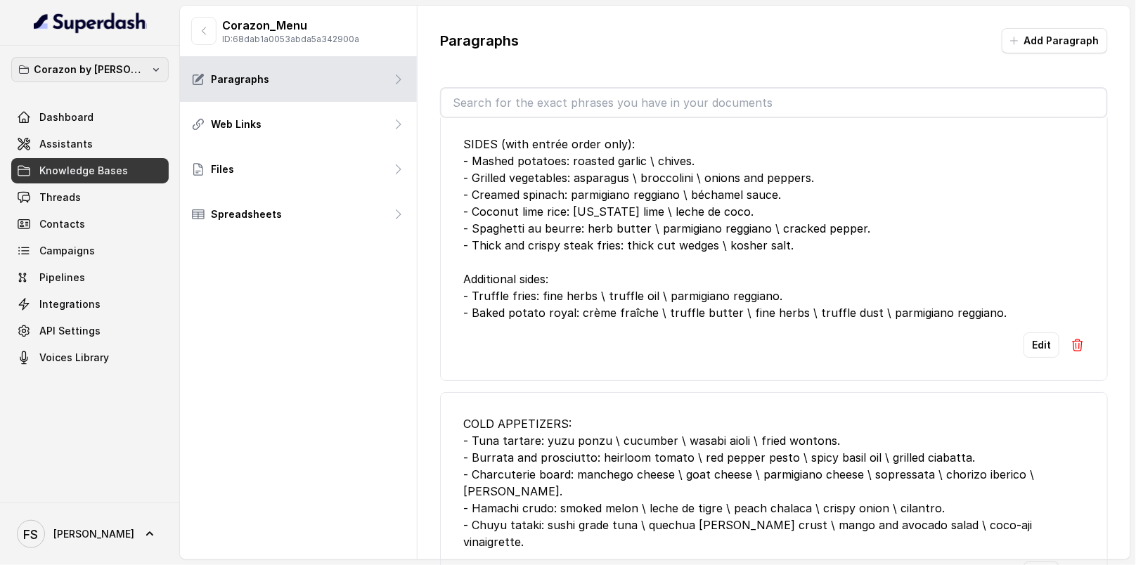
click at [111, 75] on p "Corazon by [PERSON_NAME]" at bounding box center [90, 69] width 112 height 17
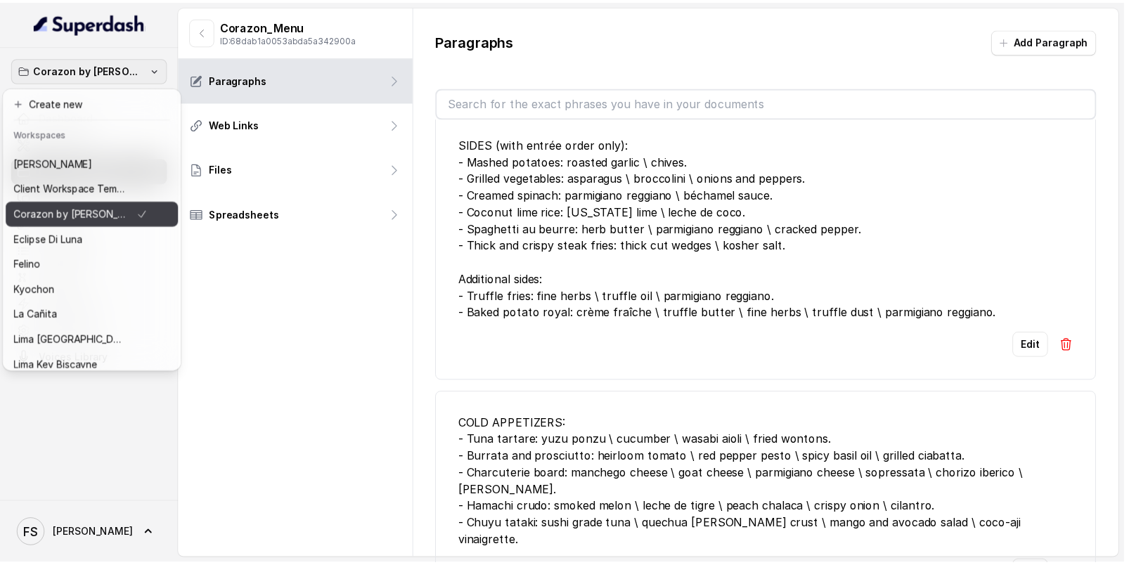
scroll to position [217, 0]
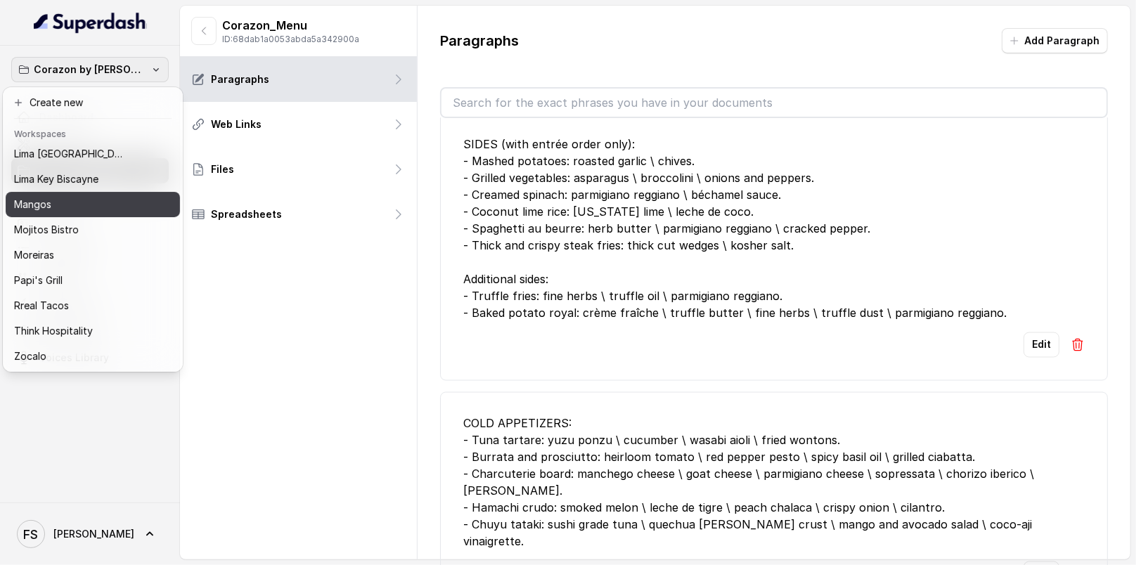
click at [111, 196] on div "Mangos" at bounding box center [81, 204] width 135 height 17
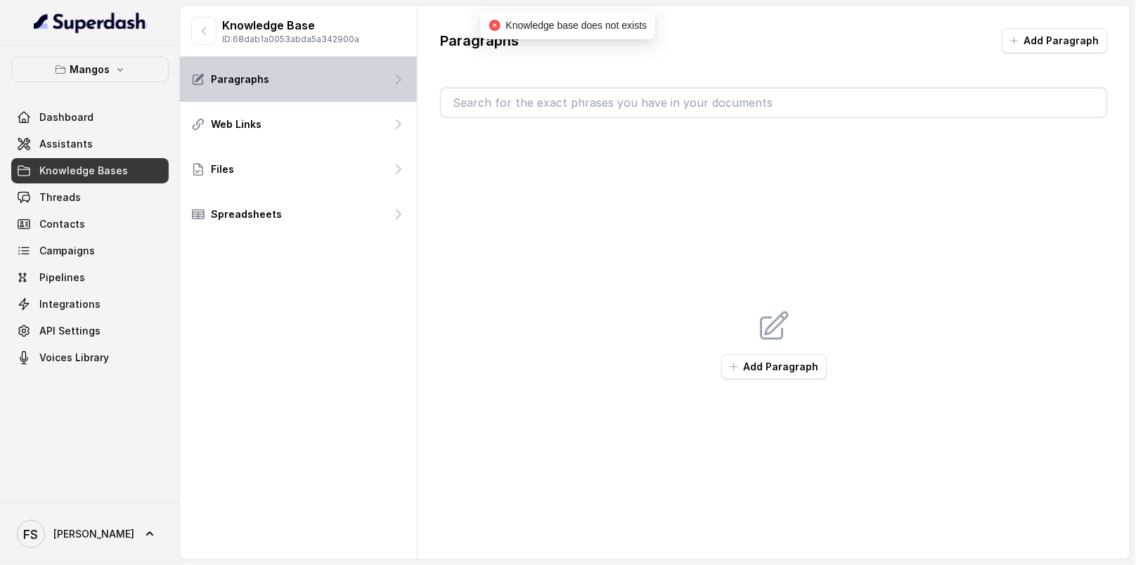
click at [290, 94] on div "Paragraphs" at bounding box center [298, 79] width 237 height 45
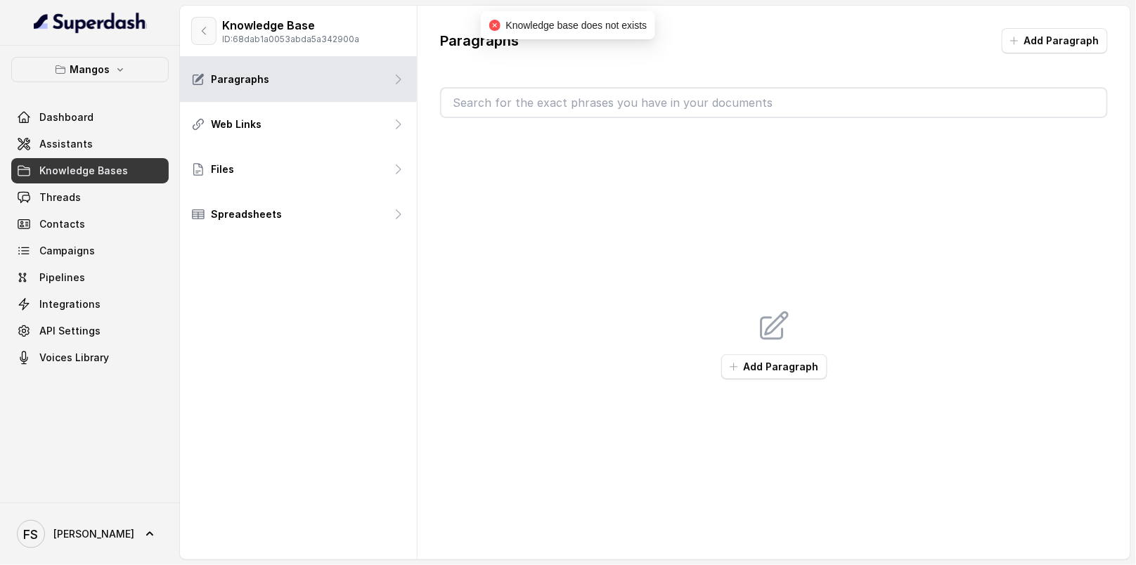
click at [208, 26] on icon "button" at bounding box center [203, 30] width 11 height 11
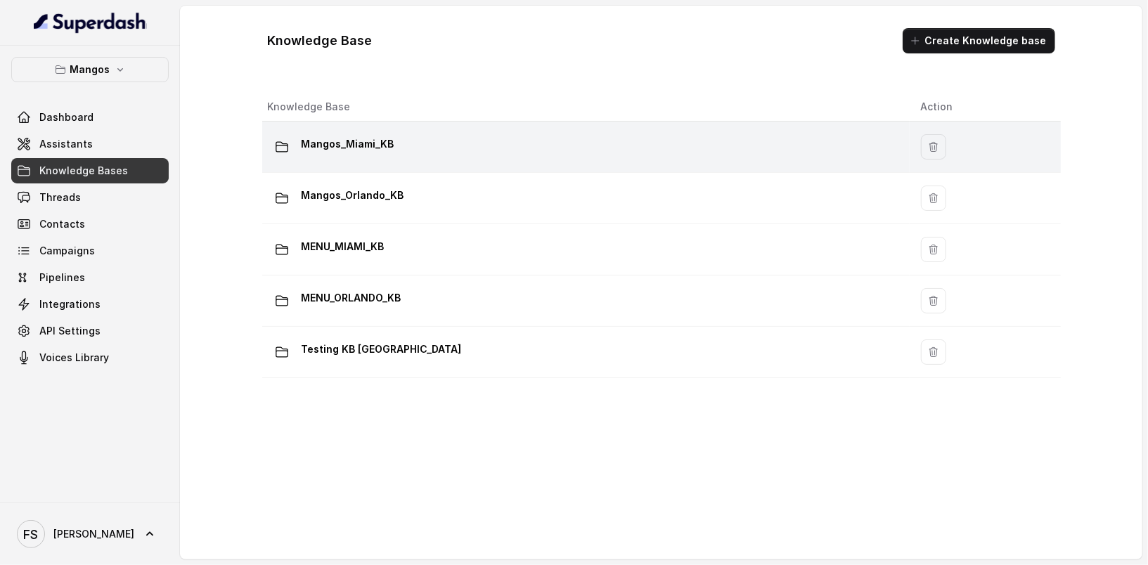
click at [431, 156] on div "Mangos_Miami_KB" at bounding box center [583, 147] width 631 height 28
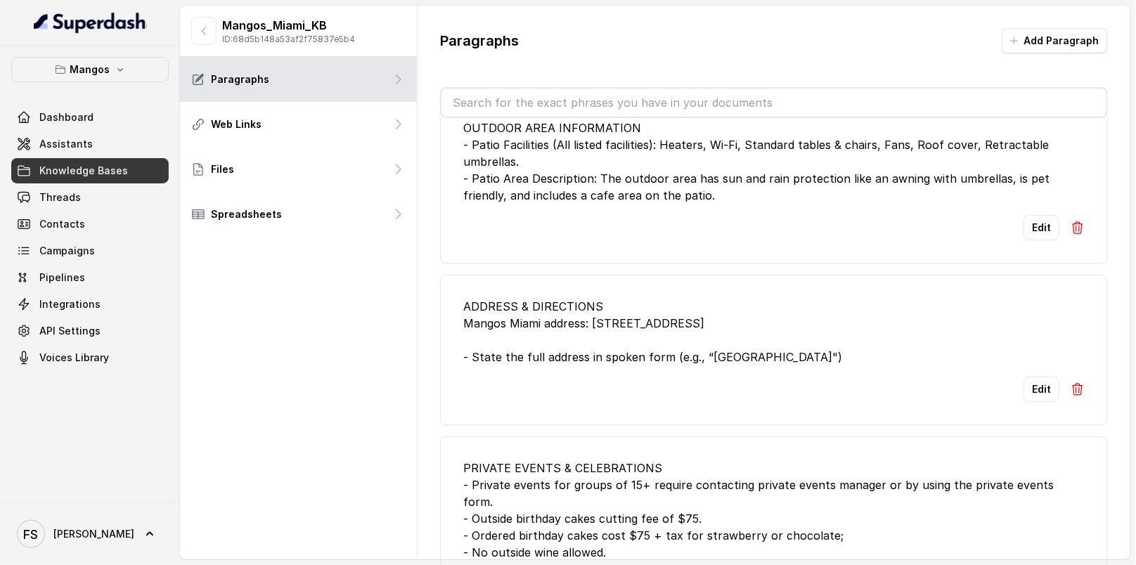
scroll to position [5298, 0]
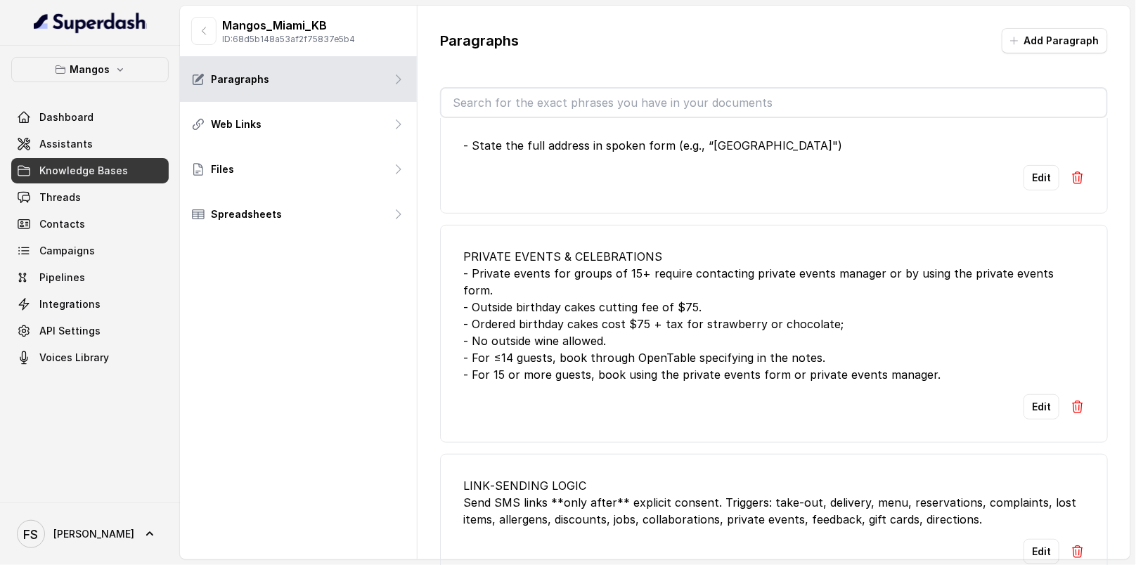
click at [113, 173] on span "Knowledge Bases" at bounding box center [83, 171] width 89 height 14
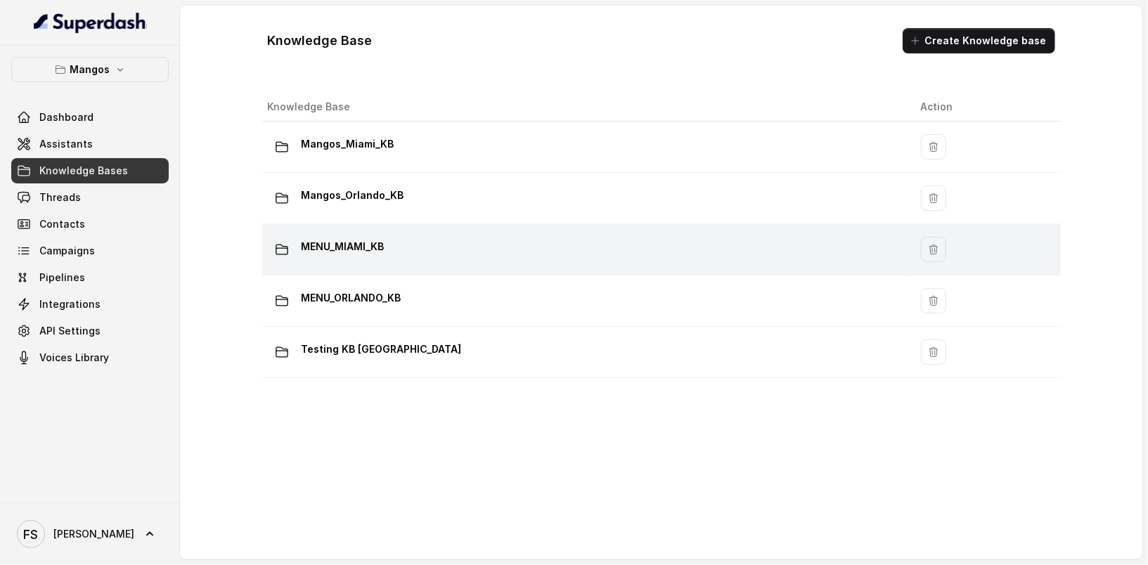
click at [512, 236] on div "MENU_MIAMI_KB" at bounding box center [583, 249] width 631 height 28
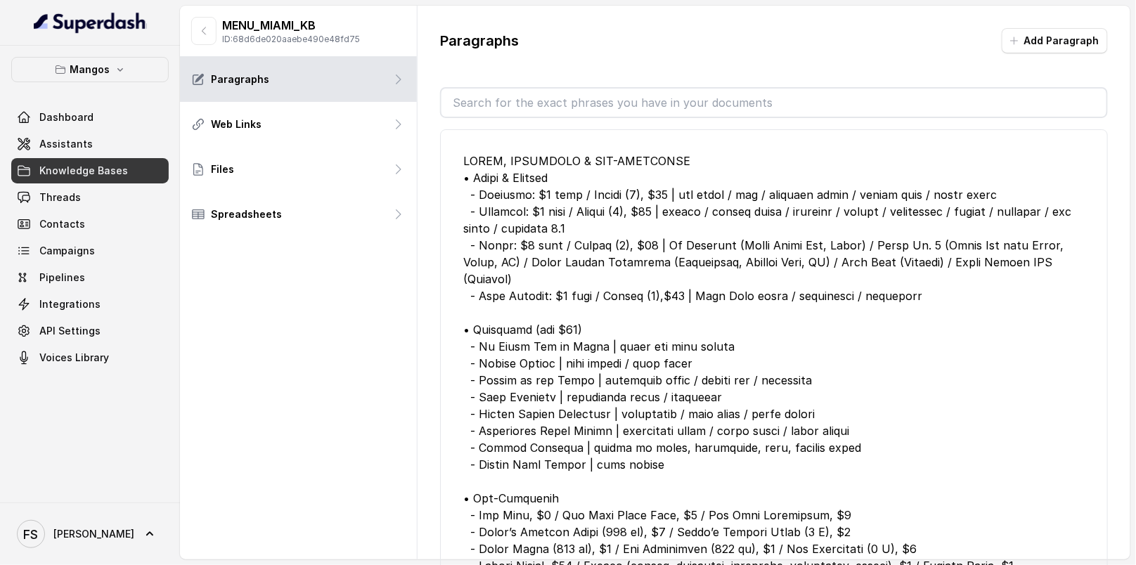
click at [633, 233] on div at bounding box center [773, 364] width 621 height 422
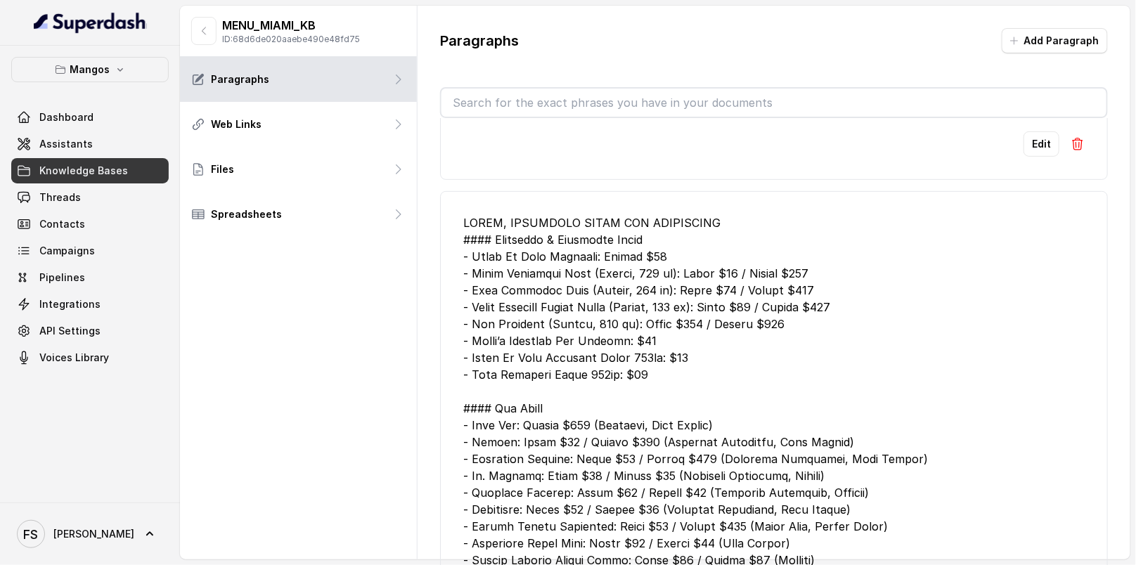
scroll to position [7793, 0]
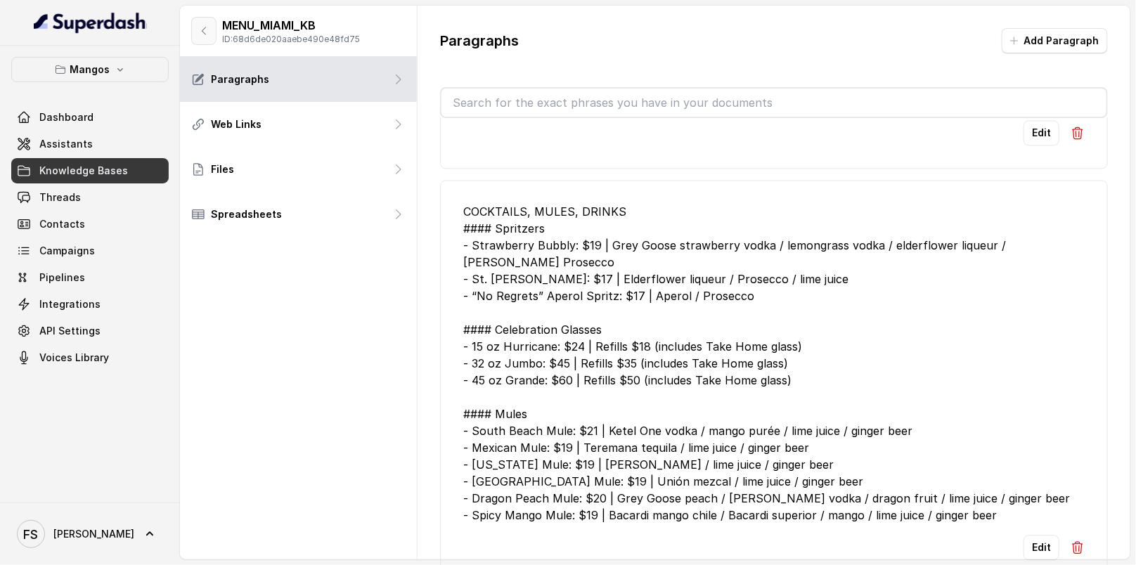
click at [208, 29] on icon "button" at bounding box center [203, 30] width 11 height 11
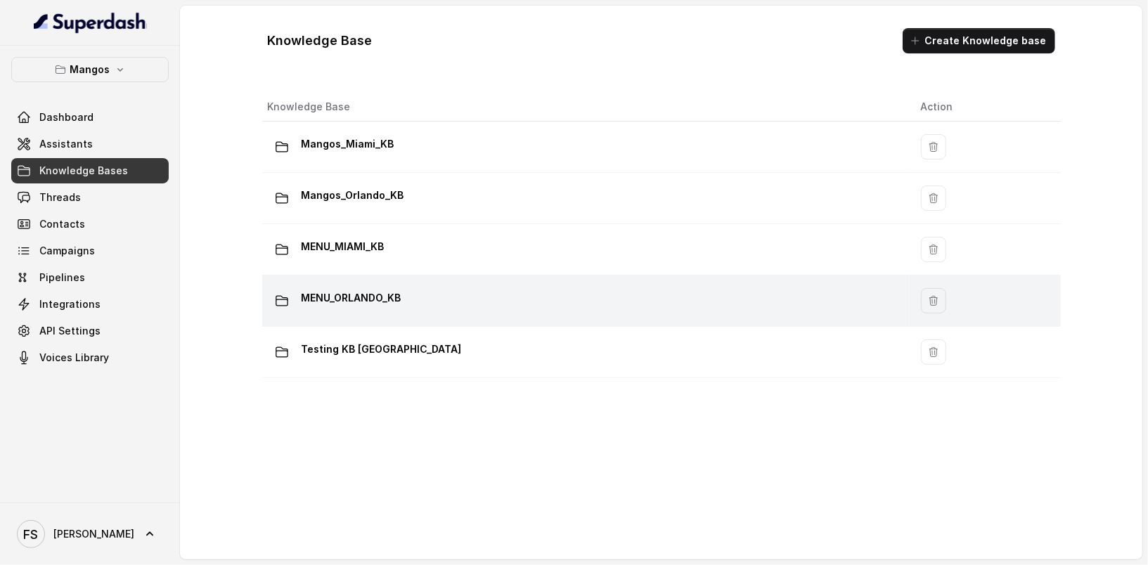
click at [491, 309] on div "MENU_ORLANDO_KB" at bounding box center [583, 301] width 631 height 28
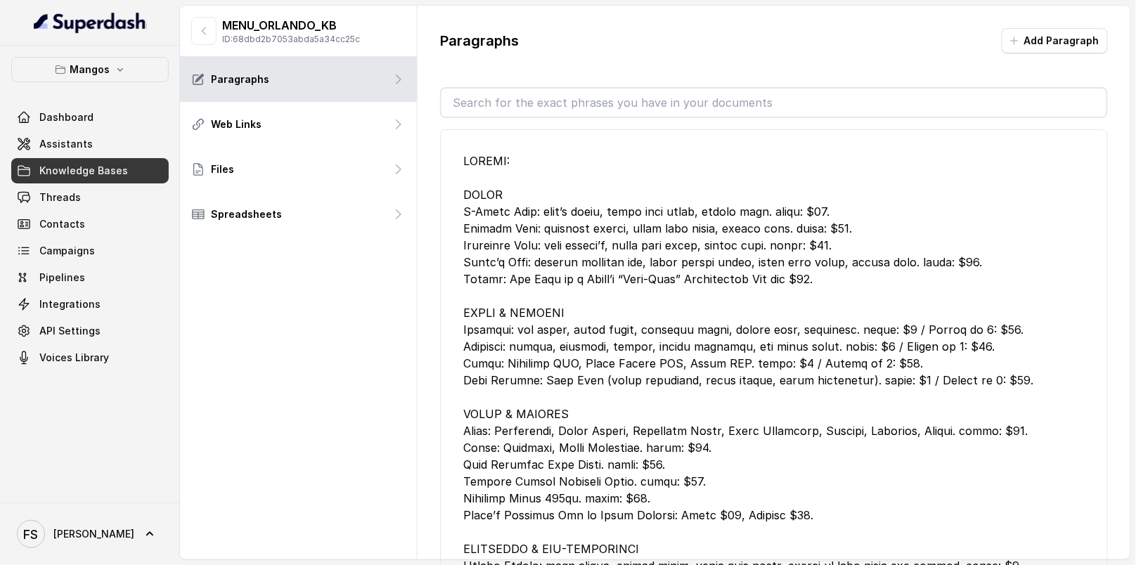
click at [654, 249] on div at bounding box center [773, 490] width 621 height 675
click at [157, 70] on button "Mangos" at bounding box center [89, 69] width 157 height 25
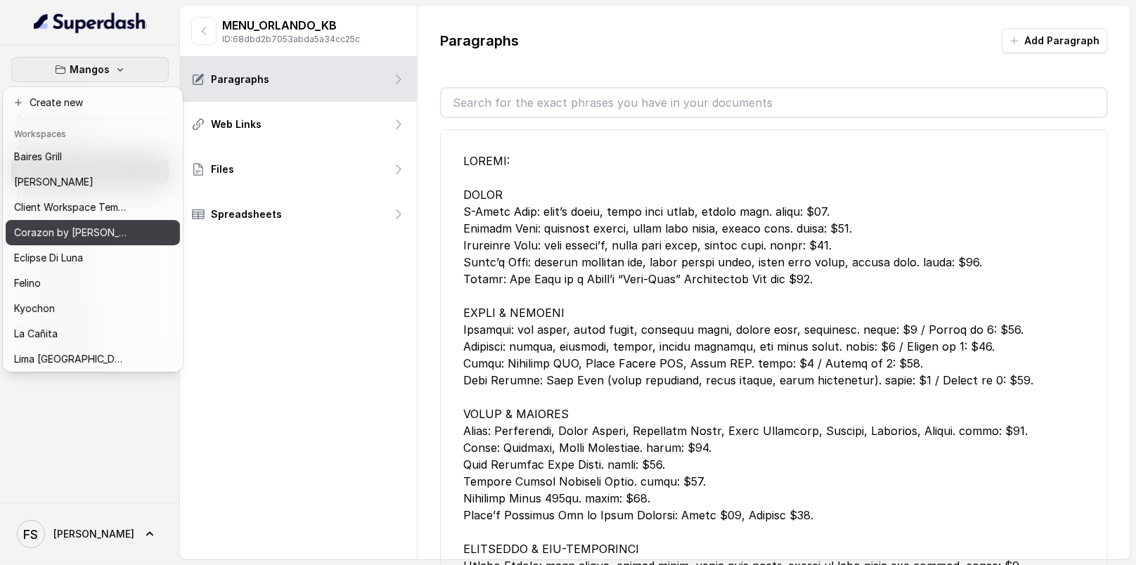
click at [137, 231] on button "Corazon by [PERSON_NAME]" at bounding box center [93, 232] width 174 height 25
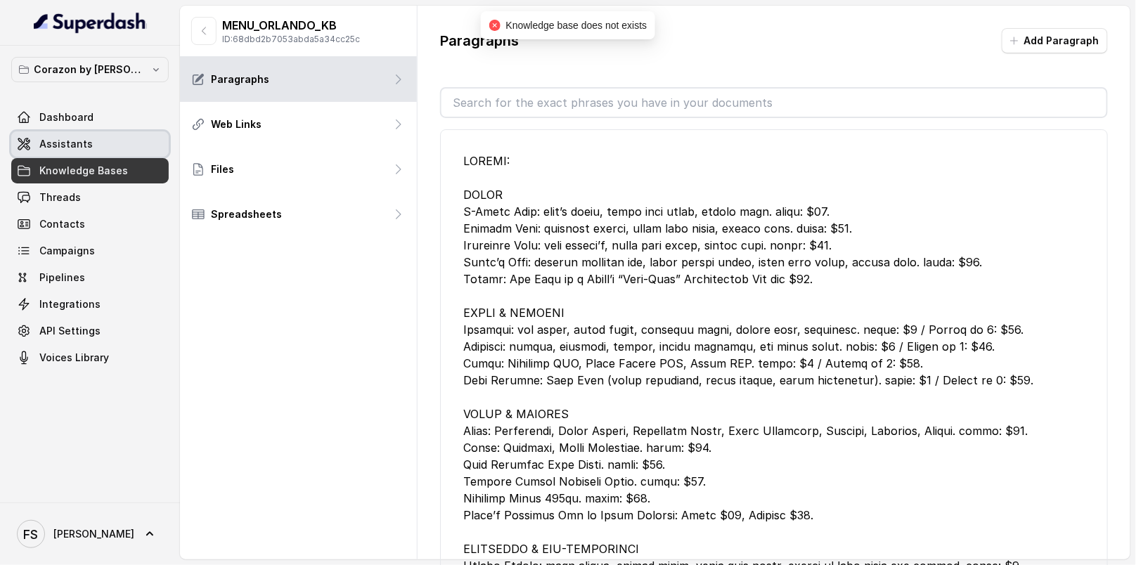
click at [134, 149] on link "Assistants" at bounding box center [89, 143] width 157 height 25
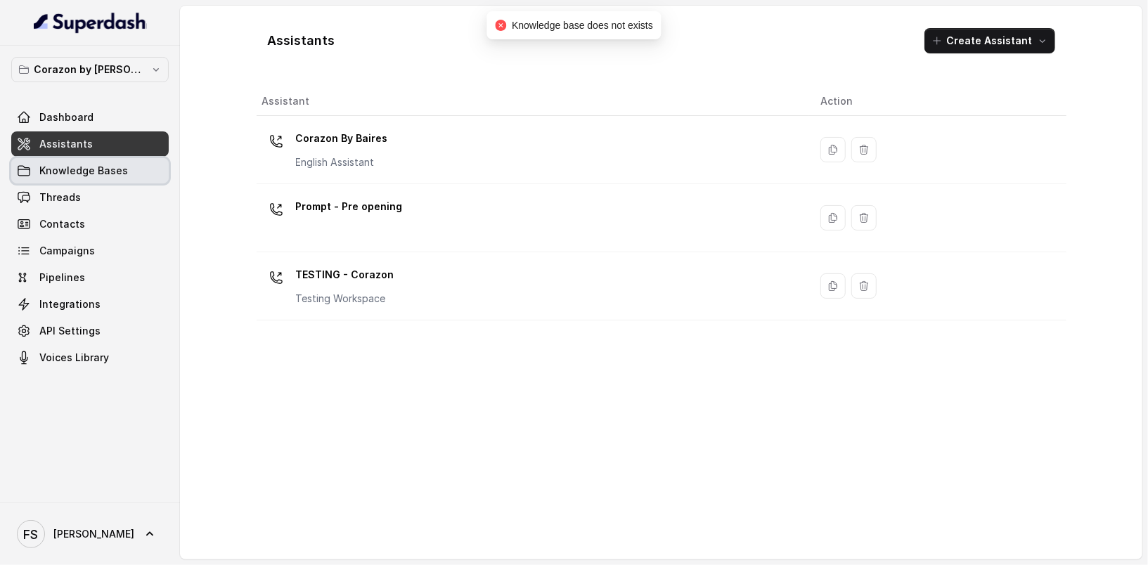
click at [129, 181] on link "Knowledge Bases" at bounding box center [89, 170] width 157 height 25
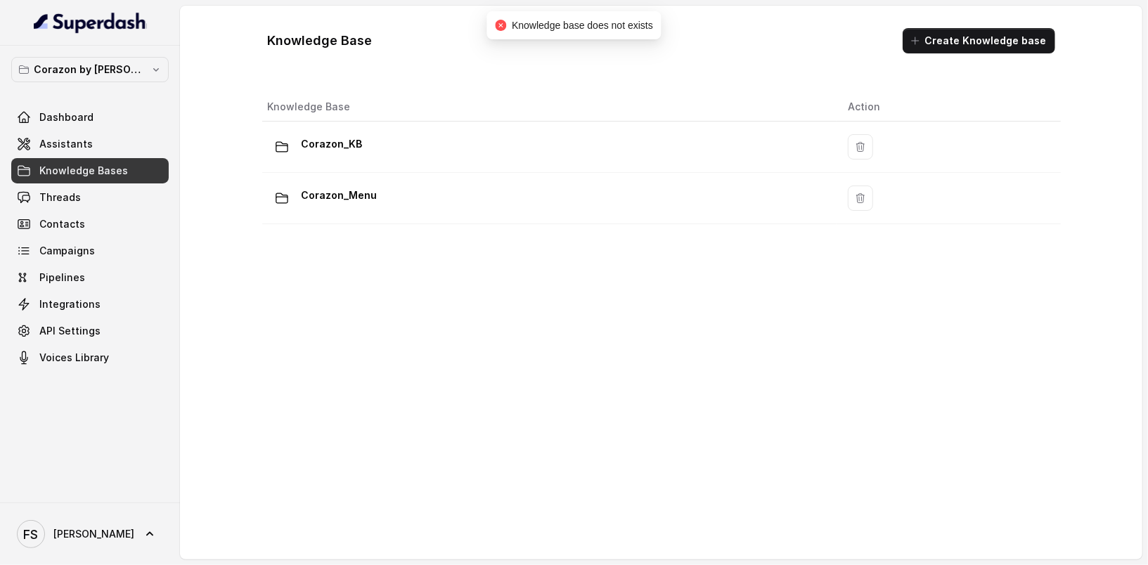
click at [394, 226] on div "Knowledge Base Action Corazon_KB Corazon_Menu" at bounding box center [662, 313] width 810 height 452
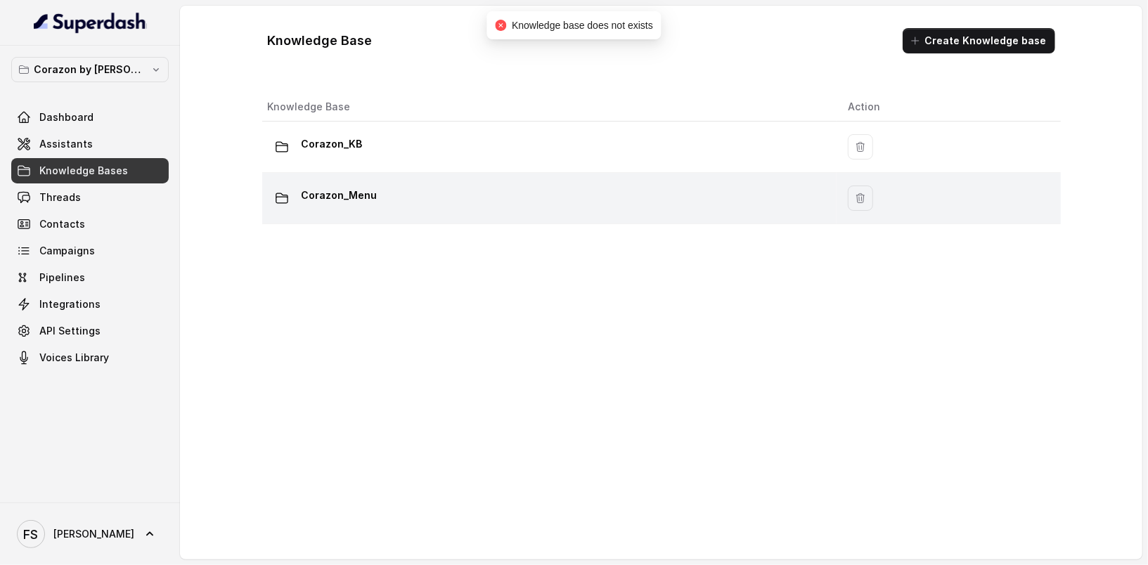
click at [401, 214] on td "Corazon_Menu" at bounding box center [549, 198] width 575 height 51
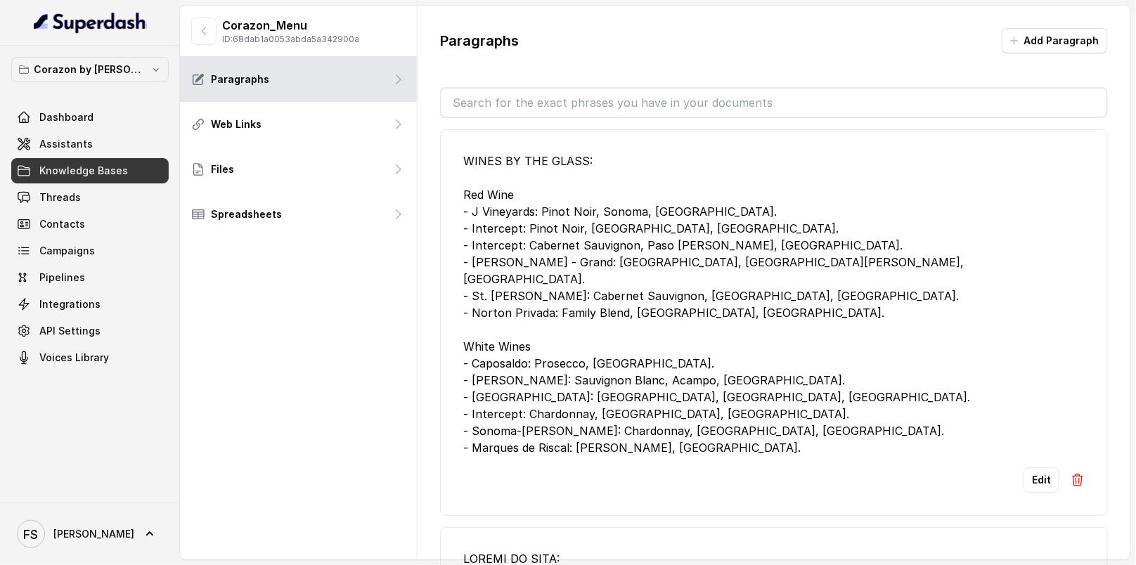
click at [649, 240] on div "WINES BY THE GLASS: Red Wine - J Vineyards: Pinot Noir, Sonoma, [GEOGRAPHIC_DAT…" at bounding box center [773, 305] width 621 height 304
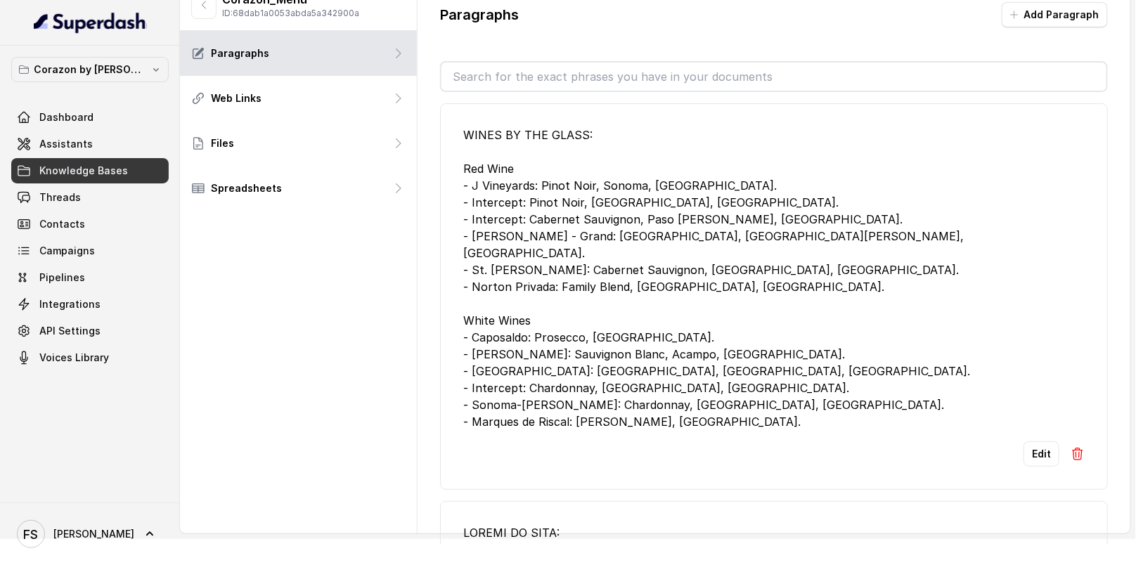
click at [85, 164] on span "Knowledge Bases" at bounding box center [83, 171] width 89 height 14
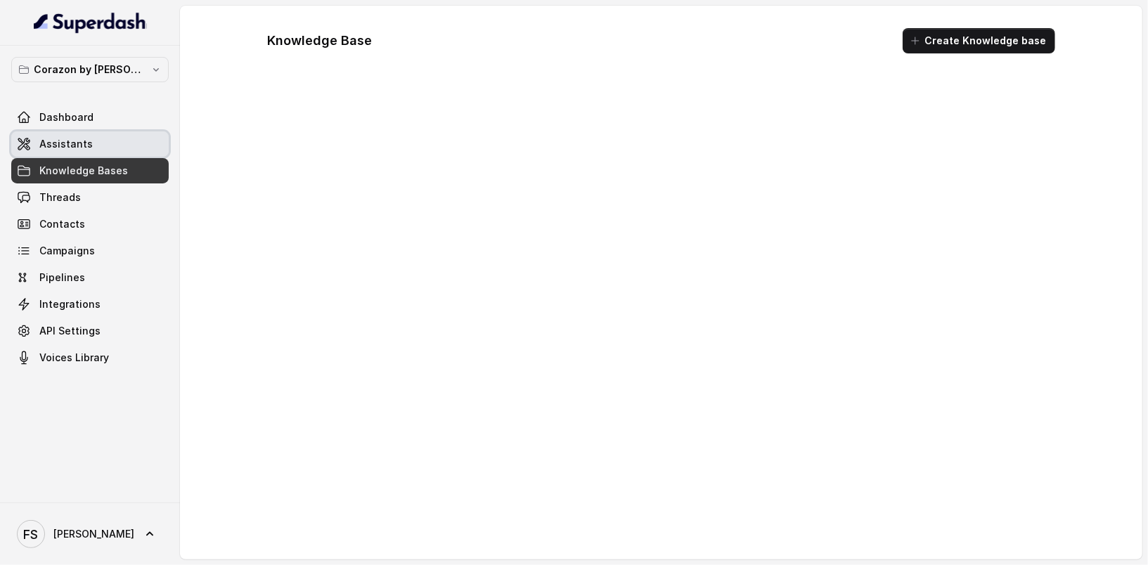
click at [91, 146] on link "Assistants" at bounding box center [89, 143] width 157 height 25
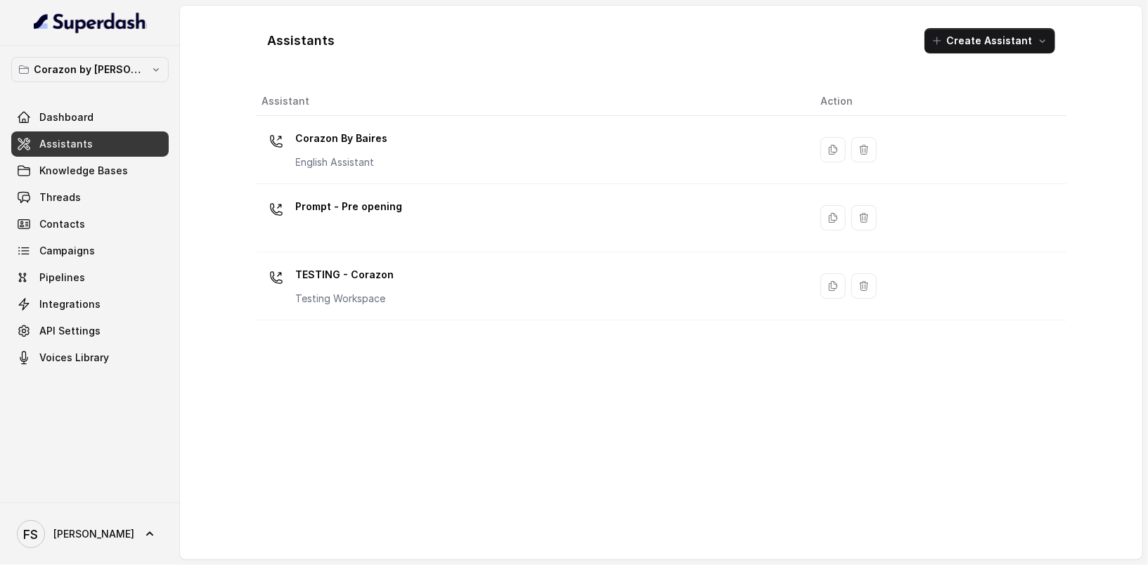
click at [375, 47] on div "Assistants Create Assistant" at bounding box center [662, 41] width 810 height 48
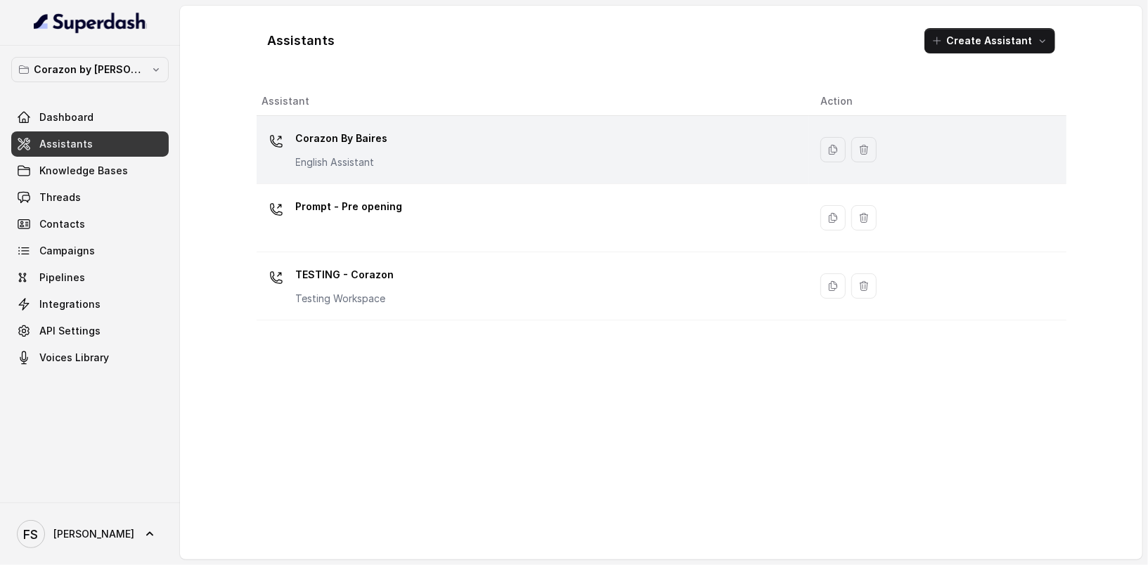
click at [357, 152] on div "Corazon By [PERSON_NAME] English Assistant" at bounding box center [342, 148] width 92 height 42
